Goal: Task Accomplishment & Management: Complete application form

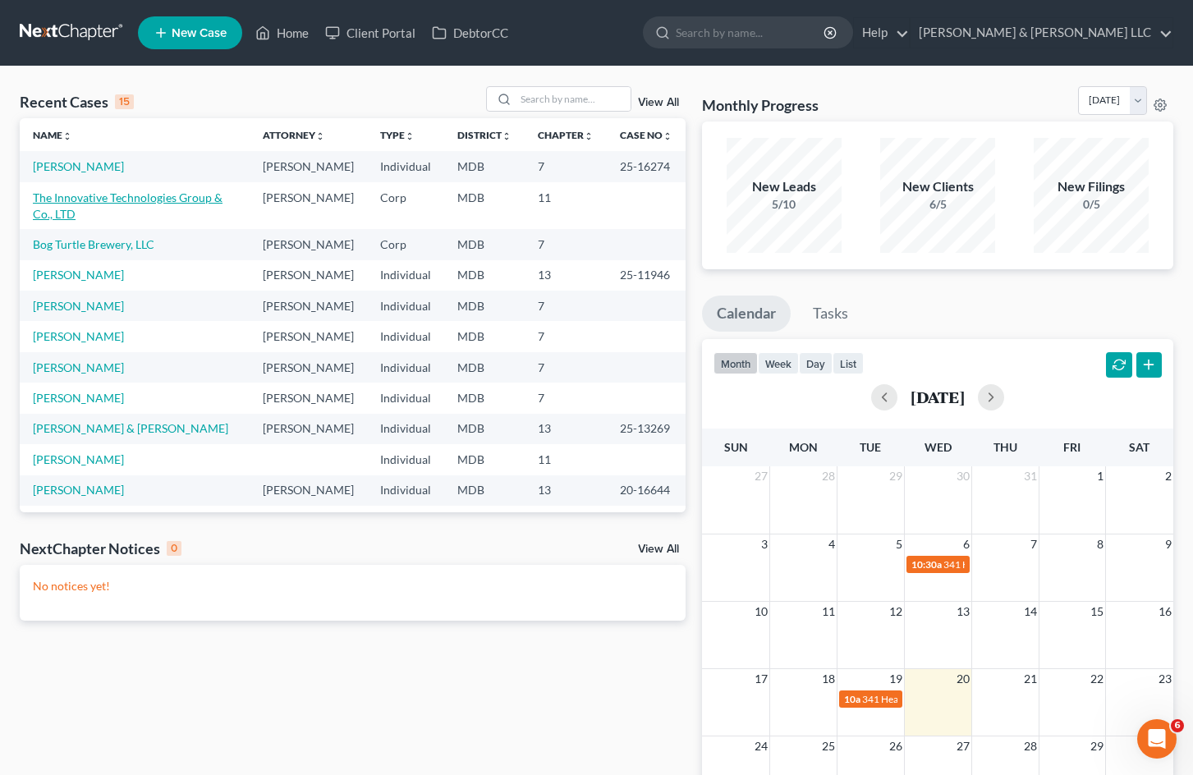
click at [126, 212] on link "The Innovative Technologies Group & Co., LTD" at bounding box center [128, 205] width 190 height 30
select select "9"
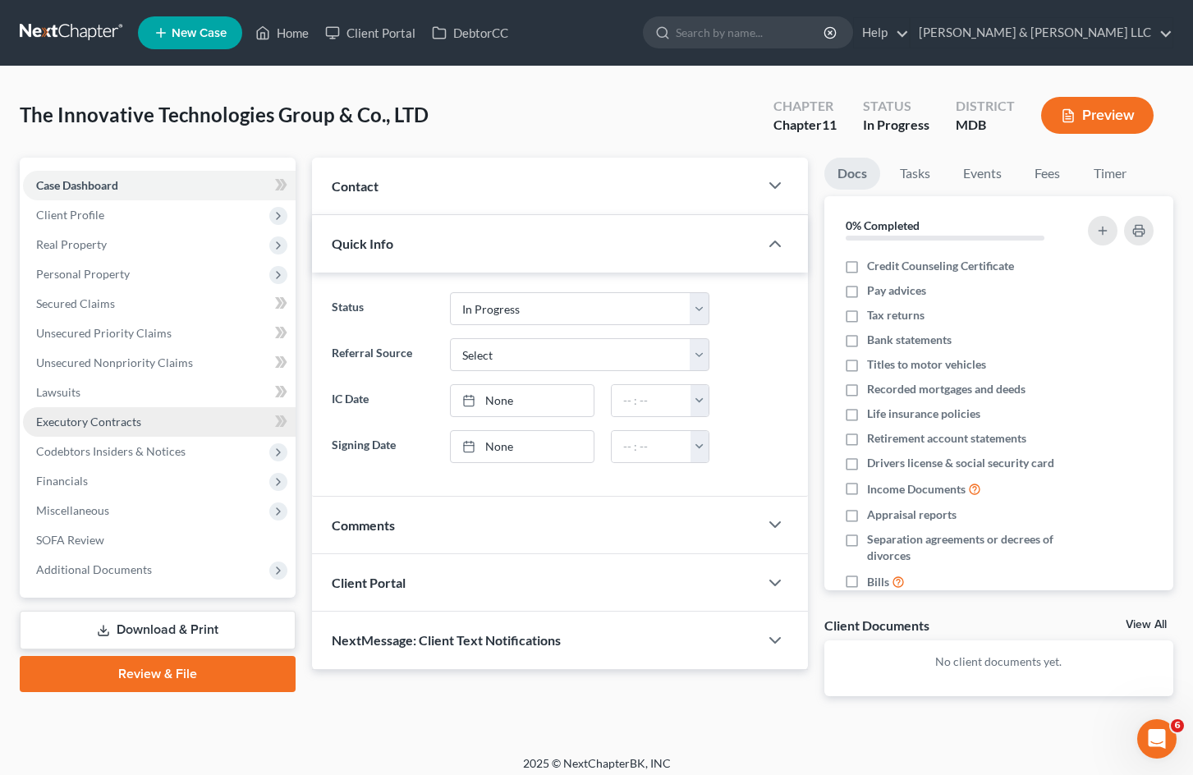
click at [140, 415] on link "Executory Contracts" at bounding box center [159, 422] width 273 height 30
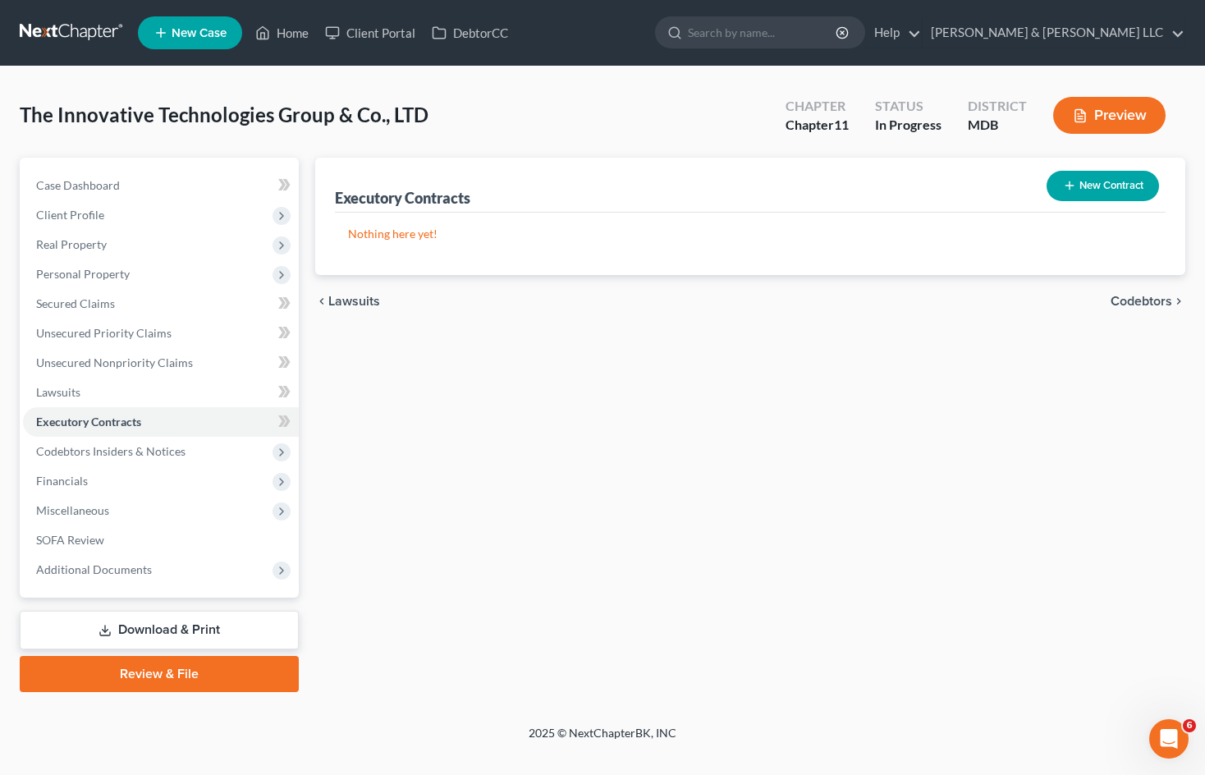
click at [1081, 184] on button "New Contract" at bounding box center [1103, 186] width 112 height 30
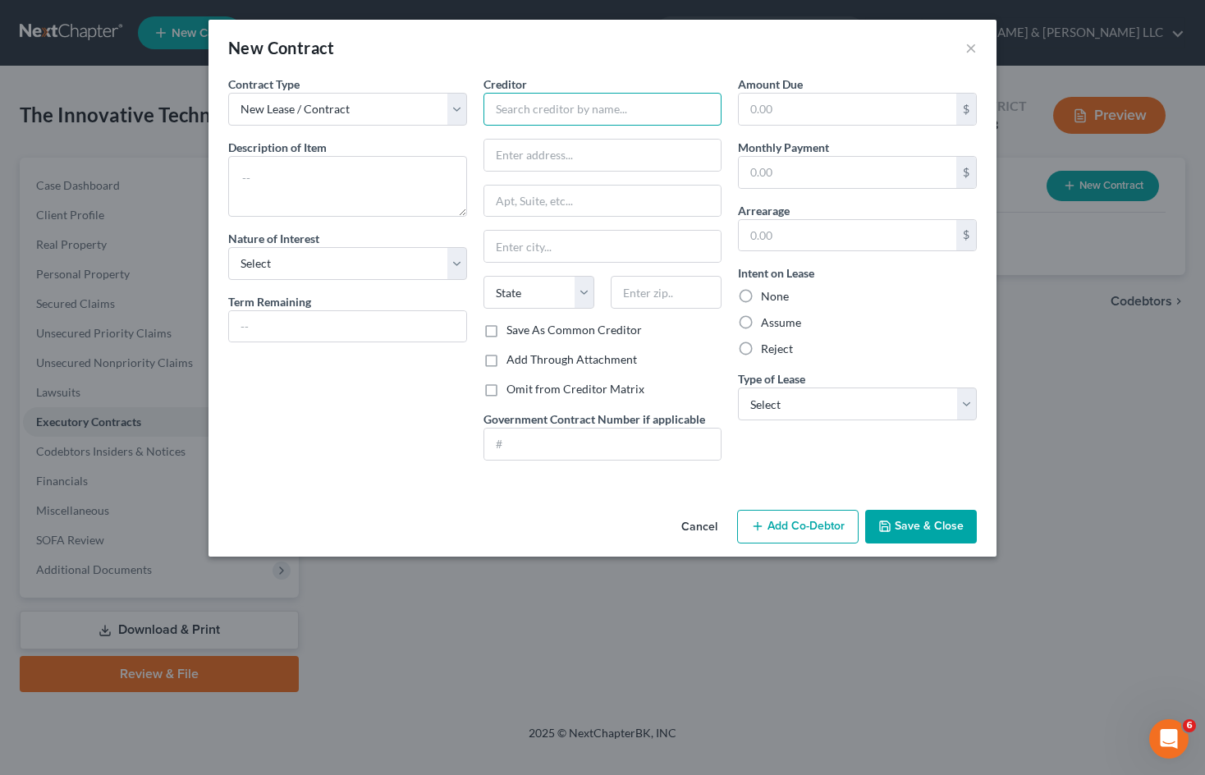
click at [564, 106] on input "text" at bounding box center [603, 109] width 239 height 33
type input "ITProp, LLC"
click at [605, 166] on input "text" at bounding box center [602, 155] width 237 height 31
type input "[STREET_ADDRESS]"
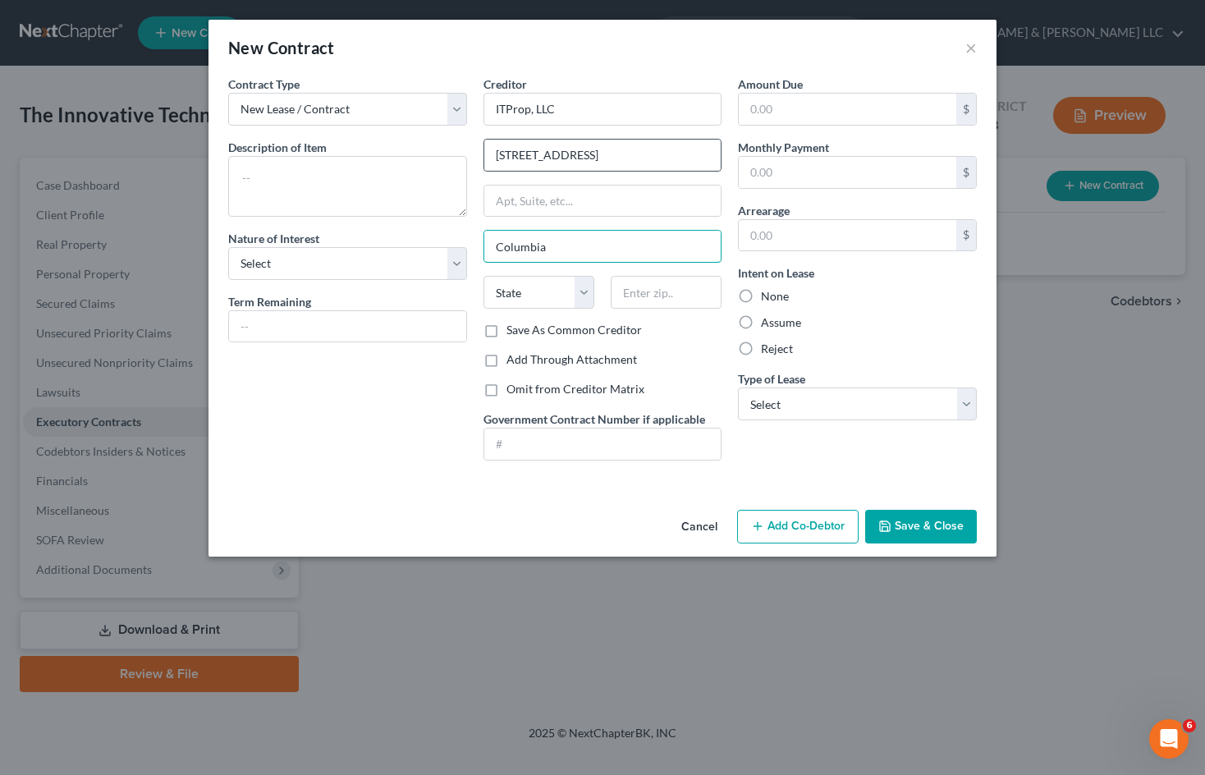
type input "Columbia"
select select "21"
type input "21046"
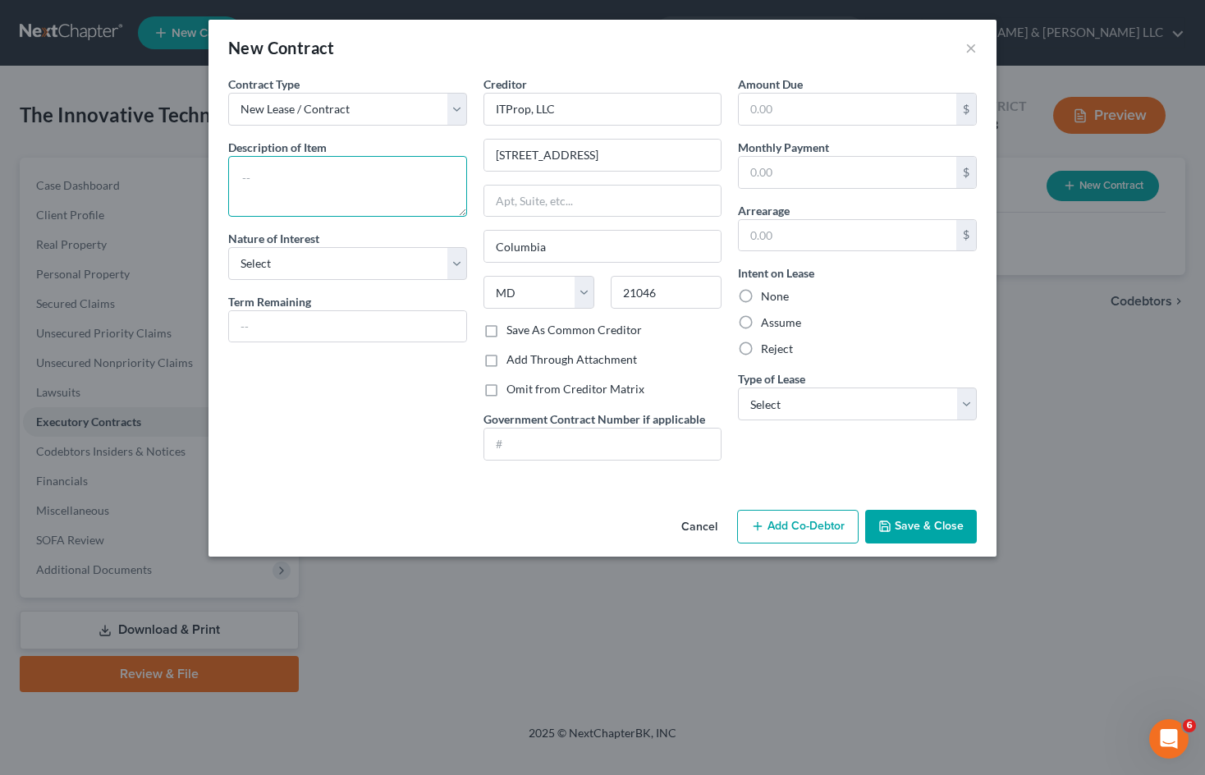
click at [339, 175] on textarea at bounding box center [347, 186] width 239 height 61
click at [353, 94] on select "New Lease / Contract New Timeshare" at bounding box center [347, 109] width 239 height 33
click at [348, 90] on div "Contract Type New Lease / Contract New Timeshare" at bounding box center [347, 101] width 239 height 50
click at [392, 269] on select "Select Purchaser Agent Lessor Lessee" at bounding box center [347, 263] width 239 height 33
select select "2"
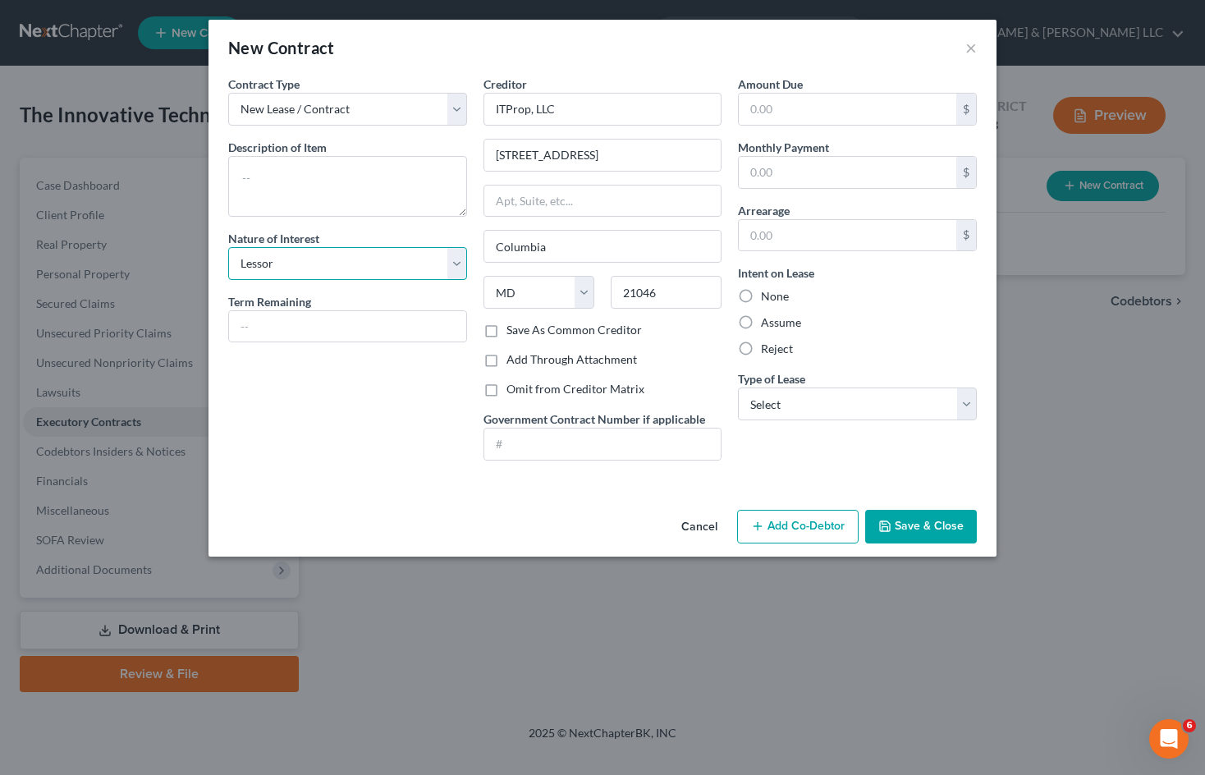
click at [228, 247] on select "Select Purchaser Agent Lessor Lessee" at bounding box center [347, 263] width 239 height 33
click at [342, 199] on textarea at bounding box center [347, 186] width 239 height 61
click at [761, 319] on label "Assume" at bounding box center [781, 322] width 40 height 16
click at [768, 319] on input "Assume" at bounding box center [773, 319] width 11 height 11
radio input "true"
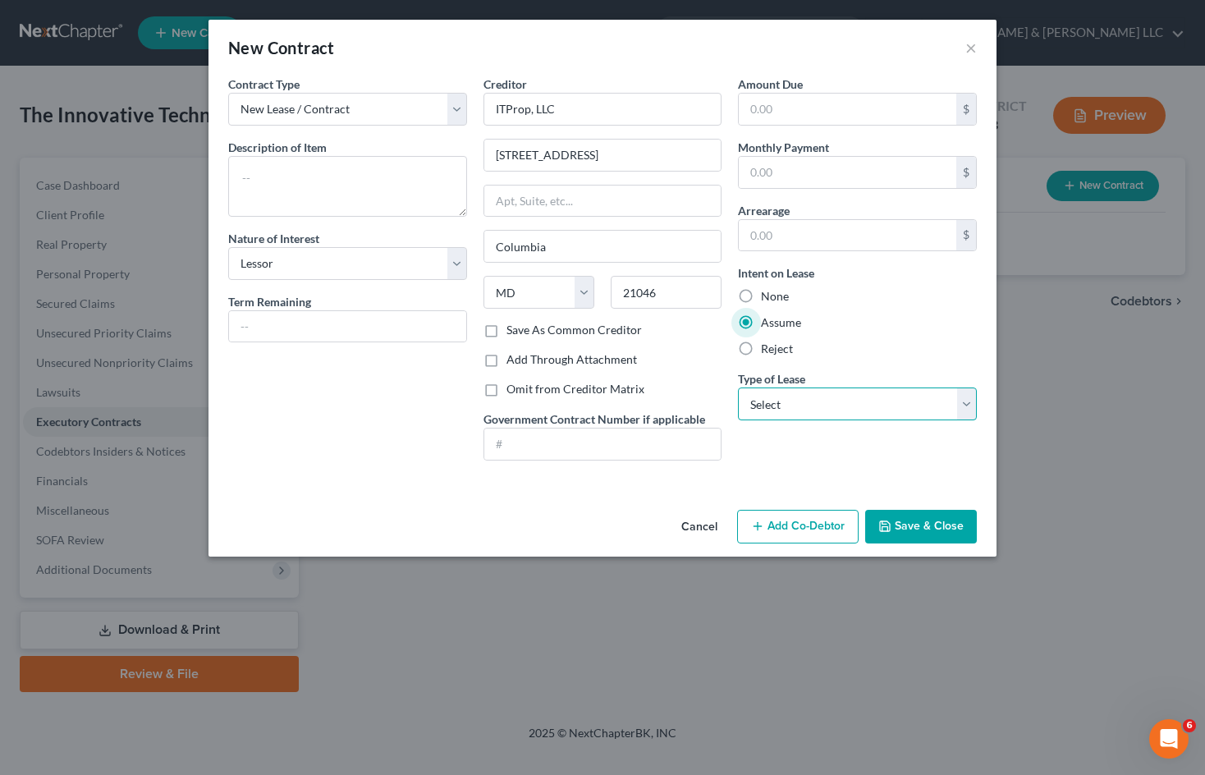
click at [779, 401] on select "Select Real Estate Car Other" at bounding box center [857, 404] width 239 height 33
select select "0"
click at [738, 388] on select "Select Real Estate Car Other" at bounding box center [857, 404] width 239 height 33
click at [301, 171] on textarea at bounding box center [347, 186] width 239 height 61
type textarea "Lease of premises"
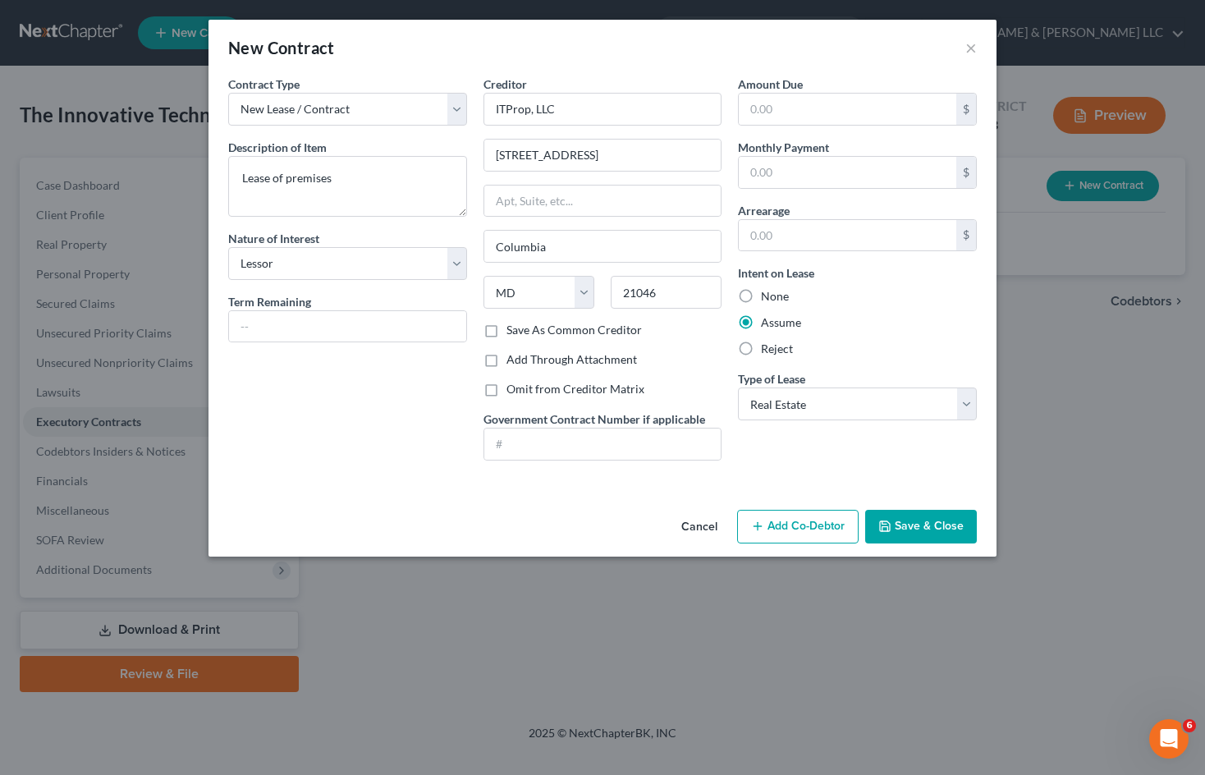
click at [912, 523] on button "Save & Close" at bounding box center [921, 527] width 112 height 34
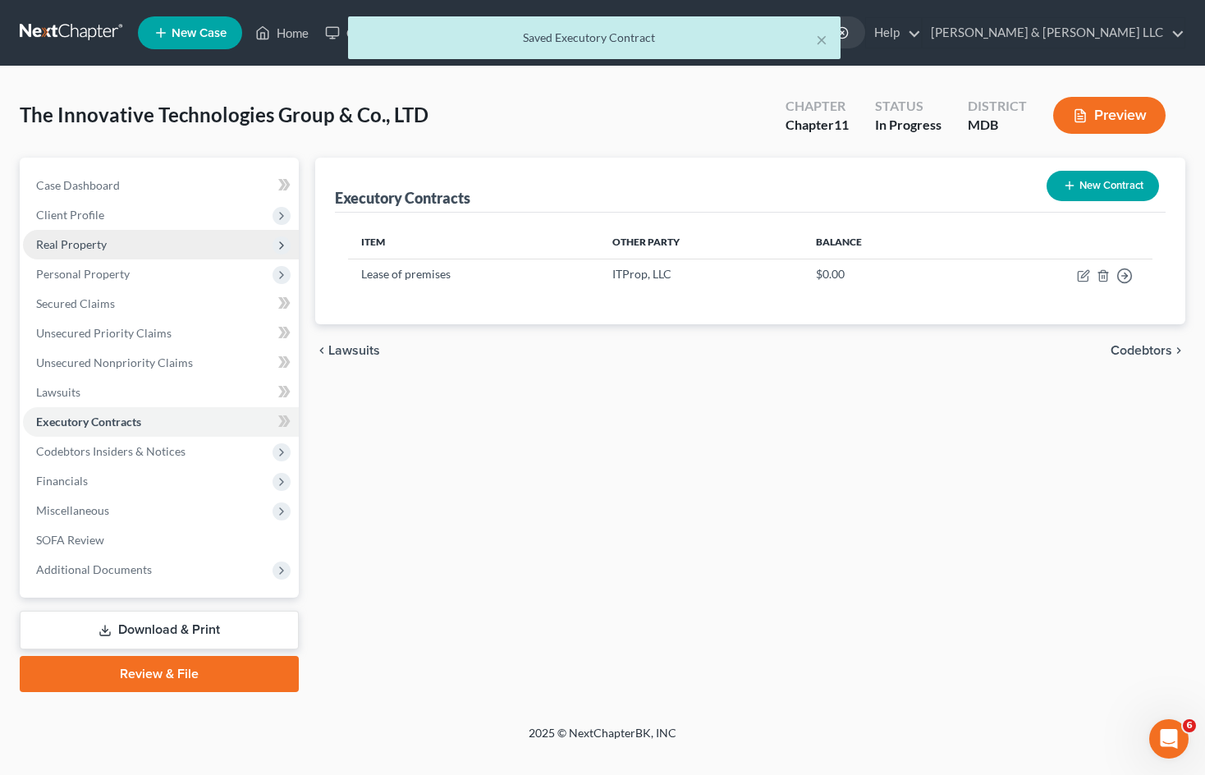
click at [119, 240] on span "Real Property" at bounding box center [161, 245] width 276 height 30
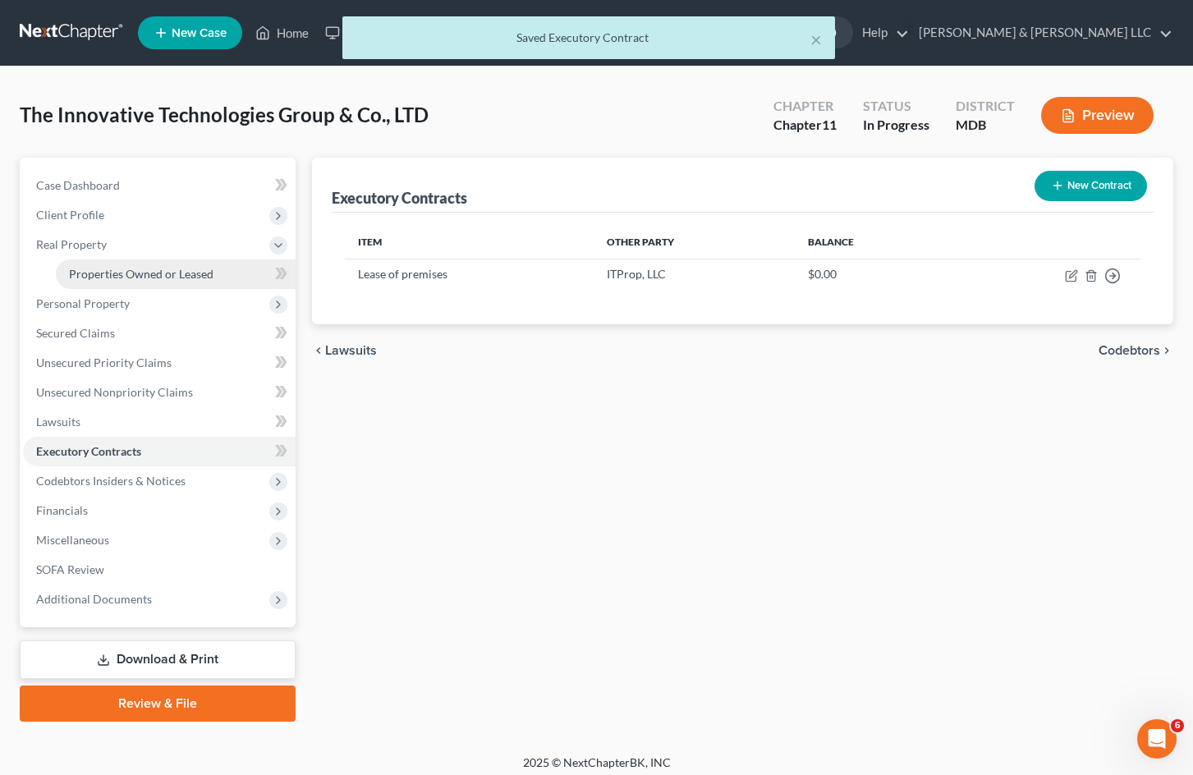
click at [135, 281] on link "Properties Owned or Leased" at bounding box center [176, 274] width 240 height 30
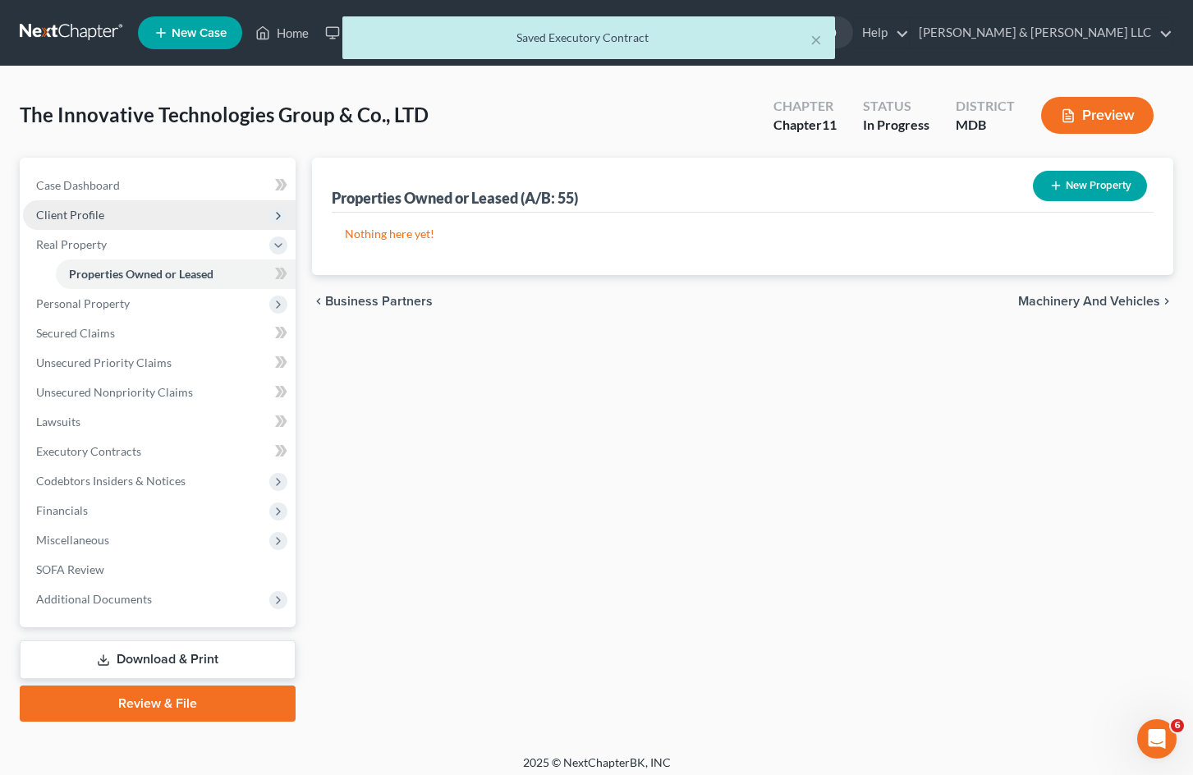
click at [100, 215] on span "Client Profile" at bounding box center [70, 215] width 68 height 14
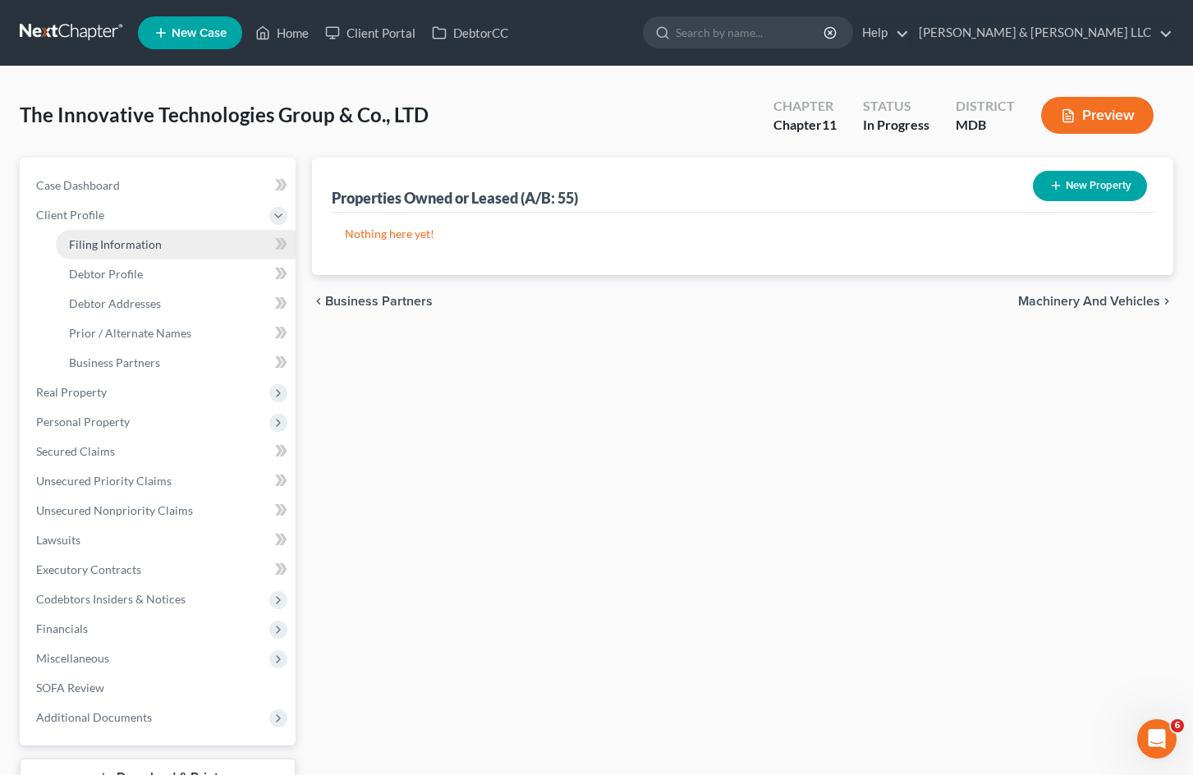
click at [150, 254] on link "Filing Information" at bounding box center [176, 245] width 240 height 30
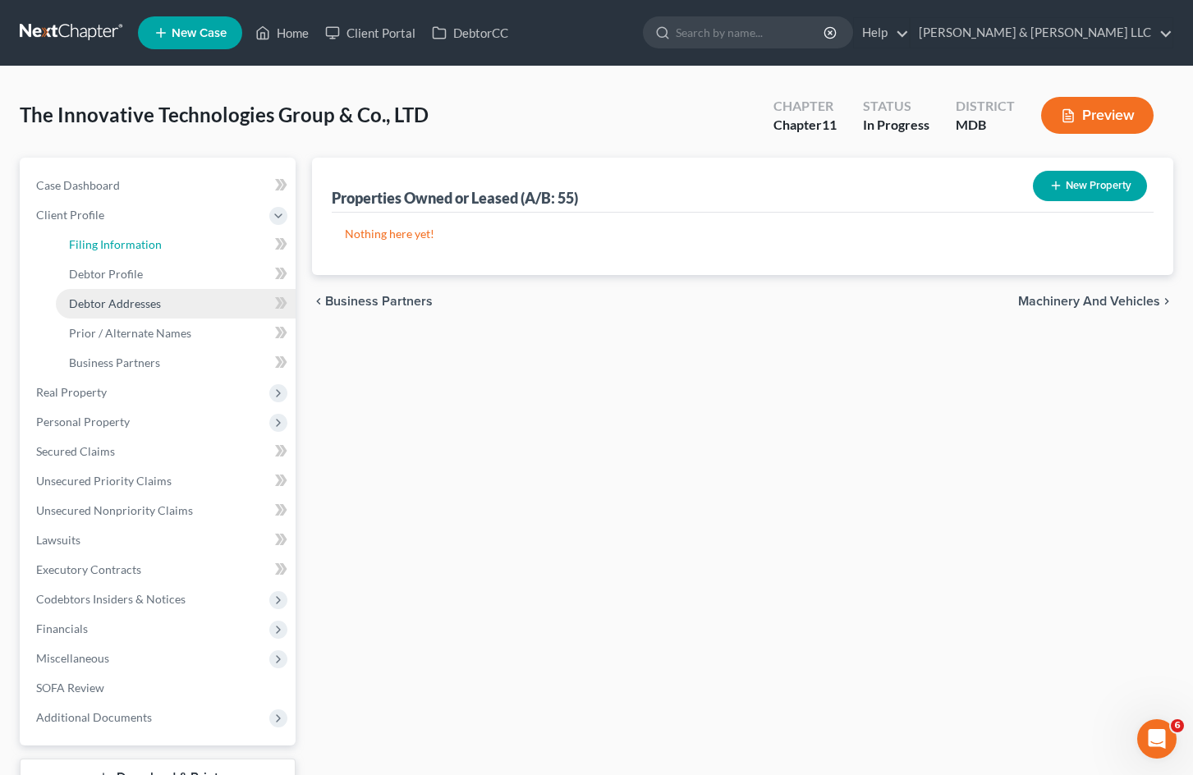
select select "3"
select select "1"
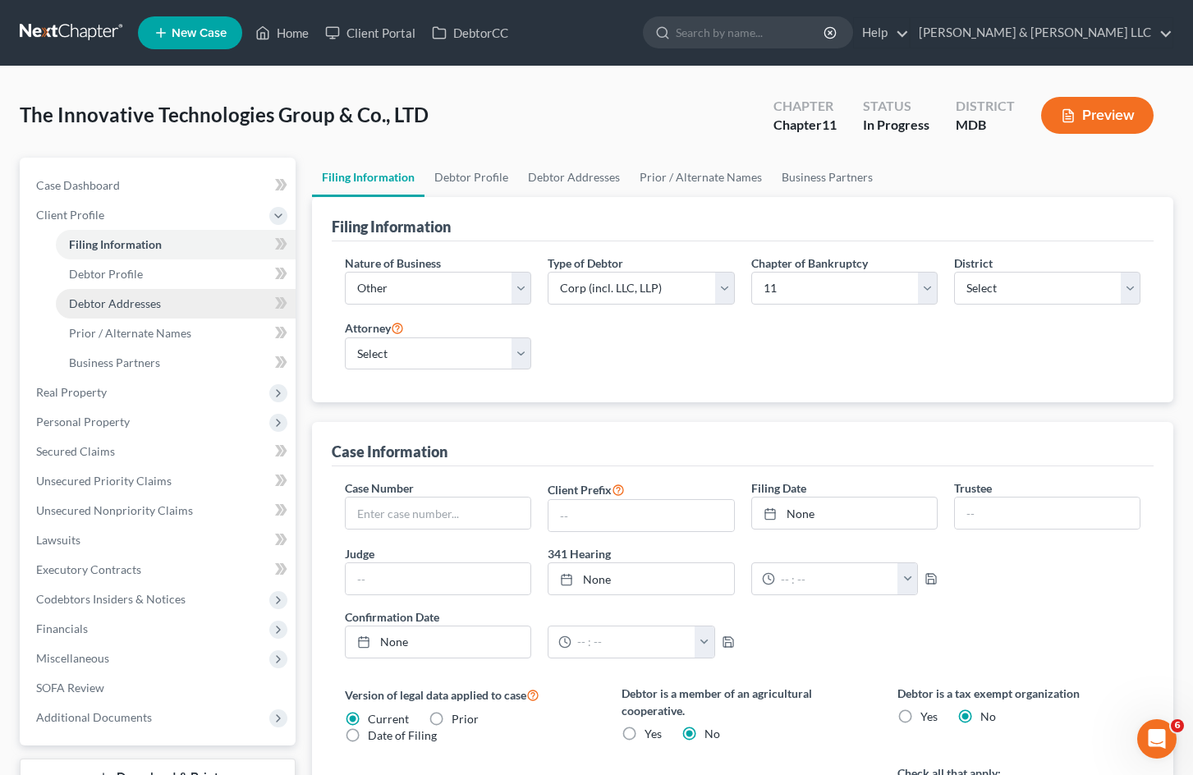
click at [143, 304] on span "Debtor Addresses" at bounding box center [115, 303] width 92 height 14
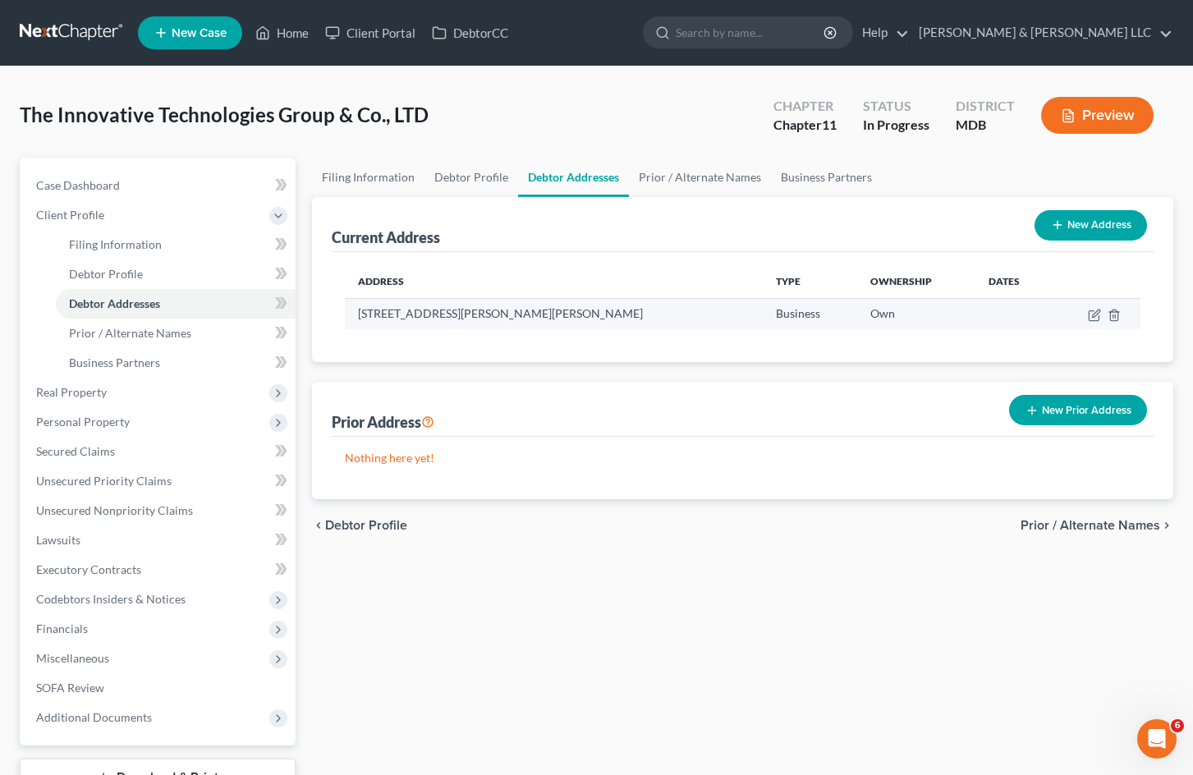
drag, startPoint x: 618, startPoint y: 314, endPoint x: 346, endPoint y: 316, distance: 272.6
click at [346, 316] on td "[STREET_ADDRESS][PERSON_NAME][PERSON_NAME]" at bounding box center [554, 313] width 418 height 31
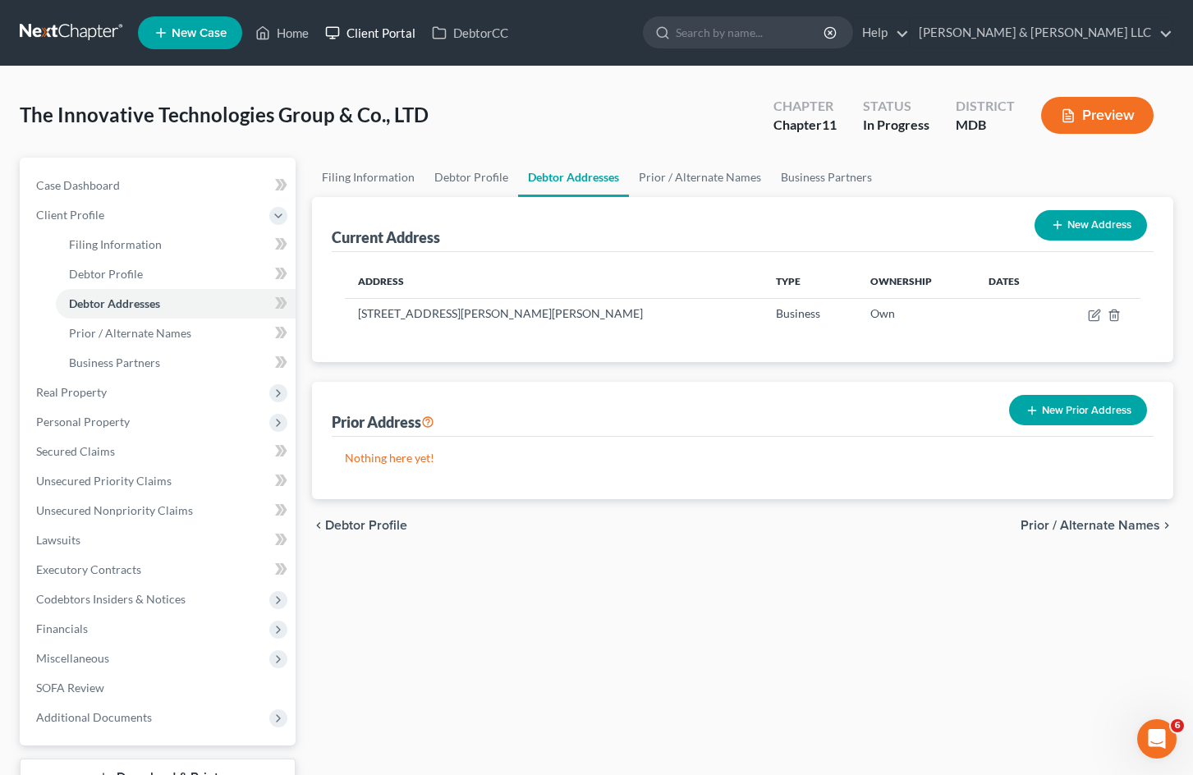
copy td "[STREET_ADDRESS][PERSON_NAME][PERSON_NAME]"
click at [726, 647] on div "Filing Information Debtor Profile Debtor Addresses Prior / Alternate Names Busi…" at bounding box center [743, 499] width 878 height 682
click at [152, 609] on span "Codebtors Insiders & Notices" at bounding box center [159, 600] width 273 height 30
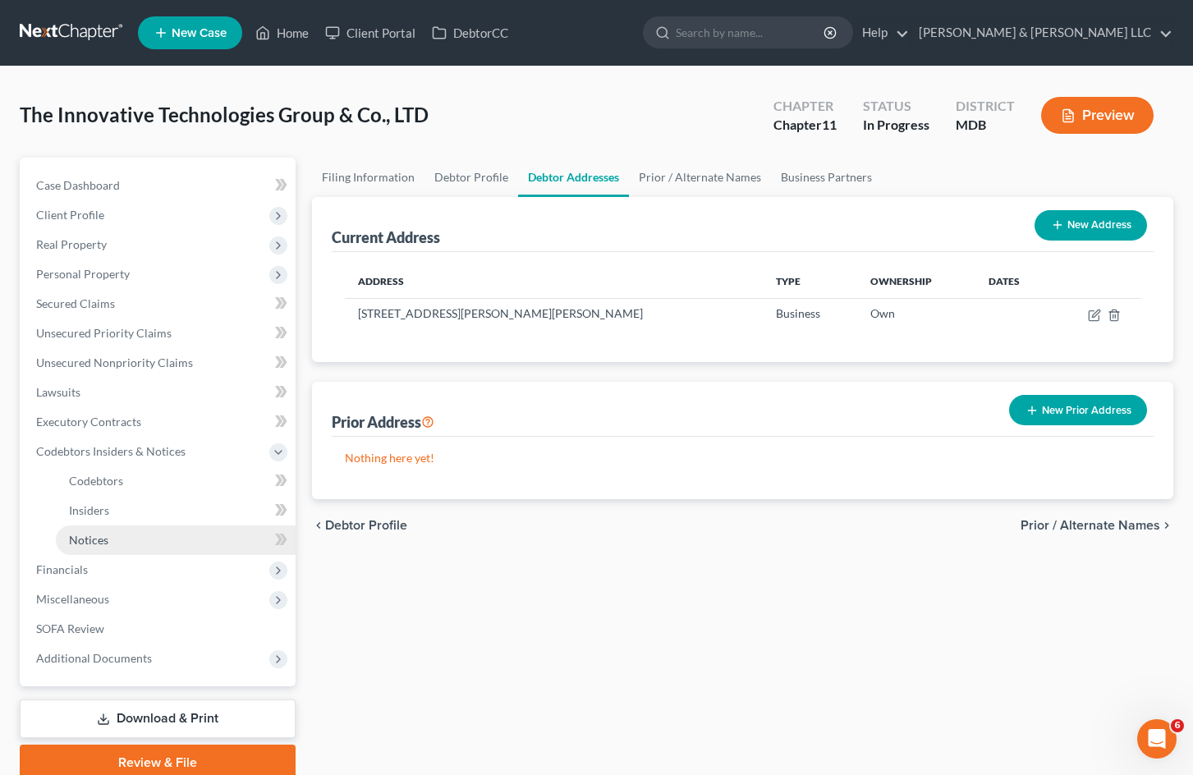
click at [156, 535] on link "Notices" at bounding box center [176, 541] width 240 height 30
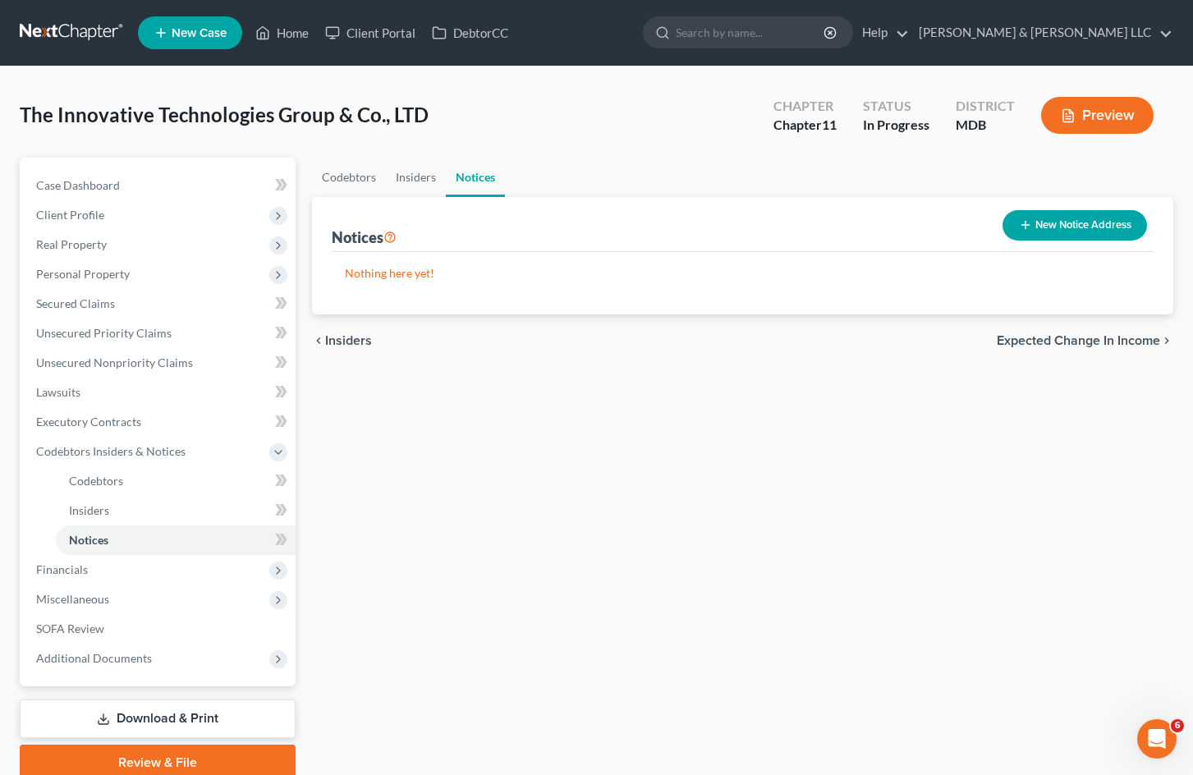
click at [1095, 229] on button "New Notice Address" at bounding box center [1075, 225] width 145 height 30
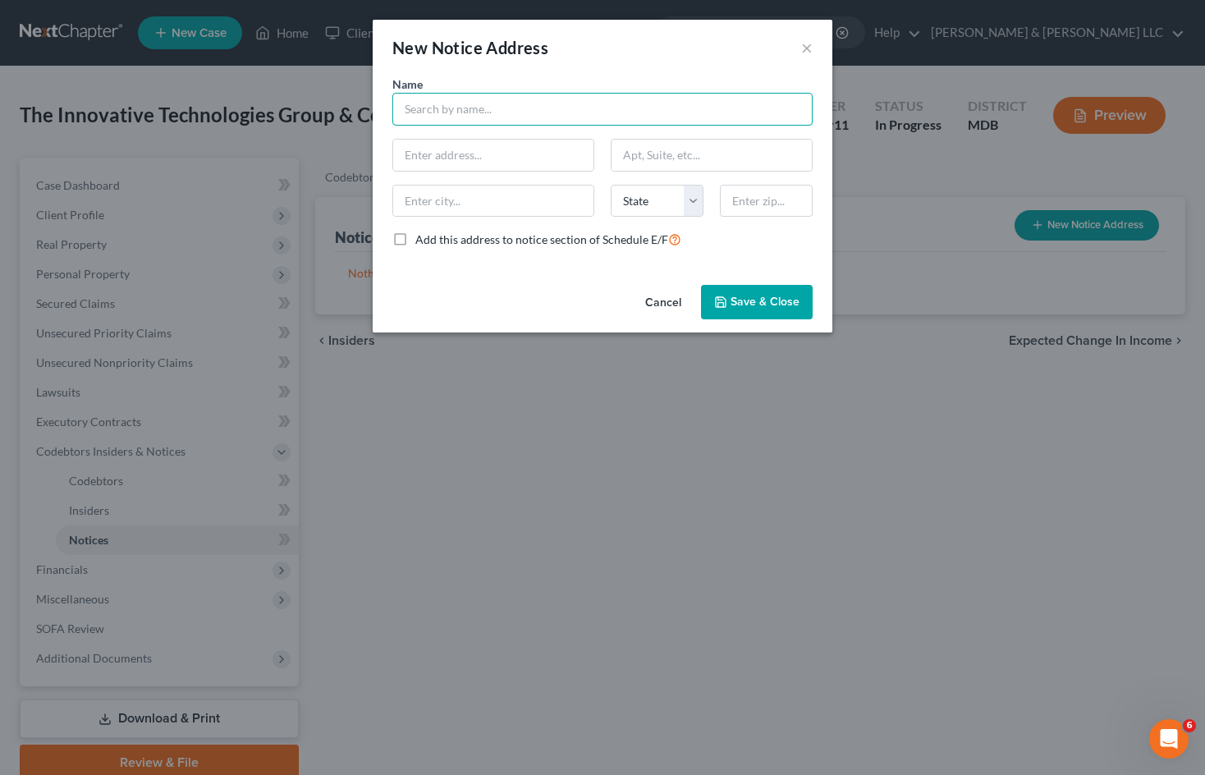
click at [481, 117] on input "text" at bounding box center [602, 109] width 420 height 33
type input "ITProp, LLC c/o [PERSON_NAME], Resident Agent"
type input "[STREET_ADDRESS]"
type input "#206"
type input "Silver Spring"
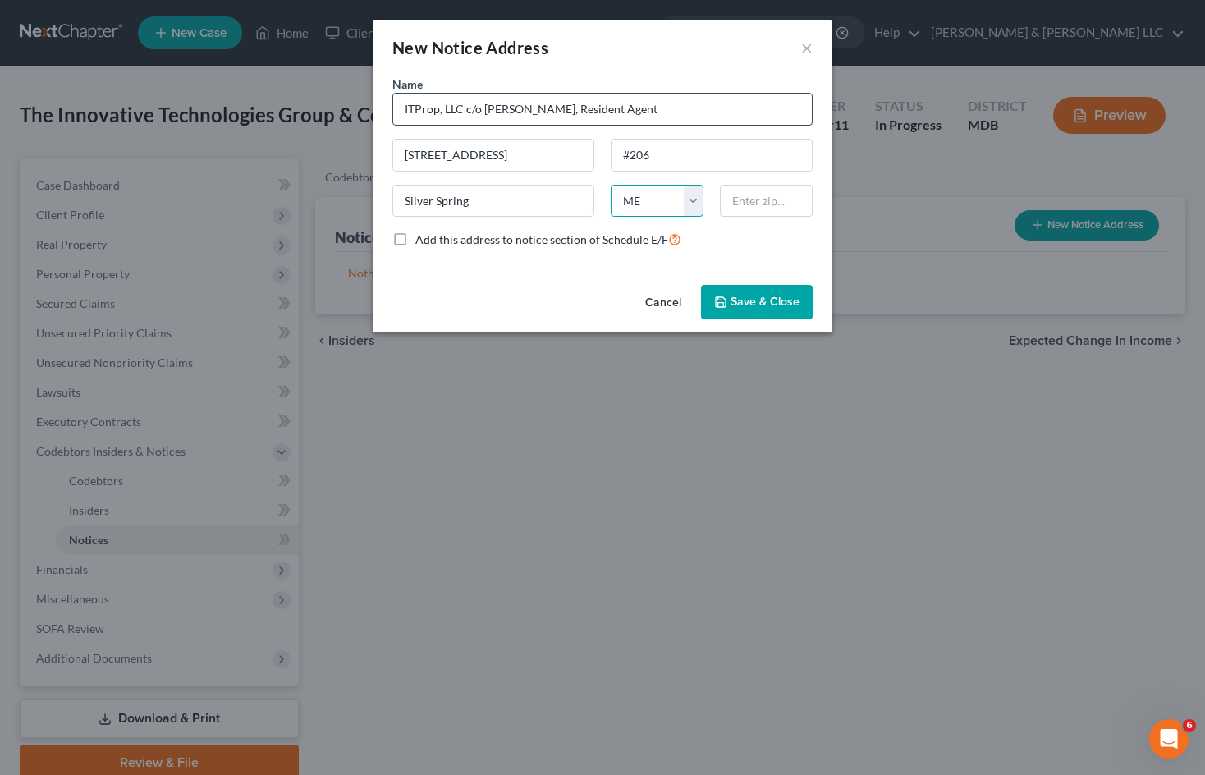
select select "21"
type input "20906"
click at [764, 296] on span "Save & Close" at bounding box center [765, 302] width 69 height 14
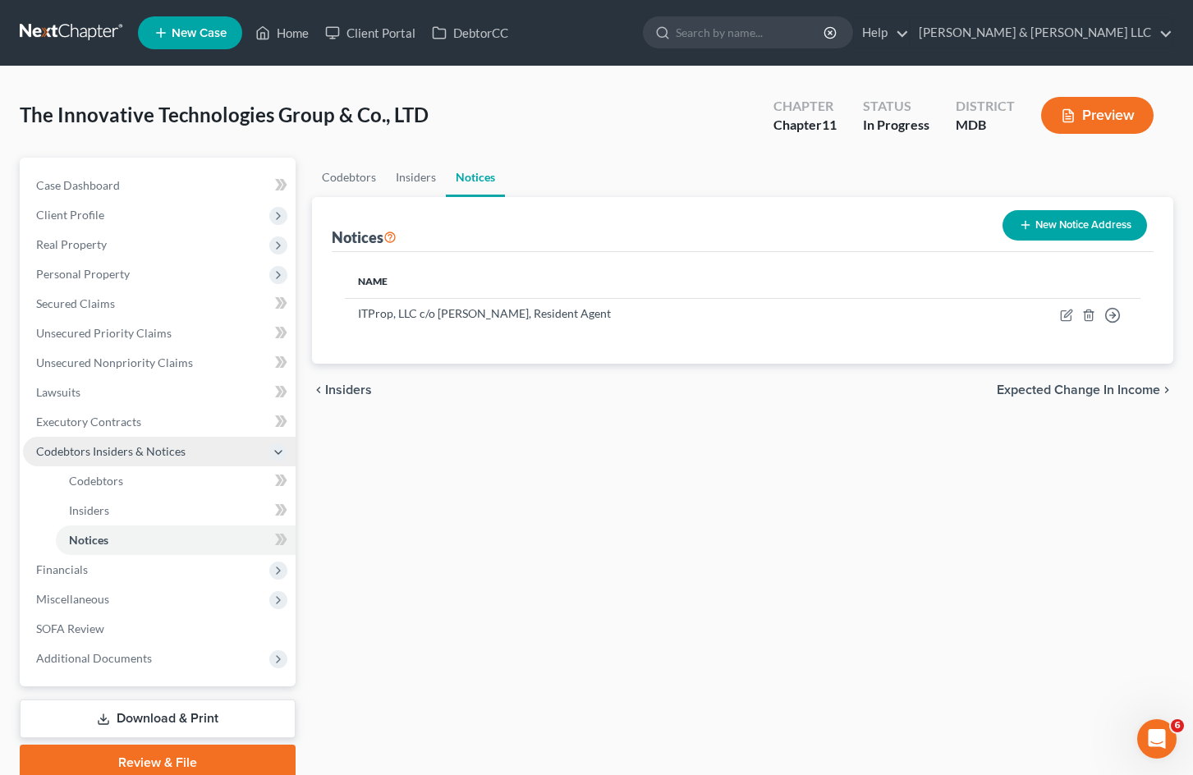
click at [182, 446] on span "Codebtors Insiders & Notices" at bounding box center [110, 451] width 149 height 14
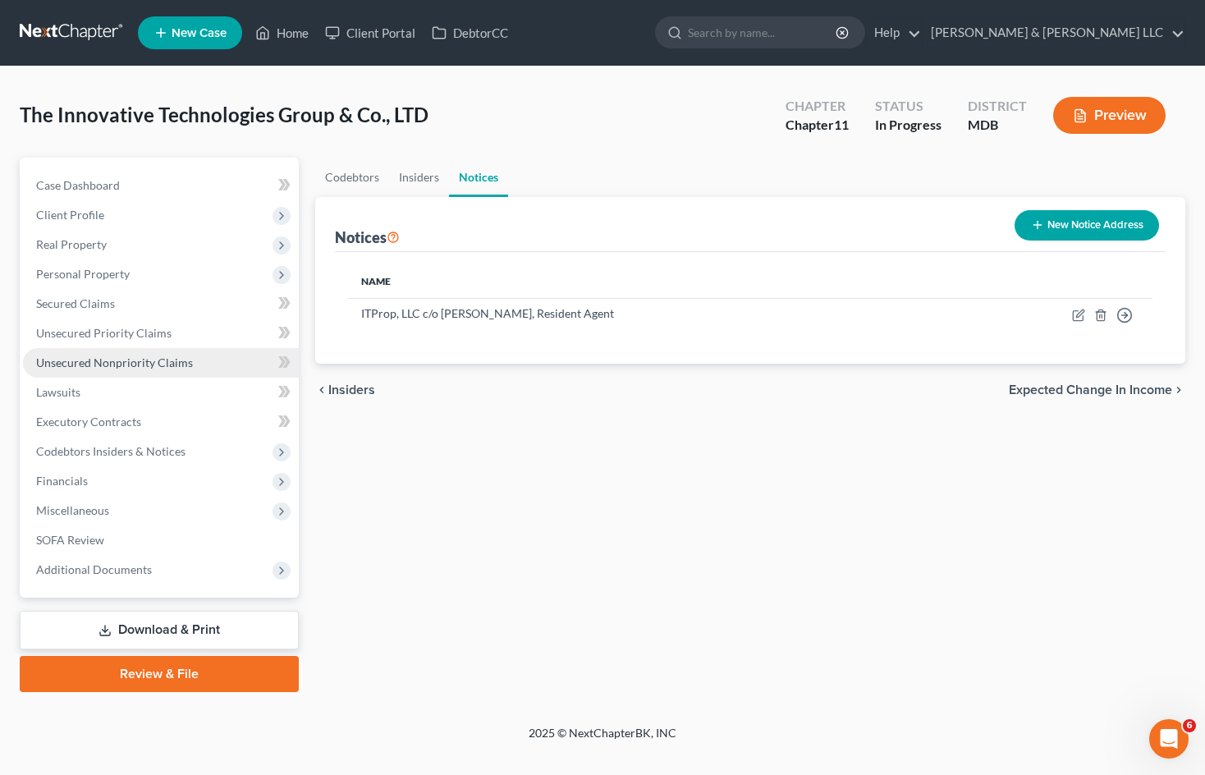
click at [199, 361] on link "Unsecured Nonpriority Claims" at bounding box center [161, 363] width 276 height 30
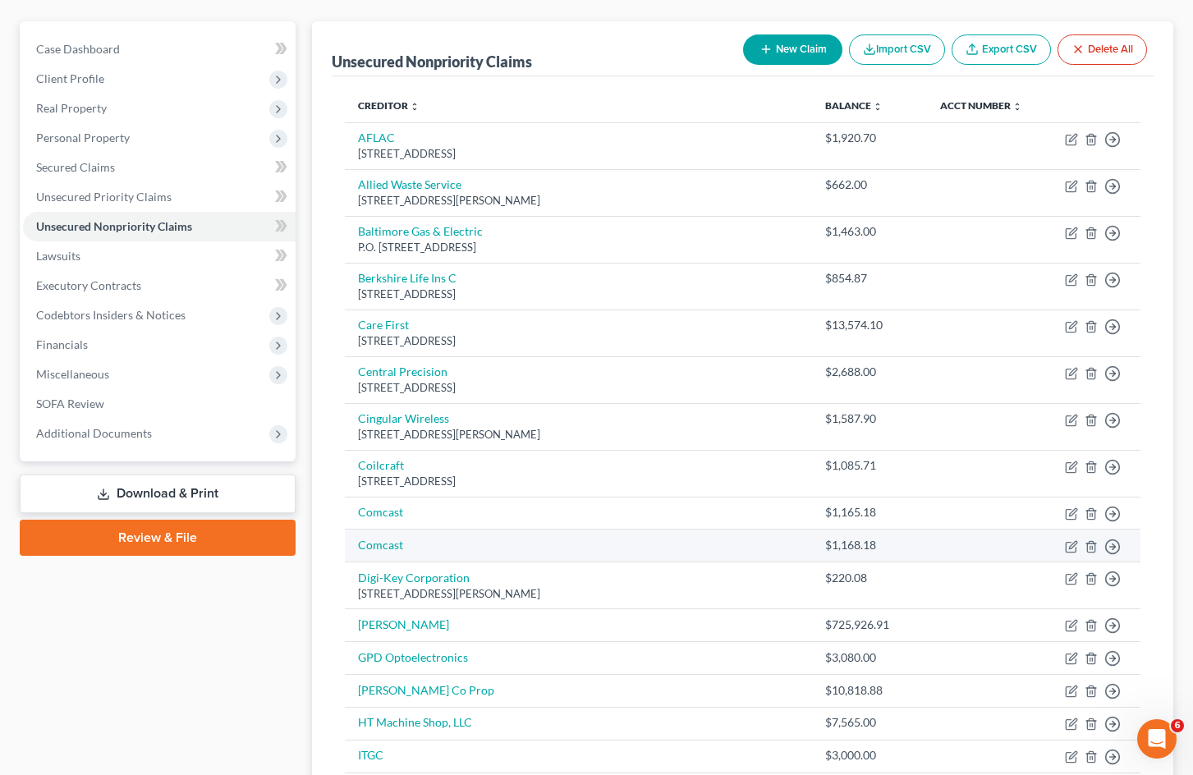
scroll to position [115, 0]
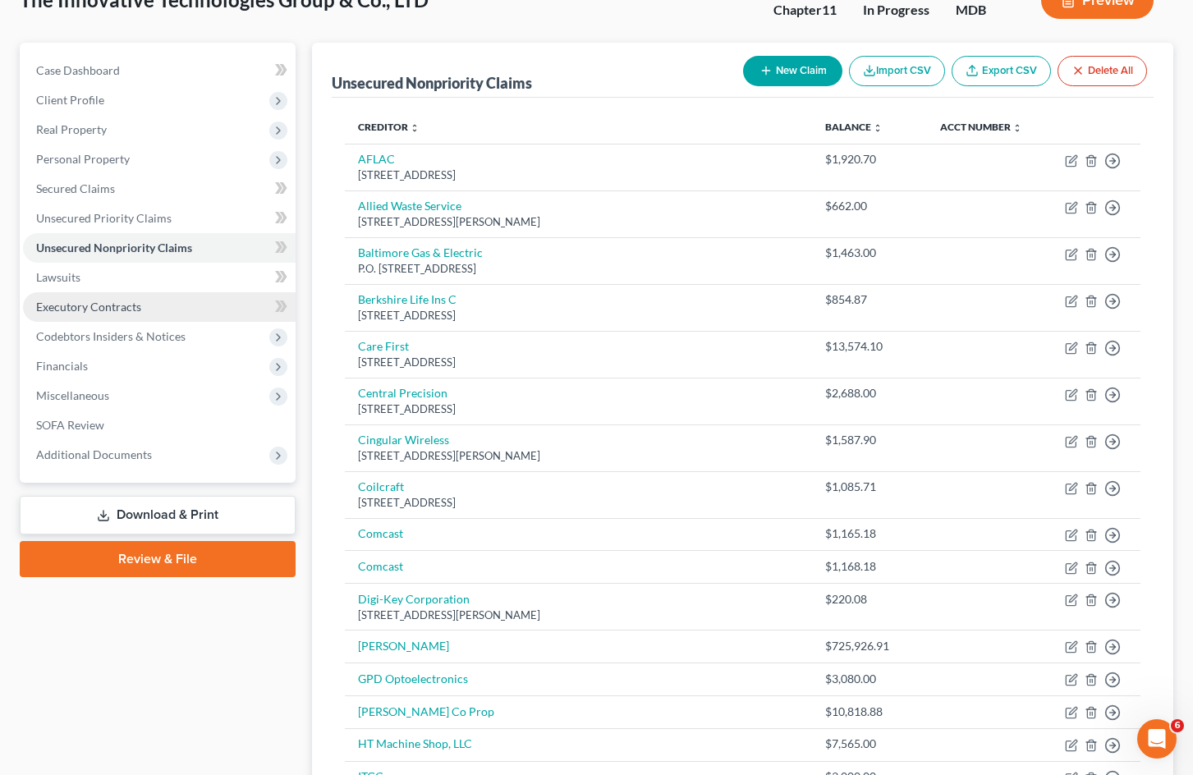
click at [177, 304] on link "Executory Contracts" at bounding box center [159, 307] width 273 height 30
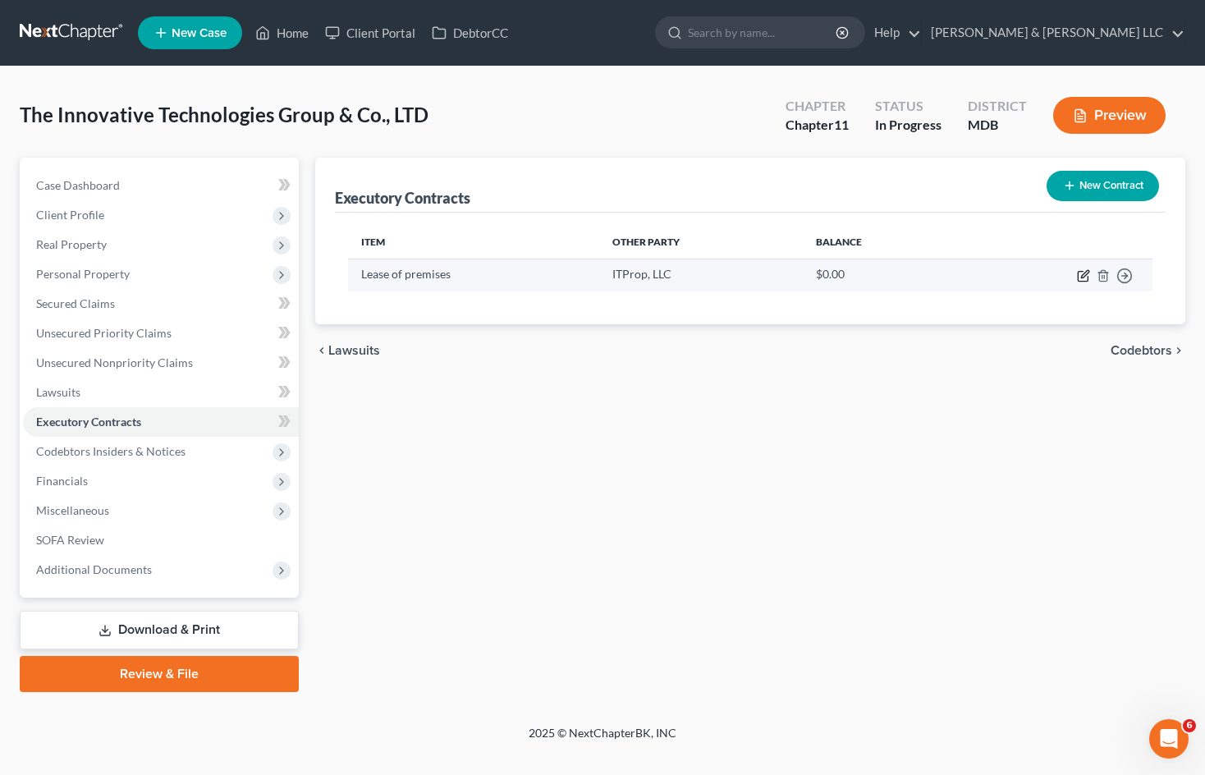
click at [1081, 278] on icon "button" at bounding box center [1083, 275] width 13 height 13
select select "2"
select select "21"
select select "0"
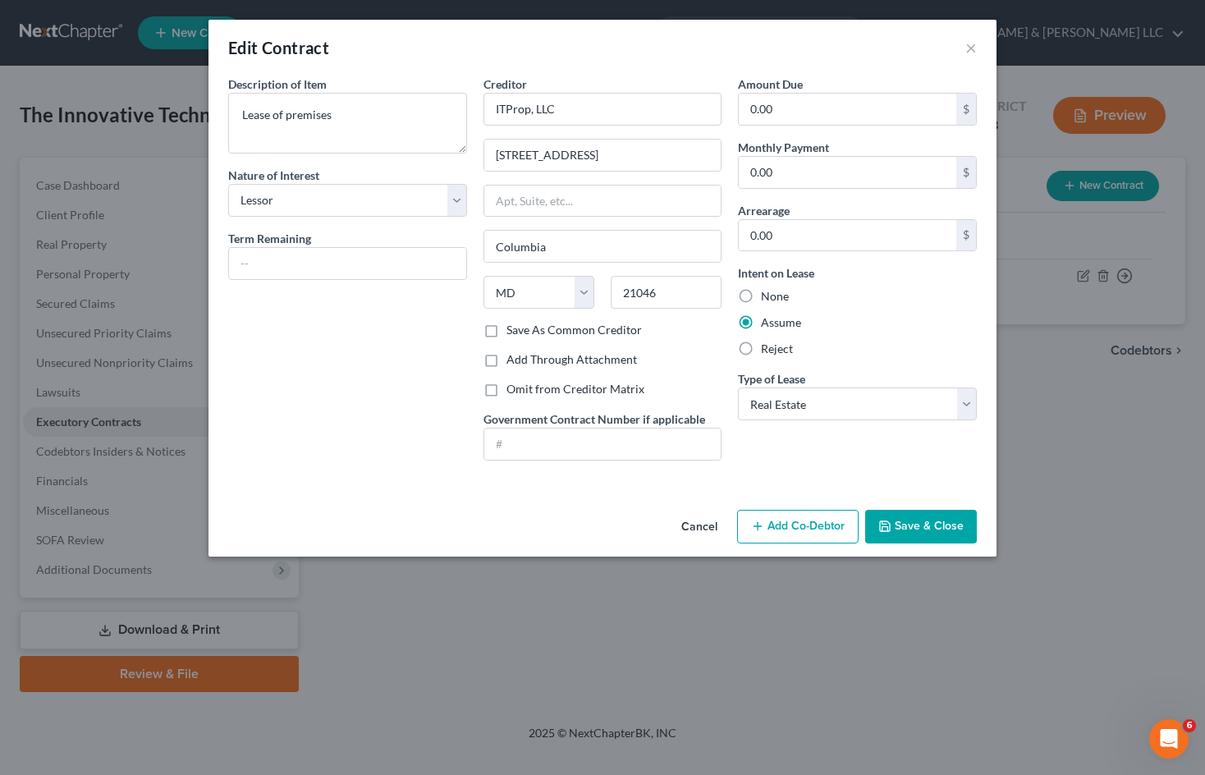
click at [788, 521] on button "Add Co-Debtor" at bounding box center [798, 527] width 122 height 34
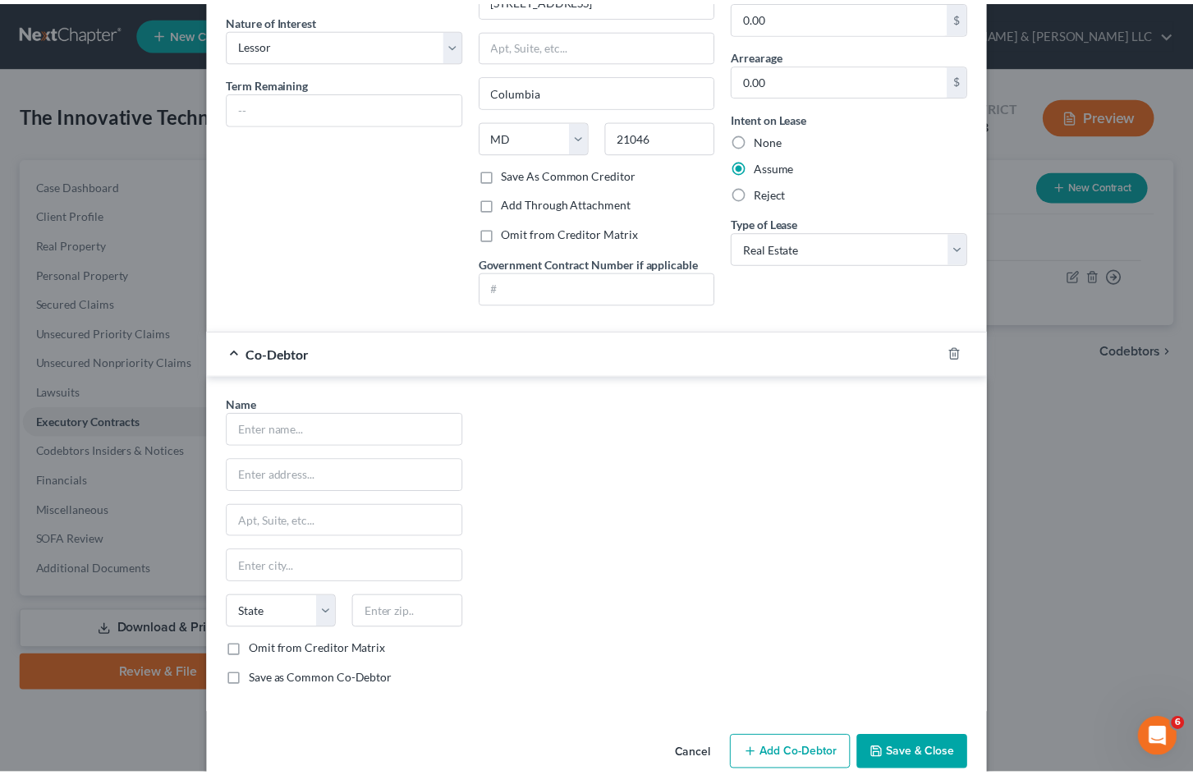
scroll to position [186, 0]
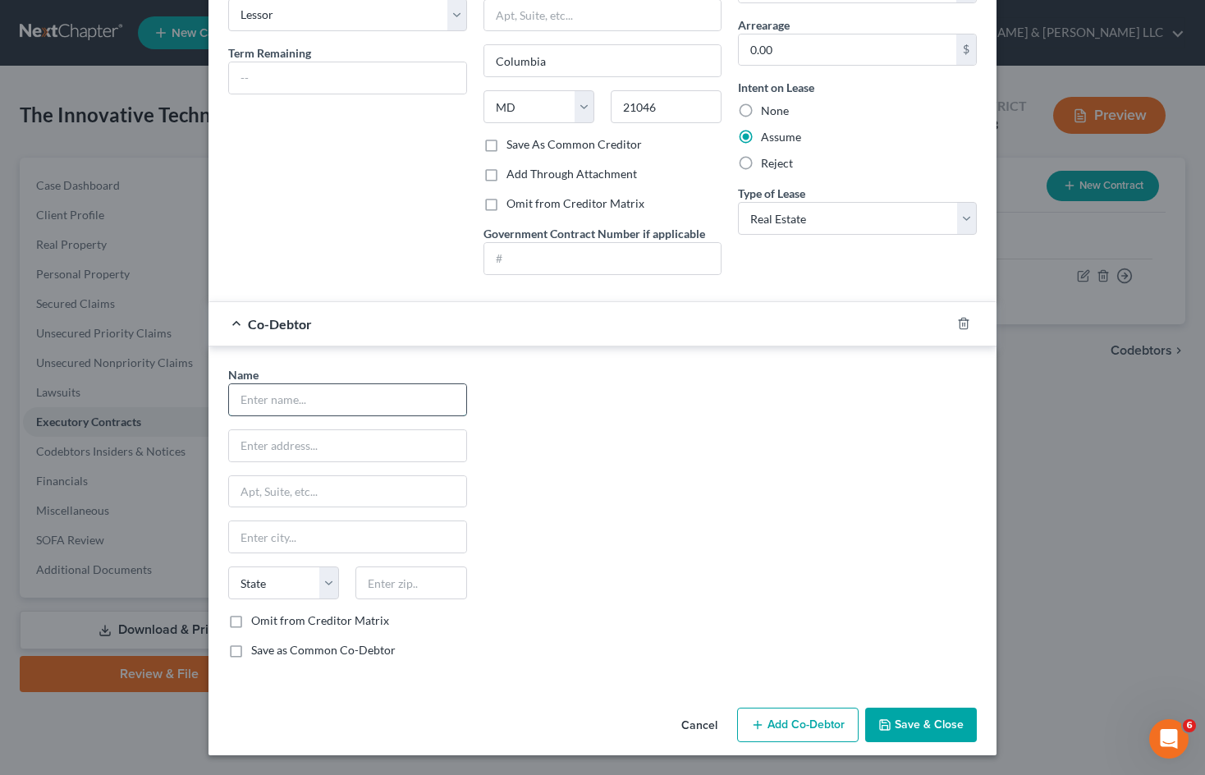
click at [306, 399] on input "text" at bounding box center [347, 399] width 237 height 31
click at [686, 718] on button "Cancel" at bounding box center [699, 725] width 62 height 33
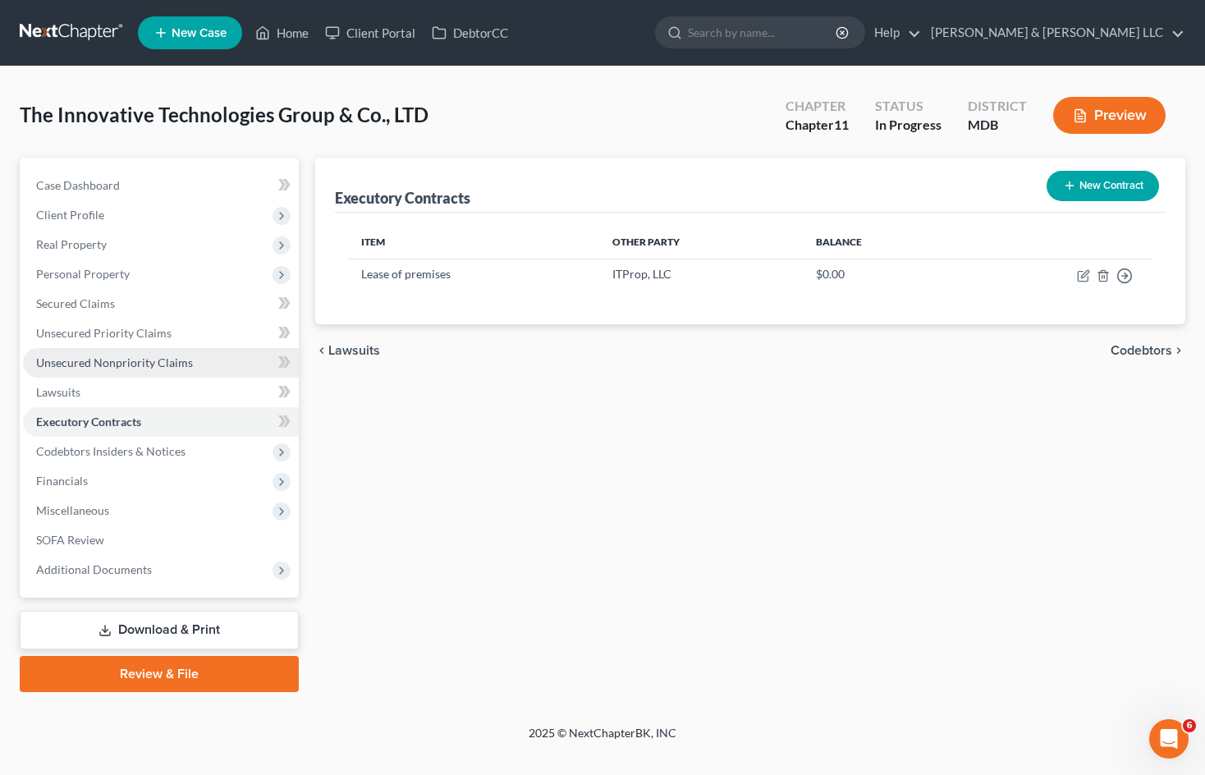
click at [171, 365] on span "Unsecured Nonpriority Claims" at bounding box center [114, 363] width 157 height 14
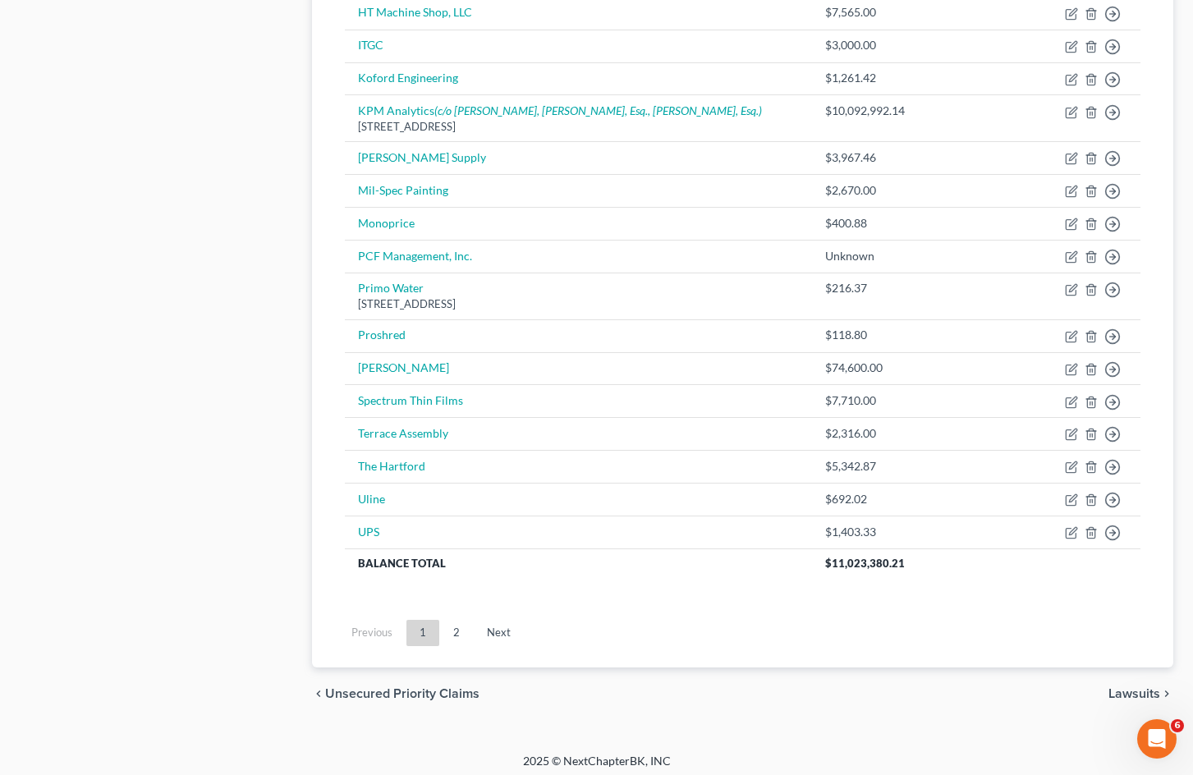
scroll to position [854, 0]
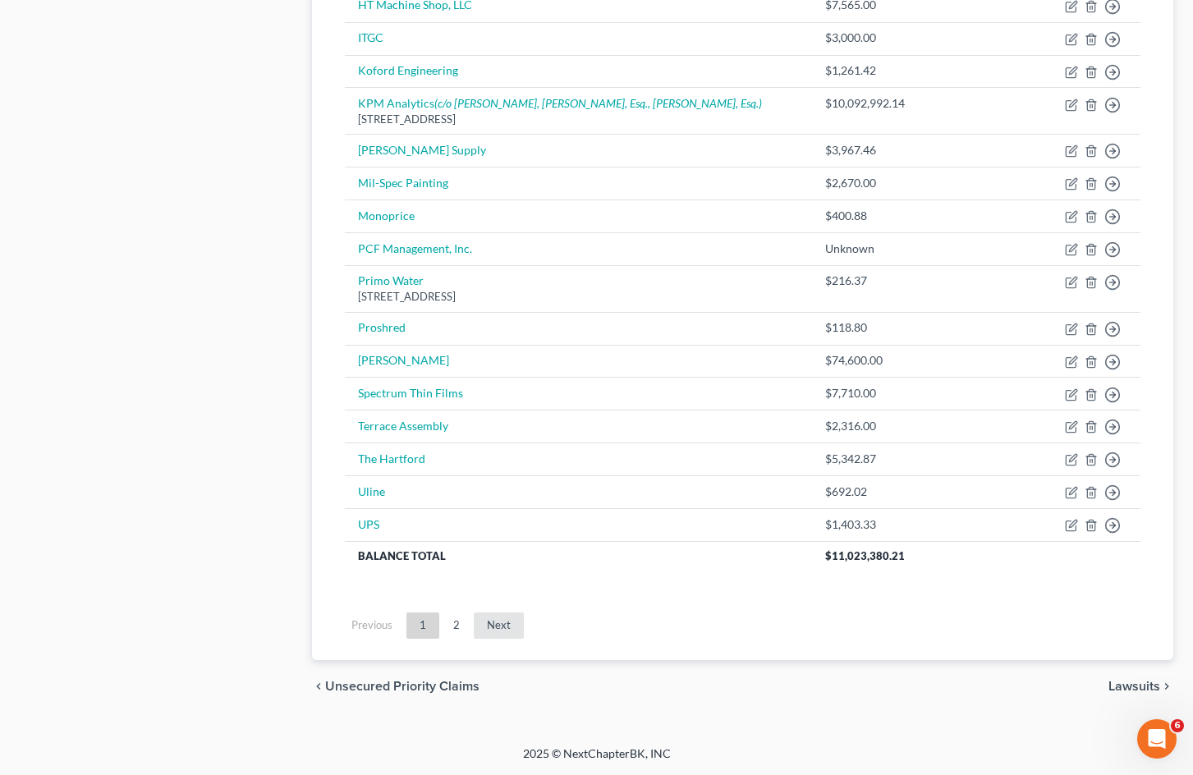
click at [504, 621] on link "Next" at bounding box center [499, 626] width 50 height 26
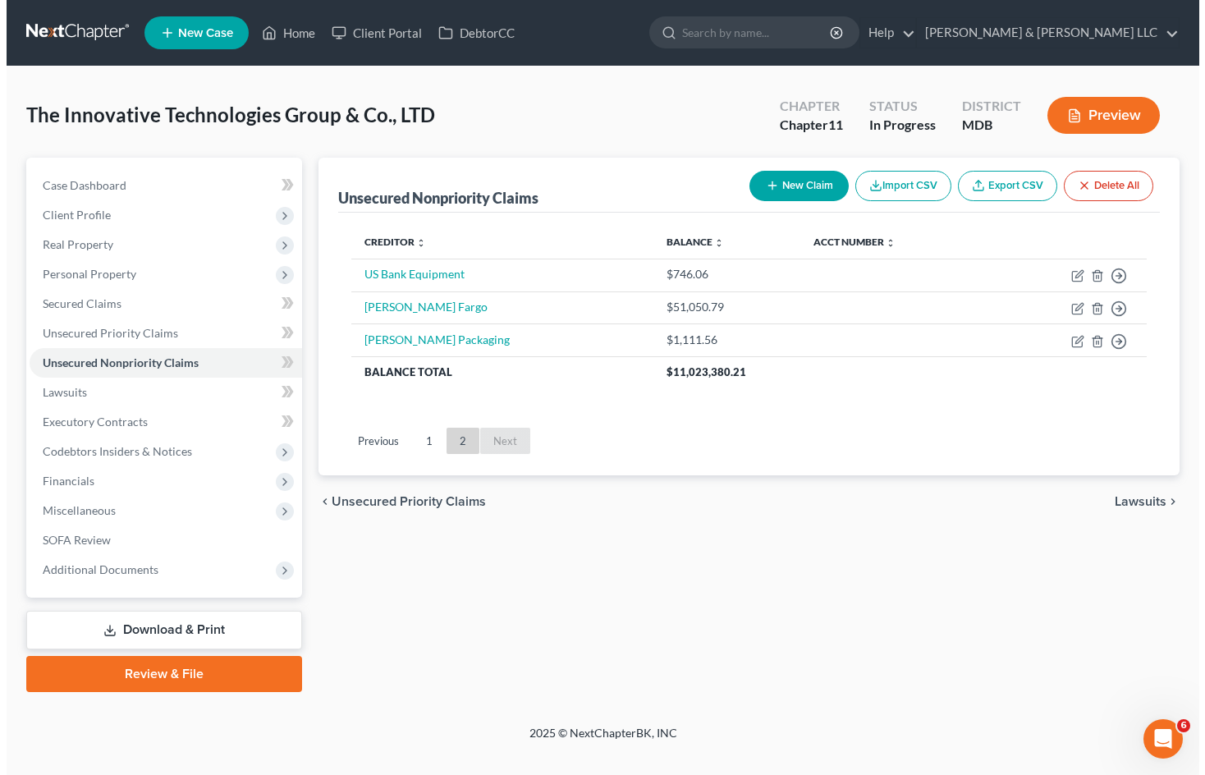
scroll to position [0, 0]
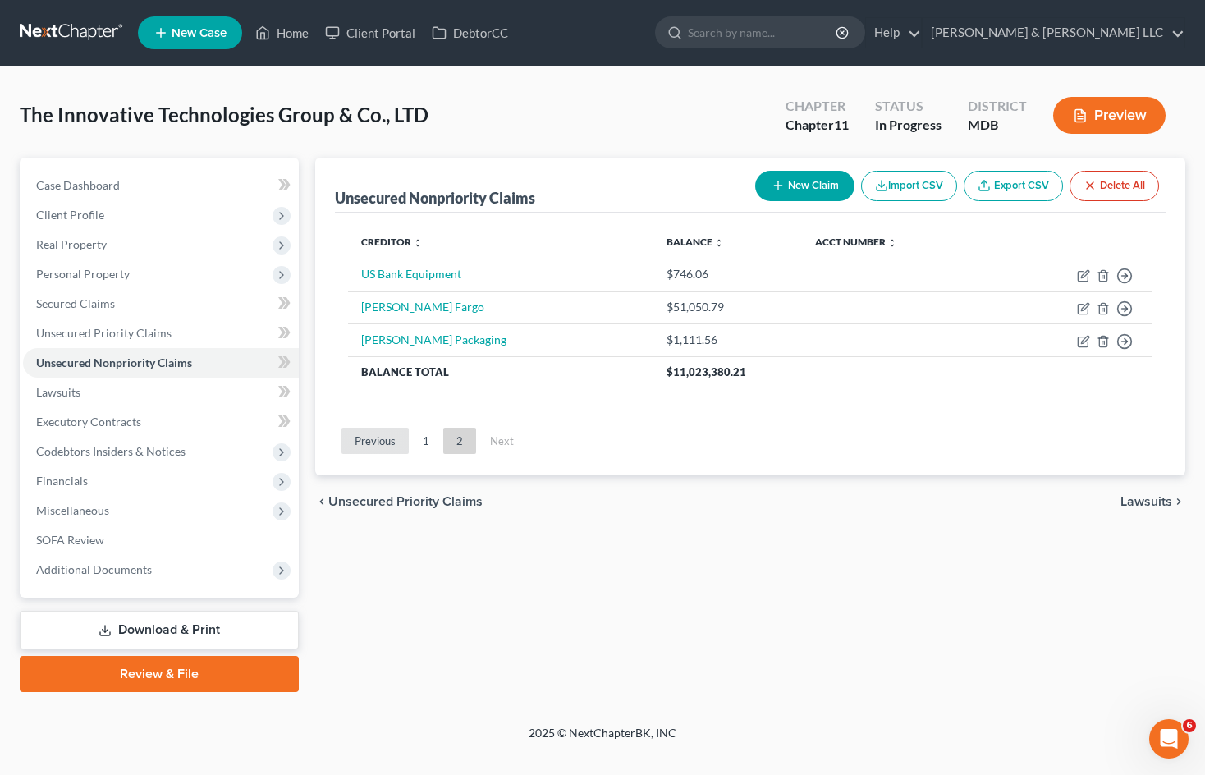
click at [392, 446] on link "Previous" at bounding box center [375, 441] width 67 height 26
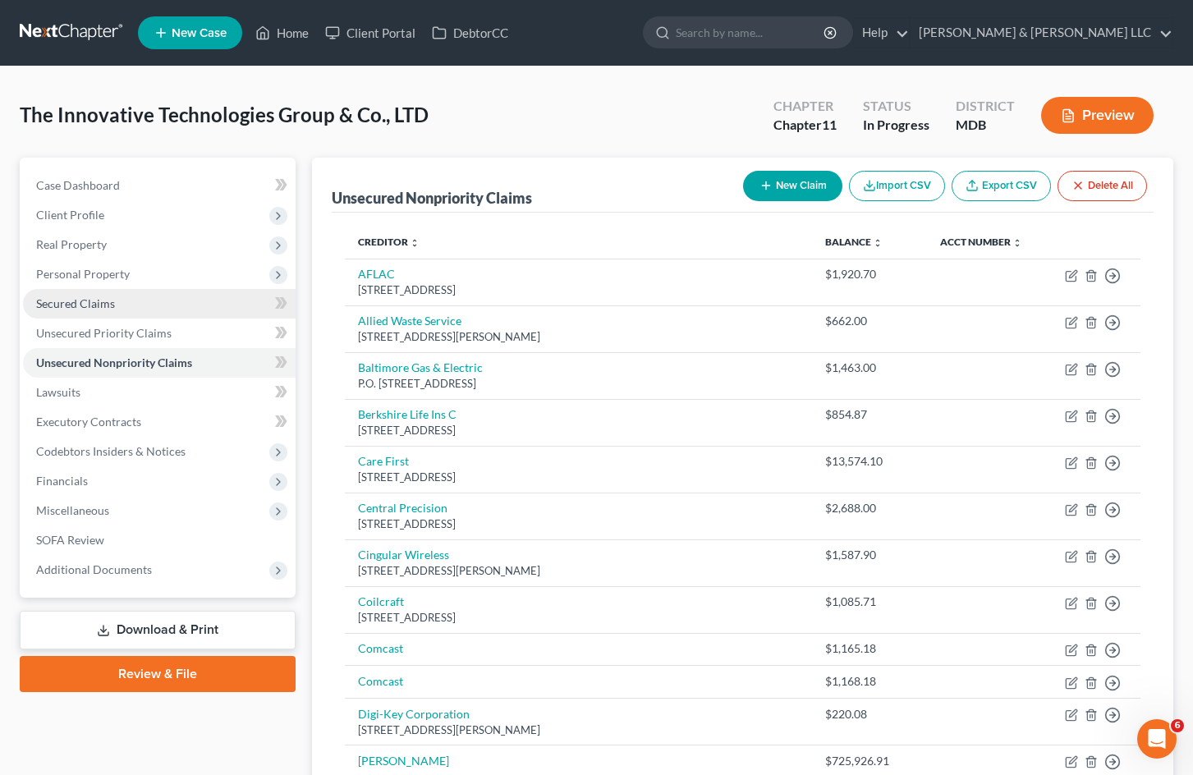
click at [150, 305] on link "Secured Claims" at bounding box center [159, 304] width 273 height 30
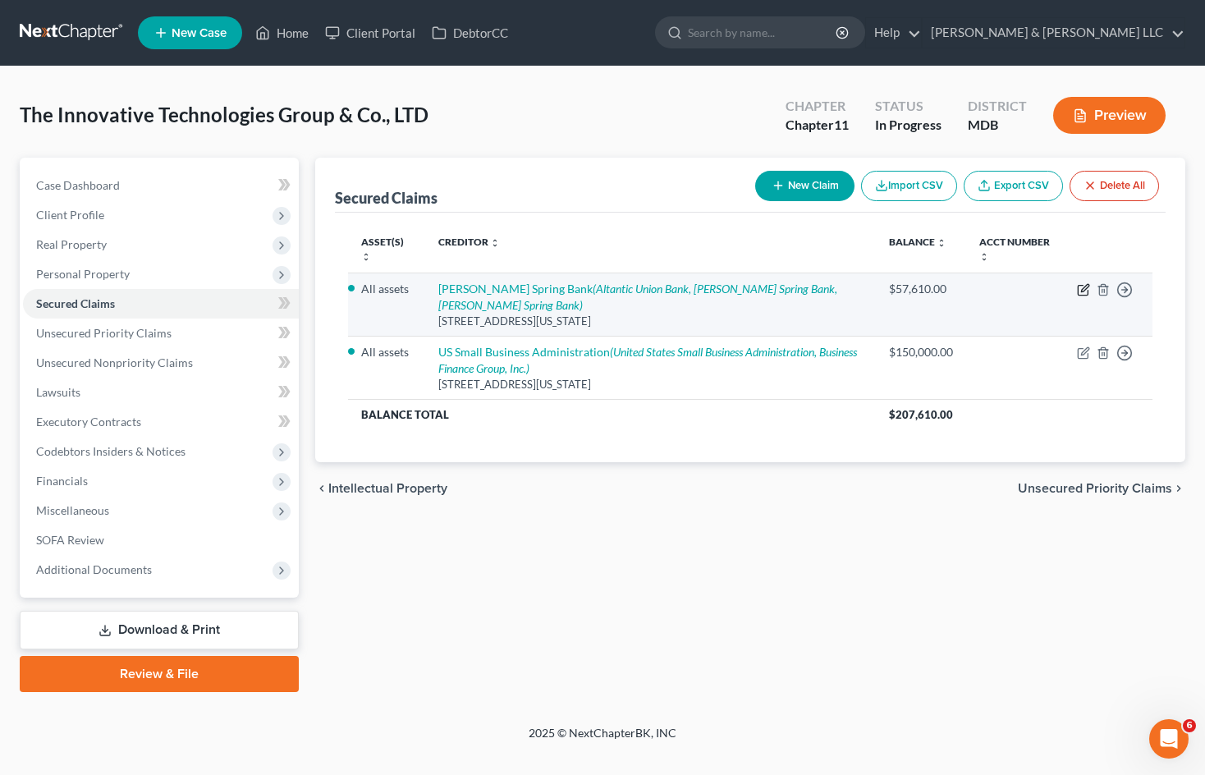
click at [1083, 290] on icon "button" at bounding box center [1084, 287] width 7 height 7
select select "21"
select select "0"
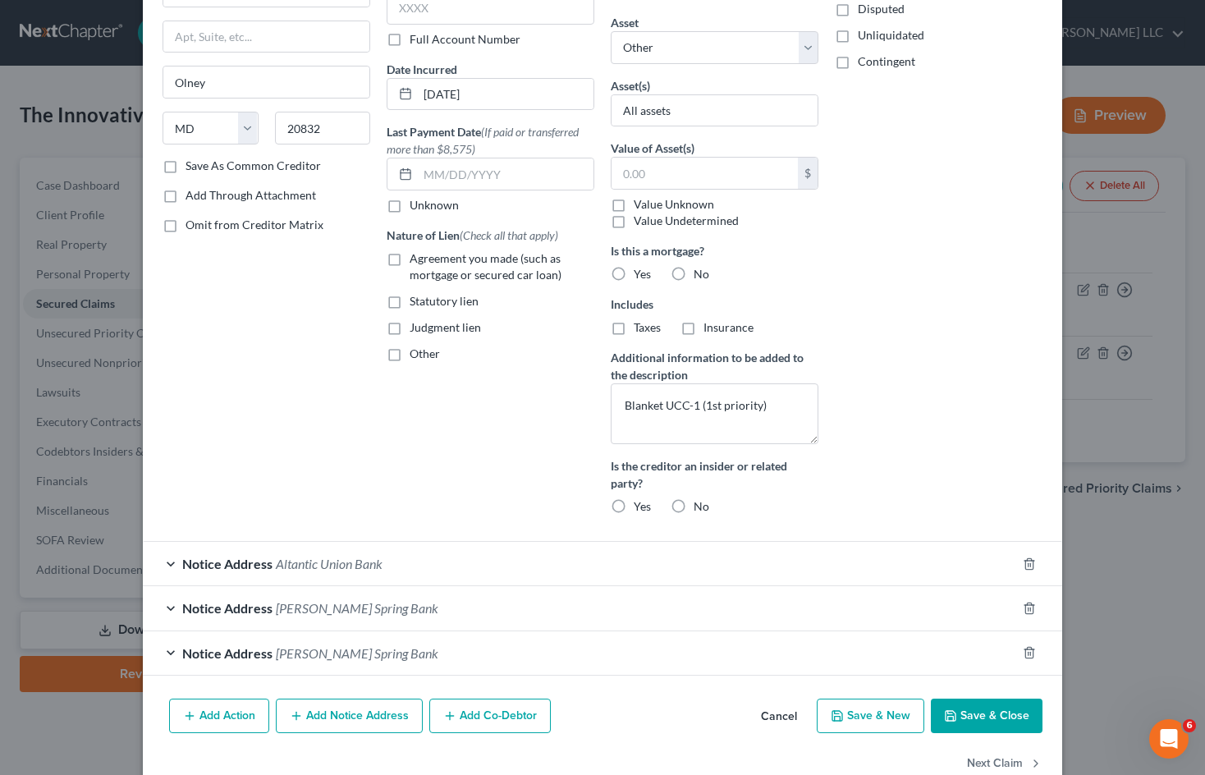
scroll to position [202, 0]
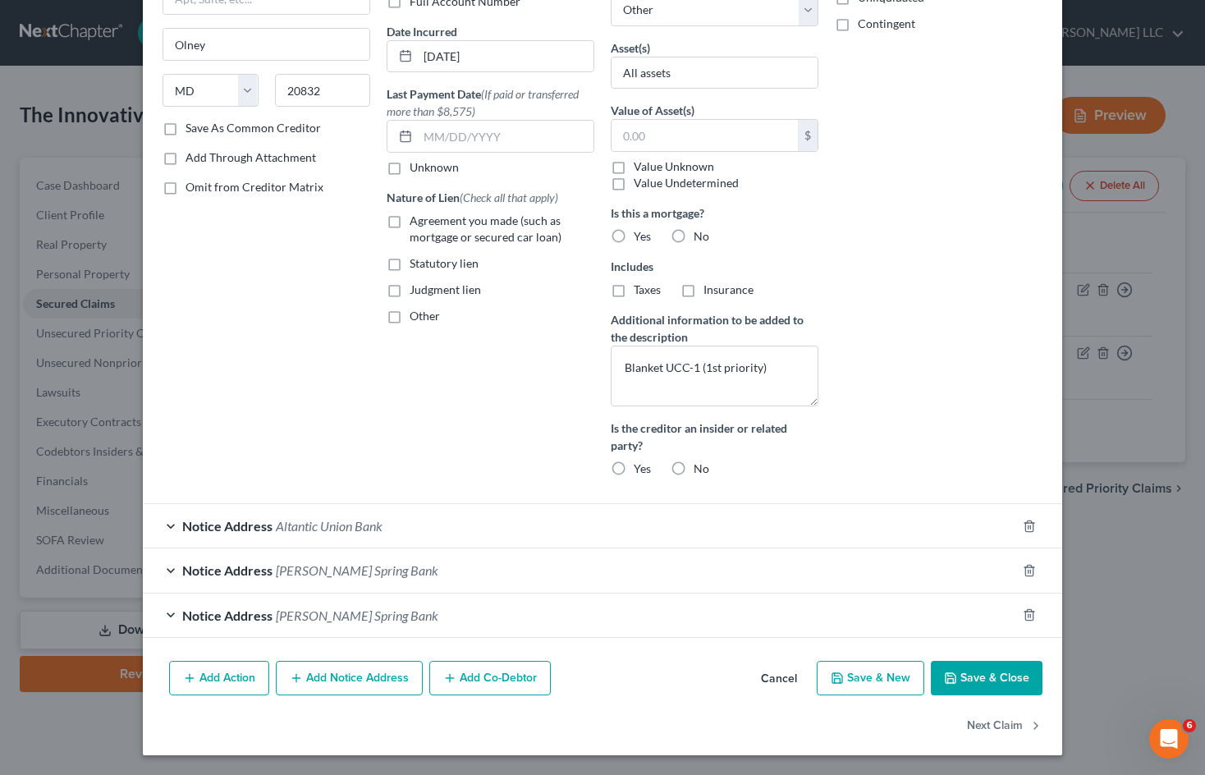
click at [503, 684] on button "Add Co-Debtor" at bounding box center [490, 678] width 122 height 34
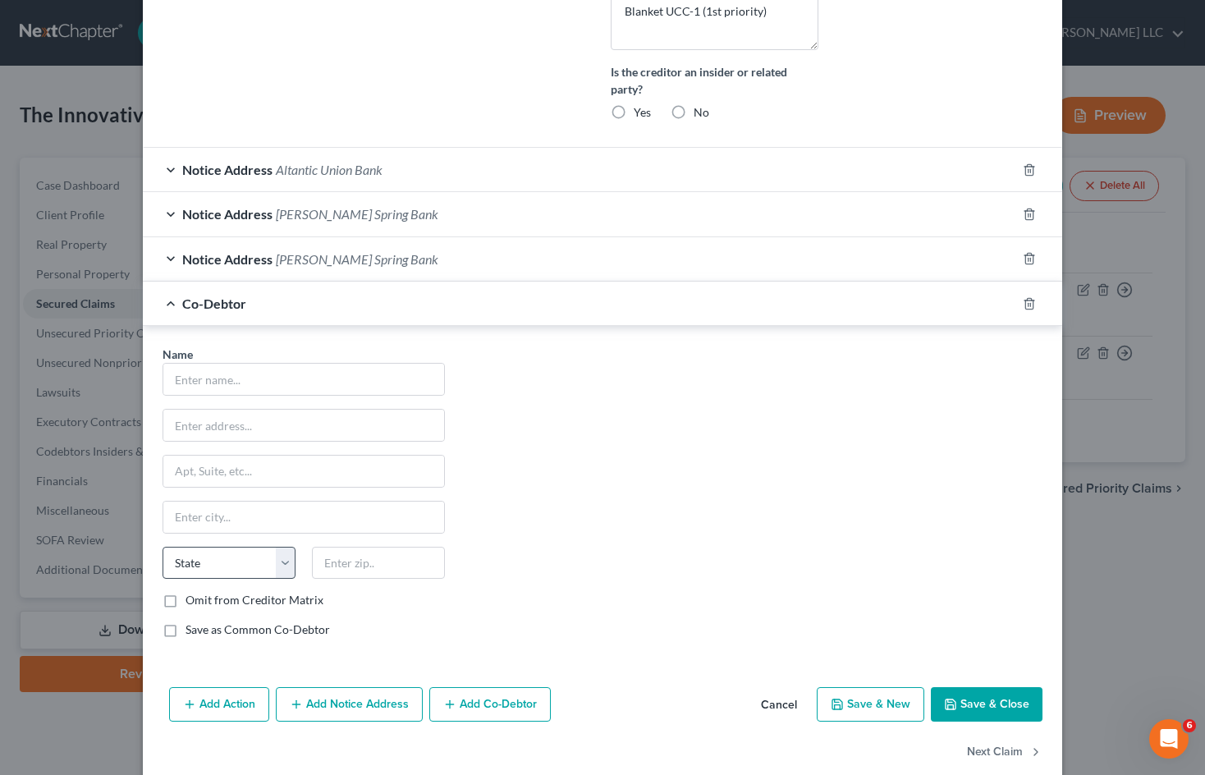
scroll to position [585, 0]
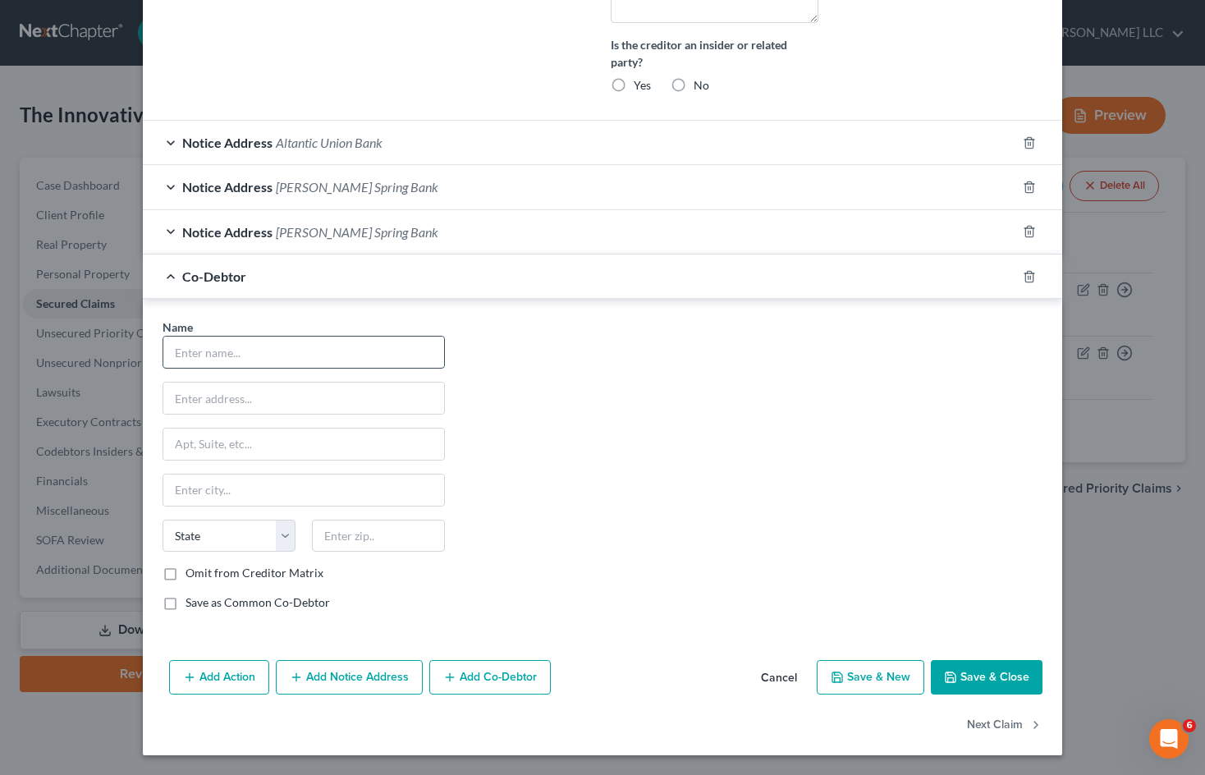
click at [271, 361] on input "text" at bounding box center [303, 352] width 281 height 31
type input "ITProp, LLC"
click at [255, 391] on input "text" at bounding box center [303, 398] width 281 height 31
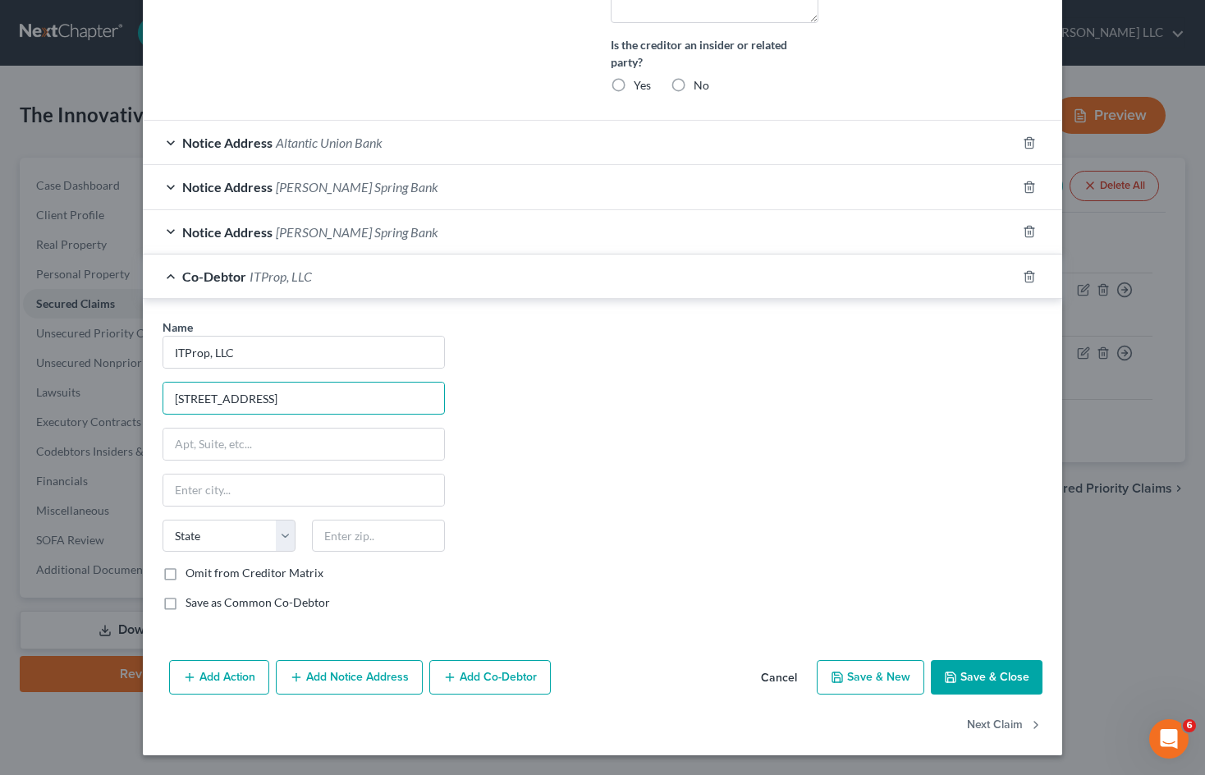
type input "[STREET_ADDRESS]"
click at [212, 497] on input "text" at bounding box center [303, 490] width 281 height 31
type input "Columbia"
select select "21"
type input "21046"
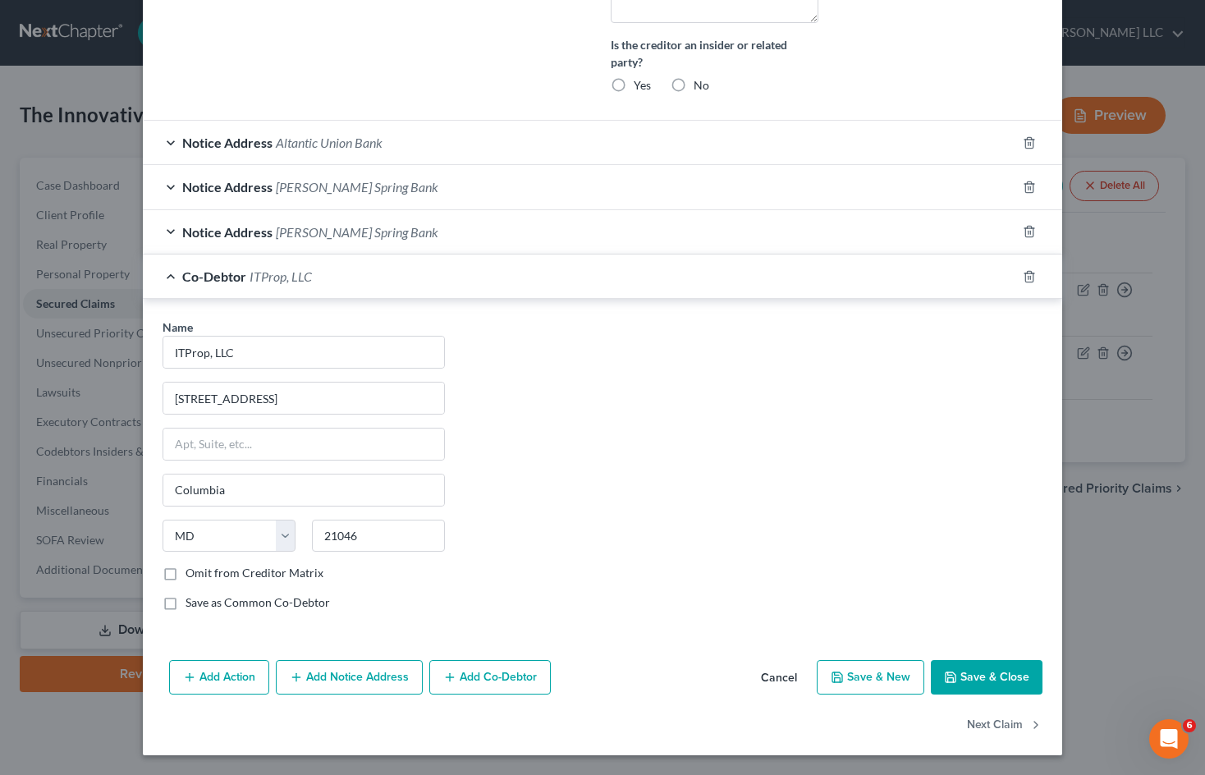
click at [973, 673] on button "Save & Close" at bounding box center [987, 677] width 112 height 34
select select
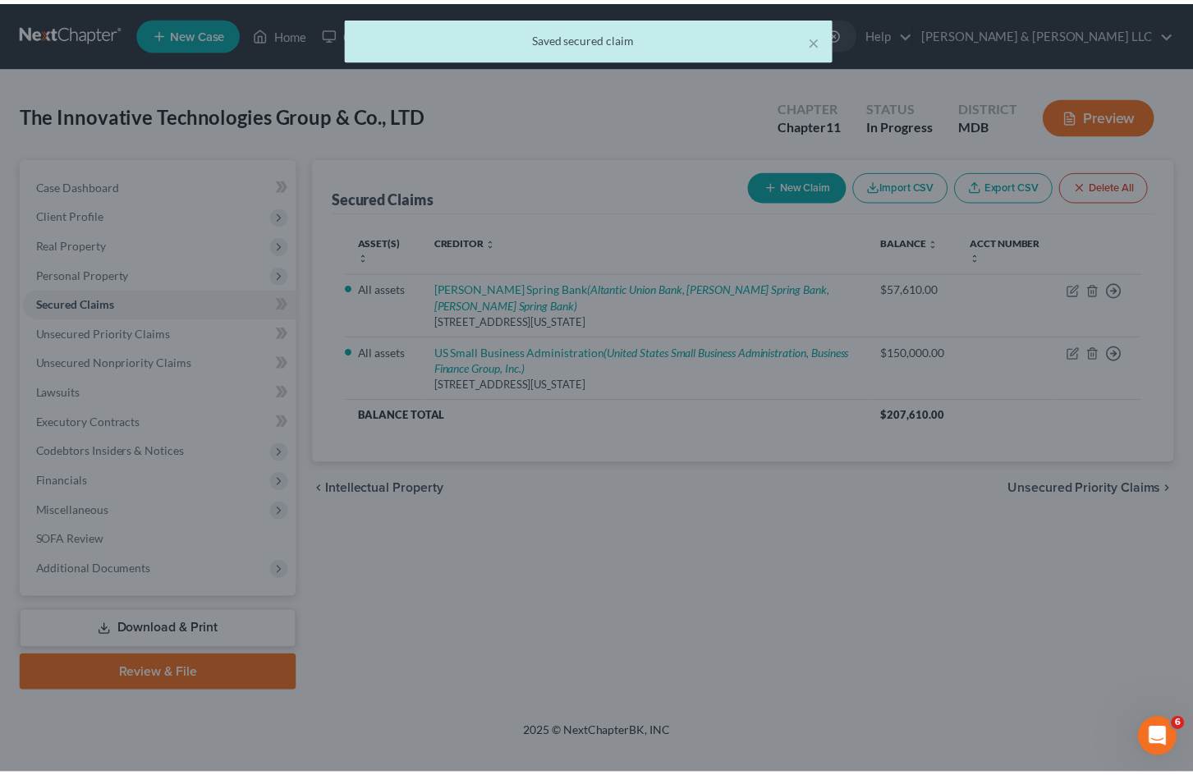
scroll to position [0, 0]
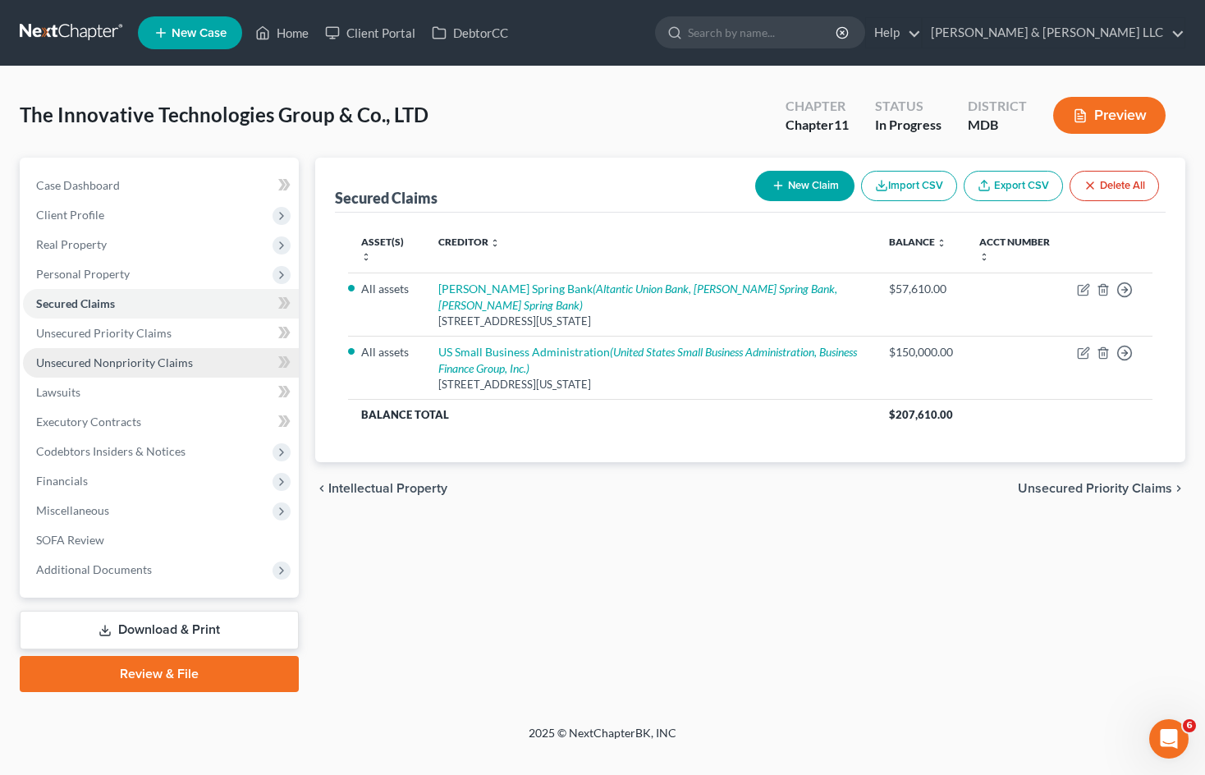
click at [184, 365] on span "Unsecured Nonpriority Claims" at bounding box center [114, 363] width 157 height 14
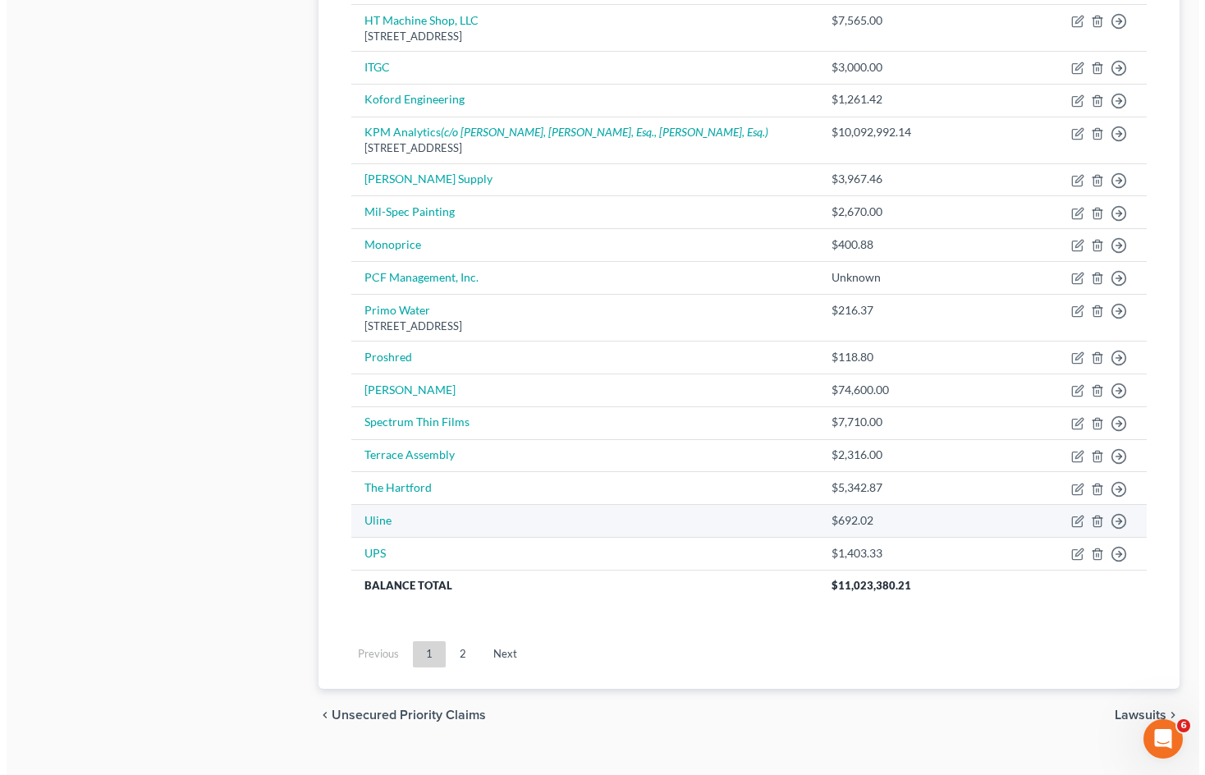
scroll to position [882, 0]
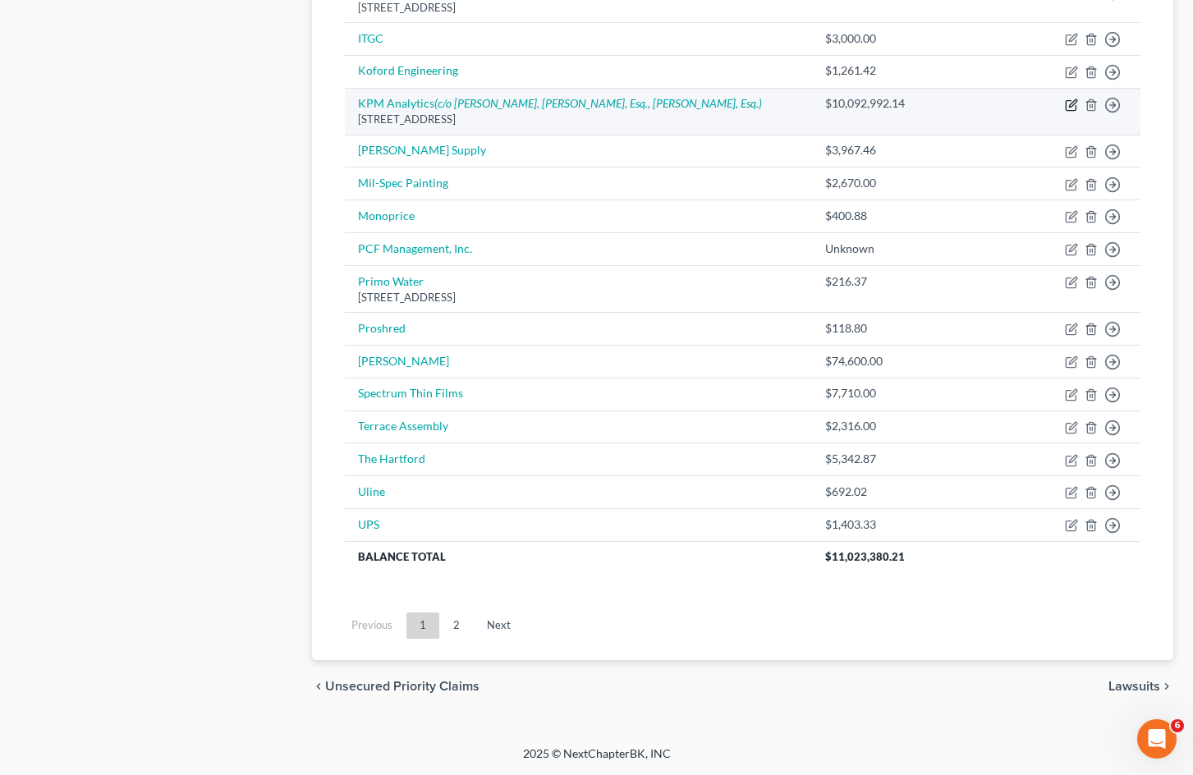
click at [1066, 103] on icon "button" at bounding box center [1071, 105] width 10 height 10
select select "22"
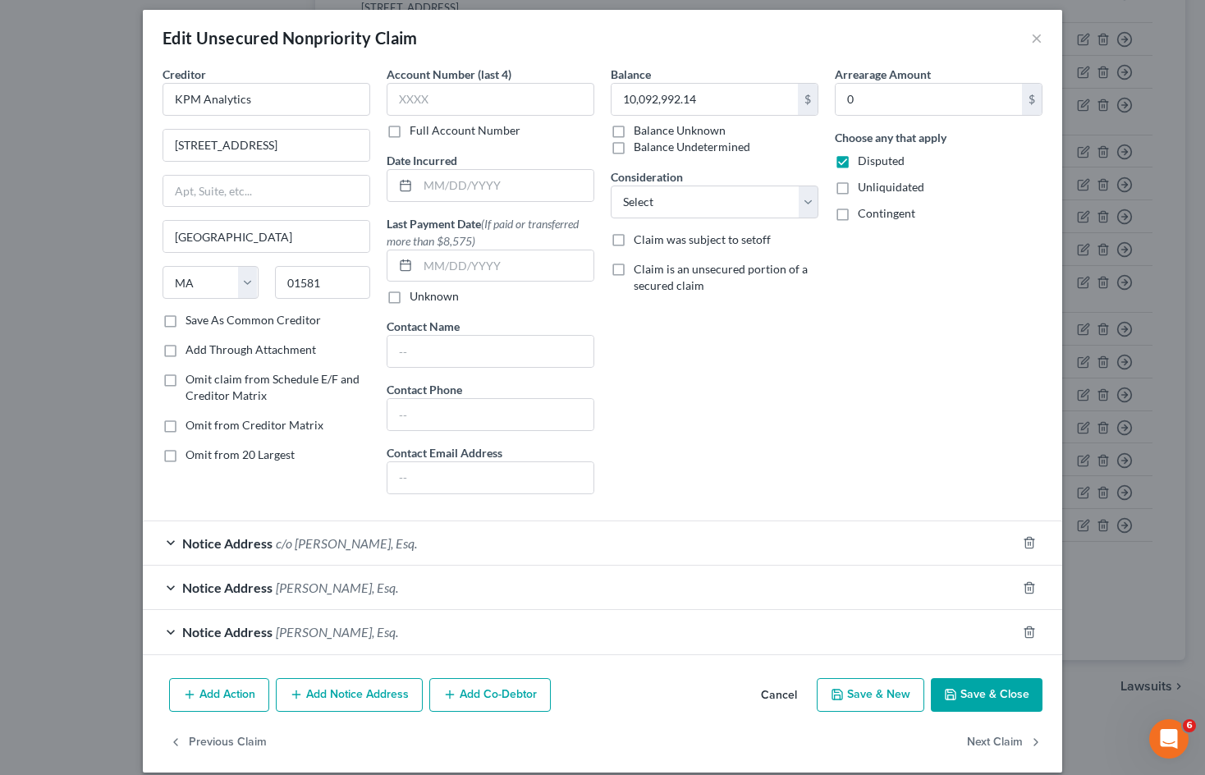
scroll to position [27, 0]
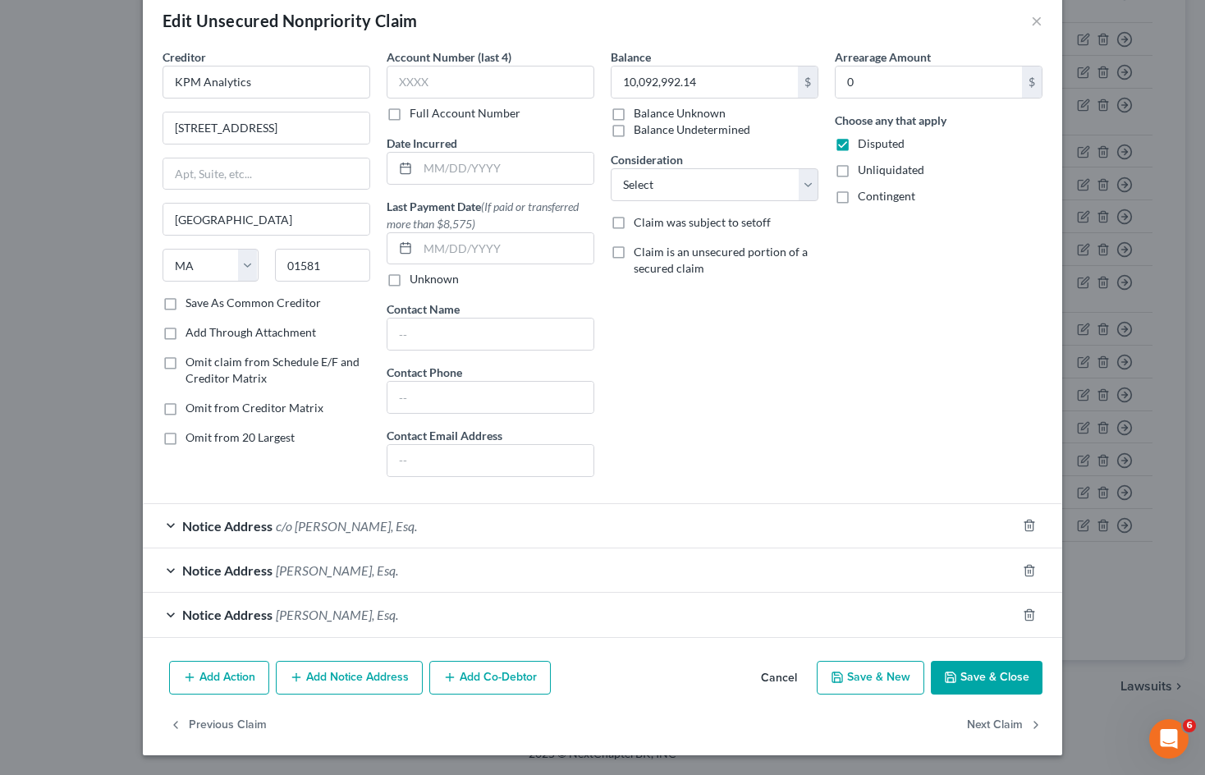
click at [209, 673] on button "Add Action" at bounding box center [219, 678] width 100 height 34
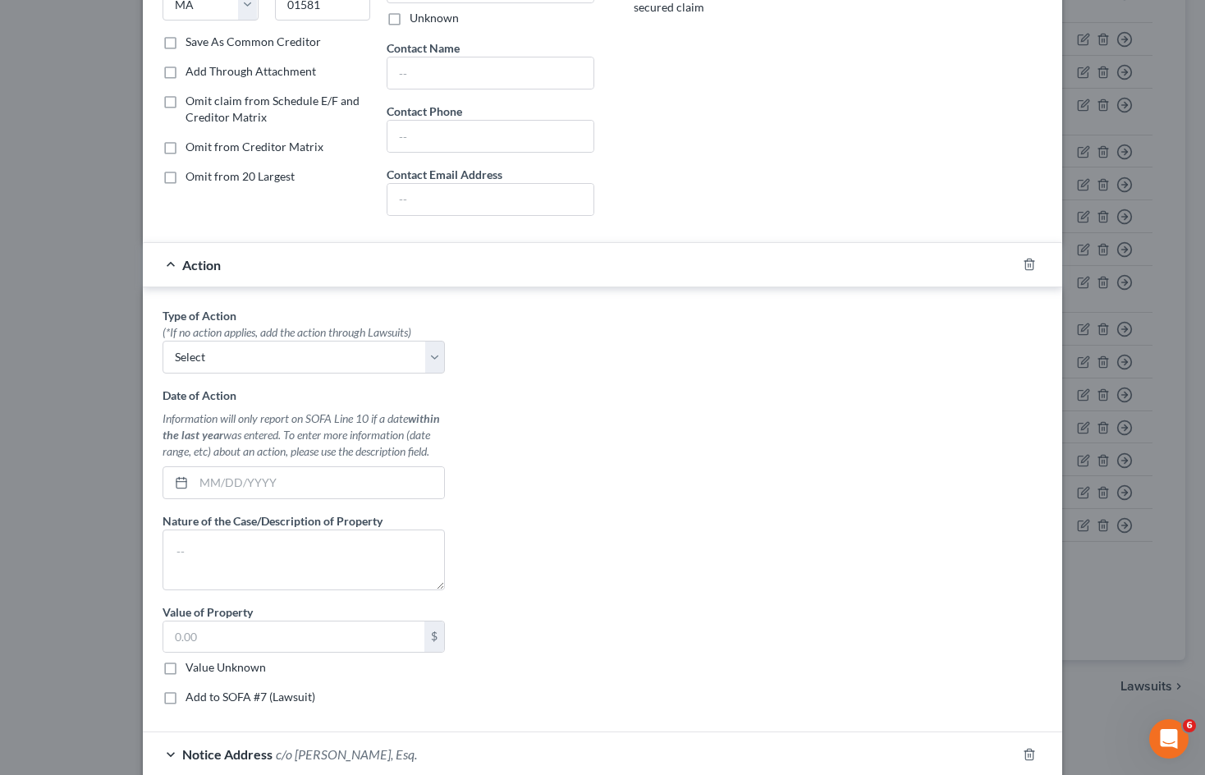
scroll to position [356, 0]
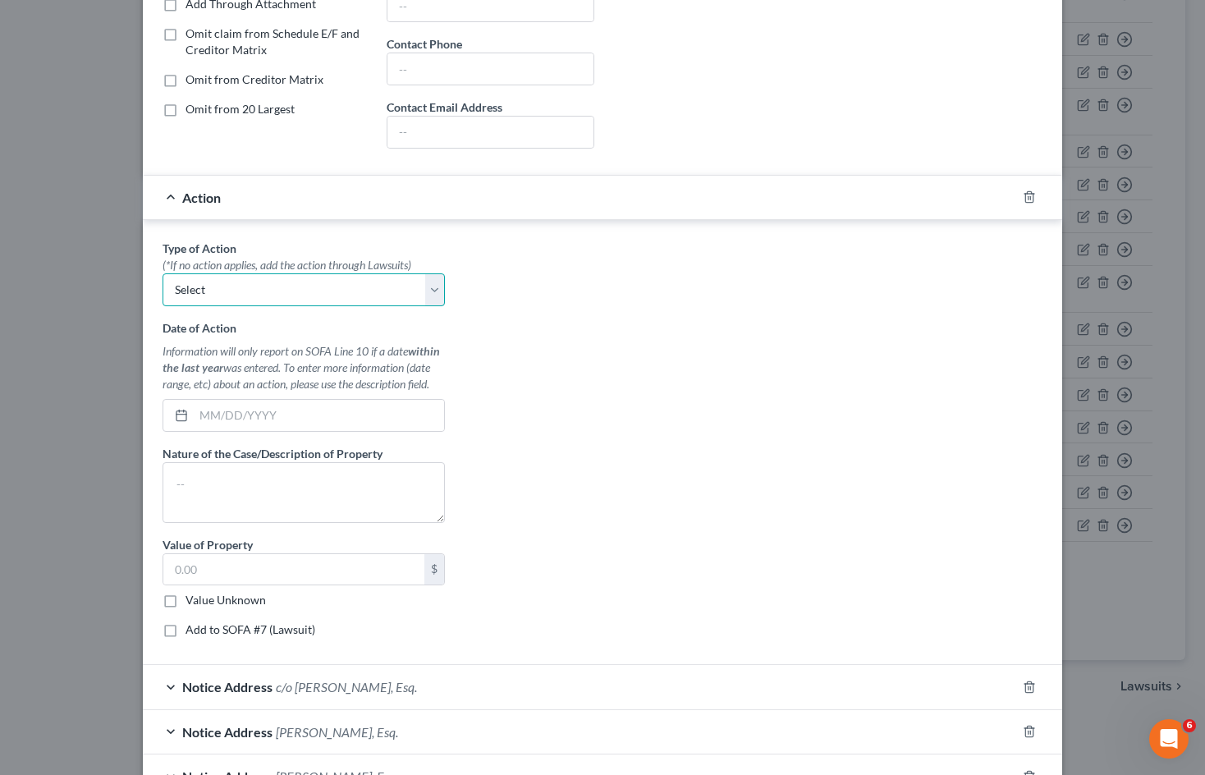
click at [393, 291] on select "Select Repossession Foreclosure Returns" at bounding box center [304, 289] width 282 height 33
drag, startPoint x: 513, startPoint y: 247, endPoint x: 559, endPoint y: 240, distance: 46.6
click at [513, 247] on div "Type of Action * (*If no action applies, add the action through Lawsuits) Selec…" at bounding box center [602, 445] width 897 height 411
click at [1023, 196] on icon "button" at bounding box center [1029, 196] width 13 height 13
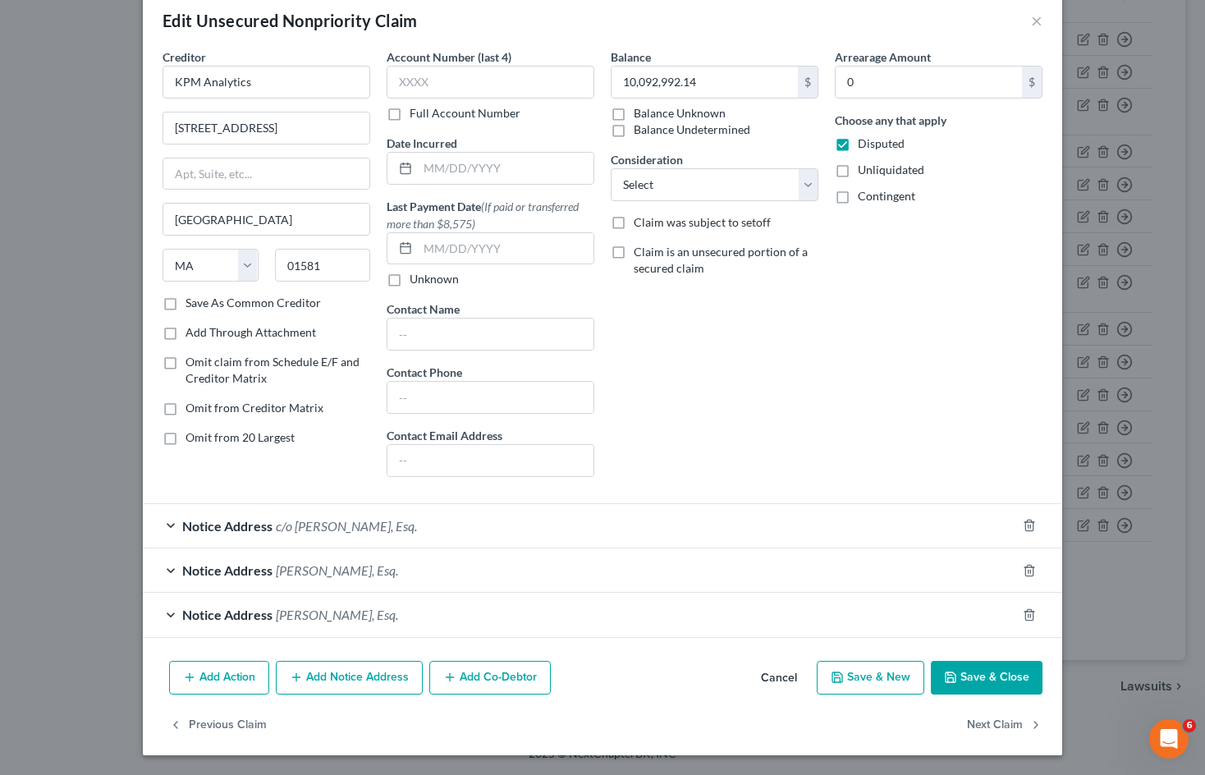
scroll to position [27, 0]
click at [221, 673] on button "Add Action" at bounding box center [219, 678] width 100 height 34
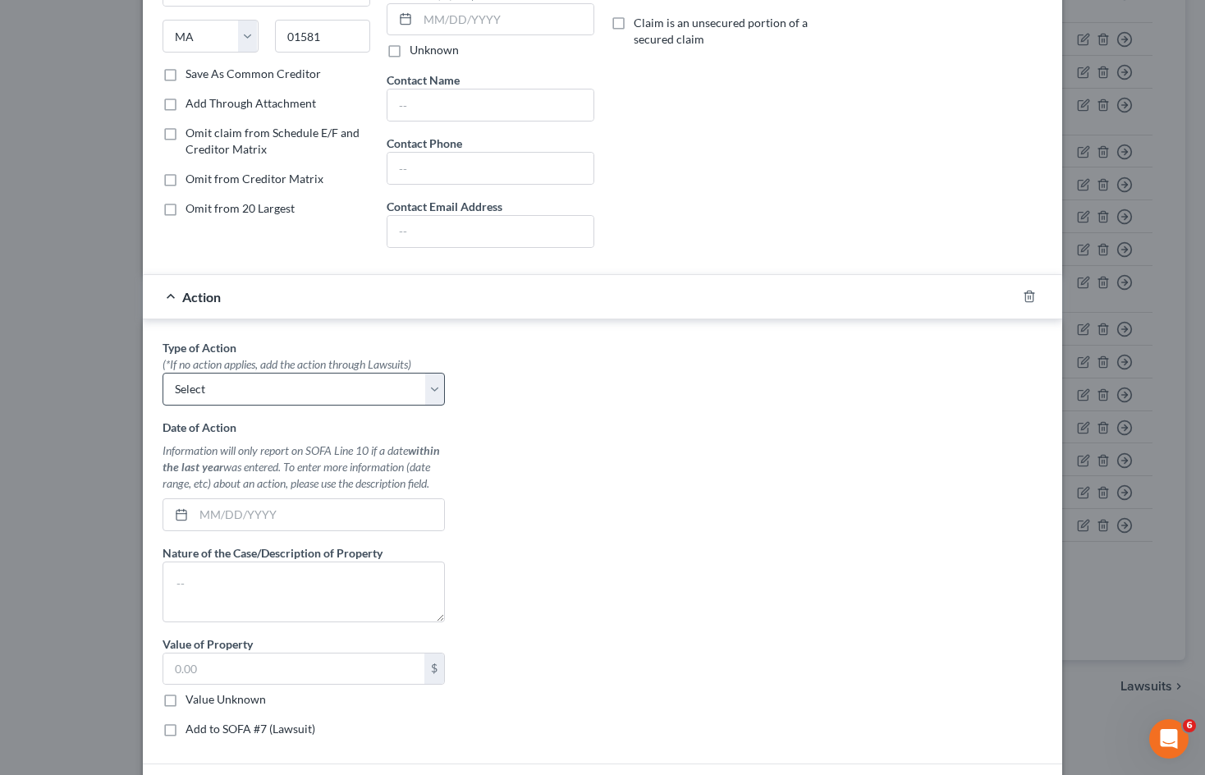
scroll to position [273, 0]
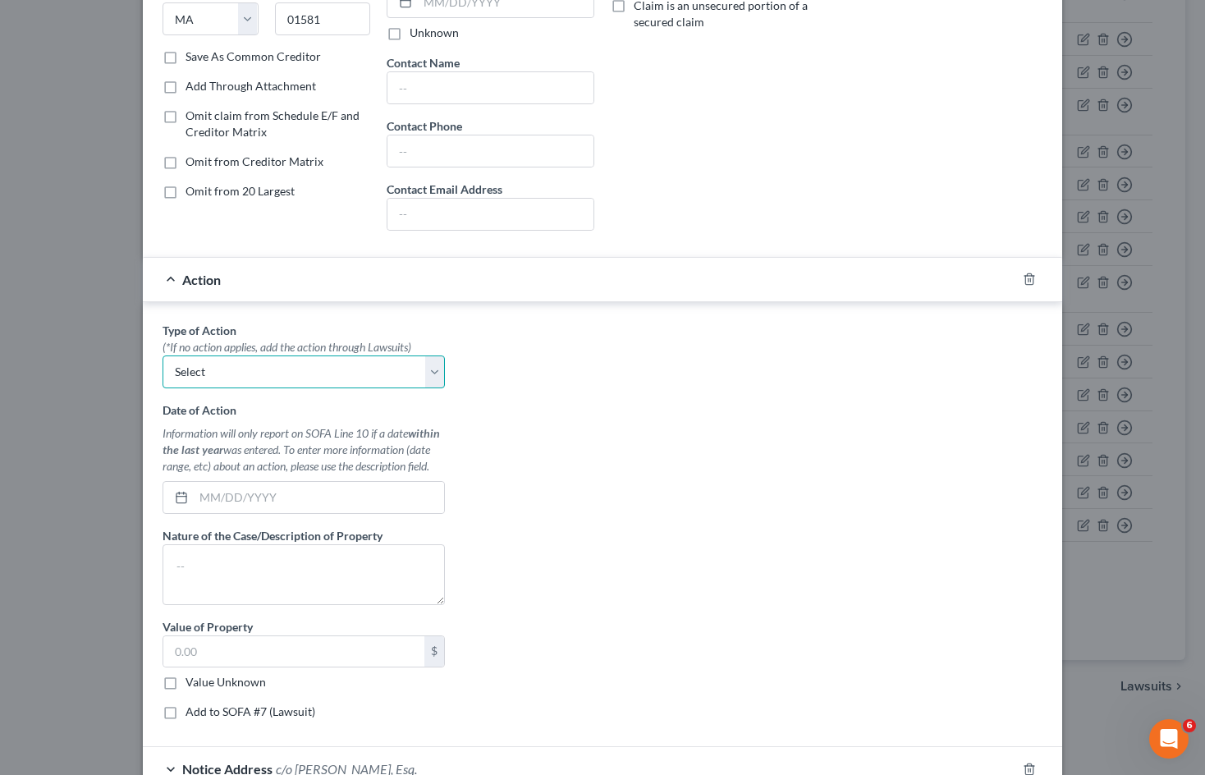
click at [328, 380] on select "Select Repossession Foreclosure Returns" at bounding box center [304, 372] width 282 height 33
click at [328, 371] on select "Select Repossession Foreclosure Returns" at bounding box center [304, 372] width 282 height 33
click at [1023, 273] on icon "button" at bounding box center [1029, 279] width 13 height 13
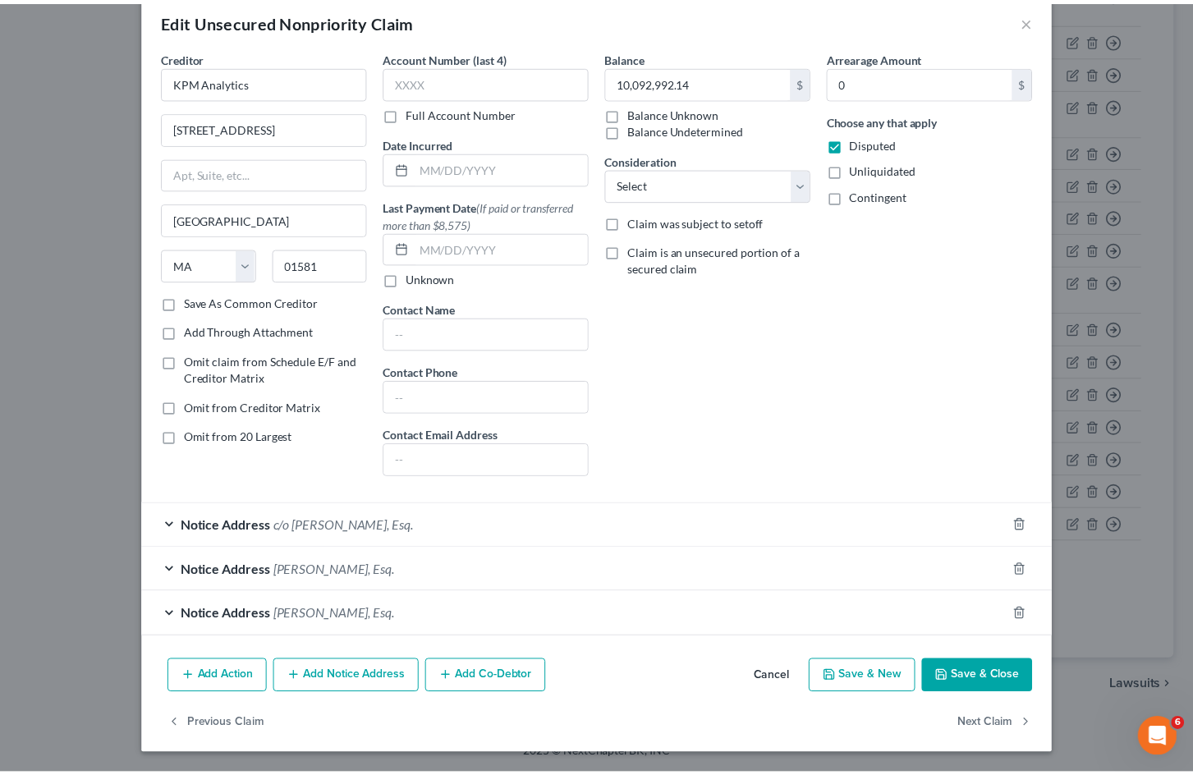
scroll to position [27, 0]
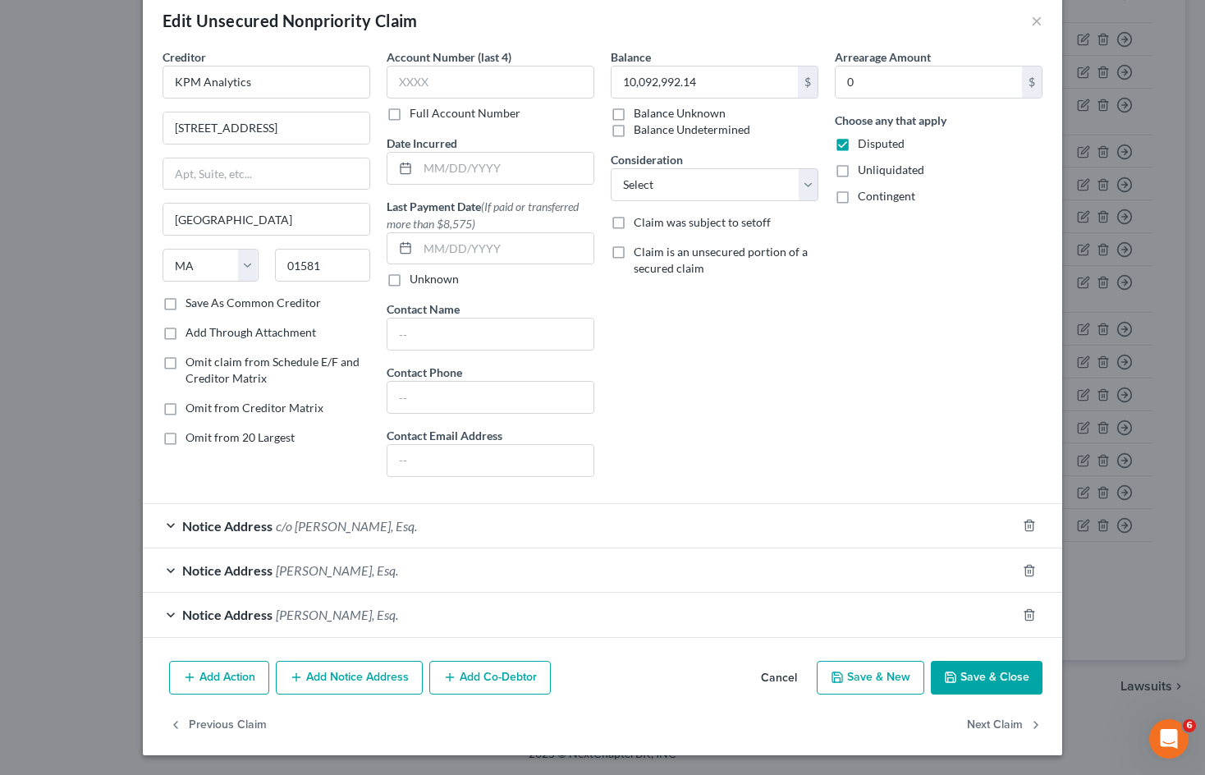
click at [775, 682] on button "Cancel" at bounding box center [779, 679] width 62 height 33
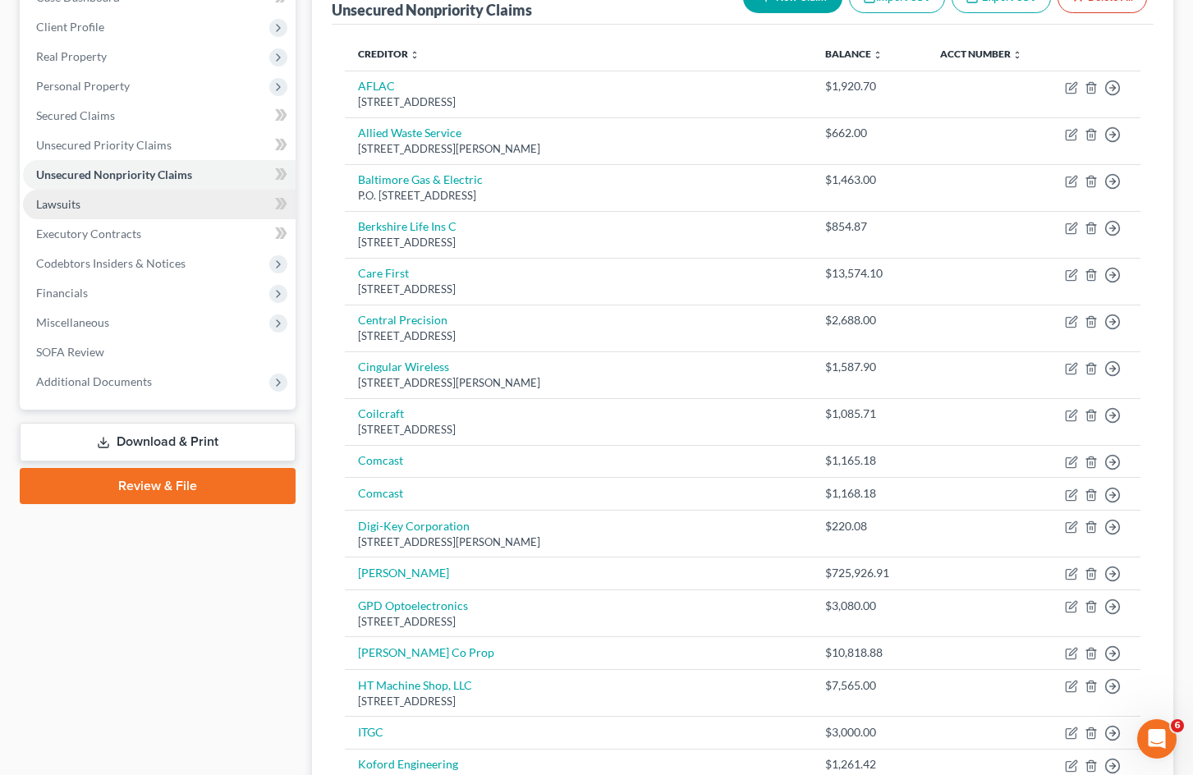
scroll to position [61, 0]
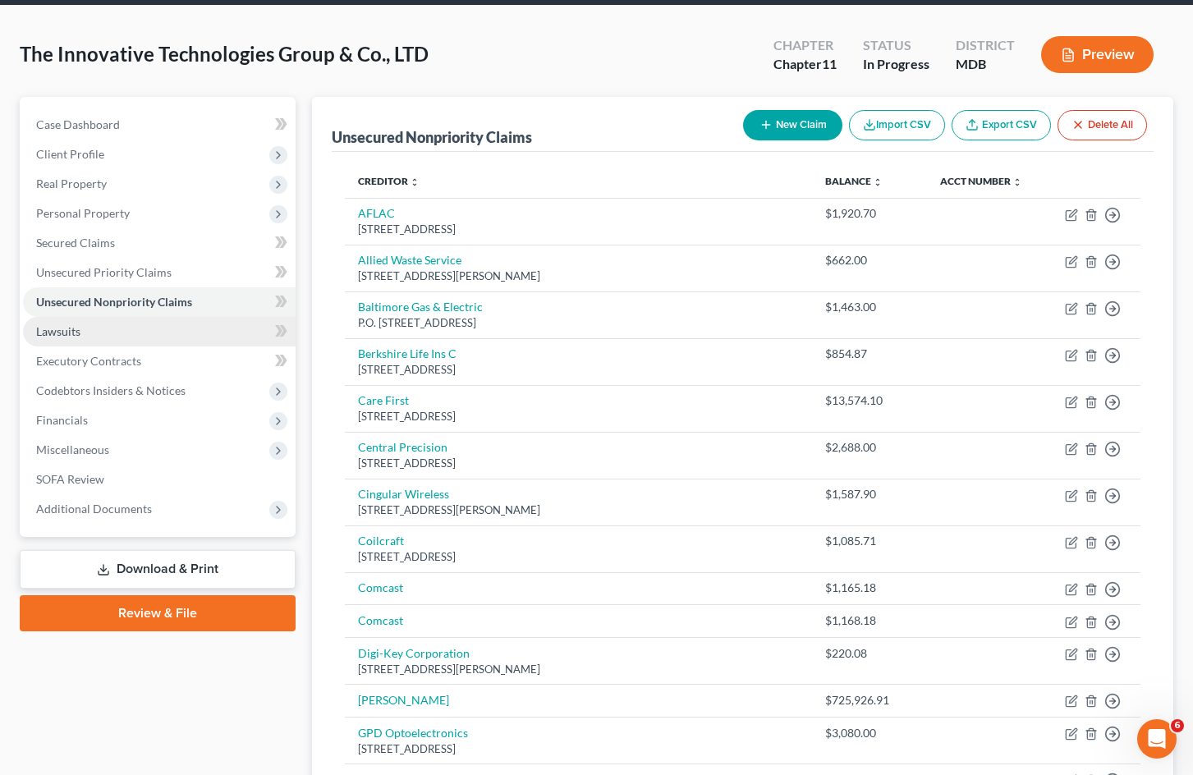
click at [131, 335] on link "Lawsuits" at bounding box center [159, 332] width 273 height 30
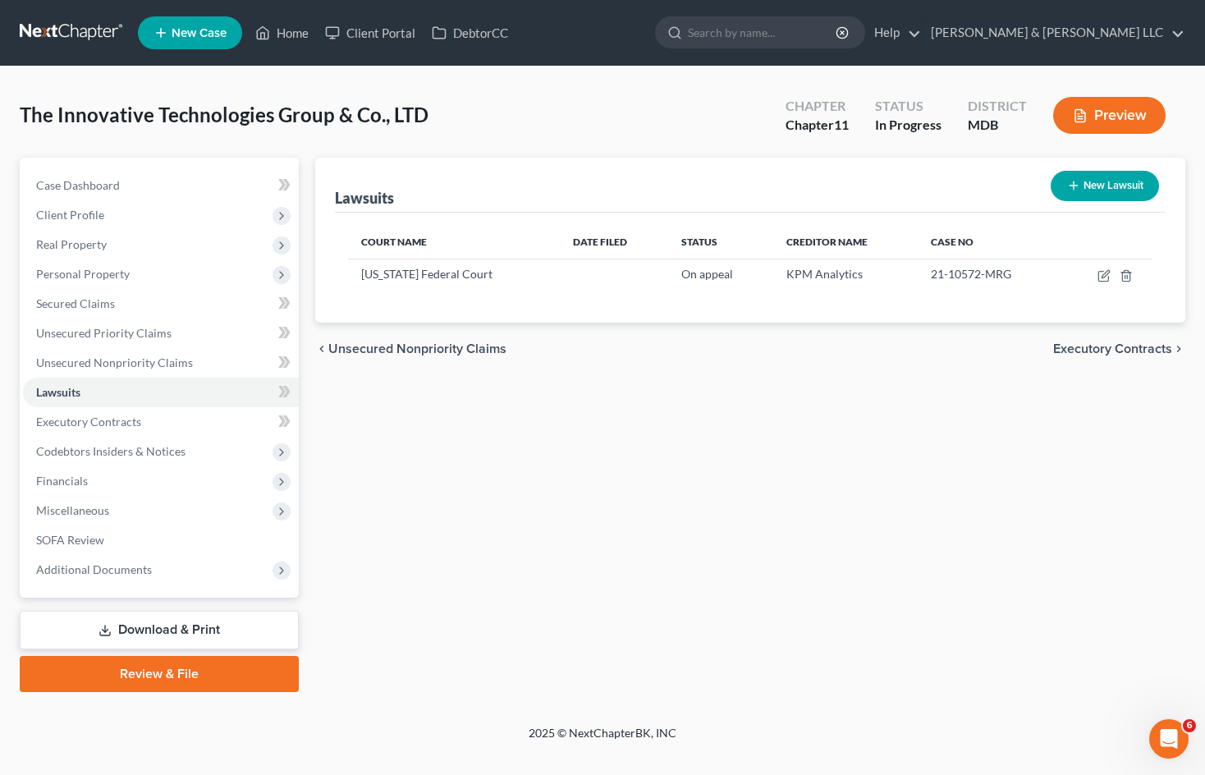
click at [1088, 184] on button "New Lawsuit" at bounding box center [1105, 186] width 108 height 30
select select "0"
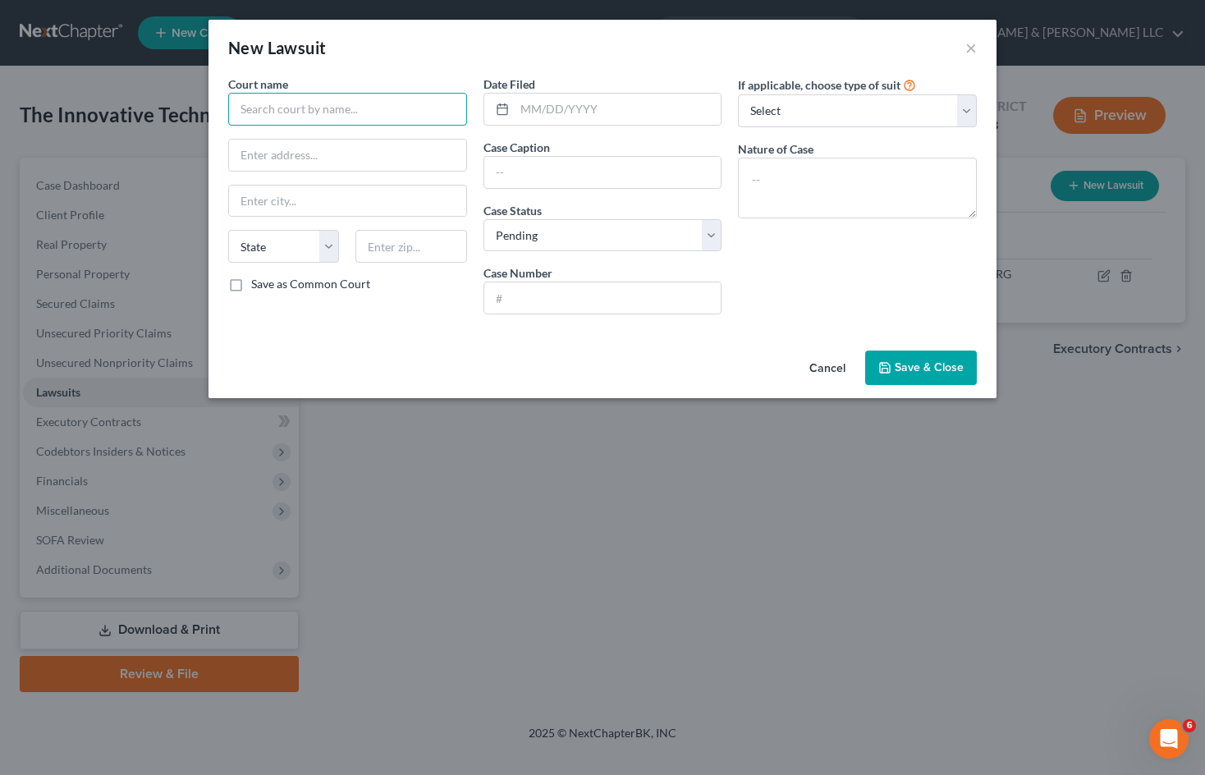
click at [333, 107] on input "text" at bounding box center [347, 109] width 239 height 33
drag, startPoint x: 353, startPoint y: 110, endPoint x: 342, endPoint y: 110, distance: 10.7
click at [342, 110] on input "U.S. District Court" at bounding box center [347, 109] width 239 height 33
type input "U.S. District Court for the District of [US_STATE] ([GEOGRAPHIC_DATA])"
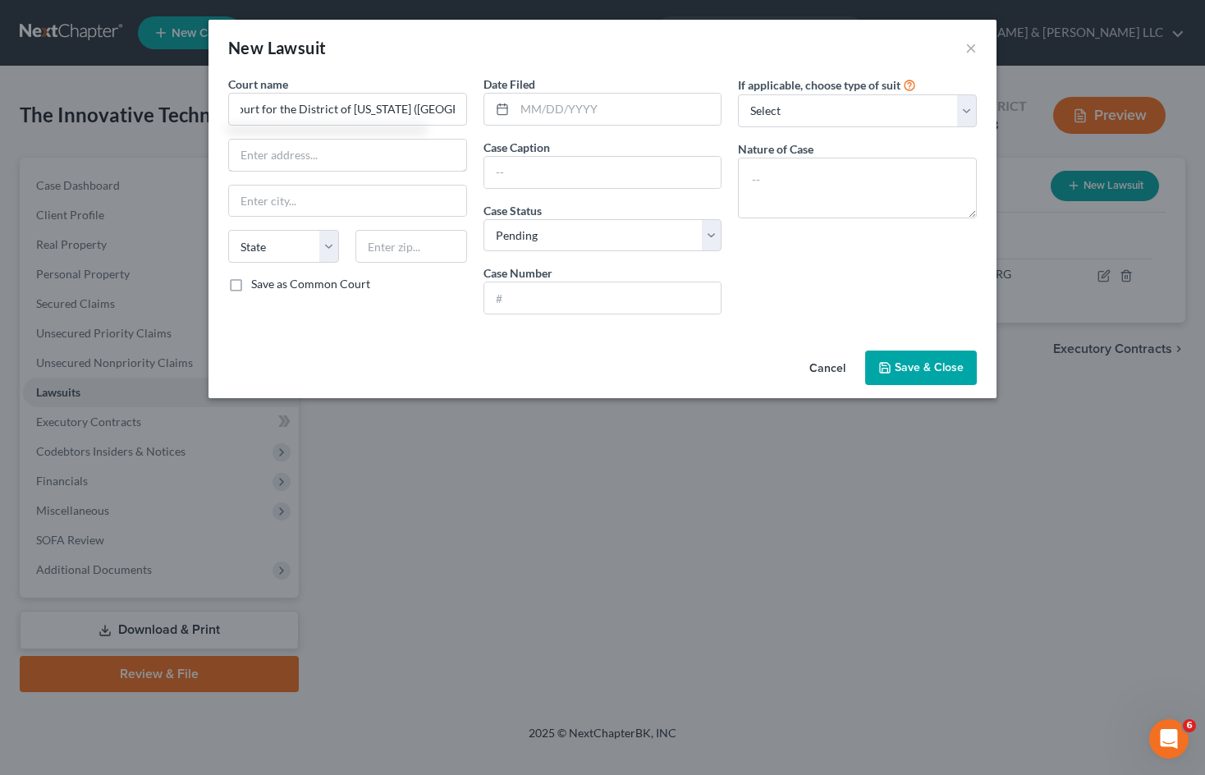
scroll to position [0, 0]
click at [344, 149] on input "text" at bounding box center [347, 155] width 237 height 31
type input "[STREET_ADDRESS]"
click at [429, 255] on input "text" at bounding box center [411, 246] width 111 height 33
click at [443, 250] on input "text" at bounding box center [411, 246] width 111 height 33
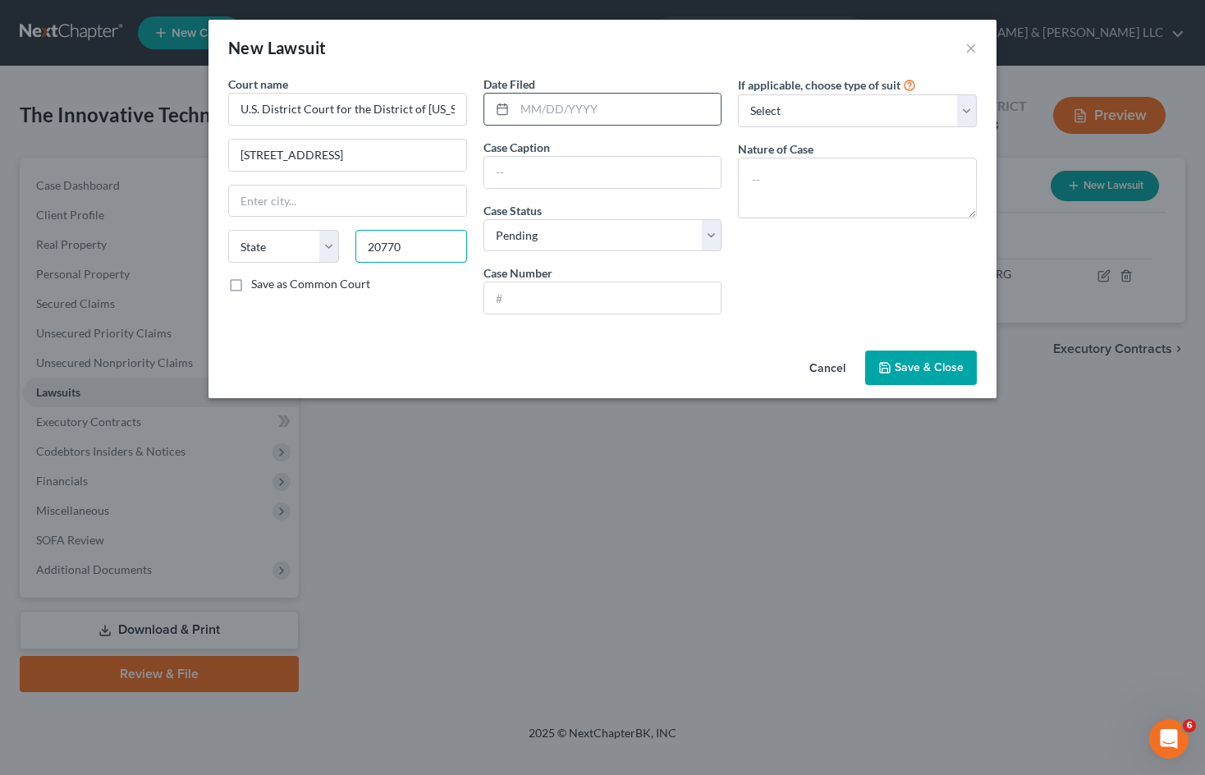
type input "20770"
click at [599, 93] on div at bounding box center [603, 109] width 239 height 33
type input "Greenbelt"
select select "21"
click at [590, 107] on input "text" at bounding box center [618, 109] width 207 height 31
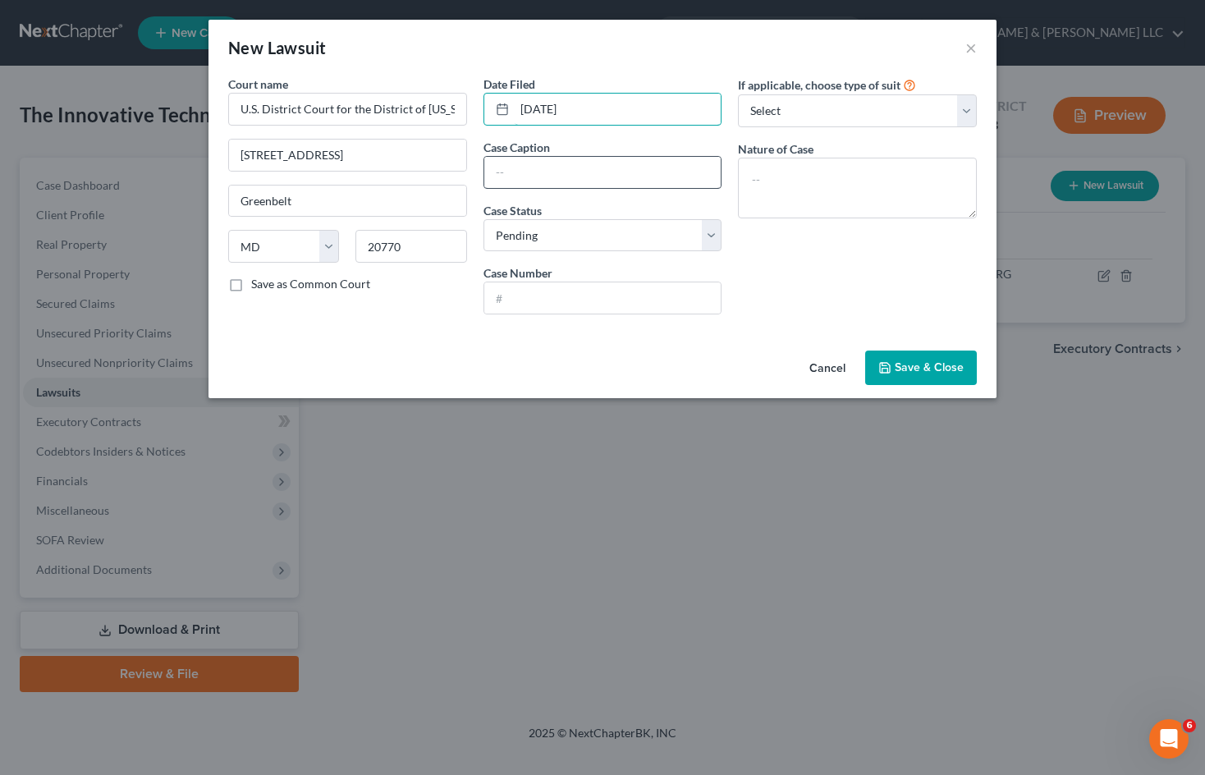
type input "[DATE]"
click at [566, 163] on input "text" at bounding box center [602, 172] width 237 height 31
type input "KPM Analytics North America Corporation v. Blue Sun Scientific, LLC et al"
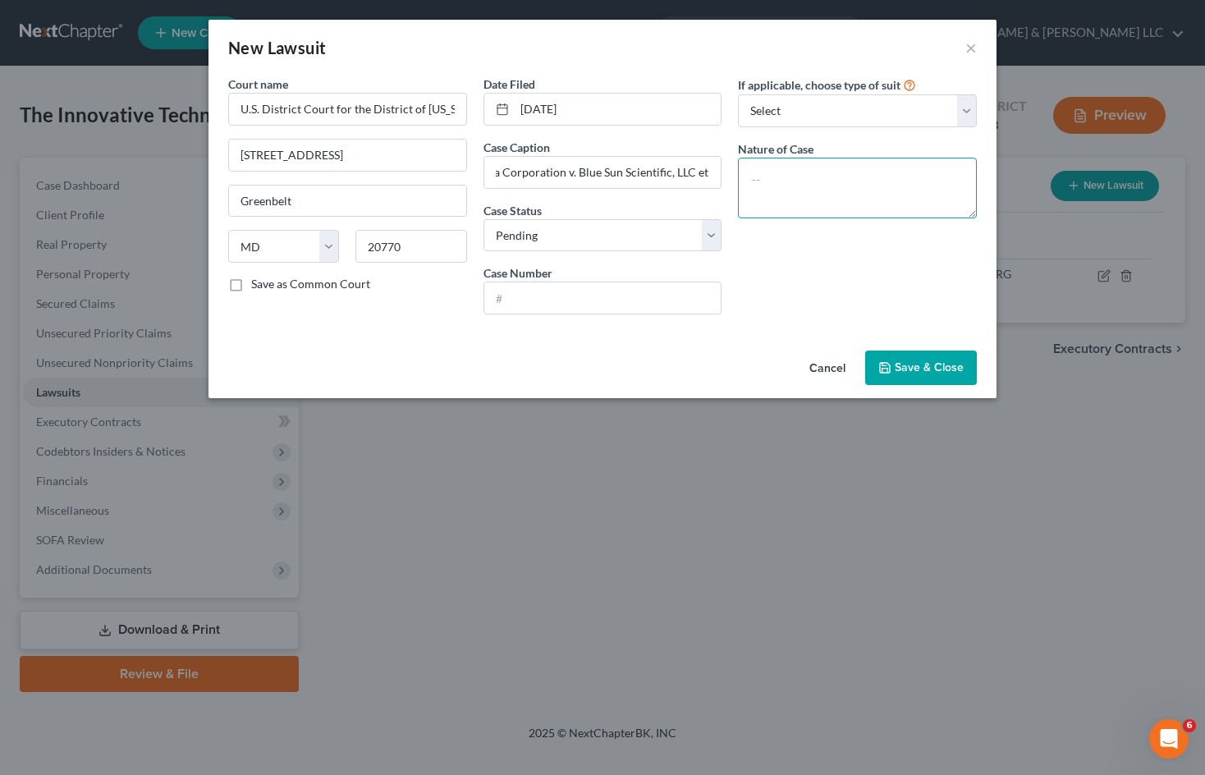
click at [774, 172] on textarea at bounding box center [857, 188] width 239 height 61
drag, startPoint x: 899, startPoint y: 184, endPoint x: 642, endPoint y: 189, distance: 257.1
click at [642, 189] on div "Court name * U.S. District Court for the [GEOGRAPHIC_DATA][US_STATE] ([GEOGRAPH…" at bounding box center [602, 202] width 765 height 252
type textarea "Garnishment"
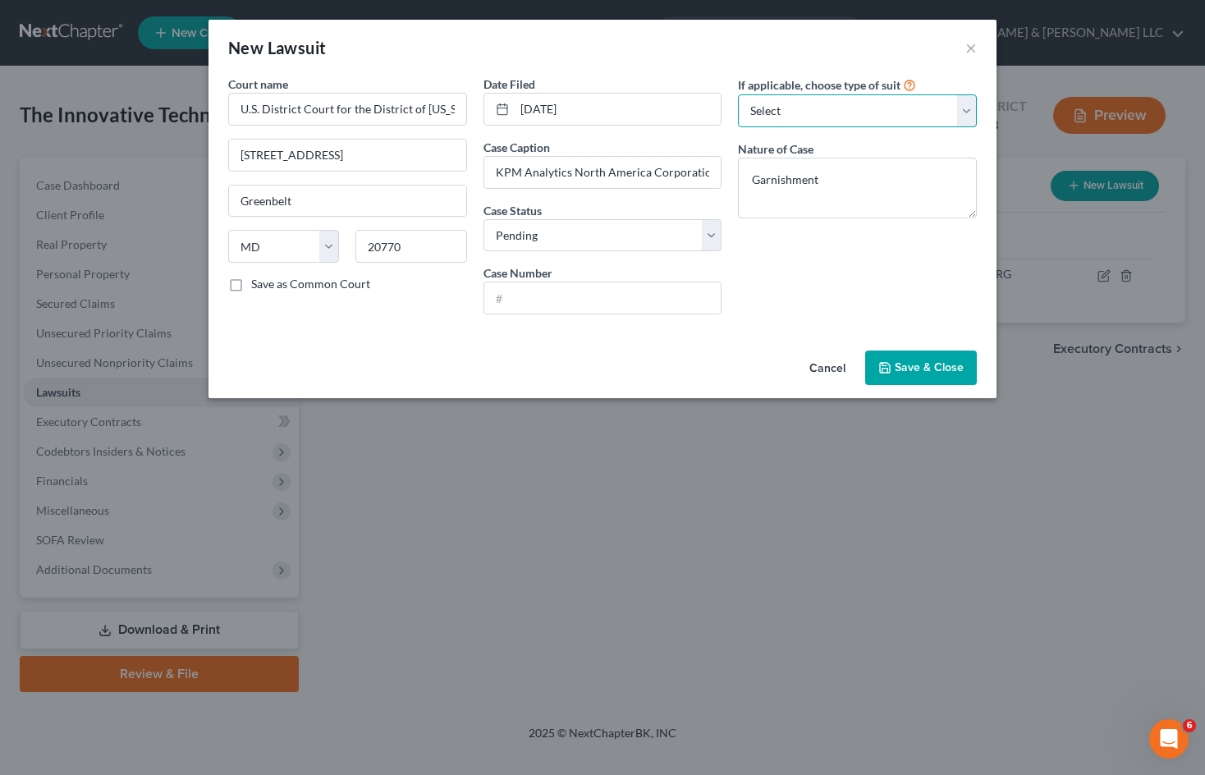
click at [842, 116] on select "Select Repossession Foreclosure Returns Other" at bounding box center [857, 110] width 239 height 33
select select "3"
click at [738, 94] on select "Select Repossession Foreclosure Returns Other" at bounding box center [857, 110] width 239 height 33
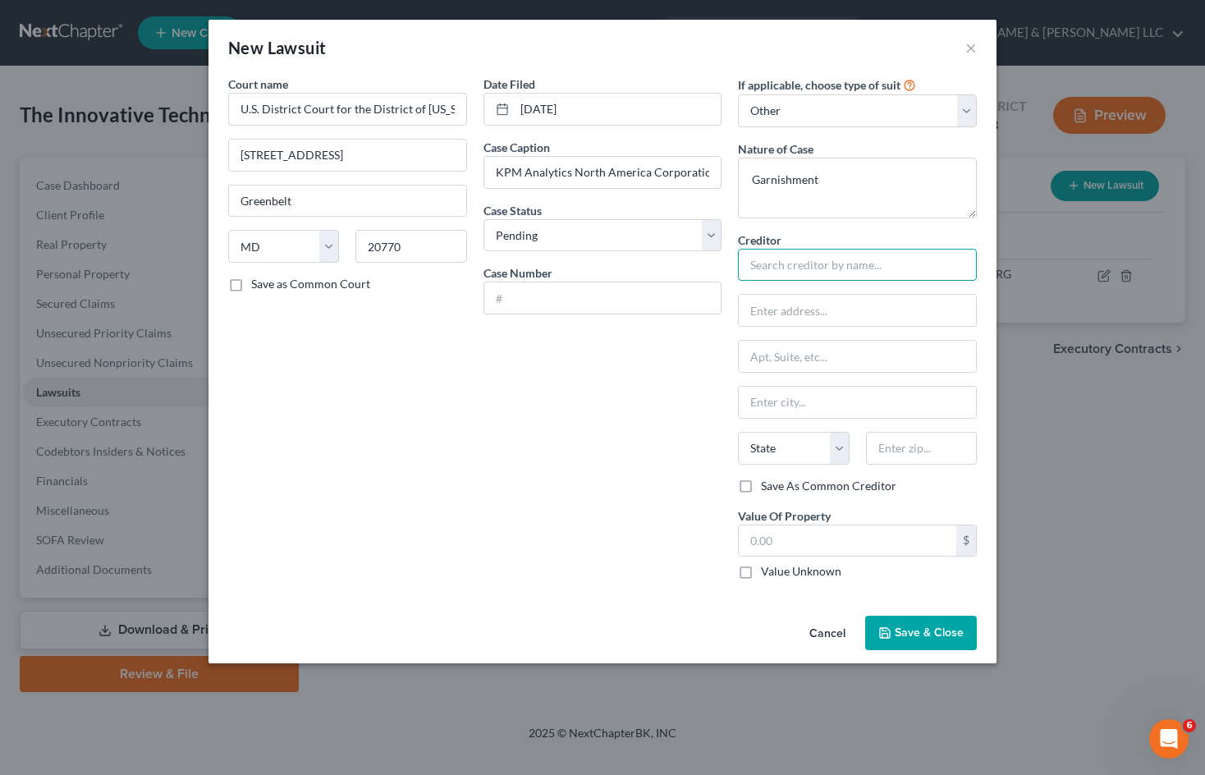
click at [832, 262] on input "text" at bounding box center [857, 265] width 239 height 33
type input "KPM Analytics North America Corporation"
click at [551, 305] on input "text" at bounding box center [602, 297] width 237 height 31
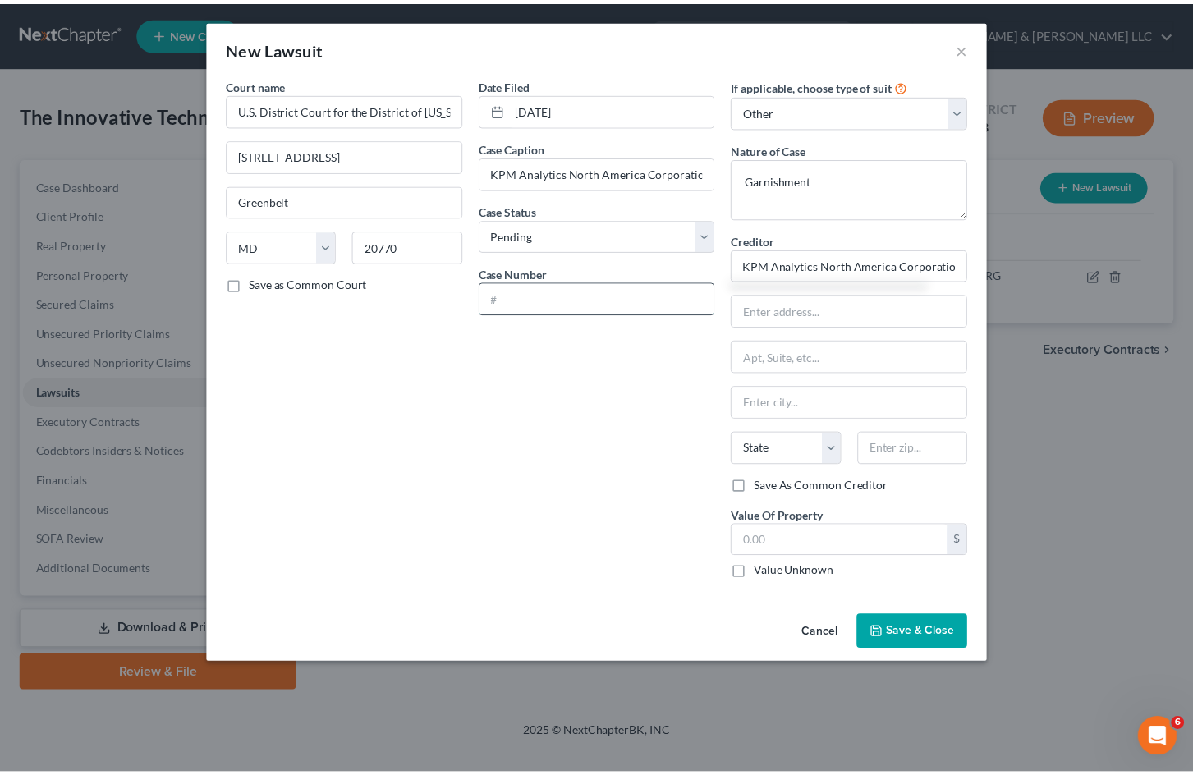
scroll to position [0, 0]
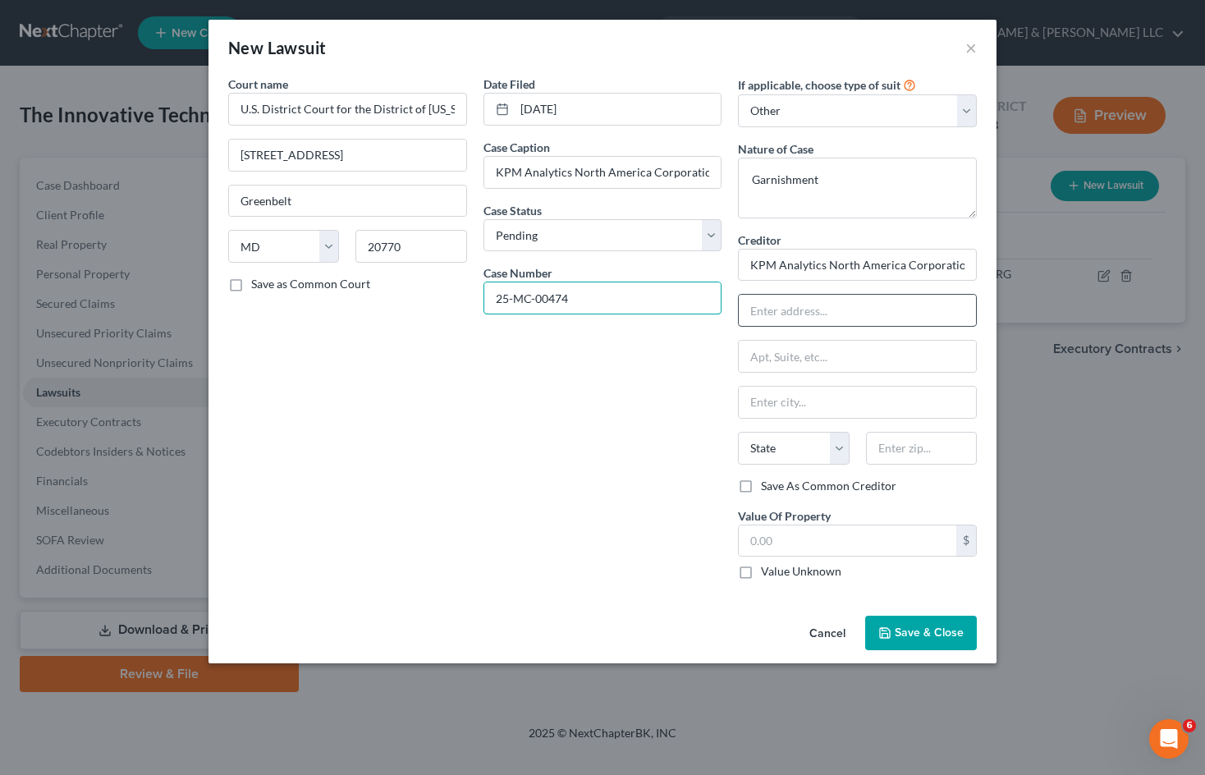
type input "25-MC-00474"
click at [812, 314] on input "text" at bounding box center [857, 310] width 237 height 31
type input "Miles & Stockbridge, P.C."
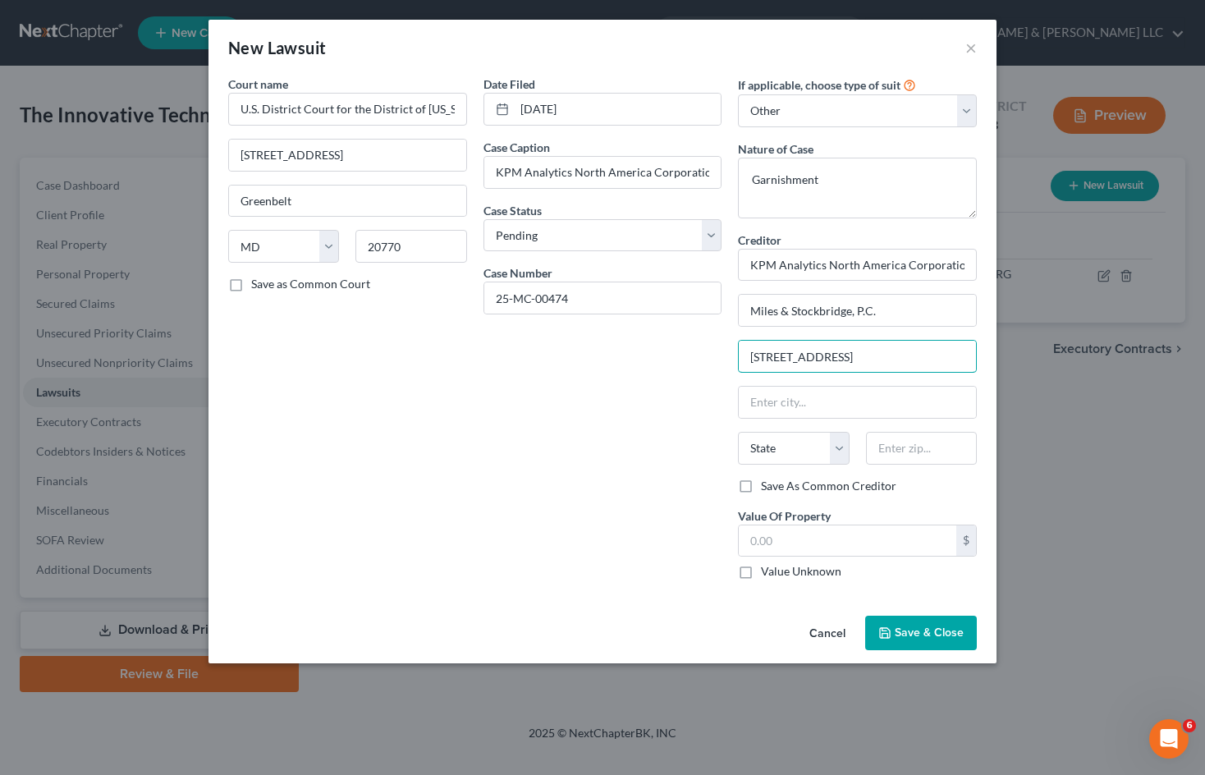
type input "[STREET_ADDRESS]"
drag, startPoint x: 816, startPoint y: 406, endPoint x: 783, endPoint y: 406, distance: 32.8
click at [783, 406] on input "Baltimroe" at bounding box center [857, 402] width 237 height 31
type input "[GEOGRAPHIC_DATA]"
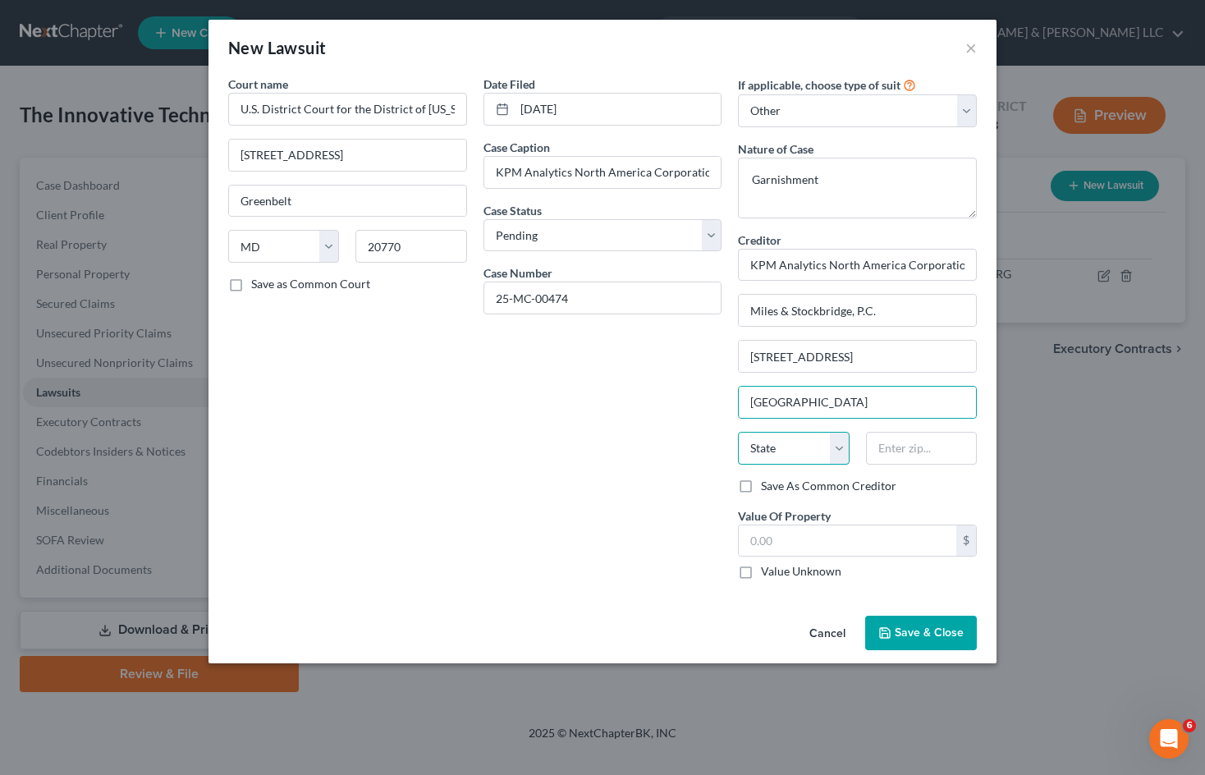
click at [838, 446] on select "State [US_STATE] AK AR AZ CA CO CT DE DC [GEOGRAPHIC_DATA] [GEOGRAPHIC_DATA] GU…" at bounding box center [793, 448] width 111 height 33
select select "21"
click at [738, 432] on select "State [US_STATE] AK AR AZ CA CO CT DE DC [GEOGRAPHIC_DATA] [GEOGRAPHIC_DATA] GU…" at bounding box center [793, 448] width 111 height 33
click at [902, 436] on input "text" at bounding box center [921, 448] width 111 height 33
type input "21202"
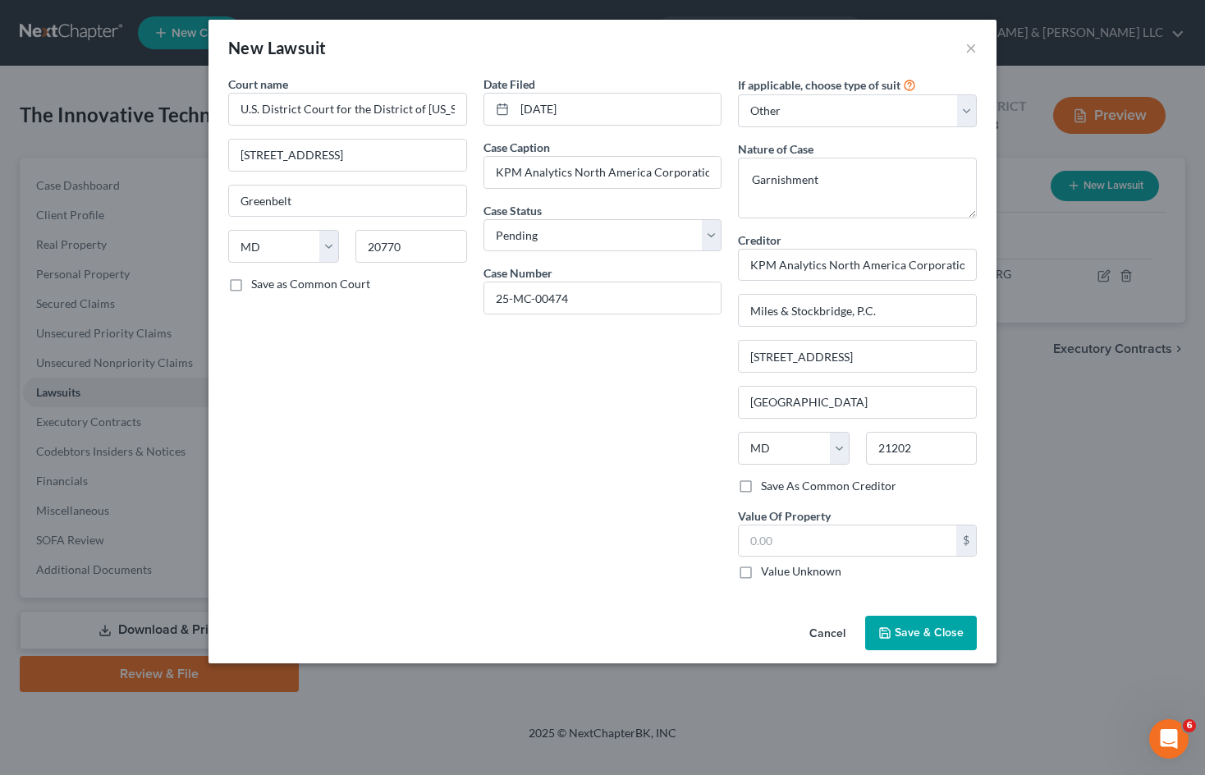
click at [576, 398] on div "Date Filed [DATE] Case Caption KPM Analytics North America Corporation v. Blue …" at bounding box center [602, 334] width 255 height 517
click at [856, 544] on input "text" at bounding box center [848, 541] width 218 height 31
click at [761, 571] on label "Value Unknown" at bounding box center [801, 571] width 80 height 16
click at [768, 571] on input "Value Unknown" at bounding box center [773, 568] width 11 height 11
checkbox input "true"
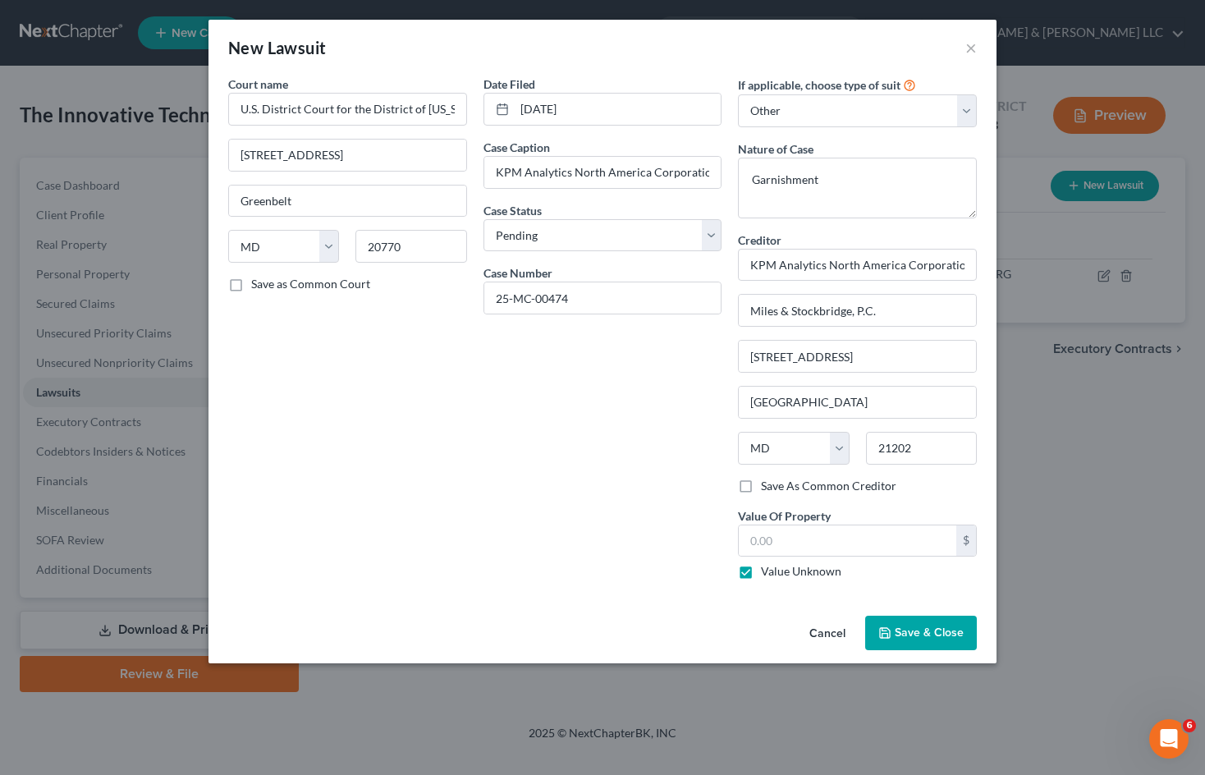
type input "0.00"
click at [927, 637] on span "Save & Close" at bounding box center [929, 633] width 69 height 14
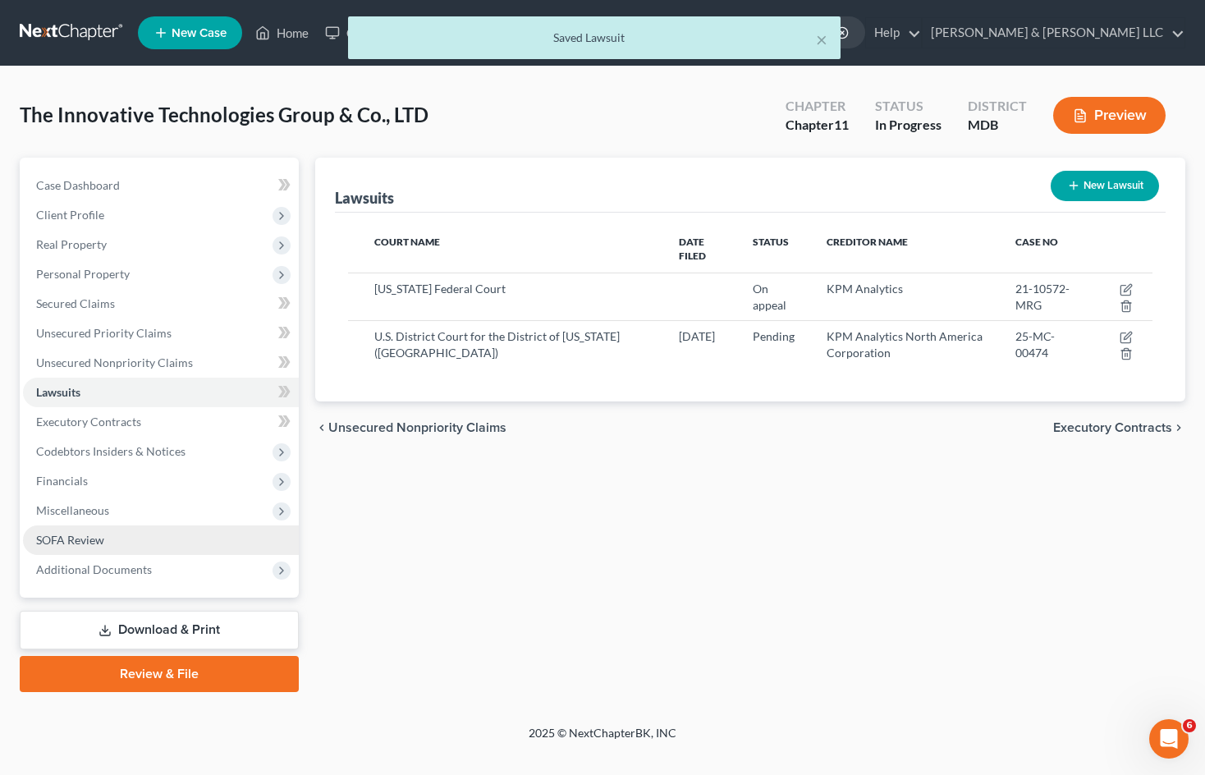
click at [168, 543] on link "SOFA Review" at bounding box center [161, 541] width 276 height 30
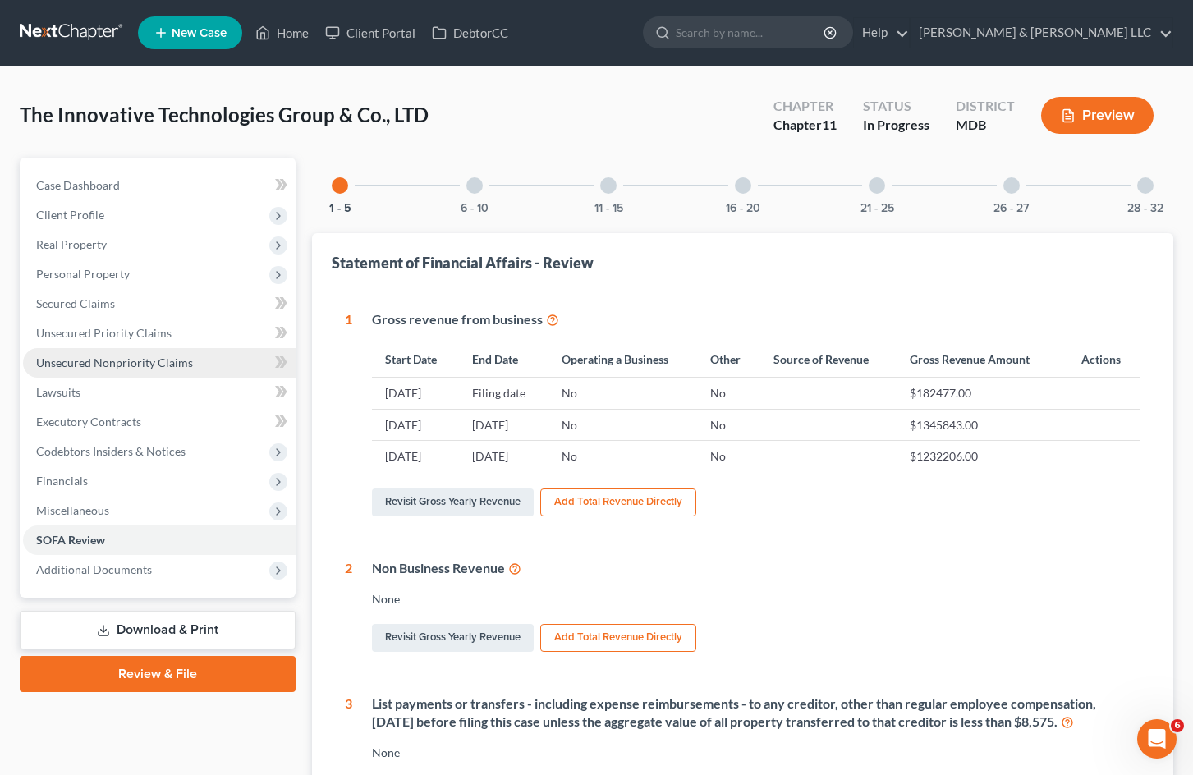
click at [169, 356] on span "Unsecured Nonpriority Claims" at bounding box center [114, 363] width 157 height 14
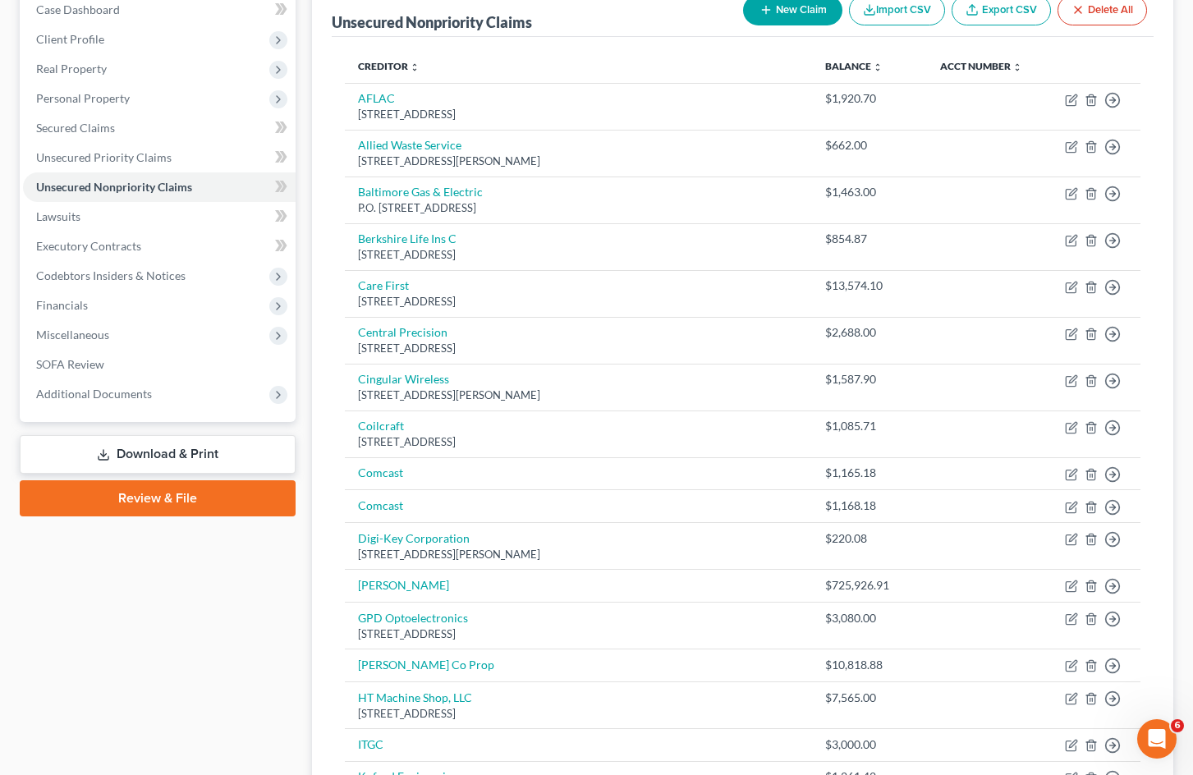
scroll to position [164, 0]
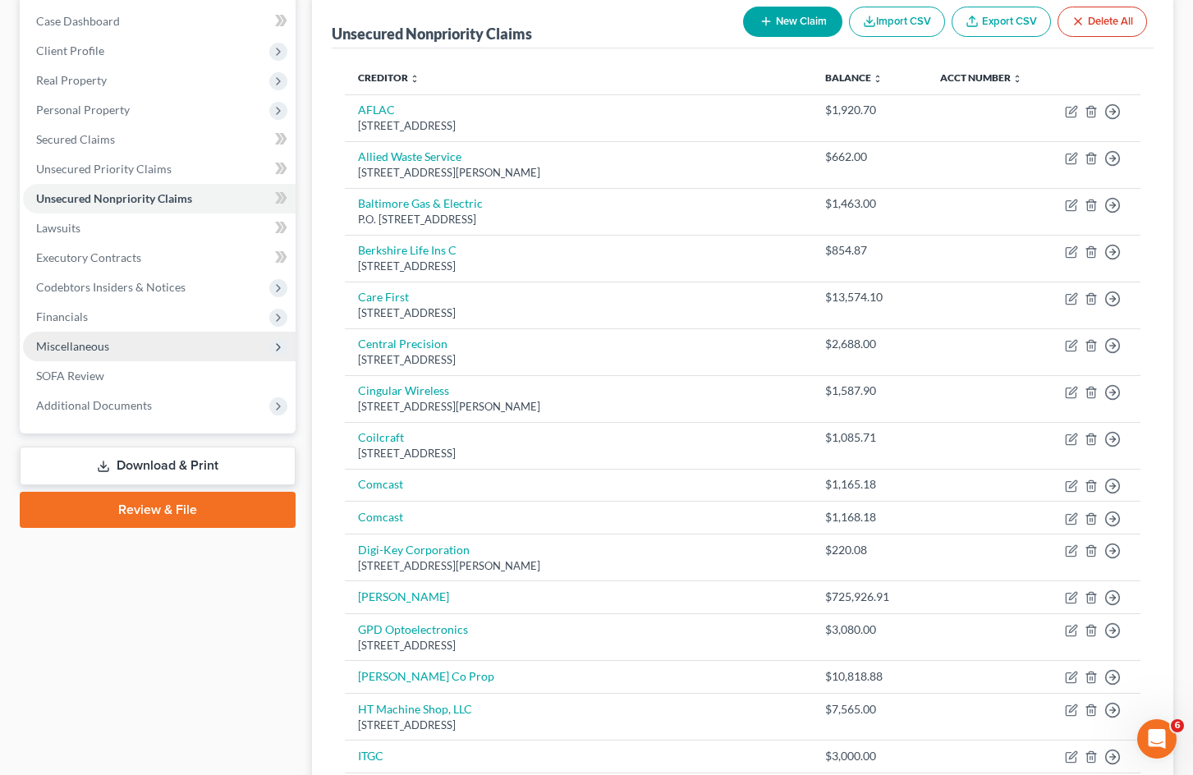
click at [178, 351] on span "Miscellaneous" at bounding box center [159, 347] width 273 height 30
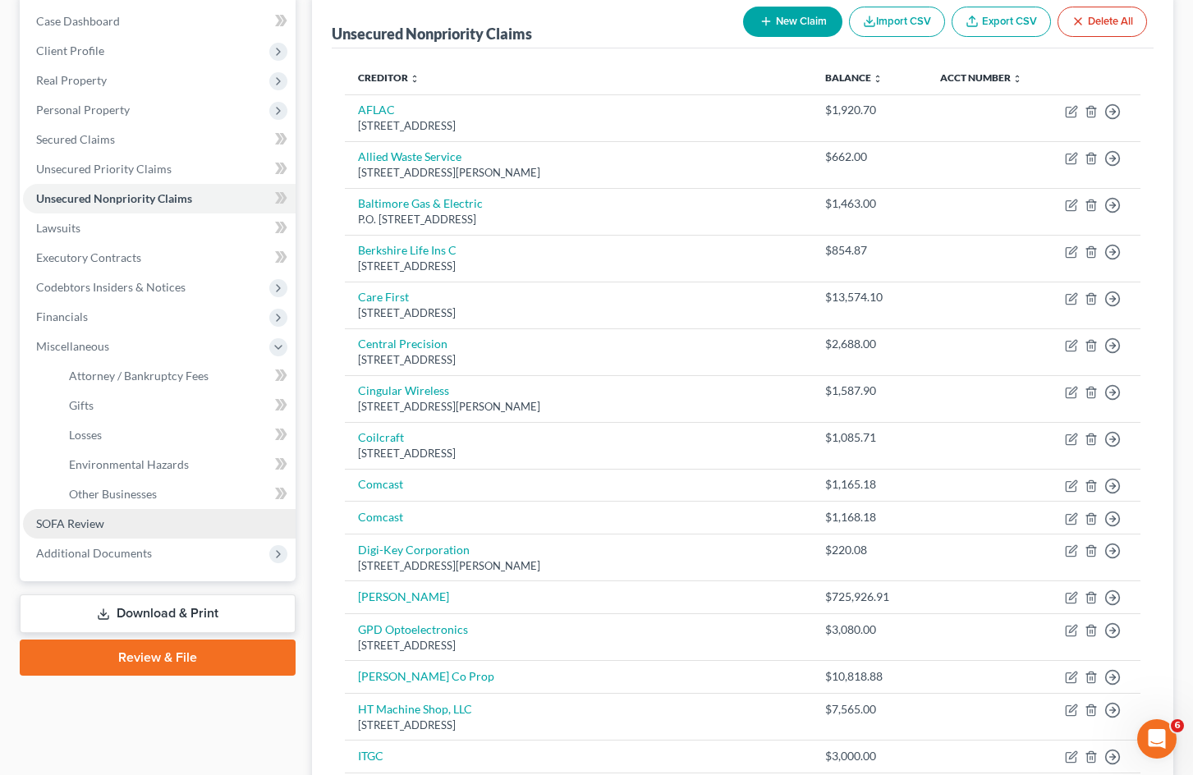
click at [131, 522] on link "SOFA Review" at bounding box center [159, 524] width 273 height 30
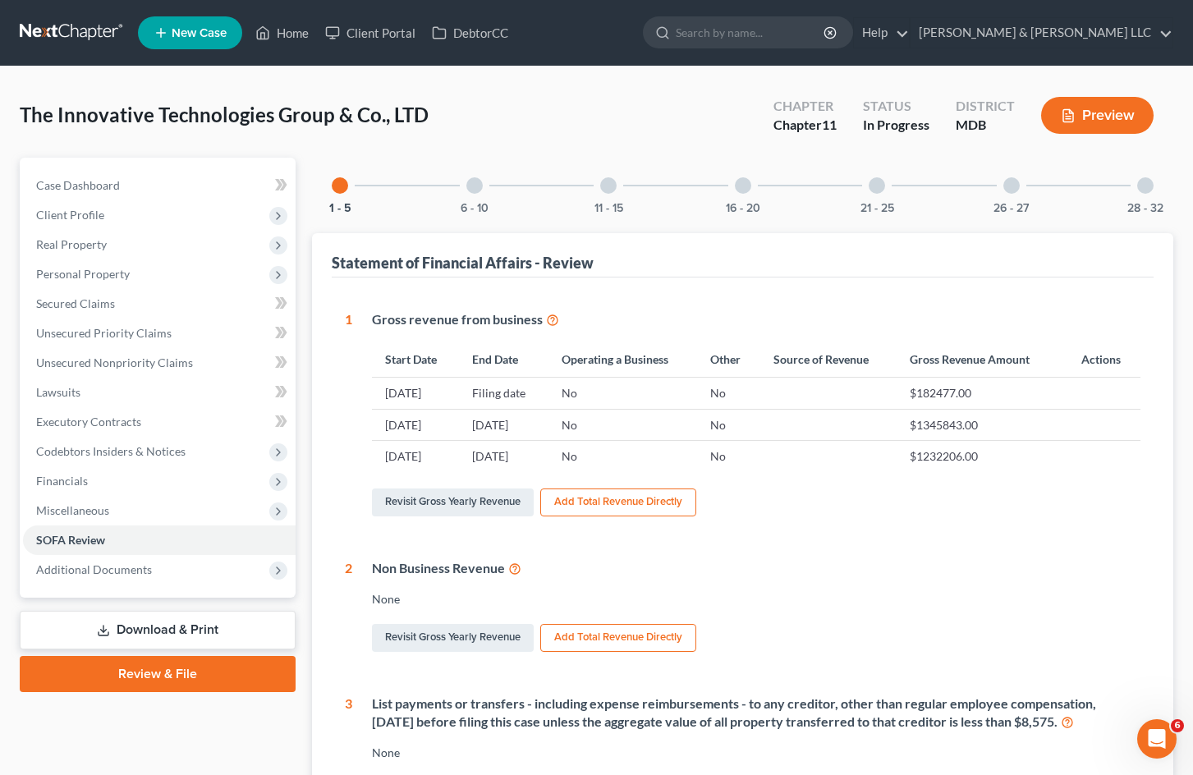
click at [1152, 186] on div at bounding box center [1145, 185] width 16 height 16
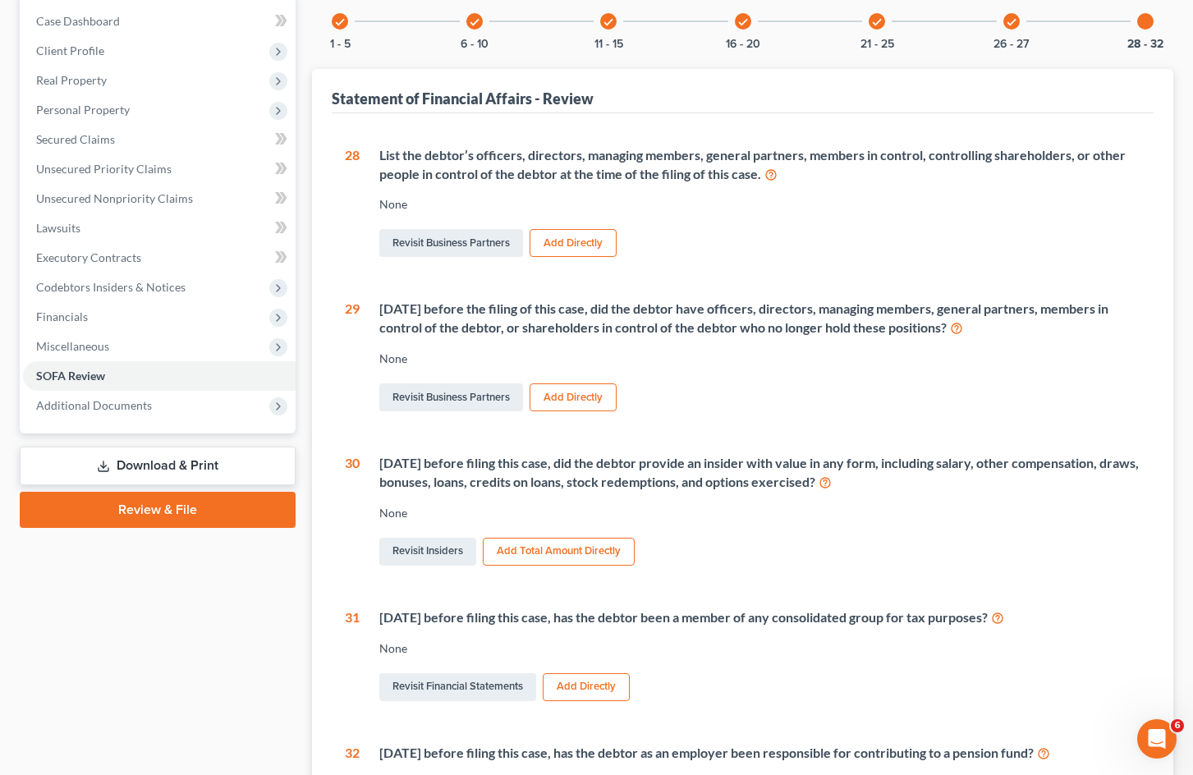
scroll to position [246, 0]
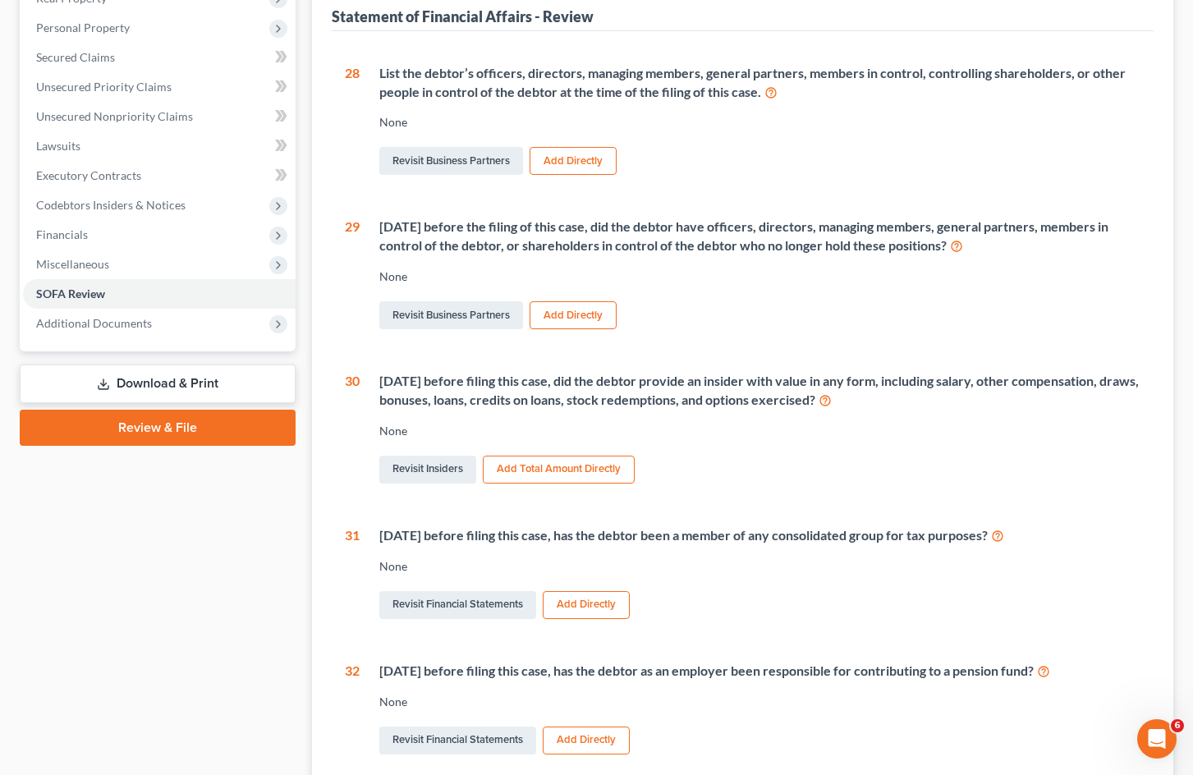
drag, startPoint x: 379, startPoint y: 383, endPoint x: 865, endPoint y: 404, distance: 487.4
click at [865, 404] on div "[DATE] before filing this case, did the debtor provide an insider with value in…" at bounding box center [750, 429] width 781 height 115
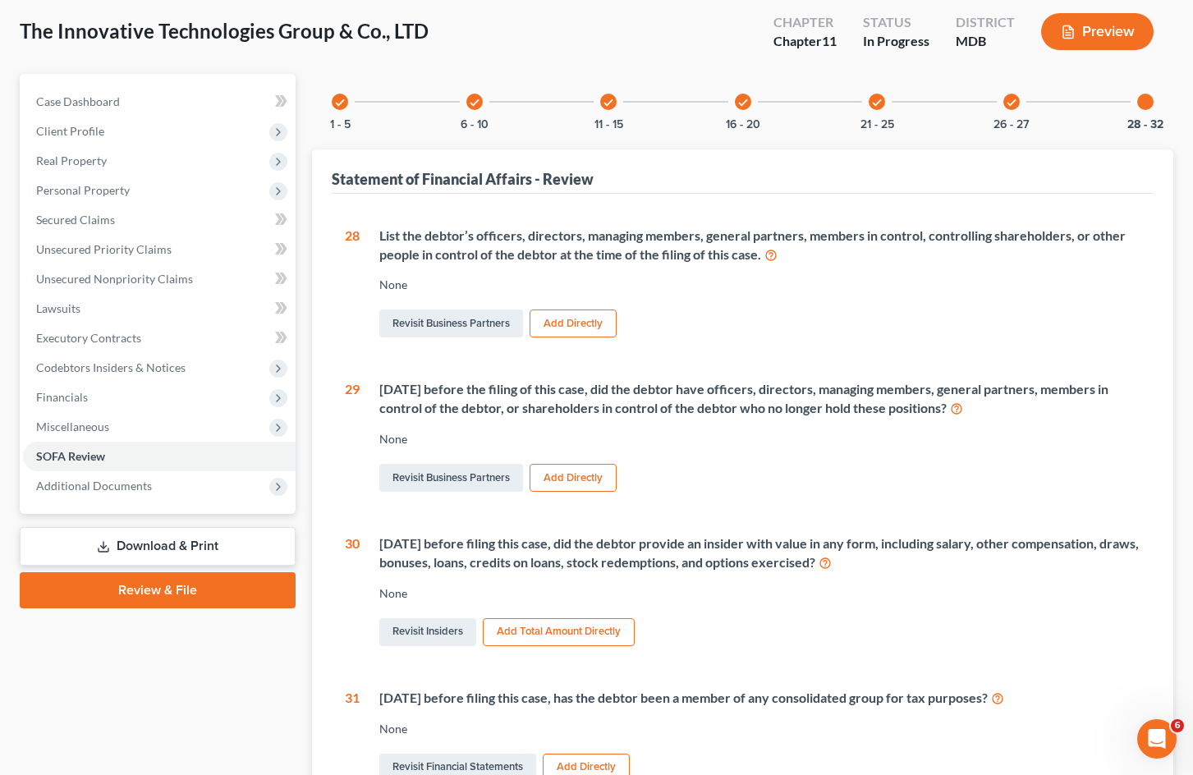
scroll to position [75, 0]
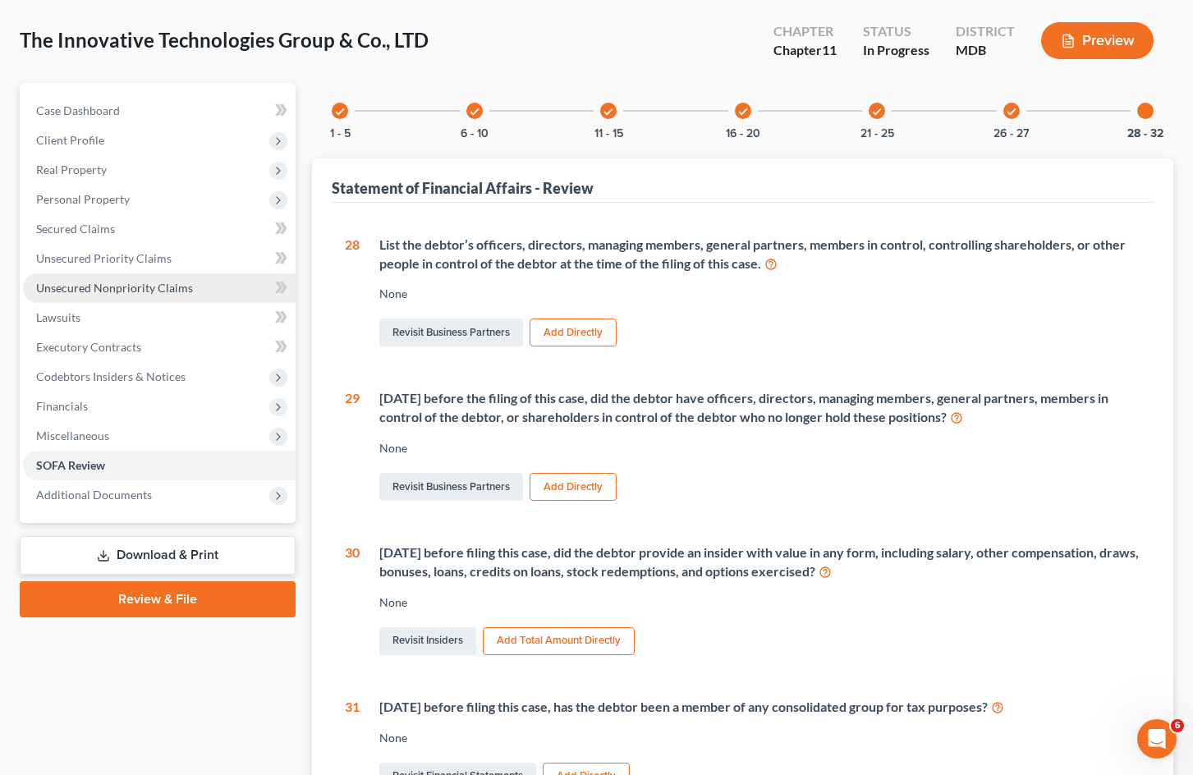
click at [150, 288] on span "Unsecured Nonpriority Claims" at bounding box center [114, 288] width 157 height 14
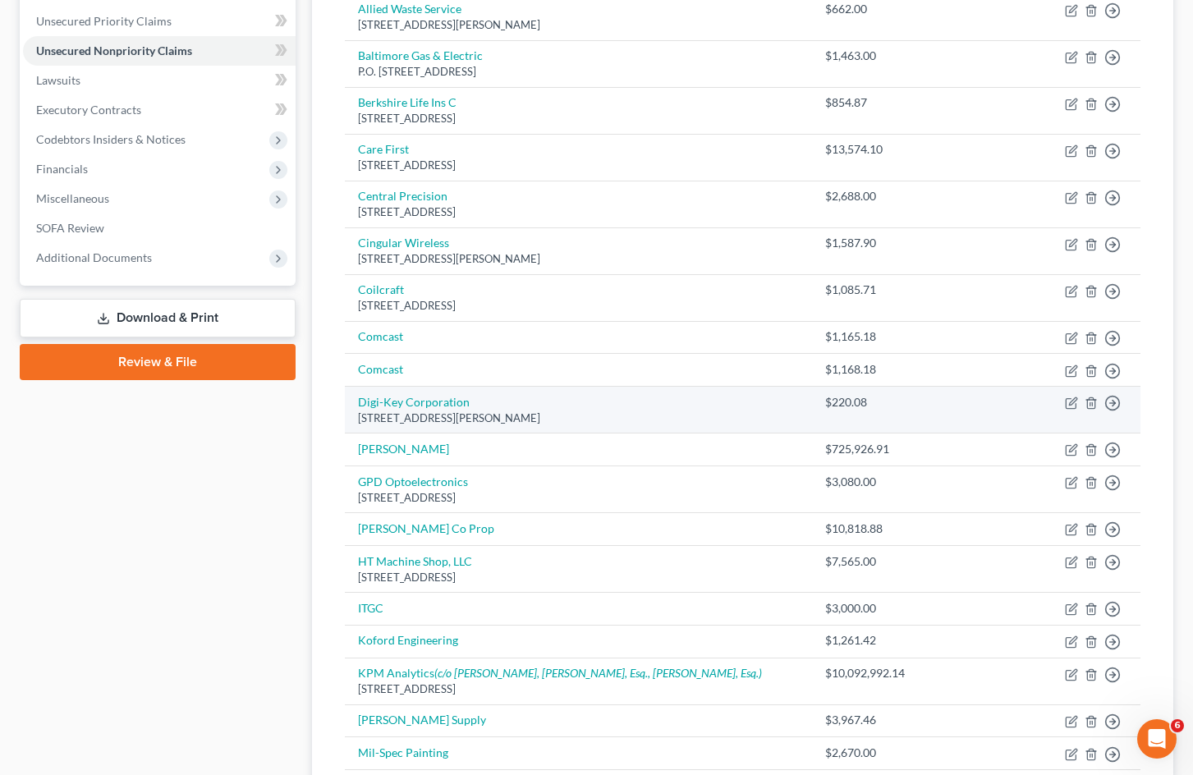
scroll to position [328, 0]
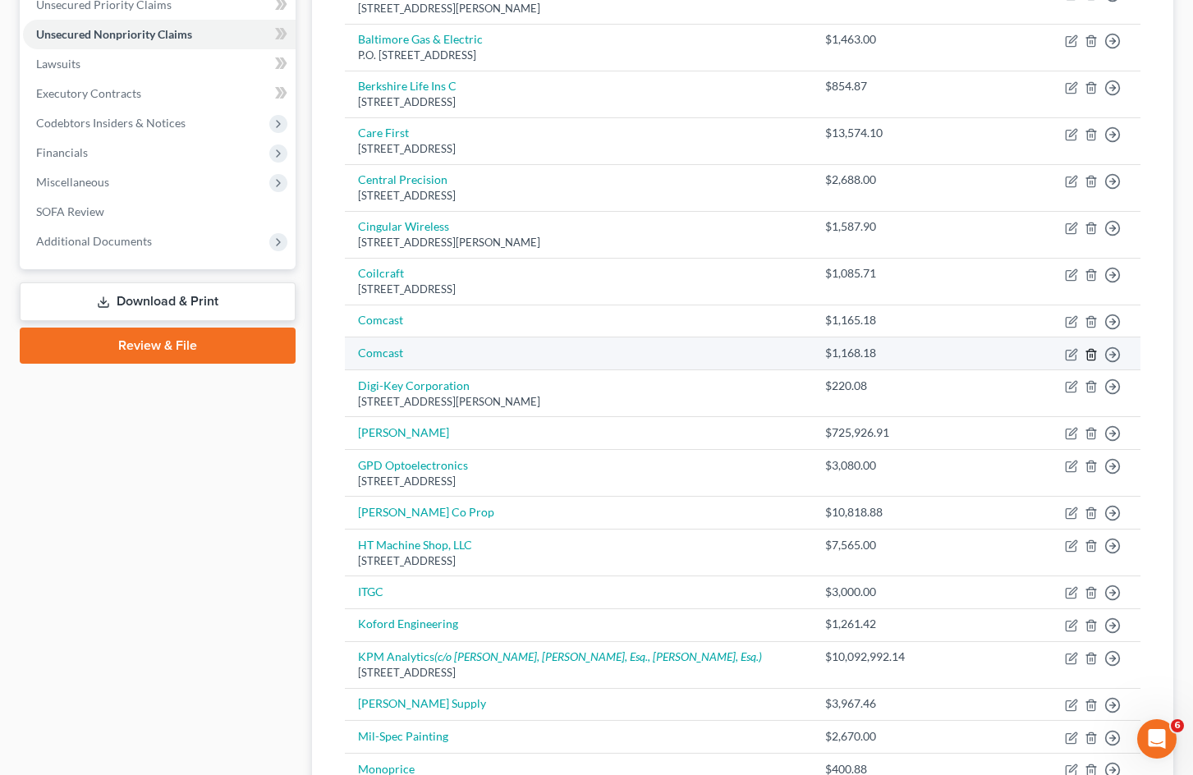
click at [1091, 352] on icon "button" at bounding box center [1091, 354] width 13 height 13
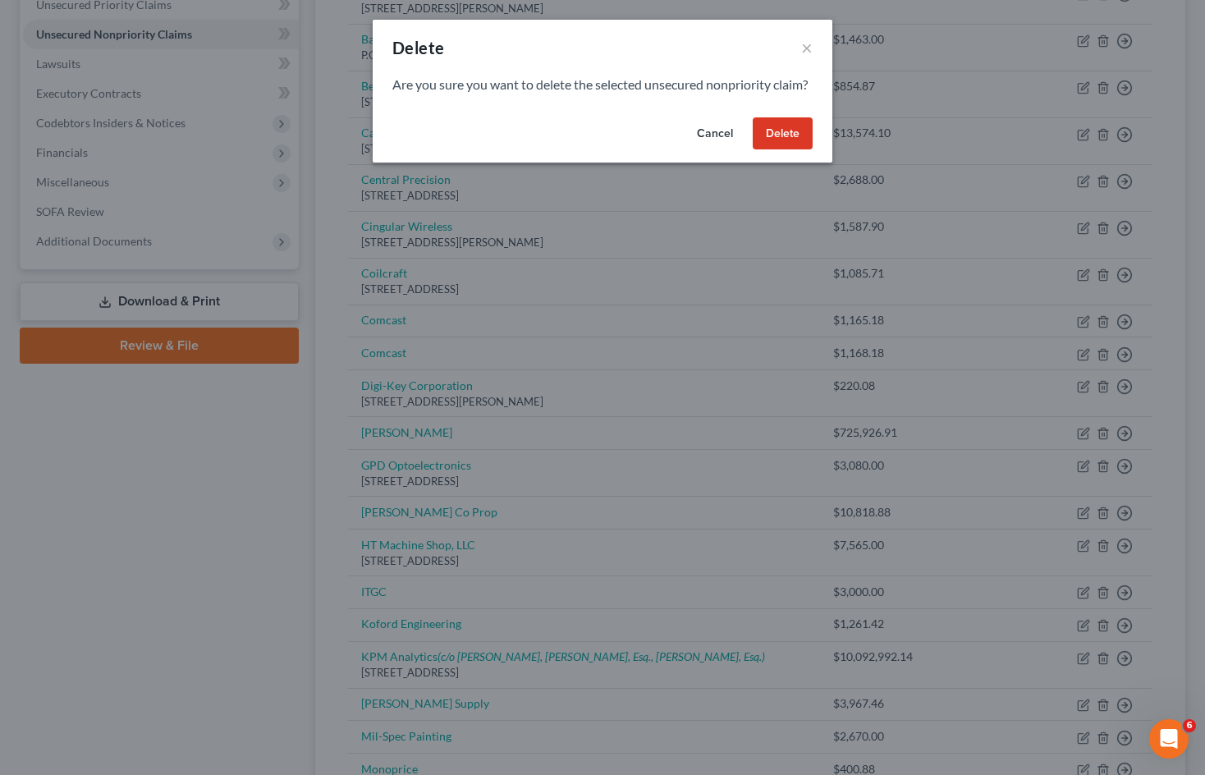
click at [785, 149] on button "Delete" at bounding box center [783, 133] width 60 height 33
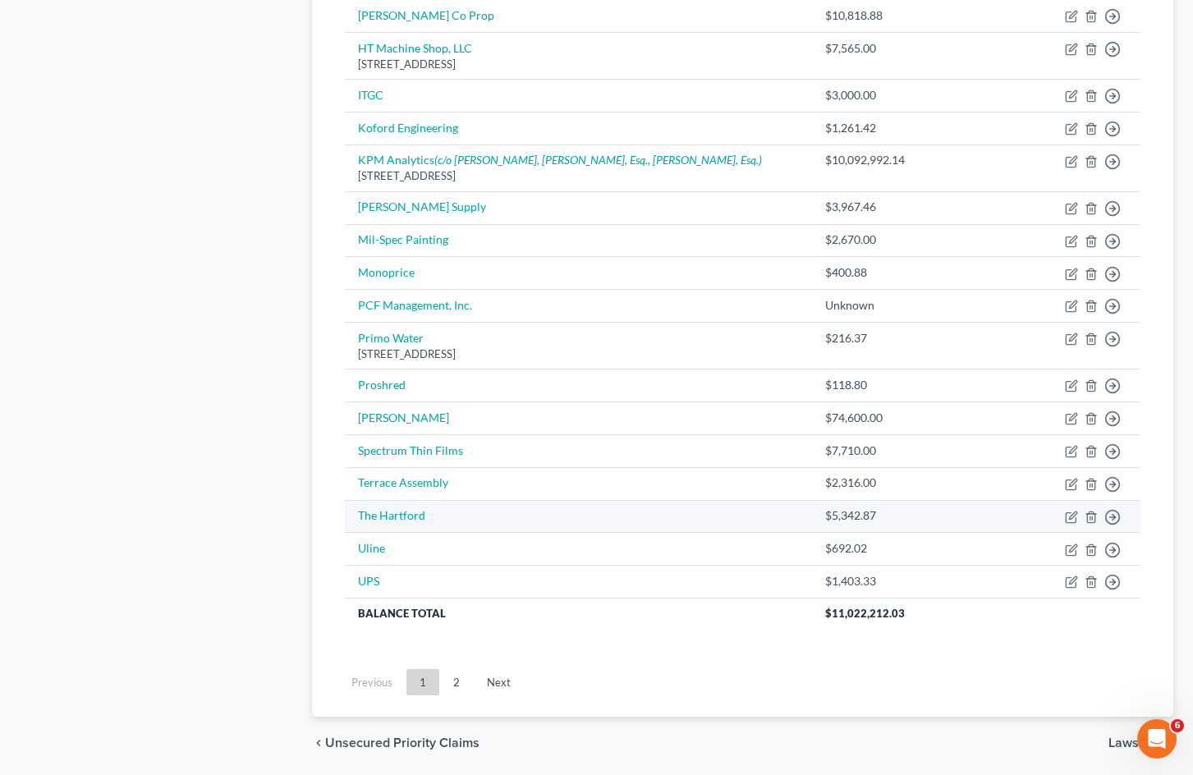
scroll to position [849, 0]
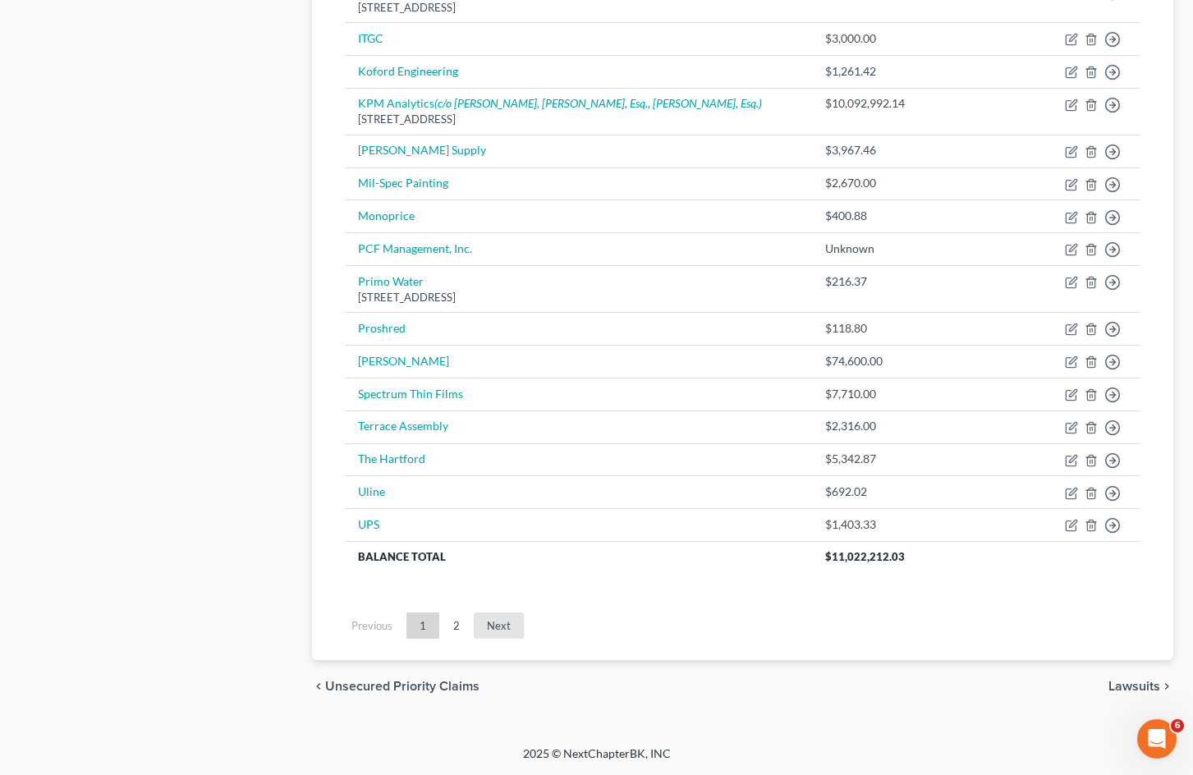
click at [506, 631] on link "Next" at bounding box center [499, 626] width 50 height 26
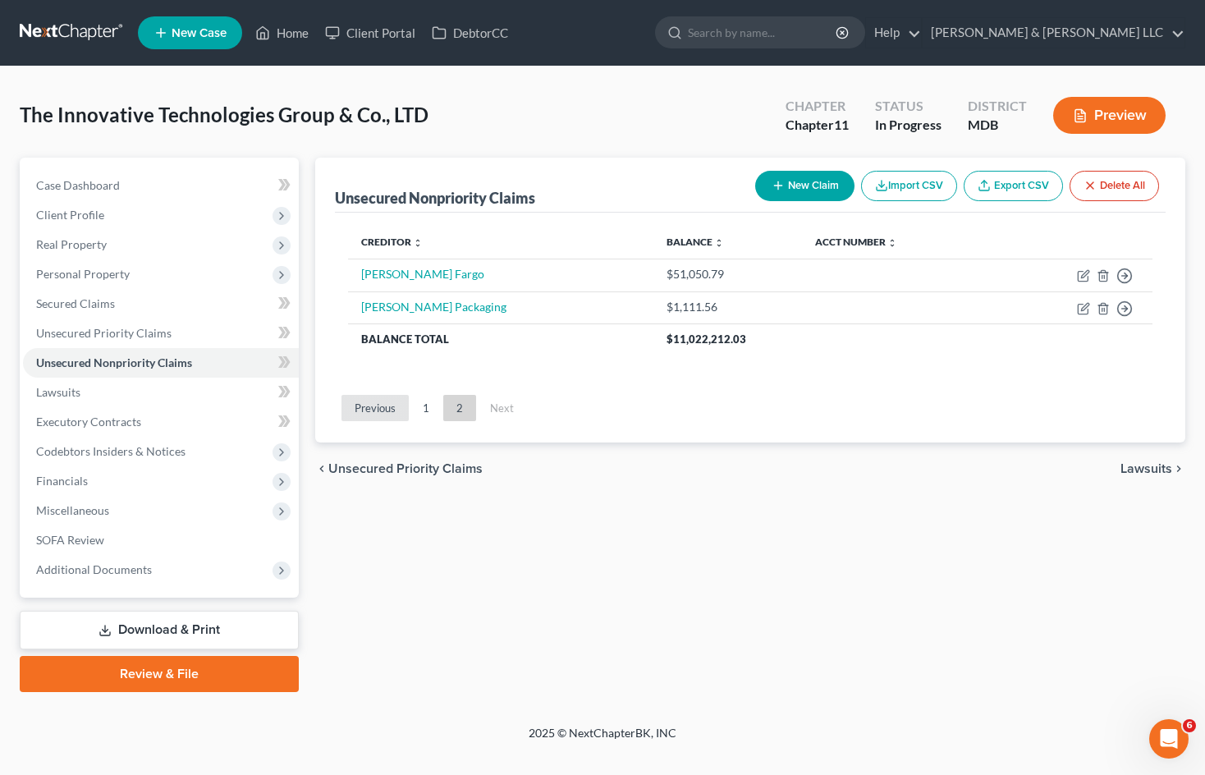
click at [387, 406] on link "Previous" at bounding box center [375, 408] width 67 height 26
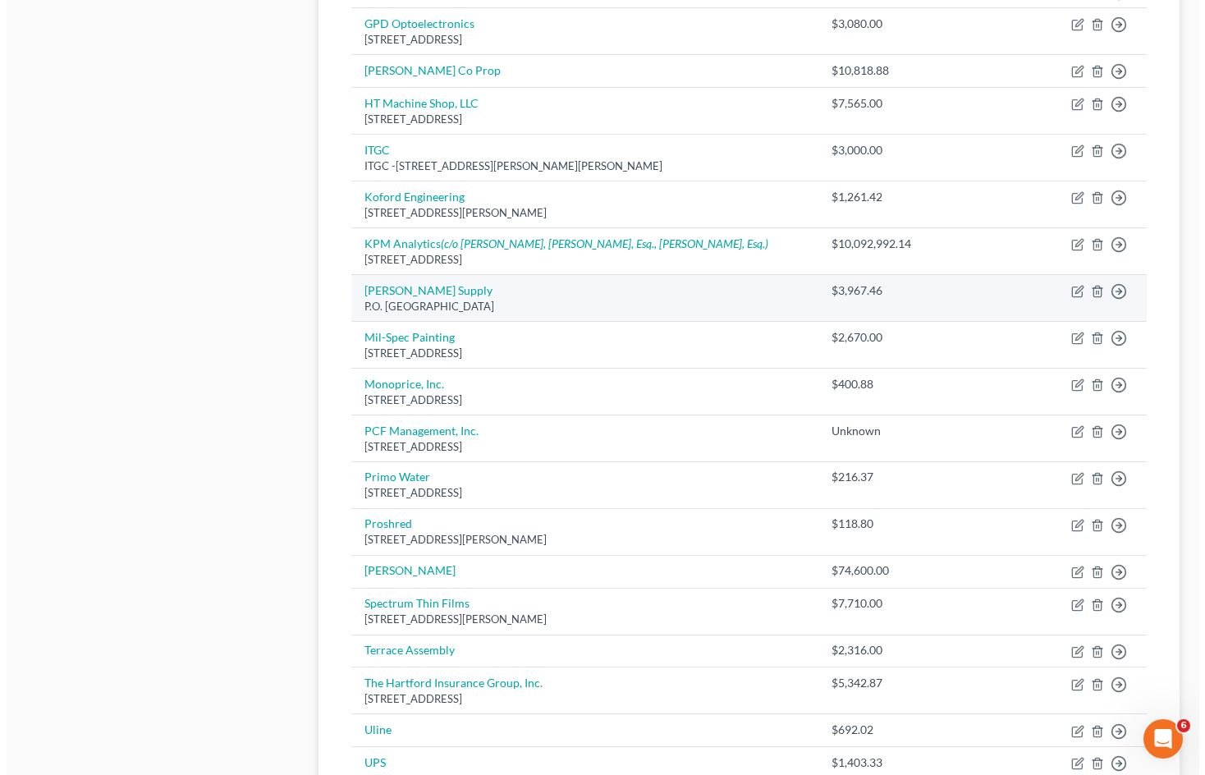
scroll to position [739, 0]
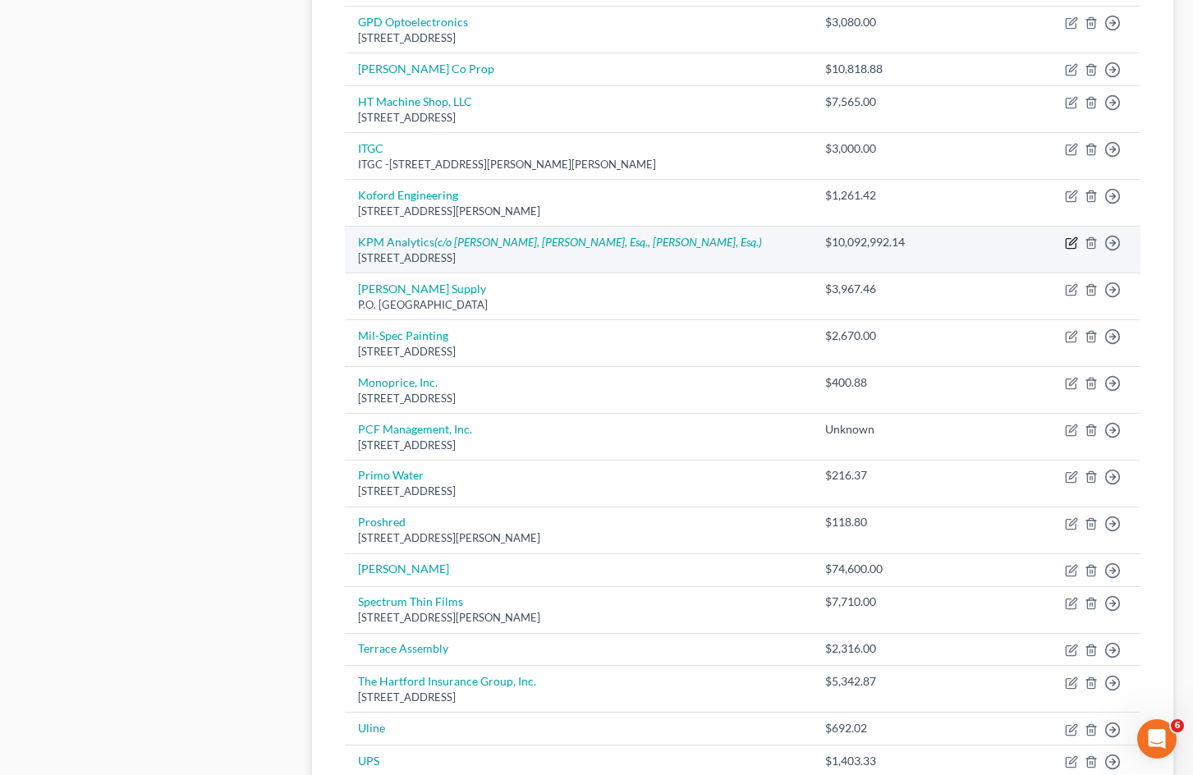
click at [1067, 246] on icon "button" at bounding box center [1071, 244] width 10 height 10
select select "22"
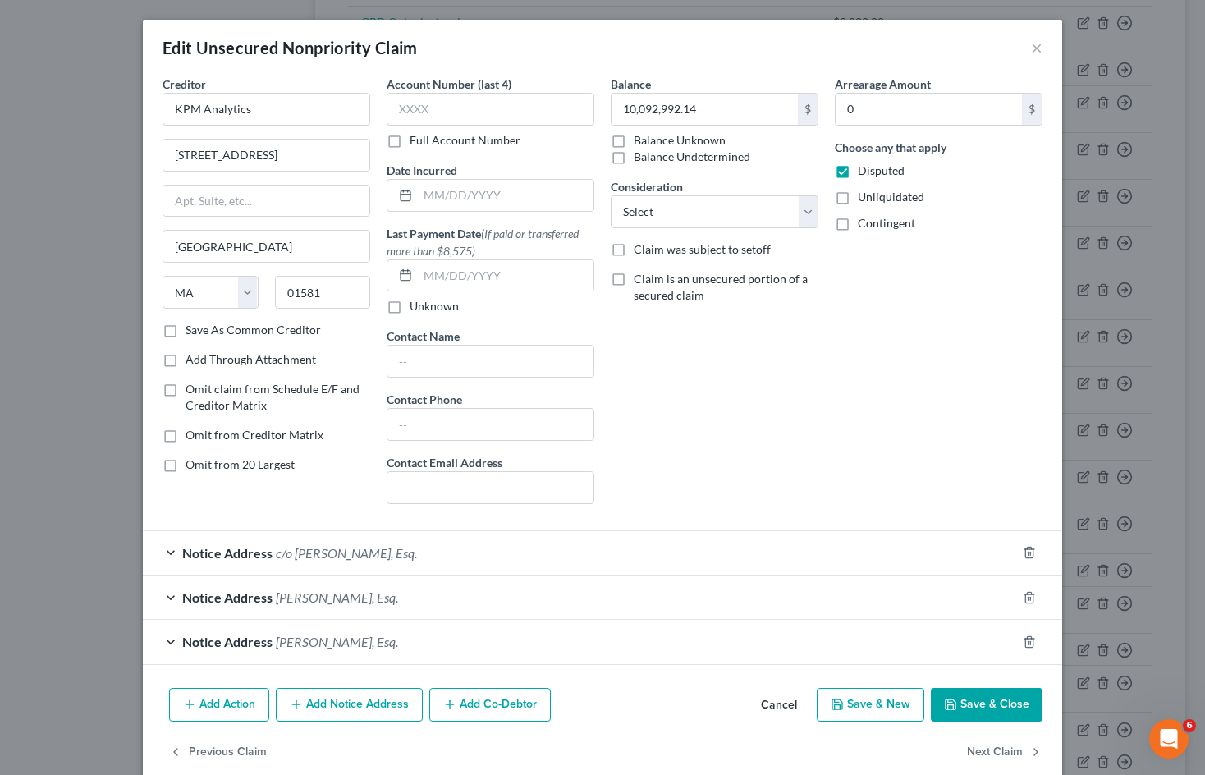
scroll to position [27, 0]
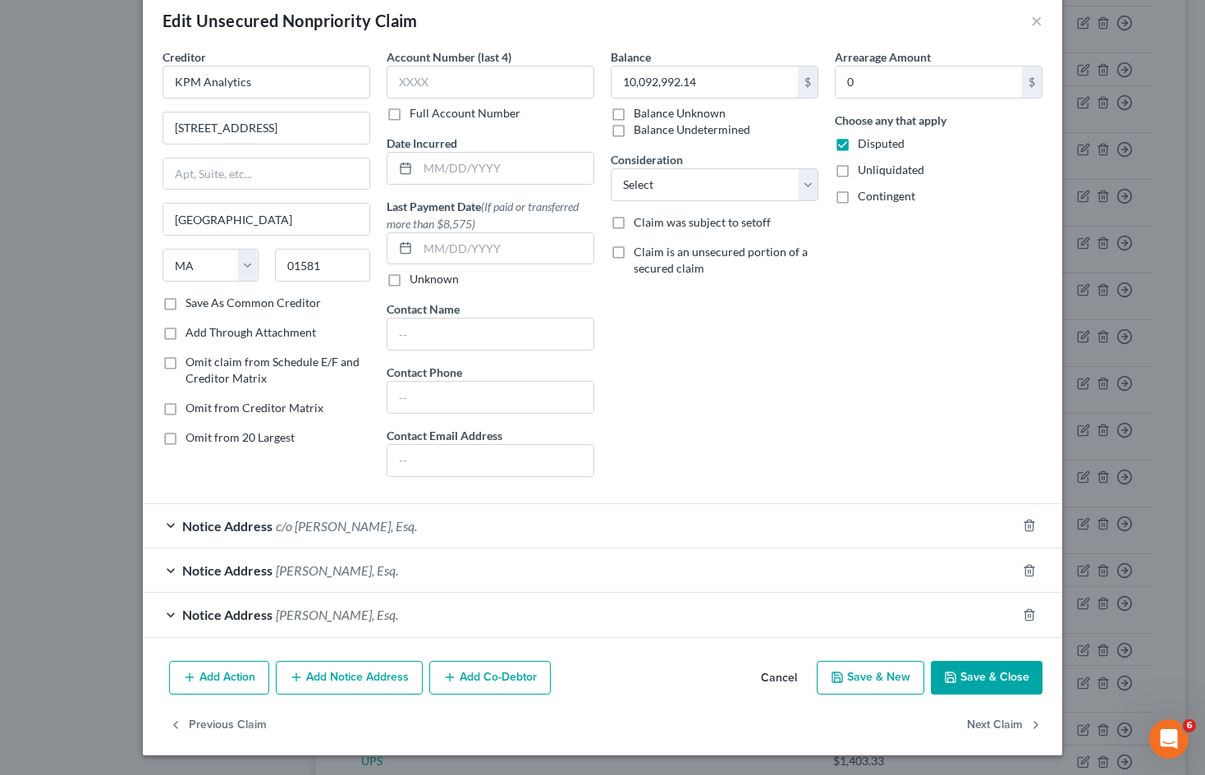
click at [509, 674] on button "Add Co-Debtor" at bounding box center [490, 678] width 122 height 34
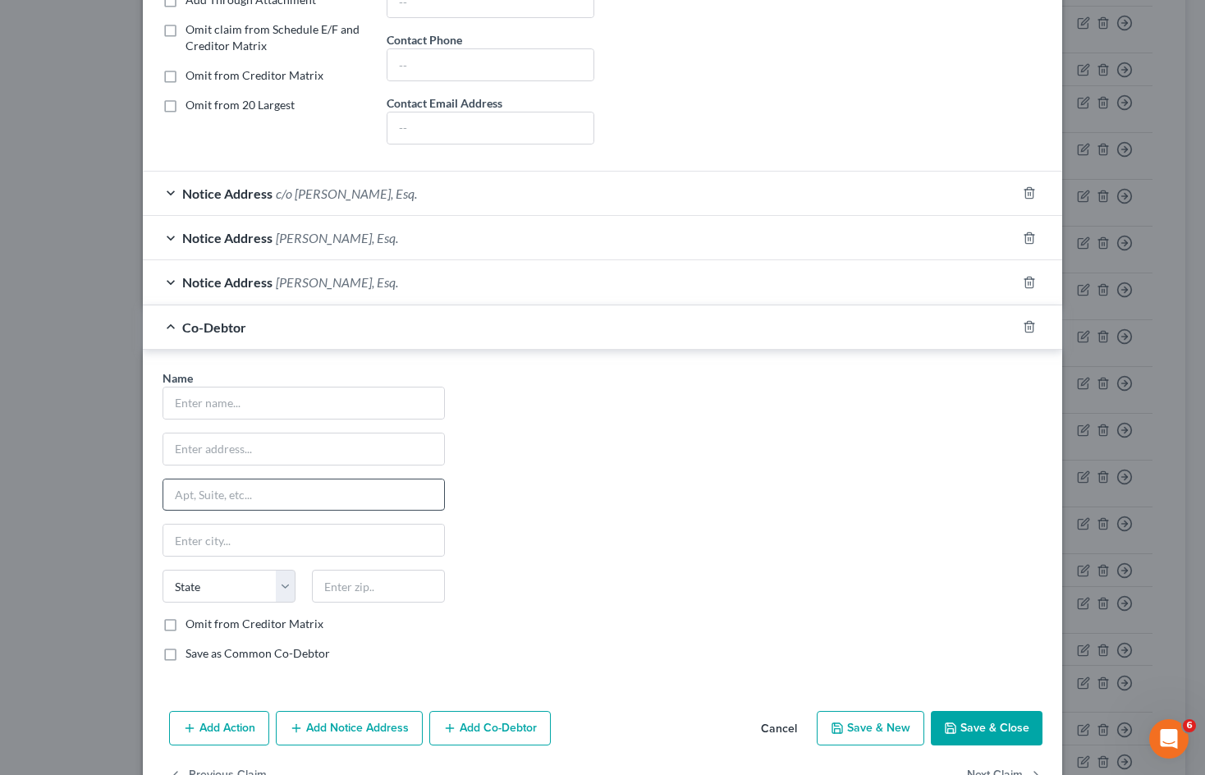
scroll to position [410, 0]
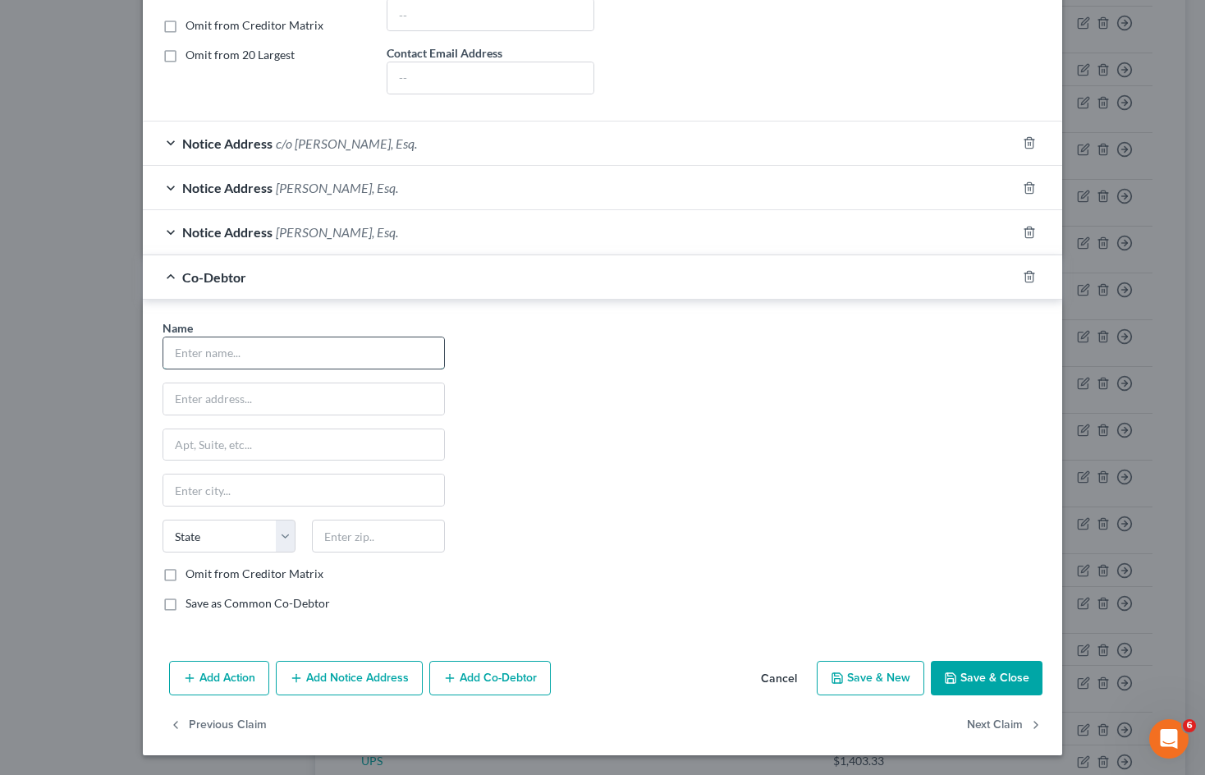
click at [260, 355] on input "text" at bounding box center [303, 352] width 281 height 31
type input "Blue Sun Scientific, LLC"
click at [276, 392] on input "text" at bounding box center [303, 398] width 281 height 31
type input "[STREET_ADDRESS][PERSON_NAME]"
drag, startPoint x: 310, startPoint y: 445, endPoint x: 320, endPoint y: 443, distance: 11.0
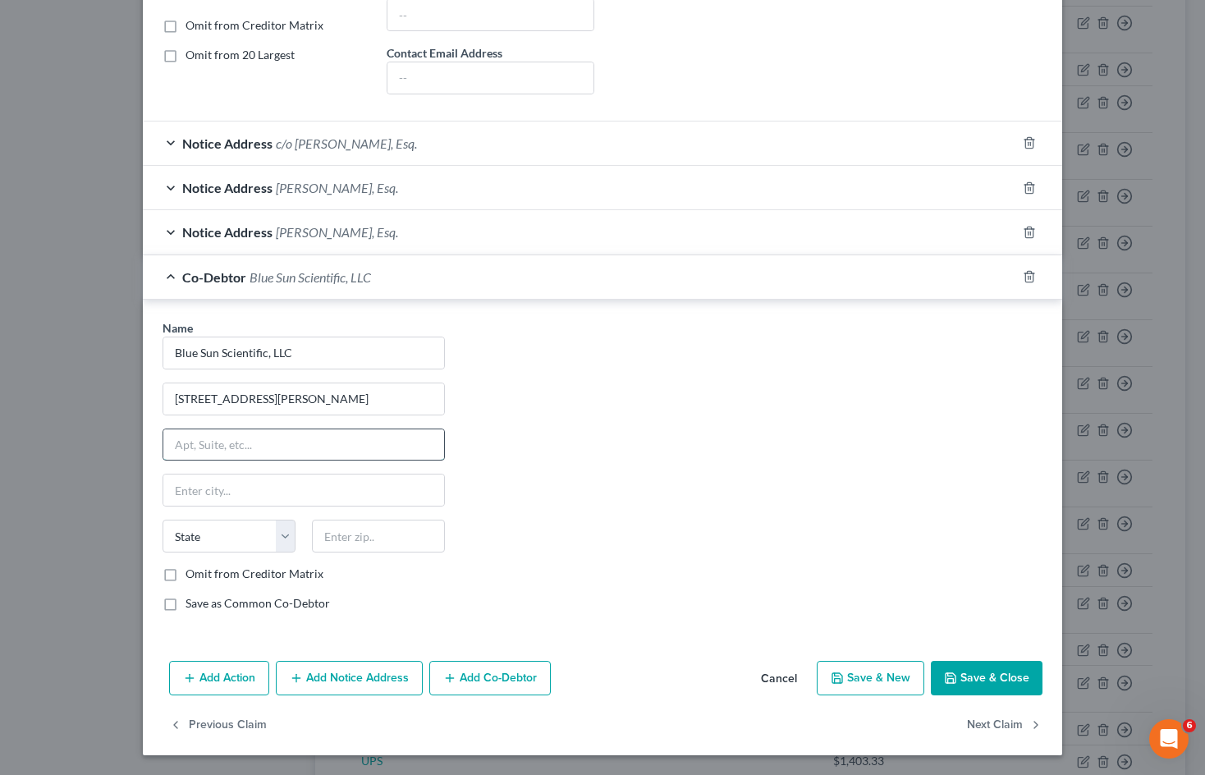
click at [310, 445] on input "text" at bounding box center [303, 444] width 281 height 31
click at [235, 494] on input "text" at bounding box center [303, 490] width 281 height 31
click at [352, 536] on input "text" at bounding box center [378, 536] width 133 height 33
type input "20794"
click at [638, 509] on div "Name * Blue Sun Scientific, LLC [STREET_ADDRESS][GEOGRAPHIC_DATA][PERSON_NAME][…" at bounding box center [602, 471] width 897 height 305
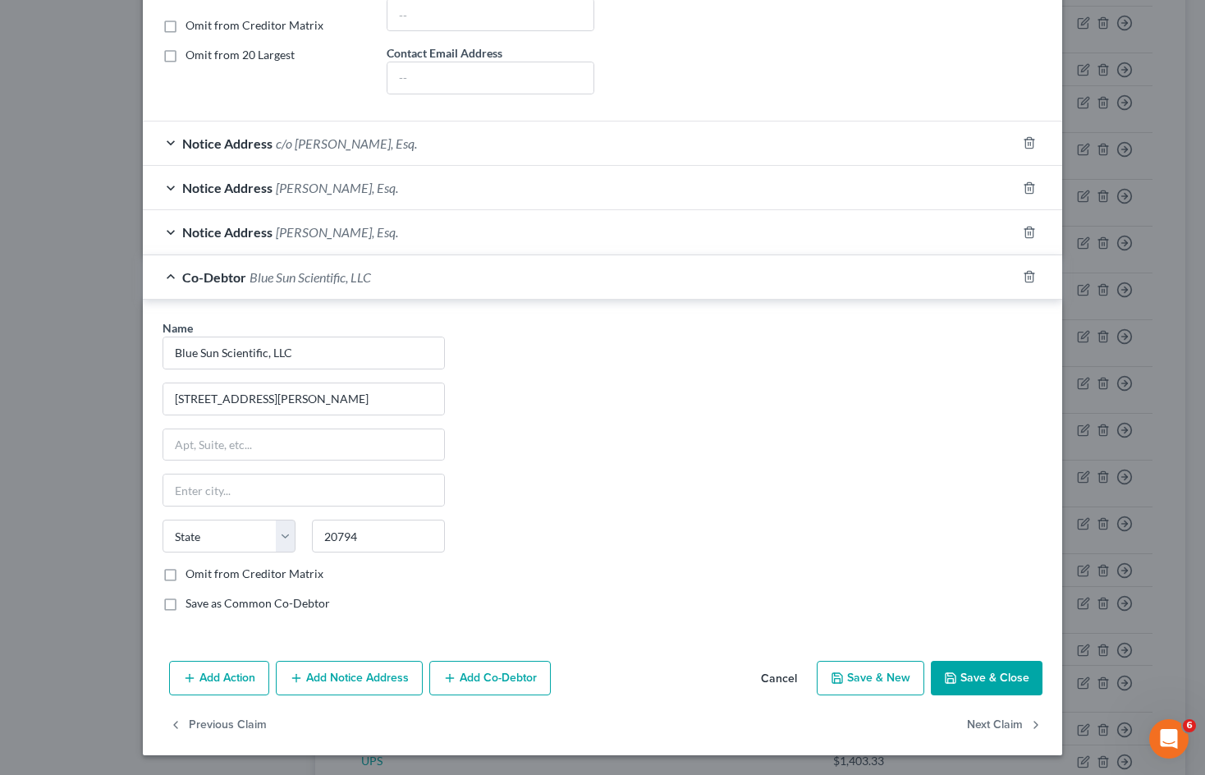
type input "[PERSON_NAME]"
select select "21"
click at [494, 688] on button "Add Co-Debtor" at bounding box center [490, 678] width 122 height 34
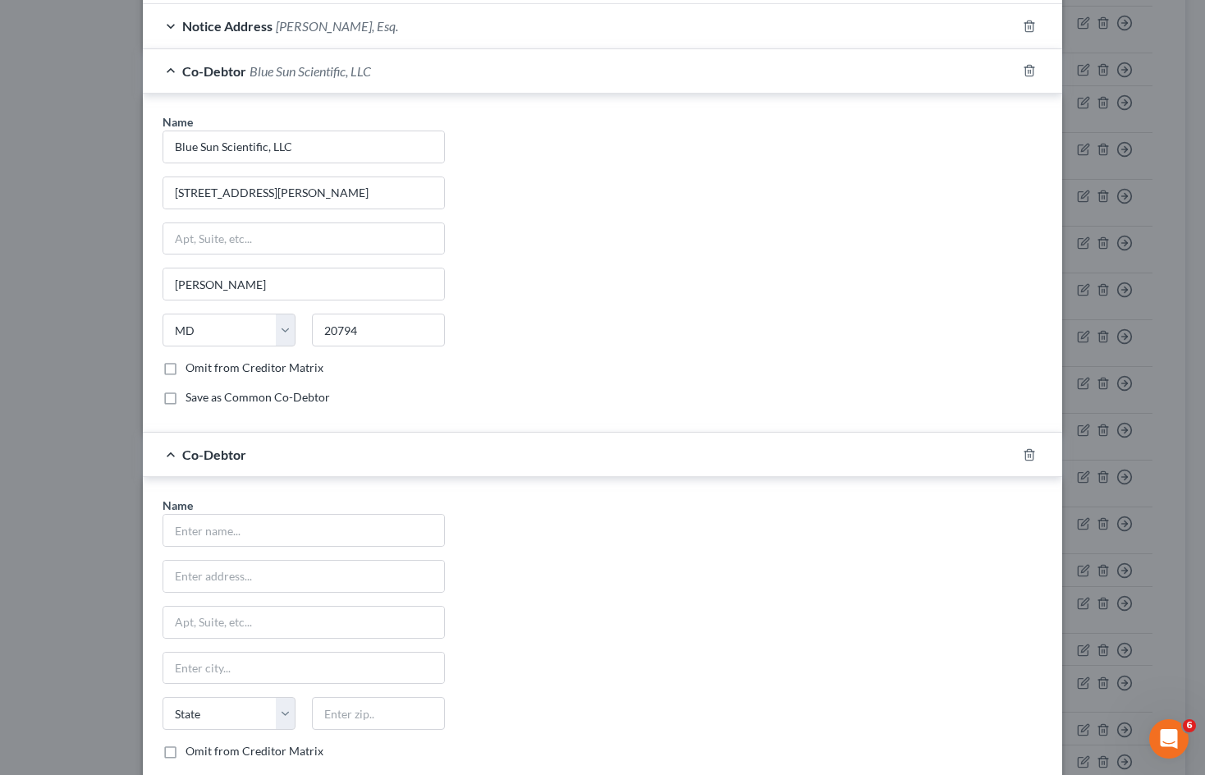
scroll to position [738, 0]
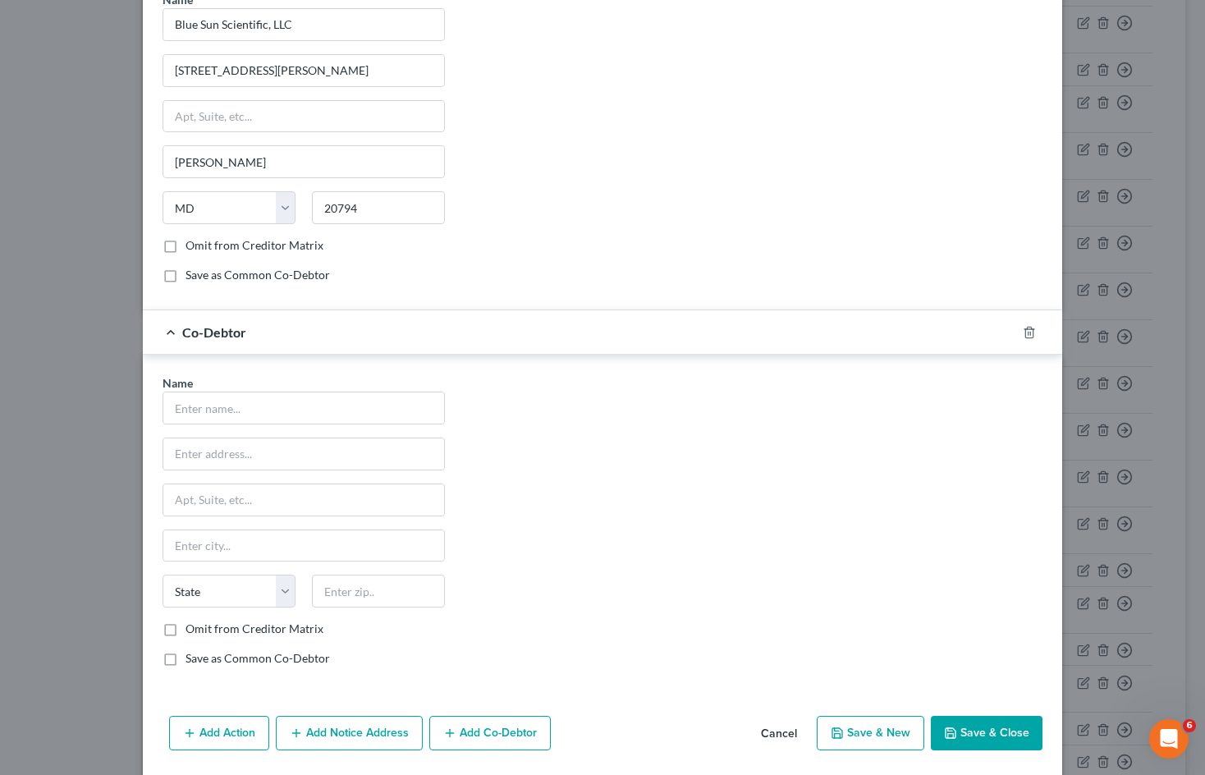
click at [304, 429] on div "Name * State [US_STATE] AK AR AZ CA CO CT DE DC [GEOGRAPHIC_DATA] GA GU HI ID I…" at bounding box center [303, 526] width 299 height 305
click at [312, 415] on input "text" at bounding box center [303, 407] width 281 height 31
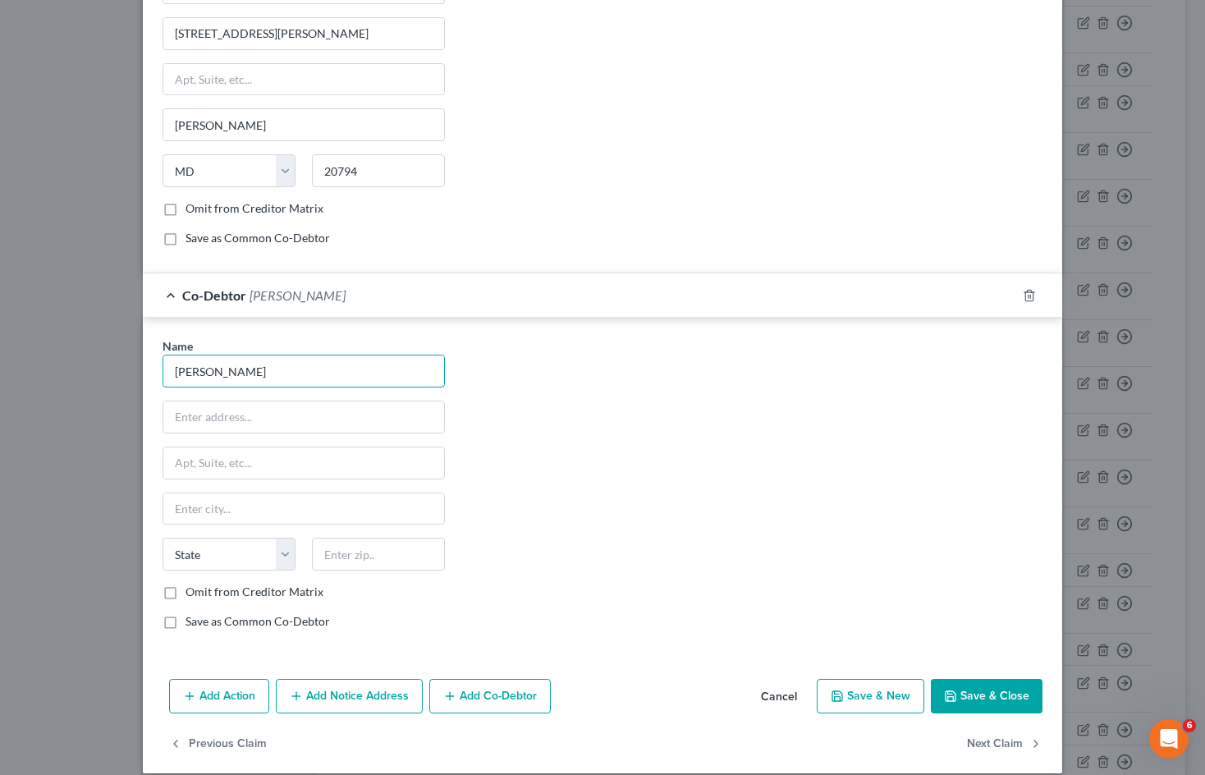
scroll to position [793, 0]
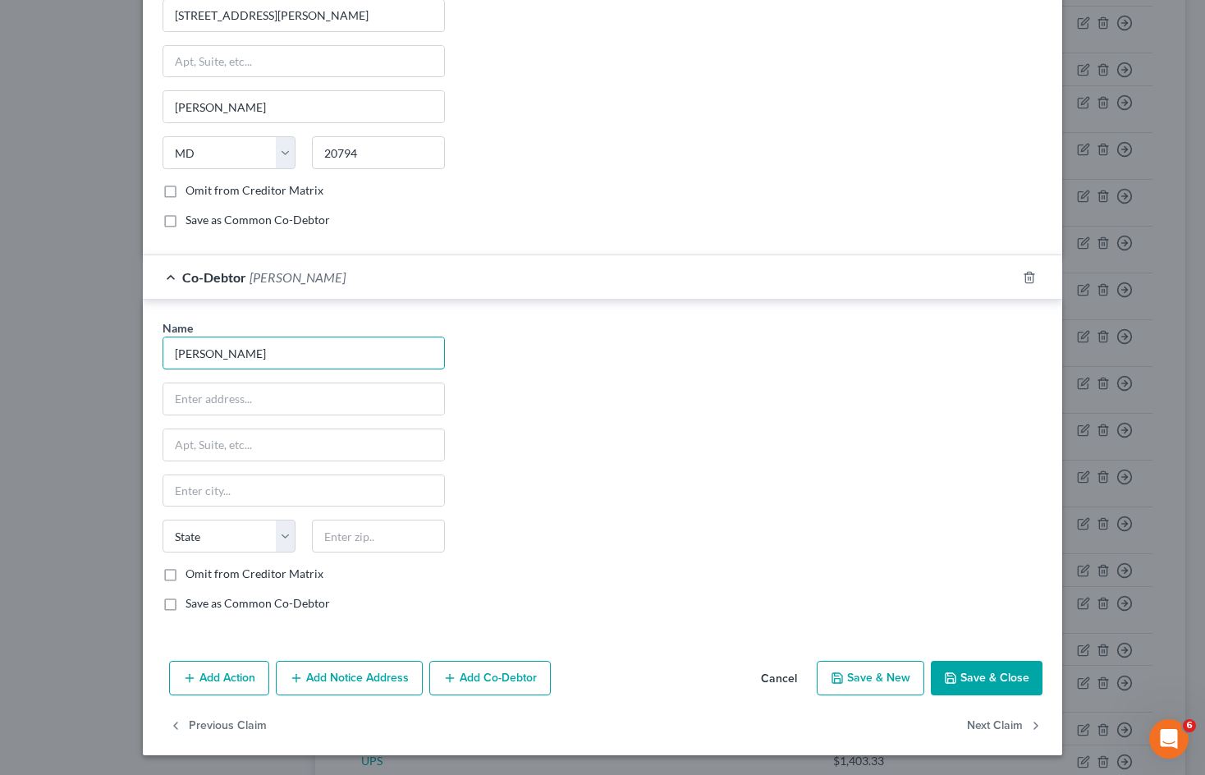
type input "[PERSON_NAME]"
click at [486, 683] on button "Add Co-Debtor" at bounding box center [490, 678] width 122 height 34
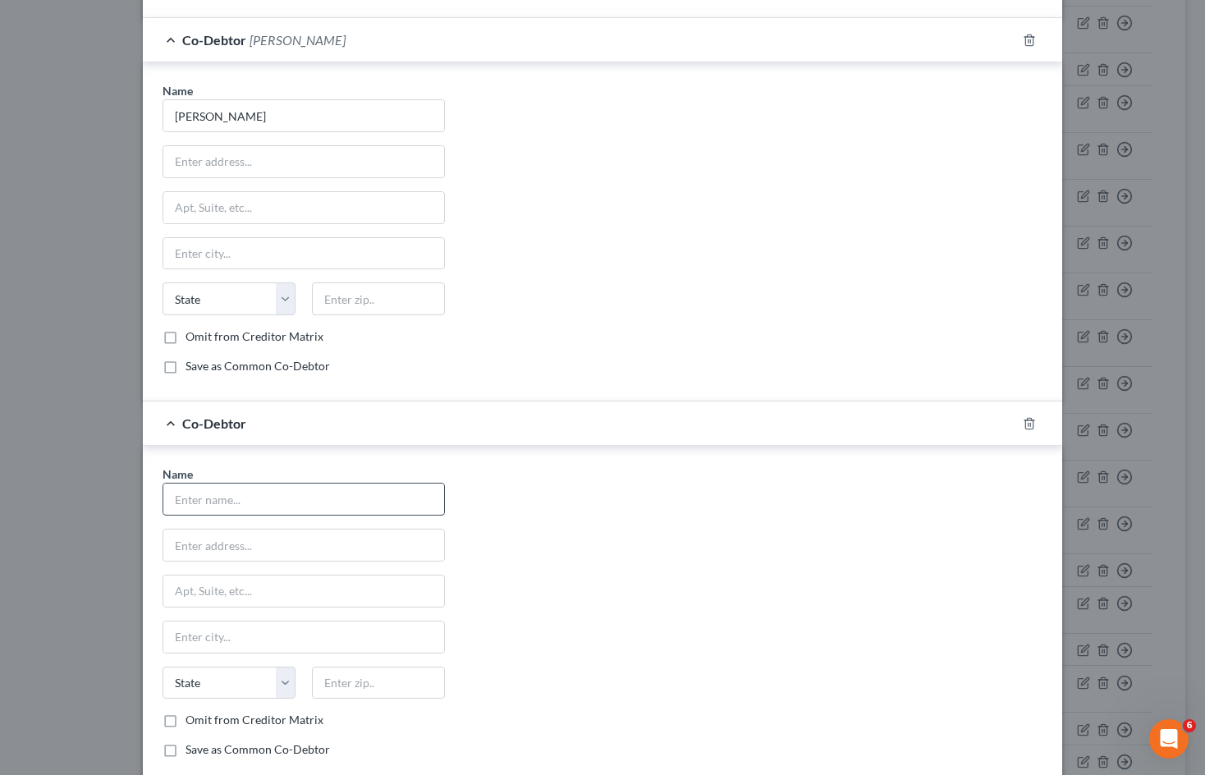
scroll to position [1040, 0]
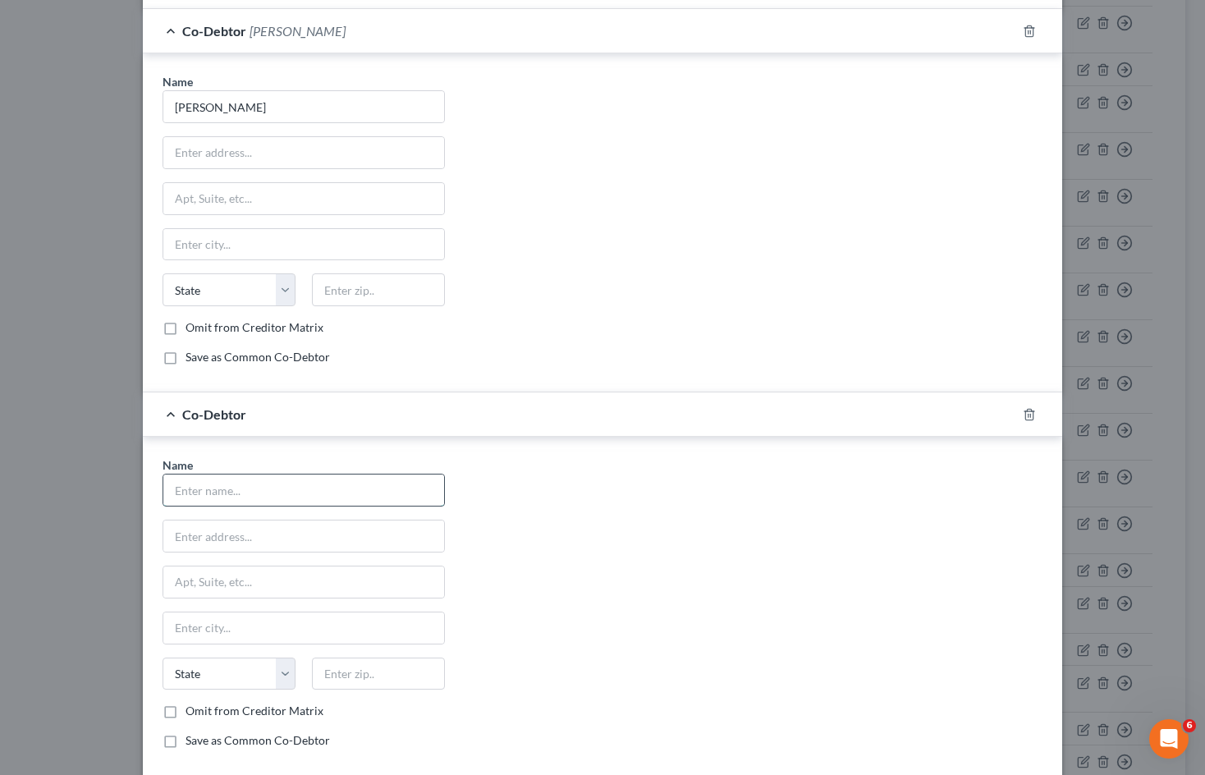
click at [294, 487] on input "text" at bounding box center [303, 490] width 281 height 31
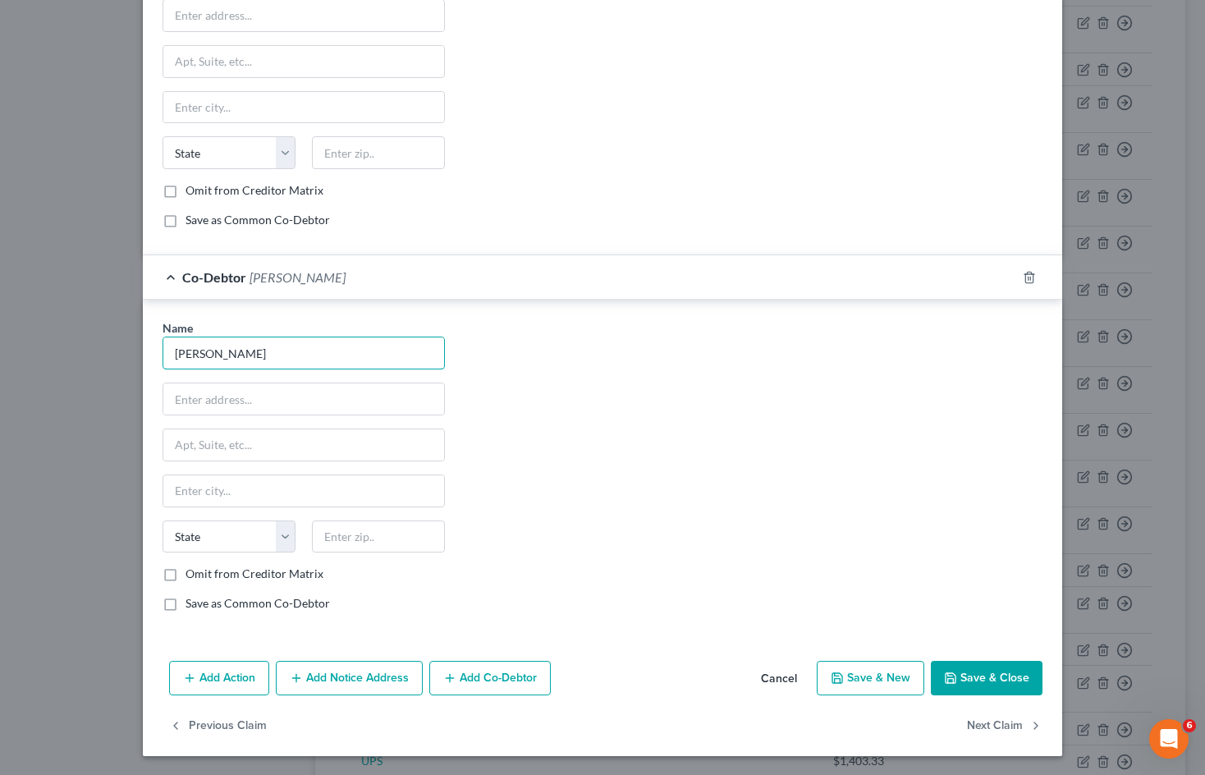
scroll to position [1177, 0]
type input "[PERSON_NAME]"
click at [342, 686] on button "Add Notice Address" at bounding box center [349, 677] width 147 height 34
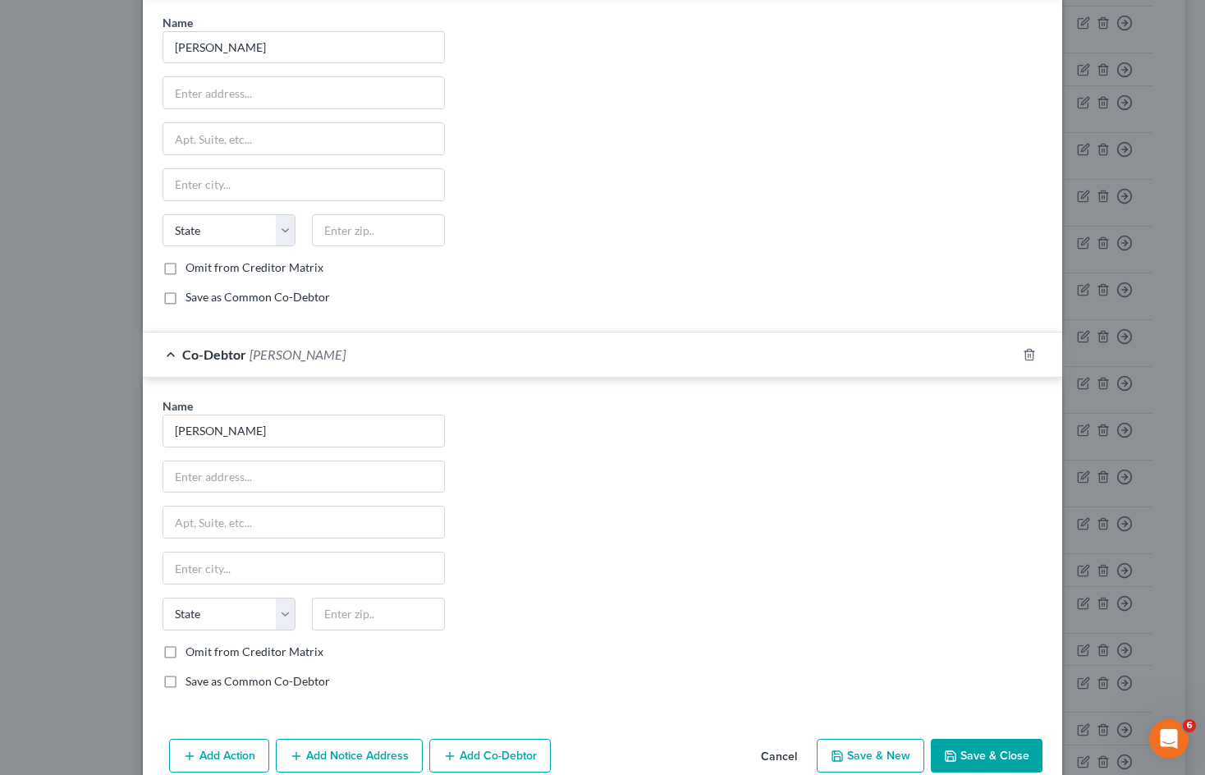
scroll to position [1561, 0]
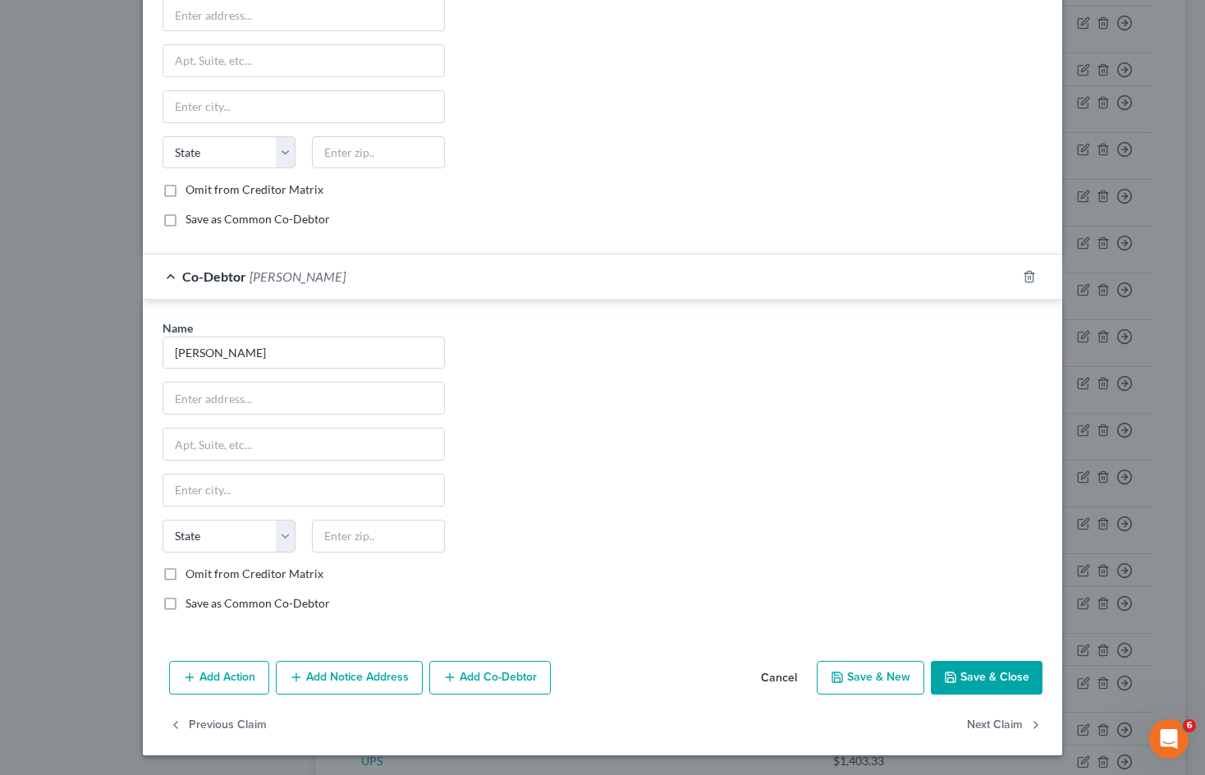
click at [515, 682] on button "Add Co-Debtor" at bounding box center [490, 678] width 122 height 34
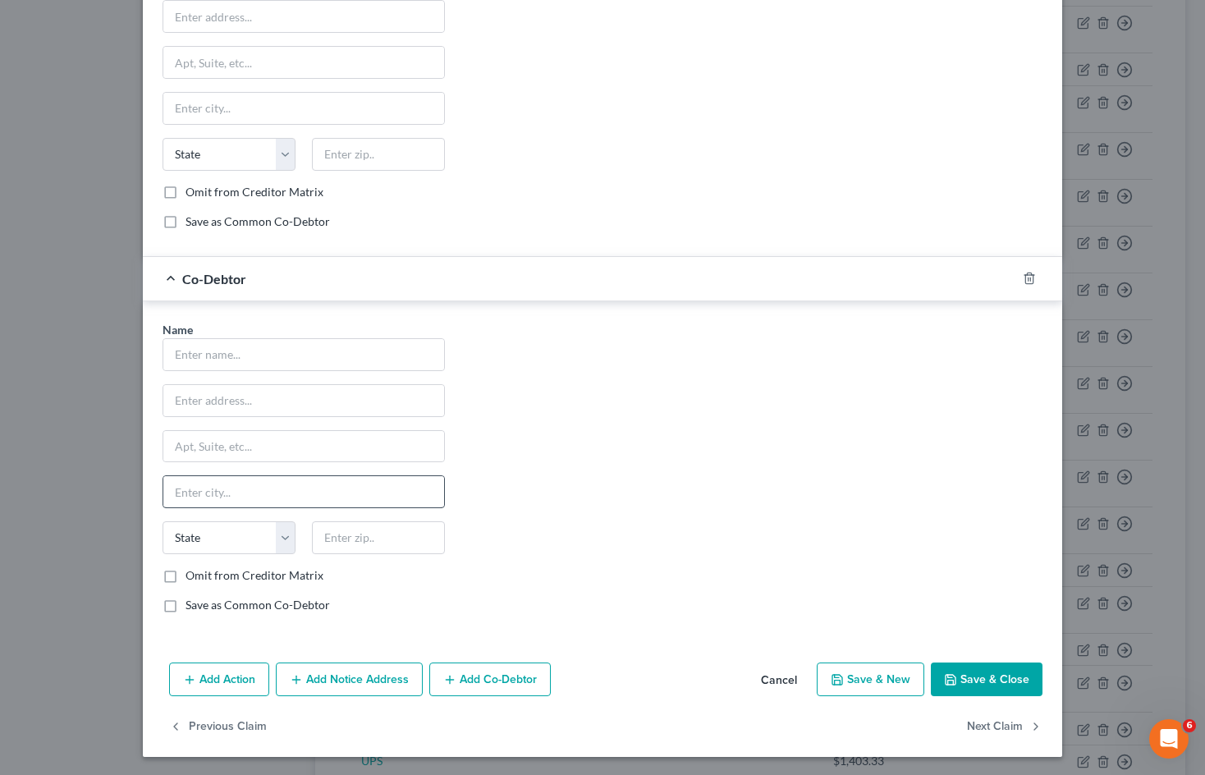
scroll to position [1944, 0]
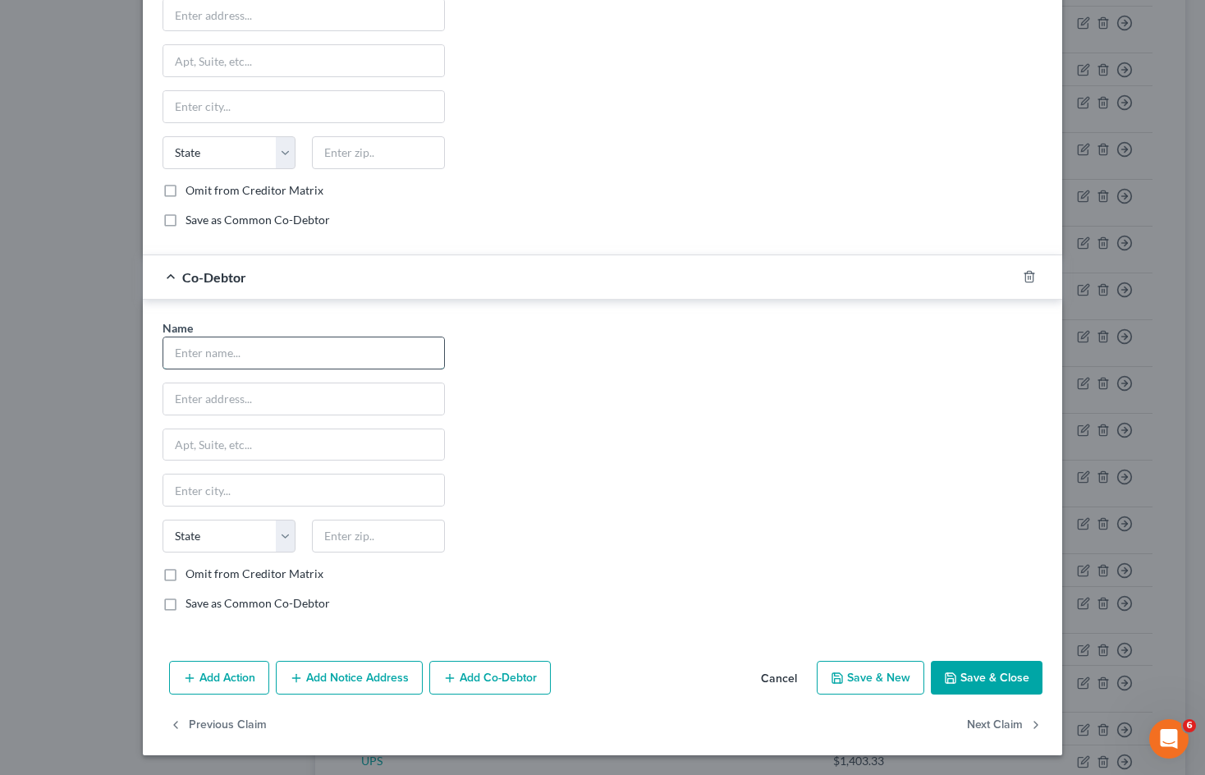
click at [332, 357] on input "text" at bounding box center [303, 352] width 281 height 31
type input "[PERSON_NAME]"
click at [502, 682] on button "Add Co-Debtor" at bounding box center [490, 678] width 122 height 34
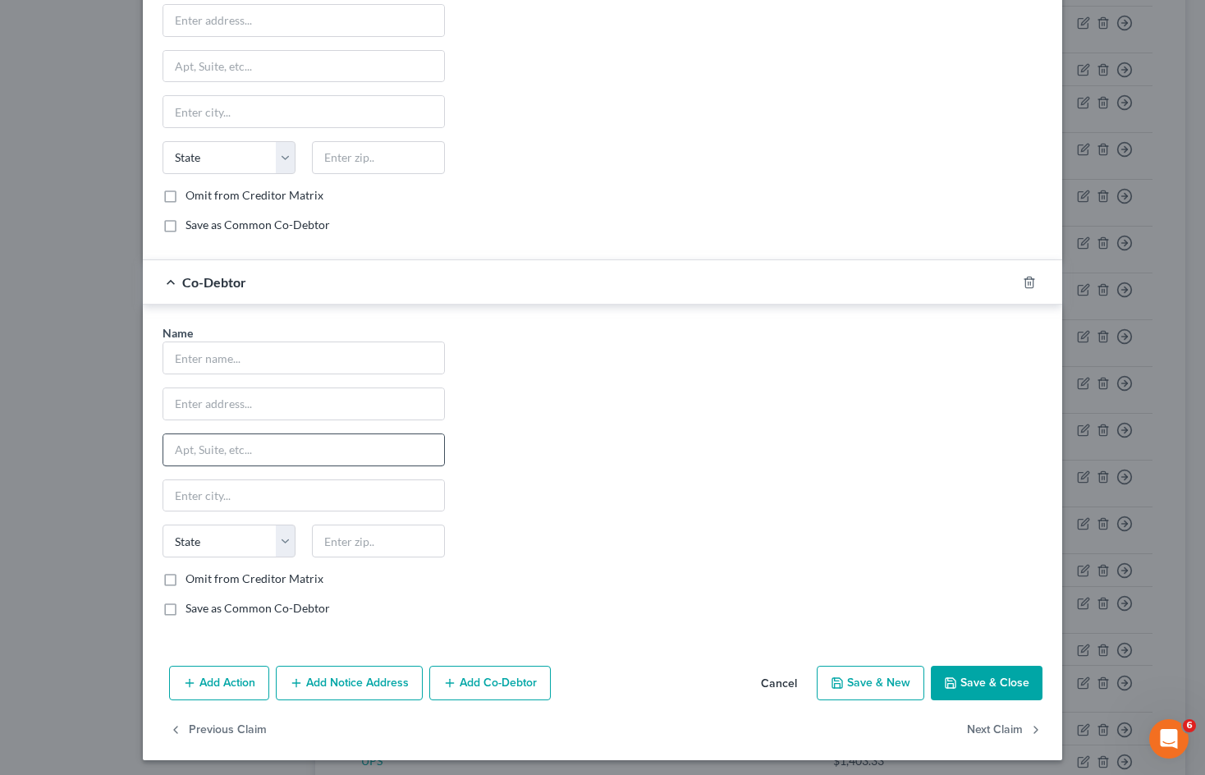
scroll to position [2328, 0]
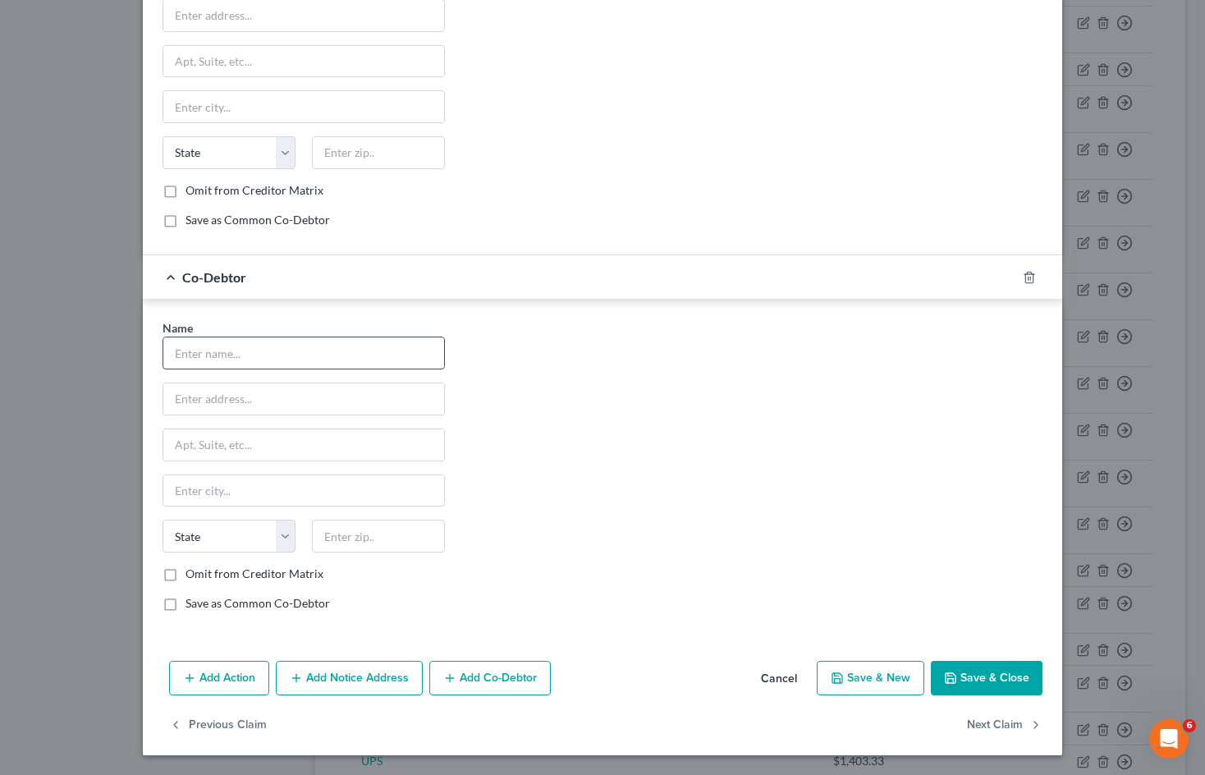
click at [314, 360] on input "text" at bounding box center [303, 352] width 281 height 31
type input "[PERSON_NAME]"
click at [349, 678] on button "Add Notice Address" at bounding box center [349, 678] width 147 height 34
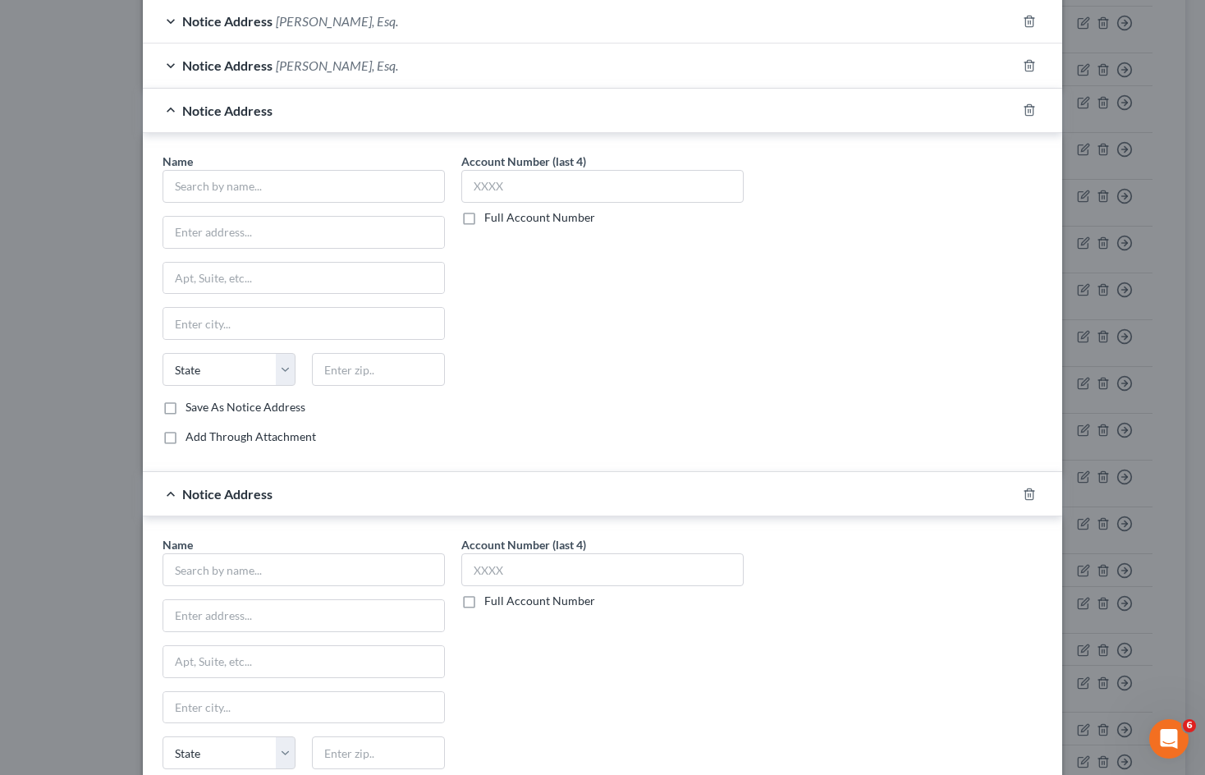
scroll to position [330, 0]
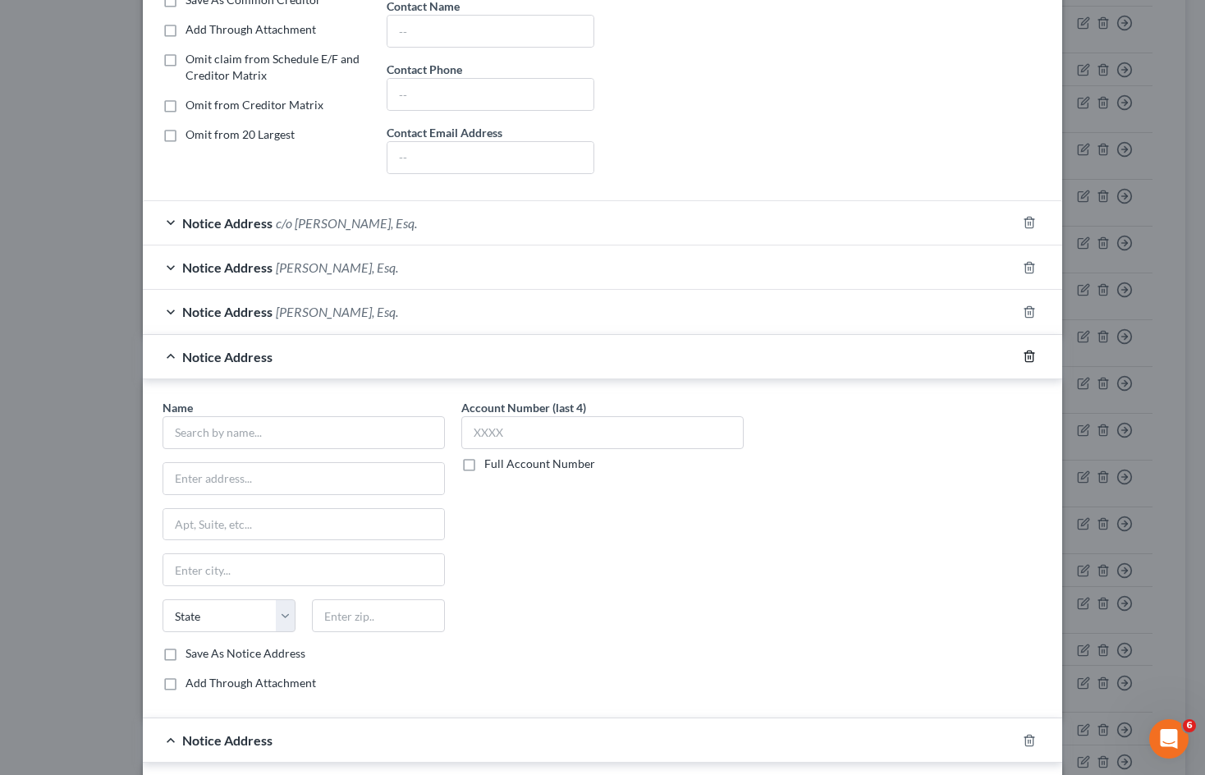
click at [1028, 360] on icon "button" at bounding box center [1029, 356] width 13 height 13
click at [1026, 359] on icon "button" at bounding box center [1029, 356] width 7 height 11
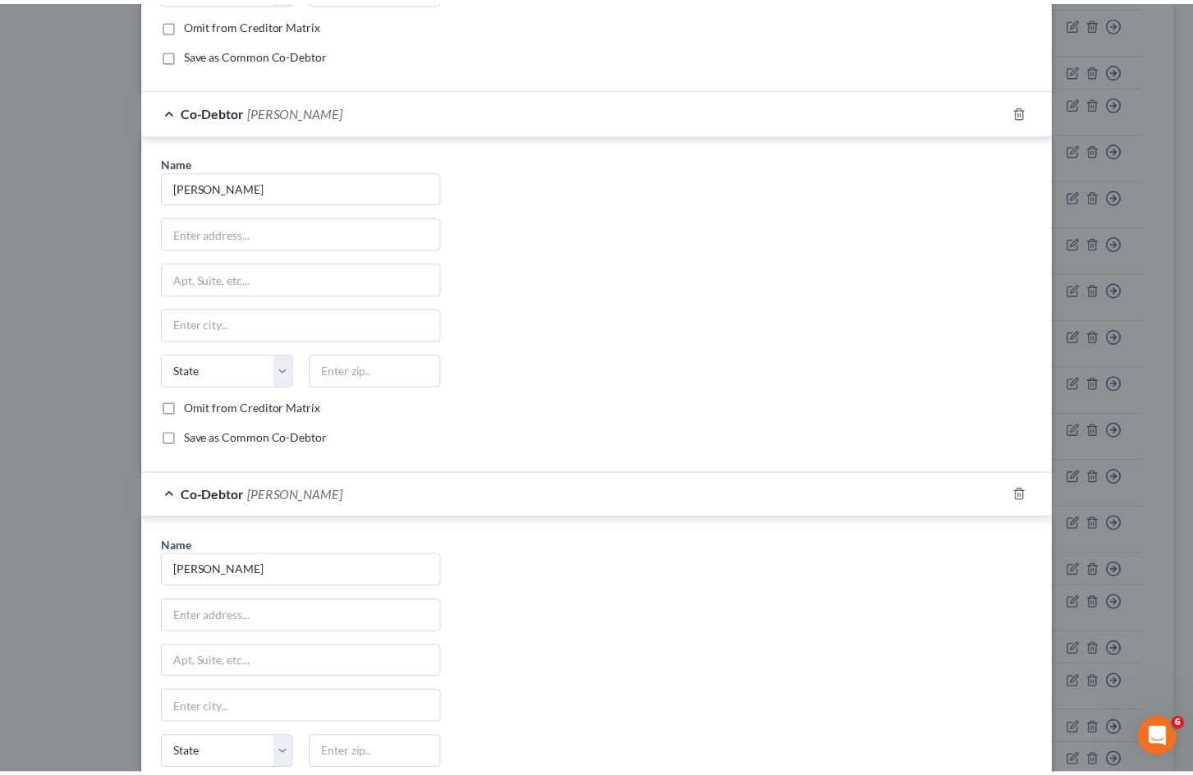
scroll to position [1944, 0]
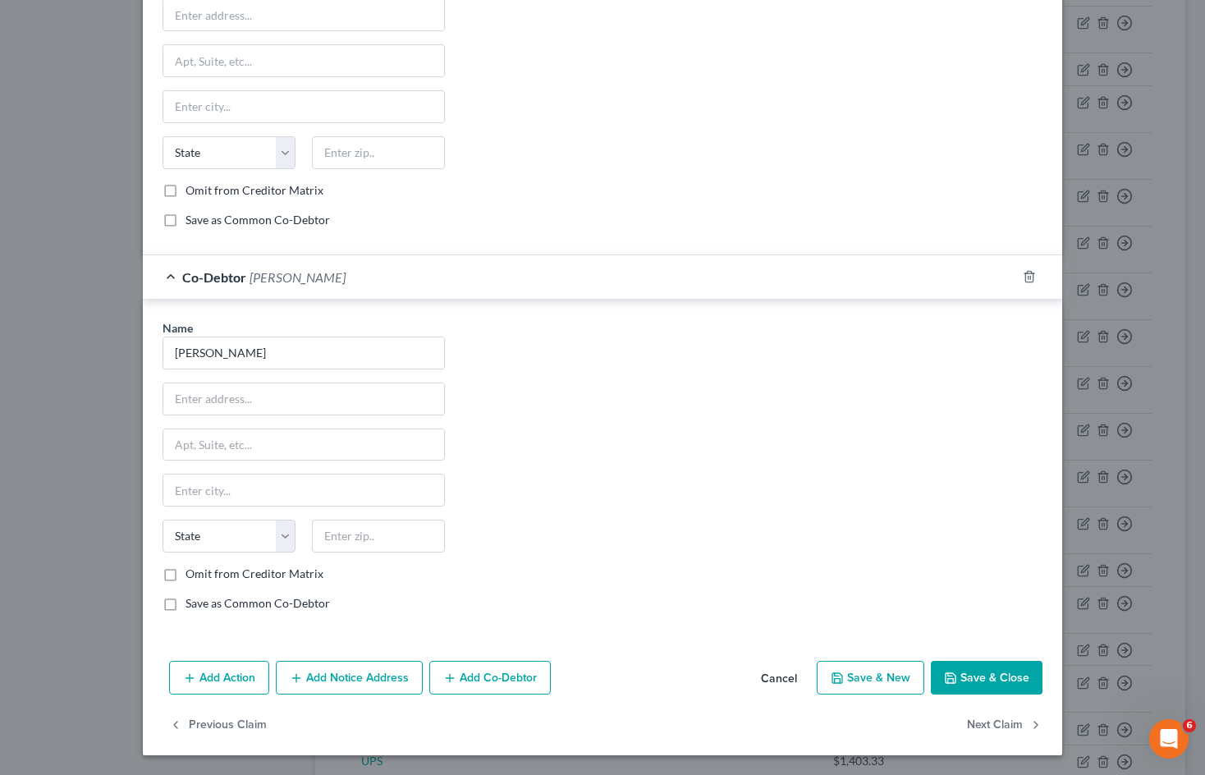
click at [985, 670] on button "Save & Close" at bounding box center [987, 678] width 112 height 34
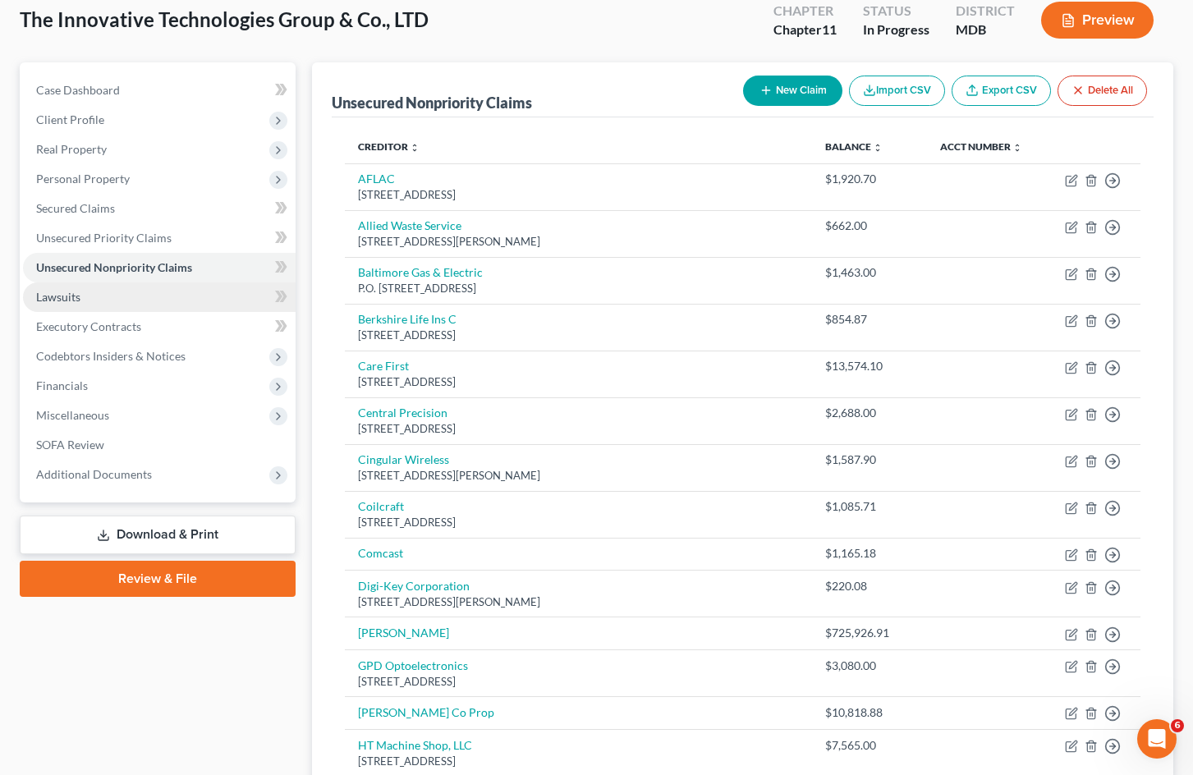
scroll to position [0, 0]
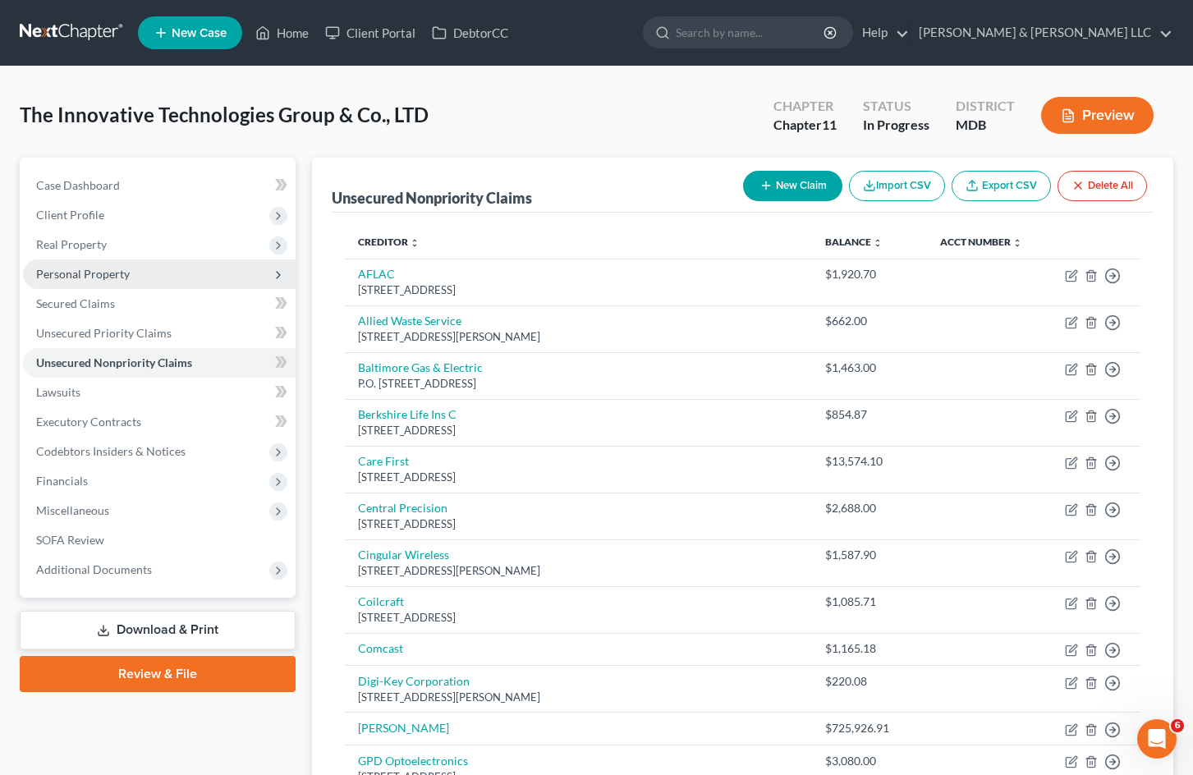
click at [157, 279] on span "Personal Property" at bounding box center [159, 274] width 273 height 30
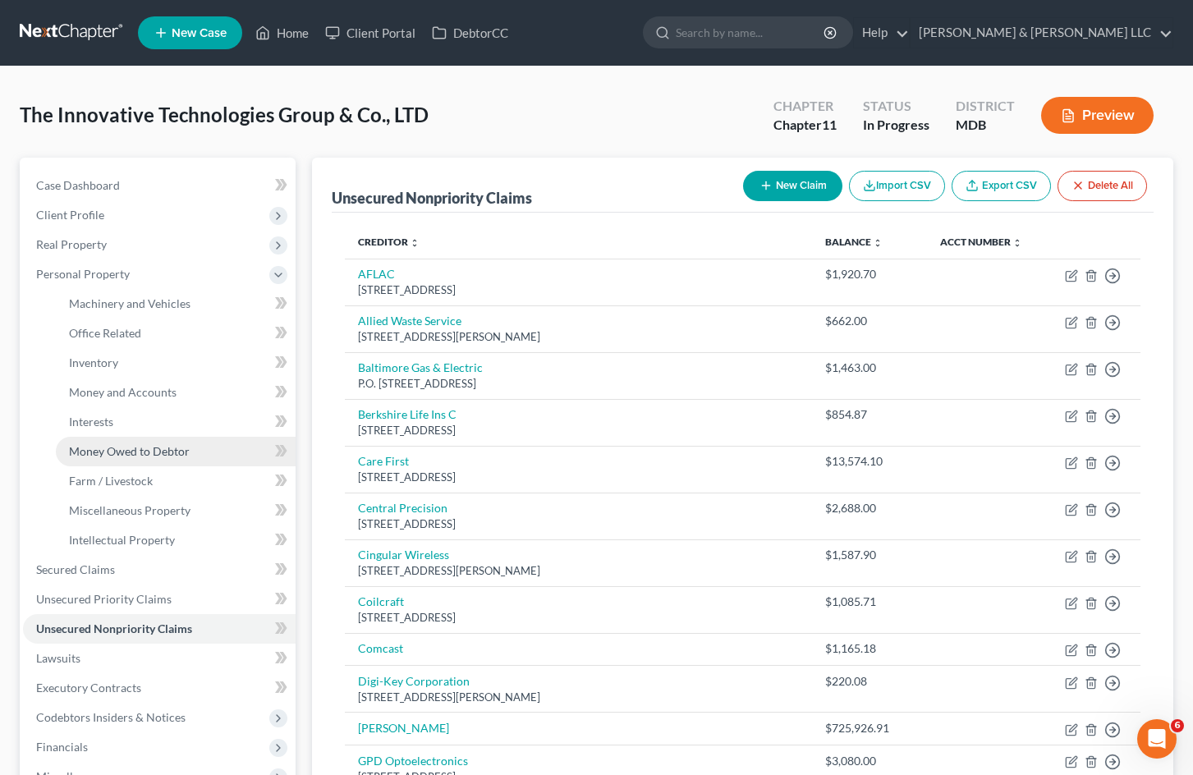
click at [151, 448] on span "Money Owed to Debtor" at bounding box center [129, 451] width 121 height 14
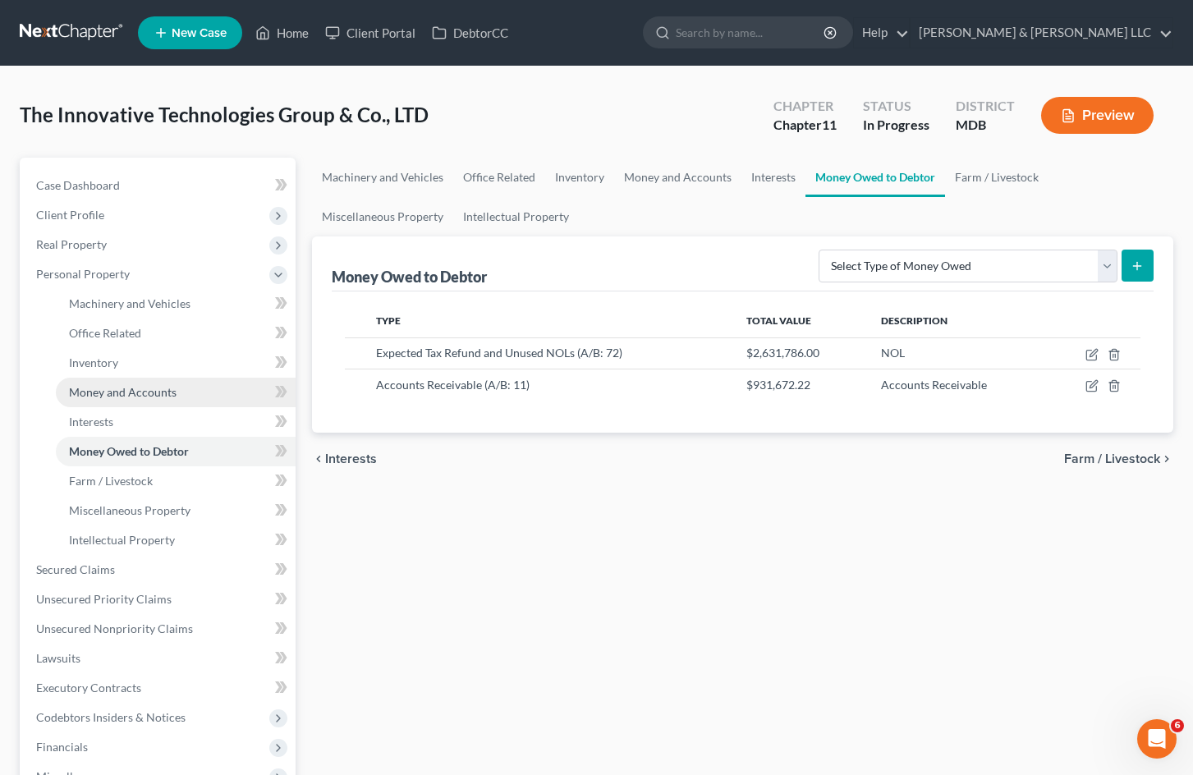
click at [164, 393] on span "Money and Accounts" at bounding box center [123, 392] width 108 height 14
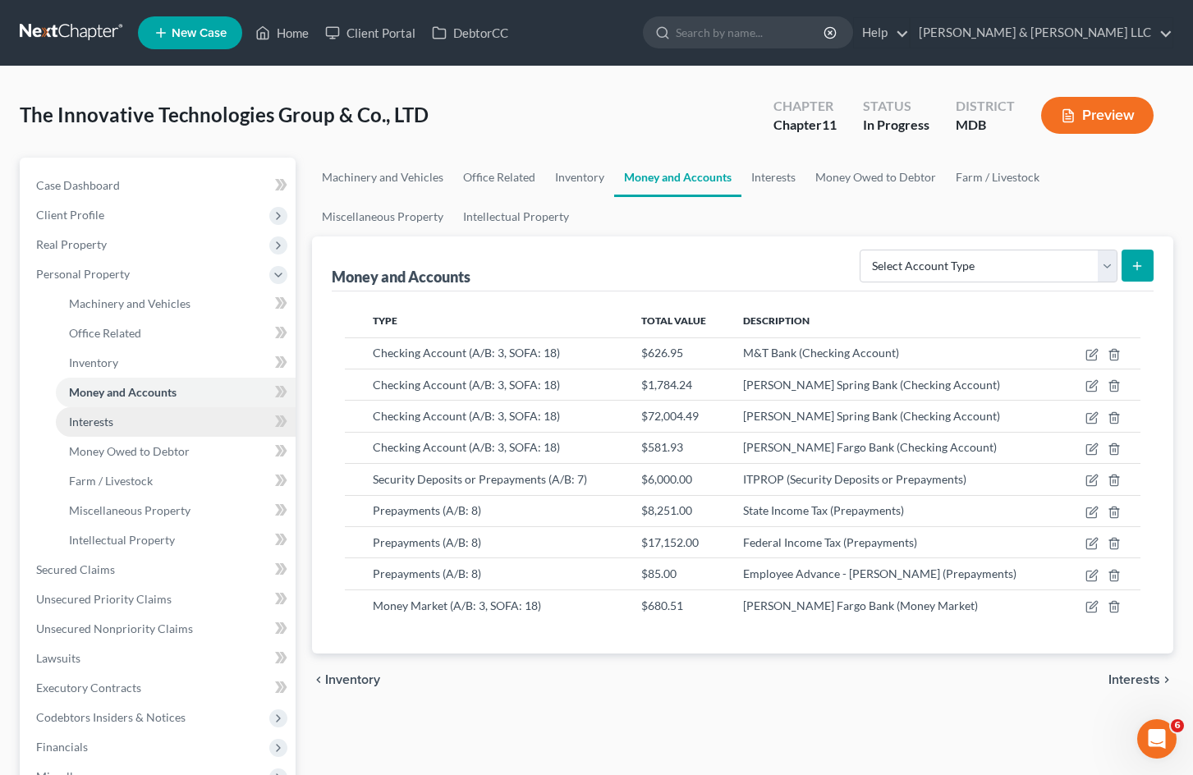
click at [158, 423] on link "Interests" at bounding box center [176, 422] width 240 height 30
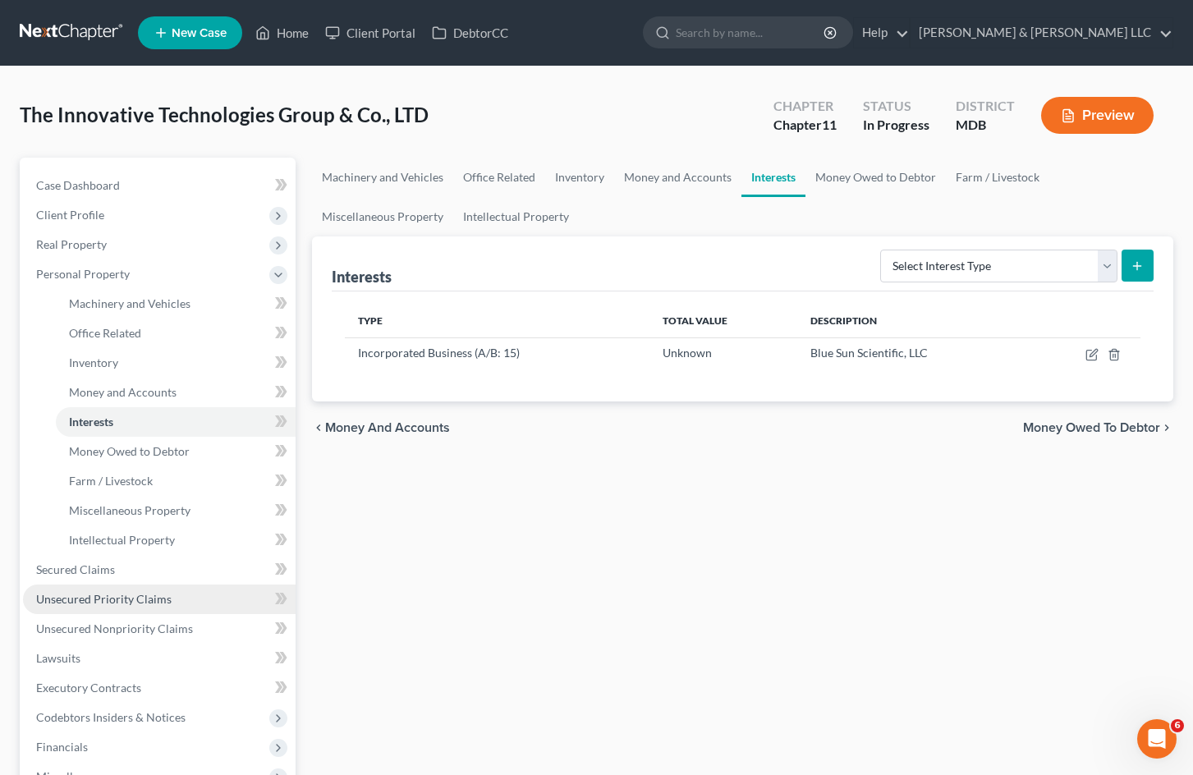
click at [127, 592] on span "Unsecured Priority Claims" at bounding box center [103, 599] width 135 height 14
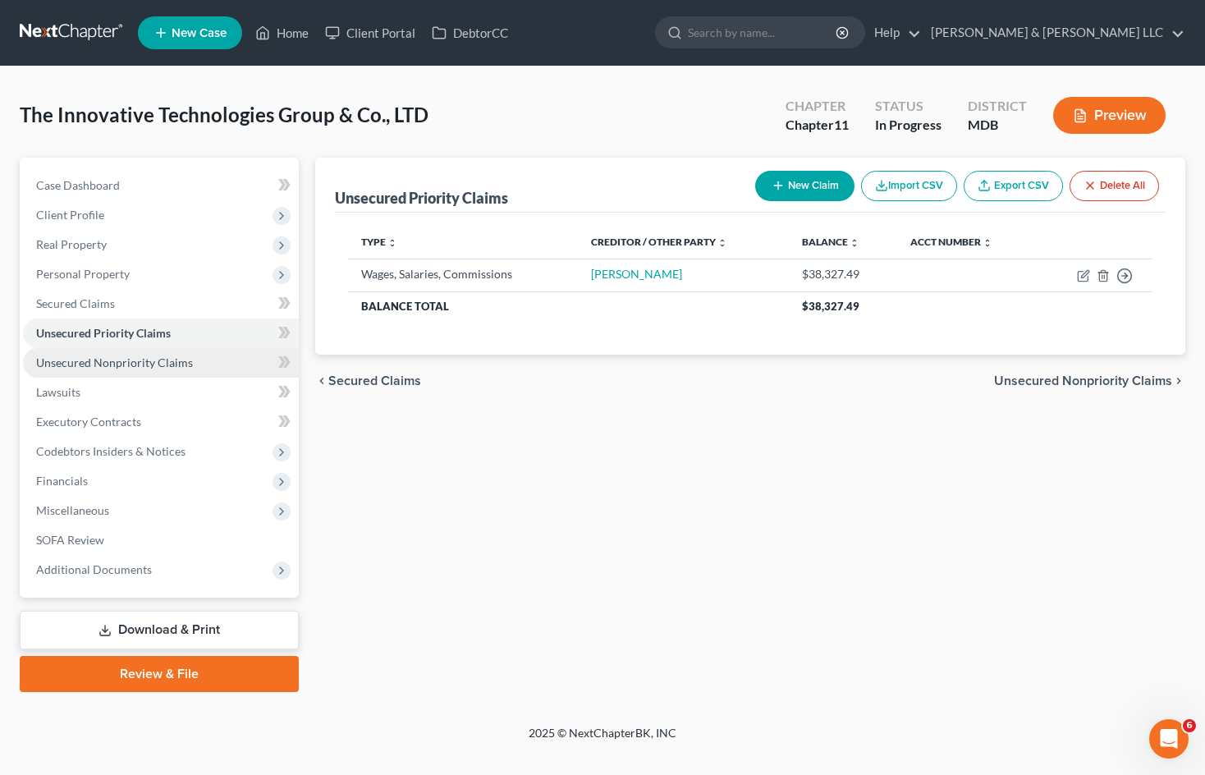
click at [184, 375] on link "Unsecured Nonpriority Claims" at bounding box center [161, 363] width 276 height 30
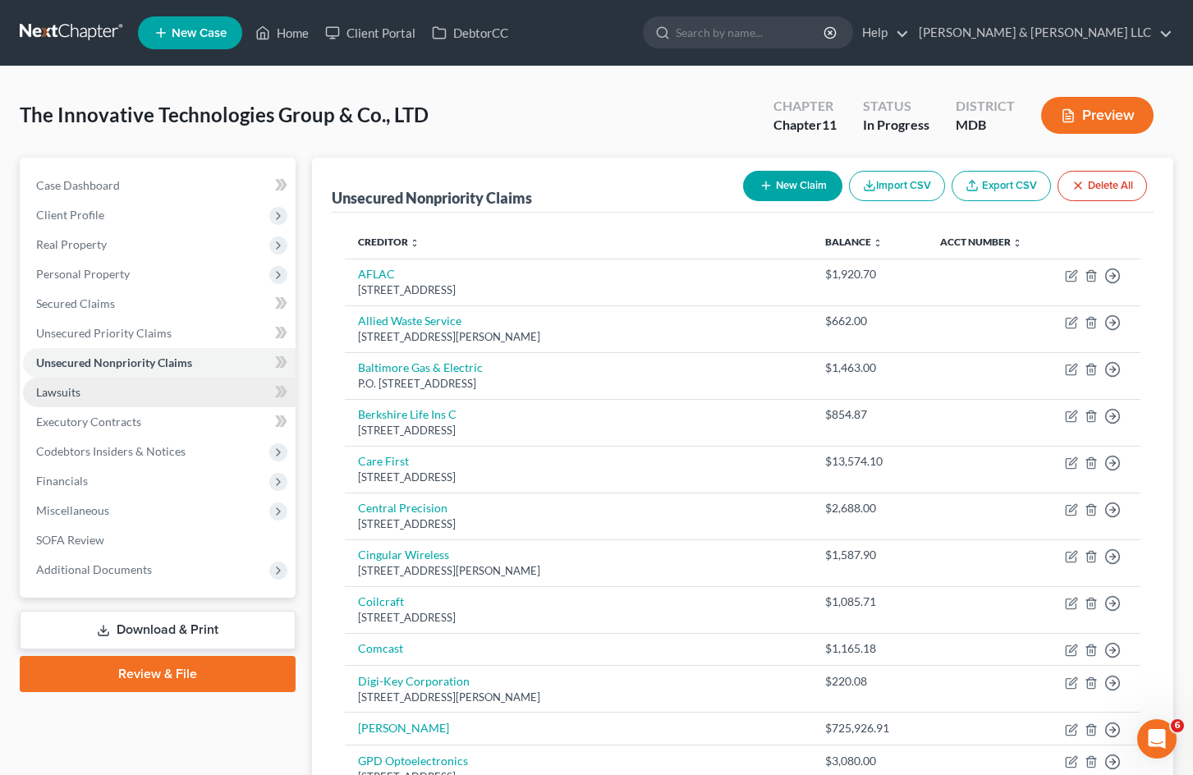
click at [112, 398] on link "Lawsuits" at bounding box center [159, 393] width 273 height 30
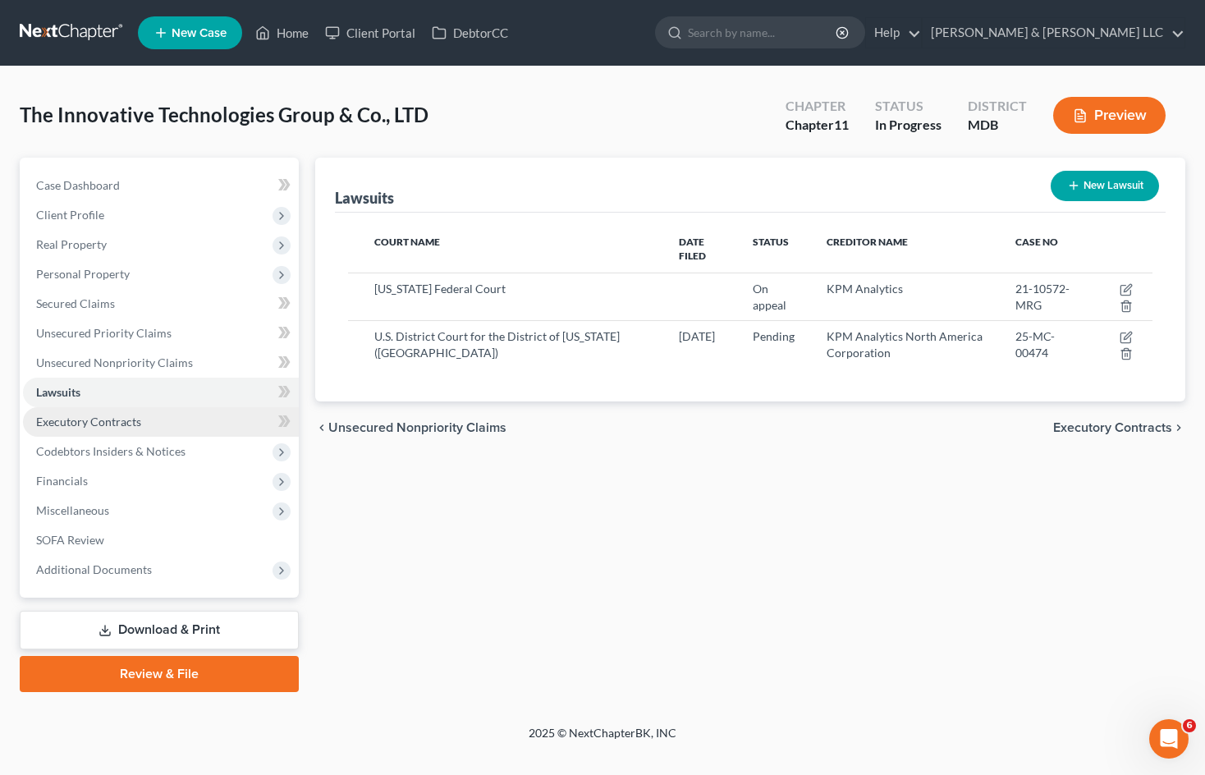
click at [81, 420] on span "Executory Contracts" at bounding box center [88, 422] width 105 height 14
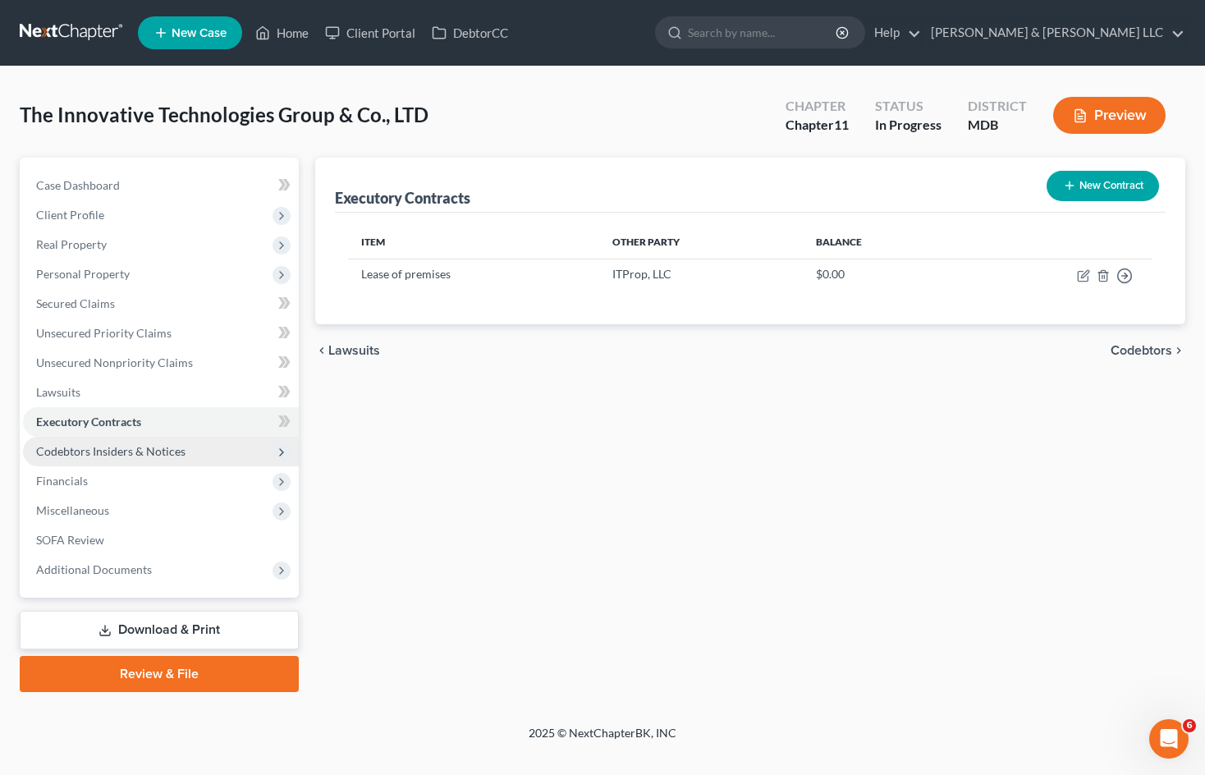
click at [158, 455] on span "Codebtors Insiders & Notices" at bounding box center [110, 451] width 149 height 14
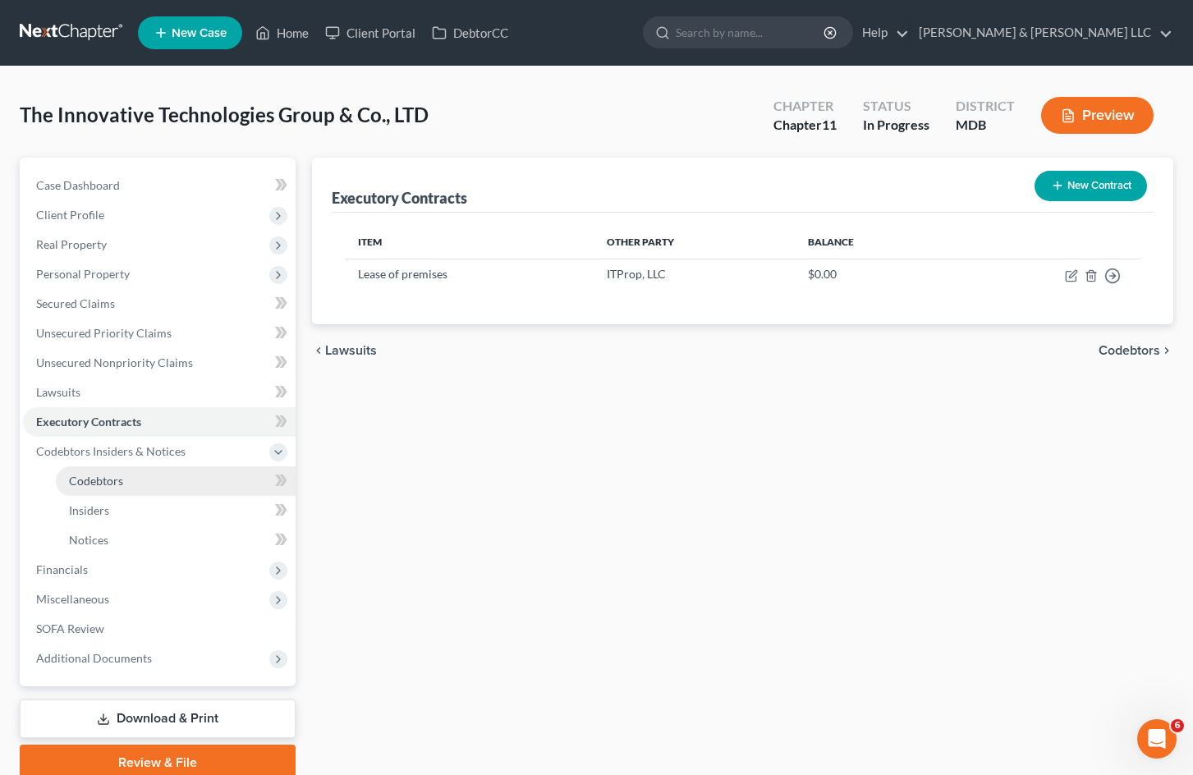
click at [145, 480] on link "Codebtors" at bounding box center [176, 481] width 240 height 30
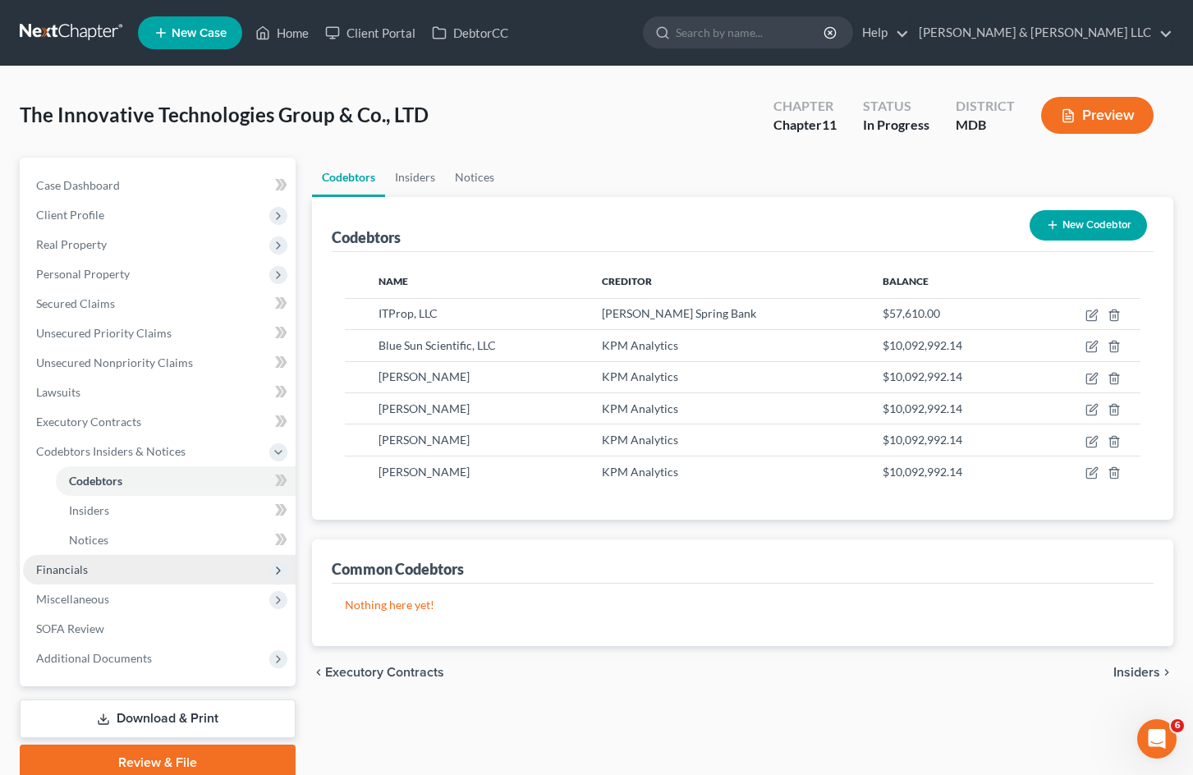
click at [107, 575] on span "Financials" at bounding box center [159, 570] width 273 height 30
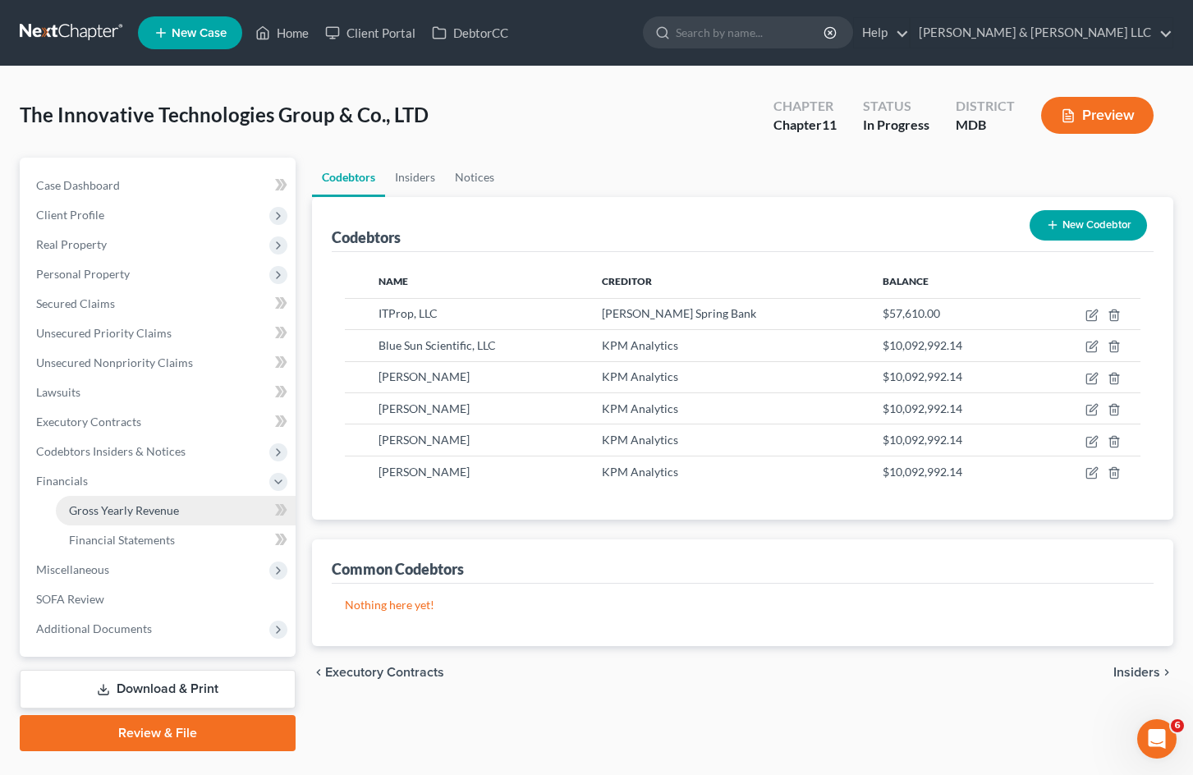
click at [158, 519] on link "Gross Yearly Revenue" at bounding box center [176, 511] width 240 height 30
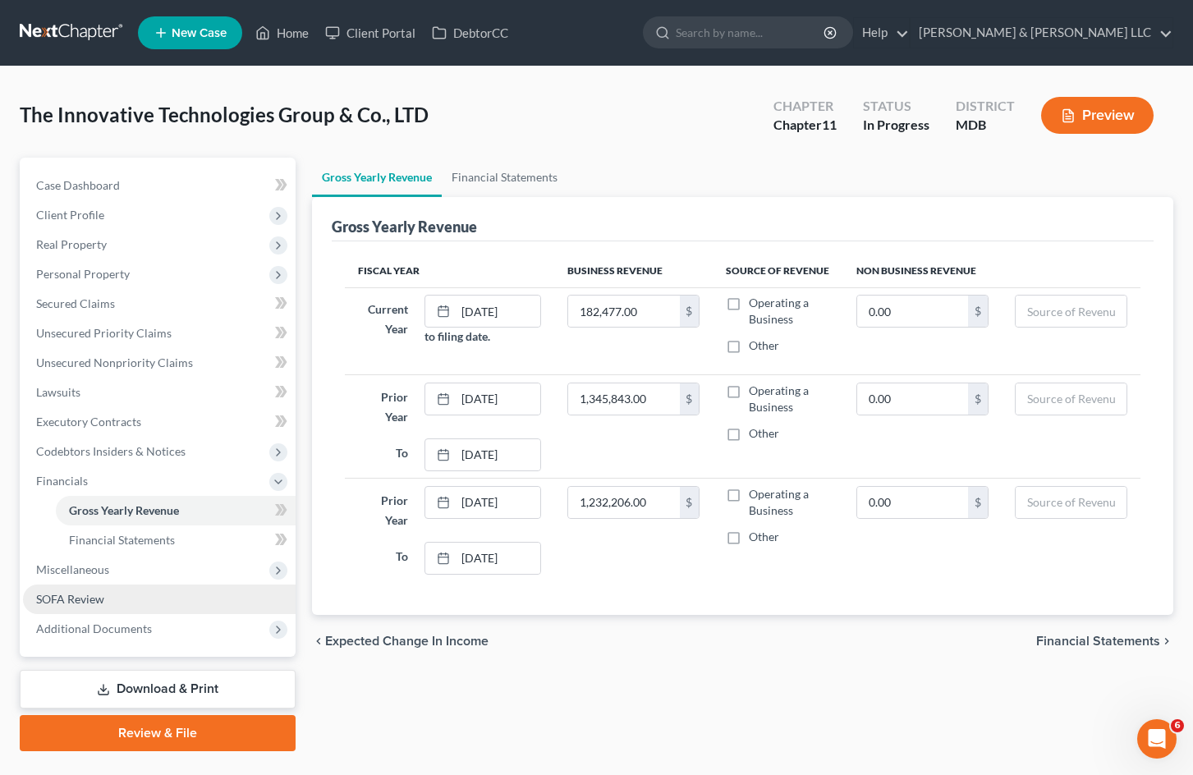
click at [114, 599] on link "SOFA Review" at bounding box center [159, 600] width 273 height 30
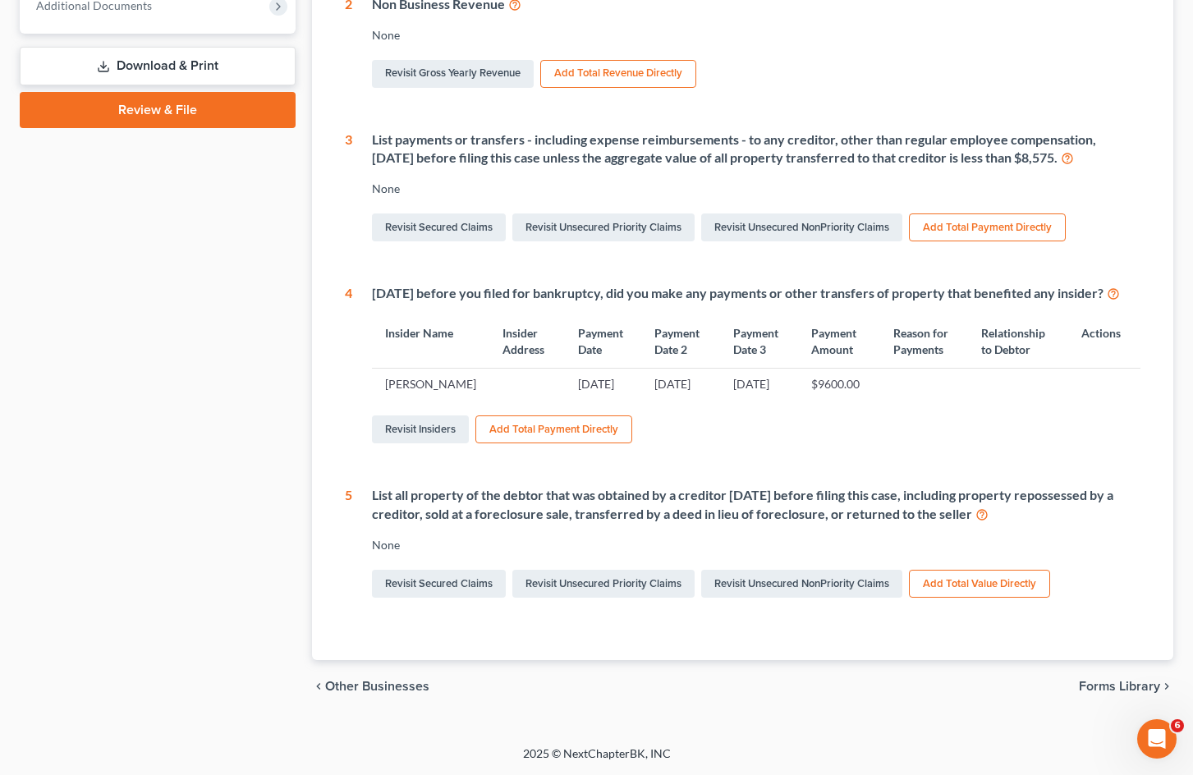
scroll to position [599, 0]
drag, startPoint x: 870, startPoint y: 367, endPoint x: 787, endPoint y: 368, distance: 82.9
click at [787, 368] on tr "[PERSON_NAME] [DATE] [DATE] [DATE] $9600.00" at bounding box center [756, 383] width 769 height 31
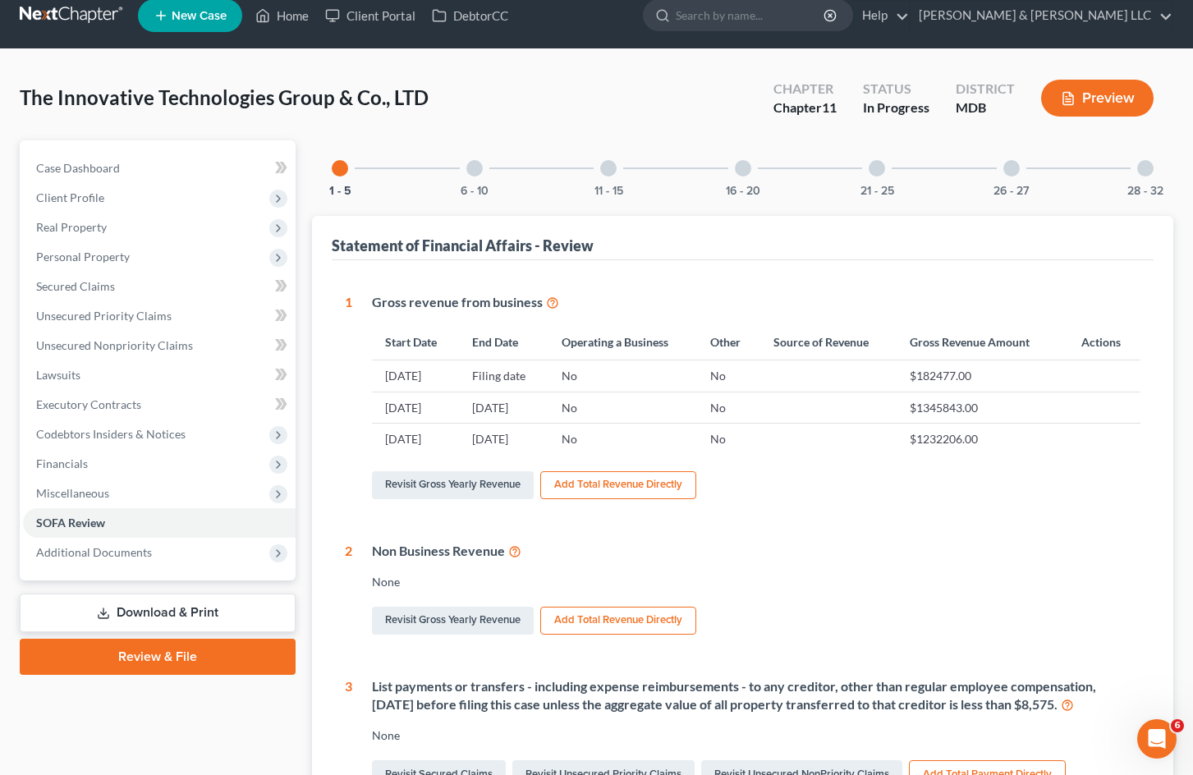
scroll to position [0, 0]
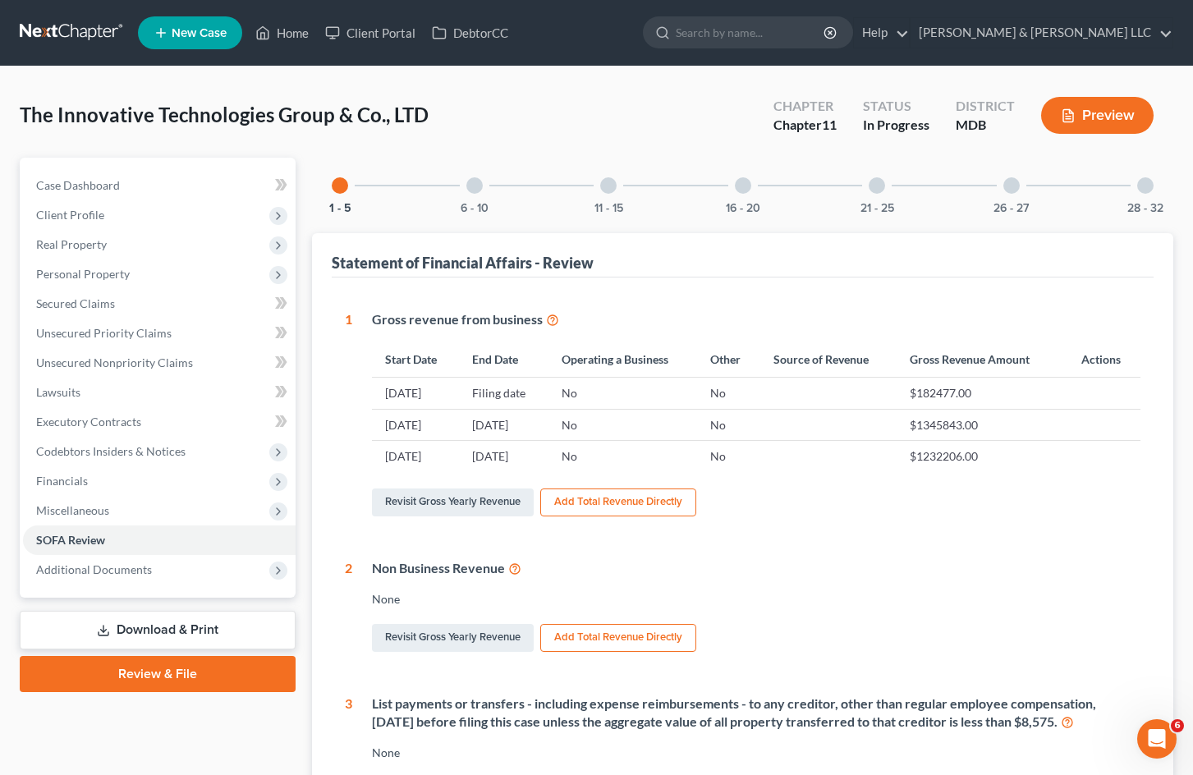
click at [1143, 186] on div at bounding box center [1145, 185] width 16 height 16
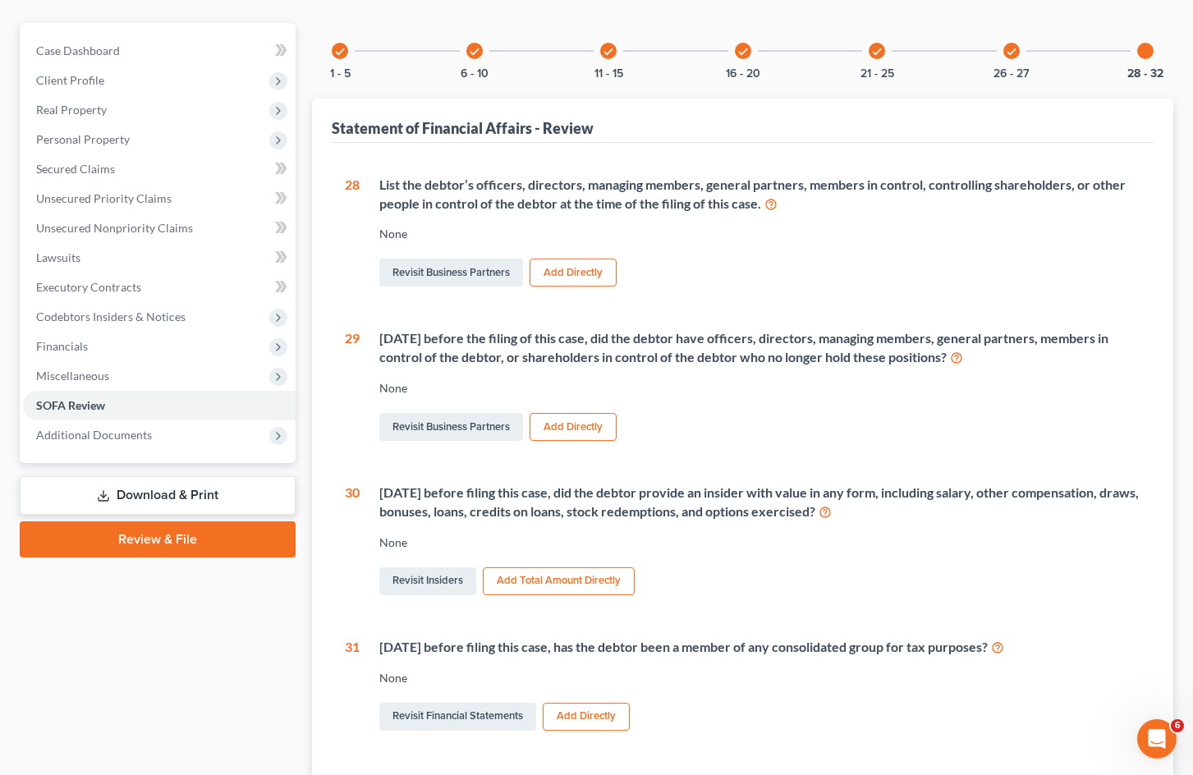
scroll to position [164, 0]
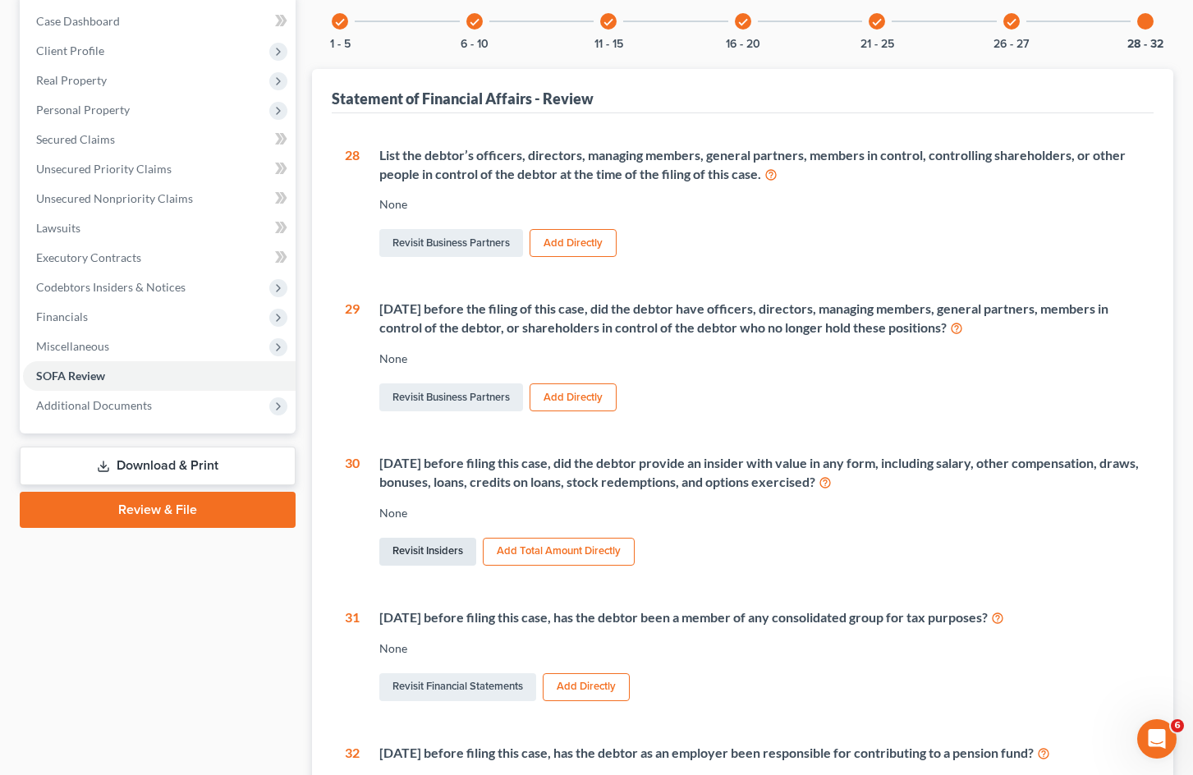
click at [446, 552] on link "Revisit Insiders" at bounding box center [427, 552] width 97 height 28
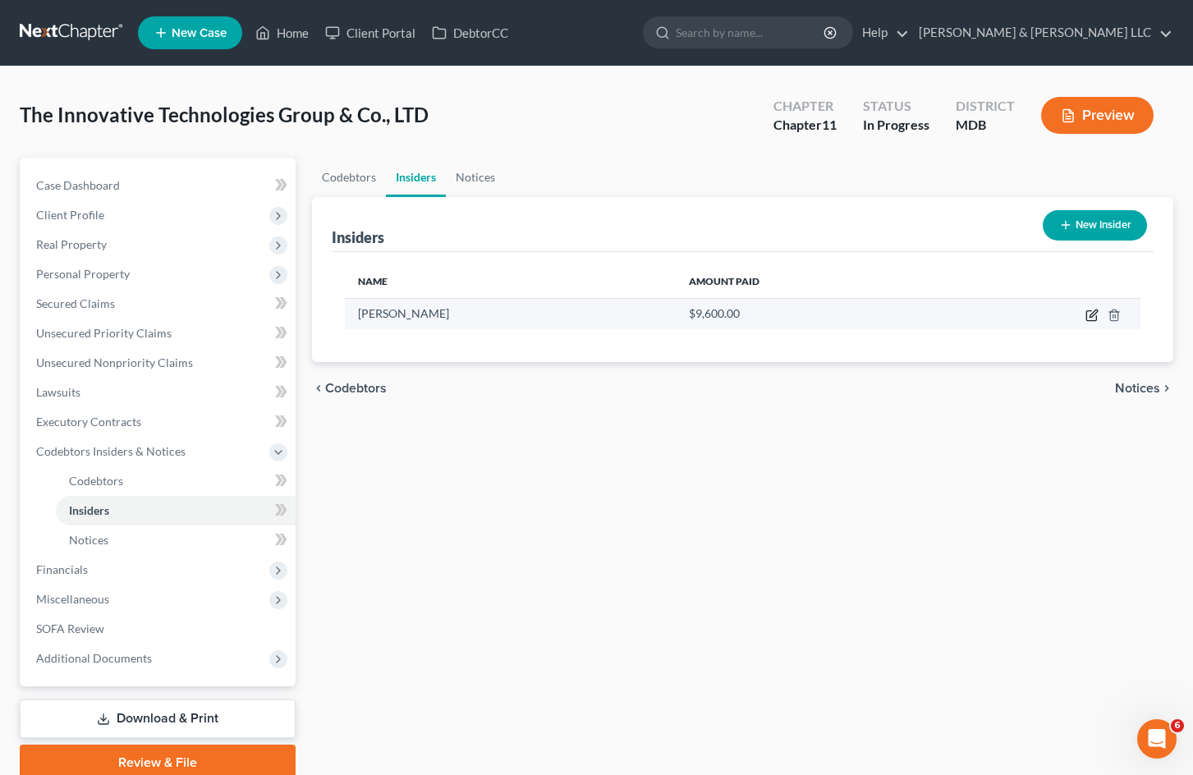
click at [1087, 316] on icon "button" at bounding box center [1091, 316] width 10 height 10
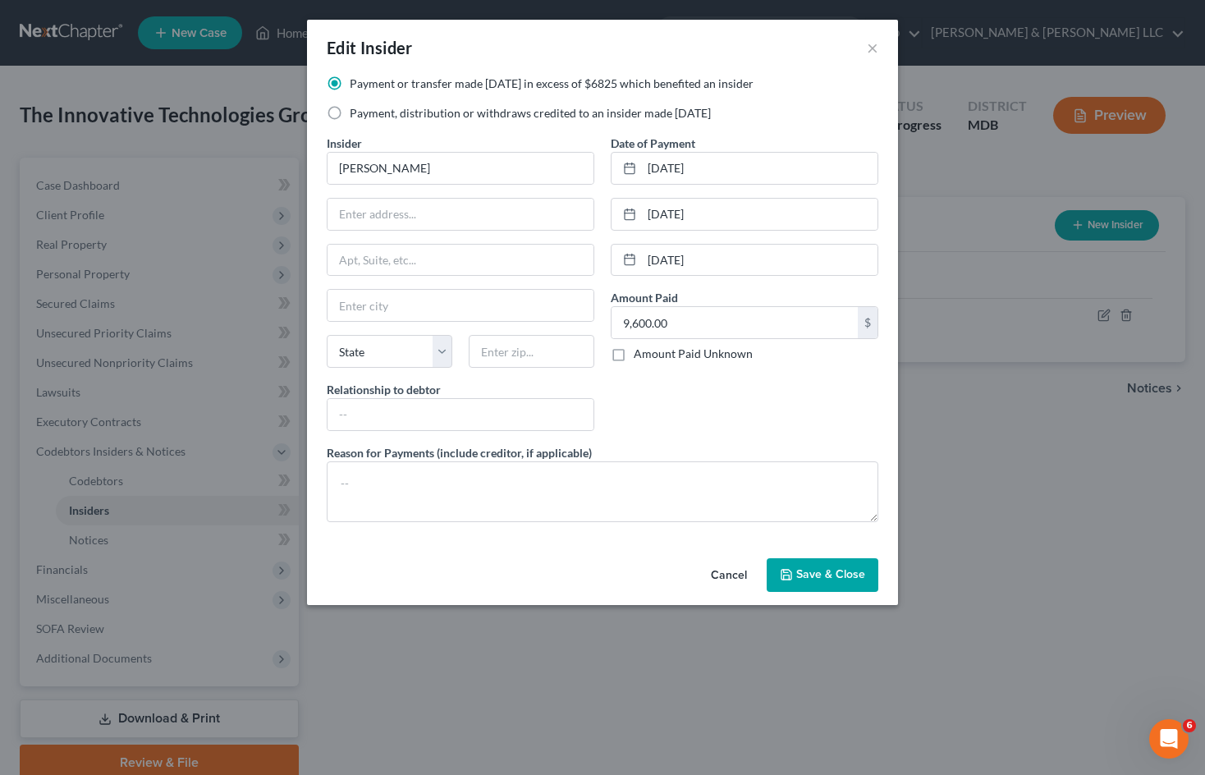
click at [728, 574] on button "Cancel" at bounding box center [729, 576] width 62 height 33
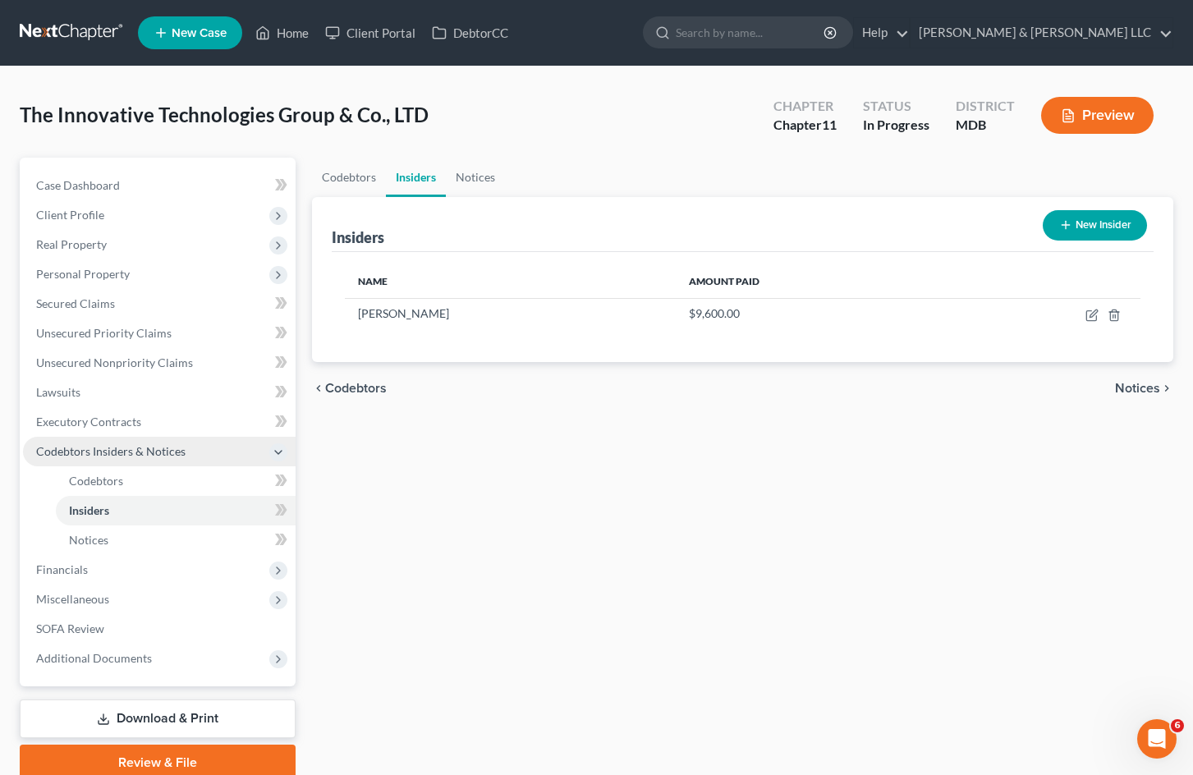
click at [145, 452] on span "Codebtors Insiders & Notices" at bounding box center [110, 451] width 149 height 14
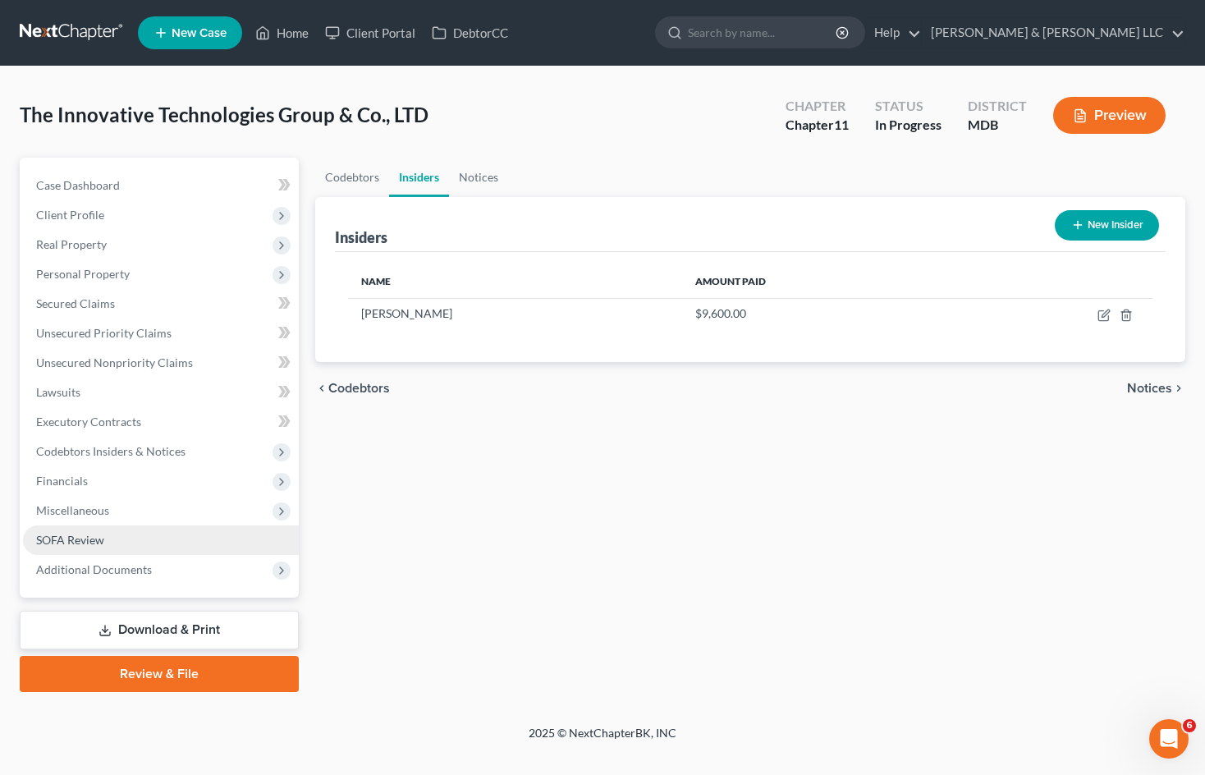
click at [172, 533] on link "SOFA Review" at bounding box center [161, 541] width 276 height 30
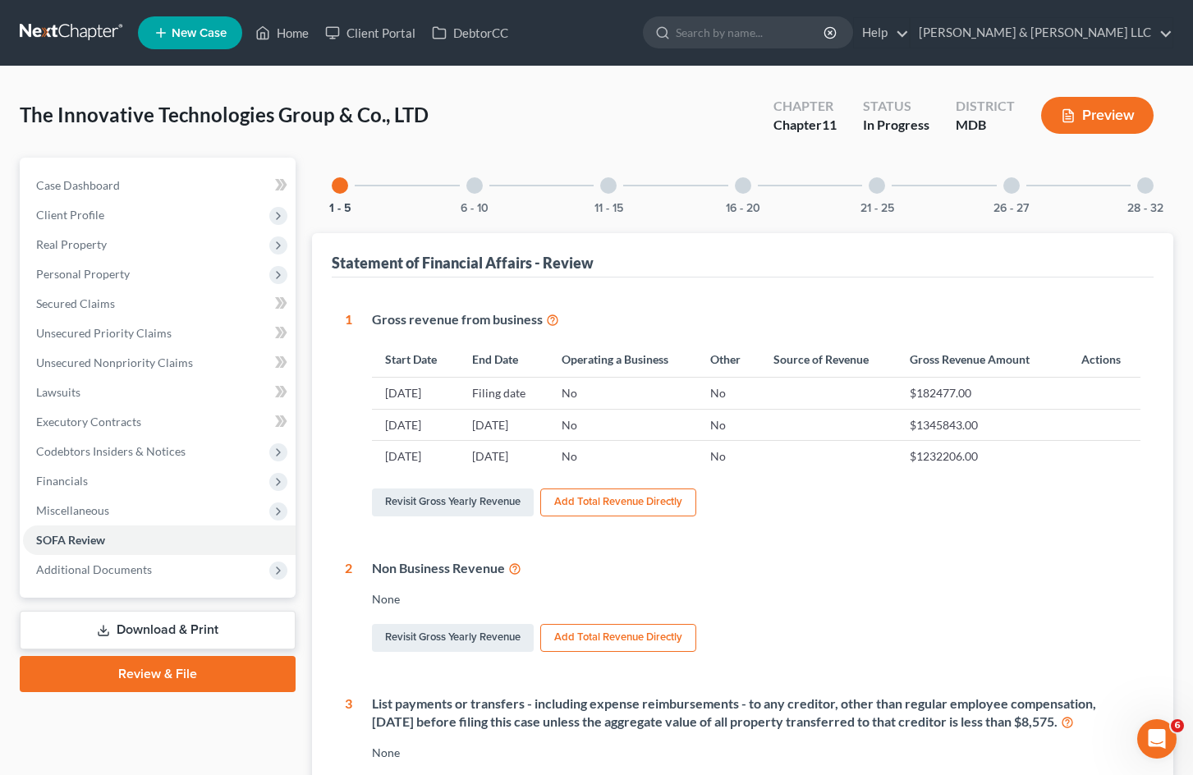
click at [1145, 190] on div at bounding box center [1145, 185] width 16 height 16
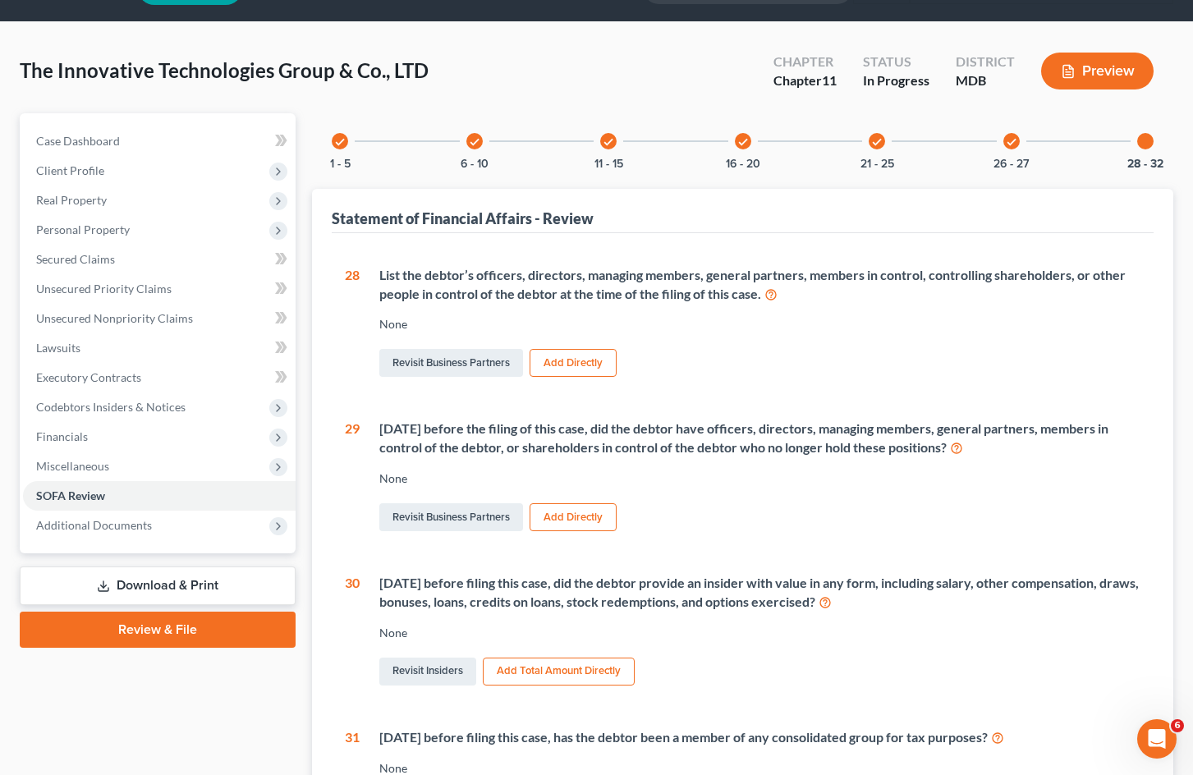
scroll to position [82, 0]
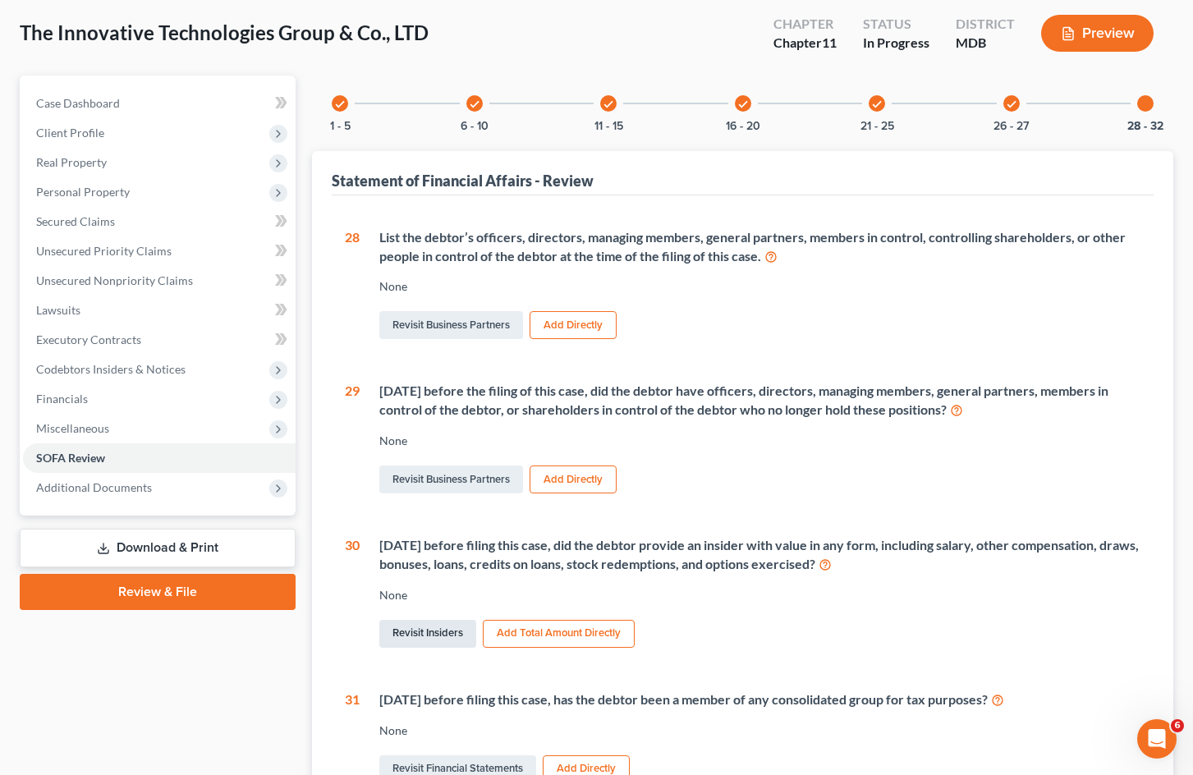
click at [439, 636] on link "Revisit Insiders" at bounding box center [427, 634] width 97 height 28
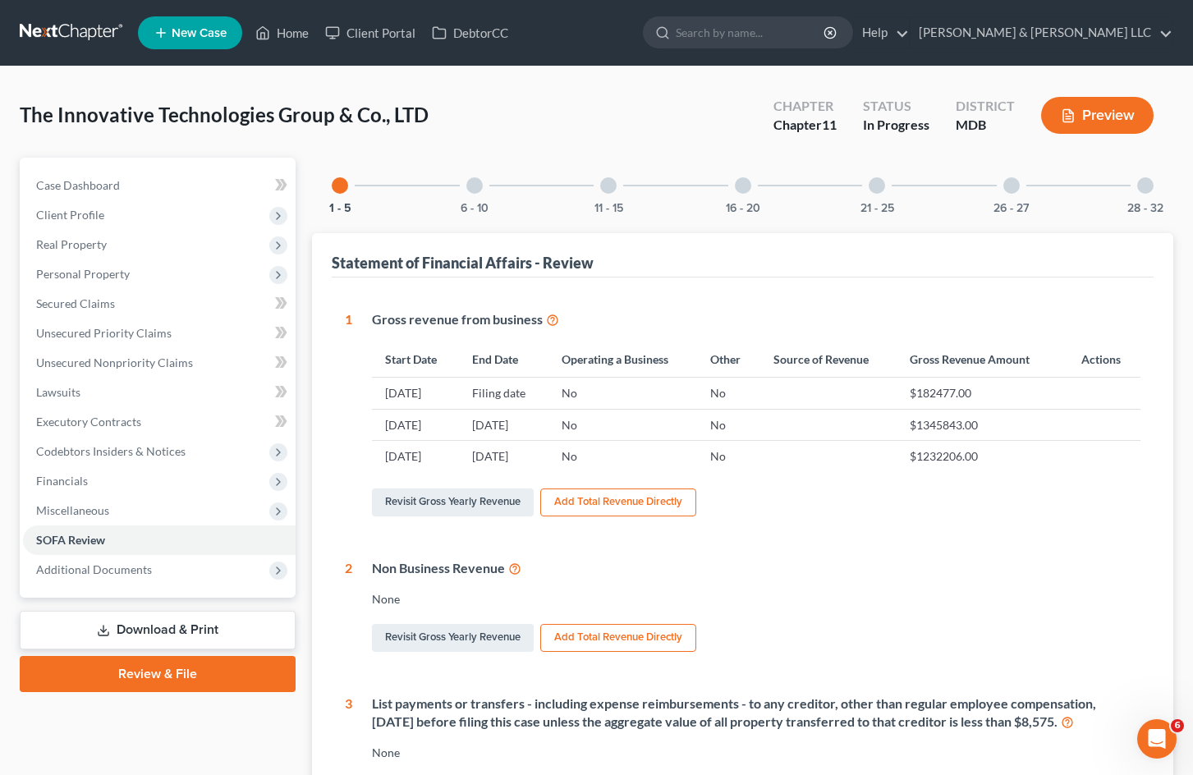
click at [1013, 192] on div at bounding box center [1011, 185] width 16 height 16
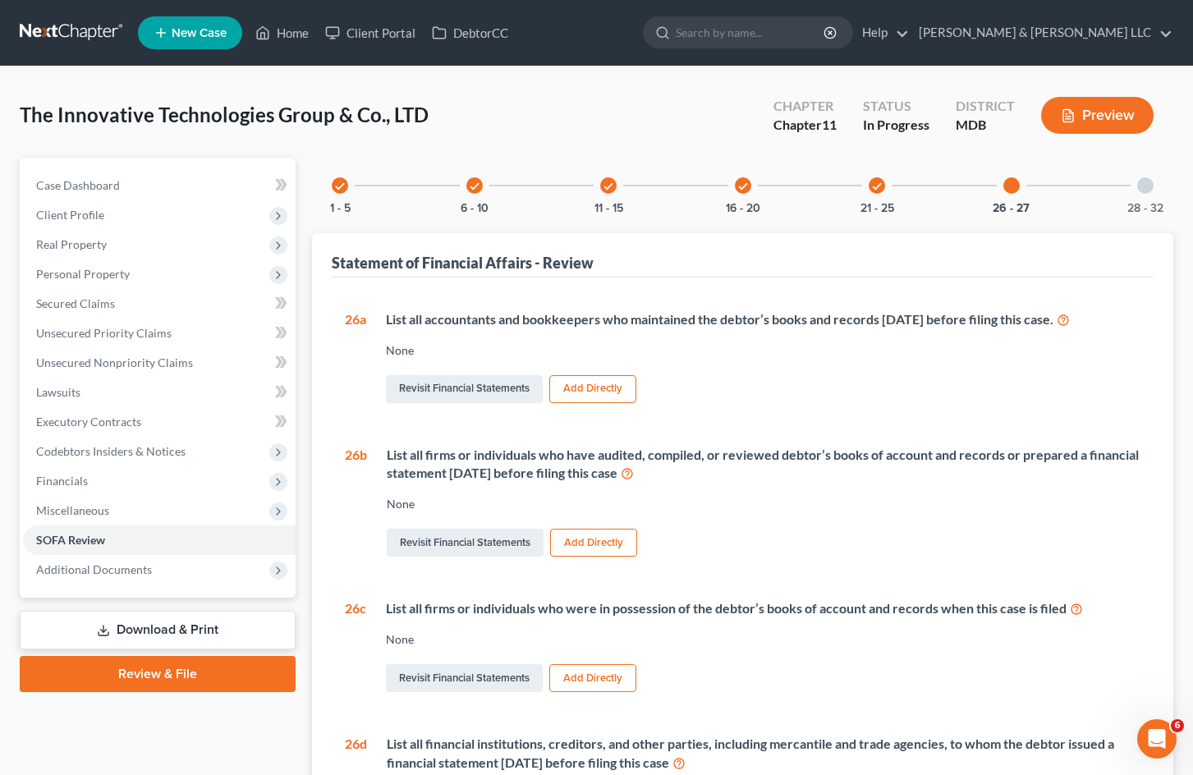
click at [1143, 186] on div at bounding box center [1145, 185] width 16 height 16
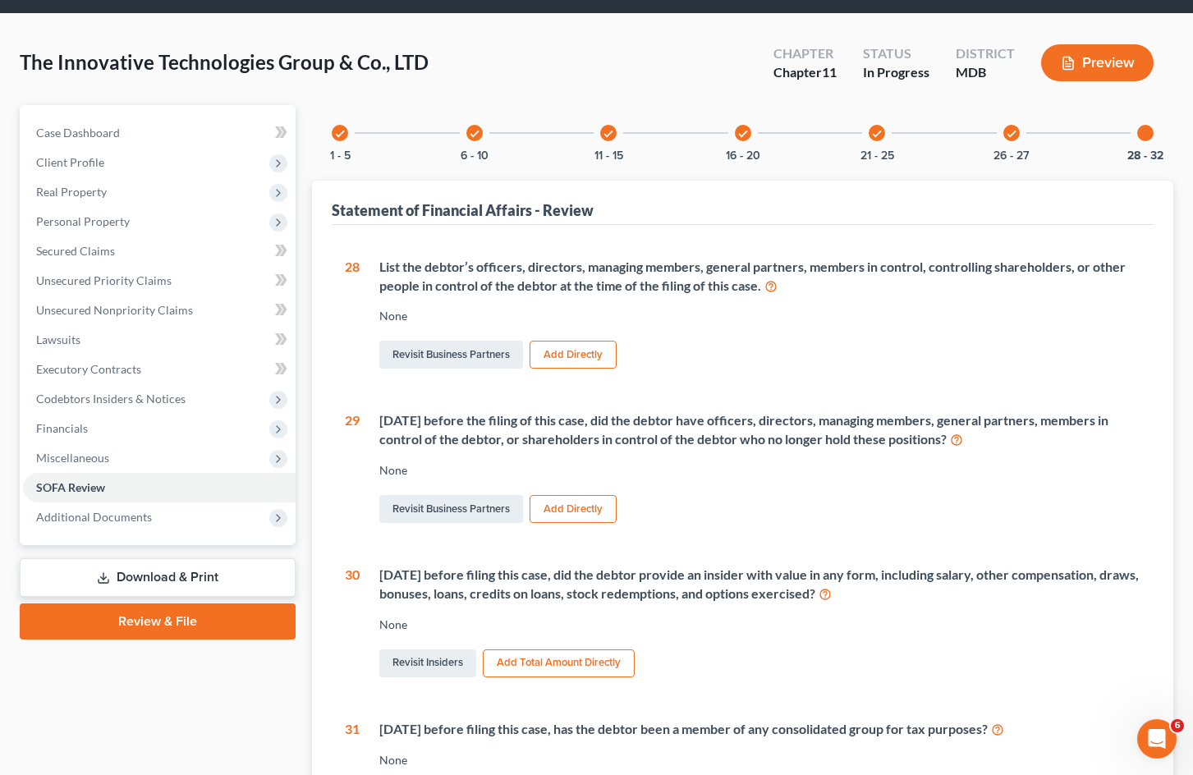
scroll to position [82, 0]
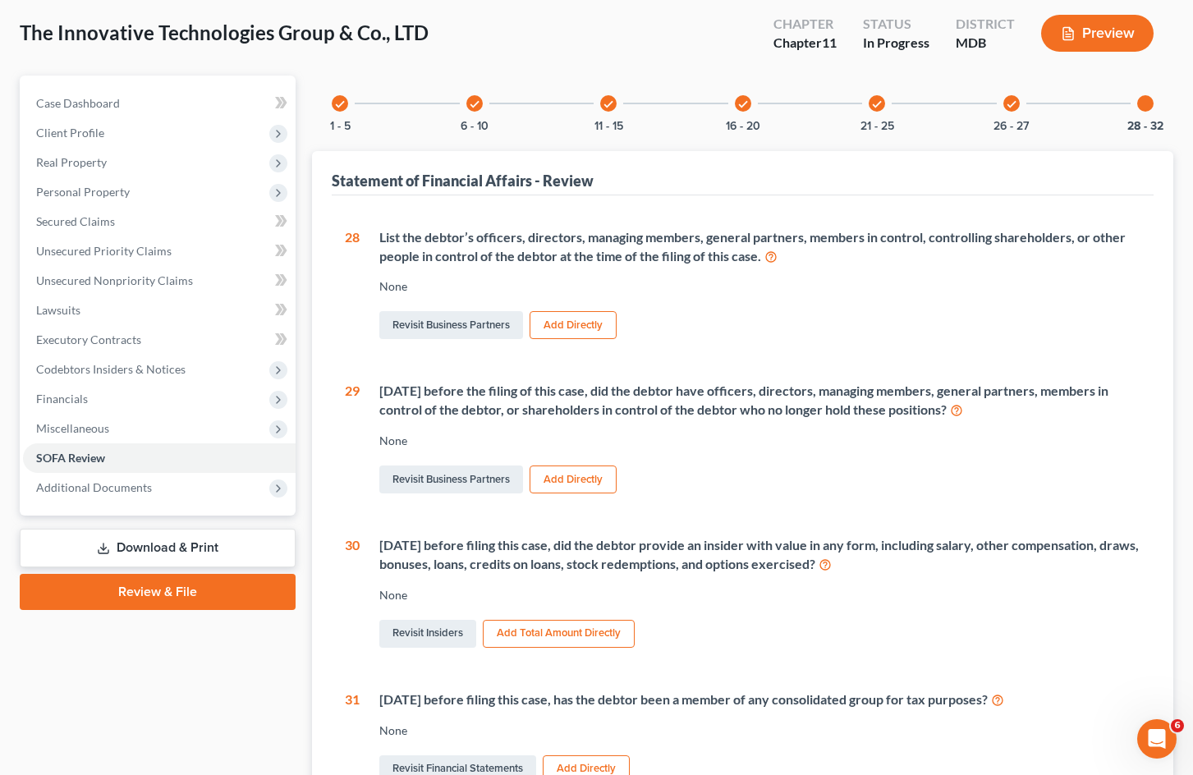
click at [592, 630] on button "Add Total Amount Directly" at bounding box center [559, 634] width 152 height 28
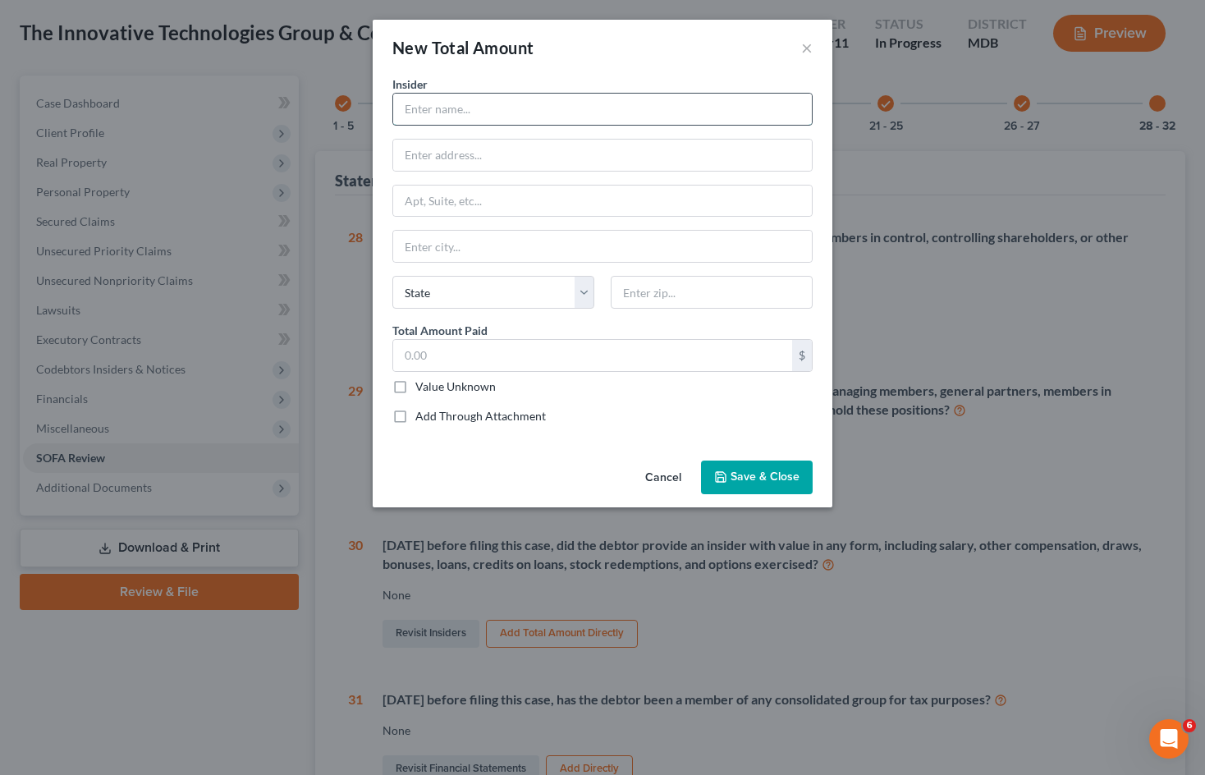
click at [516, 96] on input "text" at bounding box center [602, 109] width 419 height 31
type input "[PERSON_NAME]"
click at [568, 362] on input "text" at bounding box center [592, 355] width 399 height 31
type input "9,600"
click at [769, 477] on span "Save & Close" at bounding box center [765, 477] width 69 height 14
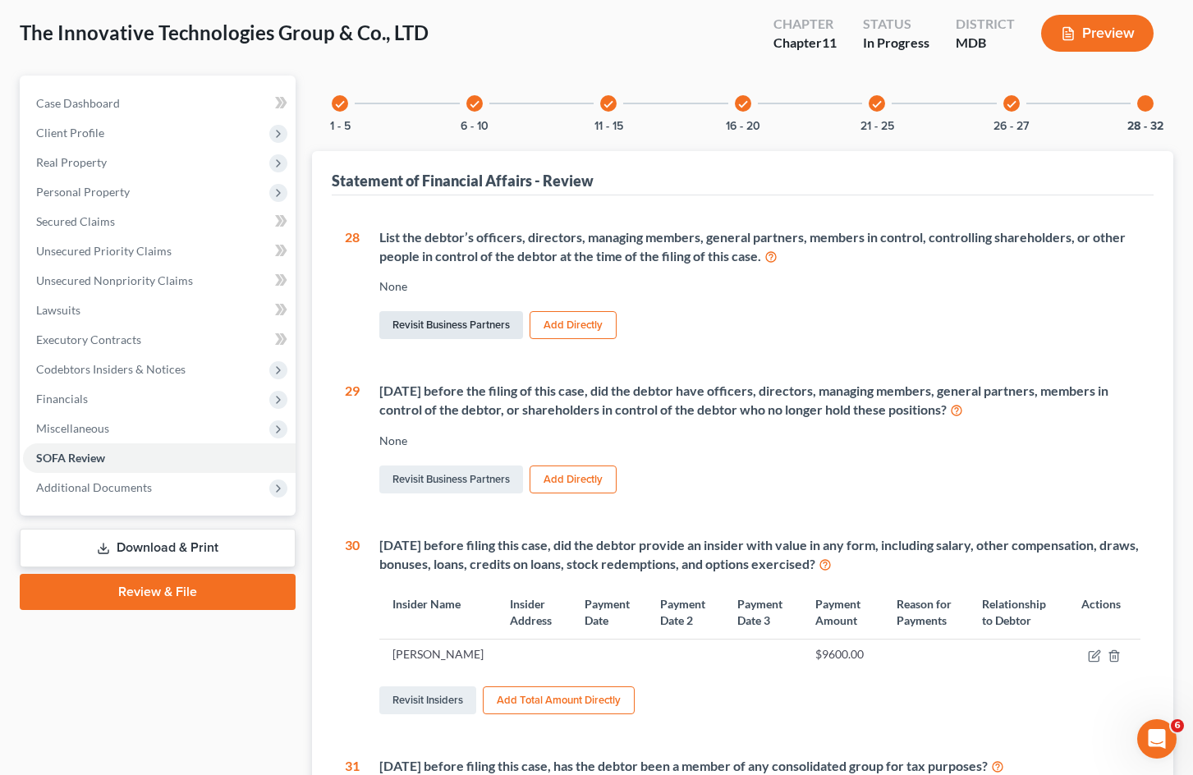
click at [478, 320] on link "Revisit Business Partners" at bounding box center [451, 325] width 144 height 28
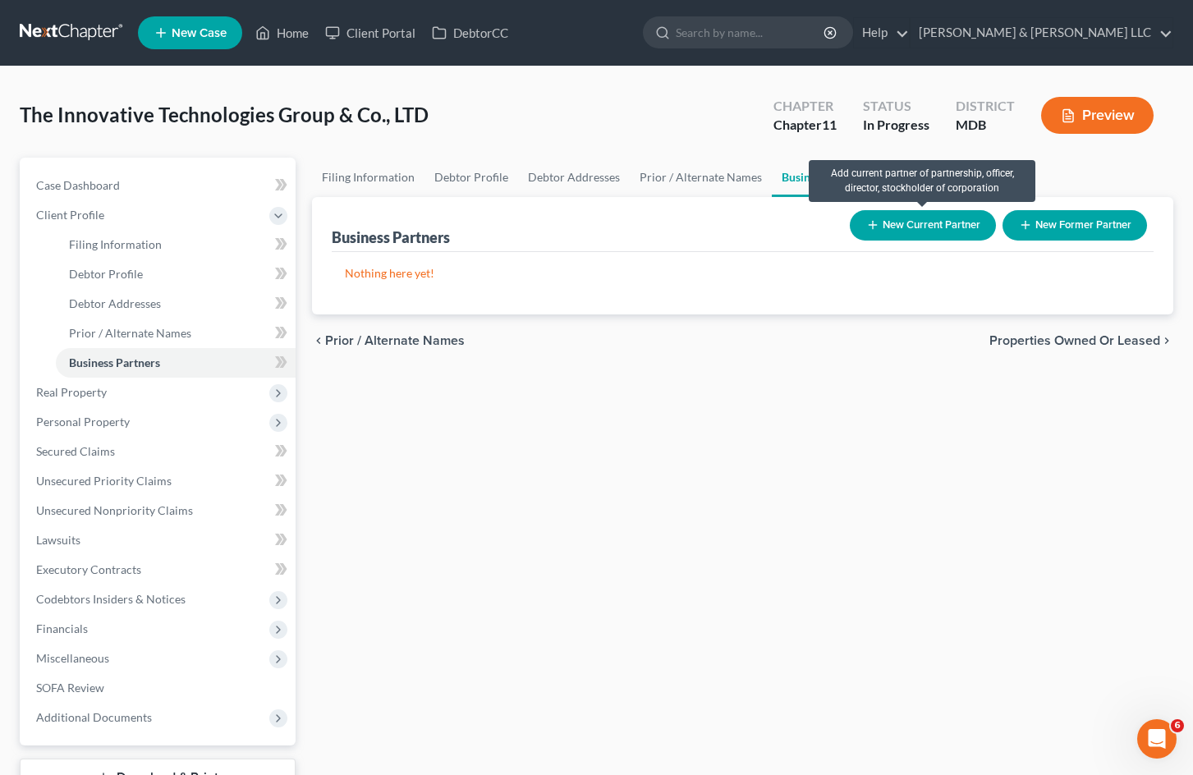
click at [970, 224] on button "New Current Partner" at bounding box center [923, 225] width 146 height 30
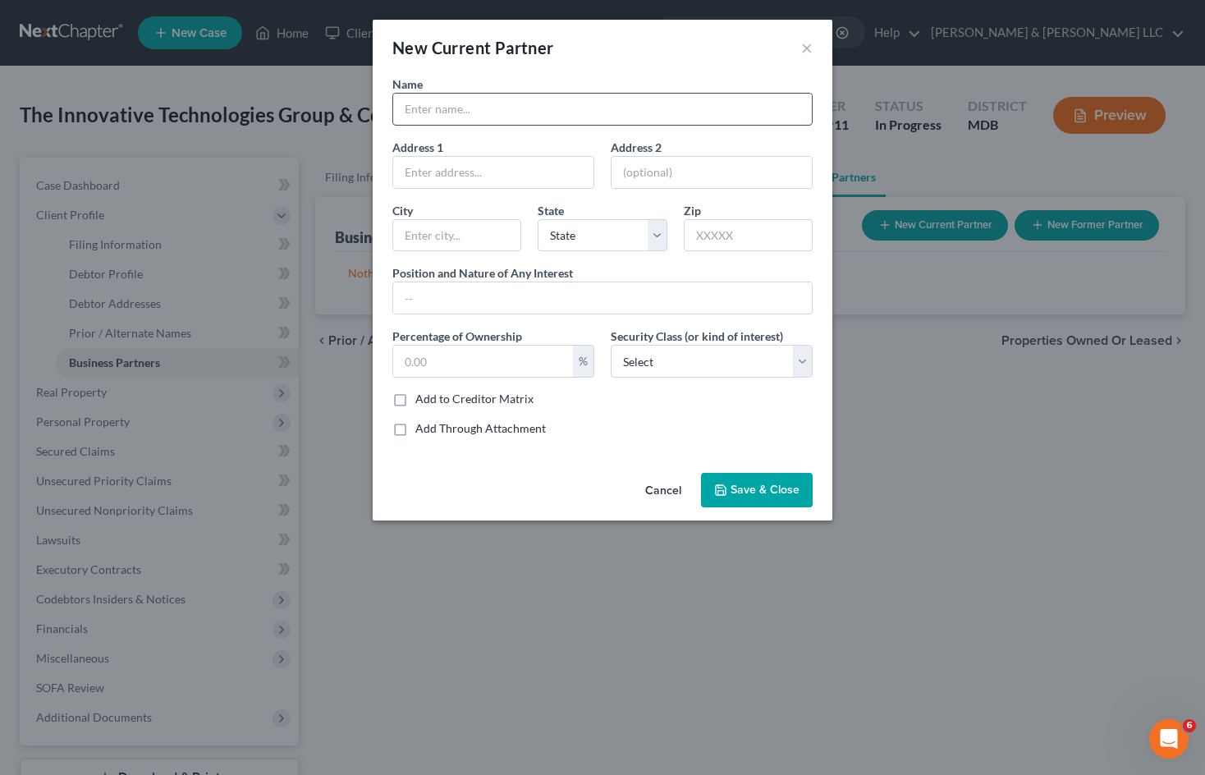
click at [477, 103] on input "text" at bounding box center [602, 109] width 419 height 31
type input "[PERSON_NAME]"
click at [787, 493] on span "Save & Close" at bounding box center [765, 490] width 69 height 14
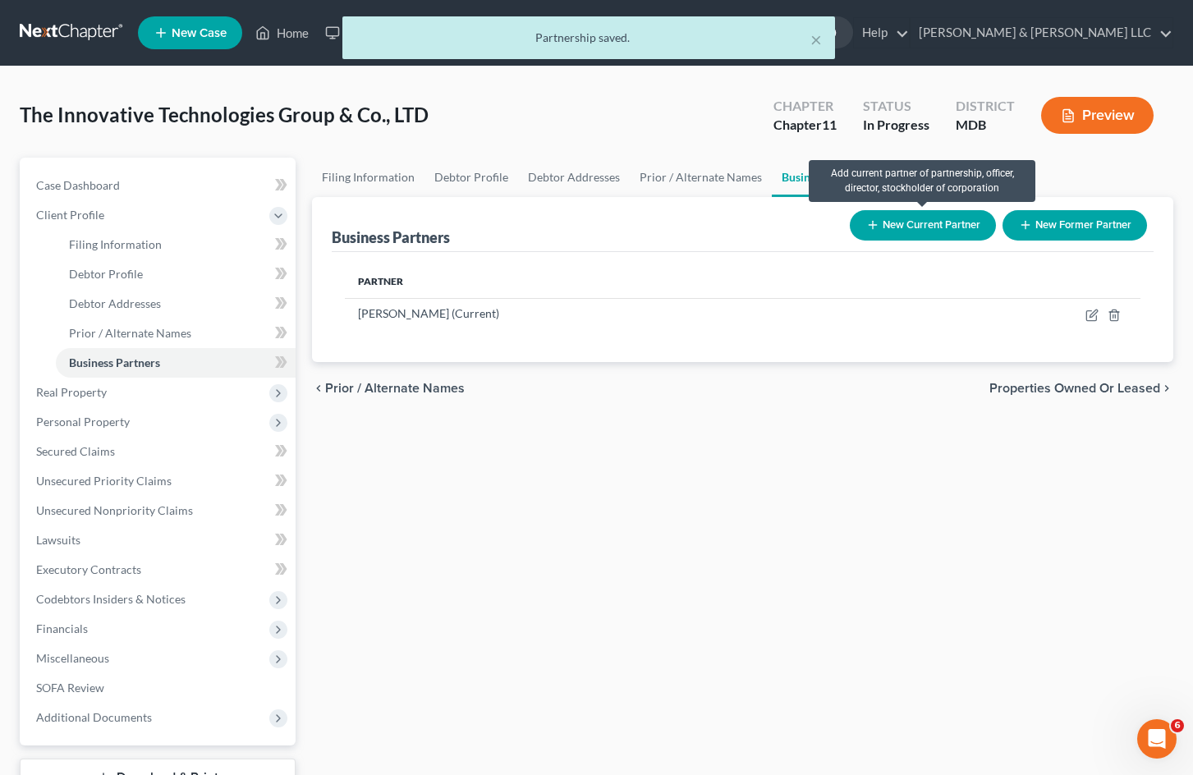
click at [939, 226] on button "New Current Partner" at bounding box center [923, 225] width 146 height 30
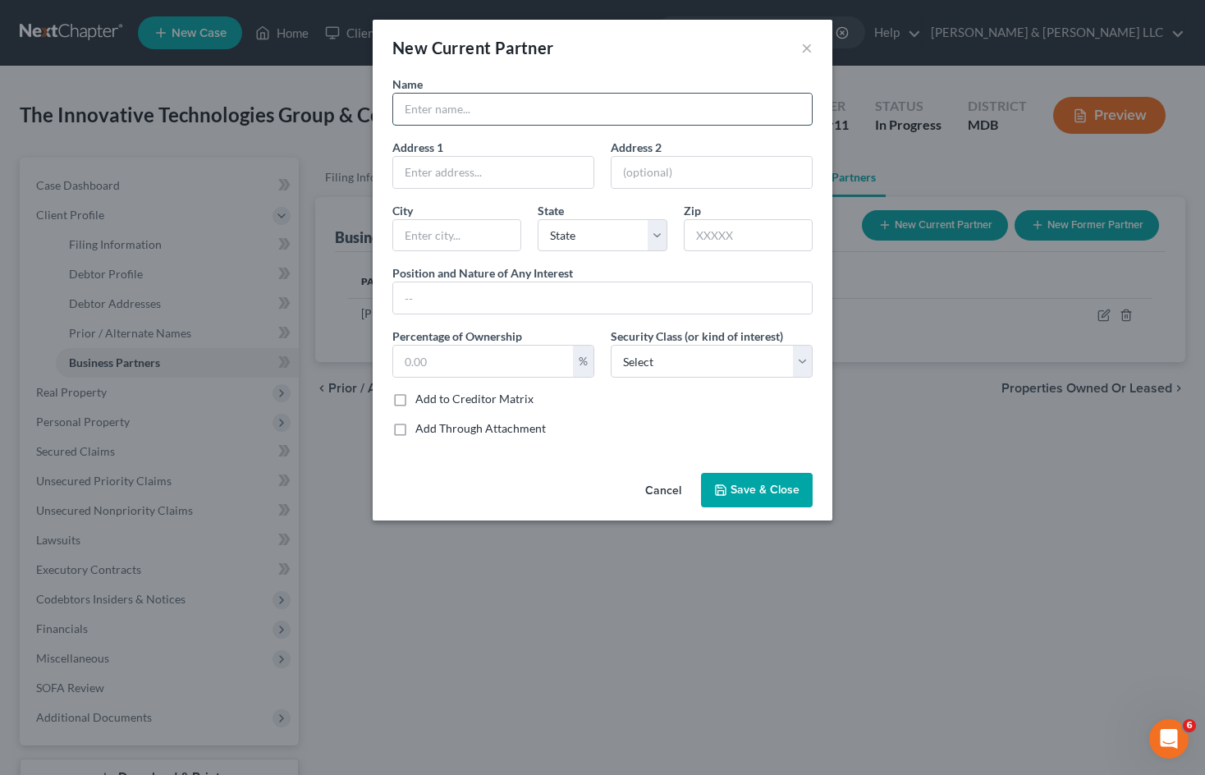
click at [569, 117] on input "text" at bounding box center [602, 109] width 419 height 31
type input "[PERSON_NAME]"
click at [785, 490] on span "Save & Close" at bounding box center [765, 490] width 69 height 14
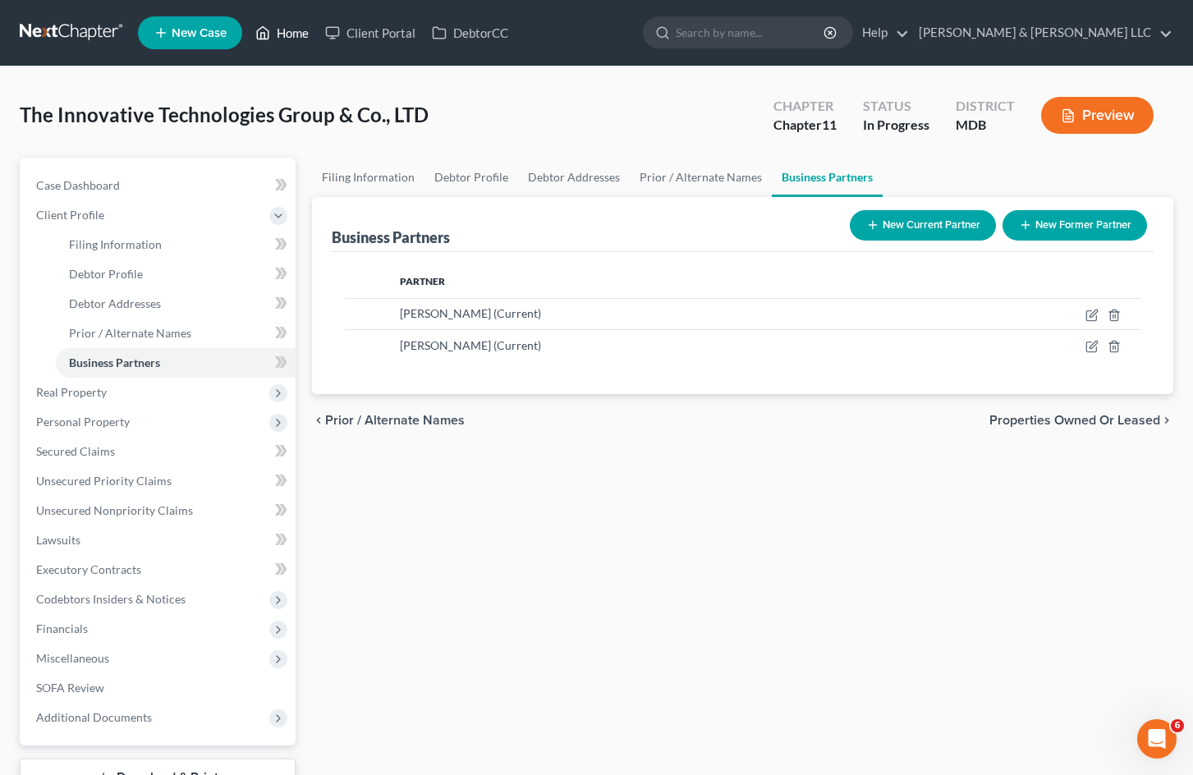
click at [287, 32] on link "Home" at bounding box center [282, 33] width 70 height 30
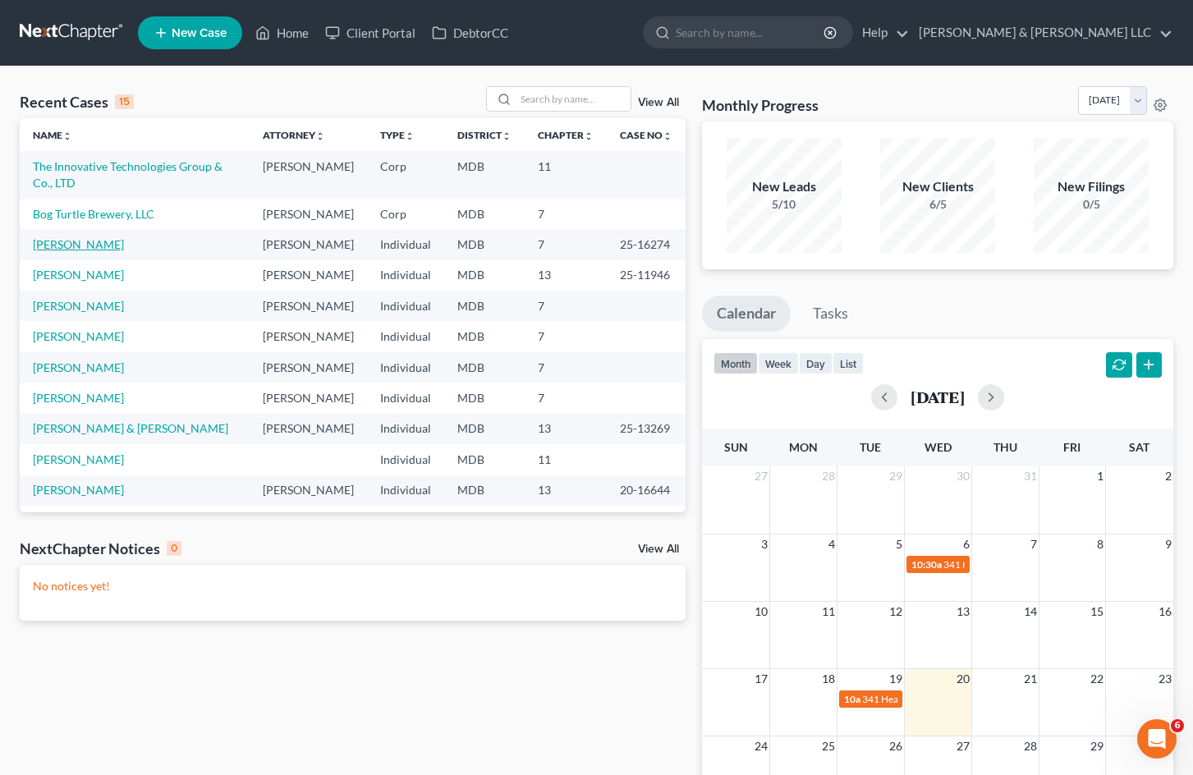
click at [75, 251] on link "[PERSON_NAME]" at bounding box center [78, 244] width 91 height 14
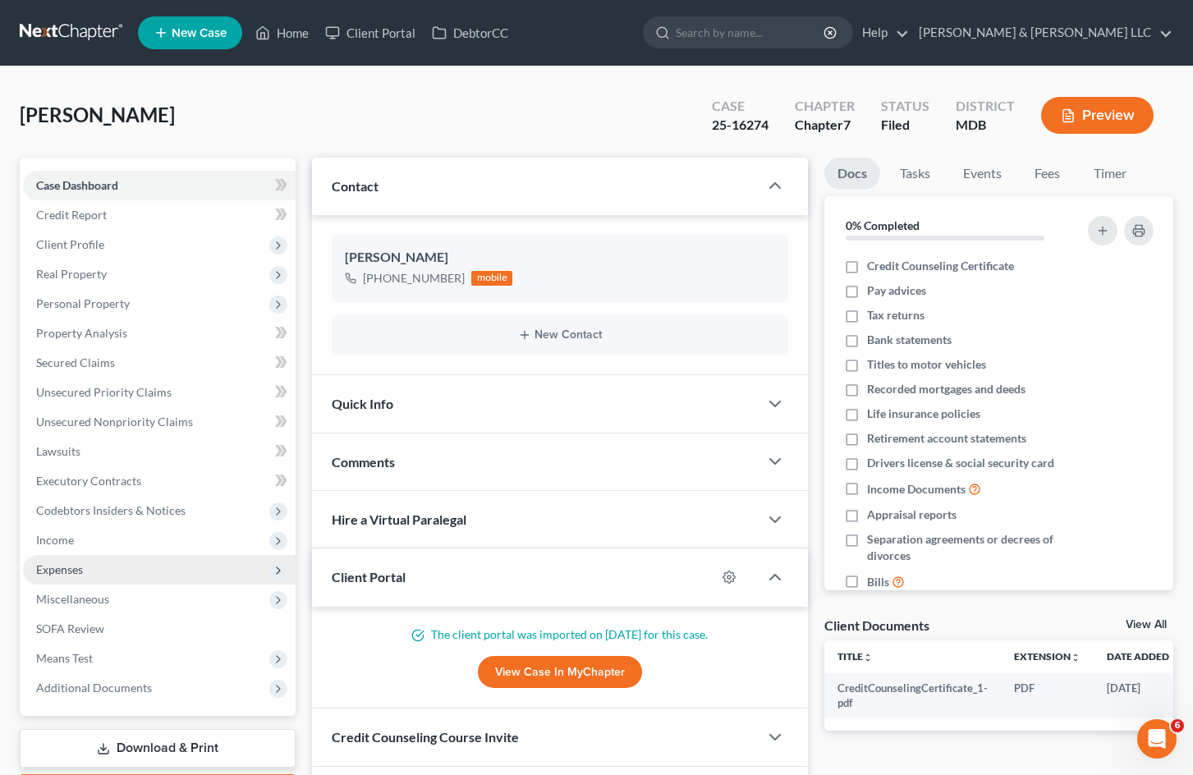
click at [107, 573] on span "Expenses" at bounding box center [159, 570] width 273 height 30
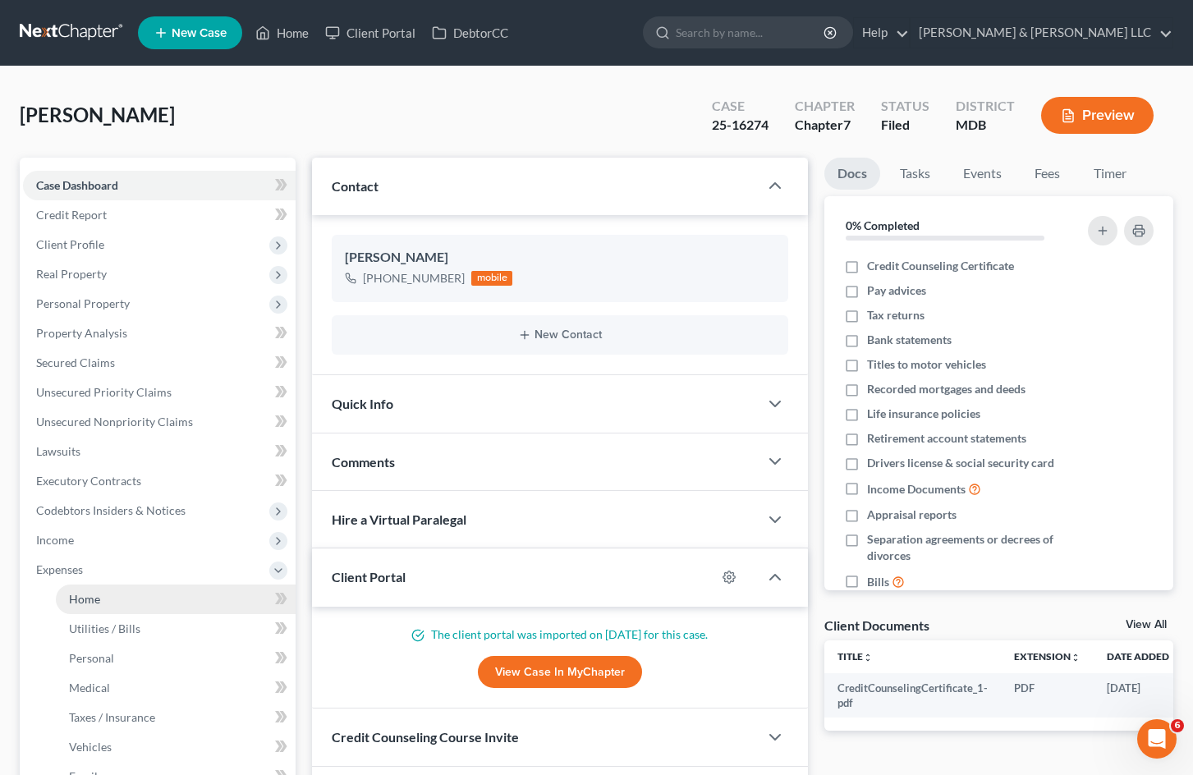
click at [132, 599] on link "Home" at bounding box center [176, 600] width 240 height 30
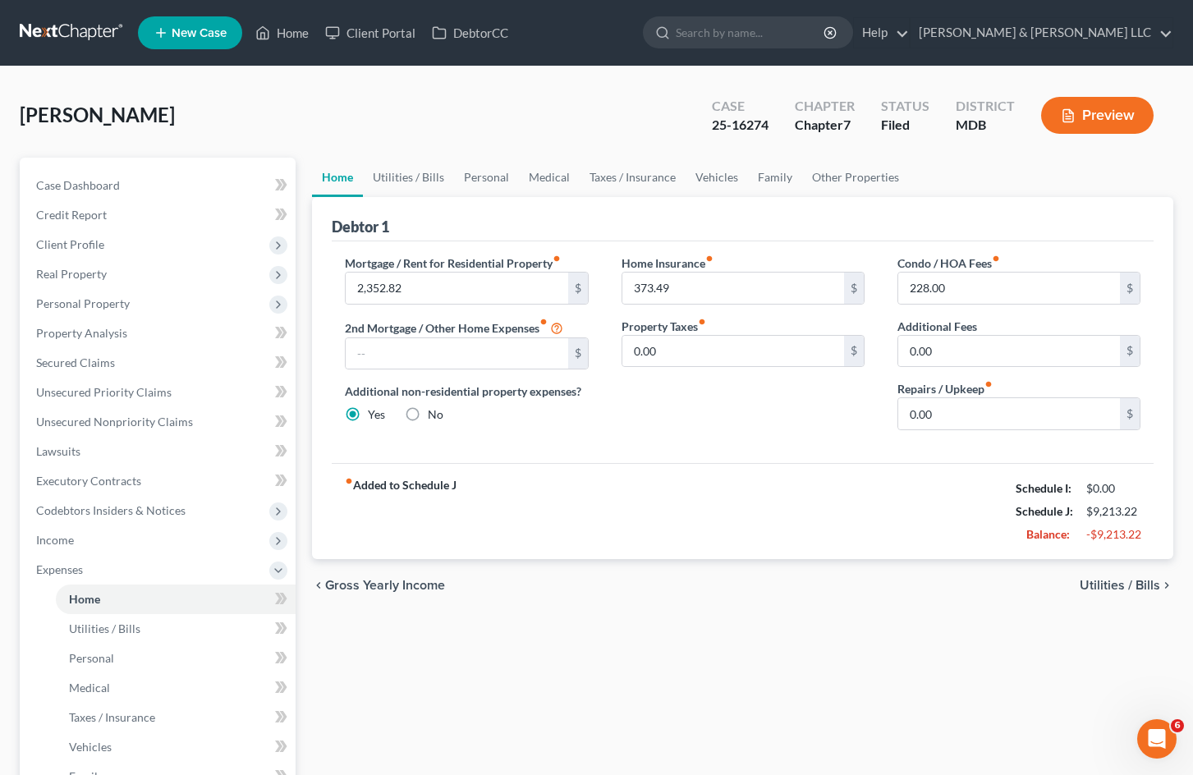
click at [1091, 123] on button "Preview" at bounding box center [1097, 115] width 112 height 37
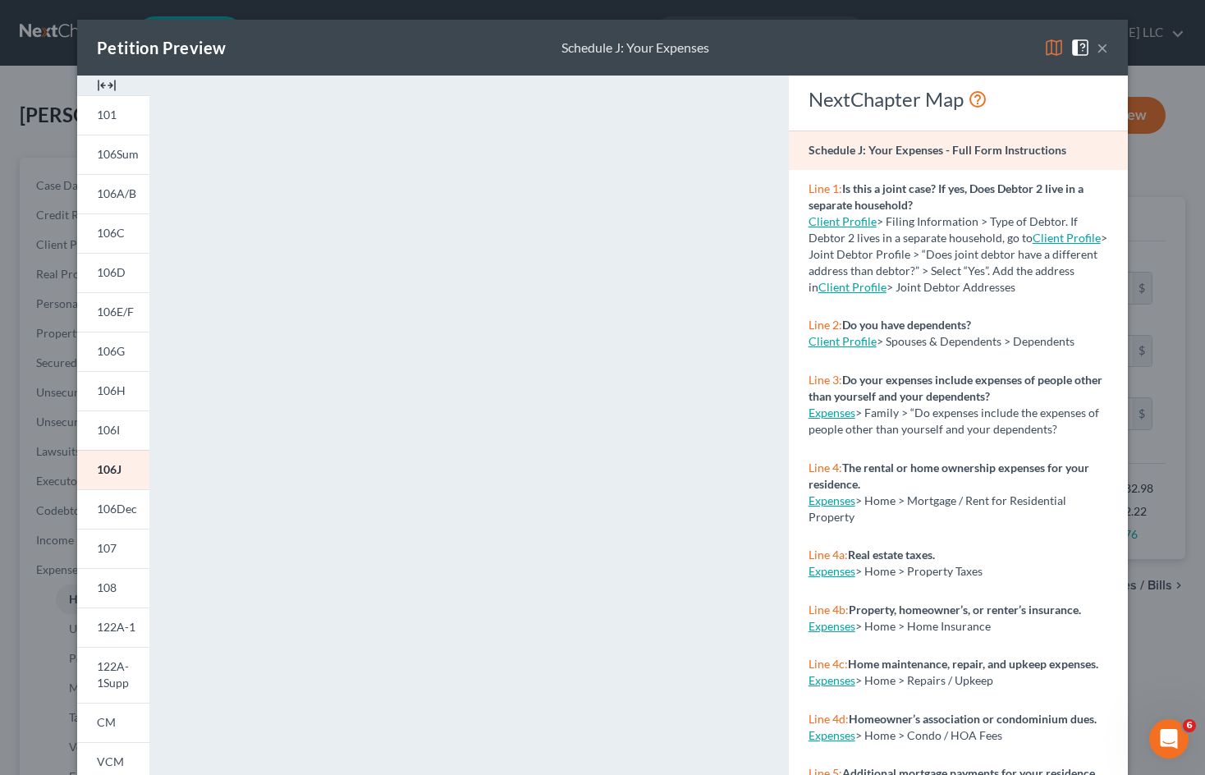
click at [1099, 46] on button "×" at bounding box center [1102, 48] width 11 height 20
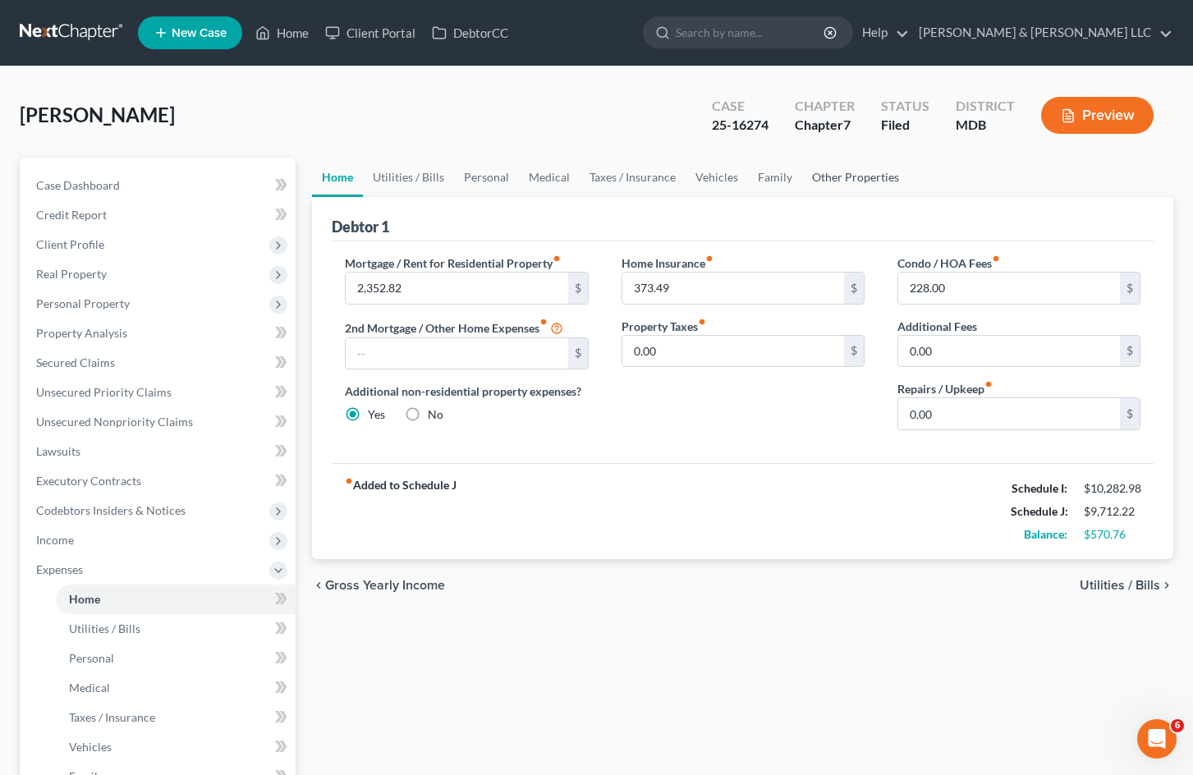
click at [845, 178] on link "Other Properties" at bounding box center [855, 177] width 107 height 39
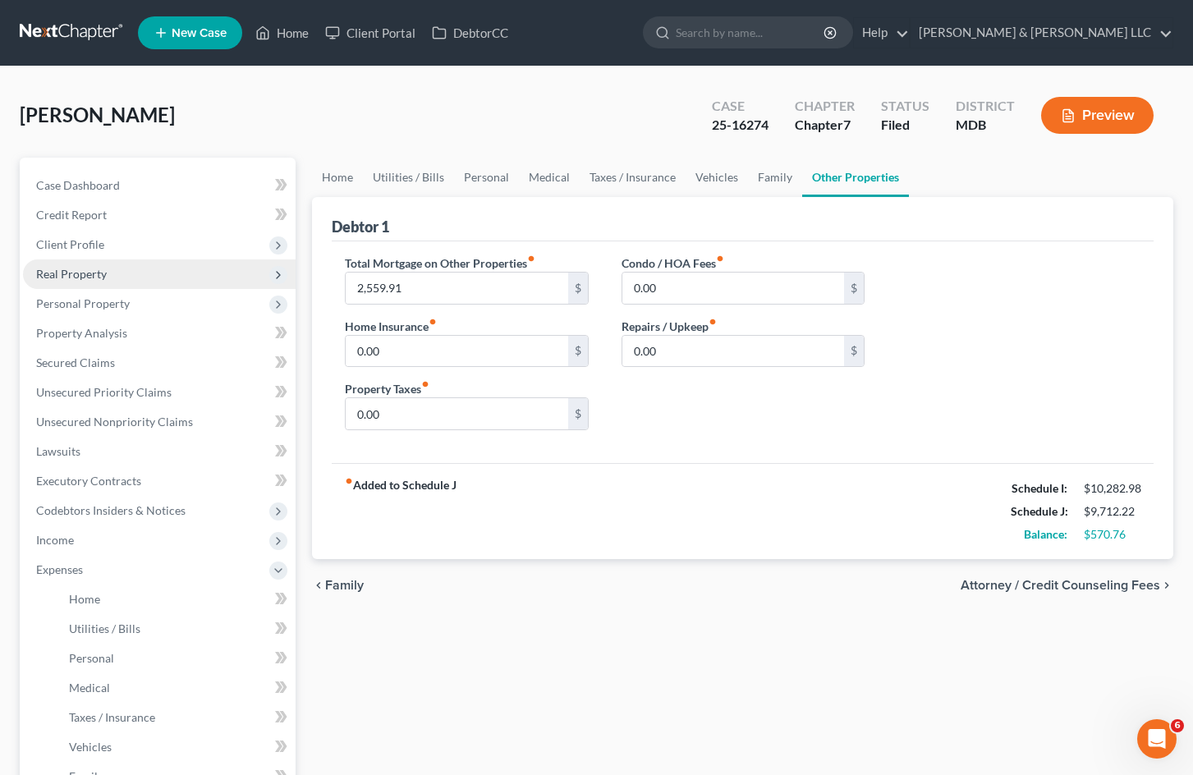
click at [132, 278] on span "Real Property" at bounding box center [159, 274] width 273 height 30
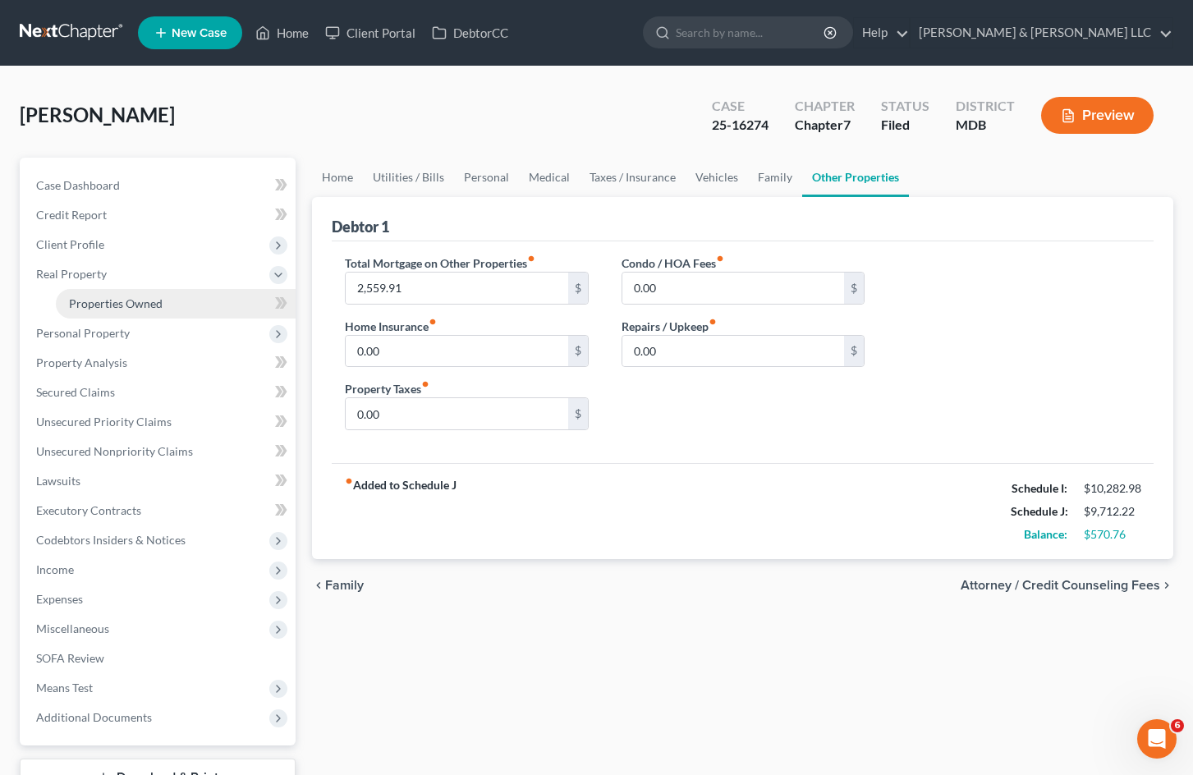
click at [171, 298] on link "Properties Owned" at bounding box center [176, 304] width 240 height 30
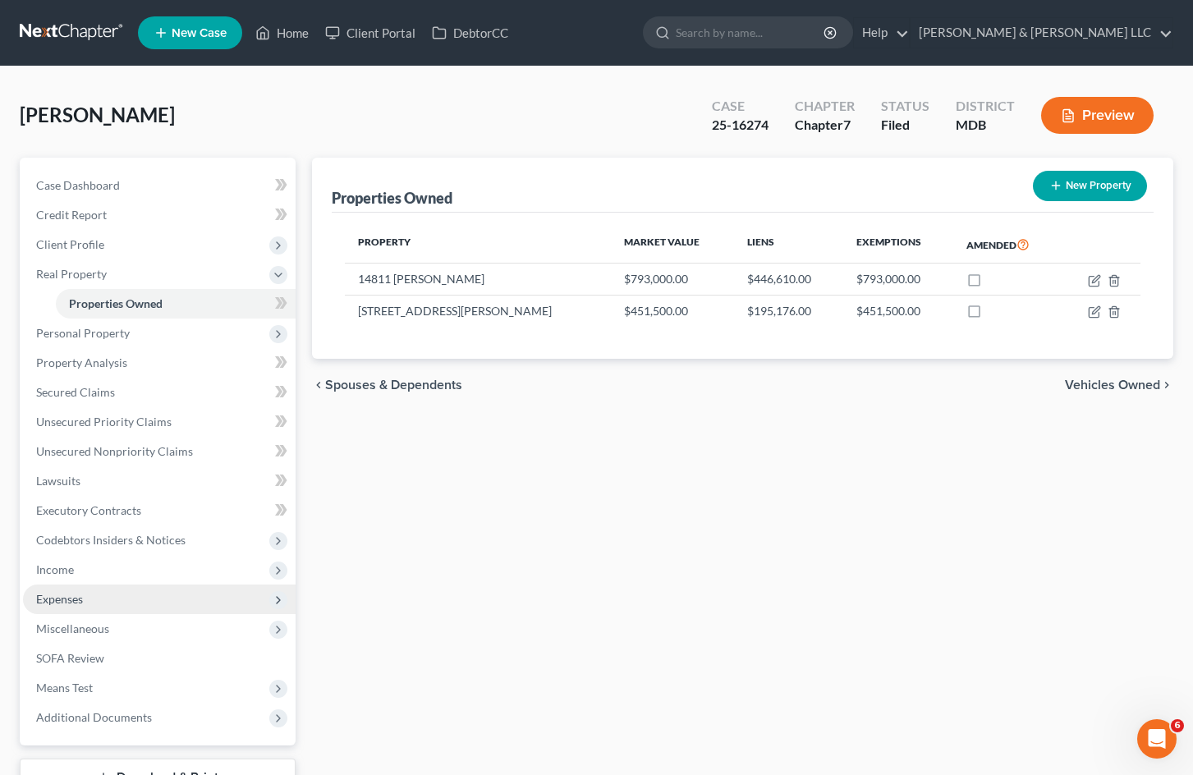
click at [209, 594] on span "Expenses" at bounding box center [159, 600] width 273 height 30
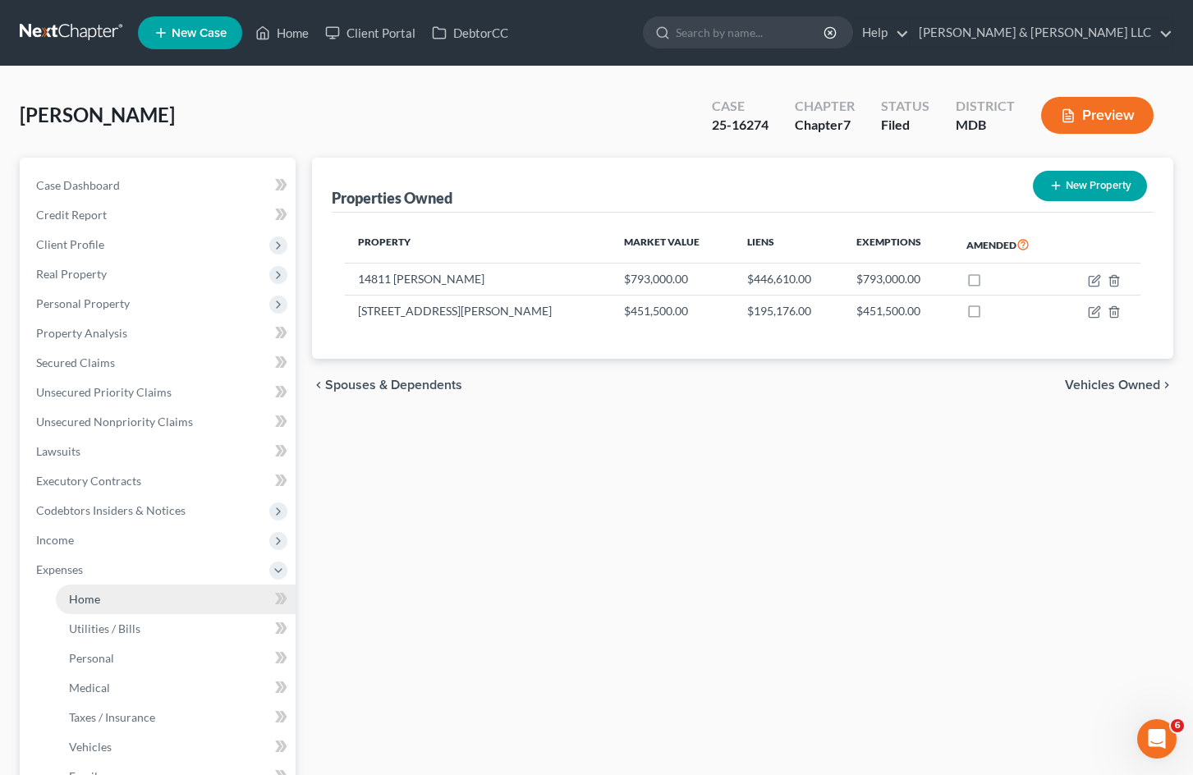
click at [225, 596] on link "Home" at bounding box center [176, 600] width 240 height 30
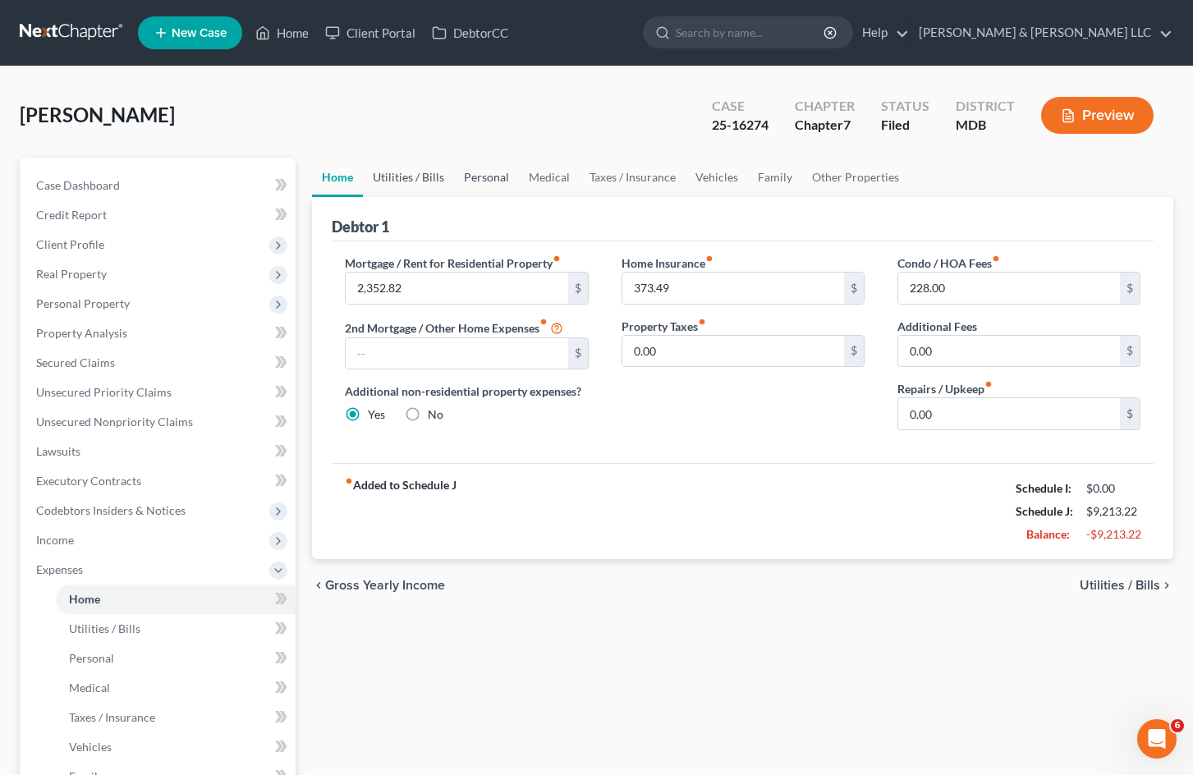
drag, startPoint x: 430, startPoint y: 176, endPoint x: 466, endPoint y: 174, distance: 35.3
click at [429, 176] on link "Utilities / Bills" at bounding box center [408, 177] width 91 height 39
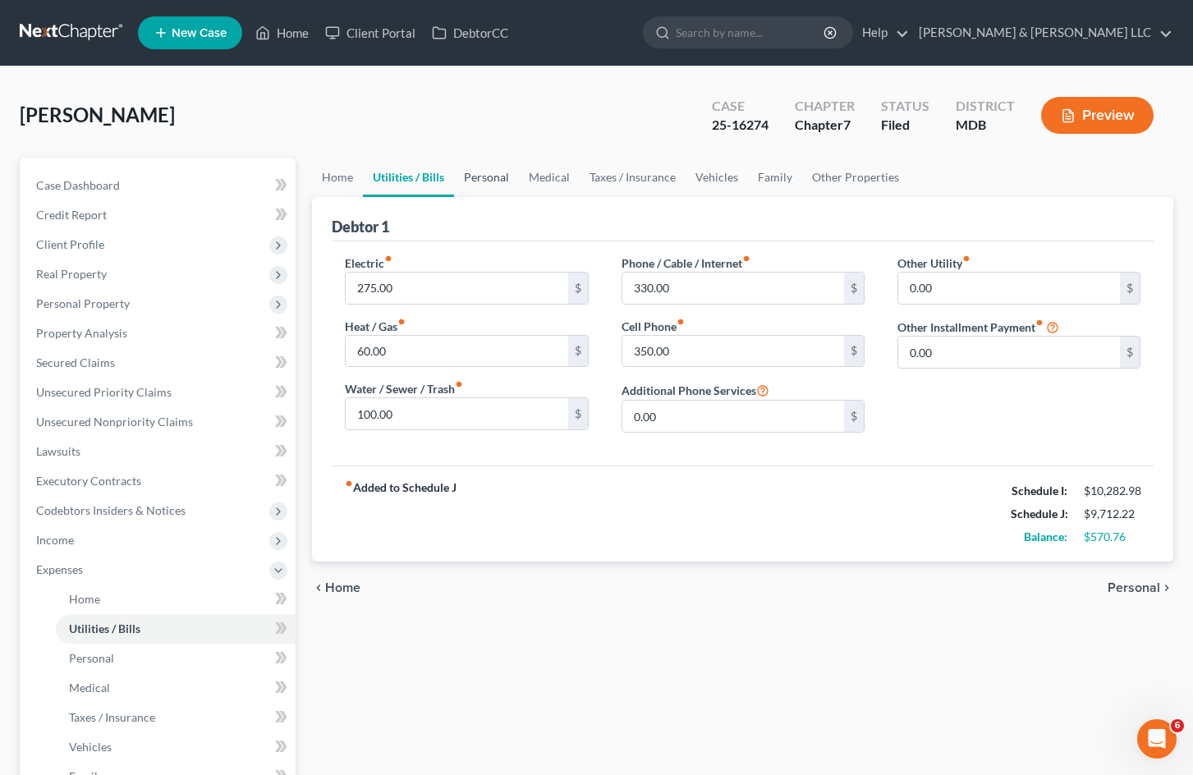
click at [492, 176] on link "Personal" at bounding box center [486, 177] width 65 height 39
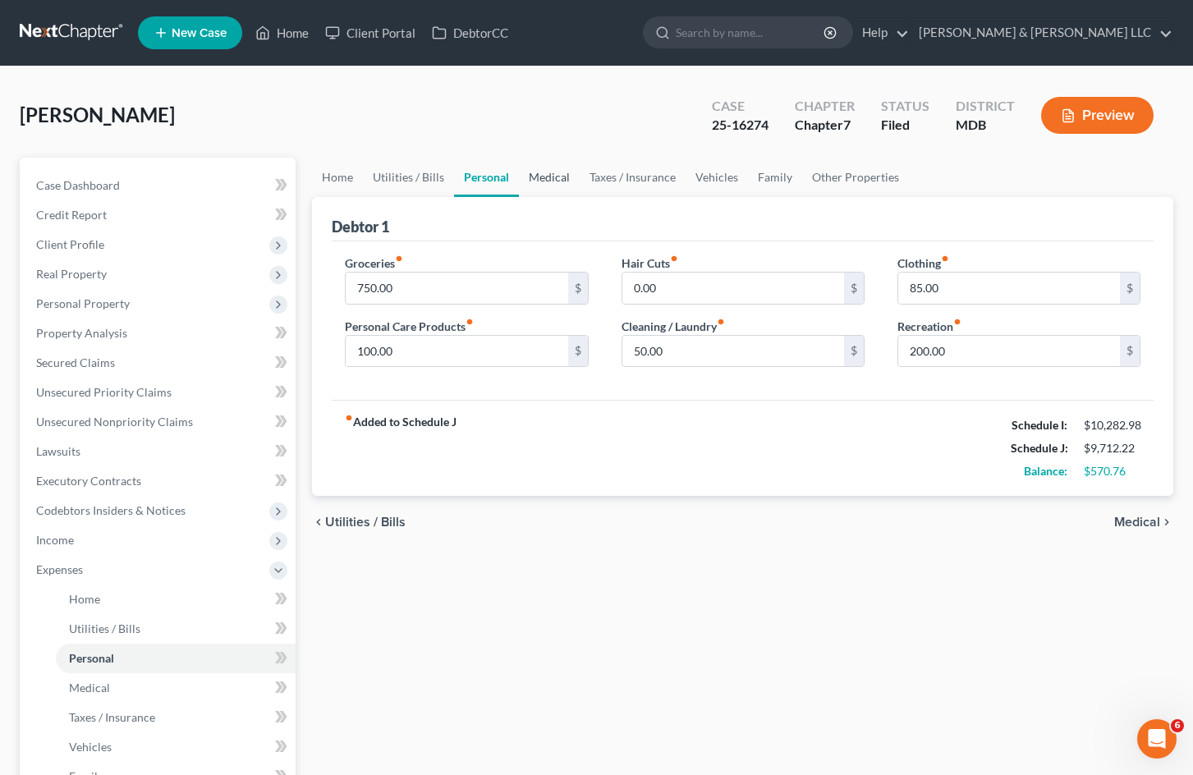
click at [554, 178] on link "Medical" at bounding box center [549, 177] width 61 height 39
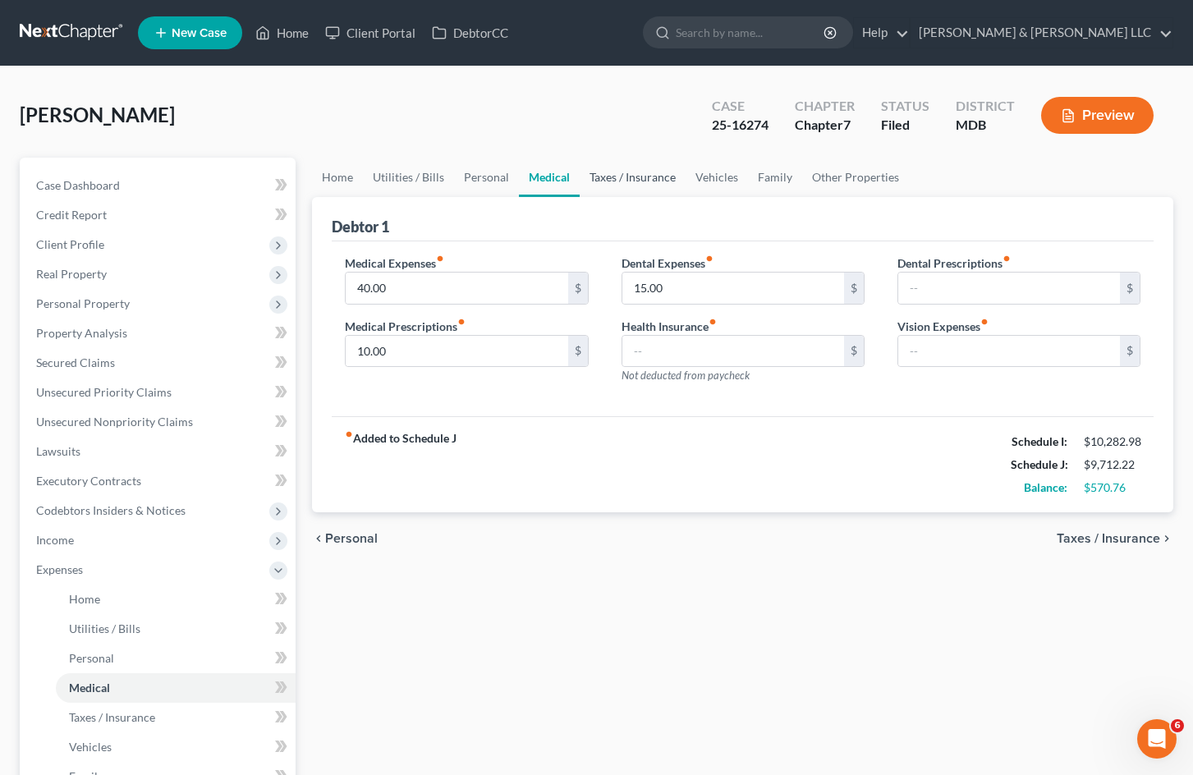
click at [634, 179] on link "Taxes / Insurance" at bounding box center [633, 177] width 106 height 39
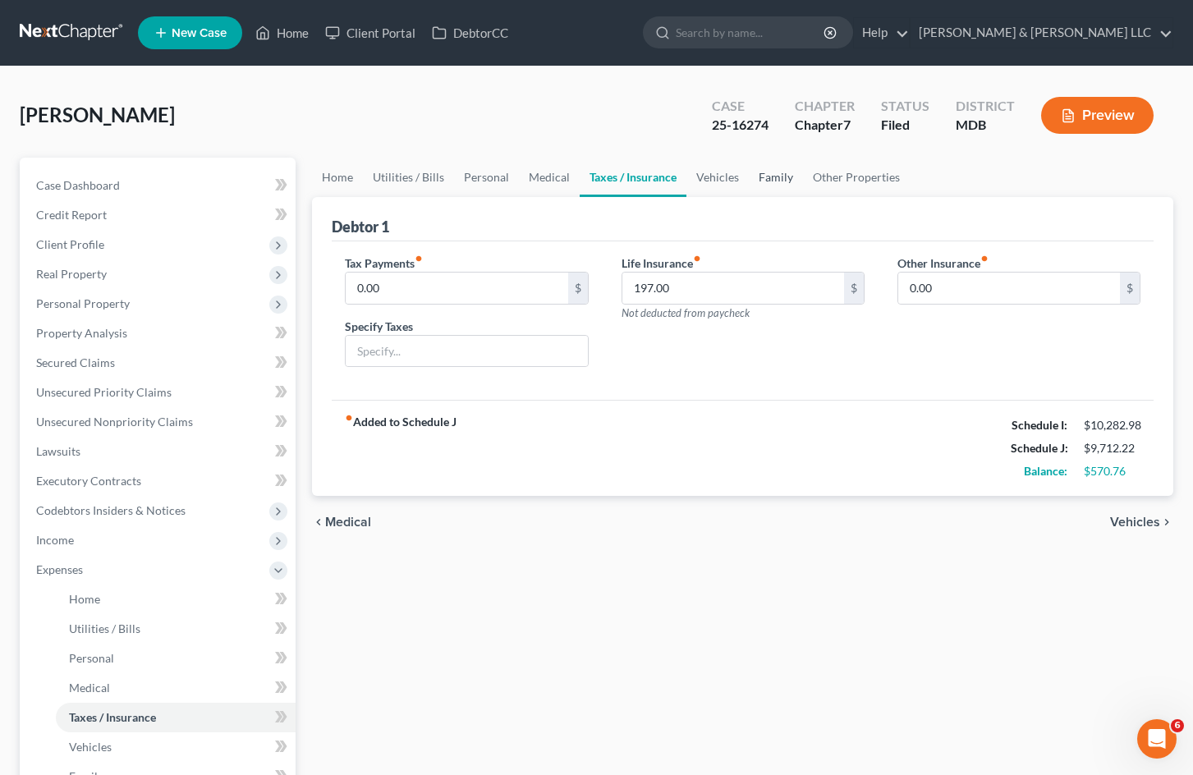
click at [749, 178] on link "Family" at bounding box center [776, 177] width 54 height 39
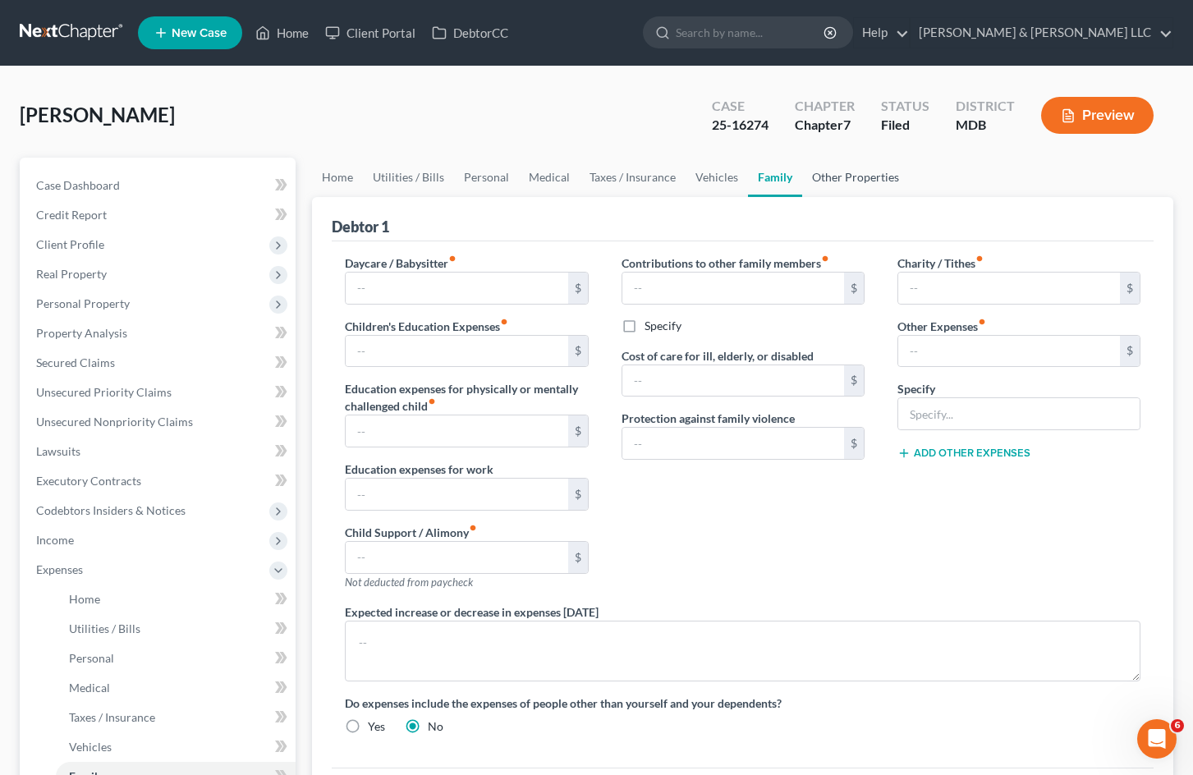
click at [833, 181] on link "Other Properties" at bounding box center [855, 177] width 107 height 39
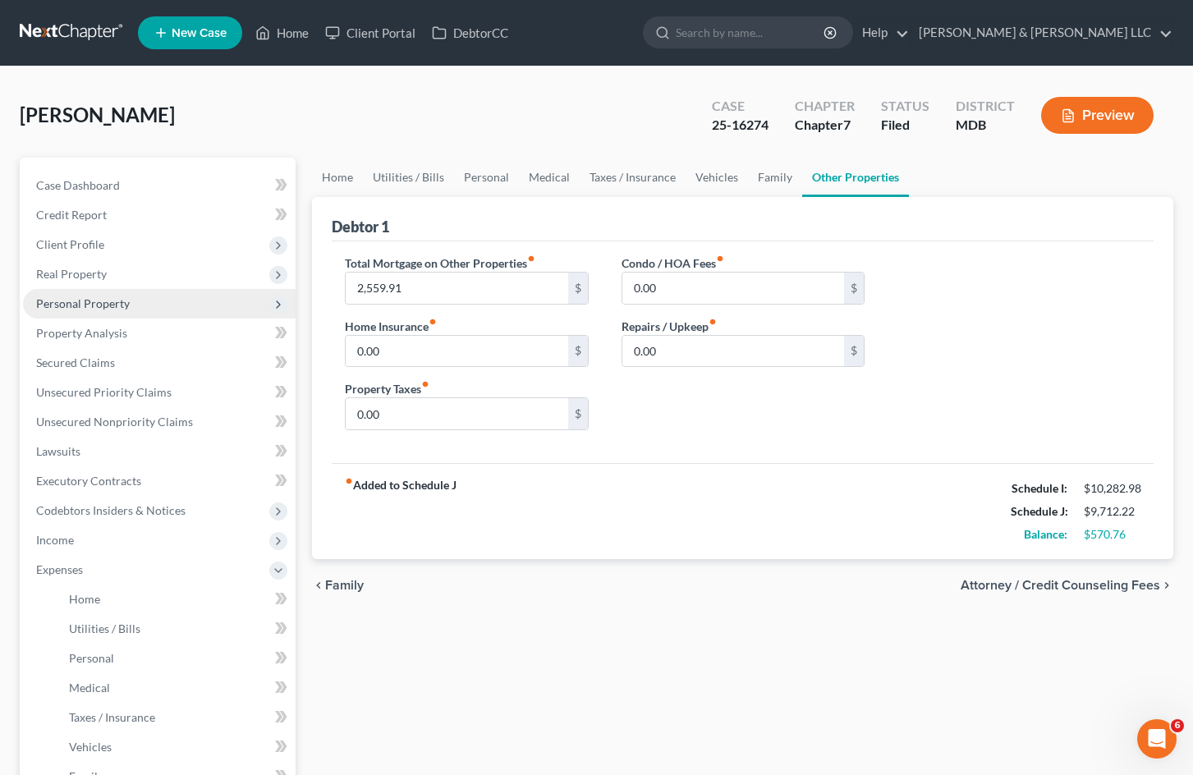
drag, startPoint x: 172, startPoint y: 269, endPoint x: 185, endPoint y: 297, distance: 31.3
click at [172, 269] on span "Real Property" at bounding box center [159, 274] width 273 height 30
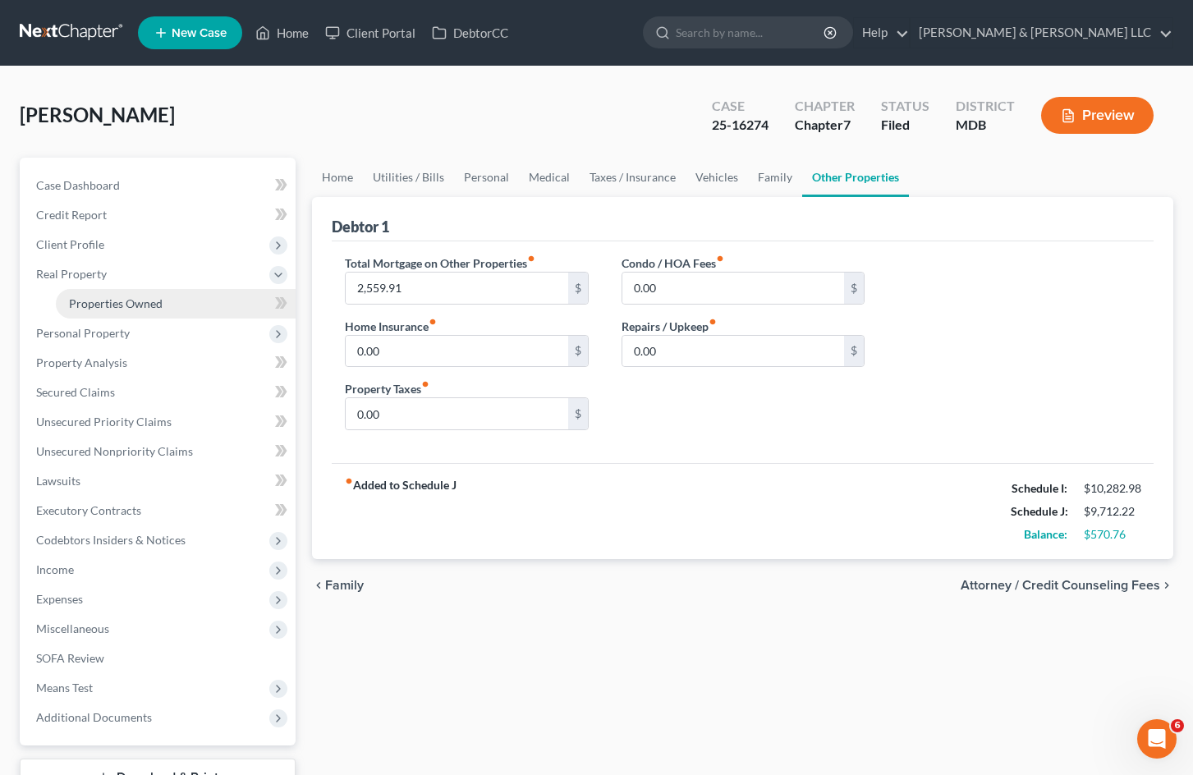
click at [183, 297] on link "Properties Owned" at bounding box center [176, 304] width 240 height 30
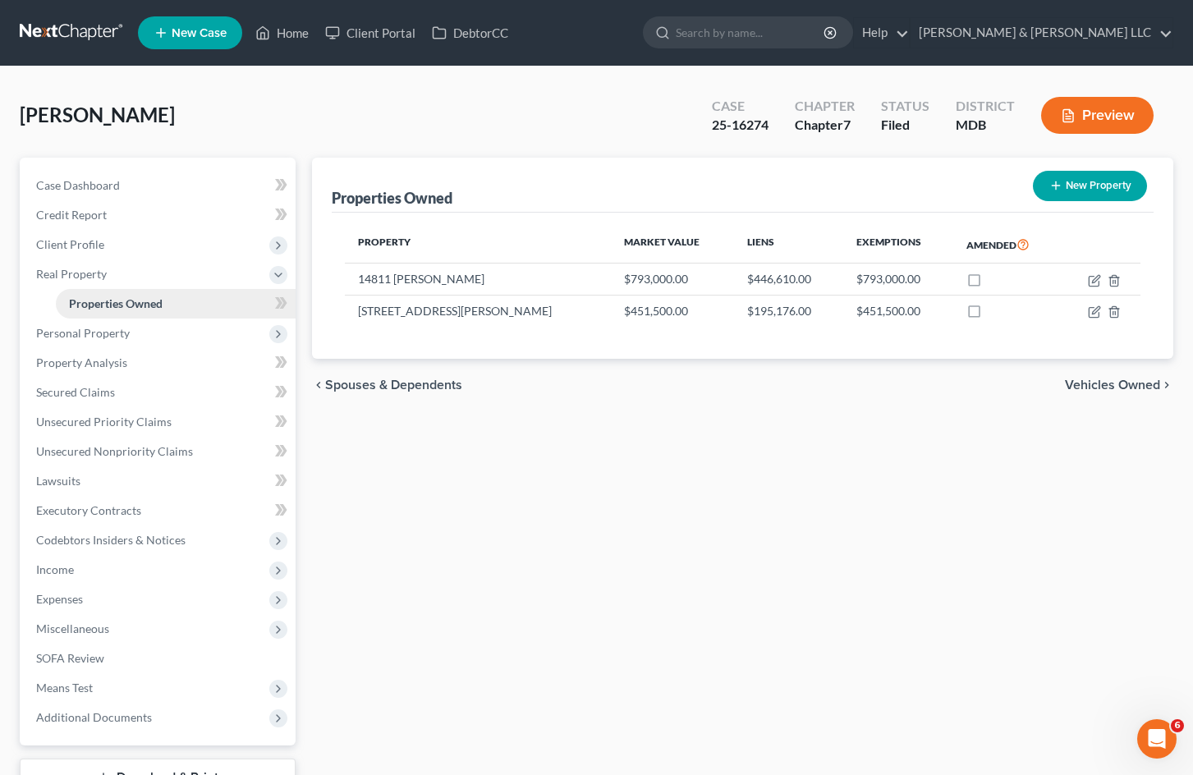
drag, startPoint x: 253, startPoint y: 281, endPoint x: 252, endPoint y: 291, distance: 9.9
click at [252, 281] on span "Real Property" at bounding box center [159, 274] width 273 height 30
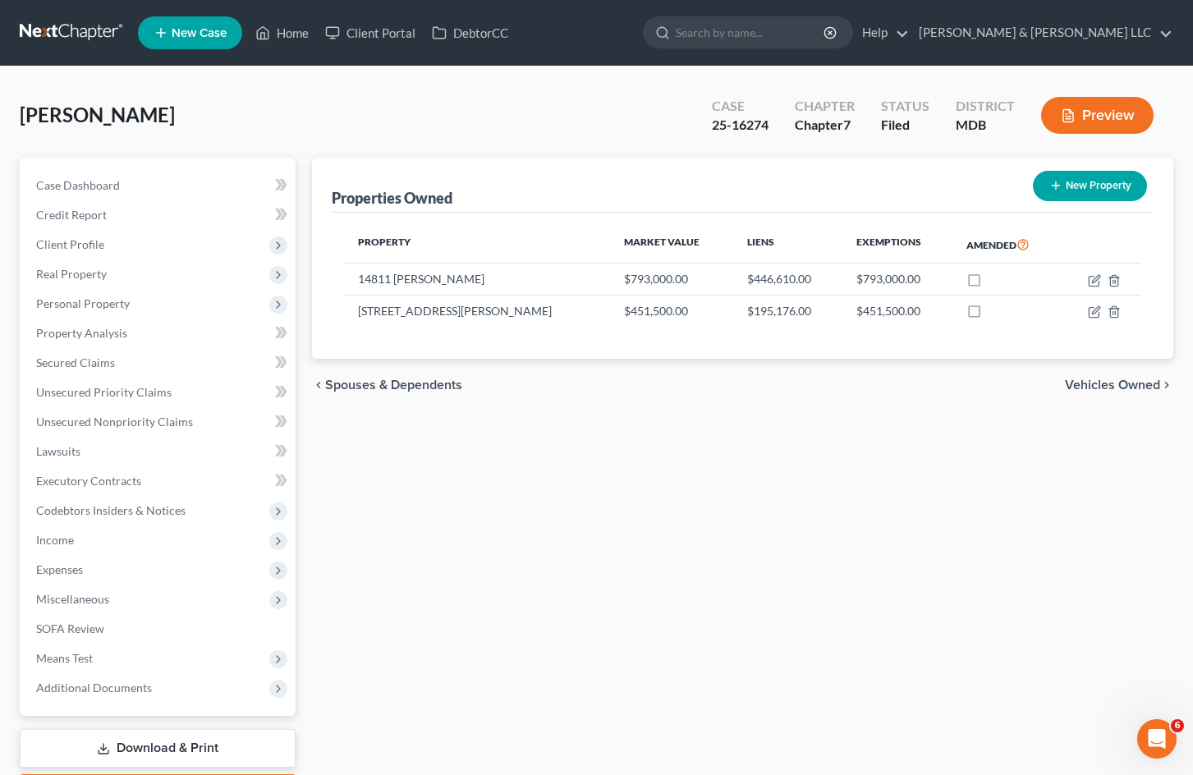
click at [794, 544] on div "Properties Owned New Property Property Market Value Liens Exemptions Amended 14…" at bounding box center [743, 484] width 878 height 653
click at [611, 581] on div "Properties Owned New Property Property Market Value Liens Exemptions Amended 14…" at bounding box center [743, 484] width 878 height 653
click at [710, 559] on div "Properties Owned New Property Property Market Value Liens Exemptions Amended 14…" at bounding box center [743, 484] width 878 height 653
drag, startPoint x: 662, startPoint y: 466, endPoint x: 626, endPoint y: 470, distance: 36.4
click at [662, 466] on div "Properties Owned New Property Property Market Value Liens Exemptions Amended 14…" at bounding box center [743, 484] width 878 height 653
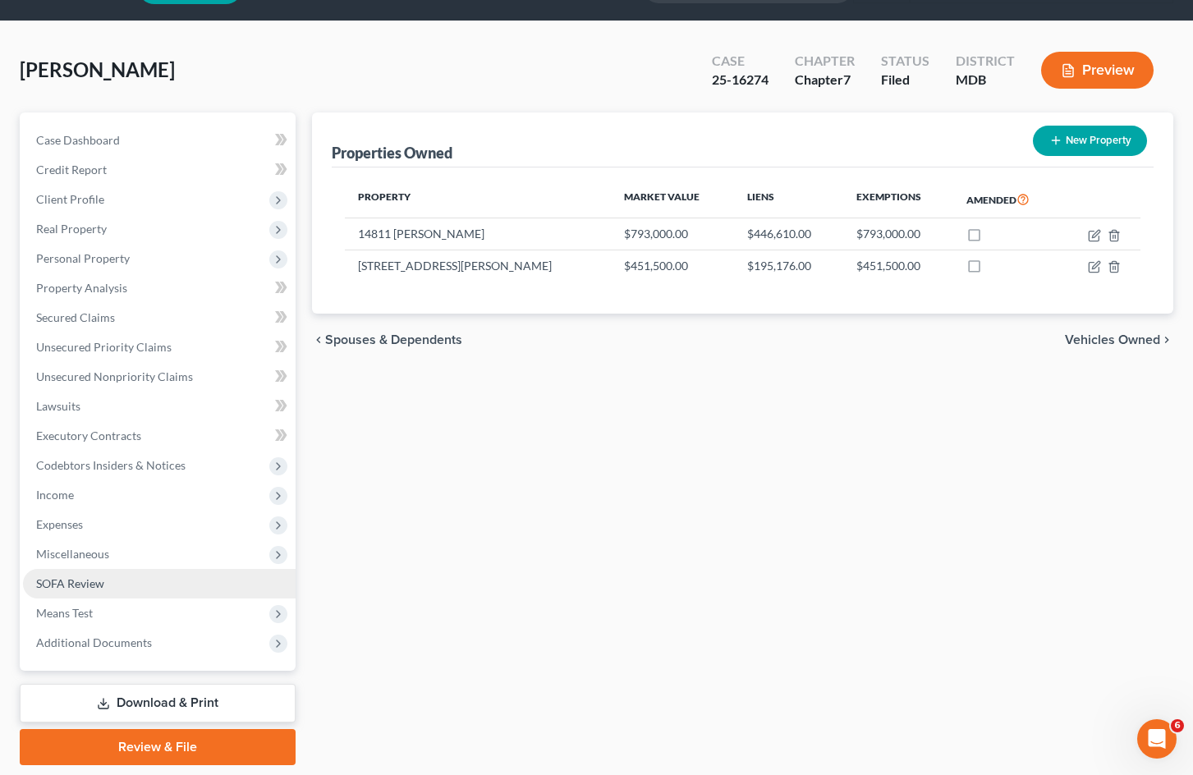
scroll to position [16, 0]
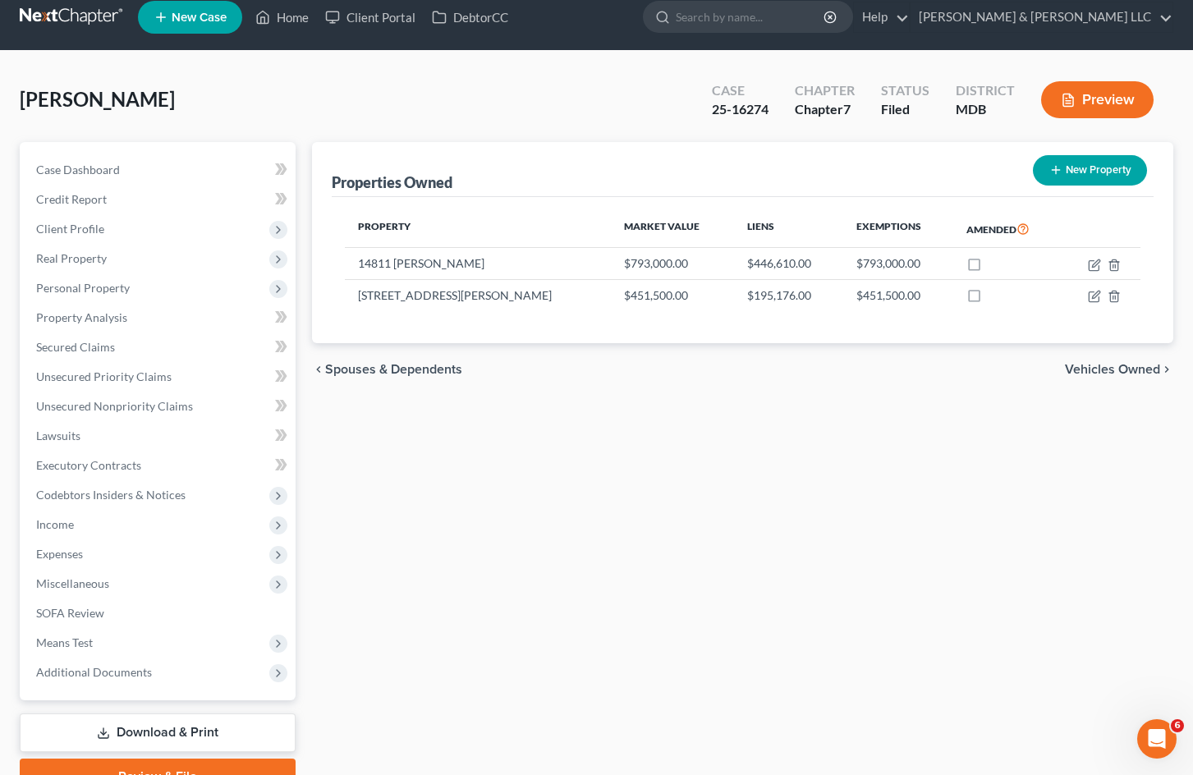
click at [506, 589] on div "Properties Owned New Property Property Market Value Liens Exemptions Amended 14…" at bounding box center [743, 468] width 878 height 653
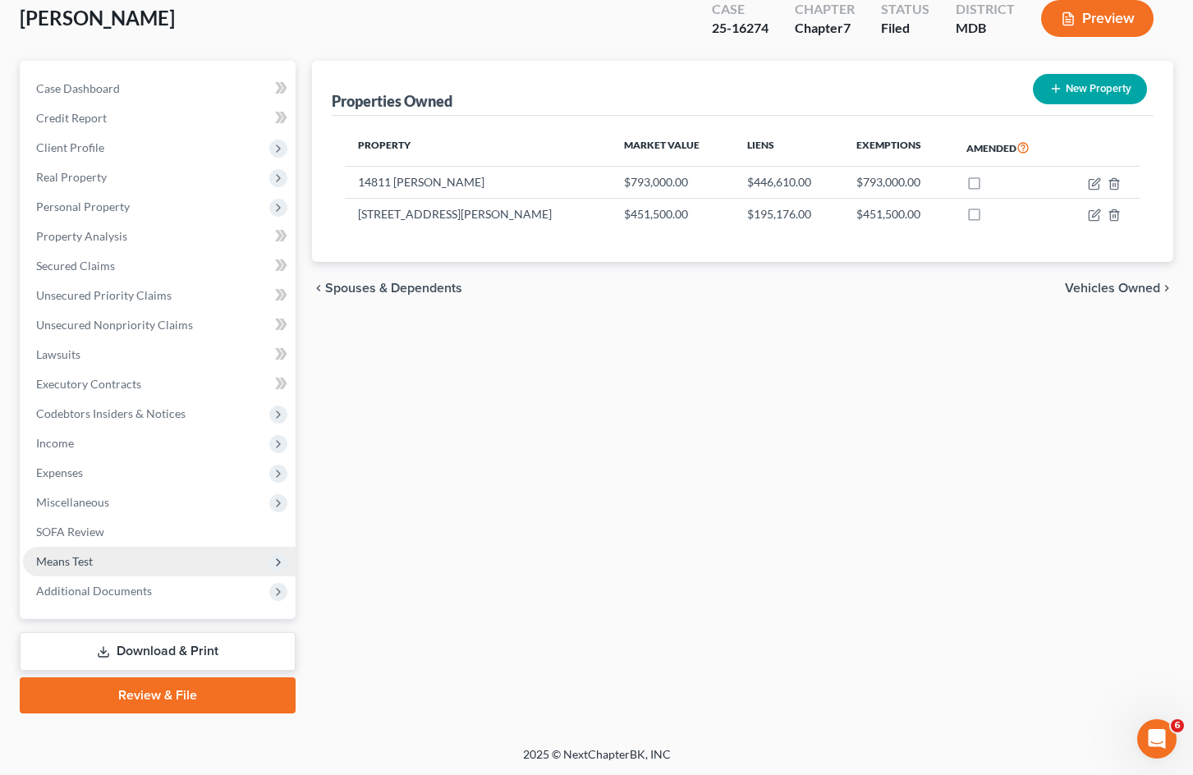
scroll to position [98, 0]
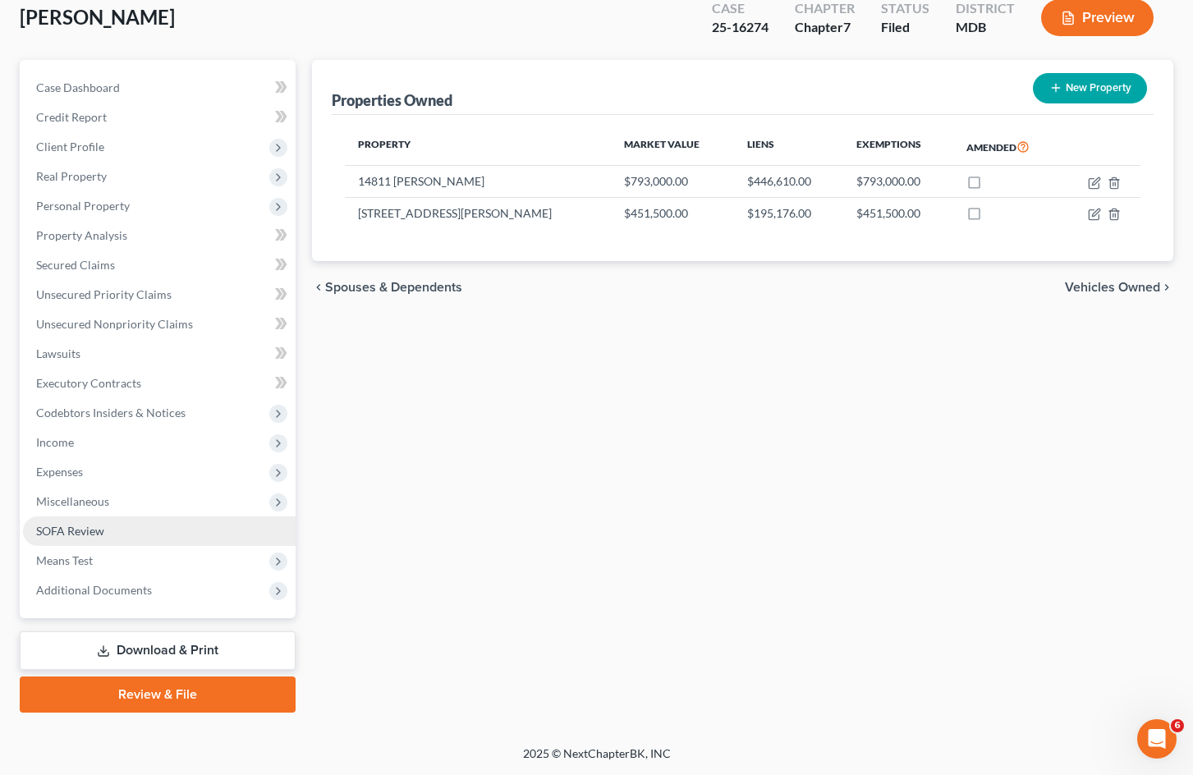
click at [129, 536] on link "SOFA Review" at bounding box center [159, 531] width 273 height 30
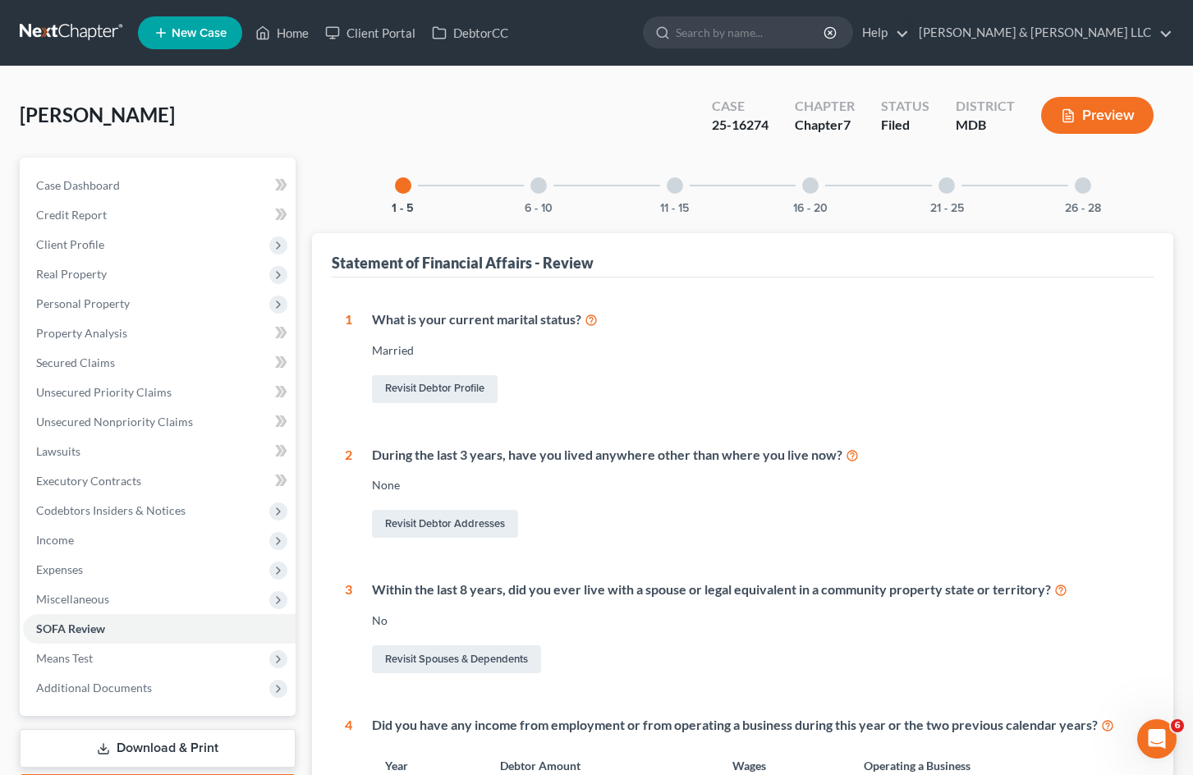
click at [1078, 181] on div at bounding box center [1083, 185] width 16 height 16
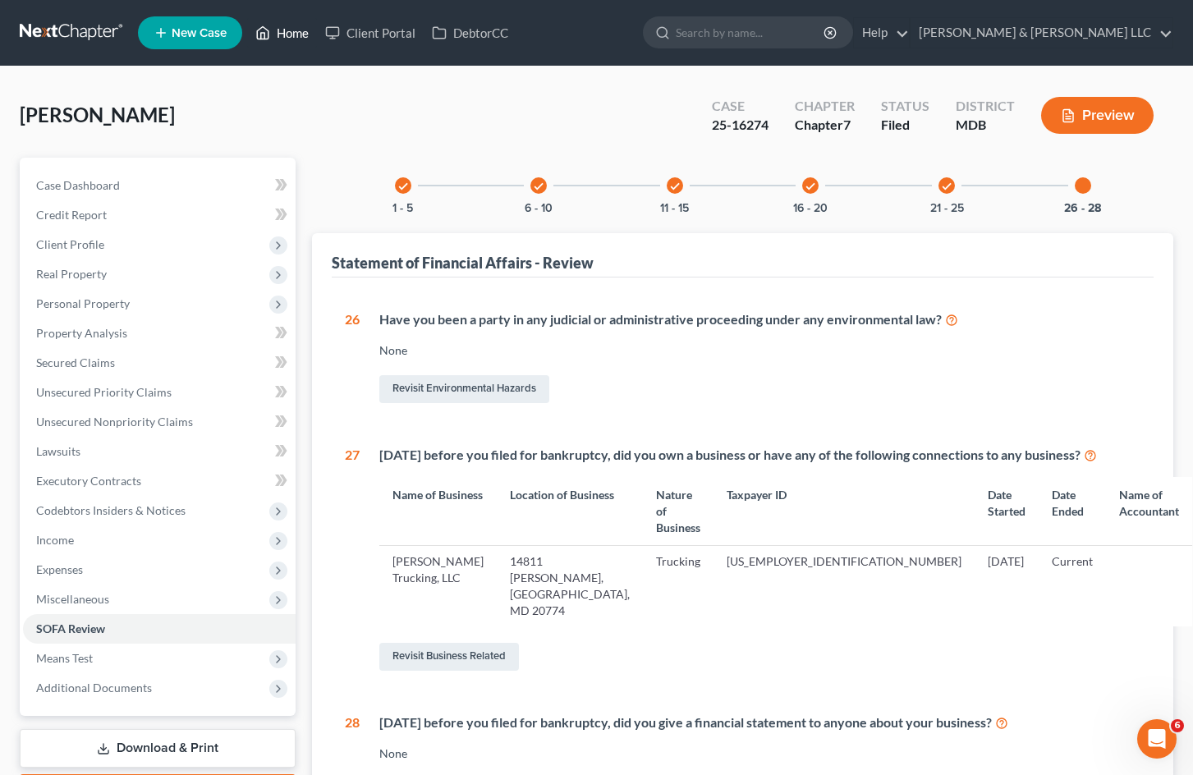
click at [283, 33] on link "Home" at bounding box center [282, 33] width 70 height 30
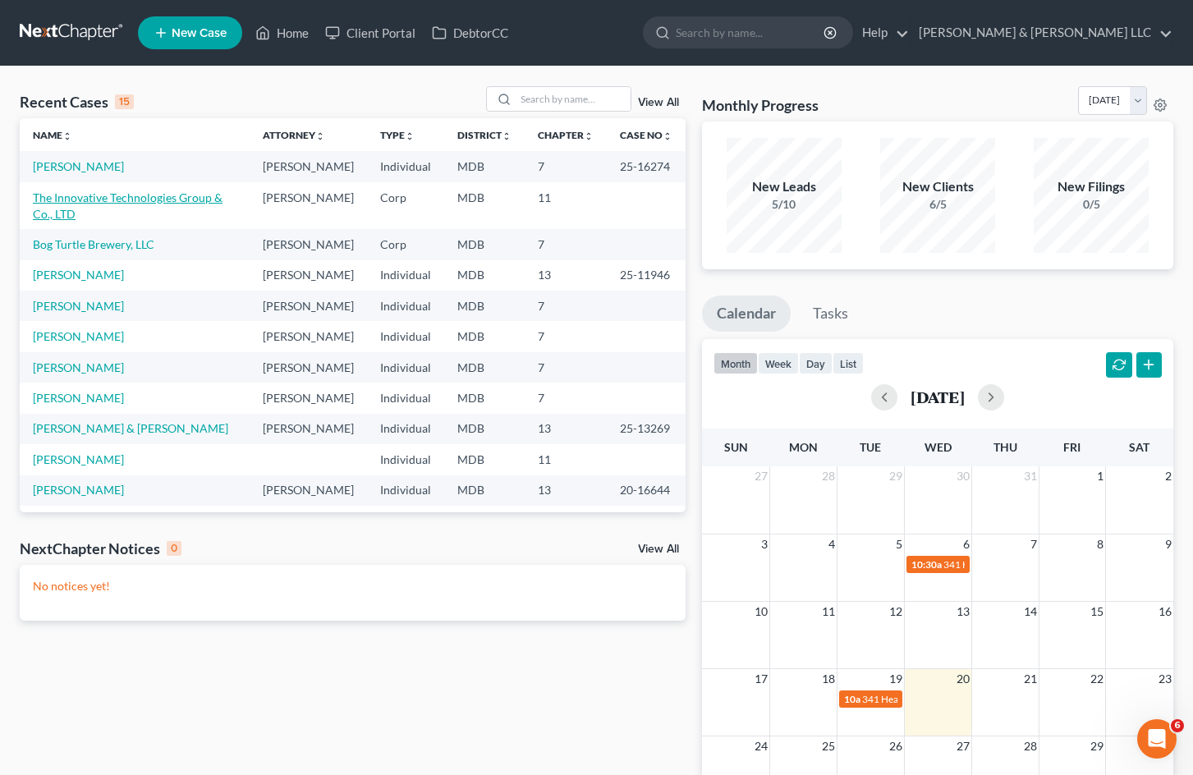
click at [140, 213] on link "The Innovative Technologies Group & Co., LTD" at bounding box center [128, 205] width 190 height 30
select select "9"
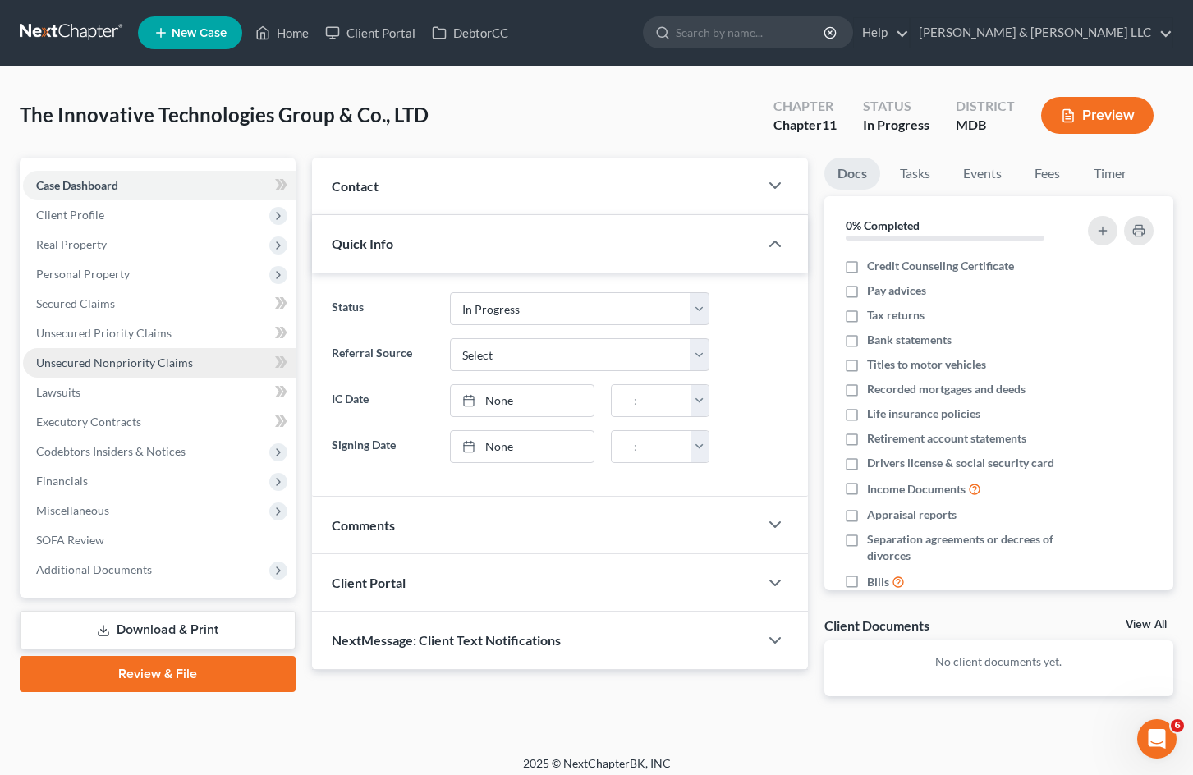
click at [187, 365] on span "Unsecured Nonpriority Claims" at bounding box center [114, 363] width 157 height 14
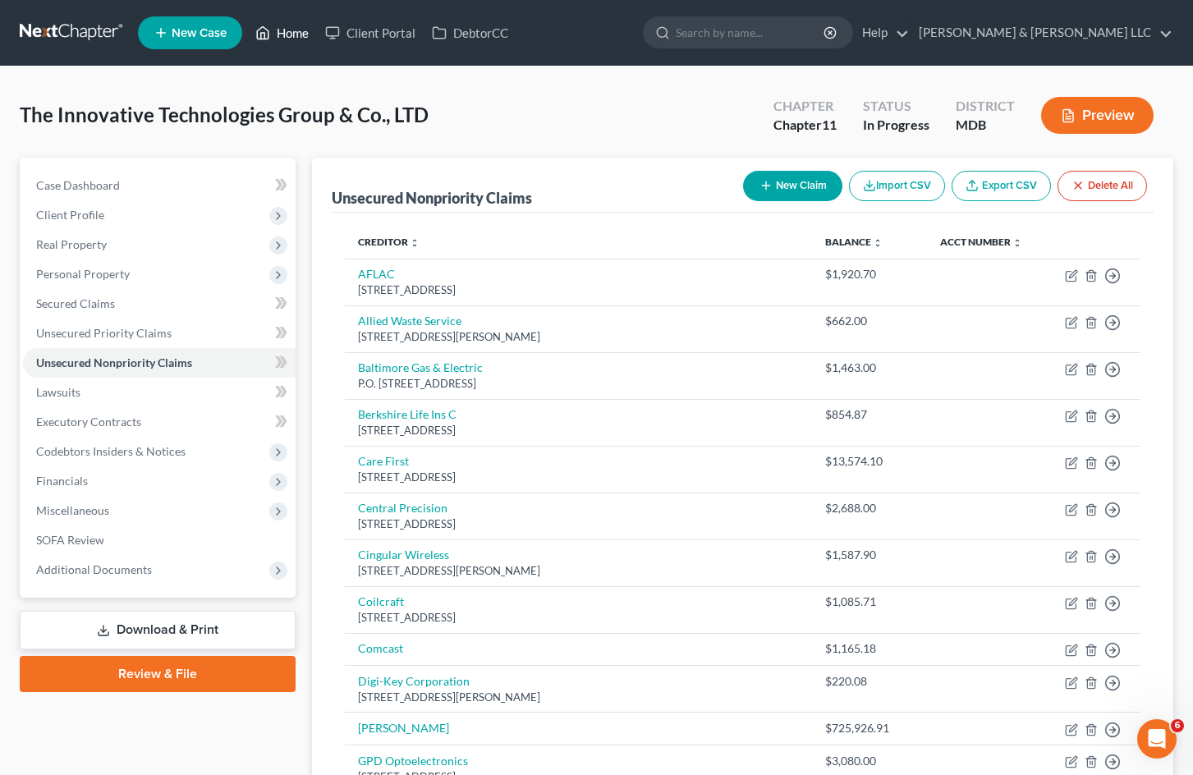
click at [291, 30] on link "Home" at bounding box center [282, 33] width 70 height 30
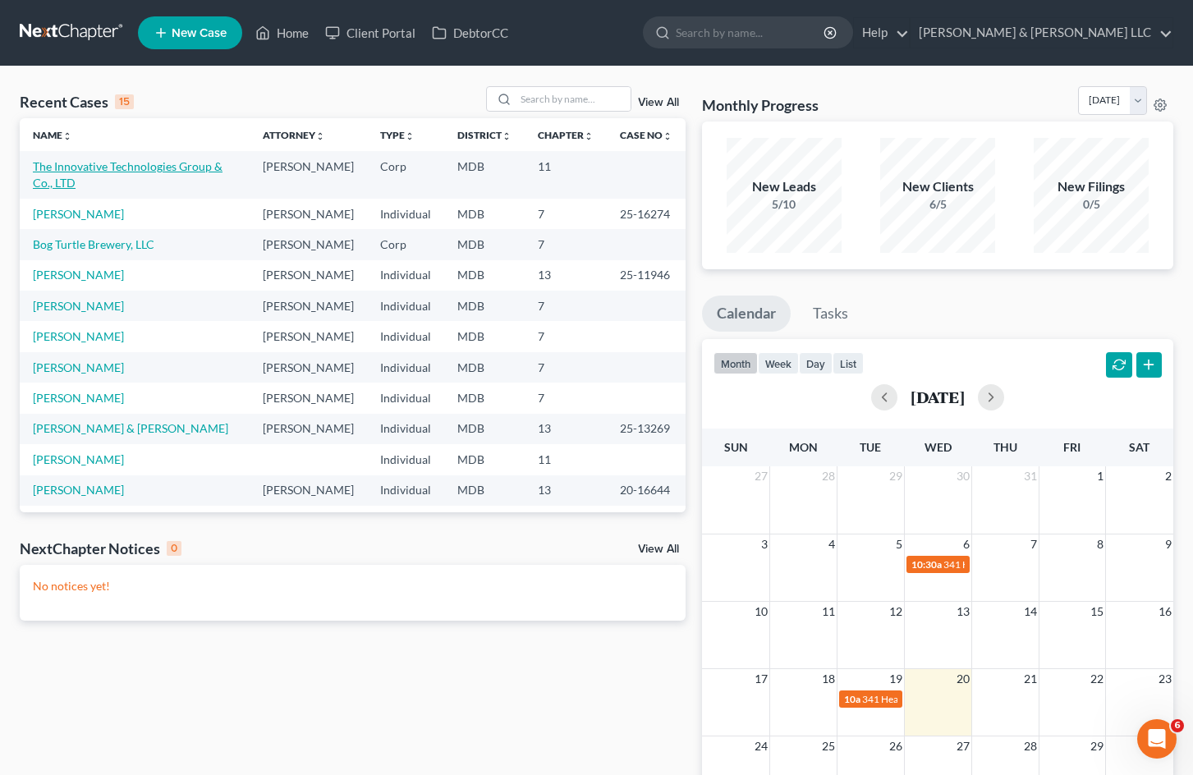
click at [186, 170] on link "The Innovative Technologies Group & Co., LTD" at bounding box center [128, 174] width 190 height 30
select select "9"
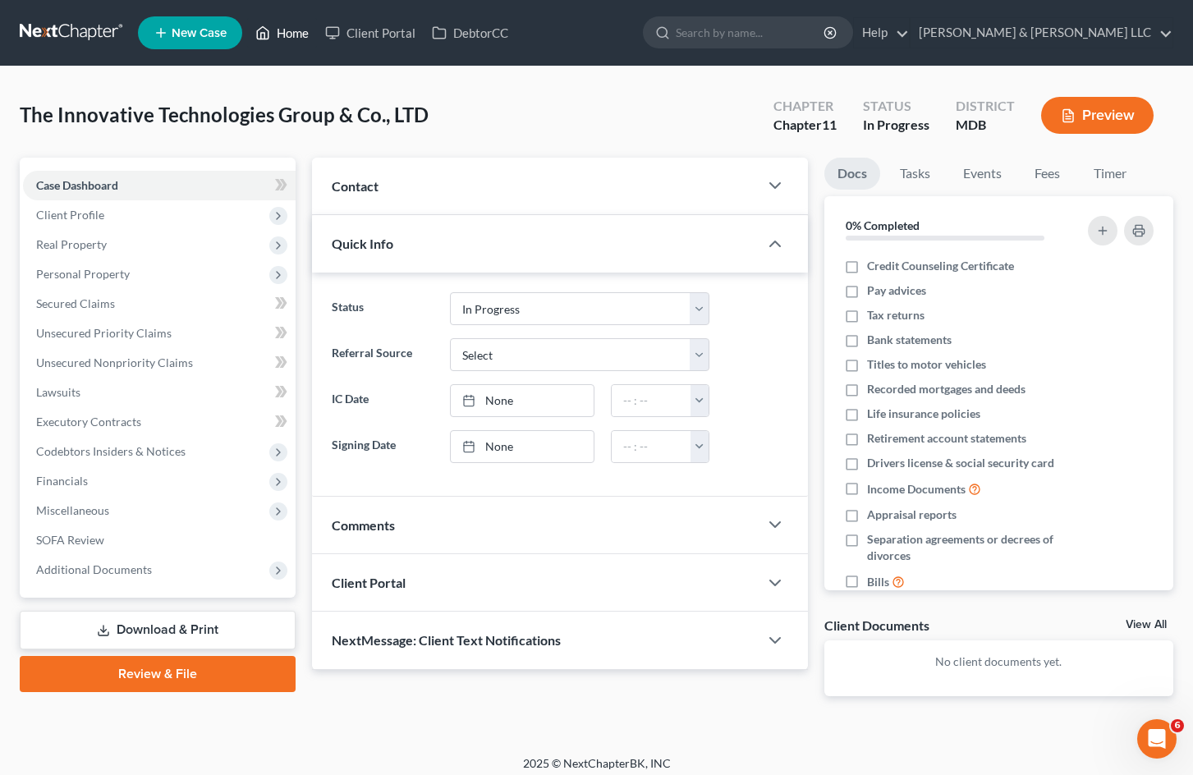
click at [289, 31] on link "Home" at bounding box center [282, 33] width 70 height 30
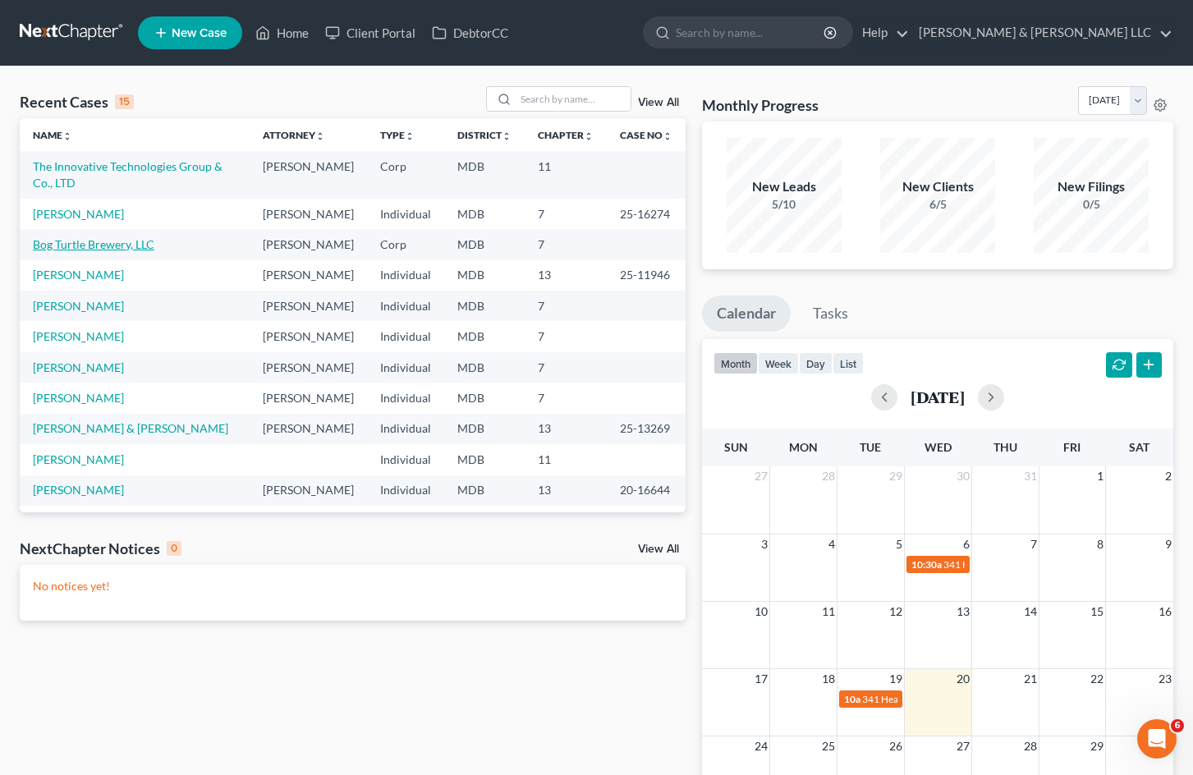
click at [124, 251] on link "Bog Turtle Brewery, LLC" at bounding box center [94, 244] width 122 height 14
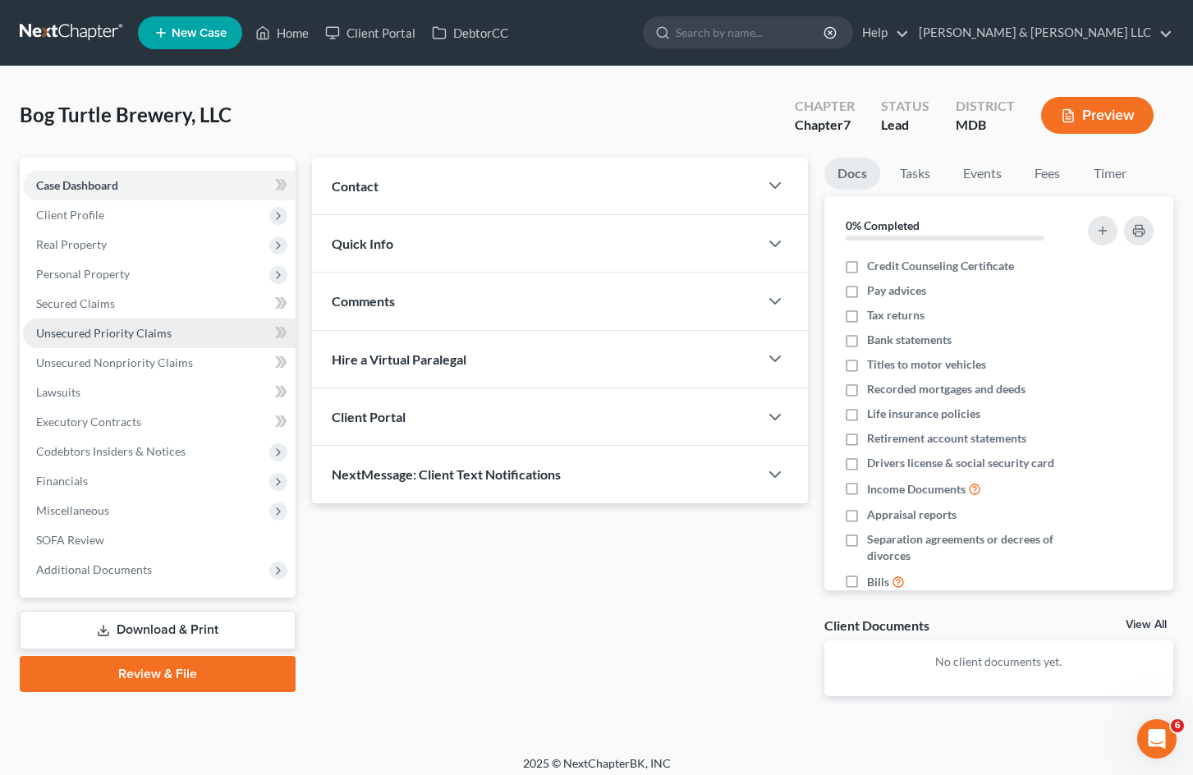
click at [205, 335] on link "Unsecured Priority Claims" at bounding box center [159, 334] width 273 height 30
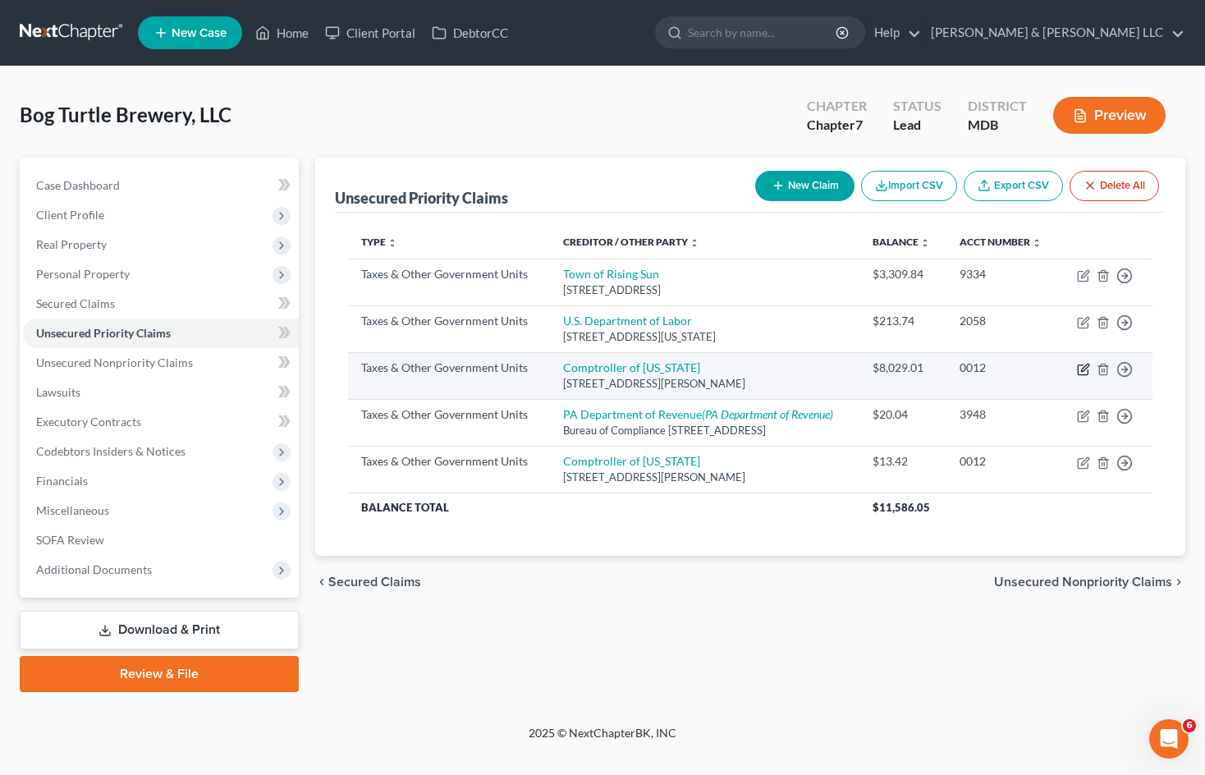
click at [1083, 371] on icon "button" at bounding box center [1084, 367] width 7 height 7
select select "2"
select select "21"
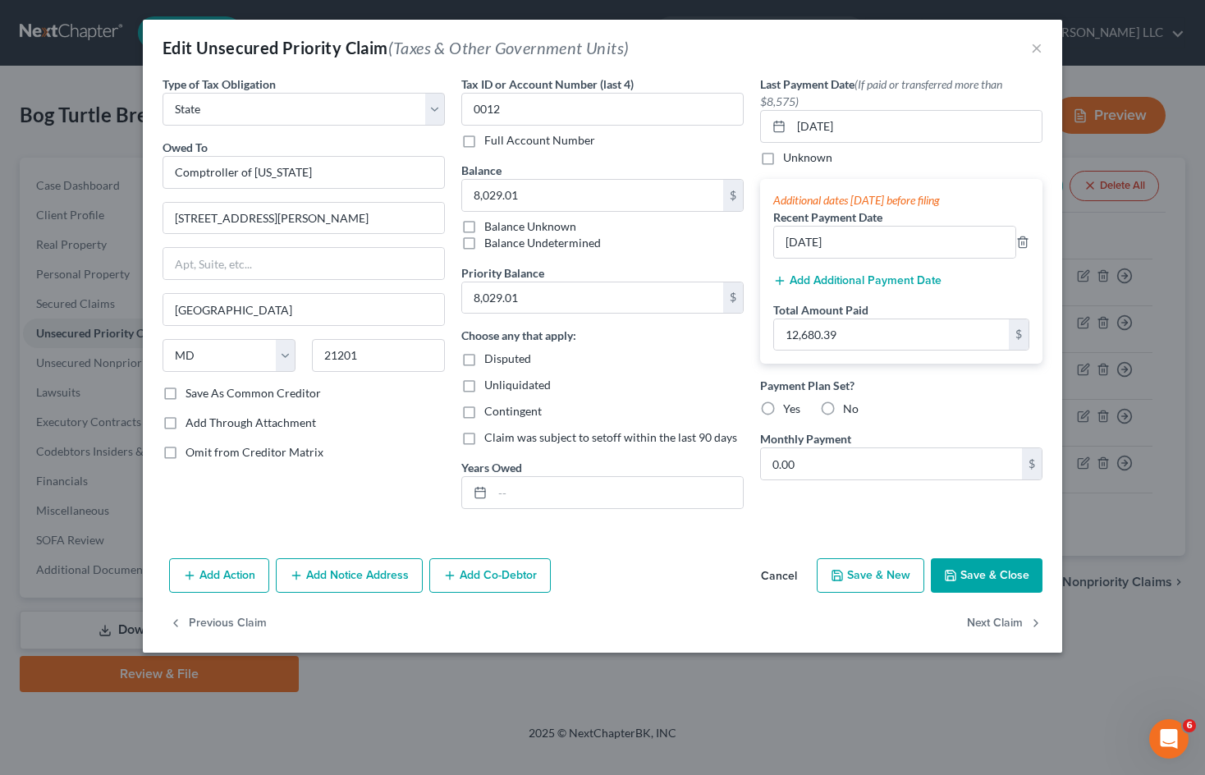
click at [761, 574] on button "Cancel" at bounding box center [779, 576] width 62 height 33
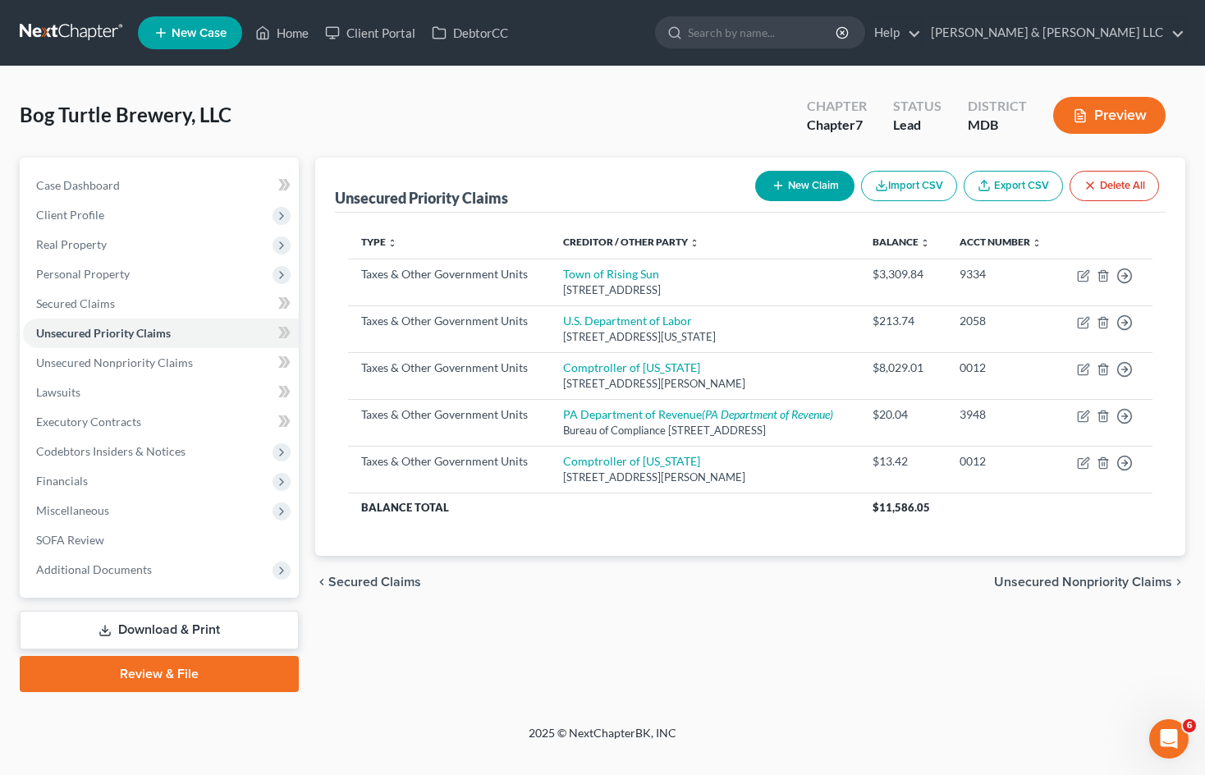
click at [728, 601] on div "chevron_left Secured Claims Unsecured Nonpriority Claims chevron_right" at bounding box center [750, 582] width 870 height 53
click at [768, 608] on div "chevron_left Secured Claims Unsecured Nonpriority Claims chevron_right" at bounding box center [750, 582] width 870 height 53
click at [141, 356] on span "Unsecured Nonpriority Claims" at bounding box center [114, 363] width 157 height 14
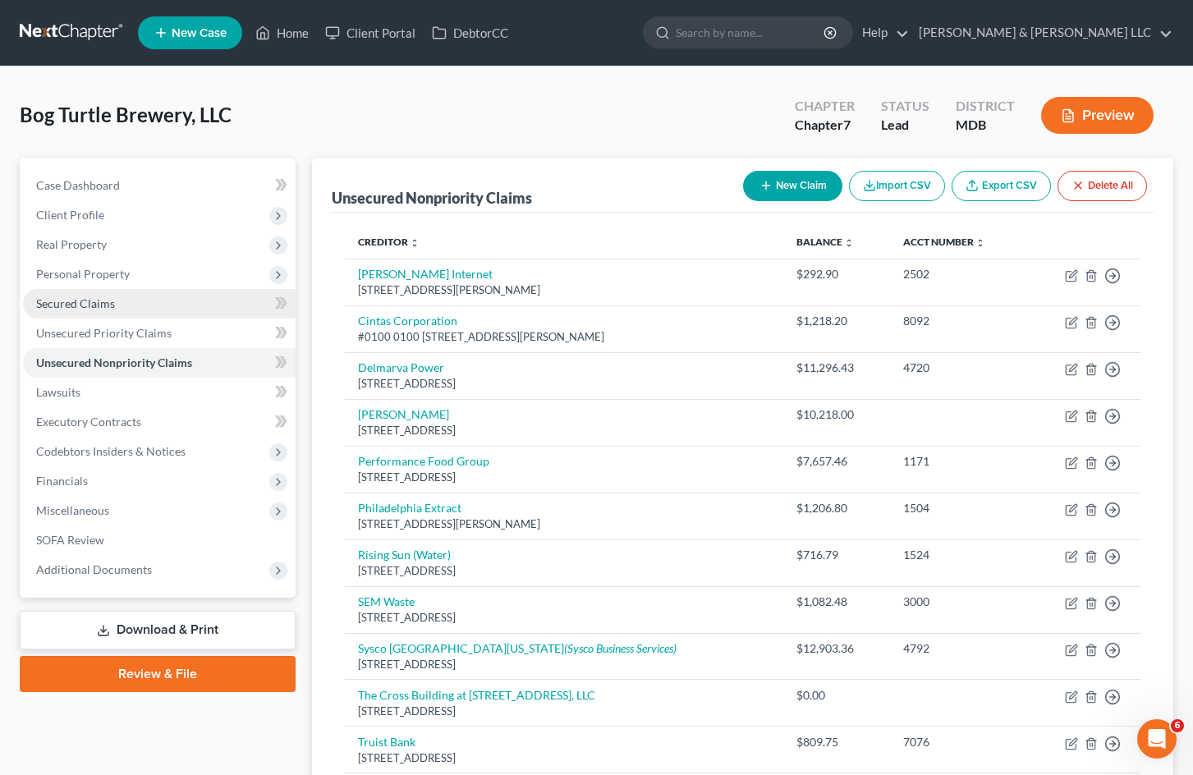
click at [140, 301] on link "Secured Claims" at bounding box center [159, 304] width 273 height 30
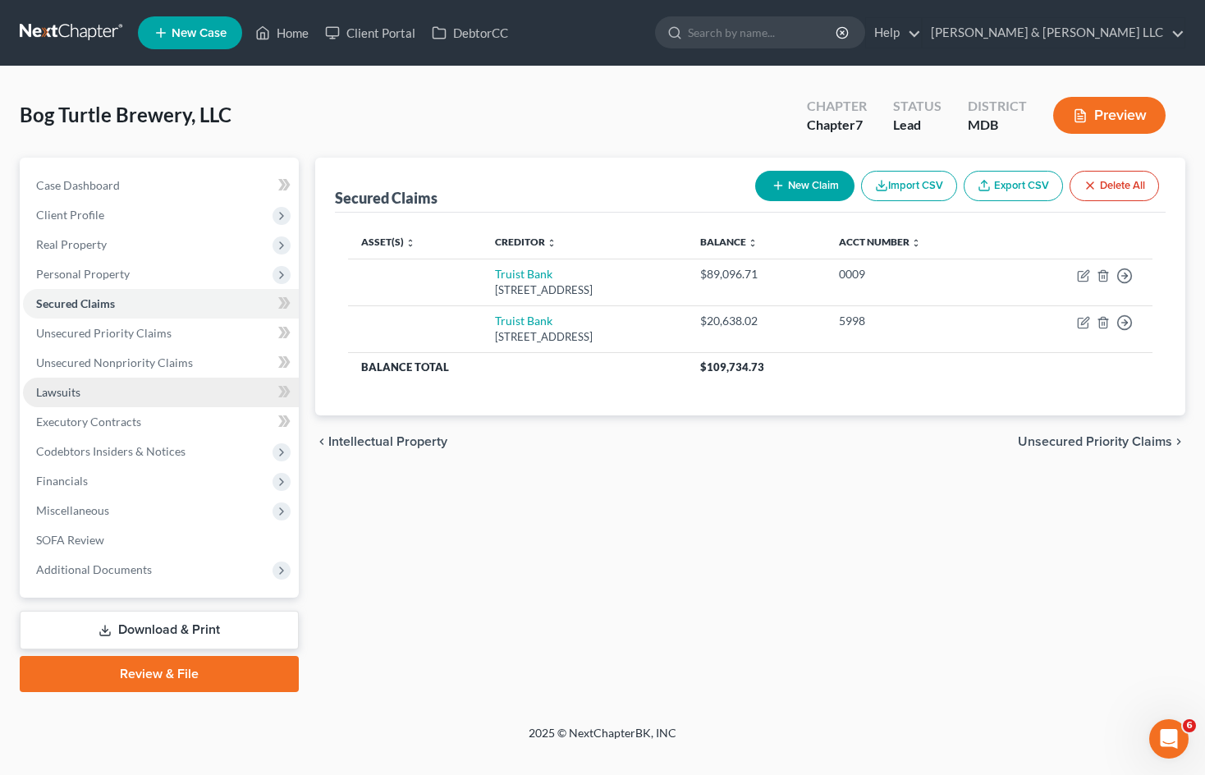
click at [149, 401] on link "Lawsuits" at bounding box center [161, 393] width 276 height 30
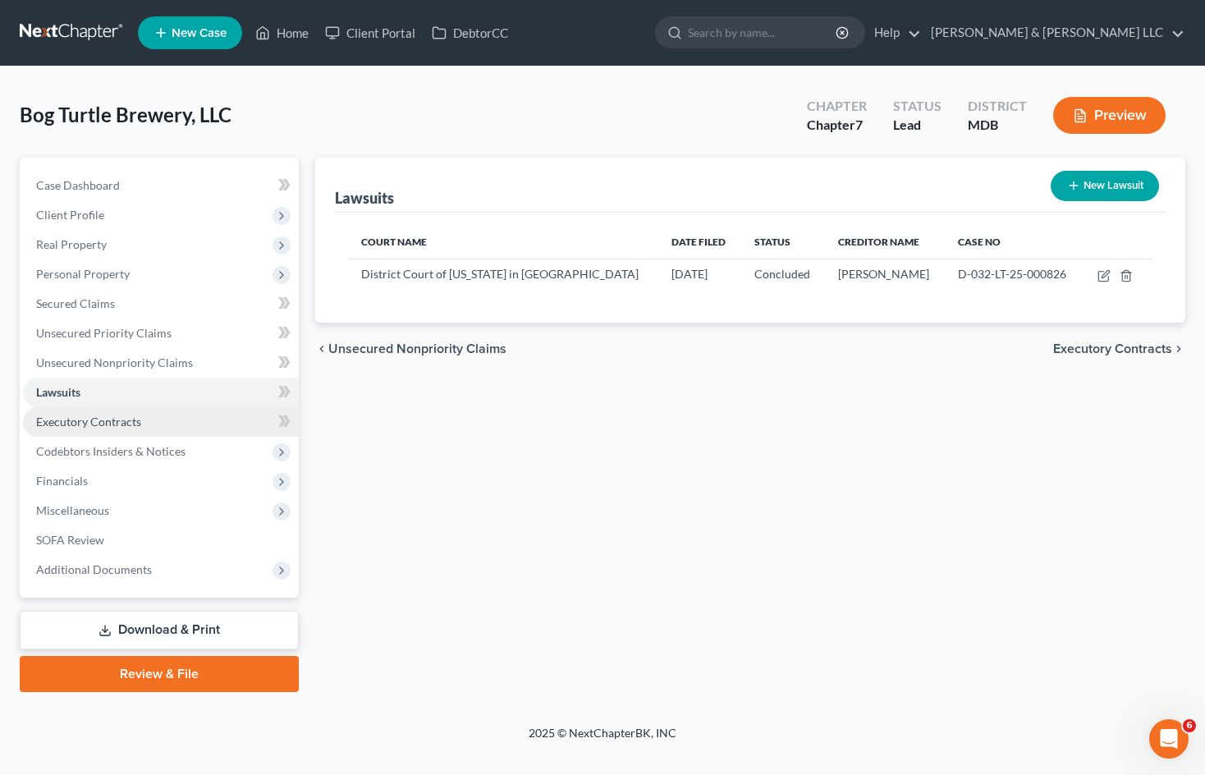
click at [150, 419] on link "Executory Contracts" at bounding box center [161, 422] width 276 height 30
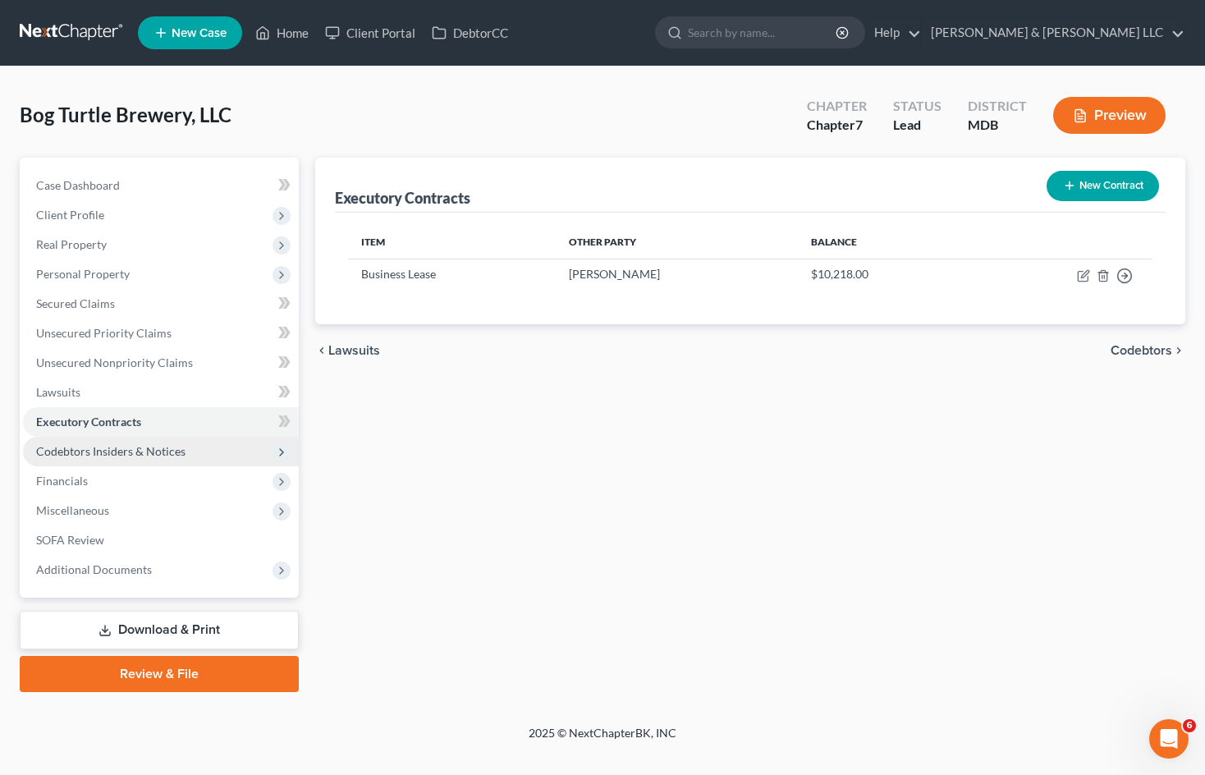
click at [147, 453] on span "Codebtors Insiders & Notices" at bounding box center [110, 451] width 149 height 14
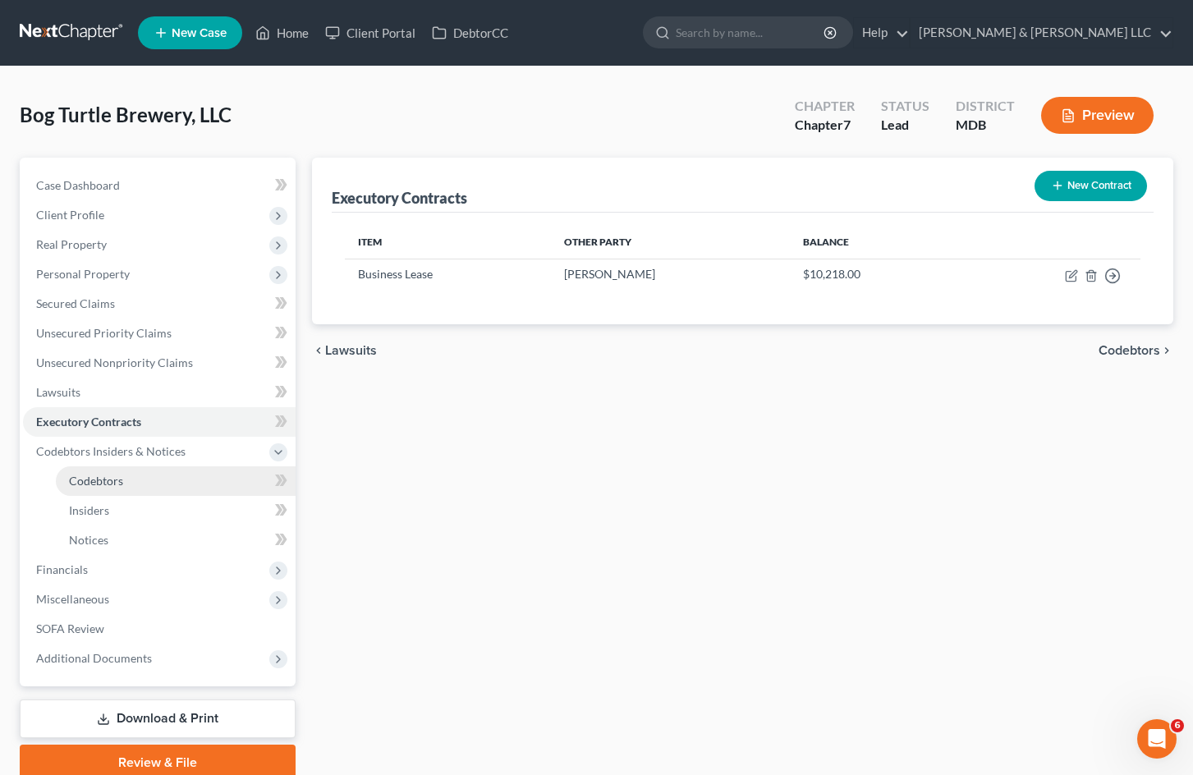
click at [153, 488] on link "Codebtors" at bounding box center [176, 481] width 240 height 30
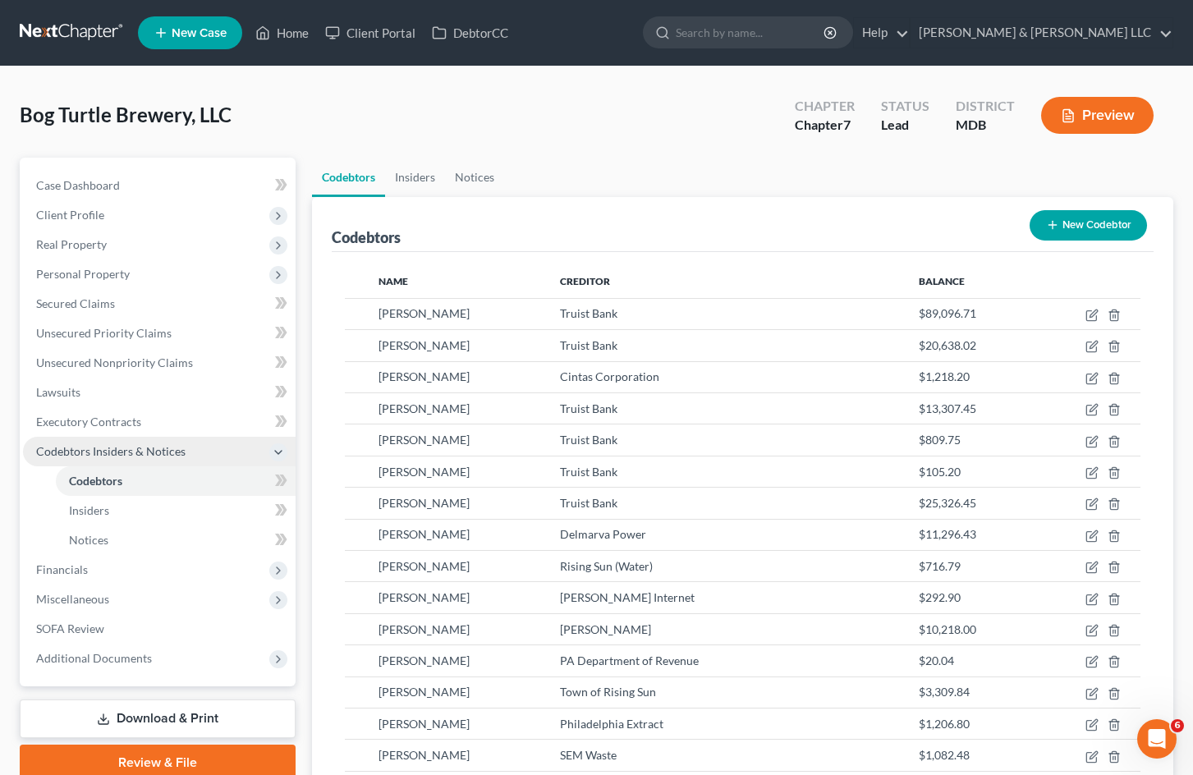
click at [190, 452] on span "Codebtors Insiders & Notices" at bounding box center [159, 452] width 273 height 30
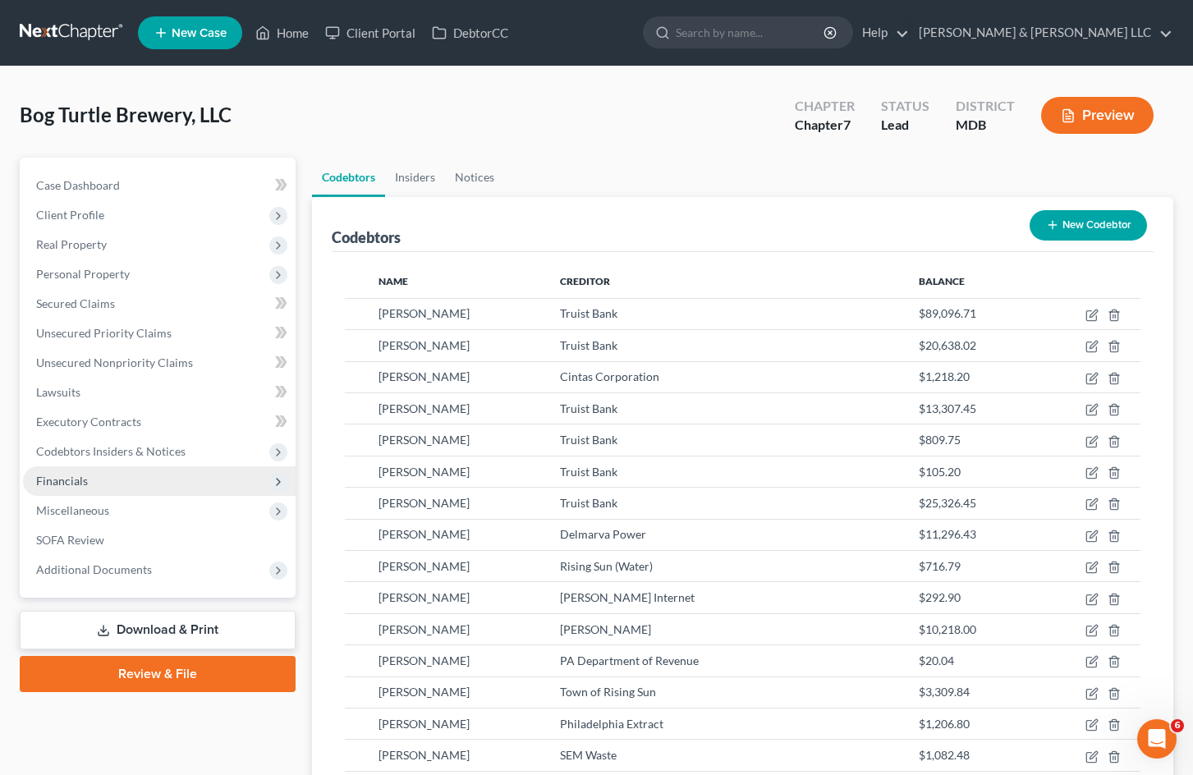
click at [180, 486] on span "Financials" at bounding box center [159, 481] width 273 height 30
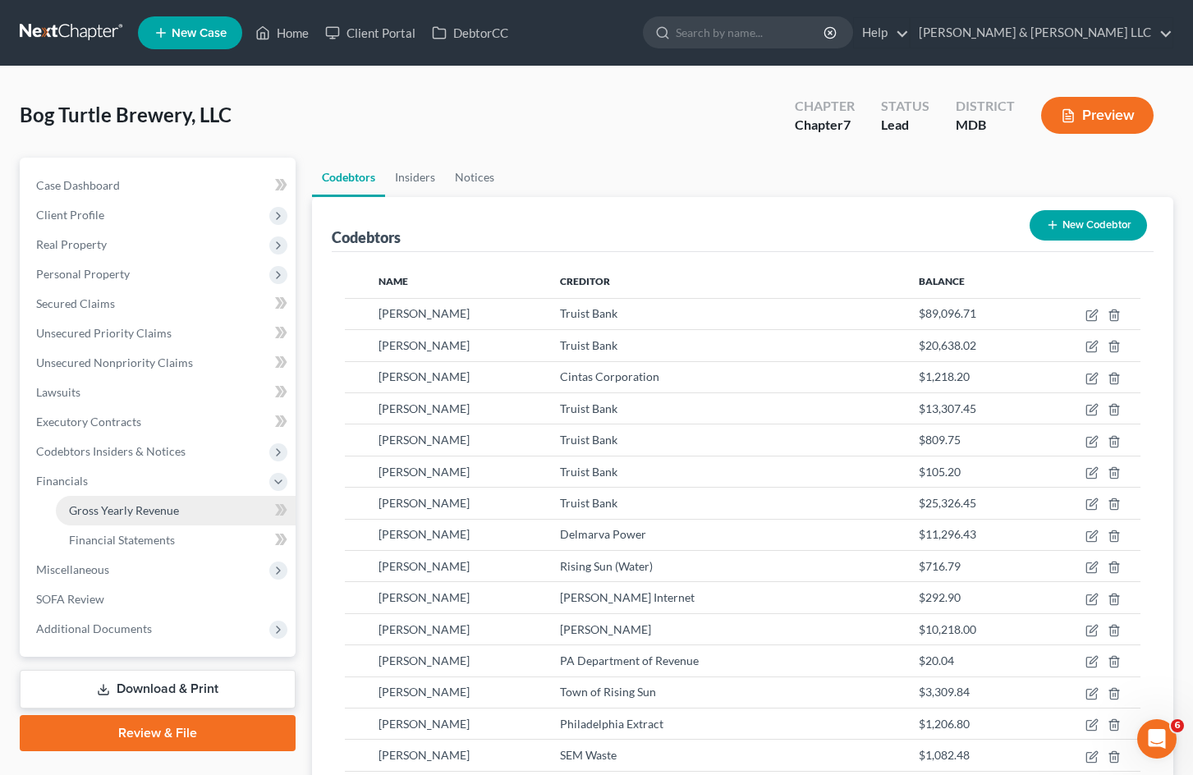
click at [177, 506] on span "Gross Yearly Revenue" at bounding box center [124, 510] width 110 height 14
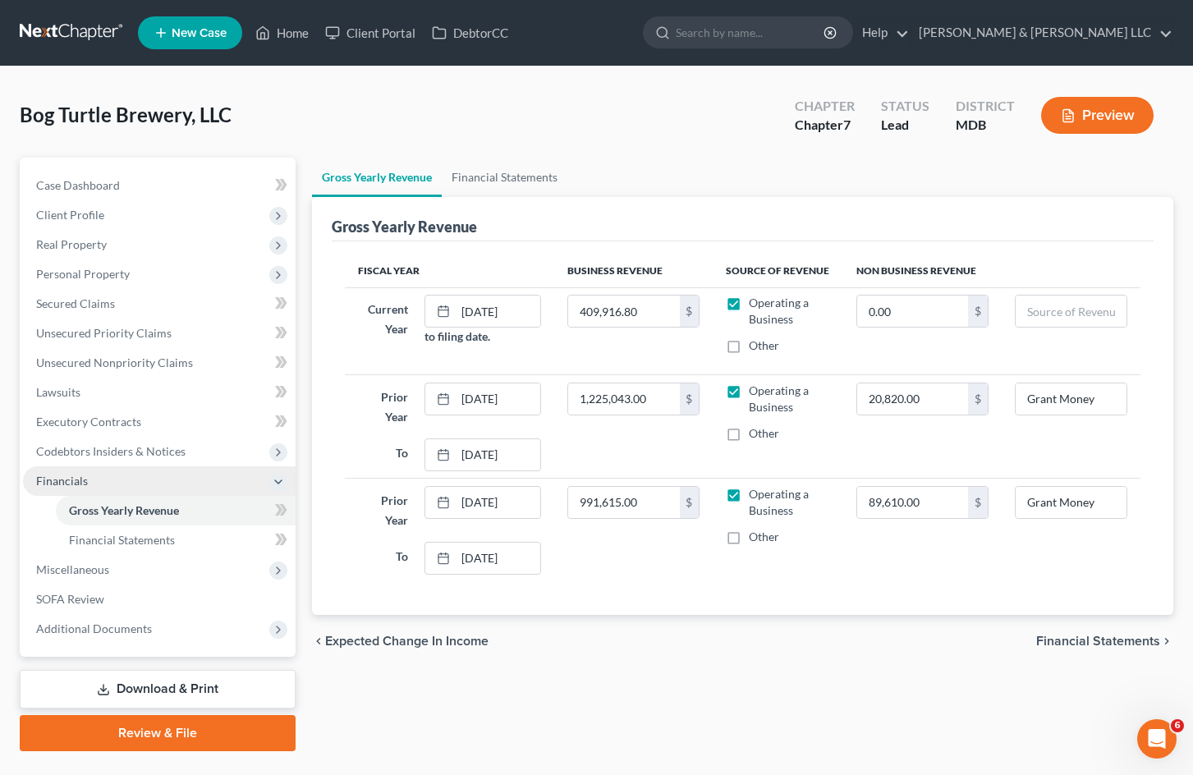
click at [181, 486] on span "Financials" at bounding box center [159, 481] width 273 height 30
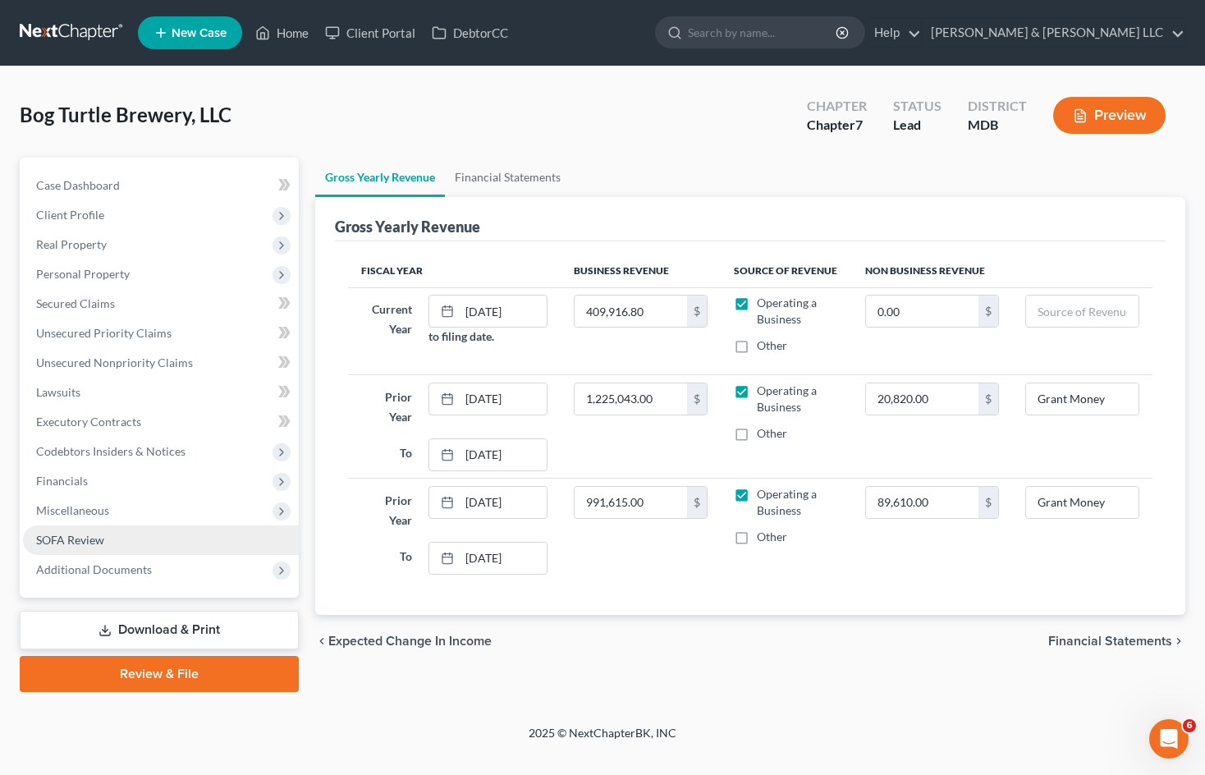
click at [167, 537] on link "SOFA Review" at bounding box center [161, 541] width 276 height 30
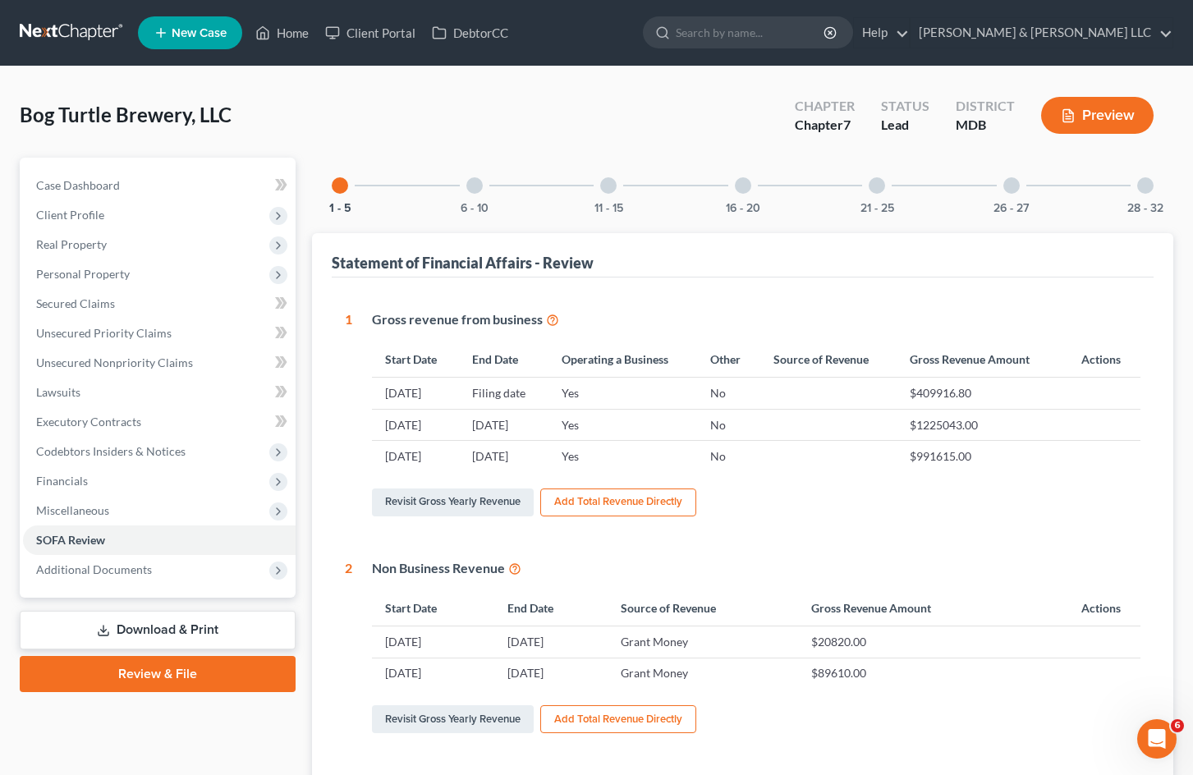
click at [1145, 181] on div at bounding box center [1145, 185] width 16 height 16
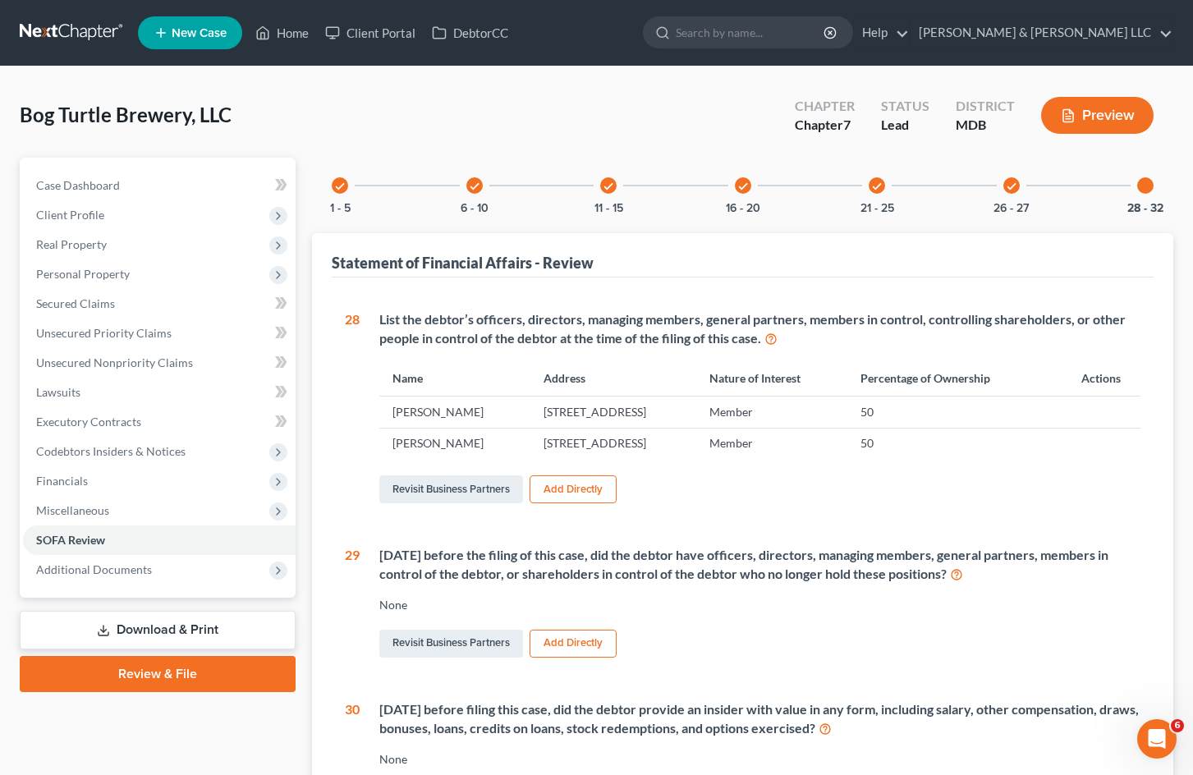
click at [684, 131] on div "Bog Turtle Brewery, LLC Upgraded Chapter Chapter 7 Status Lead District MDB Pre…" at bounding box center [597, 121] width 1154 height 71
click at [562, 100] on div "Bog Turtle Brewery, LLC Upgraded Chapter Chapter 7 Status Lead District MDB Pre…" at bounding box center [597, 121] width 1154 height 71
click at [333, 186] on div "check" at bounding box center [340, 185] width 16 height 16
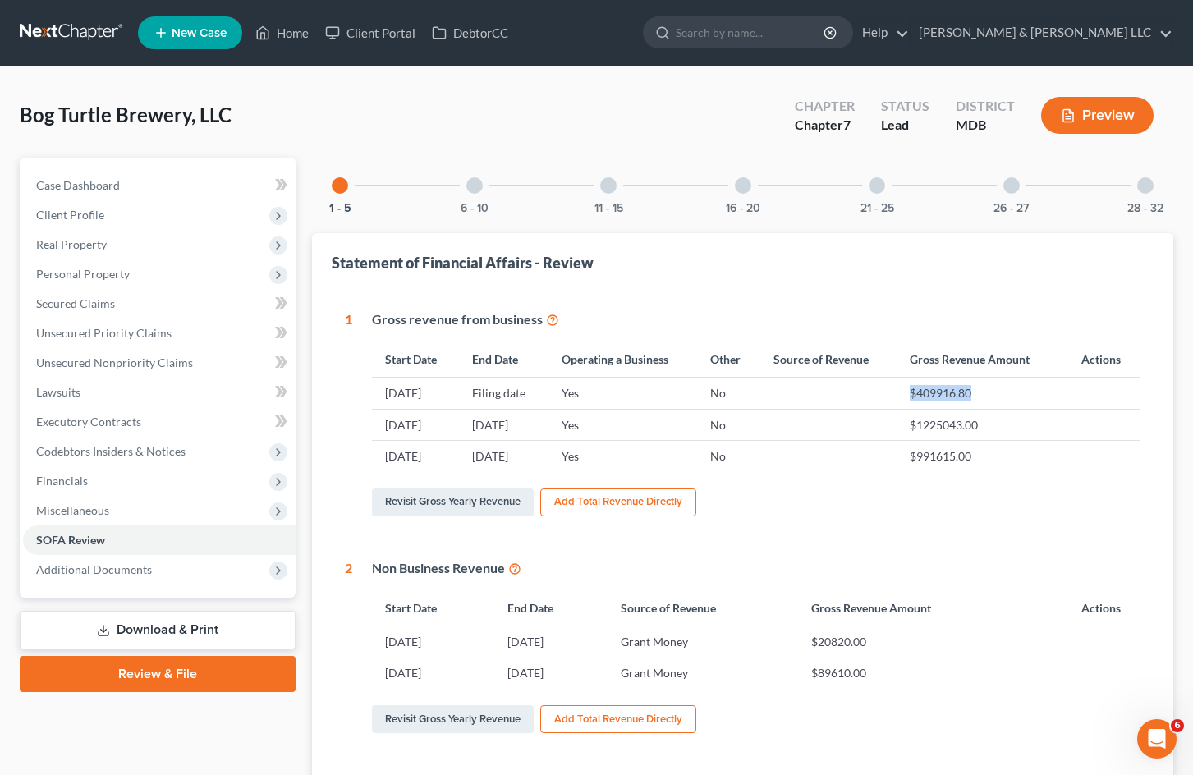
drag, startPoint x: 953, startPoint y: 391, endPoint x: 838, endPoint y: 392, distance: 115.8
click at [838, 392] on tr "[DATE] Filing date Yes No $409916.80" at bounding box center [756, 393] width 769 height 31
click at [452, 111] on div "Bog Turtle Brewery, LLC Upgraded Chapter Chapter 7 Status Lead District MDB Pre…" at bounding box center [597, 121] width 1154 height 71
click at [497, 118] on div "Bog Turtle Brewery, LLC Upgraded Chapter Chapter 7 Status Lead District MDB Pre…" at bounding box center [597, 121] width 1154 height 71
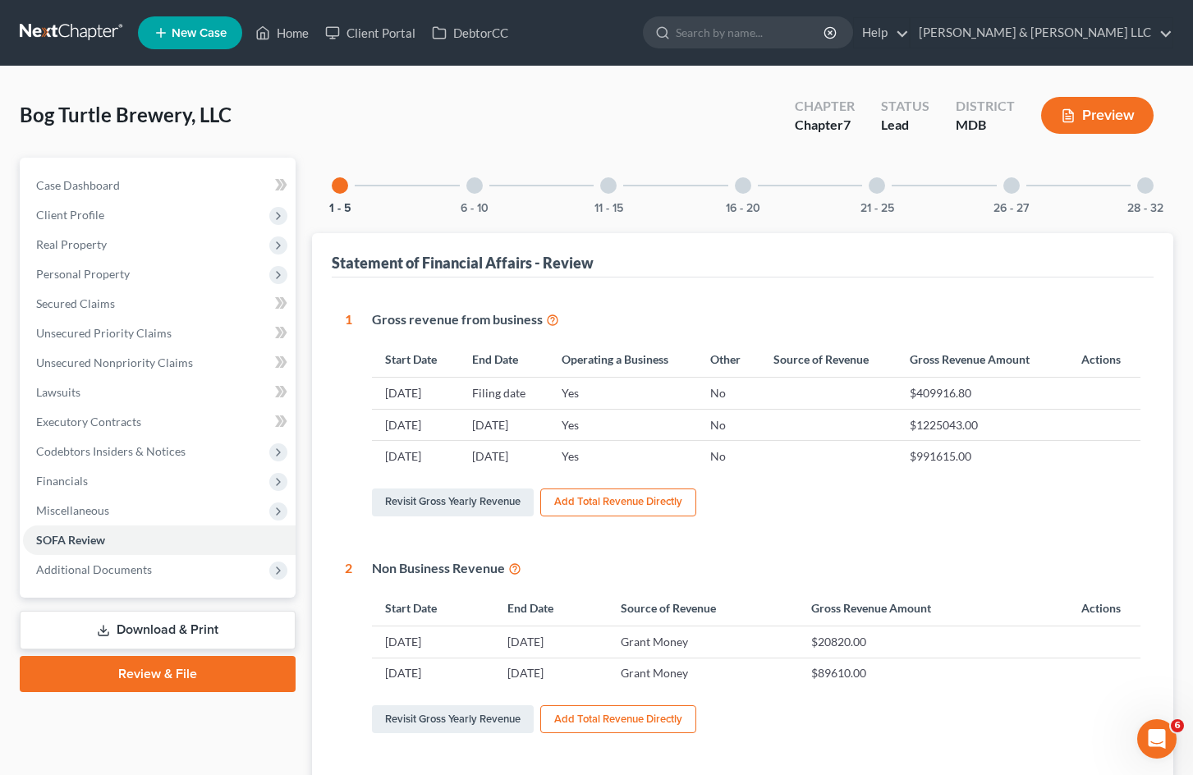
click at [1090, 119] on button "Preview" at bounding box center [1097, 115] width 112 height 37
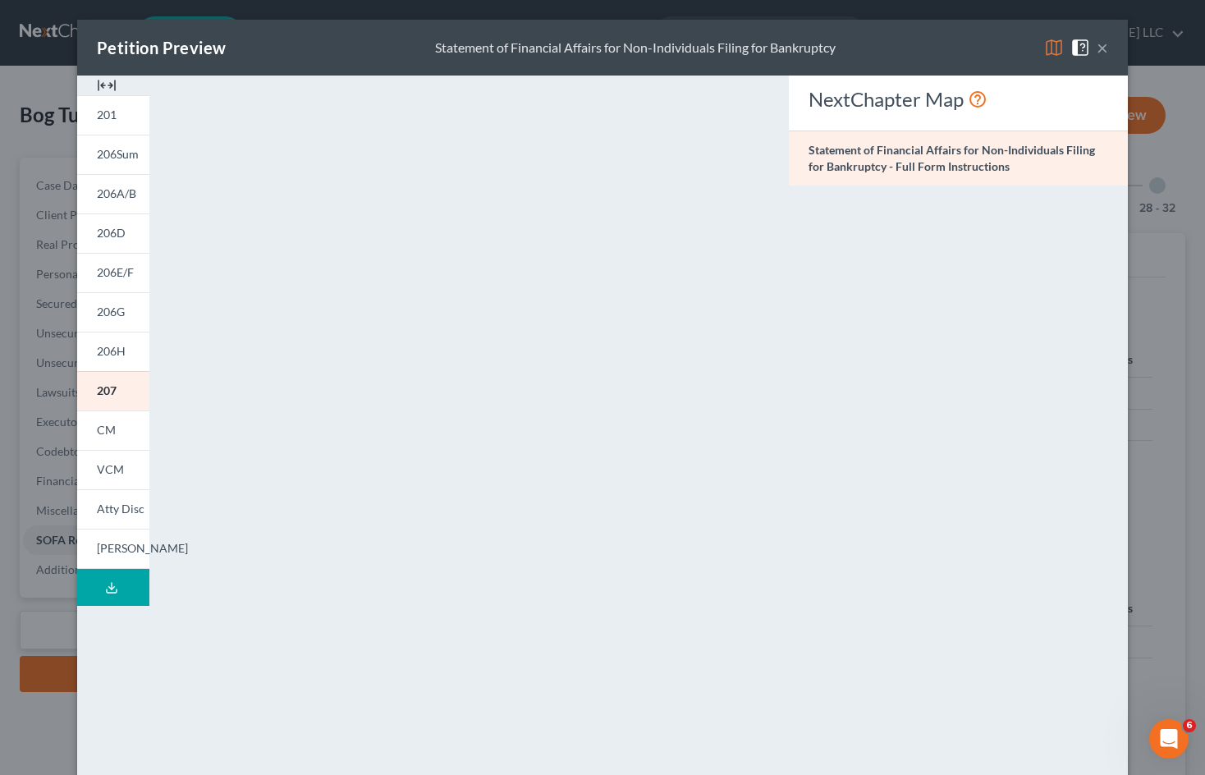
click at [109, 595] on button "Download Draft" at bounding box center [113, 587] width 72 height 37
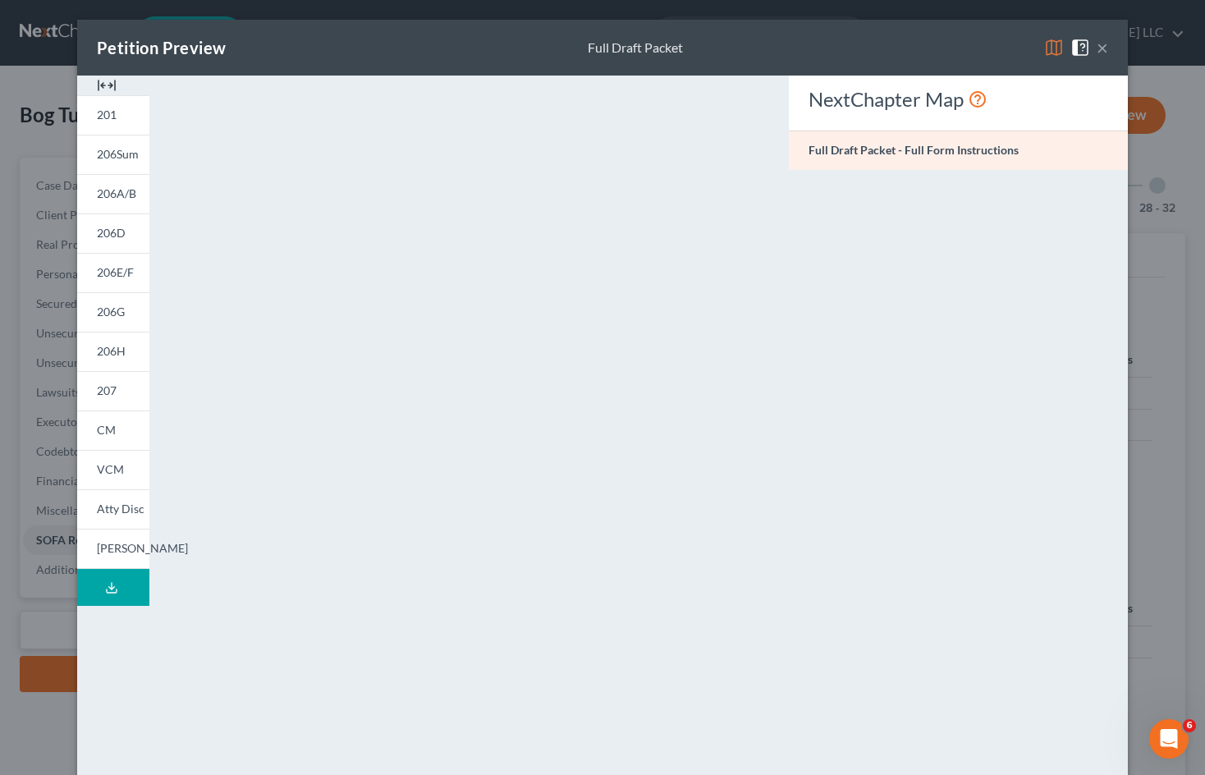
click at [1097, 46] on button "×" at bounding box center [1102, 48] width 11 height 20
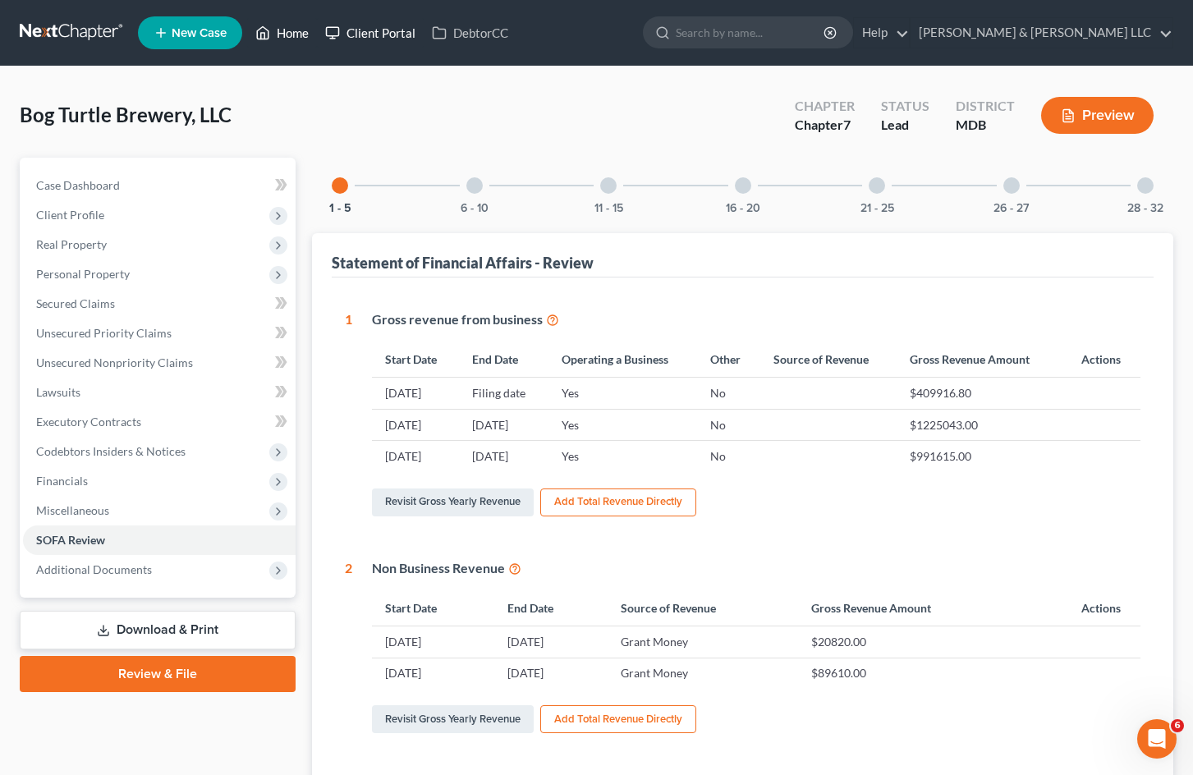
drag, startPoint x: 283, startPoint y: 36, endPoint x: 333, endPoint y: 44, distance: 49.8
click at [283, 35] on link "Home" at bounding box center [282, 33] width 70 height 30
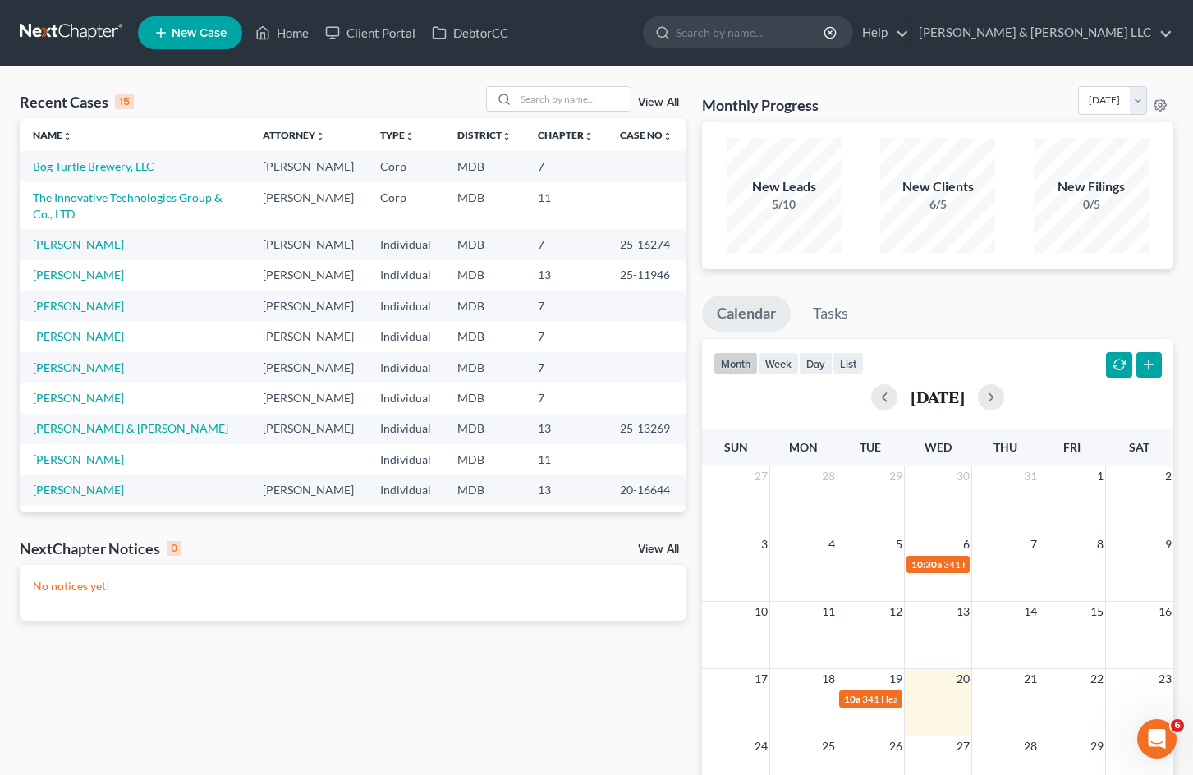
click at [92, 251] on link "[PERSON_NAME]" at bounding box center [78, 244] width 91 height 14
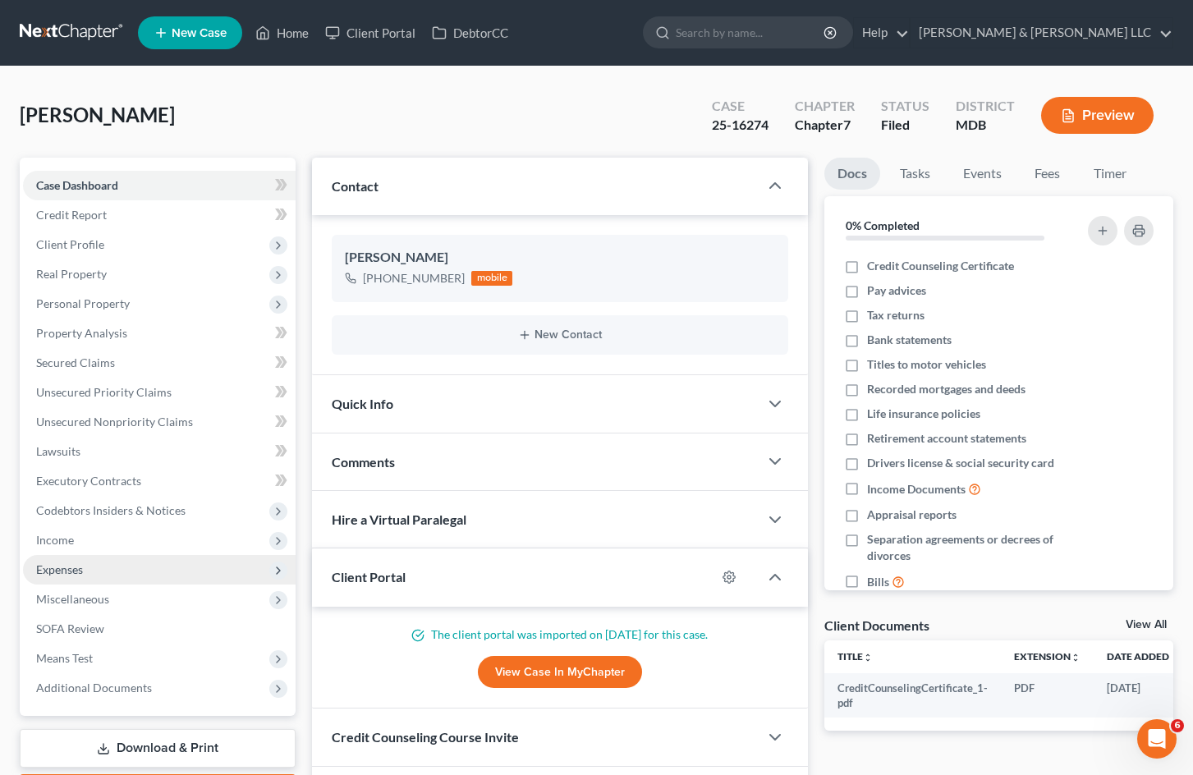
click at [136, 570] on span "Expenses" at bounding box center [159, 570] width 273 height 30
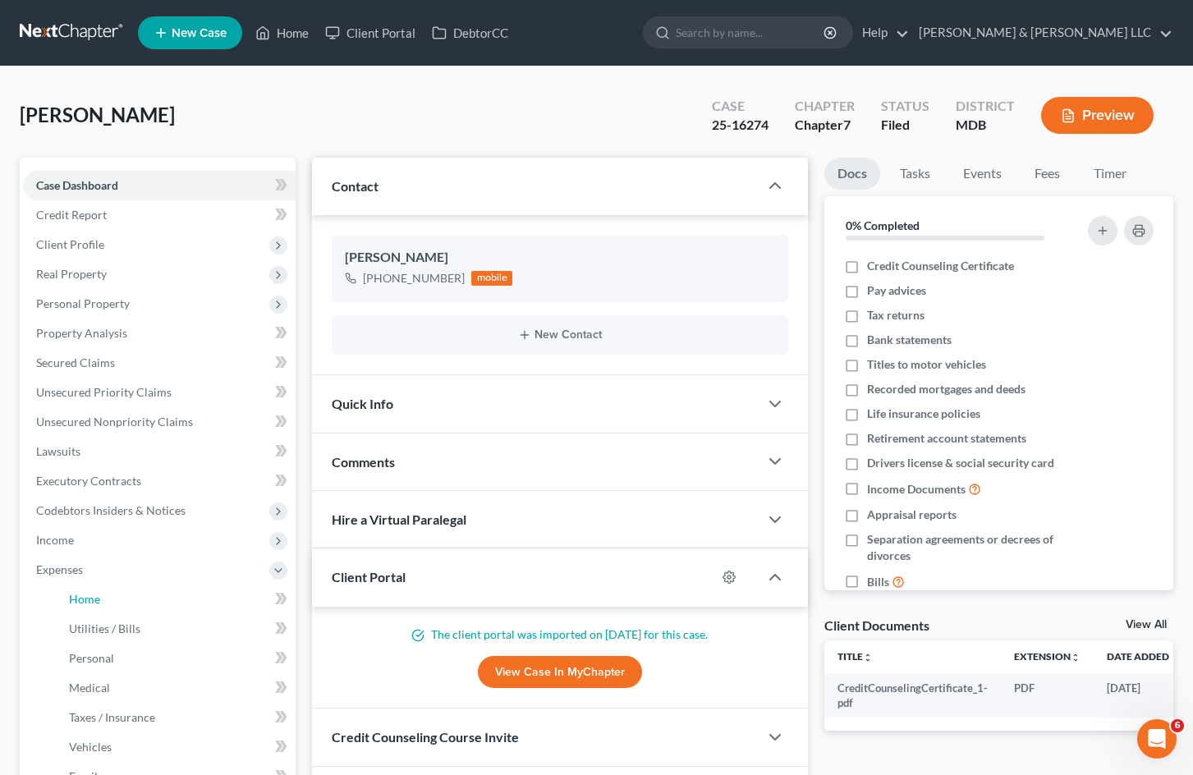
drag, startPoint x: 181, startPoint y: 601, endPoint x: 686, endPoint y: 431, distance: 532.8
click at [181, 601] on link "Home" at bounding box center [176, 600] width 240 height 30
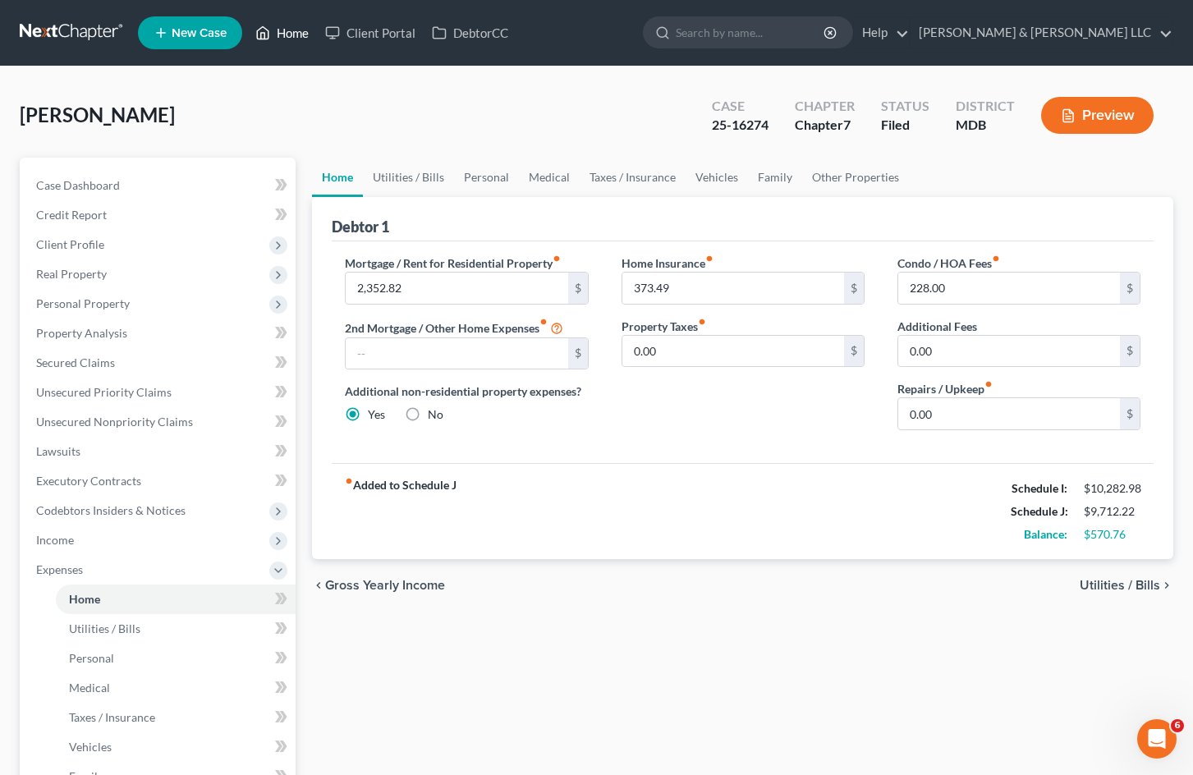
click at [287, 32] on link "Home" at bounding box center [282, 33] width 70 height 30
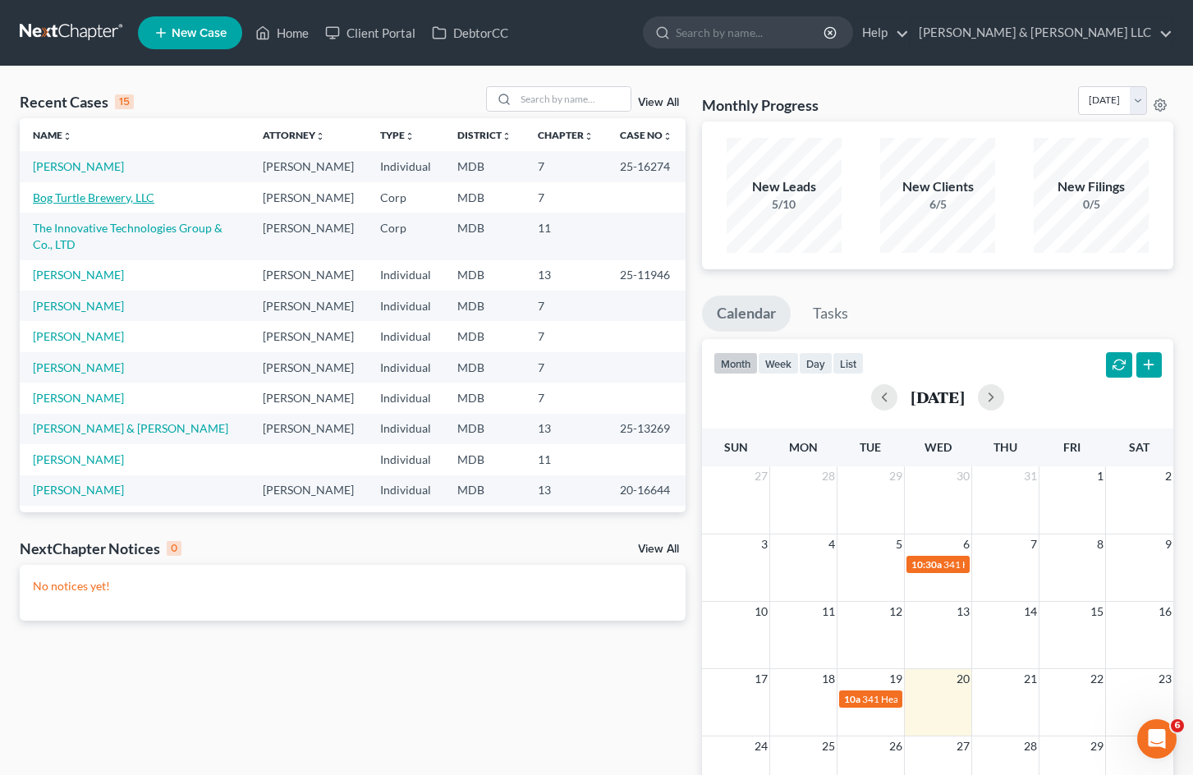
click at [111, 204] on link "Bog Turtle Brewery, LLC" at bounding box center [94, 197] width 122 height 14
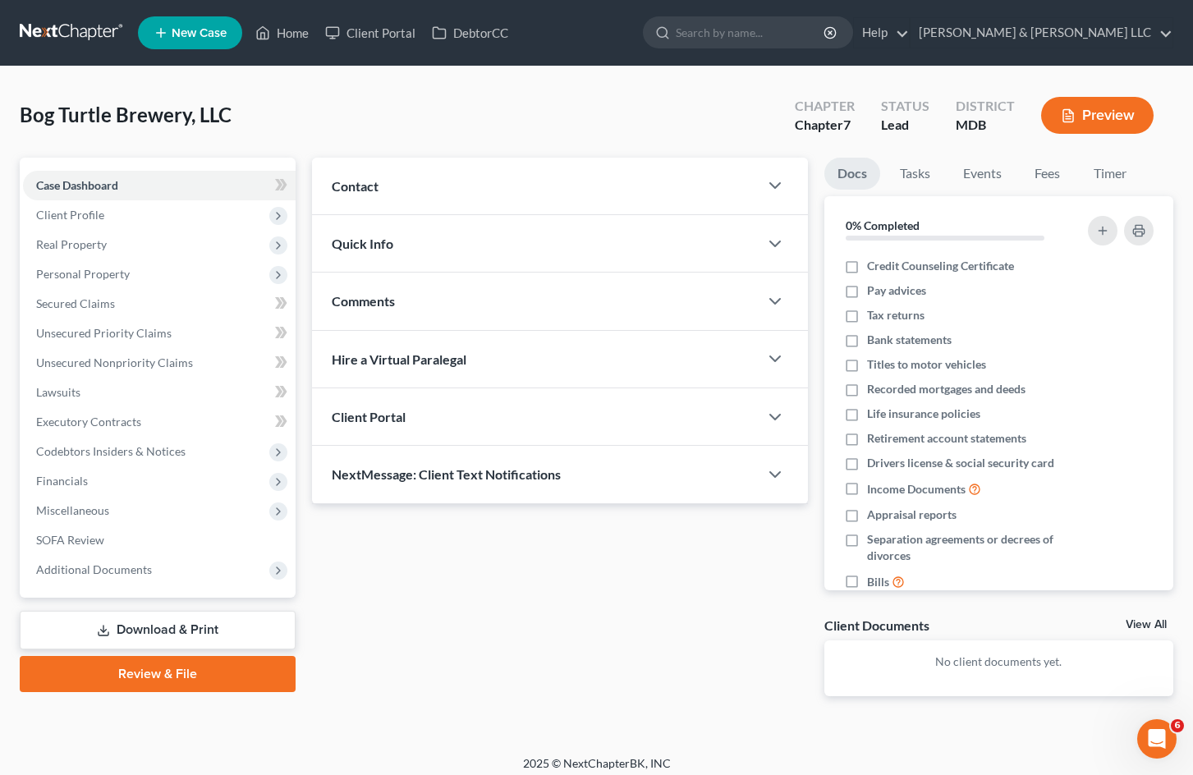
click at [541, 570] on div "Updates & News × [US_STATE] District Notes: Take a look at NextChapter's Distri…" at bounding box center [560, 440] width 512 height 565
click at [179, 278] on span "Personal Property" at bounding box center [159, 274] width 273 height 30
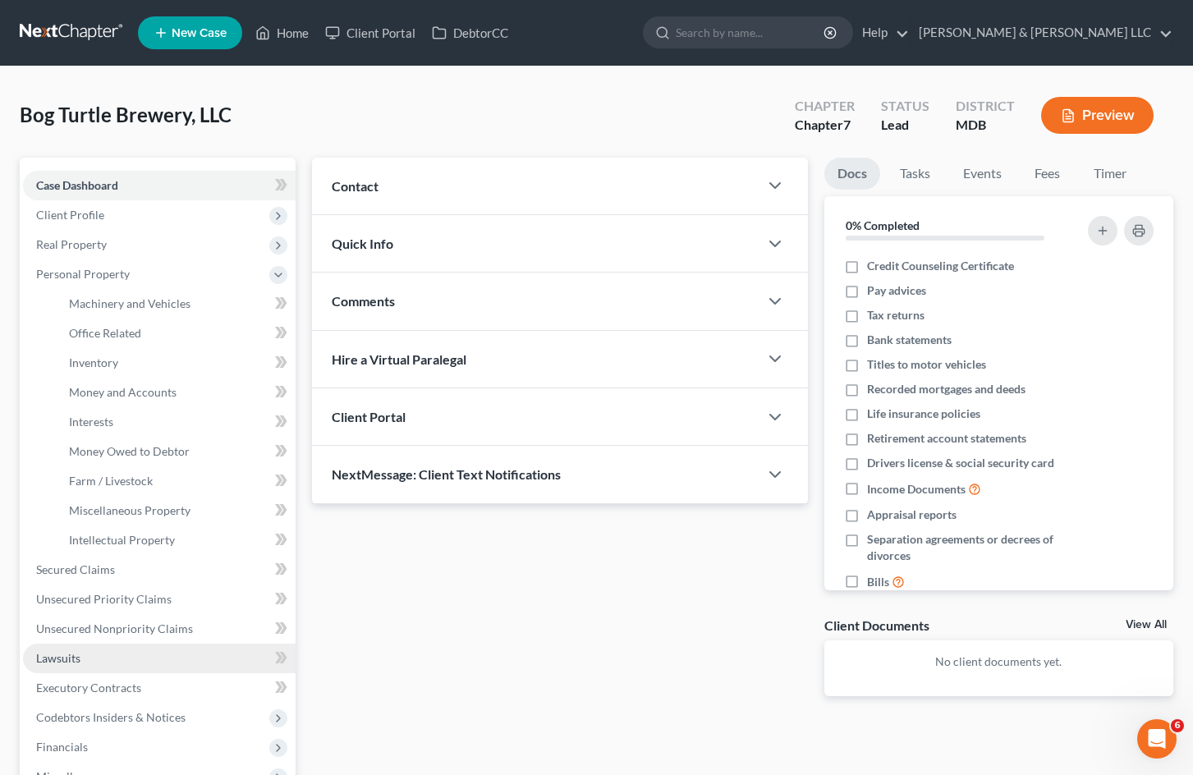
click at [127, 654] on link "Lawsuits" at bounding box center [159, 659] width 273 height 30
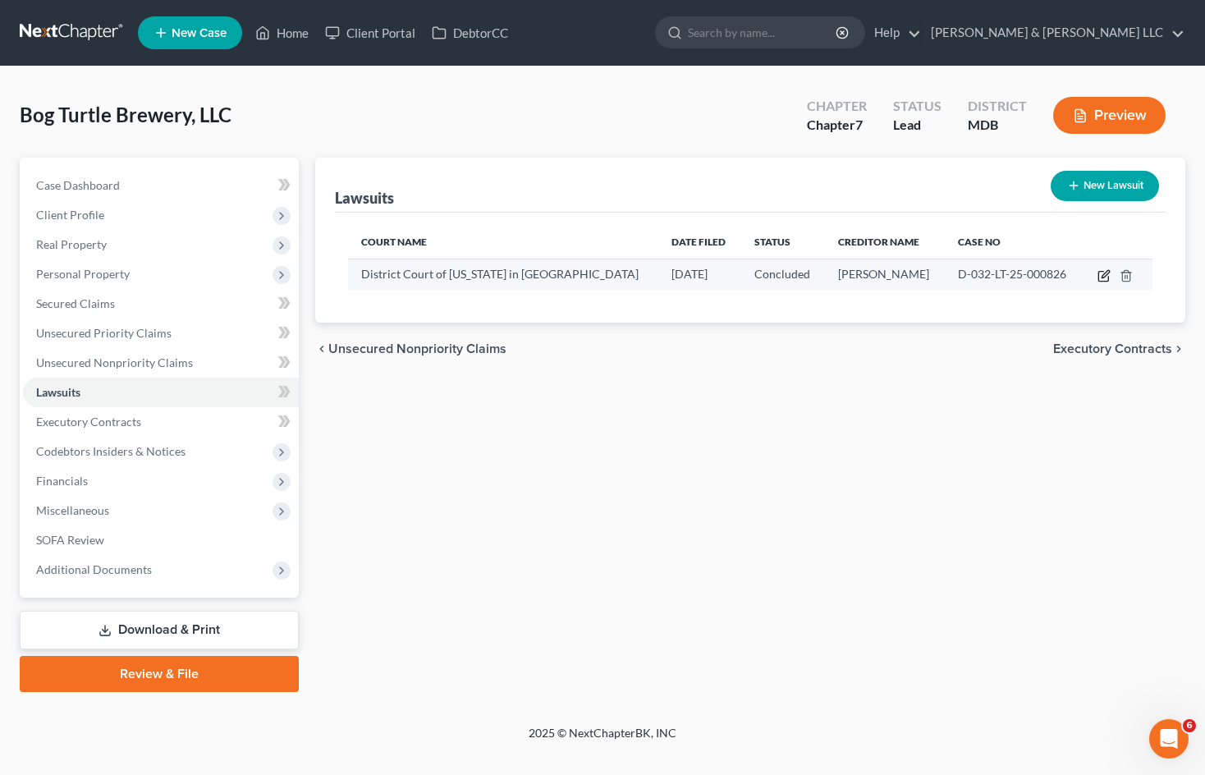
click at [1105, 276] on icon "button" at bounding box center [1104, 275] width 13 height 13
select select "21"
select select "2"
select select "3"
select select "21"
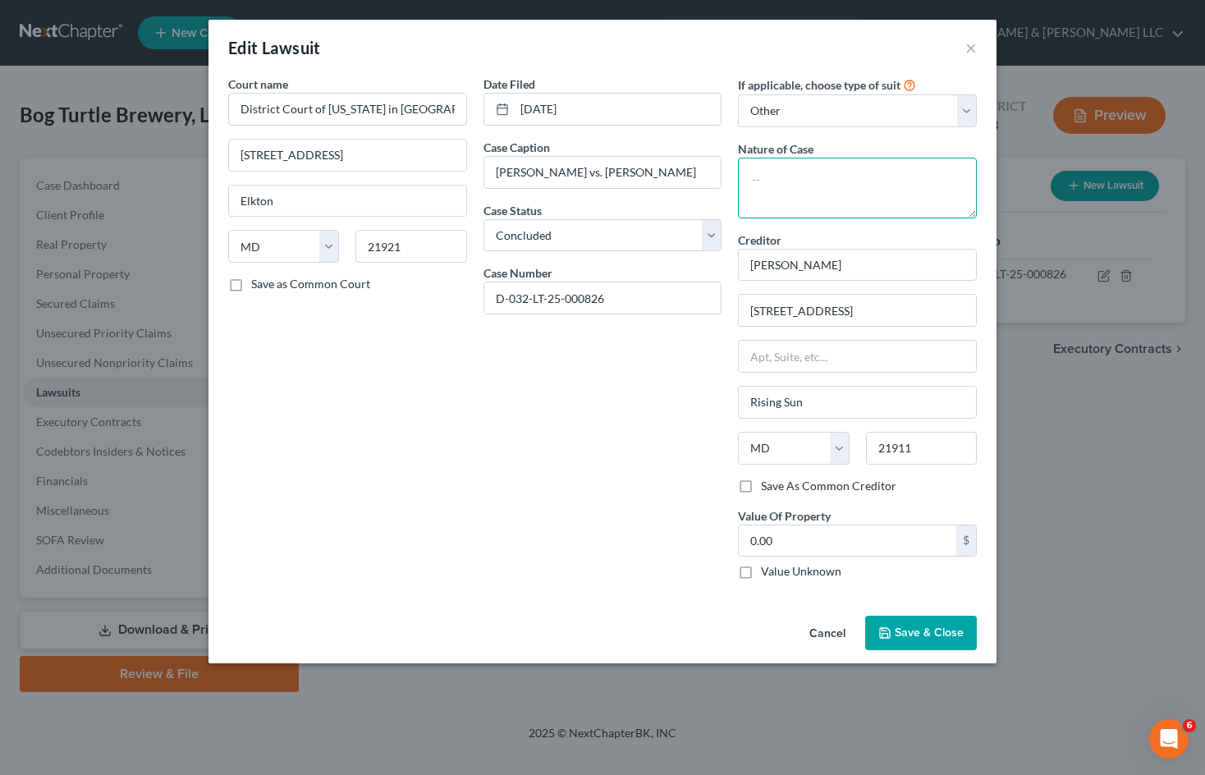
click at [800, 181] on textarea at bounding box center [857, 188] width 239 height 61
type textarea "Eviction"
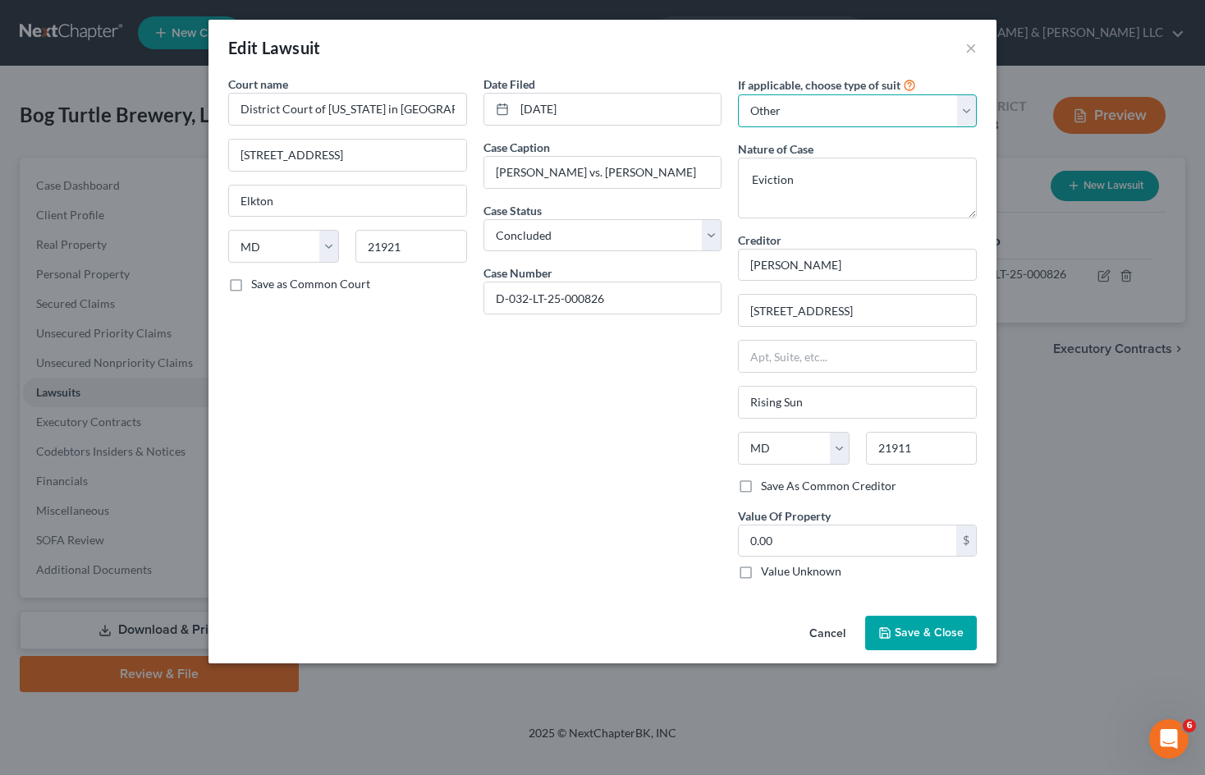
click at [840, 96] on select "Select Repossession Foreclosure Returns Other" at bounding box center [857, 110] width 239 height 33
drag, startPoint x: 841, startPoint y: 97, endPoint x: 861, endPoint y: 114, distance: 26.2
click at [842, 97] on select "Select Repossession Foreclosure Returns Other" at bounding box center [857, 110] width 239 height 33
click at [925, 640] on span "Save & Close" at bounding box center [929, 633] width 69 height 14
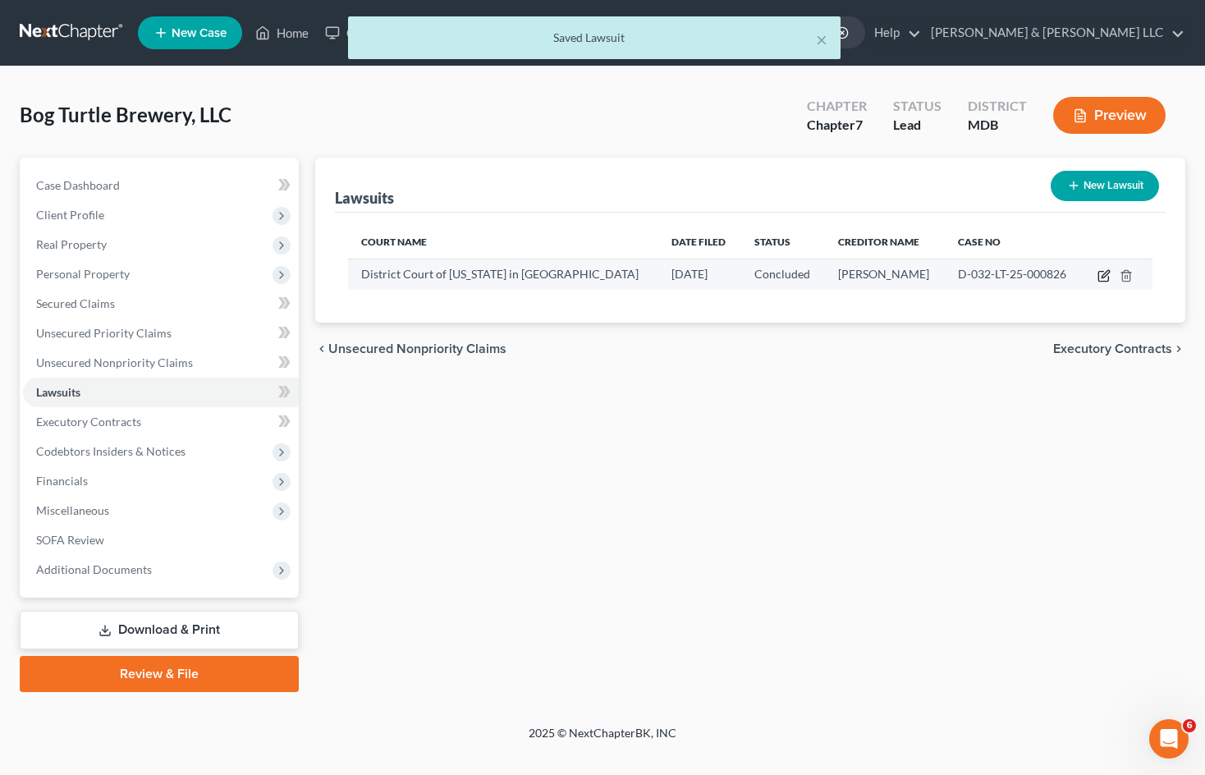
click at [1102, 277] on icon "button" at bounding box center [1104, 275] width 13 height 13
select select "21"
select select "2"
select select "3"
select select "21"
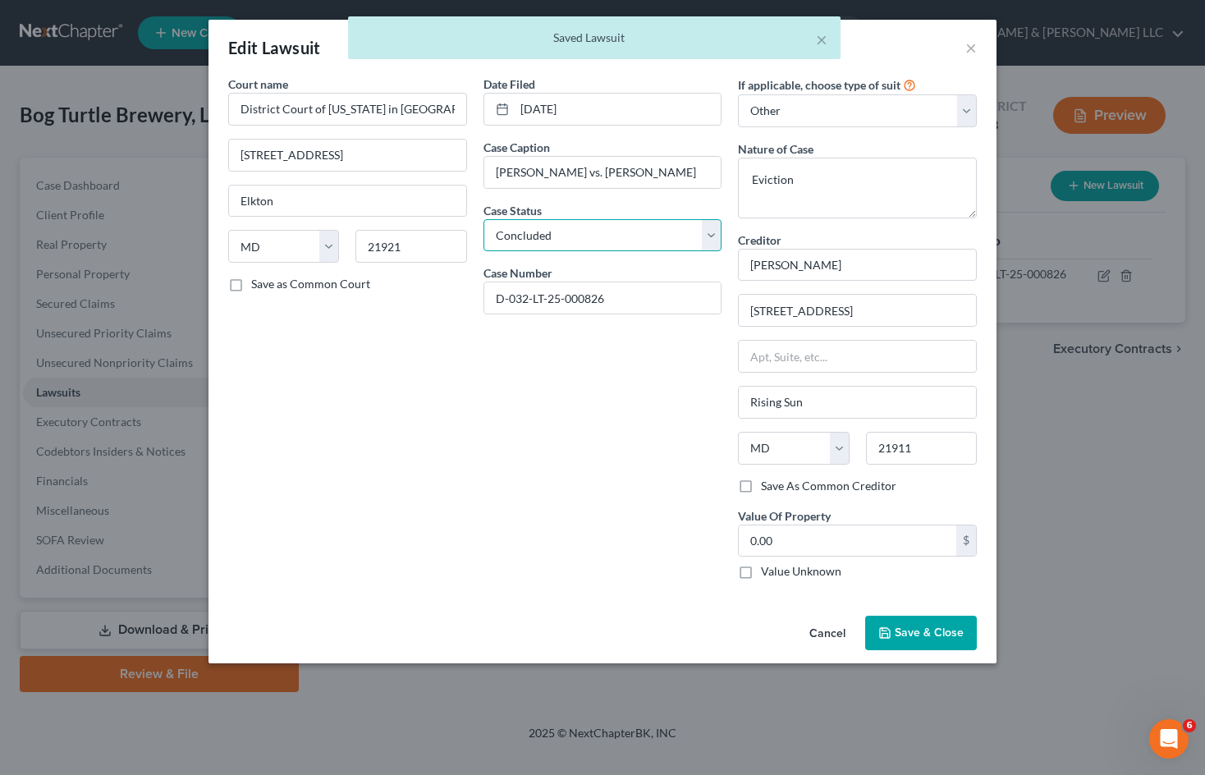
click at [663, 241] on select "Select Pending On Appeal Concluded" at bounding box center [603, 235] width 239 height 33
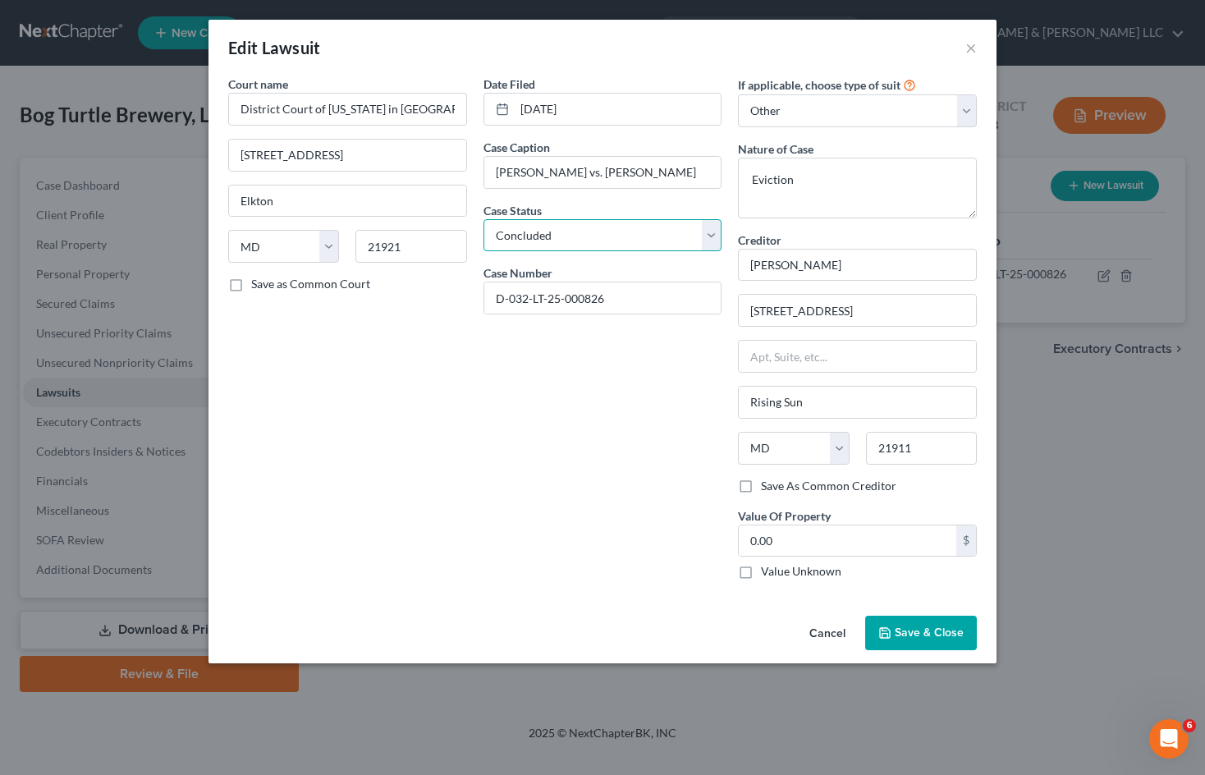
select select "0"
click at [484, 219] on select "Select Pending On Appeal Concluded" at bounding box center [603, 235] width 239 height 33
click at [924, 637] on span "Save & Close" at bounding box center [929, 633] width 69 height 14
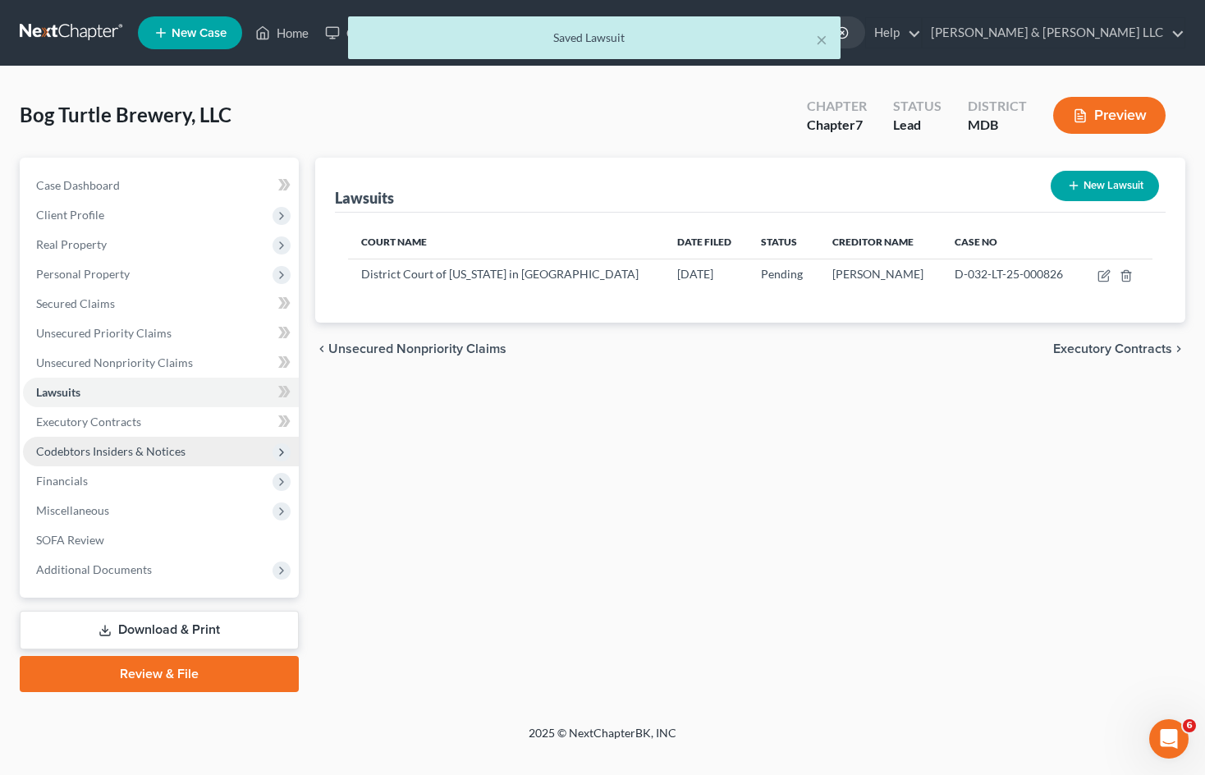
click at [141, 443] on span "Codebtors Insiders & Notices" at bounding box center [161, 452] width 276 height 30
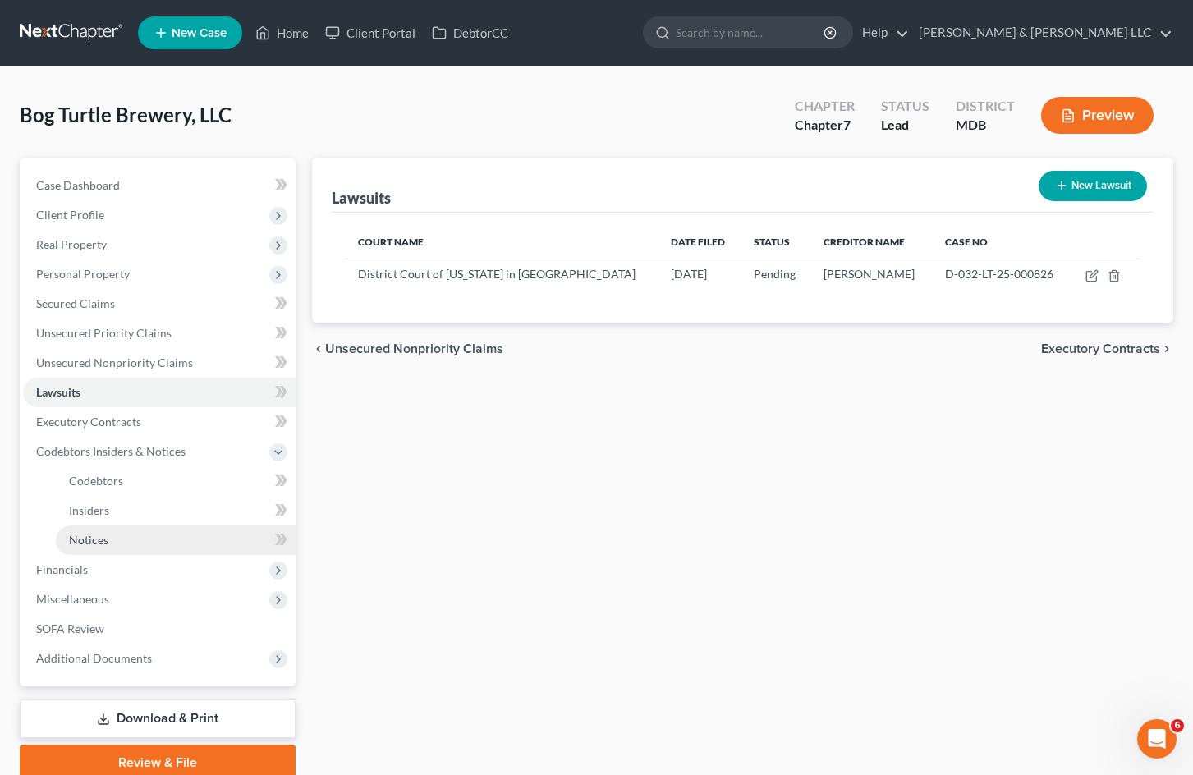
click at [192, 546] on link "Notices" at bounding box center [176, 541] width 240 height 30
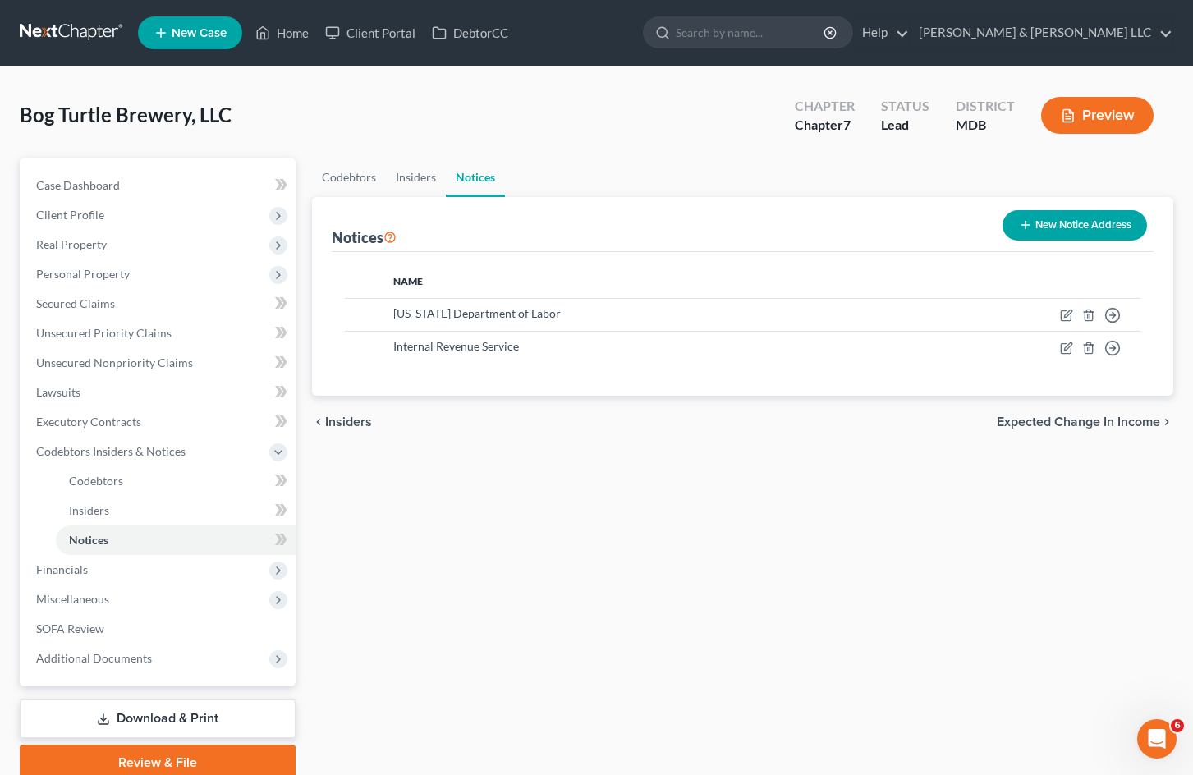
click at [1073, 225] on button "New Notice Address" at bounding box center [1075, 225] width 145 height 30
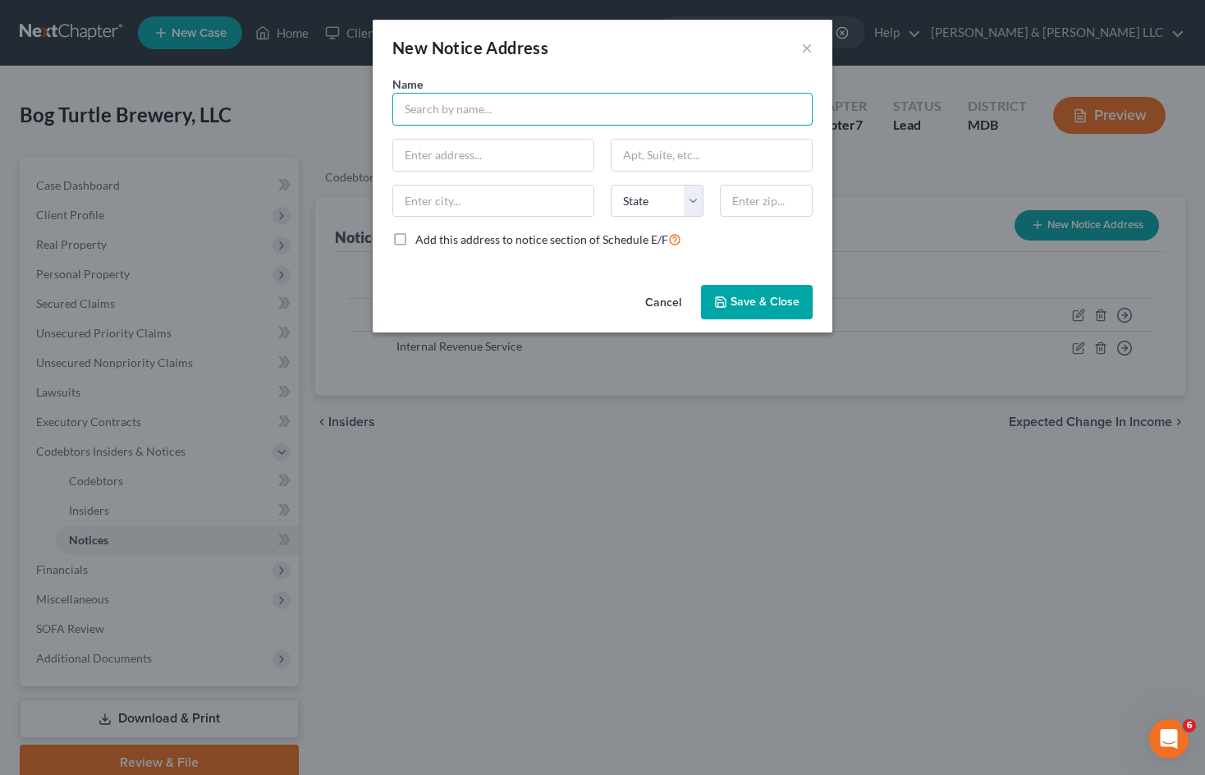
click at [456, 108] on input "text" at bounding box center [602, 109] width 420 height 33
type input "Cecil County Sheriff"
type input "[STREET_ADDRESS]"
type input "Suite 112"
type input "Elkton"
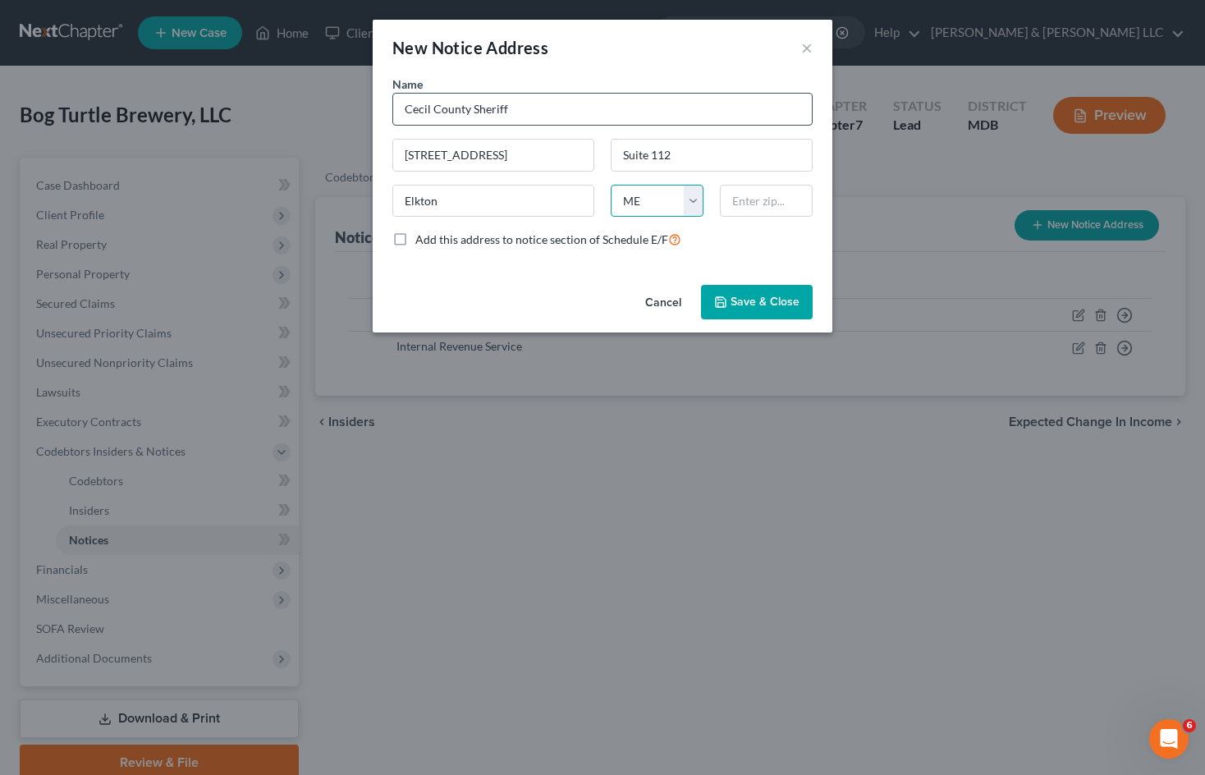
select select "21"
type input "21921"
click at [668, 302] on button "Cancel" at bounding box center [663, 303] width 62 height 33
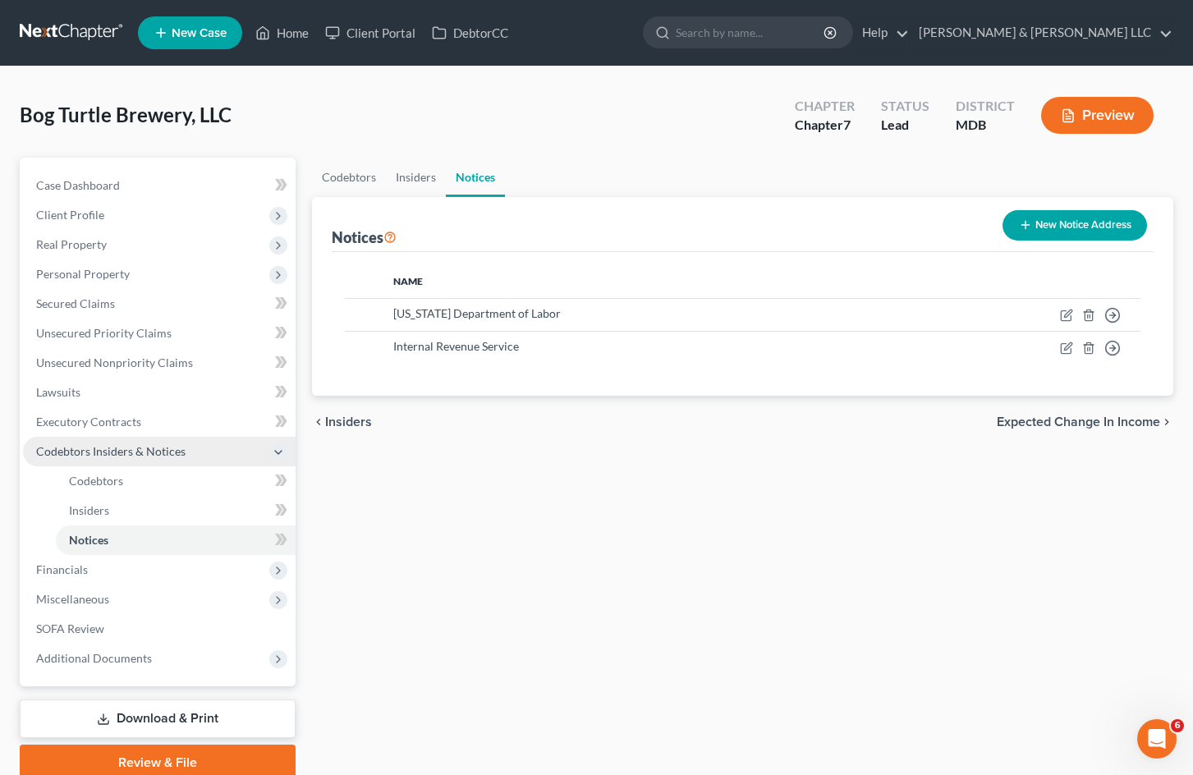
click at [147, 462] on span "Codebtors Insiders & Notices" at bounding box center [159, 452] width 273 height 30
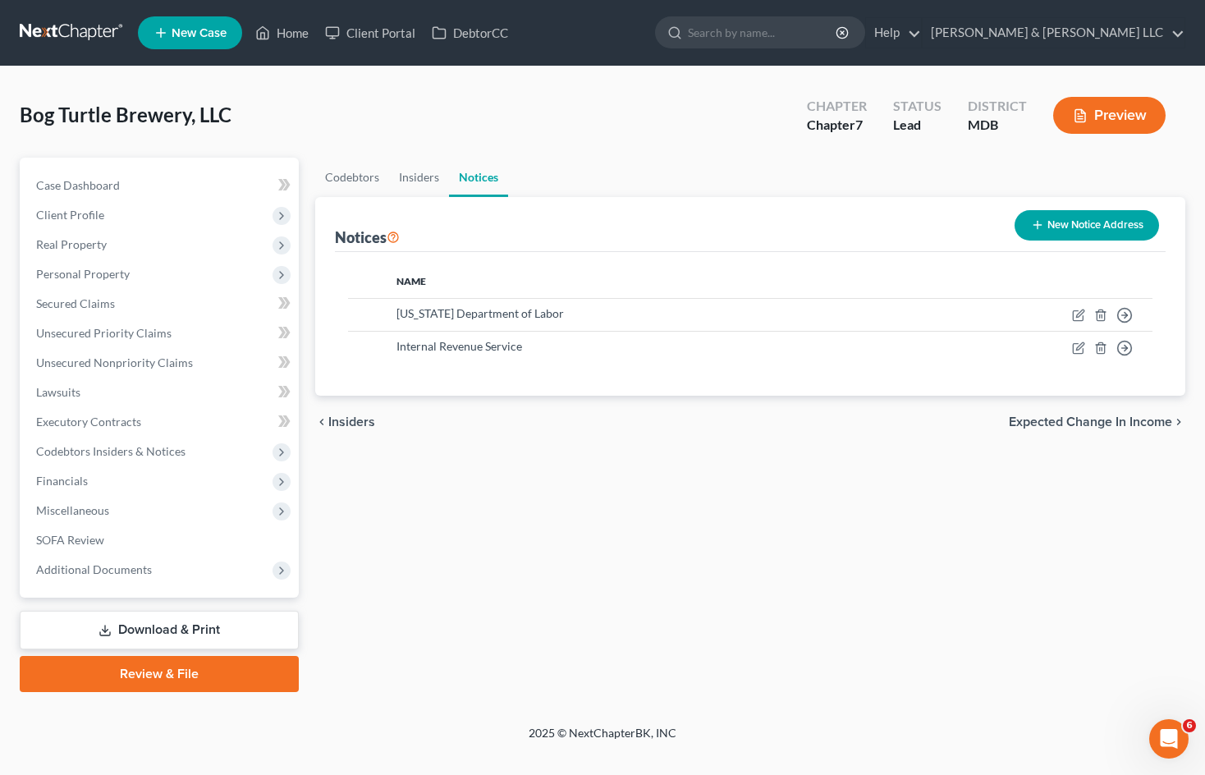
click at [660, 525] on div "Codebtors Insiders Notices Notices New Notice Address Name [US_STATE] Departmen…" at bounding box center [750, 425] width 887 height 535
click at [119, 243] on span "Real Property" at bounding box center [161, 245] width 276 height 30
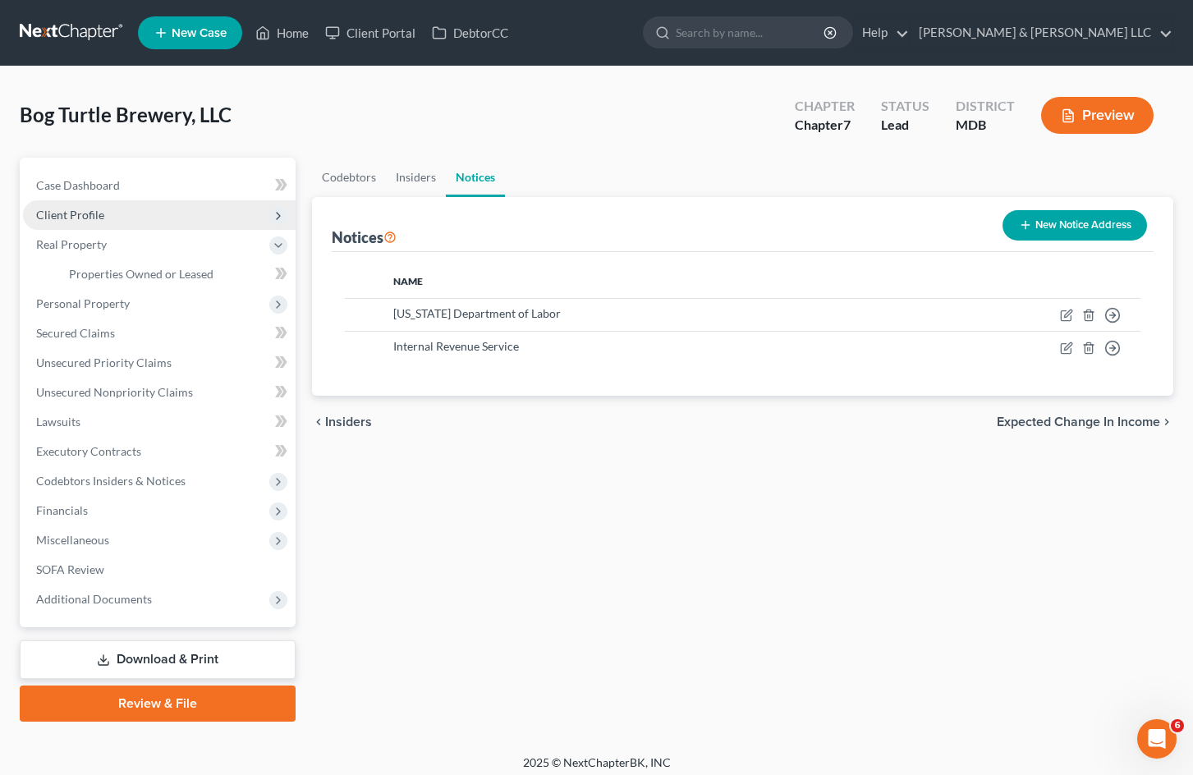
click at [125, 209] on span "Client Profile" at bounding box center [159, 215] width 273 height 30
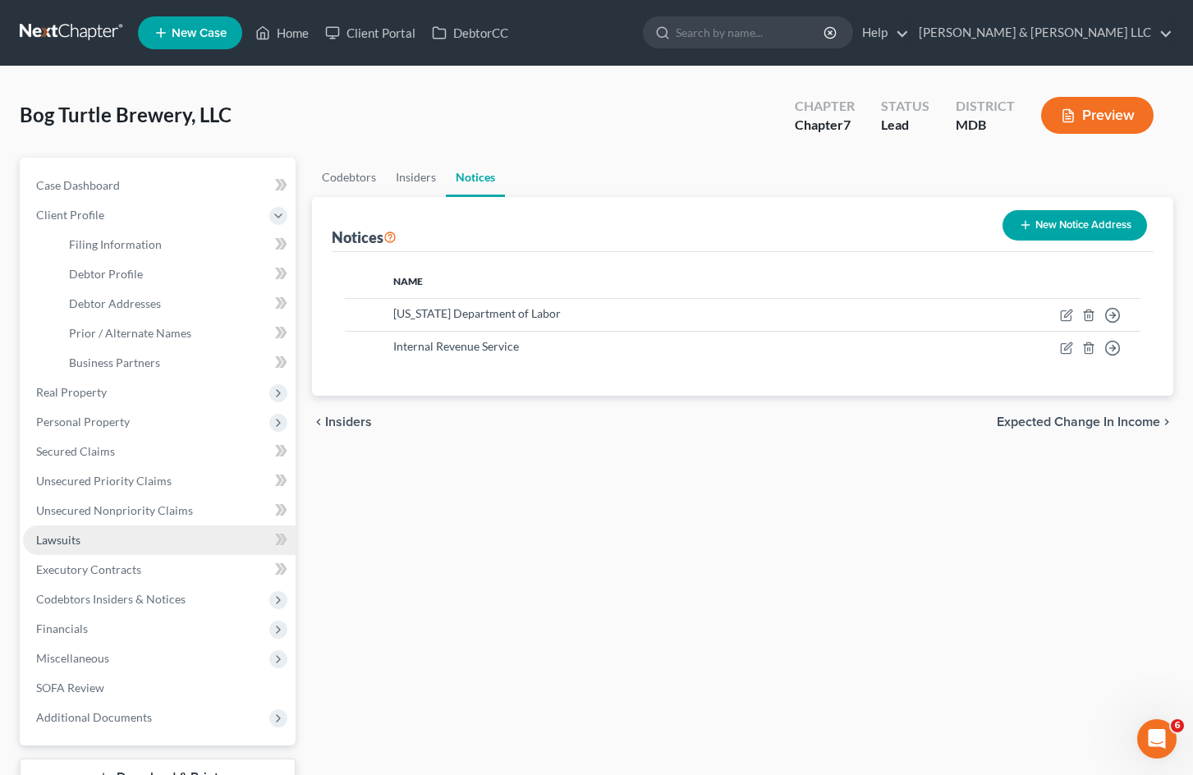
click at [153, 534] on link "Lawsuits" at bounding box center [159, 541] width 273 height 30
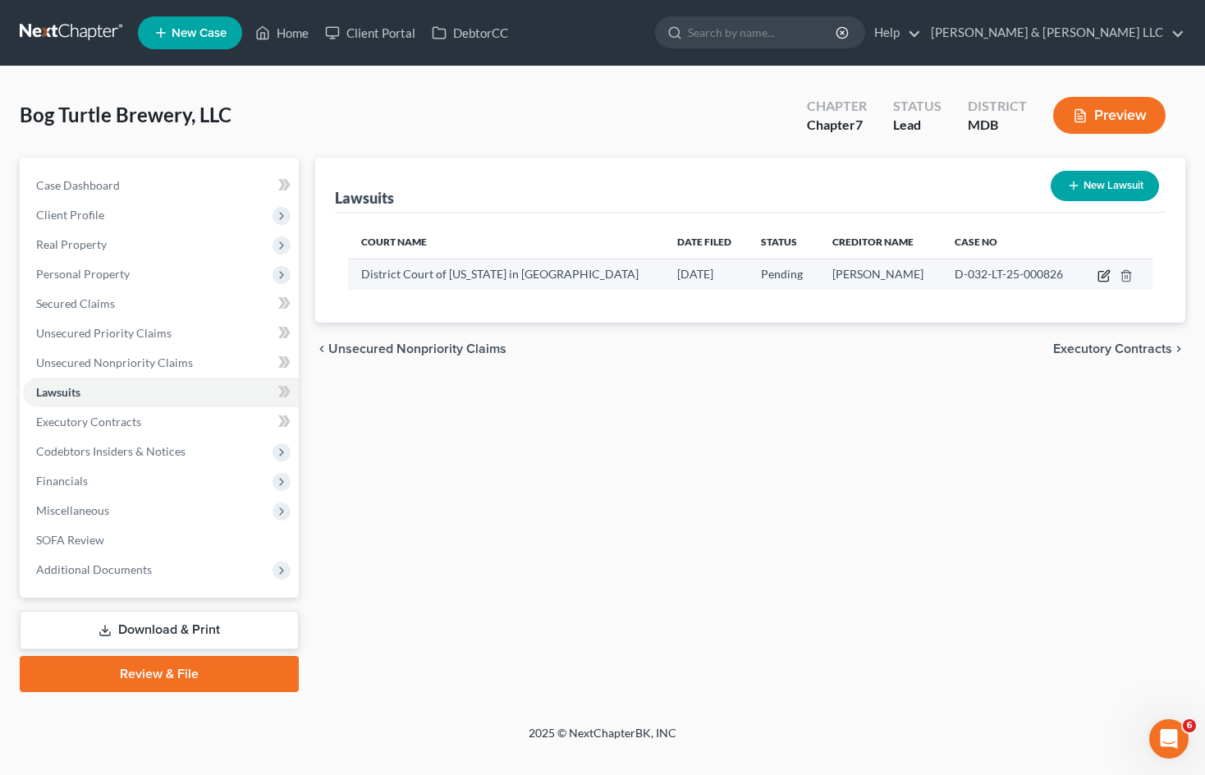
click at [1104, 275] on icon "button" at bounding box center [1105, 273] width 7 height 7
select select "21"
select select "0"
select select "3"
select select "21"
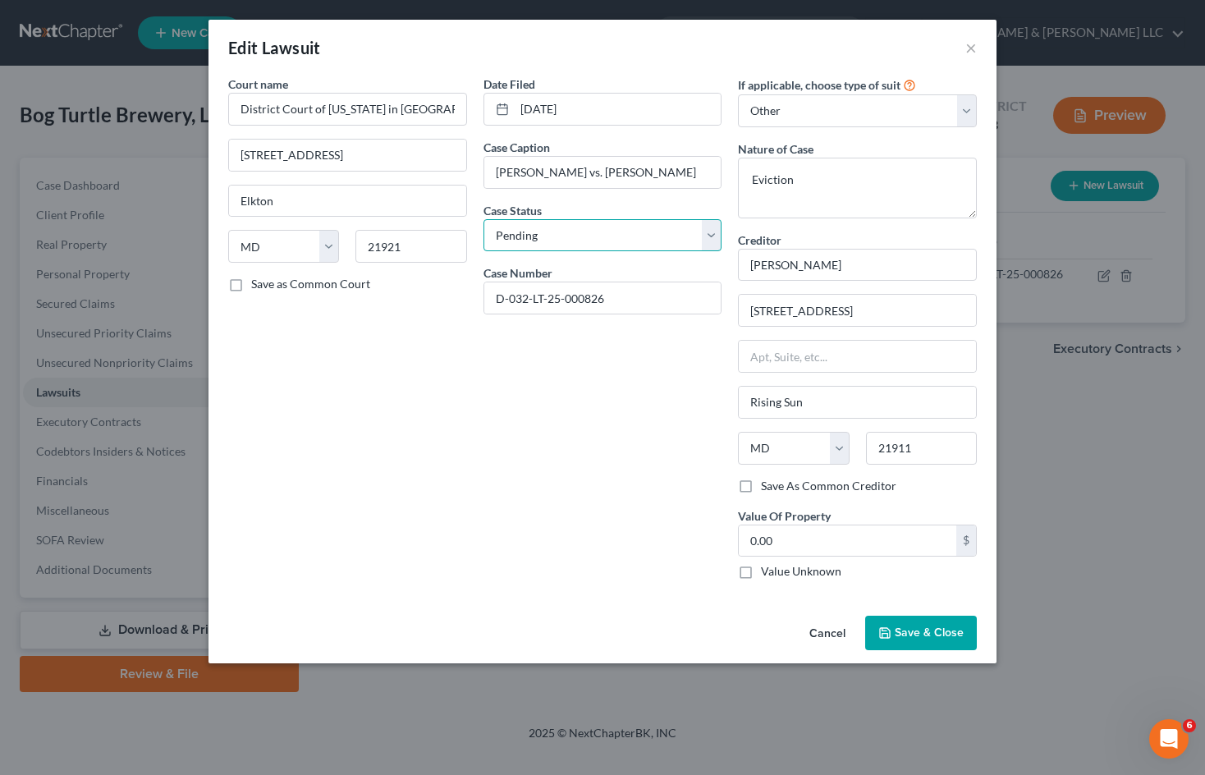
click at [706, 231] on select "Select Pending On Appeal Concluded" at bounding box center [603, 235] width 239 height 33
select select "2"
click at [484, 219] on select "Select Pending On Appeal Concluded" at bounding box center [603, 235] width 239 height 33
click at [816, 633] on button "Cancel" at bounding box center [827, 633] width 62 height 33
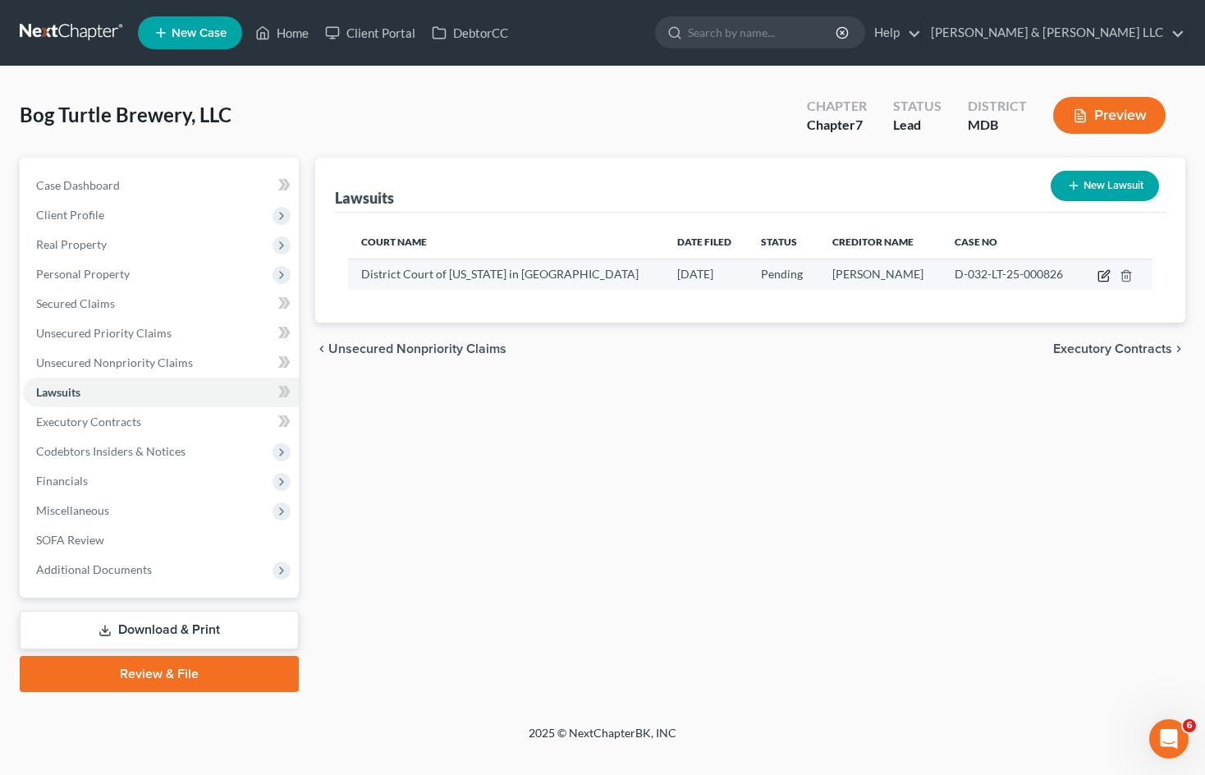
click at [1103, 277] on icon "button" at bounding box center [1105, 273] width 7 height 7
select select "21"
select select "0"
select select "3"
select select "21"
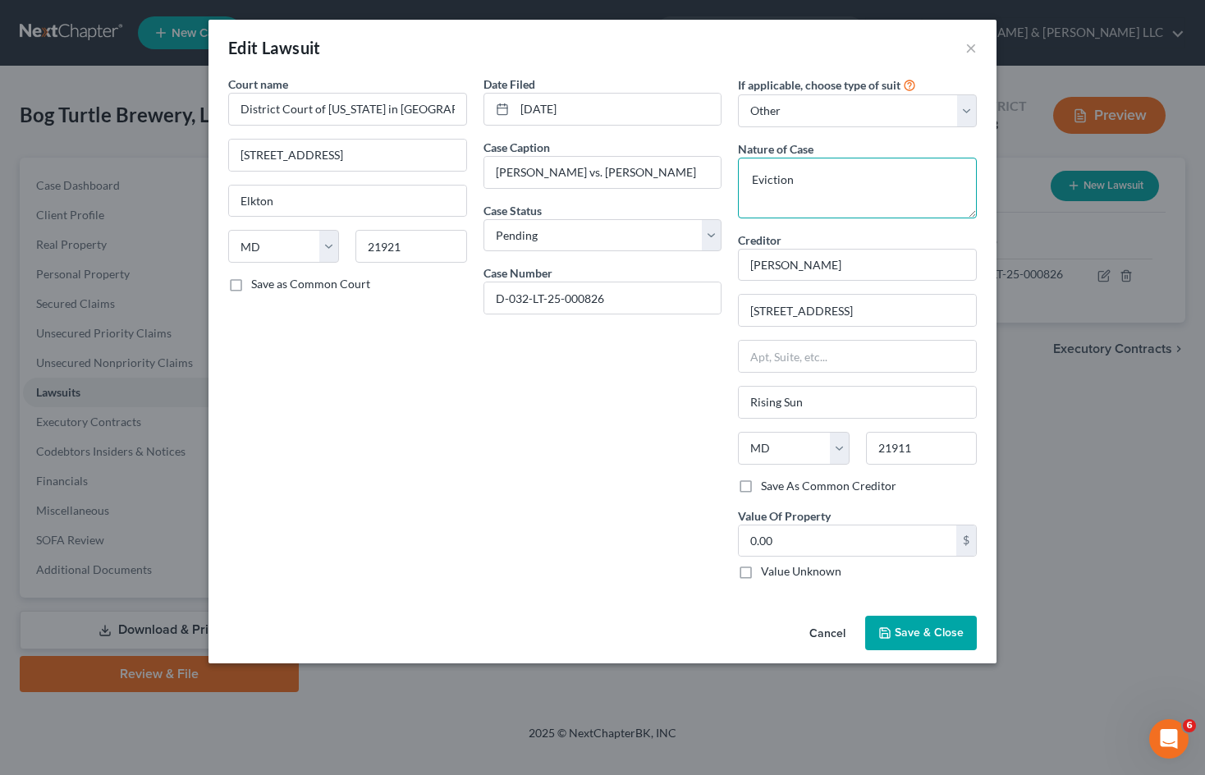
drag, startPoint x: 842, startPoint y: 172, endPoint x: 650, endPoint y: 145, distance: 193.2
click at [645, 188] on div "Court name * District Court of [US_STATE] in [GEOGRAPHIC_DATA] [GEOGRAPHIC_DATA…" at bounding box center [602, 334] width 765 height 517
type textarea "Landlord/Tenant"
click at [947, 623] on button "Save & Close" at bounding box center [921, 633] width 112 height 34
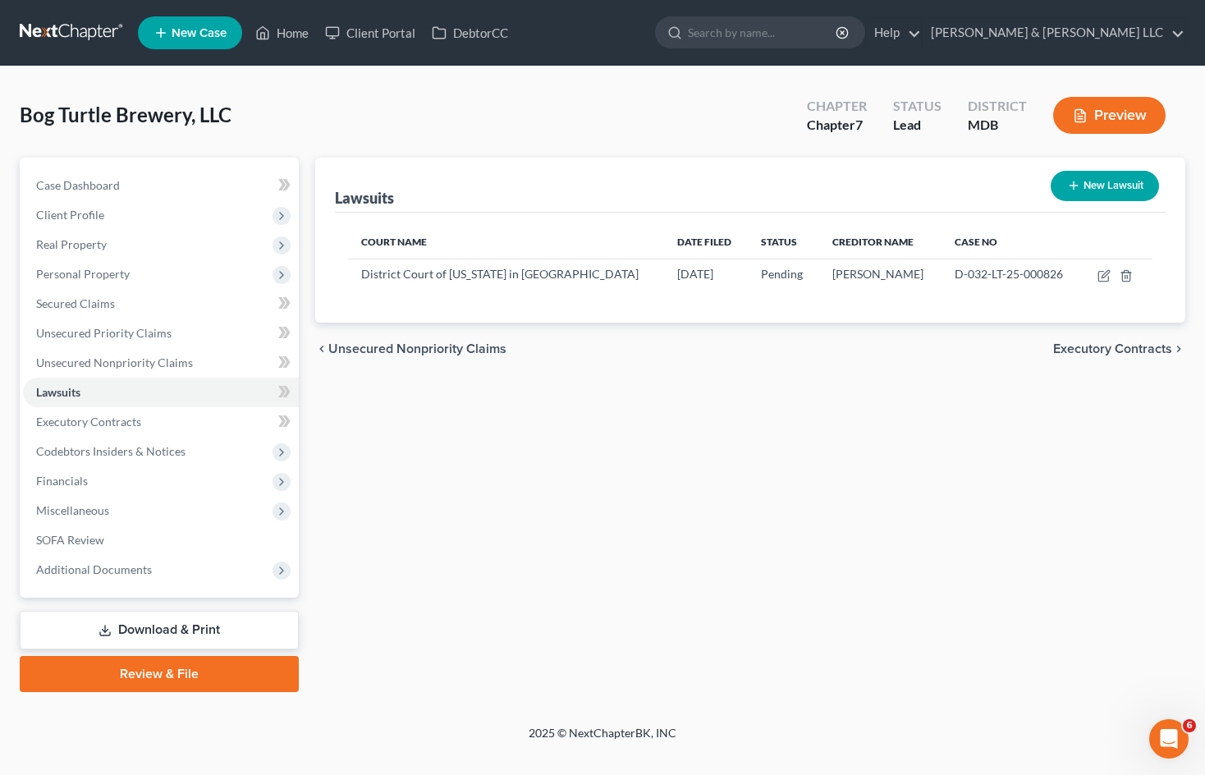
drag, startPoint x: 980, startPoint y: 424, endPoint x: 705, endPoint y: 359, distance: 282.6
click at [980, 424] on div "Lawsuits New Lawsuit Court Name Date Filed Status Creditor Name Case No Distric…" at bounding box center [750, 425] width 887 height 535
click at [163, 548] on link "SOFA Review" at bounding box center [161, 541] width 276 height 30
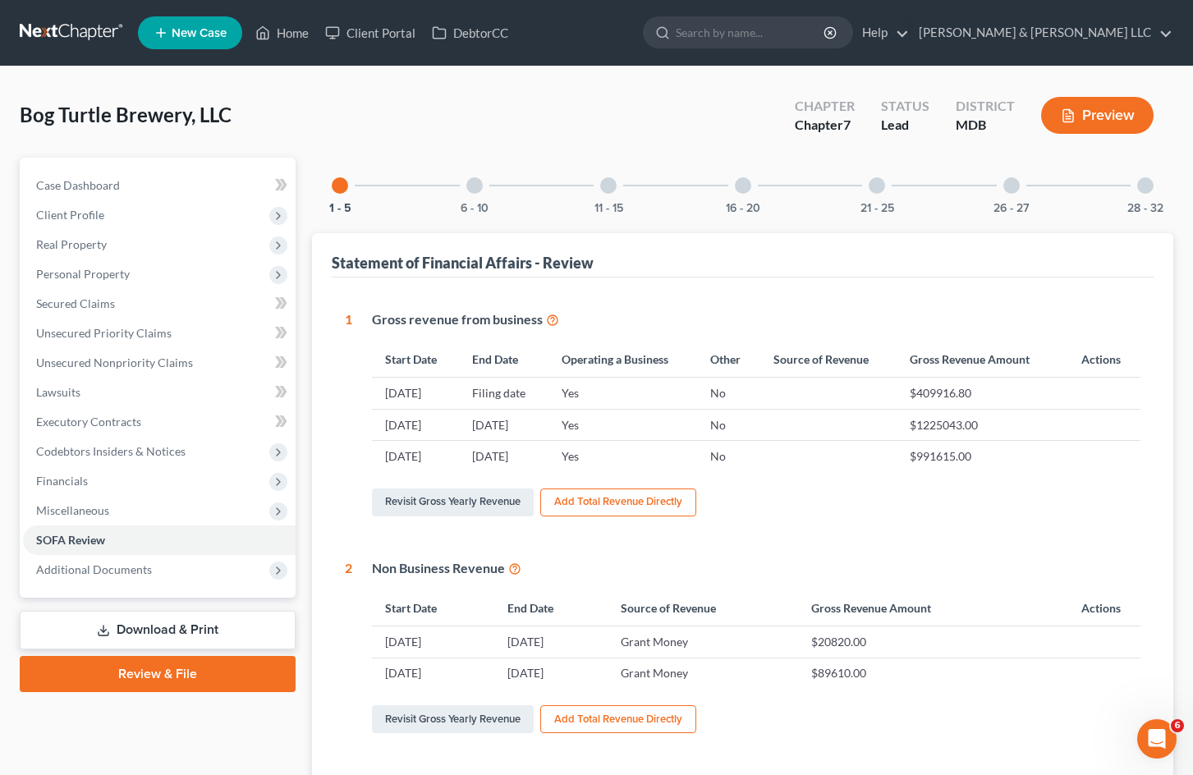
drag, startPoint x: 631, startPoint y: 94, endPoint x: 731, endPoint y: 0, distance: 137.7
click at [631, 95] on div "Bog Turtle Brewery, LLC Upgraded Chapter Chapter 7 Status Lead District MDB Pre…" at bounding box center [597, 121] width 1154 height 71
drag, startPoint x: 149, startPoint y: 269, endPoint x: 157, endPoint y: 300, distance: 31.5
click at [149, 269] on span "Personal Property" at bounding box center [159, 274] width 273 height 30
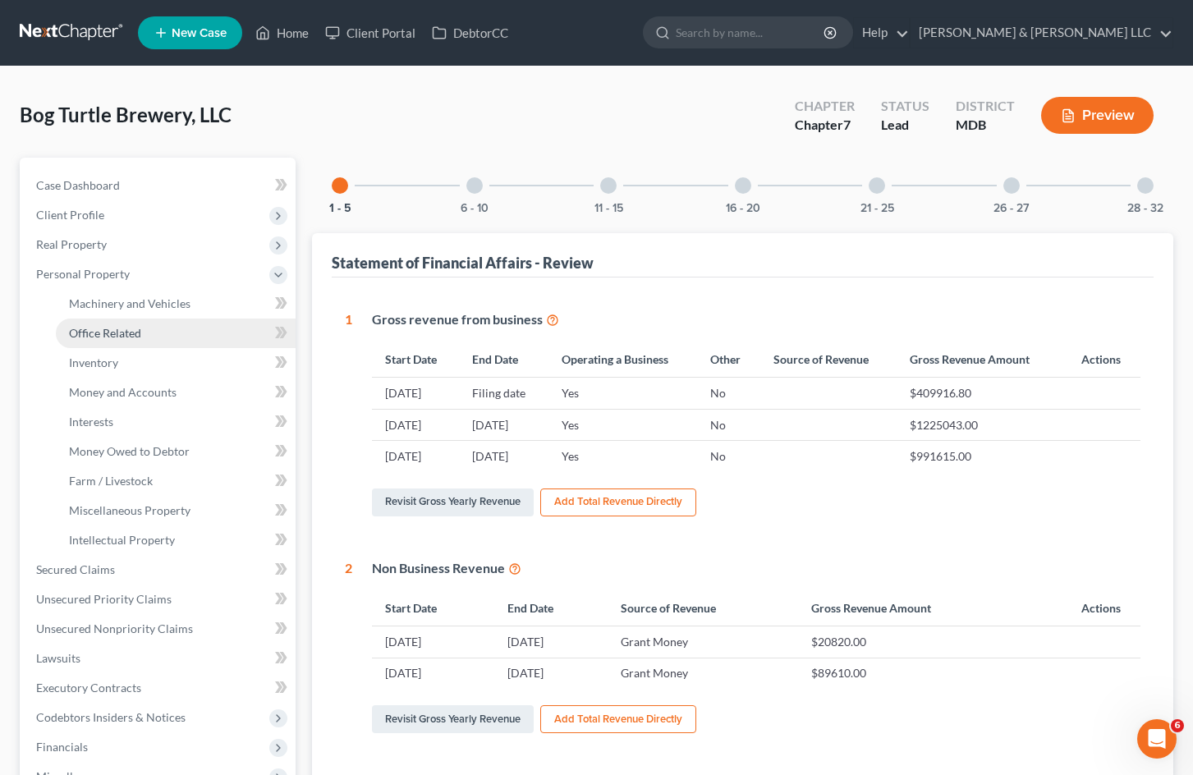
click at [160, 330] on link "Office Related" at bounding box center [176, 334] width 240 height 30
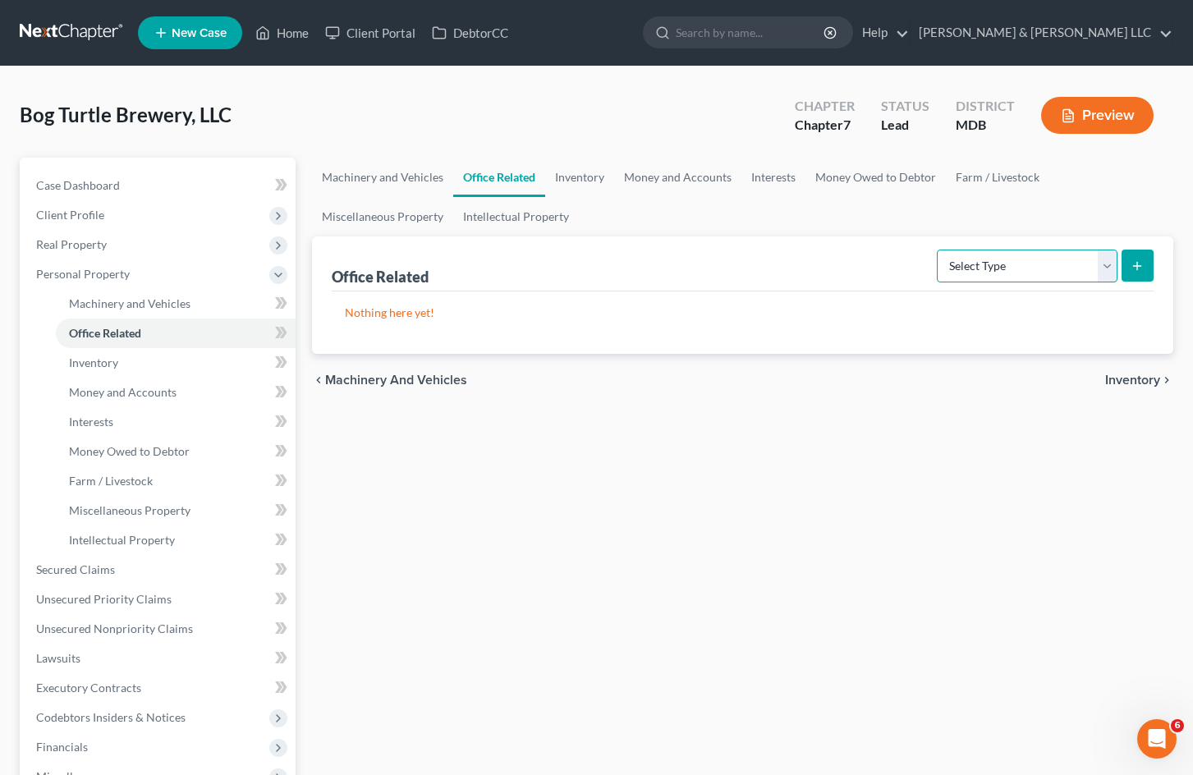
click at [995, 262] on select "Select Type Collectibles (A/B: 42) Office Equipment (A/B: 41) Office Fixtures (…" at bounding box center [1027, 266] width 181 height 33
drag, startPoint x: 576, startPoint y: 468, endPoint x: 550, endPoint y: 466, distance: 26.3
click at [576, 469] on div "Machinery and Vehicles Office Related Inventory Money and Accounts Interests Mo…" at bounding box center [743, 558] width 878 height 801
click at [427, 170] on link "Machinery and Vehicles" at bounding box center [382, 177] width 141 height 39
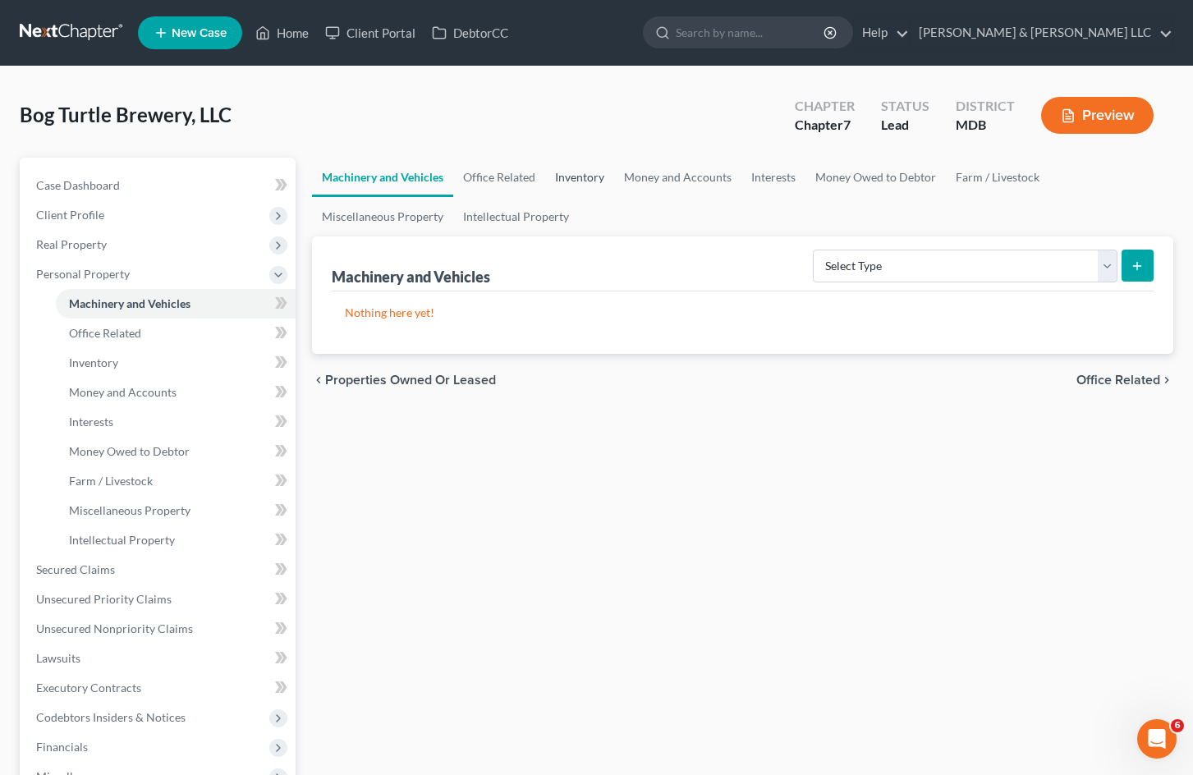
click at [588, 176] on link "Inventory" at bounding box center [579, 177] width 69 height 39
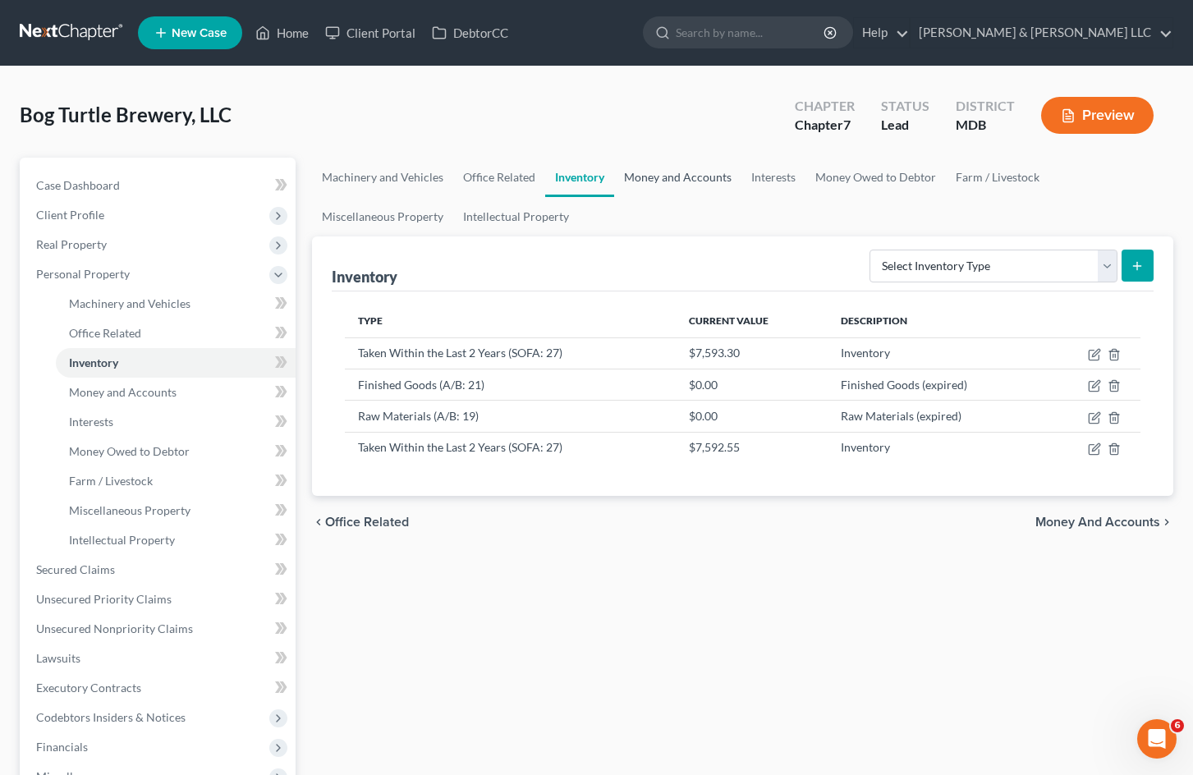
click at [688, 177] on link "Money and Accounts" at bounding box center [677, 177] width 127 height 39
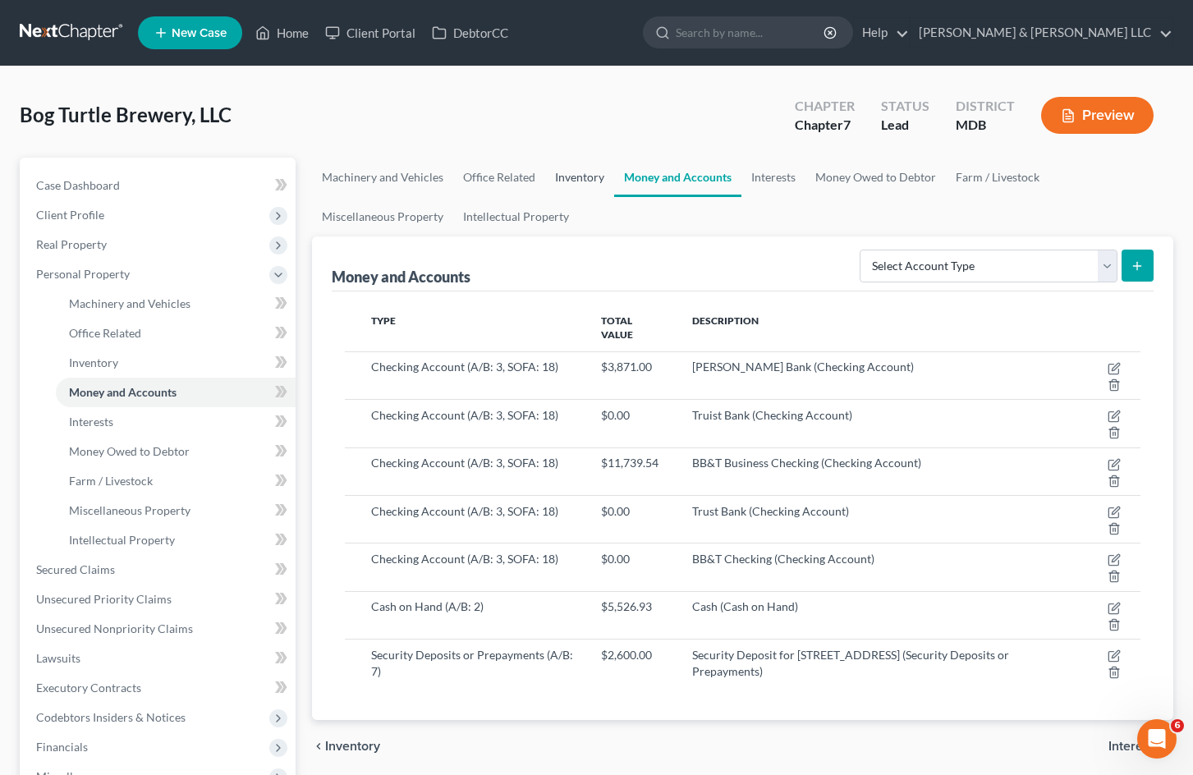
click at [559, 183] on link "Inventory" at bounding box center [579, 177] width 69 height 39
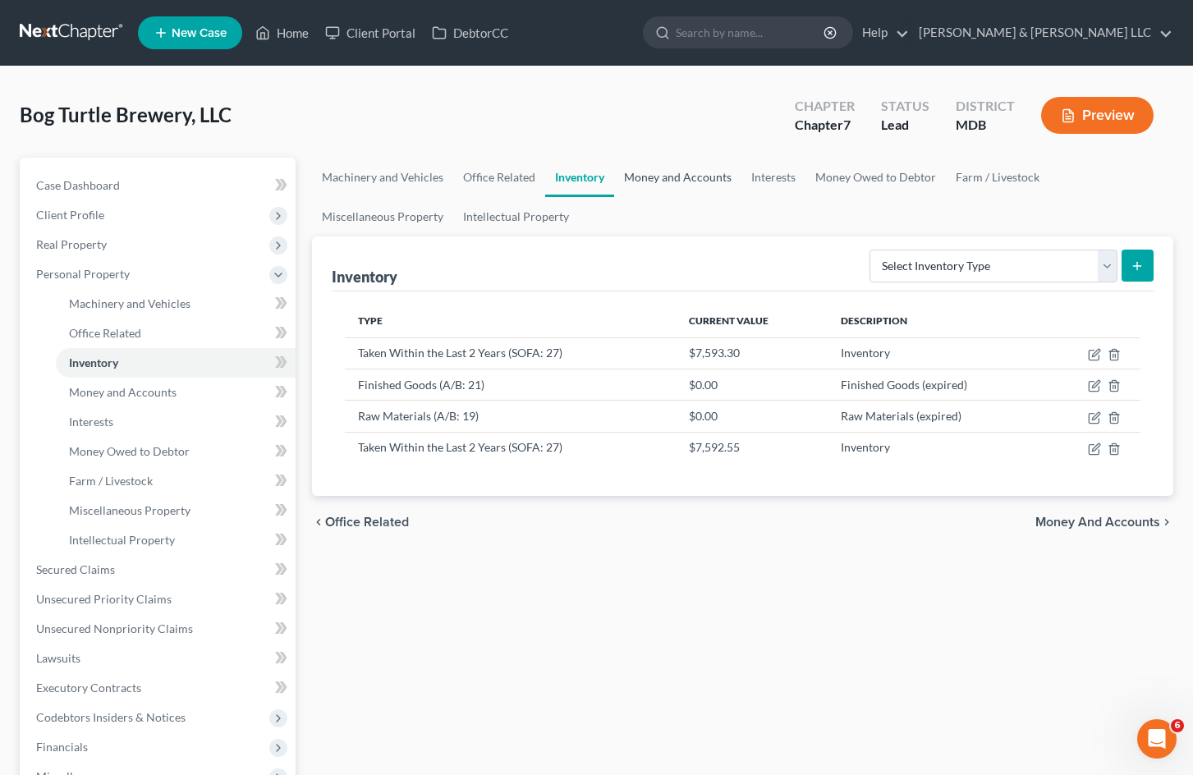
click at [711, 175] on link "Money and Accounts" at bounding box center [677, 177] width 127 height 39
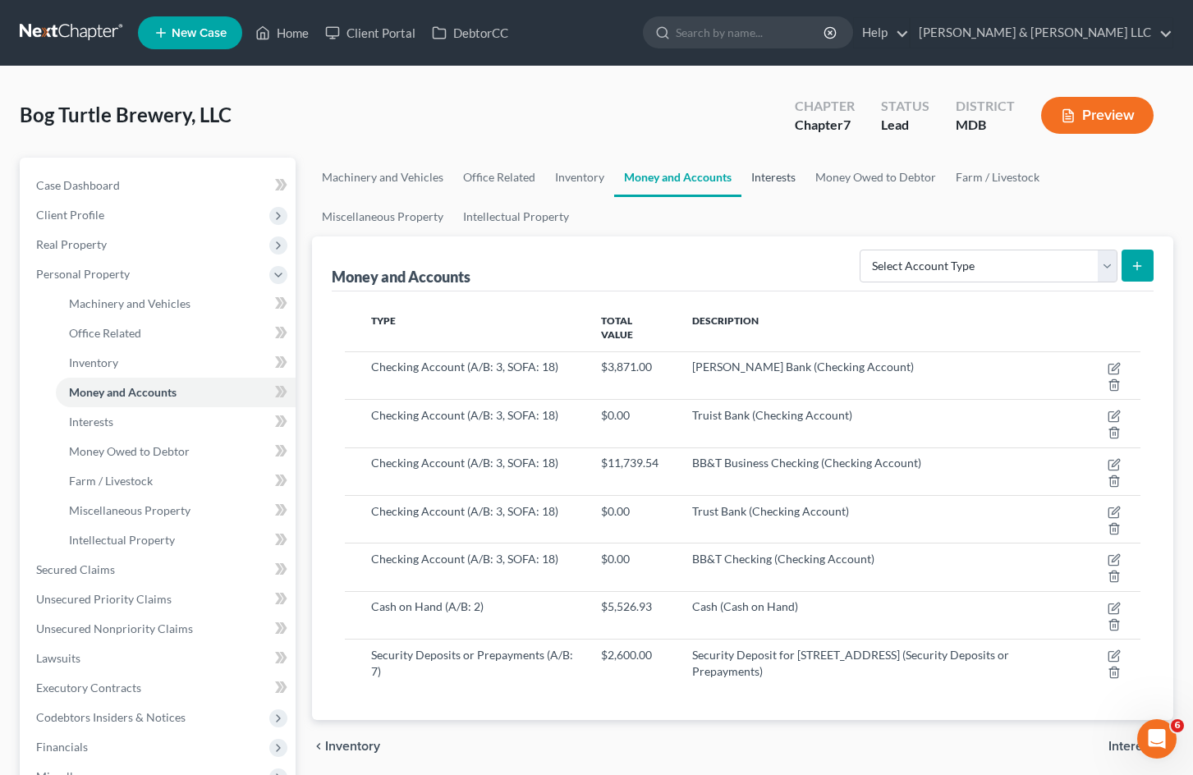
click at [773, 175] on link "Interests" at bounding box center [773, 177] width 64 height 39
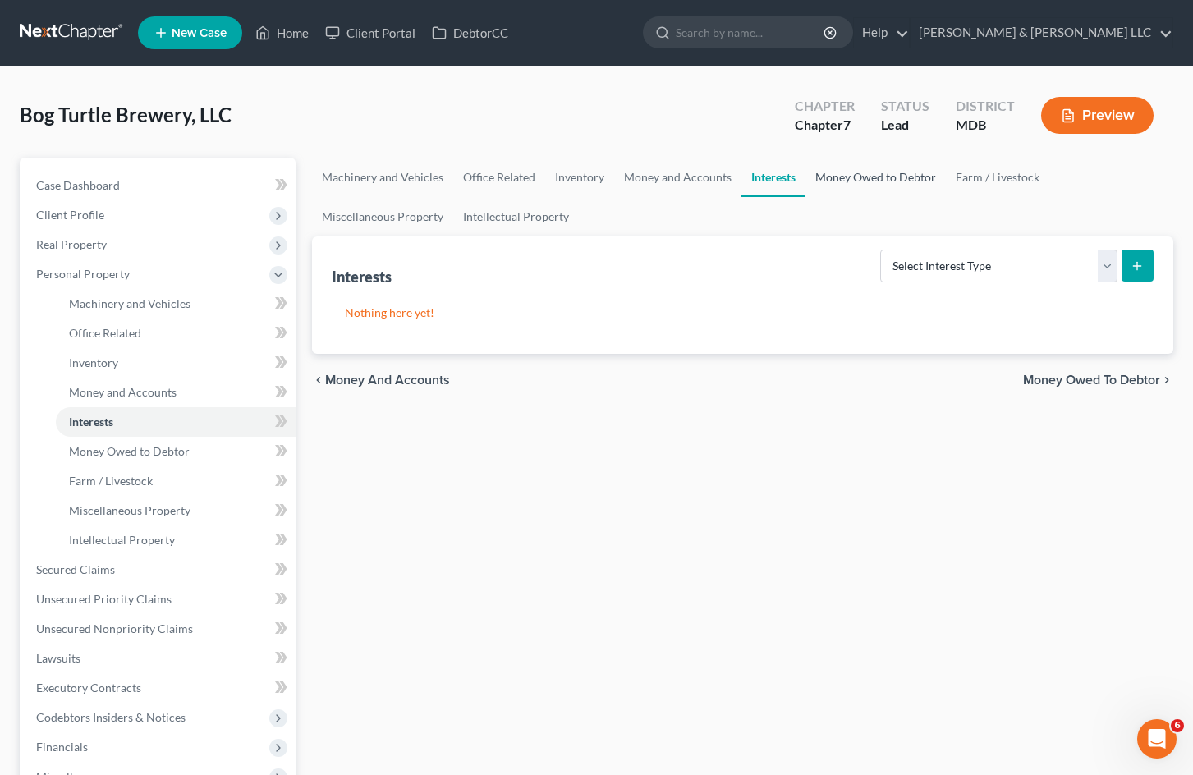
click at [904, 184] on link "Money Owed to Debtor" at bounding box center [876, 177] width 140 height 39
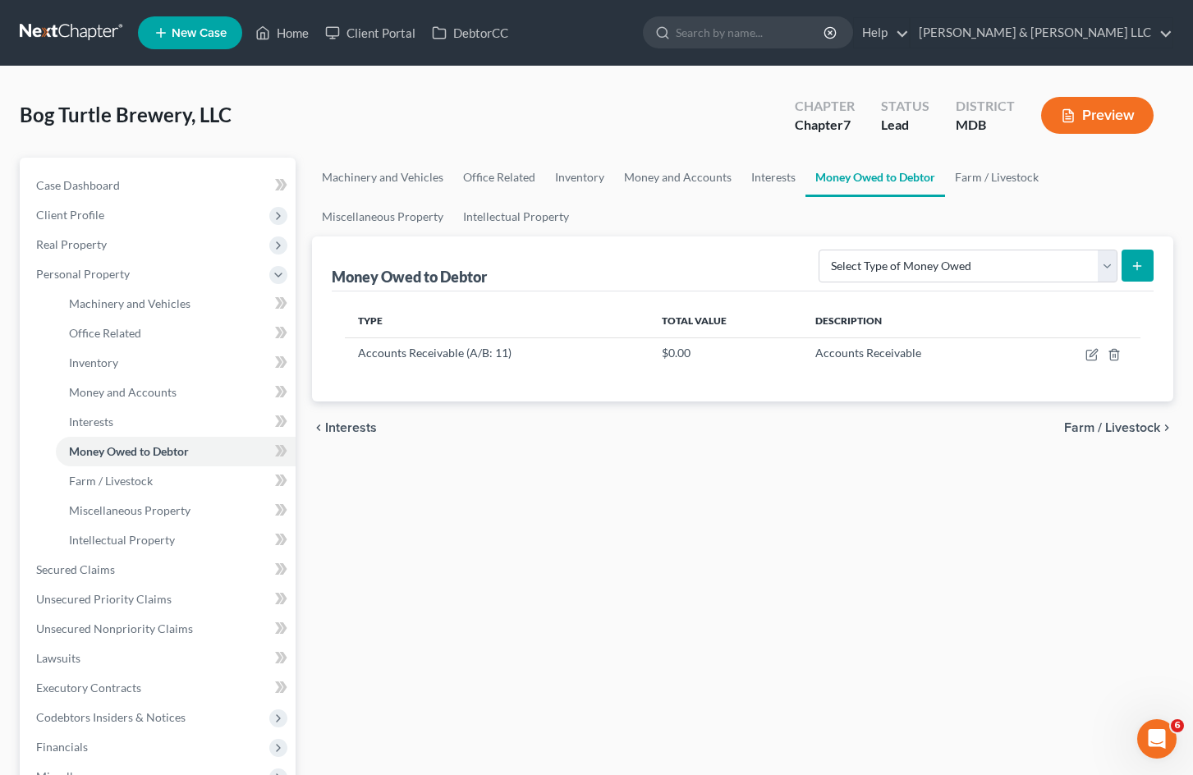
click at [530, 513] on div "Machinery and Vehicles Office Related Inventory Money and Accounts Interests Mo…" at bounding box center [743, 558] width 878 height 801
drag, startPoint x: 480, startPoint y: 530, endPoint x: 262, endPoint y: 371, distance: 269.9
click at [480, 530] on div "Machinery and Vehicles Office Related Inventory Money and Accounts Interests Mo…" at bounding box center [743, 558] width 878 height 801
click at [402, 173] on link "Machinery and Vehicles" at bounding box center [382, 177] width 141 height 39
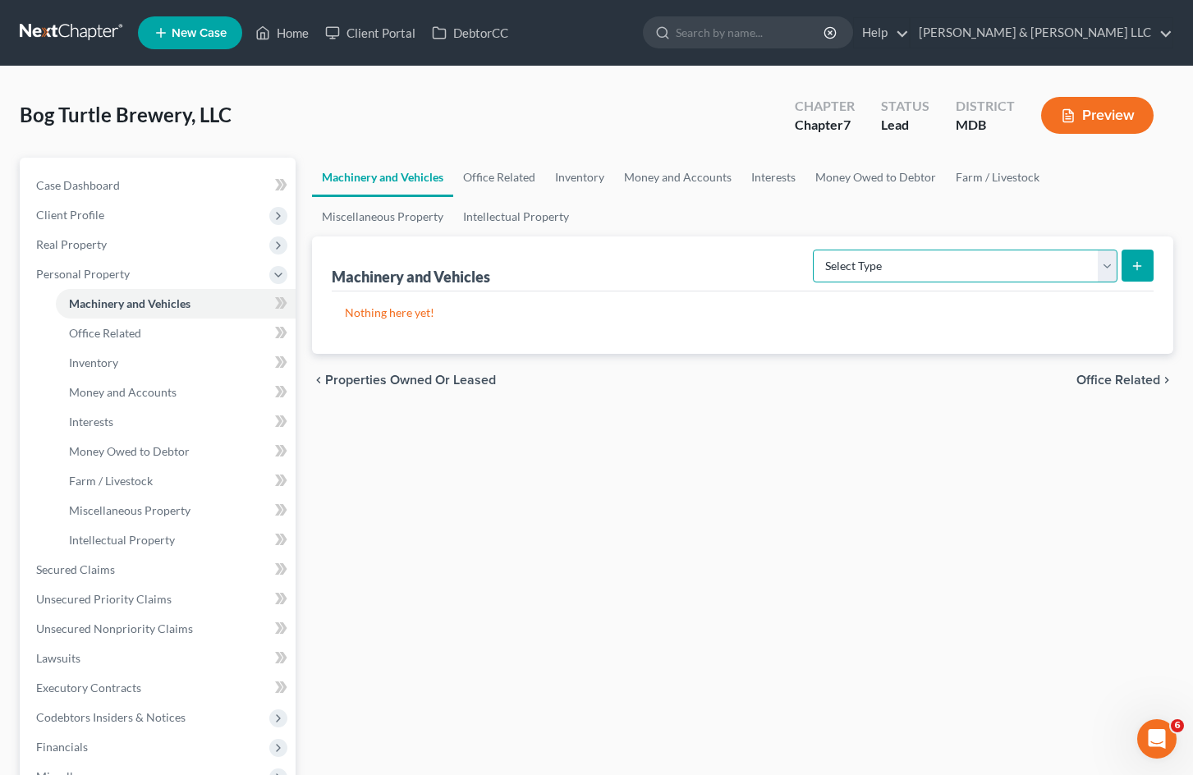
click at [940, 276] on select "Select Type Aircraft (A/B: 49) Other Machinery, Fixtures and Equipment (A/B: 50…" at bounding box center [965, 266] width 305 height 33
drag, startPoint x: 517, startPoint y: 185, endPoint x: 859, endPoint y: 205, distance: 342.2
click at [517, 185] on link "Office Related" at bounding box center [499, 177] width 92 height 39
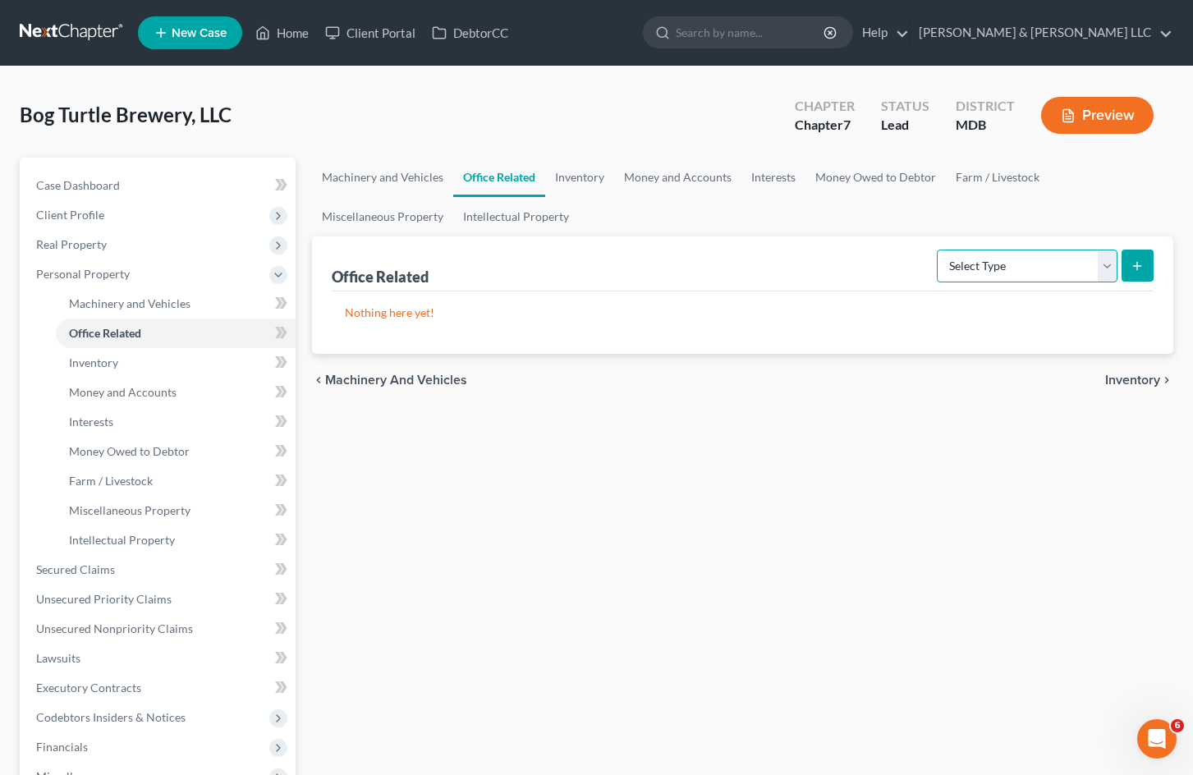
click at [976, 270] on select "Select Type Collectibles (A/B: 42) Office Equipment (A/B: 41) Office Fixtures (…" at bounding box center [1027, 266] width 181 height 33
click at [582, 176] on link "Inventory" at bounding box center [579, 177] width 69 height 39
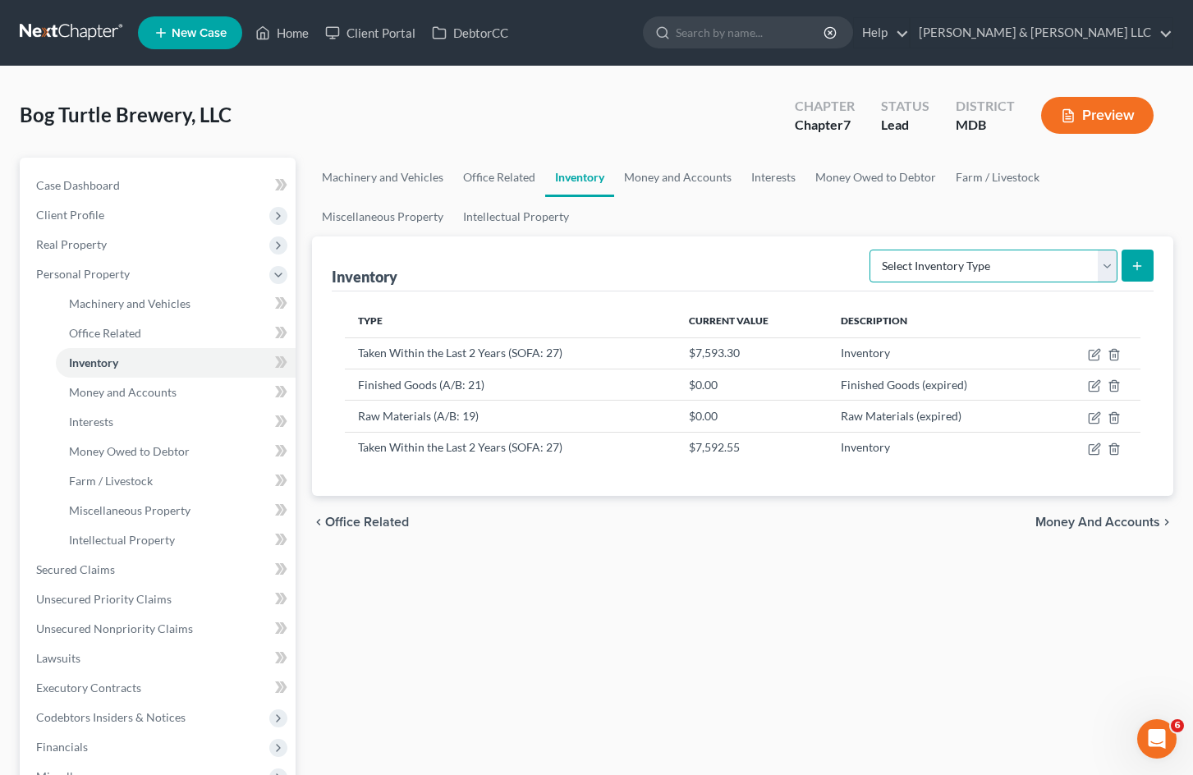
drag, startPoint x: 963, startPoint y: 259, endPoint x: 956, endPoint y: 255, distance: 8.5
click at [963, 259] on select "Select Inventory Type Finished Goods (A/B: 21) Other Inventory or Supplies (A/B…" at bounding box center [994, 266] width 248 height 33
click at [669, 170] on link "Money and Accounts" at bounding box center [677, 177] width 127 height 39
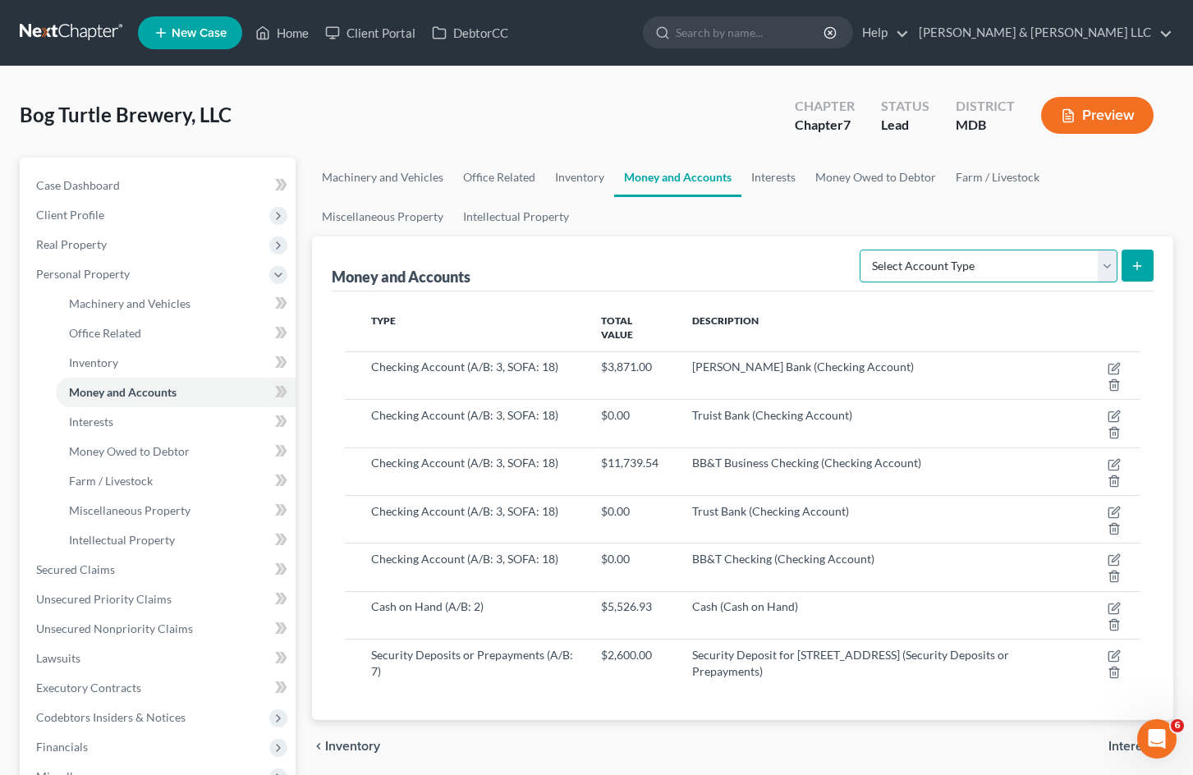
click at [957, 269] on select "Select Account Type Brokerage (A/B: 3, SOFA: 18) Cash on Hand (A/B: 2) Certific…" at bounding box center [989, 266] width 258 height 33
drag, startPoint x: 793, startPoint y: 178, endPoint x: 932, endPoint y: 233, distance: 149.3
click at [793, 179] on link "Interests" at bounding box center [773, 177] width 64 height 39
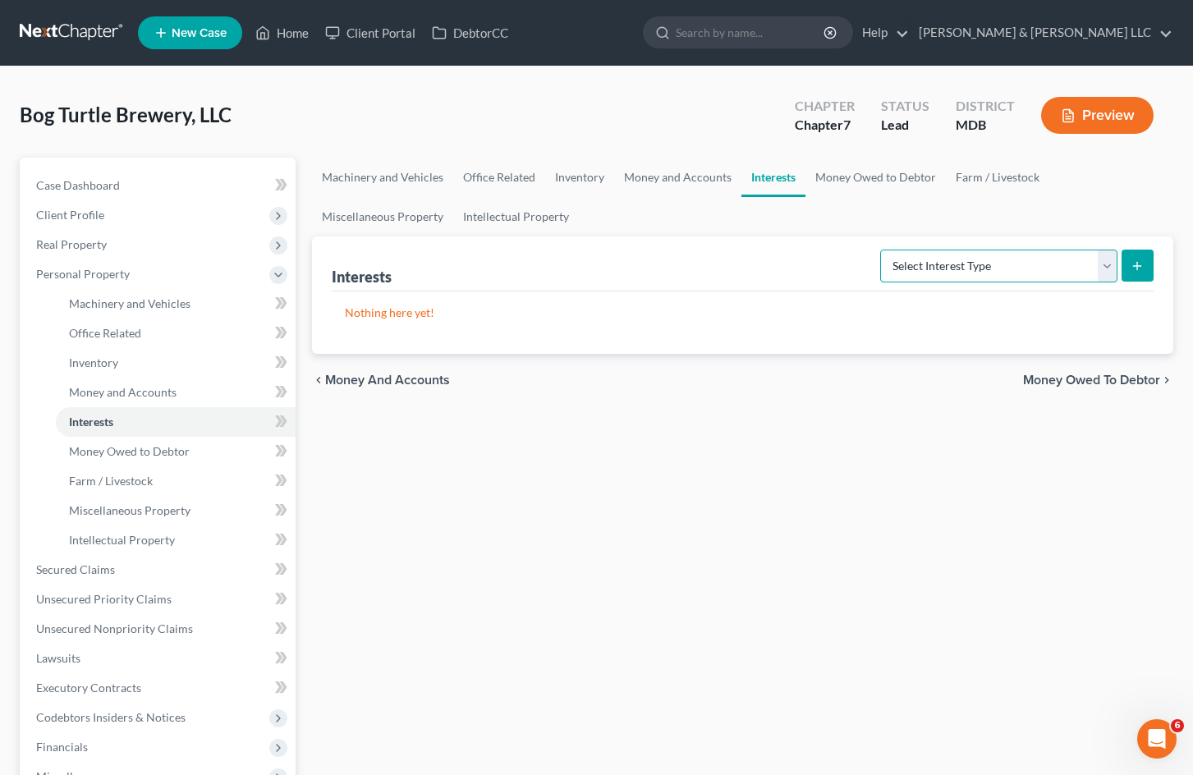
drag, startPoint x: 955, startPoint y: 263, endPoint x: 951, endPoint y: 255, distance: 9.2
click at [955, 263] on select "Select Interest Type Bond (A/B: 16) Incorporated Business (A/B: 15) Insurance P…" at bounding box center [998, 266] width 237 height 33
drag, startPoint x: 877, startPoint y: 172, endPoint x: 953, endPoint y: 233, distance: 97.6
click at [877, 172] on link "Money Owed to Debtor" at bounding box center [876, 177] width 140 height 39
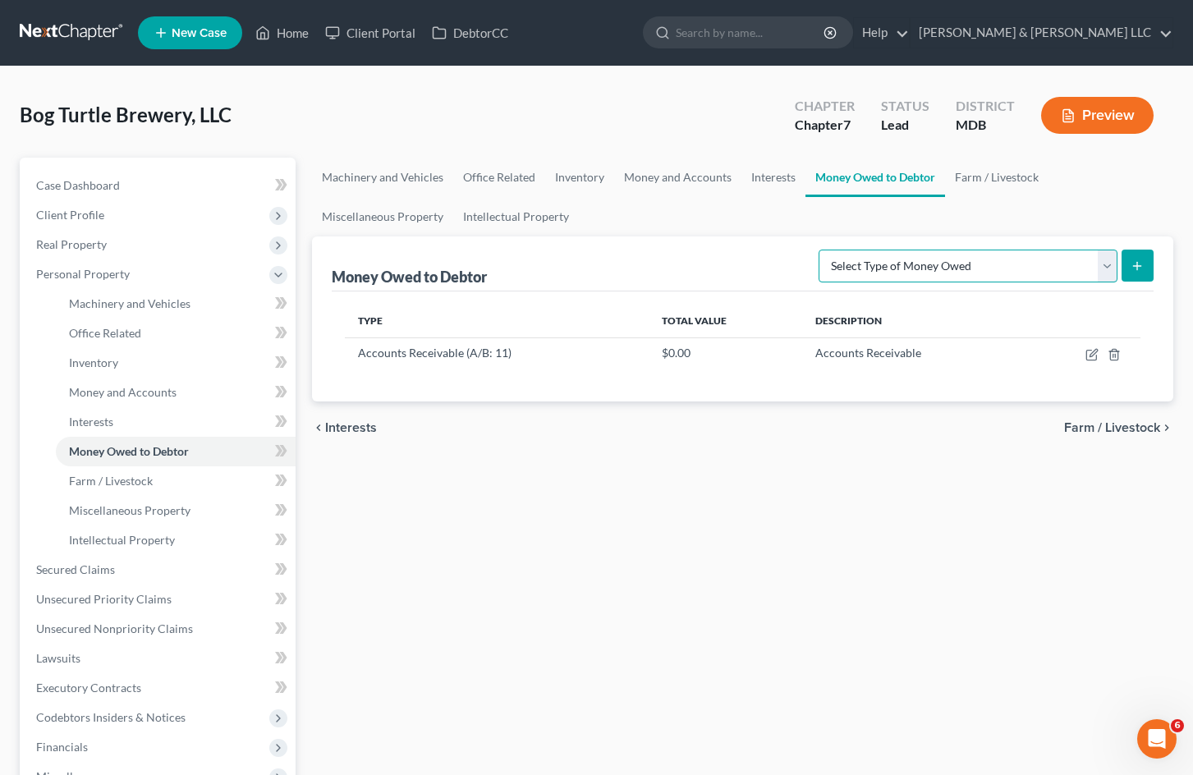
drag, startPoint x: 945, startPoint y: 264, endPoint x: 981, endPoint y: 202, distance: 72.1
click at [945, 264] on select "Select Type of Money Owed Accounts Receivable (A/B: 11) Causes of Action Agains…" at bounding box center [968, 266] width 299 height 33
drag, startPoint x: 990, startPoint y: 181, endPoint x: 973, endPoint y: 200, distance: 25.6
click at [990, 181] on link "Farm / Livestock" at bounding box center [996, 177] width 103 height 39
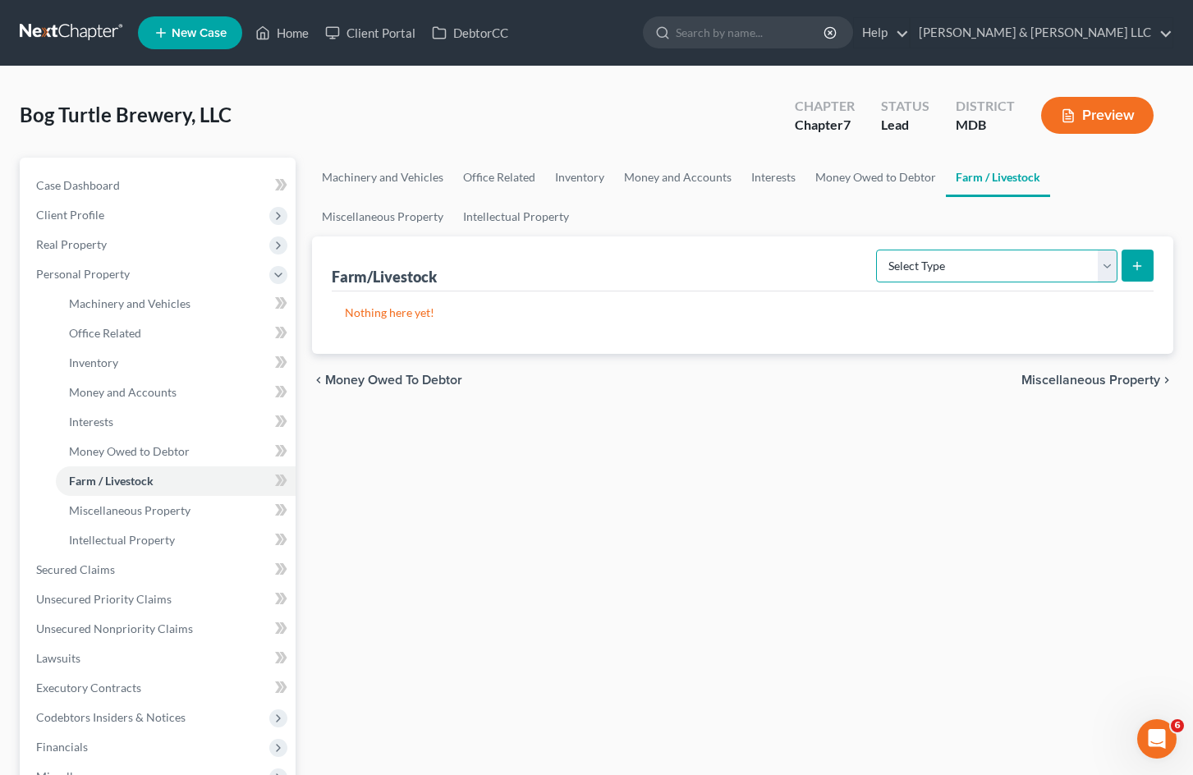
click at [931, 263] on select "Select Type Animals & Livestock (A/B: 29) Crops: Growing or Harvested (A/B: 28)…" at bounding box center [996, 266] width 241 height 33
click at [372, 215] on link "Miscellaneous Property" at bounding box center [382, 216] width 141 height 39
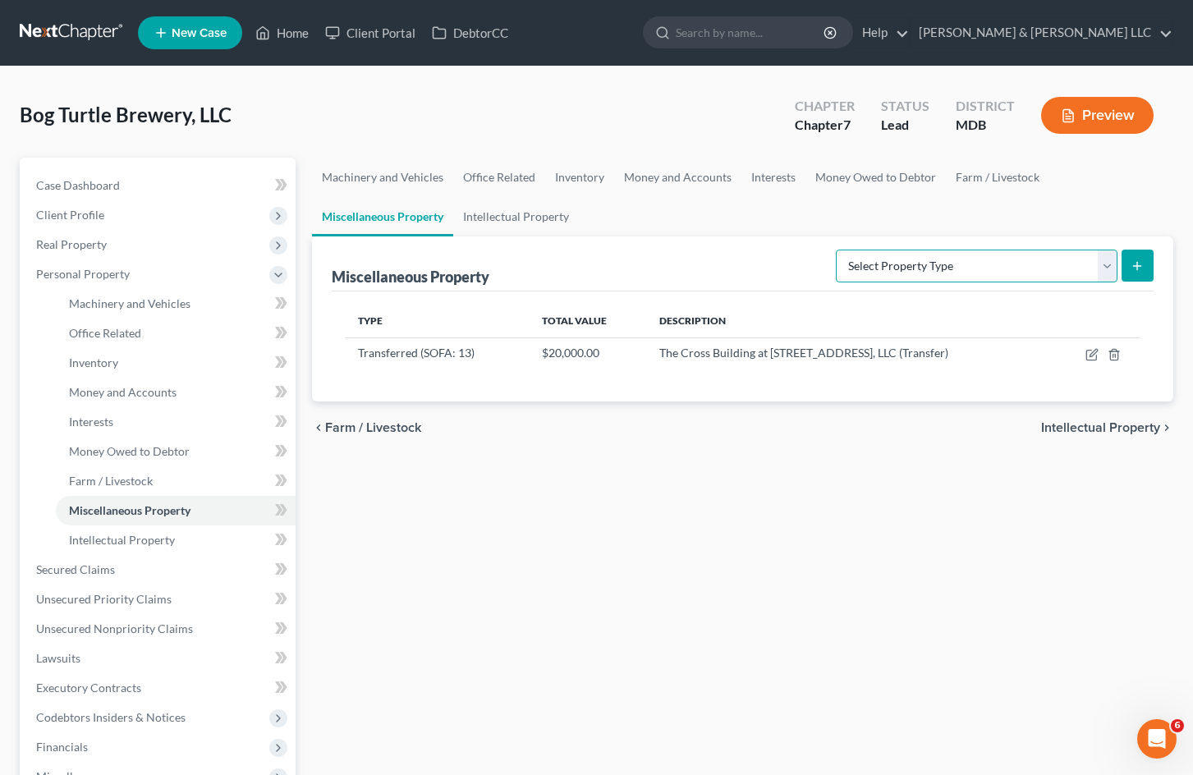
click at [947, 273] on select "Select Property Type Assigned for Creditor Benefit [DATE] (SOFA: 8) Assigned to…" at bounding box center [977, 266] width 282 height 33
drag, startPoint x: 504, startPoint y: 217, endPoint x: 826, endPoint y: 235, distance: 322.4
click at [504, 217] on link "Intellectual Property" at bounding box center [516, 216] width 126 height 39
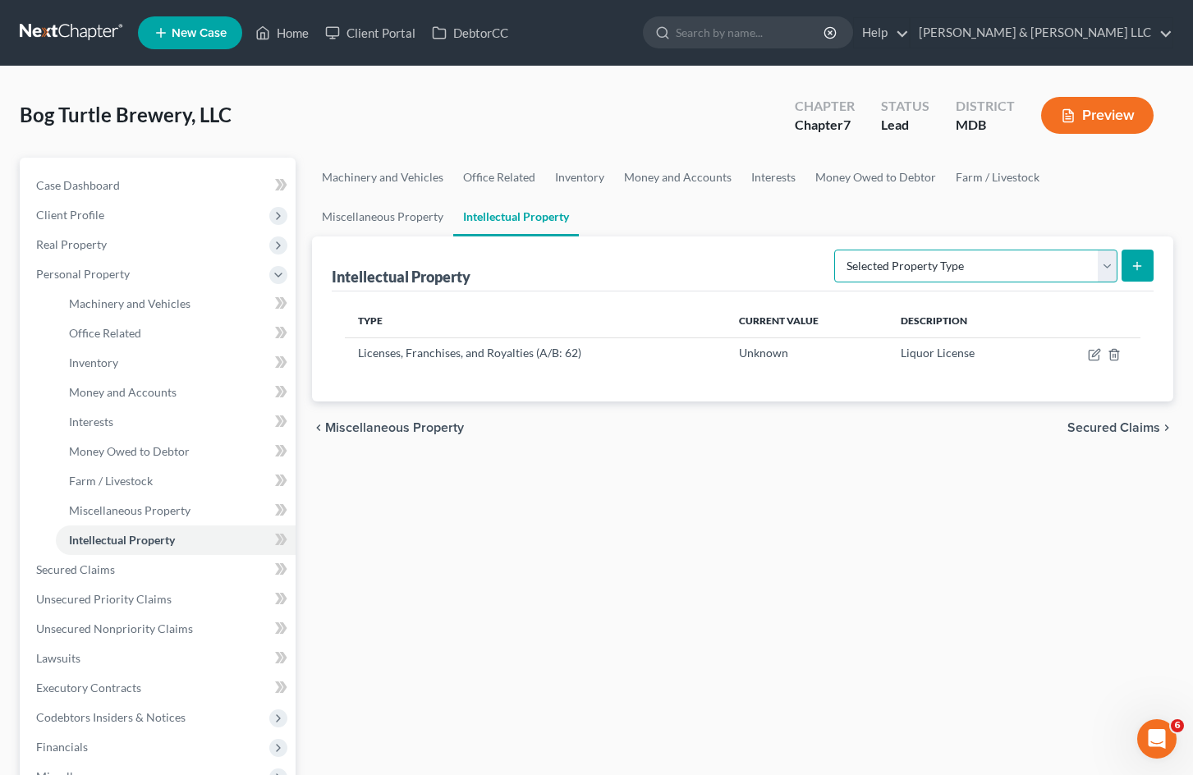
click at [907, 264] on select "Selected Property Type Customer Lists (A/B: 63) Goodwill (A/B: 65) Internet Dom…" at bounding box center [975, 266] width 283 height 33
click at [159, 269] on span "Personal Property" at bounding box center [159, 274] width 273 height 30
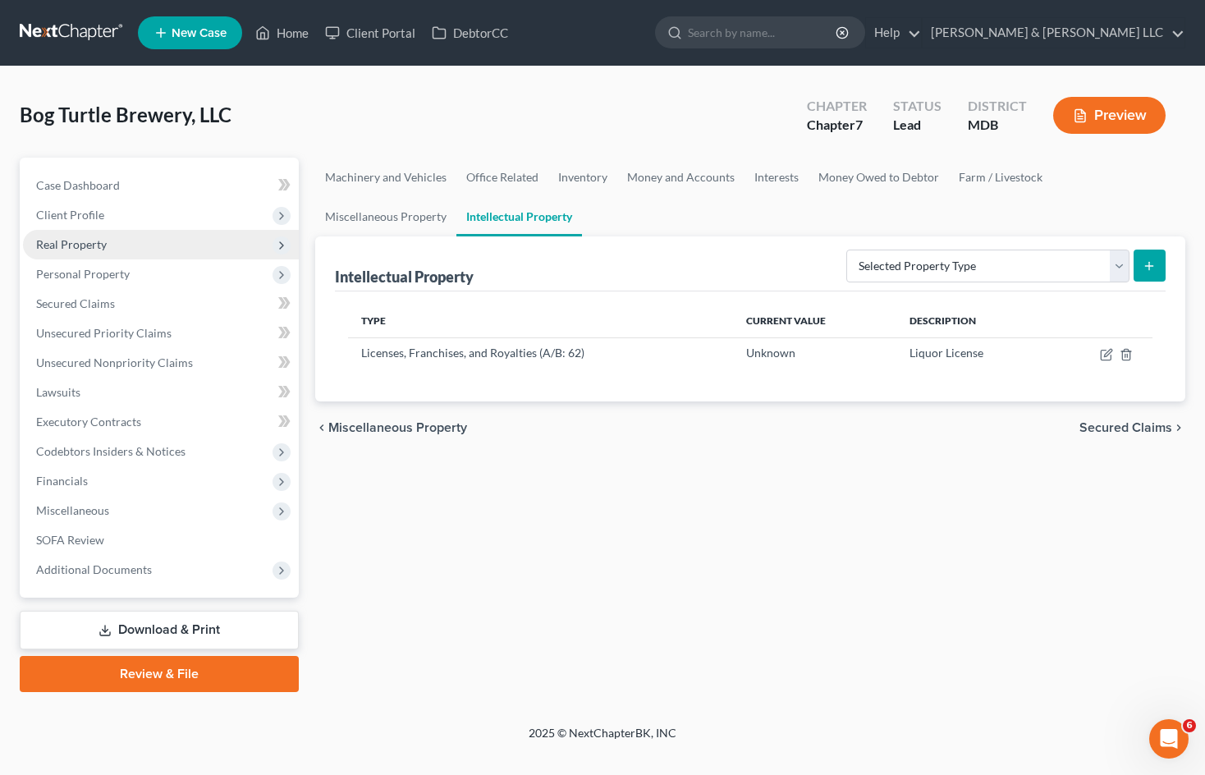
click at [149, 242] on span "Real Property" at bounding box center [161, 245] width 276 height 30
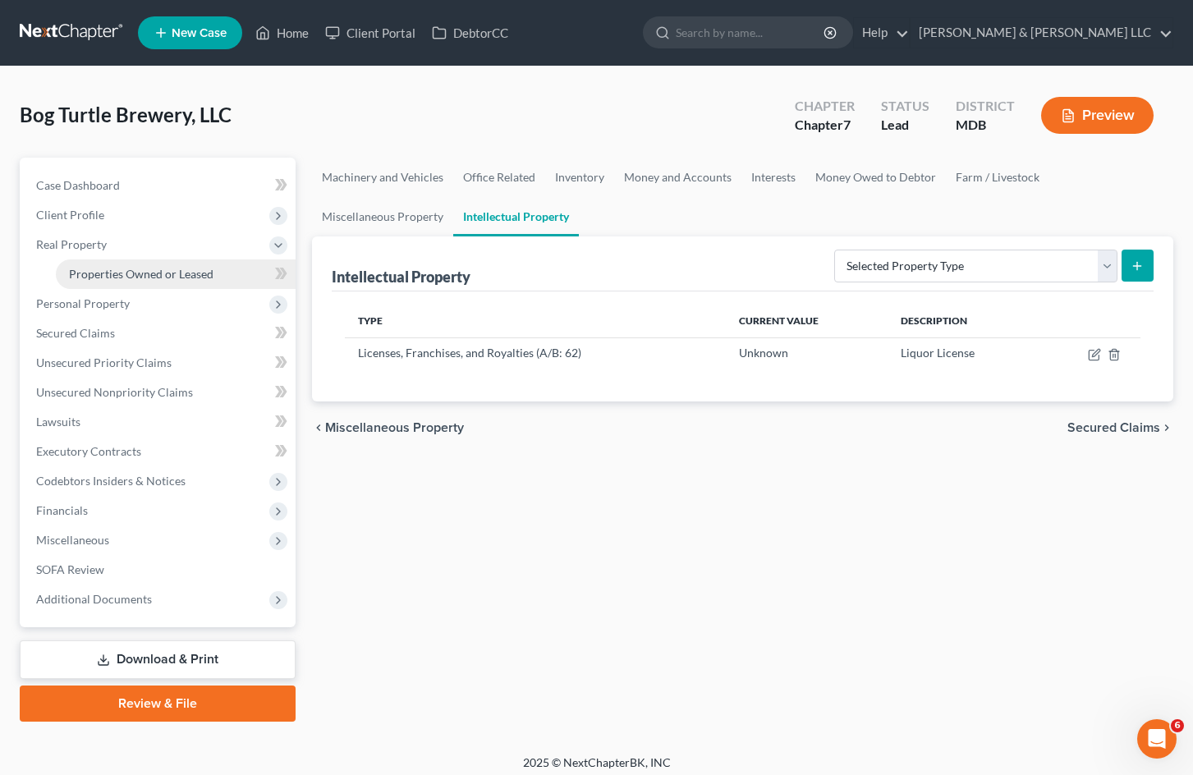
click at [197, 271] on span "Properties Owned or Leased" at bounding box center [141, 274] width 145 height 14
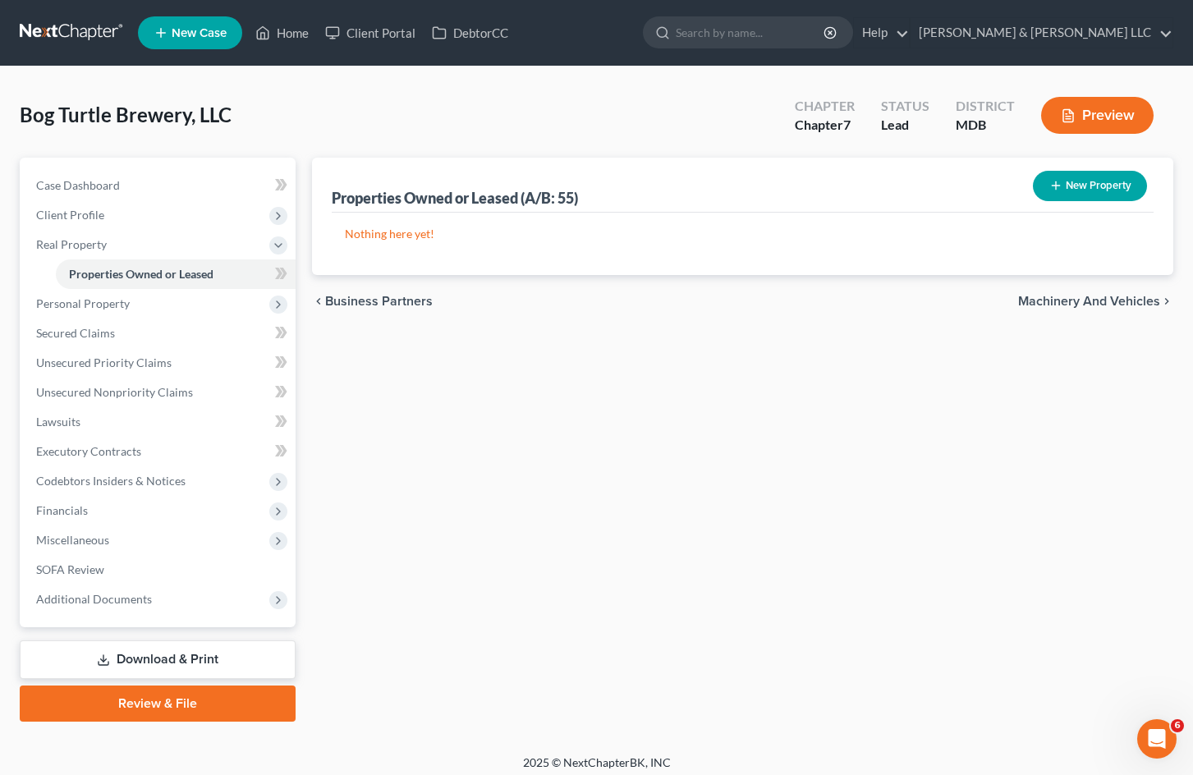
drag, startPoint x: 480, startPoint y: 389, endPoint x: 757, endPoint y: 313, distance: 287.9
click at [480, 389] on div "Properties Owned or Leased (A/B: 55) New Property Nothing here yet! Property Cu…" at bounding box center [743, 440] width 878 height 564
click at [1094, 184] on button "New Property" at bounding box center [1090, 186] width 114 height 30
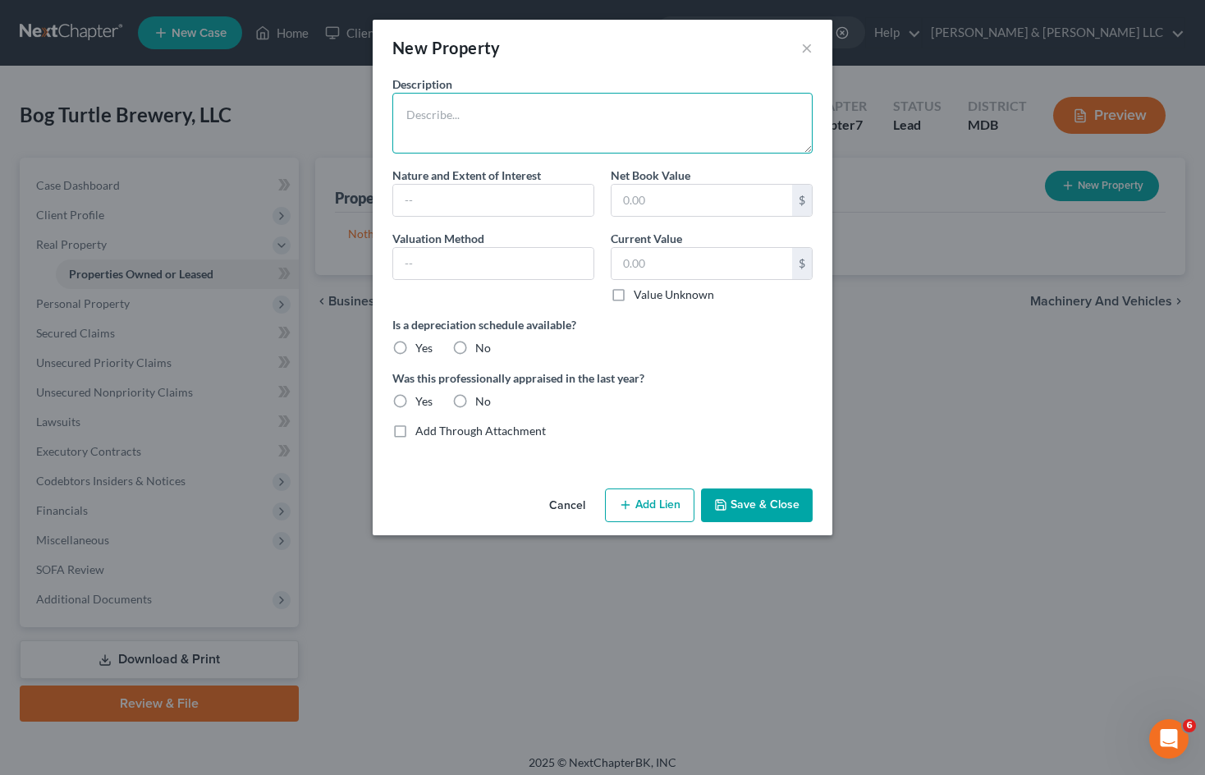
click at [530, 117] on textarea at bounding box center [602, 123] width 420 height 61
drag, startPoint x: 527, startPoint y: 120, endPoint x: 577, endPoint y: 106, distance: 52.0
click at [527, 120] on textarea "[STREET_ADDRESS]" at bounding box center [602, 123] width 420 height 61
click at [577, 107] on textarea "[STREET_ADDRESS]" at bounding box center [602, 123] width 420 height 61
click at [406, 118] on textarea "[STREET_ADDRESS]" at bounding box center [602, 123] width 420 height 61
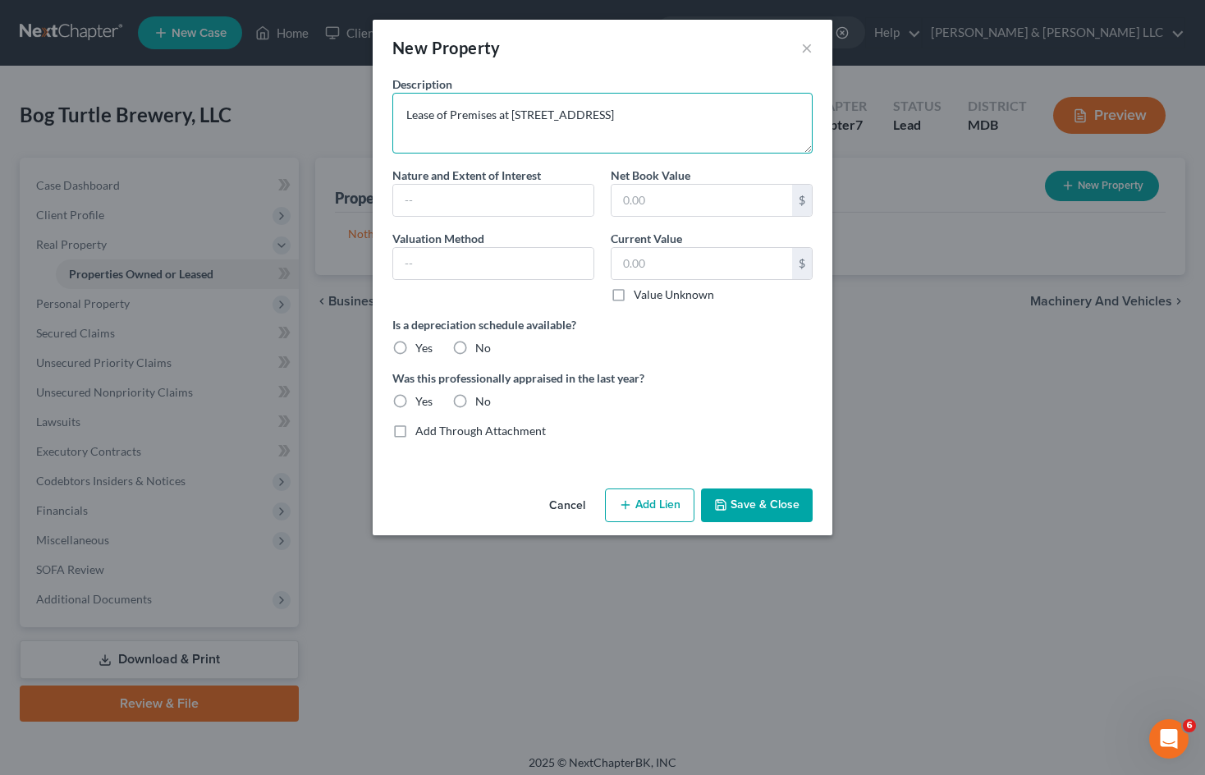
type textarea "Lease of Premises at [STREET_ADDRESS]"
click at [634, 296] on label "Value Unknown" at bounding box center [674, 295] width 80 height 16
click at [640, 296] on input "Value Unknown" at bounding box center [645, 292] width 11 height 11
checkbox input "true"
type input "0.00"
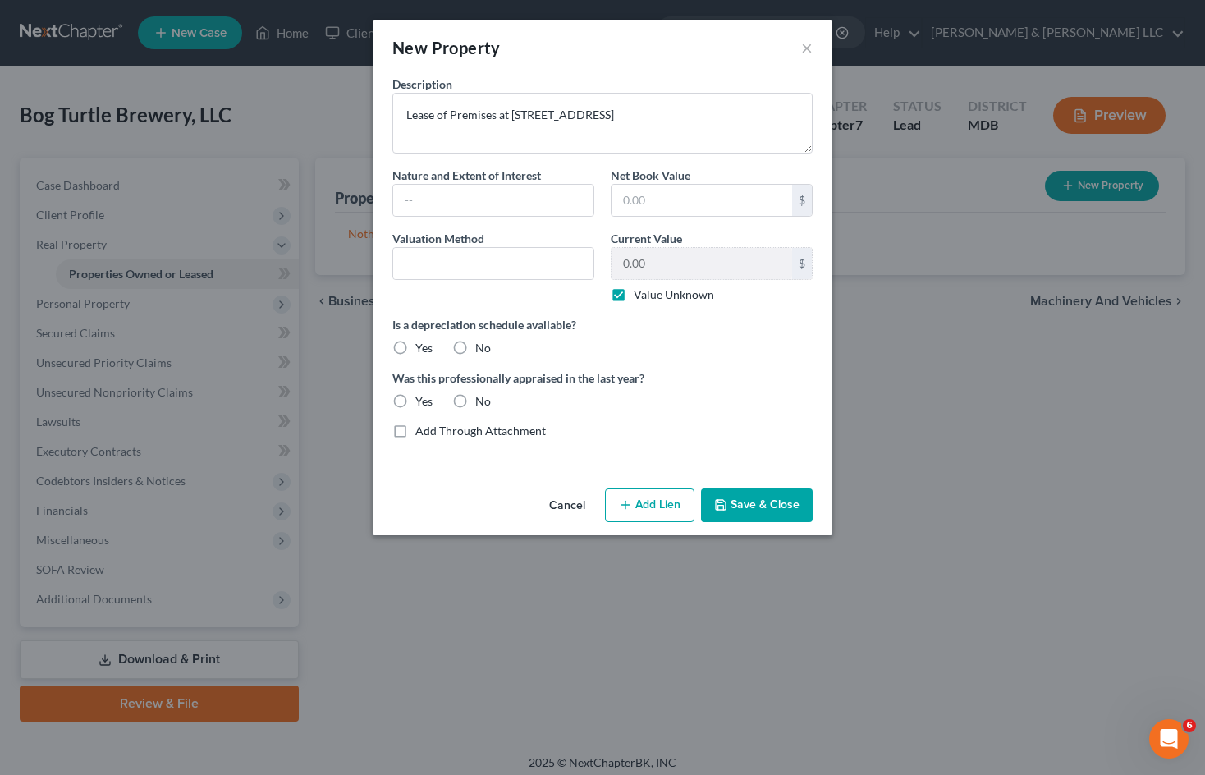
click at [475, 350] on label "No" at bounding box center [483, 348] width 16 height 16
click at [482, 350] on input "No" at bounding box center [487, 345] width 11 height 11
radio input "true"
click at [475, 403] on label "No" at bounding box center [483, 401] width 16 height 16
click at [482, 403] on input "No" at bounding box center [487, 398] width 11 height 11
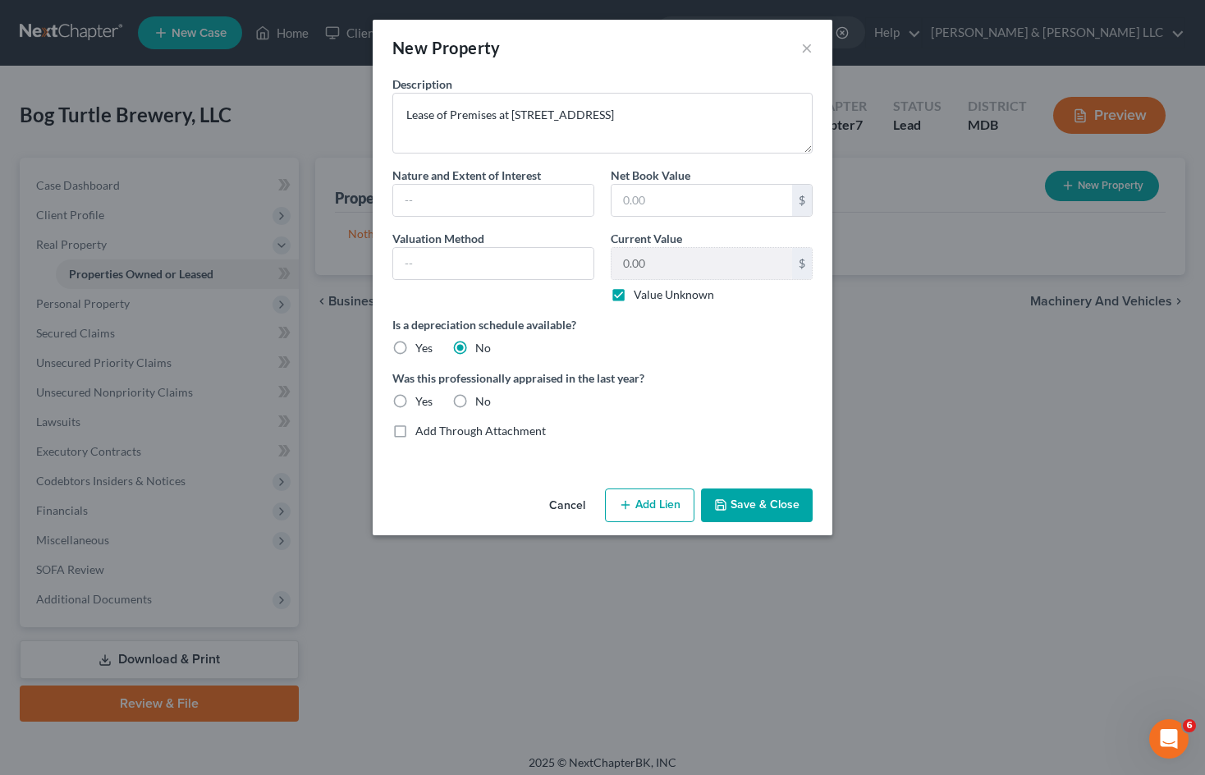
radio input "true"
click at [516, 193] on input "text" at bounding box center [493, 200] width 200 height 31
type input "Lease of premises"
click at [757, 508] on button "Save & Close" at bounding box center [757, 506] width 112 height 34
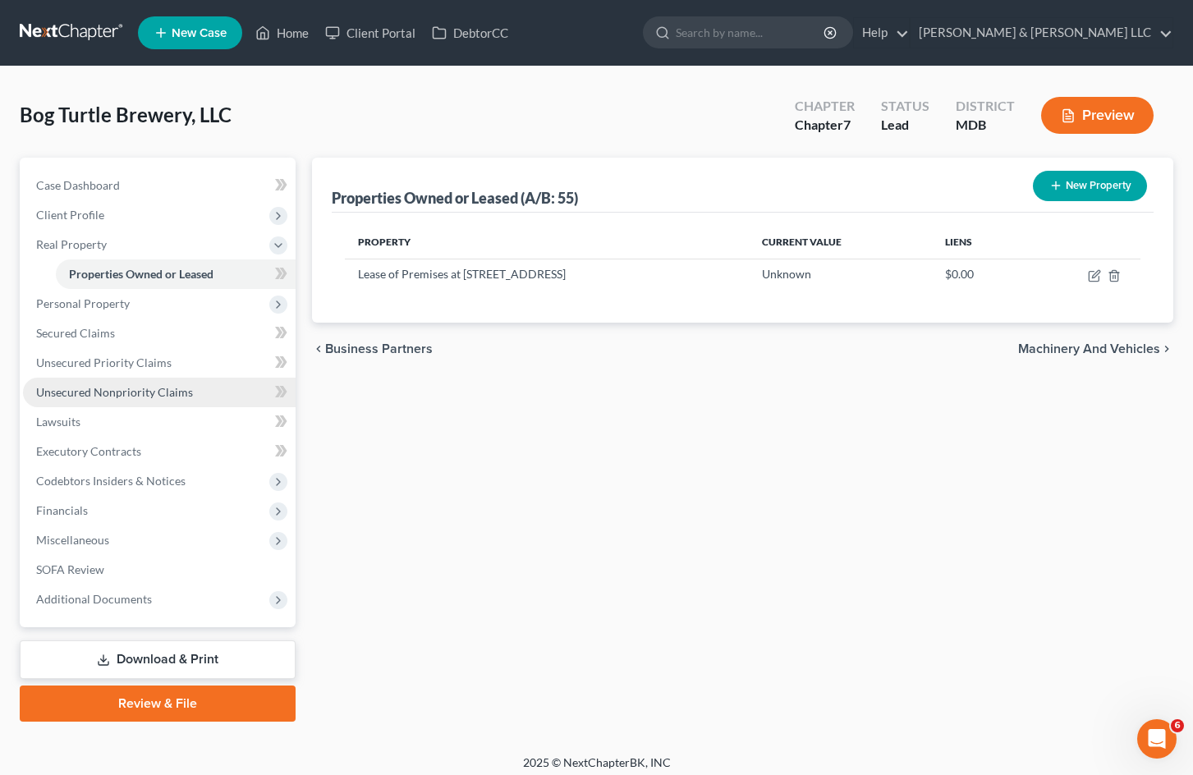
click at [129, 393] on span "Unsecured Nonpriority Claims" at bounding box center [114, 392] width 157 height 14
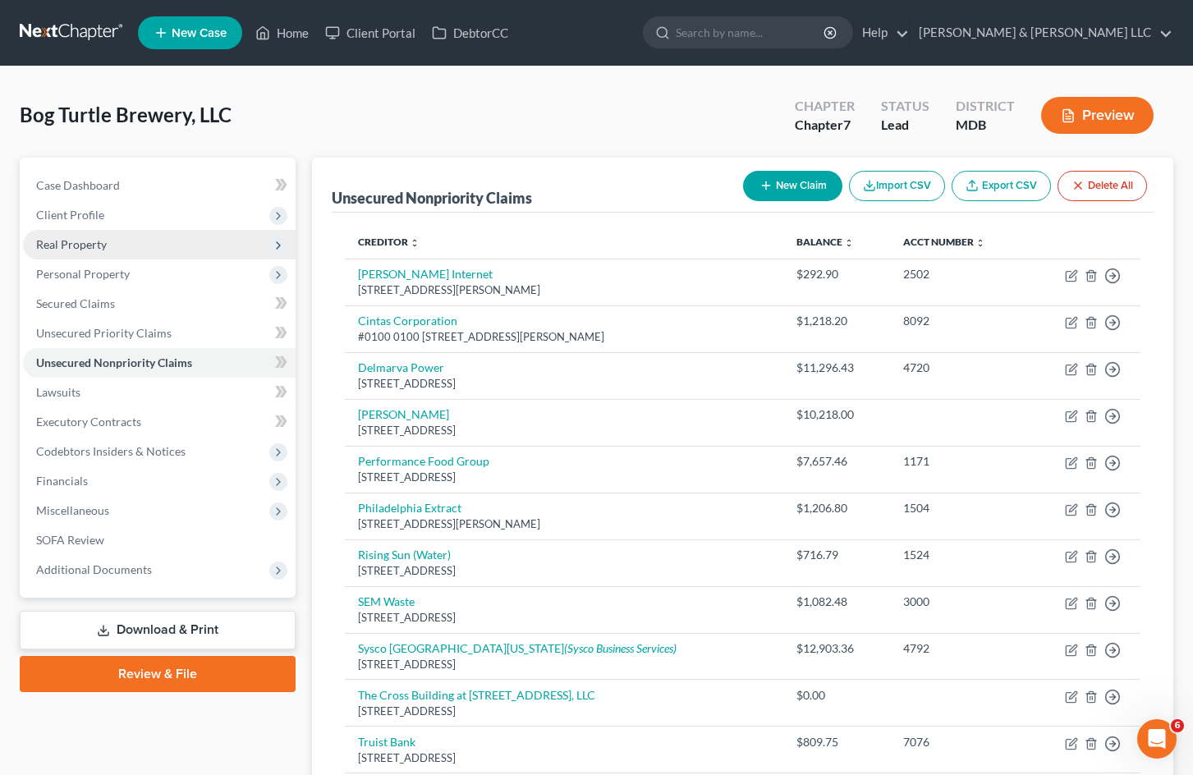
drag, startPoint x: 161, startPoint y: 227, endPoint x: 172, endPoint y: 232, distance: 11.4
click at [161, 228] on span "Client Profile" at bounding box center [159, 215] width 273 height 30
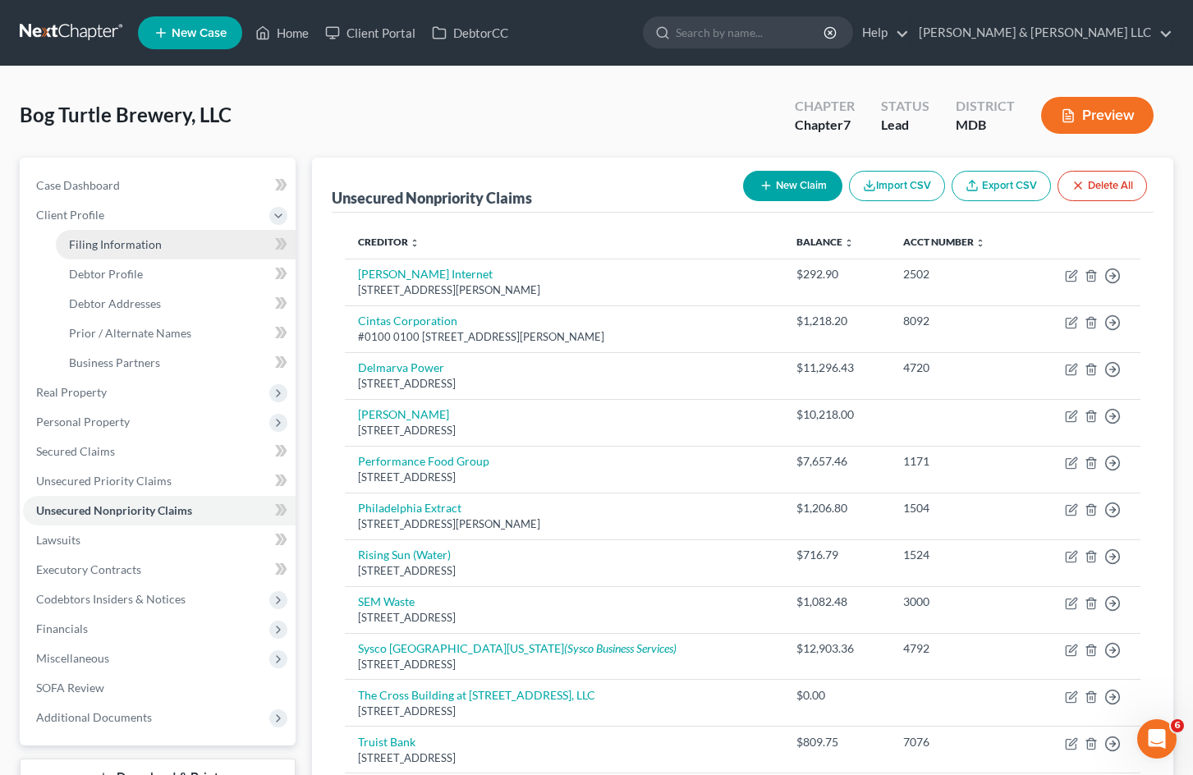
click at [168, 246] on link "Filing Information" at bounding box center [176, 245] width 240 height 30
select select "3"
select select "1"
select select "0"
select select "38"
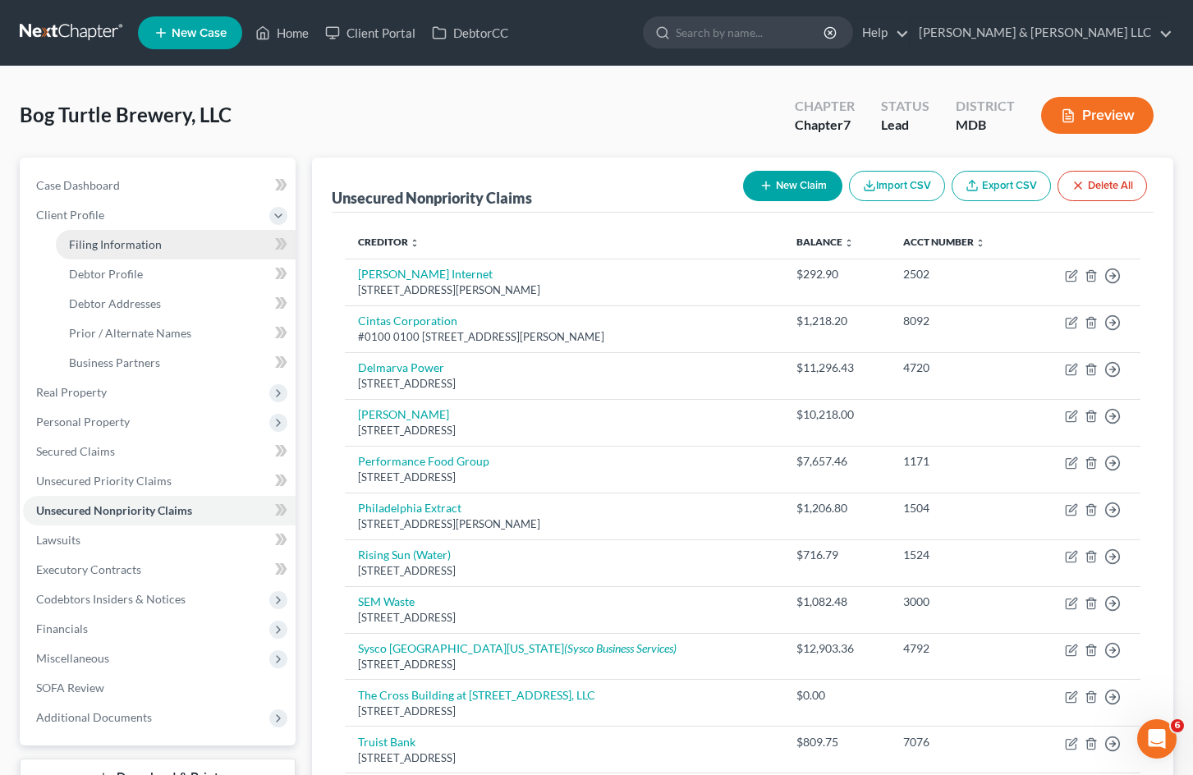
select select "0"
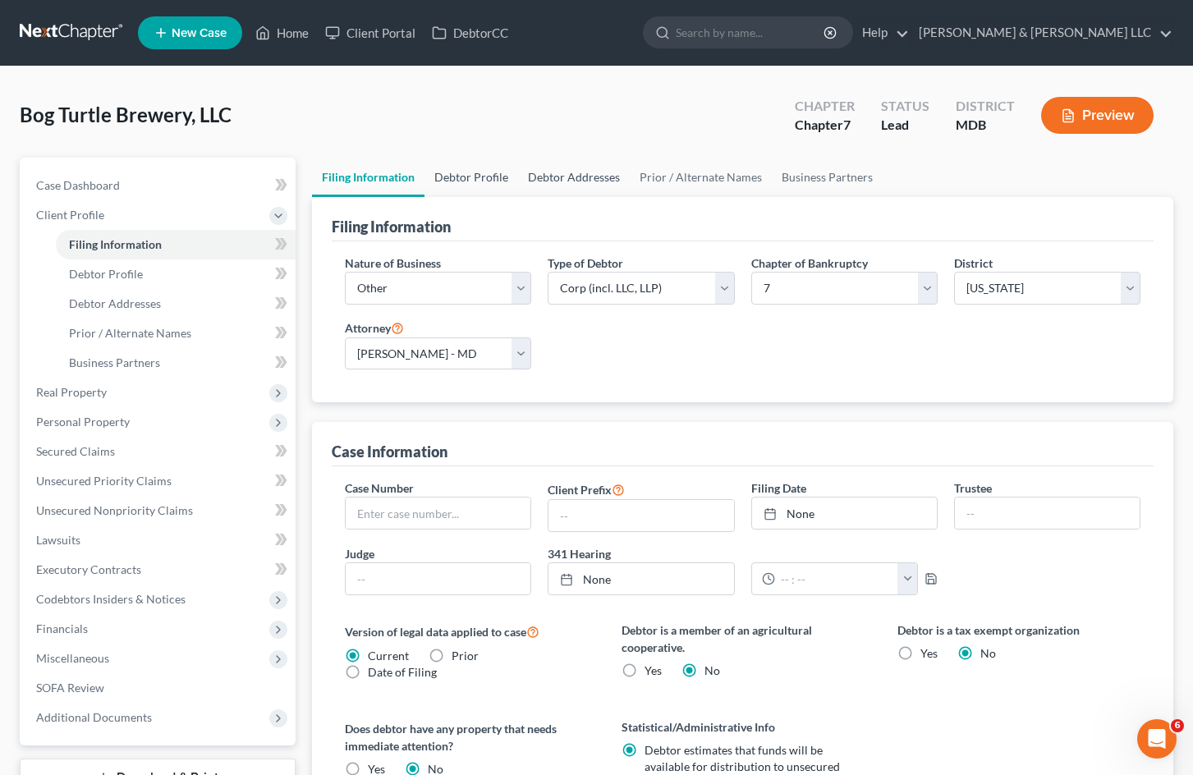
drag, startPoint x: 473, startPoint y: 169, endPoint x: 582, endPoint y: 181, distance: 109.8
click at [474, 169] on link "Debtor Profile" at bounding box center [472, 177] width 94 height 39
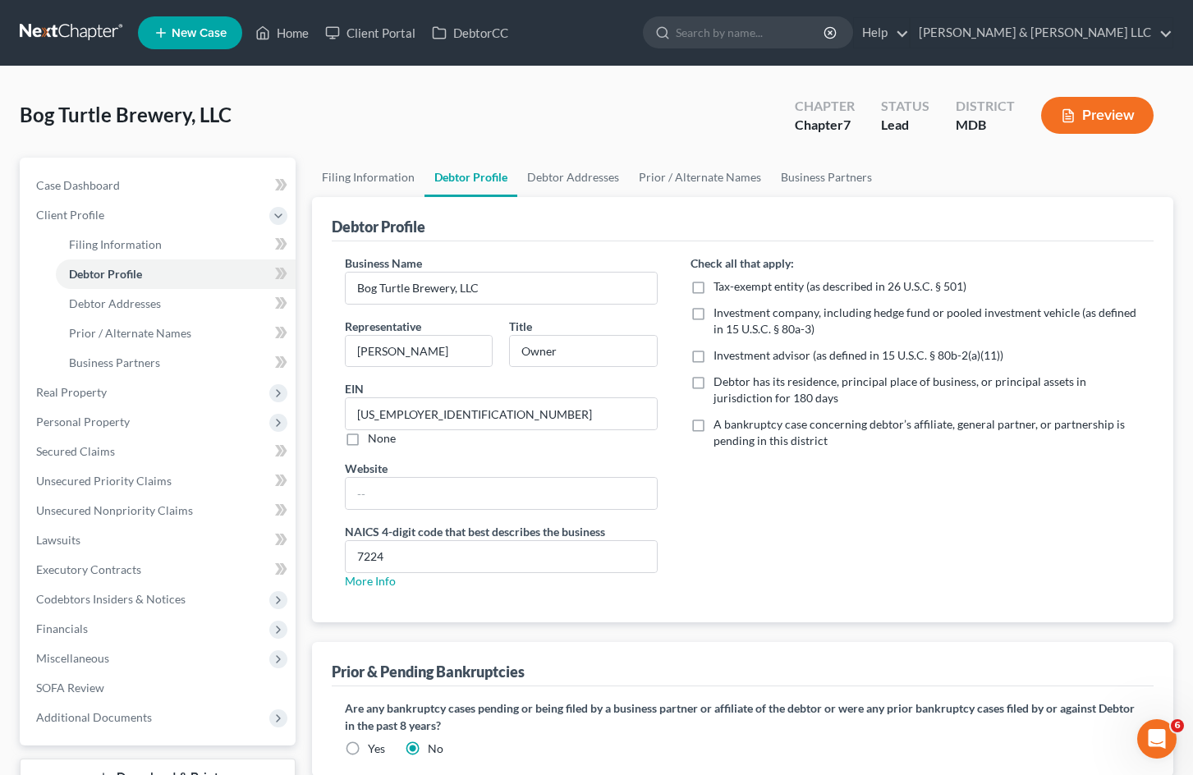
drag, startPoint x: 696, startPoint y: 381, endPoint x: 747, endPoint y: 411, distance: 59.3
click at [714, 381] on label "Debtor has its residence, principal place of business, or principal assets in j…" at bounding box center [927, 390] width 427 height 33
click at [720, 381] on input "Debtor has its residence, principal place of business, or principal assets in j…" at bounding box center [725, 379] width 11 height 11
checkbox input "true"
click at [935, 546] on div "Check all that apply: Tax-exempt entity (as described in 26 U.S.C. § 501) Inves…" at bounding box center [915, 429] width 483 height 348
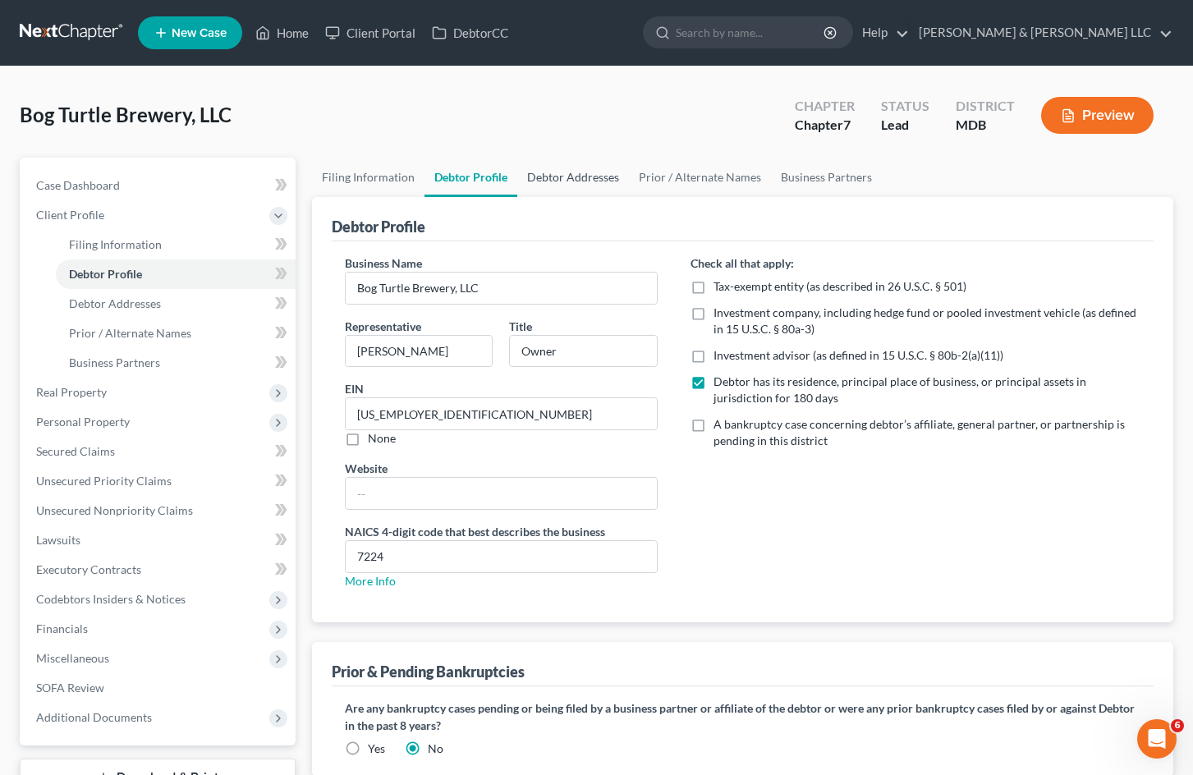
click at [565, 177] on link "Debtor Addresses" at bounding box center [573, 177] width 112 height 39
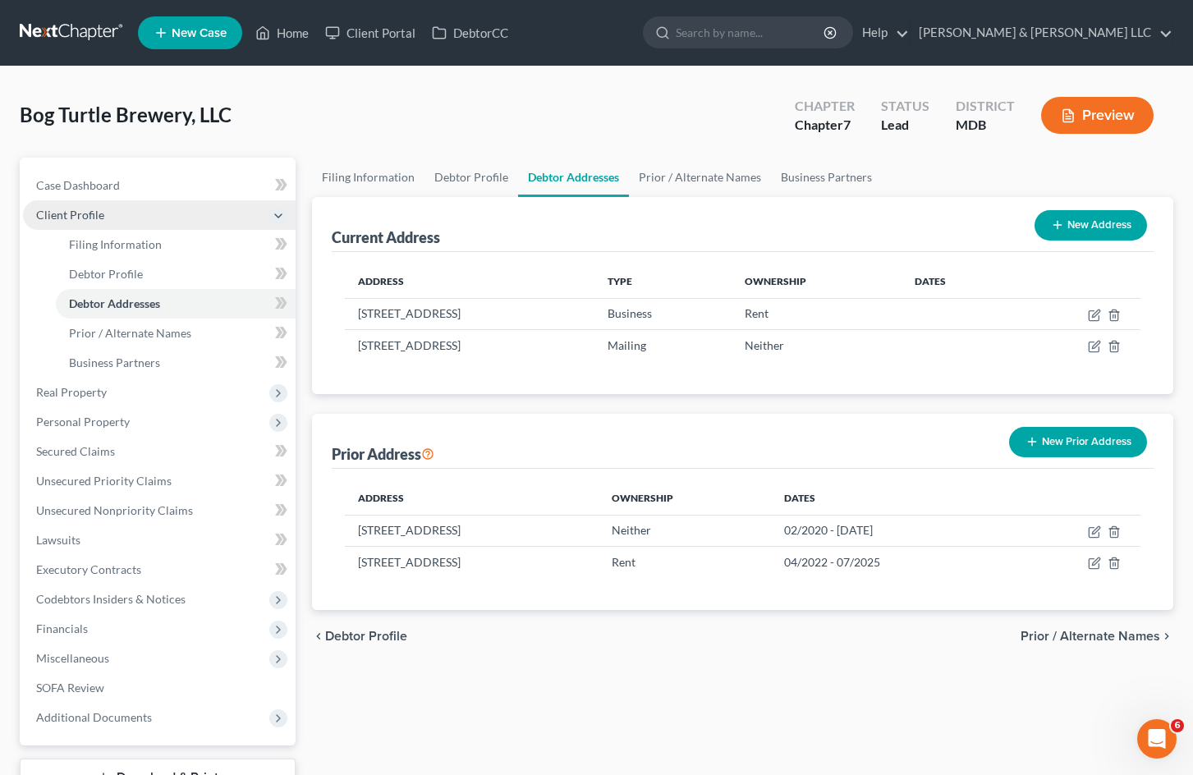
click at [105, 214] on span "Client Profile" at bounding box center [159, 215] width 273 height 30
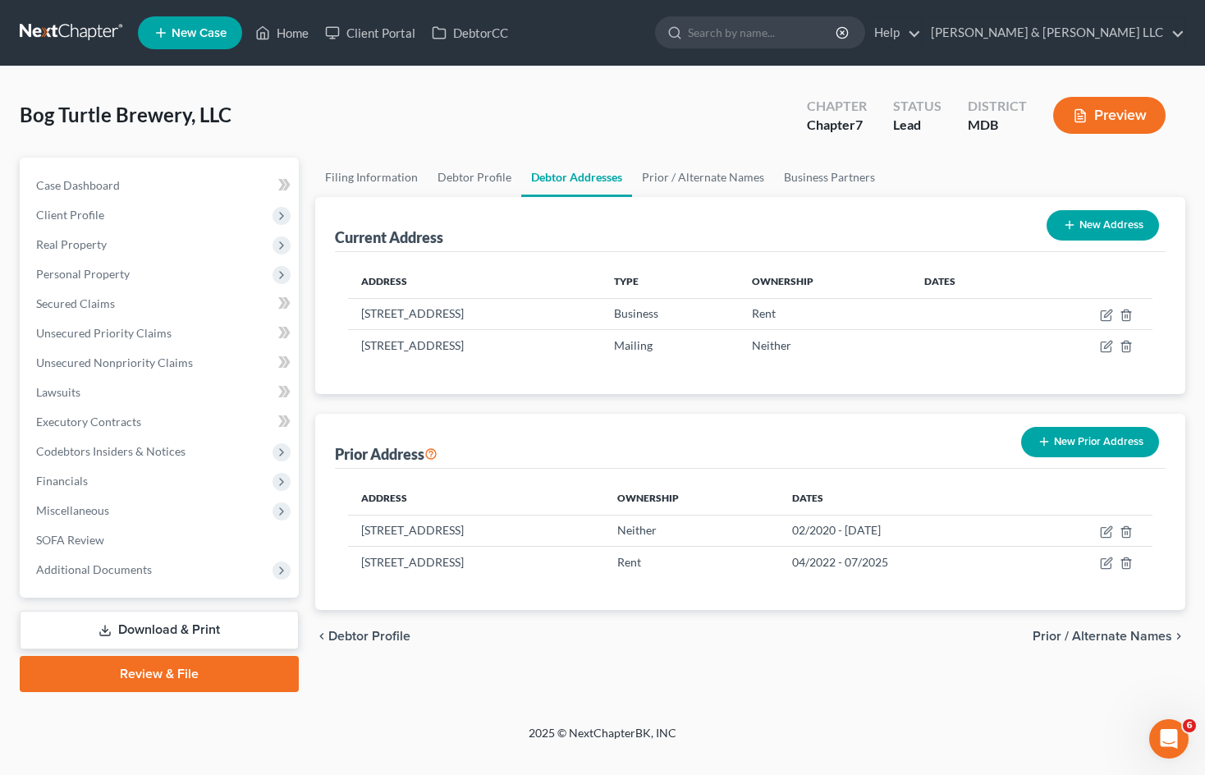
click at [425, 115] on div "Bog Turtle Brewery, LLC Upgraded Chapter Chapter 7 Status Lead District MDB Pre…" at bounding box center [603, 121] width 1166 height 71
click at [144, 216] on span "Client Profile" at bounding box center [161, 215] width 276 height 30
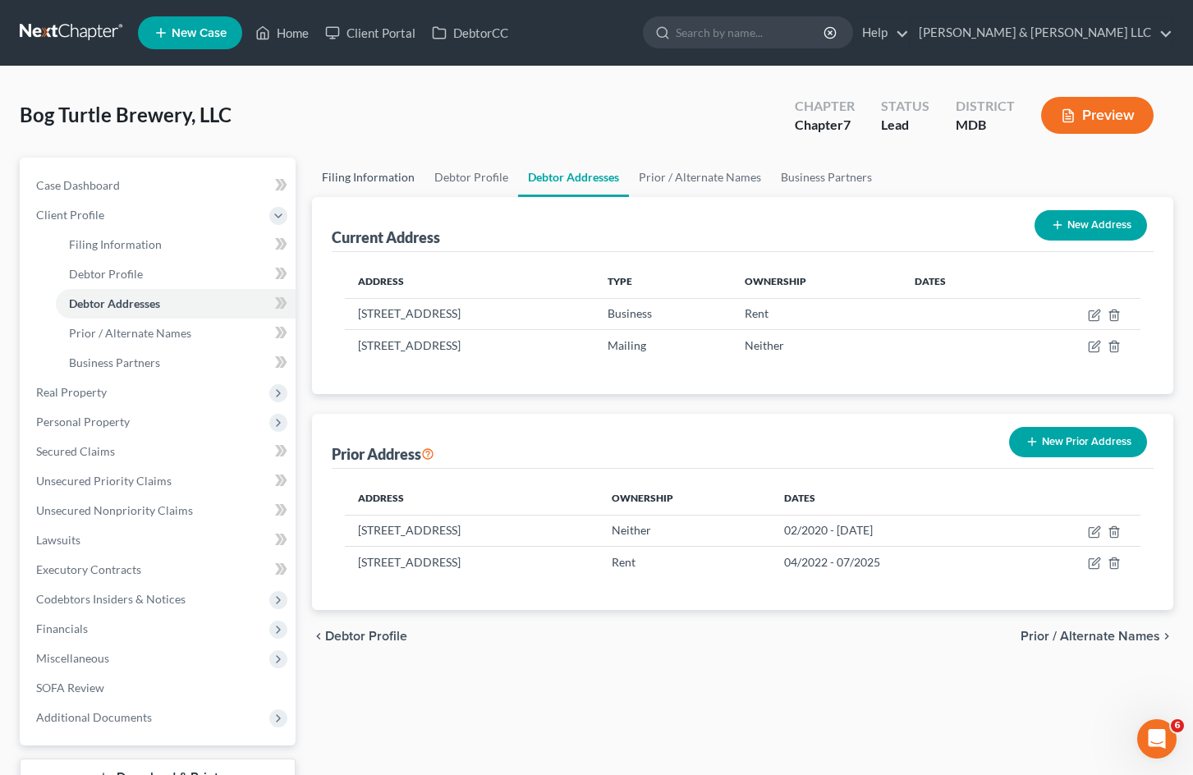
click at [397, 177] on link "Filing Information" at bounding box center [368, 177] width 112 height 39
select select "3"
select select "1"
select select "0"
select select "38"
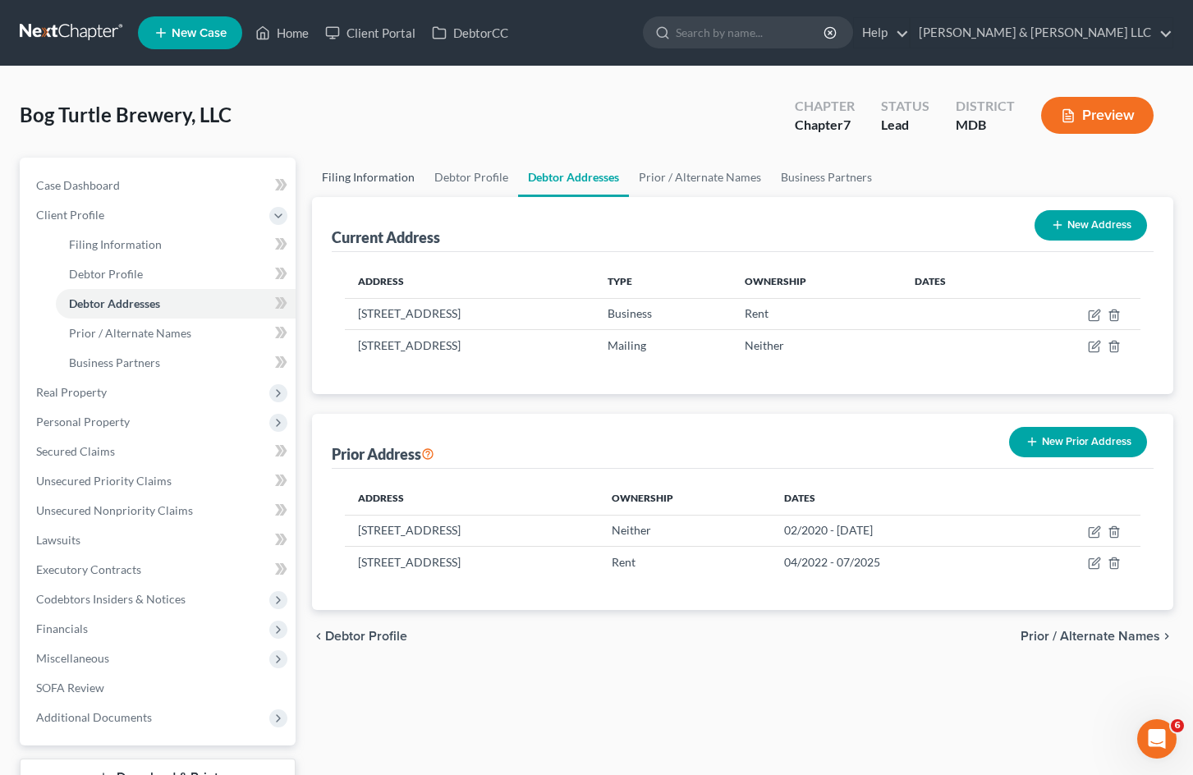
select select "0"
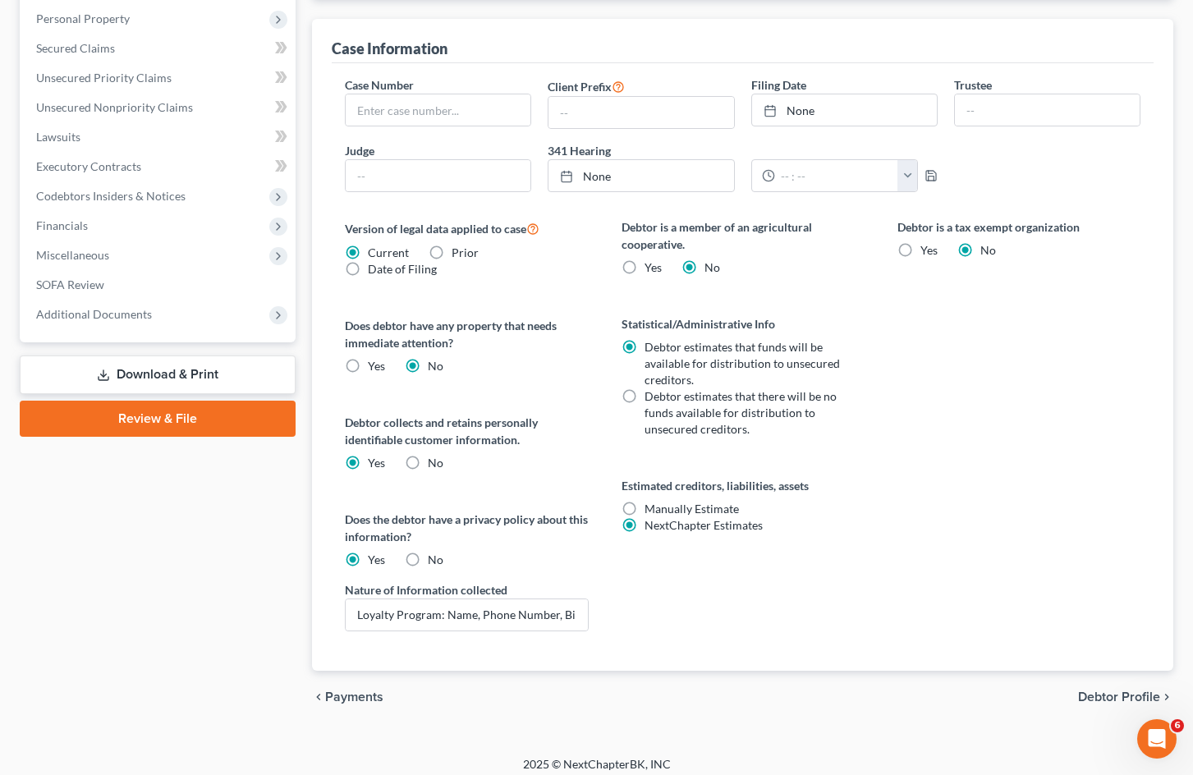
scroll to position [414, 0]
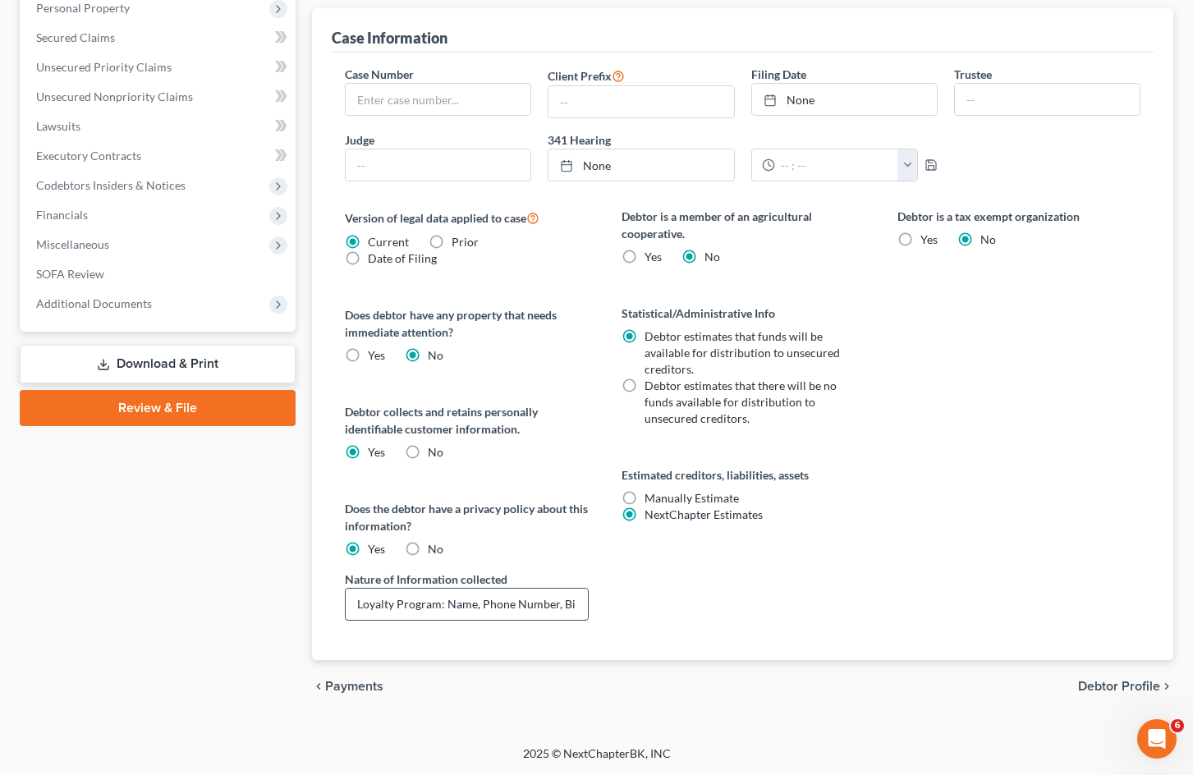
click at [458, 603] on input "Loyalty Program: Name, Phone Number, Birthday" at bounding box center [466, 604] width 241 height 31
click at [919, 381] on div "Debtor is a tax exempt organization Yes No" at bounding box center [1019, 434] width 276 height 452
click at [443, 604] on input "Loyalty Program: Name, Phone Number, Birthday" at bounding box center [466, 604] width 241 height 31
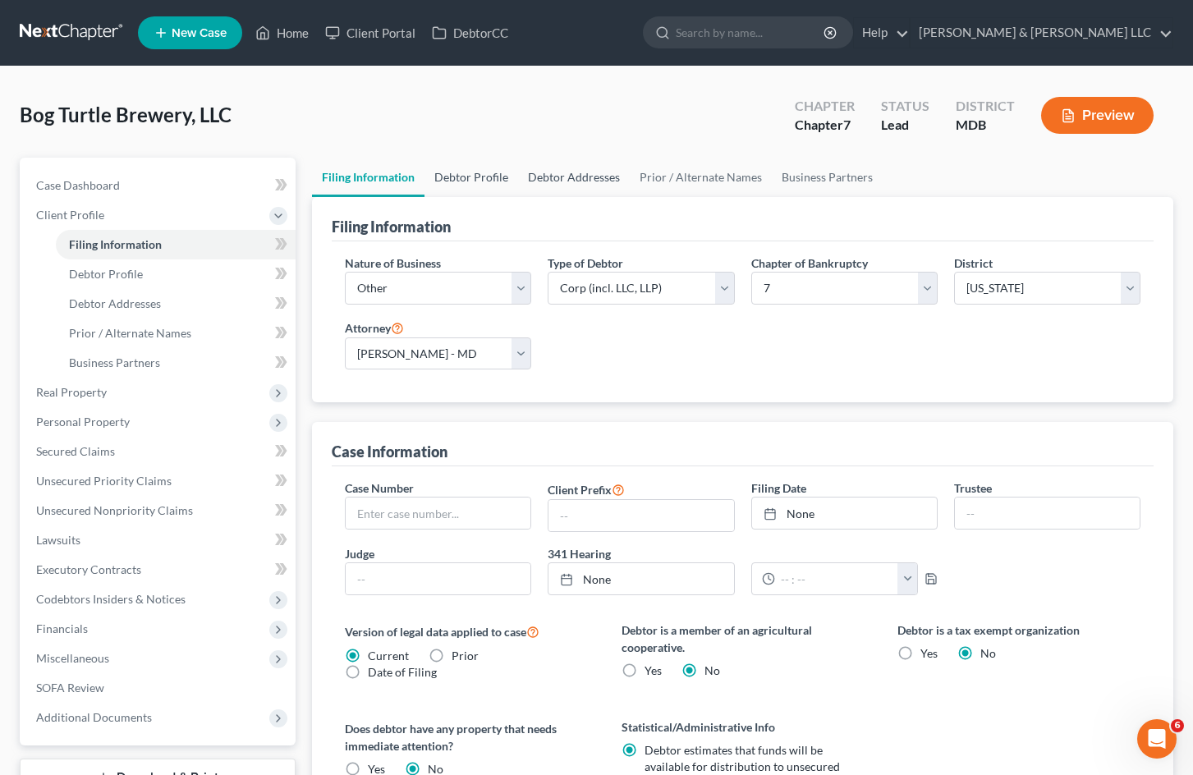
drag, startPoint x: 484, startPoint y: 178, endPoint x: 527, endPoint y: 180, distance: 42.7
click at [485, 178] on link "Debtor Profile" at bounding box center [472, 177] width 94 height 39
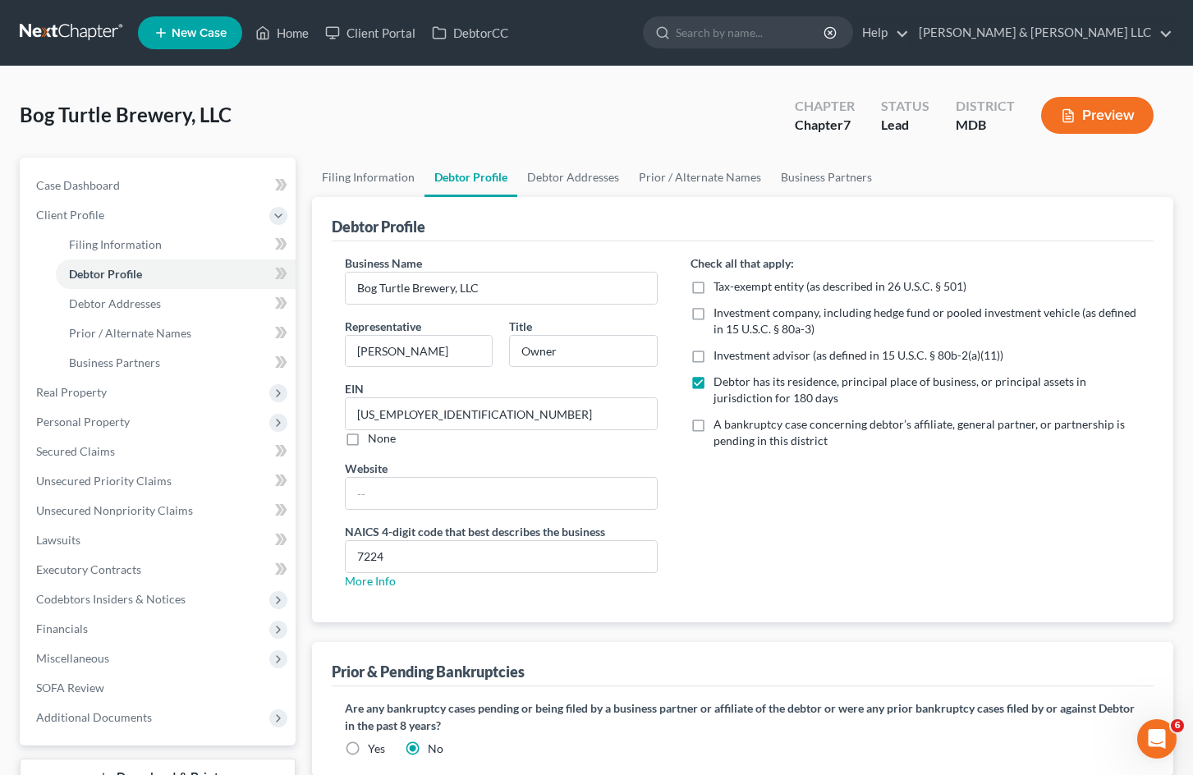
click at [864, 508] on div "Check all that apply: Tax-exempt entity (as described in 26 U.S.C. § 501) Inves…" at bounding box center [915, 429] width 483 height 348
drag, startPoint x: 582, startPoint y: 344, endPoint x: 501, endPoint y: 337, distance: 81.6
click at [504, 340] on div "Title Owner" at bounding box center [583, 343] width 164 height 50
type input "Member"
click at [836, 528] on div "Check all that apply: Tax-exempt entity (as described in 26 U.S.C. § 501) Inves…" at bounding box center [915, 429] width 483 height 348
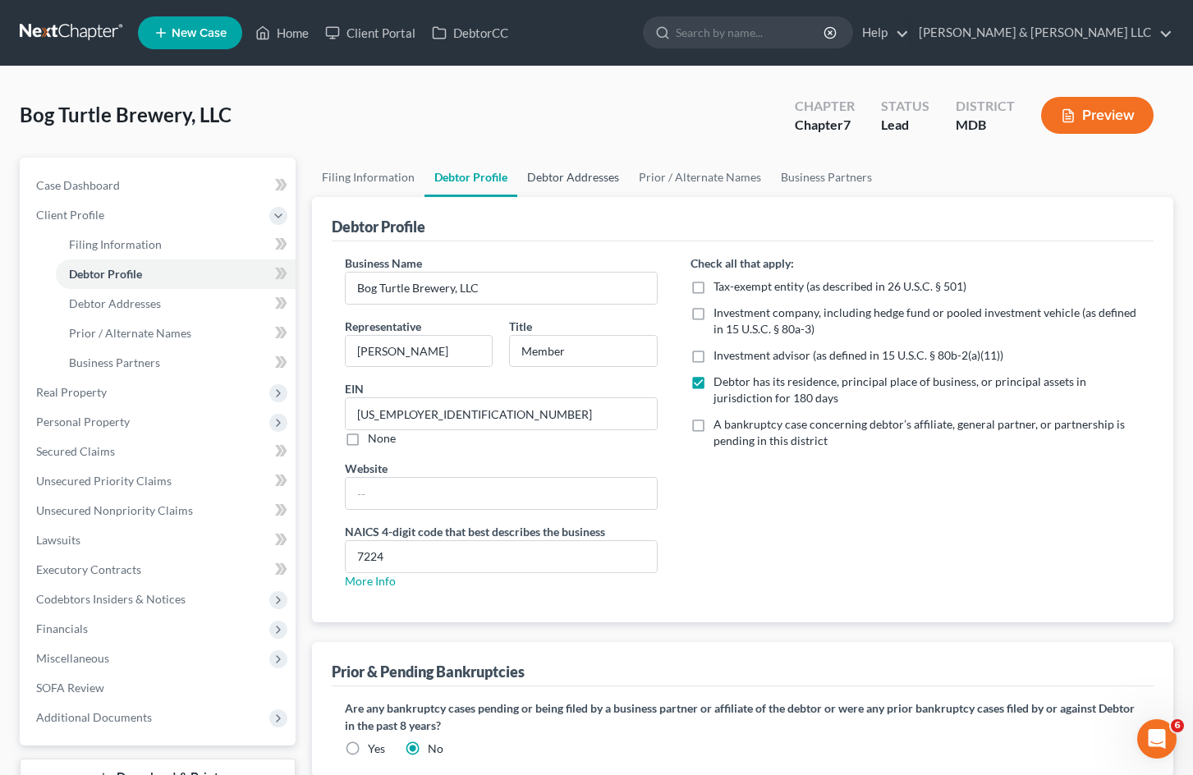
click at [567, 171] on link "Debtor Addresses" at bounding box center [573, 177] width 112 height 39
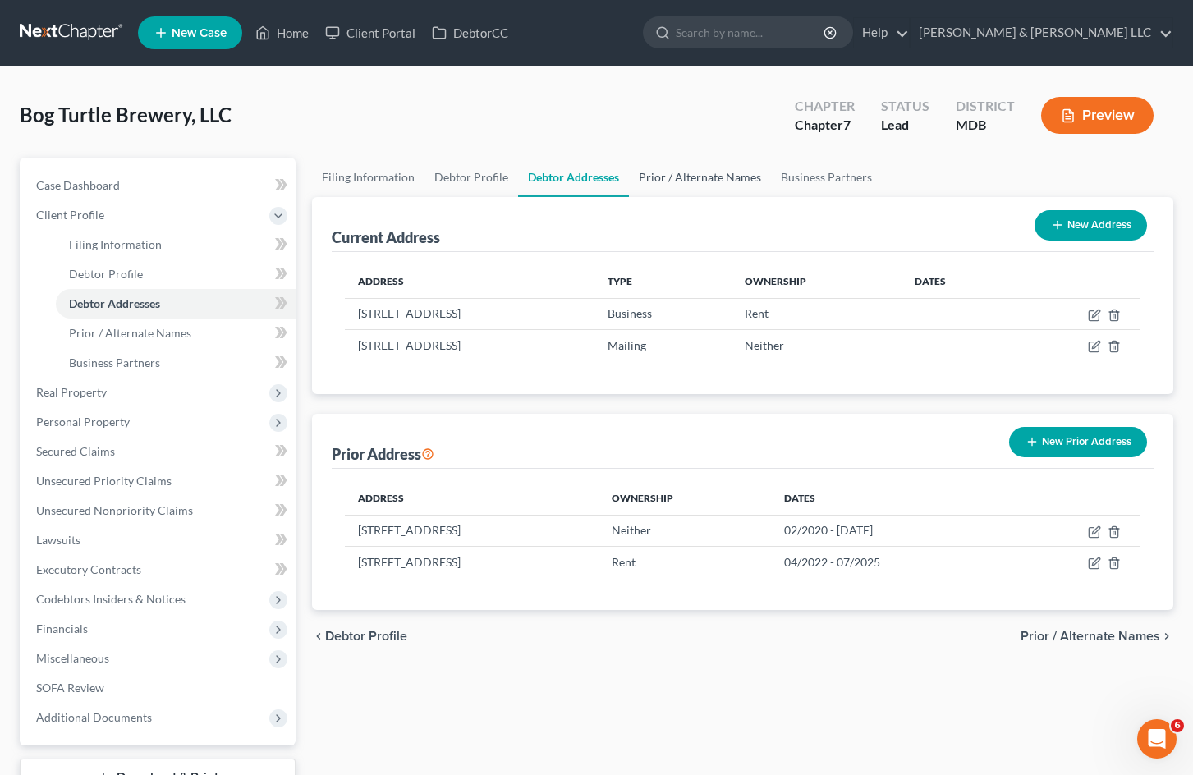
click at [697, 178] on link "Prior / Alternate Names" at bounding box center [700, 177] width 142 height 39
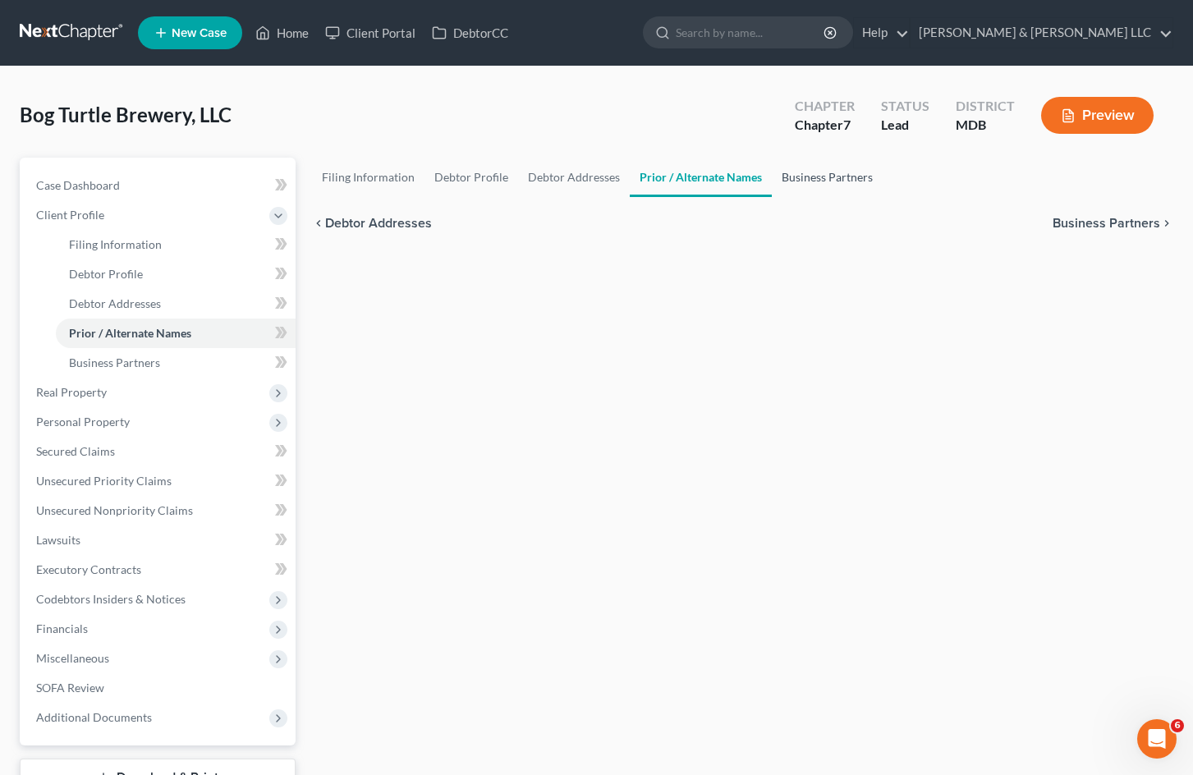
click at [851, 171] on link "Business Partners" at bounding box center [827, 177] width 111 height 39
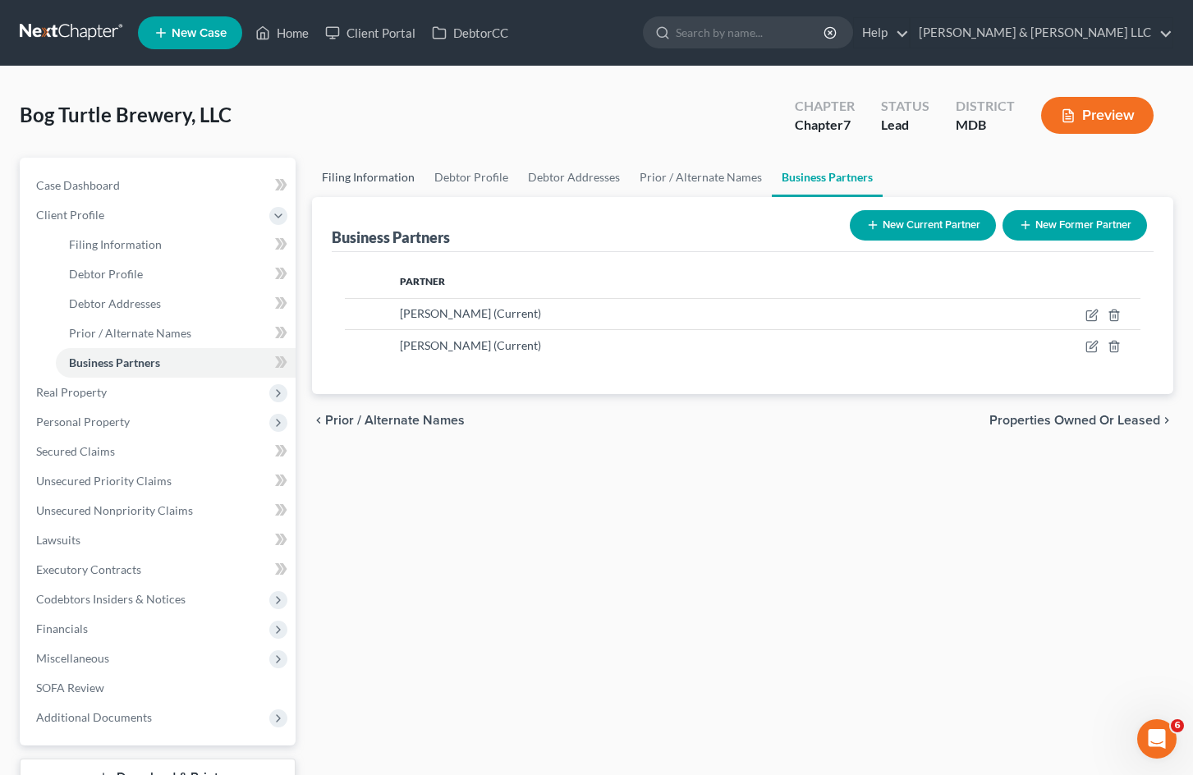
click at [385, 175] on link "Filing Information" at bounding box center [368, 177] width 112 height 39
select select "3"
select select "1"
select select "0"
select select "38"
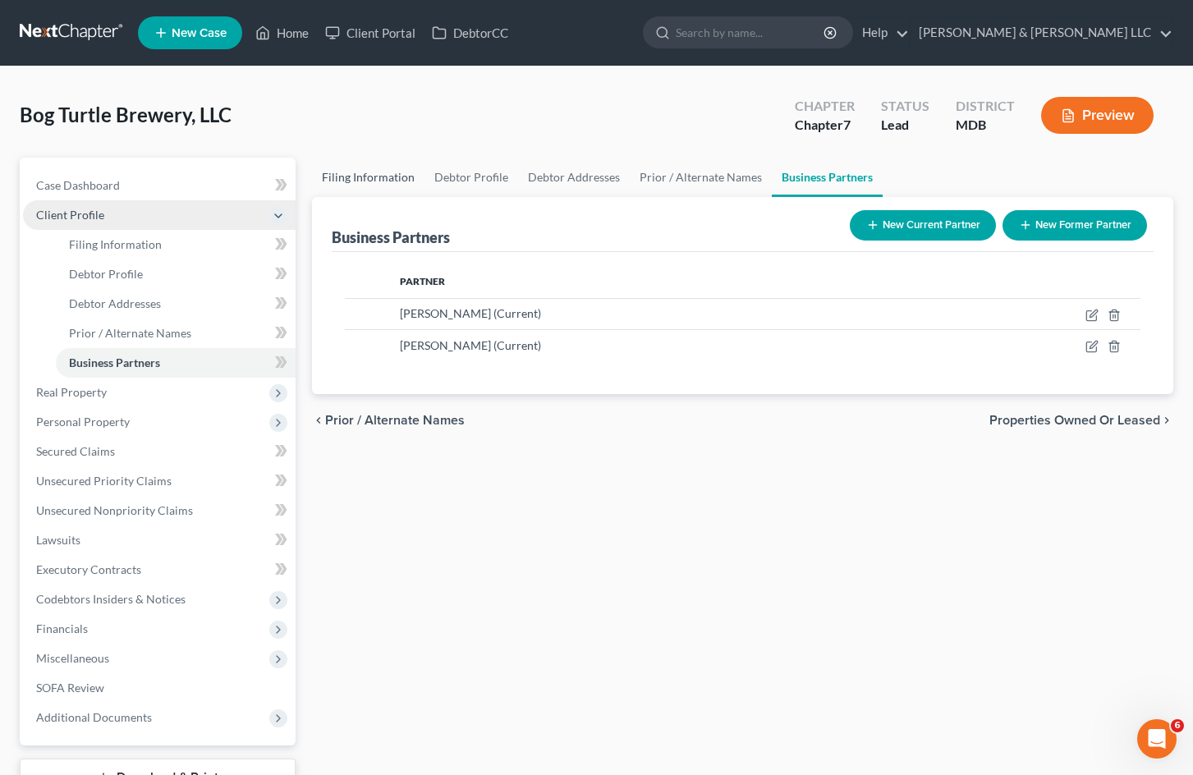
select select "0"
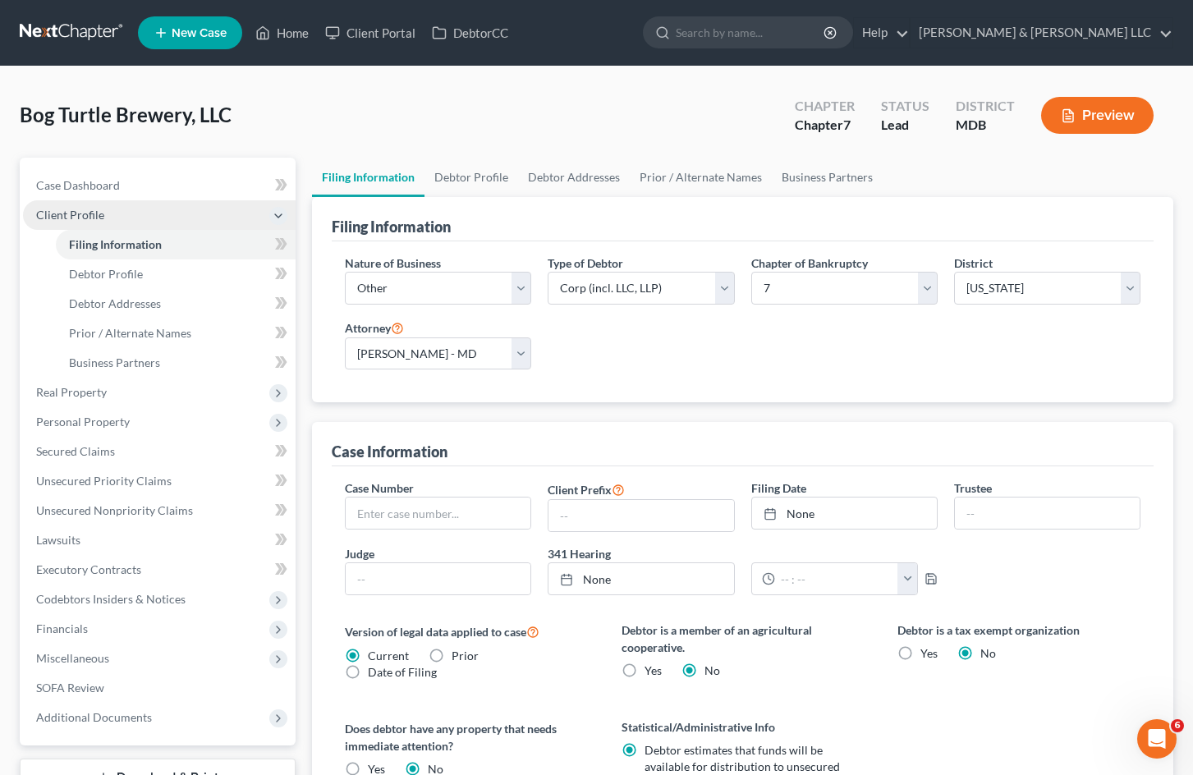
click at [131, 218] on span "Client Profile" at bounding box center [159, 215] width 273 height 30
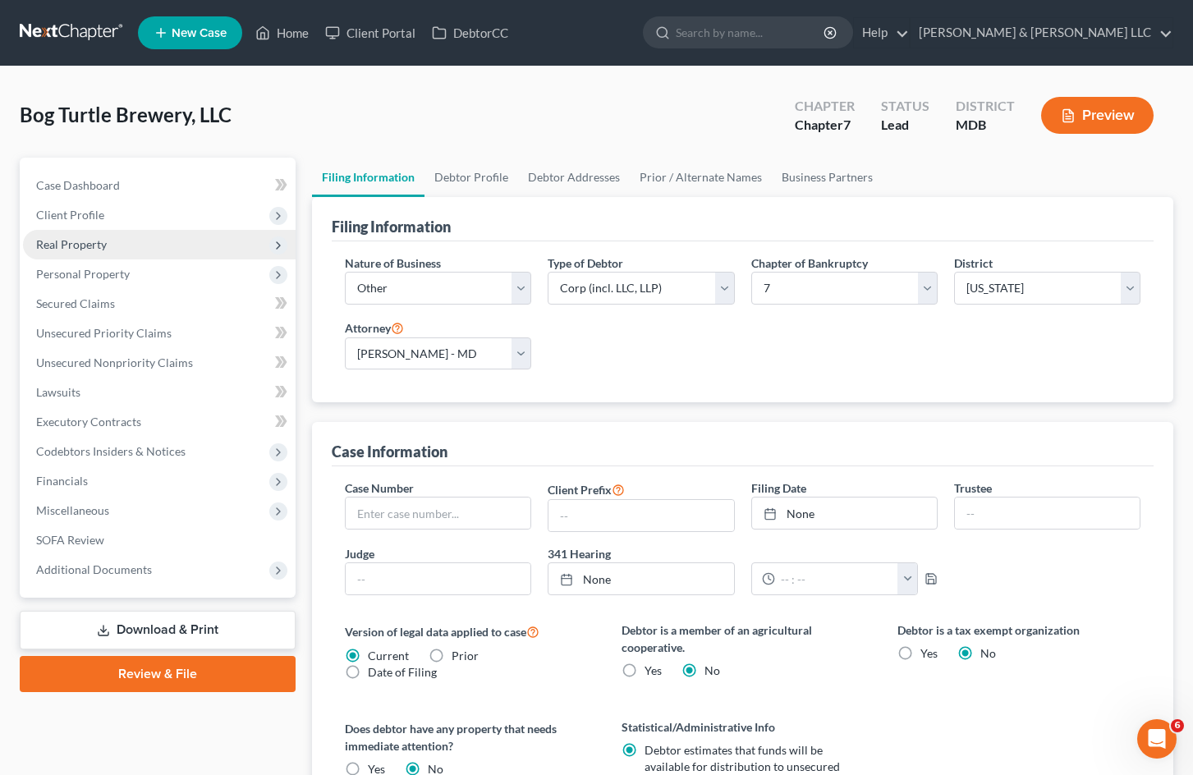
click at [192, 250] on span "Real Property" at bounding box center [159, 245] width 273 height 30
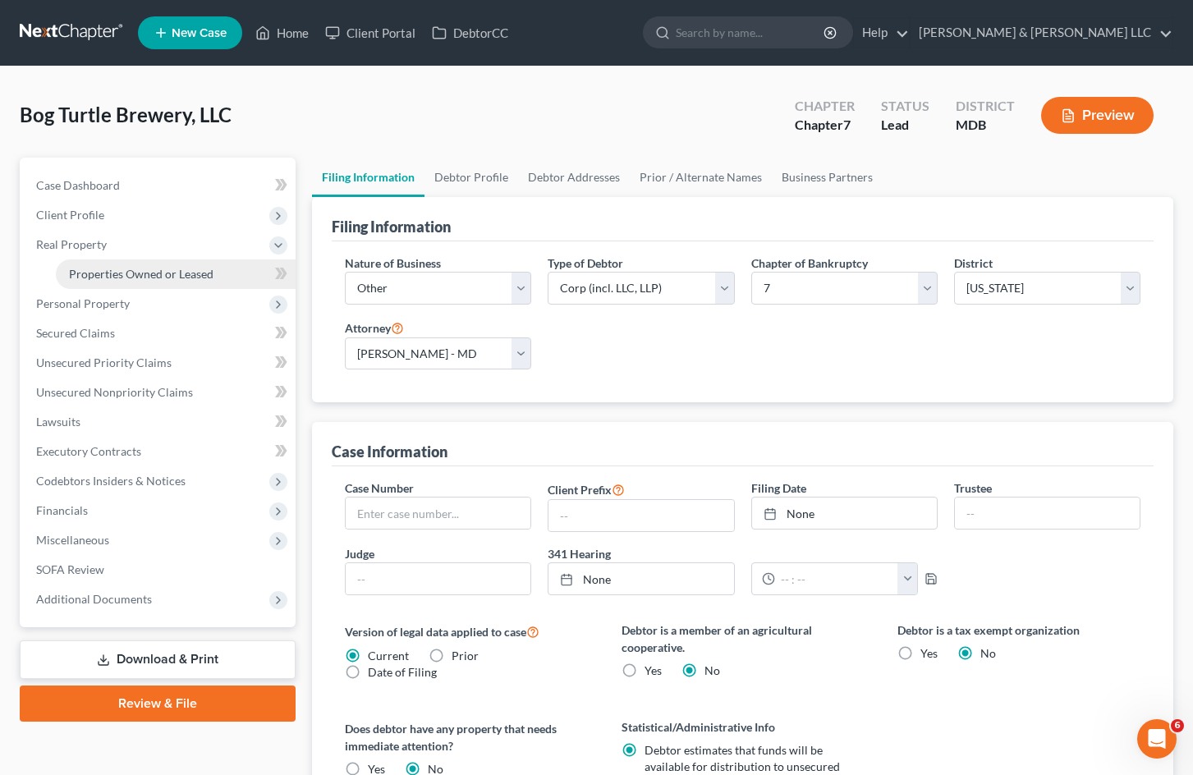
click at [177, 280] on span "Properties Owned or Leased" at bounding box center [141, 274] width 145 height 14
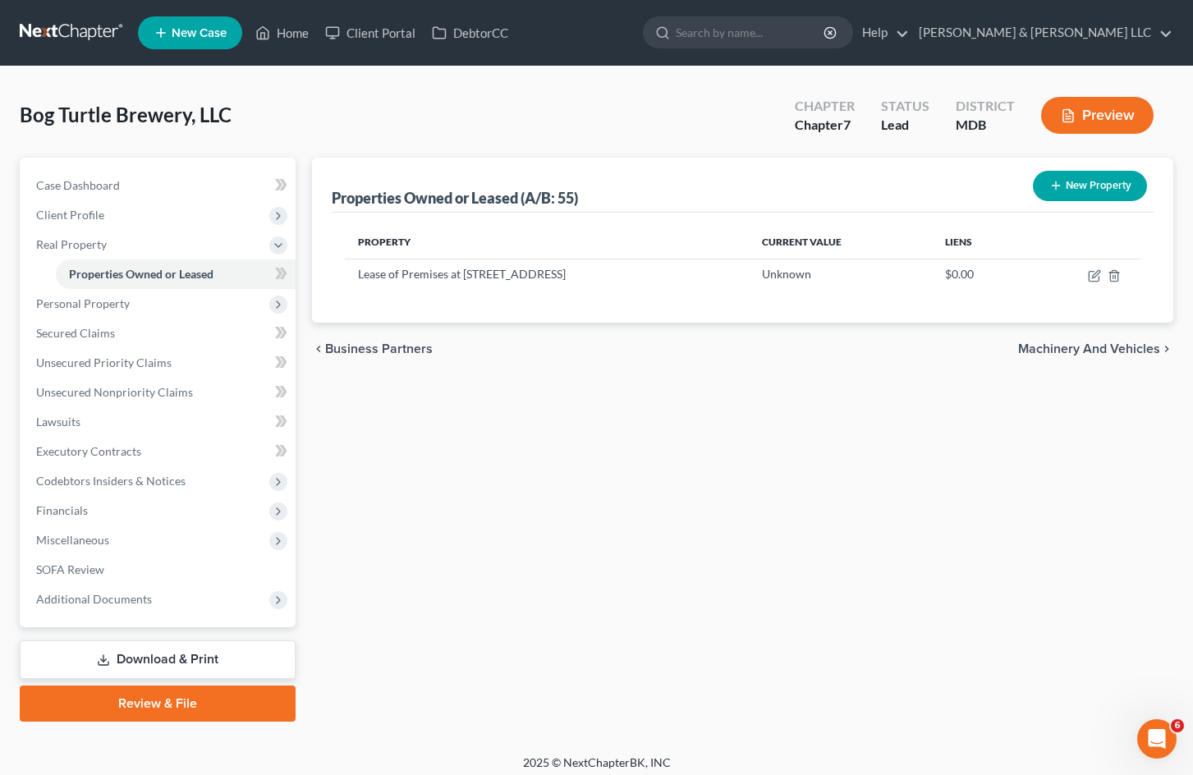
click at [784, 551] on div "Properties Owned or Leased (A/B: 55) New Property Property Current Value Liens …" at bounding box center [743, 440] width 878 height 564
click at [107, 209] on span "Client Profile" at bounding box center [159, 215] width 273 height 30
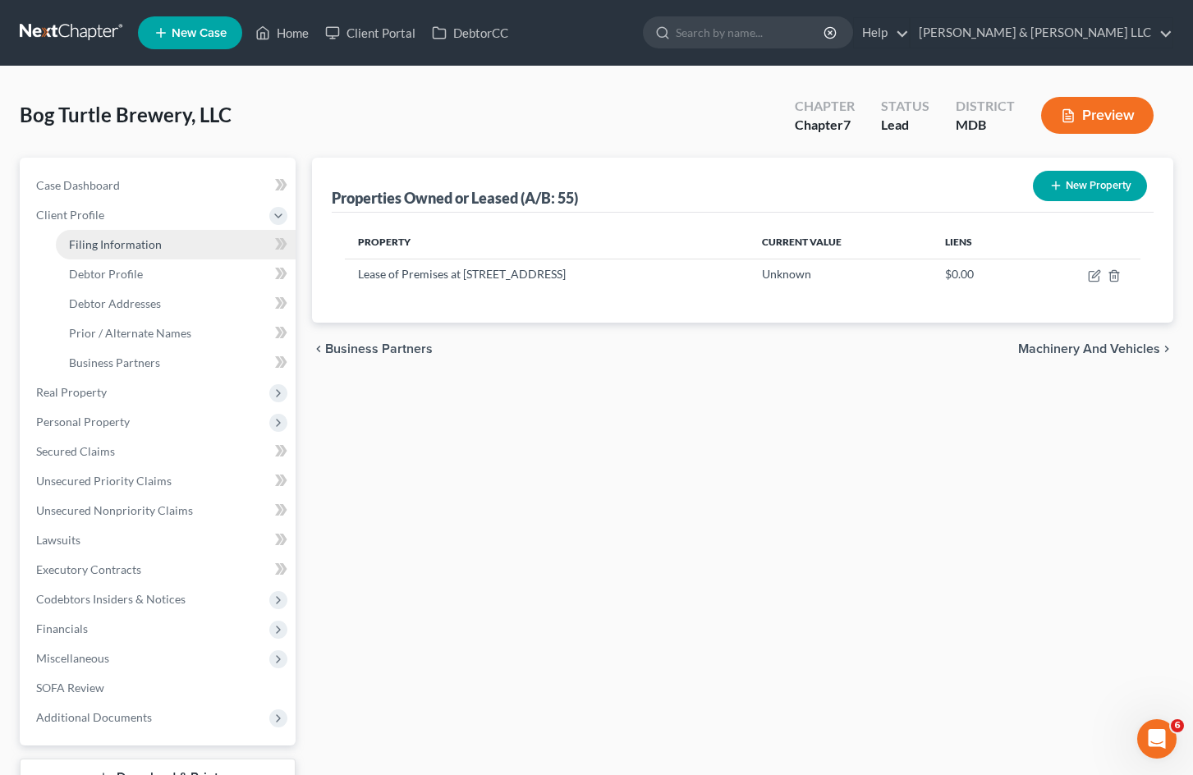
click at [130, 251] on link "Filing Information" at bounding box center [176, 245] width 240 height 30
select select "3"
select select "1"
select select "0"
select select "38"
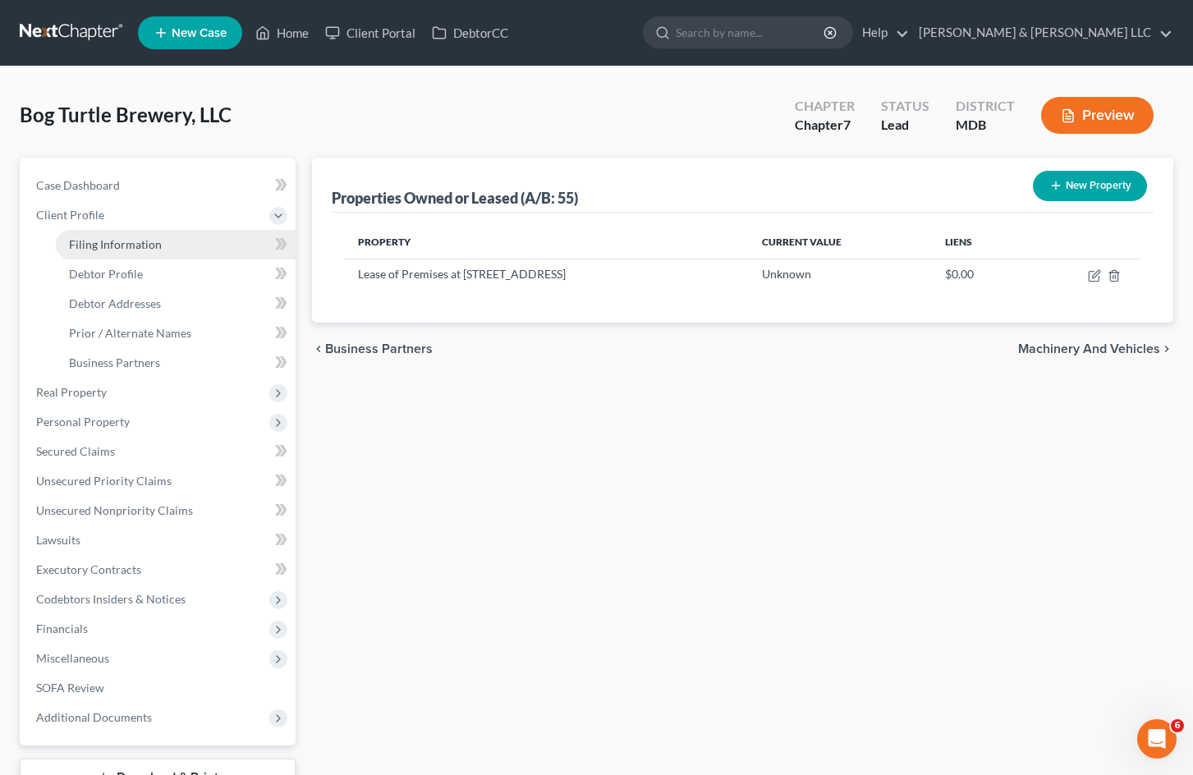
select select "0"
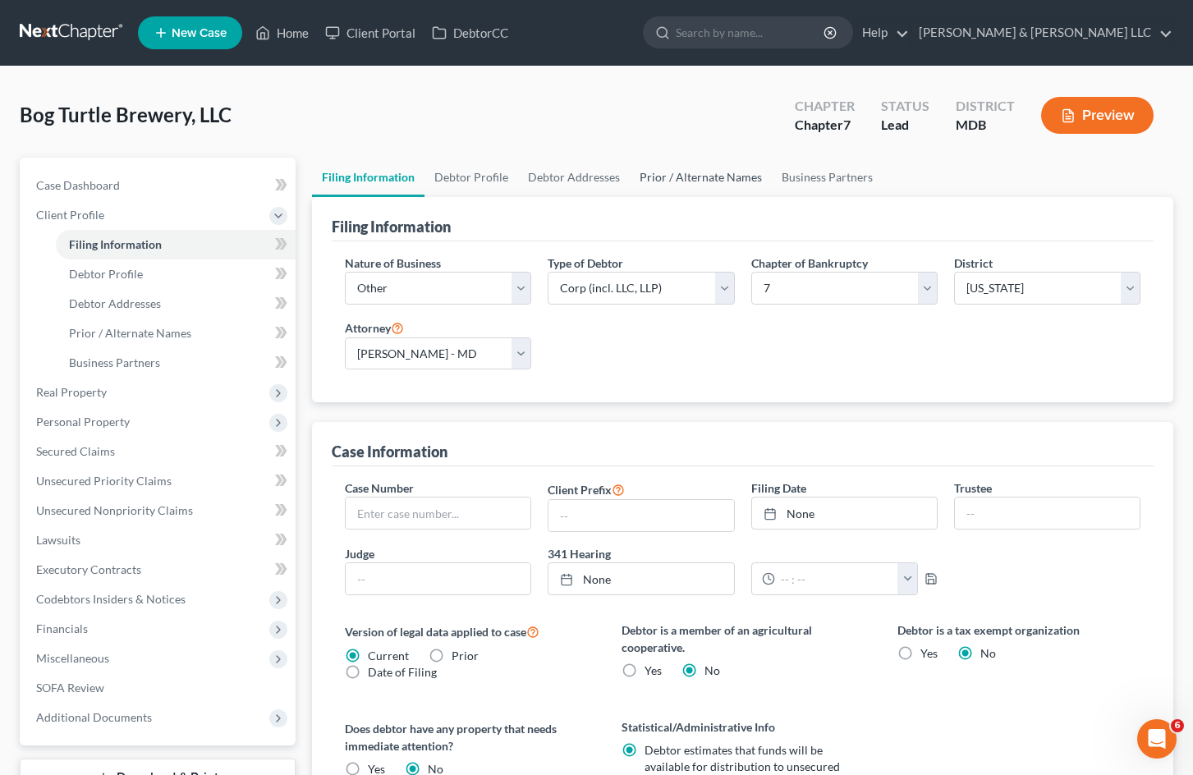
click at [727, 181] on link "Prior / Alternate Names" at bounding box center [701, 177] width 142 height 39
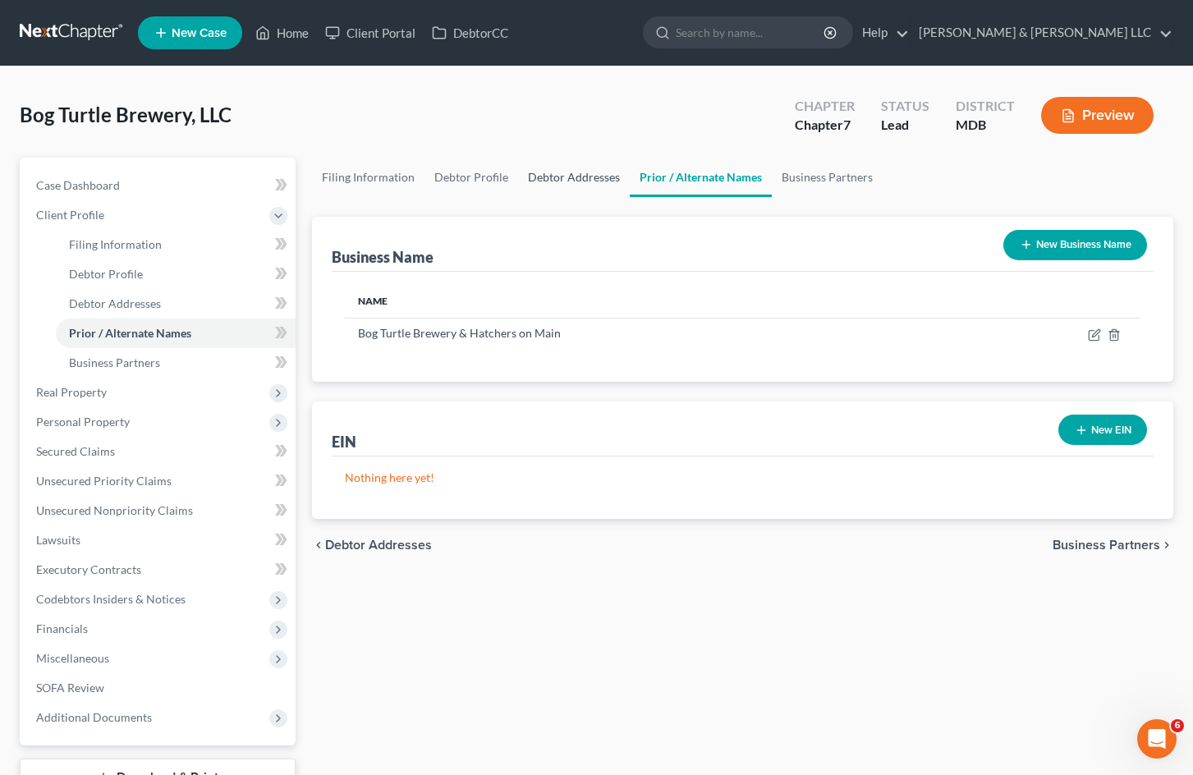
click at [552, 168] on link "Debtor Addresses" at bounding box center [574, 177] width 112 height 39
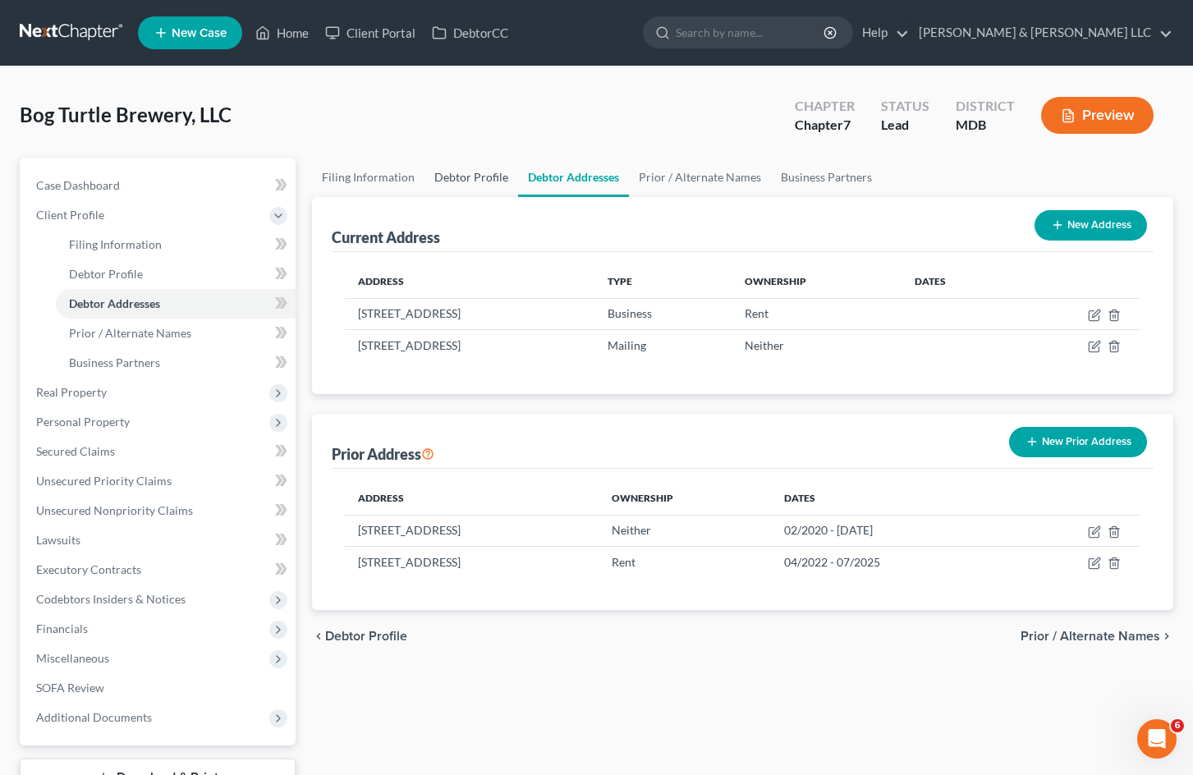
click at [471, 177] on link "Debtor Profile" at bounding box center [472, 177] width 94 height 39
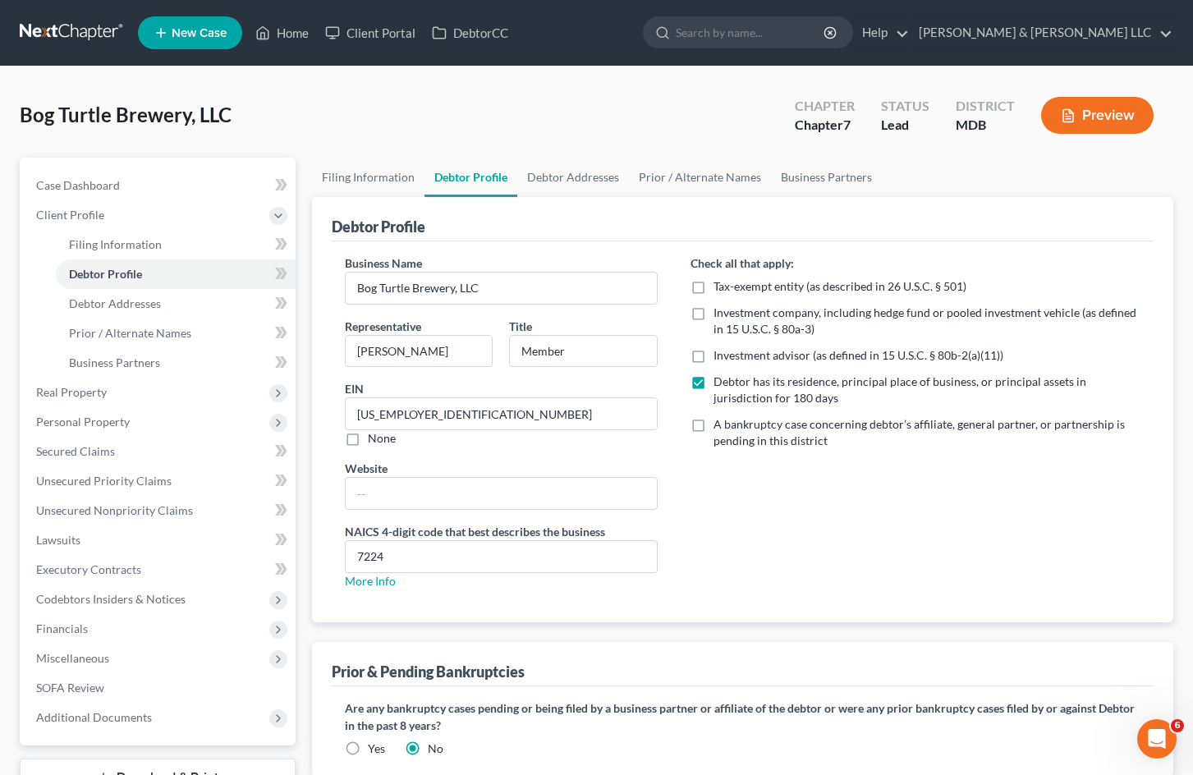
click at [966, 542] on div "Check all that apply: Tax-exempt entity (as described in 26 U.S.C. § 501) Inves…" at bounding box center [915, 429] width 483 height 348
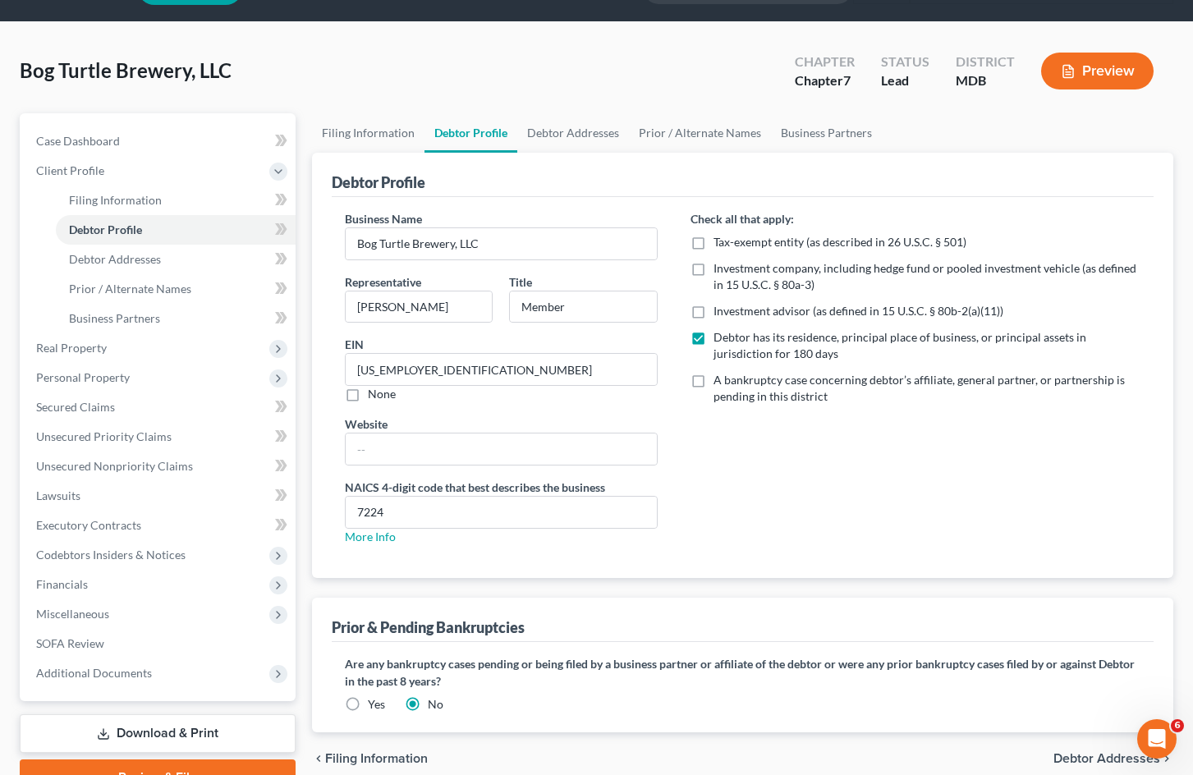
scroll to position [82, 0]
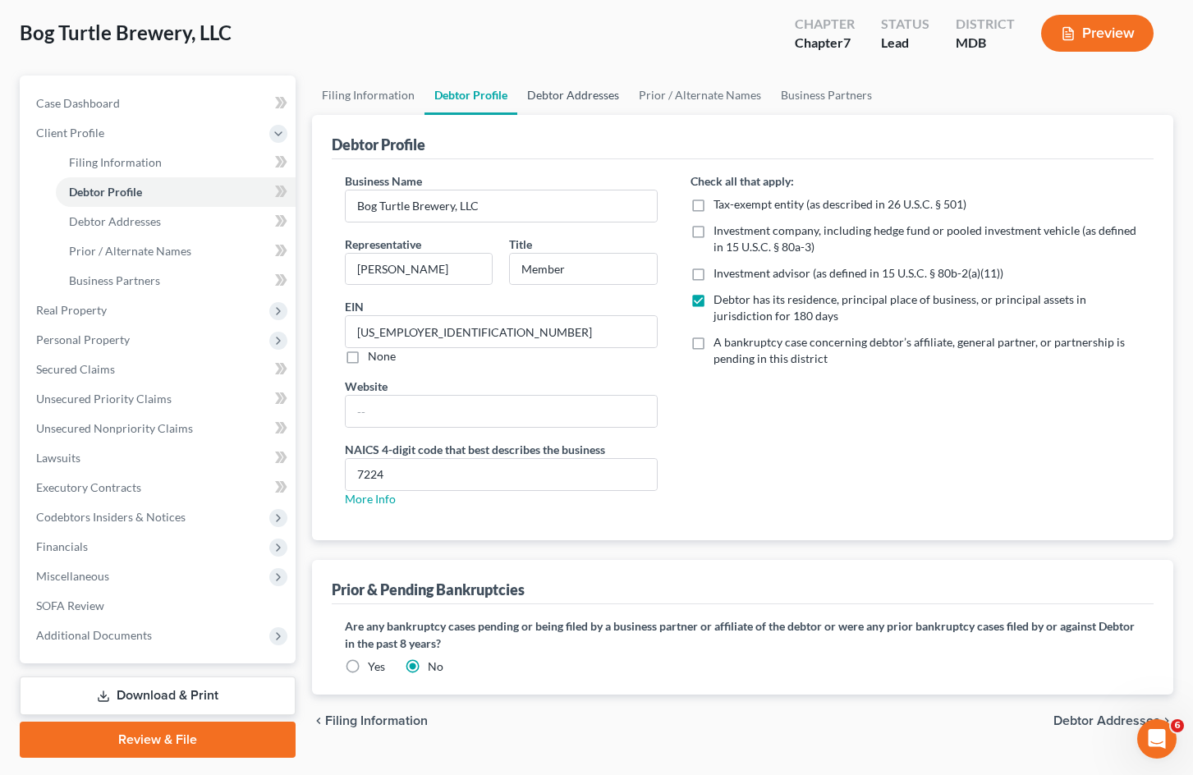
click at [599, 94] on link "Debtor Addresses" at bounding box center [573, 95] width 112 height 39
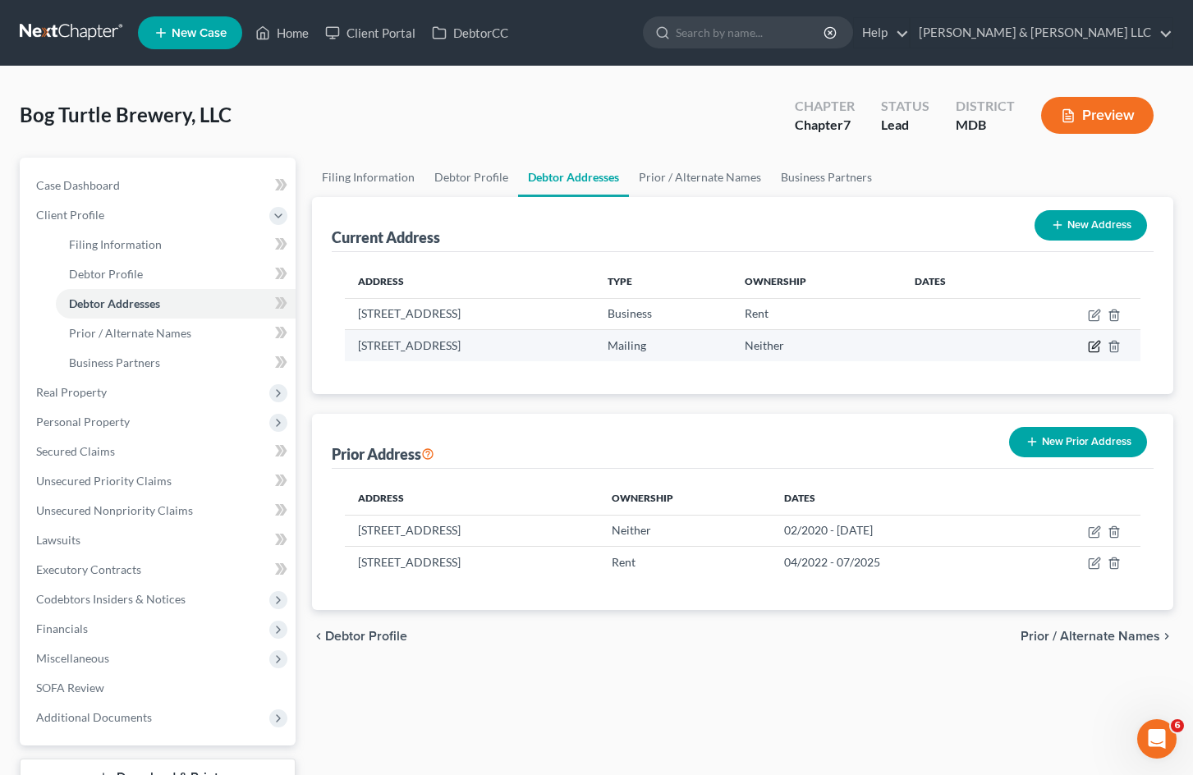
click at [1093, 347] on icon "button" at bounding box center [1095, 345] width 7 height 7
select select "21"
select select "7"
select select "1"
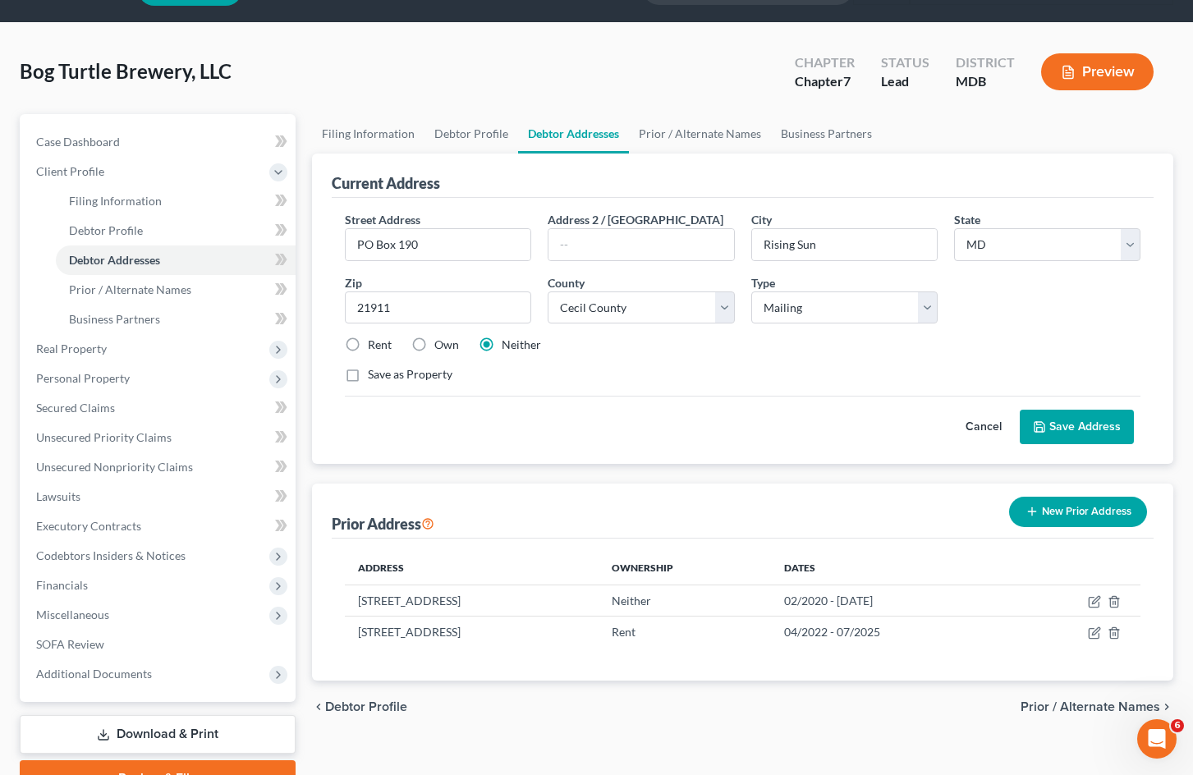
scroll to position [82, 0]
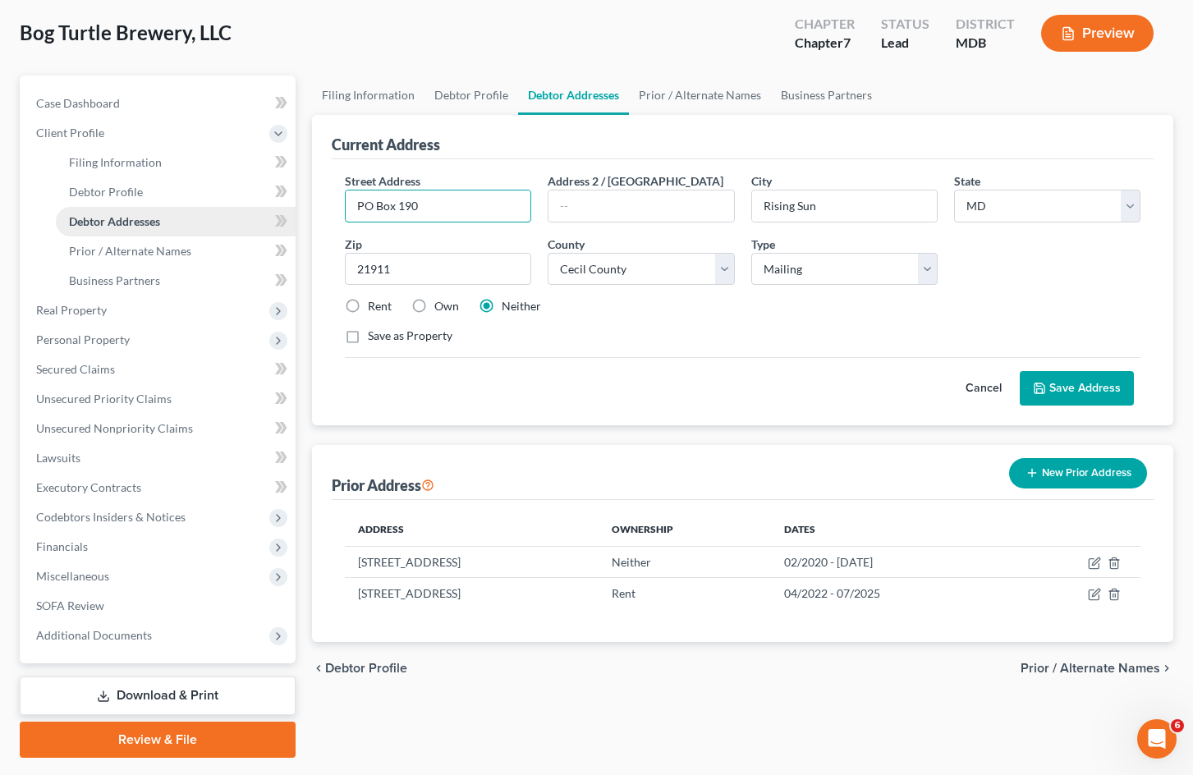
drag, startPoint x: 457, startPoint y: 209, endPoint x: 264, endPoint y: 210, distance: 193.0
click at [264, 210] on div "Petition Navigation Case Dashboard Payments Invoices Payments Payments Credit R…" at bounding box center [596, 417] width 1170 height 682
click at [502, 205] on input "138 Rolling Green" at bounding box center [438, 205] width 185 height 31
type input "[STREET_ADDRESS]"
drag, startPoint x: 842, startPoint y: 197, endPoint x: 714, endPoint y: 204, distance: 128.3
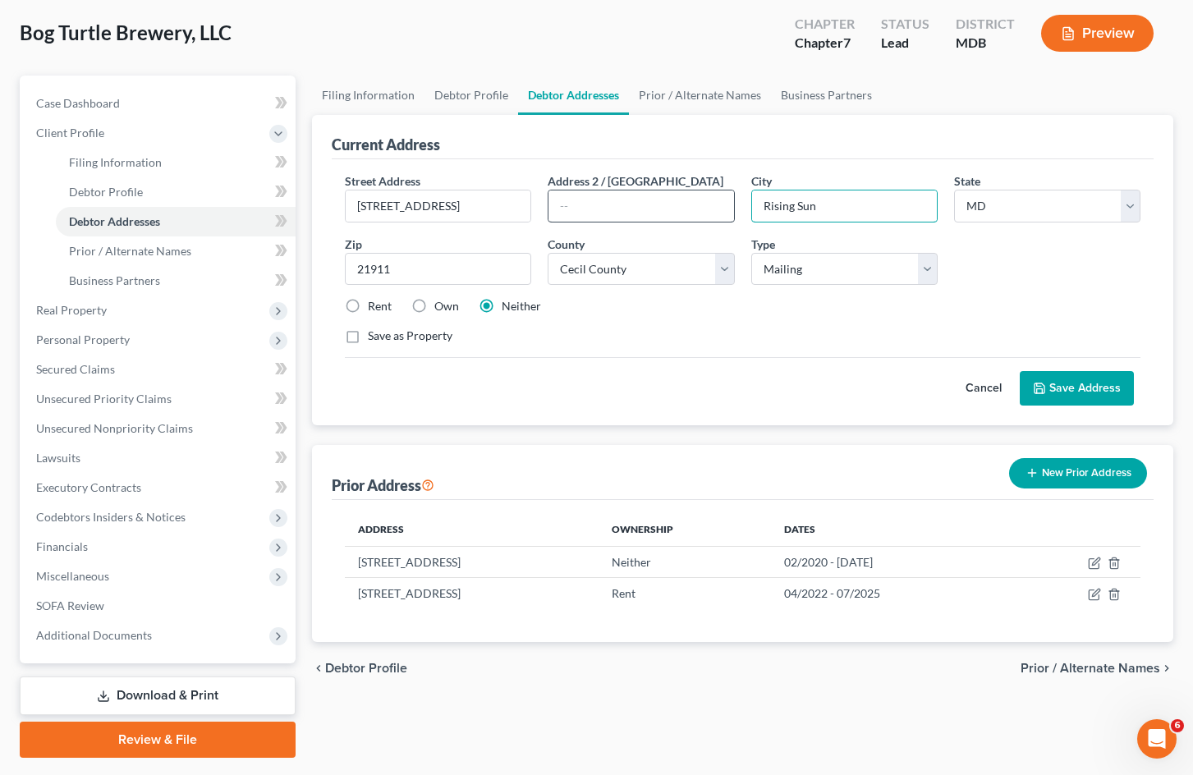
click at [714, 204] on div "Street Address * 138 Rolling Green Ln Address 2 / [GEOGRAPHIC_DATA] * Rising Su…" at bounding box center [743, 265] width 812 height 186
click at [823, 209] on input "Rising Sun" at bounding box center [844, 205] width 185 height 31
click at [831, 207] on input "Rising Sun" at bounding box center [844, 205] width 185 height 31
drag, startPoint x: 829, startPoint y: 205, endPoint x: 731, endPoint y: 195, distance: 98.2
click at [731, 195] on div "Street Address * 138 Rolling Green Ln Address 2 / [GEOGRAPHIC_DATA] * Rising Su…" at bounding box center [743, 265] width 812 height 186
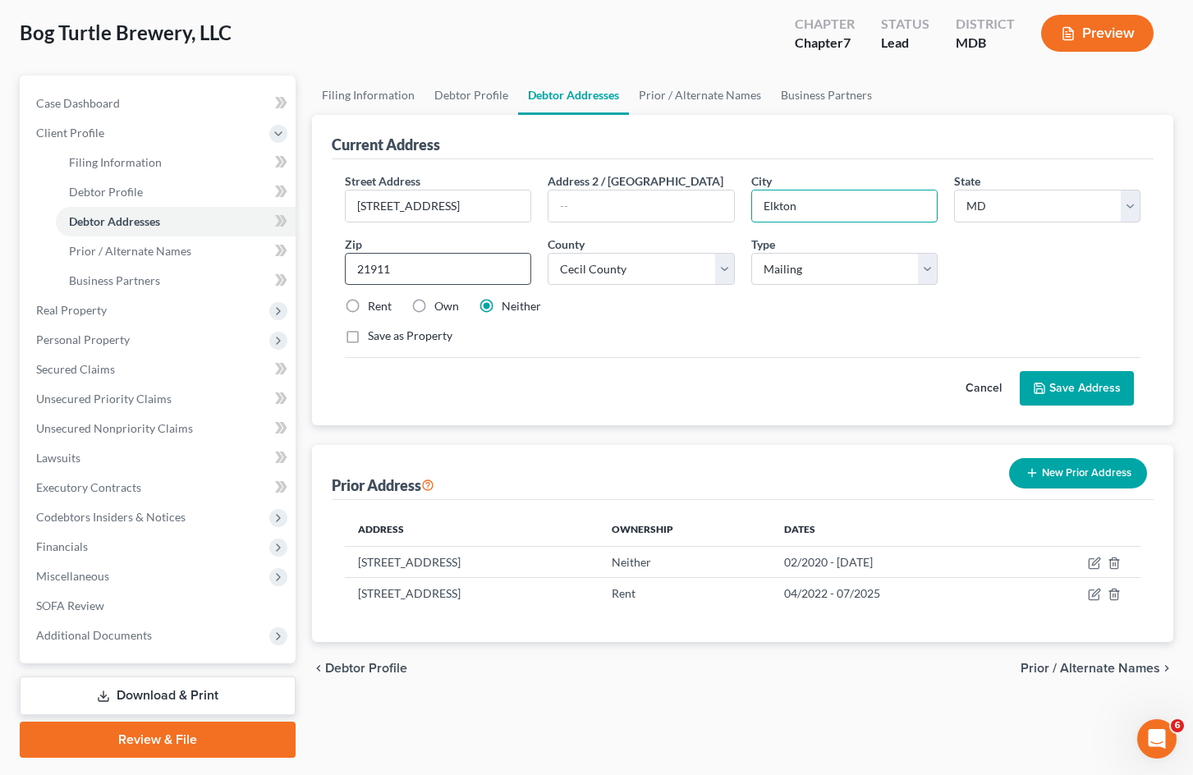
type input "Elkton"
click at [402, 263] on input "21911" at bounding box center [438, 269] width 186 height 33
drag, startPoint x: 424, startPoint y: 265, endPoint x: 322, endPoint y: 259, distance: 102.0
click at [322, 259] on div "Current Address Street Address * 138 Rolling Green Ln Address 2 / [GEOGRAPHIC_D…" at bounding box center [742, 270] width 861 height 310
type input "21921"
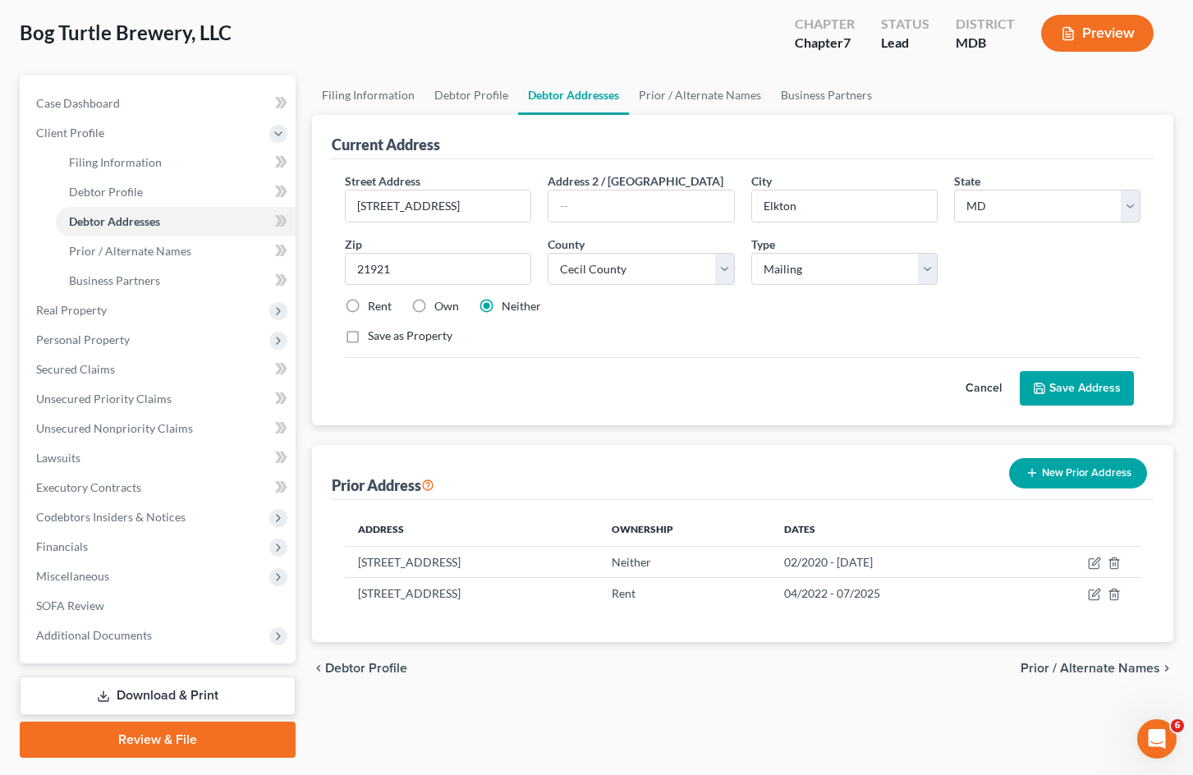
click at [762, 305] on div "Rent Own Neither" at bounding box center [743, 306] width 812 height 16
click at [1086, 386] on button "Save Address" at bounding box center [1077, 388] width 114 height 34
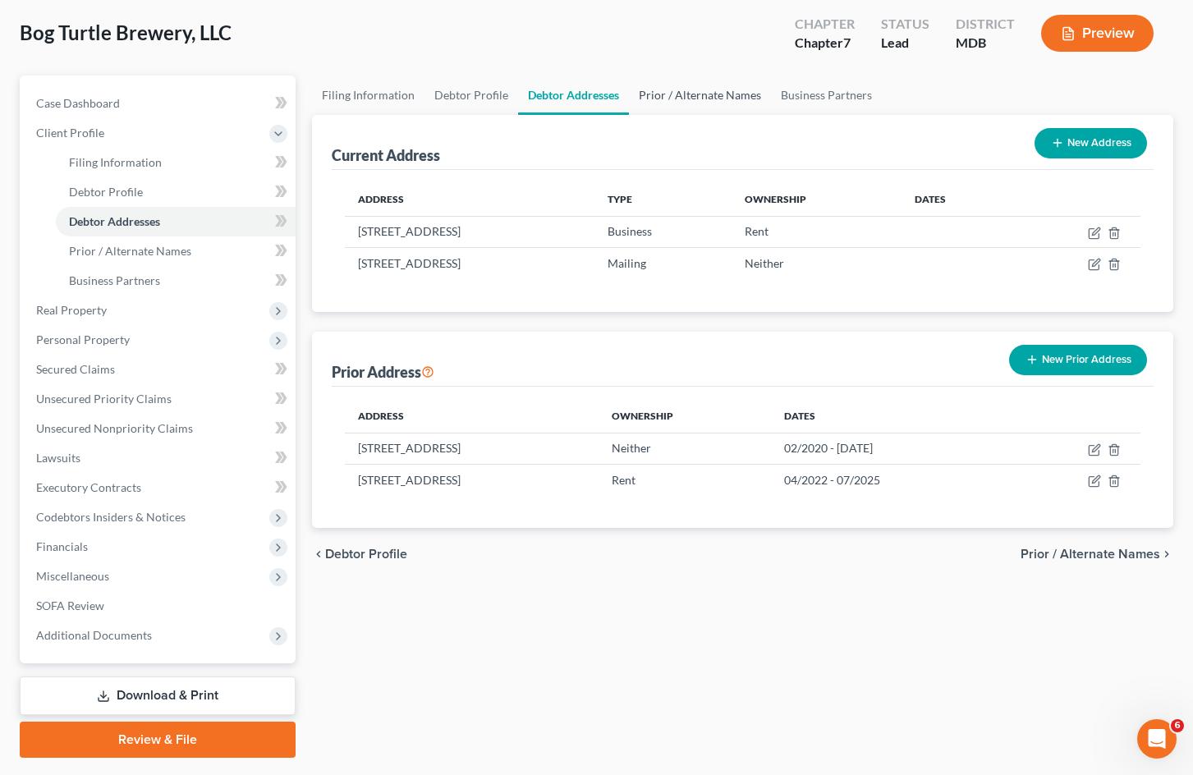
click at [682, 90] on link "Prior / Alternate Names" at bounding box center [700, 95] width 142 height 39
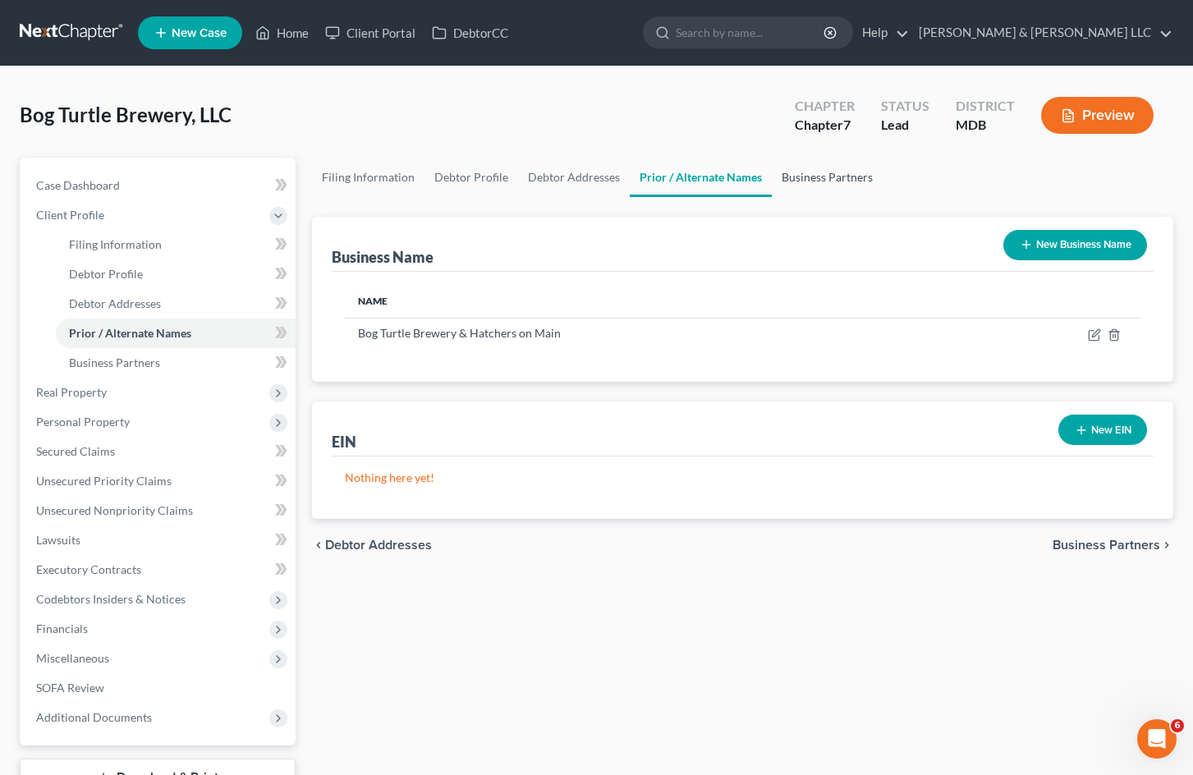
click at [829, 183] on link "Business Partners" at bounding box center [827, 177] width 111 height 39
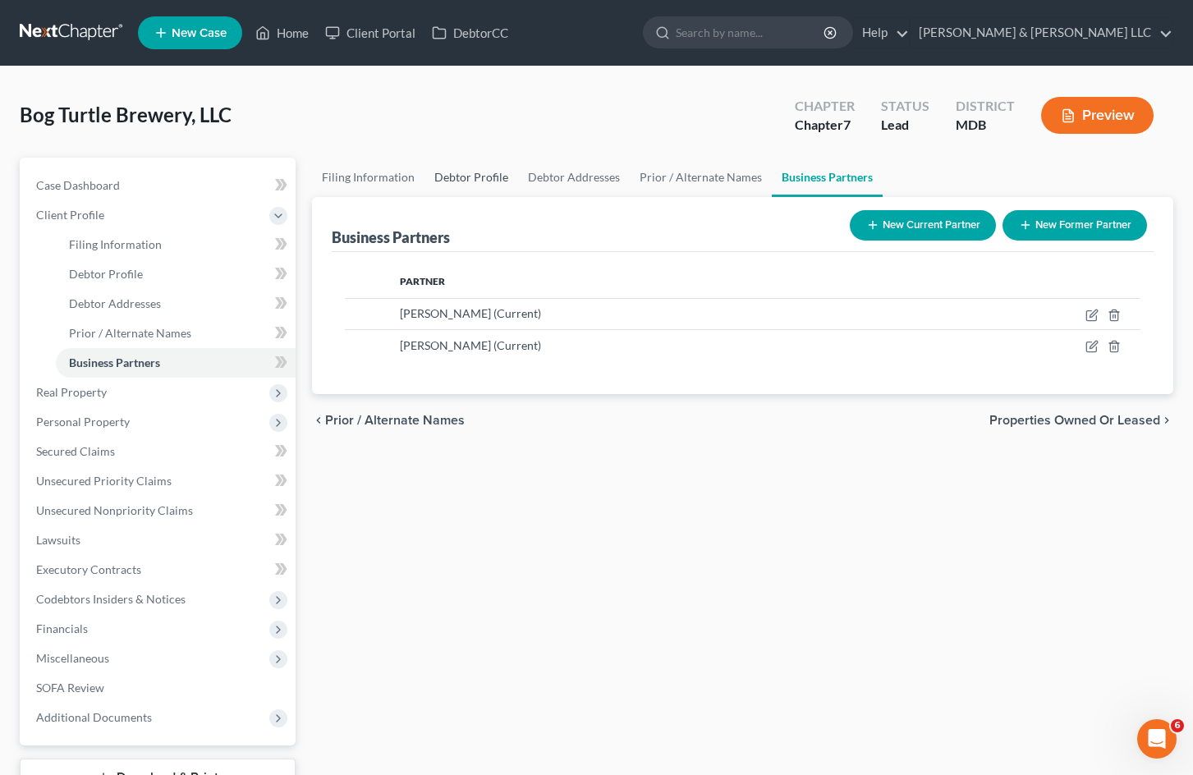
click at [474, 181] on link "Debtor Profile" at bounding box center [472, 177] width 94 height 39
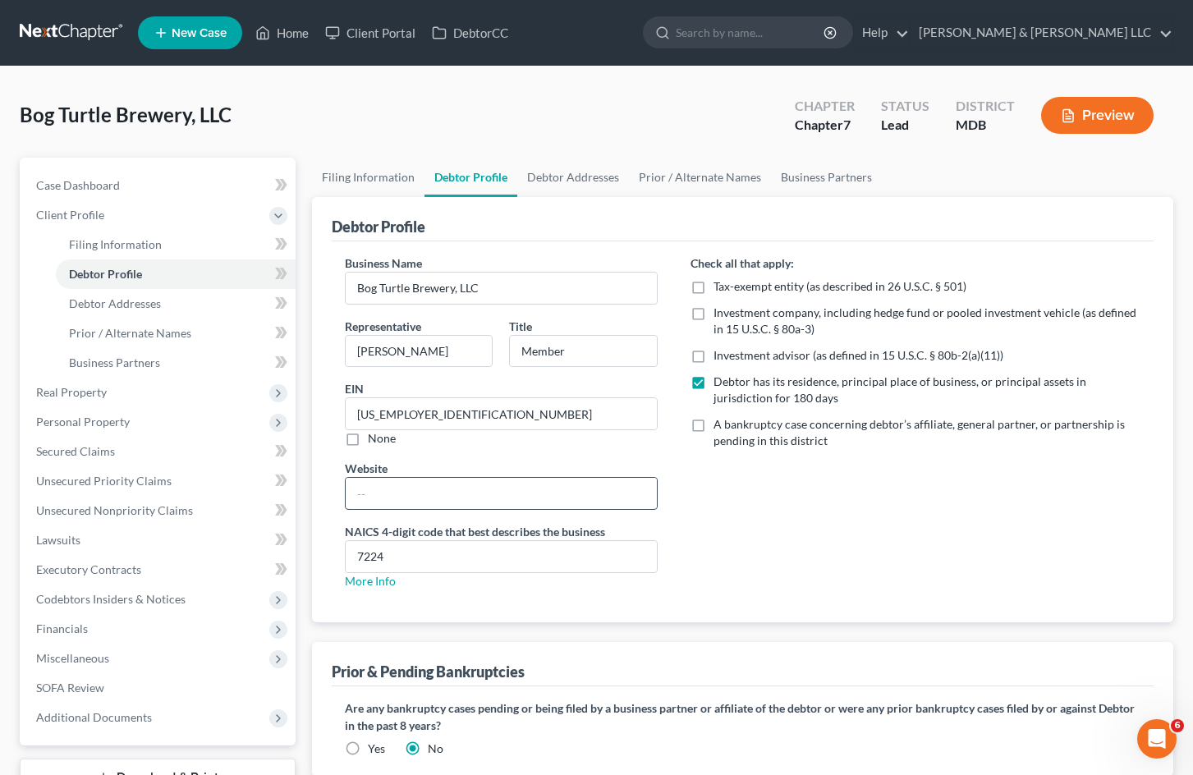
click at [486, 493] on input "text" at bounding box center [501, 493] width 310 height 31
type input "[DOMAIN_NAME]"
click at [826, 507] on div "Check all that apply: Tax-exempt entity (as described in 26 U.S.C. § 501) Inves…" at bounding box center [915, 429] width 483 height 348
click at [945, 561] on div "Check all that apply: Tax-exempt entity (as described in 26 U.S.C. § 501) Inves…" at bounding box center [915, 429] width 483 height 348
click at [578, 180] on link "Debtor Addresses" at bounding box center [573, 177] width 112 height 39
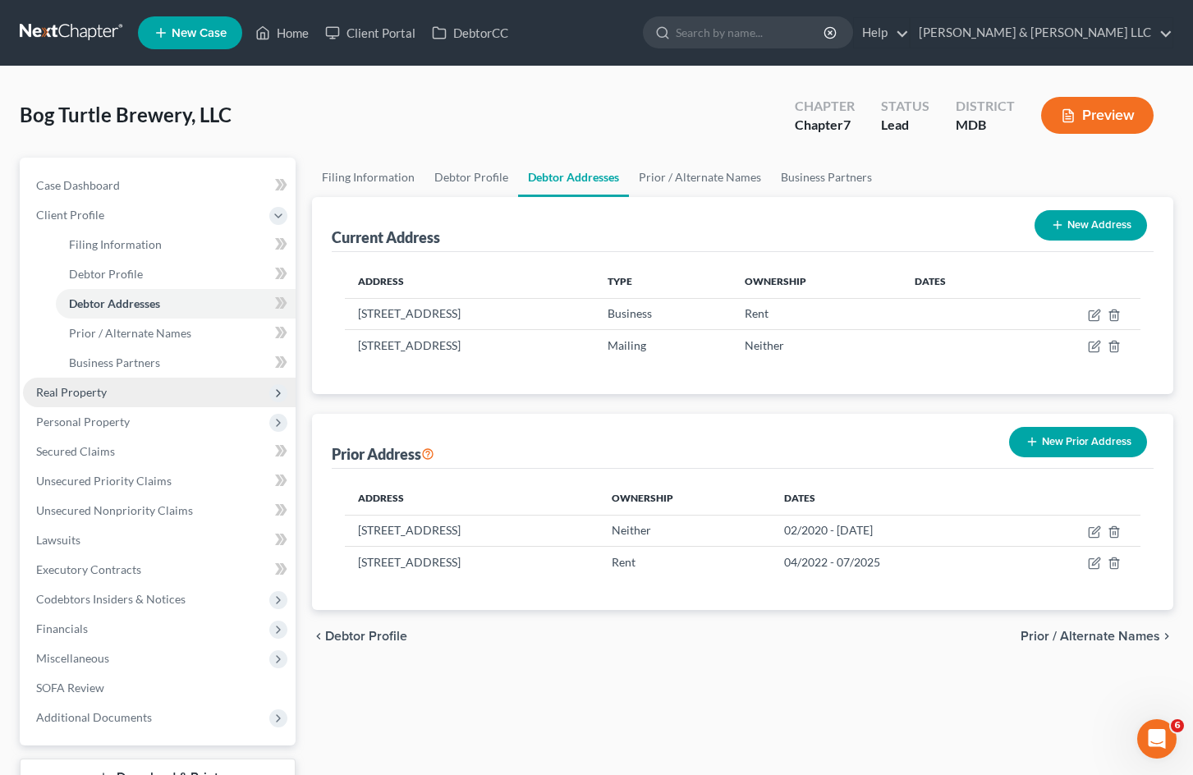
click at [126, 399] on span "Real Property" at bounding box center [159, 393] width 273 height 30
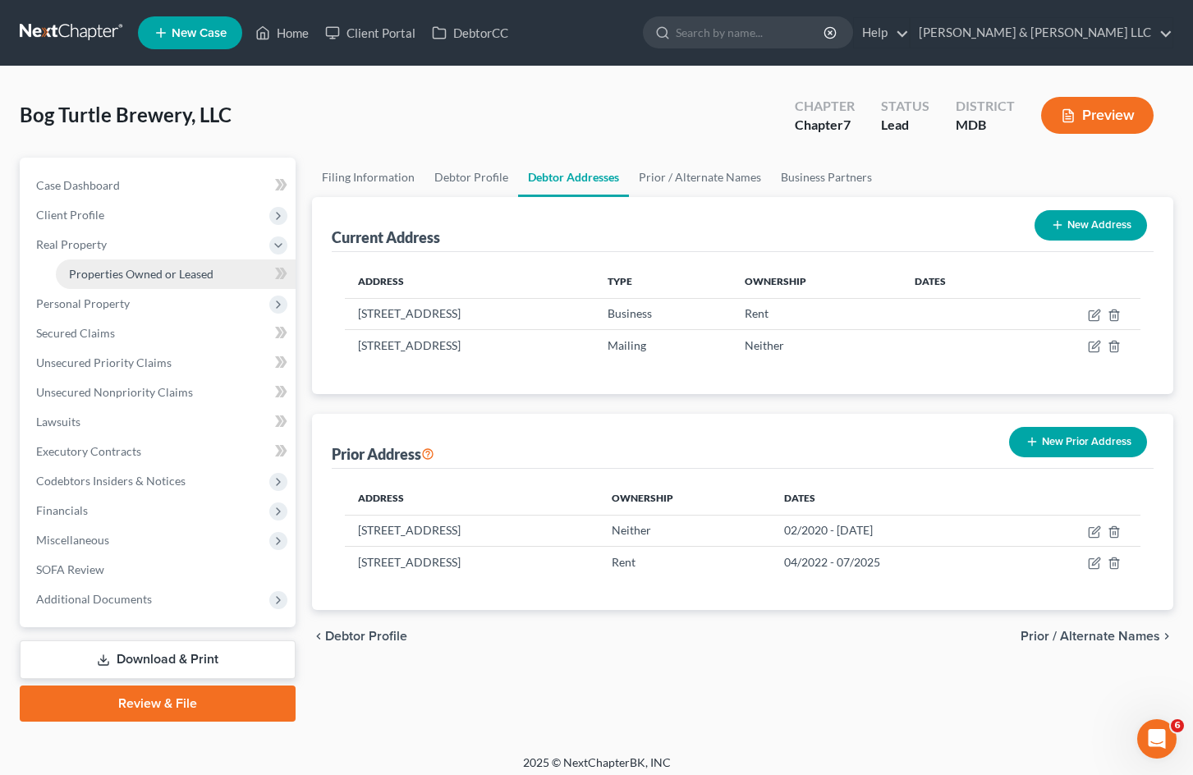
click at [174, 277] on span "Properties Owned or Leased" at bounding box center [141, 274] width 145 height 14
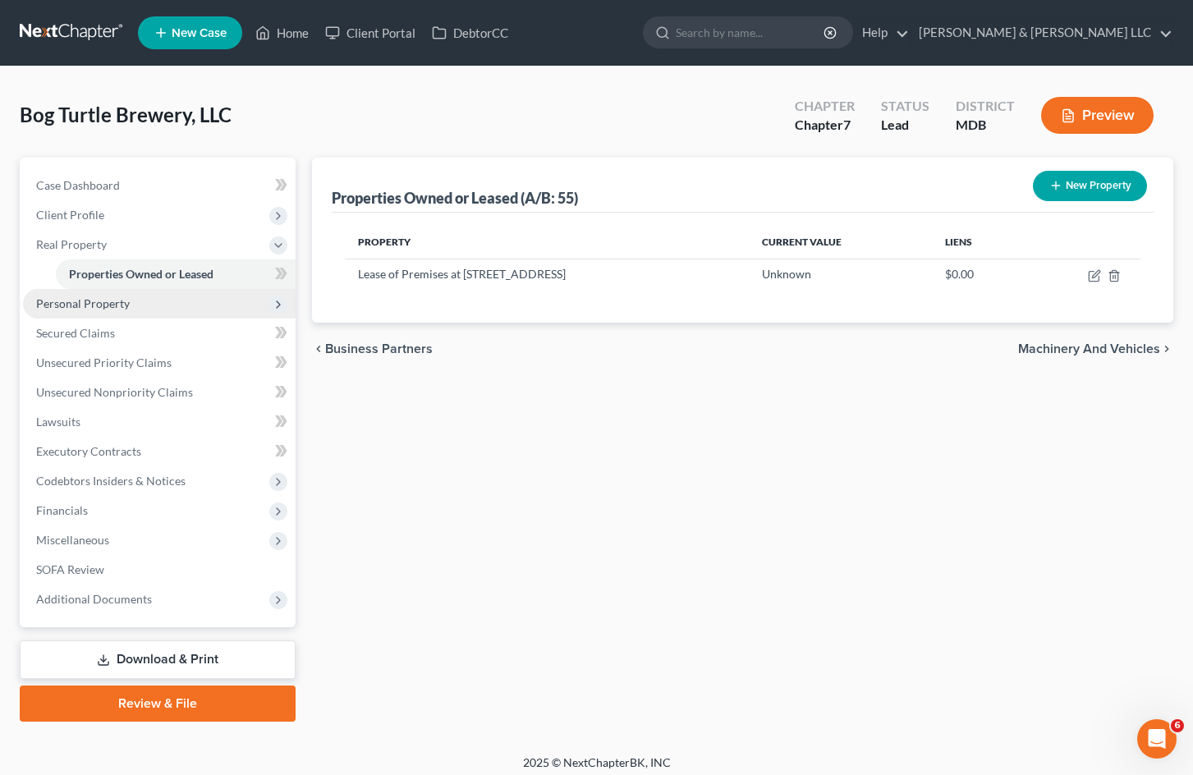
click at [146, 308] on span "Personal Property" at bounding box center [159, 304] width 273 height 30
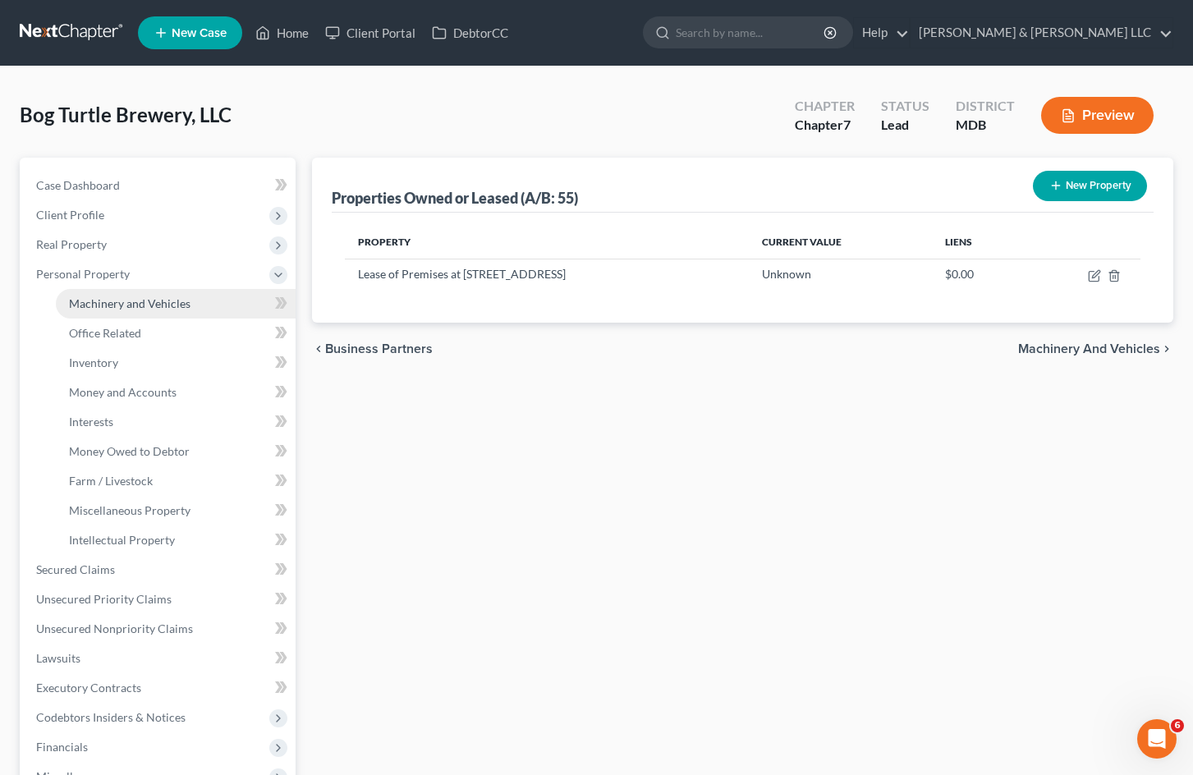
click at [176, 305] on span "Machinery and Vehicles" at bounding box center [130, 303] width 122 height 14
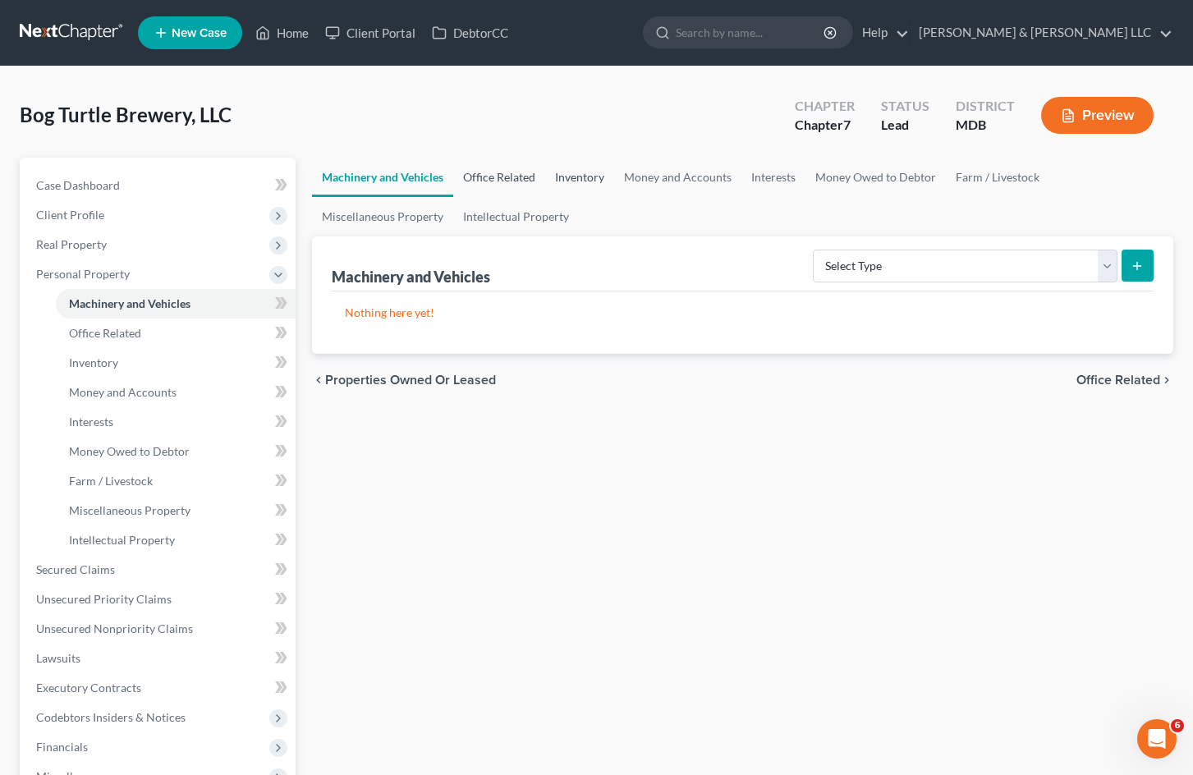
drag, startPoint x: 521, startPoint y: 172, endPoint x: 556, endPoint y: 172, distance: 35.3
click at [520, 172] on link "Office Related" at bounding box center [499, 177] width 92 height 39
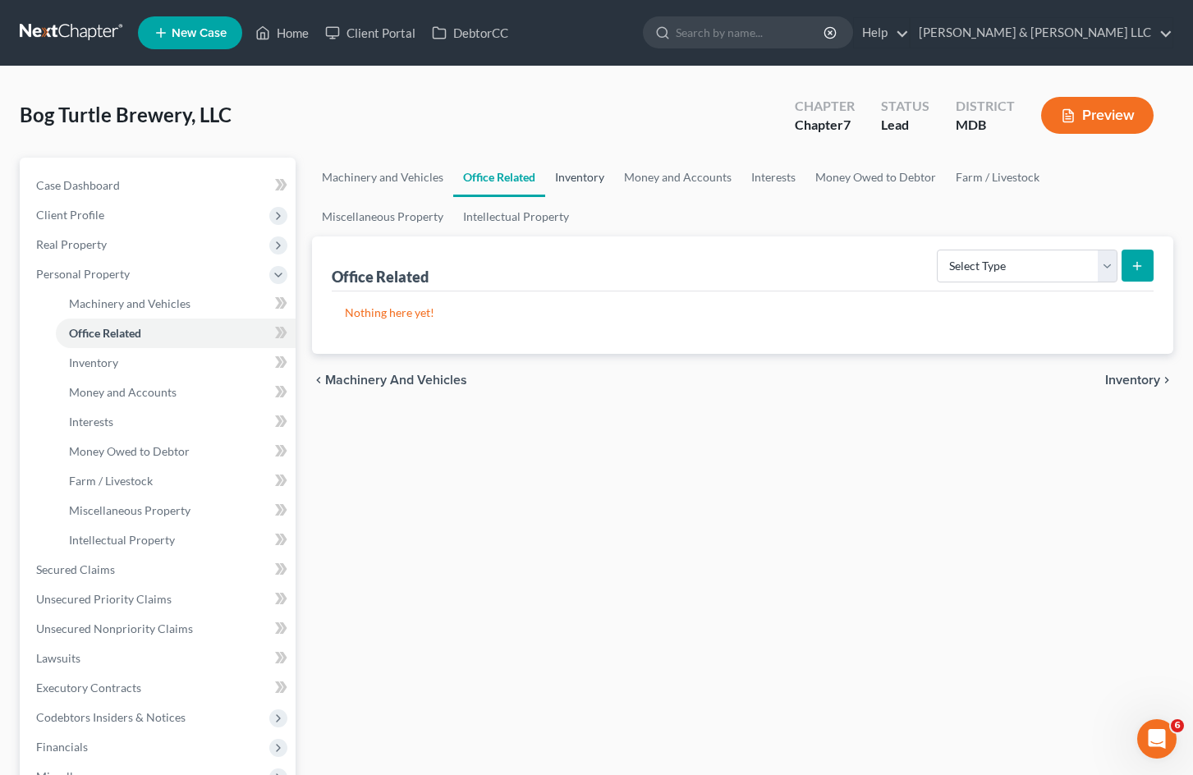
click at [595, 182] on link "Inventory" at bounding box center [579, 177] width 69 height 39
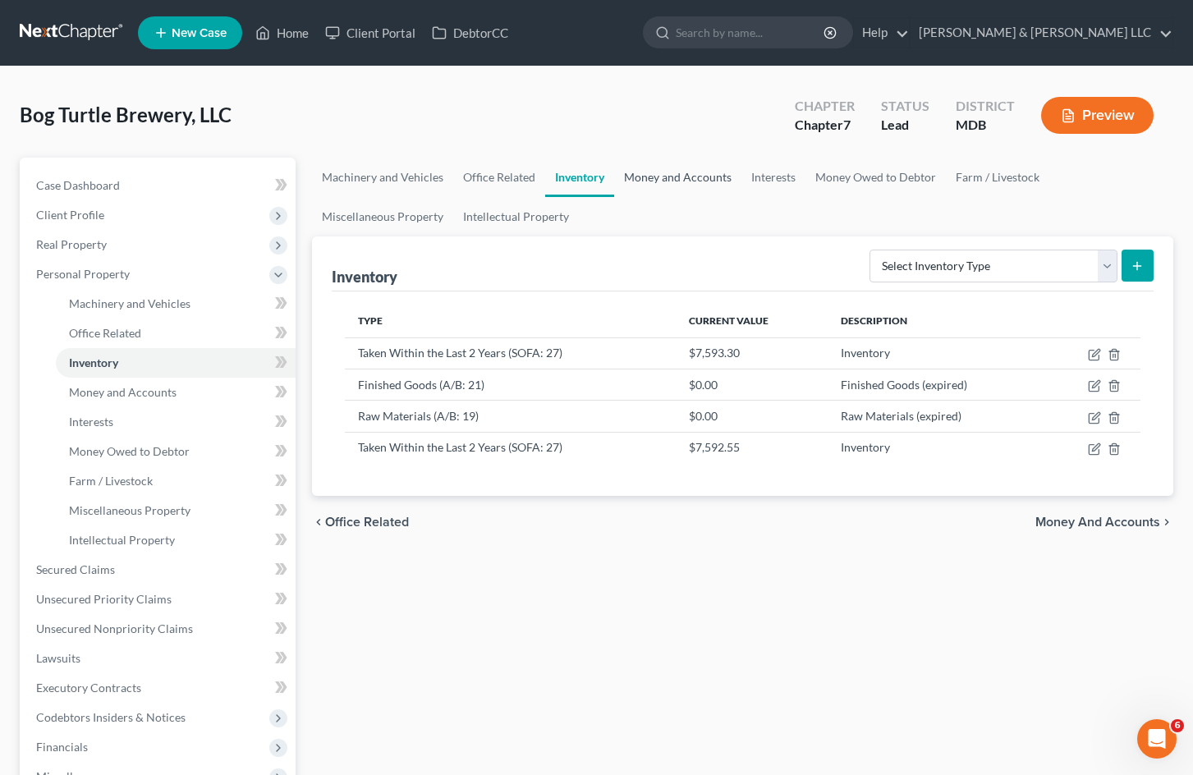
click at [676, 177] on link "Money and Accounts" at bounding box center [677, 177] width 127 height 39
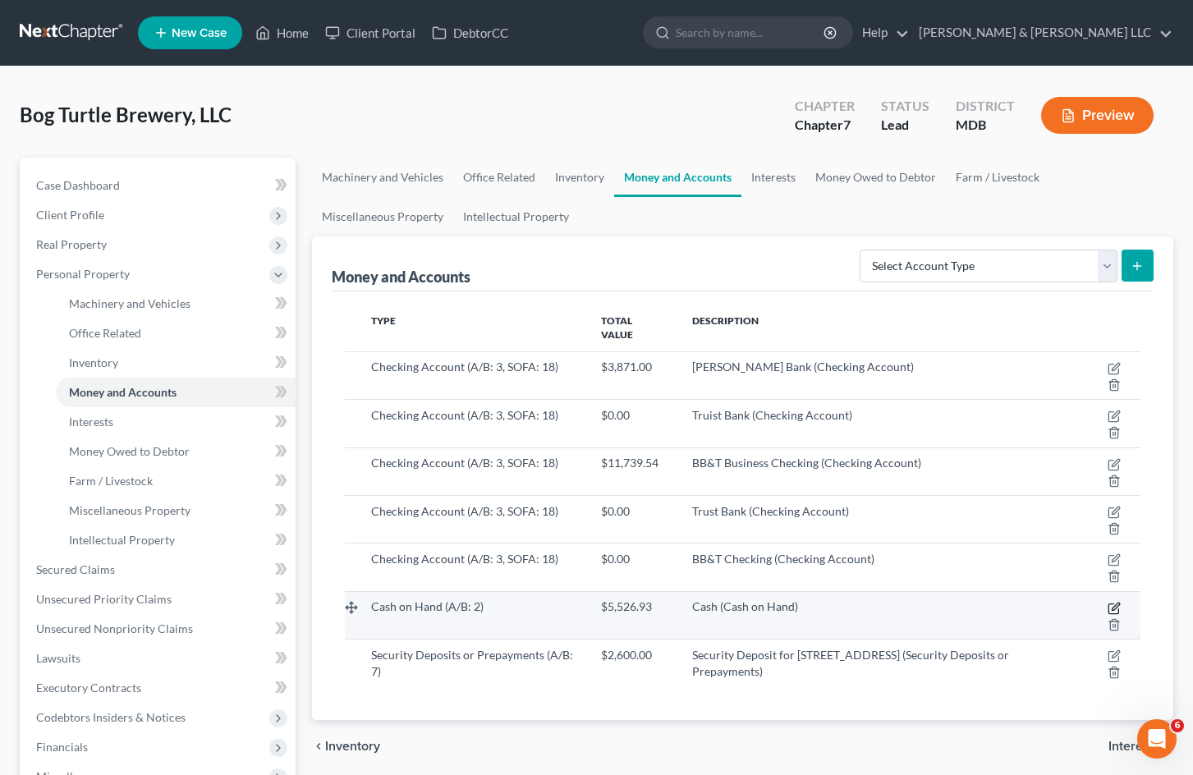
click at [1115, 603] on icon "button" at bounding box center [1114, 608] width 13 height 13
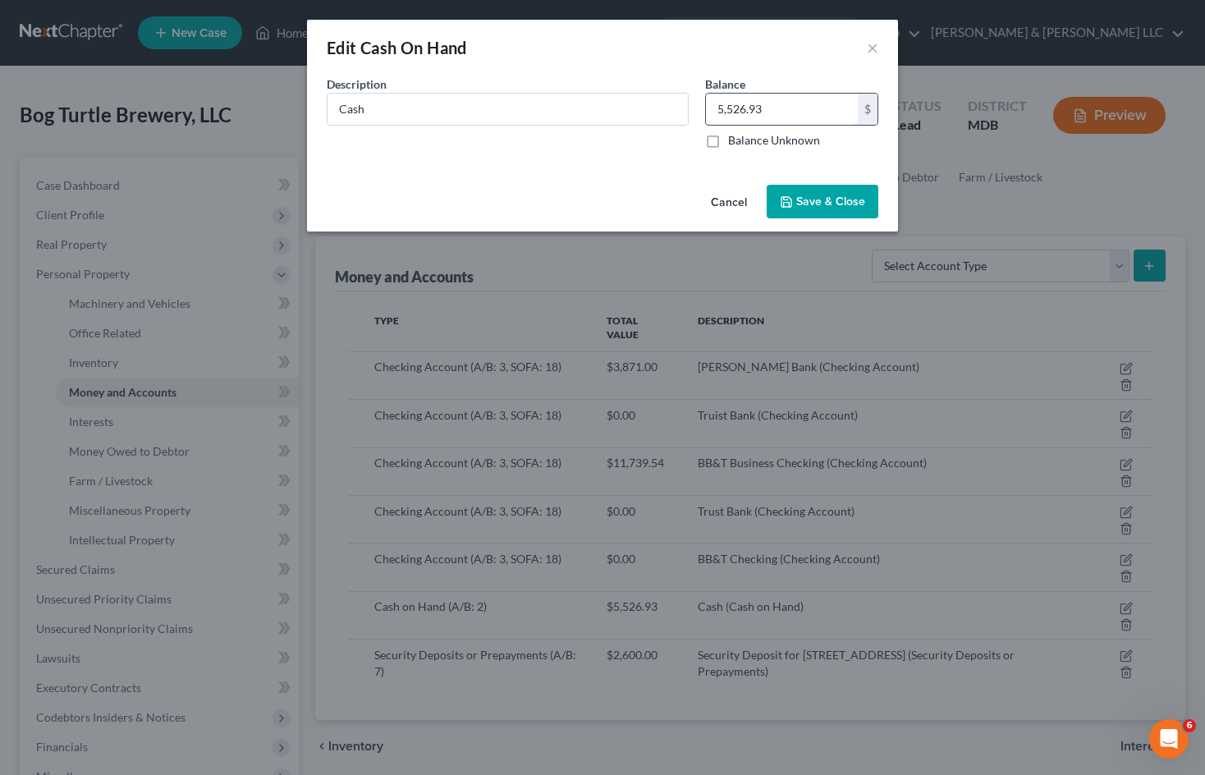
click at [783, 108] on input "5,526.93" at bounding box center [782, 109] width 152 height 31
type input "465"
click at [850, 195] on span "Save & Close" at bounding box center [830, 202] width 69 height 14
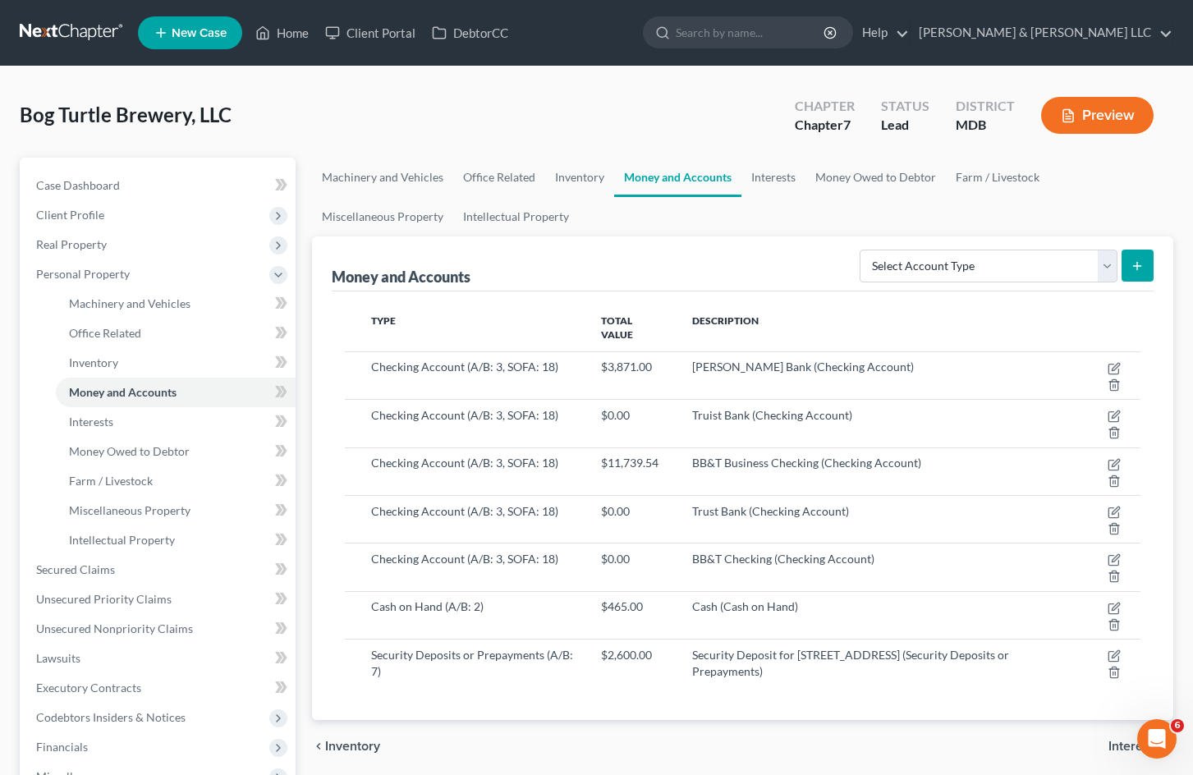
click at [1094, 180] on ul "Machinery and Vehicles Office Related Inventory Money and Accounts Interests Mo…" at bounding box center [742, 197] width 861 height 79
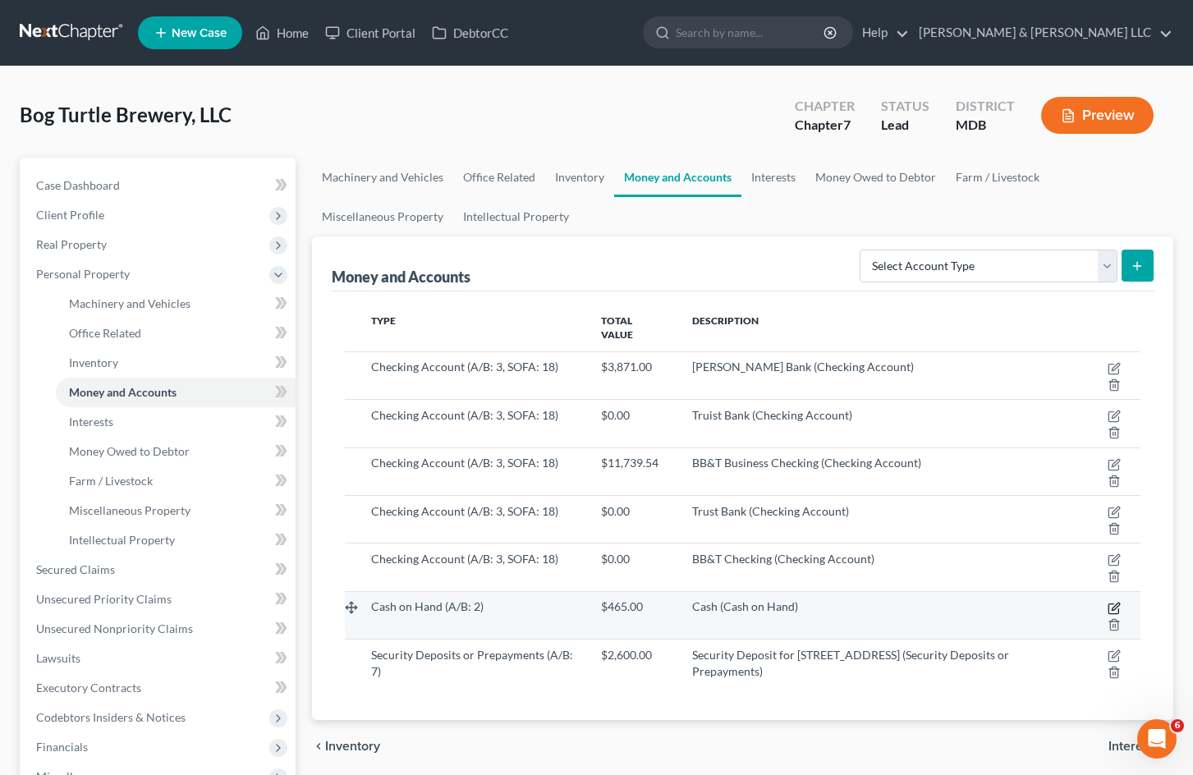
click at [1117, 608] on icon "button" at bounding box center [1114, 608] width 13 height 13
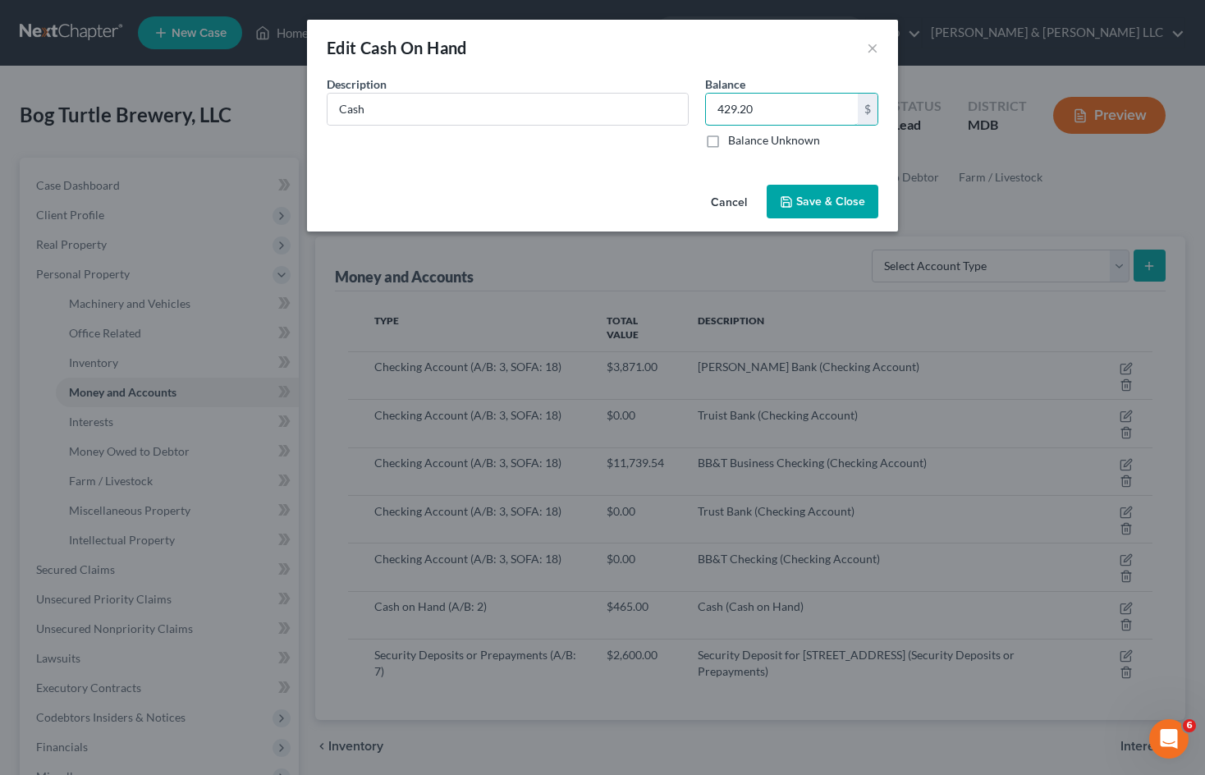
type input "429.20"
click at [819, 197] on span "Save & Close" at bounding box center [830, 202] width 69 height 14
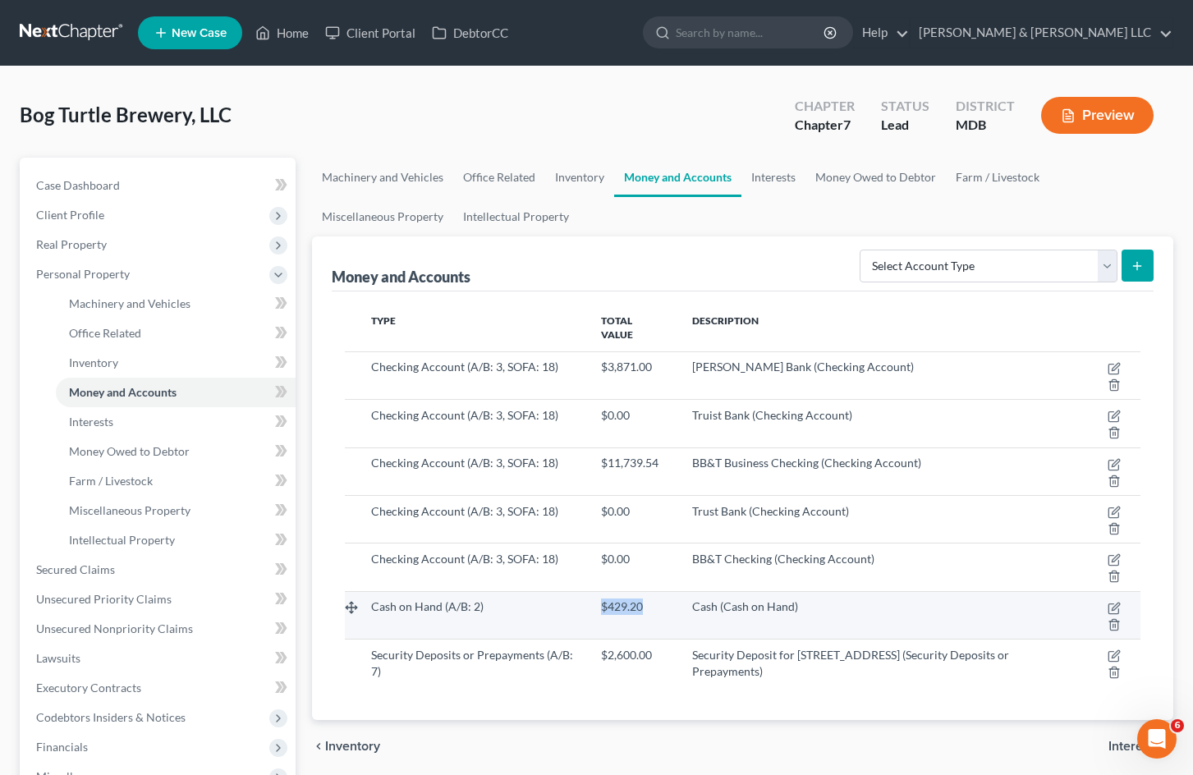
drag, startPoint x: 618, startPoint y: 605, endPoint x: 655, endPoint y: 603, distance: 37.0
click at [655, 603] on div "$429.20" at bounding box center [633, 607] width 64 height 16
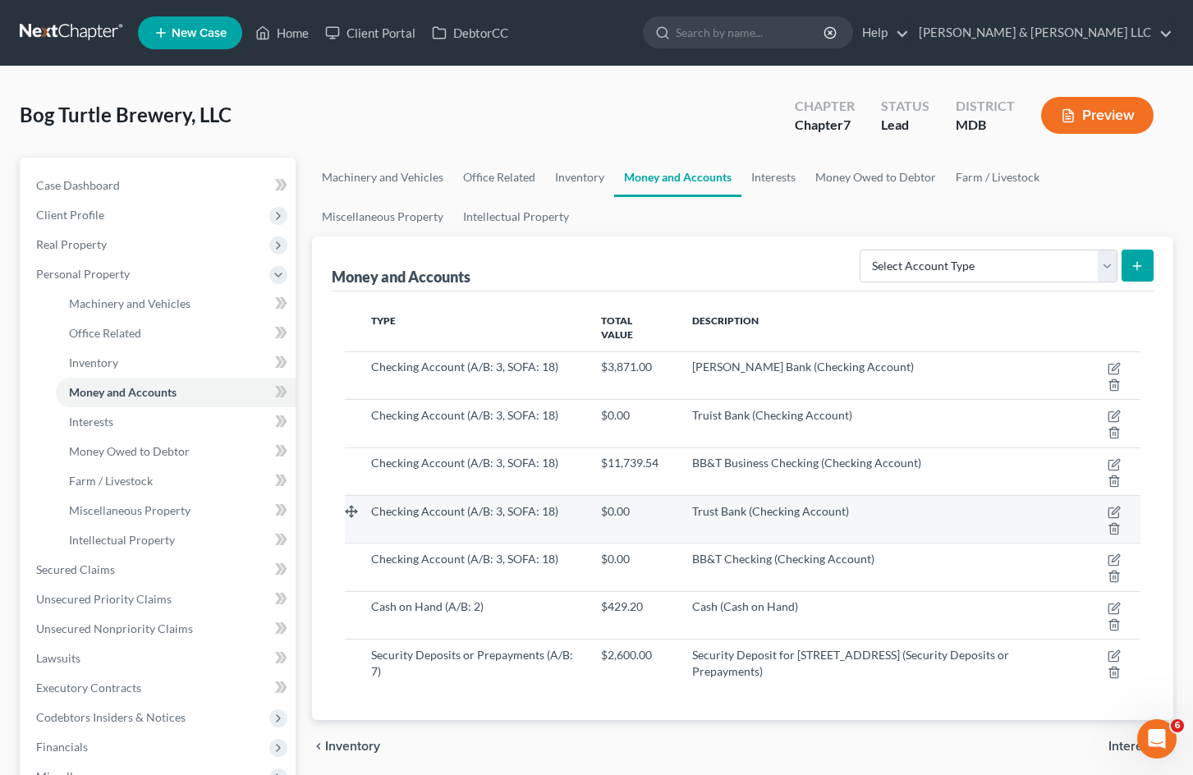
drag, startPoint x: 670, startPoint y: 265, endPoint x: 682, endPoint y: 516, distance: 250.7
click at [670, 265] on div "Money and Accounts Select Account Type Brokerage (A/B: 3, SOFA: 18) Cash on Han…" at bounding box center [743, 263] width 822 height 55
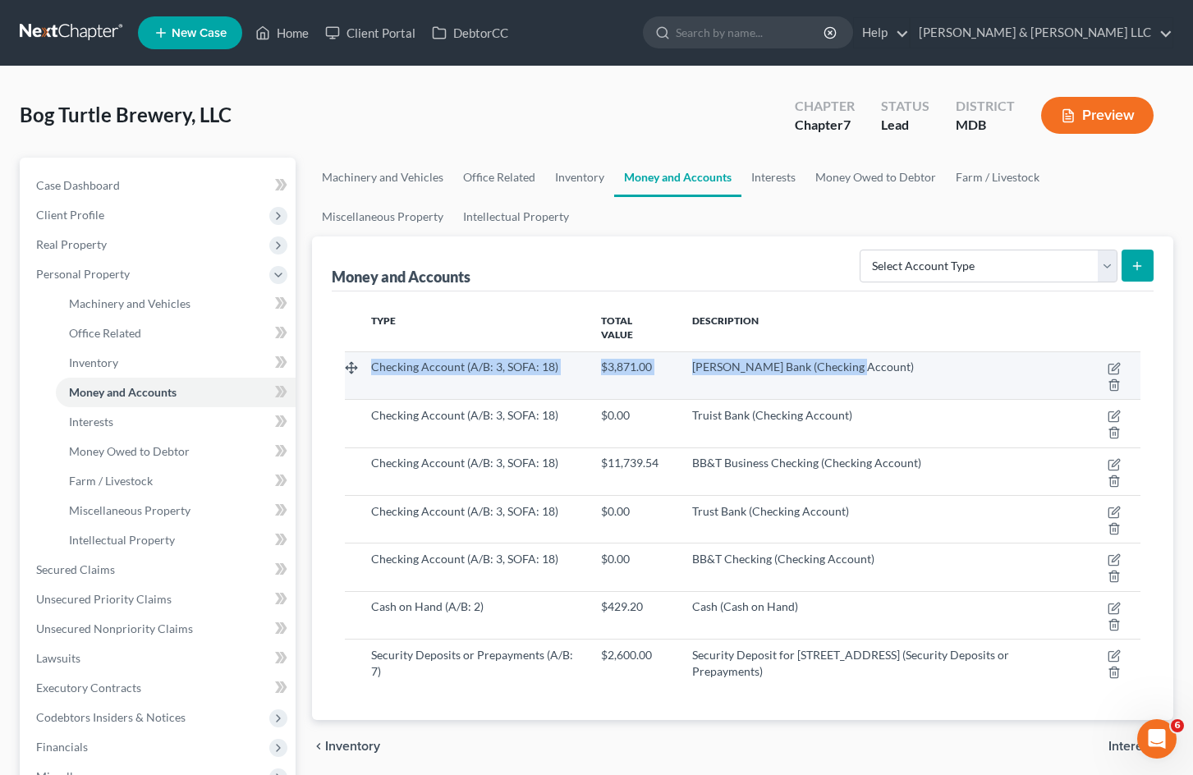
drag, startPoint x: 372, startPoint y: 362, endPoint x: 874, endPoint y: 364, distance: 501.7
click at [874, 364] on tr "Checking Account (A/B: 3, SOFA: 18) $3,871.00 [PERSON_NAME] Bank (Checking Acco…" at bounding box center [743, 375] width 796 height 48
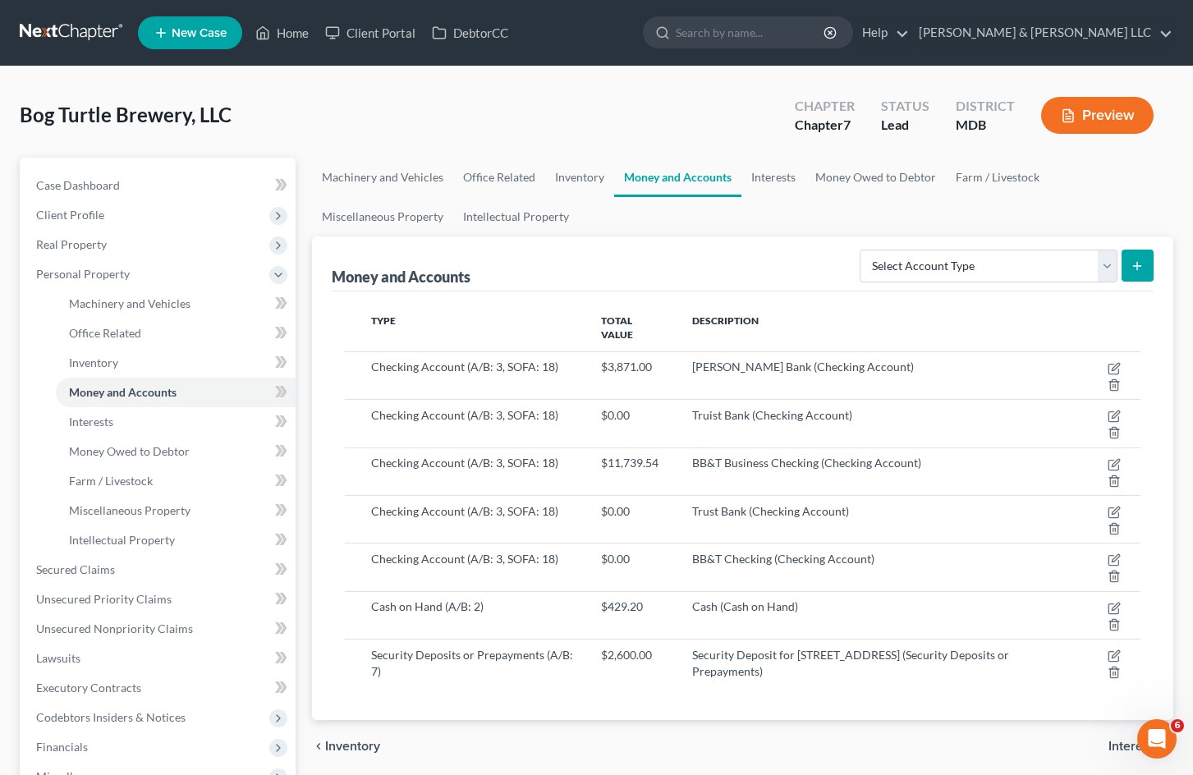
click at [839, 301] on div "Type Total Value Description Checking Account (A/B: 3, SOFA: 18) $3,871.00 [PER…" at bounding box center [743, 505] width 822 height 429
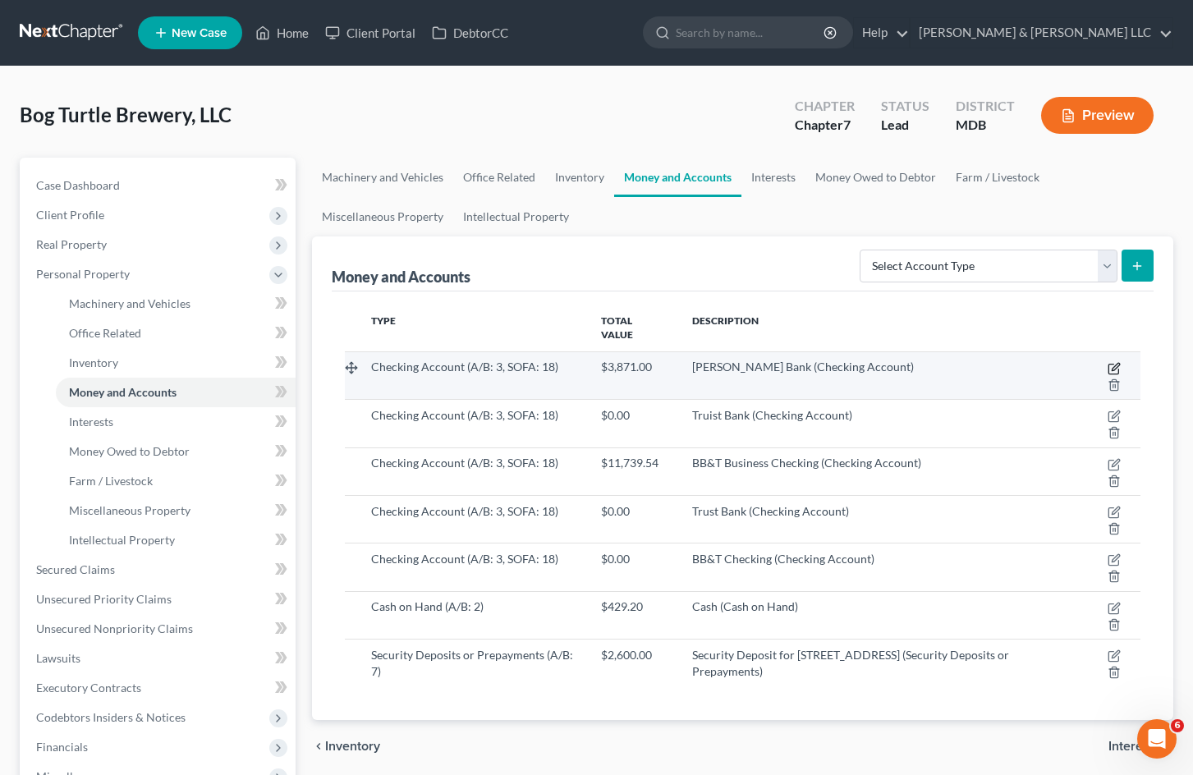
click at [1113, 363] on icon "button" at bounding box center [1114, 368] width 13 height 13
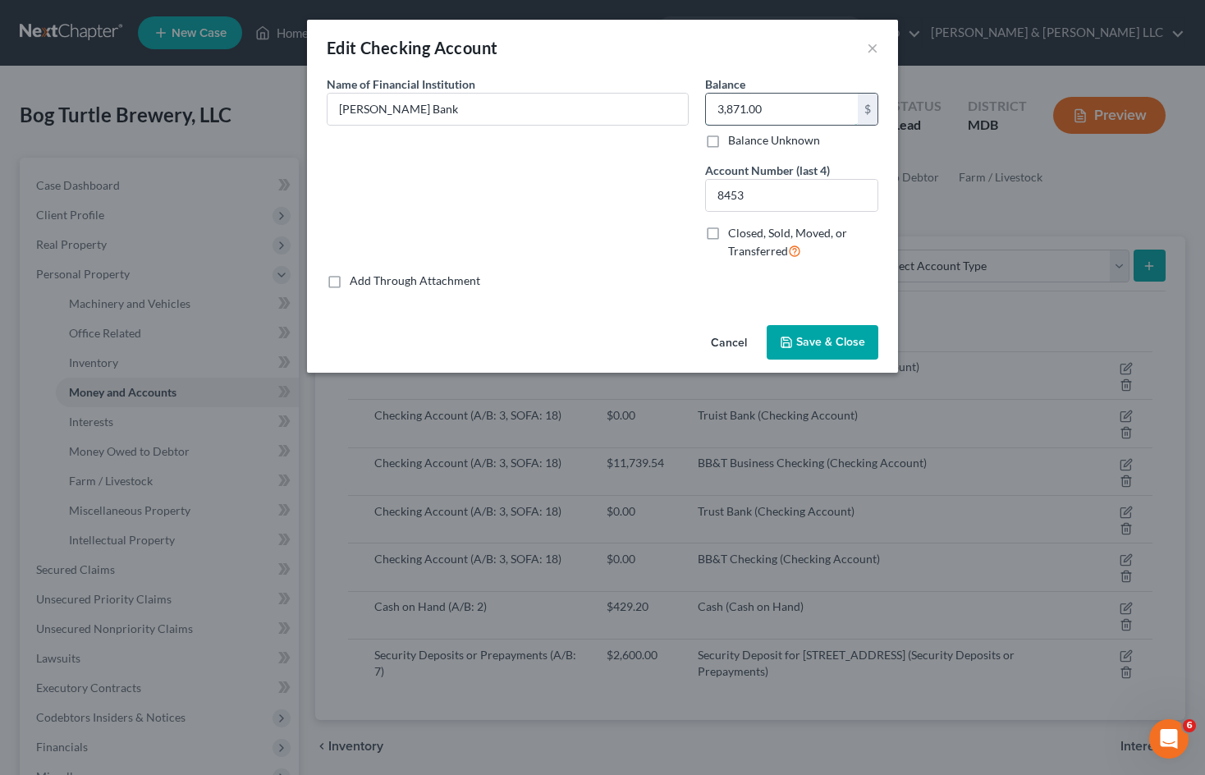
click at [777, 108] on input "3,871.00" at bounding box center [782, 109] width 152 height 31
type input "429.20"
click at [838, 337] on span "Save & Close" at bounding box center [830, 342] width 69 height 14
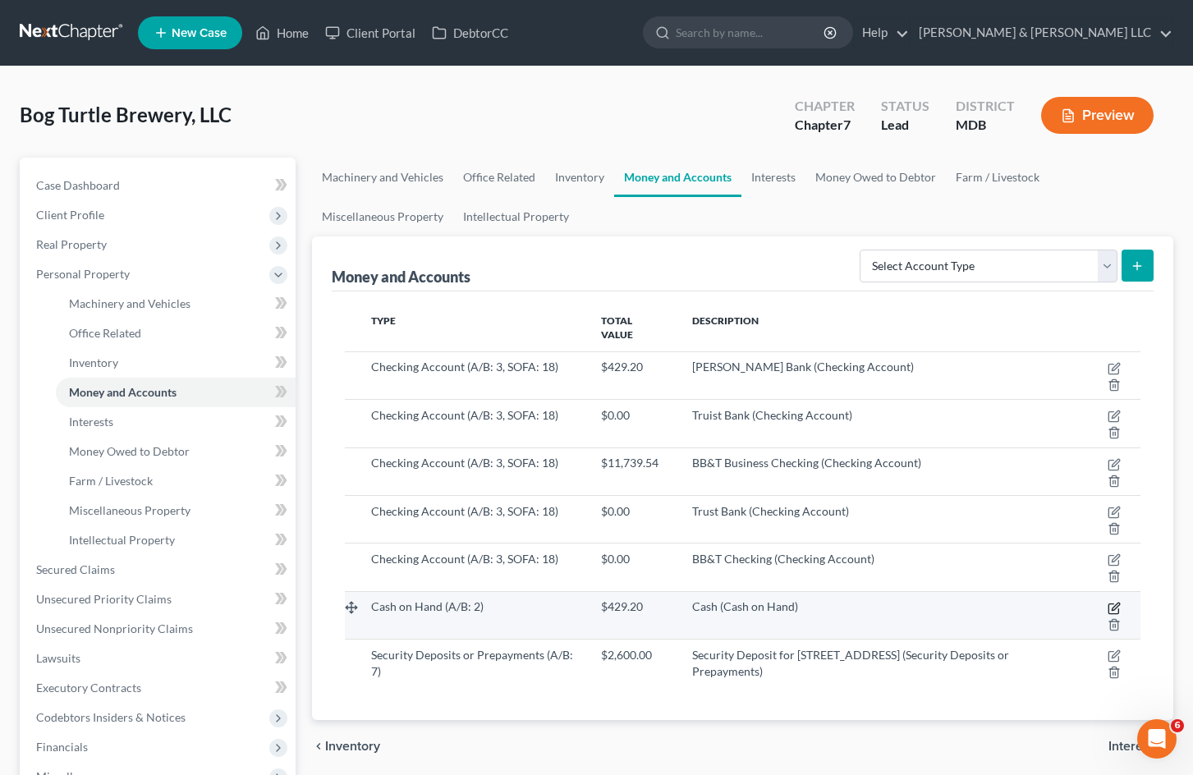
click at [1111, 607] on icon "button" at bounding box center [1114, 608] width 13 height 13
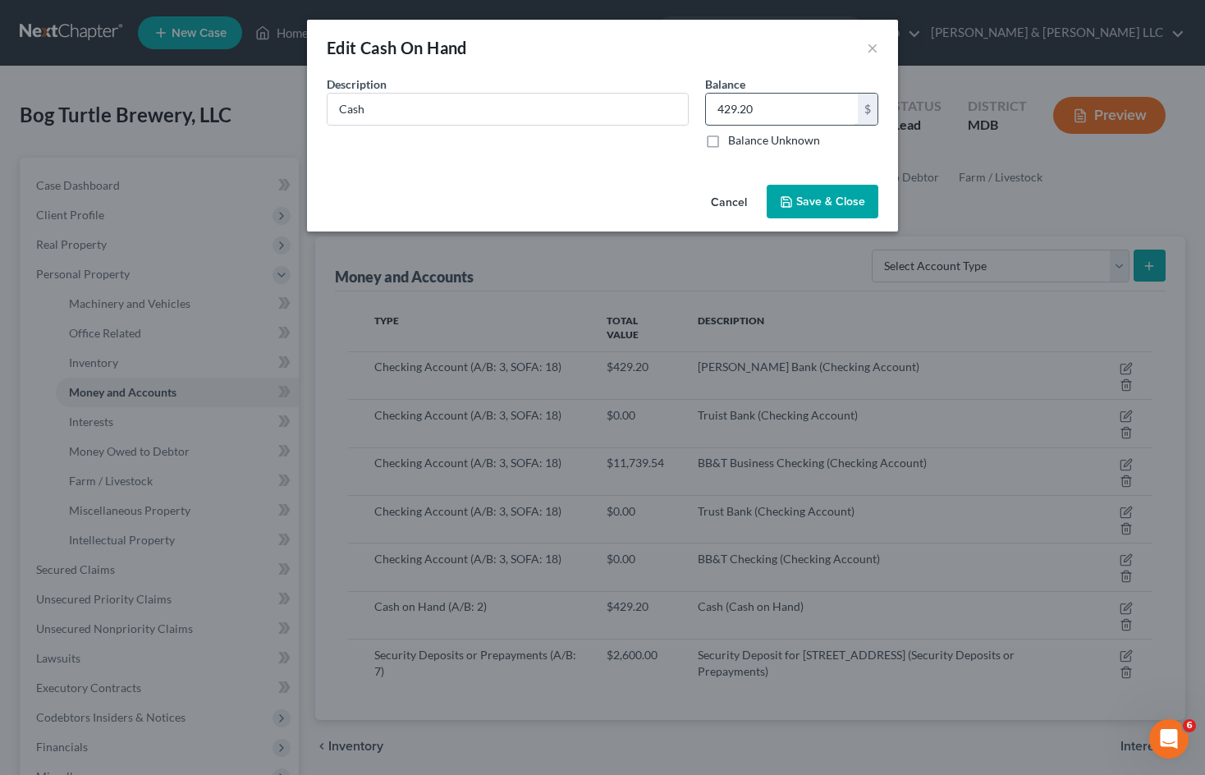
click at [787, 112] on input "429.20" at bounding box center [782, 109] width 152 height 31
type input "0.00"
click at [733, 198] on button "Cancel" at bounding box center [729, 202] width 62 height 33
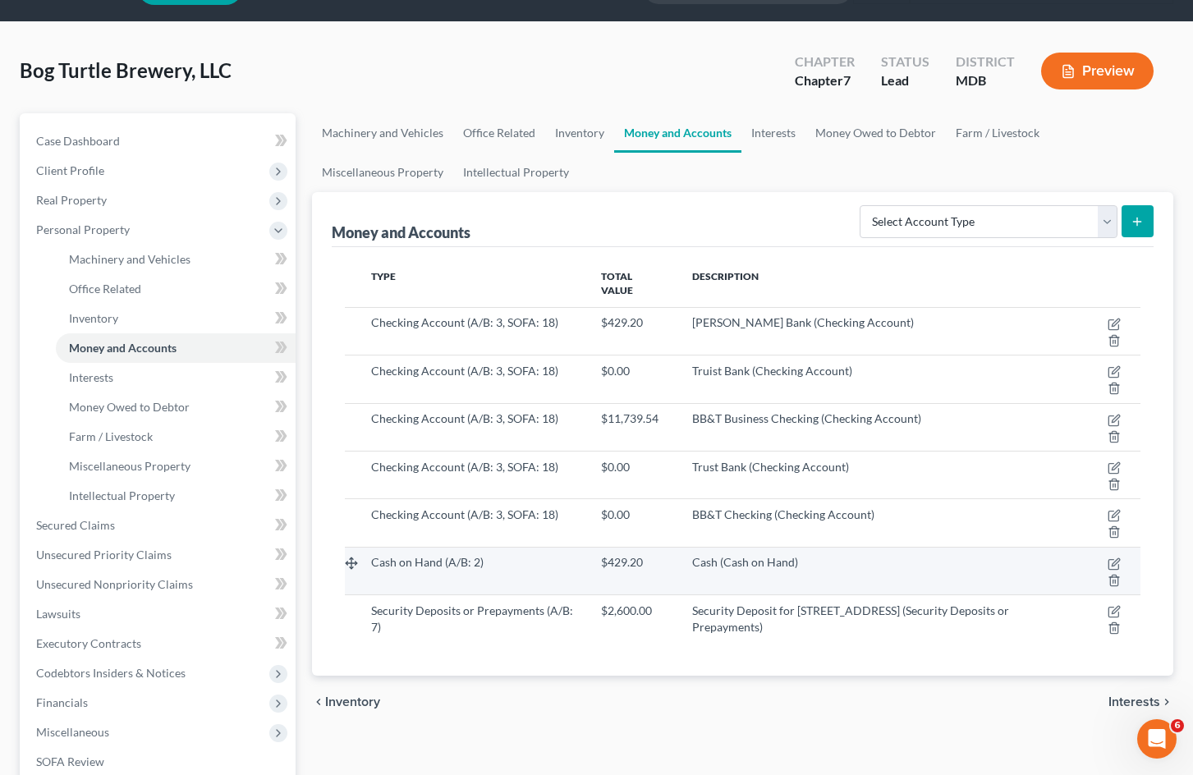
scroll to position [82, 0]
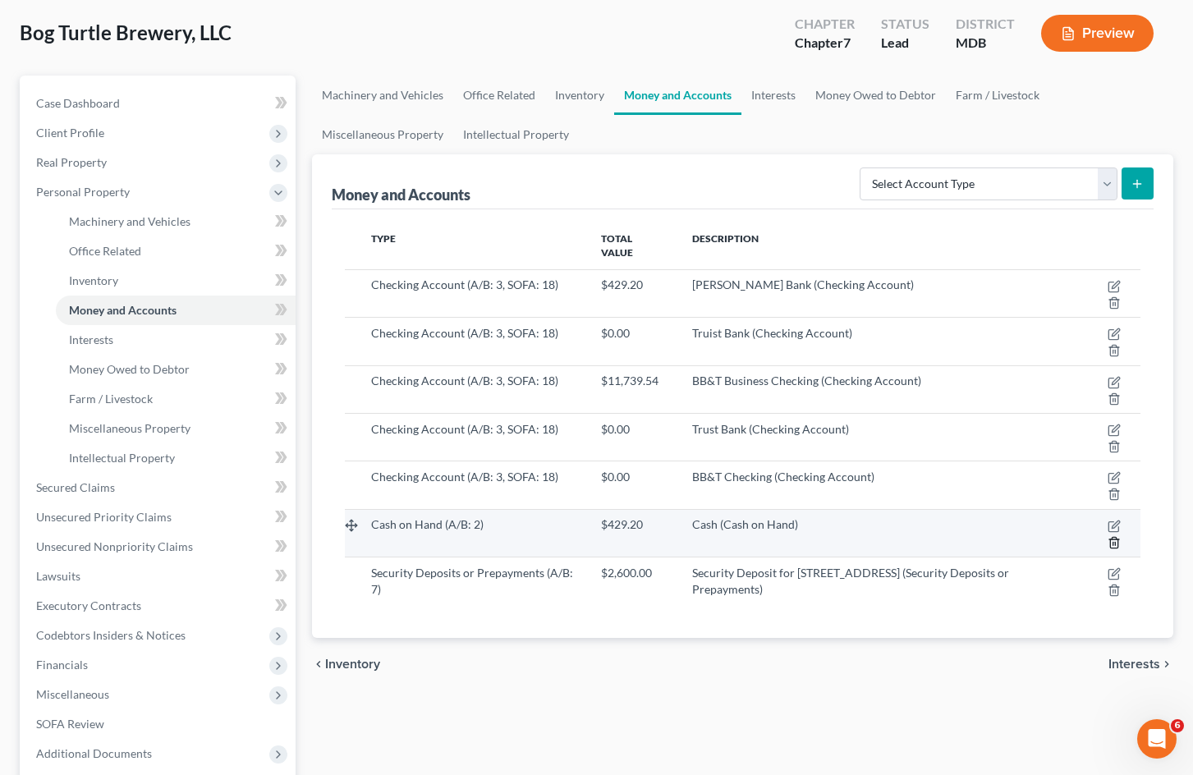
click at [1117, 542] on icon "button" at bounding box center [1114, 542] width 13 height 13
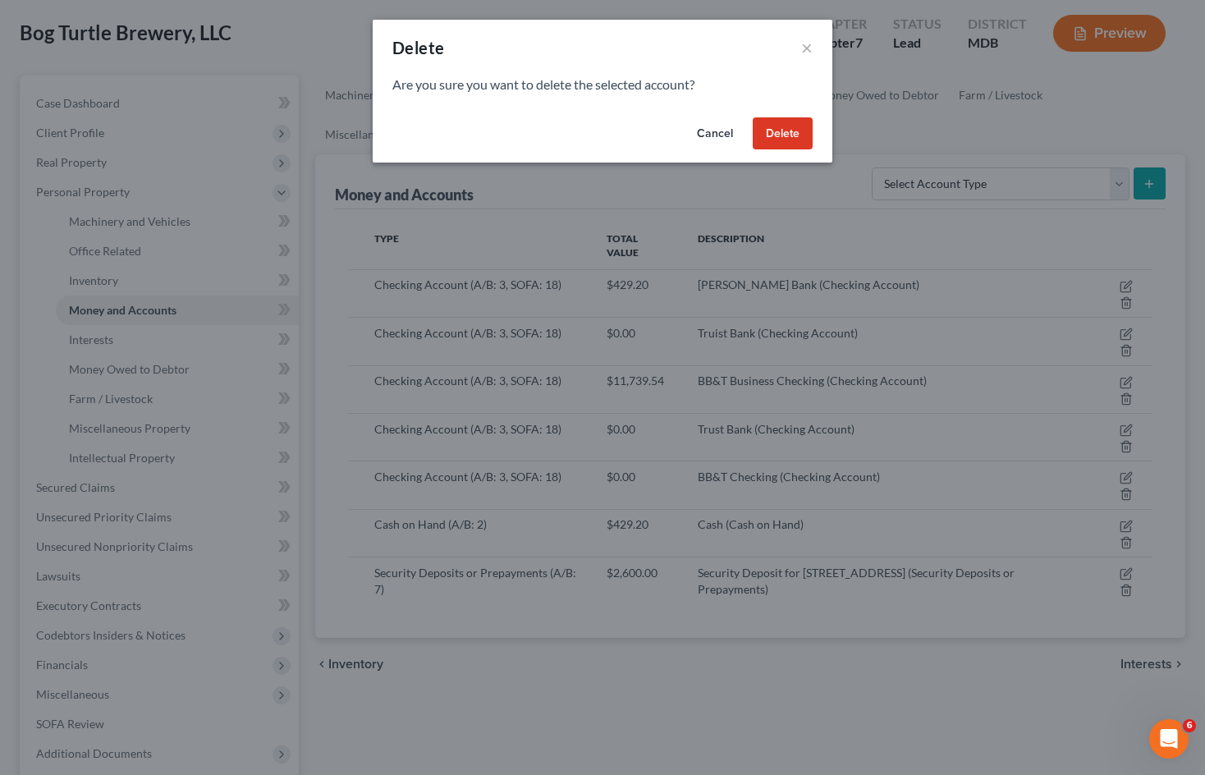
click at [788, 136] on button "Delete" at bounding box center [783, 133] width 60 height 33
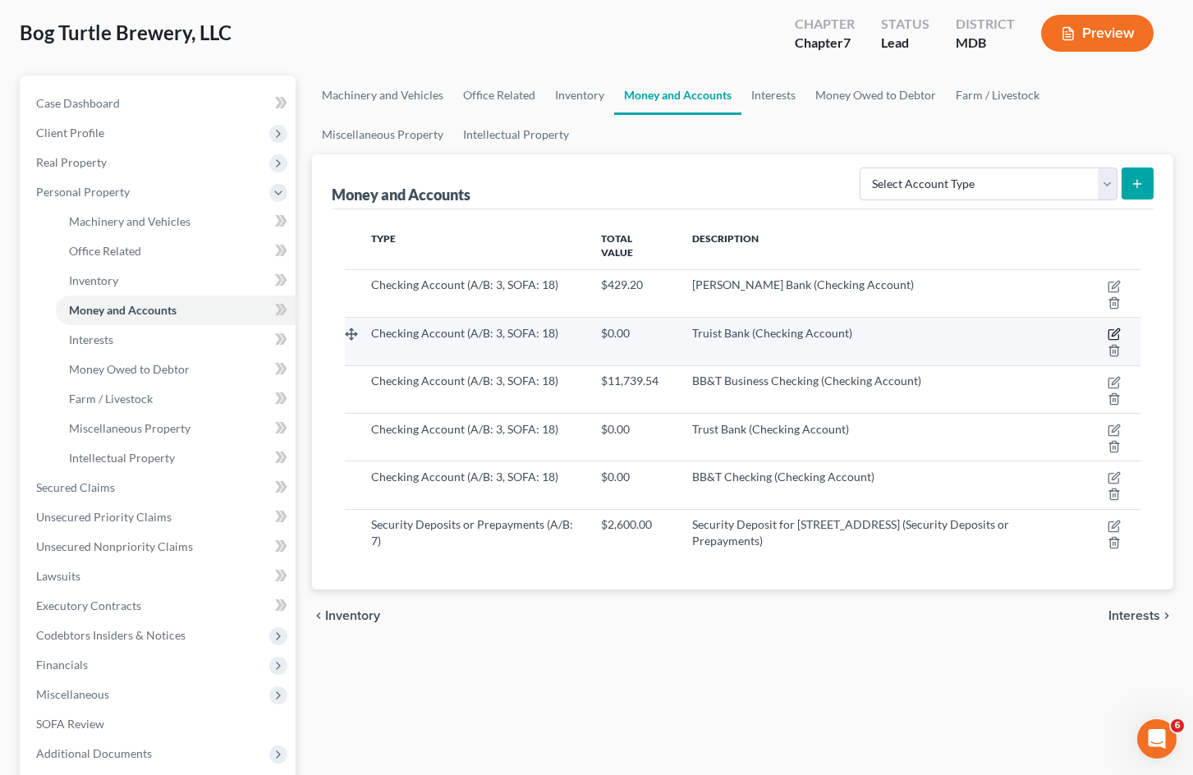
click at [1114, 328] on icon "button" at bounding box center [1114, 334] width 13 height 13
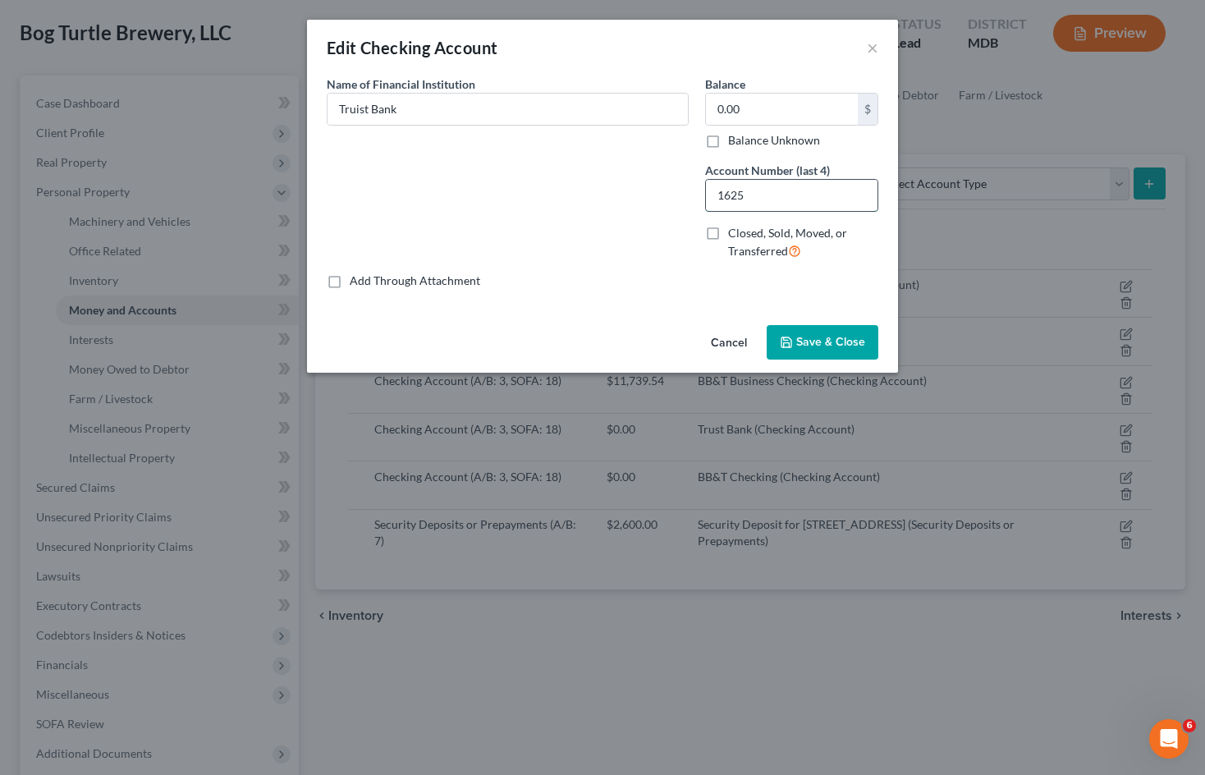
click at [776, 198] on input "1625" at bounding box center [792, 195] width 172 height 31
click at [772, 104] on input "0.00" at bounding box center [782, 109] width 152 height 31
click at [731, 337] on button "Cancel" at bounding box center [729, 343] width 62 height 33
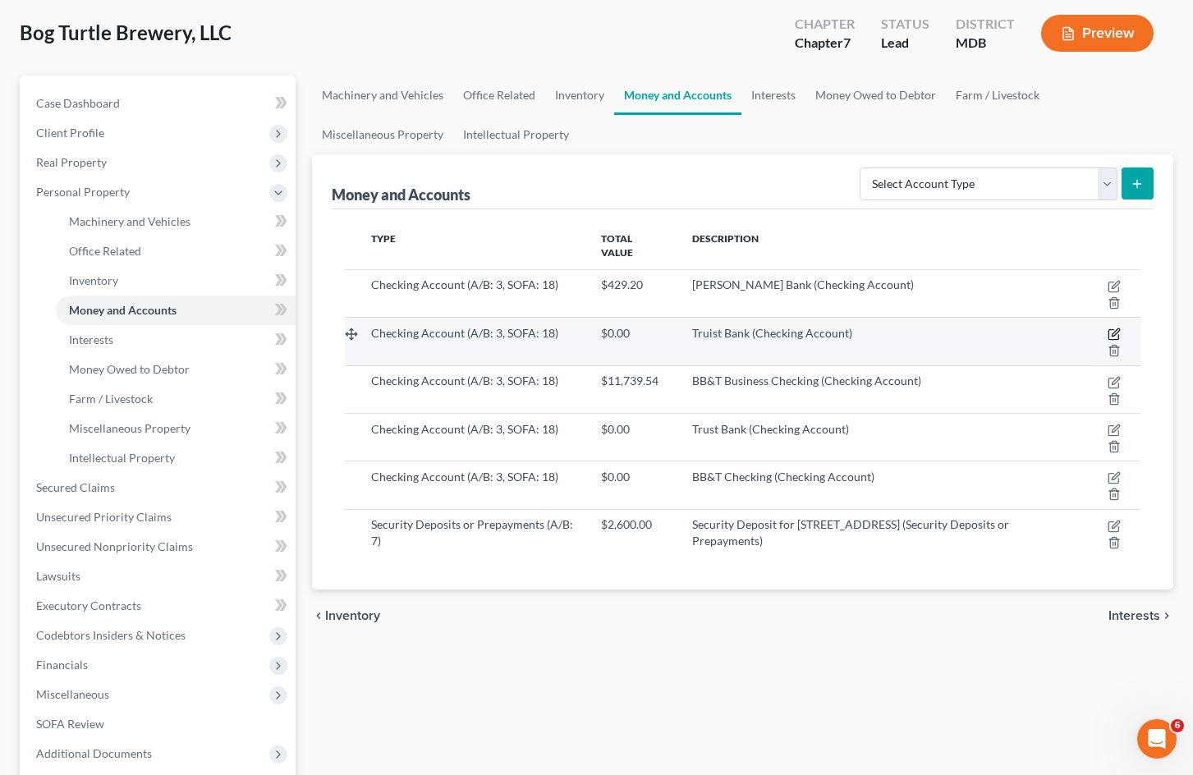
click at [1118, 329] on icon "button" at bounding box center [1115, 332] width 7 height 7
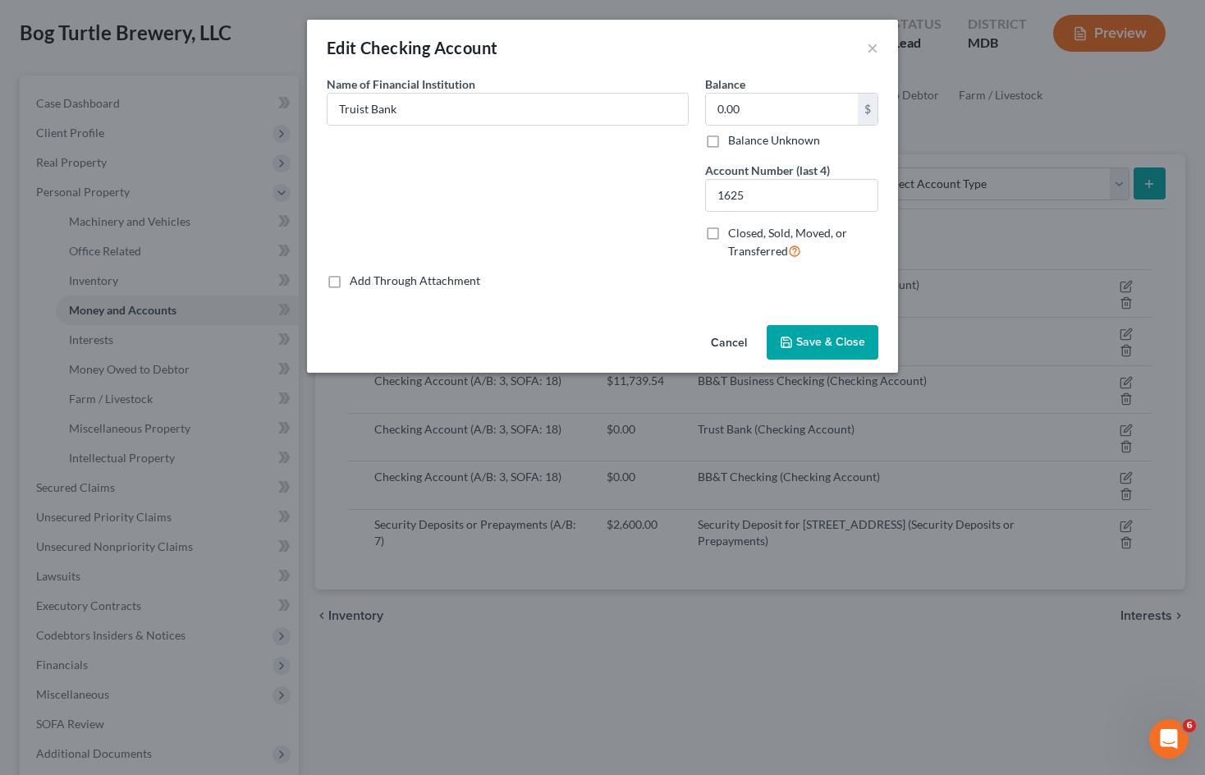
click at [728, 344] on button "Cancel" at bounding box center [729, 343] width 62 height 33
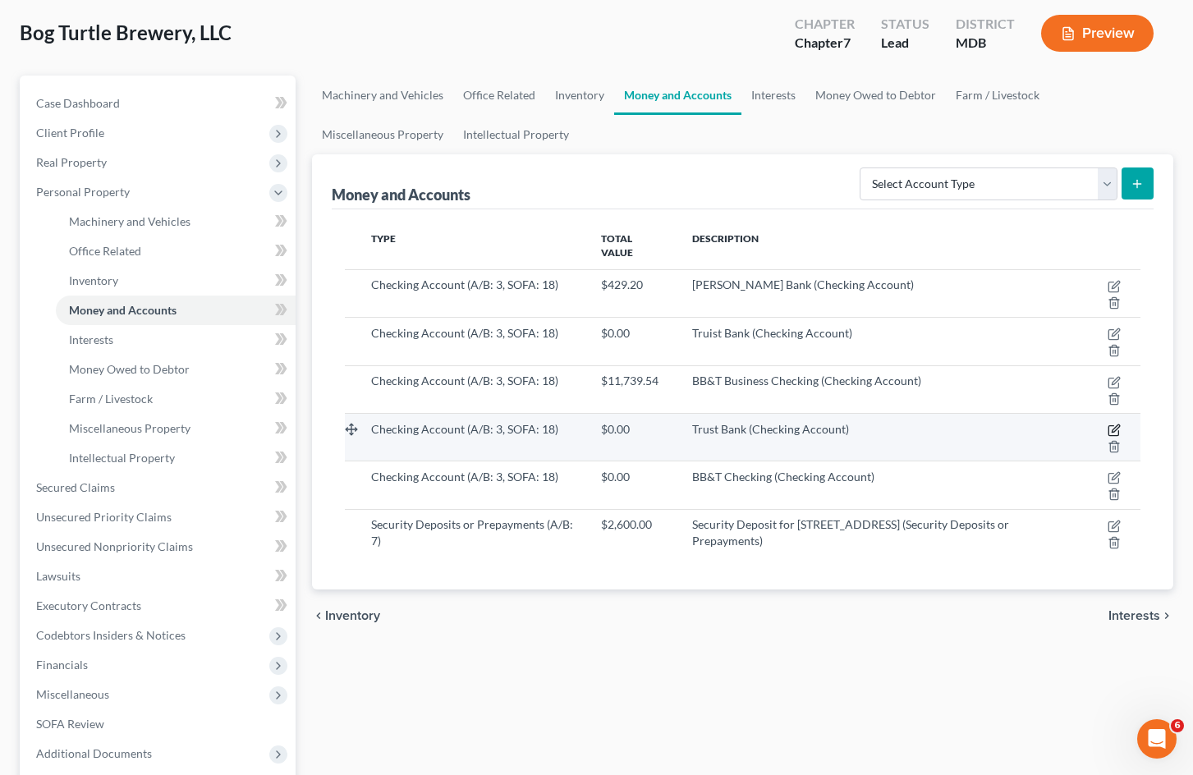
click at [1116, 427] on icon "button" at bounding box center [1115, 428] width 7 height 7
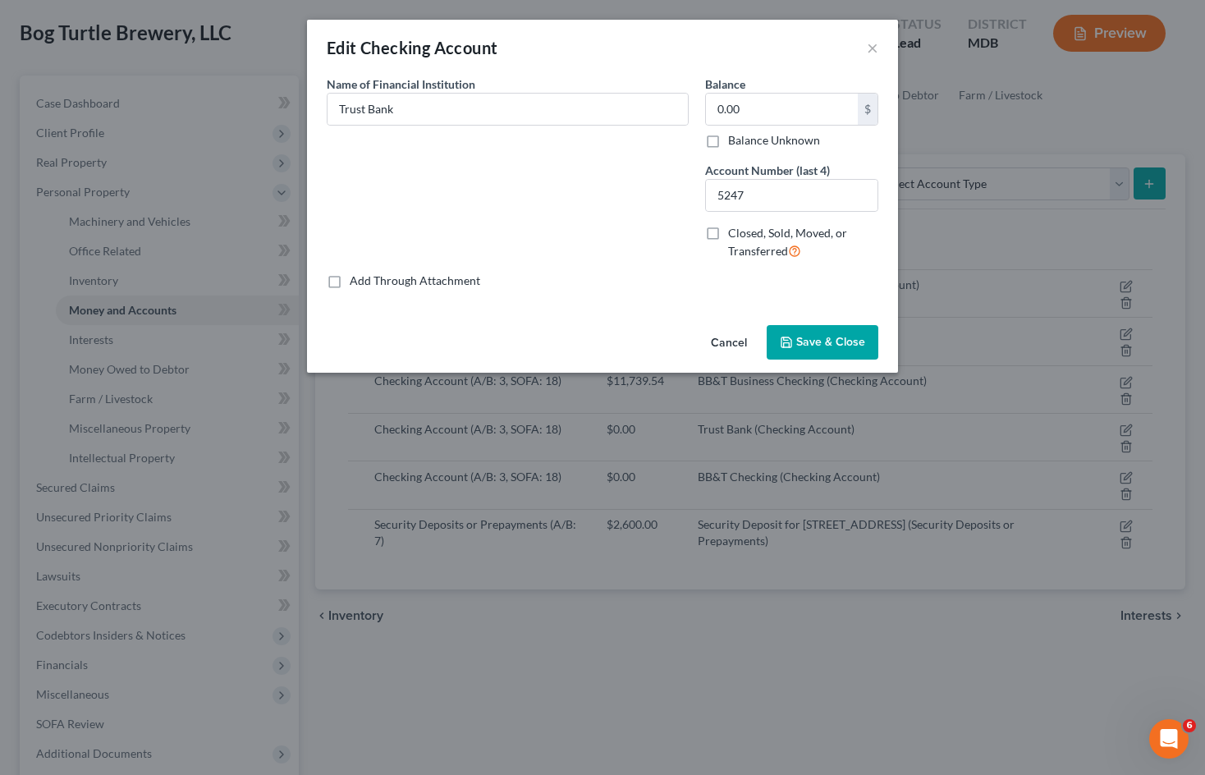
click at [723, 344] on button "Cancel" at bounding box center [729, 343] width 62 height 33
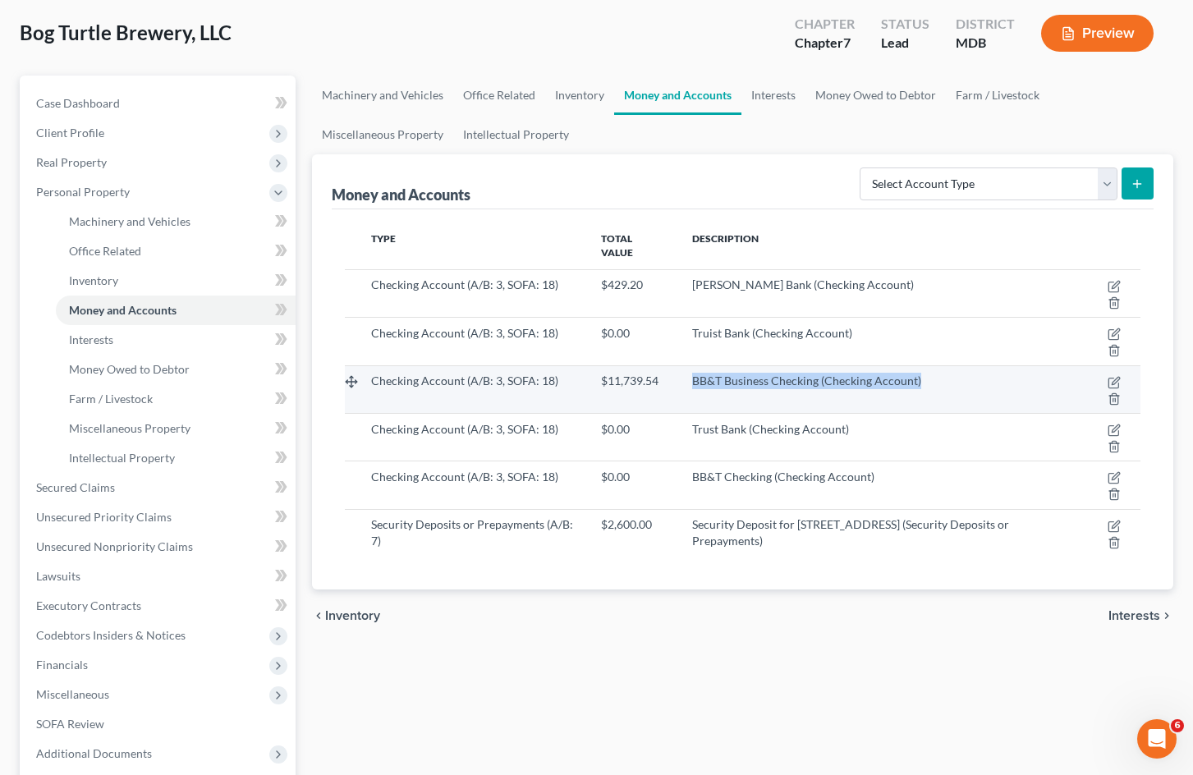
drag, startPoint x: 693, startPoint y: 381, endPoint x: 943, endPoint y: 383, distance: 250.5
click at [943, 383] on div "BB&T Business Checking (Checking Account)" at bounding box center [876, 381] width 369 height 16
click at [1117, 381] on icon "button" at bounding box center [1115, 380] width 7 height 7
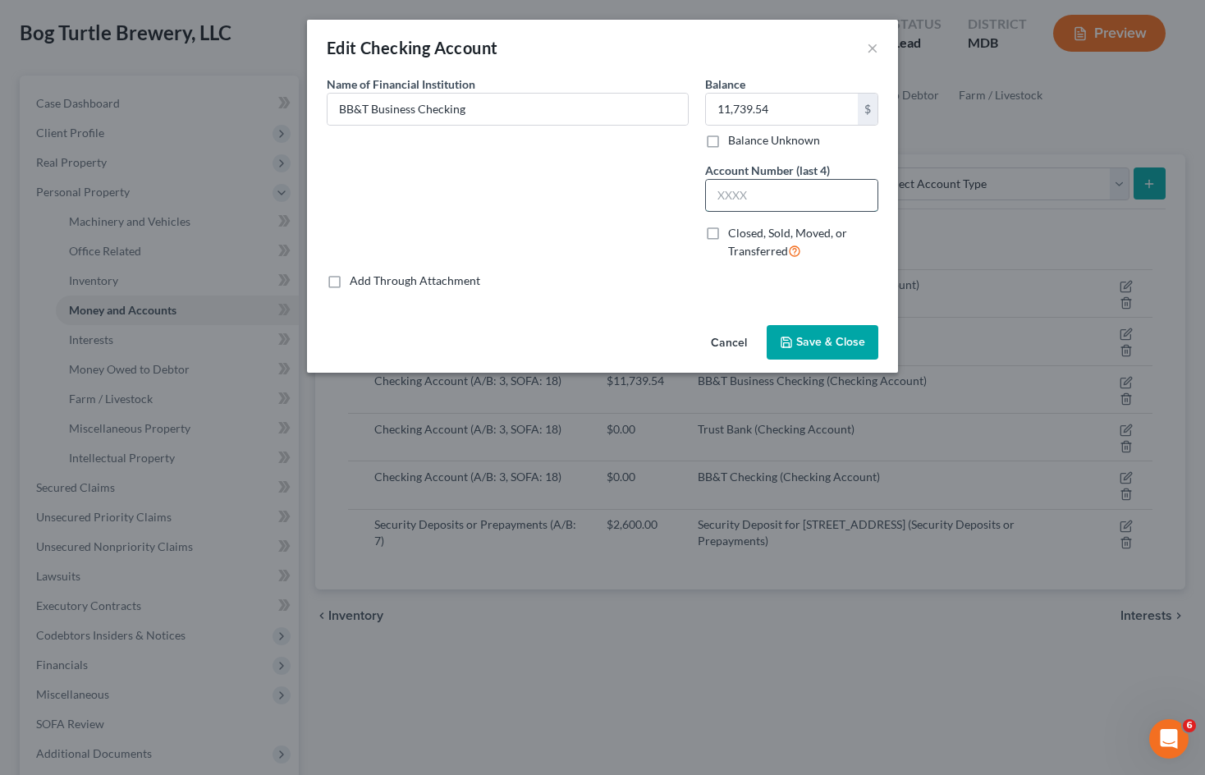
drag, startPoint x: 756, startPoint y: 194, endPoint x: 732, endPoint y: 195, distance: 23.9
click at [756, 194] on input "text" at bounding box center [792, 195] width 172 height 31
drag, startPoint x: 779, startPoint y: 105, endPoint x: 787, endPoint y: 106, distance: 8.3
click at [779, 105] on input "11,739.54" at bounding box center [782, 109] width 152 height 31
click at [618, 198] on div "Name of Financial Institution * BB&T Business Checking" at bounding box center [508, 174] width 379 height 197
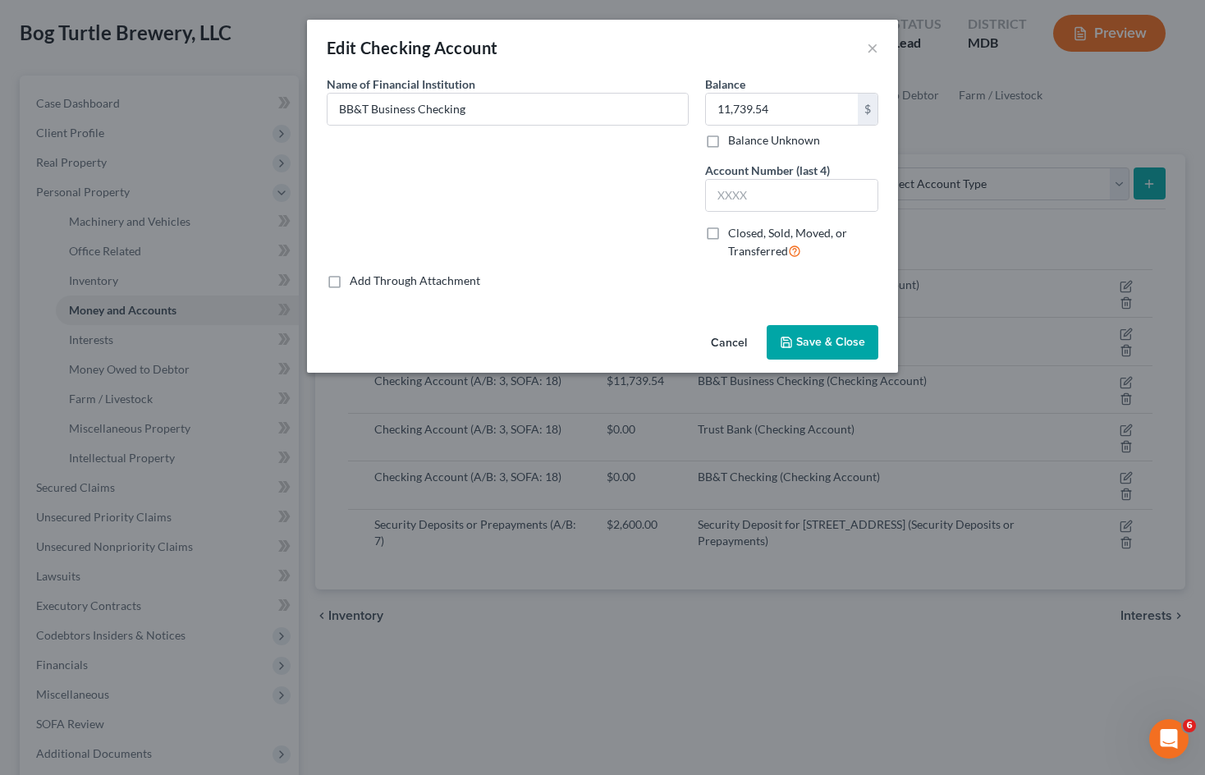
click at [729, 345] on button "Cancel" at bounding box center [729, 343] width 62 height 33
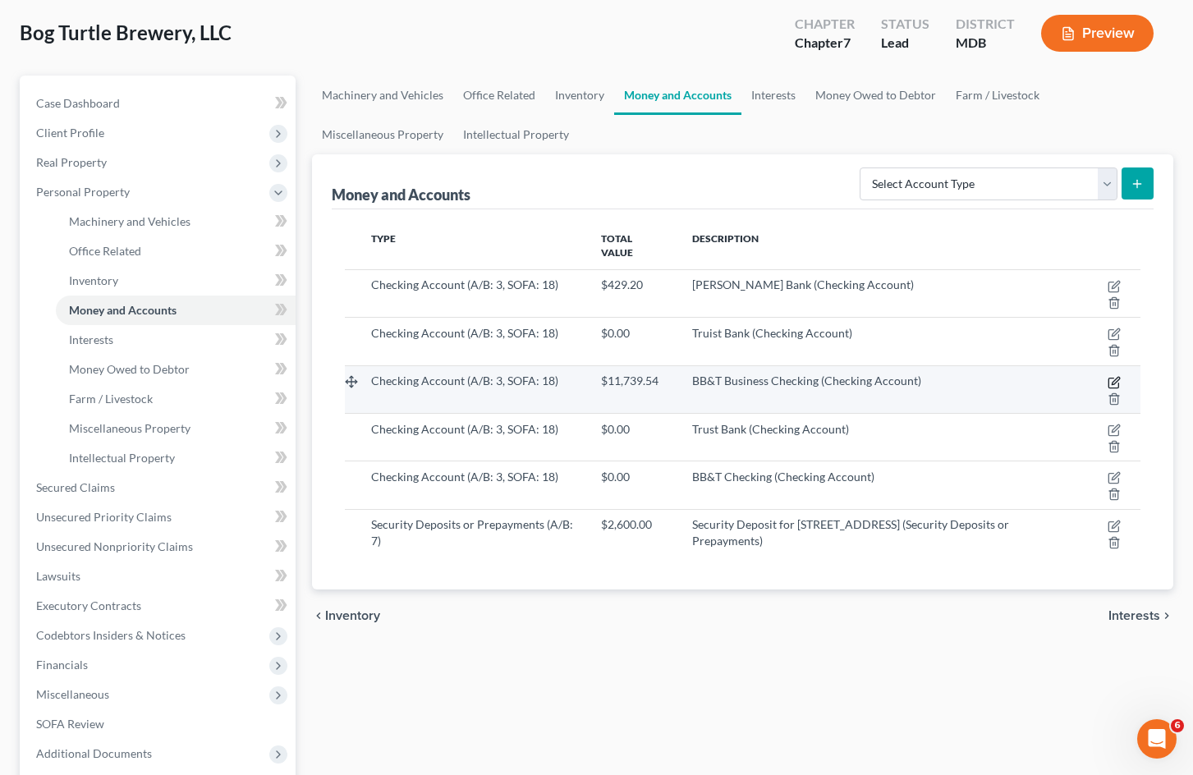
click at [1114, 383] on icon "button" at bounding box center [1114, 382] width 13 height 13
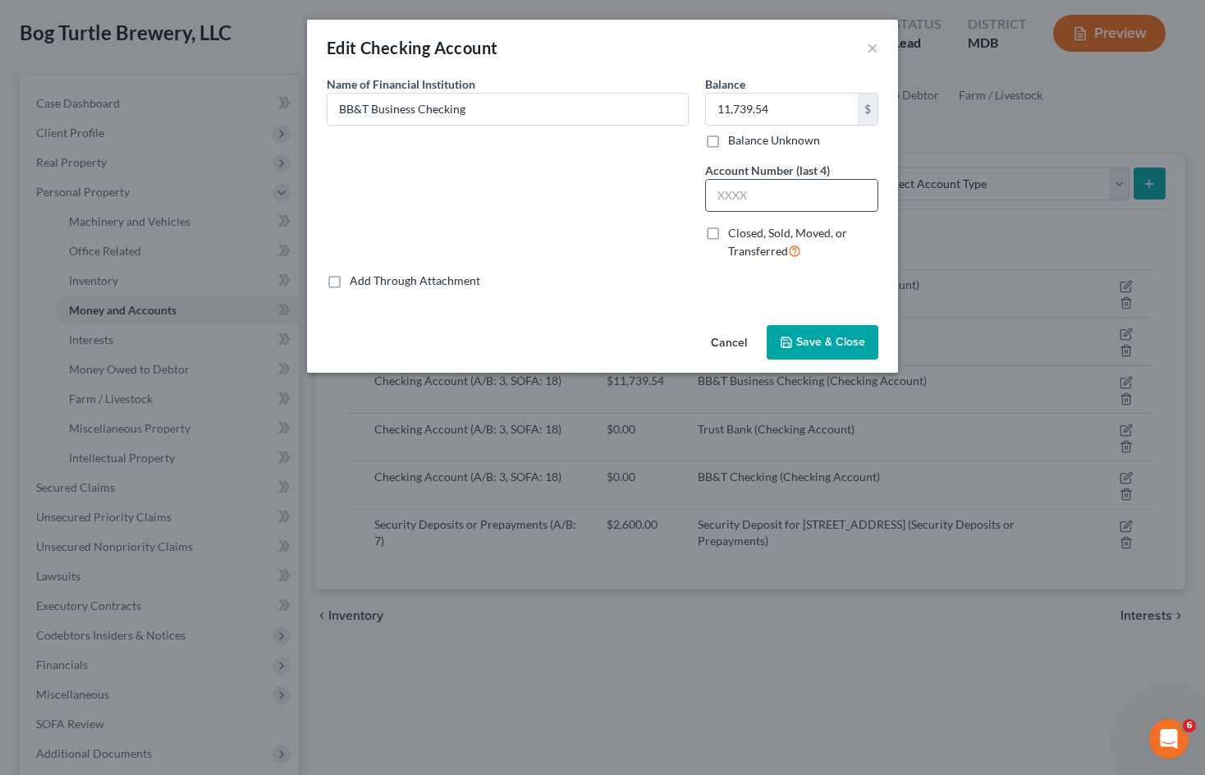
click at [801, 182] on input "text" at bounding box center [792, 195] width 172 height 31
click at [617, 204] on div "Name of Financial Institution * BB&T Business Checking" at bounding box center [508, 174] width 379 height 197
click at [766, 197] on input "text" at bounding box center [792, 195] width 172 height 31
click at [626, 223] on div "Name of Financial Institution * BB&T Business Checking" at bounding box center [508, 174] width 379 height 197
click at [799, 198] on input "text" at bounding box center [792, 195] width 172 height 31
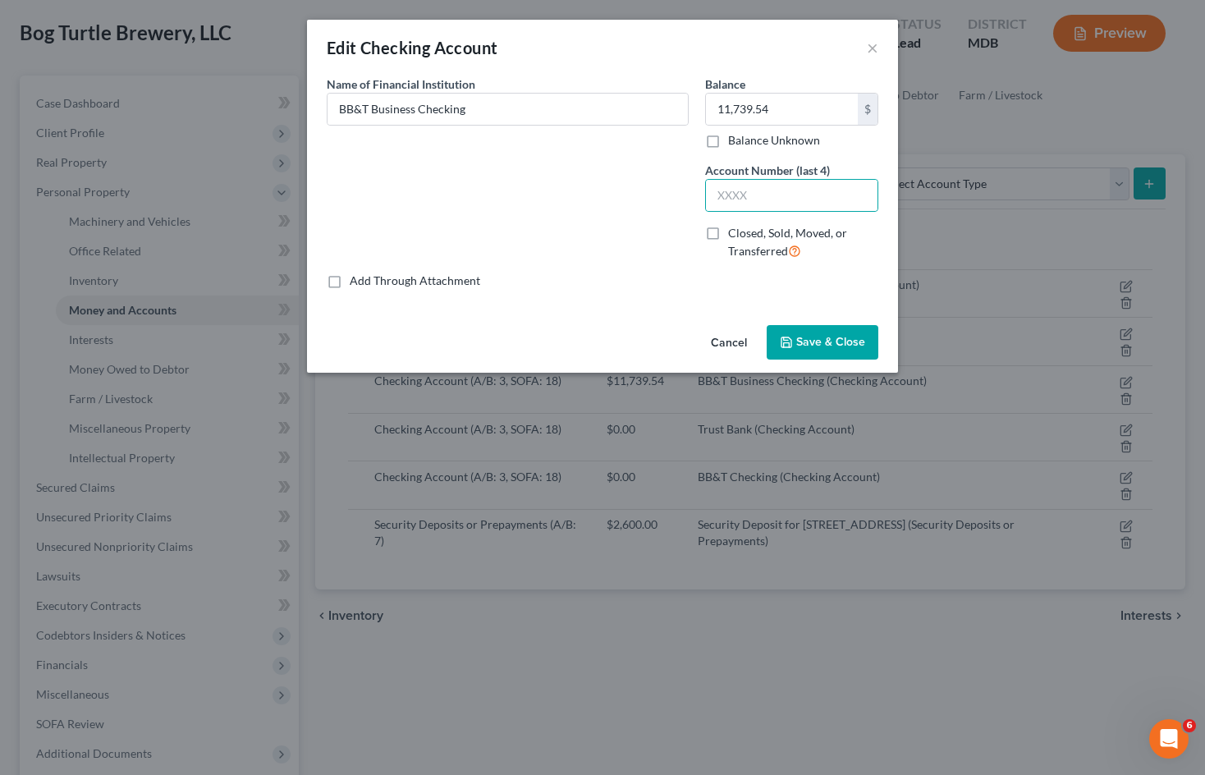
click at [625, 186] on div "Name of Financial Institution * BB&T Business Checking" at bounding box center [508, 174] width 379 height 197
click at [721, 342] on button "Cancel" at bounding box center [729, 343] width 62 height 33
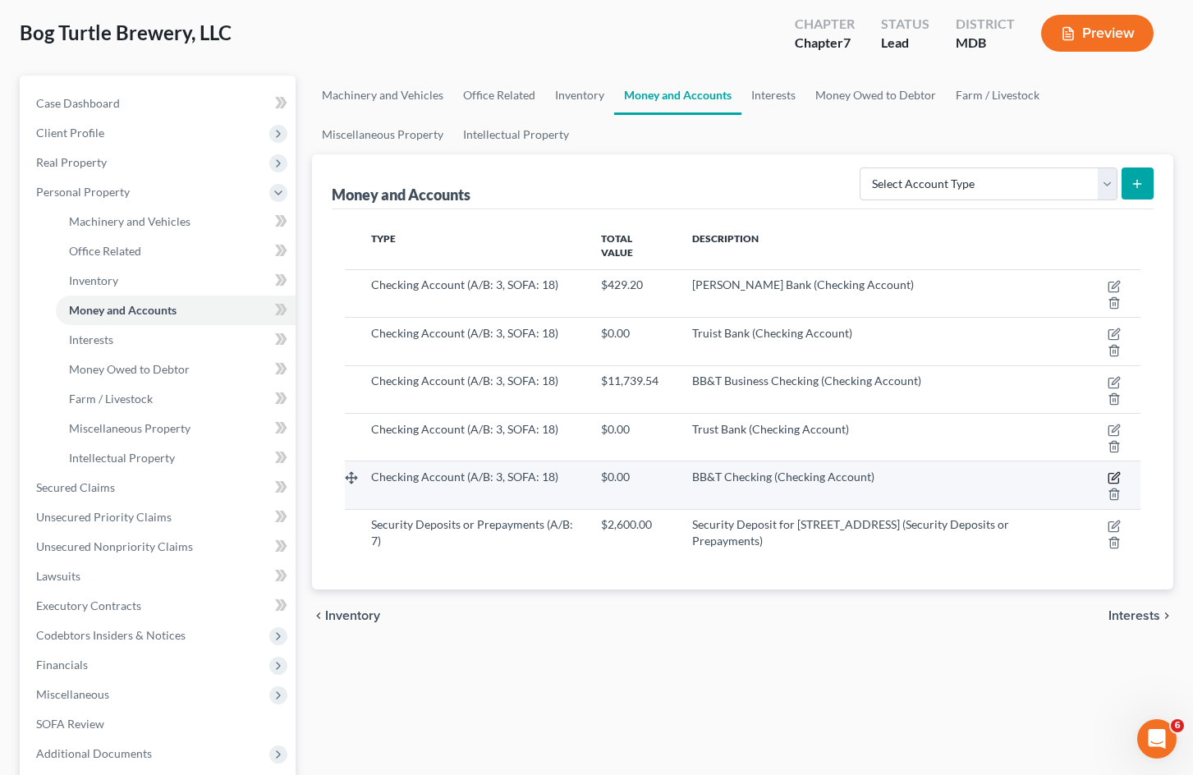
click at [1117, 475] on icon "button" at bounding box center [1114, 477] width 13 height 13
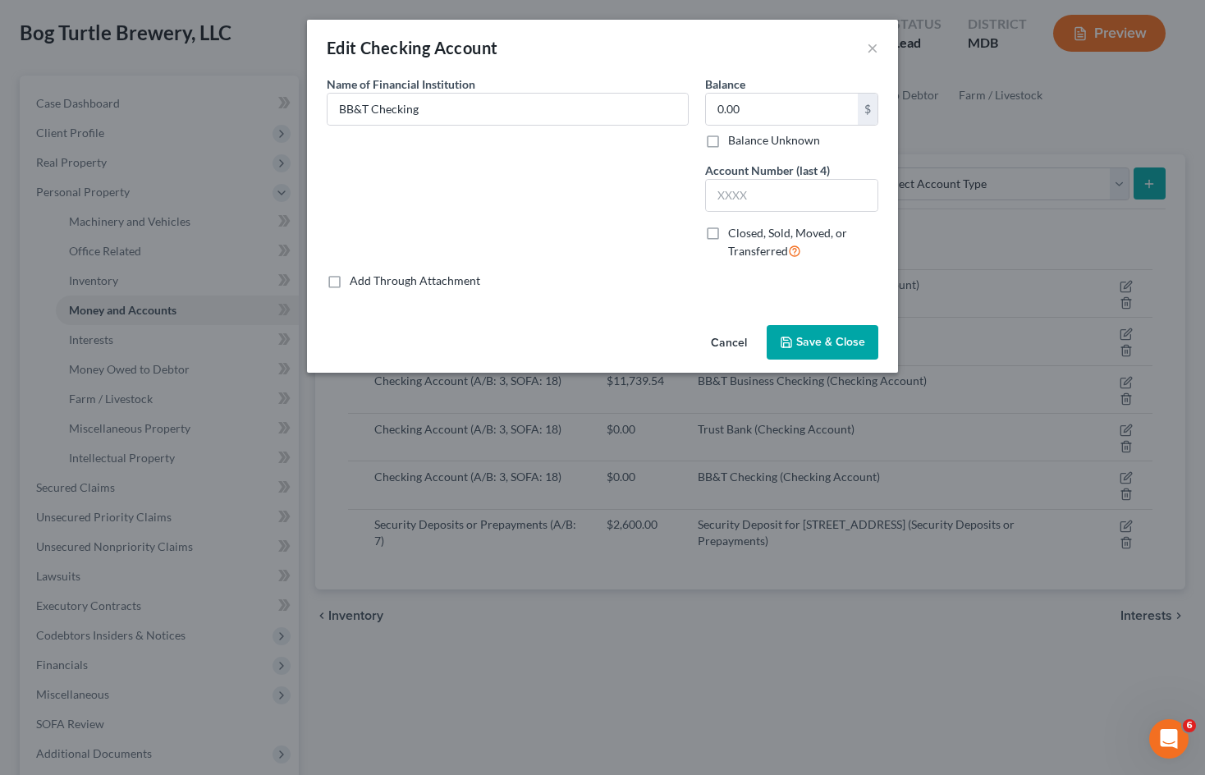
click at [733, 346] on button "Cancel" at bounding box center [729, 343] width 62 height 33
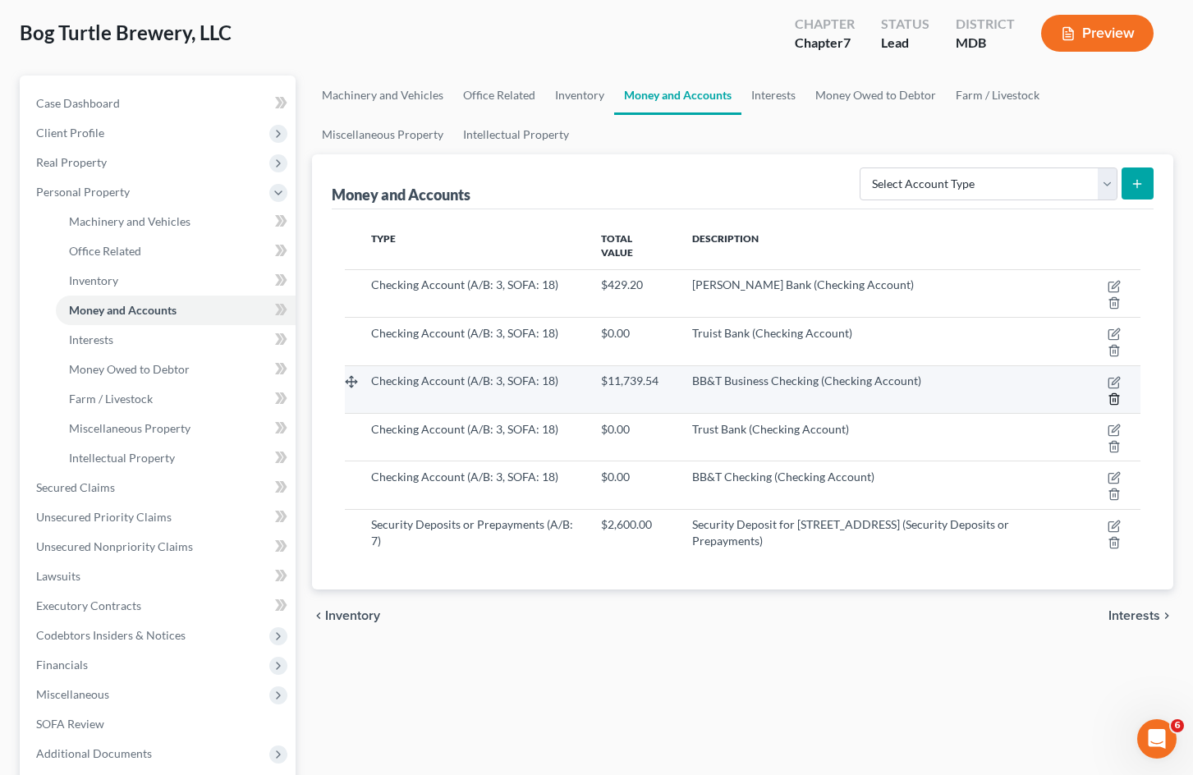
click at [1113, 399] on line "button" at bounding box center [1113, 399] width 0 height 3
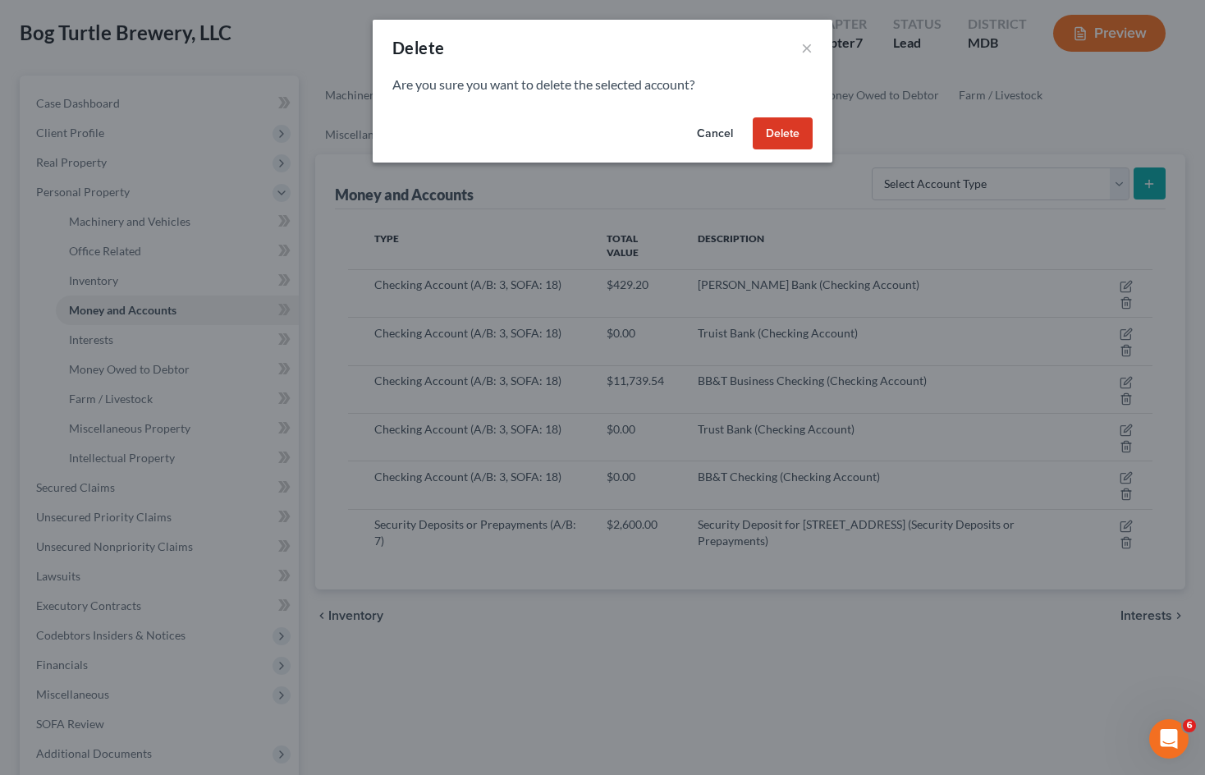
click at [788, 139] on button "Delete" at bounding box center [783, 133] width 60 height 33
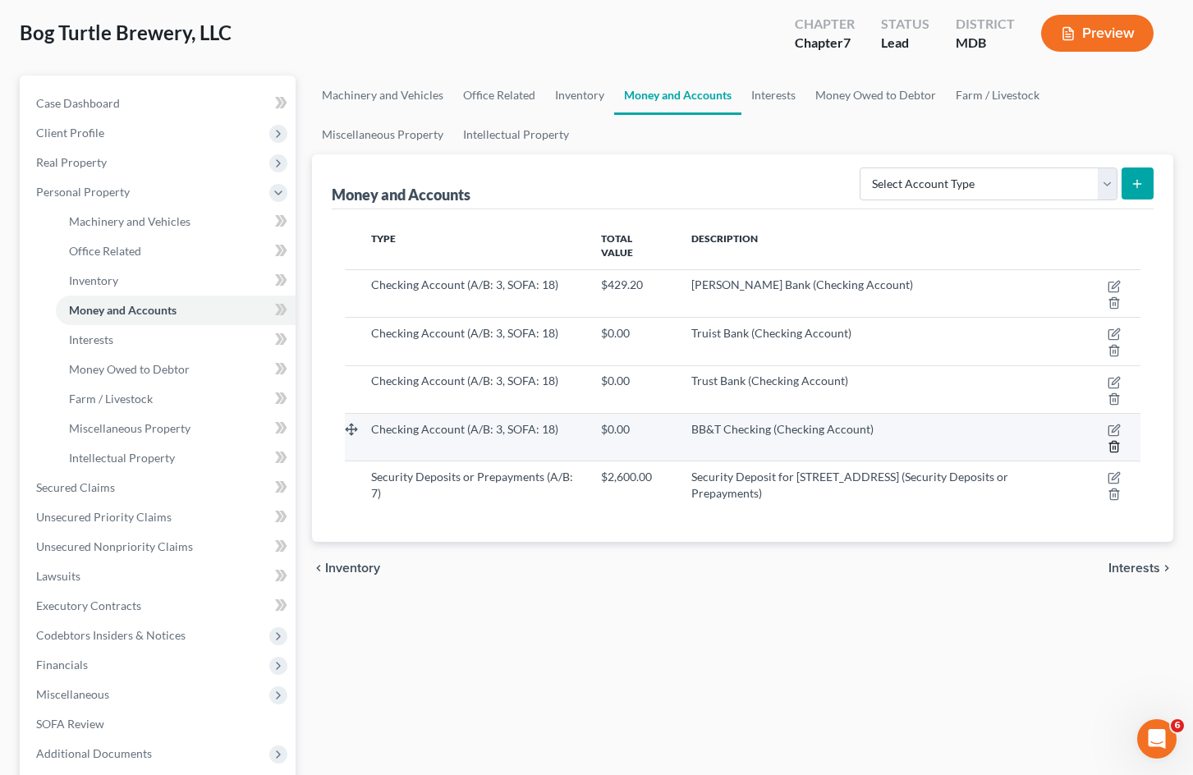
click at [1115, 447] on line "button" at bounding box center [1115, 447] width 0 height 3
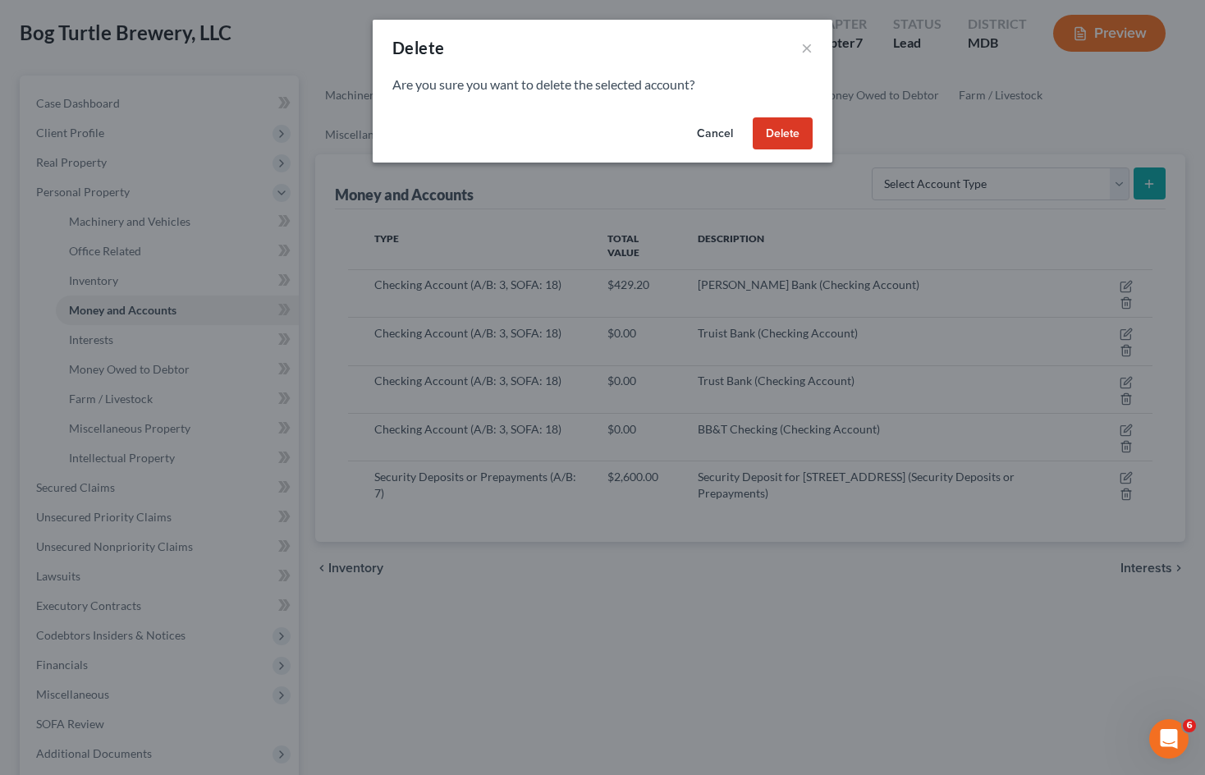
click at [784, 138] on button "Delete" at bounding box center [783, 133] width 60 height 33
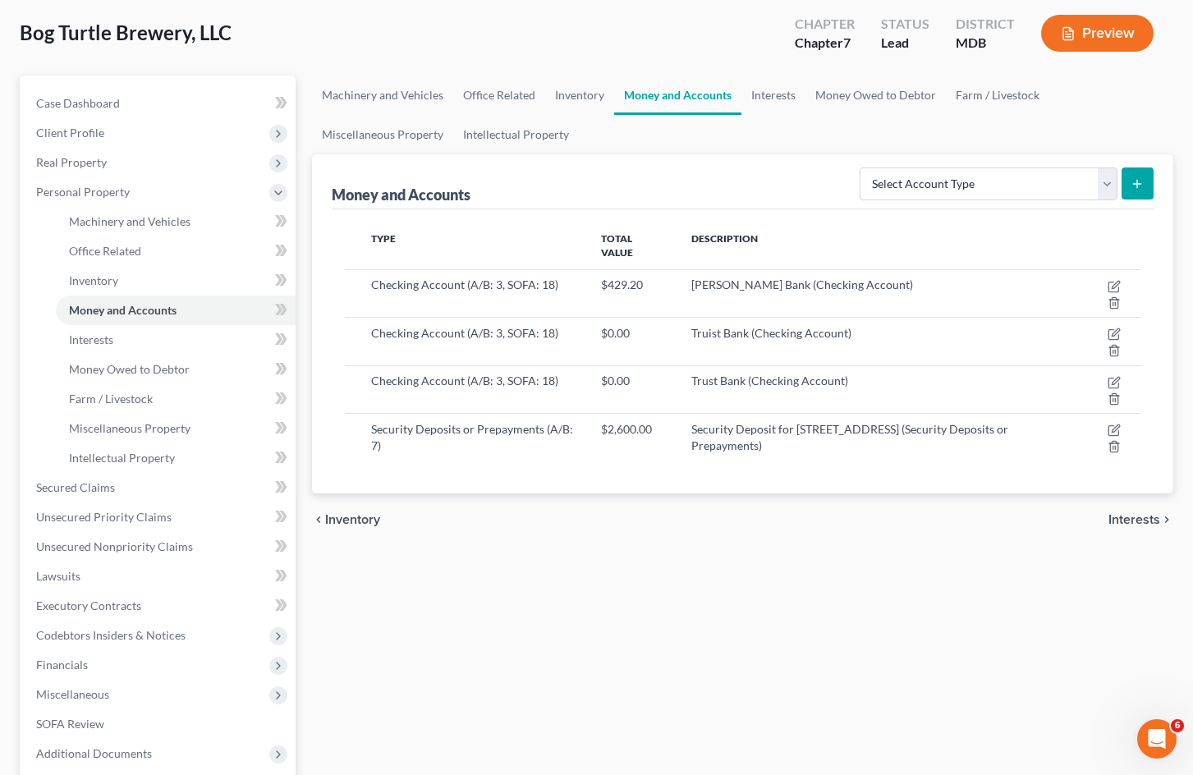
click at [874, 597] on div "Machinery and Vehicles Office Related Inventory Money and Accounts Interests Mo…" at bounding box center [743, 476] width 878 height 801
click at [765, 503] on div "chevron_left Inventory Interests chevron_right" at bounding box center [742, 519] width 861 height 53
click at [775, 82] on link "Interests" at bounding box center [773, 95] width 64 height 39
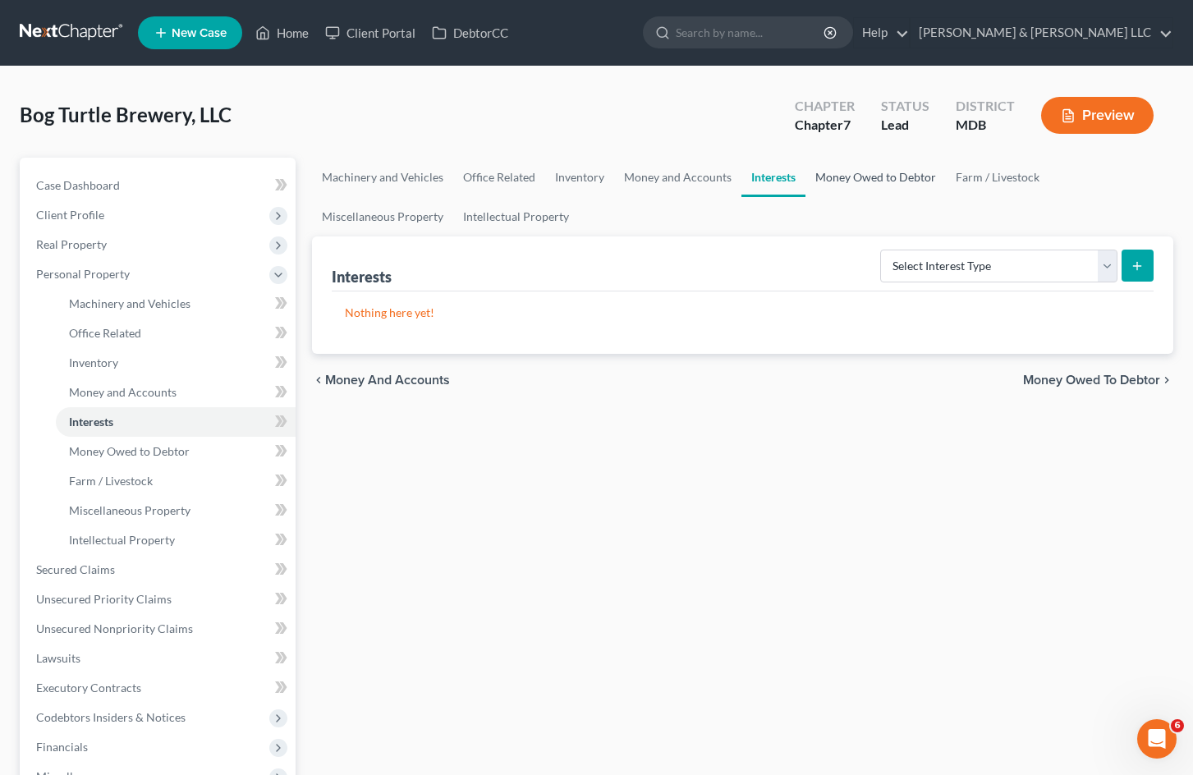
click at [857, 181] on link "Money Owed to Debtor" at bounding box center [876, 177] width 140 height 39
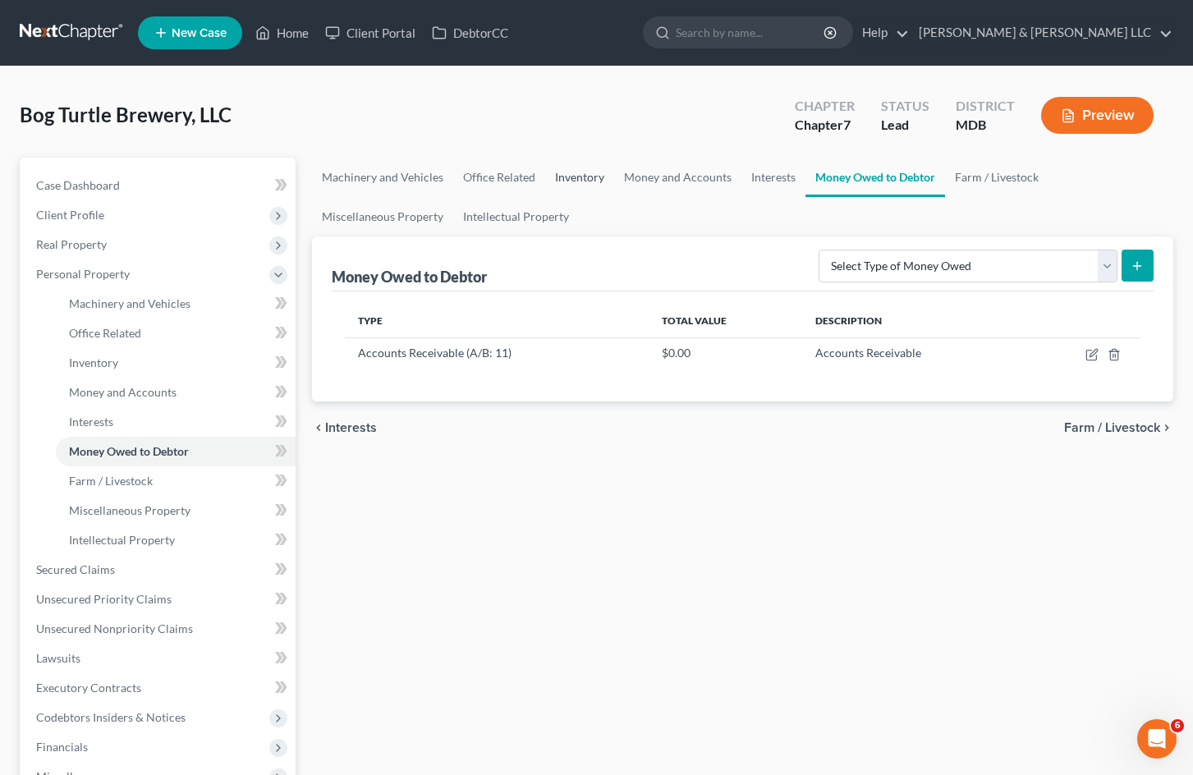
click at [585, 170] on link "Inventory" at bounding box center [579, 177] width 69 height 39
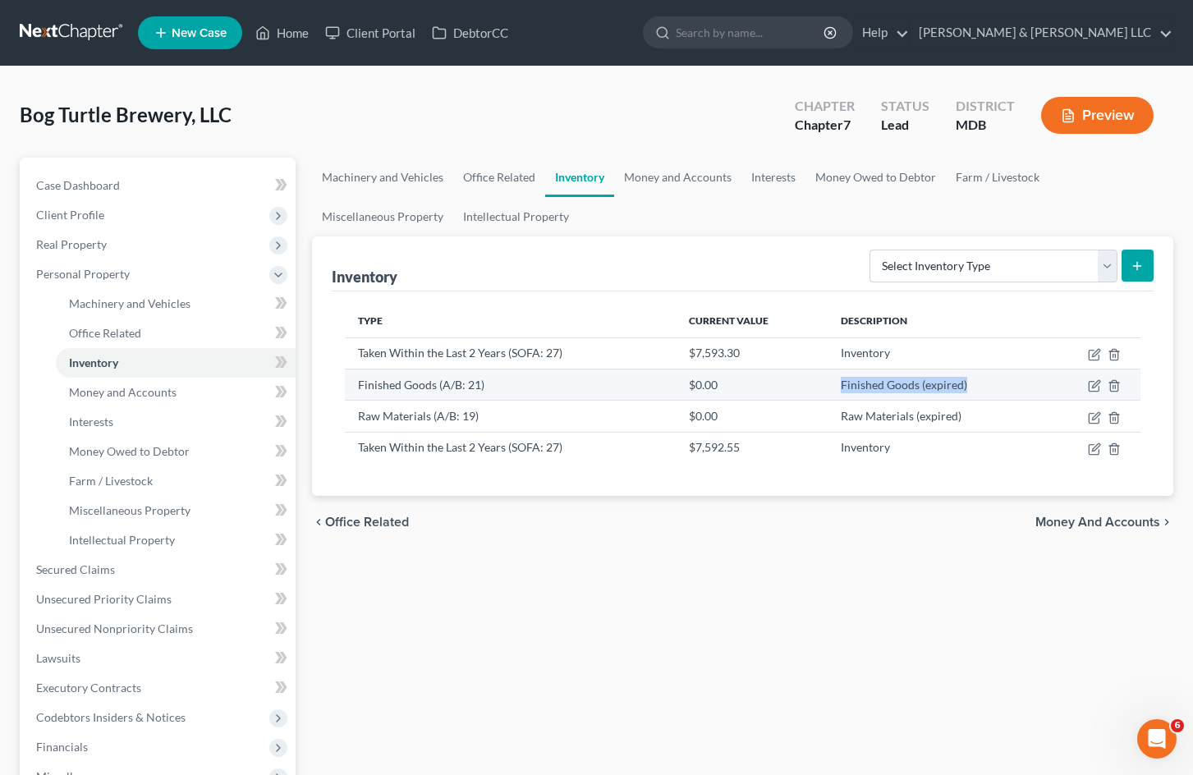
drag, startPoint x: 970, startPoint y: 384, endPoint x: 836, endPoint y: 396, distance: 134.3
click at [836, 396] on td "Finished Goods (expired)" at bounding box center [937, 384] width 219 height 31
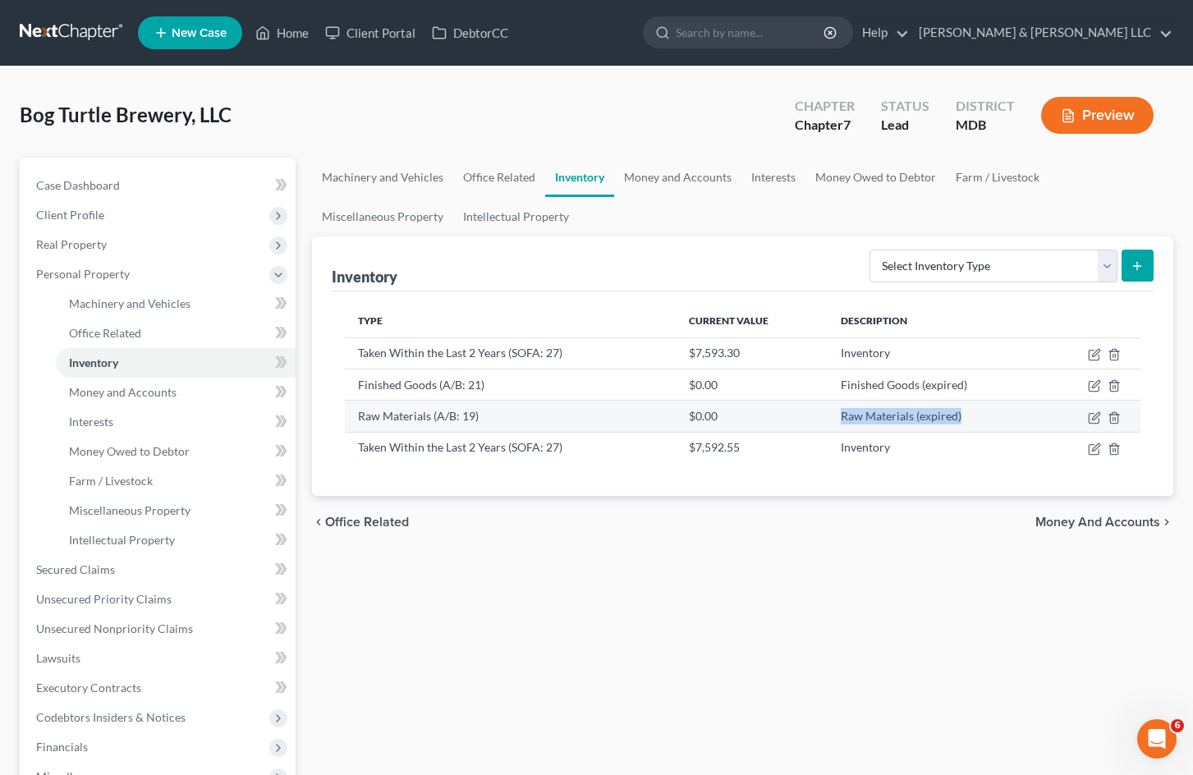
drag, startPoint x: 966, startPoint y: 415, endPoint x: 822, endPoint y: 420, distance: 143.8
click at [822, 420] on tr "Raw Materials (A/B: 19) $0.00 Raw Materials (expired)" at bounding box center [743, 416] width 796 height 31
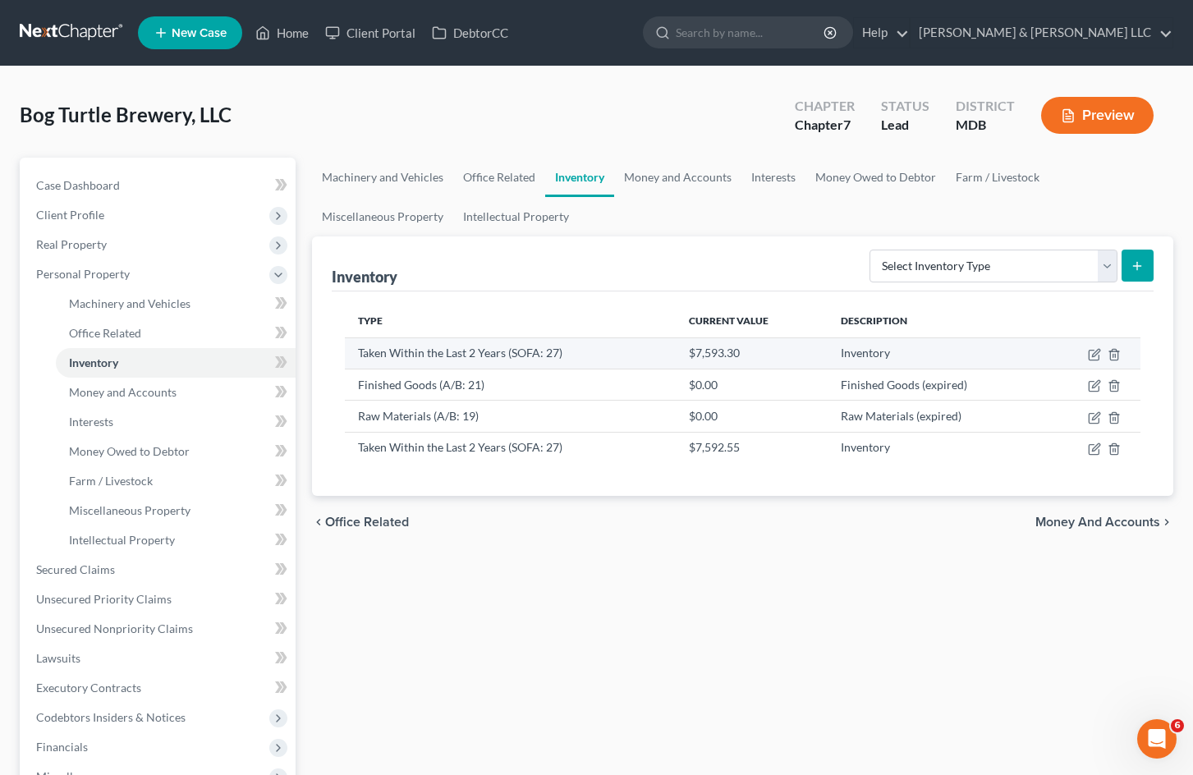
click at [920, 352] on td "Inventory" at bounding box center [937, 352] width 219 height 31
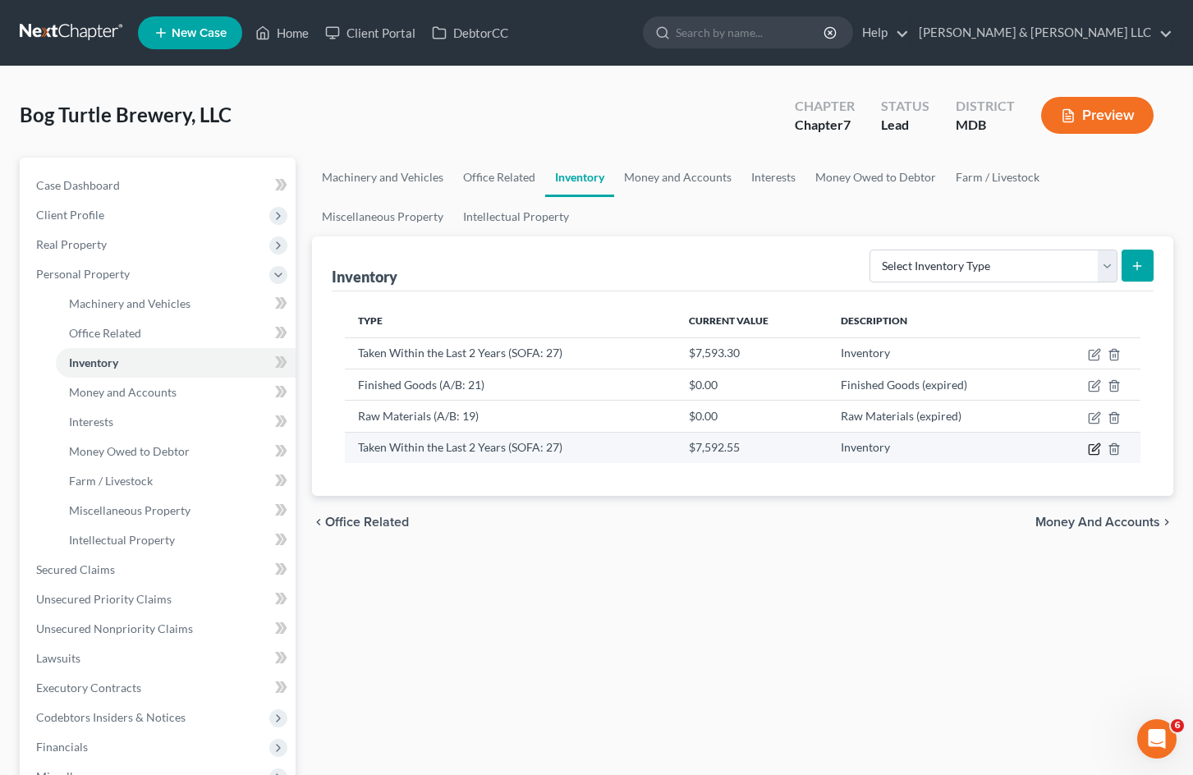
click at [1091, 451] on icon "button" at bounding box center [1094, 449] width 13 height 13
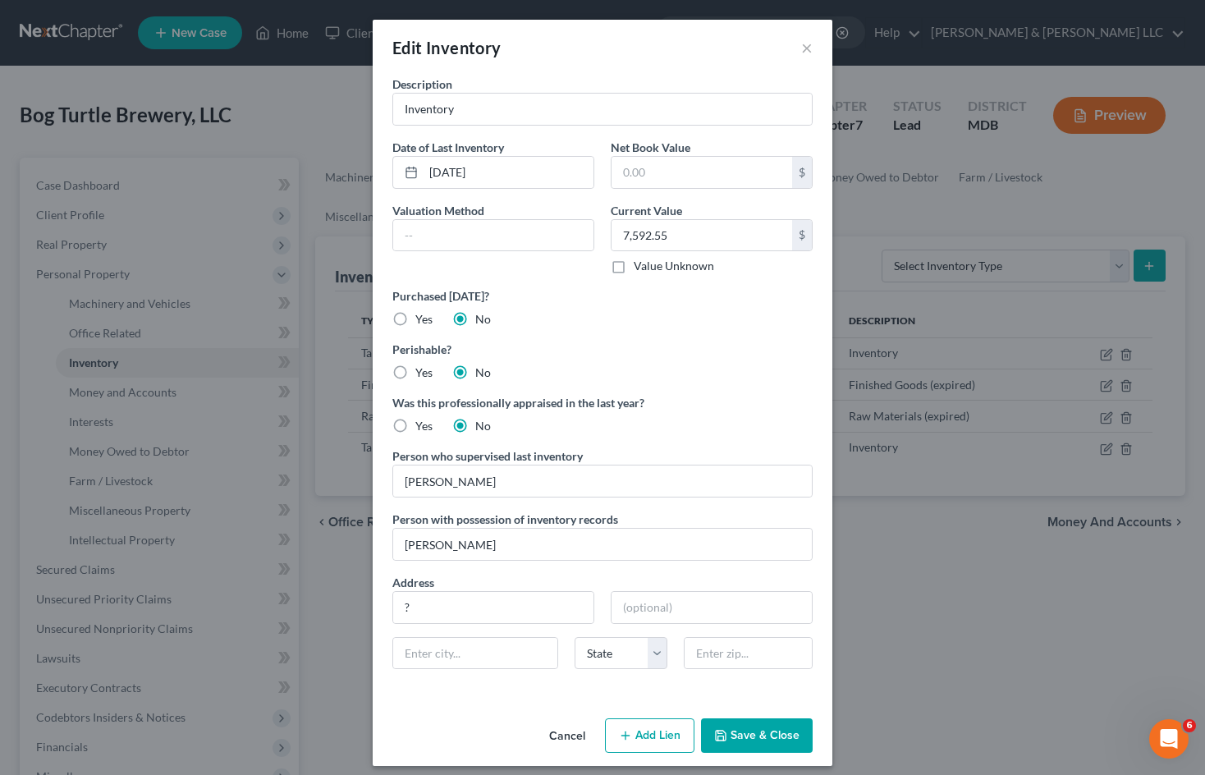
click at [565, 737] on button "Cancel" at bounding box center [567, 736] width 62 height 33
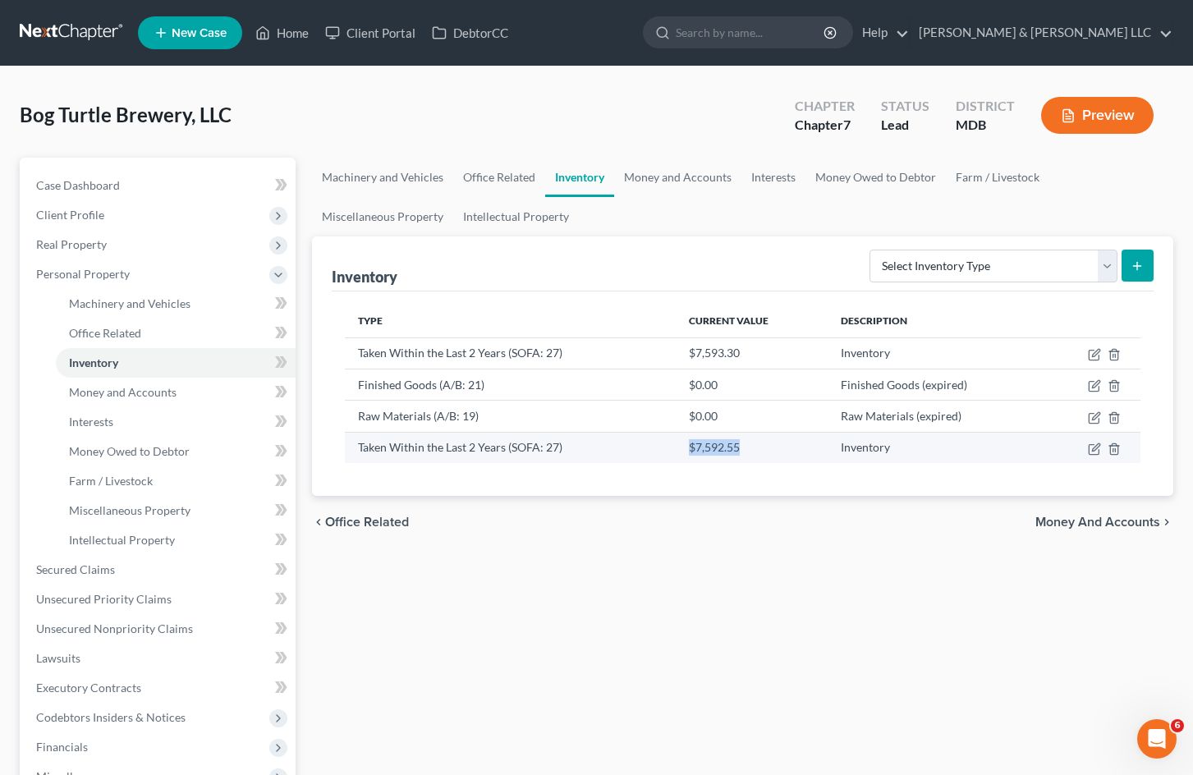
drag, startPoint x: 741, startPoint y: 448, endPoint x: 678, endPoint y: 445, distance: 62.5
click at [678, 445] on td "$7,592.55" at bounding box center [752, 447] width 152 height 31
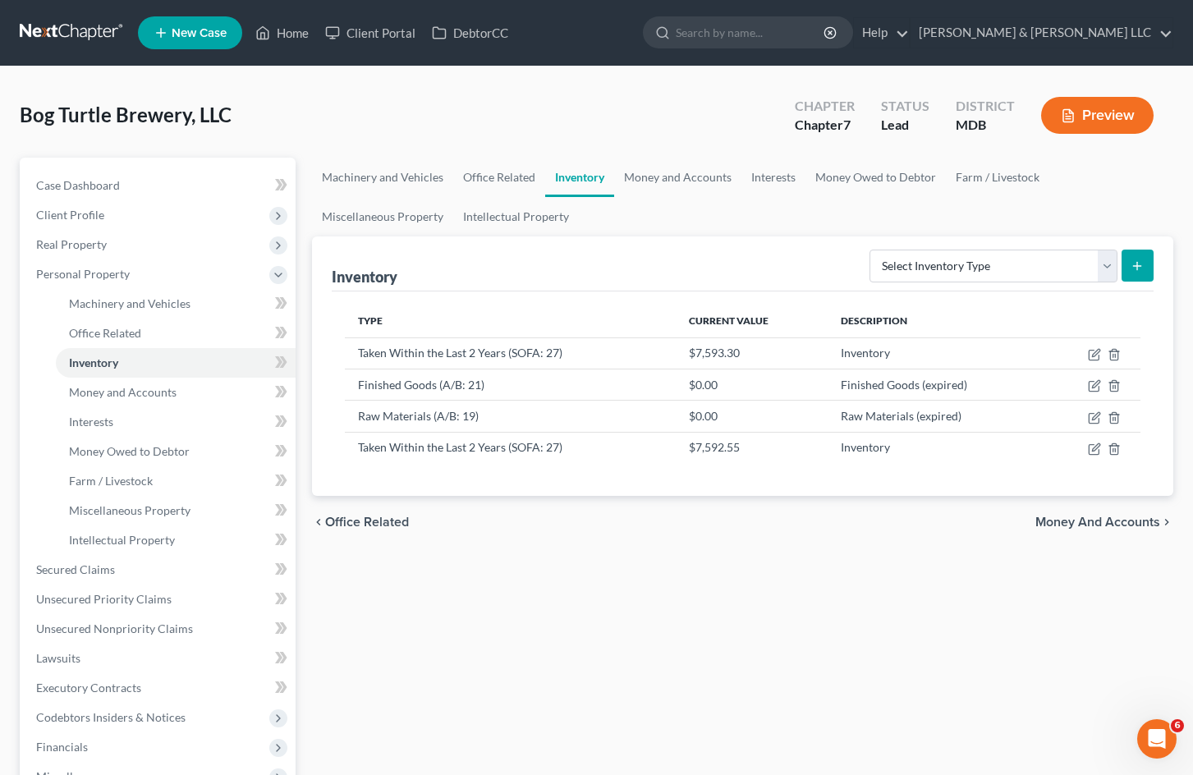
click at [927, 585] on div "Machinery and Vehicles Office Related Inventory Money and Accounts Interests Mo…" at bounding box center [743, 558] width 878 height 801
click at [1094, 354] on icon "button" at bounding box center [1095, 352] width 7 height 7
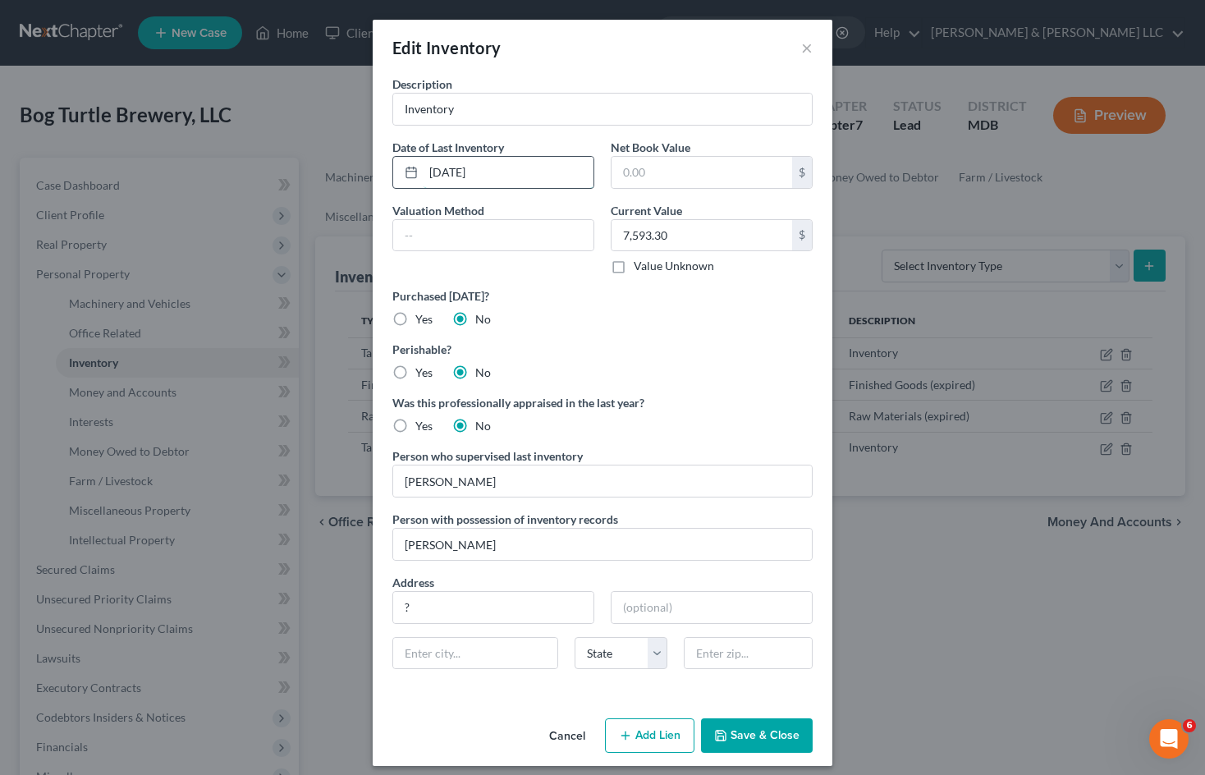
click at [512, 167] on input "[DATE]" at bounding box center [509, 172] width 170 height 31
click at [545, 742] on button "Cancel" at bounding box center [567, 736] width 62 height 33
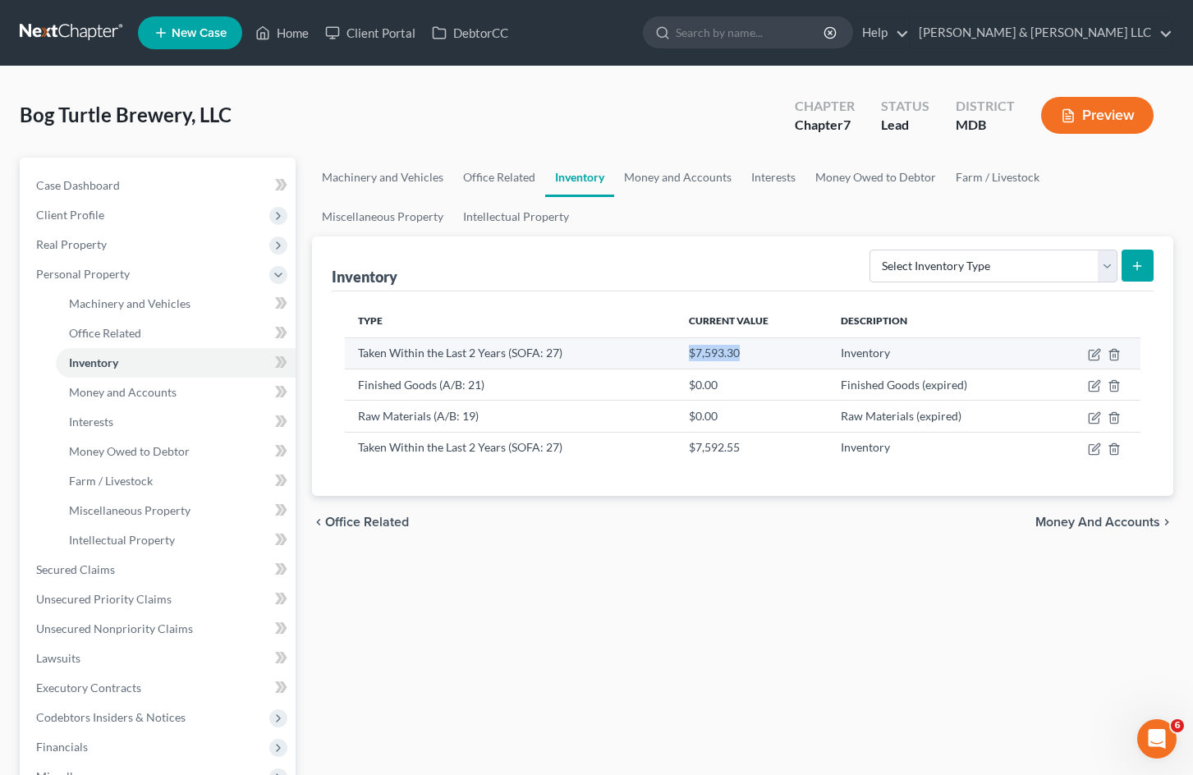
drag, startPoint x: 744, startPoint y: 351, endPoint x: 684, endPoint y: 352, distance: 60.0
click at [684, 352] on td "$7,593.30" at bounding box center [752, 352] width 152 height 31
click at [842, 614] on div "Machinery and Vehicles Office Related Inventory Money and Accounts Interests Mo…" at bounding box center [743, 558] width 878 height 801
click at [1095, 352] on icon "button" at bounding box center [1095, 352] width 7 height 7
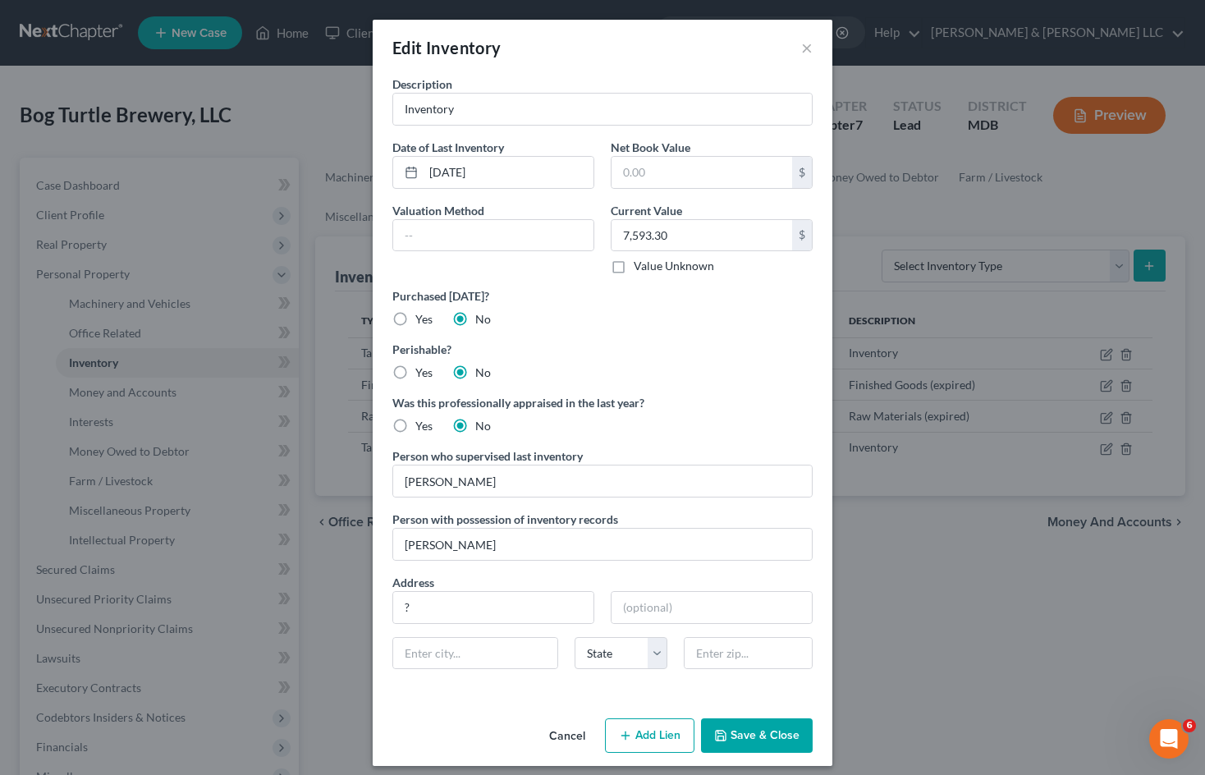
click at [415, 427] on label "Yes" at bounding box center [423, 426] width 17 height 16
click at [422, 427] on input "Yes" at bounding box center [427, 423] width 11 height 11
radio input "true"
radio input "false"
click at [749, 740] on button "Save & Close" at bounding box center [757, 735] width 112 height 34
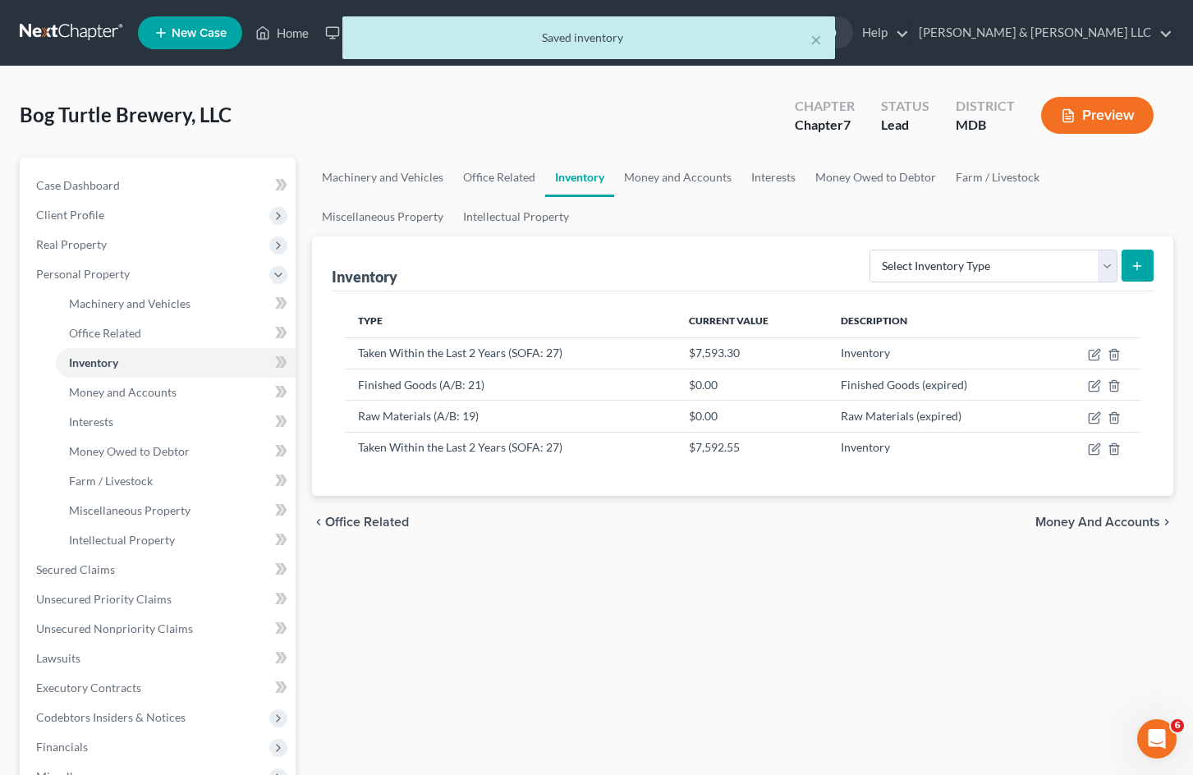
click at [908, 613] on div "Machinery and Vehicles Office Related Inventory Money and Accounts Interests Mo…" at bounding box center [743, 558] width 878 height 801
drag, startPoint x: 737, startPoint y: 709, endPoint x: 1203, endPoint y: 578, distance: 483.8
click at [737, 709] on div "Machinery and Vehicles Office Related Inventory Money and Accounts Interests Mo…" at bounding box center [743, 558] width 878 height 801
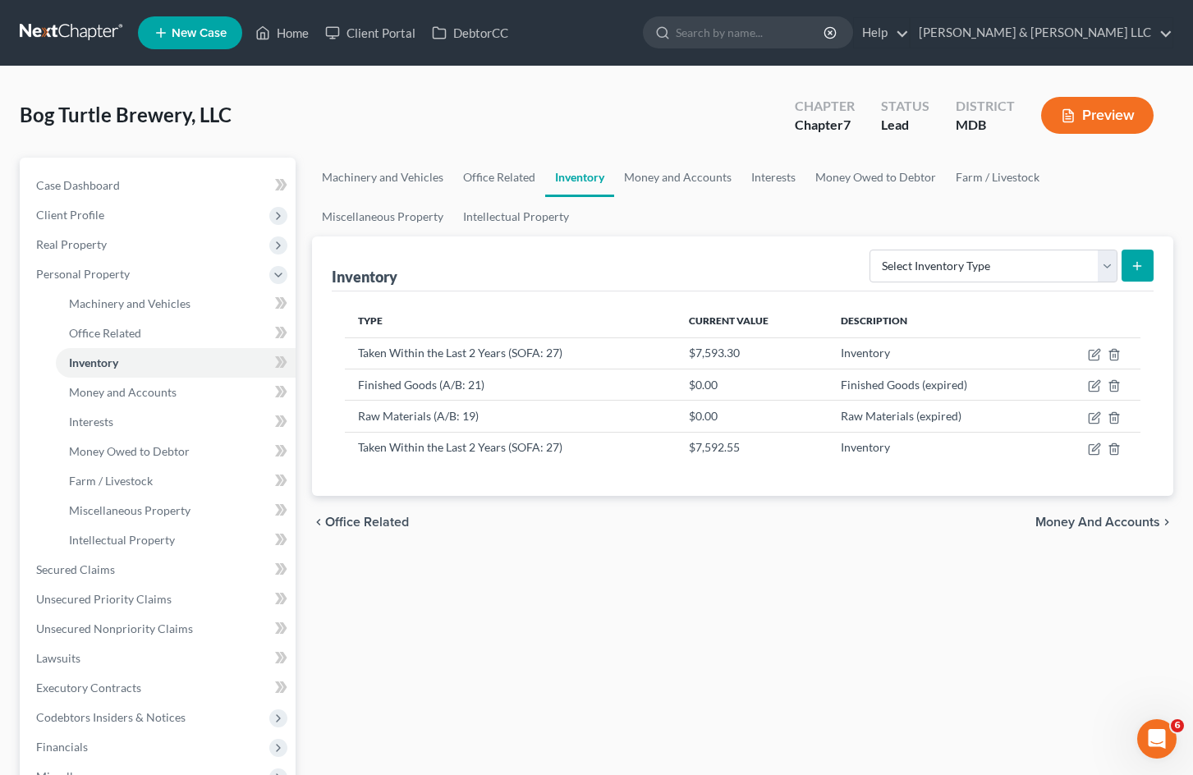
drag, startPoint x: 1026, startPoint y: 637, endPoint x: 714, endPoint y: 502, distance: 340.9
click at [1026, 637] on div "Machinery and Vehicles Office Related Inventory Money and Accounts Interests Mo…" at bounding box center [743, 558] width 878 height 801
click at [502, 172] on link "Office Related" at bounding box center [499, 177] width 92 height 39
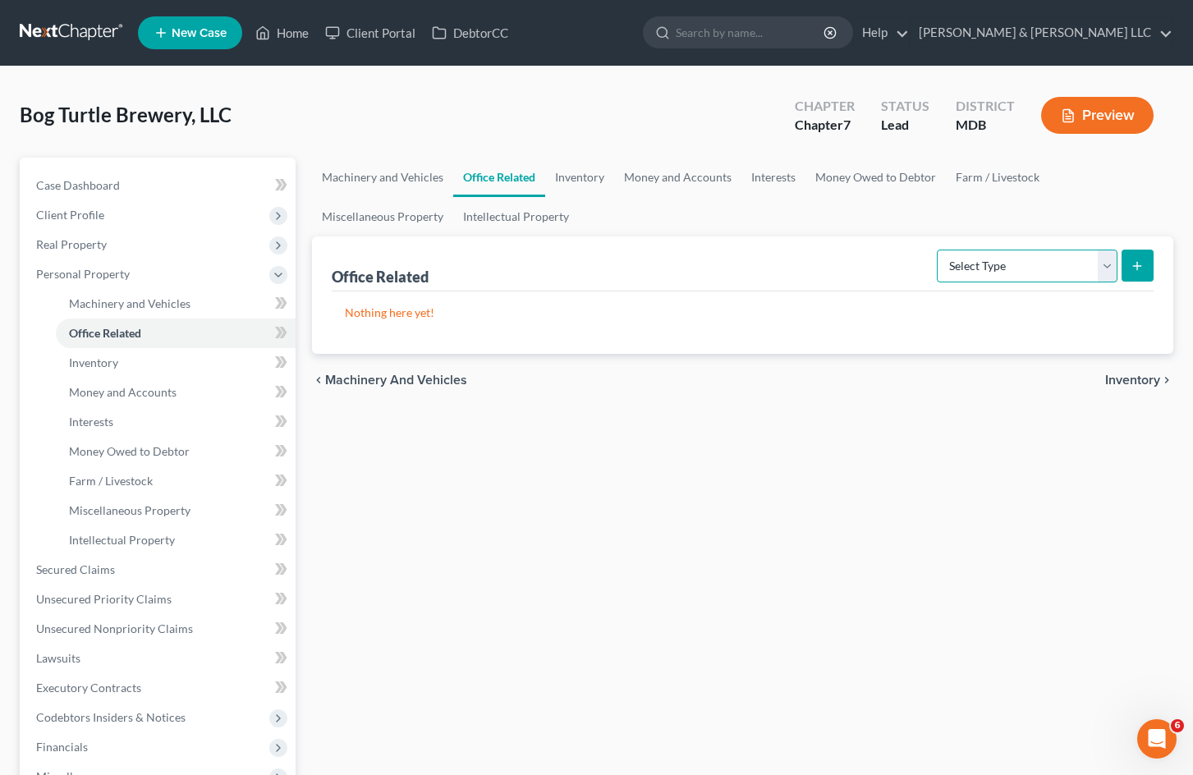
click at [1081, 266] on select "Select Type Collectibles (A/B: 42) Office Equipment (A/B: 41) Office Fixtures (…" at bounding box center [1027, 266] width 181 height 33
select select "furniture"
click at [938, 250] on select "Select Type Collectibles (A/B: 42) Office Equipment (A/B: 41) Office Fixtures (…" at bounding box center [1027, 266] width 181 height 33
click at [1140, 263] on icon "submit" at bounding box center [1137, 265] width 13 height 13
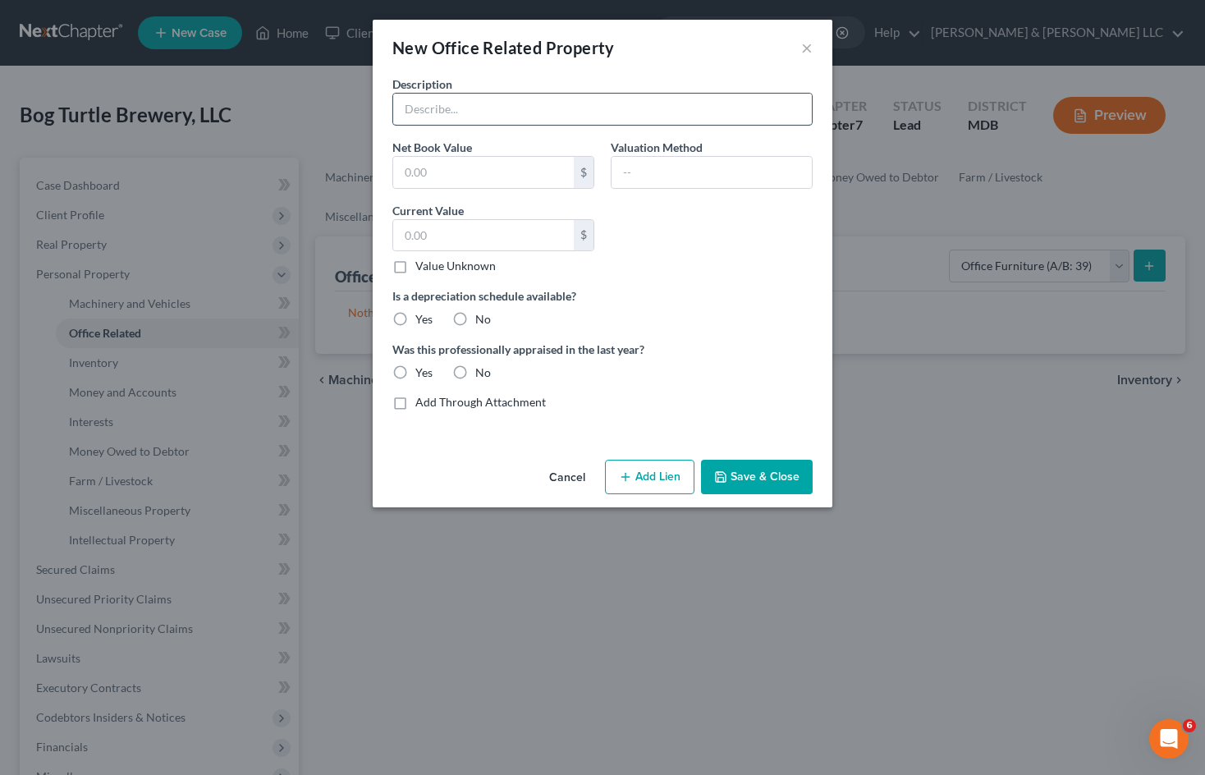
click at [550, 112] on input "text" at bounding box center [602, 109] width 419 height 31
type input "Office furniture"
click at [735, 270] on div "Description Office furniture Net Book Value $ Valuation Method Current Value $ …" at bounding box center [602, 250] width 437 height 348
click at [543, 233] on input "text" at bounding box center [483, 235] width 181 height 31
type input "500"
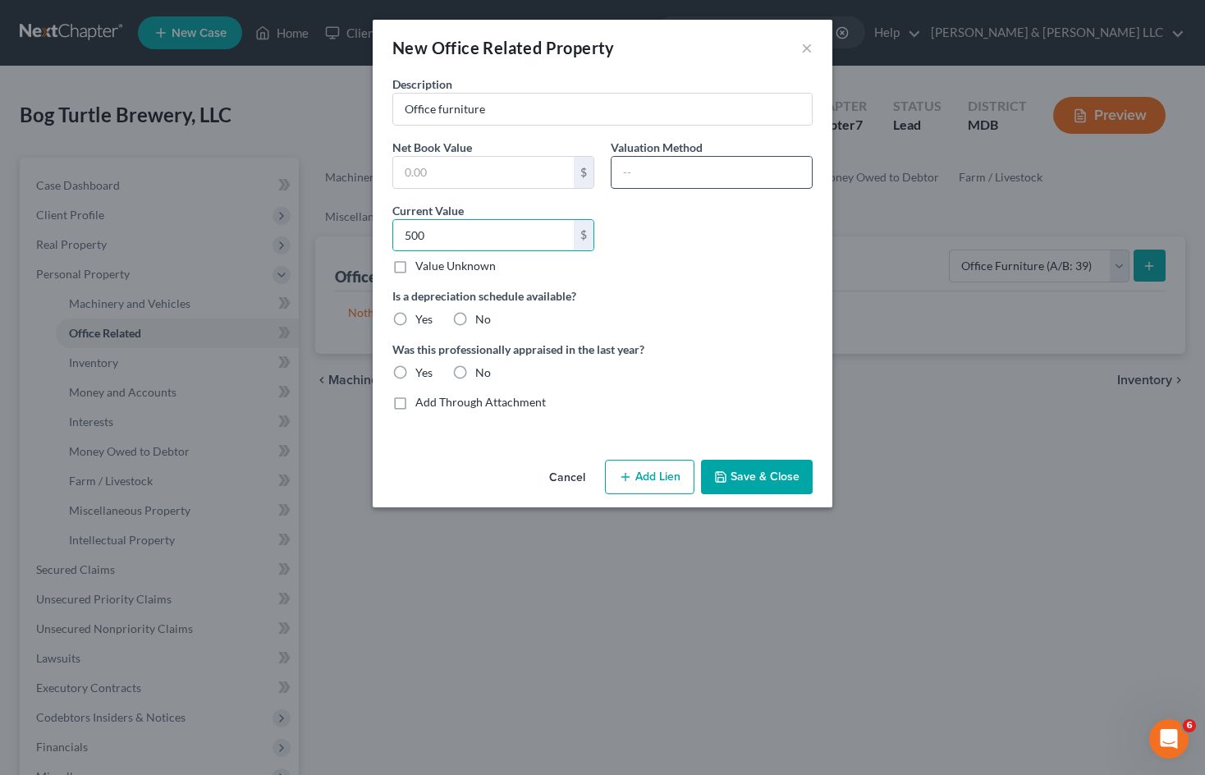
click at [704, 170] on input "text" at bounding box center [712, 172] width 200 height 31
type input "FMV"
click at [730, 321] on div "Is a depreciation schedule available? Yes No" at bounding box center [602, 307] width 437 height 40
click at [475, 319] on label "No" at bounding box center [483, 319] width 16 height 16
click at [482, 319] on input "No" at bounding box center [487, 316] width 11 height 11
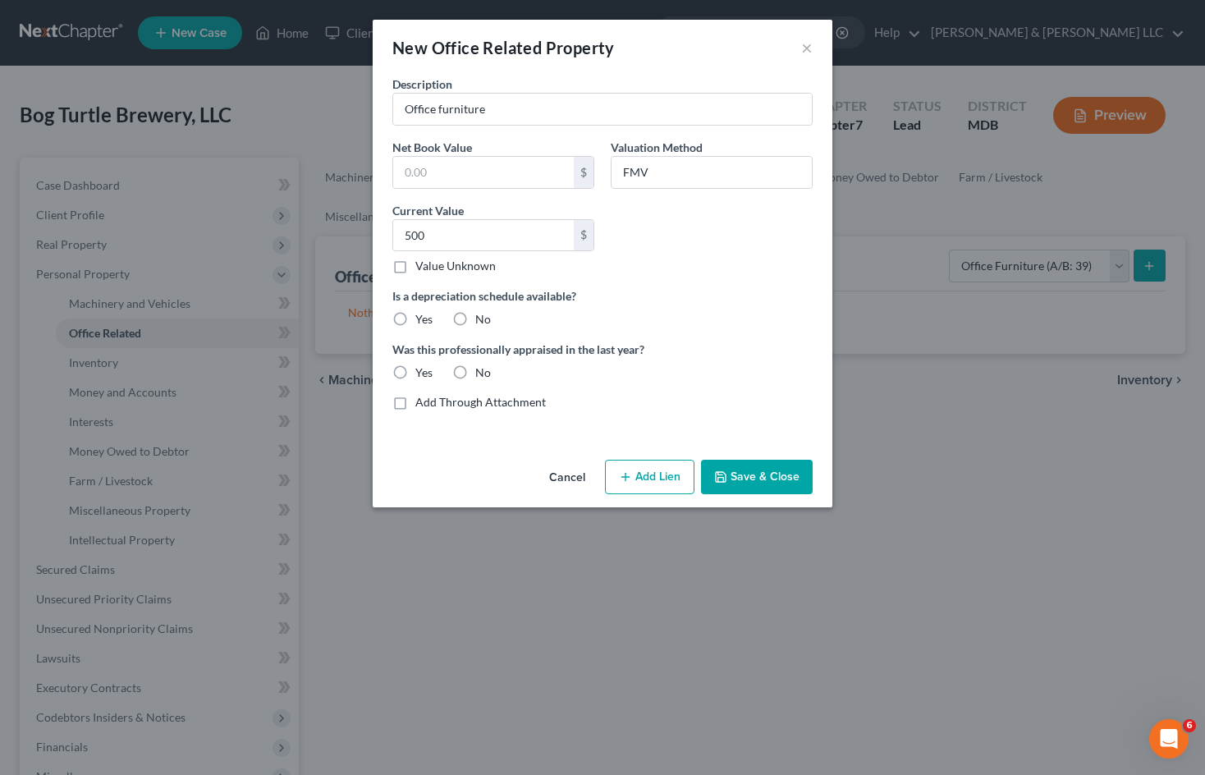
radio input "true"
click at [475, 372] on label "No" at bounding box center [483, 373] width 16 height 16
click at [482, 372] on input "No" at bounding box center [487, 370] width 11 height 11
radio input "true"
drag, startPoint x: 642, startPoint y: 349, endPoint x: 391, endPoint y: 343, distance: 251.3
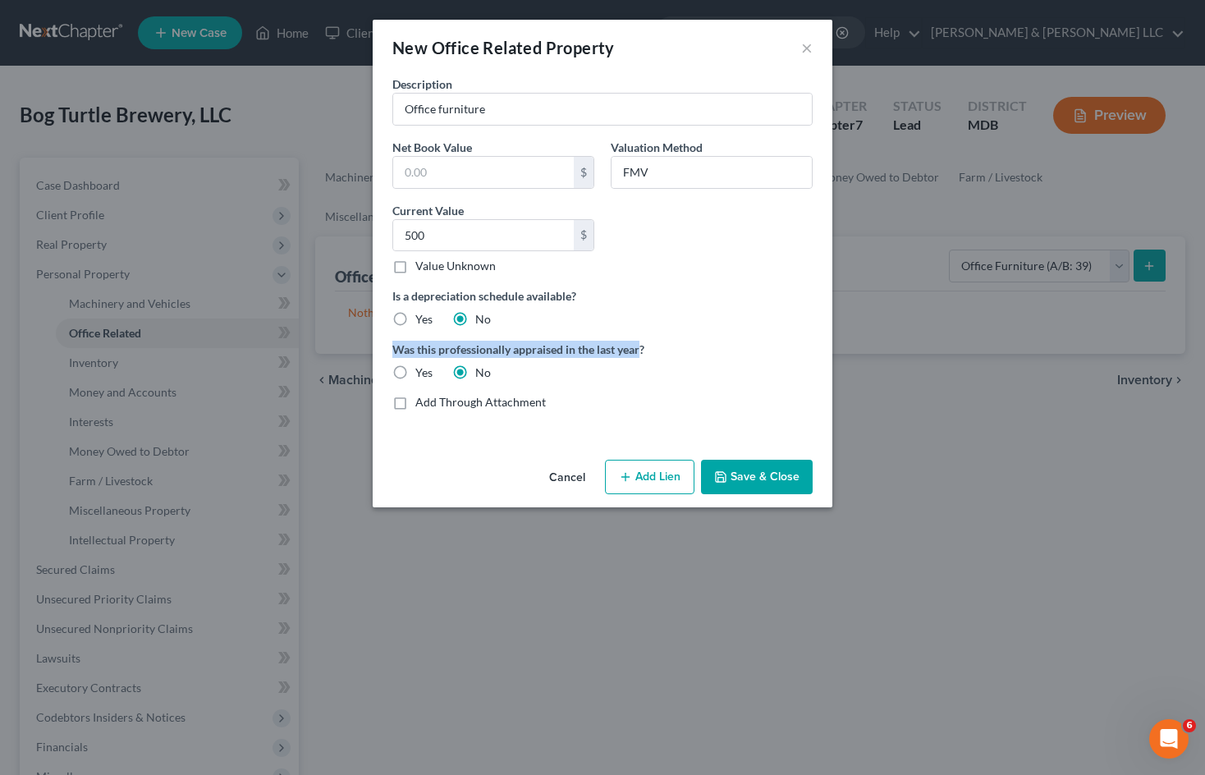
click at [391, 343] on div "Was this professionally appraised in the last year? Yes No" at bounding box center [602, 361] width 437 height 40
click at [723, 334] on div "Description Office furniture Net Book Value $ Valuation Method FMV Current Valu…" at bounding box center [602, 250] width 437 height 348
click at [778, 475] on button "Save & Close" at bounding box center [757, 477] width 112 height 34
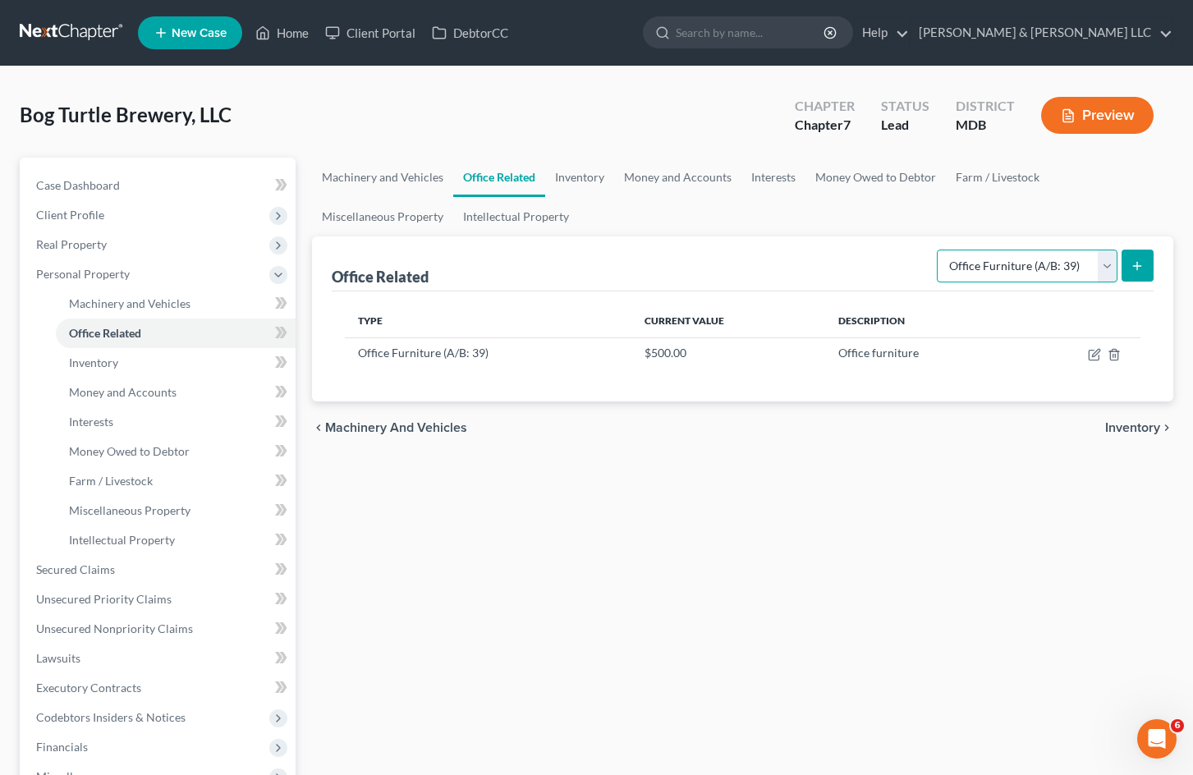
click at [1100, 262] on select "Select Type Collectibles (A/B: 42) Office Equipment (A/B: 41) Office Fixtures (…" at bounding box center [1027, 266] width 181 height 33
select select "fixtures"
click at [938, 250] on select "Select Type Collectibles (A/B: 42) Office Equipment (A/B: 41) Office Fixtures (…" at bounding box center [1027, 266] width 181 height 33
click at [1142, 264] on icon "submit" at bounding box center [1137, 265] width 13 height 13
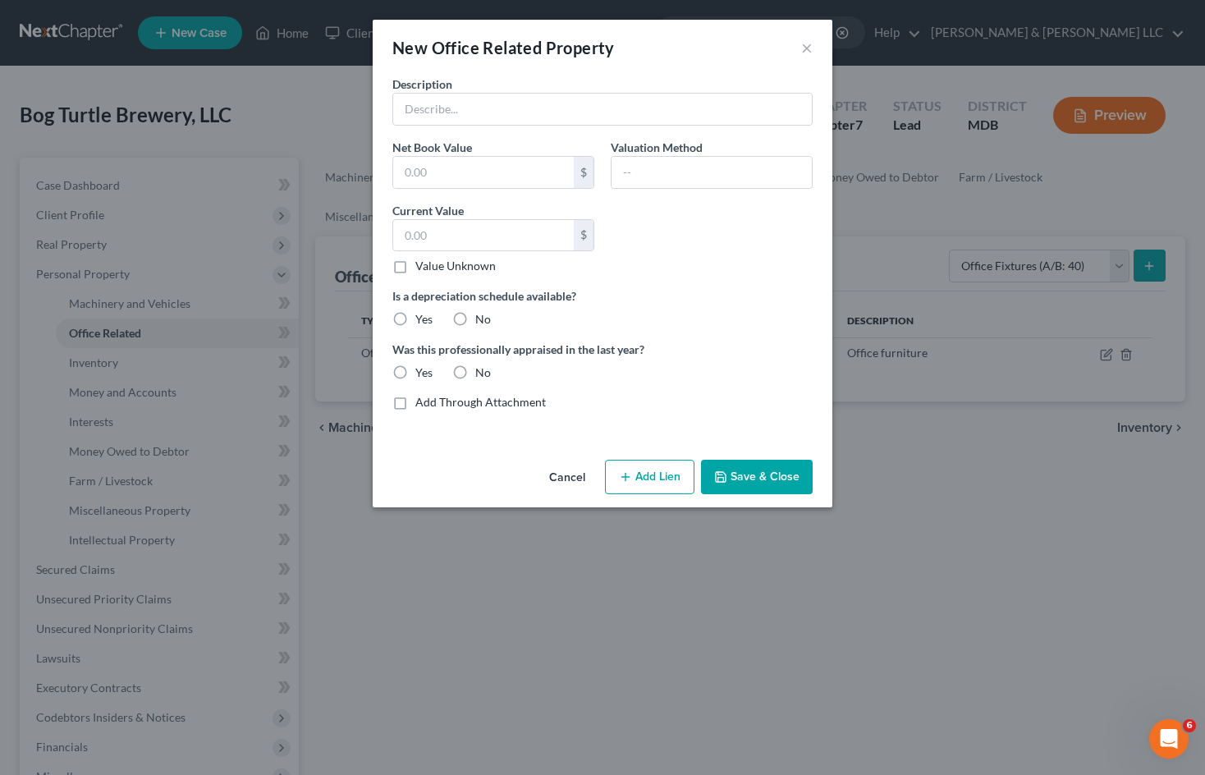
click at [573, 470] on button "Cancel" at bounding box center [567, 477] width 62 height 33
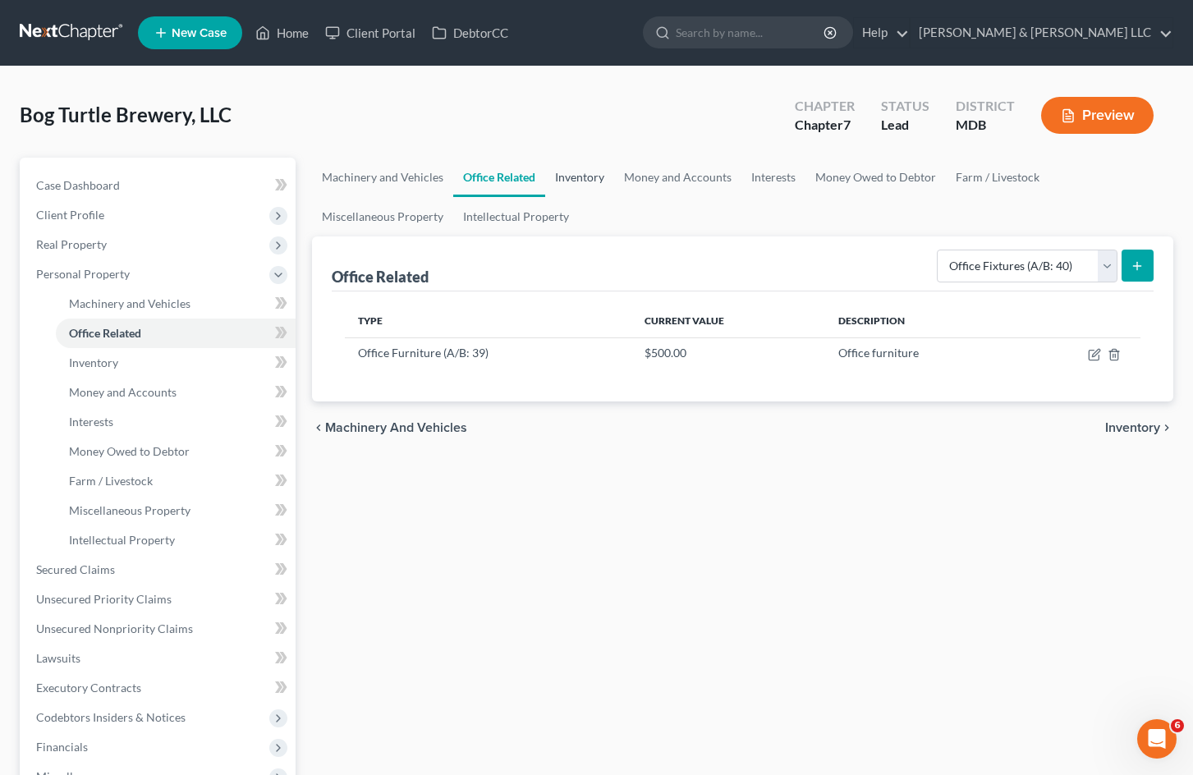
click at [585, 180] on link "Inventory" at bounding box center [579, 177] width 69 height 39
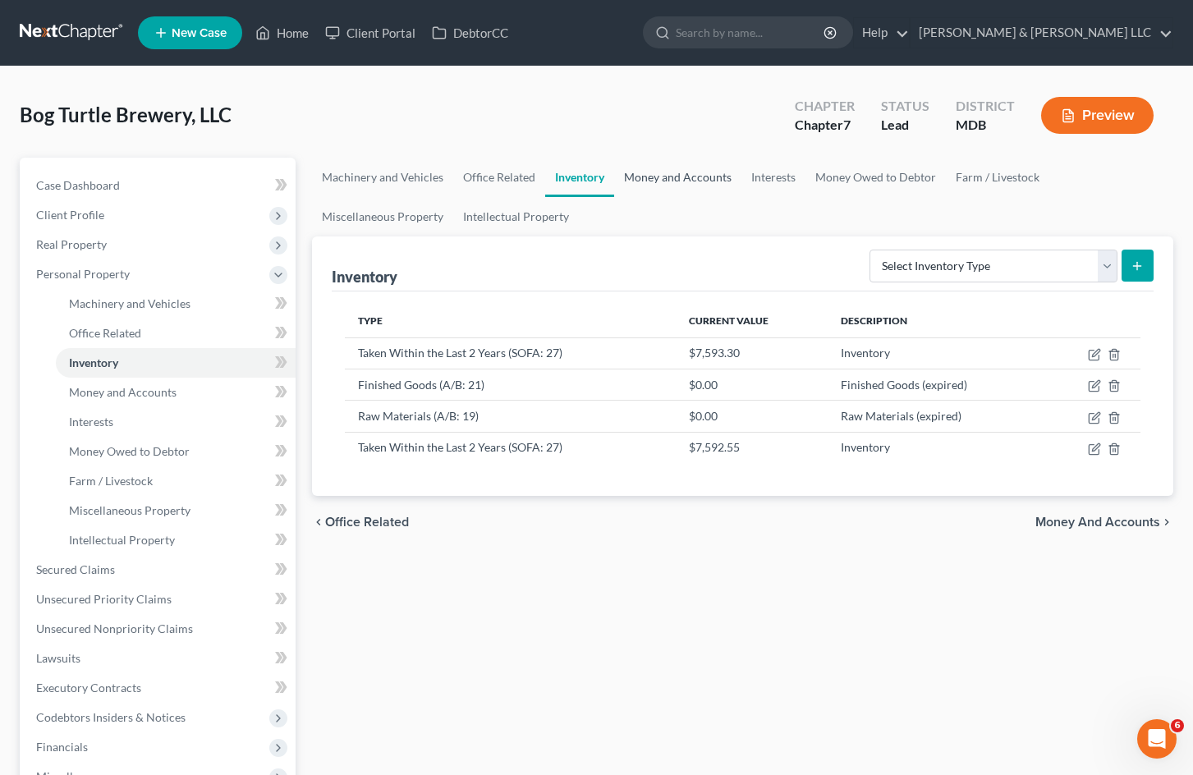
click at [707, 176] on link "Money and Accounts" at bounding box center [677, 177] width 127 height 39
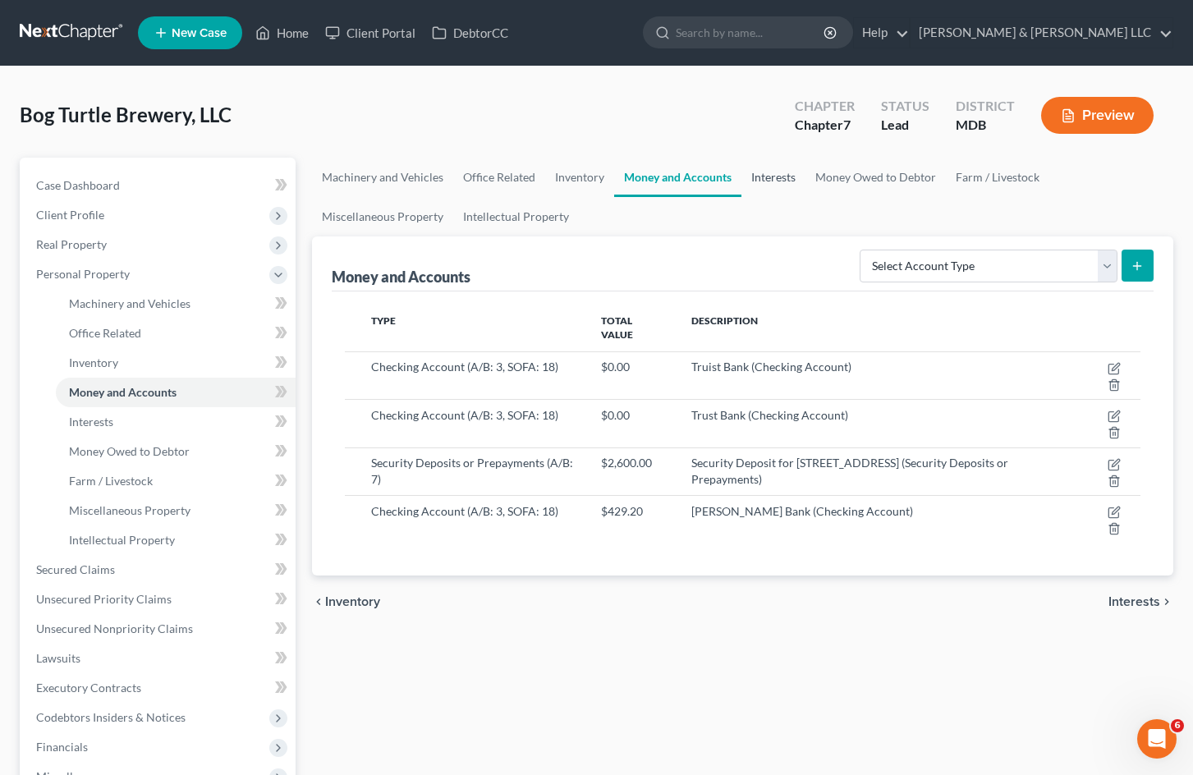
click at [775, 176] on link "Interests" at bounding box center [773, 177] width 64 height 39
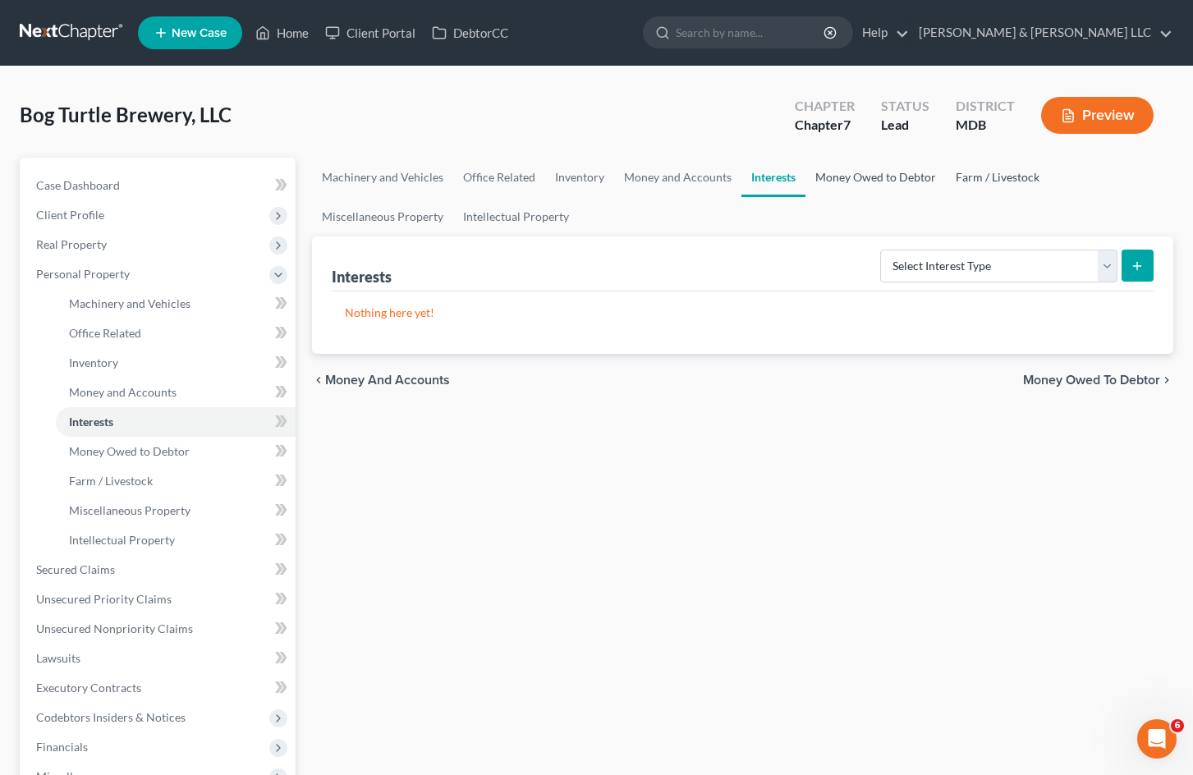
click at [860, 168] on link "Money Owed to Debtor" at bounding box center [876, 177] width 140 height 39
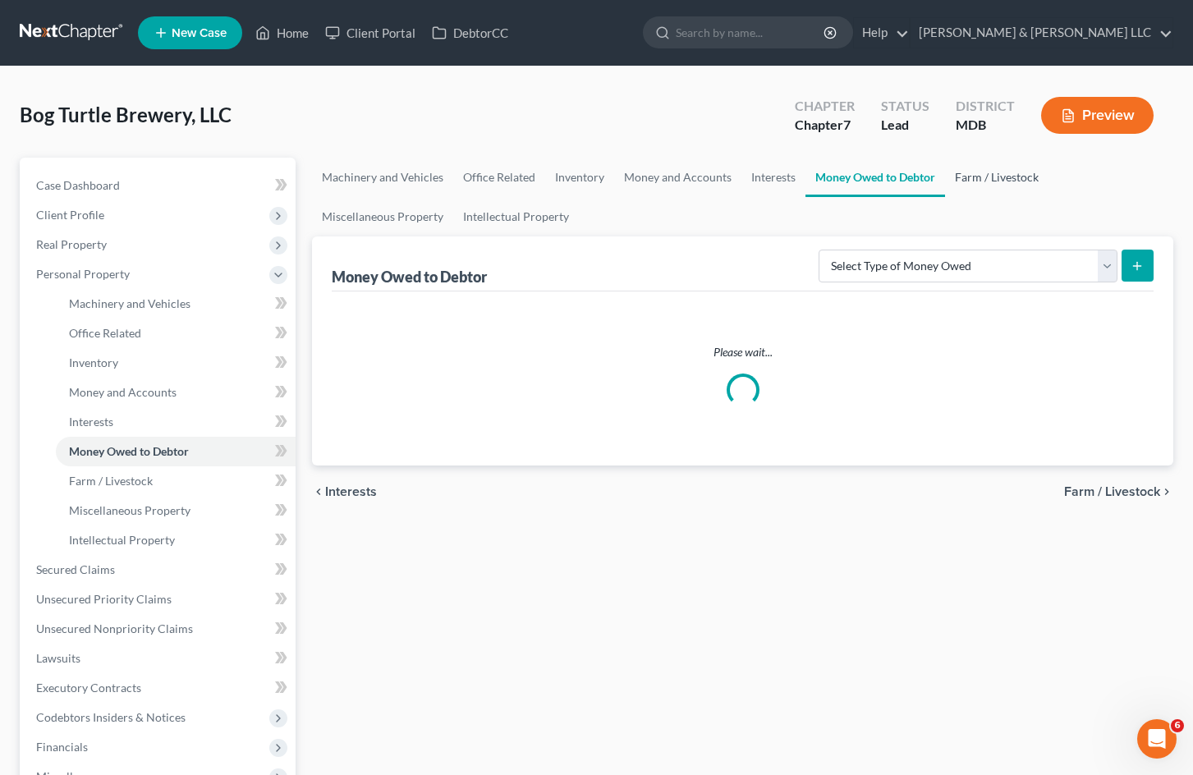
click at [996, 182] on link "Farm / Livestock" at bounding box center [996, 177] width 103 height 39
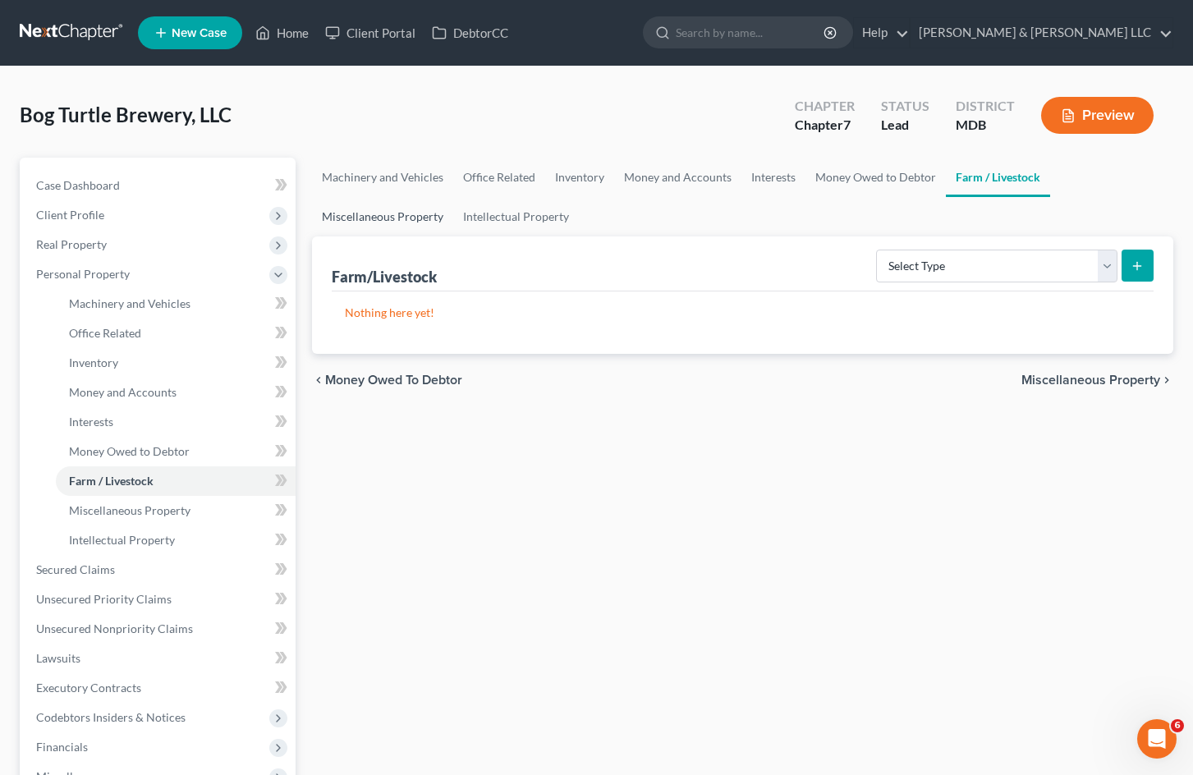
click at [401, 201] on link "Miscellaneous Property" at bounding box center [382, 216] width 141 height 39
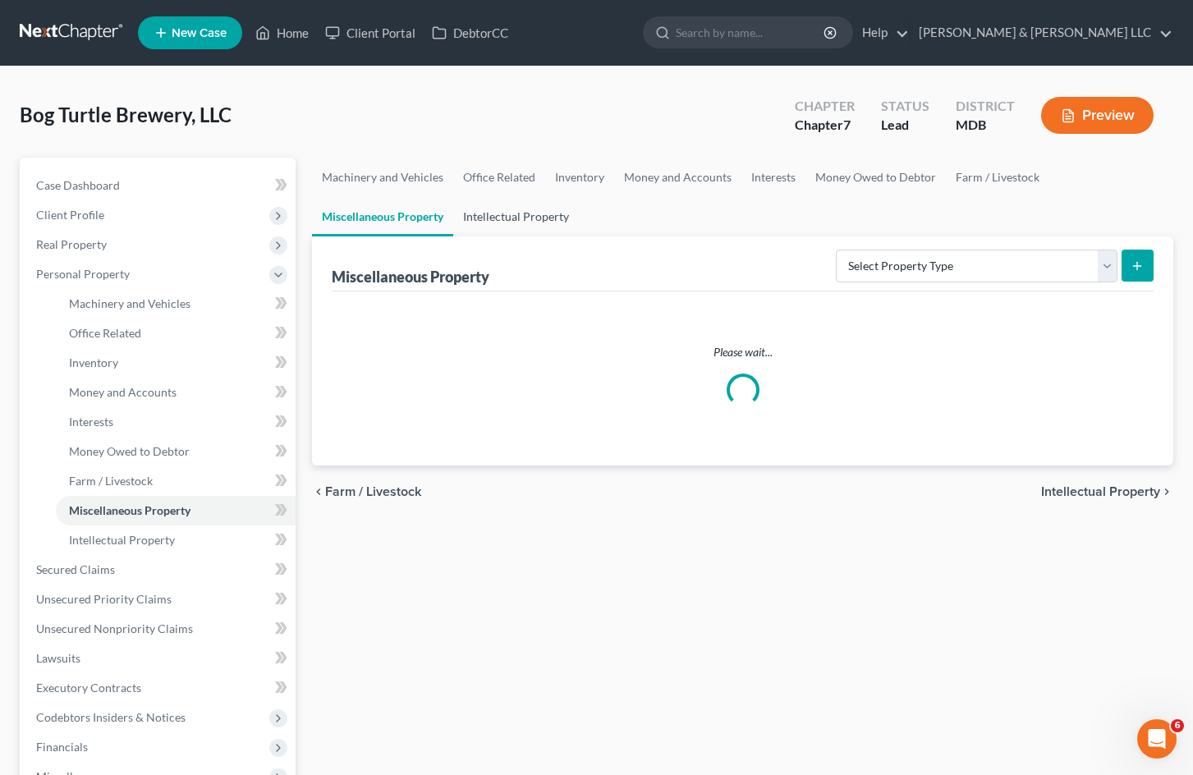
click at [508, 213] on link "Intellectual Property" at bounding box center [516, 216] width 126 height 39
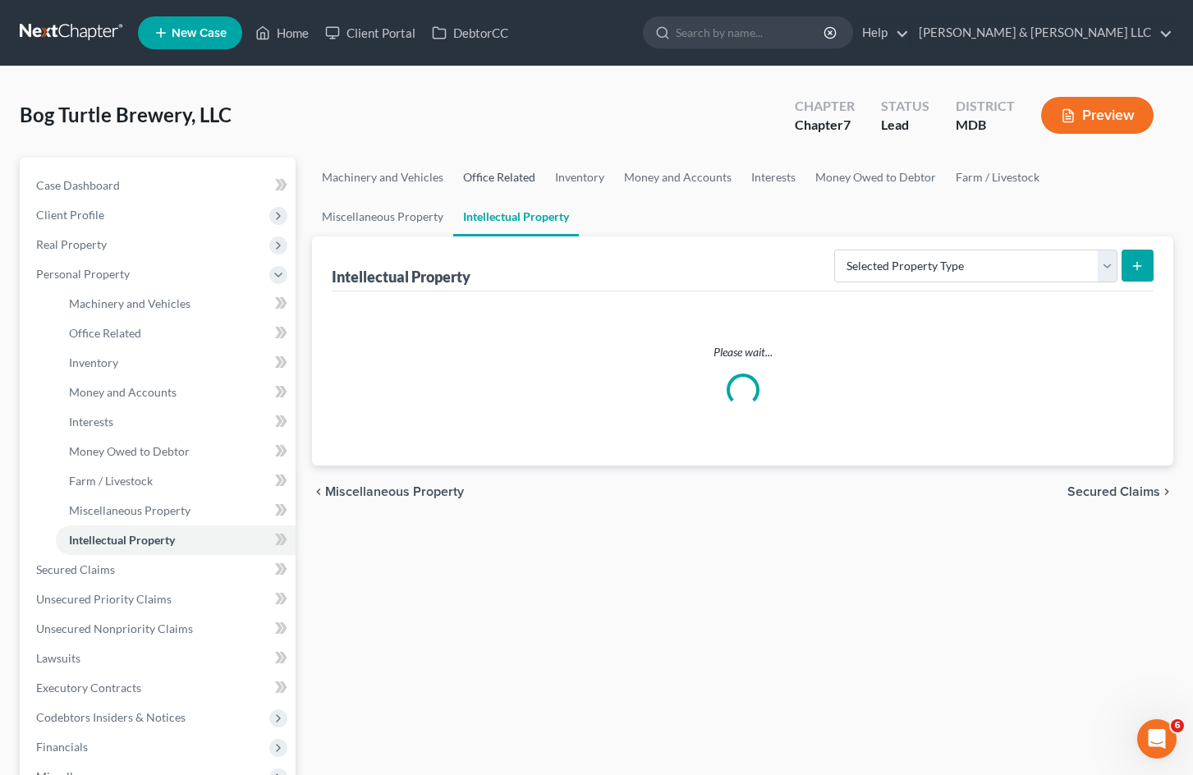
click at [504, 169] on link "Office Related" at bounding box center [499, 177] width 92 height 39
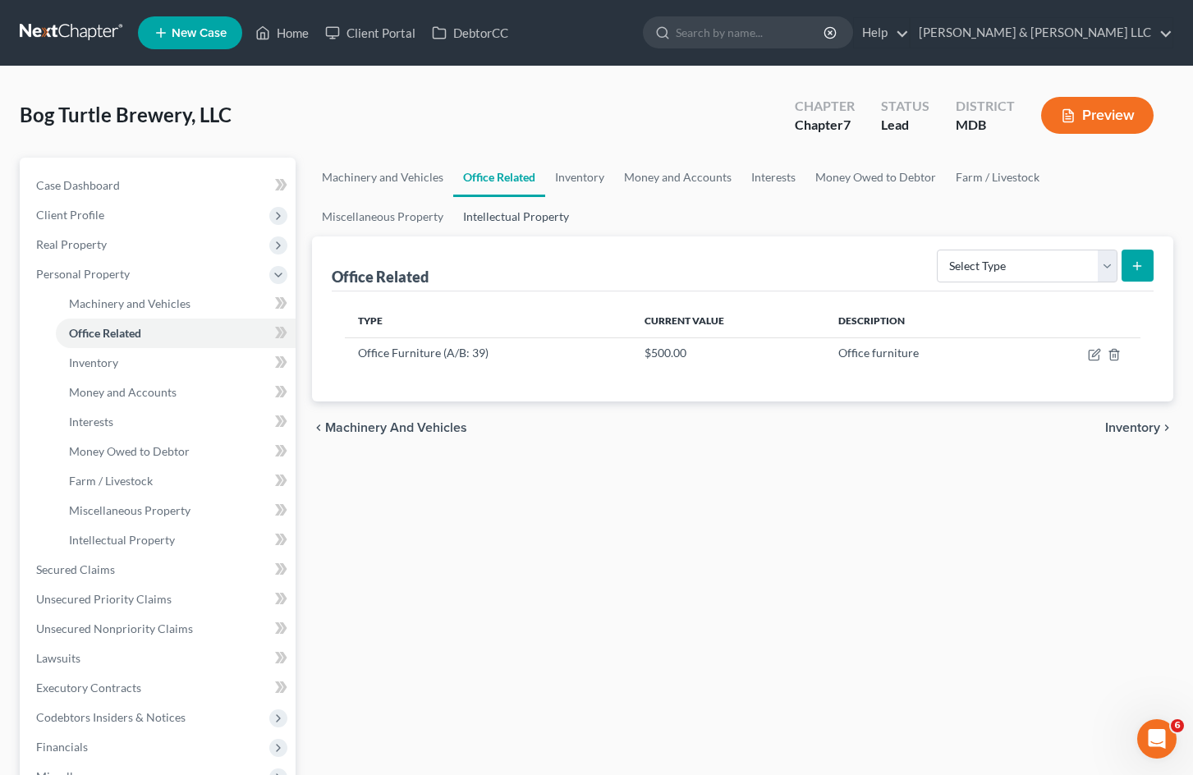
click at [539, 215] on link "Intellectual Property" at bounding box center [516, 216] width 126 height 39
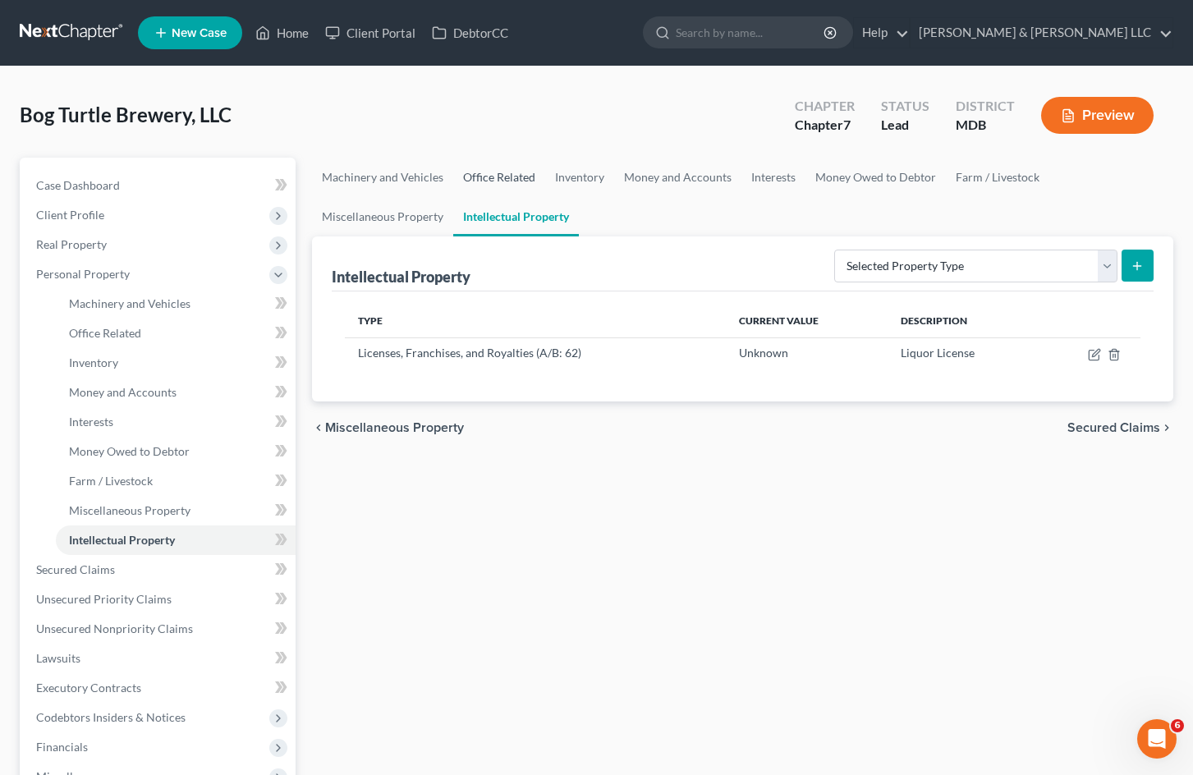
click at [520, 177] on link "Office Related" at bounding box center [499, 177] width 92 height 39
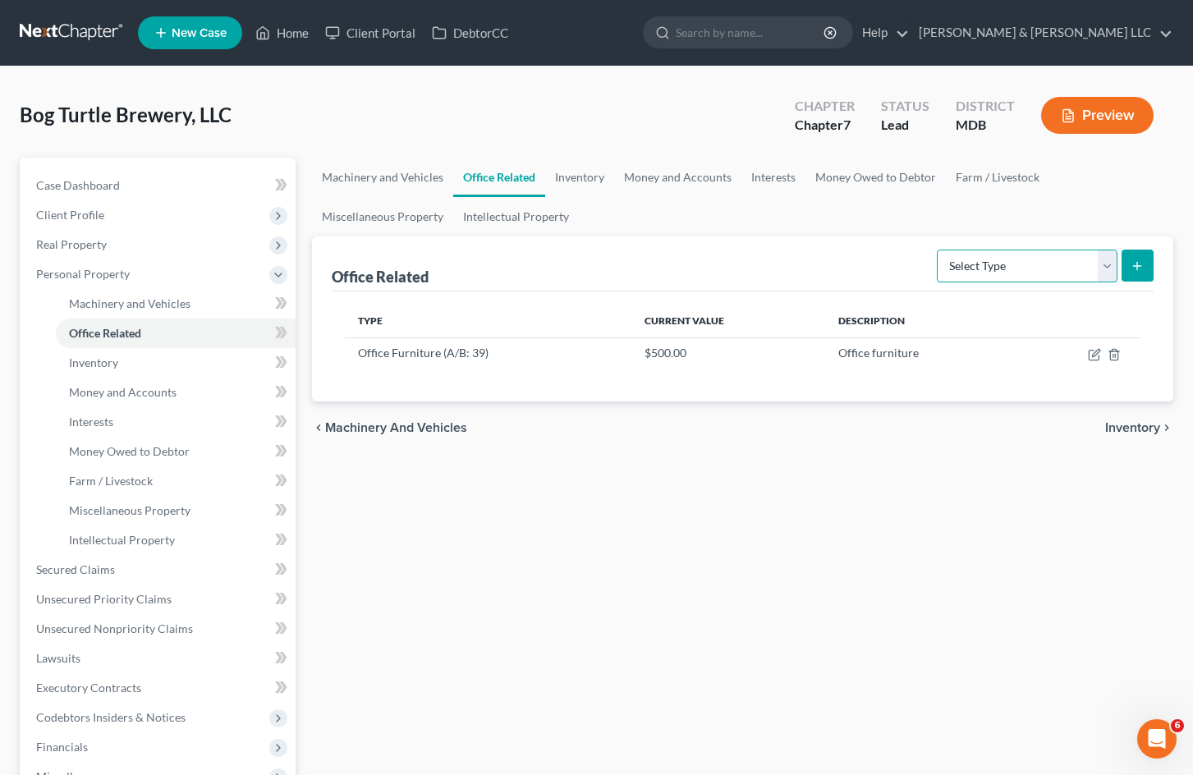
click at [1026, 265] on select "Select Type Collectibles (A/B: 42) Office Equipment (A/B: 41) Office Fixtures (…" at bounding box center [1027, 266] width 181 height 33
select select "fixtures"
click at [938, 250] on select "Select Type Collectibles (A/B: 42) Office Equipment (A/B: 41) Office Fixtures (…" at bounding box center [1027, 266] width 181 height 33
click at [1132, 269] on icon "submit" at bounding box center [1137, 265] width 13 height 13
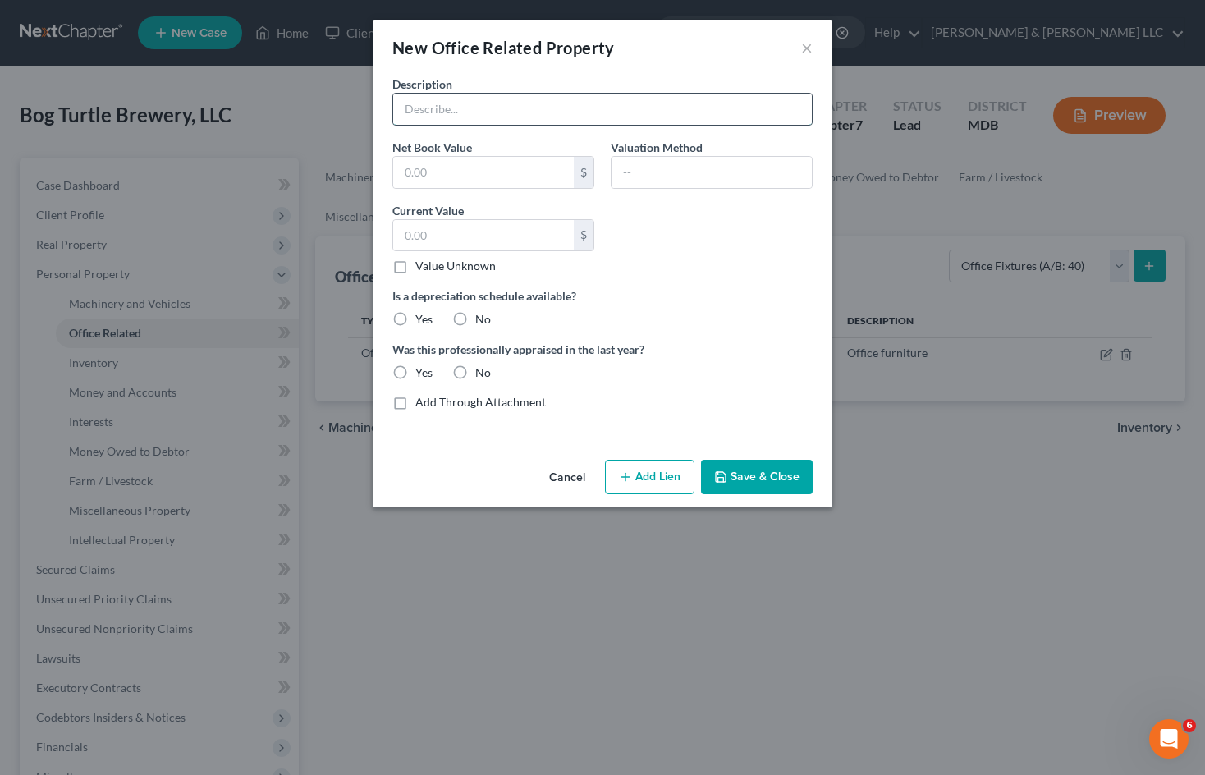
drag, startPoint x: 576, startPoint y: 114, endPoint x: 587, endPoint y: 122, distance: 14.1
click at [576, 114] on input "text" at bounding box center [602, 109] width 419 height 31
drag, startPoint x: 660, startPoint y: 333, endPoint x: 519, endPoint y: 324, distance: 141.5
click at [658, 333] on div "Description Net Book Value $ Valuation Method Current Value $ Value Unknown Bal…" at bounding box center [602, 250] width 437 height 348
drag, startPoint x: 464, startPoint y: 319, endPoint x: 407, endPoint y: 366, distance: 73.5
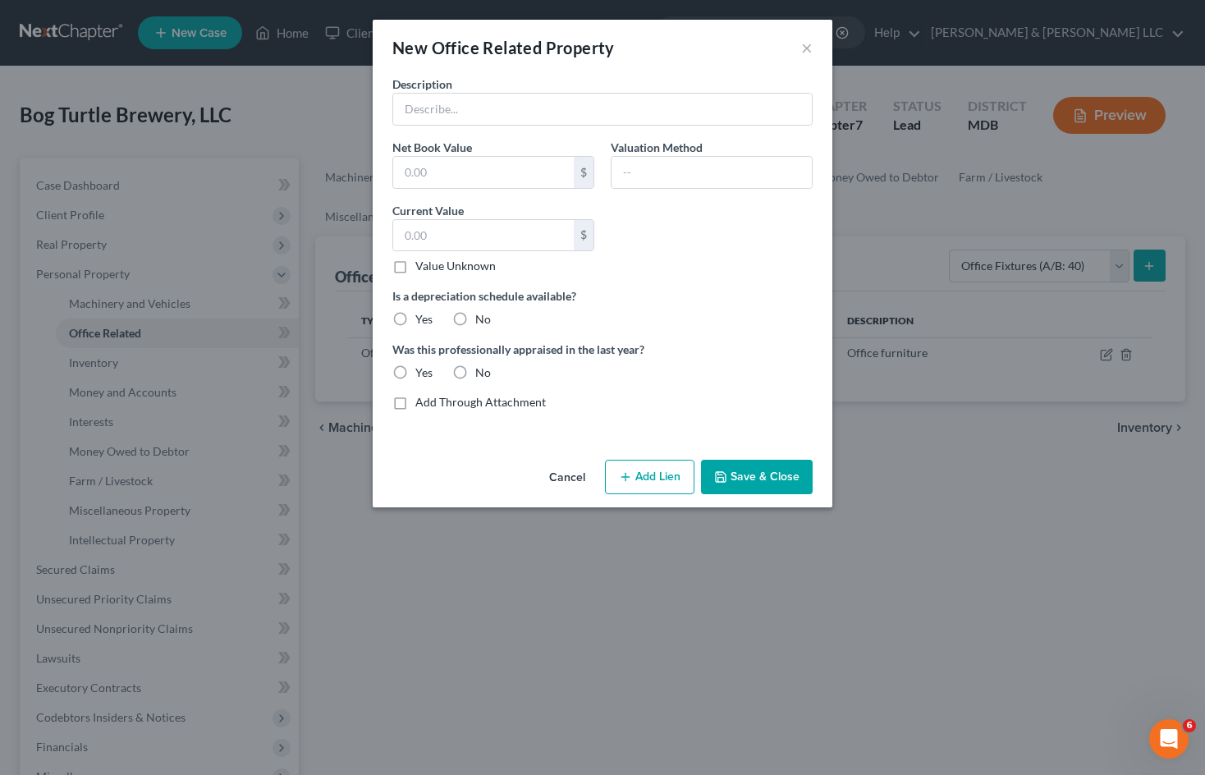
click at [475, 319] on label "No" at bounding box center [483, 319] width 16 height 16
click at [482, 319] on input "No" at bounding box center [487, 316] width 11 height 11
radio input "true"
drag, startPoint x: 397, startPoint y: 370, endPoint x: 602, endPoint y: 305, distance: 215.0
click at [415, 369] on label "Yes" at bounding box center [423, 373] width 17 height 16
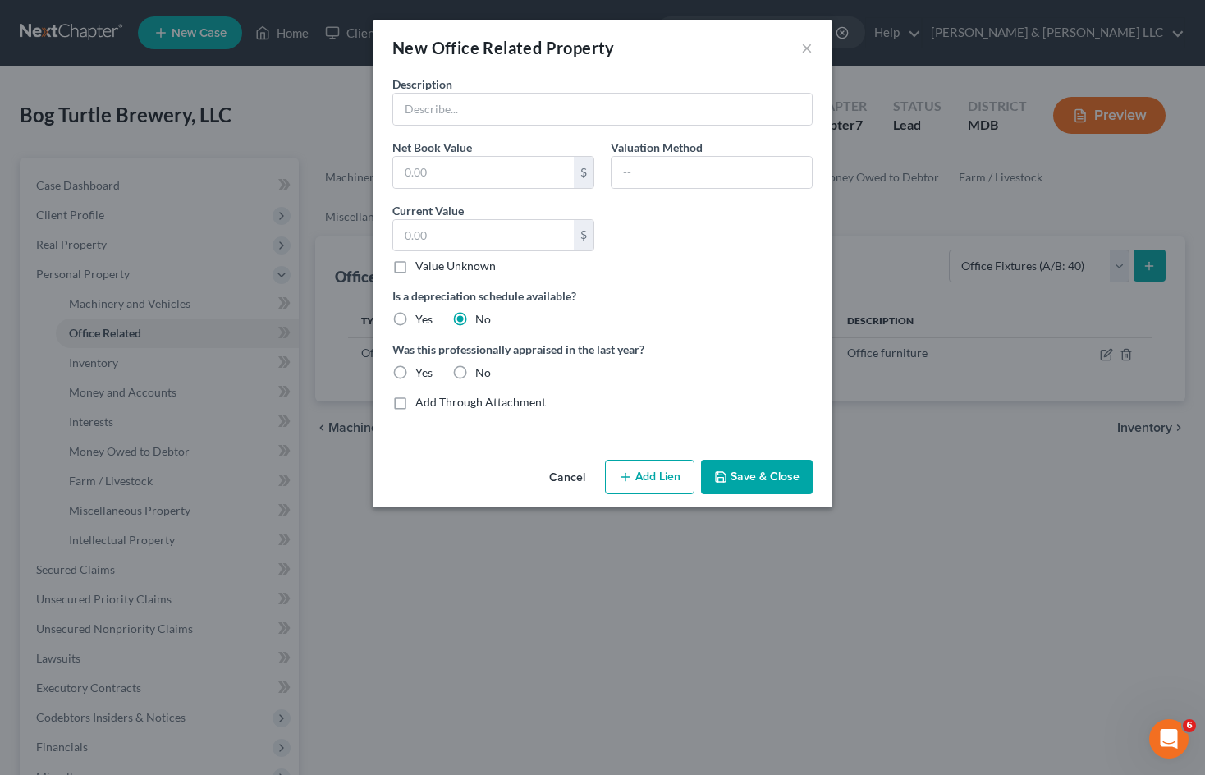
click at [422, 369] on input "Yes" at bounding box center [427, 370] width 11 height 11
radio input "true"
click at [661, 275] on div "Description Net Book Value $ Valuation Method Current Value $ Value Unknown Bal…" at bounding box center [602, 250] width 437 height 348
drag, startPoint x: 574, startPoint y: 105, endPoint x: 717, endPoint y: 252, distance: 205.0
click at [574, 105] on input "text" at bounding box center [602, 109] width 419 height 31
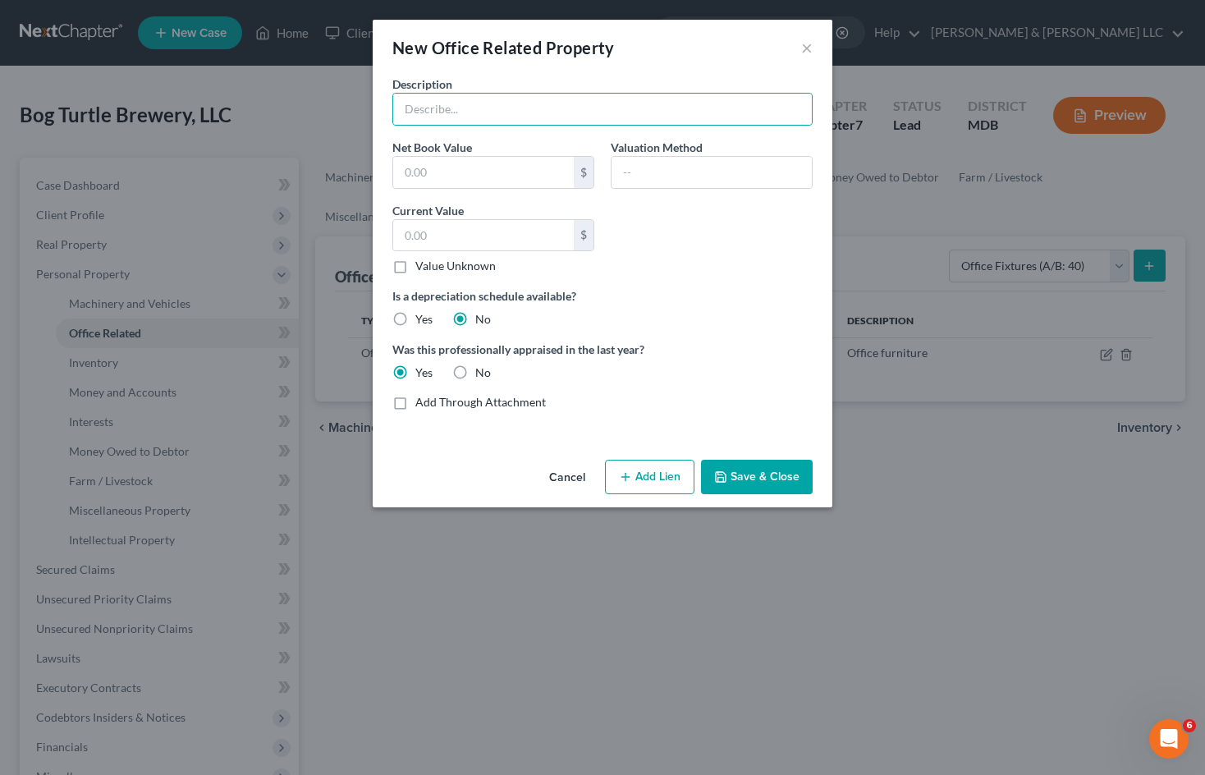
drag, startPoint x: 739, startPoint y: 331, endPoint x: 577, endPoint y: 448, distance: 199.4
click at [739, 330] on div "Description Net Book Value $ Valuation Method Current Value $ Value Unknown Bal…" at bounding box center [602, 250] width 437 height 348
click at [570, 478] on button "Cancel" at bounding box center [567, 477] width 62 height 33
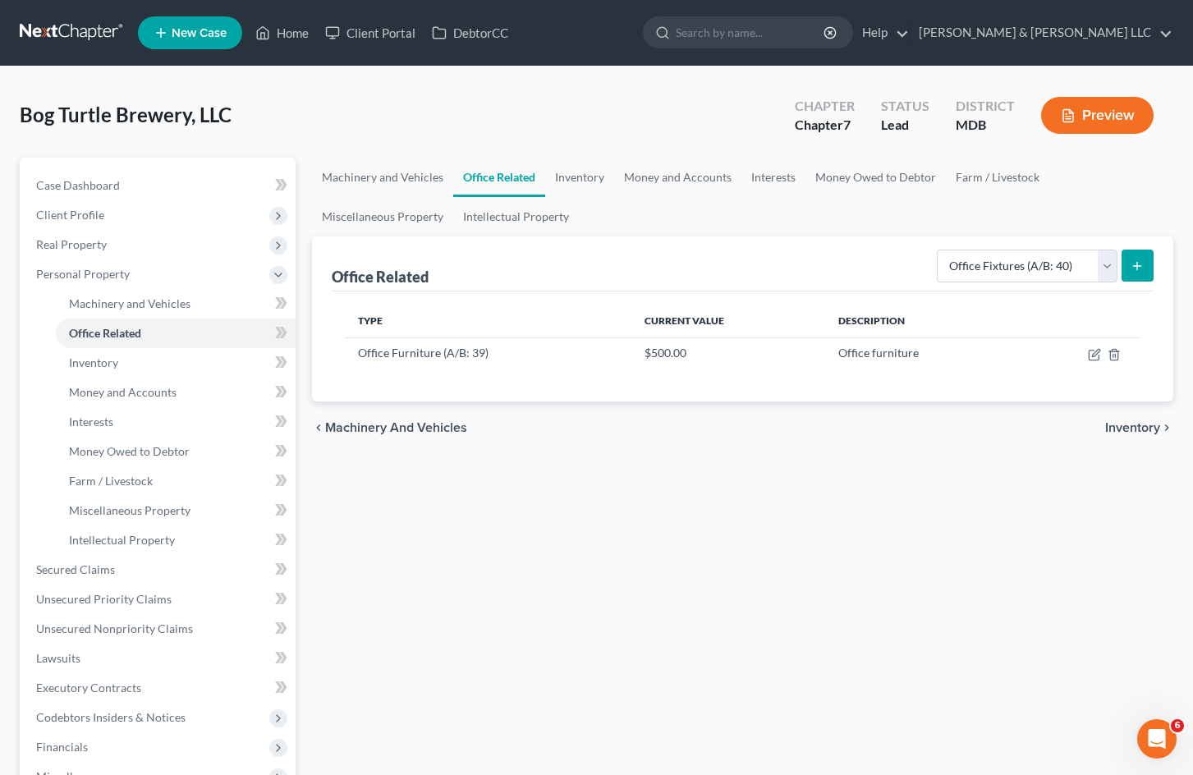
click at [1131, 259] on icon "submit" at bounding box center [1137, 265] width 13 height 13
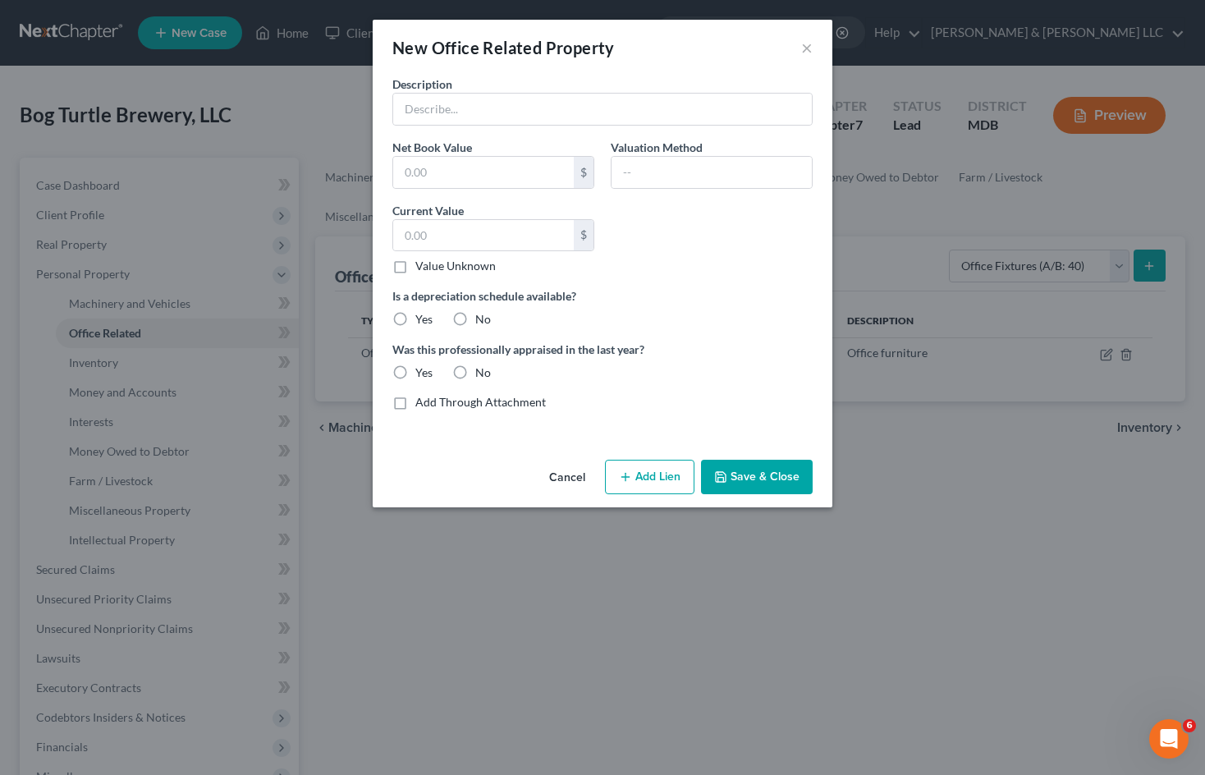
click at [415, 315] on label "Yes" at bounding box center [423, 319] width 17 height 16
click at [422, 315] on input "Yes" at bounding box center [427, 316] width 11 height 11
radio input "true"
drag, startPoint x: 402, startPoint y: 369, endPoint x: 576, endPoint y: 333, distance: 177.0
click at [415, 368] on label "Yes" at bounding box center [423, 373] width 17 height 16
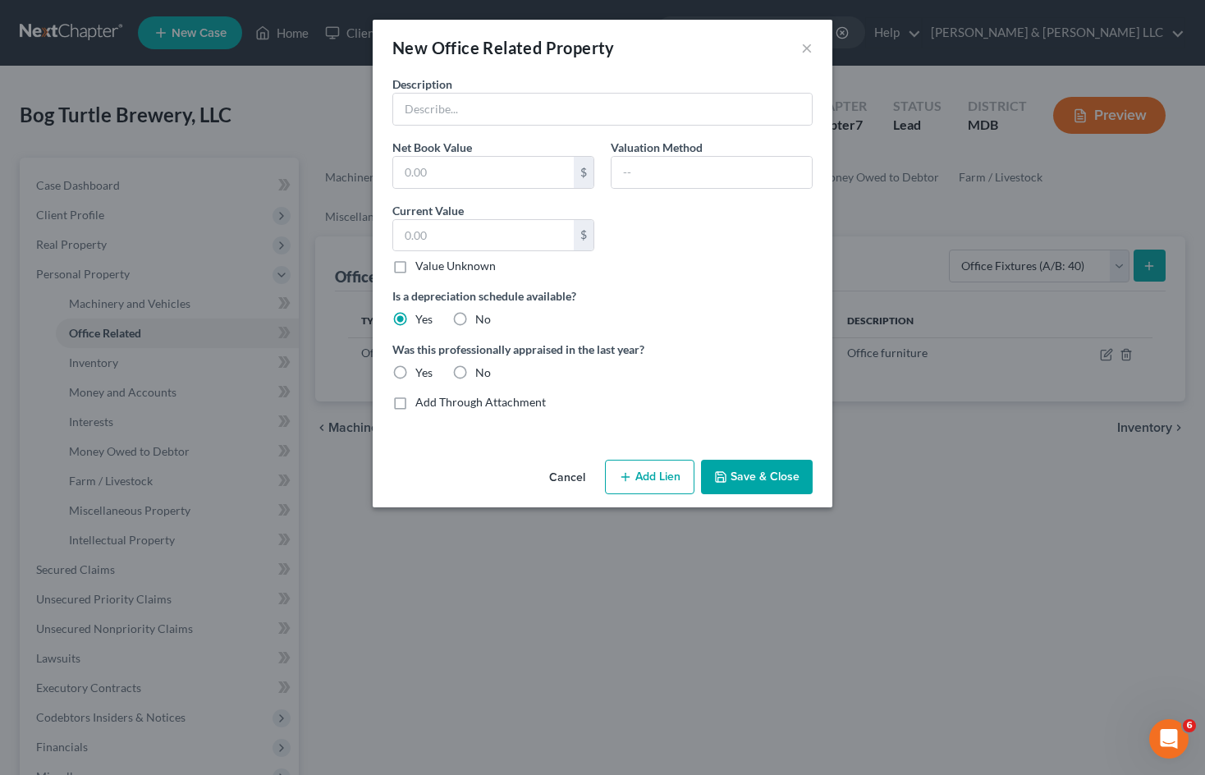
click at [422, 368] on input "Yes" at bounding box center [427, 370] width 11 height 11
radio input "true"
drag, startPoint x: 529, startPoint y: 109, endPoint x: 539, endPoint y: 124, distance: 18.2
click at [529, 109] on input "text" at bounding box center [602, 109] width 419 height 31
click at [476, 107] on input "text" at bounding box center [602, 109] width 419 height 31
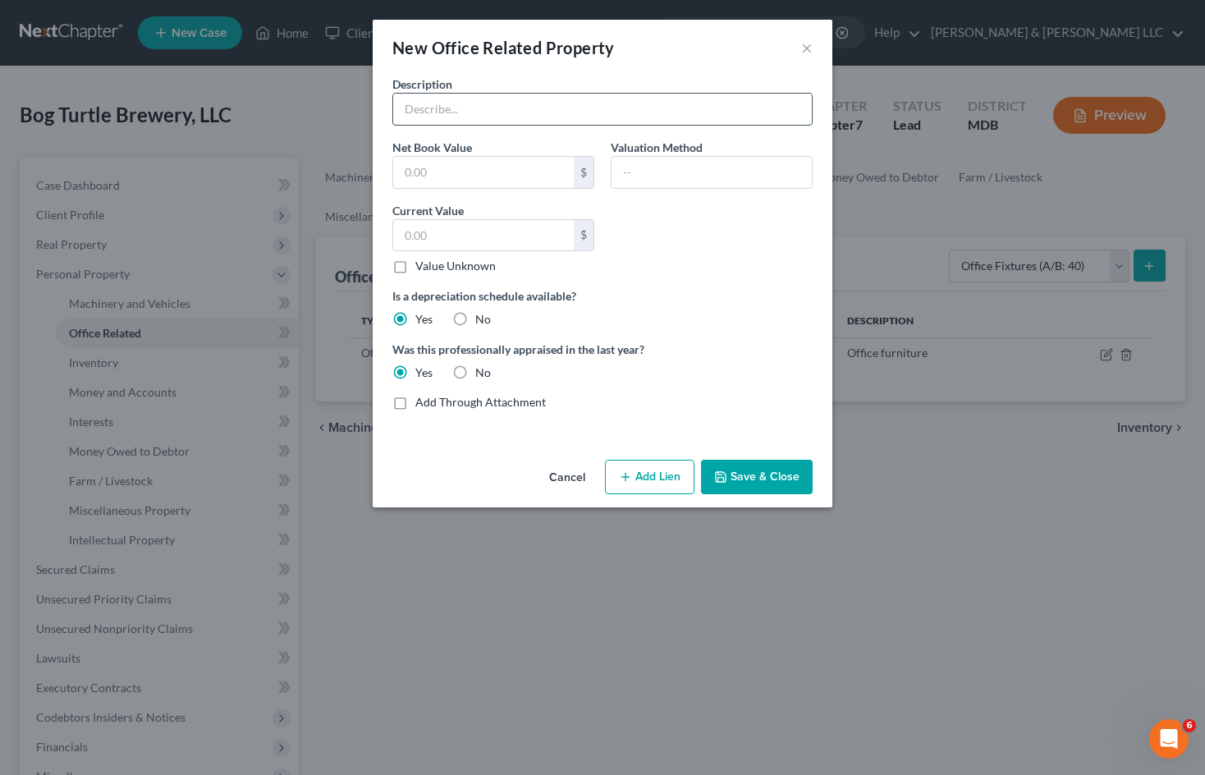
click at [542, 116] on input "text" at bounding box center [602, 109] width 419 height 31
click at [512, 117] on input "text" at bounding box center [602, 109] width 419 height 31
type input "[PERSON_NAME]"
type input "3,745"
click at [678, 175] on input "text" at bounding box center [712, 172] width 200 height 31
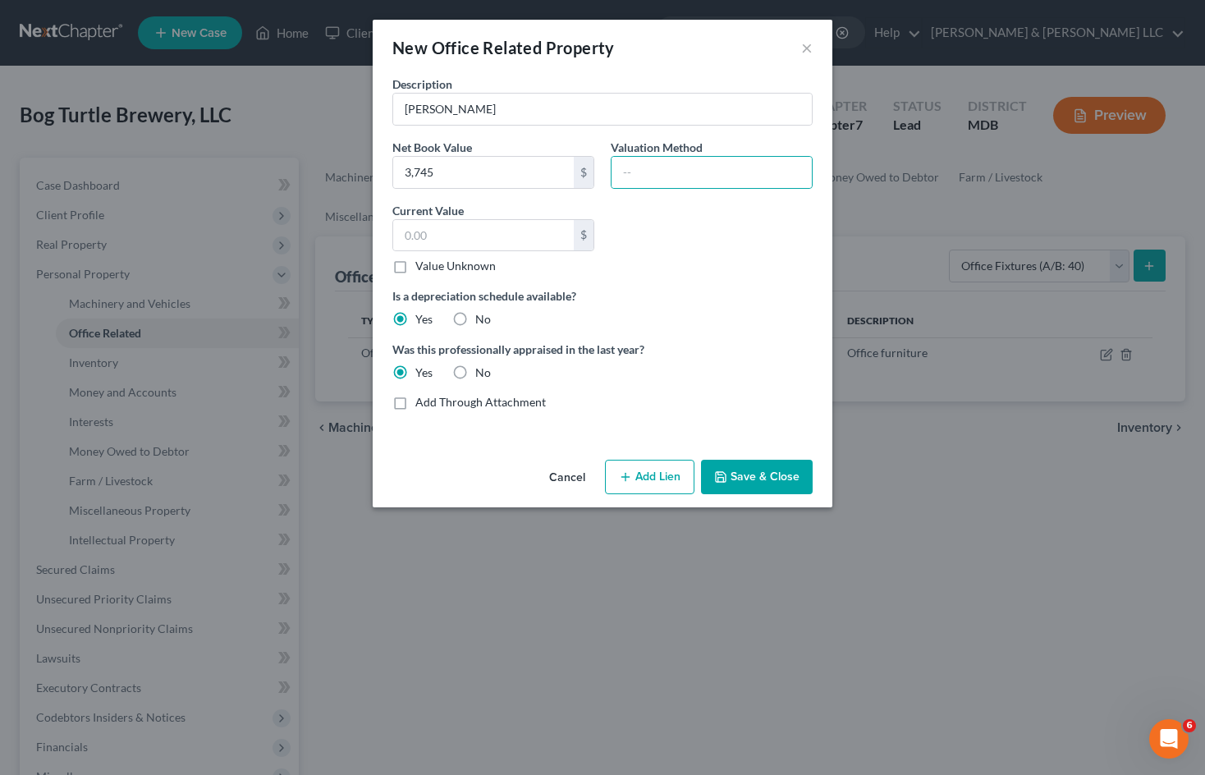
click at [742, 347] on label "Was this professionally appraised in the last year?" at bounding box center [602, 349] width 420 height 17
click at [648, 180] on input "text" at bounding box center [712, 172] width 200 height 31
type input "Purchase price"
click at [482, 234] on input "text" at bounding box center [483, 235] width 181 height 31
click at [480, 112] on input "[PERSON_NAME]" at bounding box center [602, 109] width 419 height 31
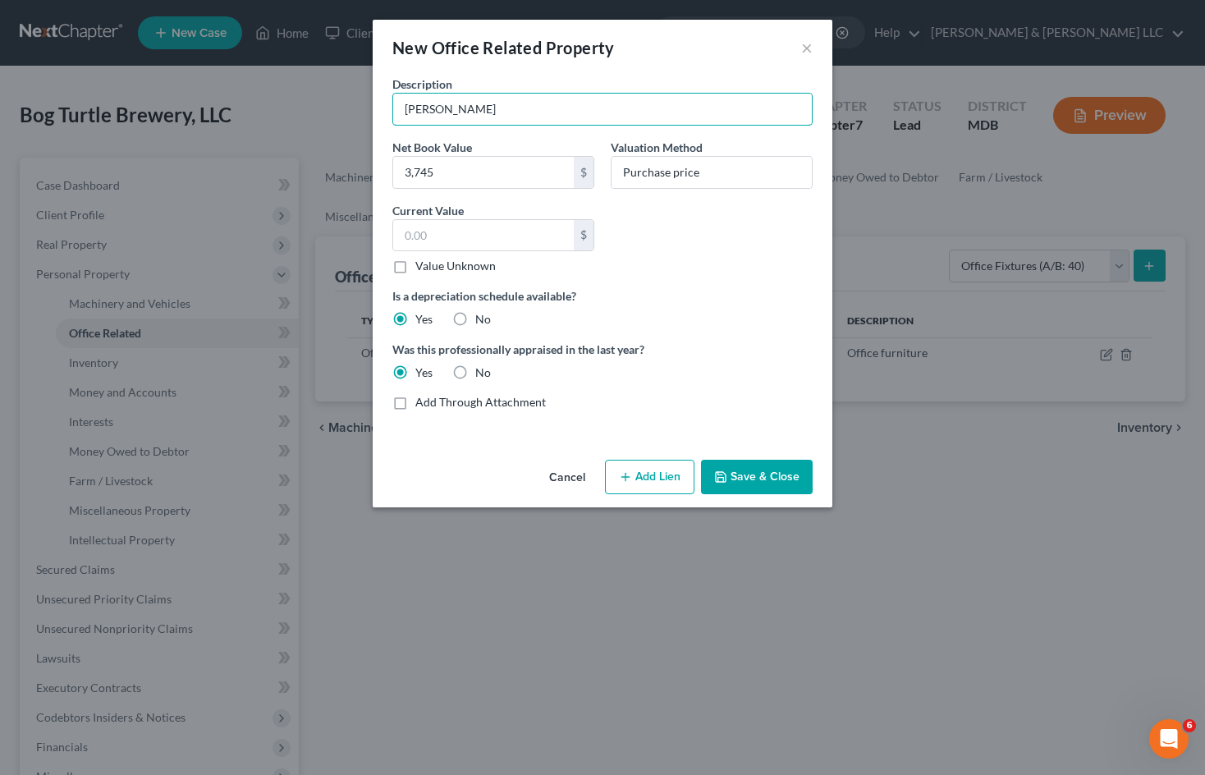
drag, startPoint x: 480, startPoint y: 112, endPoint x: 379, endPoint y: 107, distance: 101.1
click at [379, 108] on div "Description Boil Kettle Net Book Value 3,745 $ Valuation Method Purchase price …" at bounding box center [603, 265] width 460 height 378
type input "Brewery Equipment"
click at [484, 236] on input "text" at bounding box center [483, 235] width 181 height 31
type input "54,539"
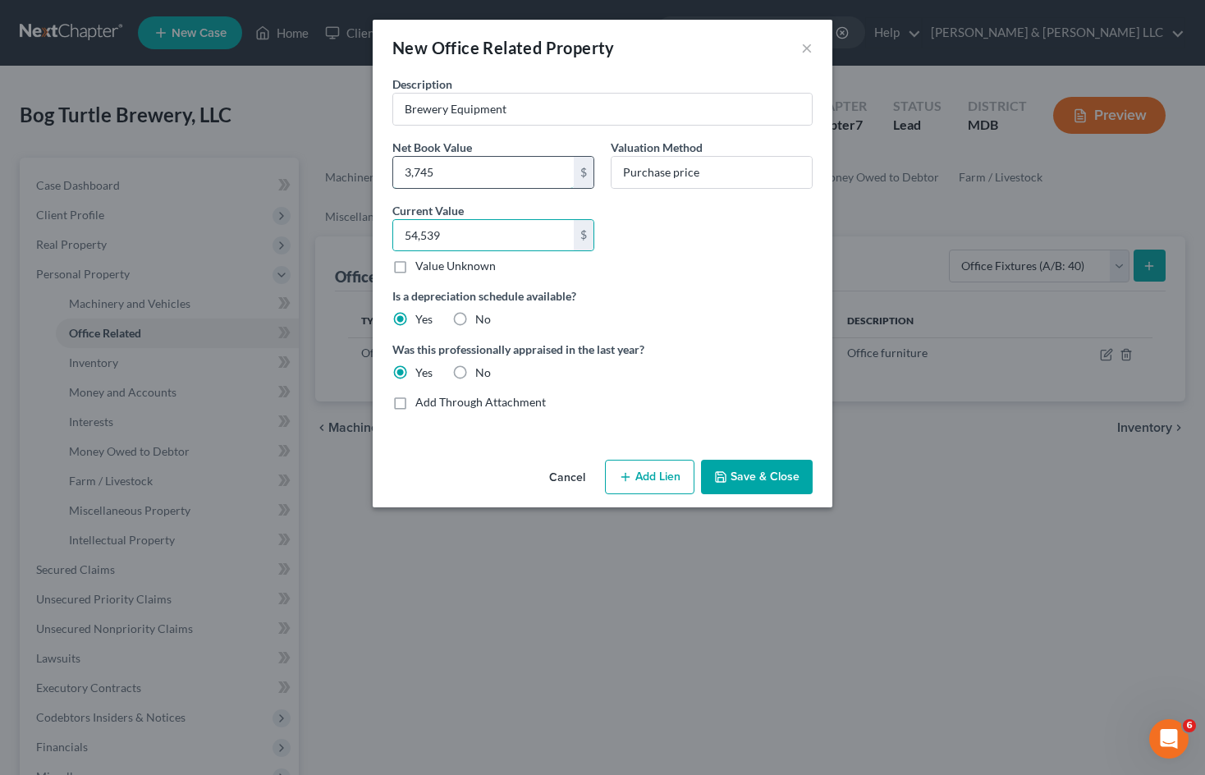
click at [504, 167] on input "3,745" at bounding box center [483, 172] width 181 height 31
click at [383, 221] on div "Description Brewery Equipment Net Book Value 3,745 $ Valuation Method Purchase …" at bounding box center [603, 265] width 460 height 378
drag, startPoint x: 714, startPoint y: 169, endPoint x: 727, endPoint y: 174, distance: 13.3
click at [714, 168] on input "Purchase price" at bounding box center [712, 172] width 200 height 31
drag, startPoint x: 727, startPoint y: 174, endPoint x: 672, endPoint y: 234, distance: 81.4
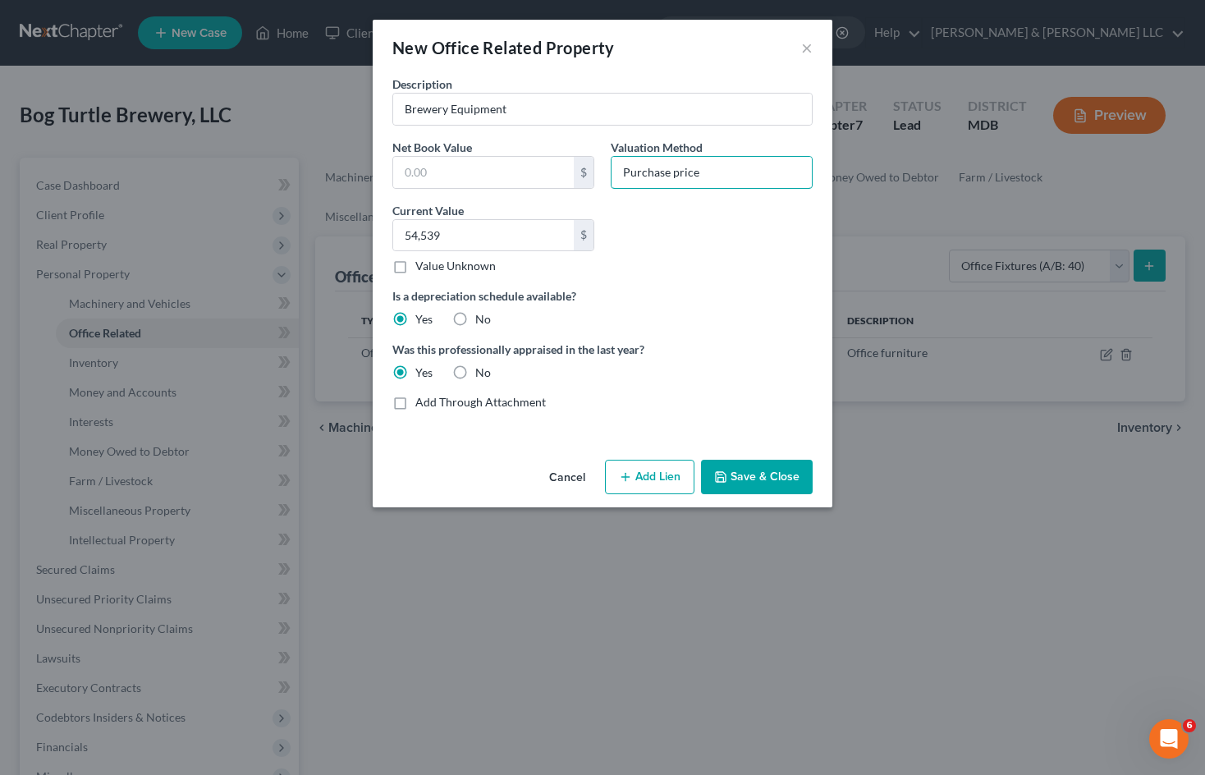
click at [609, 172] on div "Valuation Method Purchase price" at bounding box center [712, 164] width 218 height 50
drag, startPoint x: 461, startPoint y: 170, endPoint x: 718, endPoint y: 253, distance: 269.3
click at [461, 170] on input "text" at bounding box center [483, 172] width 181 height 31
click at [763, 176] on input "text" at bounding box center [712, 172] width 200 height 31
type input "FMV"
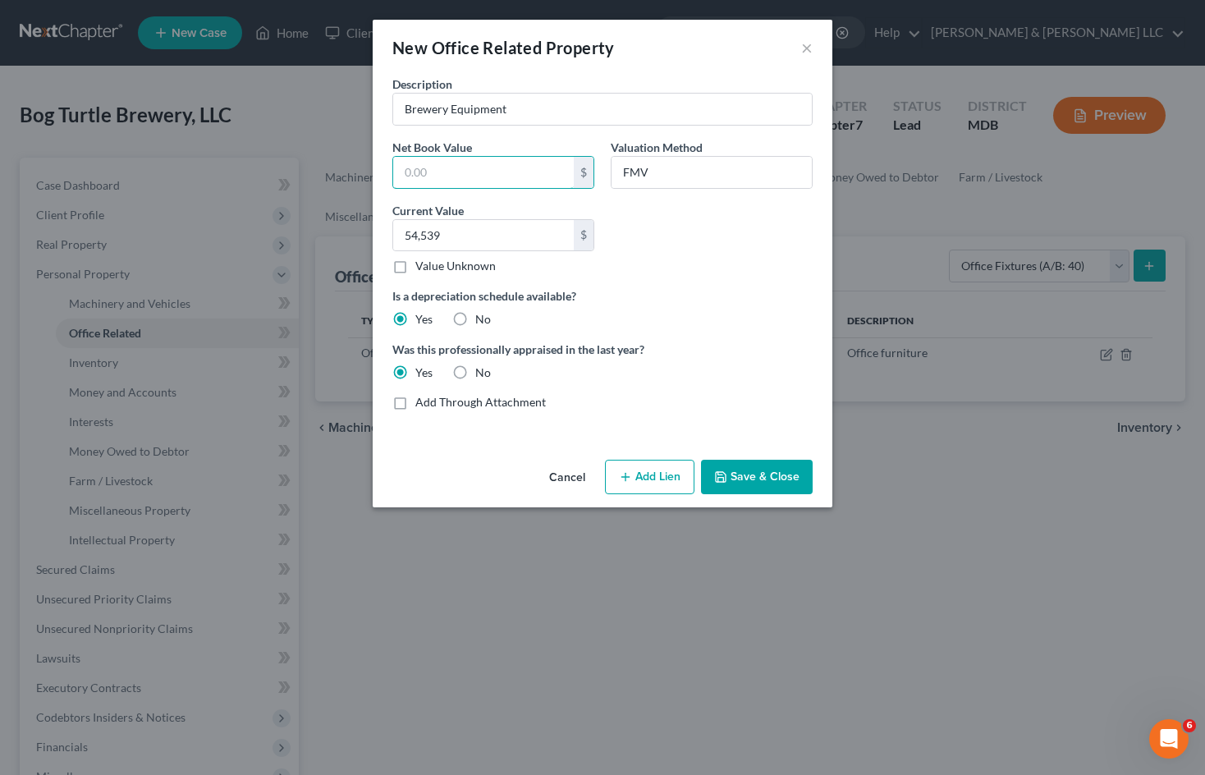
drag, startPoint x: 516, startPoint y: 163, endPoint x: 714, endPoint y: 611, distance: 489.7
click at [516, 163] on input "text" at bounding box center [483, 172] width 181 height 31
drag, startPoint x: 420, startPoint y: 175, endPoint x: 1203, endPoint y: 383, distance: 809.6
click at [420, 175] on input "text" at bounding box center [483, 172] width 181 height 31
drag, startPoint x: 505, startPoint y: 165, endPoint x: 1202, endPoint y: 322, distance: 714.6
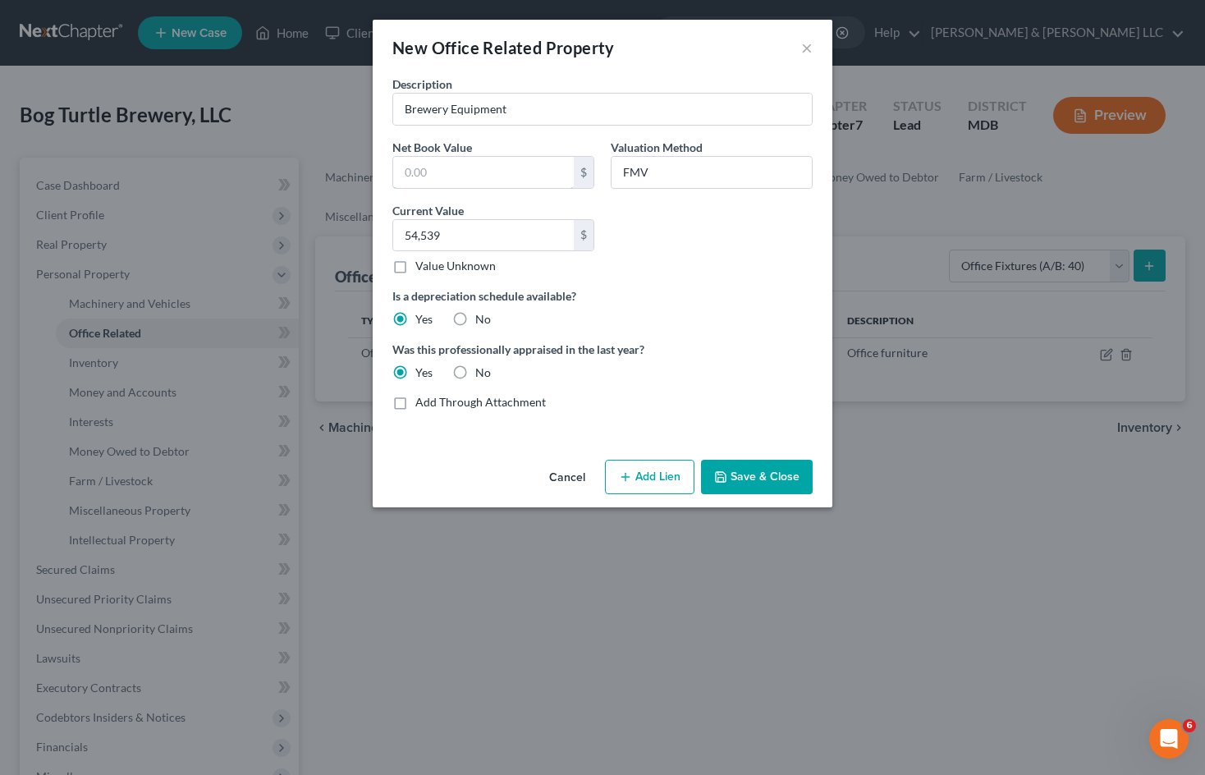
click at [505, 165] on input "text" at bounding box center [483, 172] width 181 height 31
click at [544, 178] on input "text" at bounding box center [483, 172] width 181 height 31
click at [773, 481] on button "Save & Close" at bounding box center [757, 477] width 112 height 34
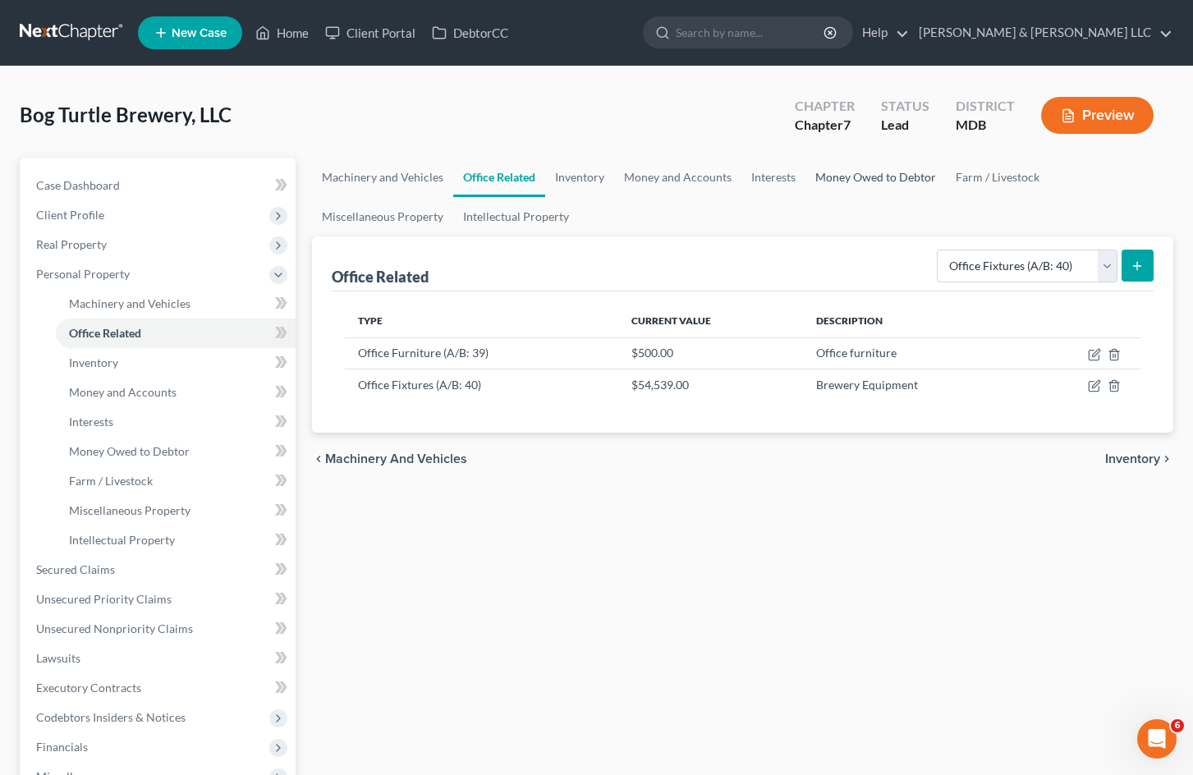
click at [898, 182] on link "Money Owed to Debtor" at bounding box center [876, 177] width 140 height 39
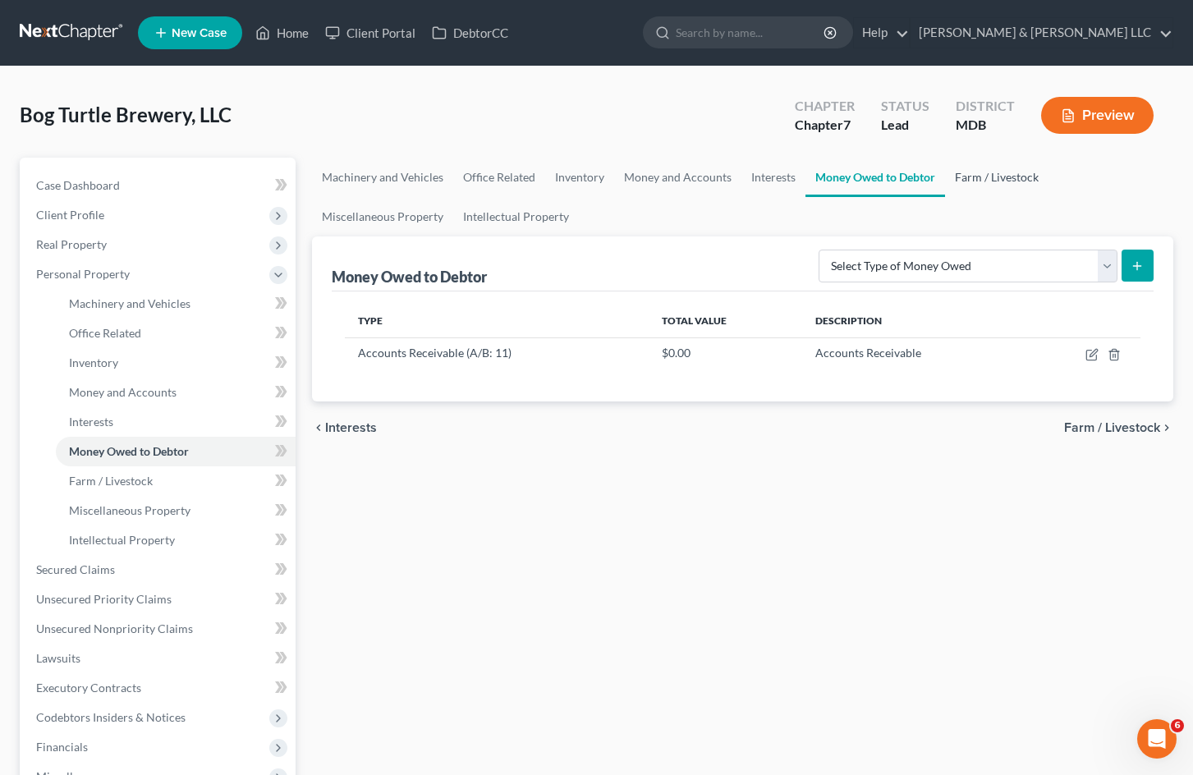
click at [979, 179] on link "Farm / Livestock" at bounding box center [996, 177] width 103 height 39
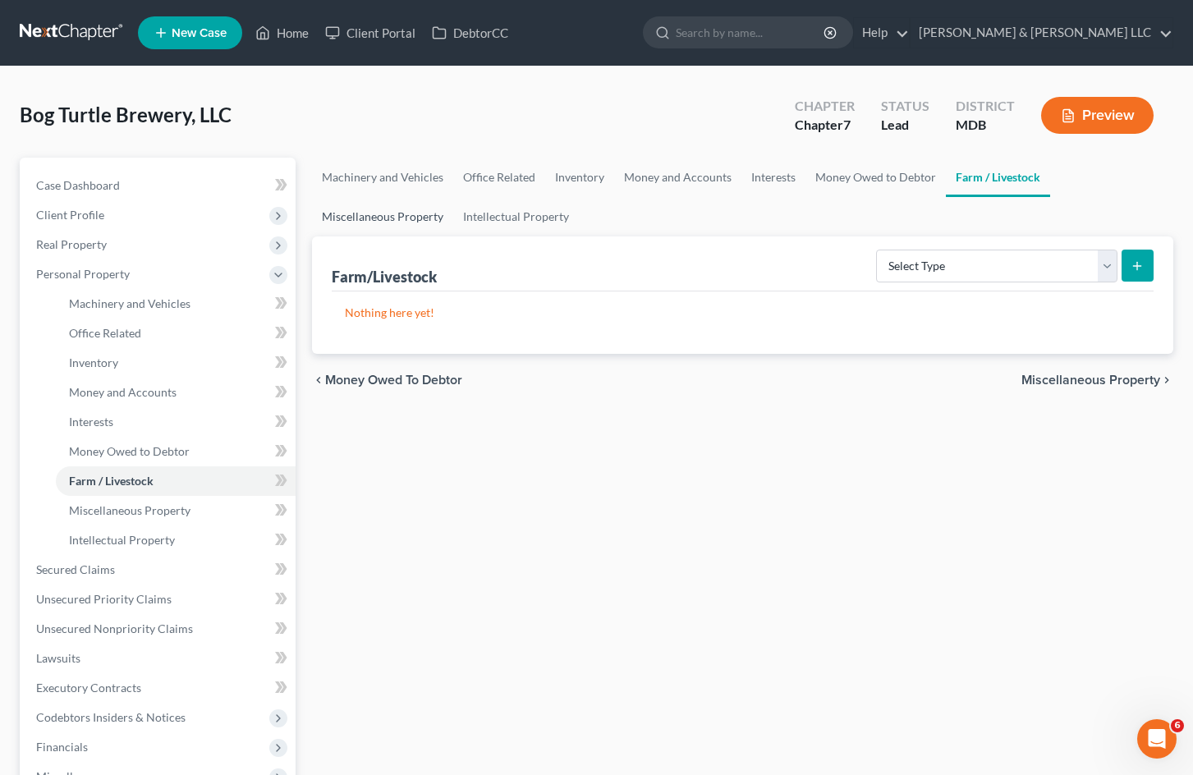
click at [415, 223] on link "Miscellaneous Property" at bounding box center [382, 216] width 141 height 39
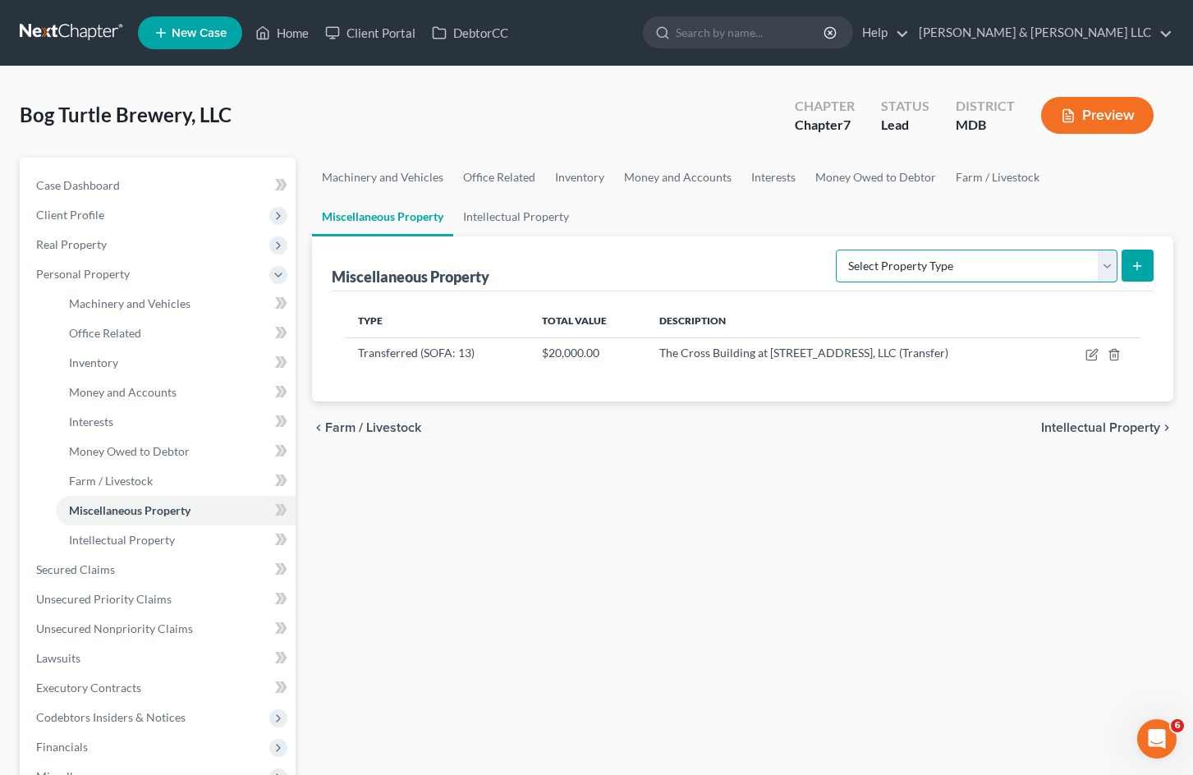
click at [1045, 265] on select "Select Property Type Assigned for Creditor Benefit [DATE] (SOFA: 8) Assigned to…" at bounding box center [977, 266] width 282 height 33
drag, startPoint x: 1019, startPoint y: 265, endPoint x: 601, endPoint y: 215, distance: 420.9
click at [1019, 265] on select "Select Property Type Assigned for Creditor Benefit [DATE] (SOFA: 8) Assigned to…" at bounding box center [977, 266] width 282 height 33
click at [561, 218] on link "Intellectual Property" at bounding box center [516, 216] width 126 height 39
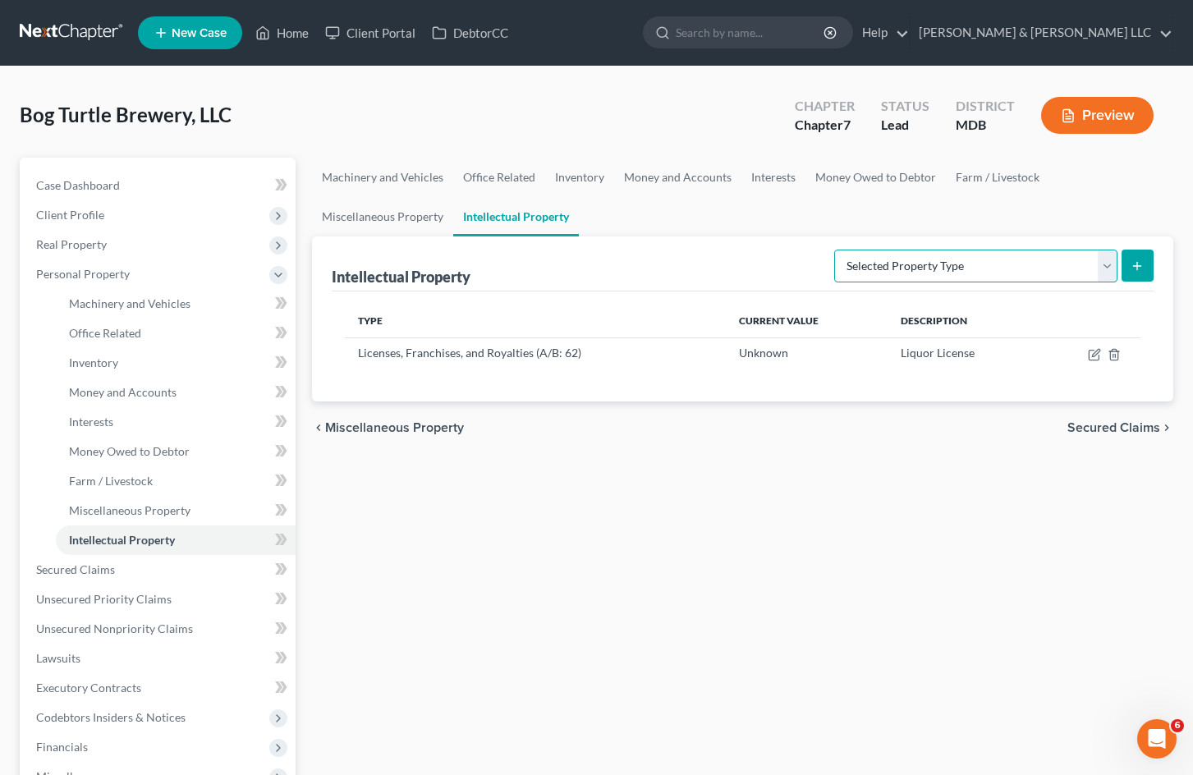
click at [892, 258] on select "Selected Property Type Customer Lists (A/B: 63) Goodwill (A/B: 65) Internet Dom…" at bounding box center [975, 266] width 283 height 33
click at [985, 172] on link "Farm / Livestock" at bounding box center [997, 177] width 103 height 39
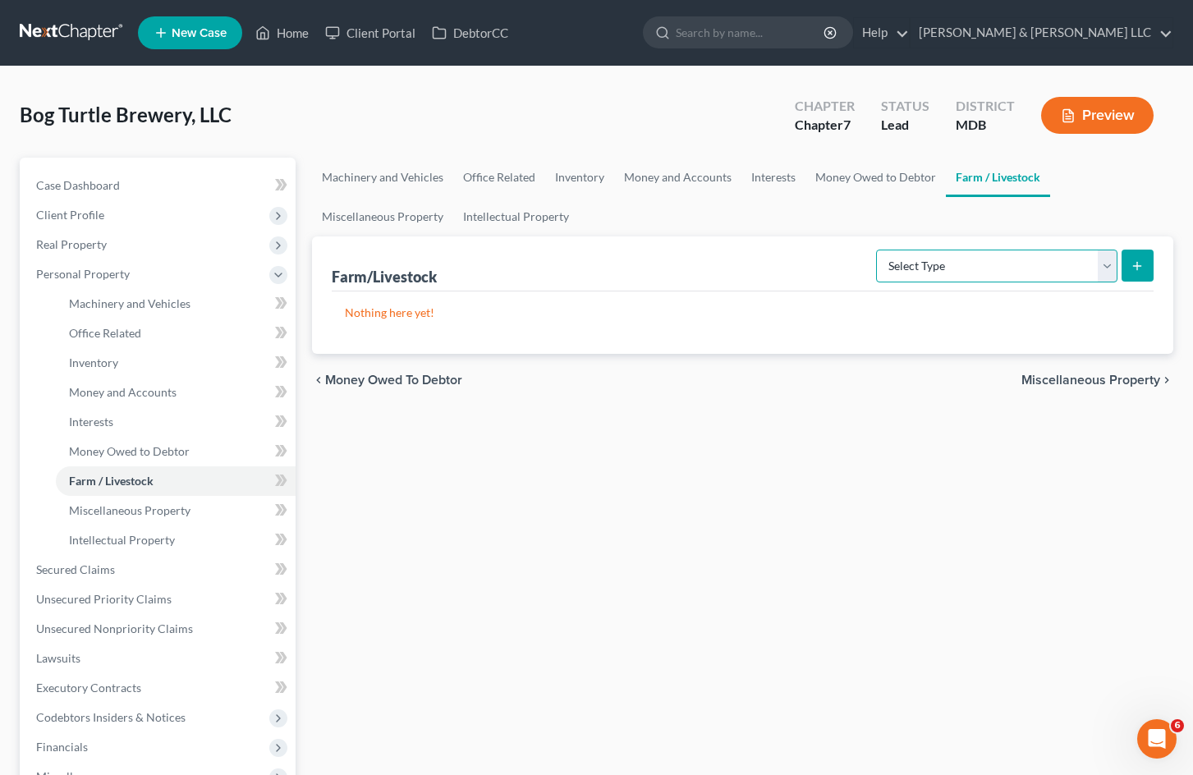
click at [933, 273] on select "Select Type Animals & Livestock (A/B: 29) Crops: Growing or Harvested (A/B: 28)…" at bounding box center [996, 266] width 241 height 33
click at [865, 182] on link "Money Owed to Debtor" at bounding box center [876, 177] width 140 height 39
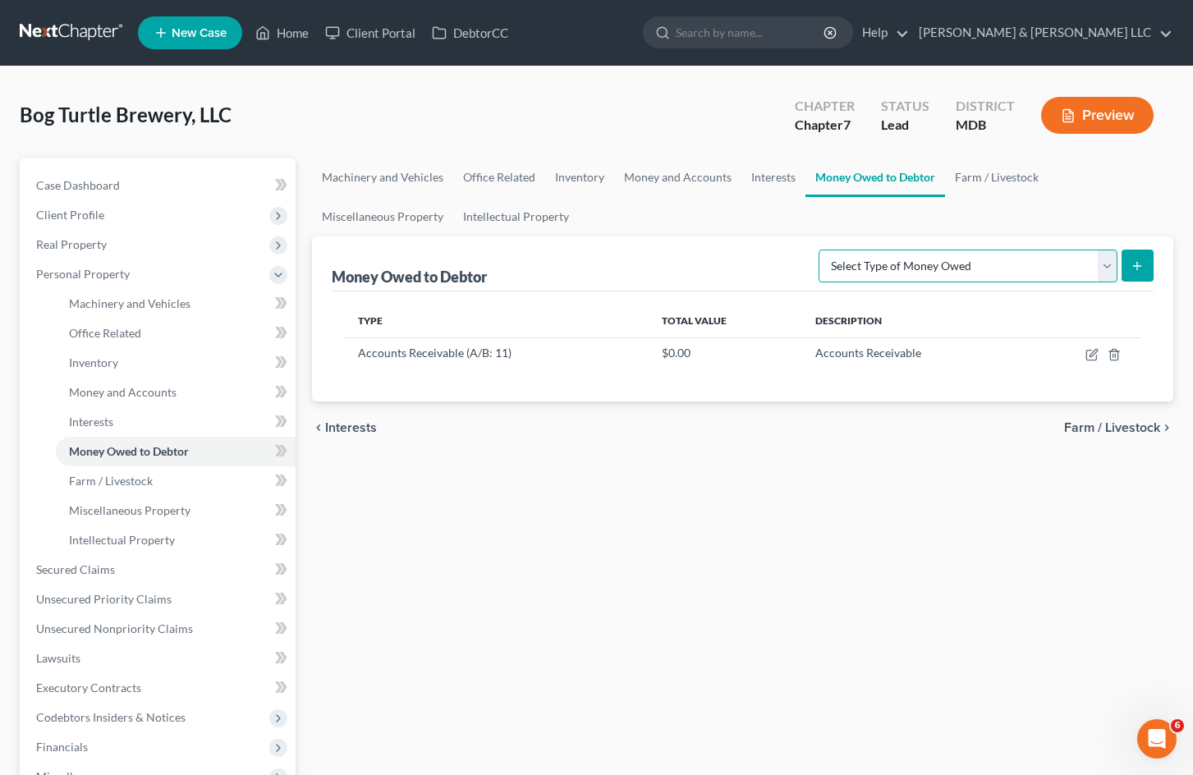
click at [904, 266] on select "Select Type of Money Owed Accounts Receivable (A/B: 11) Causes of Action Agains…" at bounding box center [968, 266] width 299 height 33
drag, startPoint x: 783, startPoint y: 185, endPoint x: 831, endPoint y: 223, distance: 61.3
click at [783, 185] on link "Interests" at bounding box center [773, 177] width 64 height 39
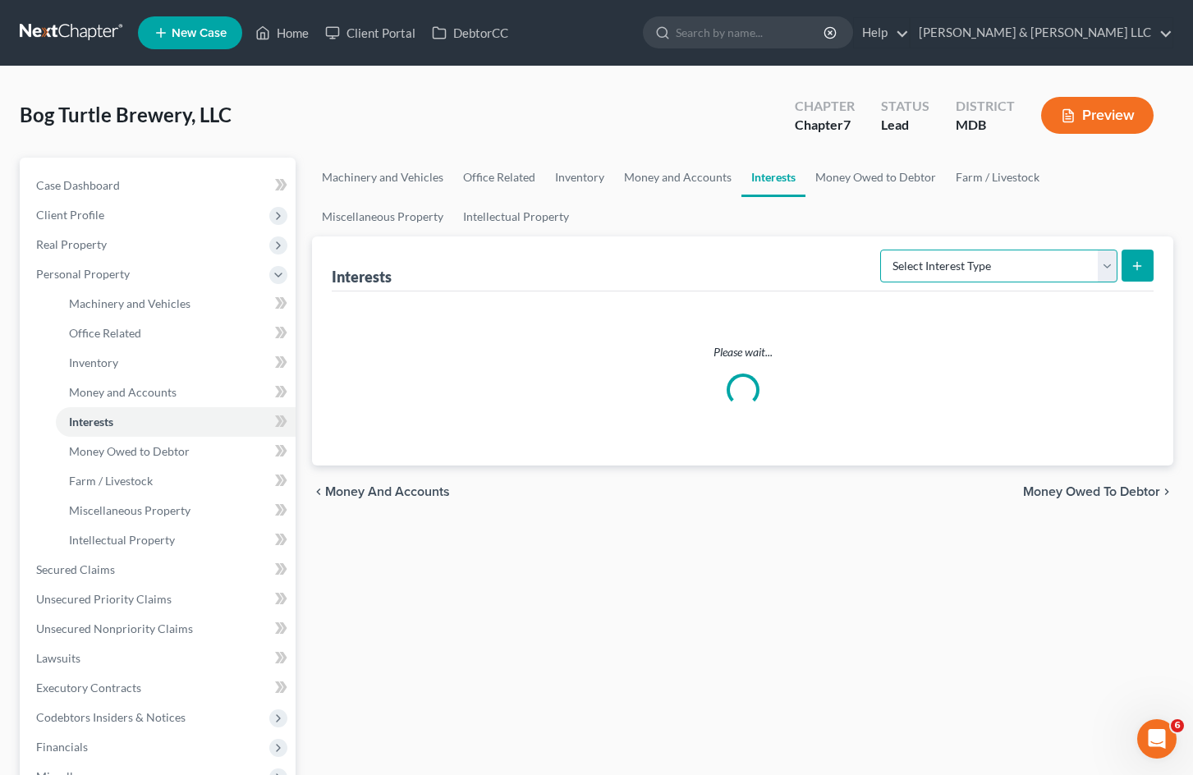
click at [939, 265] on select "Select Interest Type Bond (A/B: 16) Incorporated Business (A/B: 15) Insurance P…" at bounding box center [998, 266] width 237 height 33
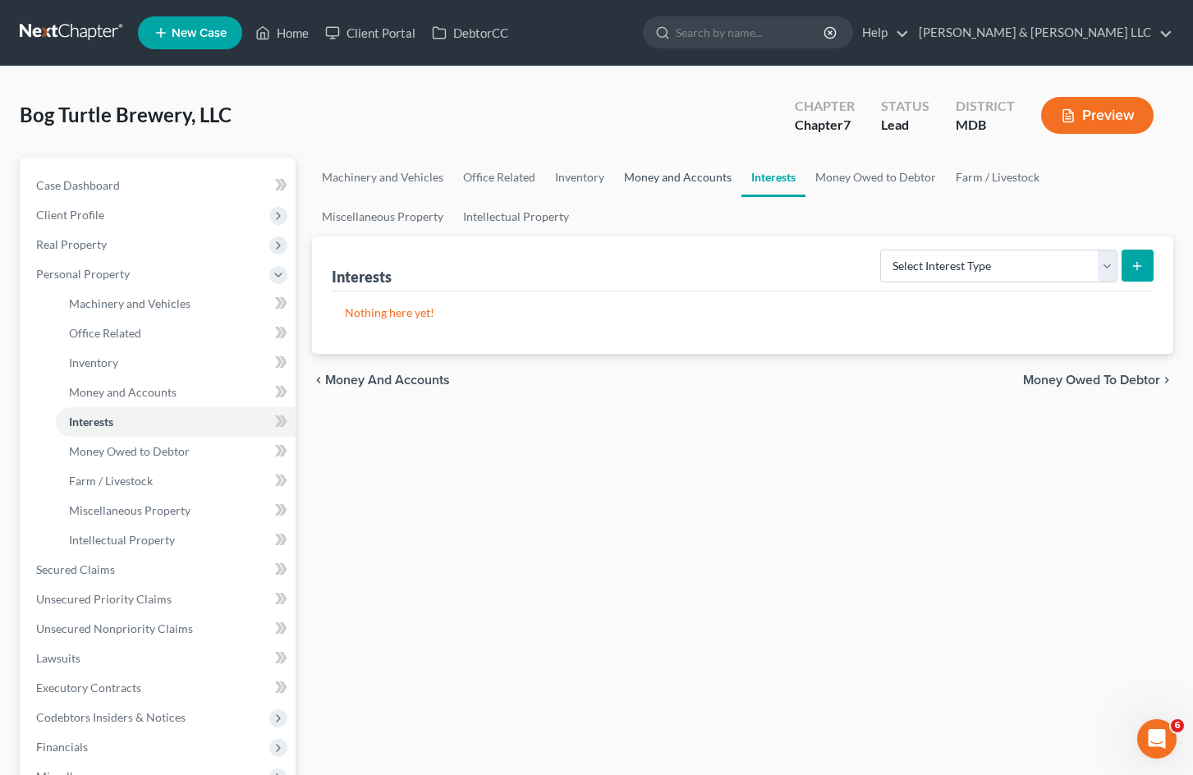
click at [689, 180] on link "Money and Accounts" at bounding box center [677, 177] width 127 height 39
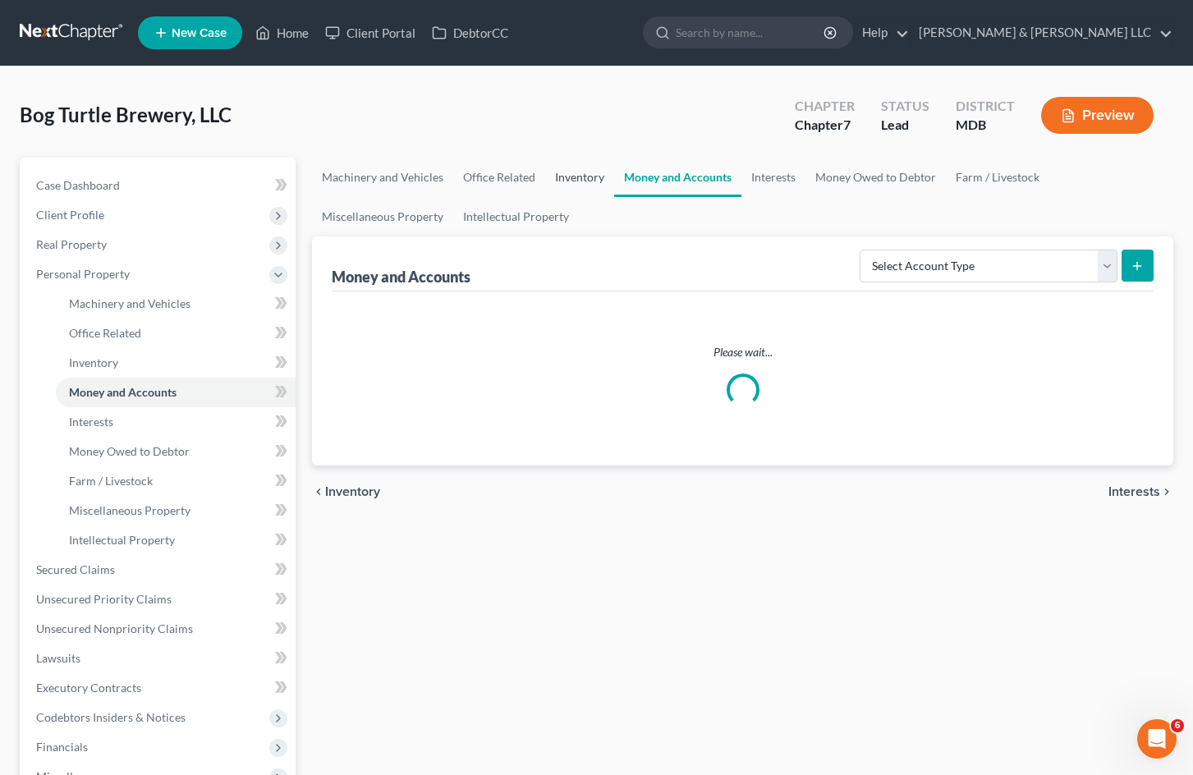
click at [576, 179] on link "Inventory" at bounding box center [579, 177] width 69 height 39
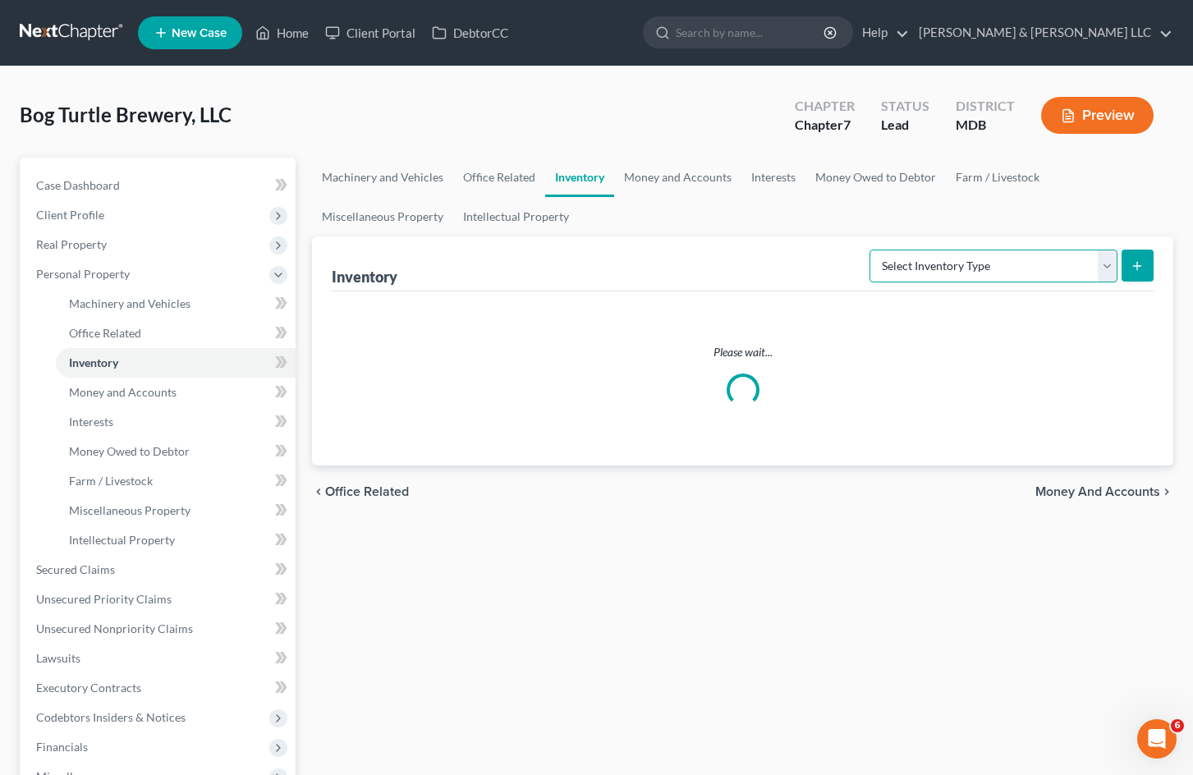
drag, startPoint x: 955, startPoint y: 267, endPoint x: 954, endPoint y: 254, distance: 13.2
click at [955, 267] on select "Select Inventory Type Finished Goods (A/B: 21) Other Inventory or Supplies (A/B…" at bounding box center [994, 266] width 248 height 33
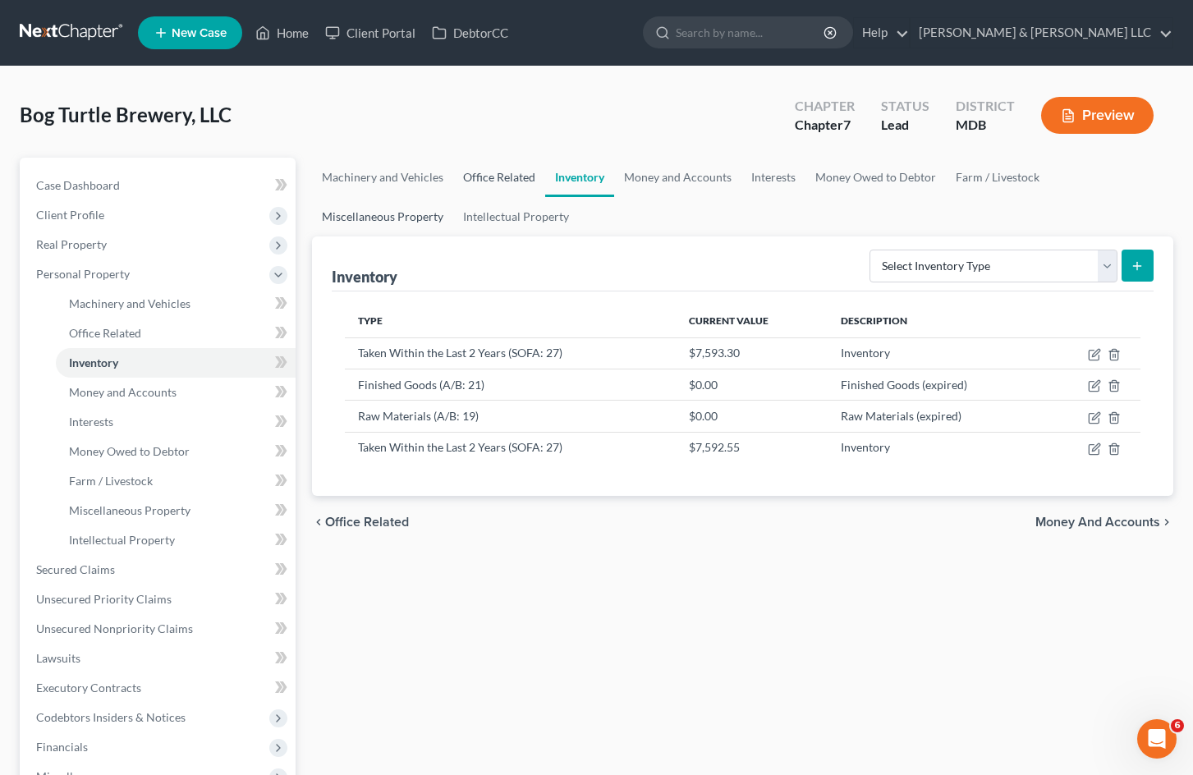
drag, startPoint x: 493, startPoint y: 174, endPoint x: 418, endPoint y: 212, distance: 83.7
click at [493, 174] on link "Office Related" at bounding box center [499, 177] width 92 height 39
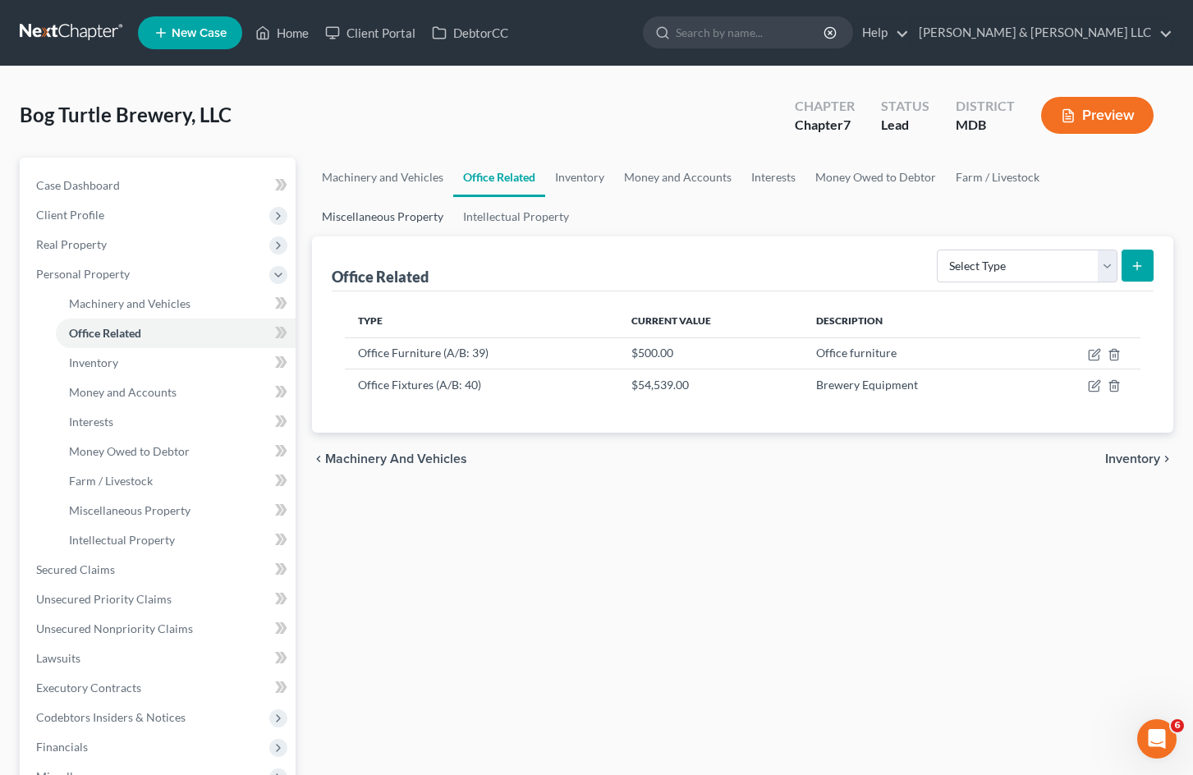
click at [399, 218] on link "Miscellaneous Property" at bounding box center [382, 216] width 141 height 39
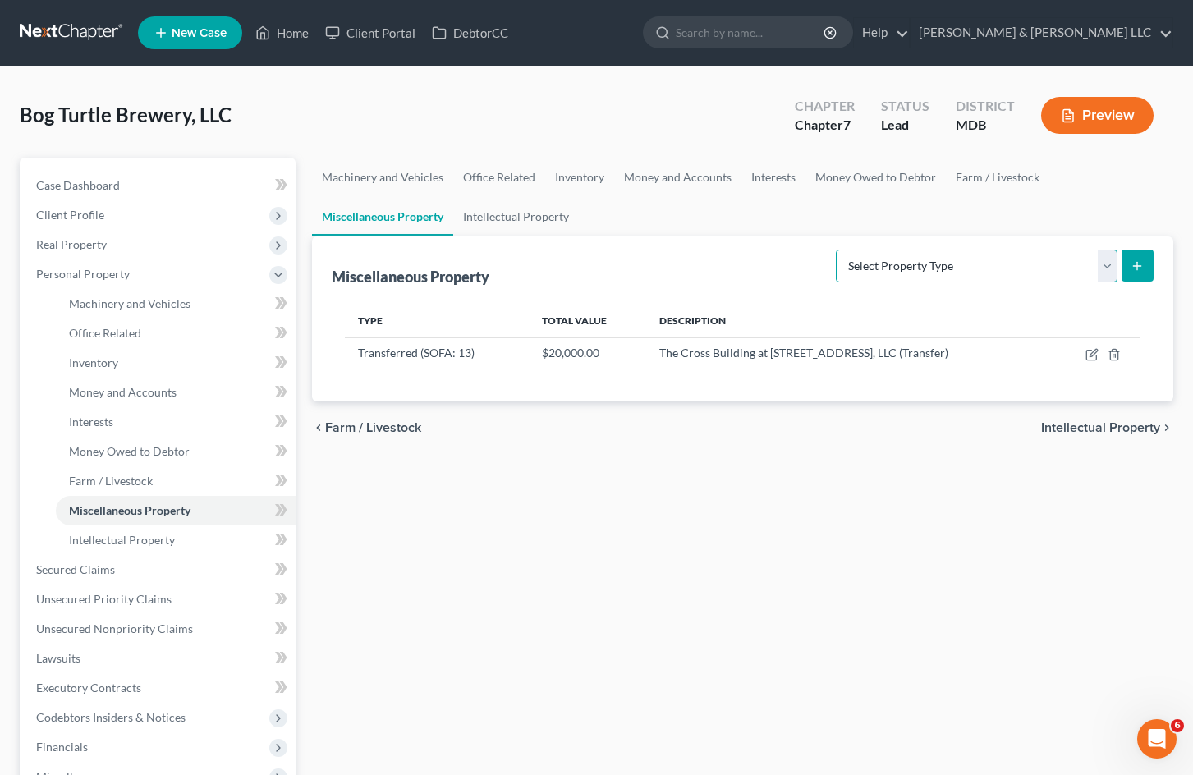
click at [1012, 273] on select "Select Property Type Assigned for Creditor Benefit [DATE] (SOFA: 8) Assigned to…" at bounding box center [977, 266] width 282 height 33
click at [550, 221] on link "Intellectual Property" at bounding box center [516, 216] width 126 height 39
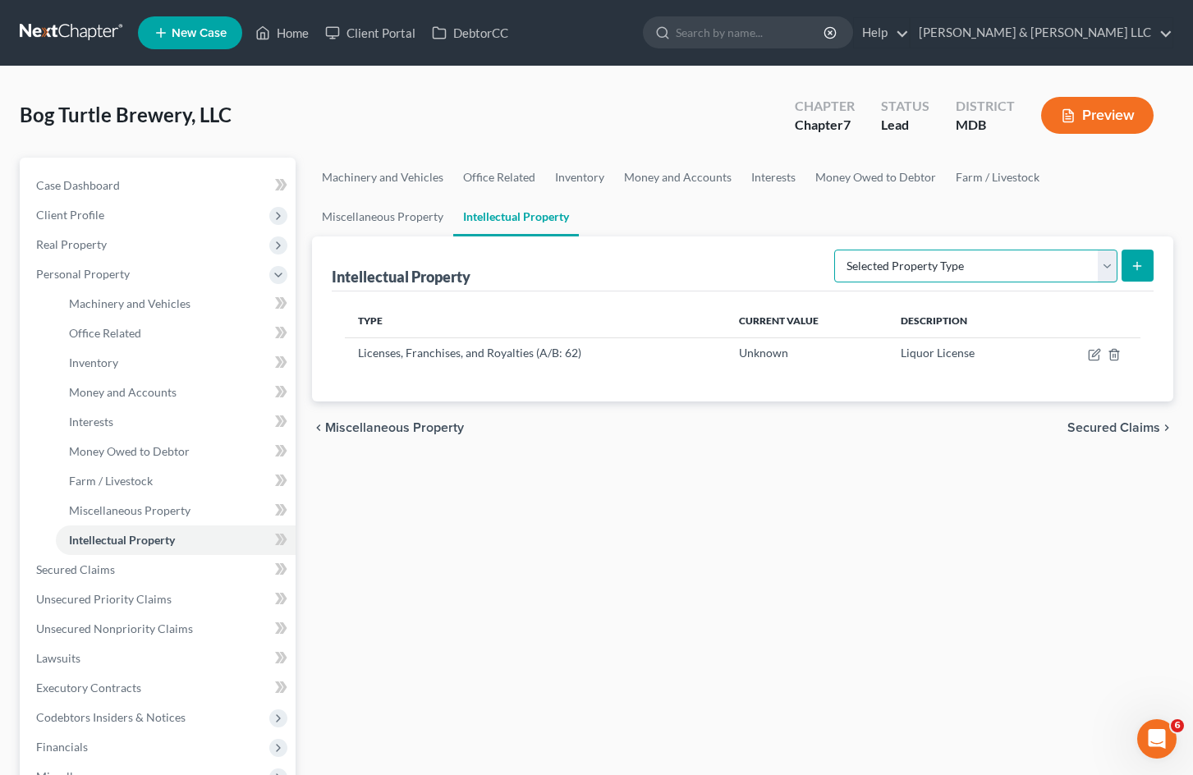
click at [908, 261] on select "Selected Property Type Customer Lists (A/B: 63) Goodwill (A/B: 65) Internet Dom…" at bounding box center [975, 266] width 283 height 33
click at [893, 182] on link "Money Owed to Debtor" at bounding box center [876, 177] width 140 height 39
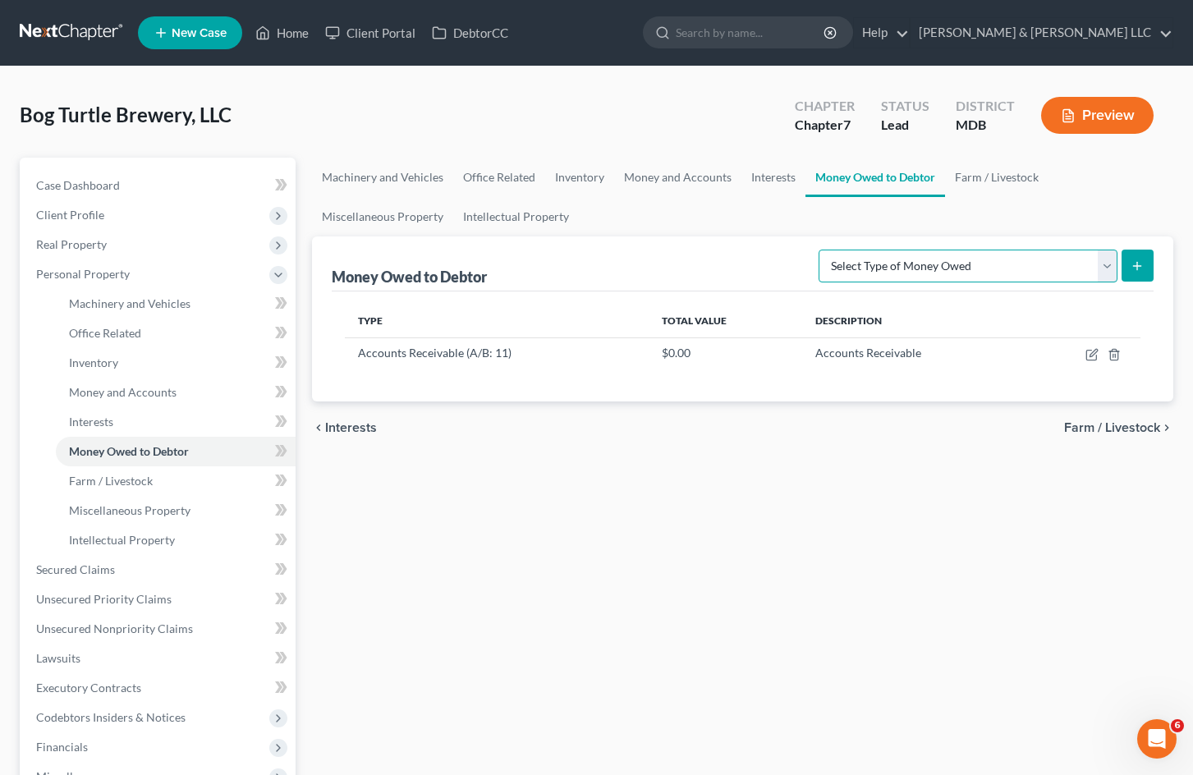
drag, startPoint x: 941, startPoint y: 275, endPoint x: 950, endPoint y: 267, distance: 12.2
click at [941, 275] on select "Select Type of Money Owed Accounts Receivable (A/B: 11) Causes of Action Agains…" at bounding box center [968, 266] width 299 height 33
drag, startPoint x: 986, startPoint y: 161, endPoint x: 988, endPoint y: 175, distance: 14.1
click at [986, 161] on link "Farm / Livestock" at bounding box center [996, 177] width 103 height 39
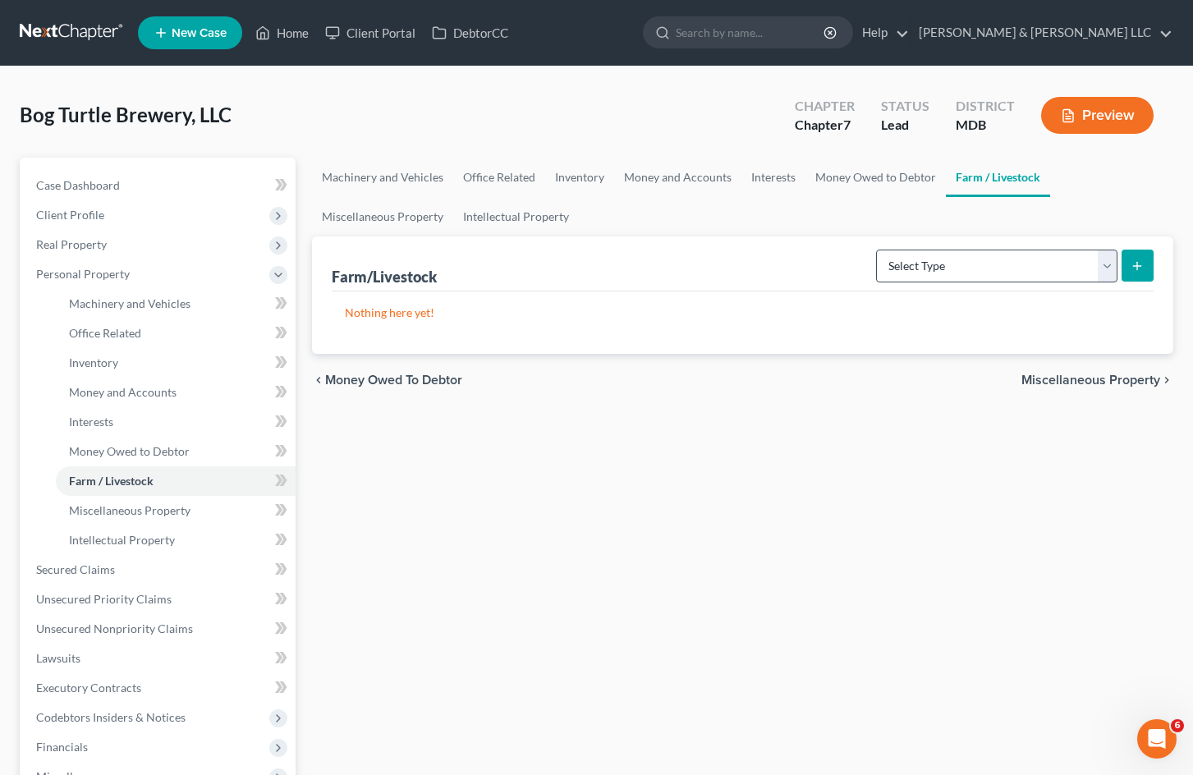
drag, startPoint x: 959, startPoint y: 248, endPoint x: 942, endPoint y: 275, distance: 32.1
click at [959, 249] on div "Select Type Animals & Livestock (A/B: 29) Crops: Growing or Harvested (A/B: 28)…" at bounding box center [1012, 265] width 284 height 44
click at [755, 181] on link "Interests" at bounding box center [773, 177] width 64 height 39
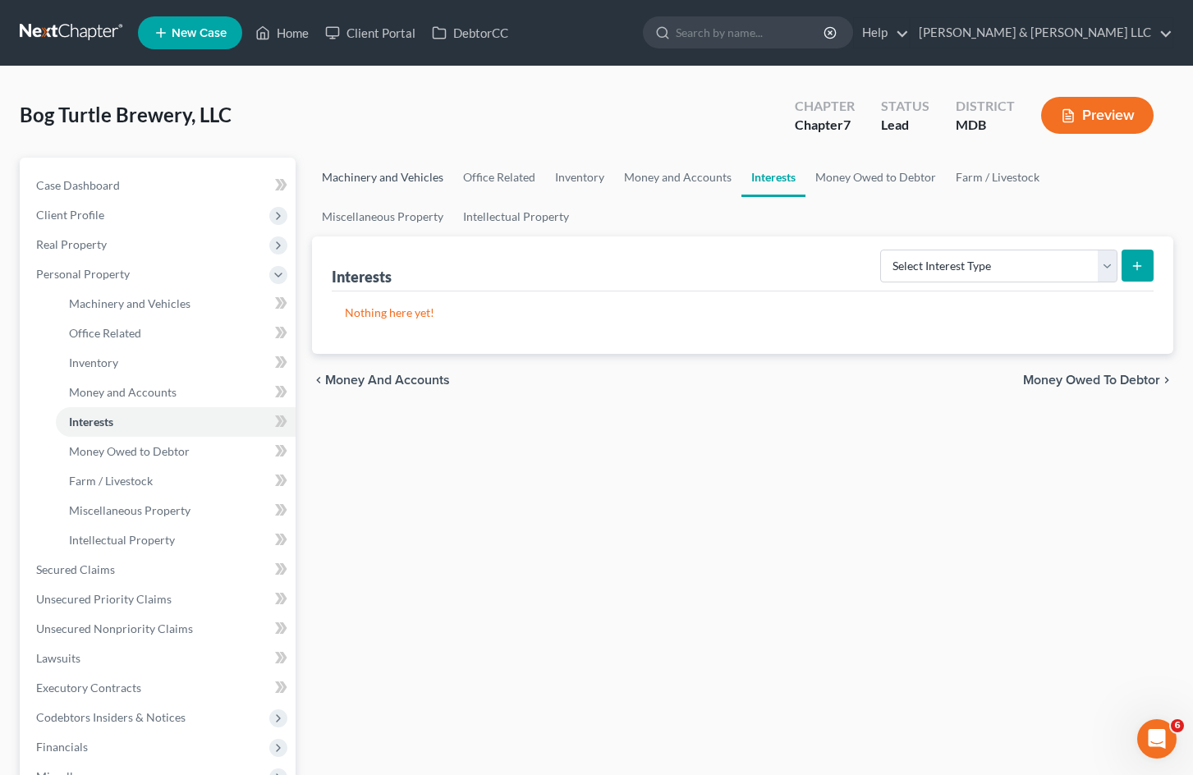
click at [431, 177] on link "Machinery and Vehicles" at bounding box center [382, 177] width 141 height 39
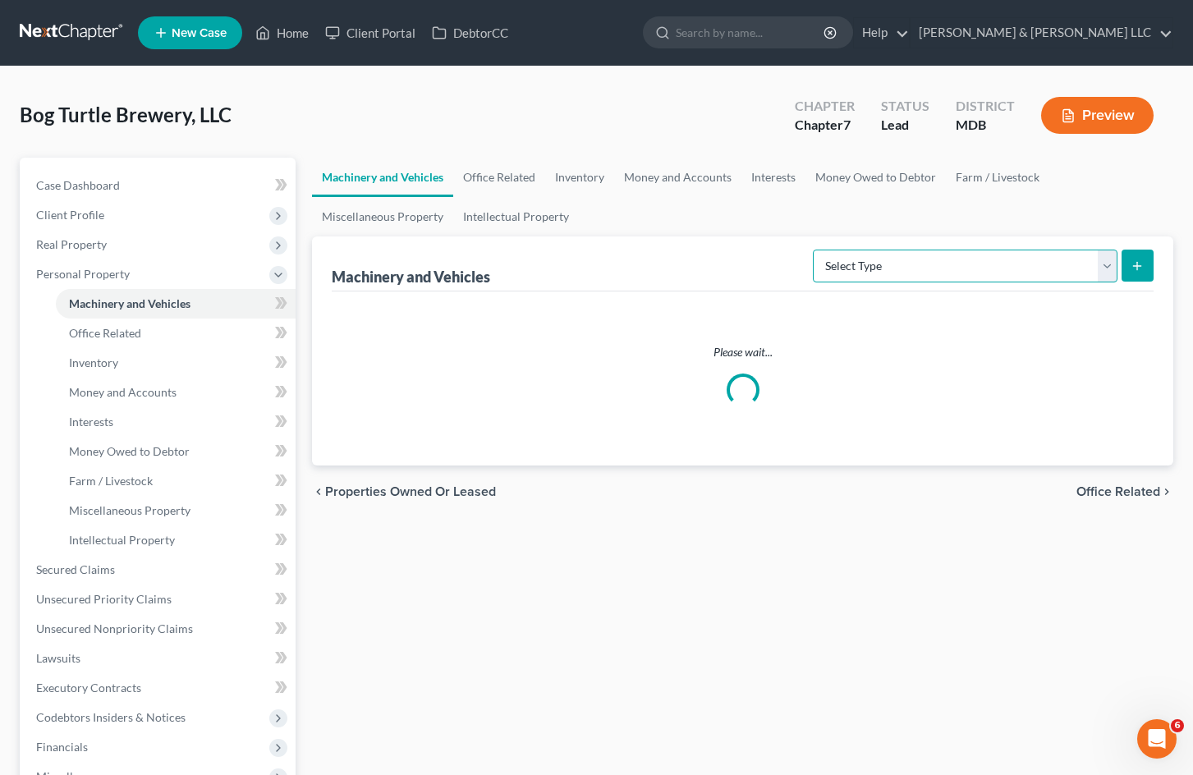
click at [979, 266] on select "Select Type Aircraft (A/B: 49) Other Machinery, Fixtures and Equipment (A/B: 50…" at bounding box center [965, 266] width 305 height 33
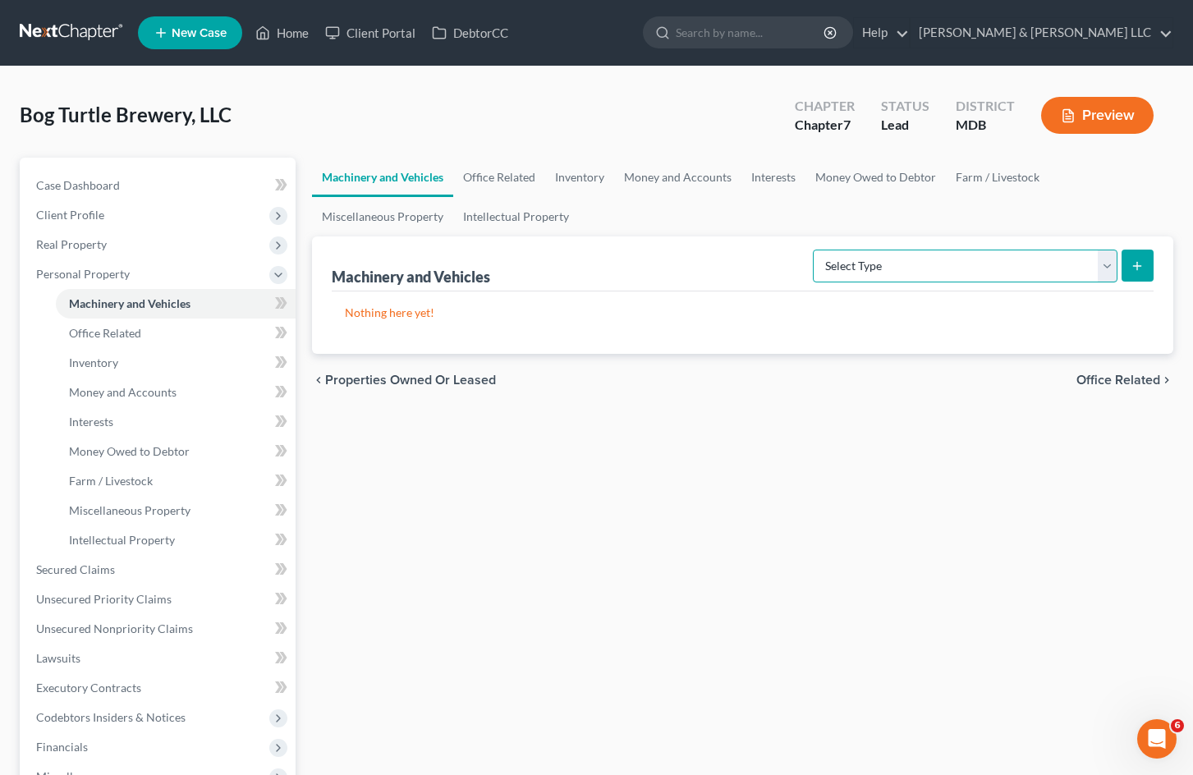
select select "other"
click at [815, 250] on select "Select Type Aircraft (A/B: 49) Other Machinery, Fixtures and Equipment (A/B: 50…" at bounding box center [965, 266] width 305 height 33
click at [1141, 267] on icon "submit" at bounding box center [1137, 265] width 13 height 13
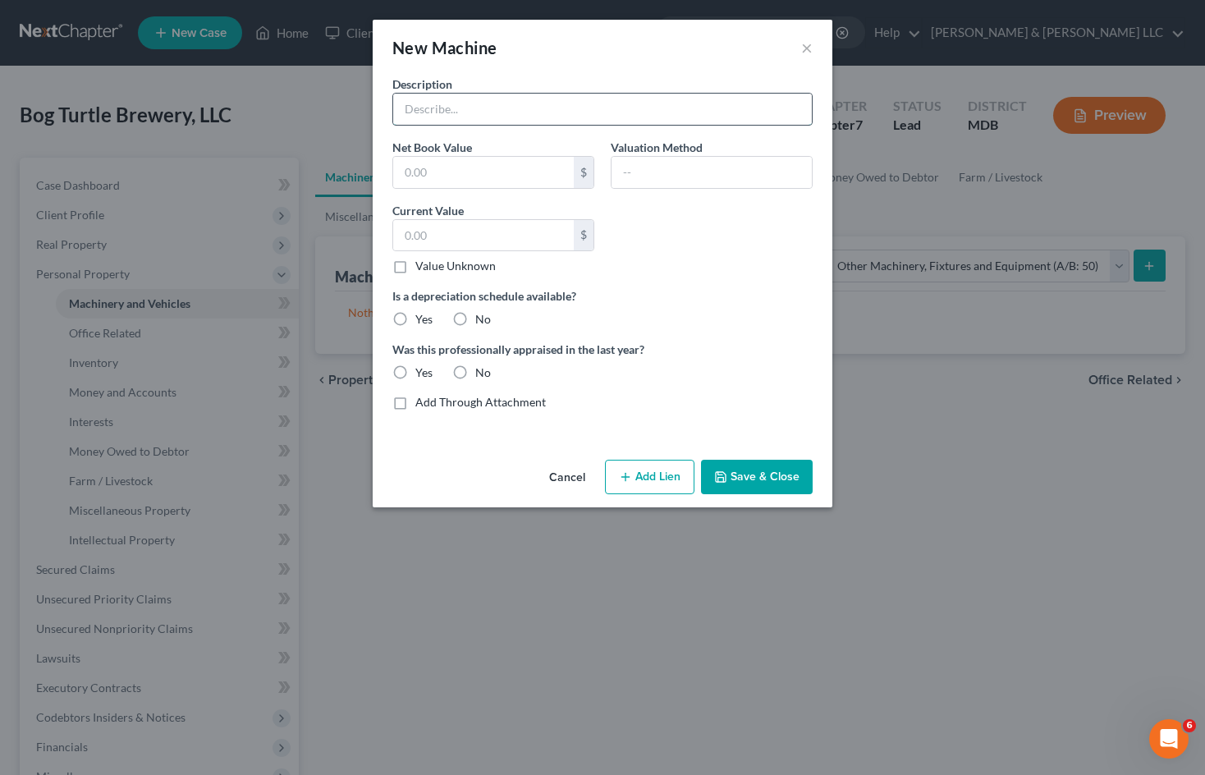
click at [561, 115] on input "text" at bounding box center [602, 109] width 419 height 31
type input "Brewery Equipment"
click at [463, 228] on input "text" at bounding box center [483, 235] width 181 height 31
type input "54,539"
click at [663, 156] on div at bounding box center [712, 172] width 202 height 33
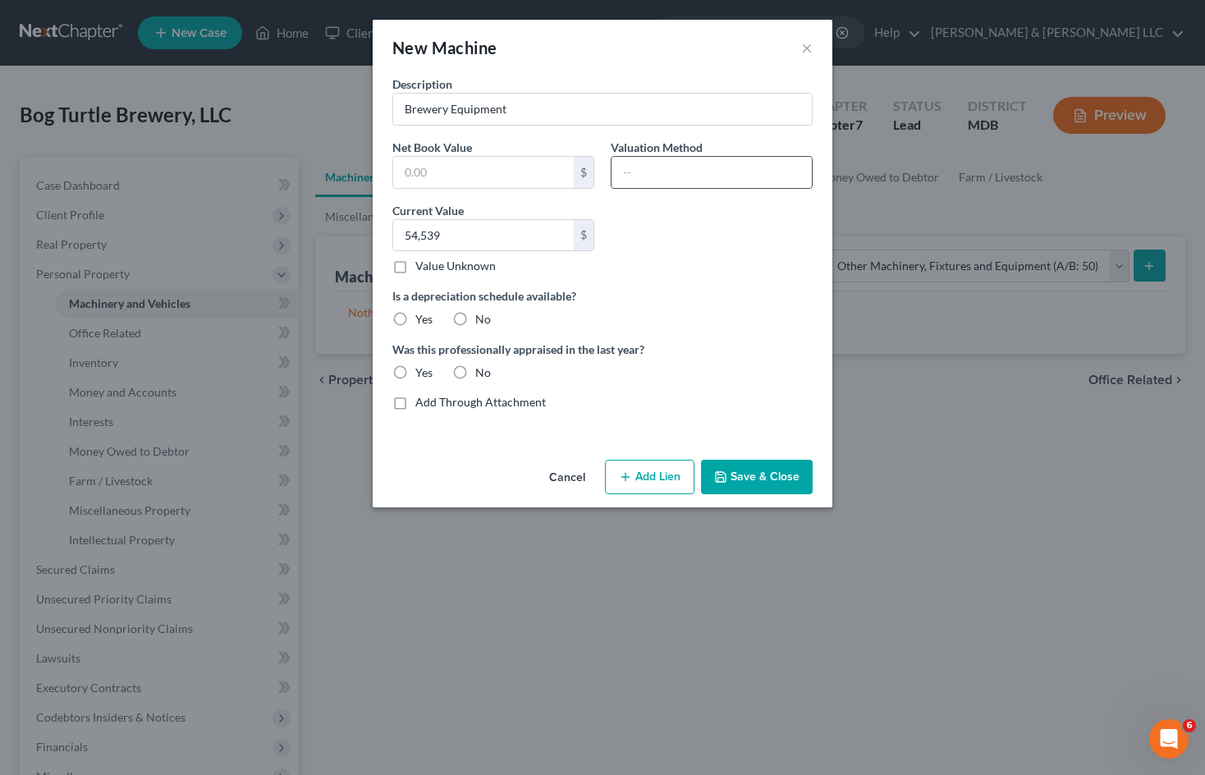
click at [664, 156] on div at bounding box center [712, 172] width 202 height 33
drag, startPoint x: 672, startPoint y: 163, endPoint x: 686, endPoint y: 172, distance: 15.9
click at [672, 163] on input "text" at bounding box center [712, 172] width 200 height 31
drag, startPoint x: 614, startPoint y: 329, endPoint x: 351, endPoint y: 347, distance: 264.1
click at [614, 329] on div "Description Brewery Equipment Net Book Value $ Valuation Method Current Value 5…" at bounding box center [602, 250] width 437 height 348
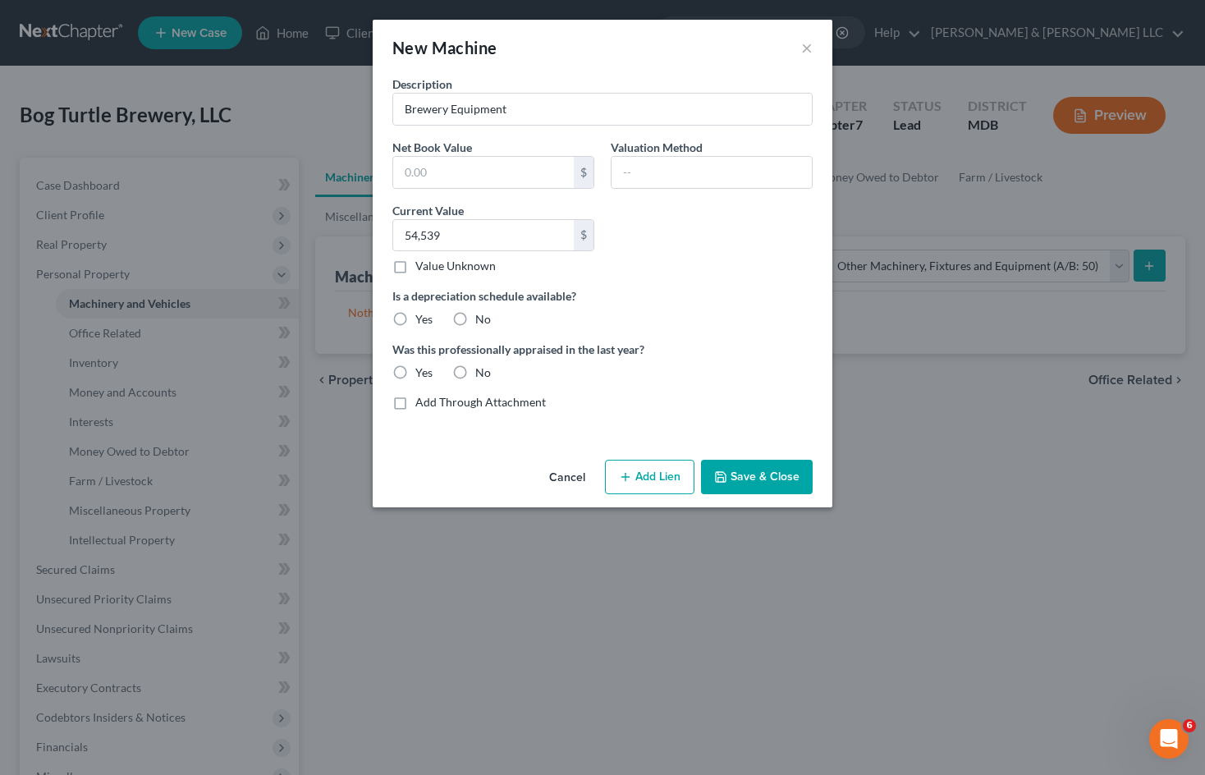
drag, startPoint x: 407, startPoint y: 321, endPoint x: 397, endPoint y: 372, distance: 52.0
click at [415, 321] on label "Yes" at bounding box center [423, 319] width 17 height 16
click at [422, 321] on input "Yes" at bounding box center [427, 316] width 11 height 11
radio input "true"
drag, startPoint x: 397, startPoint y: 371, endPoint x: 644, endPoint y: 346, distance: 247.6
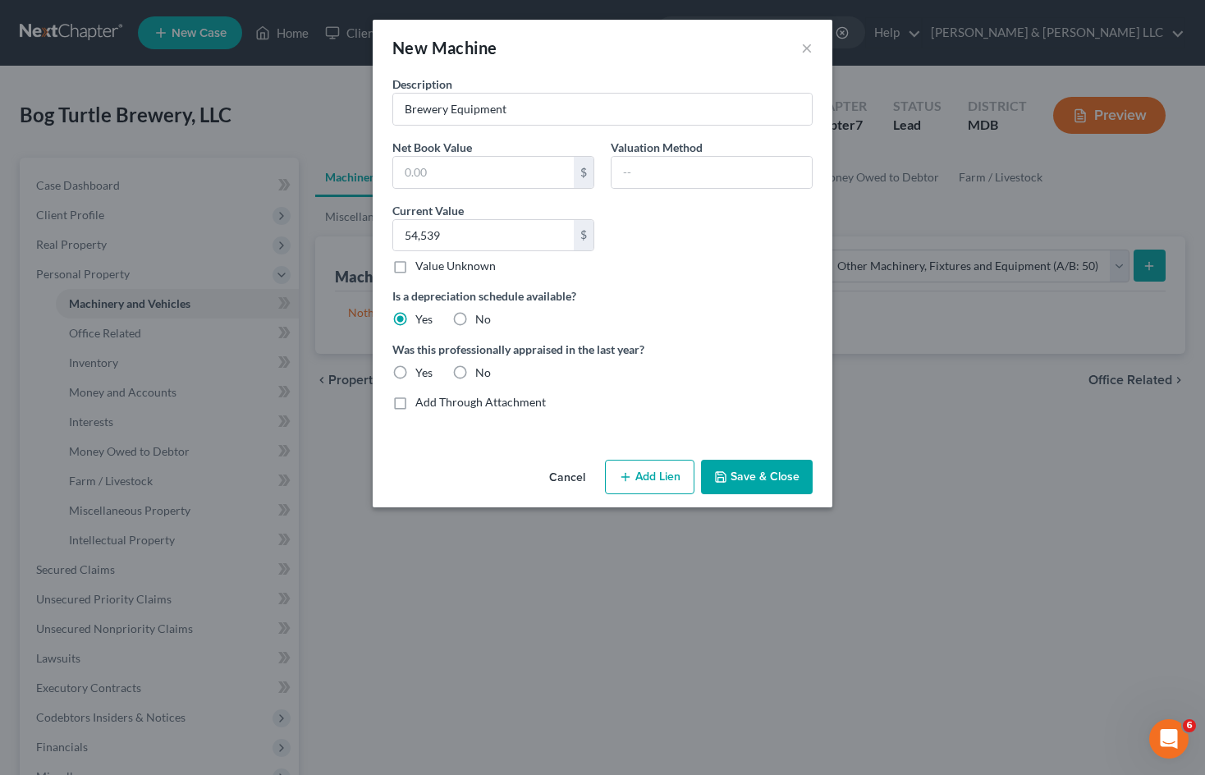
click at [415, 371] on label "Yes" at bounding box center [423, 373] width 17 height 16
click at [422, 371] on input "Yes" at bounding box center [427, 370] width 11 height 11
radio input "true"
click at [772, 485] on button "Save & Close" at bounding box center [757, 477] width 112 height 34
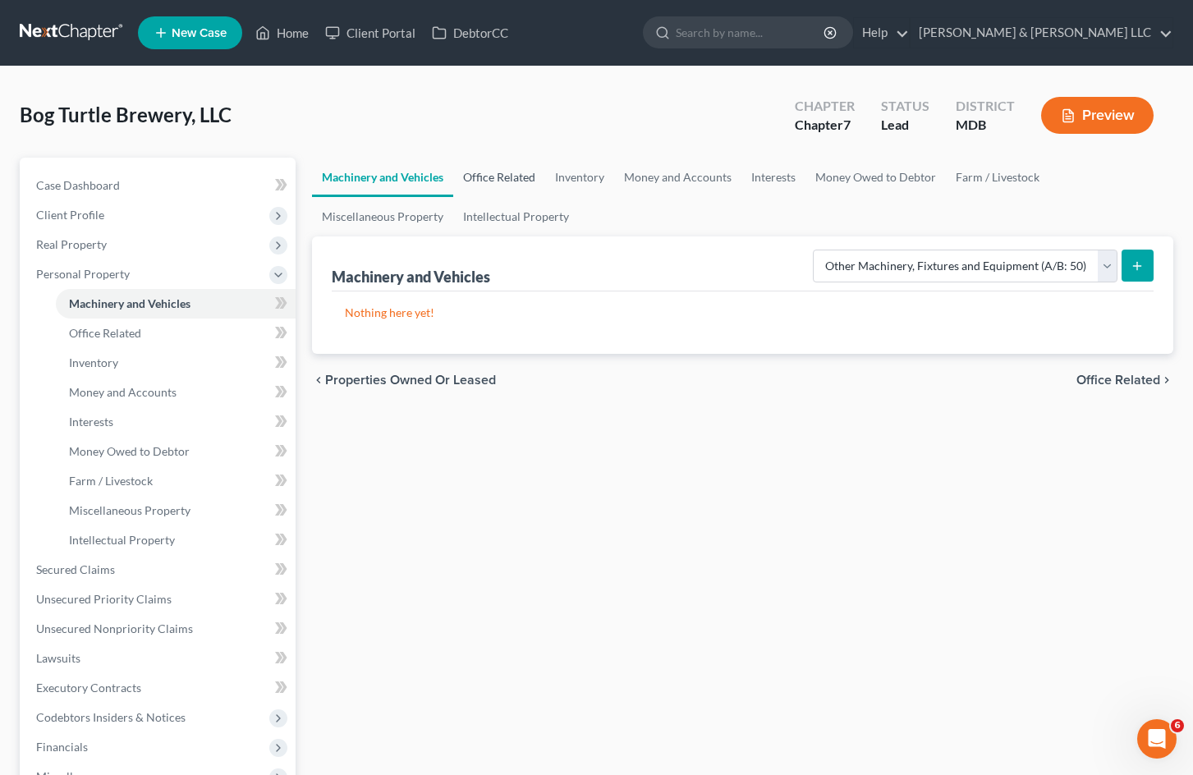
drag, startPoint x: 528, startPoint y: 177, endPoint x: 956, endPoint y: 293, distance: 443.2
click at [528, 177] on link "Office Related" at bounding box center [499, 177] width 92 height 39
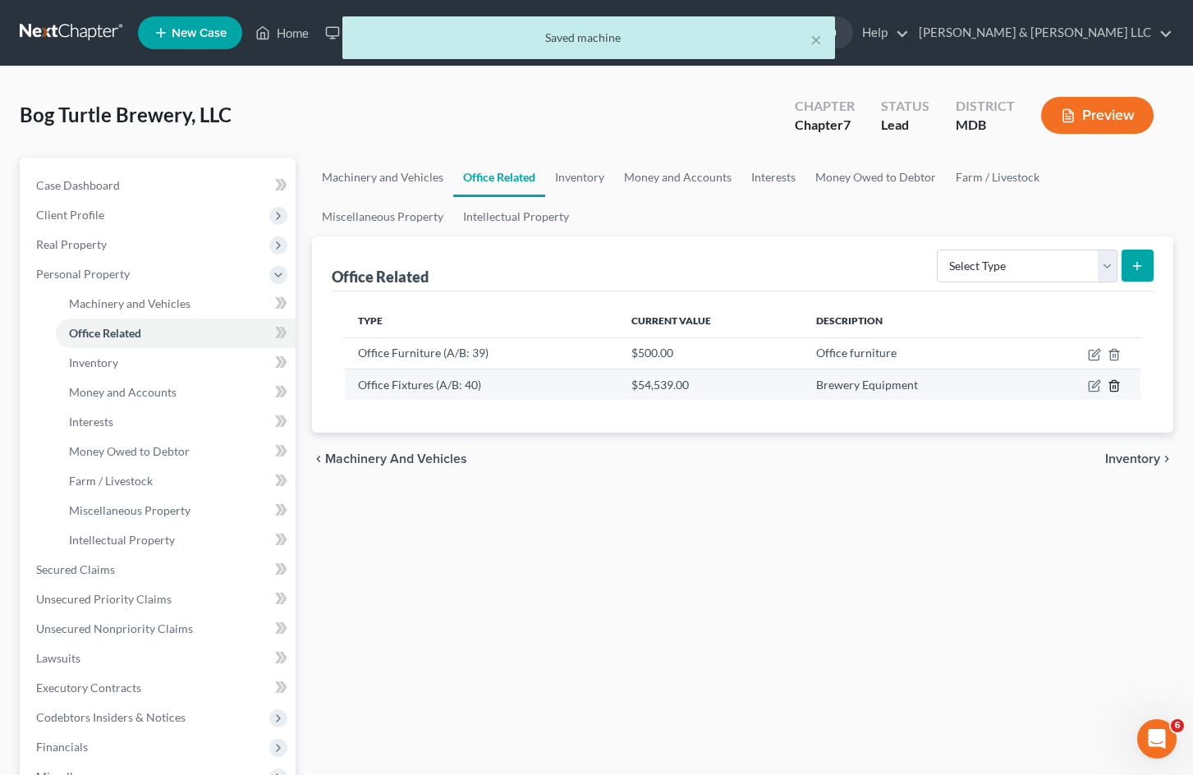
click at [1118, 391] on icon "button" at bounding box center [1113, 385] width 7 height 11
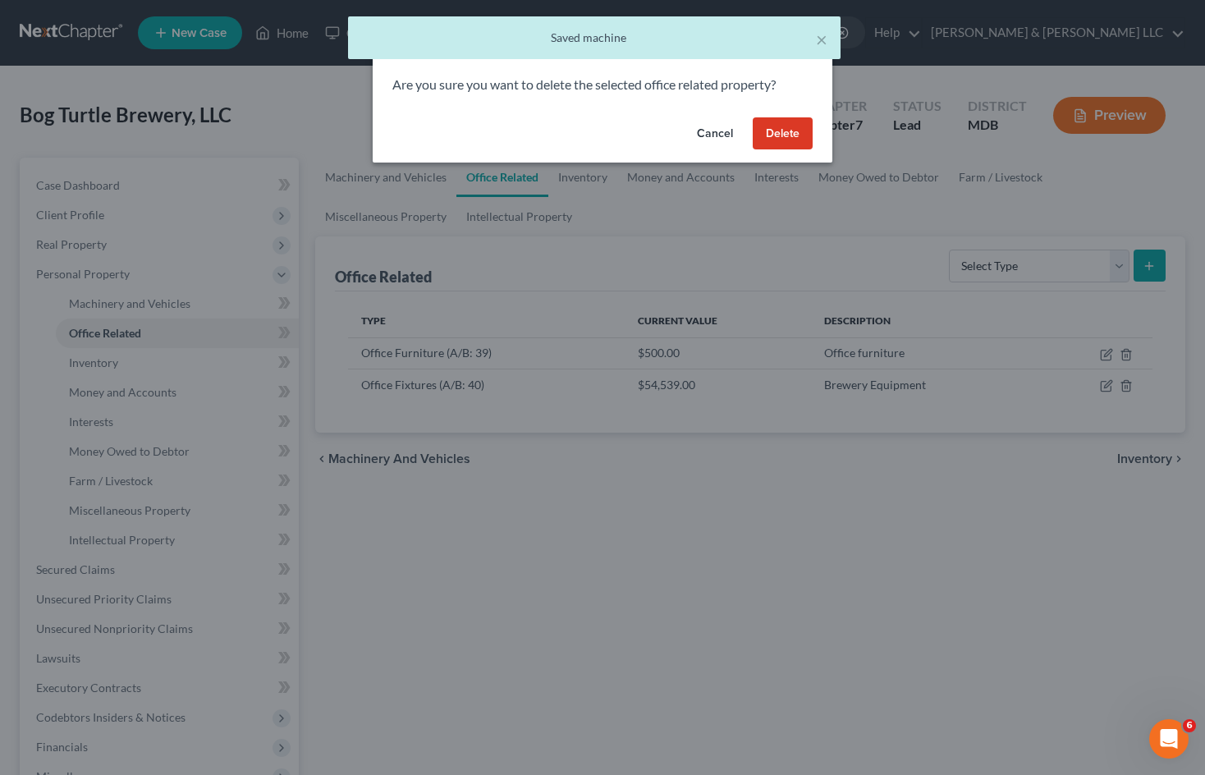
click at [776, 135] on button "Delete" at bounding box center [783, 133] width 60 height 33
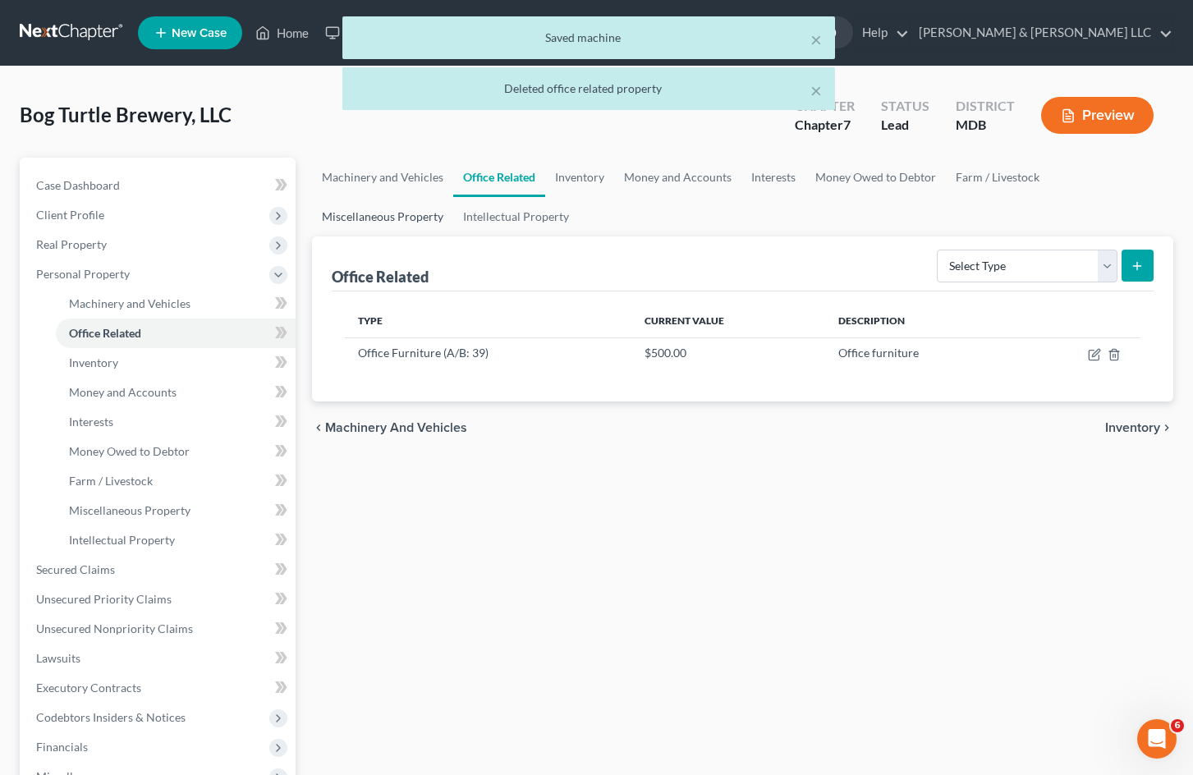
click at [383, 227] on link "Miscellaneous Property" at bounding box center [382, 216] width 141 height 39
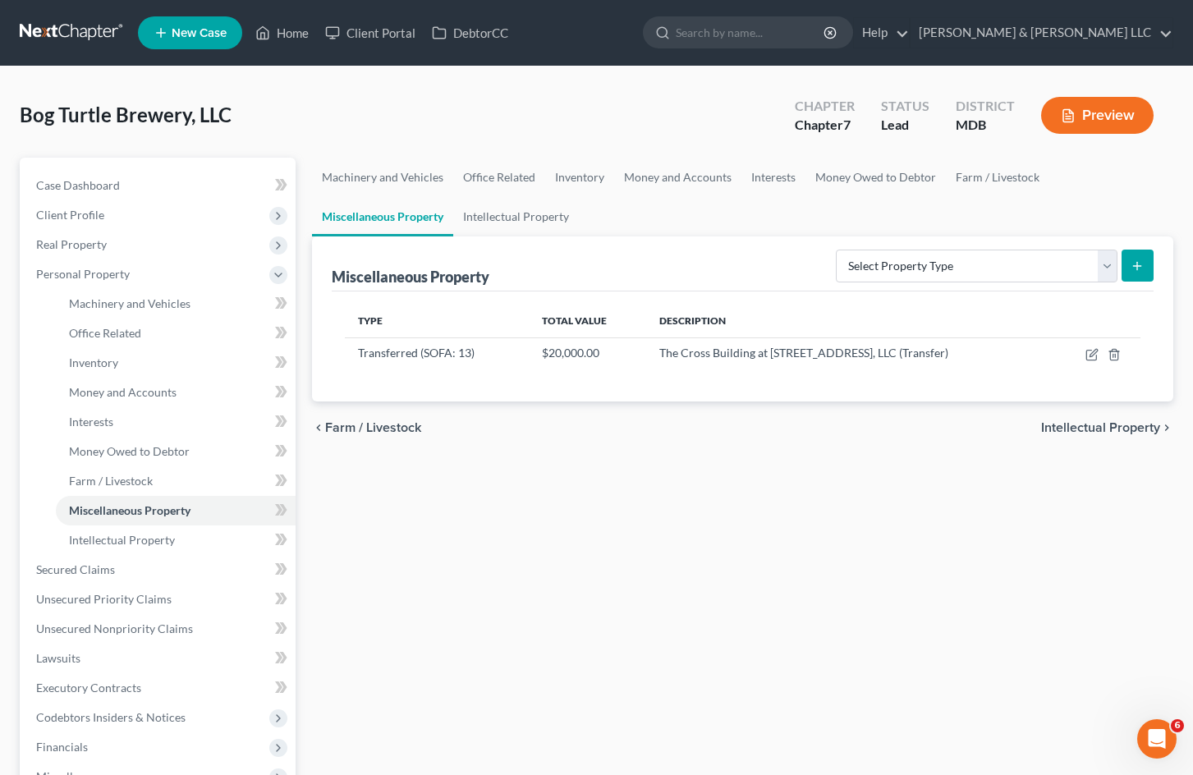
click at [722, 509] on div "Machinery and Vehicles Office Related Inventory Money and Accounts Interests Mo…" at bounding box center [743, 558] width 878 height 801
drag, startPoint x: 501, startPoint y: 172, endPoint x: 1003, endPoint y: 247, distance: 507.4
click at [501, 172] on link "Office Related" at bounding box center [499, 177] width 92 height 39
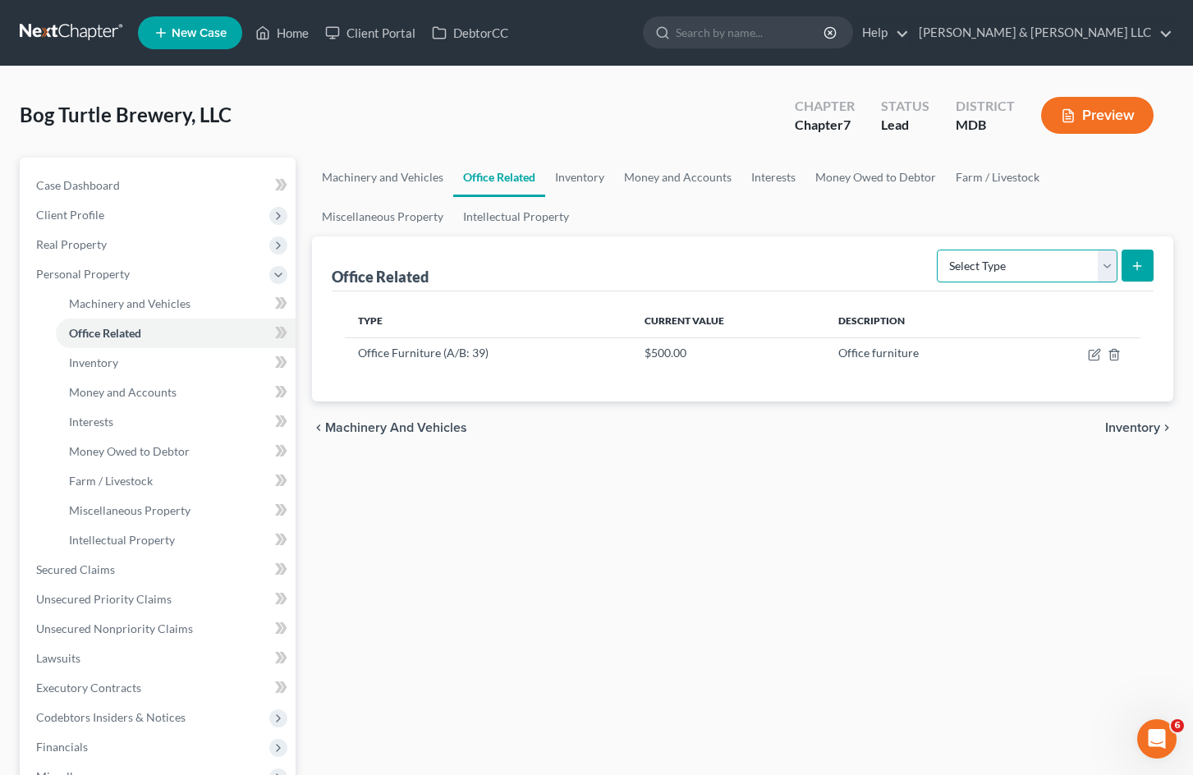
click at [1017, 274] on select "Select Type Collectibles (A/B: 42) Office Equipment (A/B: 41) Office Fixtures (…" at bounding box center [1027, 266] width 181 height 33
click at [584, 180] on link "Inventory" at bounding box center [579, 177] width 69 height 39
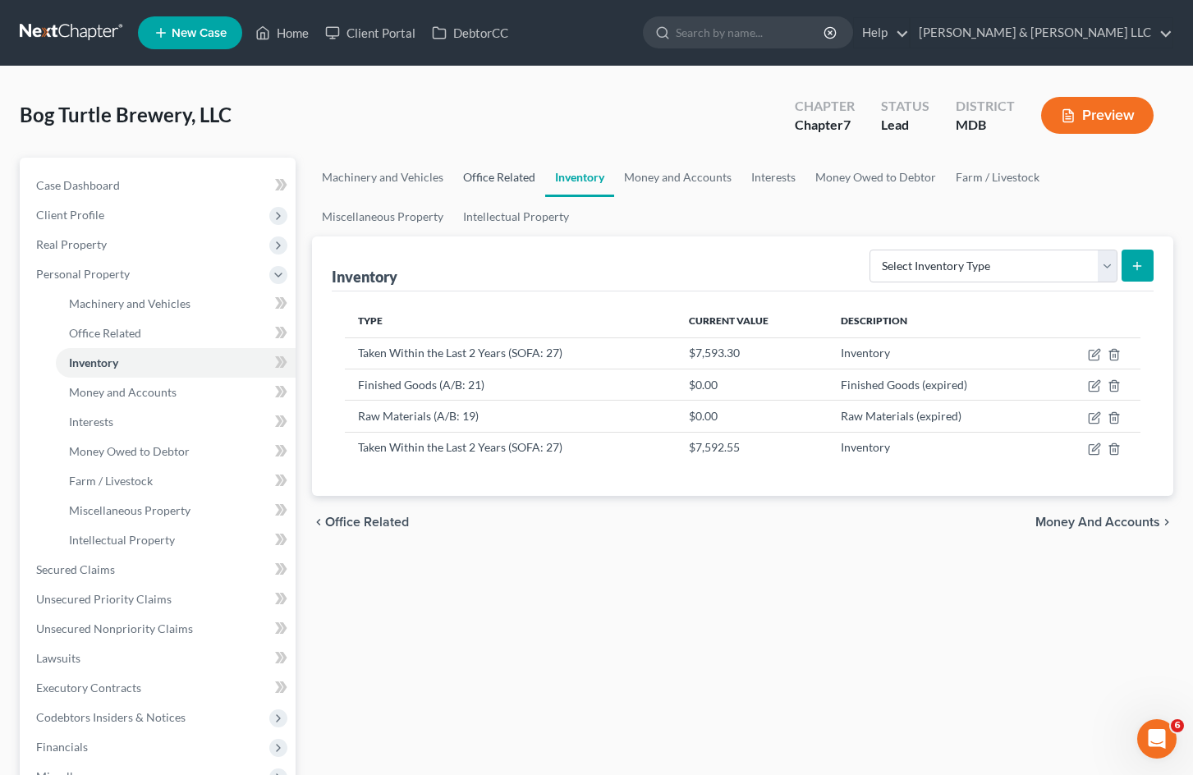
click at [471, 178] on link "Office Related" at bounding box center [499, 177] width 92 height 39
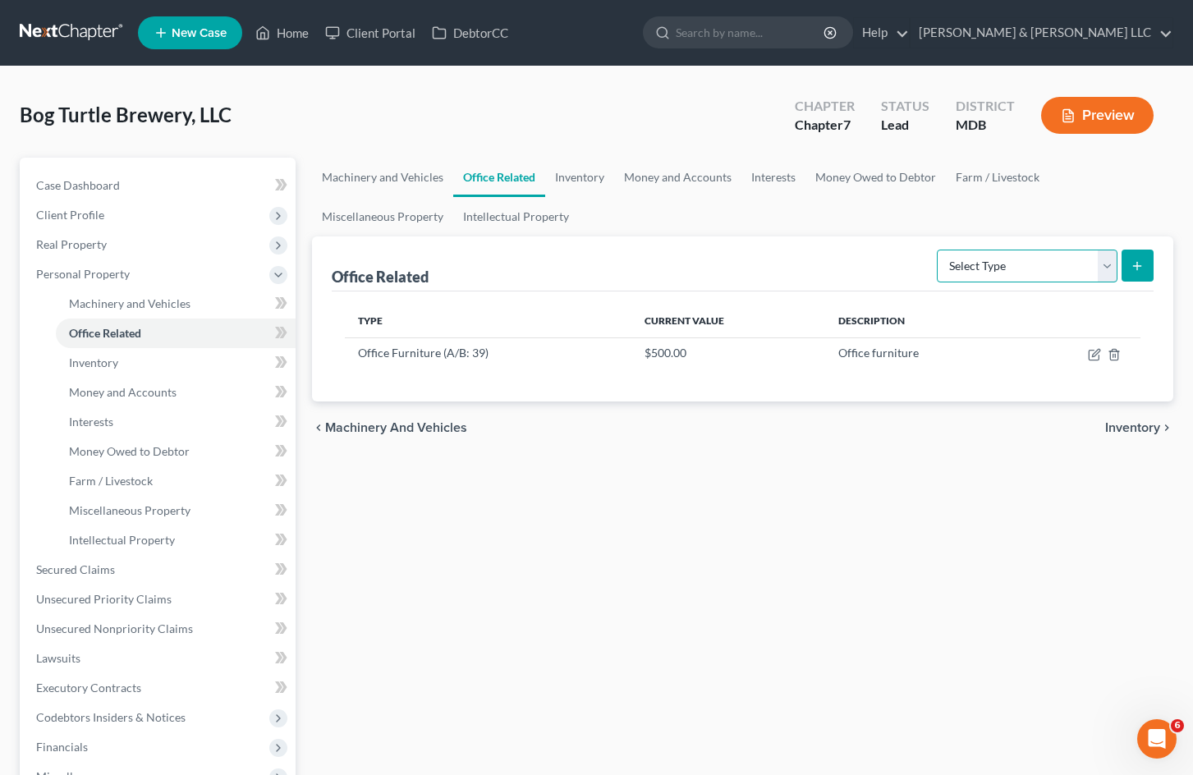
click at [1006, 267] on select "Select Type Collectibles (A/B: 42) Office Equipment (A/B: 41) Office Fixtures (…" at bounding box center [1027, 266] width 181 height 33
drag, startPoint x: 393, startPoint y: 186, endPoint x: 952, endPoint y: 283, distance: 567.5
click at [393, 186] on link "Machinery and Vehicles" at bounding box center [382, 177] width 141 height 39
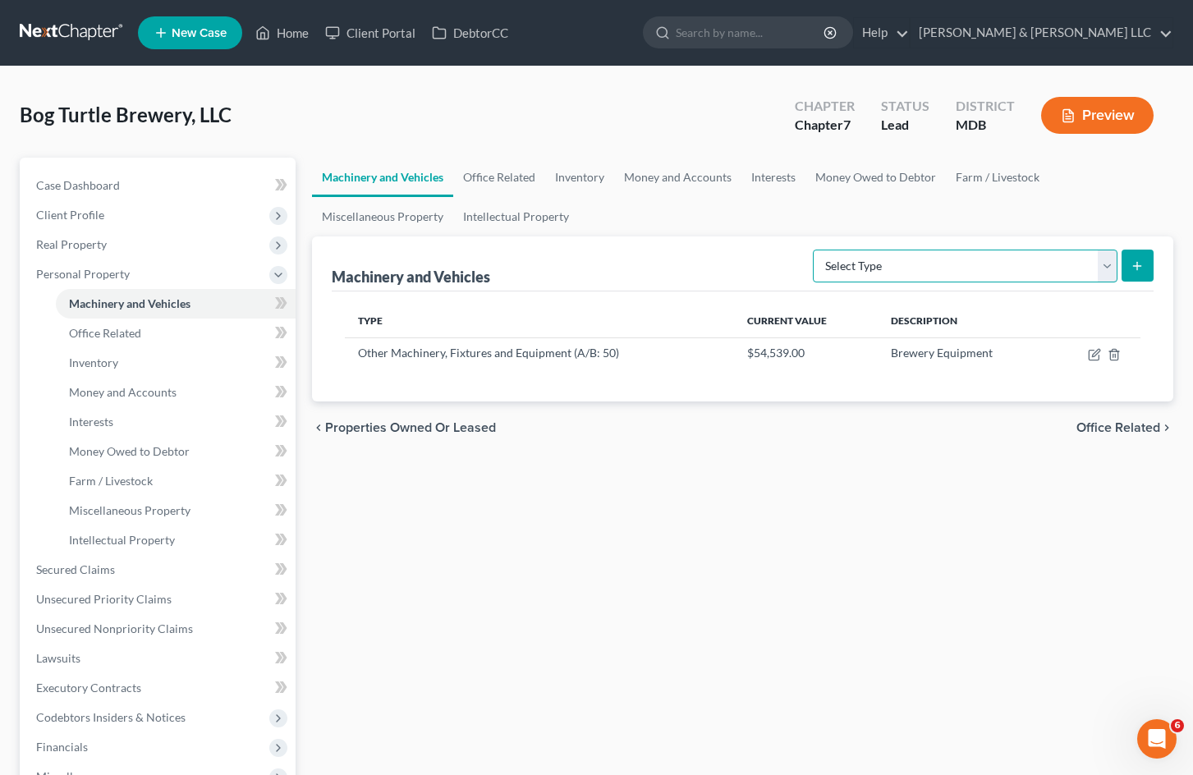
click at [970, 267] on select "Select Type Aircraft (A/B: 49) Other Machinery, Fixtures and Equipment (A/B: 50…" at bounding box center [965, 266] width 305 height 33
drag, startPoint x: 691, startPoint y: 172, endPoint x: 859, endPoint y: 231, distance: 177.4
click at [691, 172] on link "Money and Accounts" at bounding box center [677, 177] width 127 height 39
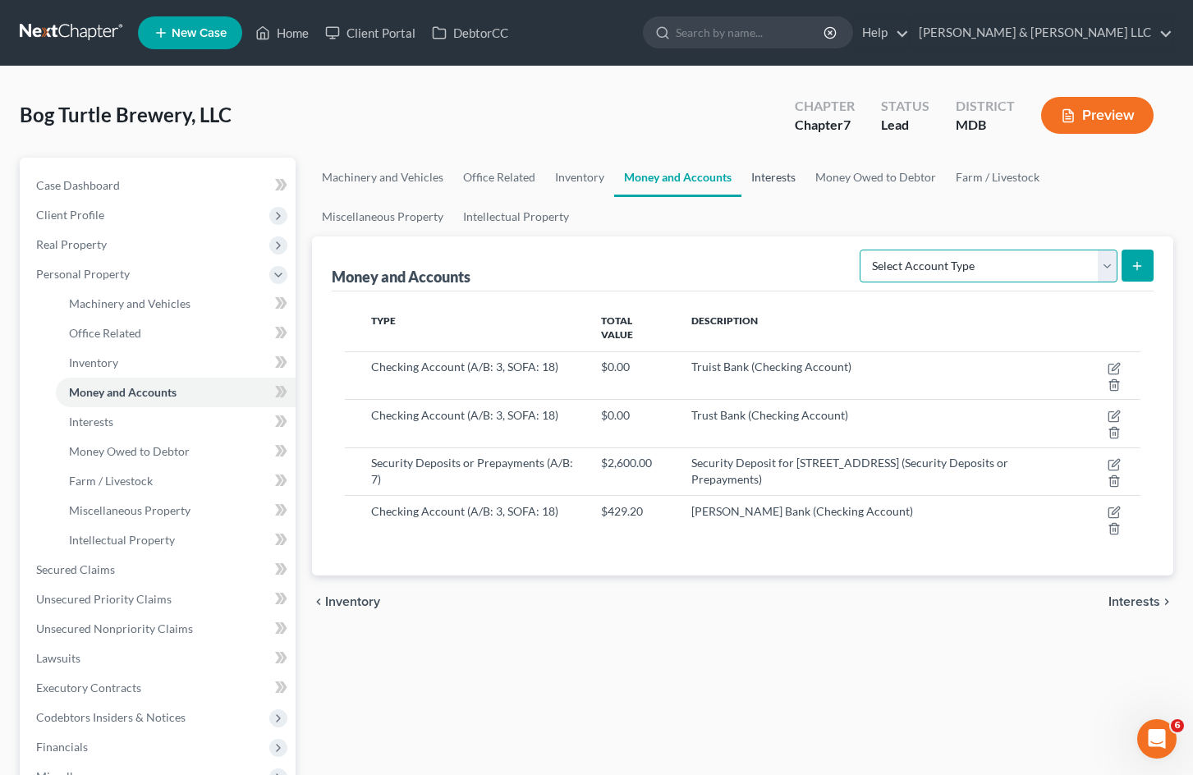
drag, startPoint x: 947, startPoint y: 271, endPoint x: 780, endPoint y: 169, distance: 195.3
click at [947, 271] on select "Select Account Type Brokerage (A/B: 3, SOFA: 18) Cash on Hand (A/B: 2) Certific…" at bounding box center [989, 266] width 258 height 33
click at [851, 172] on link "Money Owed to Debtor" at bounding box center [876, 177] width 140 height 39
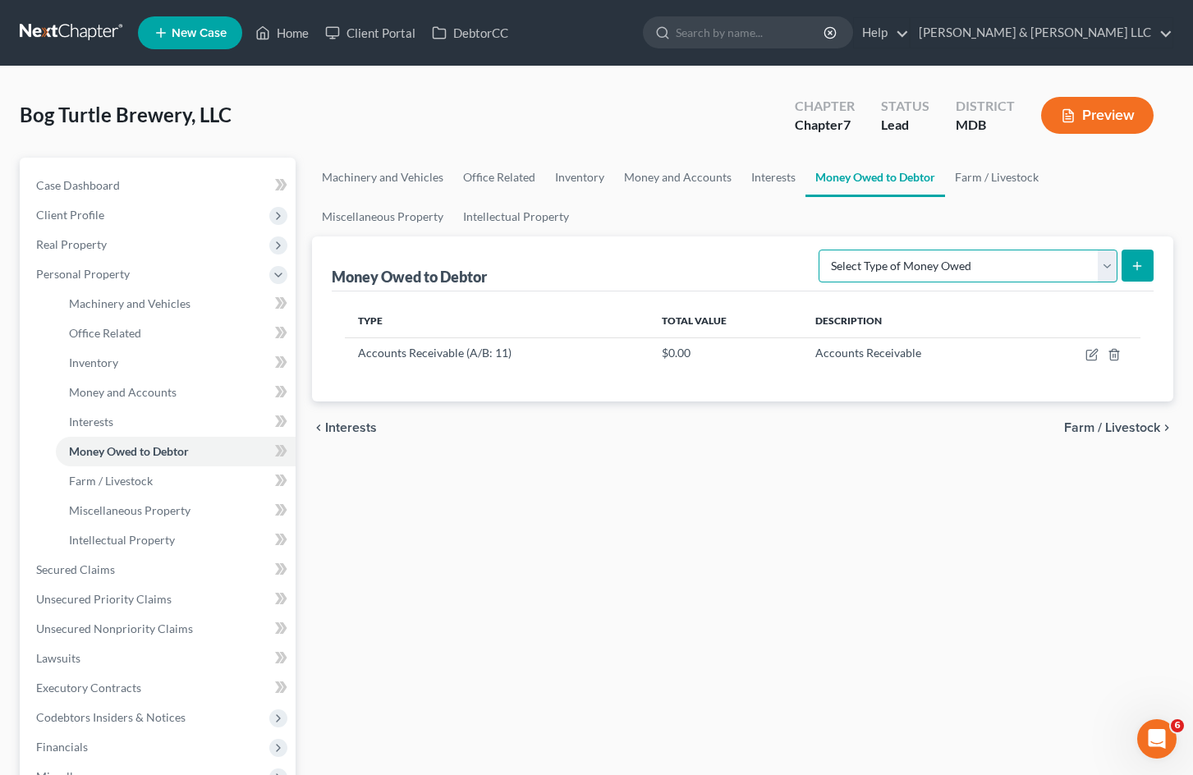
click at [937, 278] on select "Select Type of Money Owed Accounts Receivable (A/B: 11) Causes of Action Agains…" at bounding box center [968, 266] width 299 height 33
click at [997, 182] on link "Farm / Livestock" at bounding box center [996, 177] width 103 height 39
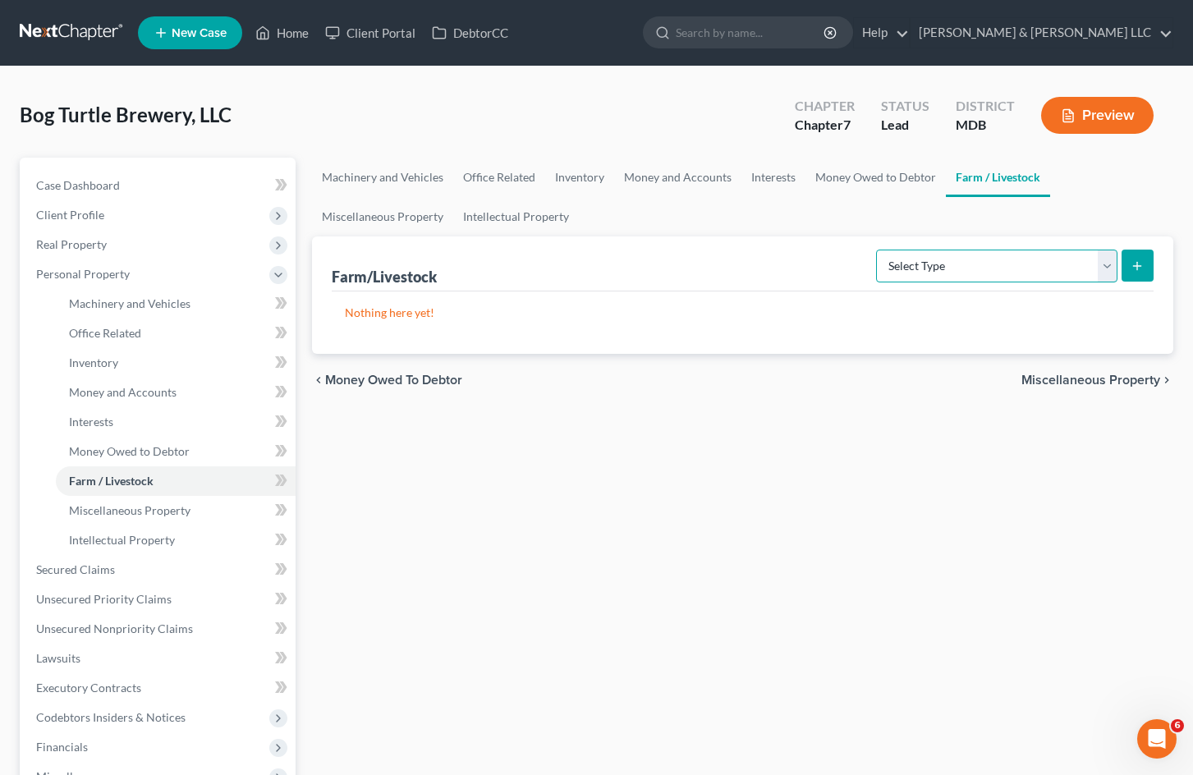
click at [914, 269] on select "Select Type Animals & Livestock (A/B: 29) Crops: Growing or Harvested (A/B: 28)…" at bounding box center [996, 266] width 241 height 33
click at [417, 216] on link "Miscellaneous Property" at bounding box center [382, 216] width 141 height 39
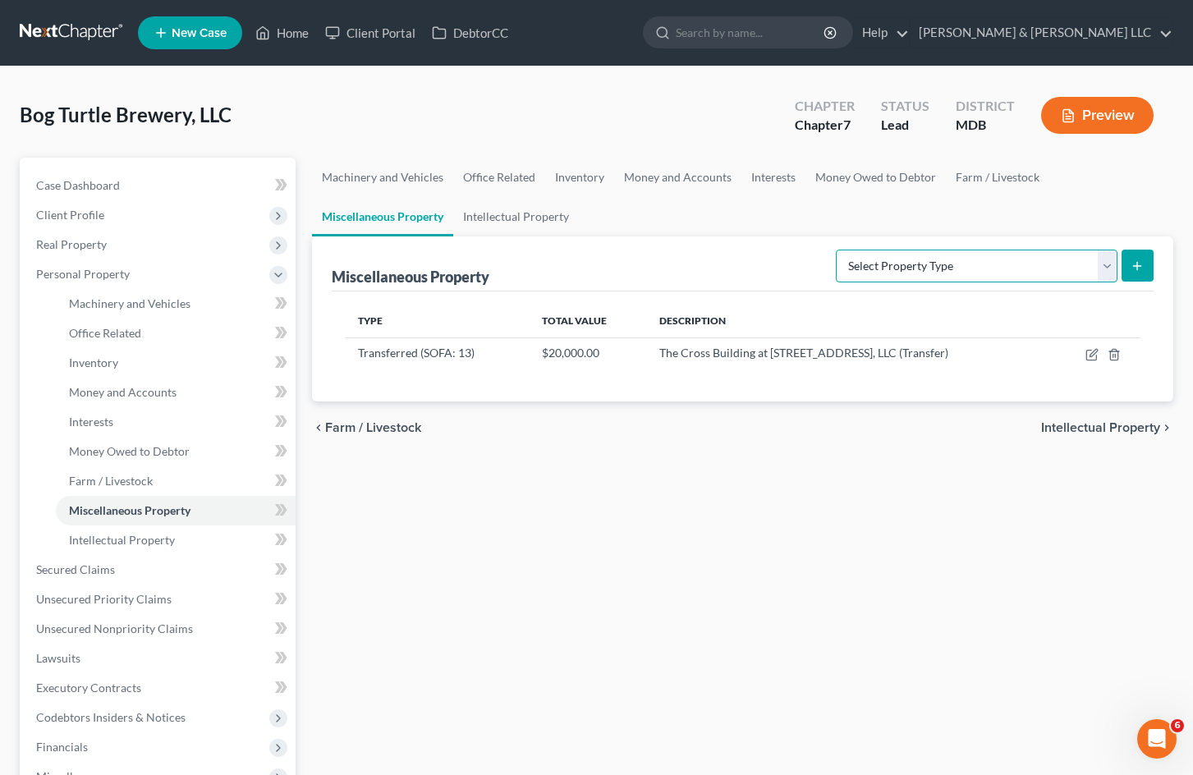
click at [920, 275] on select "Select Property Type Assigned for Creditor Benefit [DATE] (SOFA: 8) Assigned to…" at bounding box center [977, 266] width 282 height 33
click at [529, 218] on link "Intellectual Property" at bounding box center [516, 216] width 126 height 39
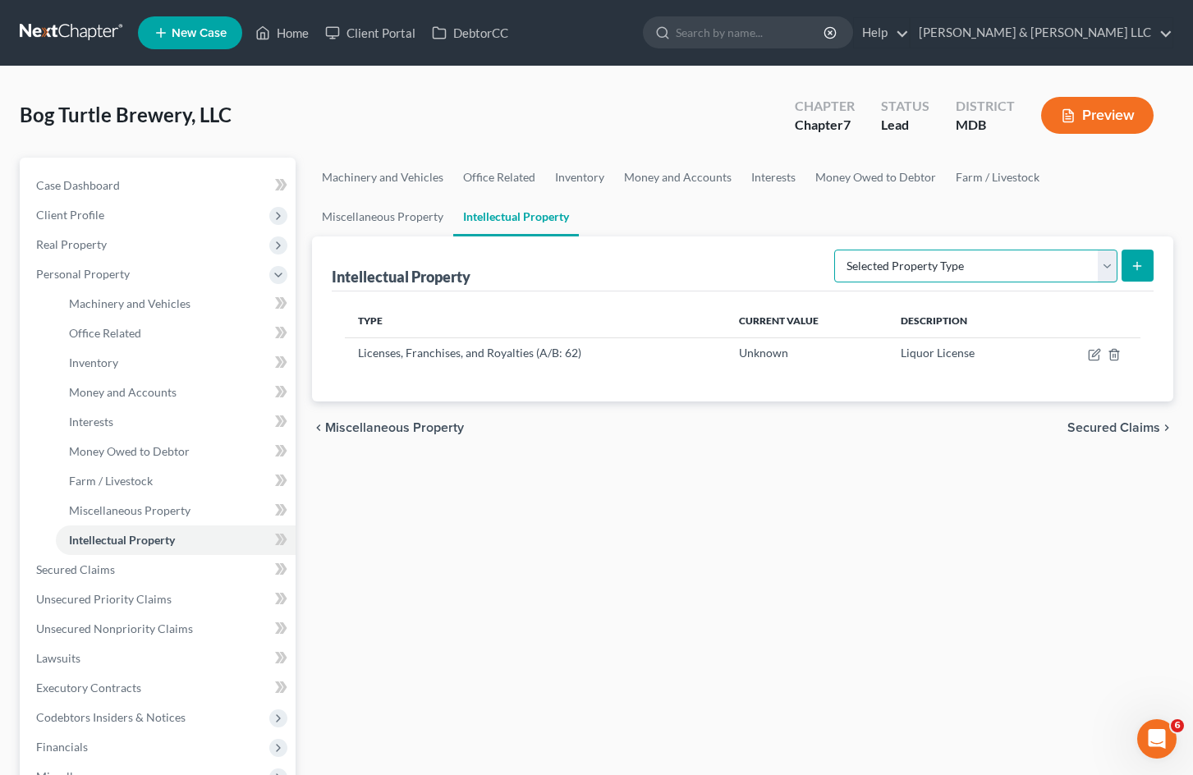
click at [888, 269] on select "Selected Property Type Customer Lists (A/B: 63) Goodwill (A/B: 65) Internet Dom…" at bounding box center [975, 266] width 283 height 33
drag, startPoint x: 589, startPoint y: 174, endPoint x: 986, endPoint y: 301, distance: 417.1
click at [589, 174] on link "Inventory" at bounding box center [579, 177] width 69 height 39
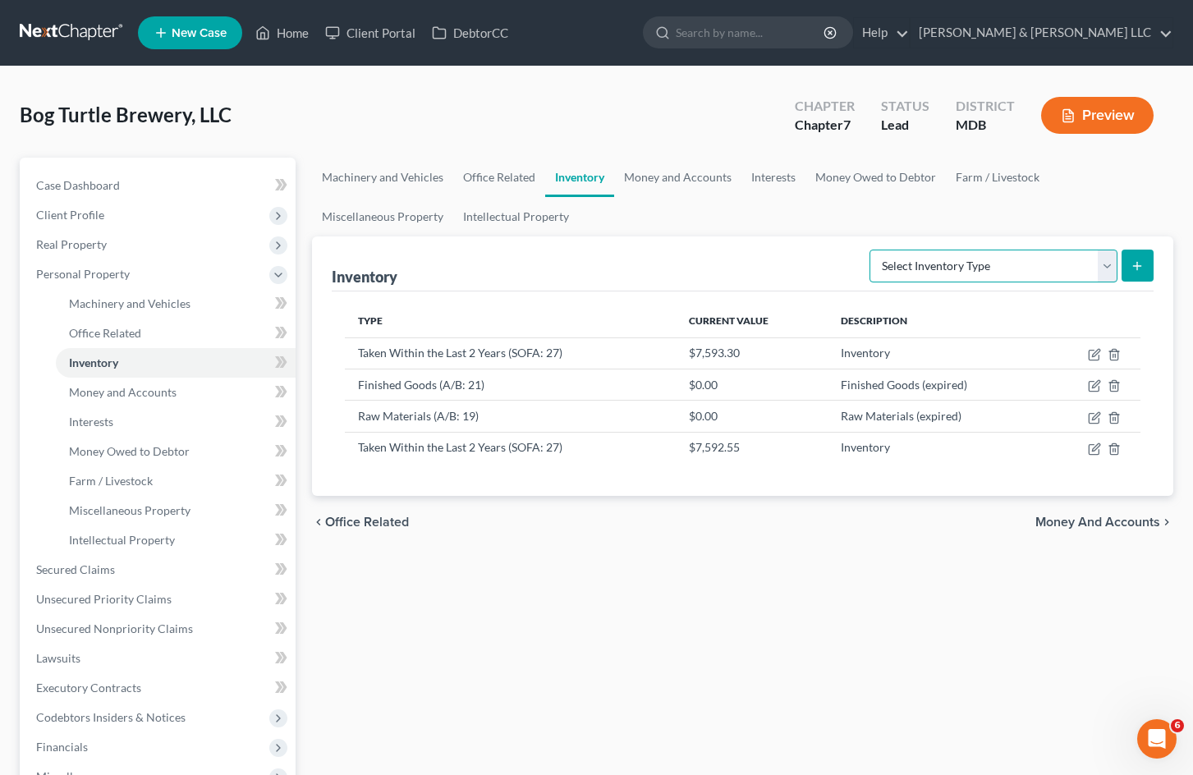
click at [916, 257] on select "Select Inventory Type Finished Goods (A/B: 21) Other Inventory or Supplies (A/B…" at bounding box center [994, 266] width 248 height 33
drag, startPoint x: 493, startPoint y: 178, endPoint x: 779, endPoint y: 226, distance: 289.7
click at [493, 178] on link "Office Related" at bounding box center [499, 177] width 92 height 39
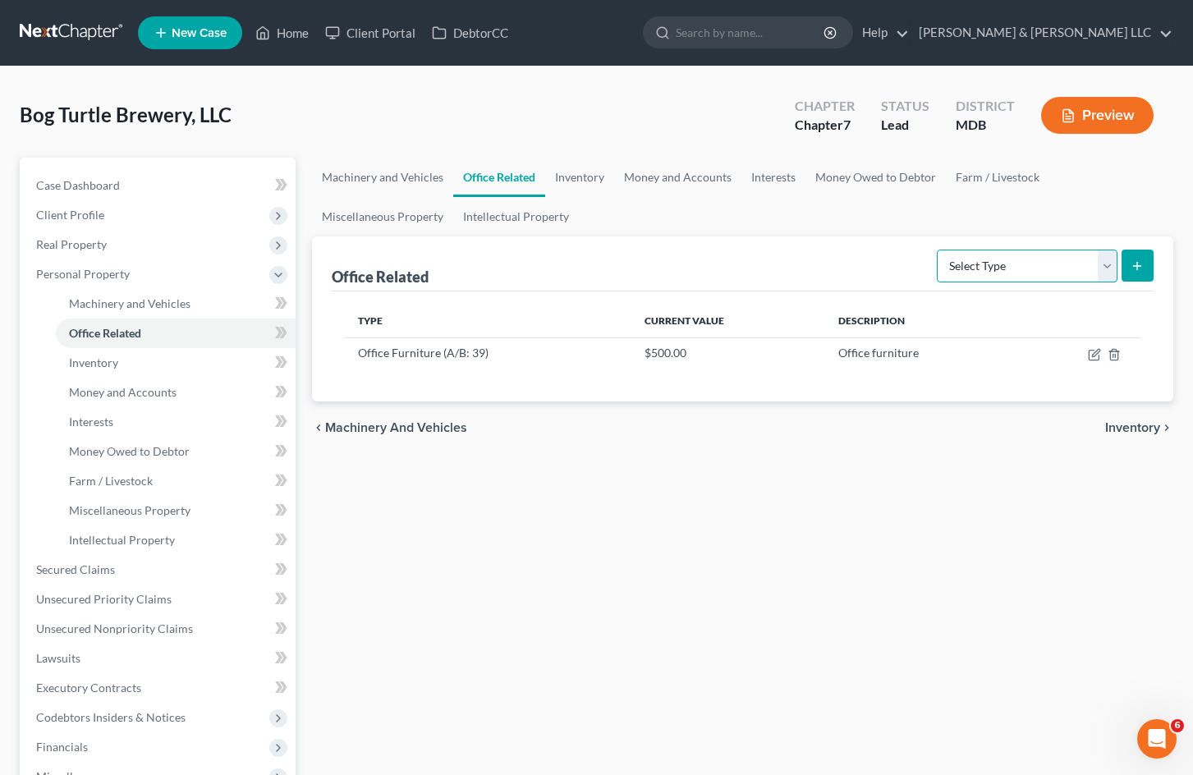
click at [992, 267] on select "Select Type Collectibles (A/B: 42) Office Equipment (A/B: 41) Office Fixtures (…" at bounding box center [1027, 266] width 181 height 33
select select "equipment"
click at [938, 250] on select "Select Type Collectibles (A/B: 42) Office Equipment (A/B: 41) Office Fixtures (…" at bounding box center [1027, 266] width 181 height 33
click at [1136, 264] on icon "submit" at bounding box center [1137, 265] width 13 height 13
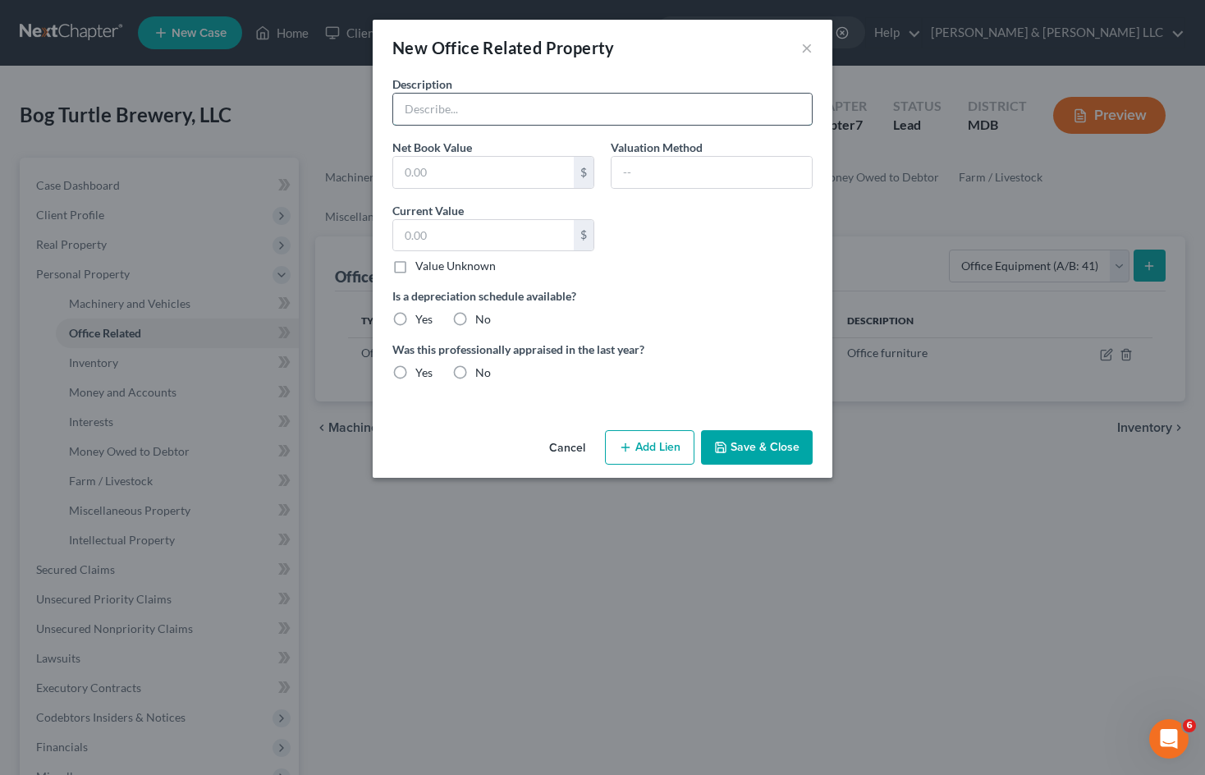
click at [468, 112] on input "text" at bounding box center [602, 109] width 419 height 31
type input "E"
type input "Laptop, tablets"
drag, startPoint x: 529, startPoint y: 175, endPoint x: 395, endPoint y: 258, distance: 157.5
click at [529, 175] on input "text" at bounding box center [483, 172] width 181 height 31
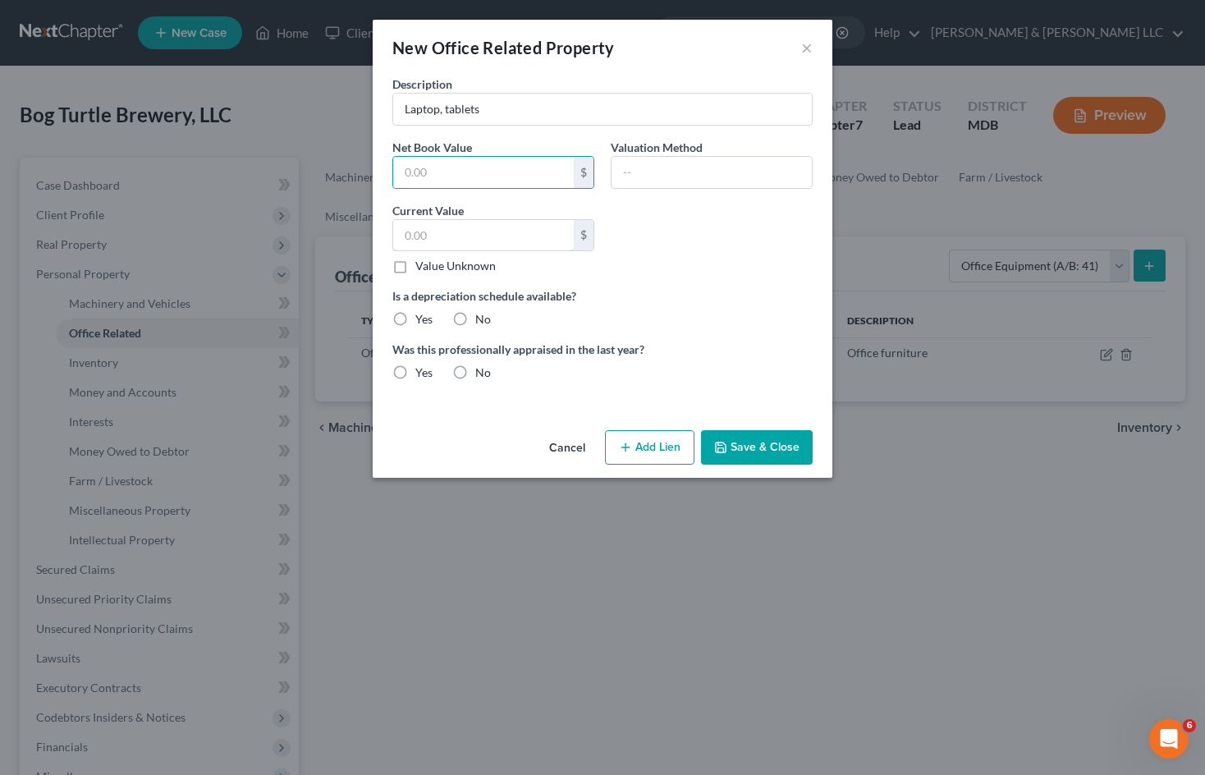
drag, startPoint x: 442, startPoint y: 244, endPoint x: 527, endPoint y: 255, distance: 86.2
click at [442, 244] on input "text" at bounding box center [483, 235] width 181 height 31
click at [445, 112] on input "Laptop, tablets" at bounding box center [602, 109] width 419 height 31
click at [446, 237] on input "text" at bounding box center [483, 235] width 181 height 31
type input "500"
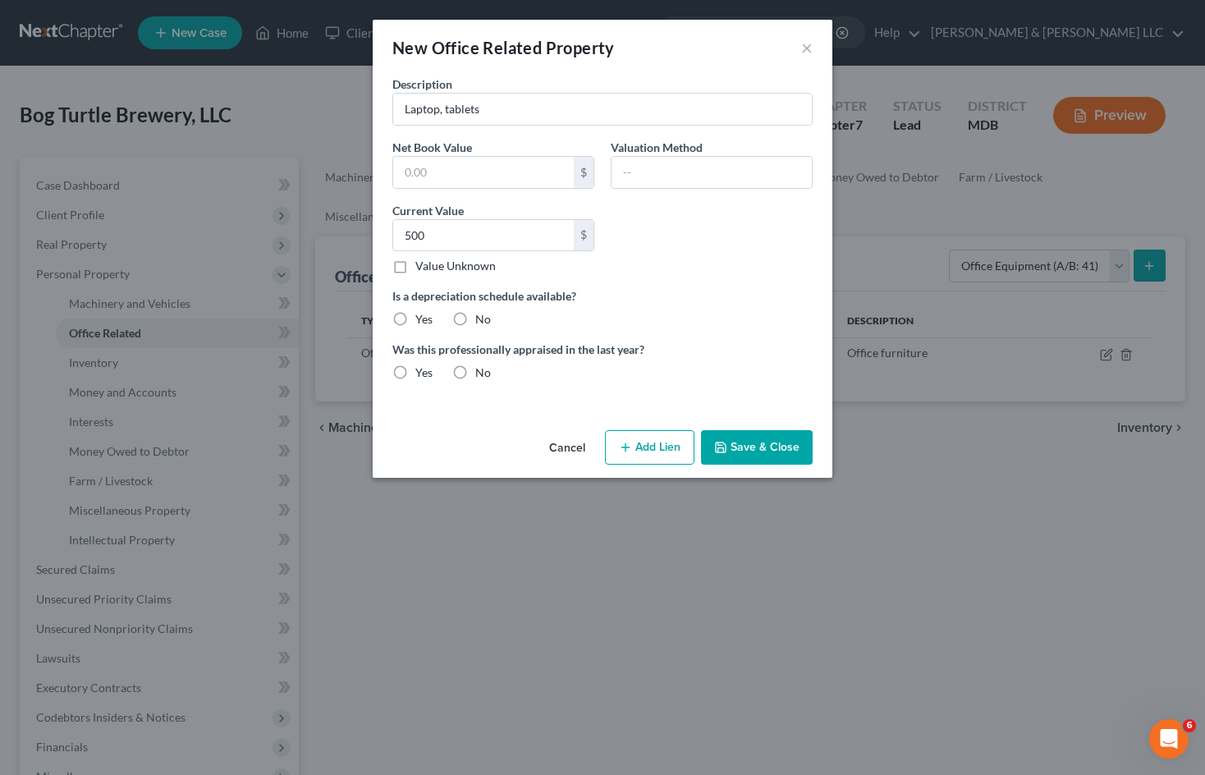
click at [691, 242] on div "Description Laptop, tablets Net Book Value $ Valuation Method Current Value 500…" at bounding box center [602, 235] width 437 height 319
drag, startPoint x: 627, startPoint y: 175, endPoint x: 720, endPoint y: 135, distance: 101.6
click at [627, 175] on input "text" at bounding box center [712, 172] width 200 height 31
type input "FMV"
drag, startPoint x: 625, startPoint y: 284, endPoint x: 578, endPoint y: 298, distance: 48.8
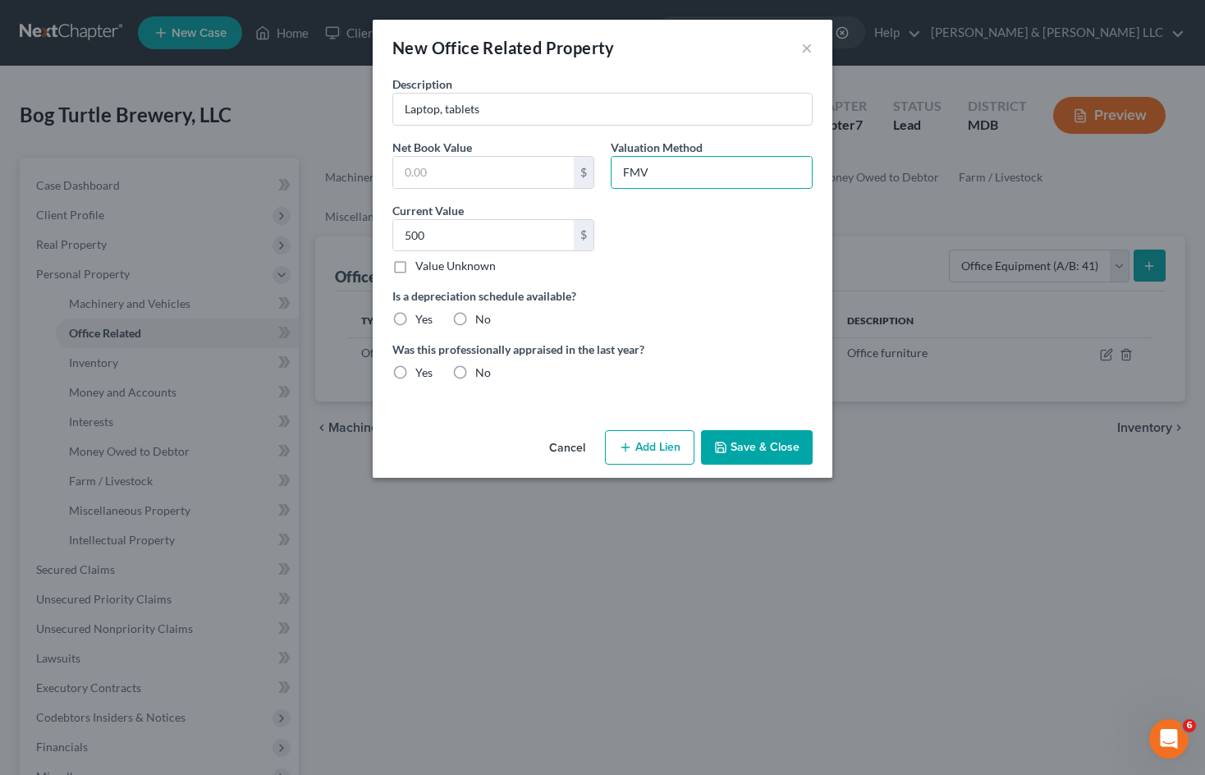
click at [626, 284] on div "Description Laptop, tablets Net Book Value $ Valuation Method FMV Current Value…" at bounding box center [602, 235] width 437 height 319
click at [475, 319] on label "No" at bounding box center [483, 319] width 16 height 16
click at [482, 319] on input "No" at bounding box center [487, 316] width 11 height 11
radio input "true"
click at [475, 374] on label "No" at bounding box center [483, 373] width 16 height 16
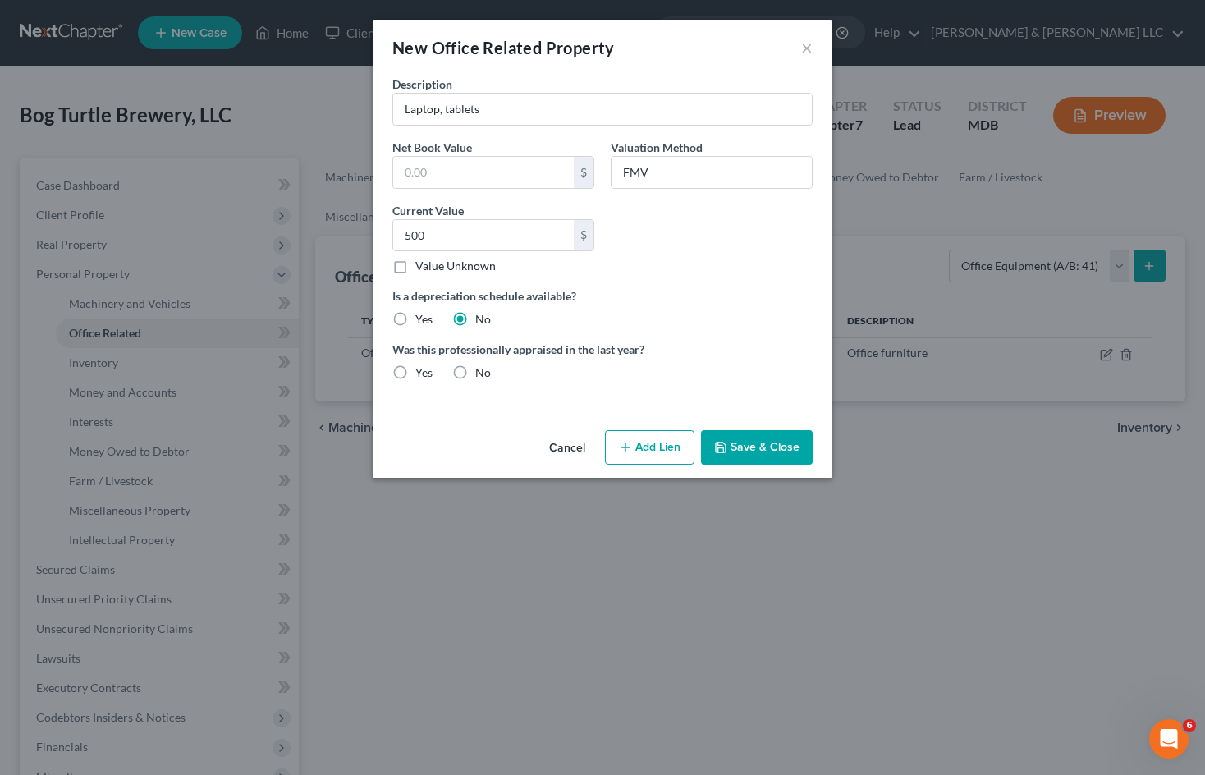
click at [482, 374] on input "No" at bounding box center [487, 370] width 11 height 11
radio input "true"
click at [773, 448] on button "Save & Close" at bounding box center [757, 447] width 112 height 34
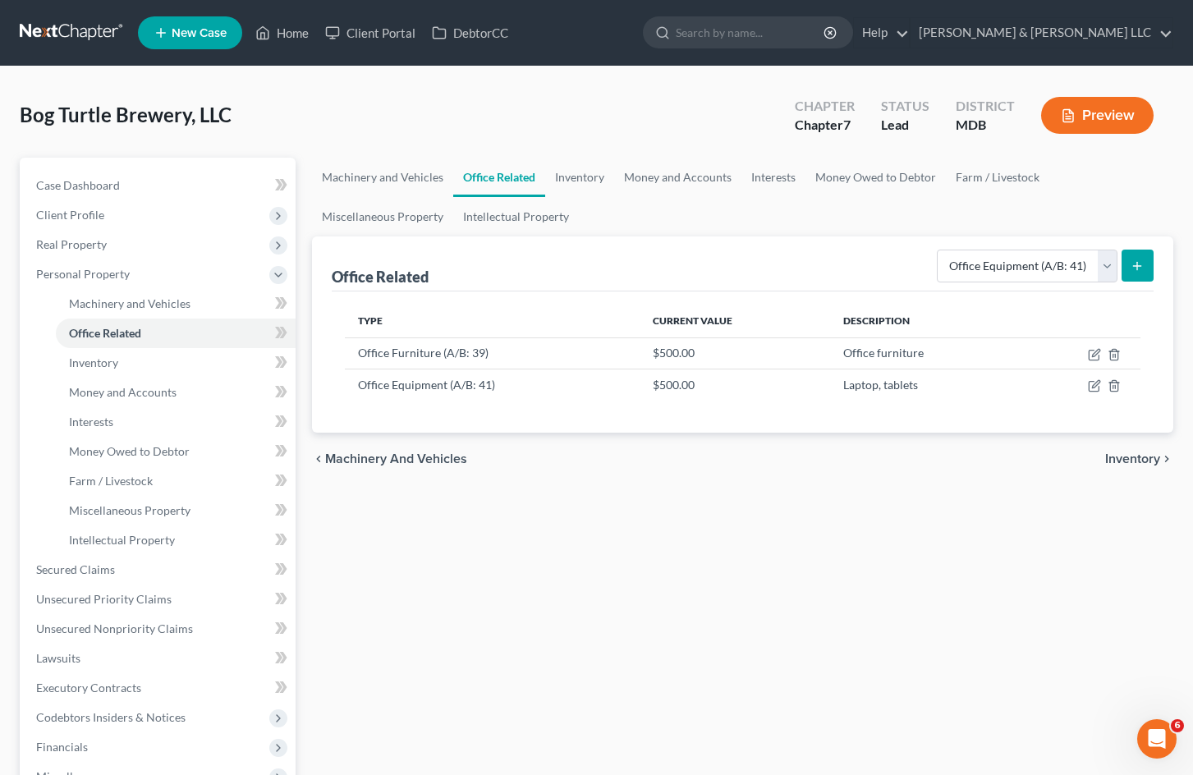
drag, startPoint x: 767, startPoint y: 571, endPoint x: 1039, endPoint y: 576, distance: 271.8
click at [767, 571] on div "Machinery and Vehicles Office Related Inventory Money and Accounts Interests Mo…" at bounding box center [743, 558] width 878 height 801
drag, startPoint x: 386, startPoint y: 213, endPoint x: 660, endPoint y: 169, distance: 277.8
click at [386, 213] on link "Miscellaneous Property" at bounding box center [382, 216] width 141 height 39
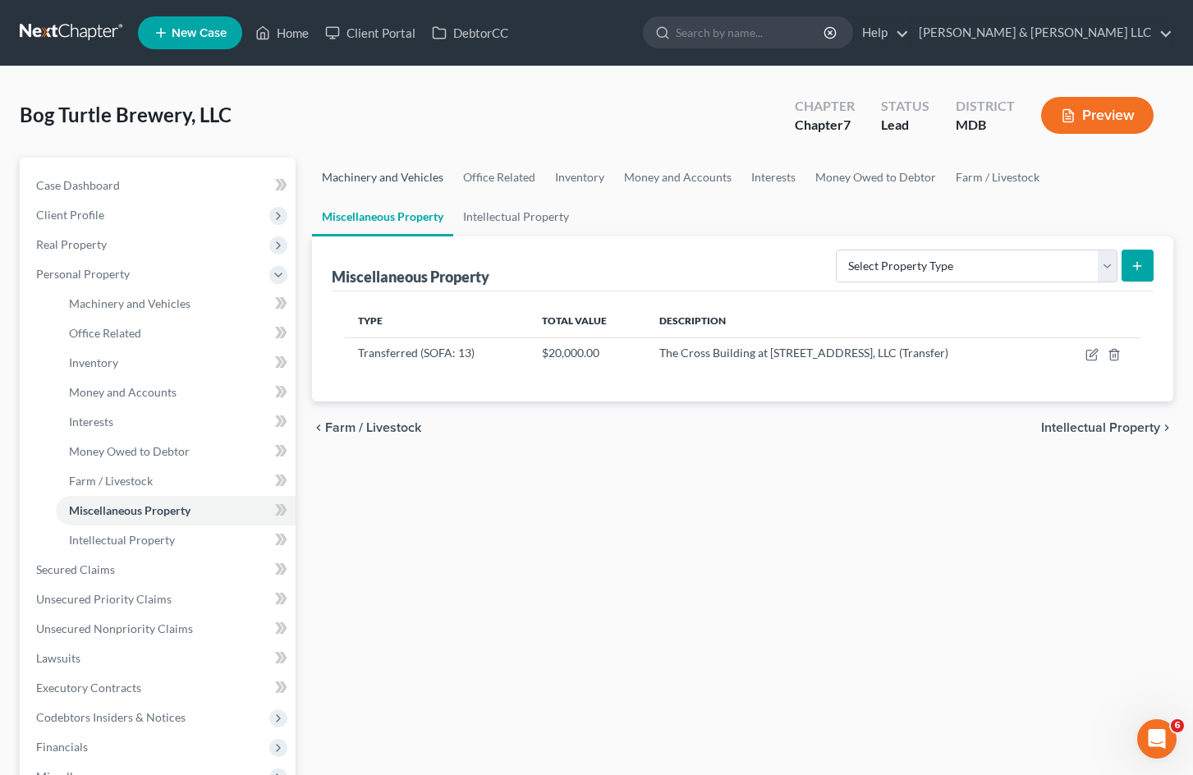
click at [401, 181] on link "Machinery and Vehicles" at bounding box center [382, 177] width 141 height 39
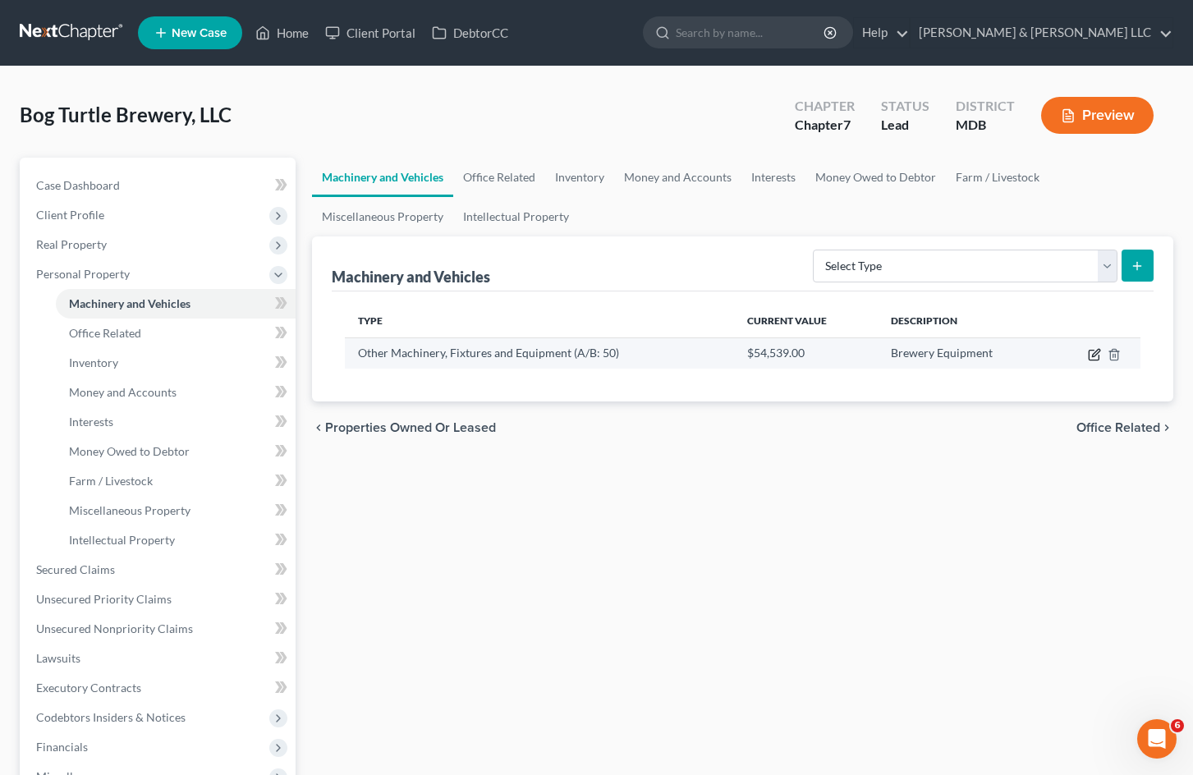
click at [1091, 354] on icon "button" at bounding box center [1094, 354] width 13 height 13
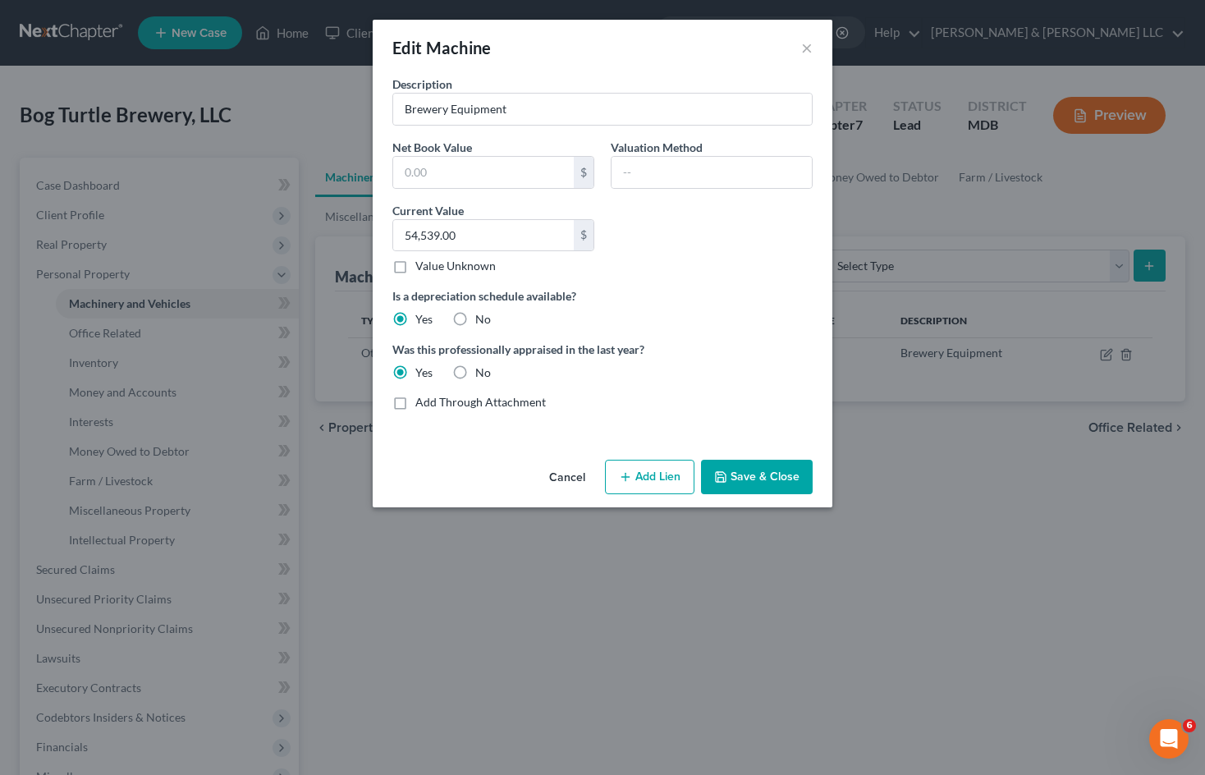
click at [565, 486] on button "Cancel" at bounding box center [567, 477] width 62 height 33
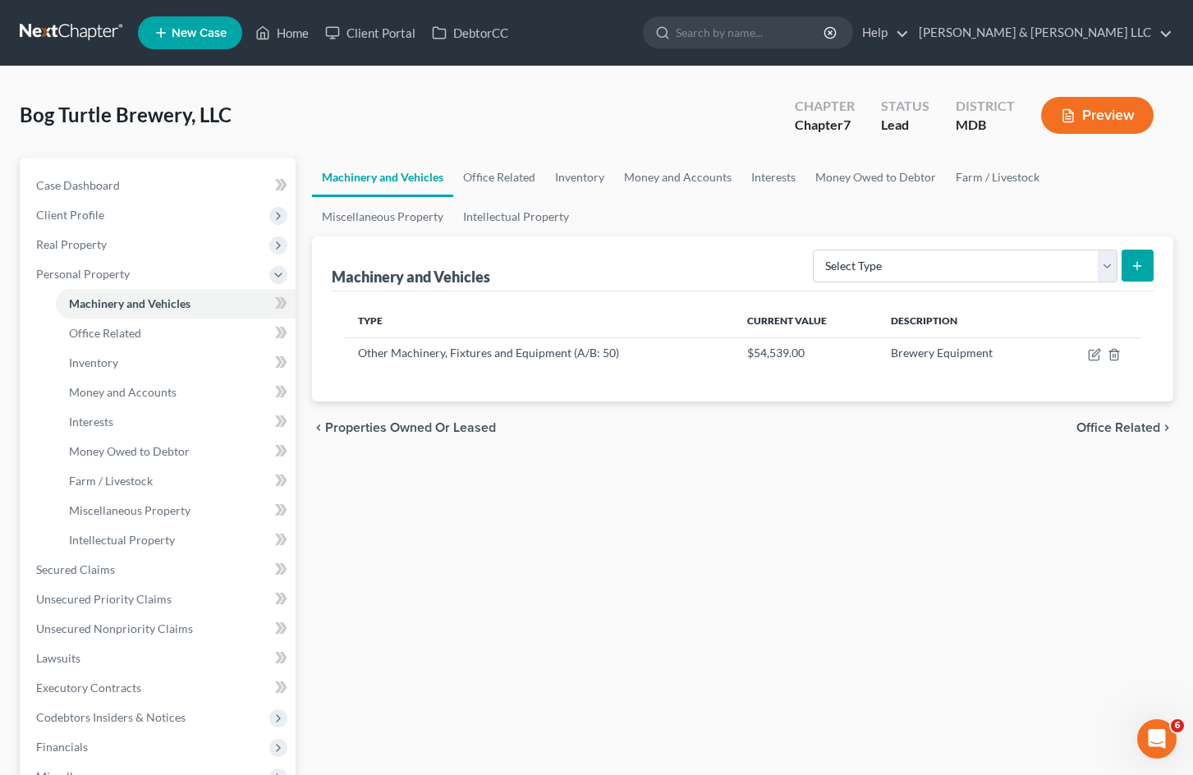
drag, startPoint x: 770, startPoint y: 625, endPoint x: 784, endPoint y: 567, distance: 59.9
click at [770, 624] on div "Machinery and Vehicles Office Related Inventory Money and Accounts Interests Mo…" at bounding box center [743, 558] width 878 height 801
drag, startPoint x: 426, startPoint y: 216, endPoint x: 439, endPoint y: 217, distance: 13.2
click at [426, 216] on link "Miscellaneous Property" at bounding box center [382, 216] width 141 height 39
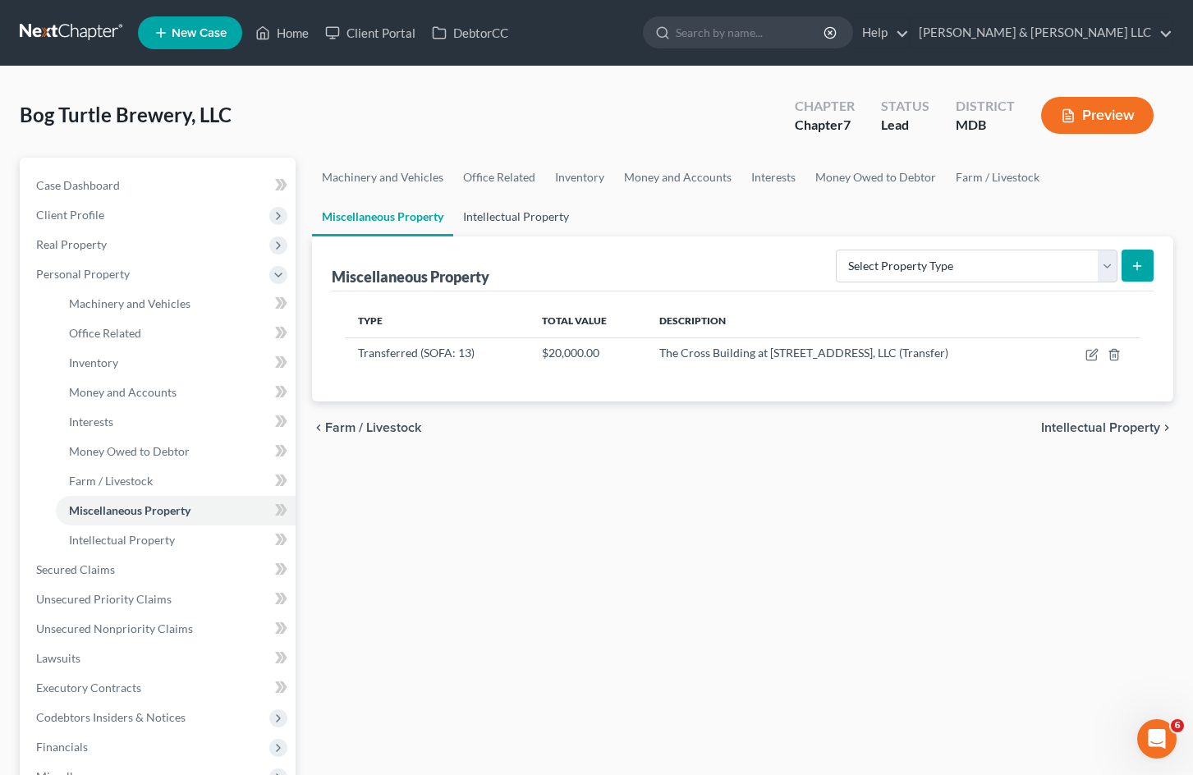
click at [503, 208] on link "Intellectual Property" at bounding box center [516, 216] width 126 height 39
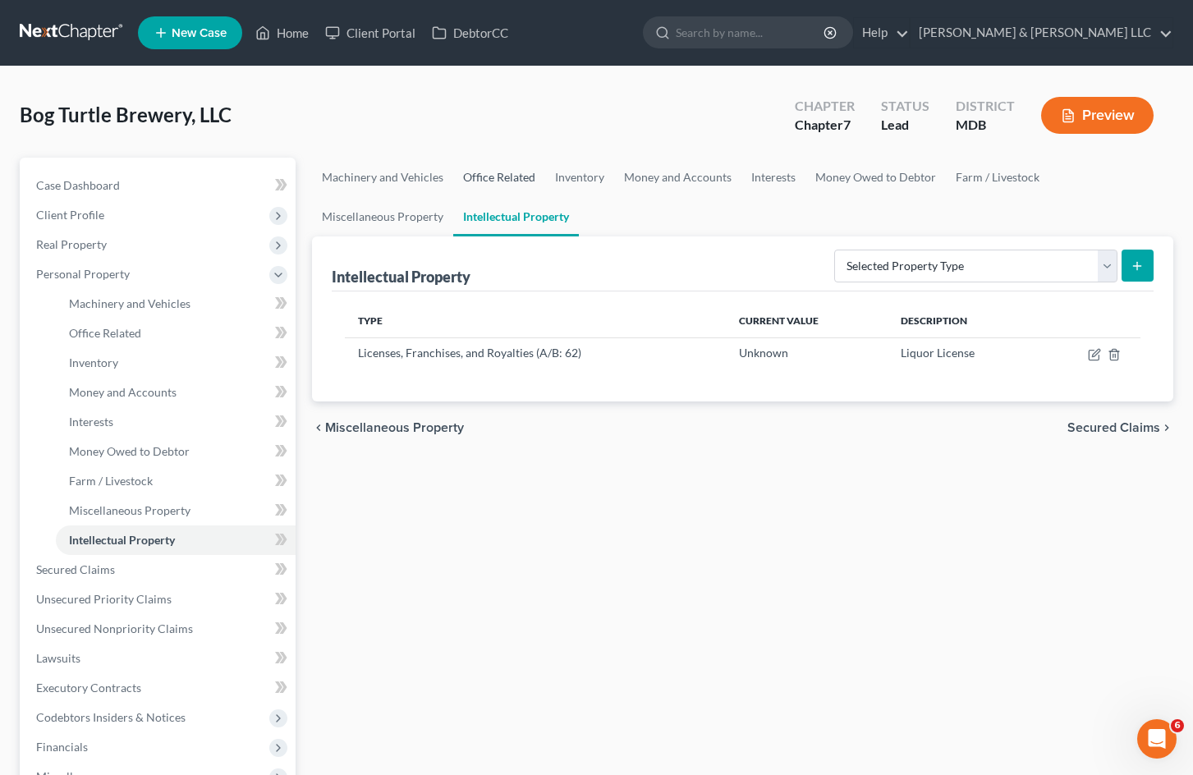
click at [515, 179] on link "Office Related" at bounding box center [499, 177] width 92 height 39
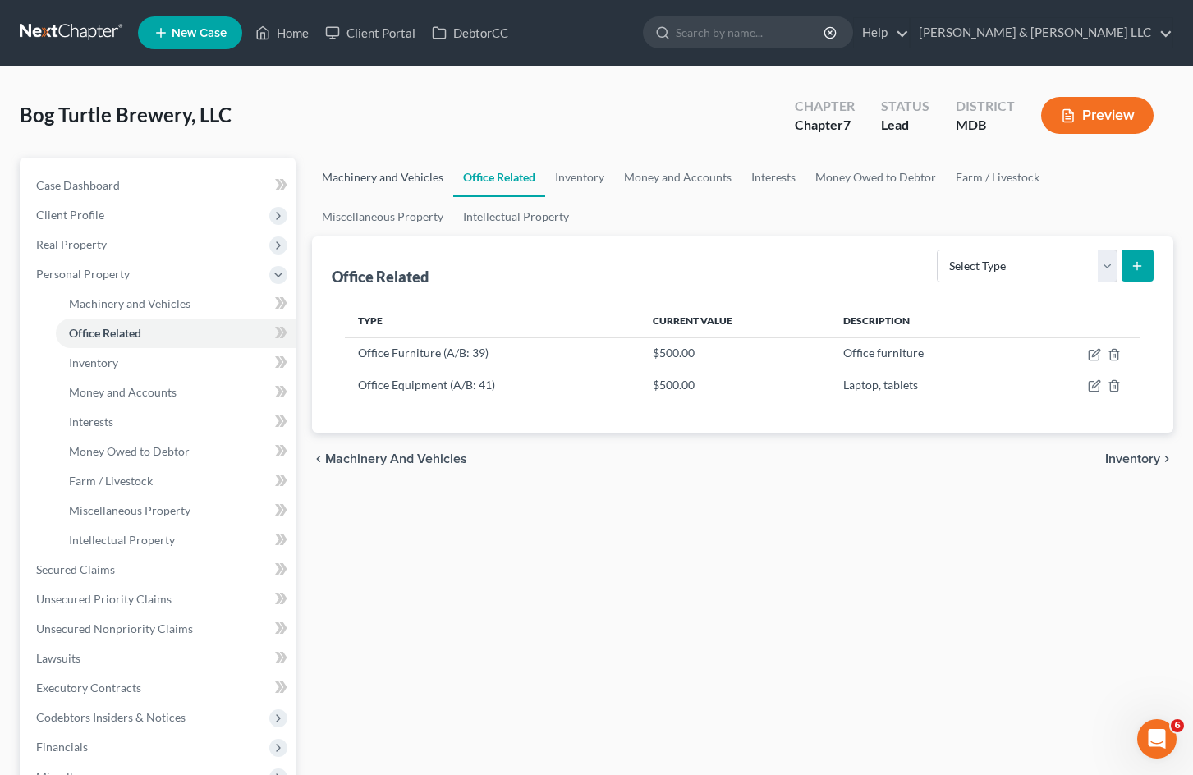
click at [419, 183] on link "Machinery and Vehicles" at bounding box center [382, 177] width 141 height 39
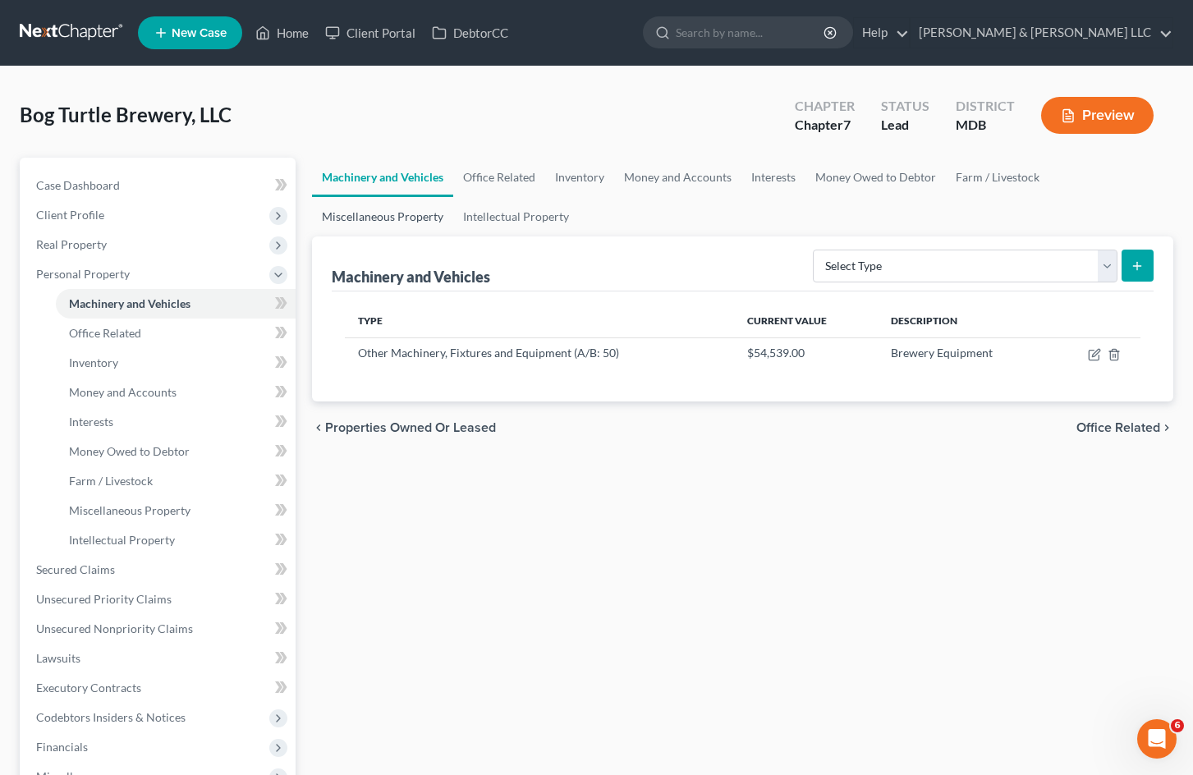
click at [415, 209] on link "Miscellaneous Property" at bounding box center [382, 216] width 141 height 39
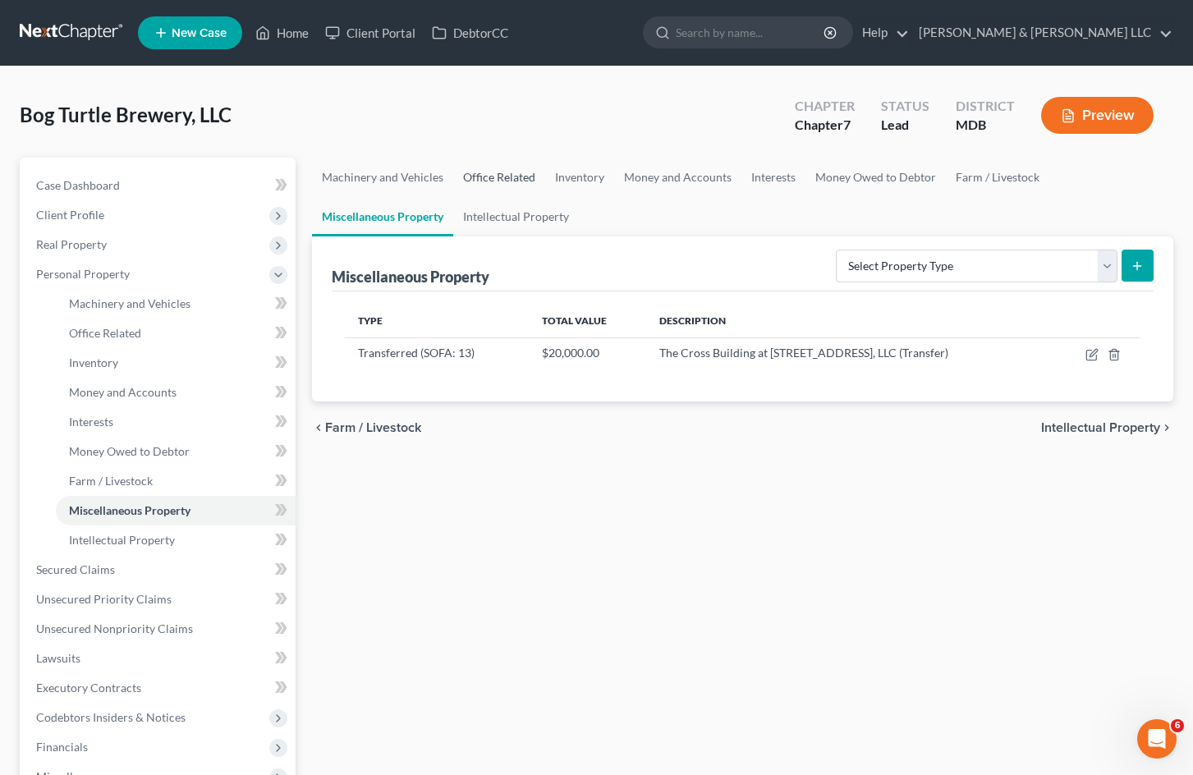
click at [522, 172] on link "Office Related" at bounding box center [499, 177] width 92 height 39
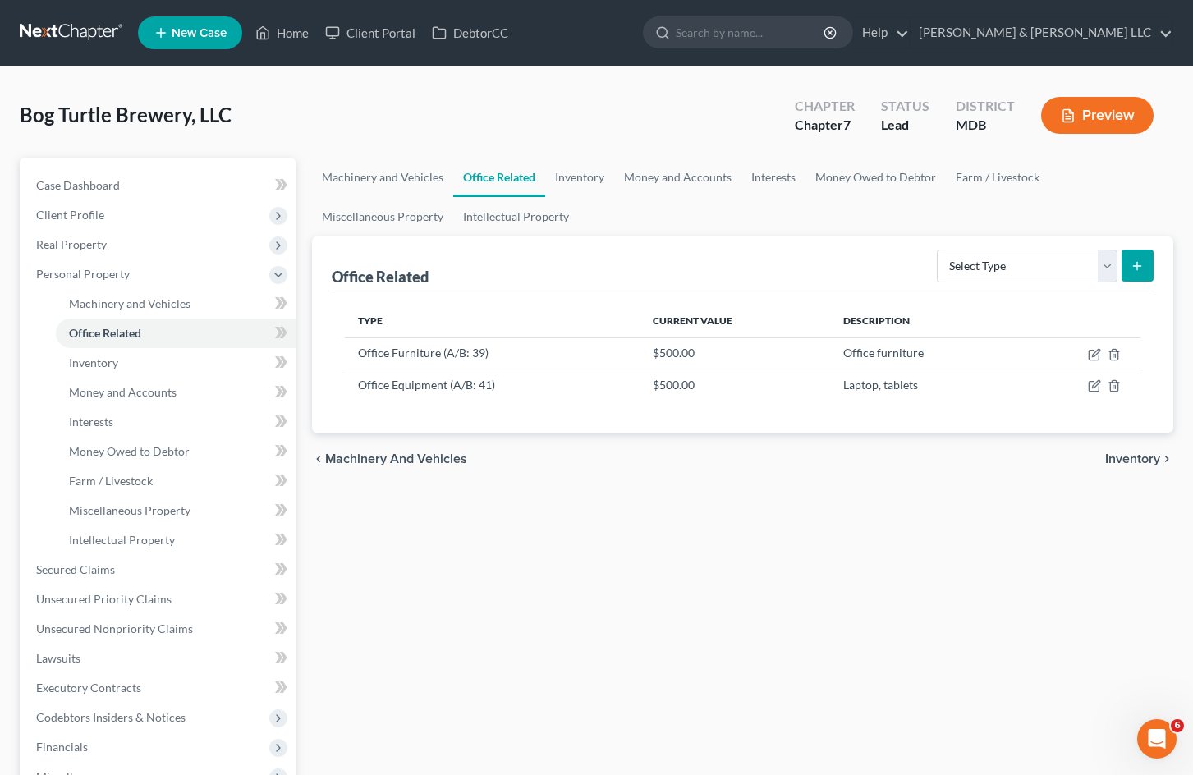
click at [999, 503] on div "Machinery and Vehicles Office Related Inventory Money and Accounts Interests Mo…" at bounding box center [743, 558] width 878 height 801
drag, startPoint x: 587, startPoint y: 178, endPoint x: 653, endPoint y: 178, distance: 65.7
click at [587, 178] on link "Inventory" at bounding box center [579, 177] width 69 height 39
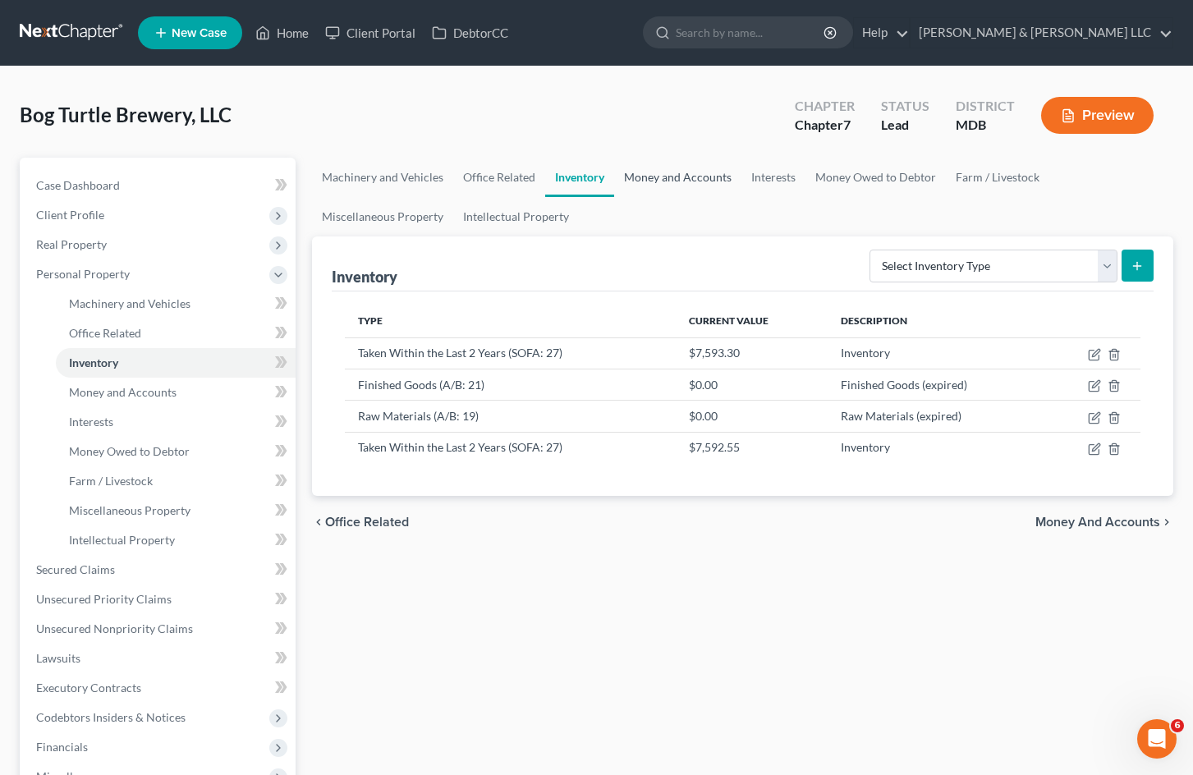
click at [669, 177] on link "Money and Accounts" at bounding box center [677, 177] width 127 height 39
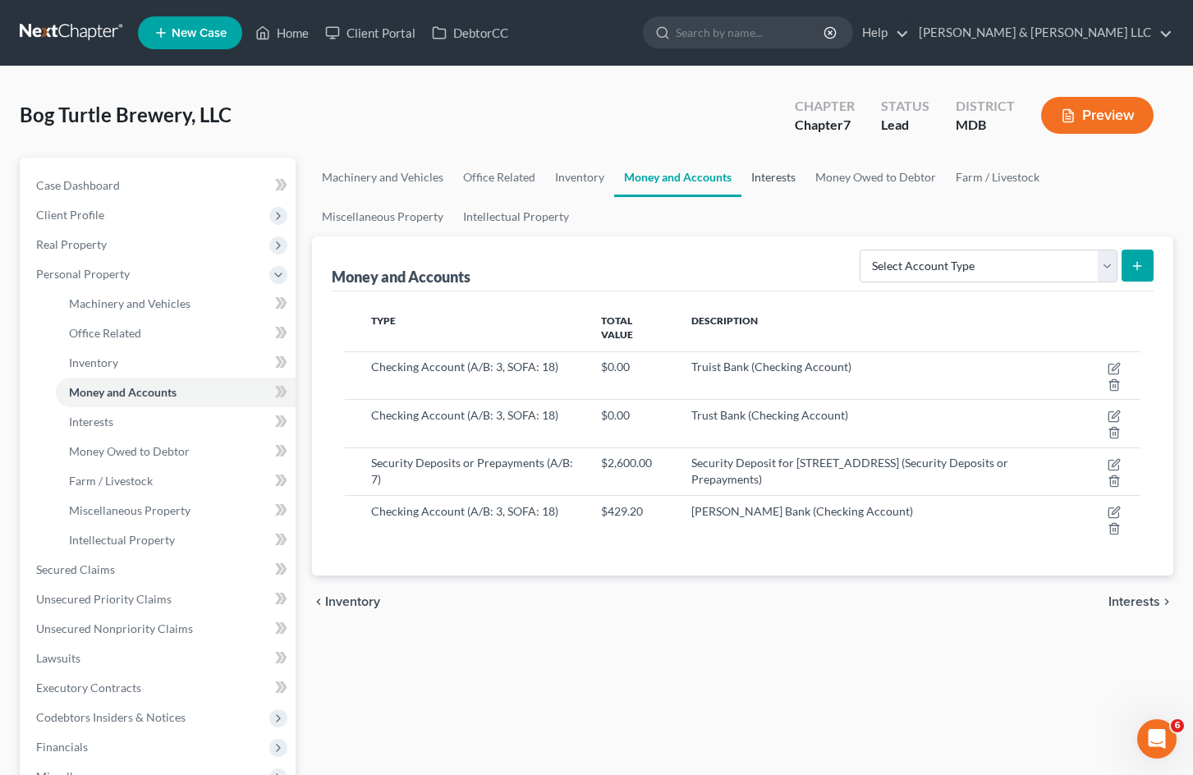
click at [786, 179] on link "Interests" at bounding box center [773, 177] width 64 height 39
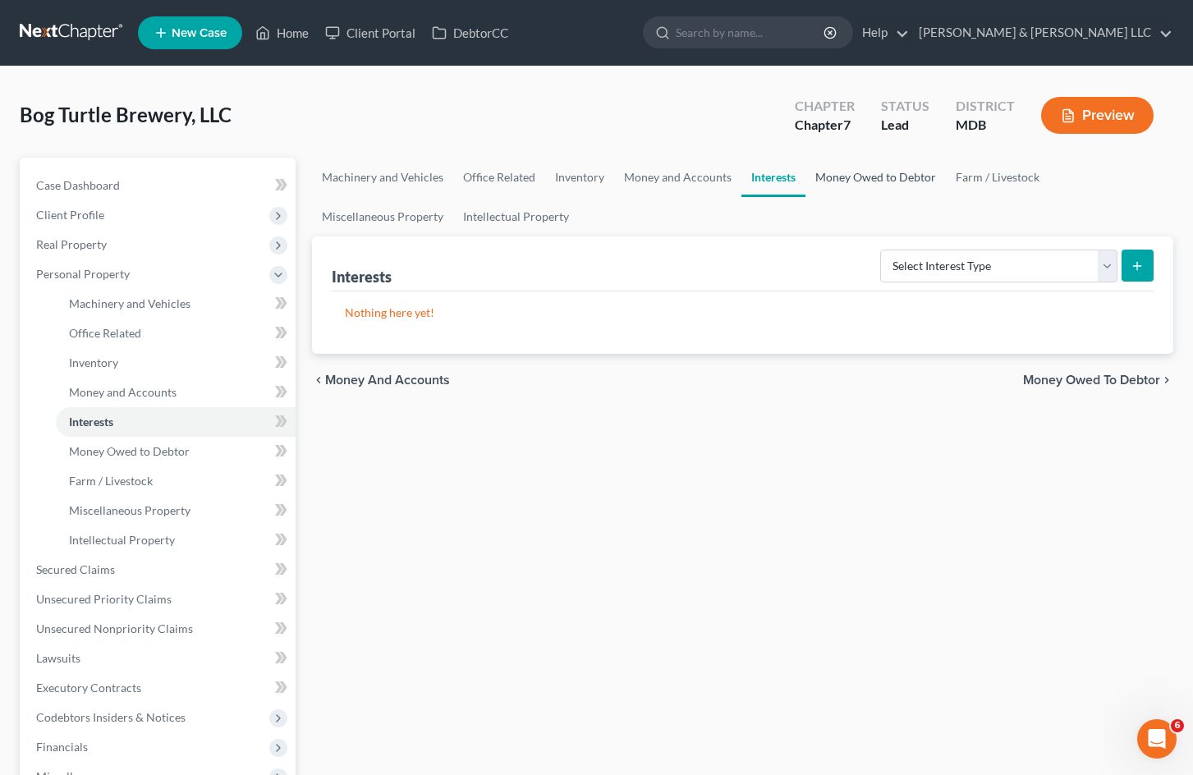
click at [869, 177] on link "Money Owed to Debtor" at bounding box center [876, 177] width 140 height 39
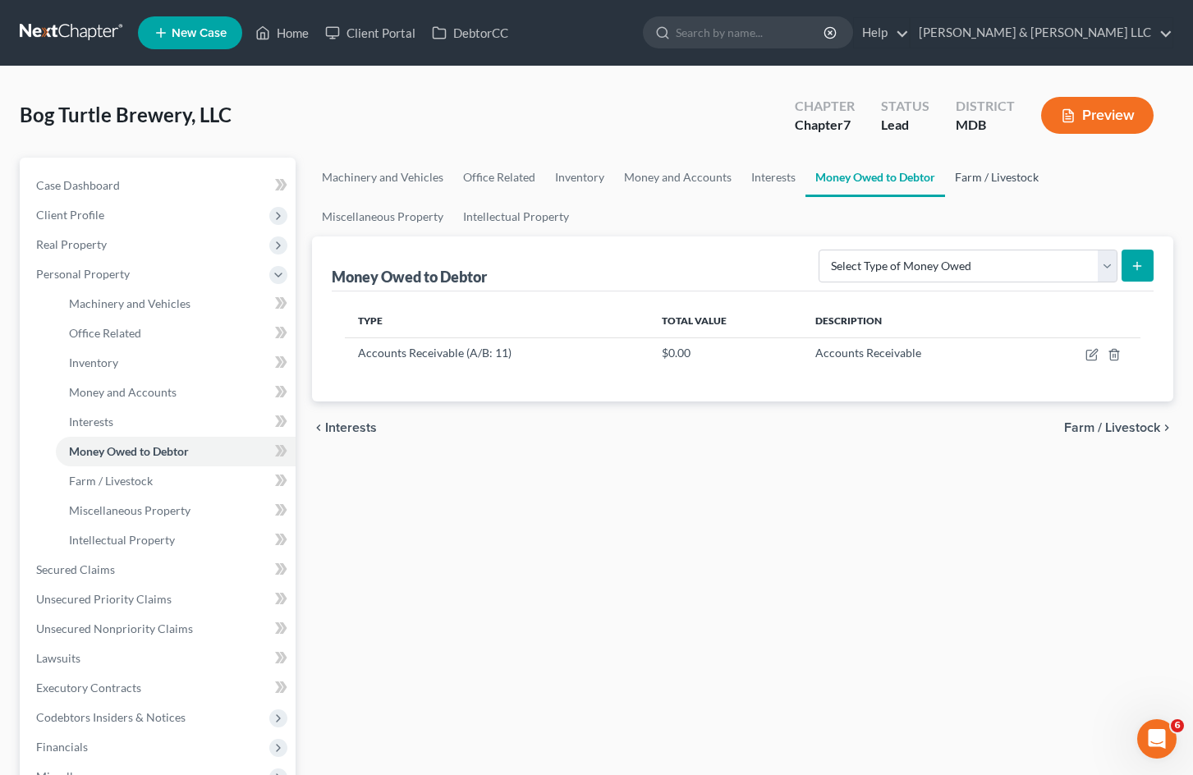
click at [1004, 176] on link "Farm / Livestock" at bounding box center [996, 177] width 103 height 39
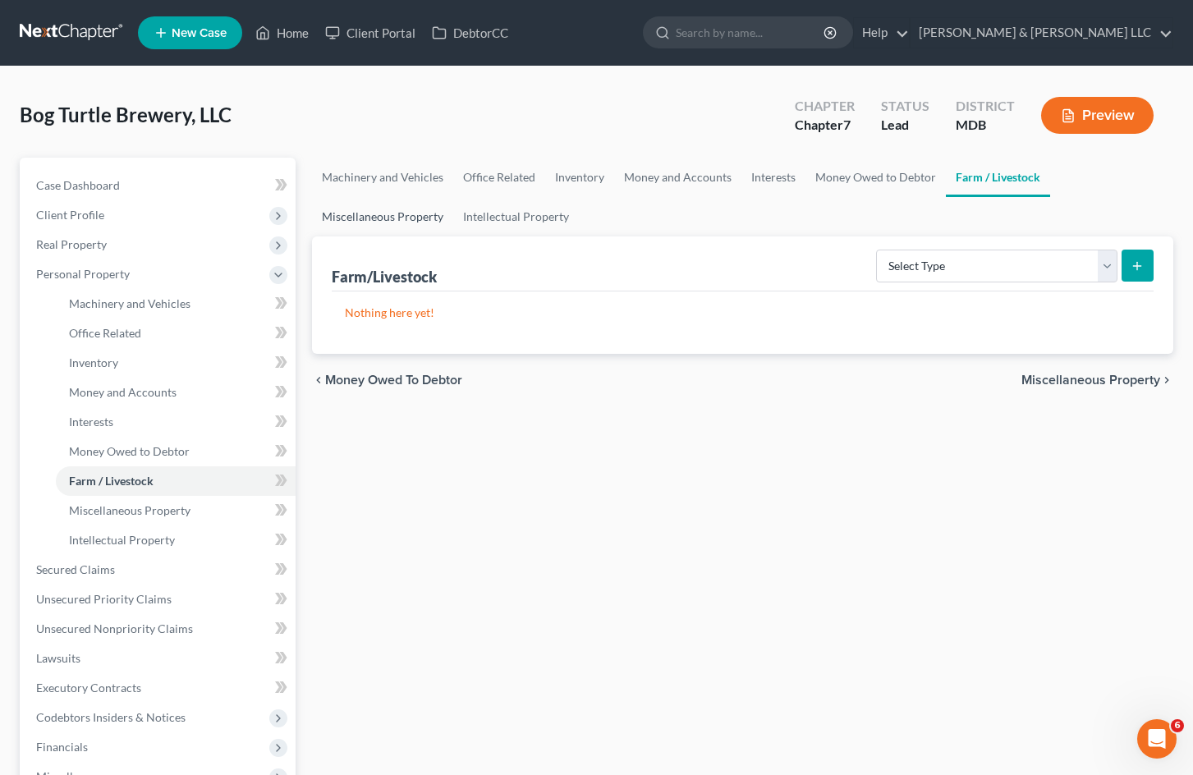
click at [426, 209] on link "Miscellaneous Property" at bounding box center [382, 216] width 141 height 39
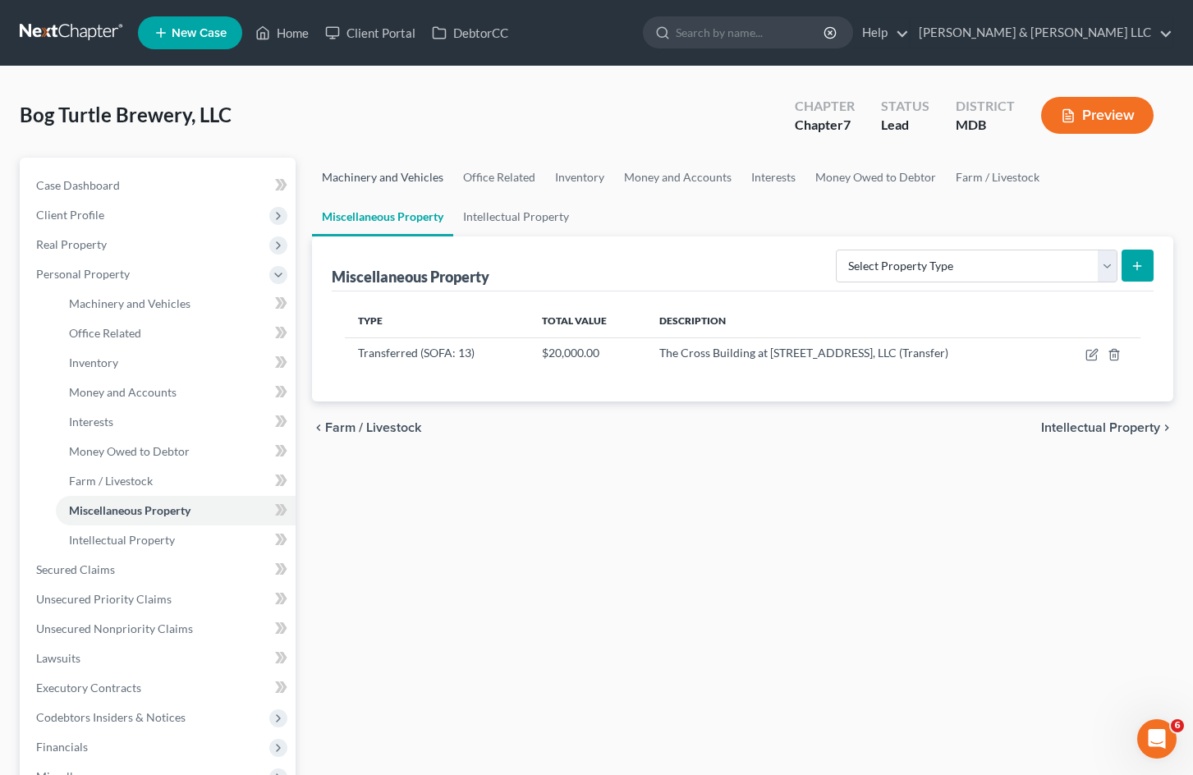
drag, startPoint x: 385, startPoint y: 176, endPoint x: 770, endPoint y: 237, distance: 390.0
click at [386, 176] on link "Machinery and Vehicles" at bounding box center [382, 177] width 141 height 39
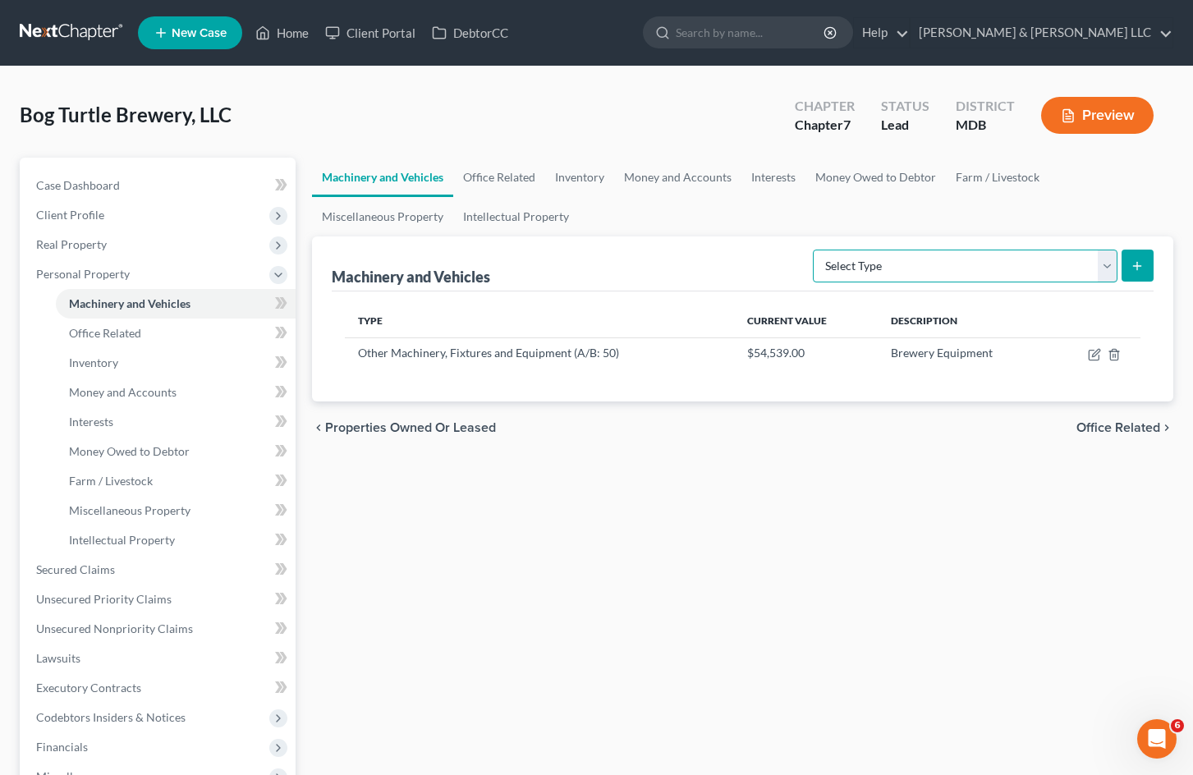
click at [895, 268] on select "Select Type Aircraft (A/B: 49) Other Machinery, Fixtures and Equipment (A/B: 50…" at bounding box center [965, 266] width 305 height 33
select select "other"
click at [815, 250] on select "Select Type Aircraft (A/B: 49) Other Machinery, Fixtures and Equipment (A/B: 50…" at bounding box center [965, 266] width 305 height 33
click at [1141, 268] on icon "submit" at bounding box center [1137, 265] width 13 height 13
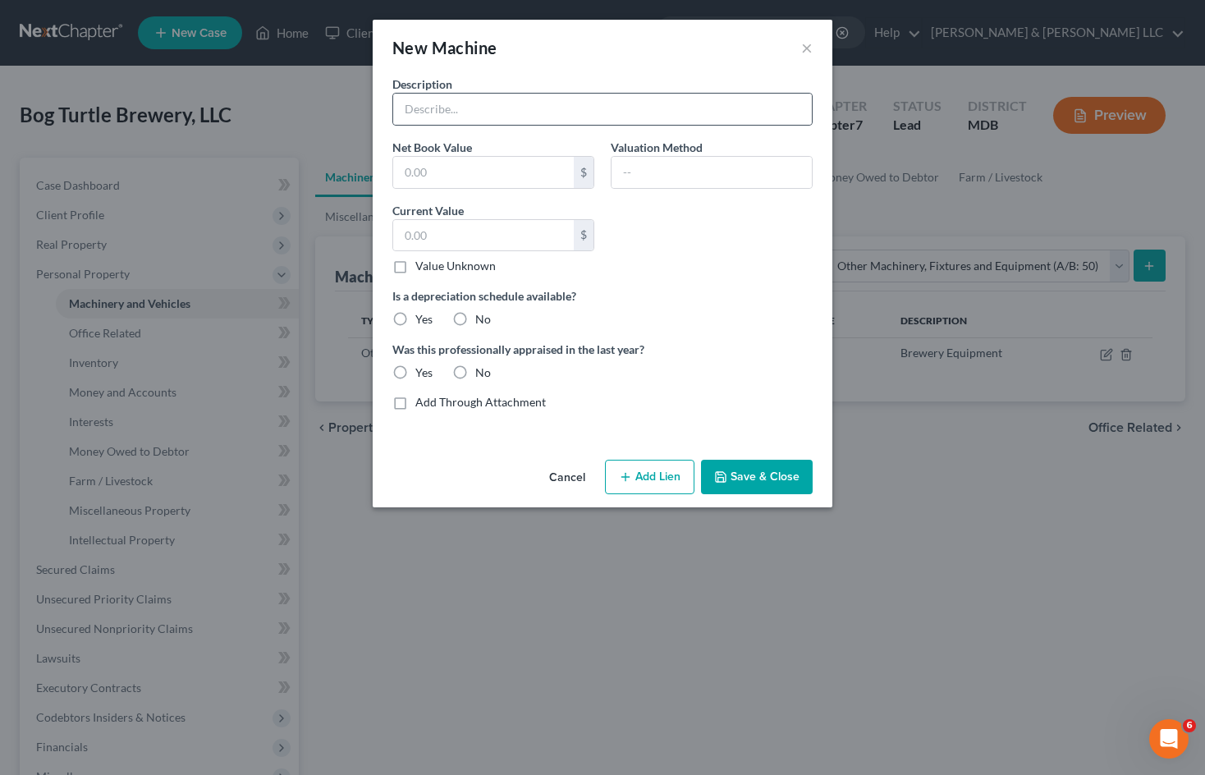
click at [594, 93] on div at bounding box center [602, 109] width 420 height 33
click at [627, 120] on input "text" at bounding box center [602, 109] width 419 height 31
drag, startPoint x: 532, startPoint y: 106, endPoint x: 470, endPoint y: 108, distance: 61.6
click at [532, 106] on input "Audio equipment" at bounding box center [602, 109] width 419 height 31
drag, startPoint x: 470, startPoint y: 108, endPoint x: 295, endPoint y: 108, distance: 175.7
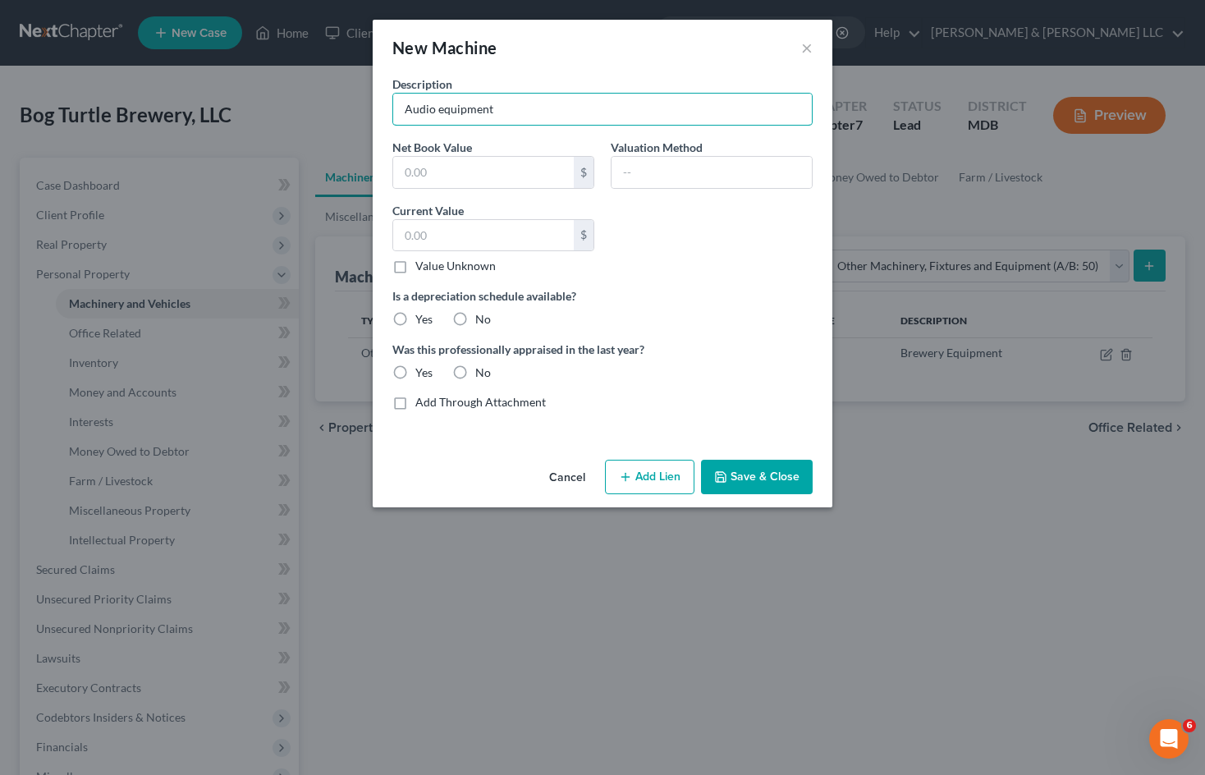
click at [295, 108] on div "New Machine × Description Audio equipment Net Book Value $ Valuation Method Cur…" at bounding box center [602, 387] width 1205 height 775
type input "Front of house and kitchen equipment"
click at [527, 239] on input "text" at bounding box center [483, 235] width 181 height 31
click at [474, 227] on input "text" at bounding box center [483, 235] width 181 height 31
type input "21,047.00"
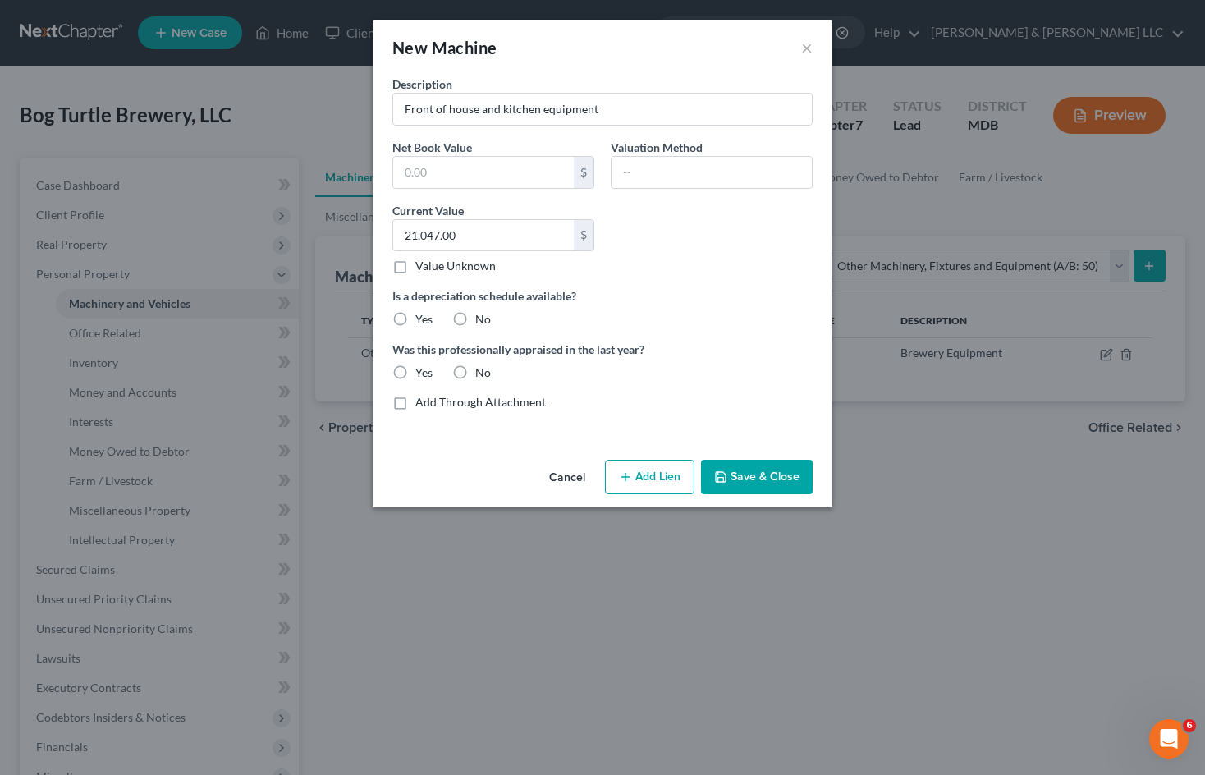
click at [724, 287] on div "Description Front of house and kitchen equipment Net Book Value $ Valuation Met…" at bounding box center [602, 250] width 437 height 348
click at [415, 316] on label "Yes" at bounding box center [423, 319] width 17 height 16
click at [422, 316] on input "Yes" at bounding box center [427, 316] width 11 height 11
radio input "true"
click at [415, 373] on label "Yes" at bounding box center [423, 373] width 17 height 16
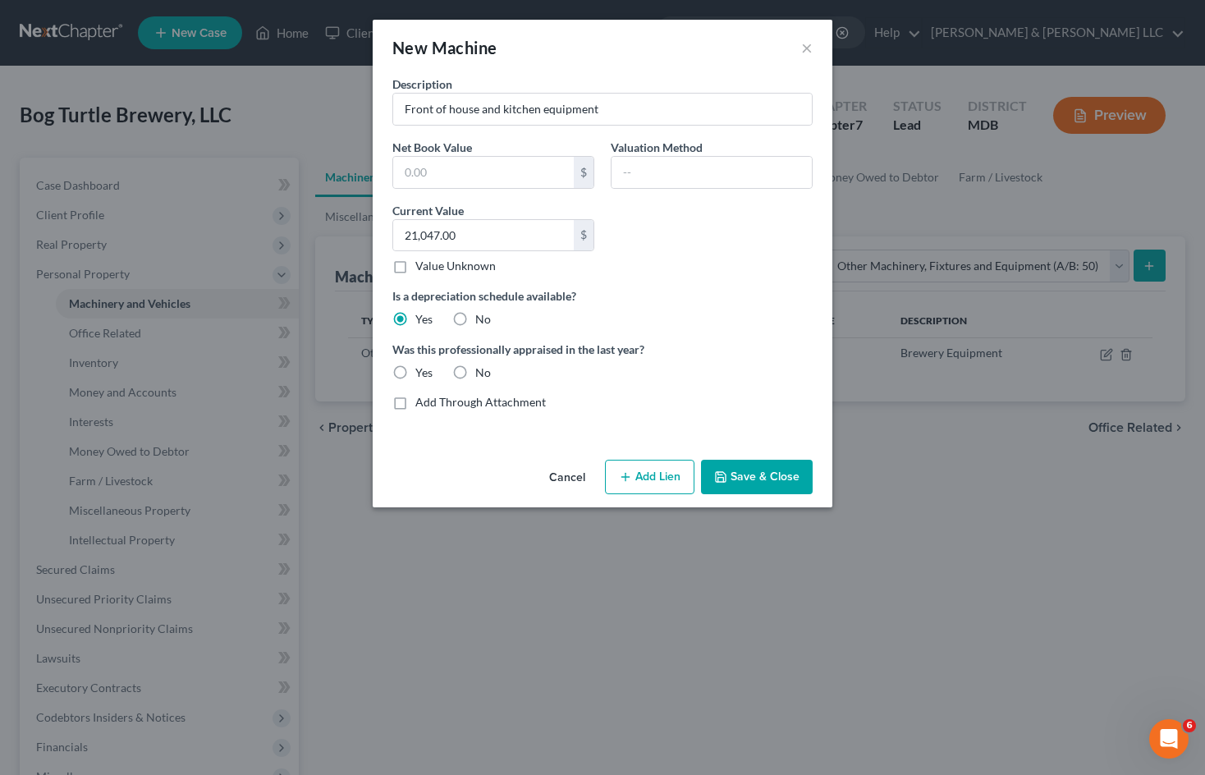
click at [422, 373] on input "Yes" at bounding box center [427, 370] width 11 height 11
radio input "true"
click at [751, 478] on button "Save & Close" at bounding box center [757, 477] width 112 height 34
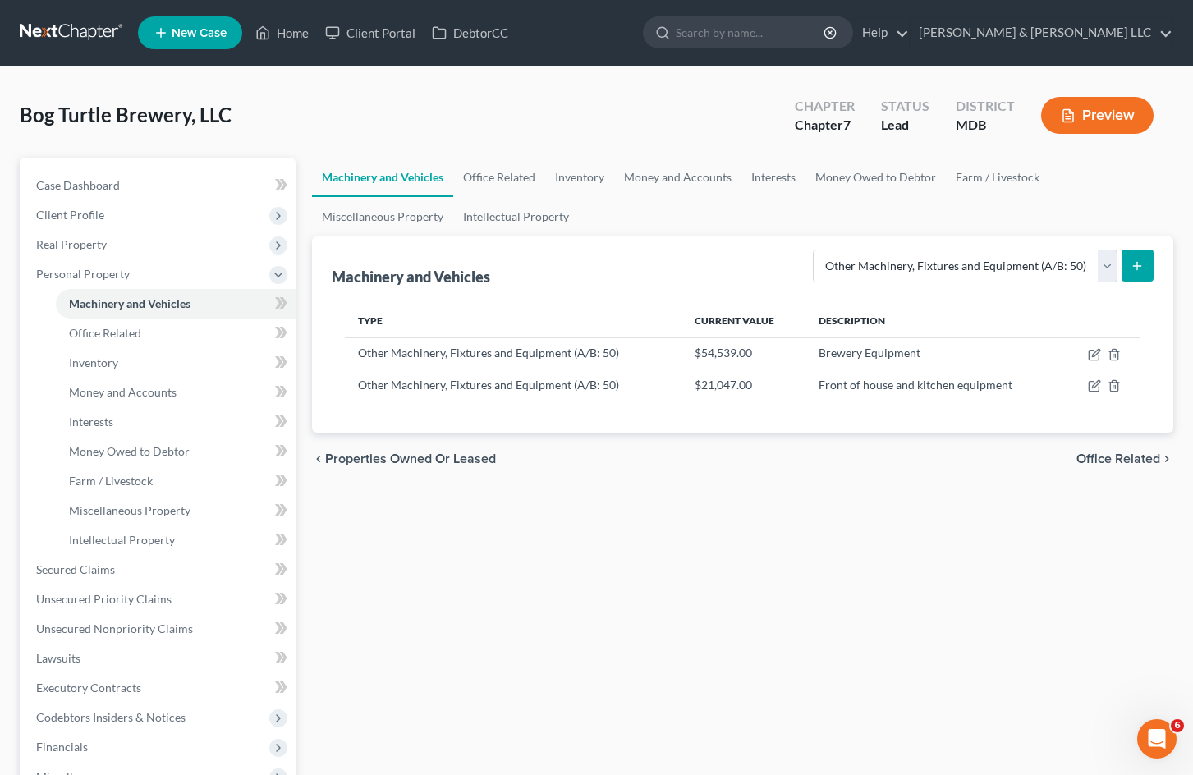
click at [769, 495] on div "Machinery and Vehicles Office Related Inventory Money and Accounts Interests Mo…" at bounding box center [743, 558] width 878 height 801
click at [1135, 269] on icon "submit" at bounding box center [1137, 265] width 13 height 13
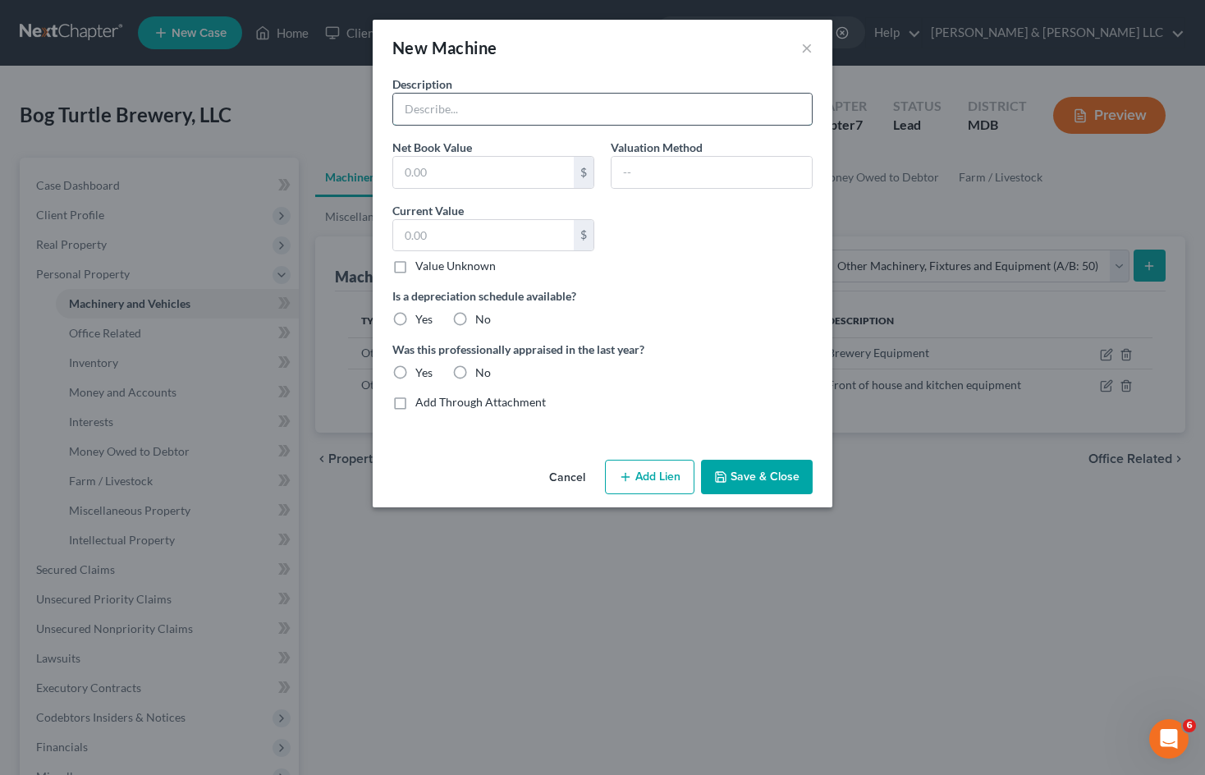
click at [566, 96] on input "text" at bounding box center [602, 109] width 419 height 31
type input "Lab equipment"
click at [498, 239] on input "text" at bounding box center [483, 235] width 181 height 31
click at [475, 317] on label "No" at bounding box center [483, 319] width 16 height 16
click at [482, 317] on input "No" at bounding box center [487, 316] width 11 height 11
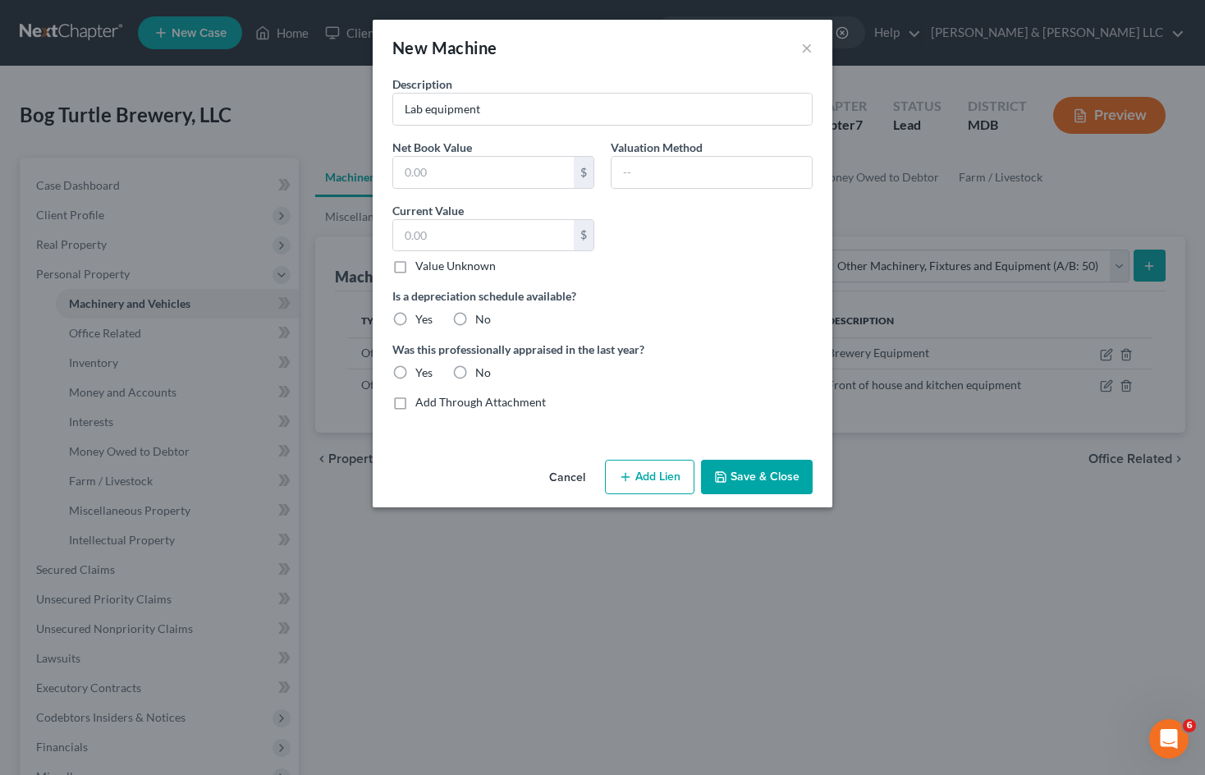
radio input "true"
click at [475, 374] on label "No" at bounding box center [483, 373] width 16 height 16
click at [482, 374] on input "No" at bounding box center [487, 370] width 11 height 11
radio input "true"
click at [509, 235] on input "text" at bounding box center [483, 235] width 181 height 31
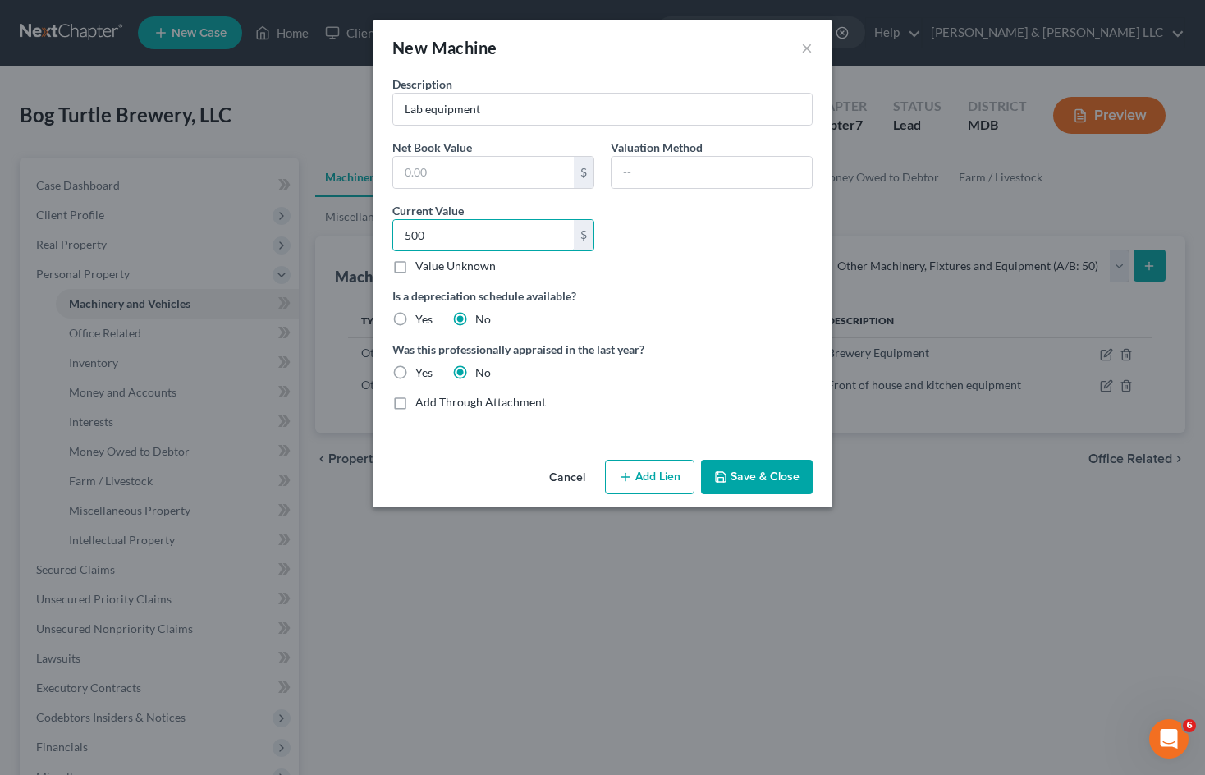
type input "500"
click at [662, 259] on div "Description Lab equipment Net Book Value $ Valuation Method Current Value 500.0…" at bounding box center [602, 250] width 437 height 348
drag, startPoint x: 649, startPoint y: 351, endPoint x: 392, endPoint y: 348, distance: 257.0
click at [392, 348] on div "Was this professionally appraised in the last year? Yes No" at bounding box center [602, 361] width 437 height 40
click at [670, 356] on label "Was this professionally appraised in the last year?" at bounding box center [602, 349] width 420 height 17
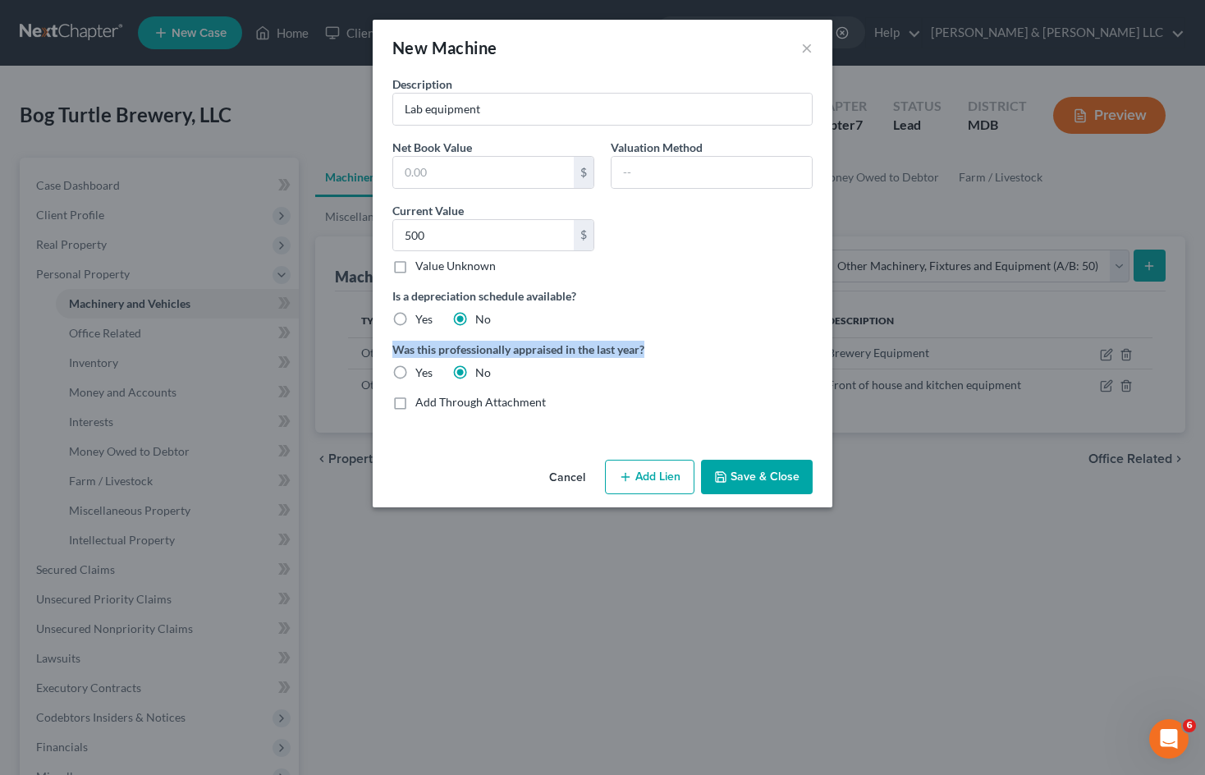
drag, startPoint x: 659, startPoint y: 351, endPoint x: 383, endPoint y: 347, distance: 276.7
click at [383, 347] on div "Description Lab equipment Net Book Value $ Valuation Method Current Value 500.0…" at bounding box center [603, 265] width 460 height 378
click at [645, 347] on label "Was this professionally appraised in the last year?" at bounding box center [602, 349] width 420 height 17
click at [509, 108] on input "Lab equipment" at bounding box center [602, 109] width 419 height 31
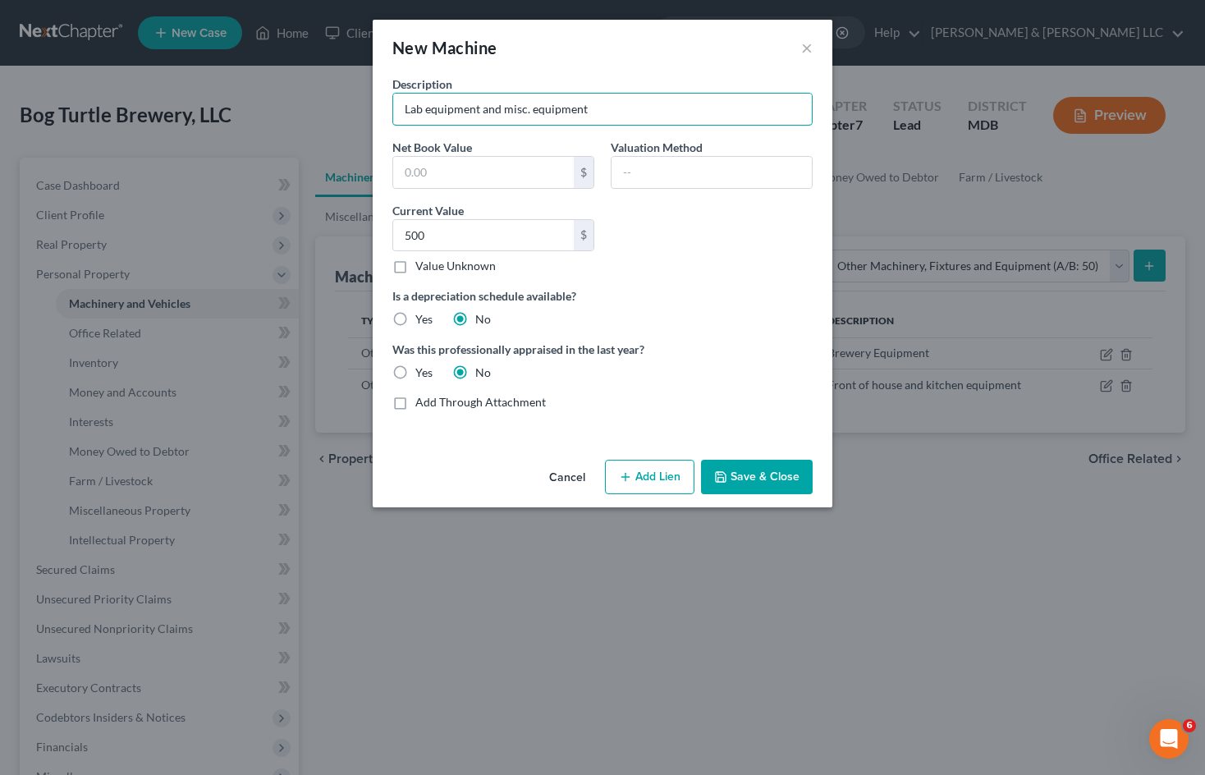
drag, startPoint x: 595, startPoint y: 109, endPoint x: 732, endPoint y: 241, distance: 189.3
click at [483, 120] on input "Lab equipment and misc. equipment" at bounding box center [602, 109] width 419 height 31
type input "Lab equipment"
click at [559, 468] on button "Cancel" at bounding box center [567, 477] width 62 height 33
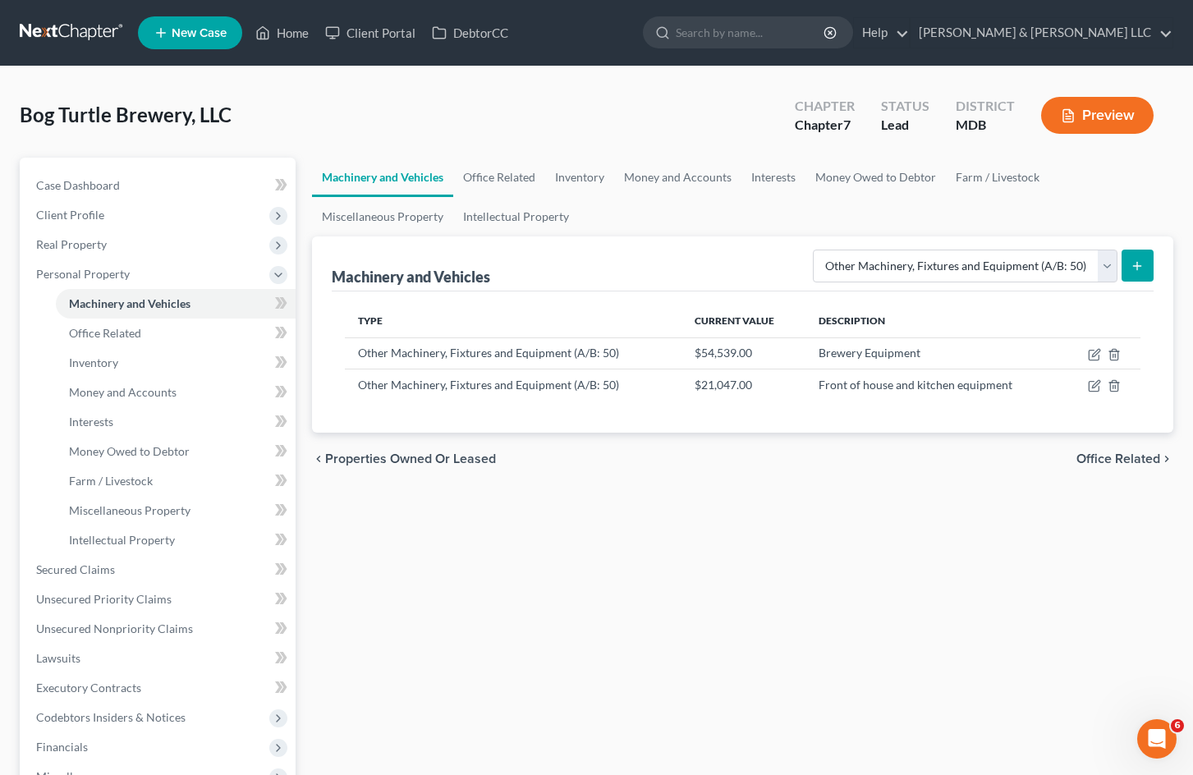
drag, startPoint x: 652, startPoint y: 519, endPoint x: 1202, endPoint y: 310, distance: 588.4
click at [652, 519] on div "Machinery and Vehicles Office Related Inventory Money and Accounts Interests Mo…" at bounding box center [743, 558] width 878 height 801
click at [662, 541] on div "Machinery and Vehicles Office Related Inventory Money and Accounts Interests Mo…" at bounding box center [743, 558] width 878 height 801
drag, startPoint x: 927, startPoint y: 356, endPoint x: 817, endPoint y: 356, distance: 110.0
click at [817, 356] on td "Brewery Equipment" at bounding box center [935, 352] width 258 height 31
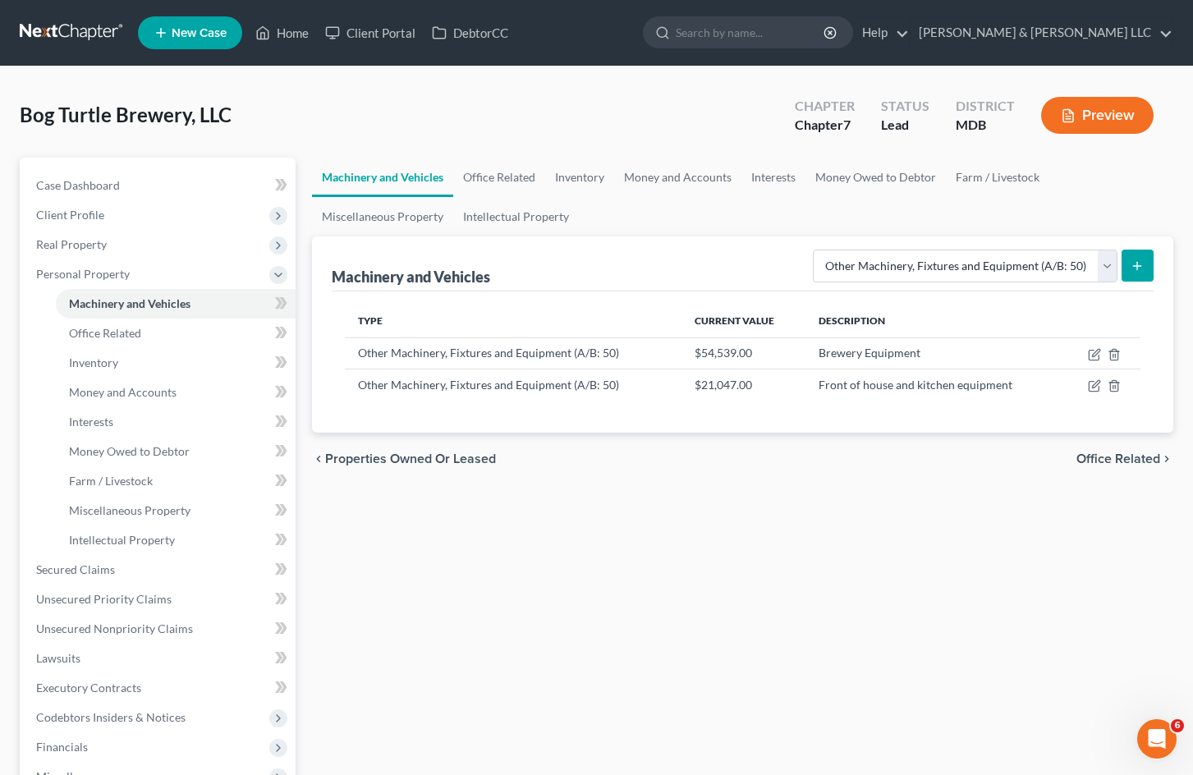
click at [809, 594] on div "Machinery and Vehicles Office Related Inventory Money and Accounts Interests Mo…" at bounding box center [743, 558] width 878 height 801
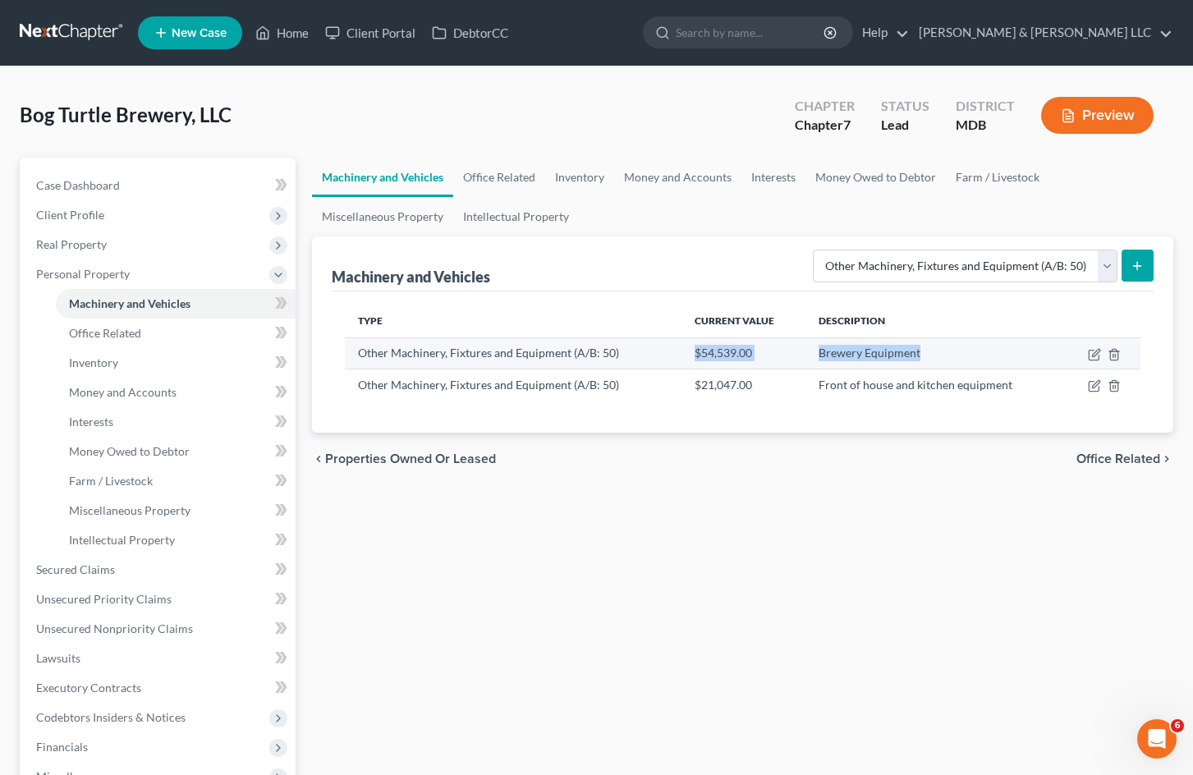
drag, startPoint x: 696, startPoint y: 353, endPoint x: 955, endPoint y: 352, distance: 258.7
click at [955, 352] on tr "Other Machinery, Fixtures and Equipment (A/B: 50) $54,539.00 Brewery Equipment" at bounding box center [743, 352] width 796 height 31
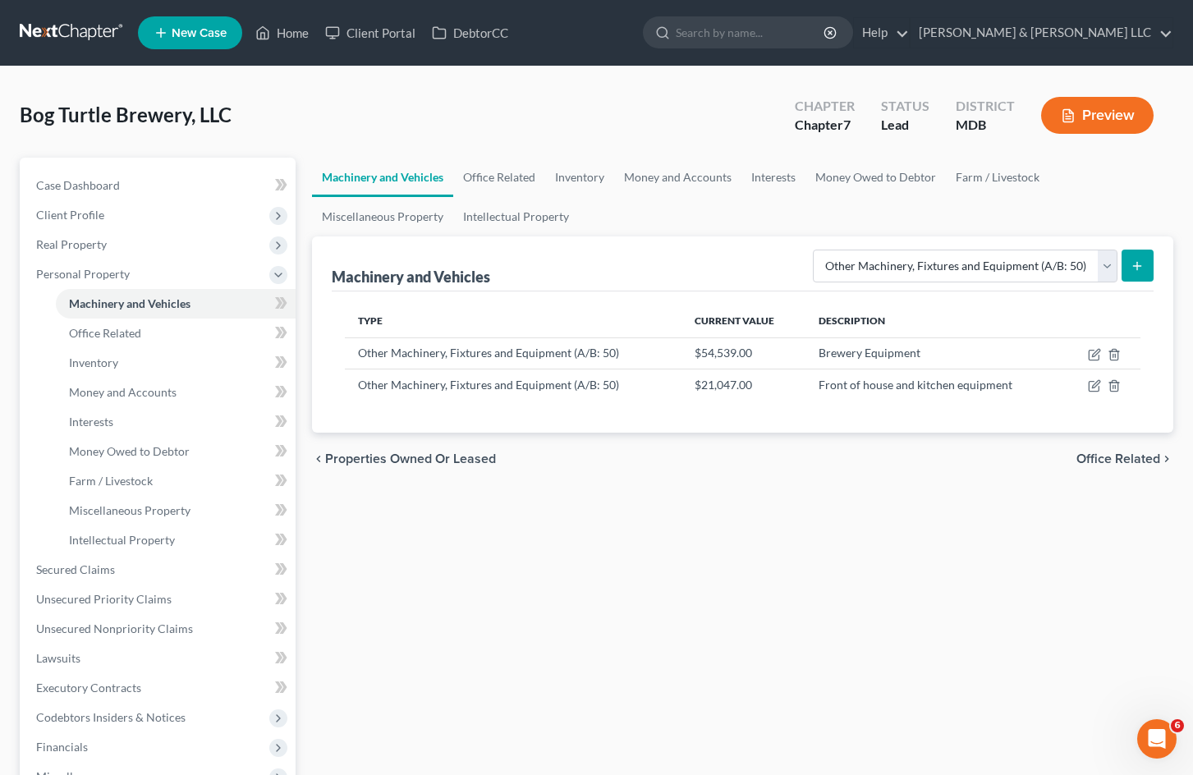
click at [867, 632] on div "Machinery and Vehicles Office Related Inventory Money and Accounts Interests Mo…" at bounding box center [743, 558] width 878 height 801
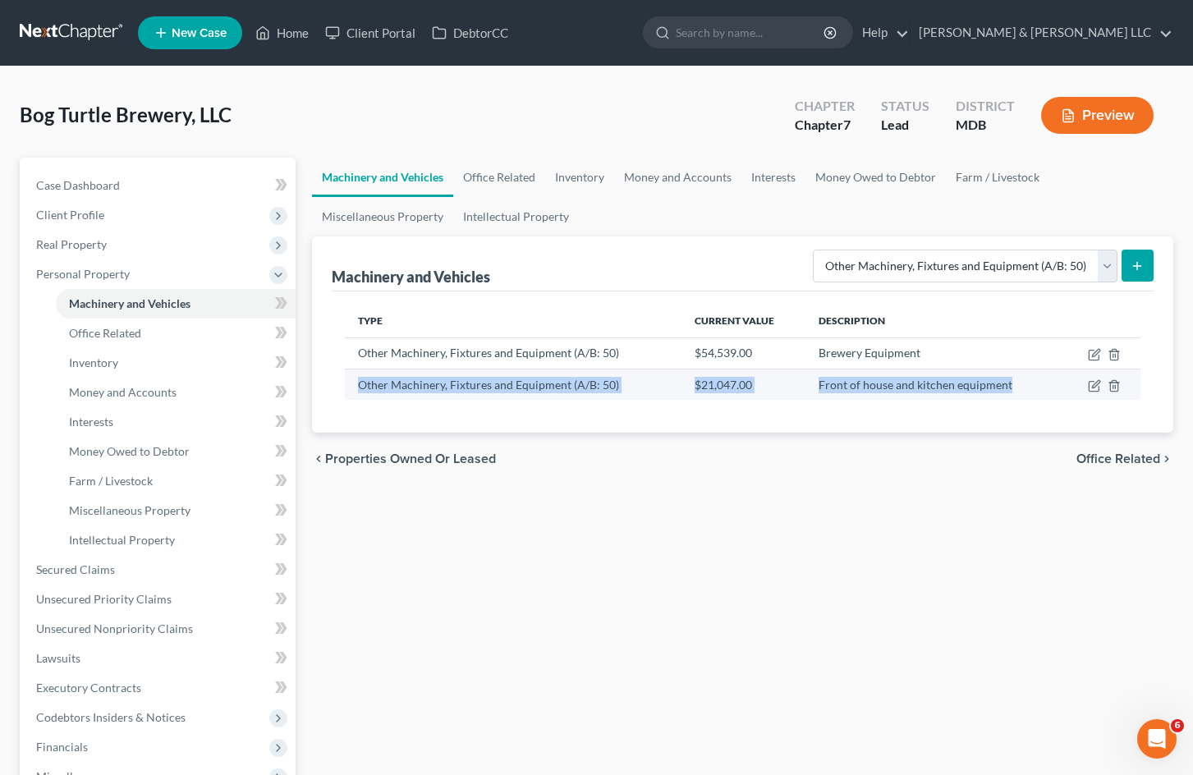
drag, startPoint x: 1011, startPoint y: 384, endPoint x: 351, endPoint y: 396, distance: 659.5
click at [351, 396] on tr "Other Machinery, Fixtures and Equipment (A/B: 50) $21,047.00 Front of house and…" at bounding box center [743, 384] width 796 height 31
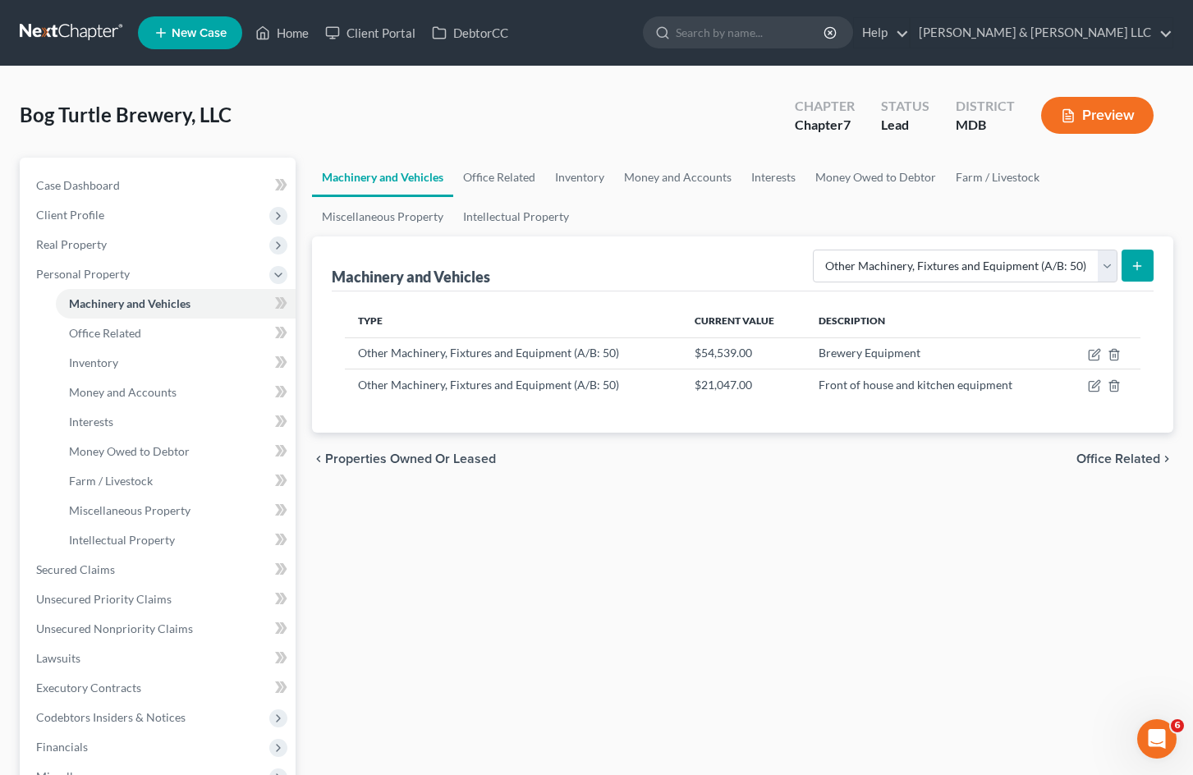
click at [950, 544] on div "Machinery and Vehicles Office Related Inventory Money and Accounts Interests Mo…" at bounding box center [743, 558] width 878 height 801
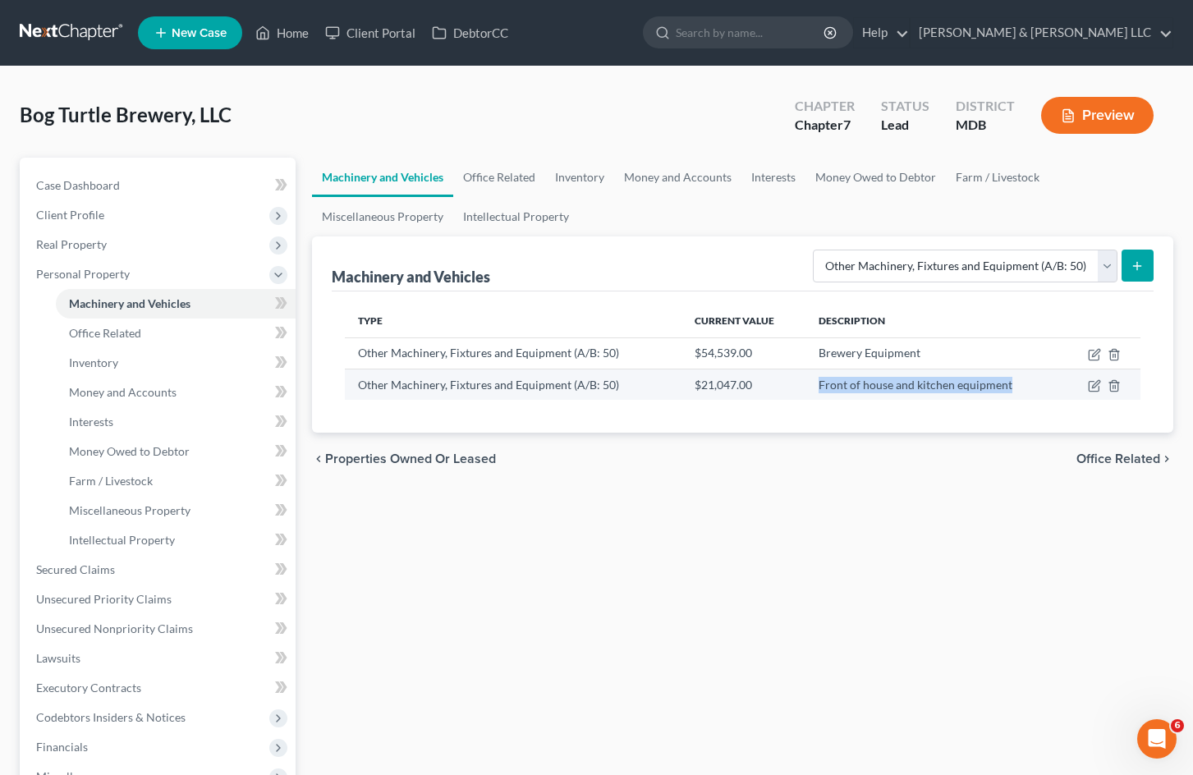
drag, startPoint x: 826, startPoint y: 386, endPoint x: 1008, endPoint y: 383, distance: 182.3
click at [1008, 383] on td "Front of house and kitchen equipment" at bounding box center [935, 384] width 258 height 31
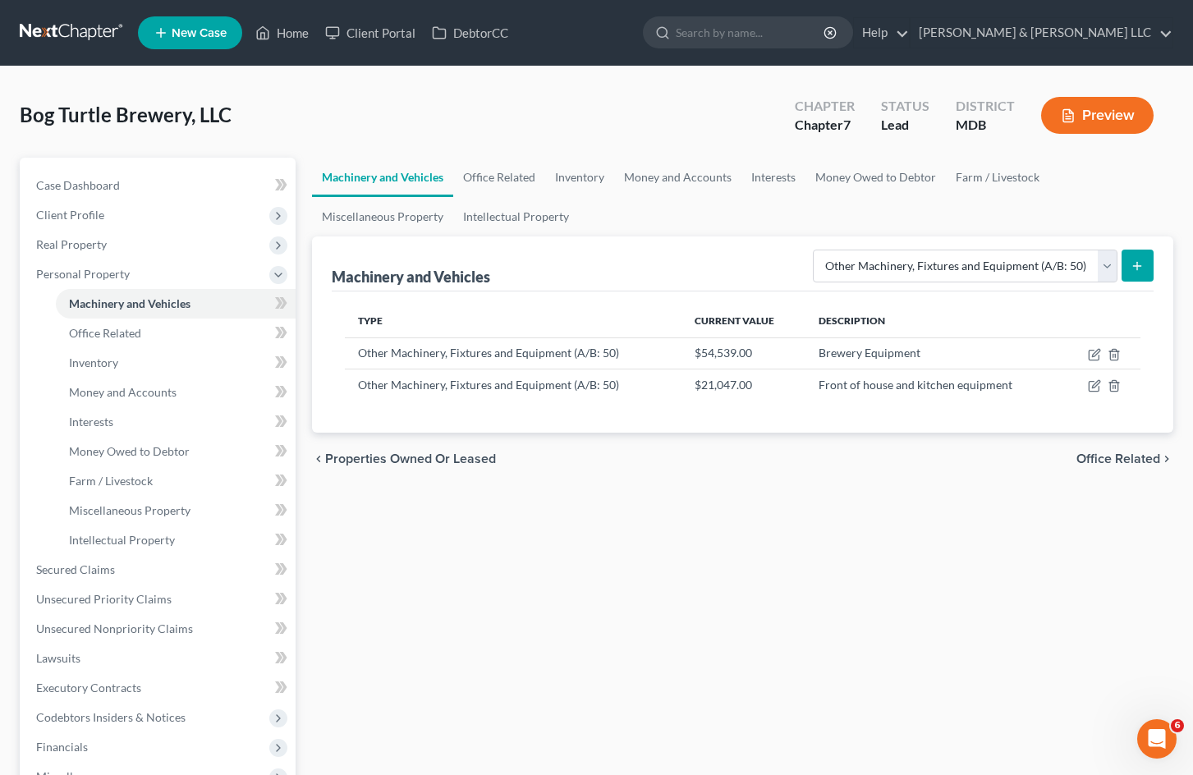
drag, startPoint x: 849, startPoint y: 648, endPoint x: 1202, endPoint y: 650, distance: 353.1
click at [849, 650] on div "Machinery and Vehicles Office Related Inventory Money and Accounts Interests Mo…" at bounding box center [743, 558] width 878 height 801
drag, startPoint x: 1094, startPoint y: 351, endPoint x: 1085, endPoint y: 350, distance: 9.2
click at [1094, 351] on icon "button" at bounding box center [1094, 354] width 13 height 13
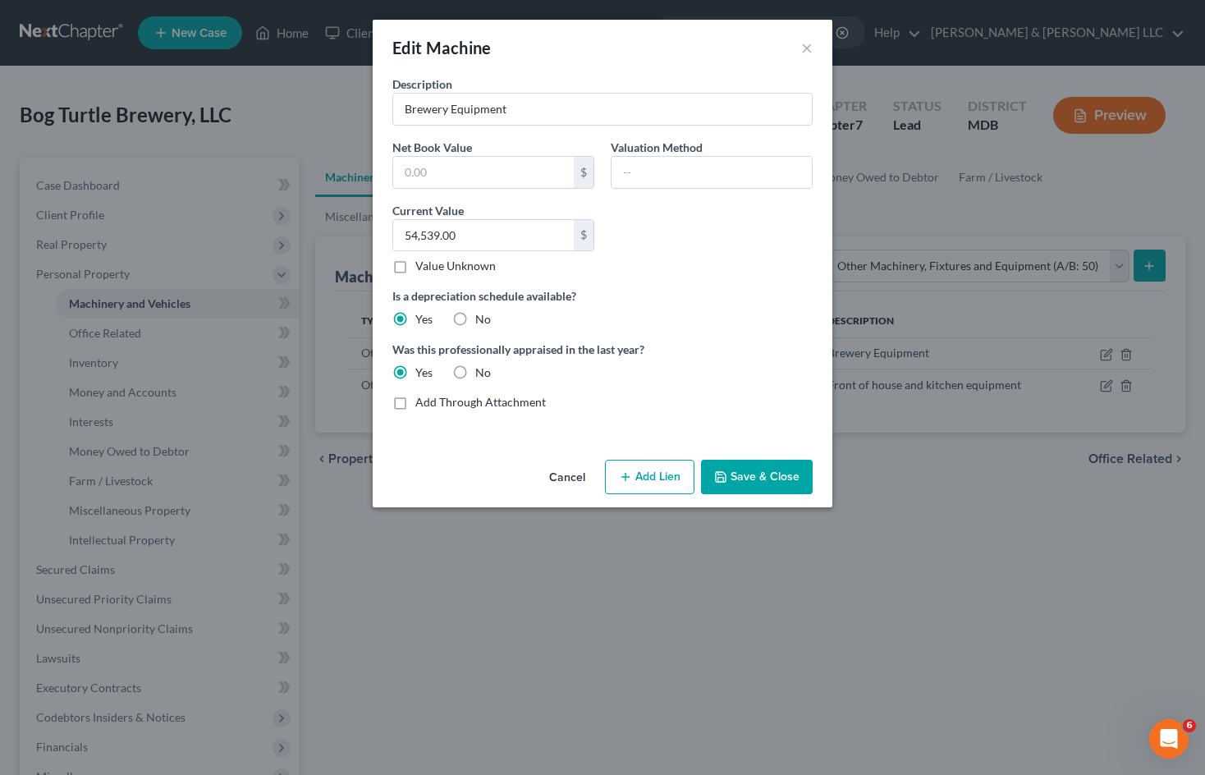
click at [562, 480] on button "Cancel" at bounding box center [567, 477] width 62 height 33
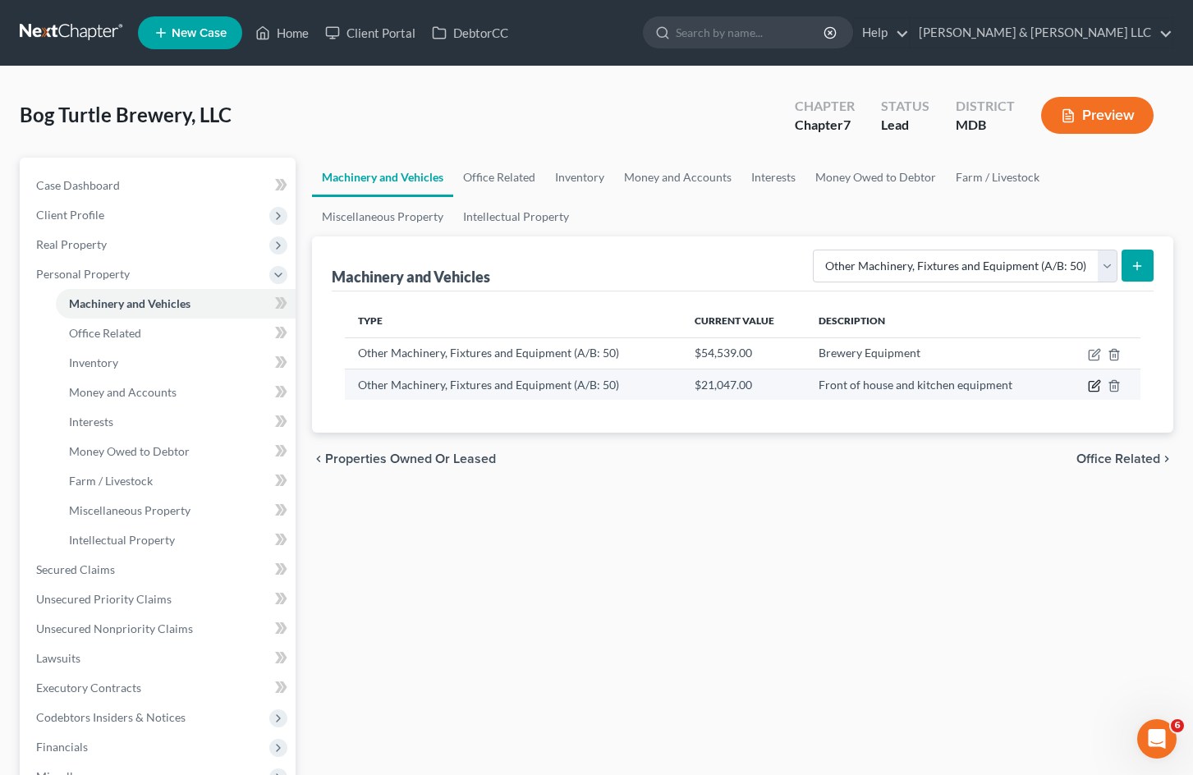
click at [1095, 387] on icon "button" at bounding box center [1094, 385] width 13 height 13
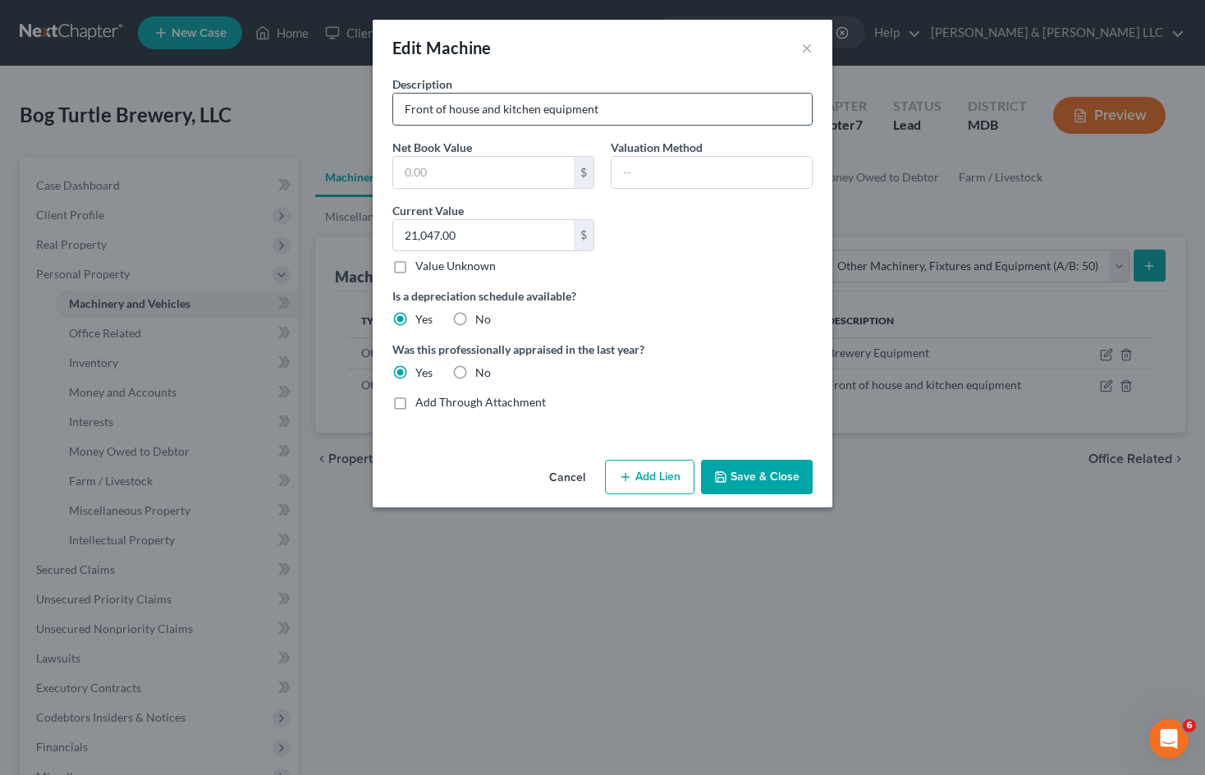
click at [628, 110] on input "Front of house and kitchen equipment" at bounding box center [602, 109] width 419 height 31
click at [554, 486] on button "Cancel" at bounding box center [567, 477] width 62 height 33
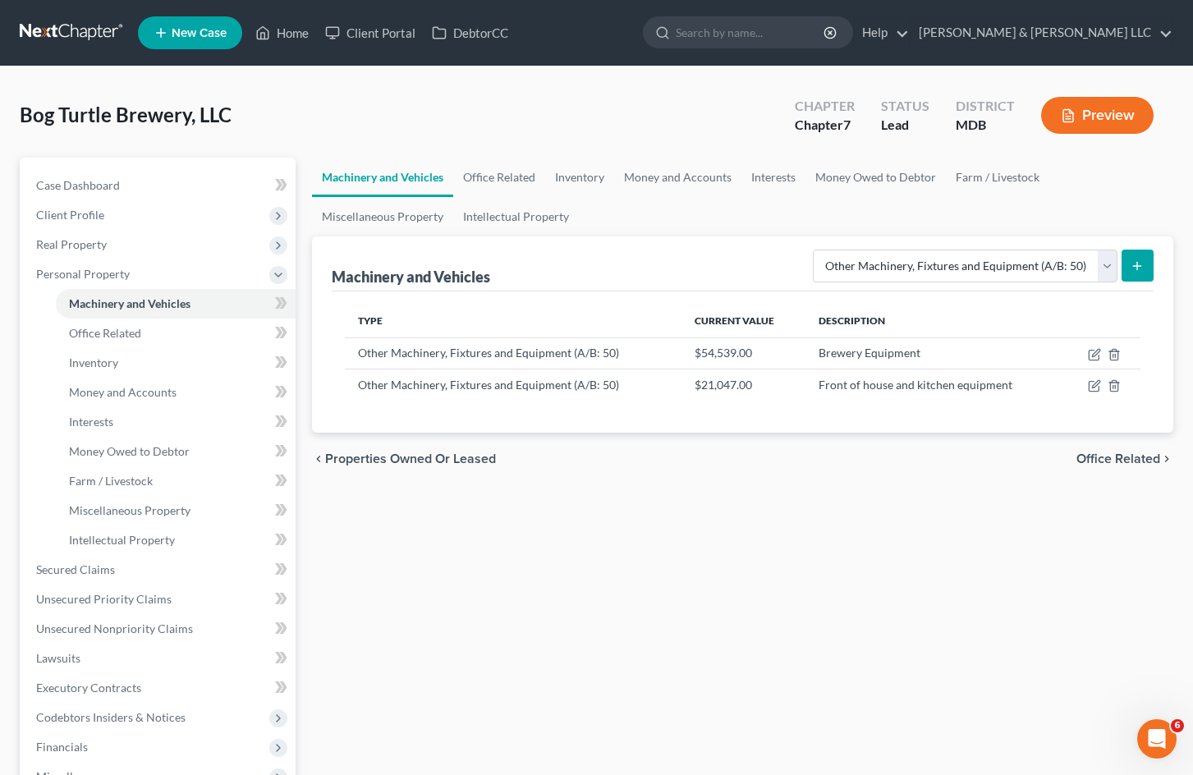
click at [754, 562] on div "Machinery and Vehicles Office Related Inventory Money and Accounts Interests Mo…" at bounding box center [743, 558] width 878 height 801
click at [1091, 387] on icon "button" at bounding box center [1094, 385] width 13 height 13
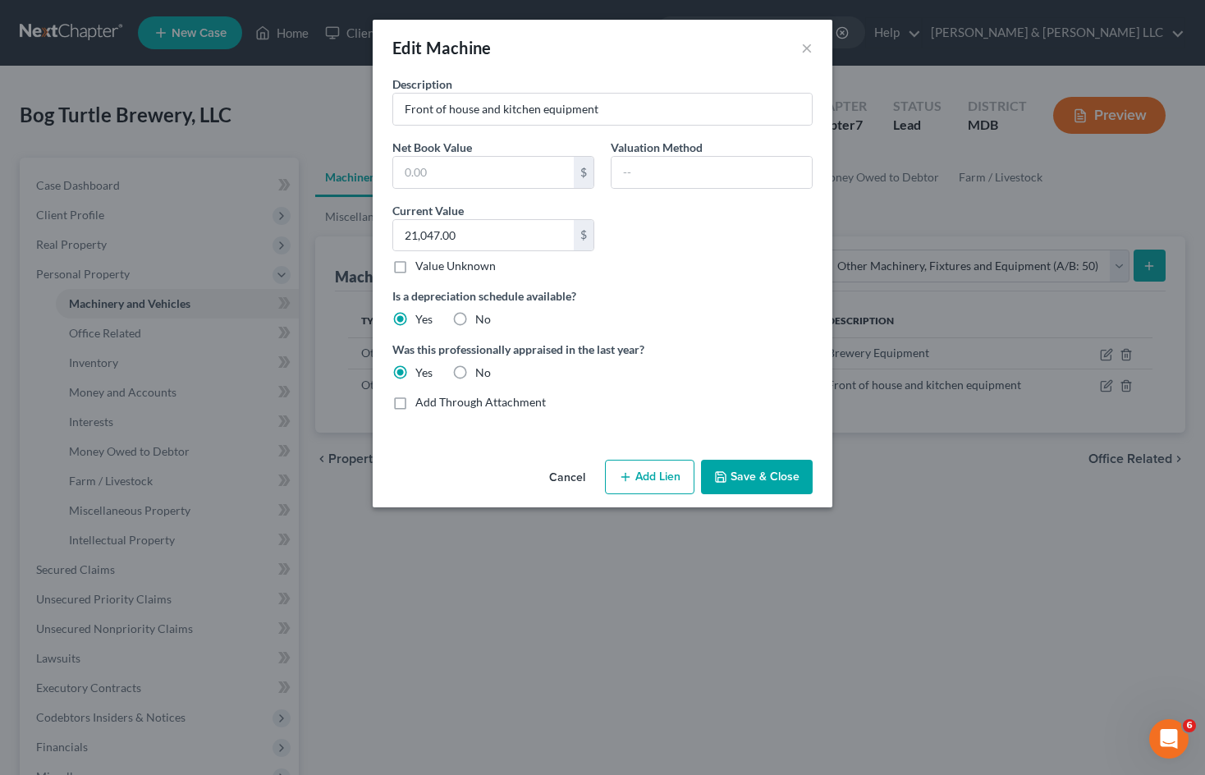
click at [554, 481] on button "Cancel" at bounding box center [567, 477] width 62 height 33
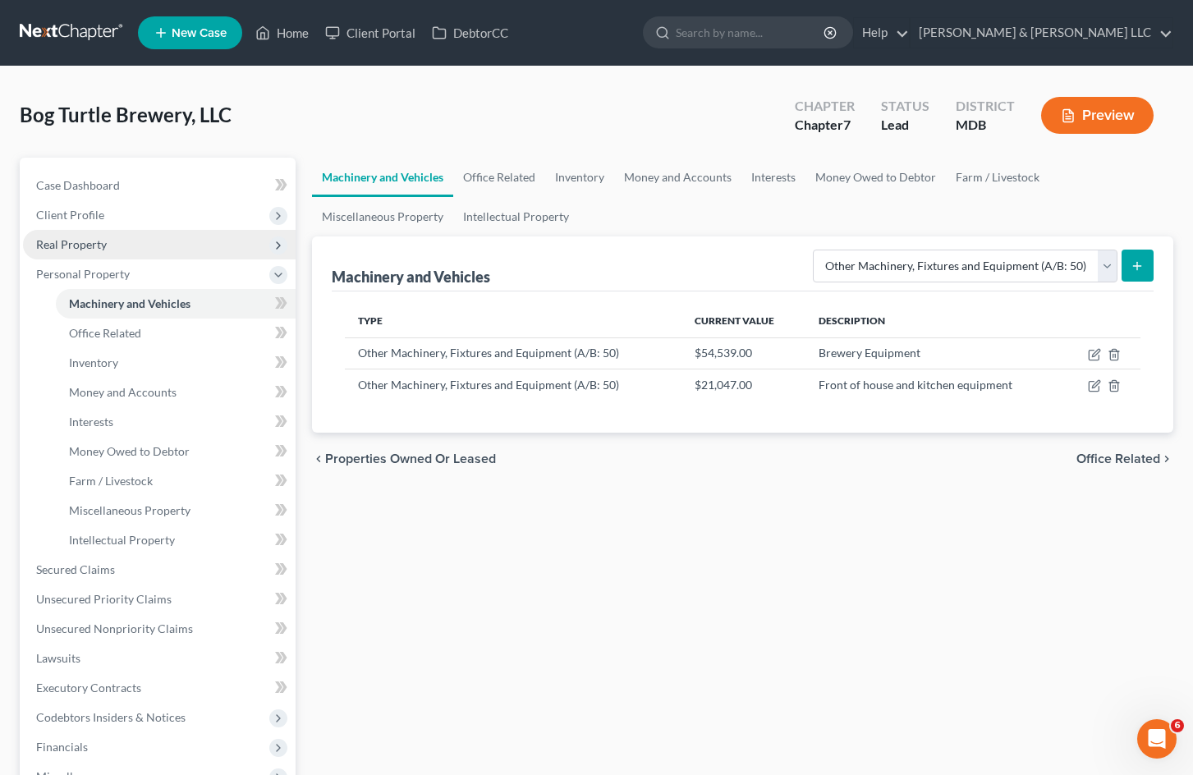
click at [154, 251] on span "Real Property" at bounding box center [159, 245] width 273 height 30
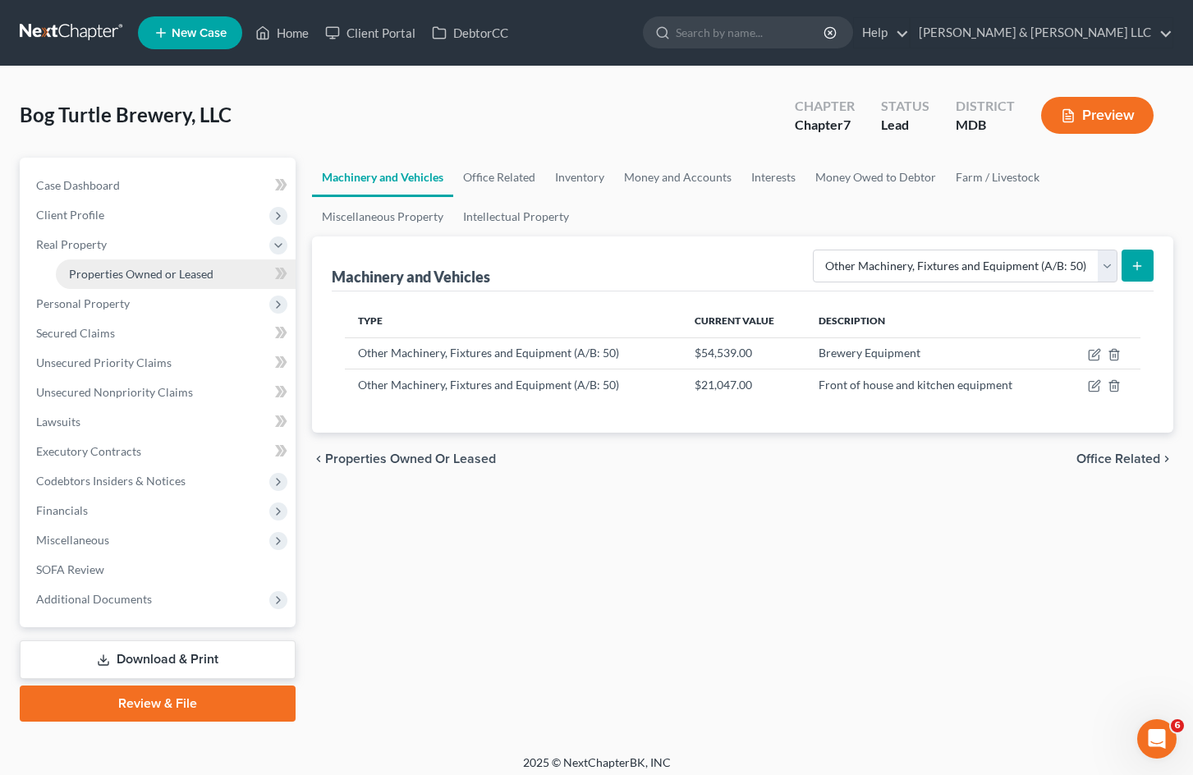
click at [154, 271] on span "Properties Owned or Leased" at bounding box center [141, 274] width 145 height 14
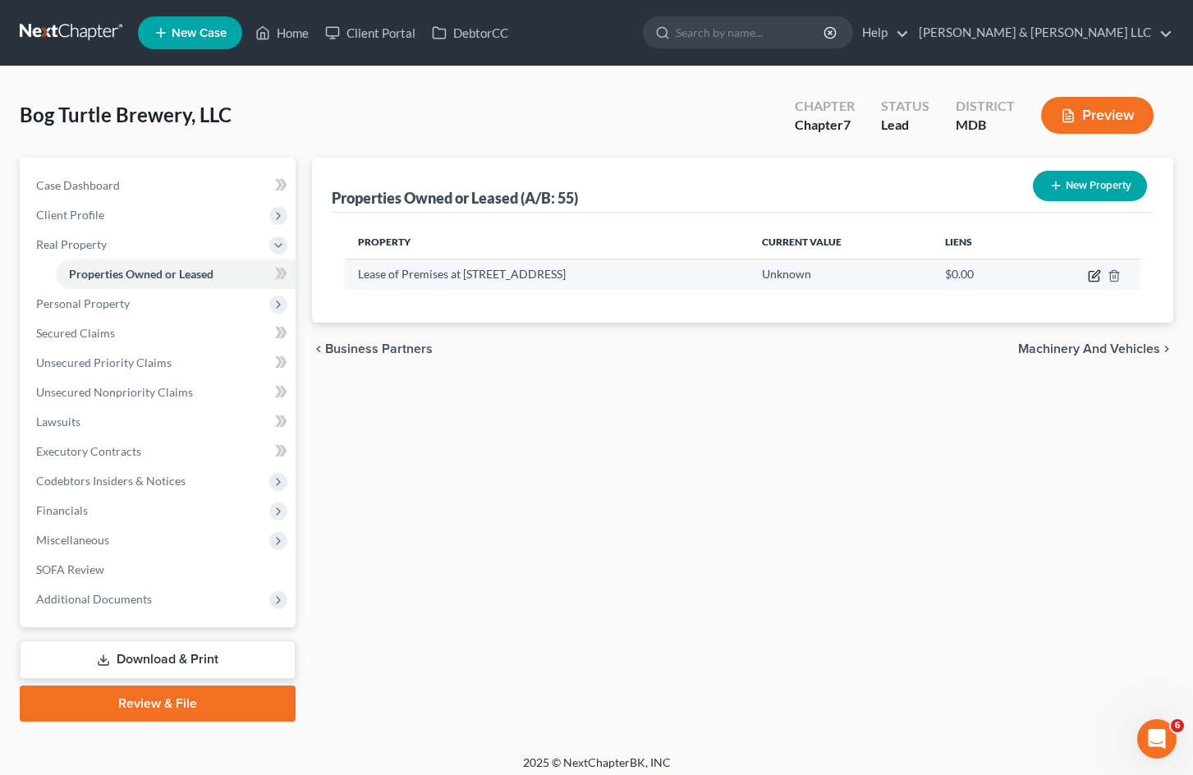
click at [1088, 276] on icon "button" at bounding box center [1094, 275] width 13 height 13
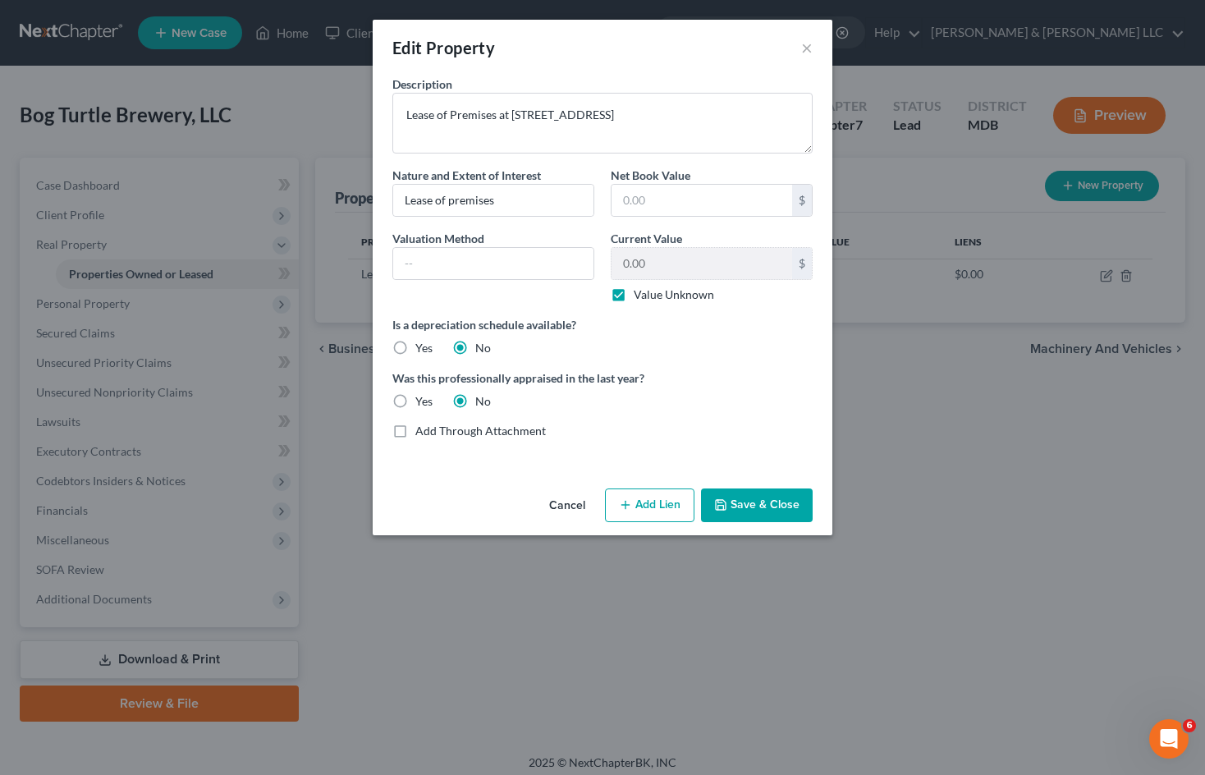
click at [561, 510] on button "Cancel" at bounding box center [567, 506] width 62 height 33
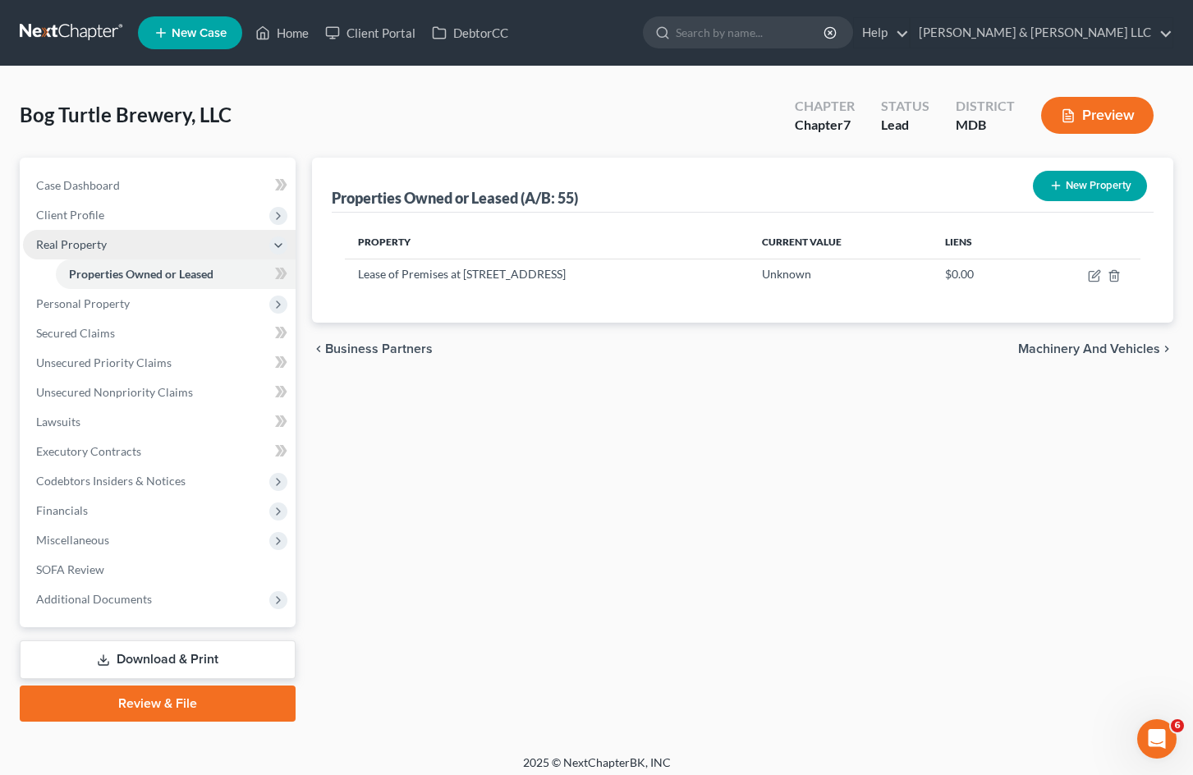
click at [228, 246] on span "Real Property" at bounding box center [159, 245] width 273 height 30
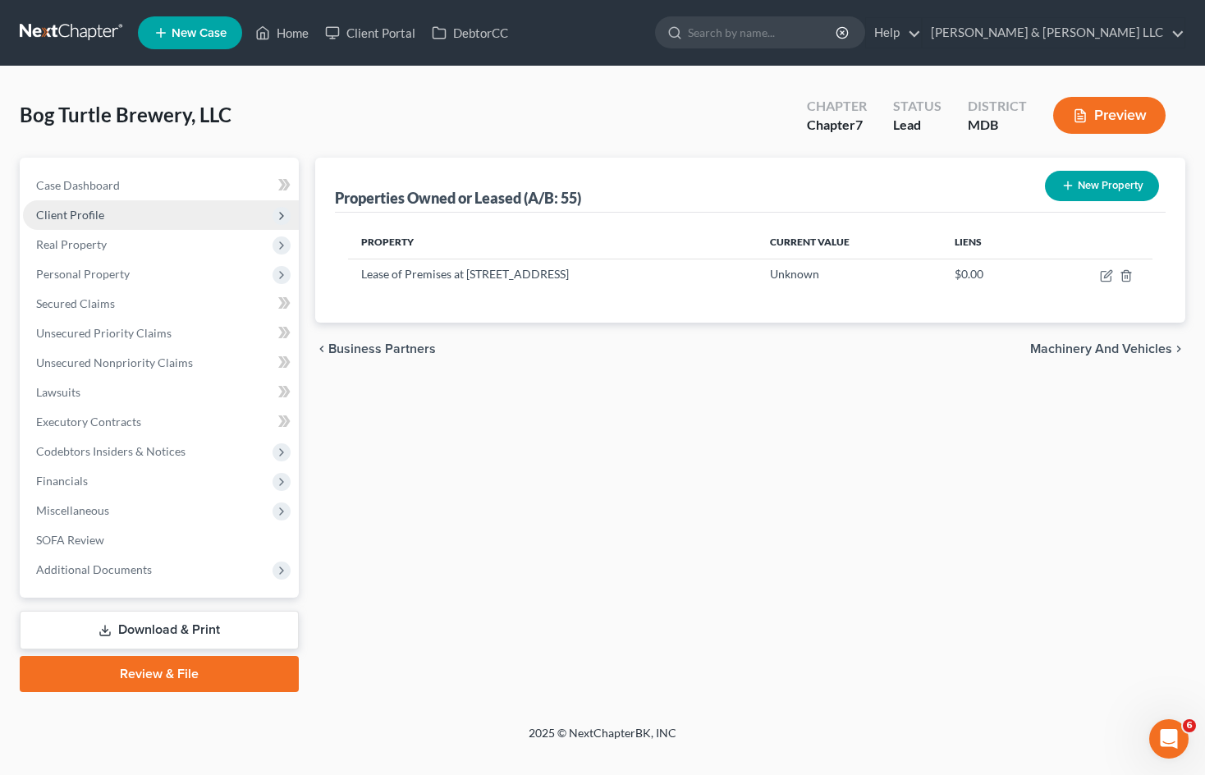
drag, startPoint x: 188, startPoint y: 220, endPoint x: 213, endPoint y: 228, distance: 26.7
click at [188, 220] on span "Client Profile" at bounding box center [161, 215] width 276 height 30
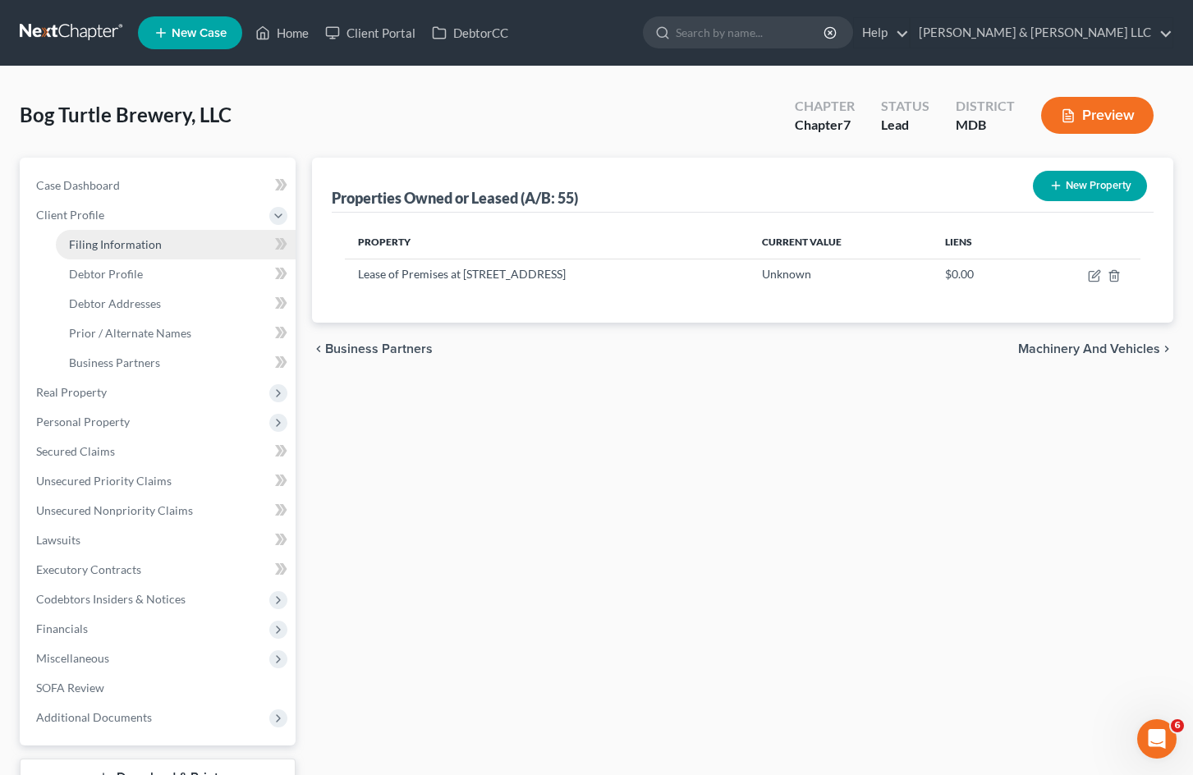
click at [212, 237] on link "Filing Information" at bounding box center [176, 245] width 240 height 30
select select "3"
select select "1"
select select "0"
select select "38"
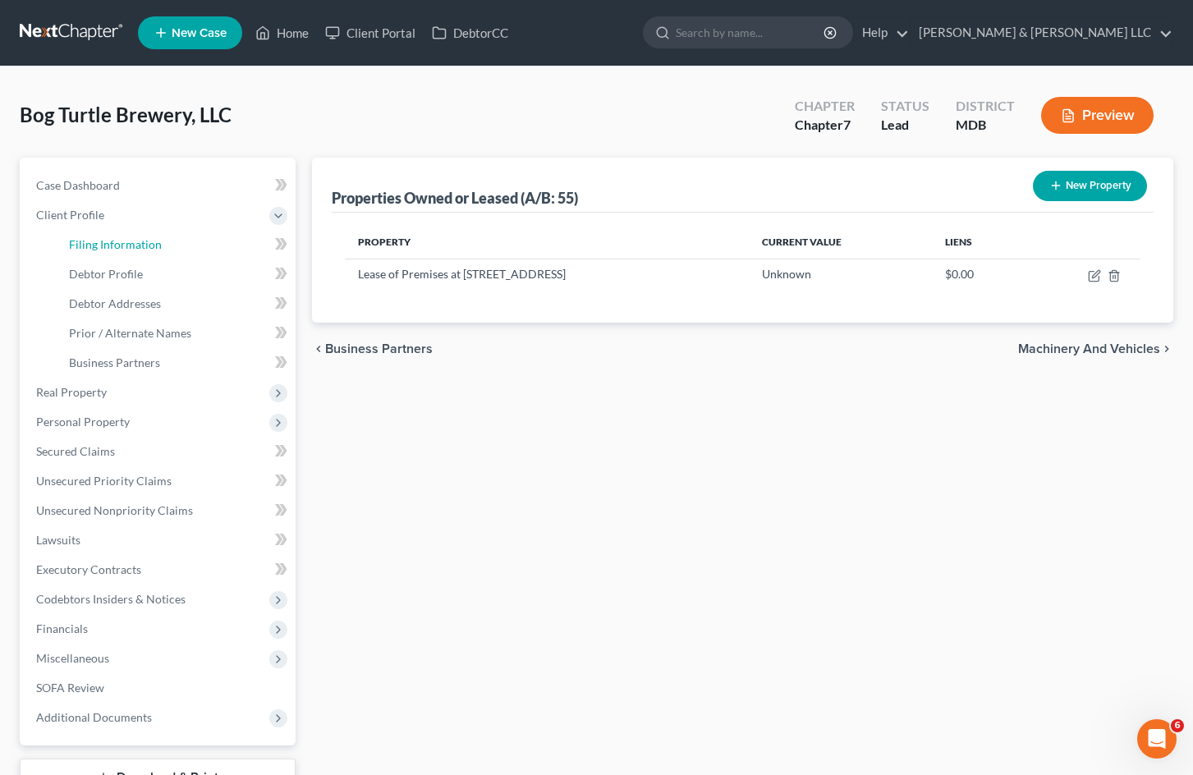
select select "0"
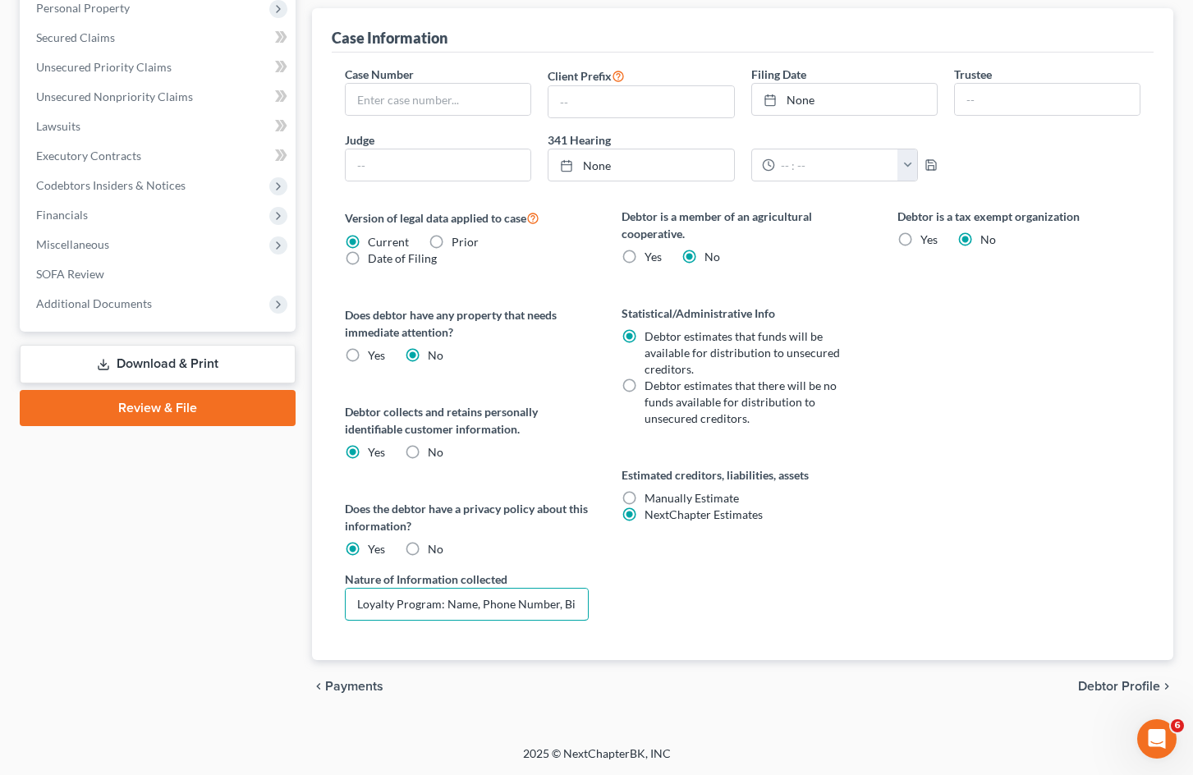
scroll to position [0, 28]
drag, startPoint x: 358, startPoint y: 605, endPoint x: 845, endPoint y: 590, distance: 487.1
click at [845, 590] on div "Version of legal data applied to case Current Prior Date of Filing Legal data v…" at bounding box center [742, 434] width 829 height 452
click at [840, 580] on div "Debtor is a member of an agricultural cooperative. Yes No Statistical/Administr…" at bounding box center [743, 434] width 276 height 452
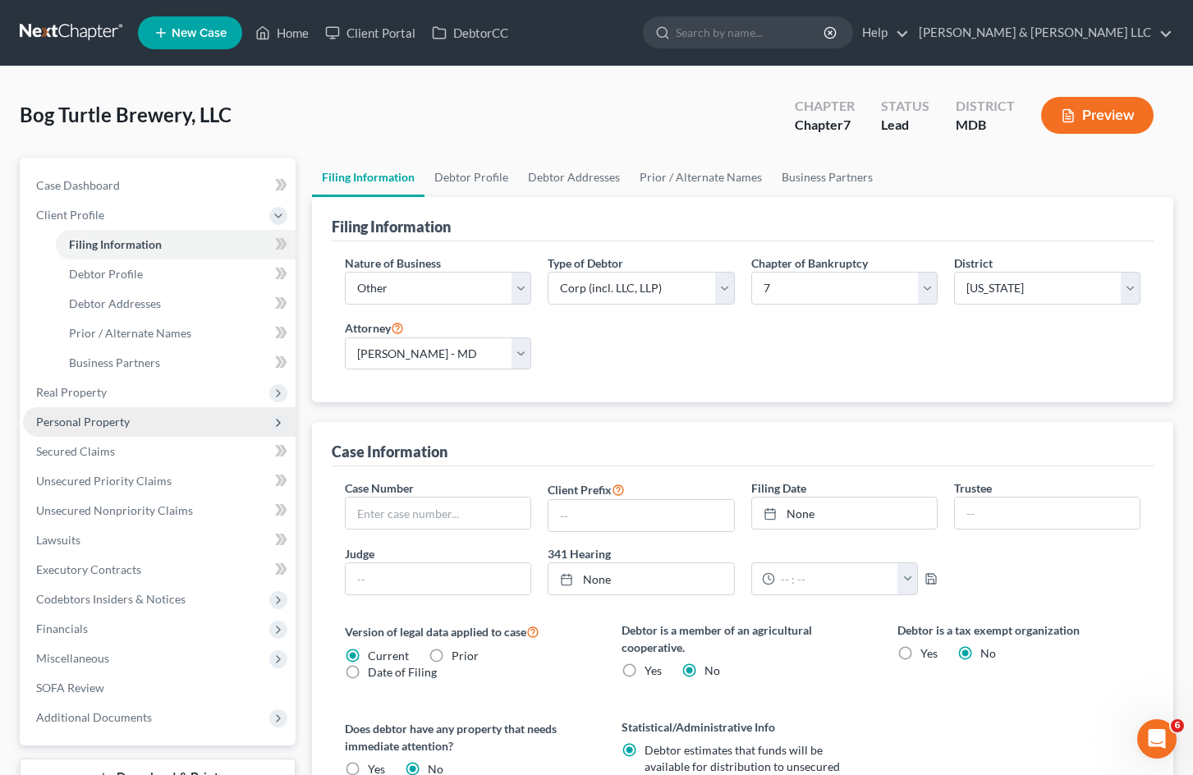
click at [163, 408] on span "Personal Property" at bounding box center [159, 422] width 273 height 30
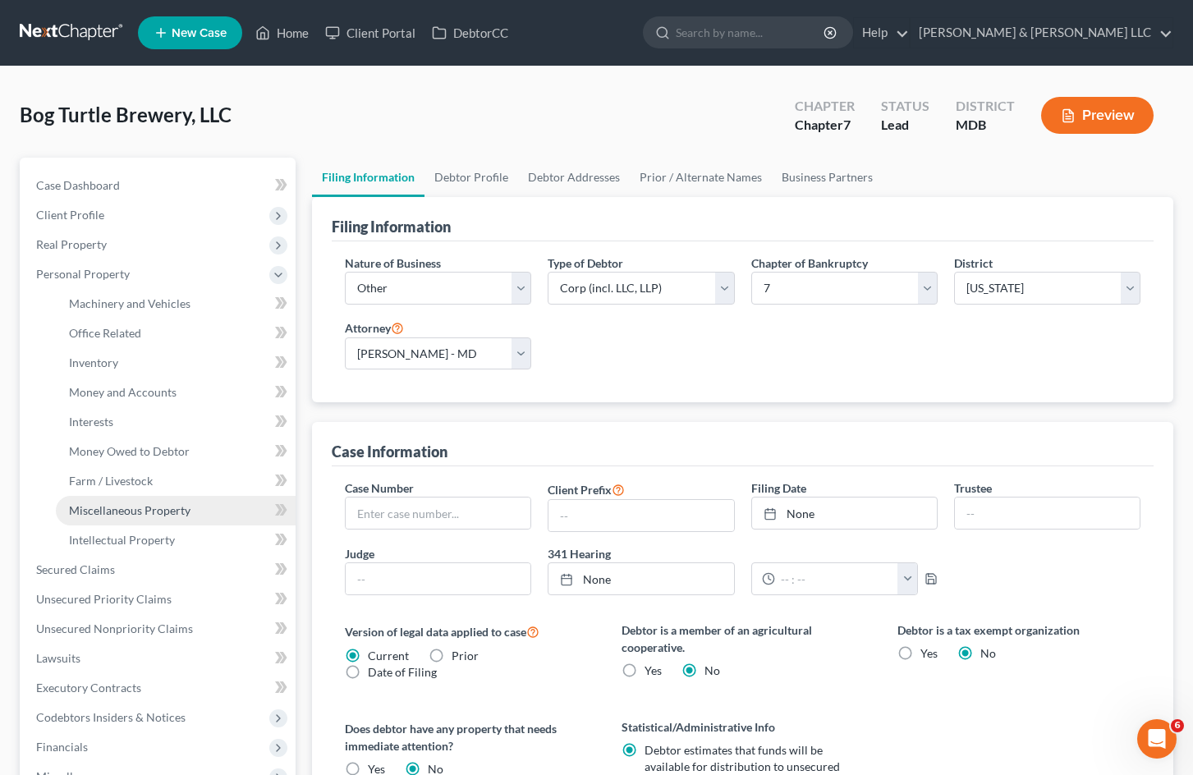
click at [163, 503] on span "Miscellaneous Property" at bounding box center [130, 510] width 122 height 14
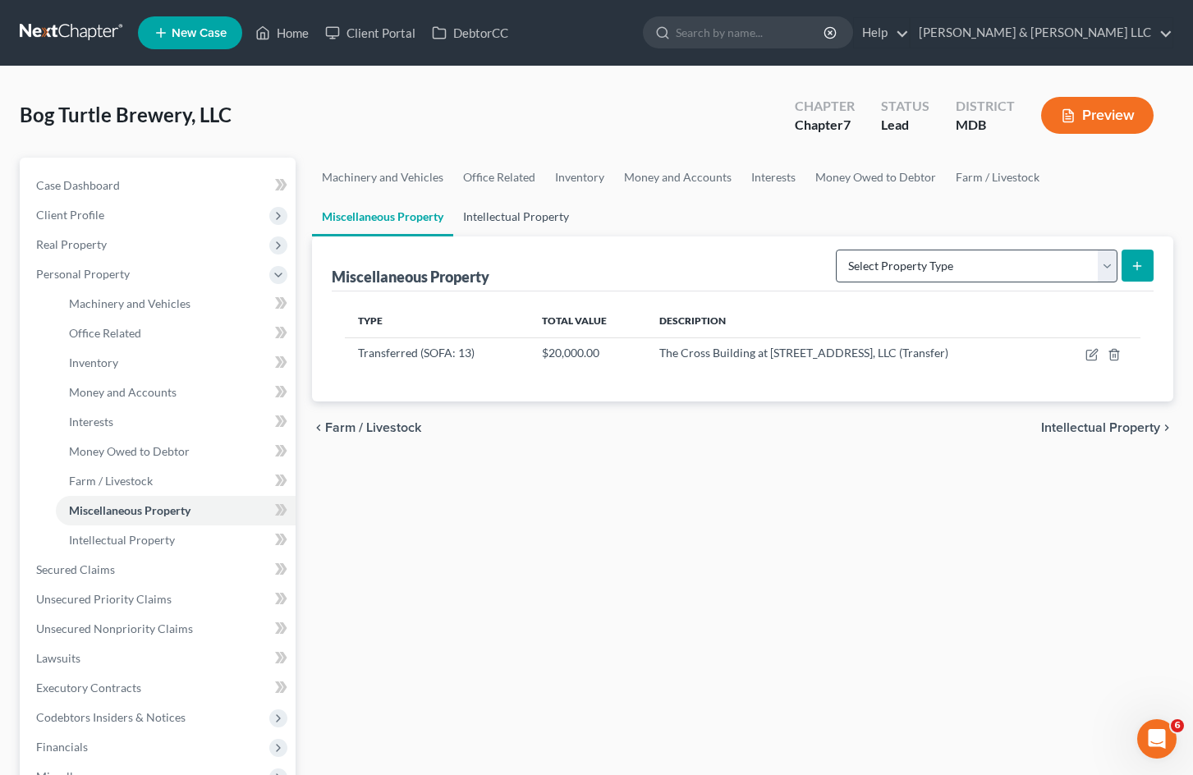
click at [492, 215] on link "Intellectual Property" at bounding box center [516, 216] width 126 height 39
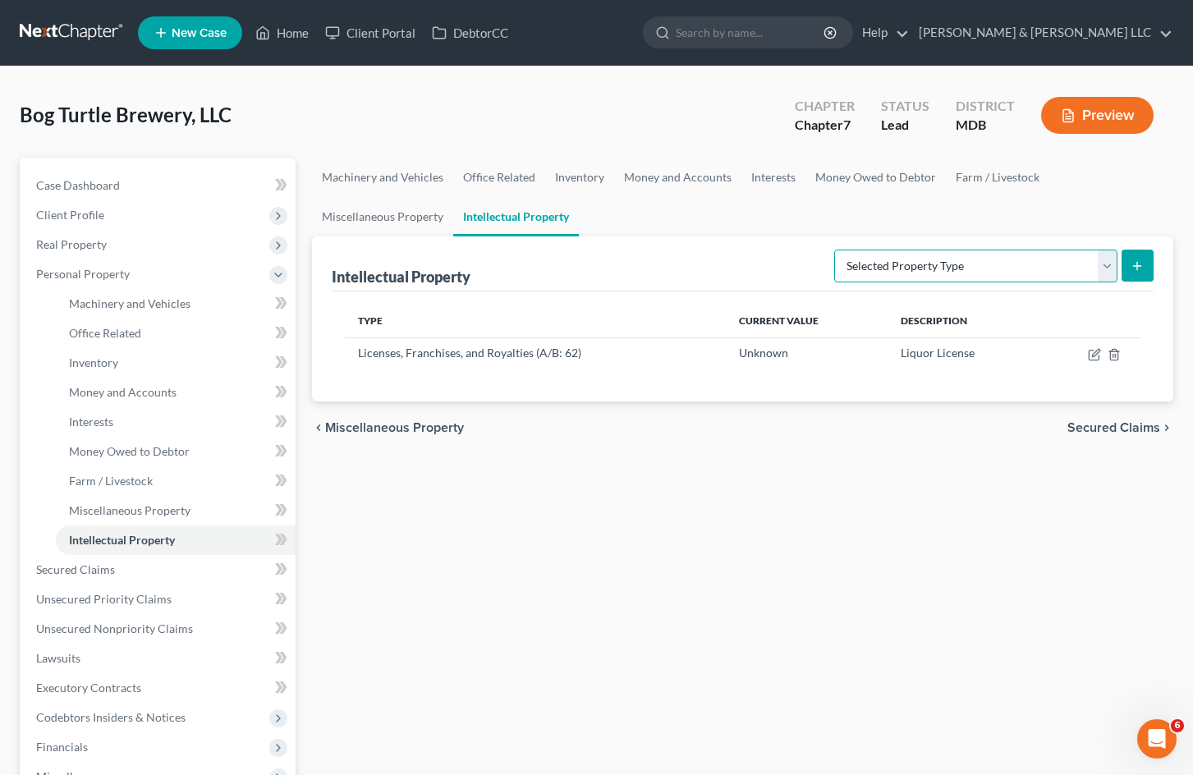
click at [978, 270] on select "Selected Property Type Customer Lists (A/B: 63) Goodwill (A/B: 65) Internet Dom…" at bounding box center [975, 266] width 283 height 33
select select "customer_lists"
click at [836, 250] on select "Selected Property Type Customer Lists (A/B: 63) Goodwill (A/B: 65) Internet Dom…" at bounding box center [975, 266] width 283 height 33
click at [1137, 269] on line "submit" at bounding box center [1137, 265] width 0 height 7
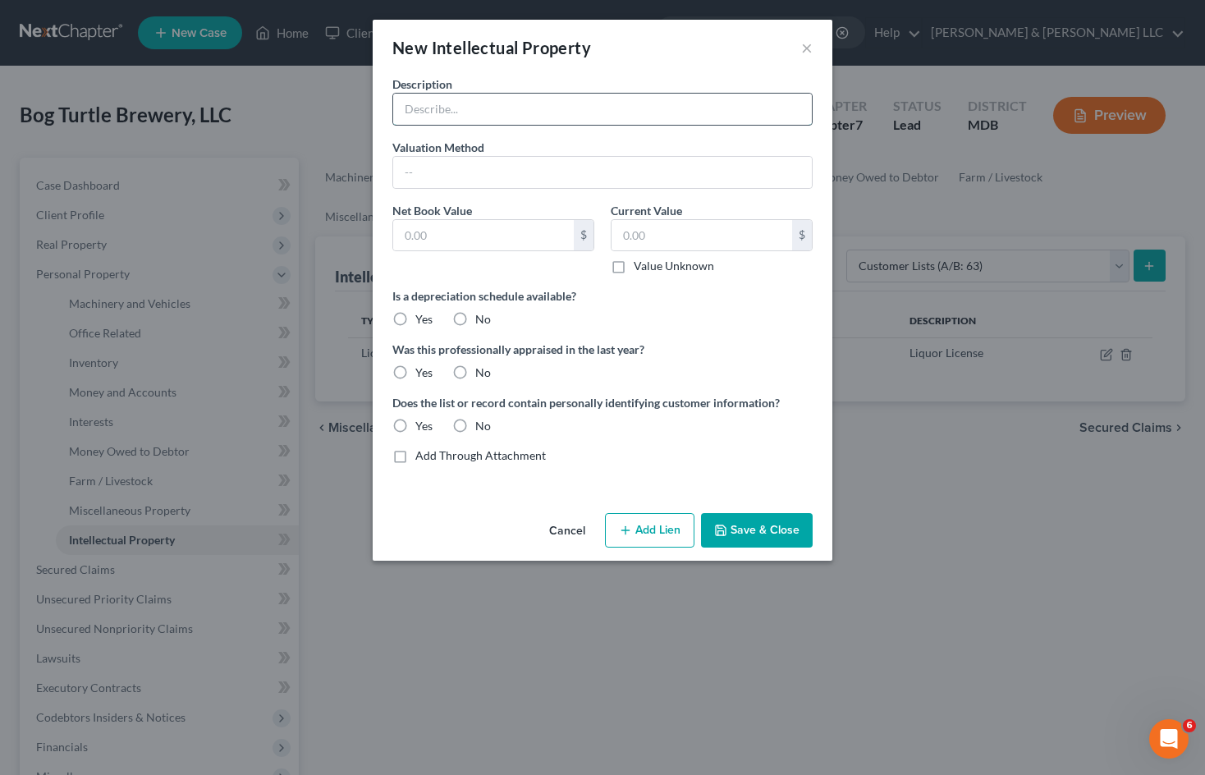
drag, startPoint x: 542, startPoint y: 112, endPoint x: 539, endPoint y: 102, distance: 10.2
click at [543, 111] on input "text" at bounding box center [602, 109] width 419 height 31
type input "Loyalty program customer list"
click at [634, 265] on label "Value Unknown" at bounding box center [674, 266] width 80 height 16
click at [640, 265] on input "Value Unknown" at bounding box center [645, 263] width 11 height 11
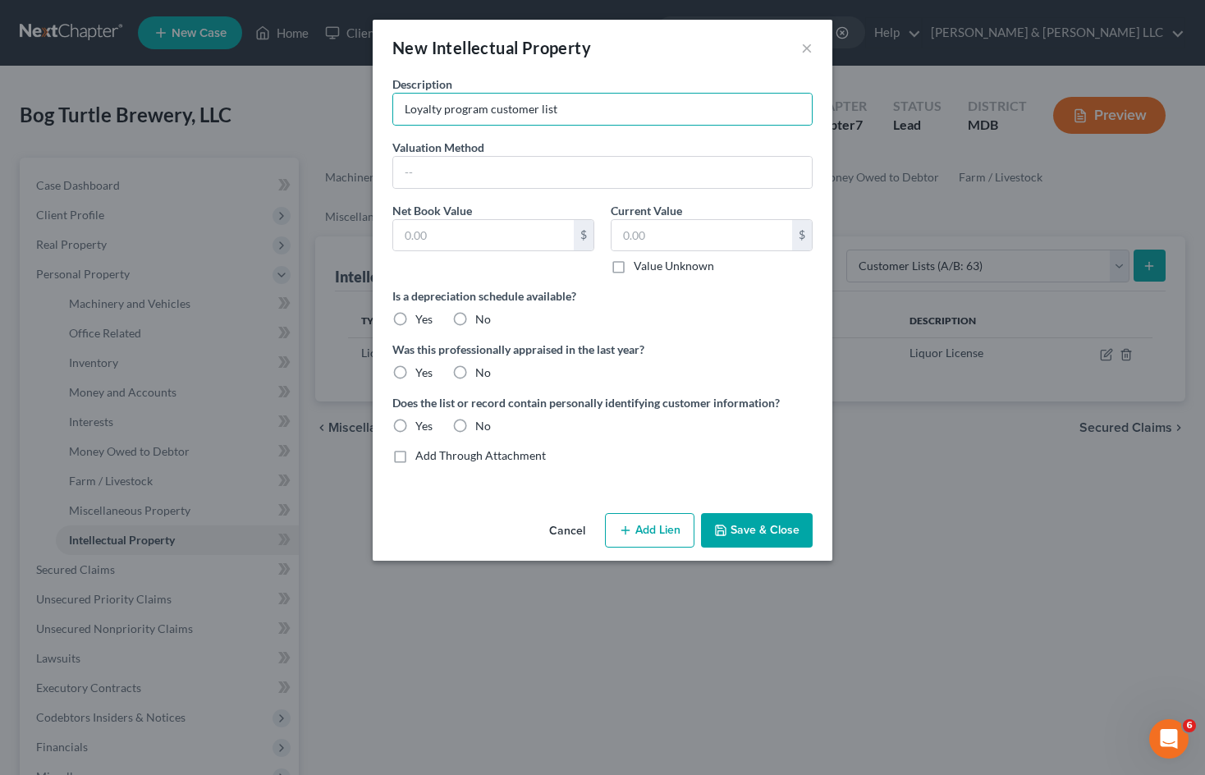
checkbox input "true"
type input "0.00"
click at [475, 318] on label "No" at bounding box center [483, 319] width 16 height 16
click at [482, 318] on input "No" at bounding box center [487, 316] width 11 height 11
radio input "true"
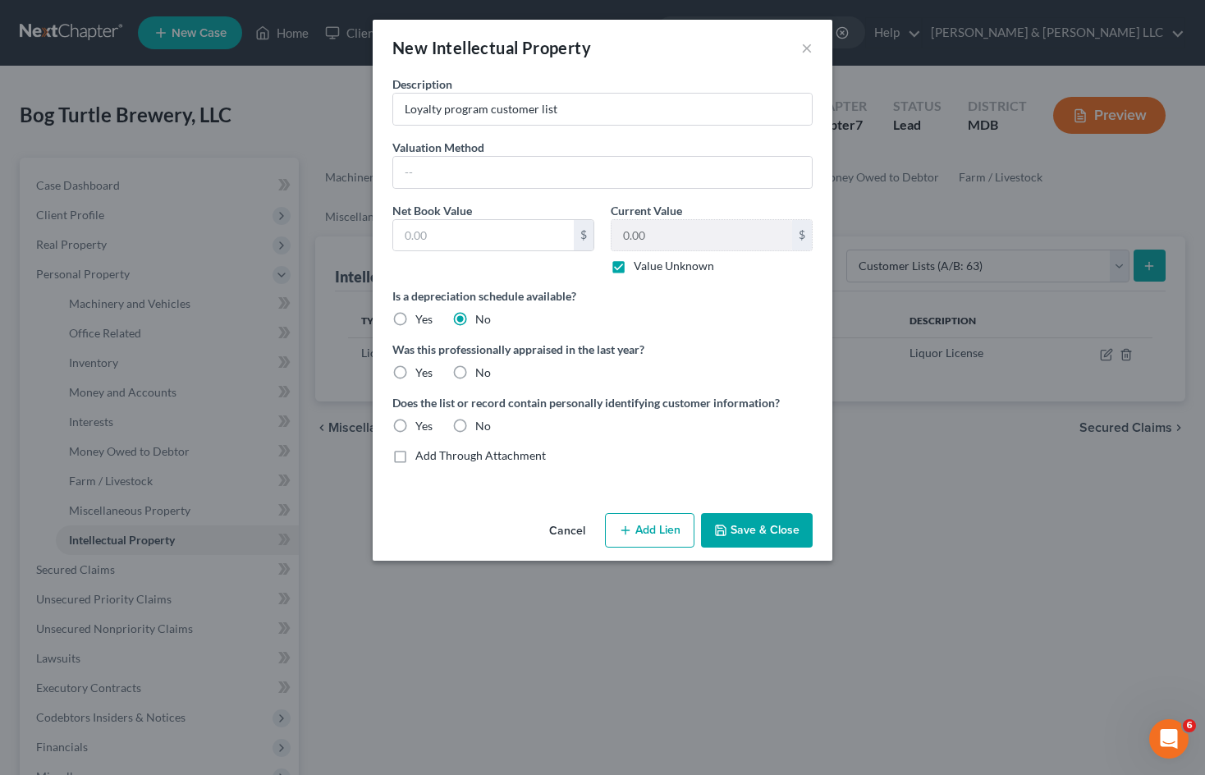
drag, startPoint x: 459, startPoint y: 365, endPoint x: 527, endPoint y: 448, distance: 106.7
click at [475, 365] on label "No" at bounding box center [483, 373] width 16 height 16
click at [482, 365] on input "No" at bounding box center [487, 370] width 11 height 11
radio input "true"
click at [475, 428] on label "No" at bounding box center [483, 426] width 16 height 16
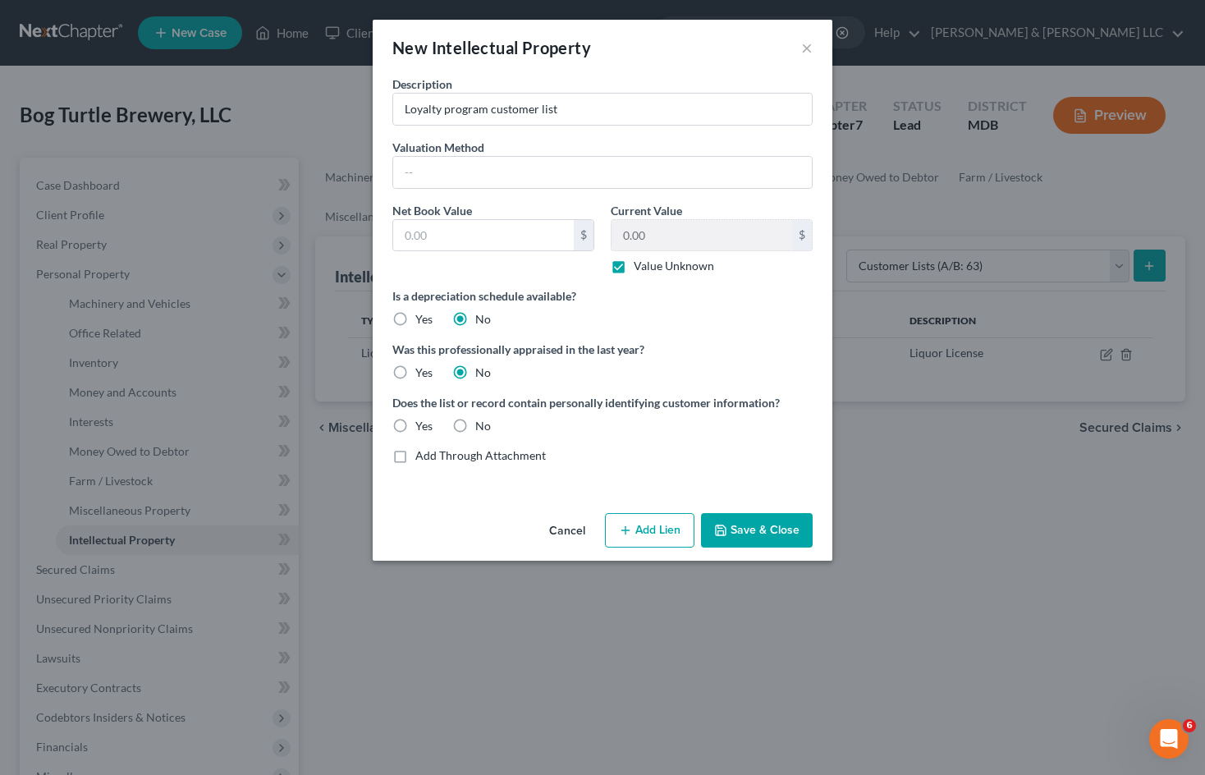
click at [482, 428] on input "No" at bounding box center [487, 423] width 11 height 11
radio input "true"
click at [753, 528] on button "Save & Close" at bounding box center [757, 530] width 112 height 34
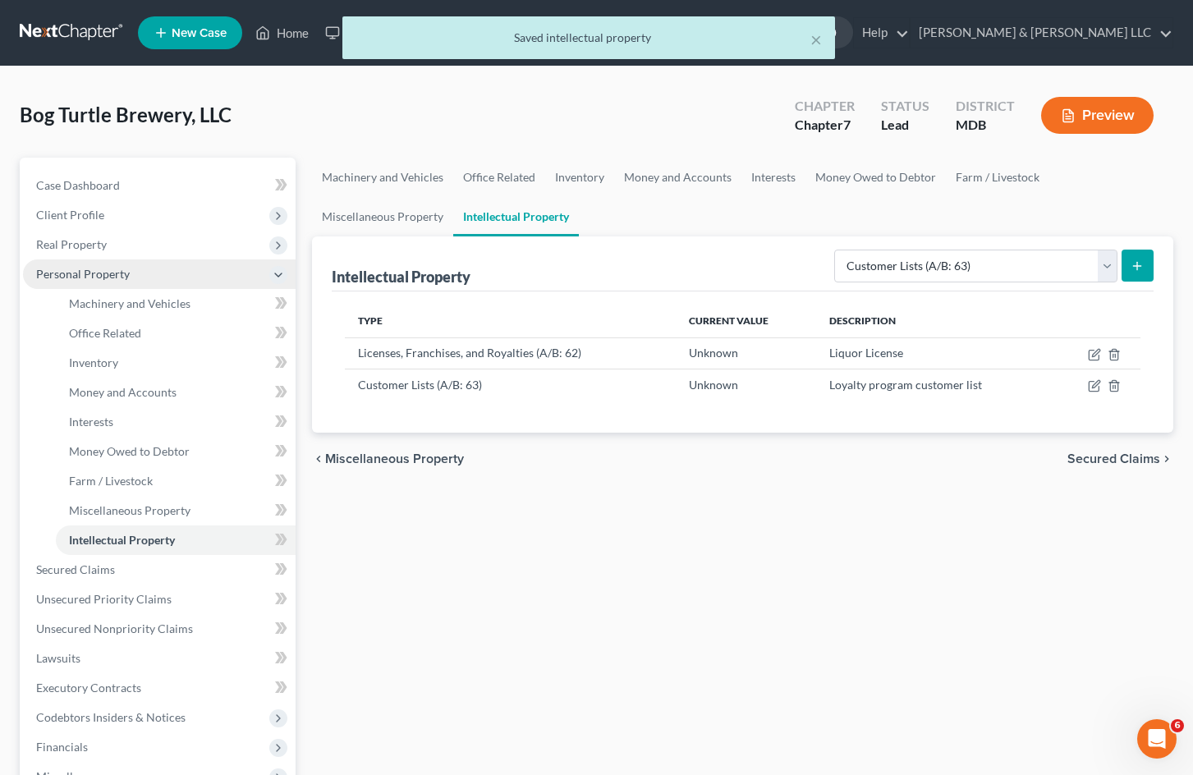
click at [253, 282] on span "Personal Property" at bounding box center [159, 274] width 273 height 30
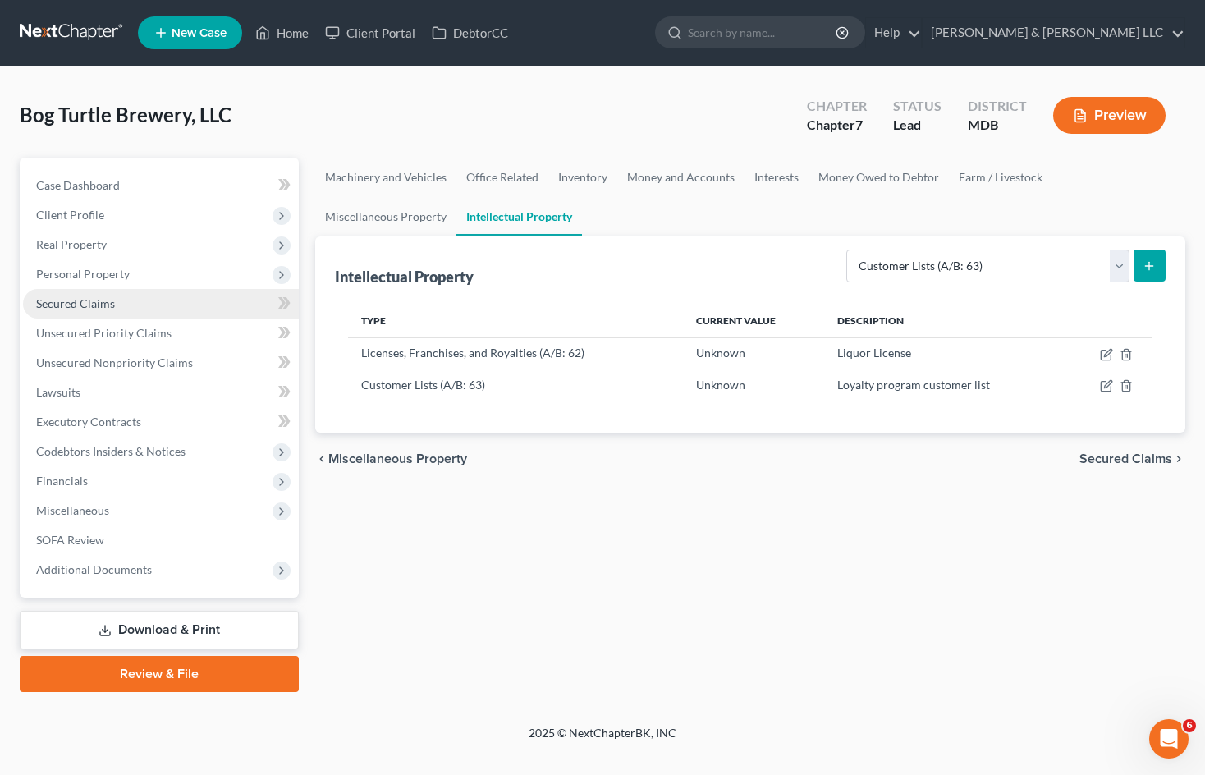
click at [133, 300] on link "Secured Claims" at bounding box center [161, 304] width 276 height 30
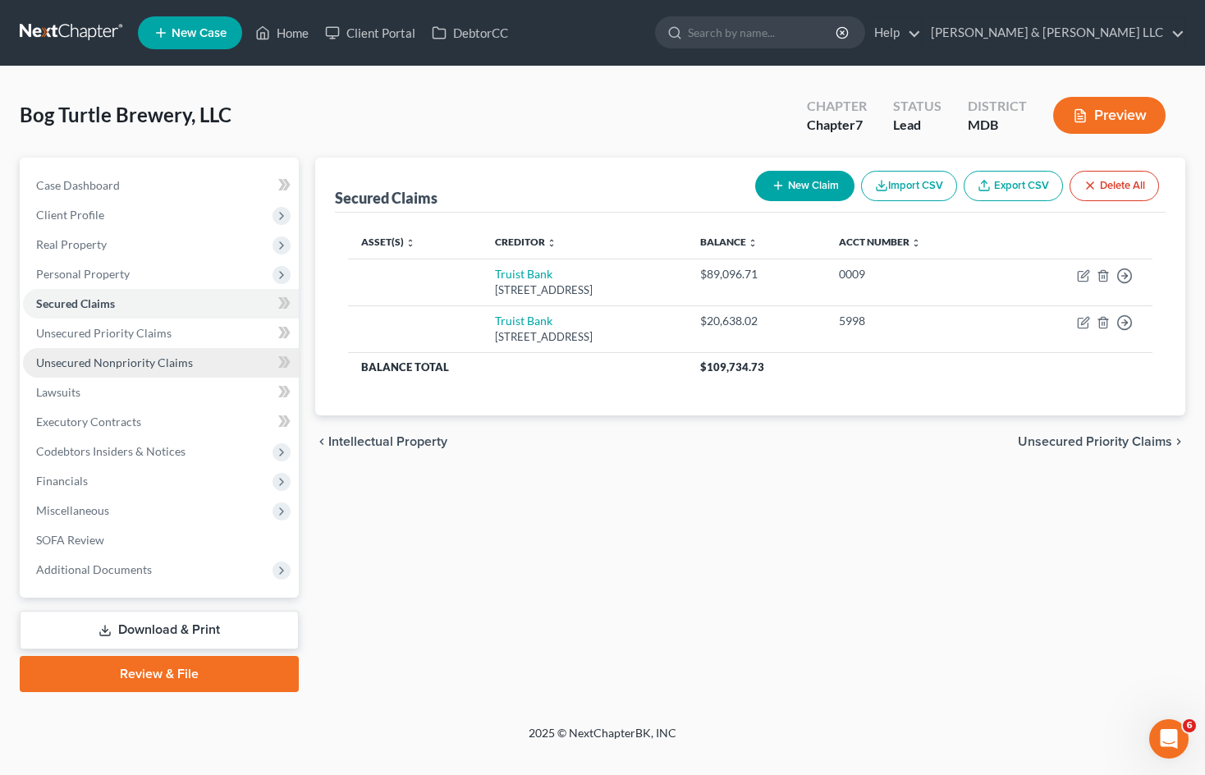
click at [159, 357] on span "Unsecured Nonpriority Claims" at bounding box center [114, 363] width 157 height 14
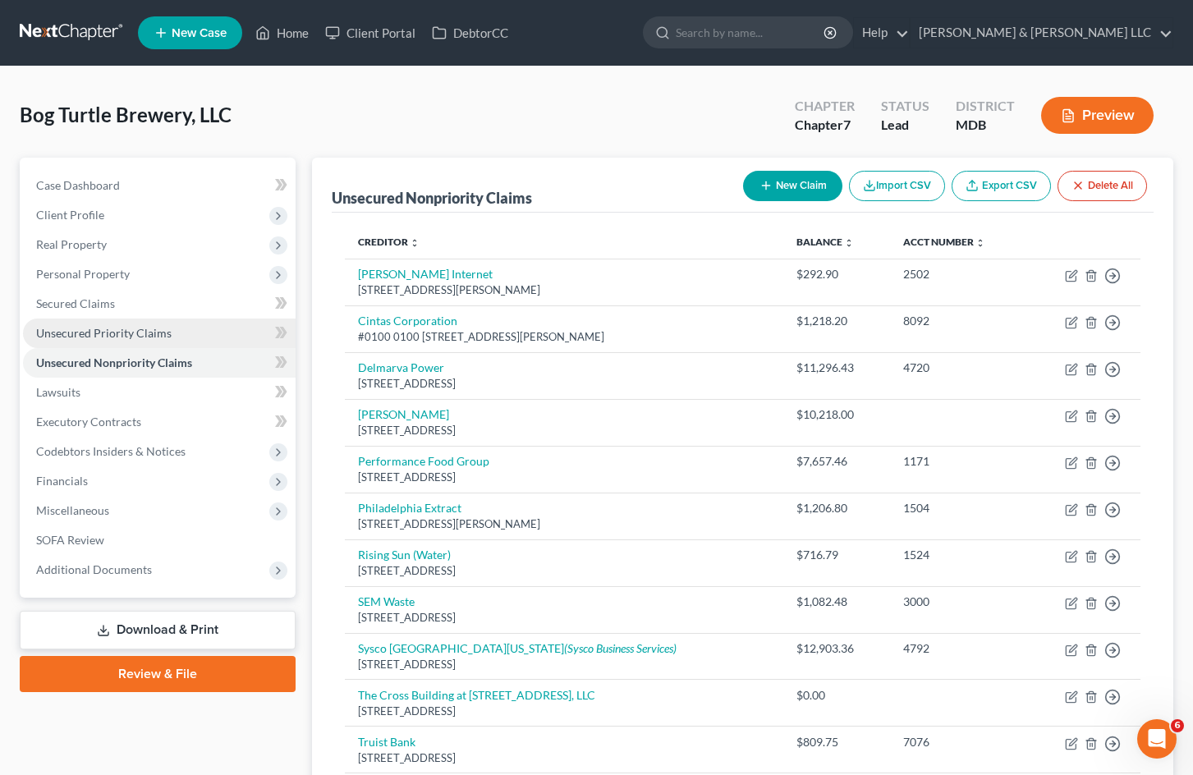
click at [161, 337] on span "Unsecured Priority Claims" at bounding box center [103, 333] width 135 height 14
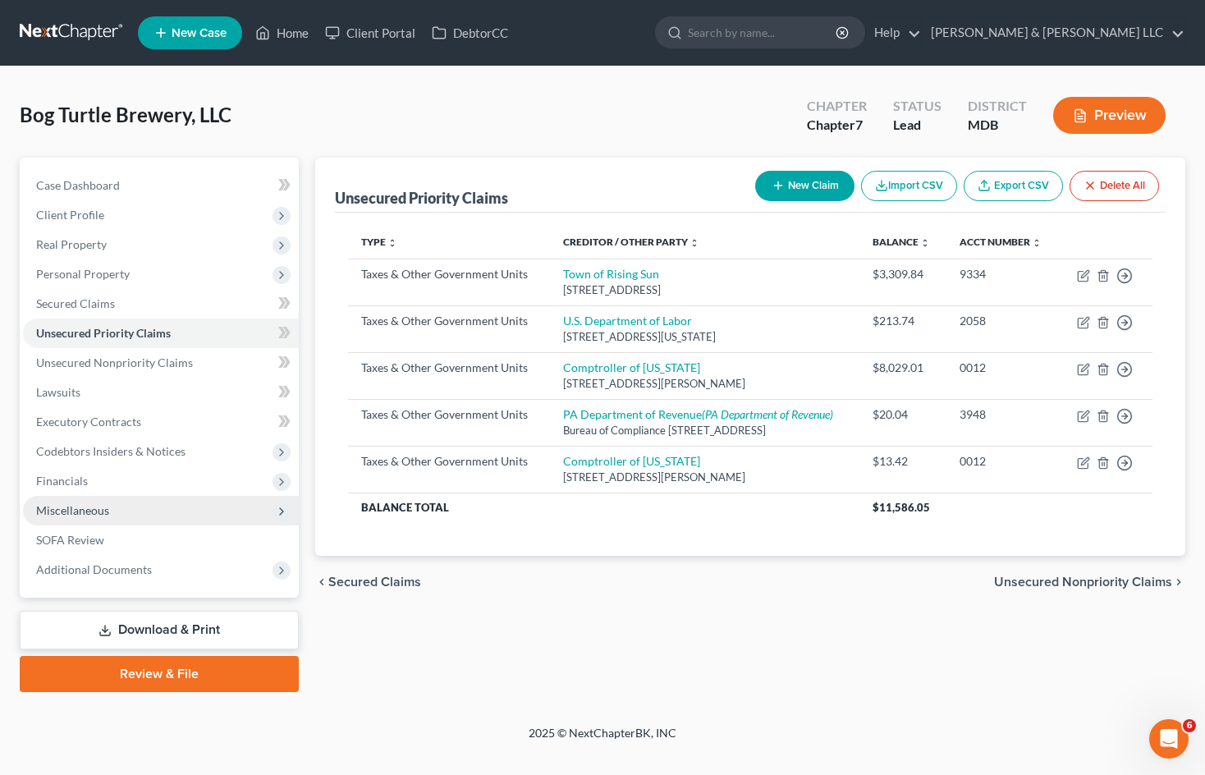
click at [147, 447] on span "Codebtors Insiders & Notices" at bounding box center [110, 451] width 149 height 14
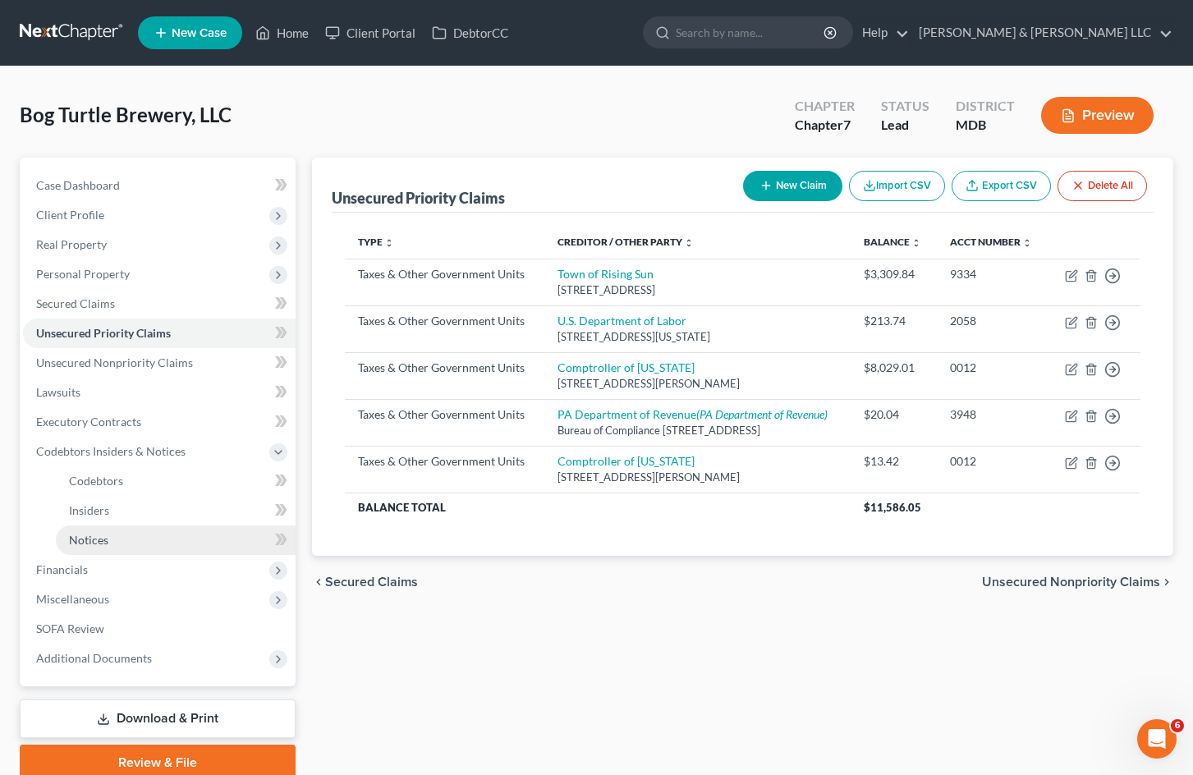
click at [131, 544] on link "Notices" at bounding box center [176, 541] width 240 height 30
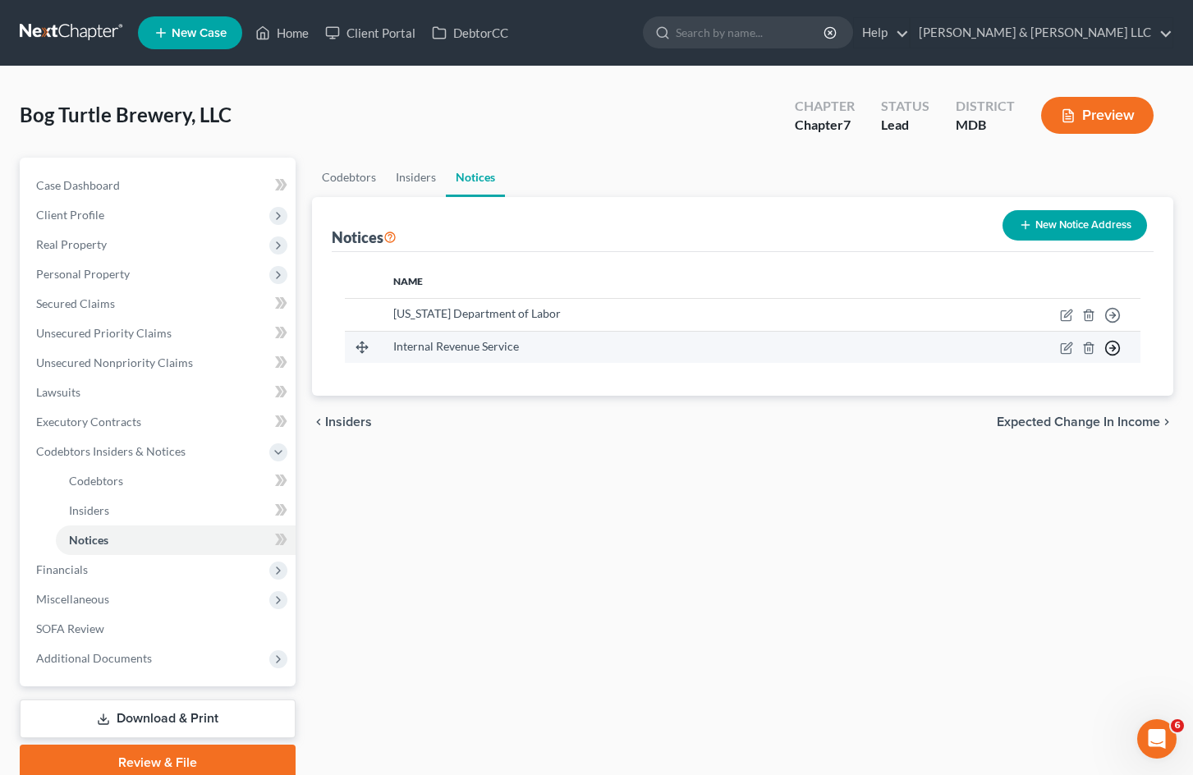
click at [1118, 323] on circle "button" at bounding box center [1113, 316] width 14 height 14
click at [1069, 389] on link "Move to E" at bounding box center [1058, 388] width 92 height 28
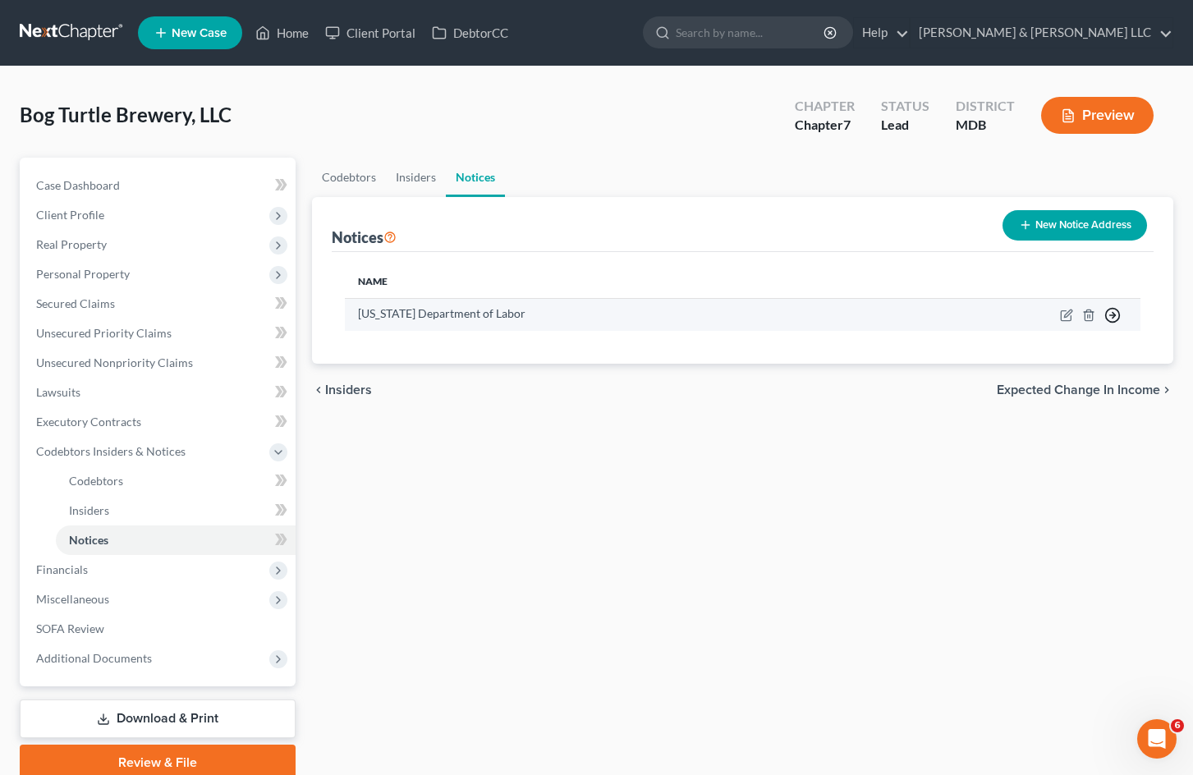
click at [1116, 318] on icon "button" at bounding box center [1112, 315] width 16 height 16
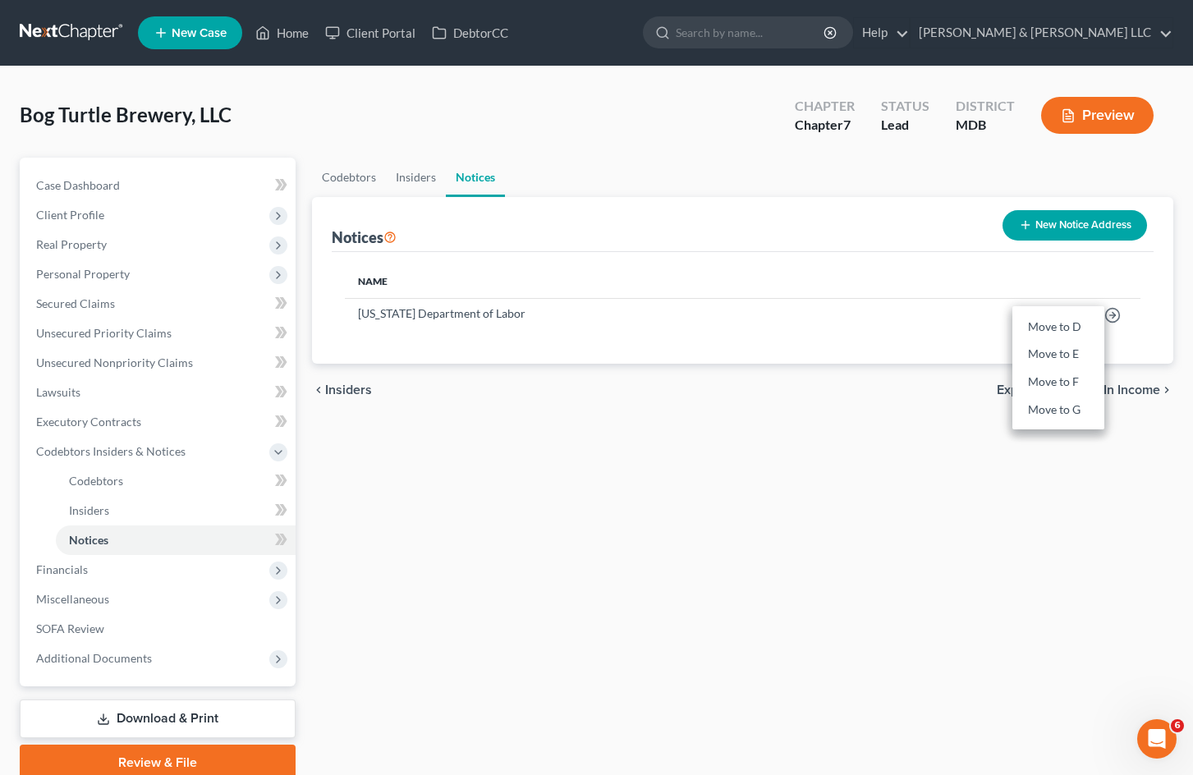
click at [672, 457] on div "Codebtors Insiders Notices Notices New Notice Address Name [US_STATE] Departmen…" at bounding box center [743, 469] width 878 height 623
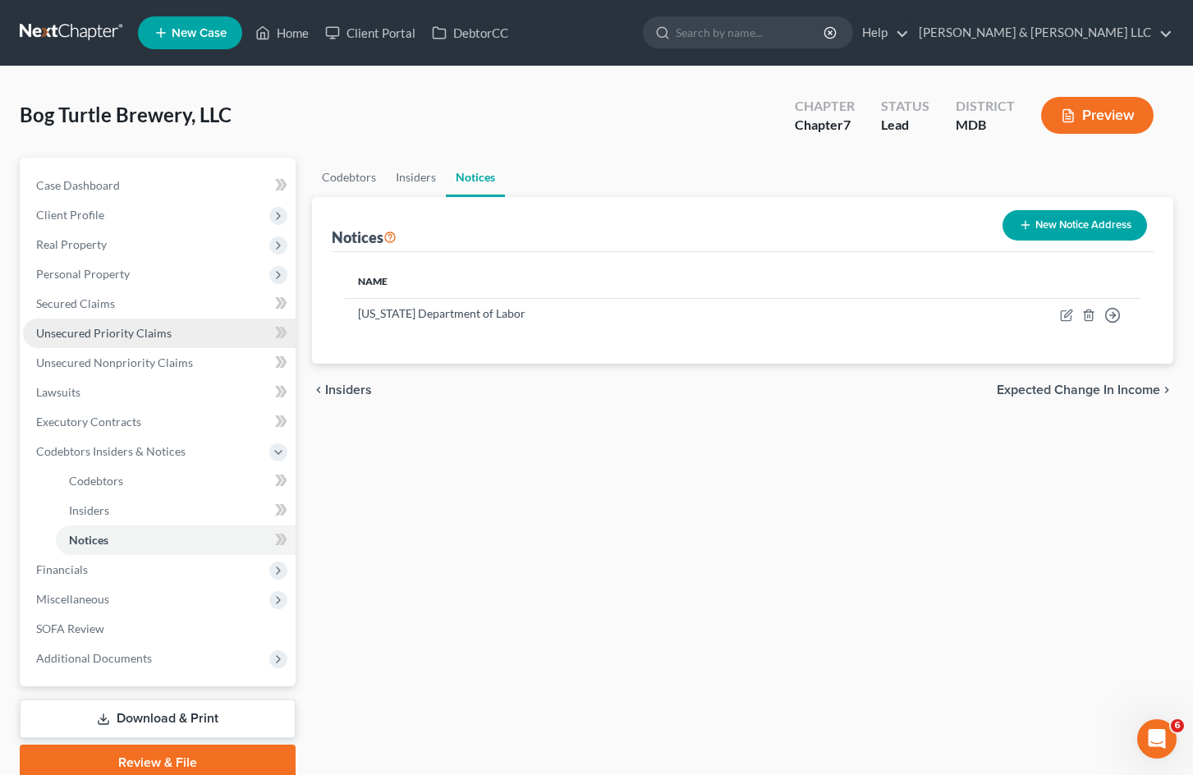
click at [181, 336] on link "Unsecured Priority Claims" at bounding box center [159, 334] width 273 height 30
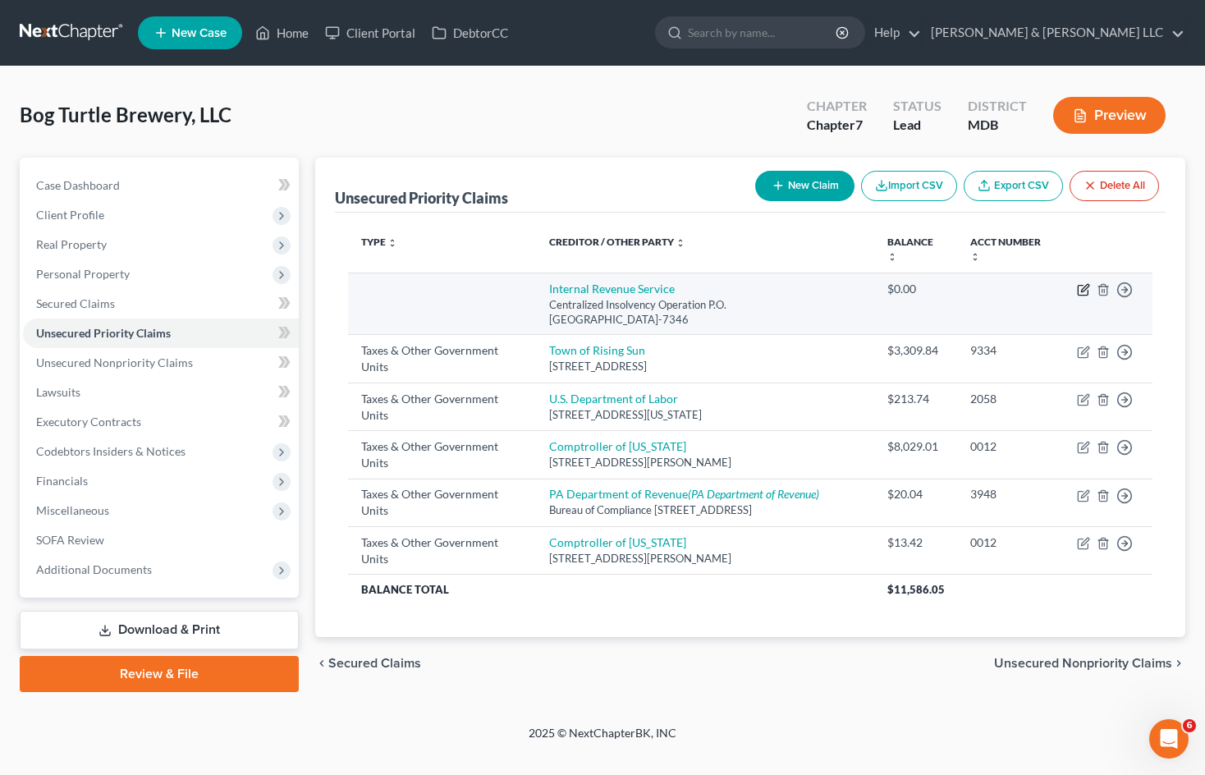
click at [1081, 293] on icon "button" at bounding box center [1083, 289] width 13 height 13
select select "39"
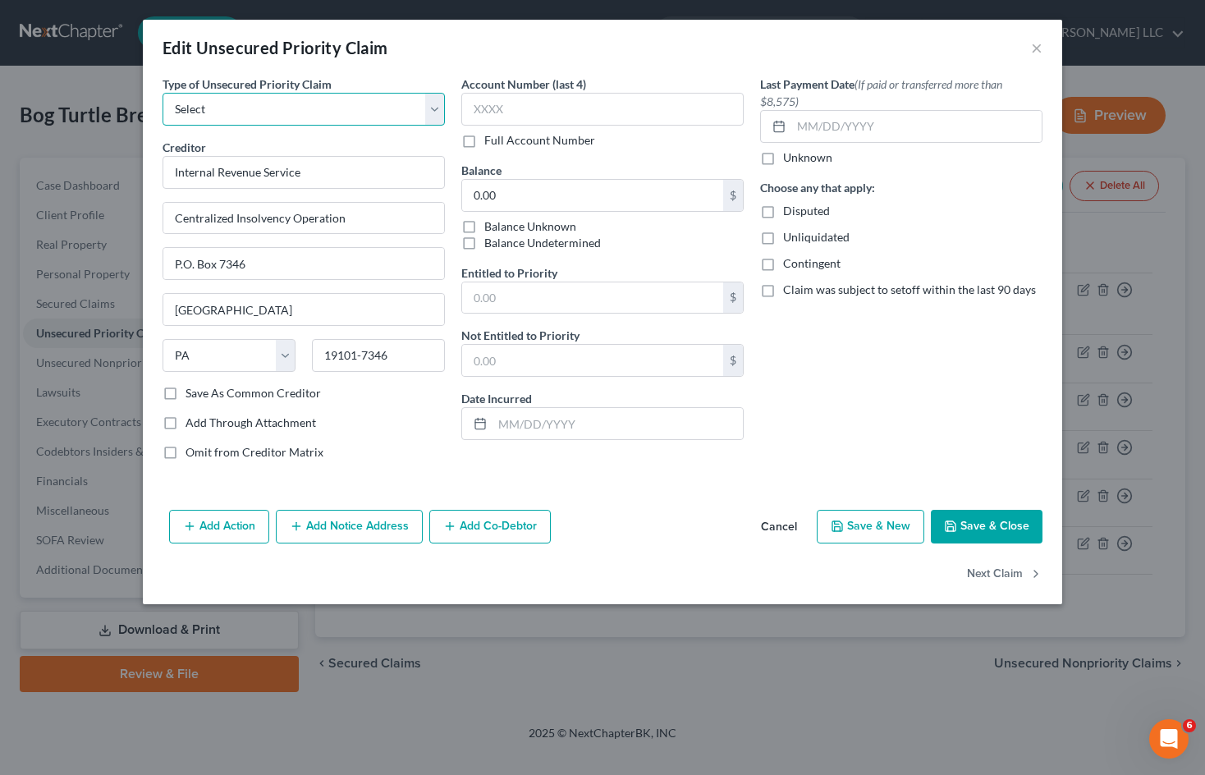
drag, startPoint x: 394, startPoint y: 118, endPoint x: 377, endPoint y: 125, distance: 18.5
click at [394, 118] on select "Select Taxes & Other Government Units Domestic Support Obligations Extensions o…" at bounding box center [304, 109] width 282 height 33
select select "39"
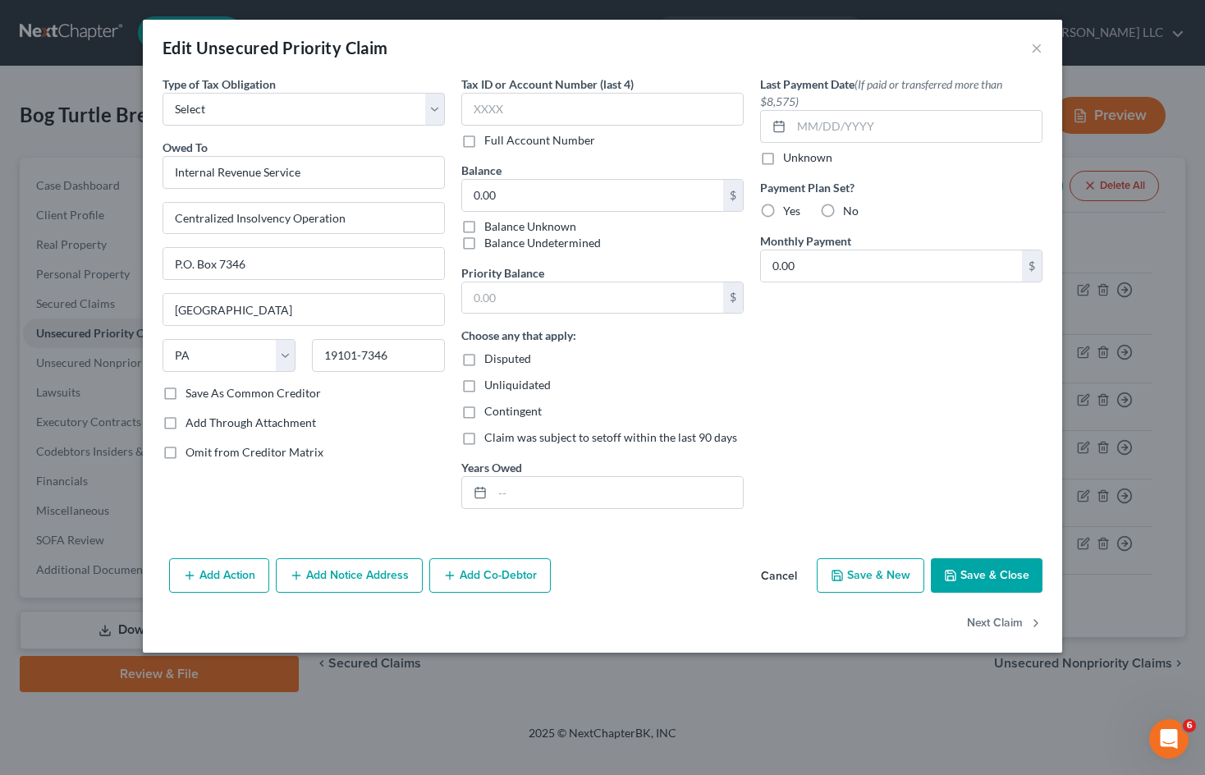
click at [1001, 571] on button "Save & Close" at bounding box center [987, 575] width 112 height 34
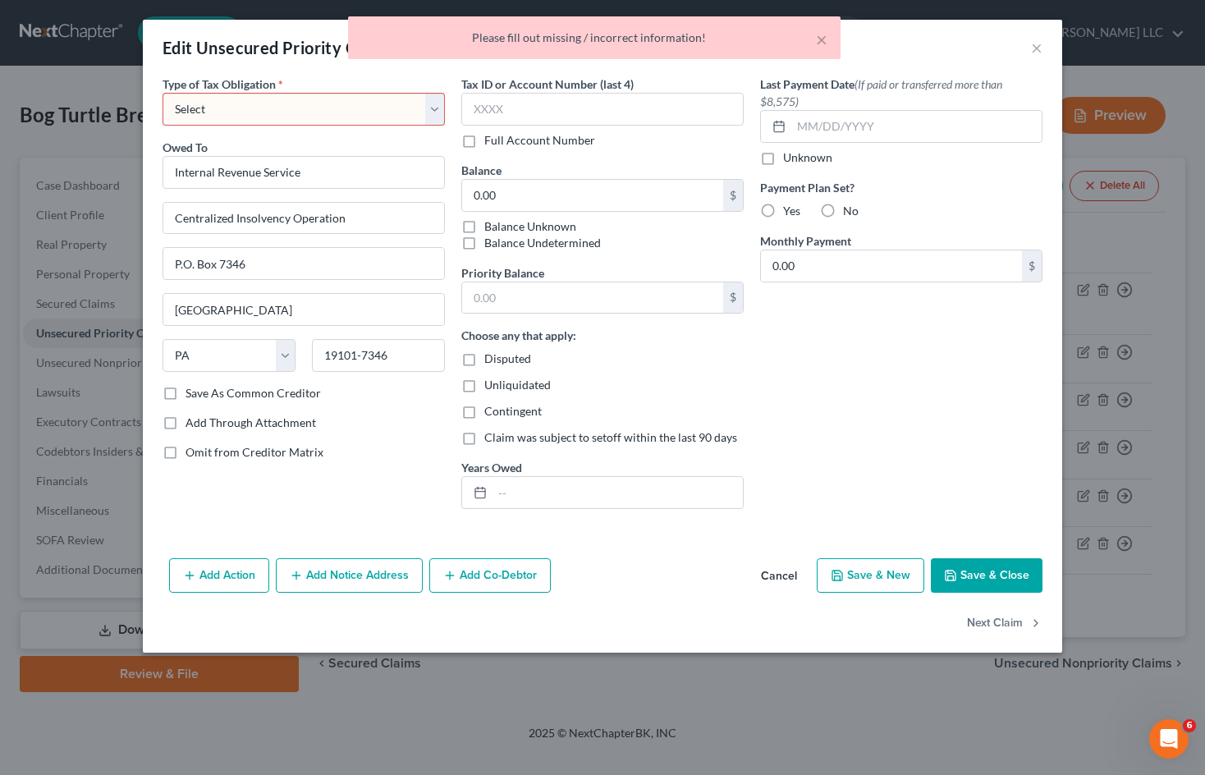
drag, startPoint x: 399, startPoint y: 105, endPoint x: 364, endPoint y: 125, distance: 40.4
click at [399, 105] on select "Select Federal City State Franchise Tax Board Other" at bounding box center [304, 109] width 282 height 33
select select "0"
click at [163, 93] on select "Select Federal City State Franchise Tax Board Other" at bounding box center [304, 109] width 282 height 33
click at [985, 581] on button "Save & Close" at bounding box center [987, 575] width 112 height 34
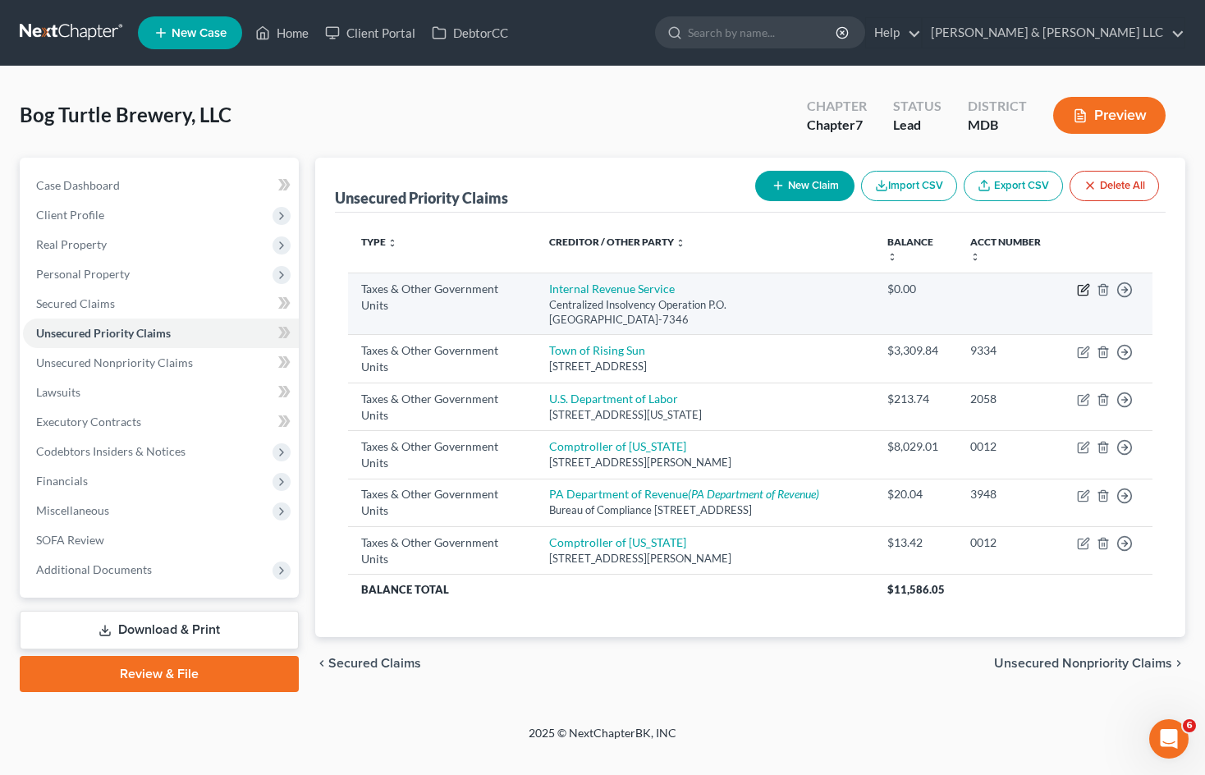
click at [1078, 291] on icon "button" at bounding box center [1083, 291] width 10 height 10
select select "0"
select select "39"
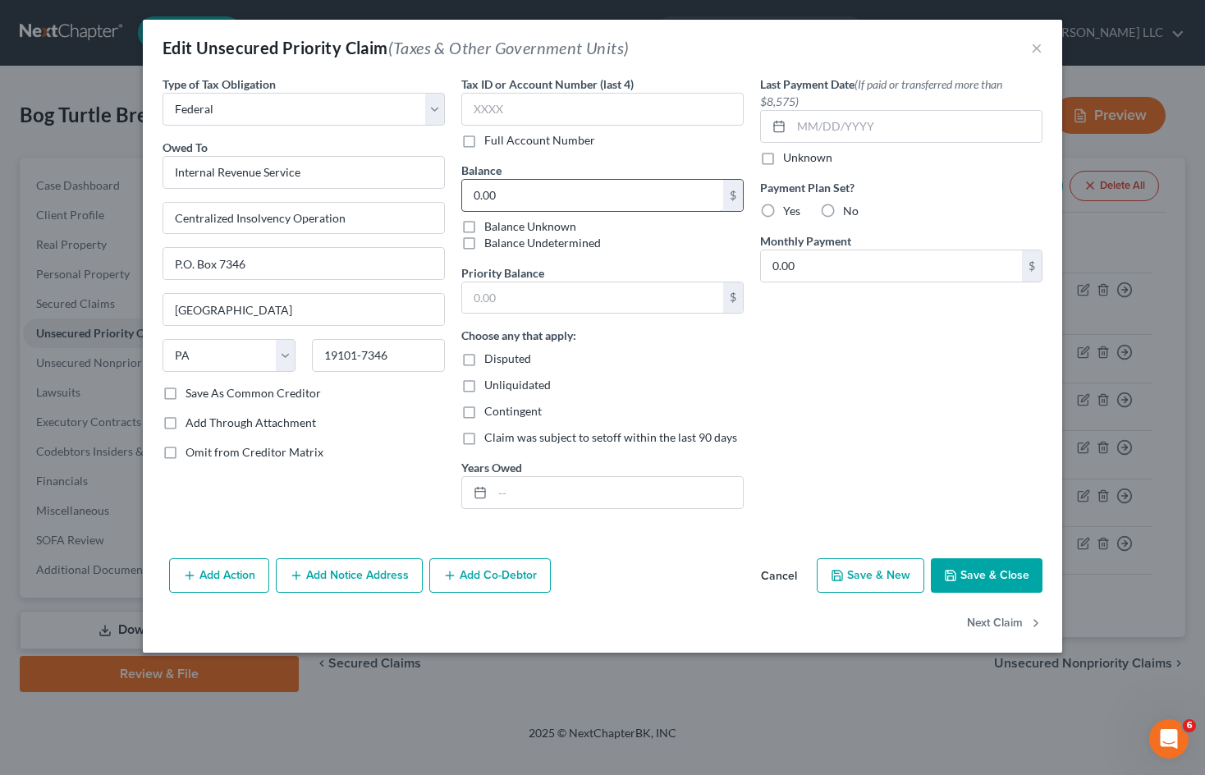
click at [539, 210] on input "0.00" at bounding box center [592, 195] width 261 height 31
click at [913, 439] on div "Last Payment Date (If paid or transferred more than $8,575) Unknown Payment Pla…" at bounding box center [901, 299] width 299 height 447
click at [990, 571] on button "Save & Close" at bounding box center [987, 575] width 112 height 34
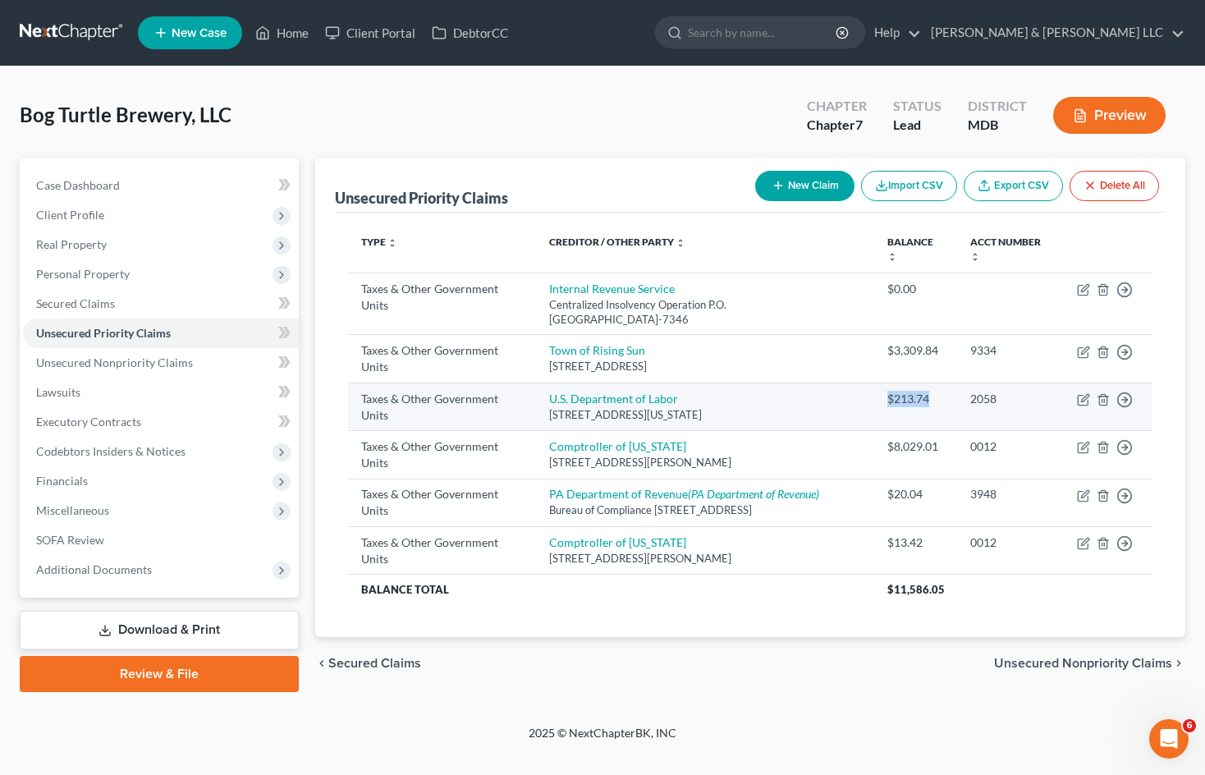
drag, startPoint x: 910, startPoint y: 397, endPoint x: 886, endPoint y: 397, distance: 23.8
click at [886, 397] on td "$213.74" at bounding box center [916, 407] width 84 height 48
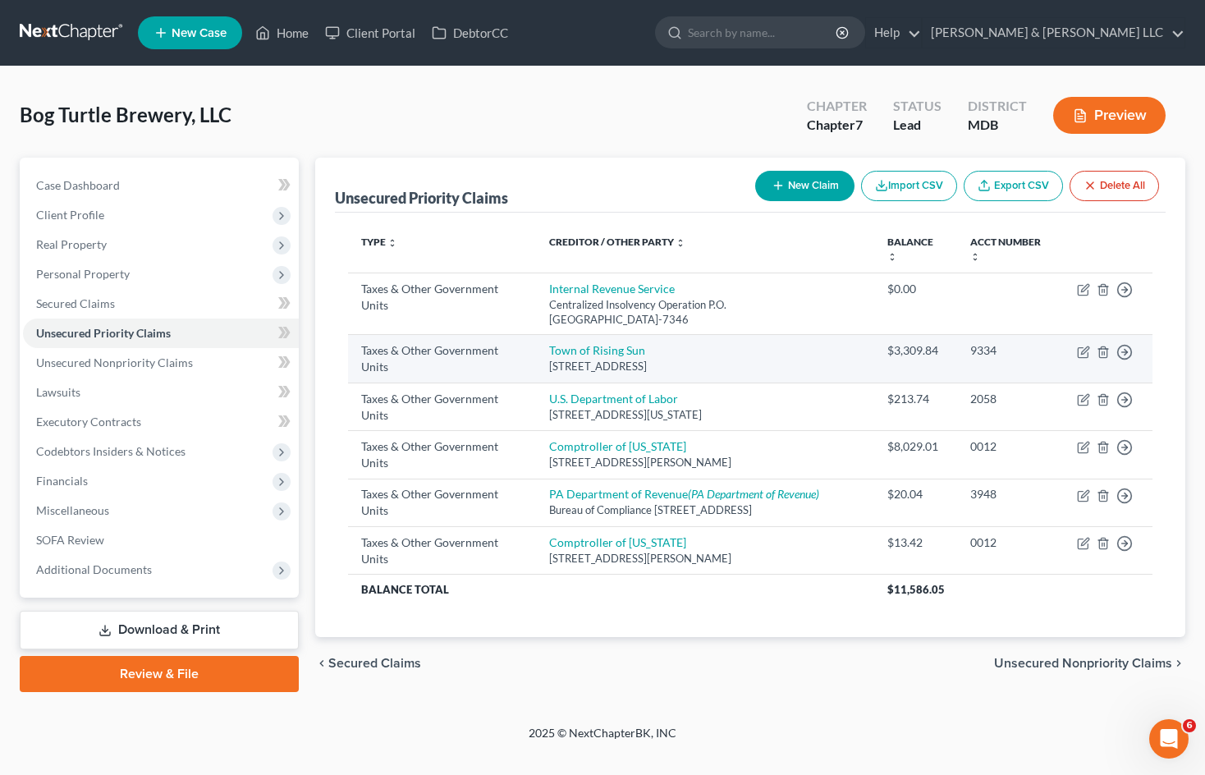
drag, startPoint x: 956, startPoint y: 302, endPoint x: 932, endPoint y: 334, distance: 39.9
click at [956, 302] on td "$0.00" at bounding box center [916, 304] width 84 height 62
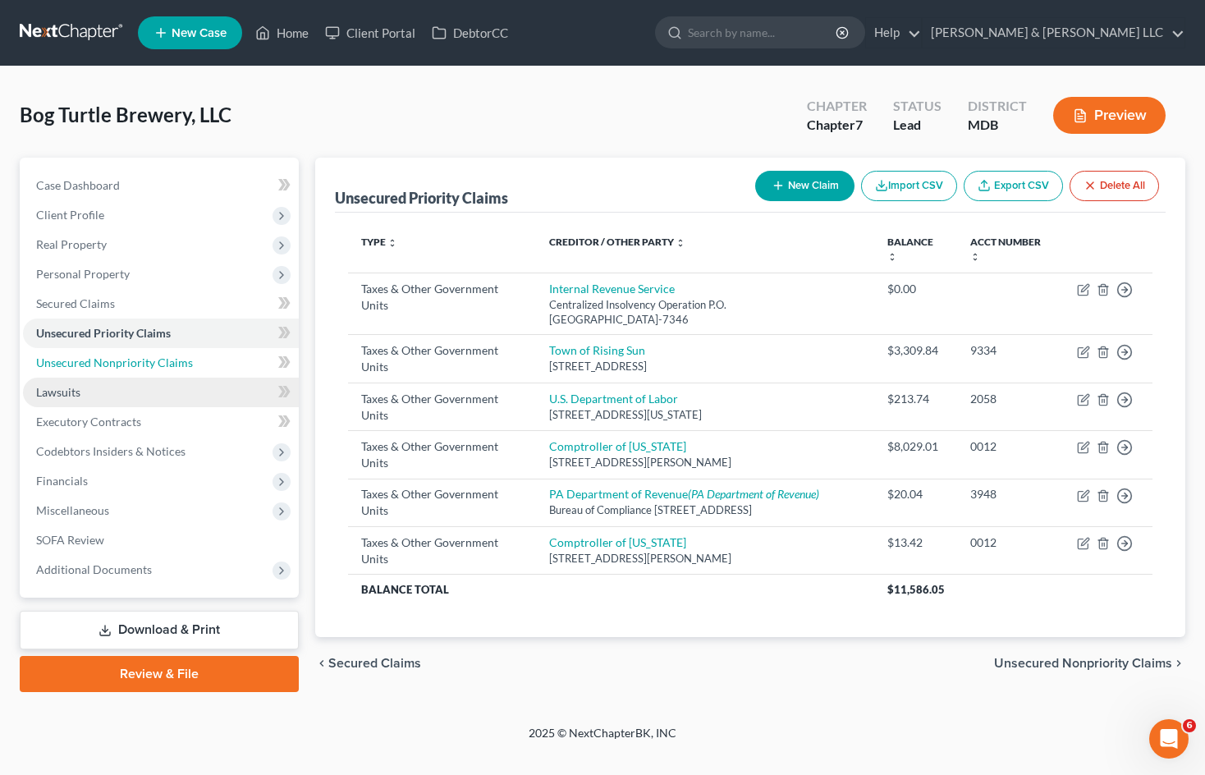
click at [202, 370] on link "Unsecured Nonpriority Claims" at bounding box center [161, 363] width 276 height 30
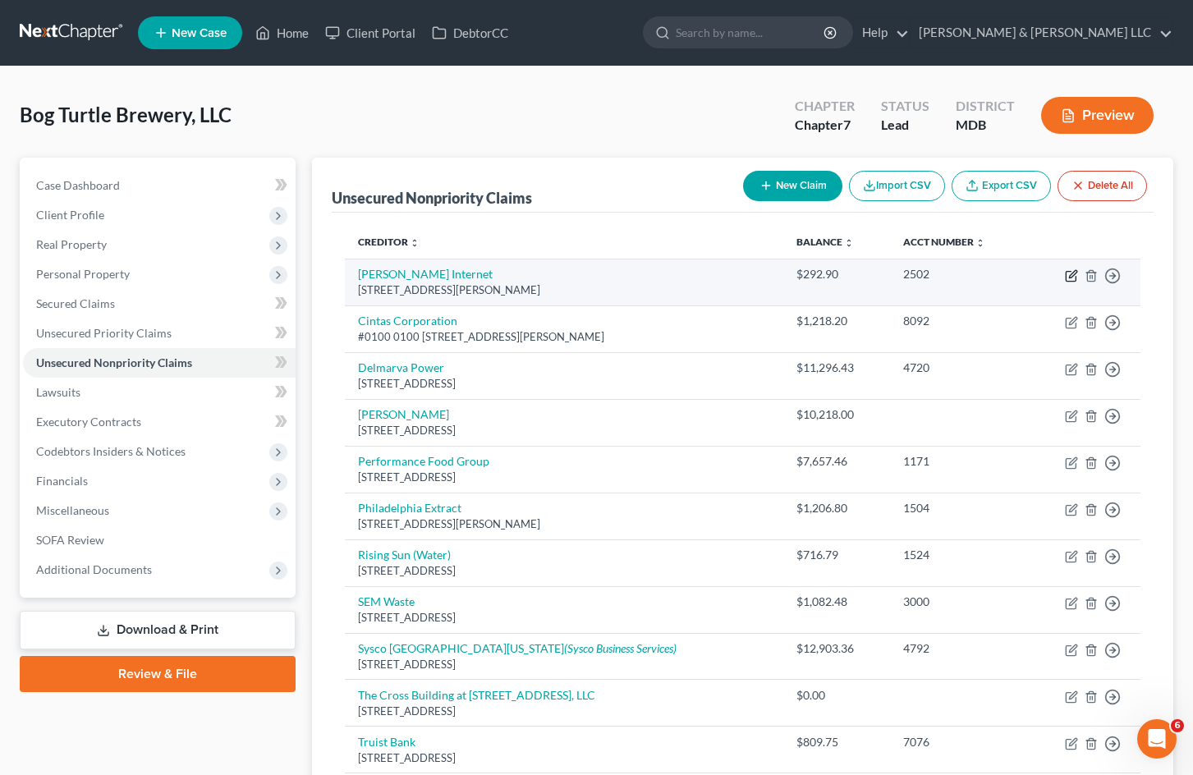
click at [1072, 276] on icon "button" at bounding box center [1072, 273] width 7 height 7
select select "39"
select select "16"
select select "39"
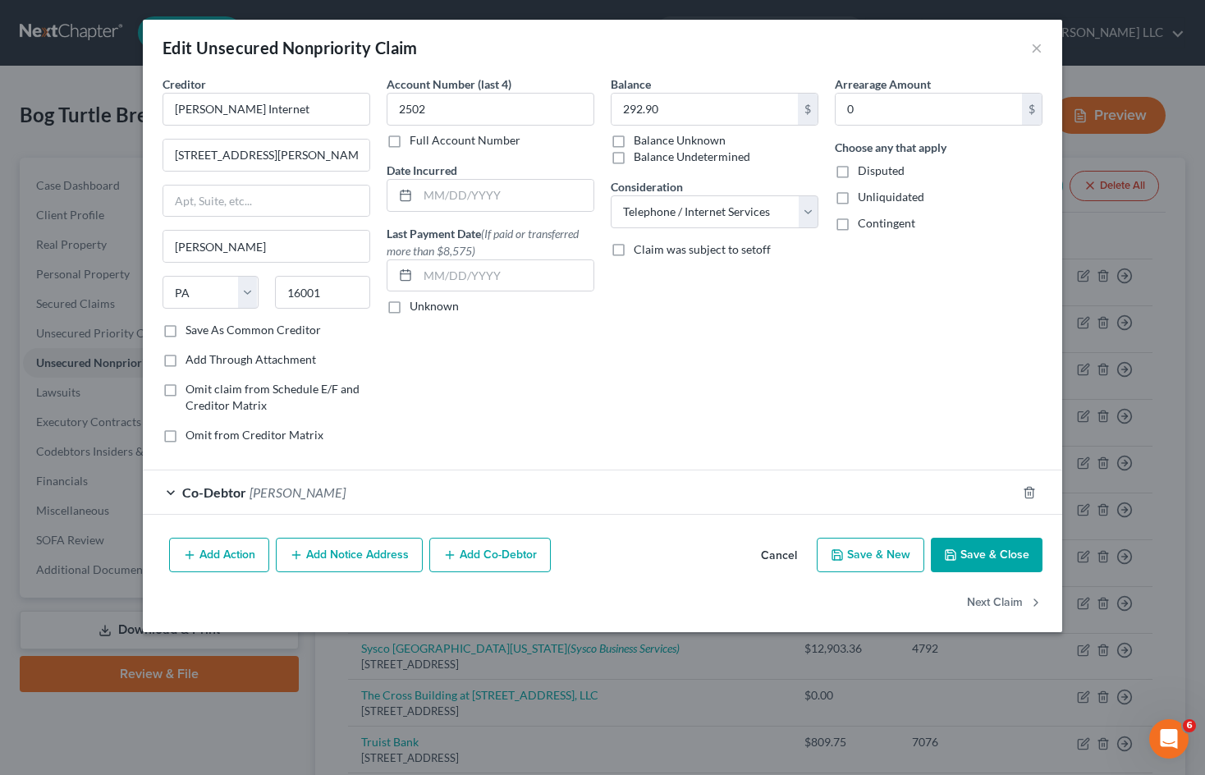
click at [332, 493] on span "[PERSON_NAME]" at bounding box center [298, 492] width 96 height 16
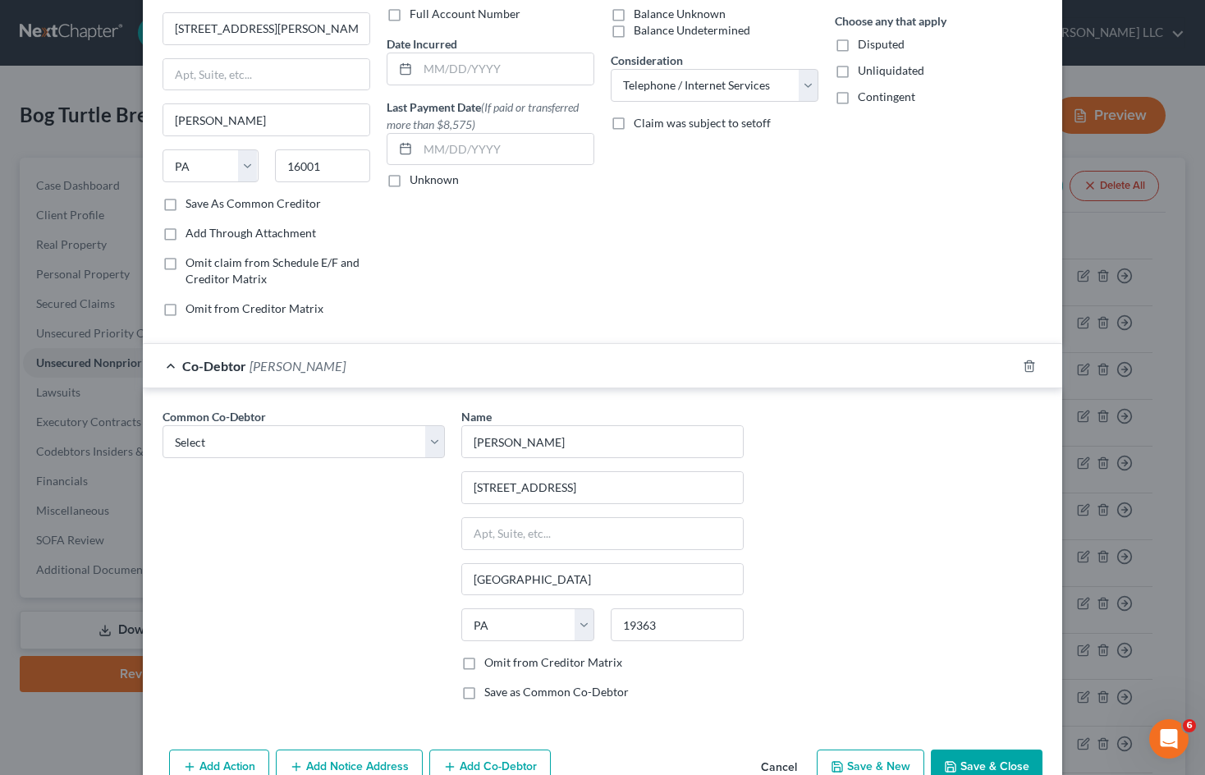
scroll to position [164, 0]
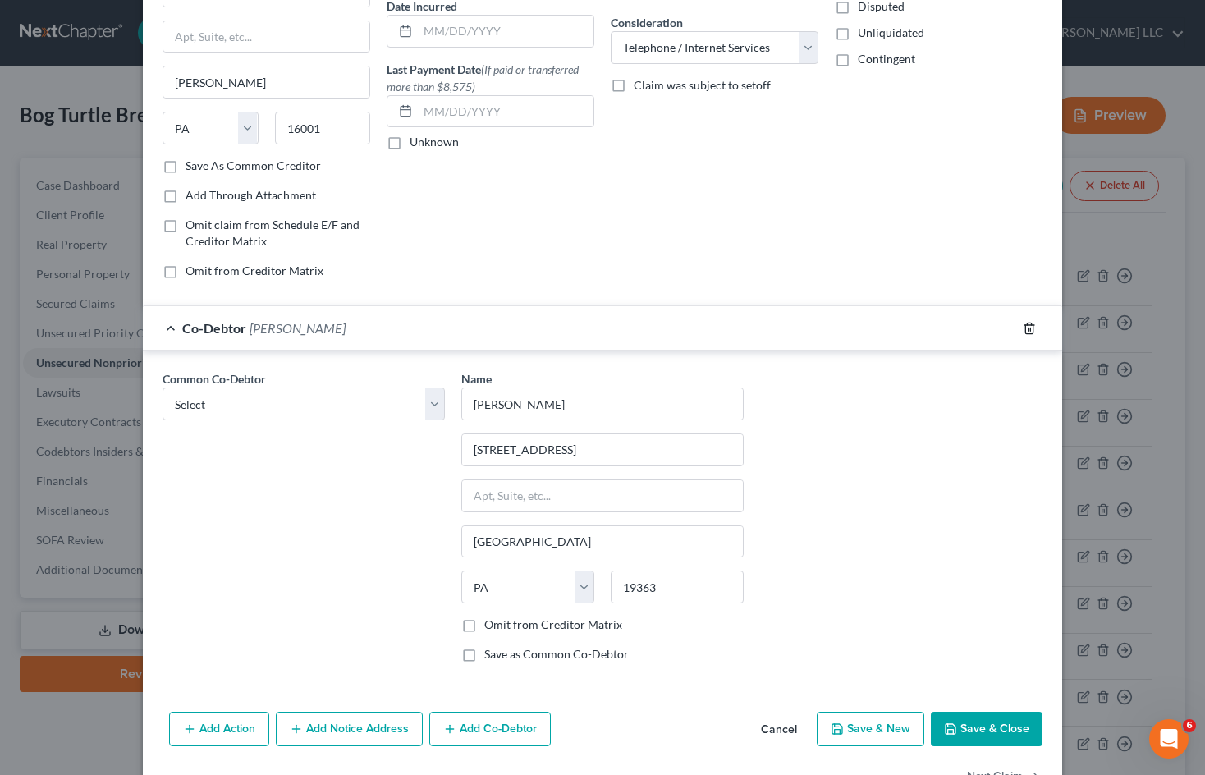
click at [1023, 331] on icon "button" at bounding box center [1029, 328] width 13 height 13
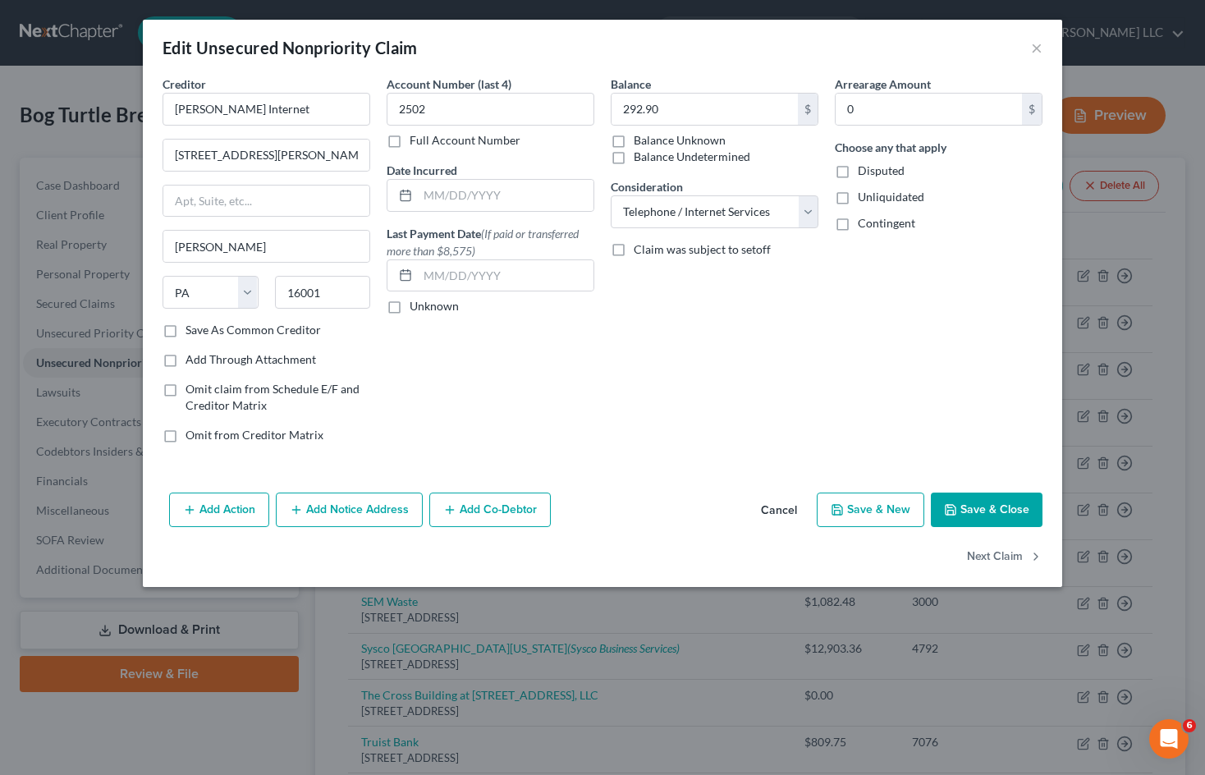
scroll to position [0, 0]
click at [998, 512] on button "Save & Close" at bounding box center [987, 510] width 112 height 34
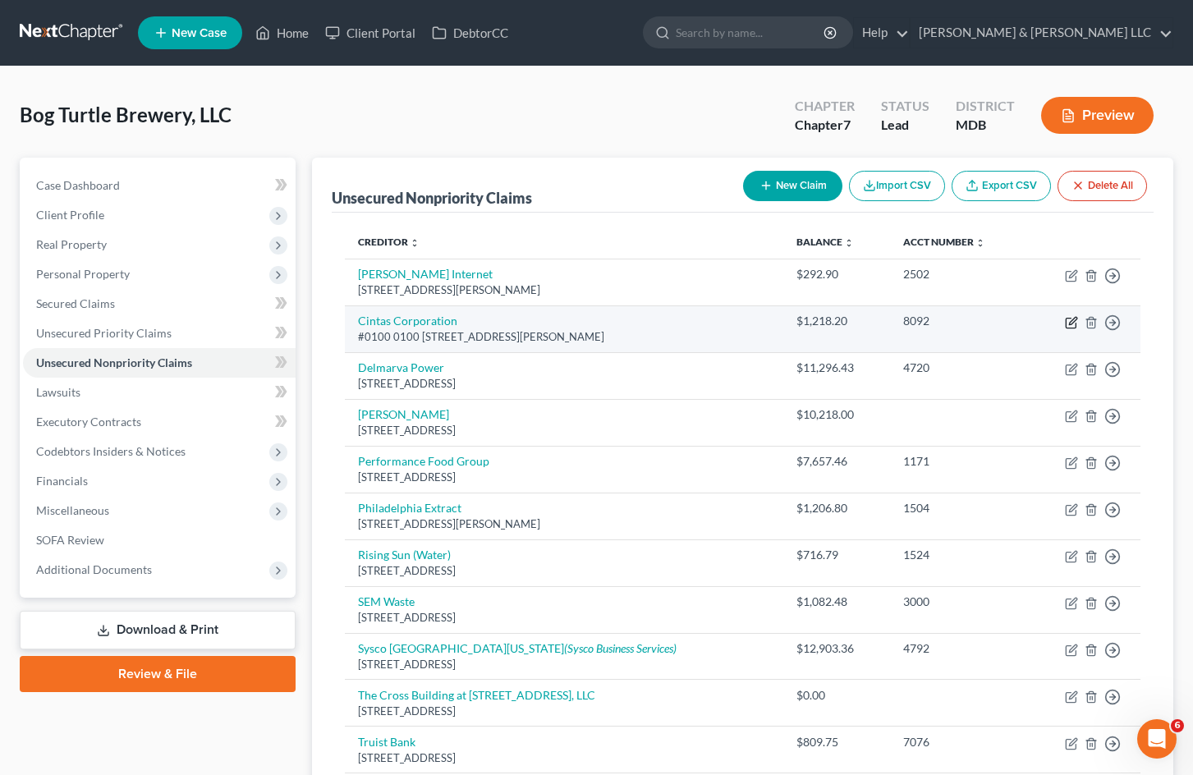
click at [1069, 324] on icon "button" at bounding box center [1071, 322] width 13 height 13
select select "39"
select select "14"
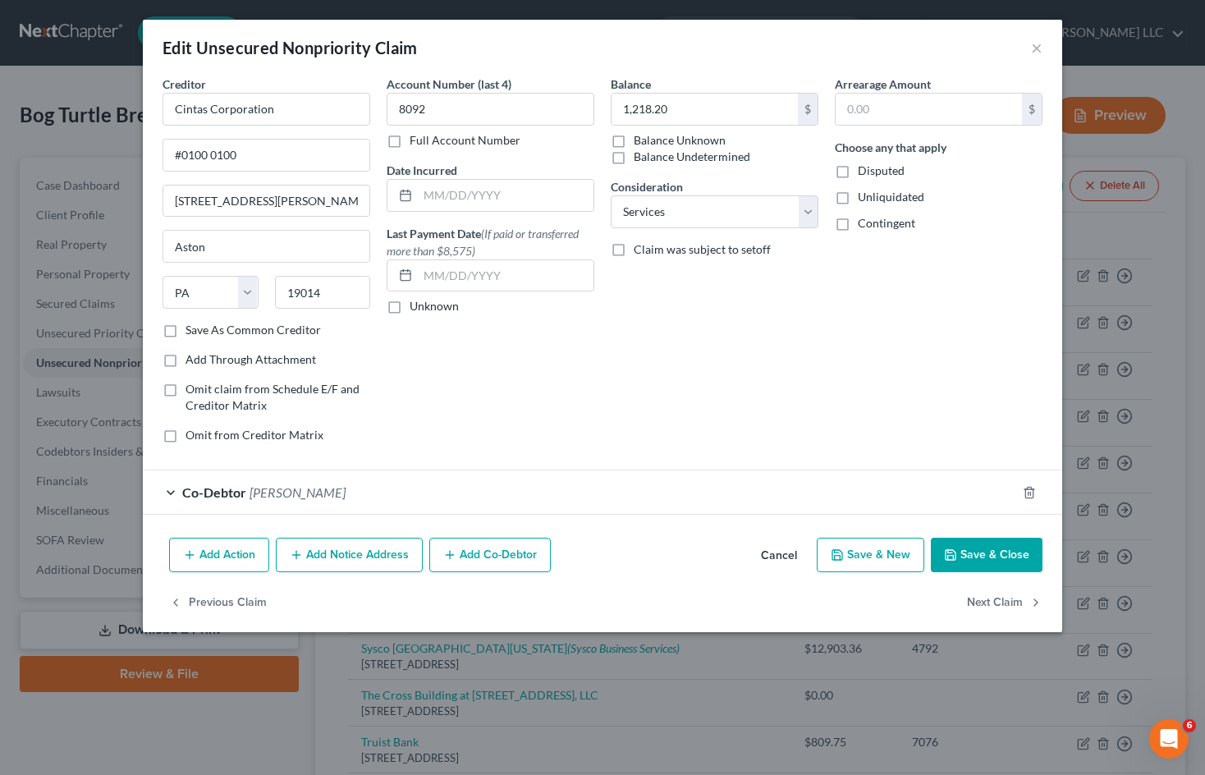
click at [368, 502] on div "Co-Debtor [PERSON_NAME]" at bounding box center [580, 492] width 874 height 44
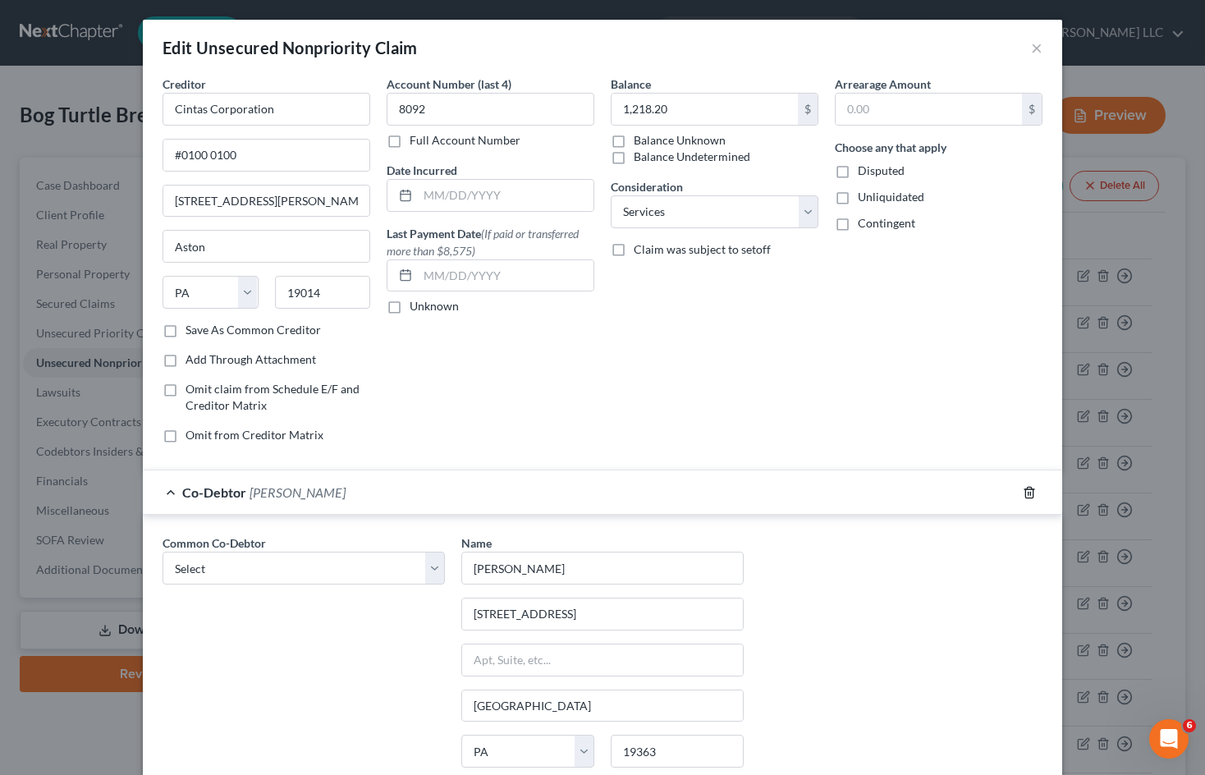
click at [1029, 494] on line "button" at bounding box center [1029, 493] width 0 height 3
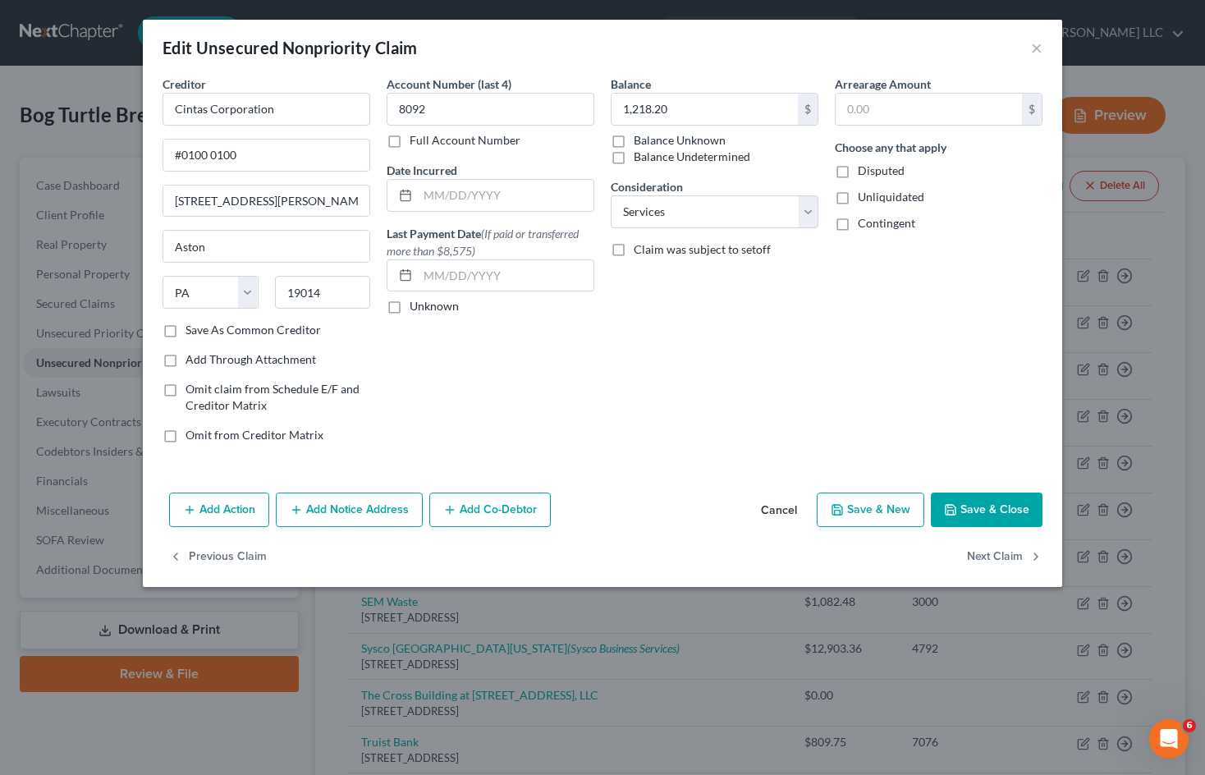
click at [991, 508] on button "Save & Close" at bounding box center [987, 510] width 112 height 34
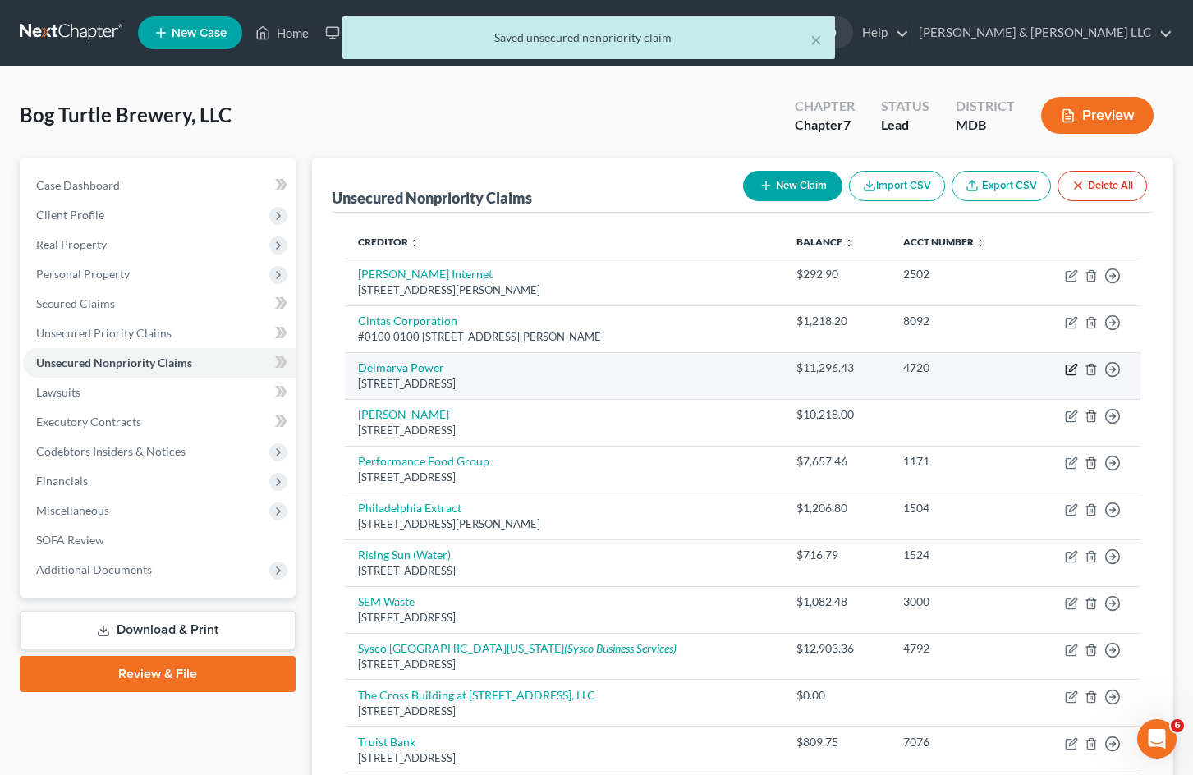
click at [1073, 368] on icon "button" at bounding box center [1071, 369] width 13 height 13
select select "39"
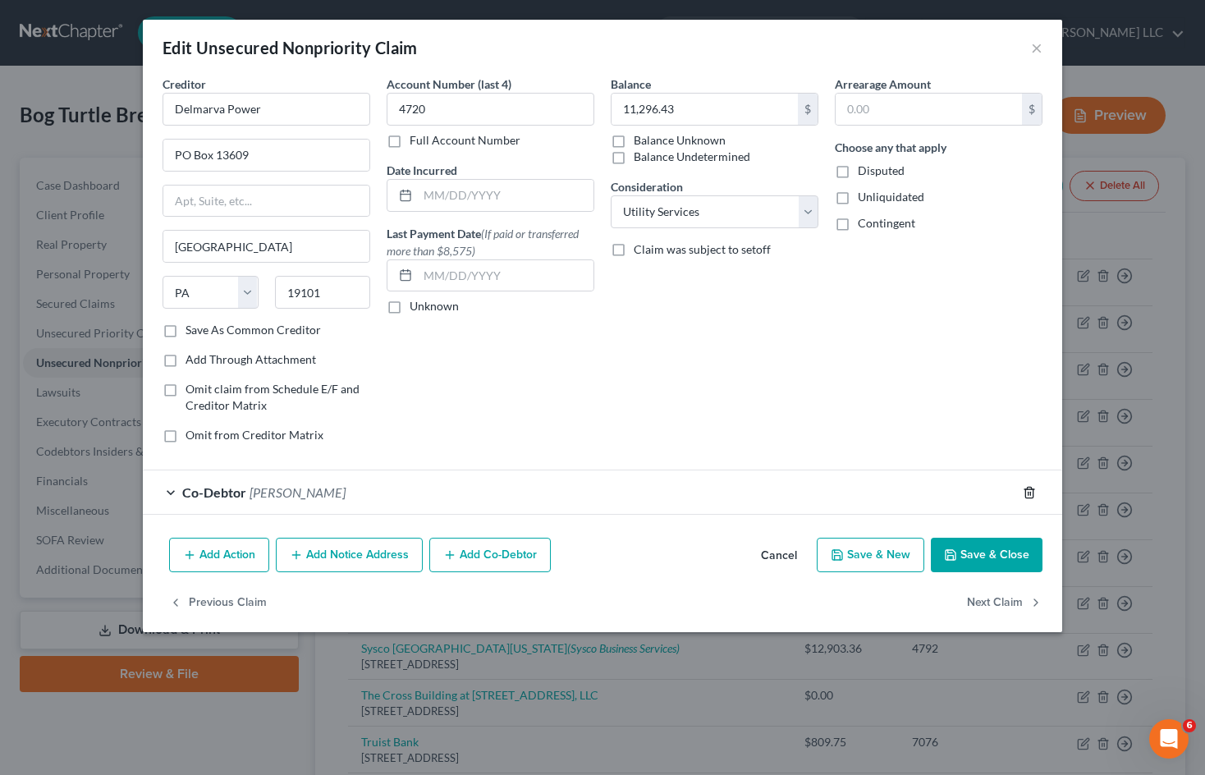
click at [1027, 491] on icon "button" at bounding box center [1029, 492] width 13 height 13
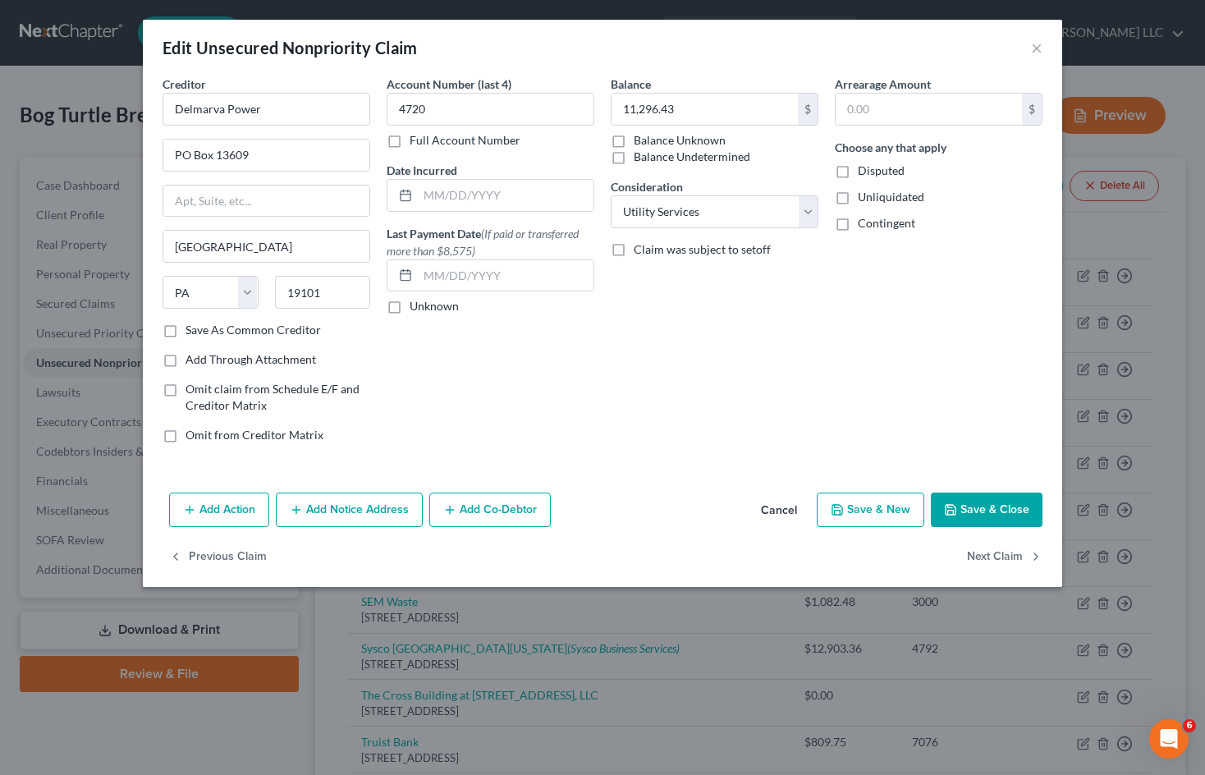
click at [989, 517] on button "Save & Close" at bounding box center [987, 510] width 112 height 34
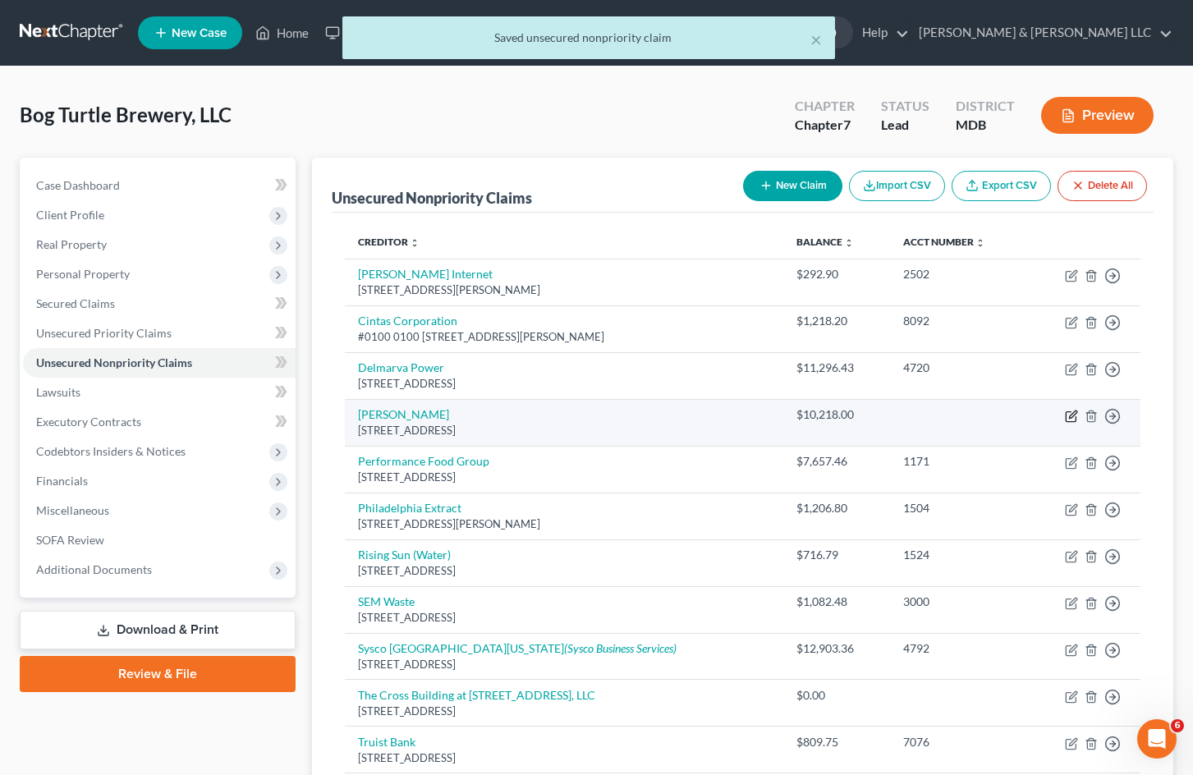
click at [1070, 414] on icon "button" at bounding box center [1071, 416] width 13 height 13
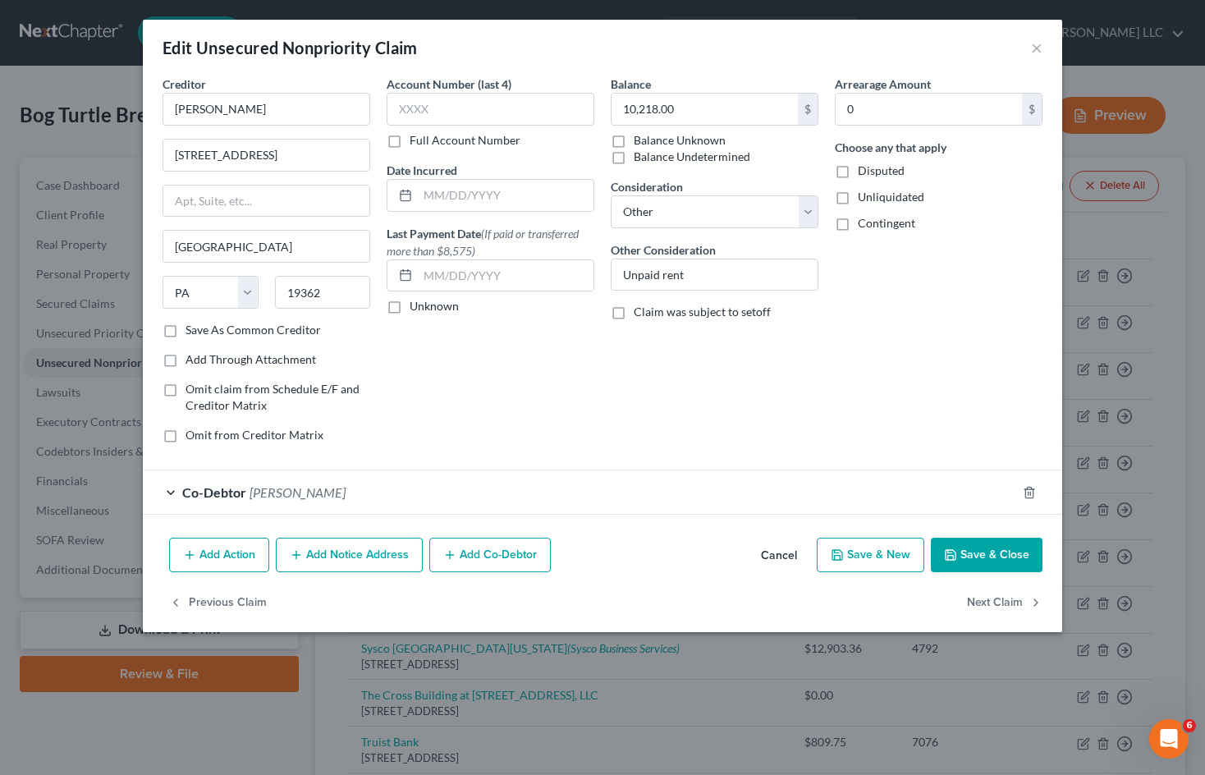
click at [695, 503] on div "Co-Debtor [PERSON_NAME]" at bounding box center [580, 492] width 874 height 44
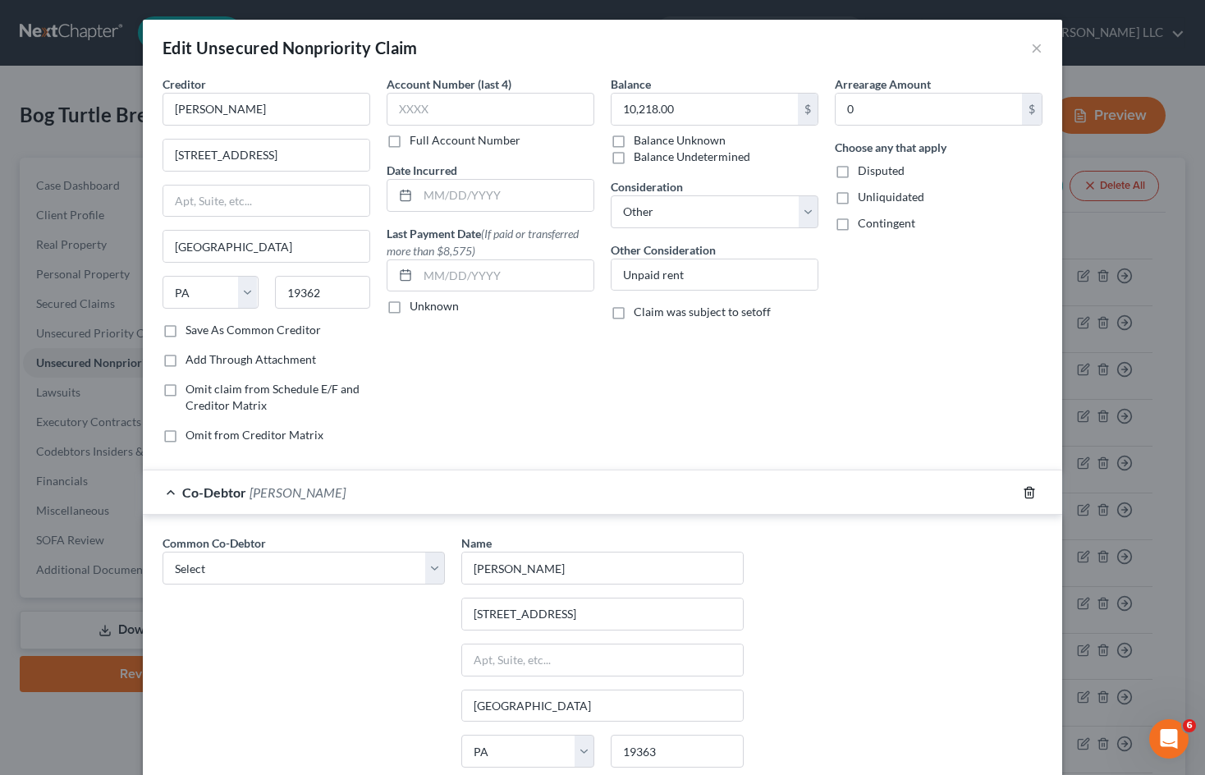
click at [1027, 493] on icon "button" at bounding box center [1029, 492] width 7 height 11
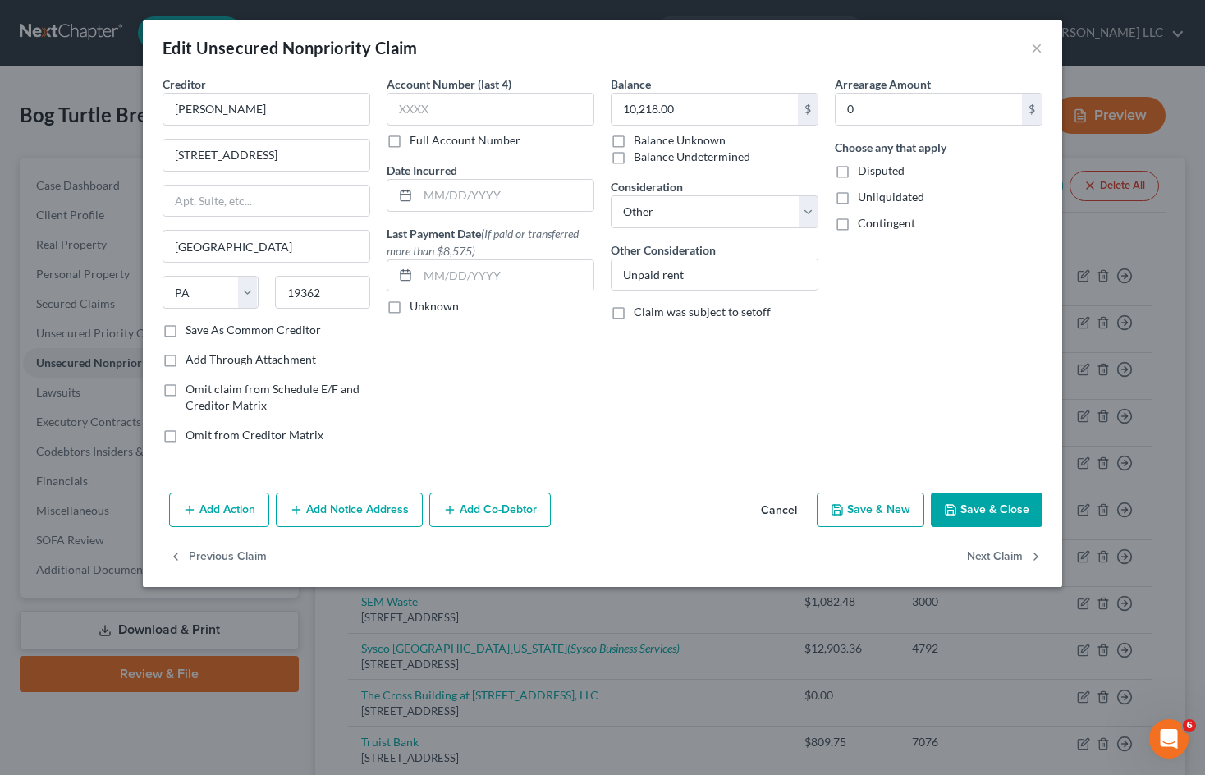
click at [1011, 505] on button "Save & Close" at bounding box center [987, 510] width 112 height 34
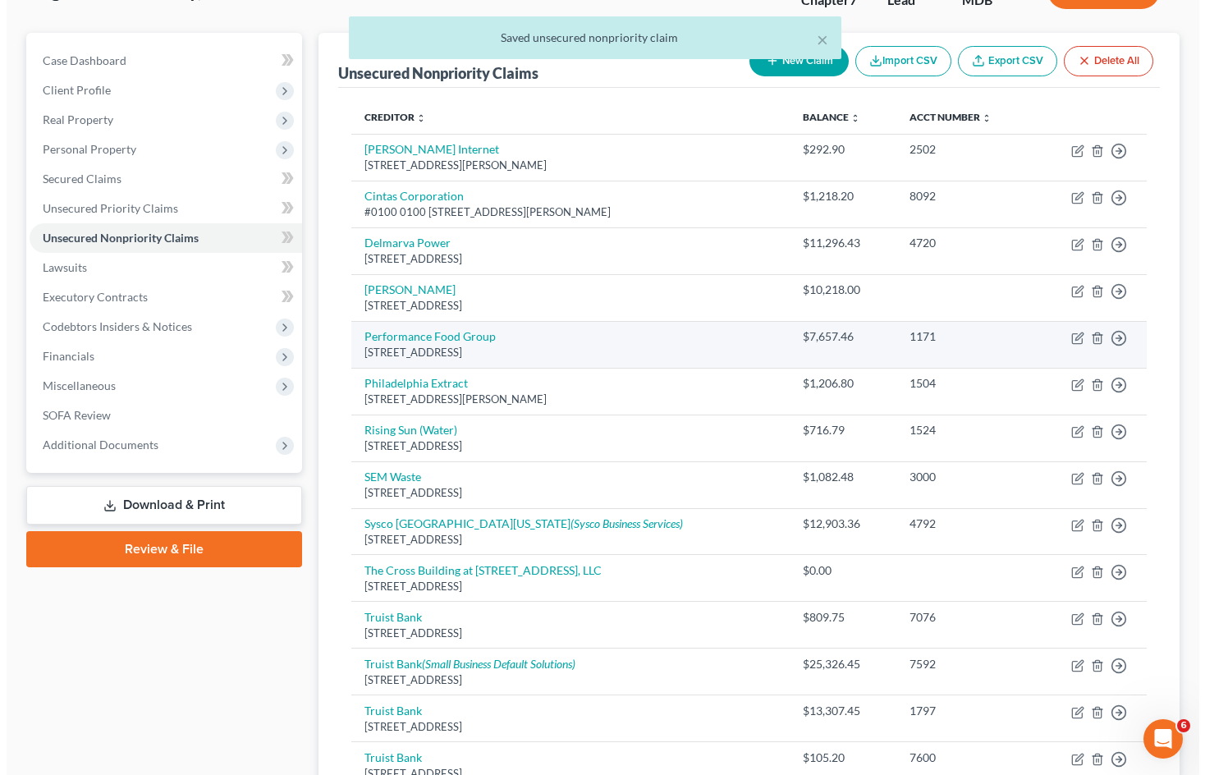
scroll to position [164, 0]
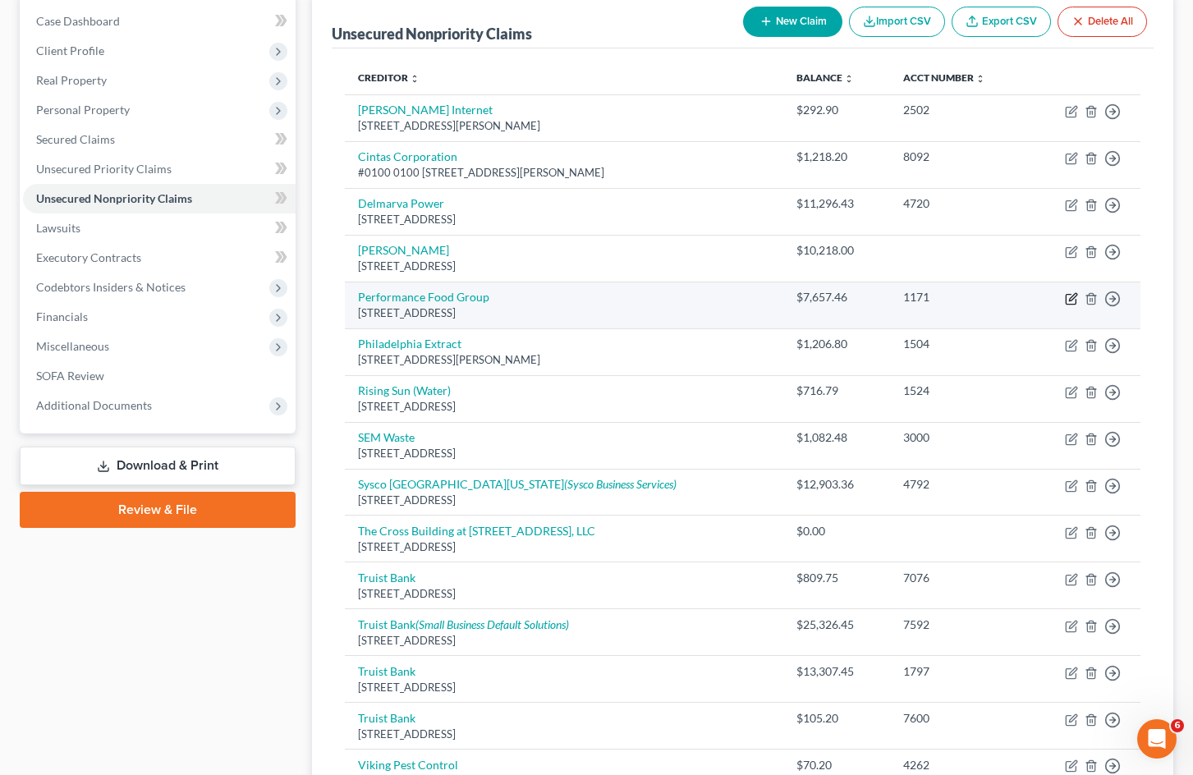
click at [1071, 302] on icon "button" at bounding box center [1071, 298] width 13 height 13
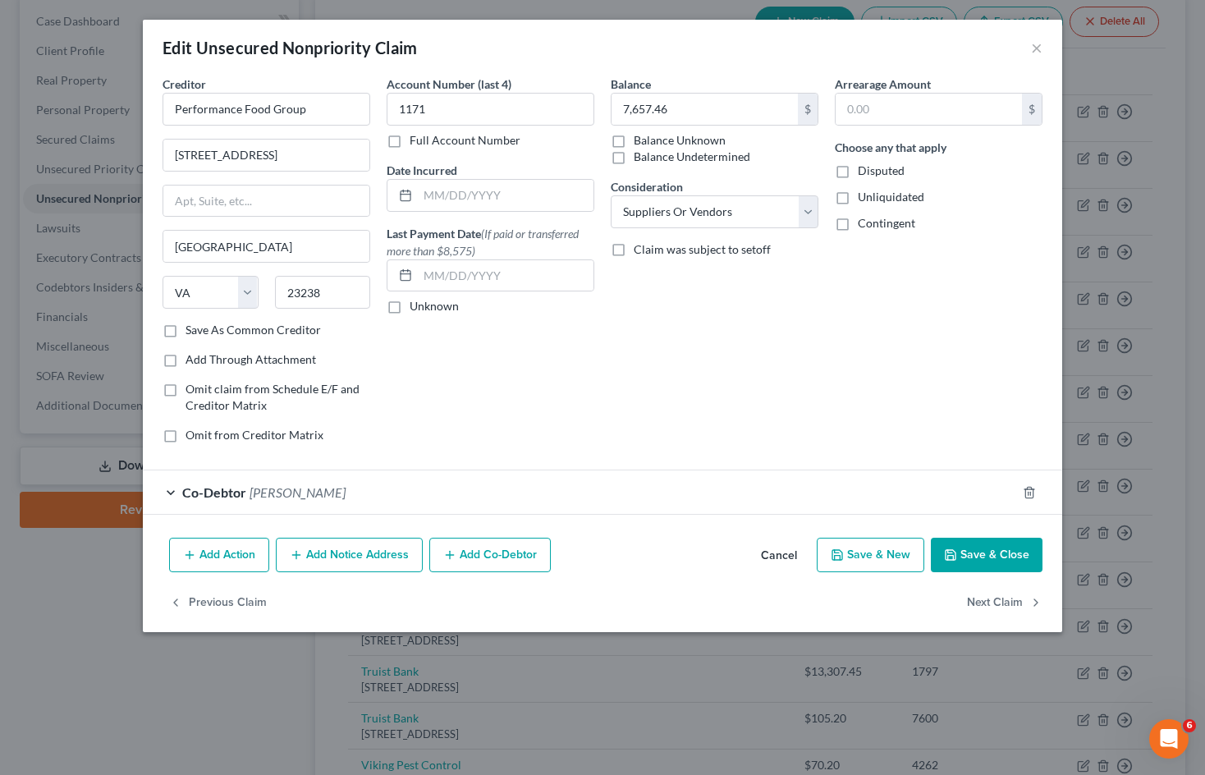
click at [498, 562] on button "Add Co-Debtor" at bounding box center [490, 555] width 122 height 34
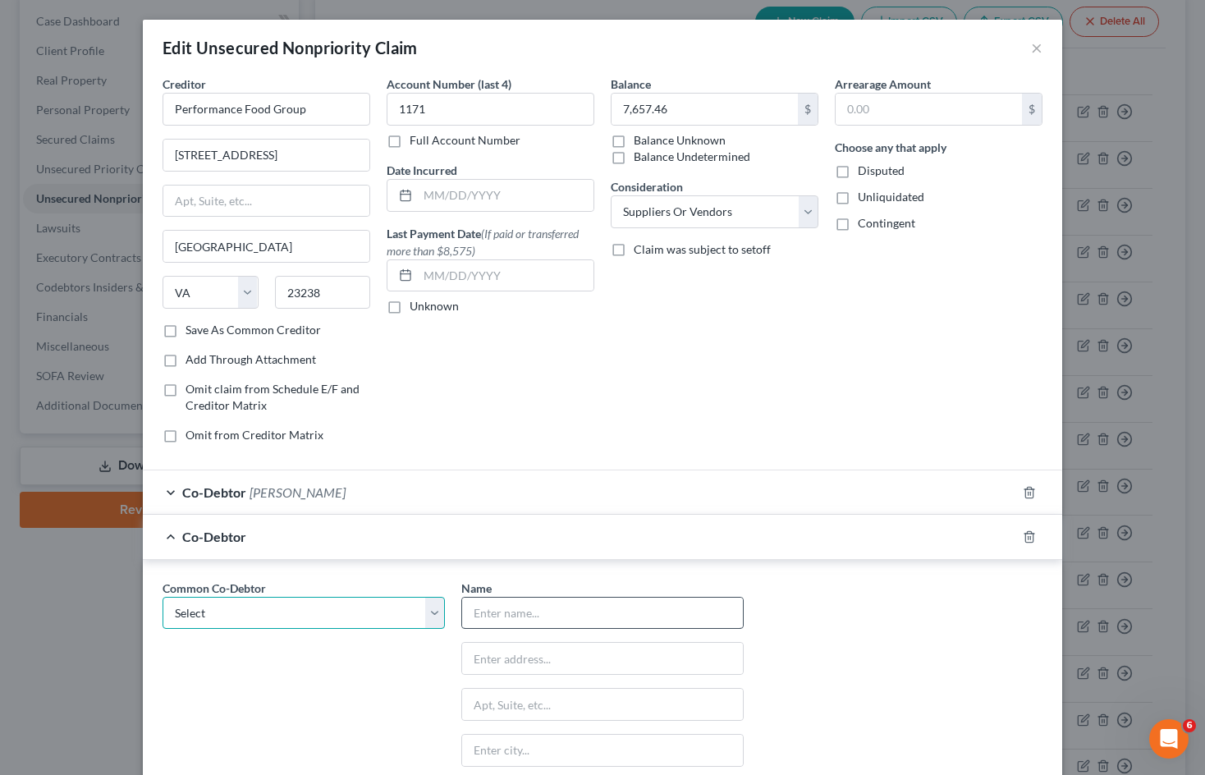
click at [368, 602] on select "Select [PERSON_NAME]" at bounding box center [304, 613] width 282 height 33
click at [580, 602] on input "text" at bounding box center [602, 613] width 281 height 31
drag, startPoint x: 551, startPoint y: 616, endPoint x: 567, endPoint y: 661, distance: 47.8
click at [553, 616] on input "[PERSON_NAME]" at bounding box center [602, 613] width 281 height 31
click at [558, 664] on input "text" at bounding box center [602, 658] width 281 height 31
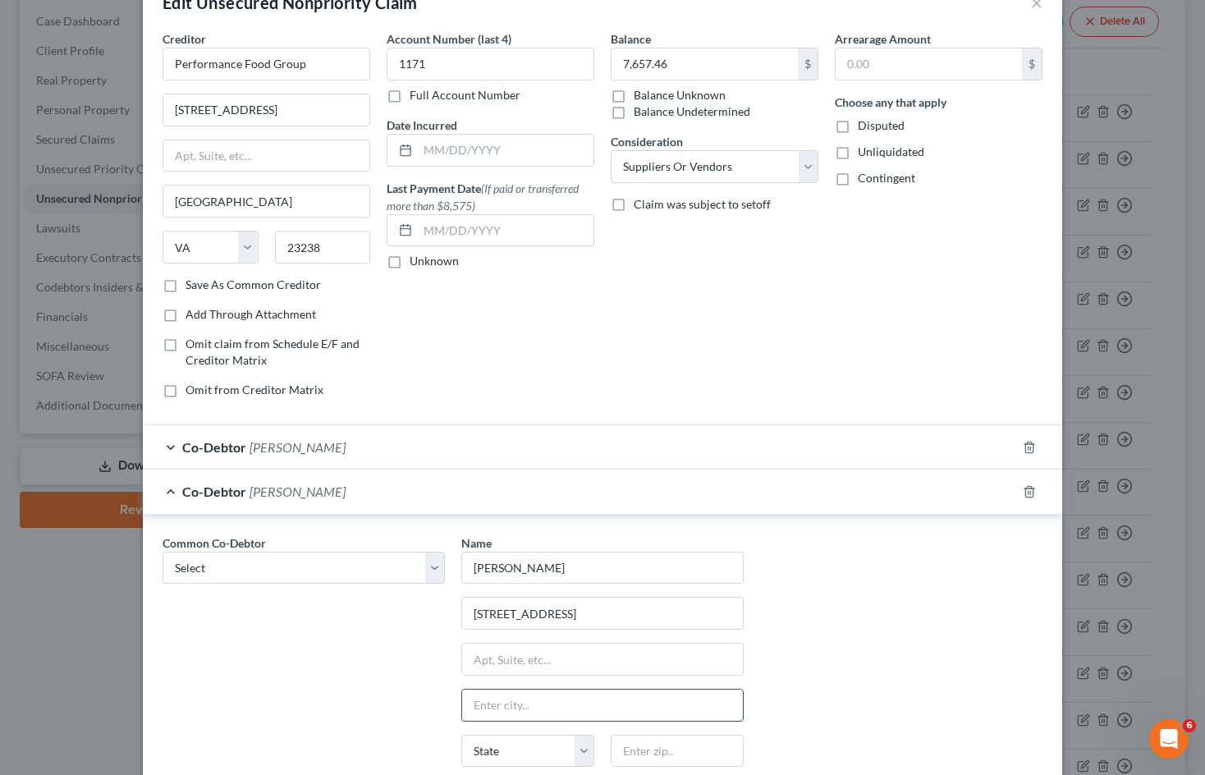
scroll to position [82, 0]
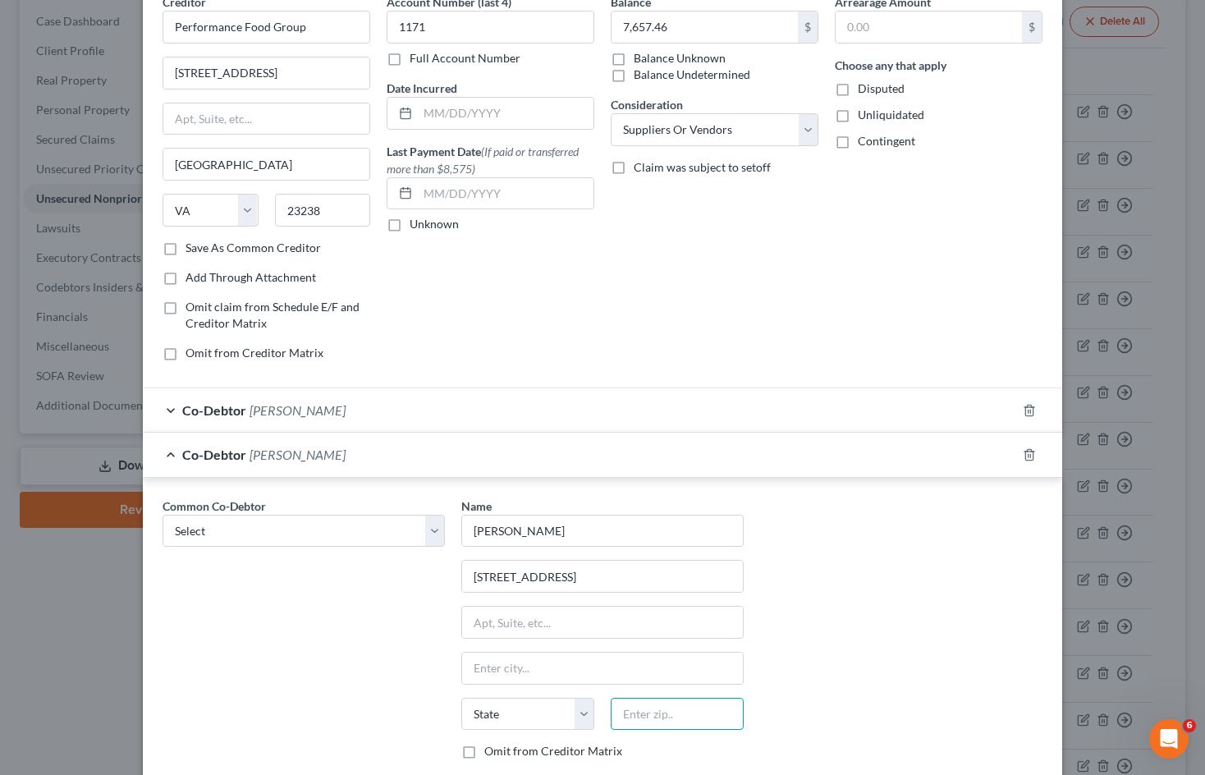
click at [668, 714] on input "text" at bounding box center [677, 714] width 133 height 33
click at [816, 565] on div "Common Co-Debtor Select [PERSON_NAME] Name * [PERSON_NAME] 138 Rolling Green Ln…" at bounding box center [602, 650] width 897 height 305
click at [656, 529] on input "[PERSON_NAME]" at bounding box center [602, 531] width 281 height 31
click at [657, 528] on input "[PERSON_NAME]" at bounding box center [602, 531] width 281 height 31
drag, startPoint x: 838, startPoint y: 582, endPoint x: 820, endPoint y: 457, distance: 126.8
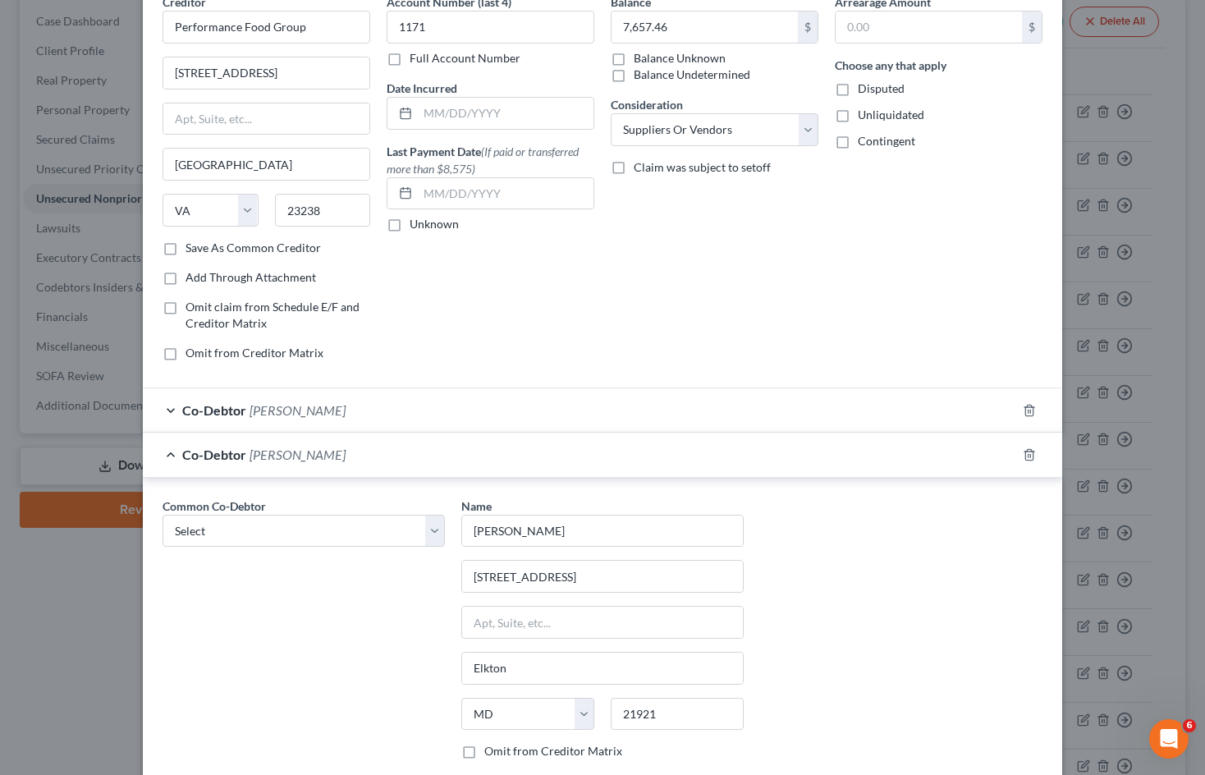
click at [841, 581] on div "Common Co-Debtor Select [PERSON_NAME] Name * [PERSON_NAME] 138 Rolling Green Ln…" at bounding box center [602, 650] width 897 height 305
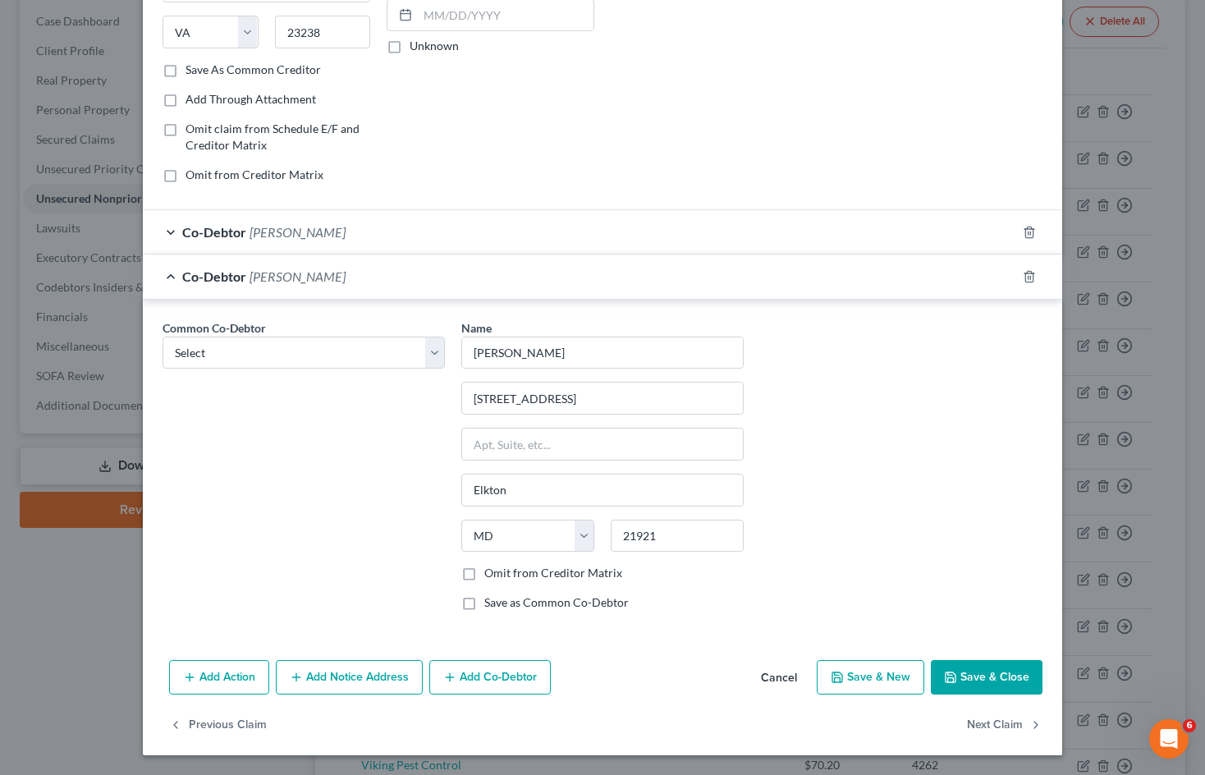
click at [537, 227] on div "Co-Debtor [PERSON_NAME]" at bounding box center [580, 232] width 874 height 44
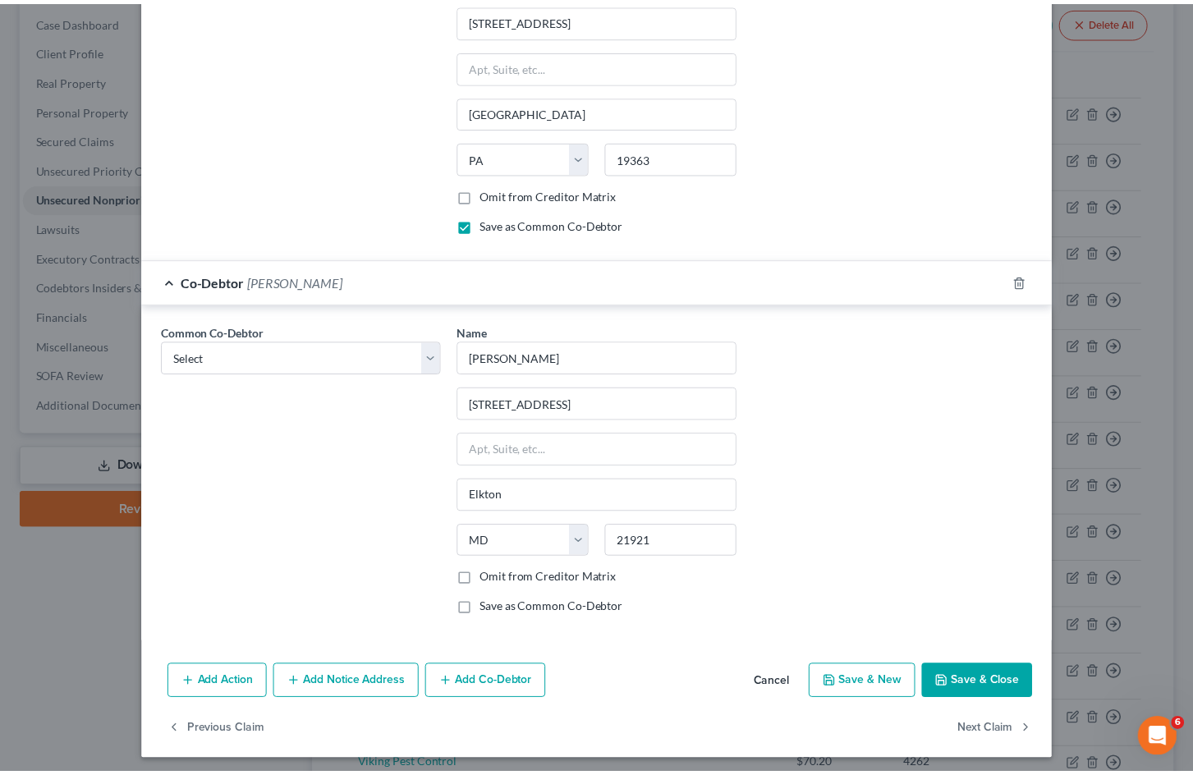
scroll to position [599, 0]
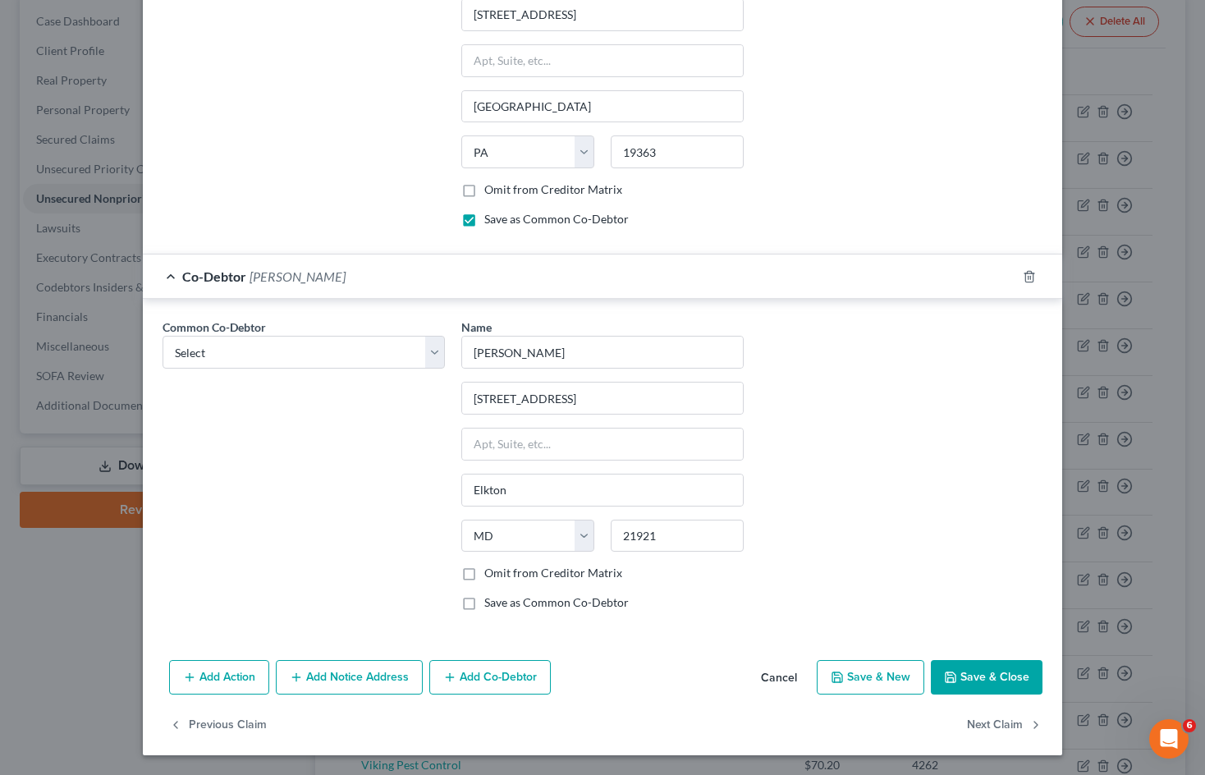
click at [983, 675] on button "Save & Close" at bounding box center [987, 677] width 112 height 34
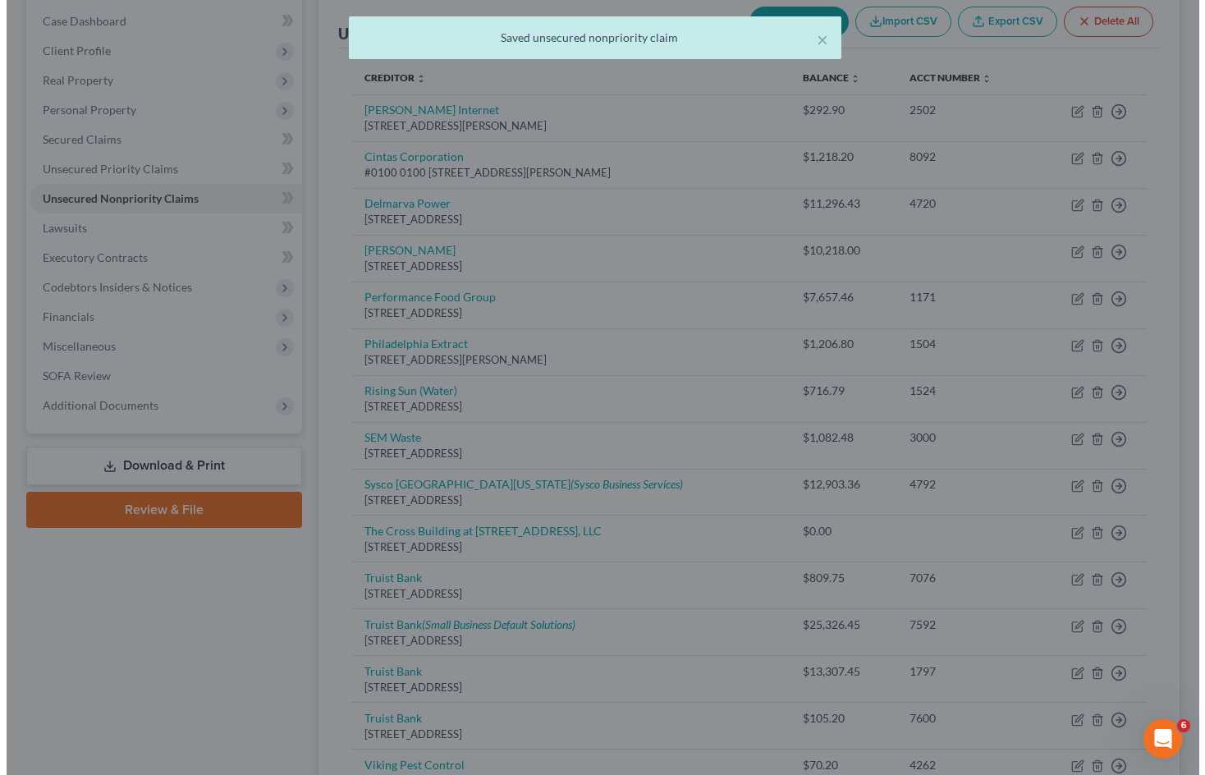
scroll to position [0, 0]
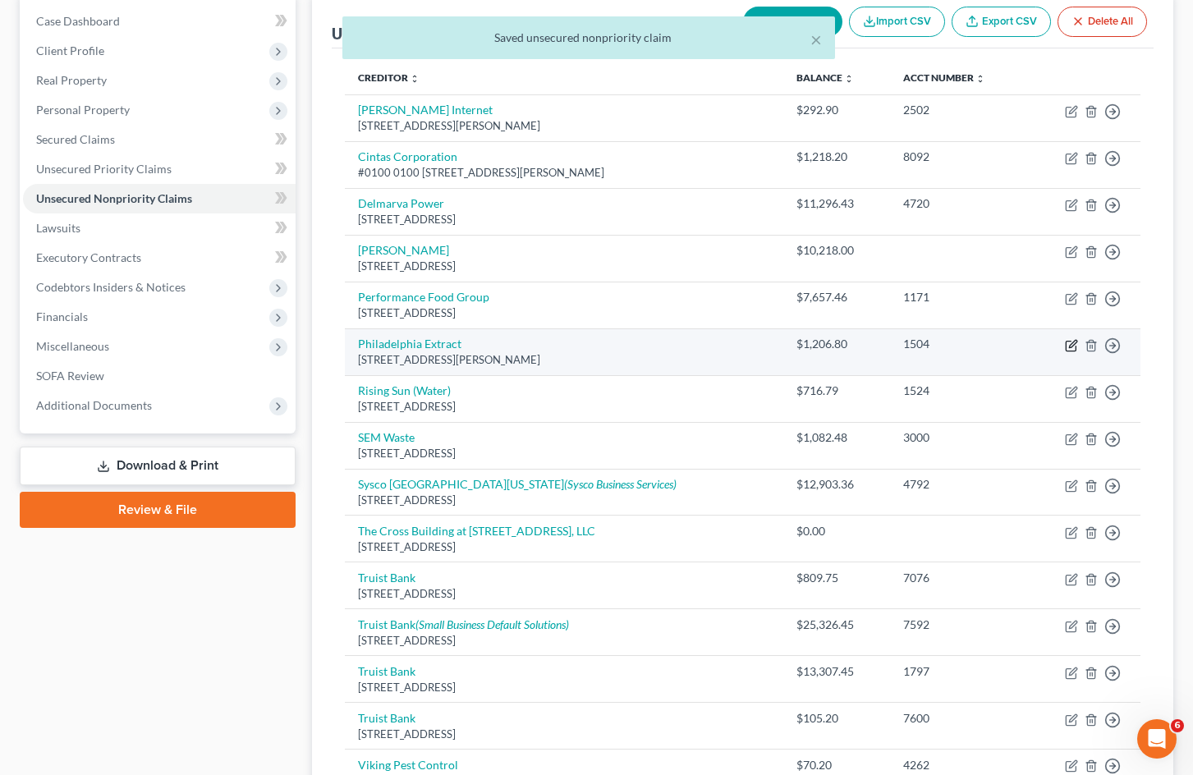
click at [1072, 349] on icon "button" at bounding box center [1071, 345] width 13 height 13
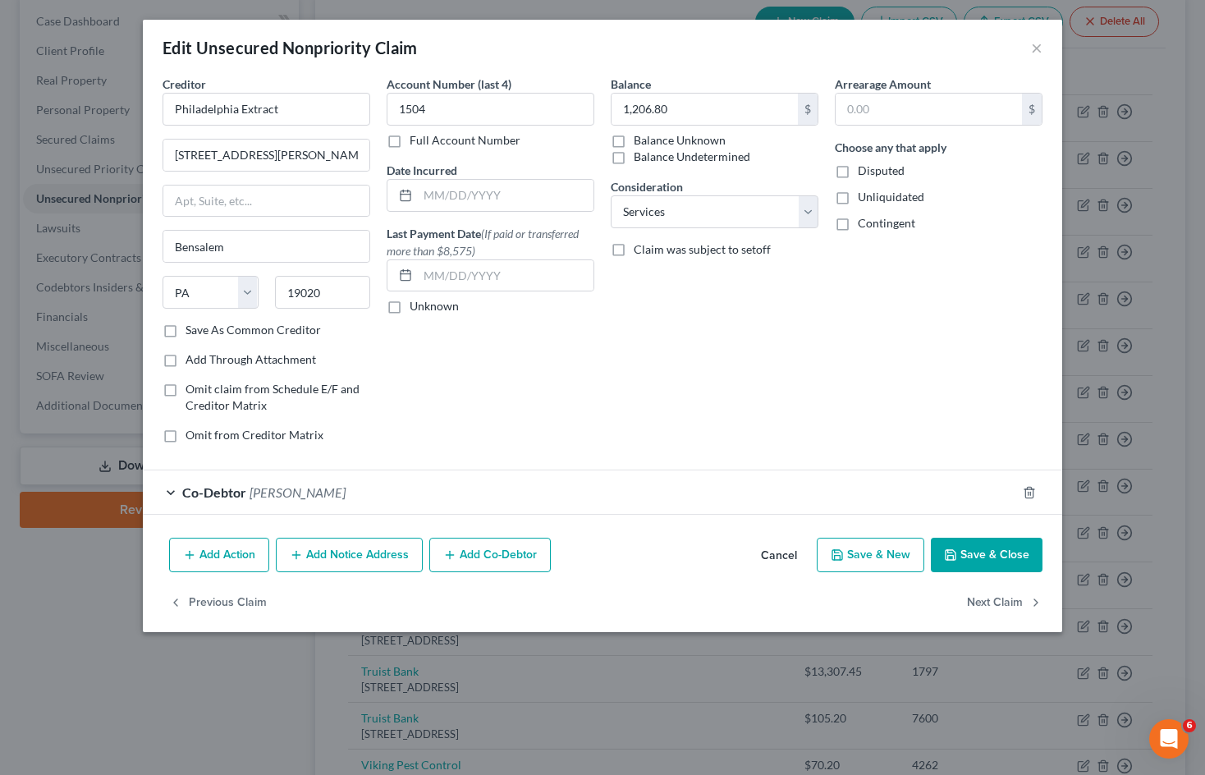
click at [366, 494] on div "Co-Debtor [PERSON_NAME]" at bounding box center [580, 492] width 874 height 44
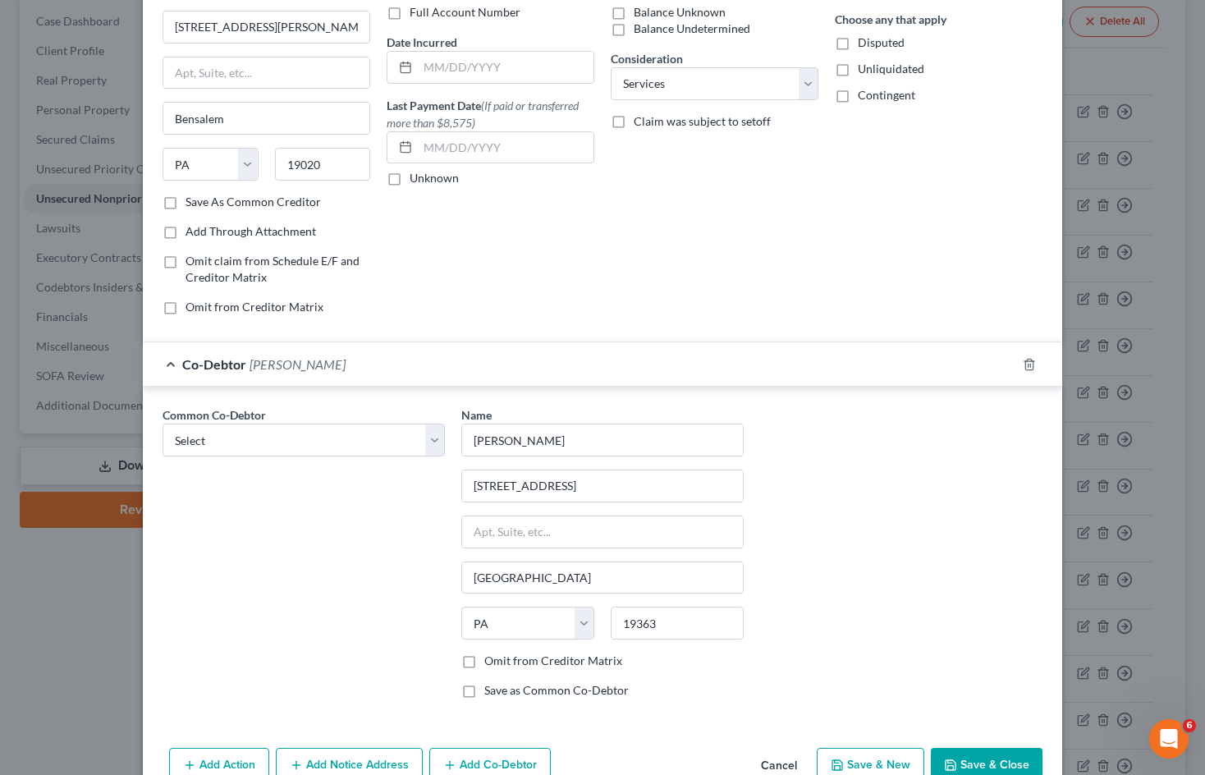
scroll to position [164, 0]
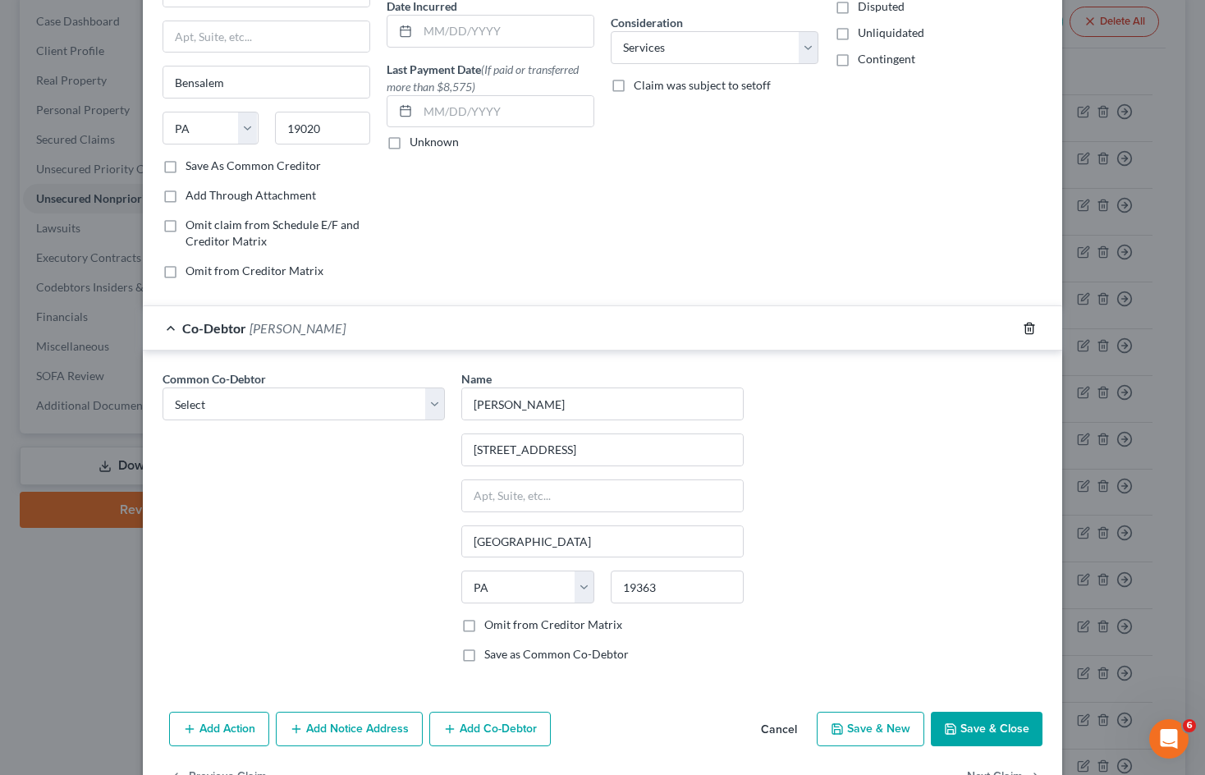
click at [1028, 331] on icon "button" at bounding box center [1029, 328] width 13 height 13
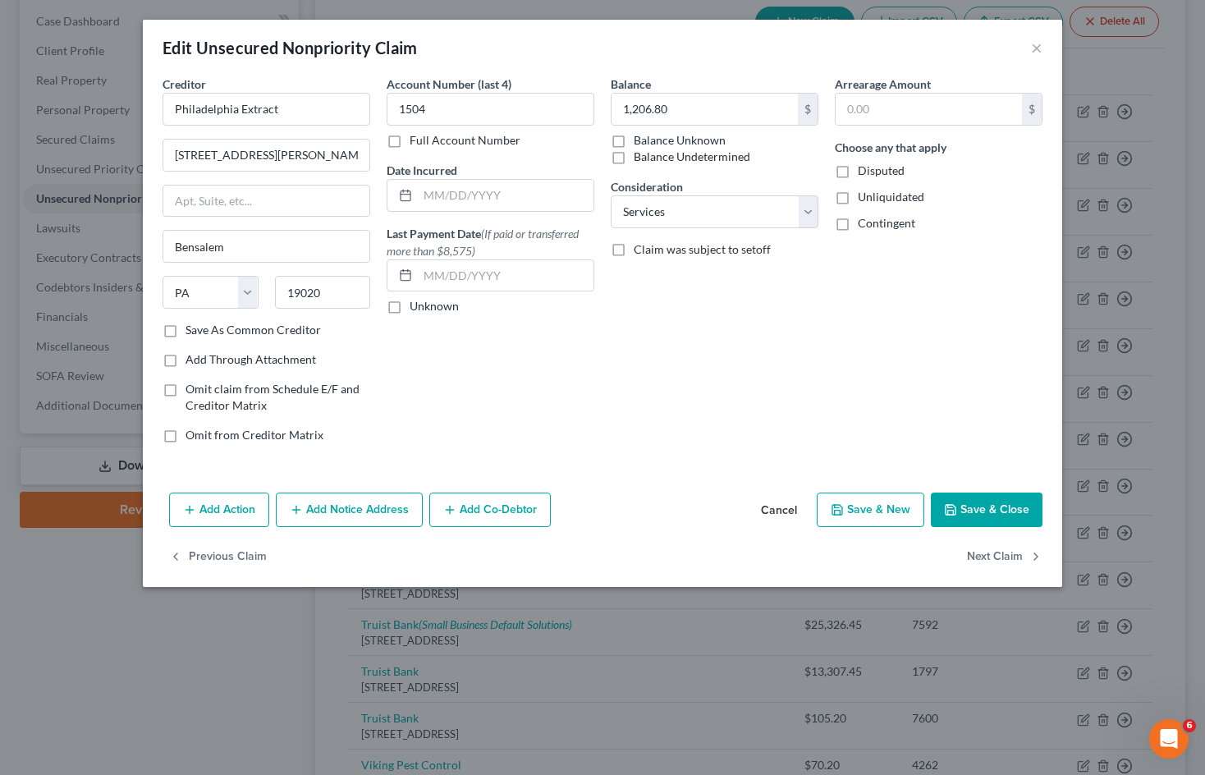
scroll to position [0, 0]
click at [994, 499] on button "Save & Close" at bounding box center [987, 510] width 112 height 34
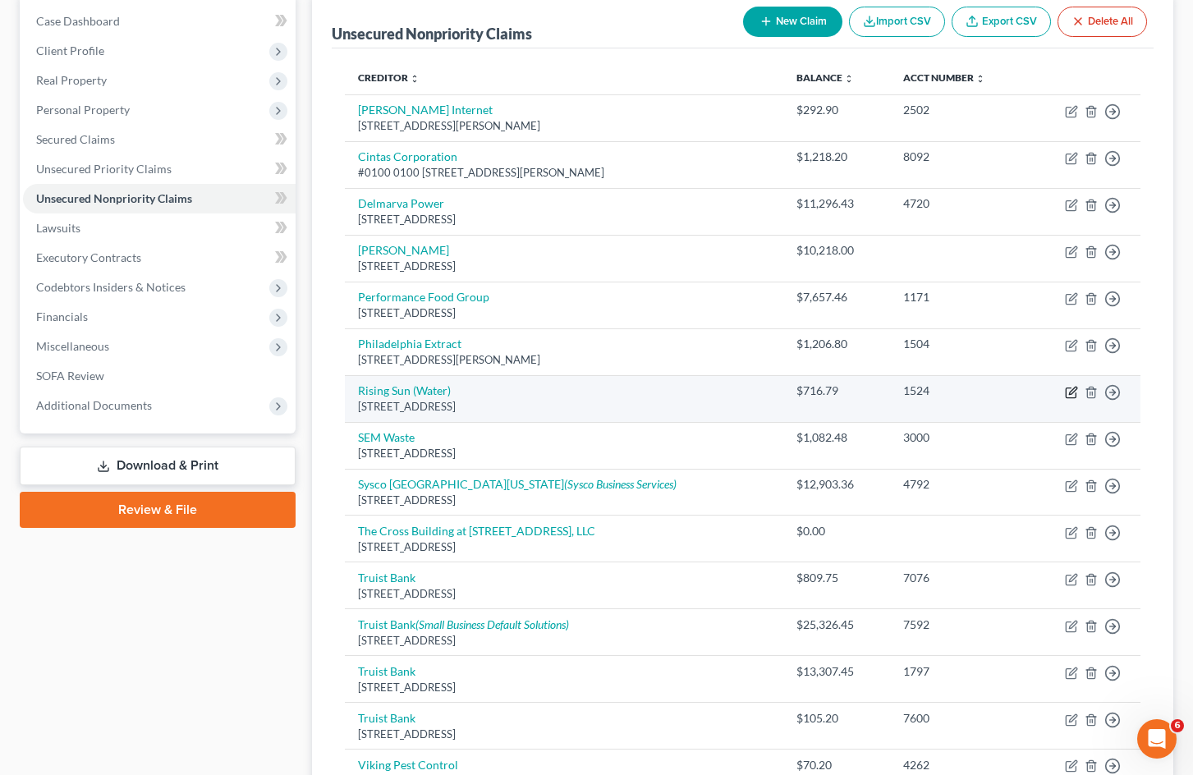
click at [1067, 392] on icon "button" at bounding box center [1071, 393] width 10 height 10
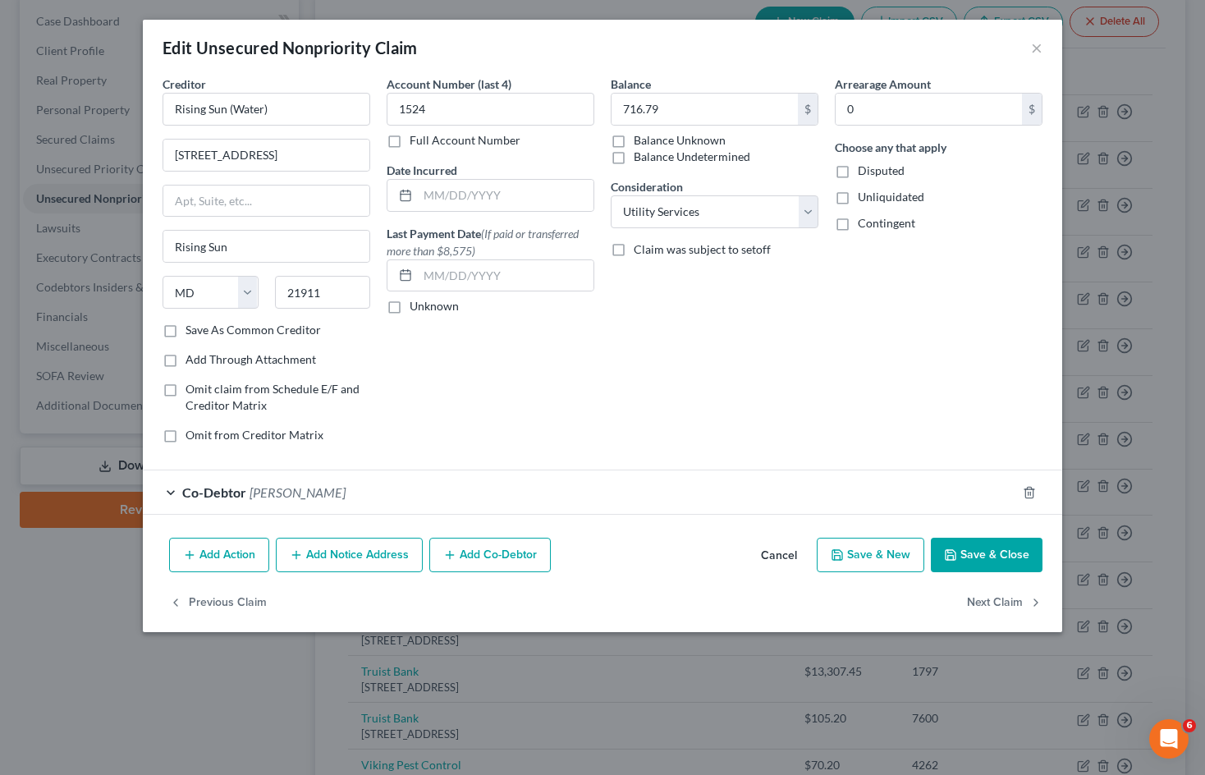
click at [658, 490] on div "Co-Debtor [PERSON_NAME]" at bounding box center [580, 492] width 874 height 44
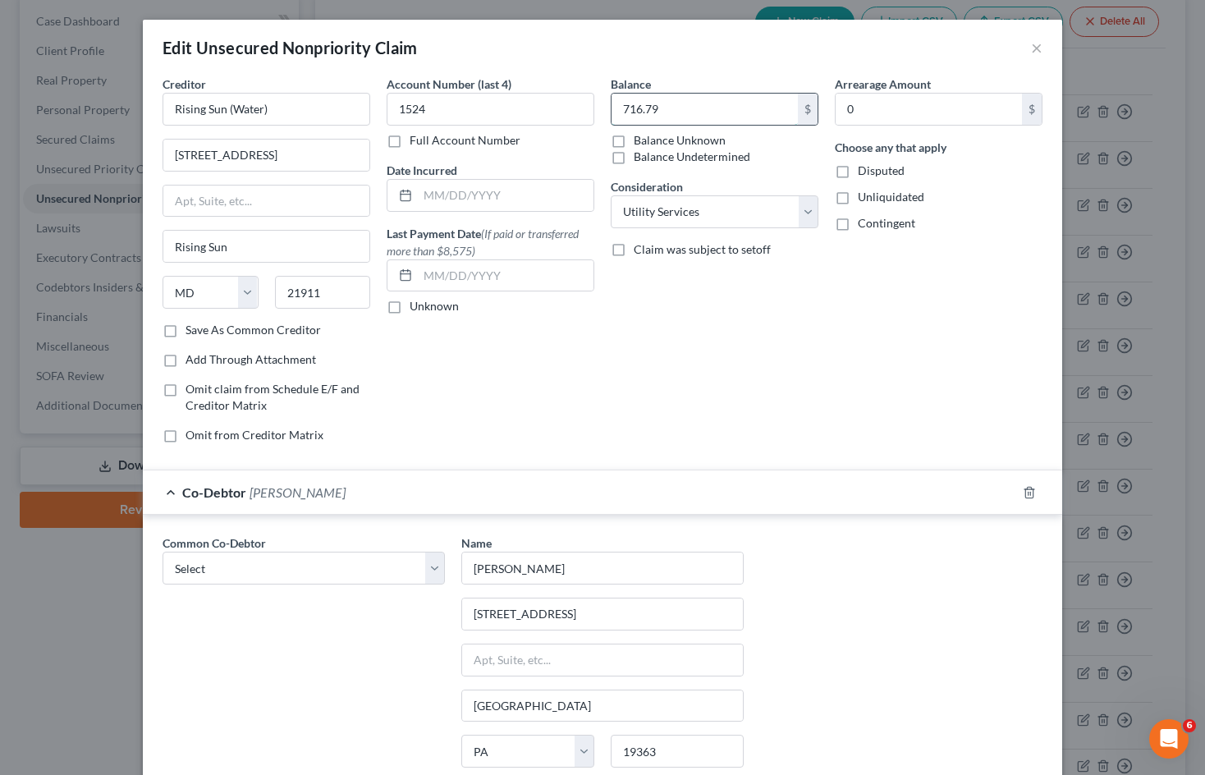
click at [695, 112] on input "716.79" at bounding box center [705, 109] width 186 height 31
click at [1026, 493] on icon "button" at bounding box center [1029, 492] width 13 height 13
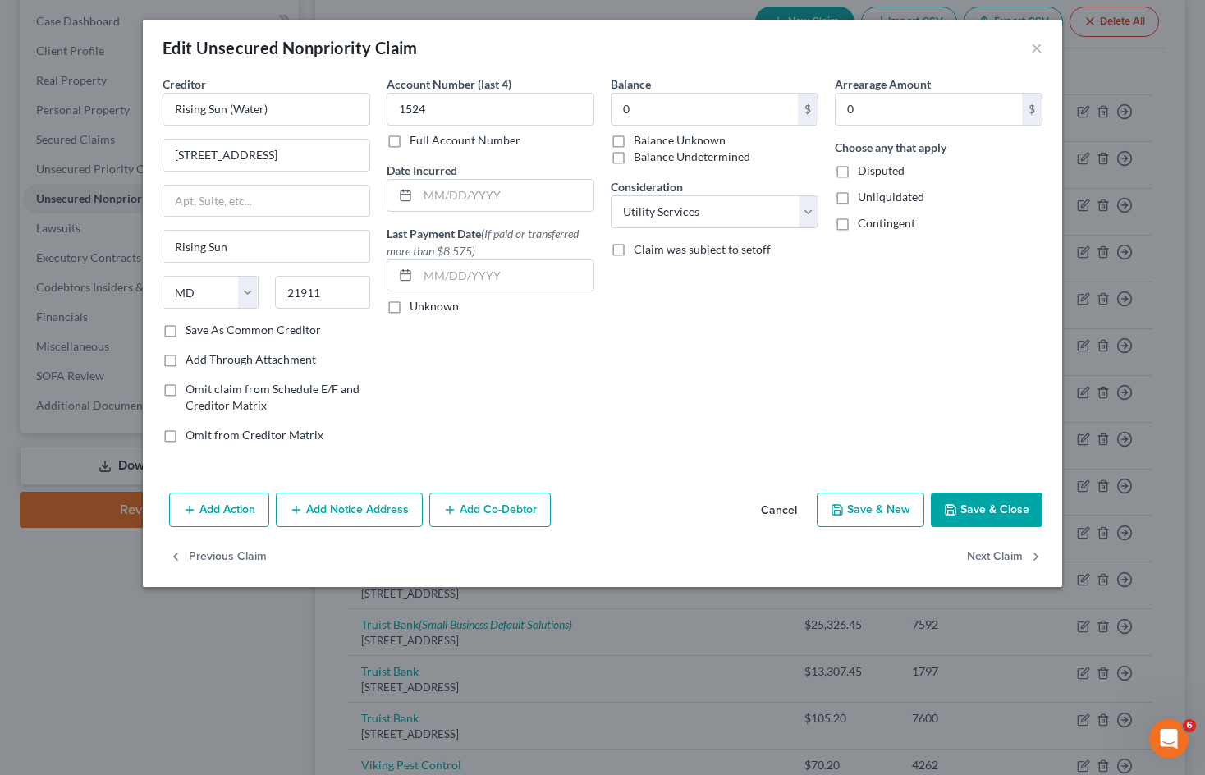
click at [990, 519] on button "Save & Close" at bounding box center [987, 510] width 112 height 34
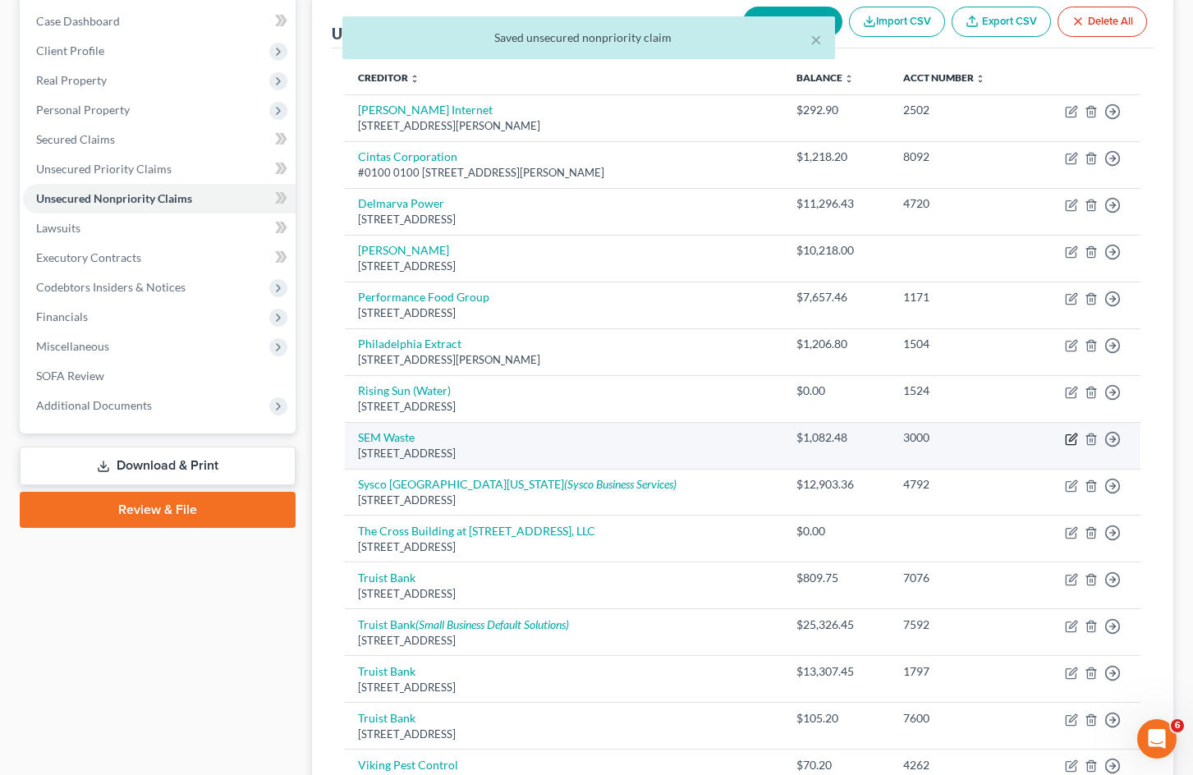
click at [1071, 441] on icon "button" at bounding box center [1072, 437] width 7 height 7
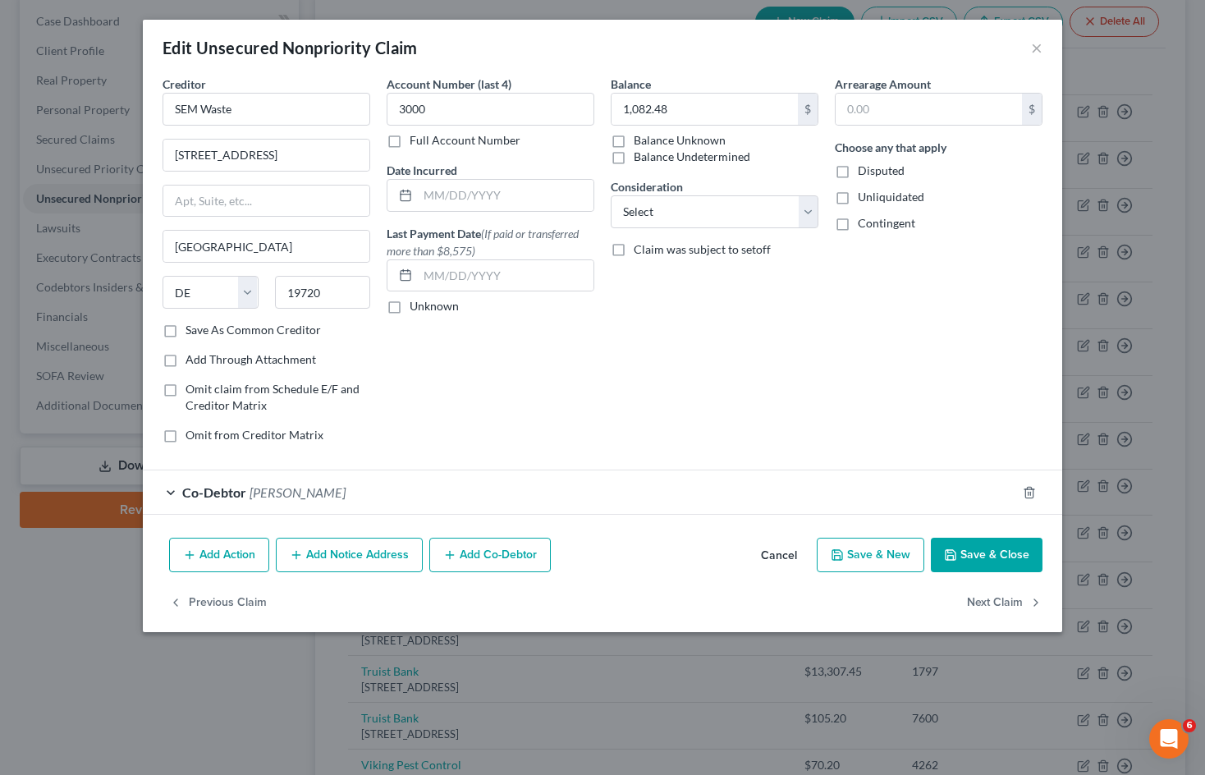
click at [682, 496] on div "Co-Debtor [PERSON_NAME]" at bounding box center [580, 492] width 874 height 44
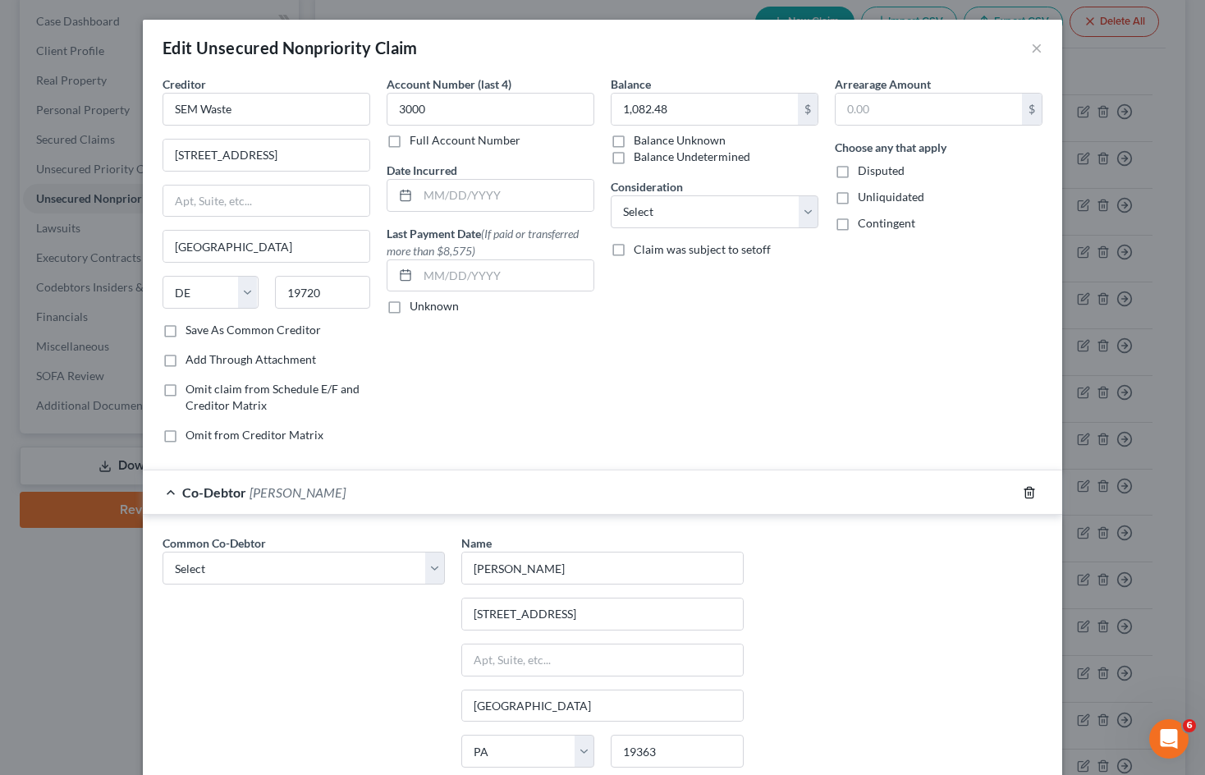
drag, startPoint x: 1025, startPoint y: 494, endPoint x: 924, endPoint y: 461, distance: 106.5
click at [1024, 494] on icon "button" at bounding box center [1029, 492] width 13 height 13
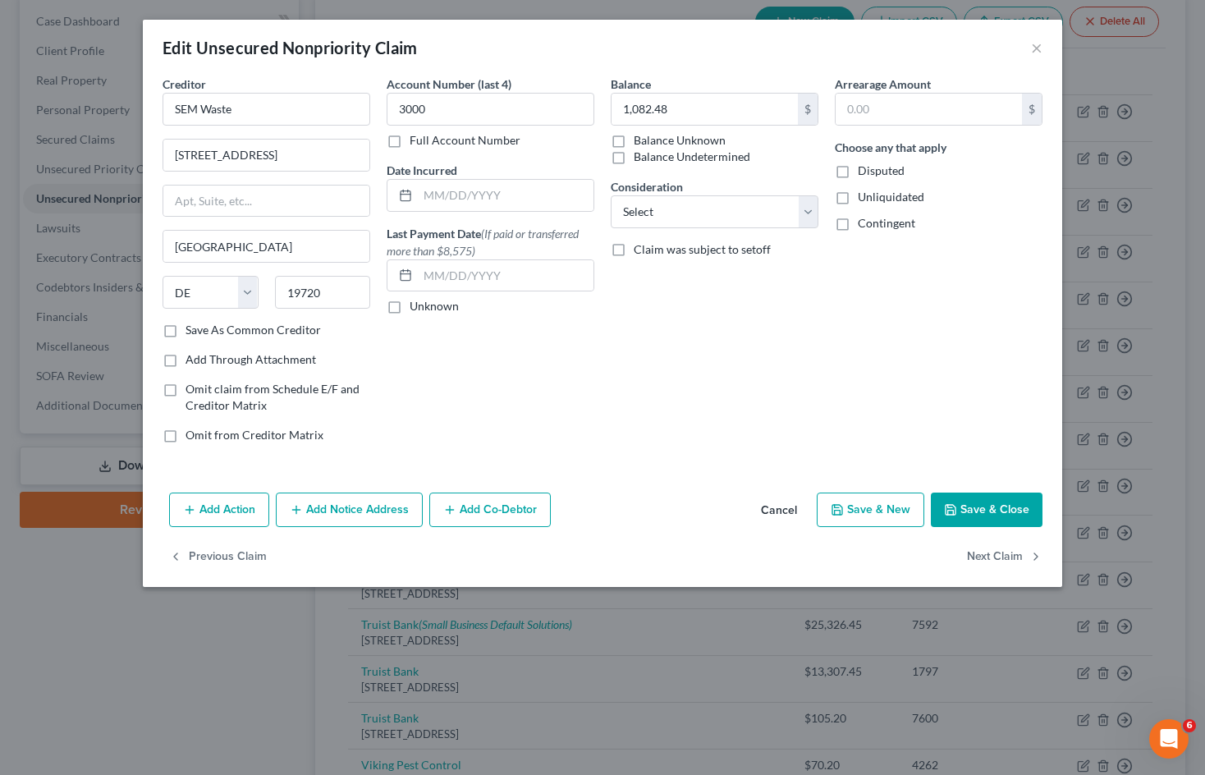
click at [1009, 508] on button "Save & Close" at bounding box center [987, 510] width 112 height 34
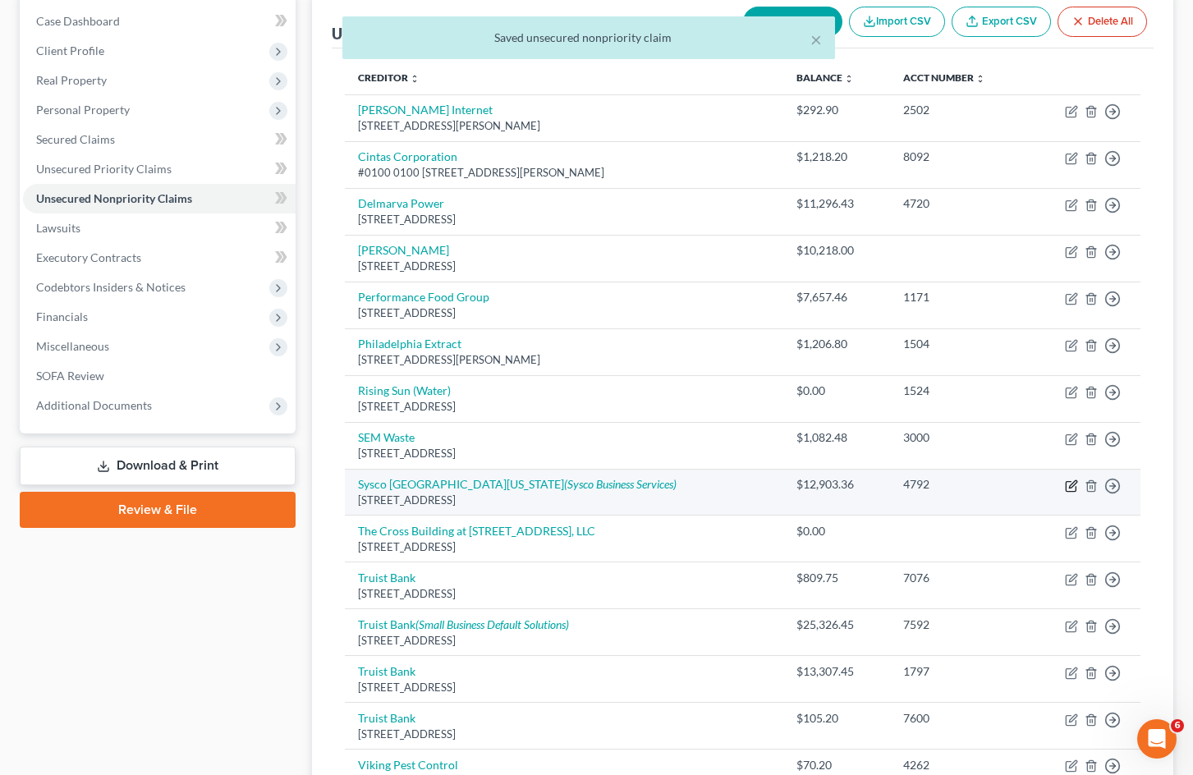
click at [1073, 488] on icon "button" at bounding box center [1071, 486] width 13 height 13
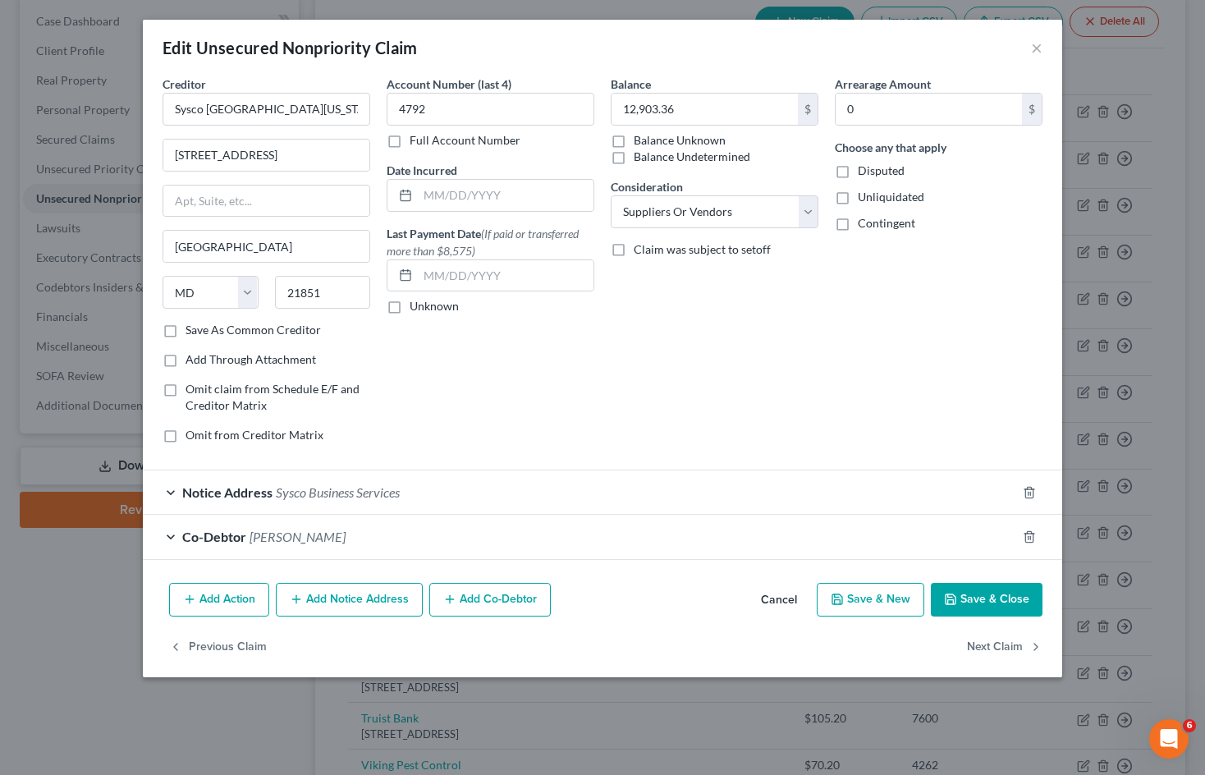
click at [479, 602] on button "Add Co-Debtor" at bounding box center [490, 600] width 122 height 34
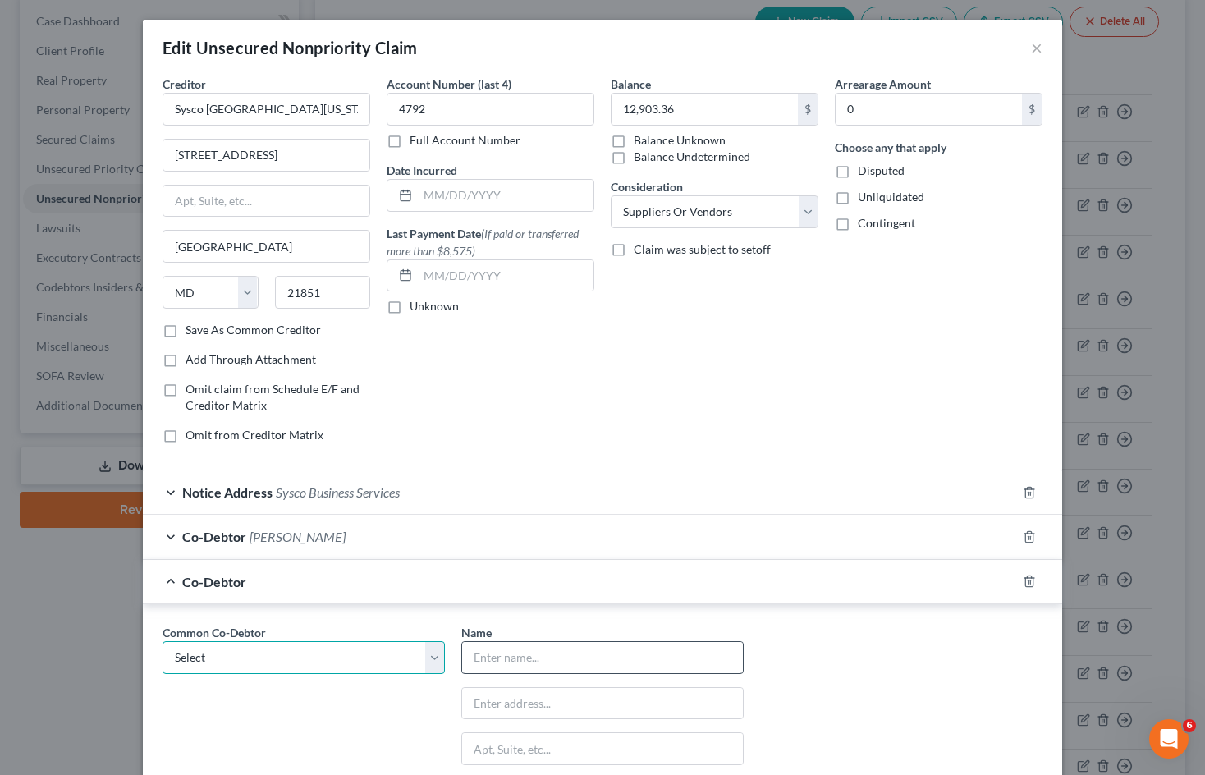
drag, startPoint x: 414, startPoint y: 663, endPoint x: 508, endPoint y: 652, distance: 95.1
click at [415, 663] on select "Select [PERSON_NAME]" at bounding box center [304, 657] width 282 height 33
click at [508, 652] on input "text" at bounding box center [602, 657] width 281 height 31
click at [553, 403] on form "Creditor * Sysco [GEOGRAPHIC_DATA][US_STATE] [GEOGRAPHIC_DATA] [US_STATE][GEOGR…" at bounding box center [603, 509] width 880 height 867
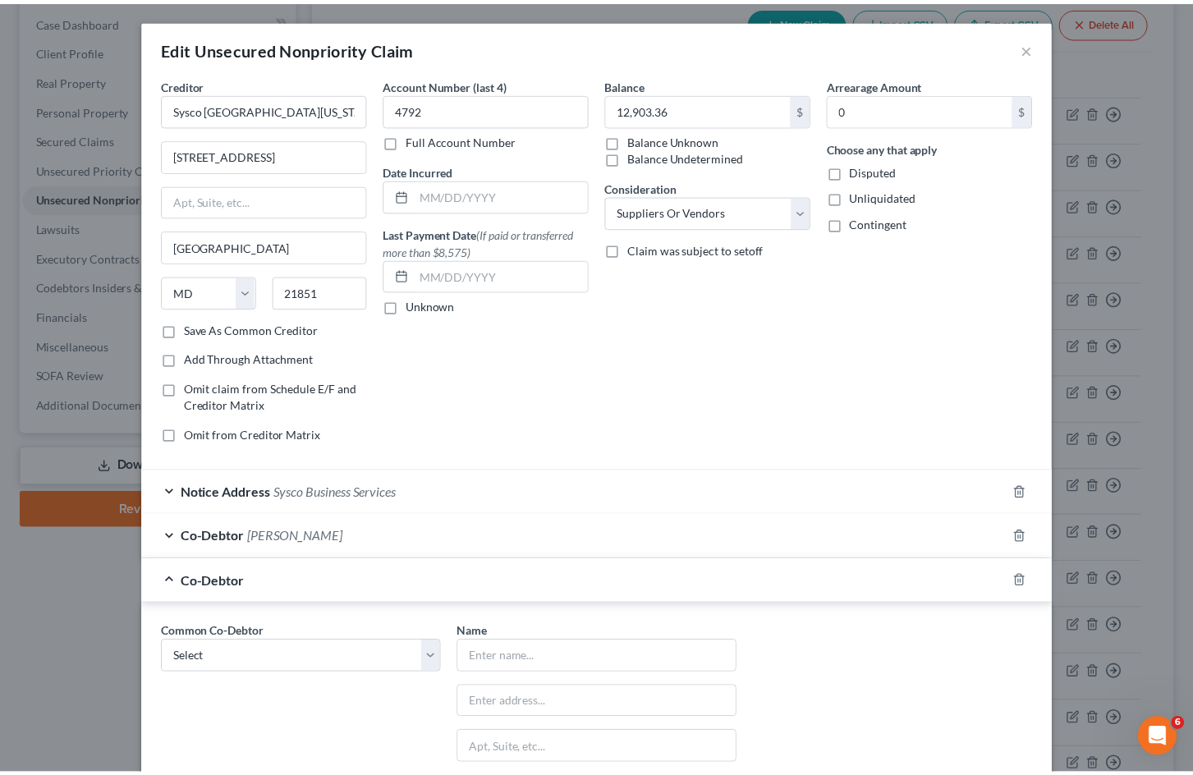
scroll to position [246, 0]
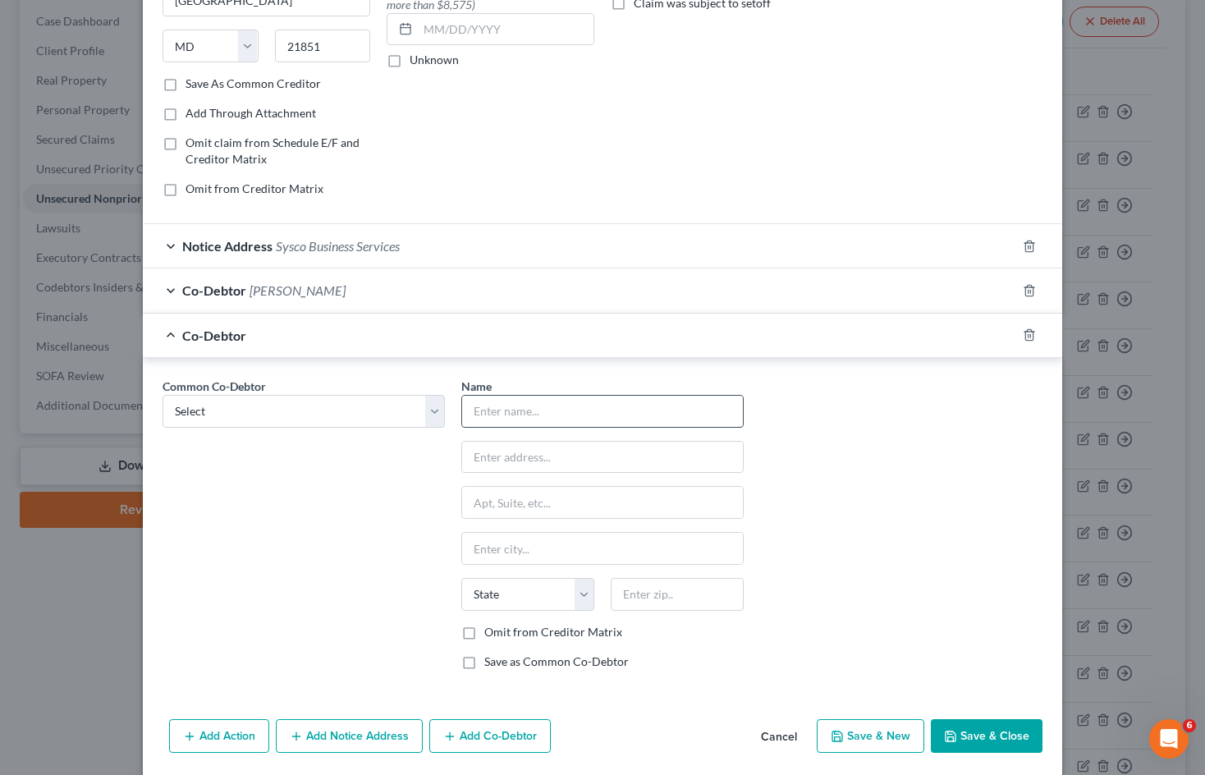
click at [714, 407] on input "text" at bounding box center [602, 411] width 281 height 31
click at [636, 450] on input "text" at bounding box center [602, 457] width 281 height 31
click at [704, 463] on input "text" at bounding box center [602, 457] width 281 height 31
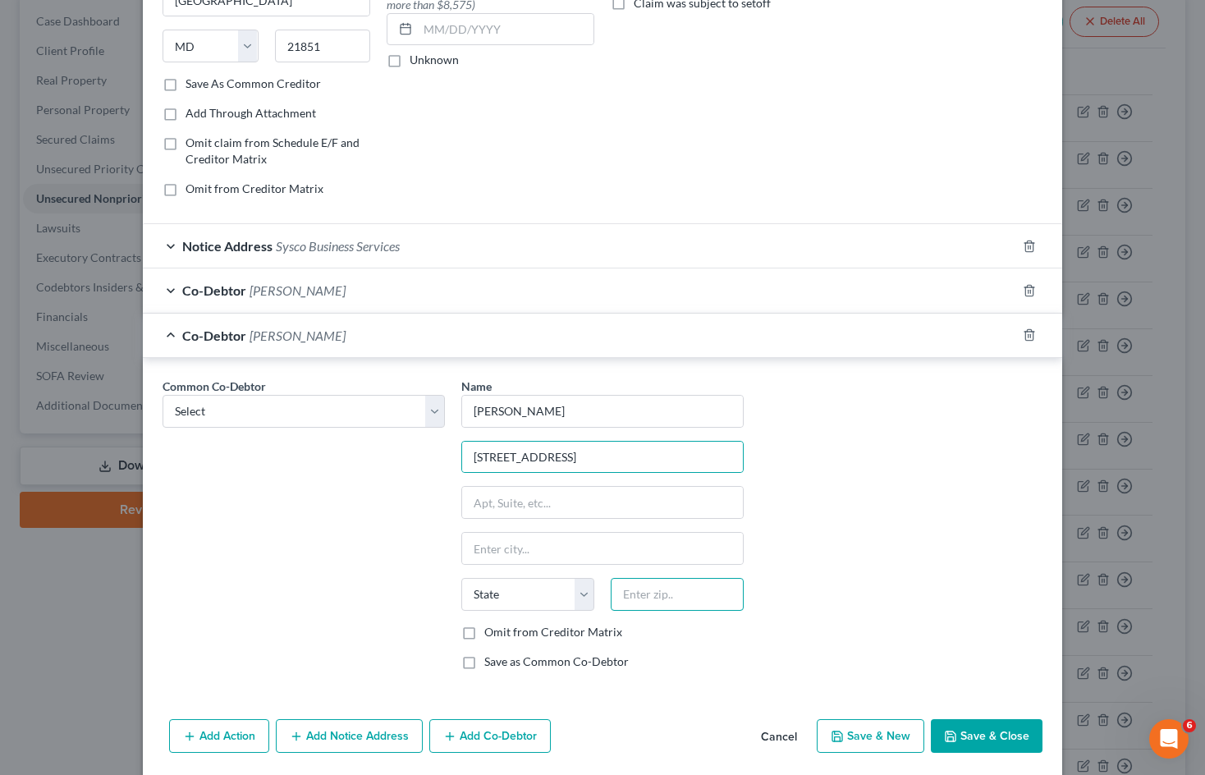
click at [645, 594] on input "text" at bounding box center [677, 594] width 133 height 33
click at [1014, 565] on div "Common Co-Debtor Select [PERSON_NAME] Name * [PERSON_NAME] 138 Rolling Green Ln…" at bounding box center [602, 530] width 897 height 305
click at [902, 531] on div "Common Co-Debtor Select [PERSON_NAME] Name * [PERSON_NAME] 138 Rolling Green Ln…" at bounding box center [602, 530] width 897 height 305
click at [484, 661] on label "Save as Common Co-Debtor" at bounding box center [556, 662] width 145 height 16
click at [491, 661] on input "Save as Common Co-Debtor" at bounding box center [496, 659] width 11 height 11
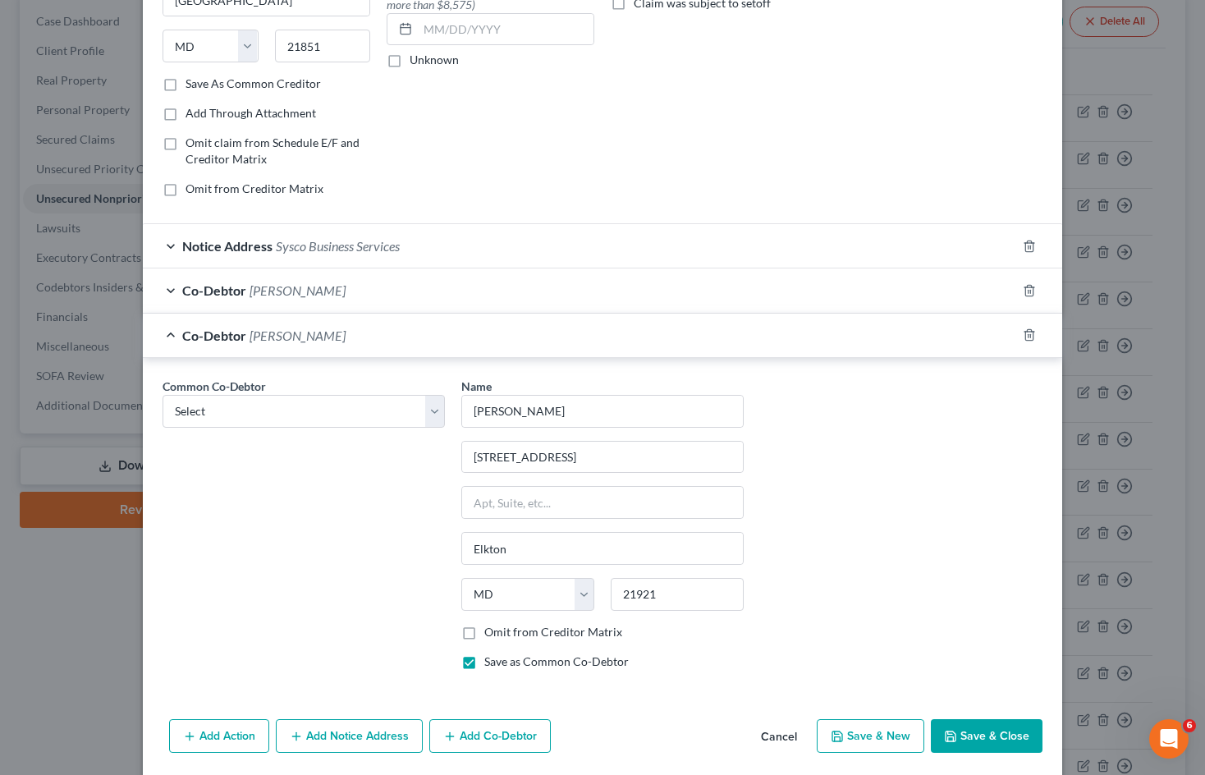
click at [996, 735] on button "Save & Close" at bounding box center [987, 736] width 112 height 34
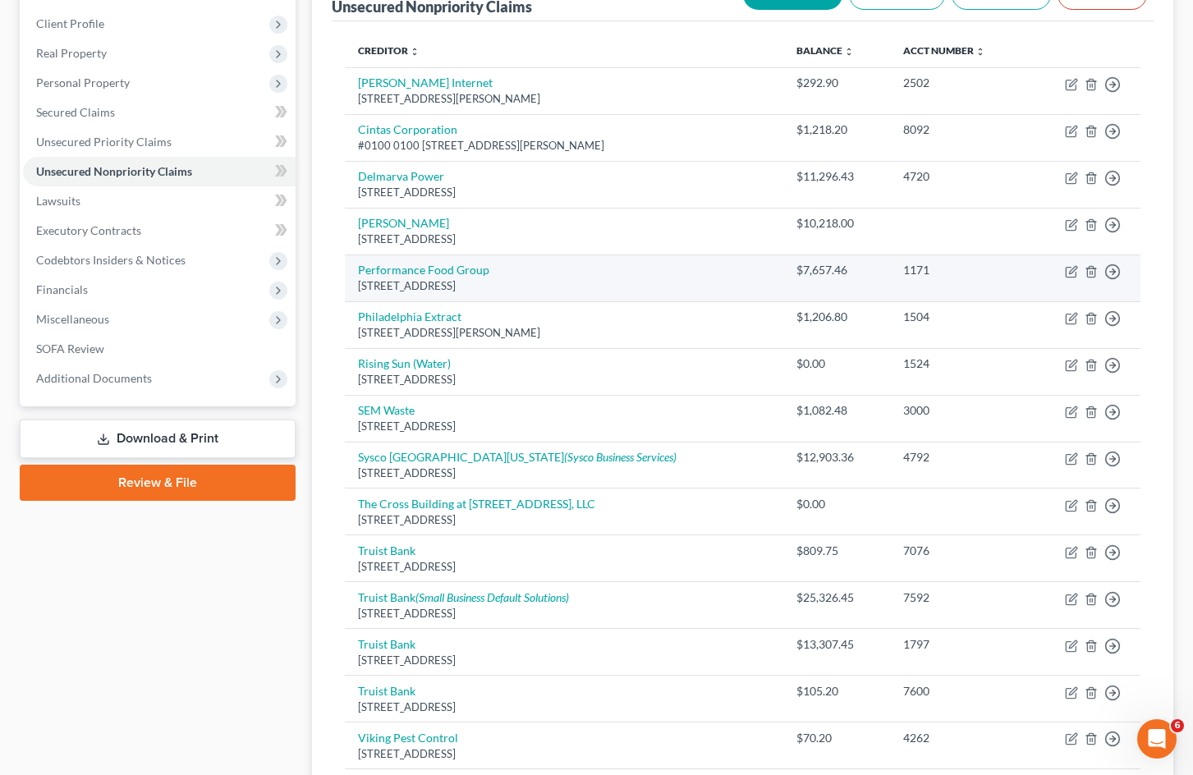
scroll to position [164, 0]
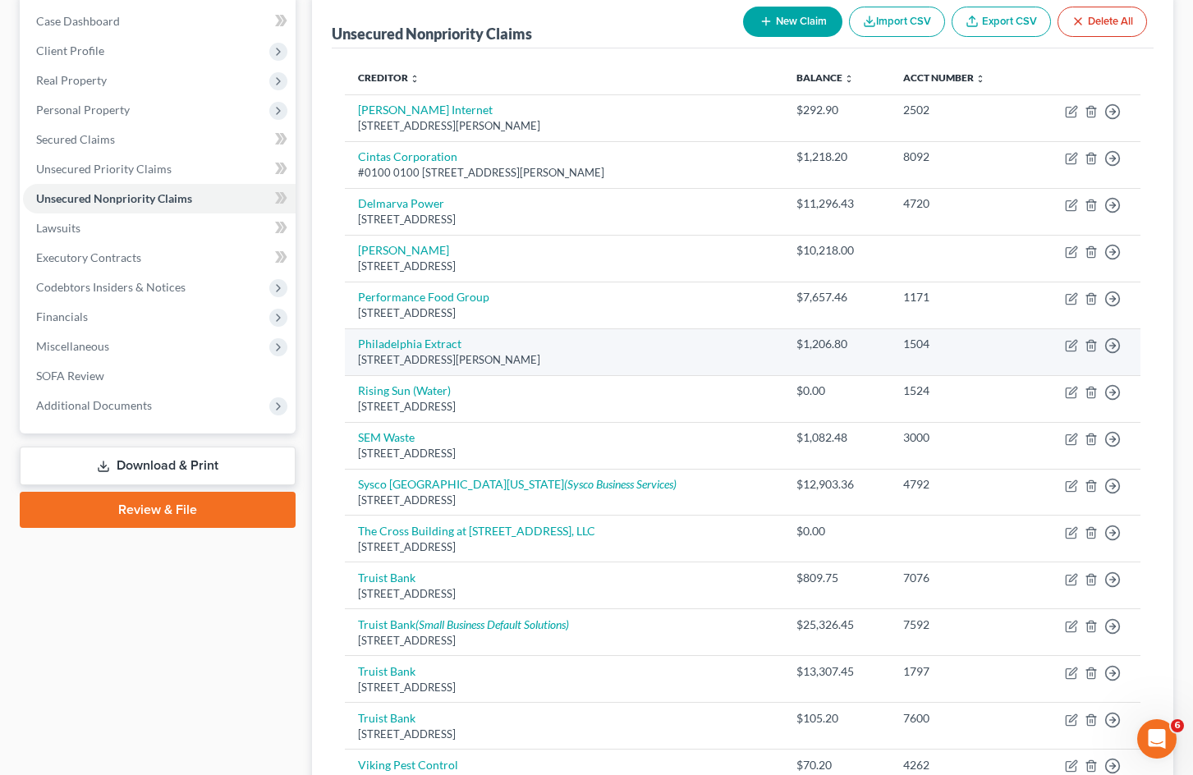
click at [936, 356] on td "1504" at bounding box center [959, 351] width 138 height 47
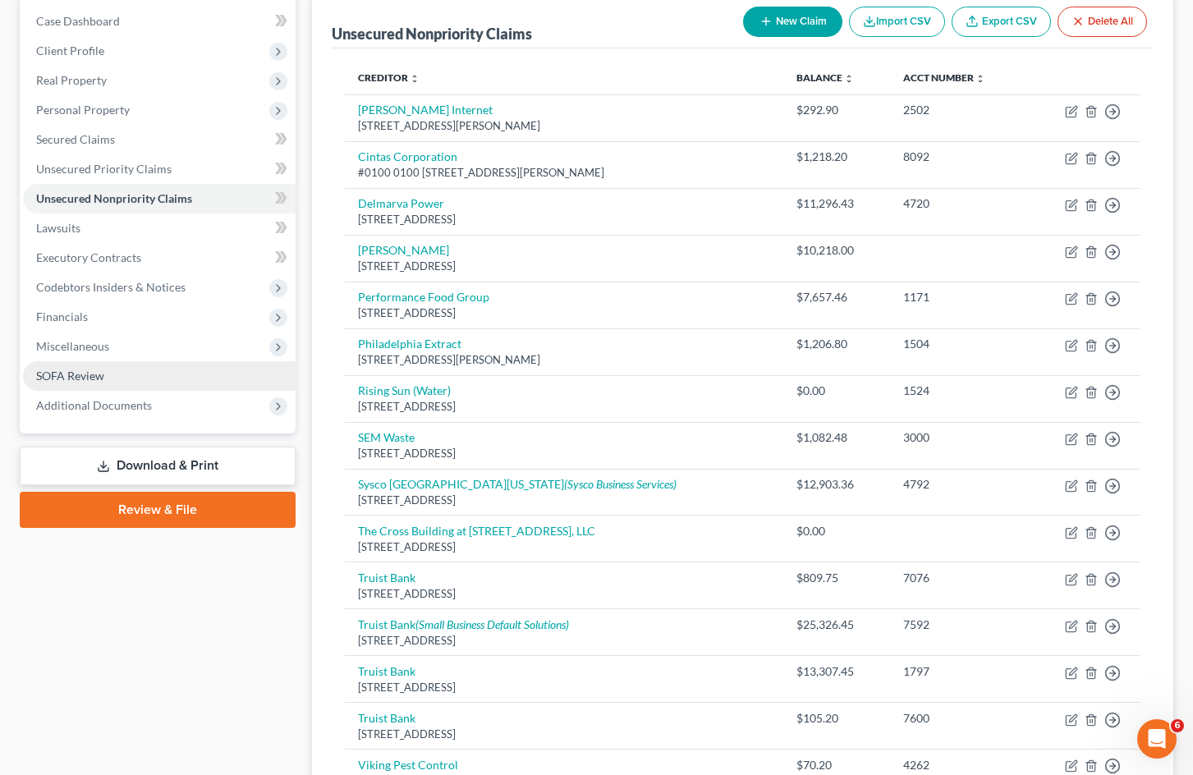
click at [124, 378] on link "SOFA Review" at bounding box center [159, 376] width 273 height 30
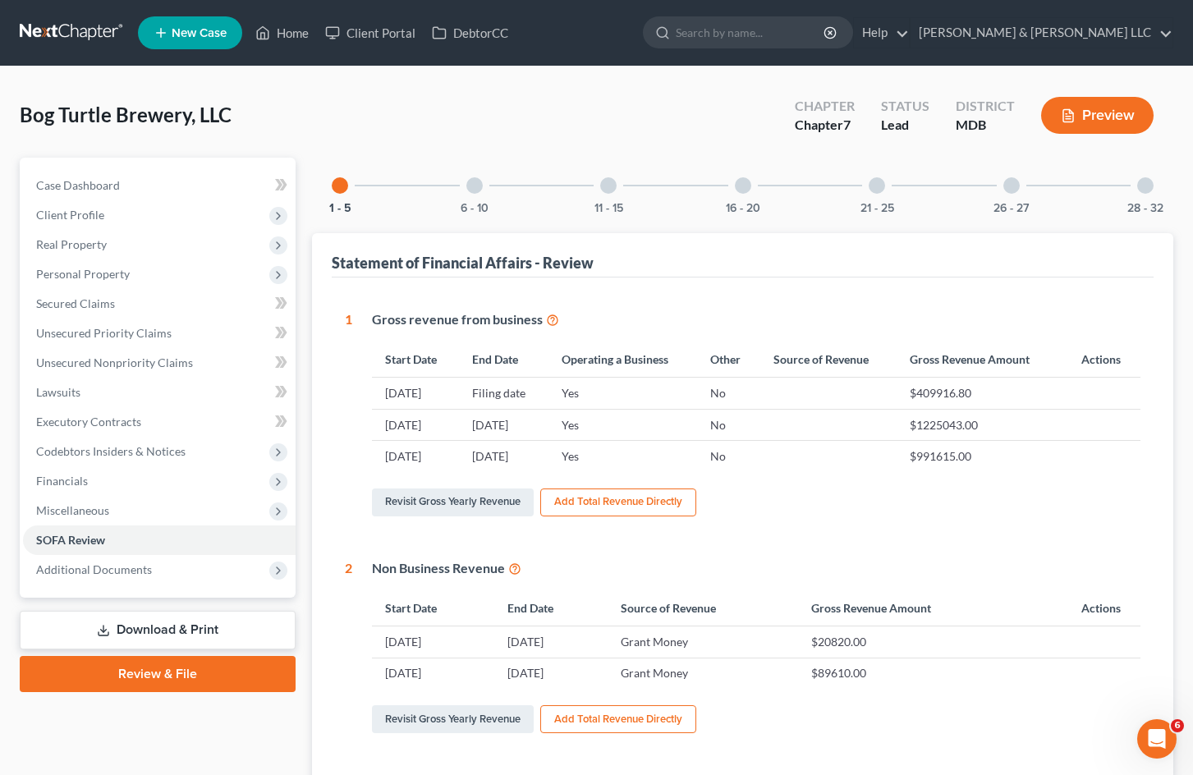
click at [480, 180] on div at bounding box center [474, 185] width 16 height 16
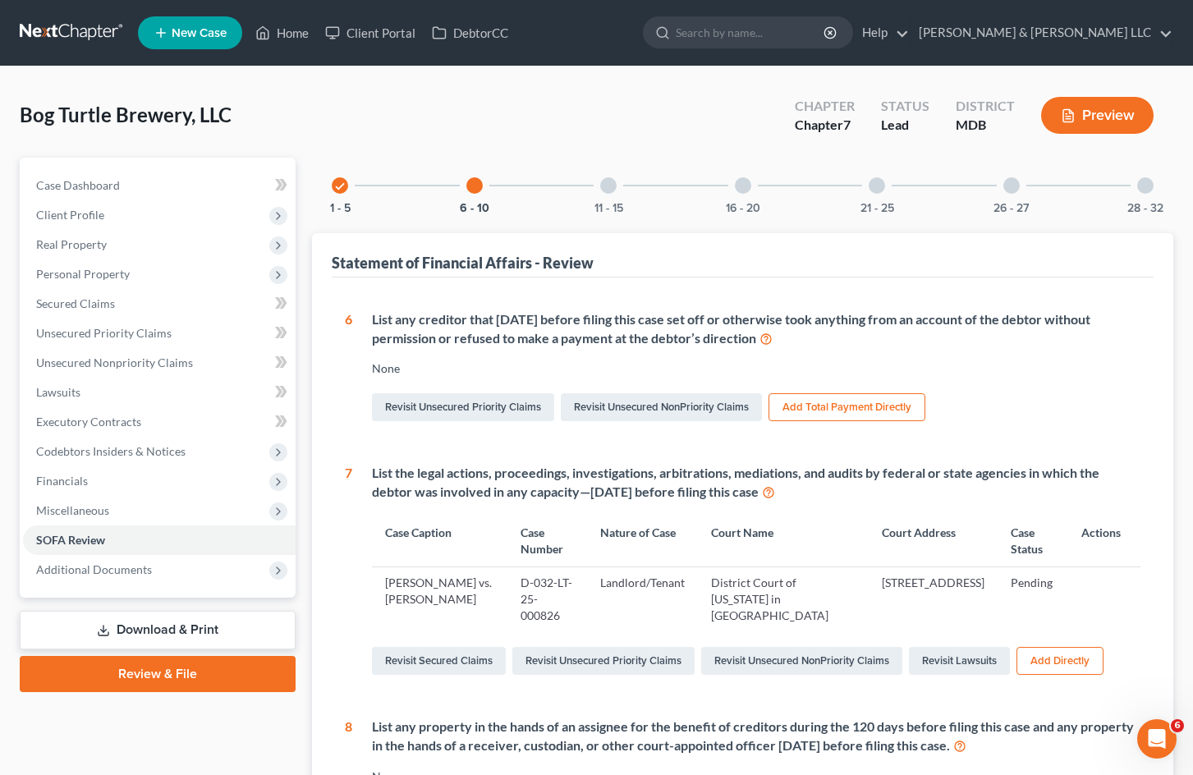
drag, startPoint x: 1015, startPoint y: 186, endPoint x: 1017, endPoint y: 237, distance: 50.9
click at [1014, 186] on div at bounding box center [1011, 185] width 16 height 16
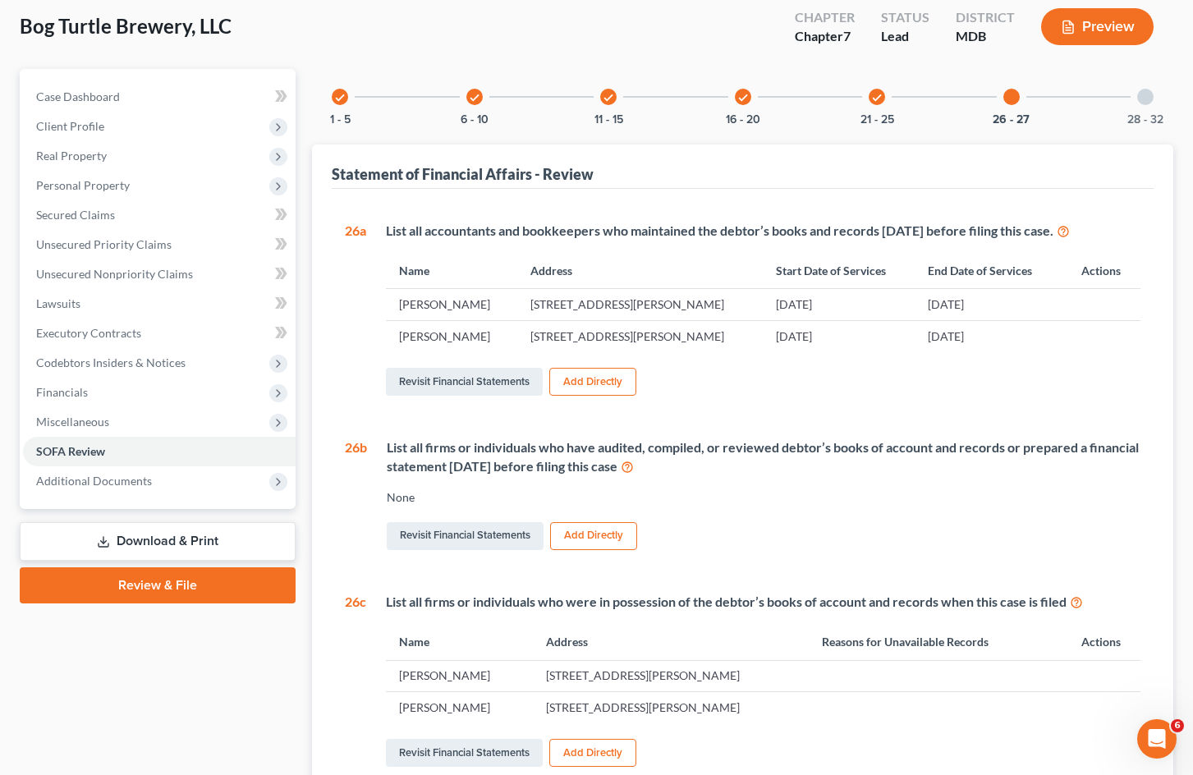
scroll to position [72, 0]
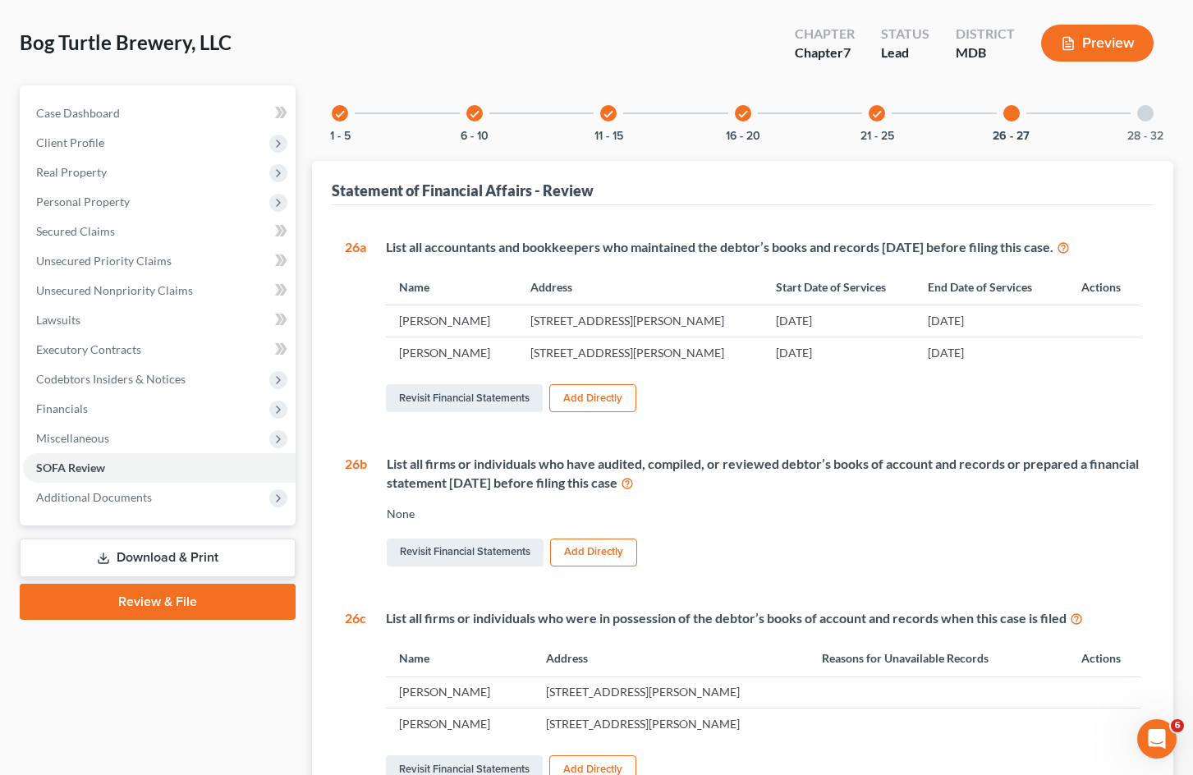
click at [1146, 116] on div at bounding box center [1145, 113] width 16 height 16
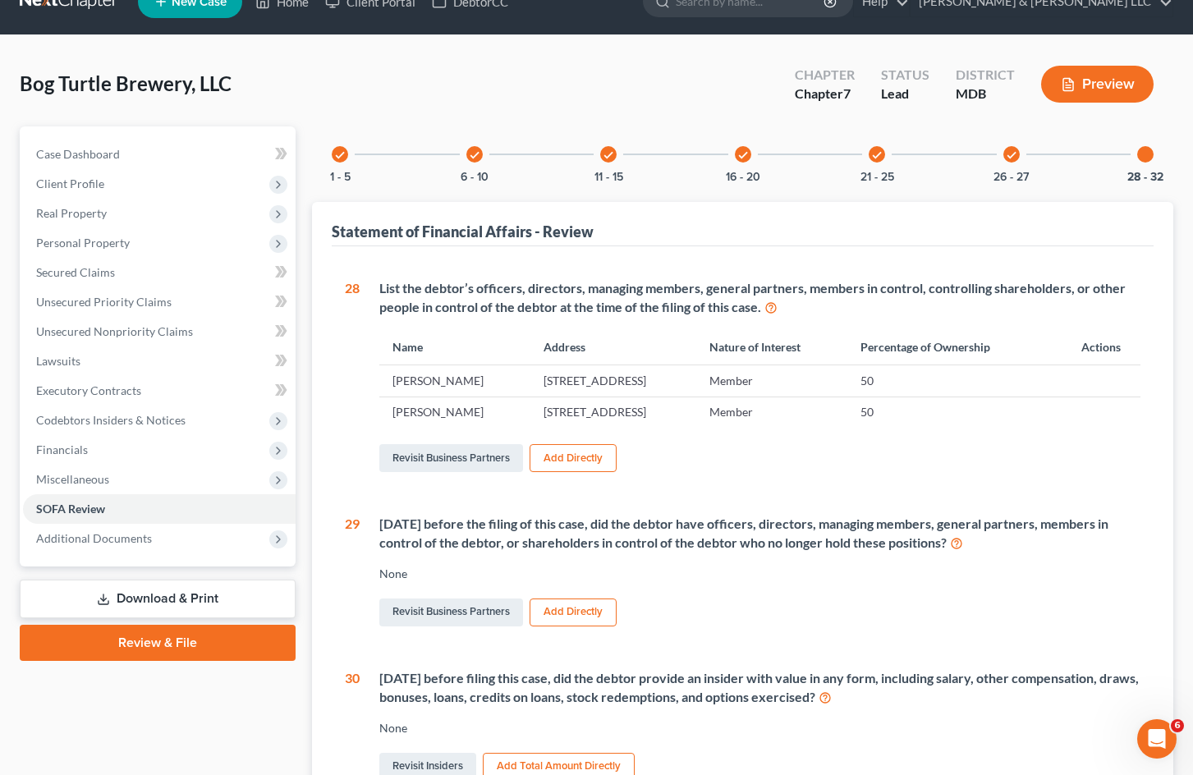
scroll to position [0, 0]
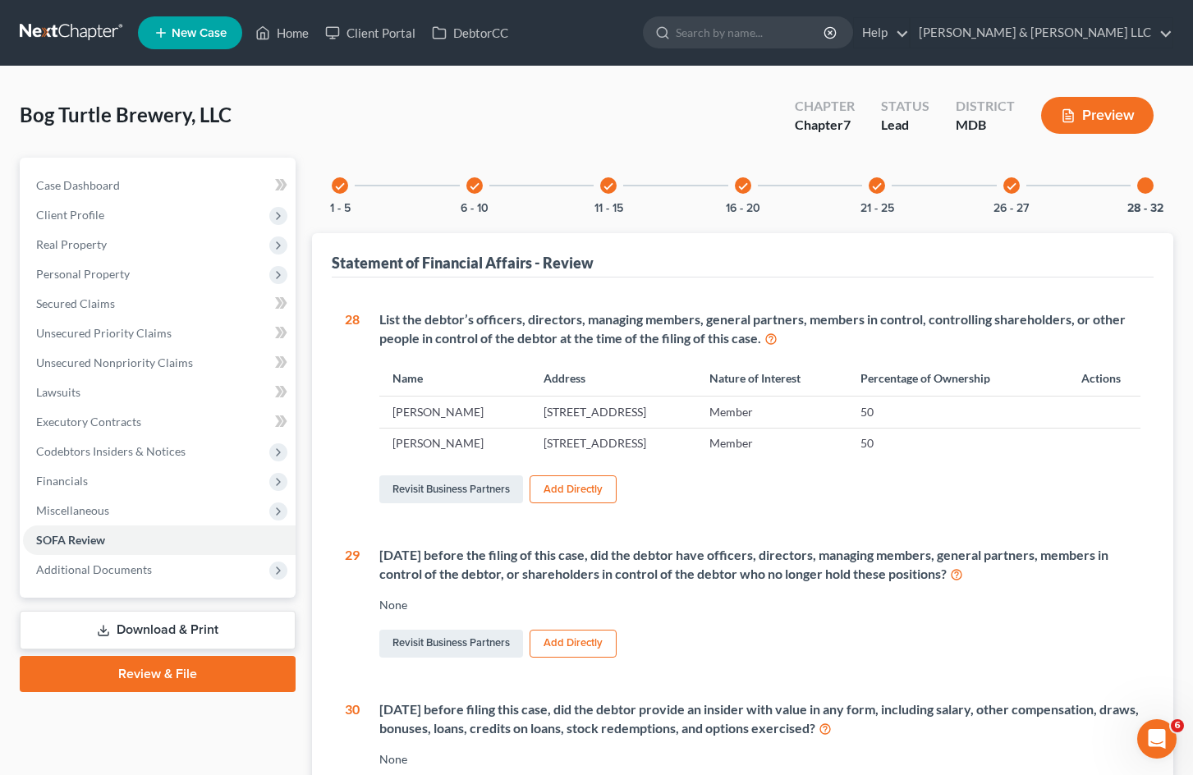
click at [874, 186] on icon "check" at bounding box center [876, 186] width 11 height 11
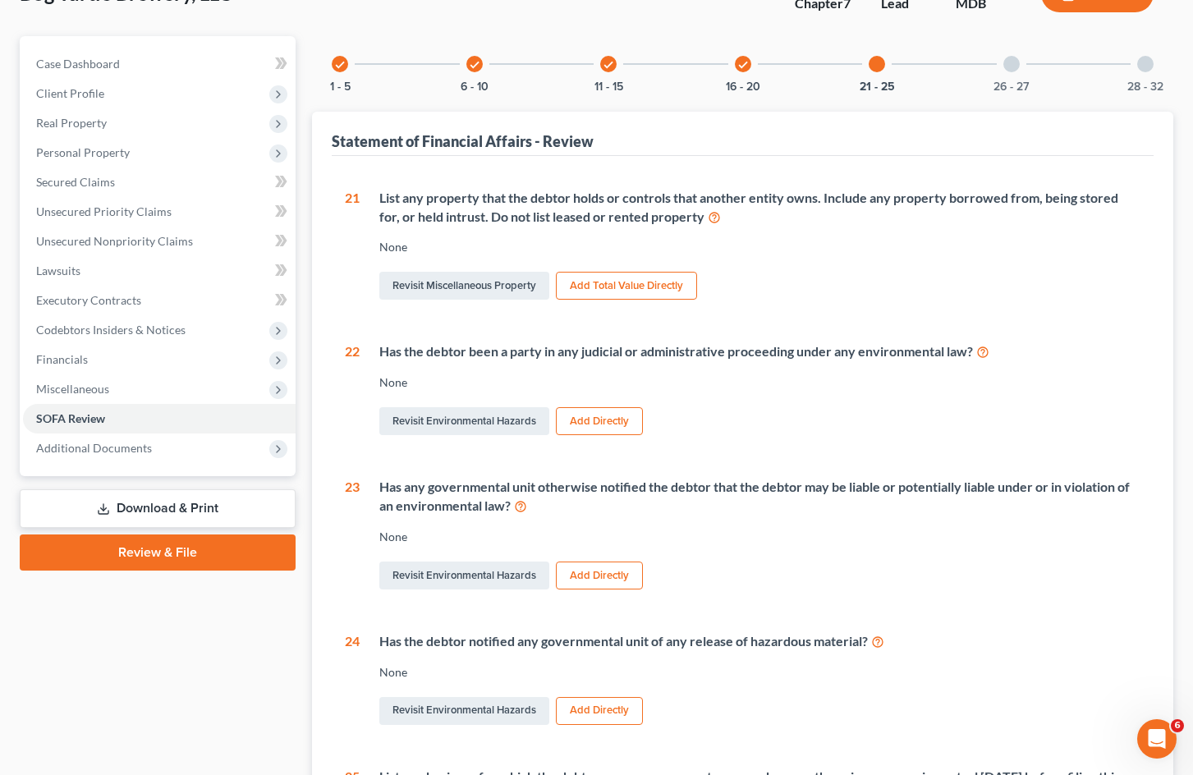
scroll to position [164, 0]
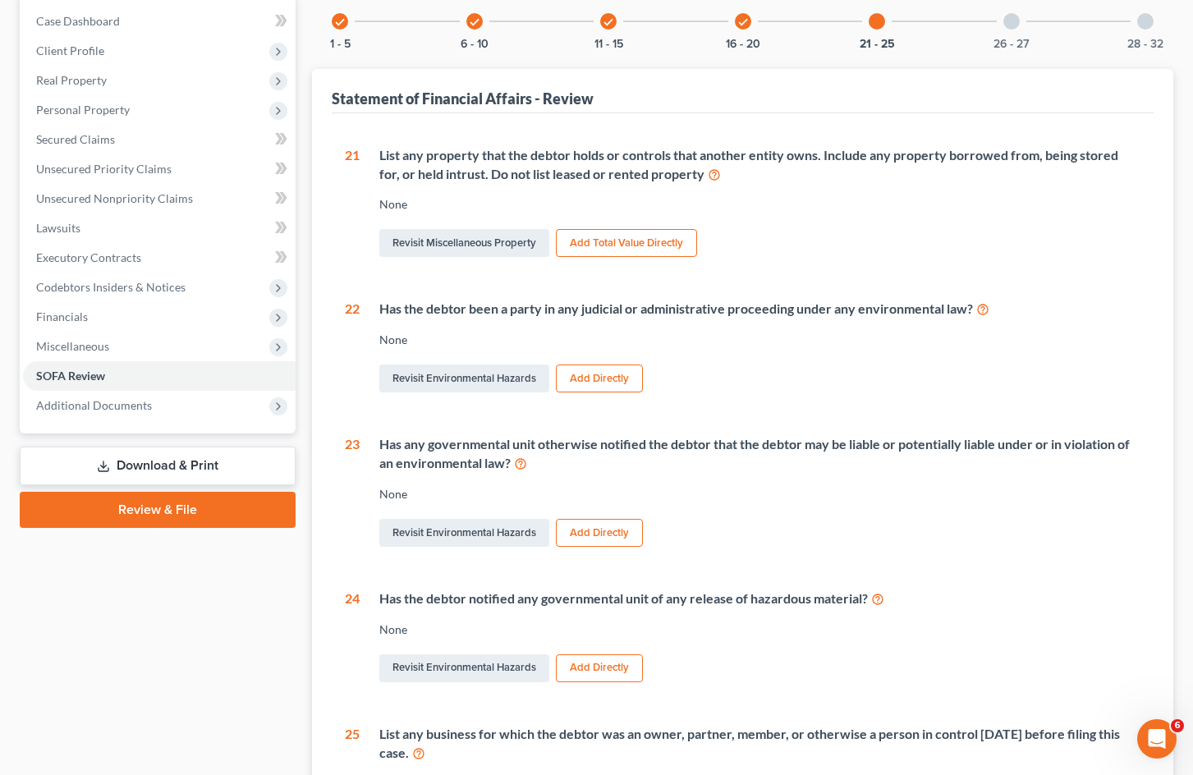
click at [907, 241] on div "Revisit Miscellaneous Property Add Total Value Directly" at bounding box center [759, 243] width 761 height 34
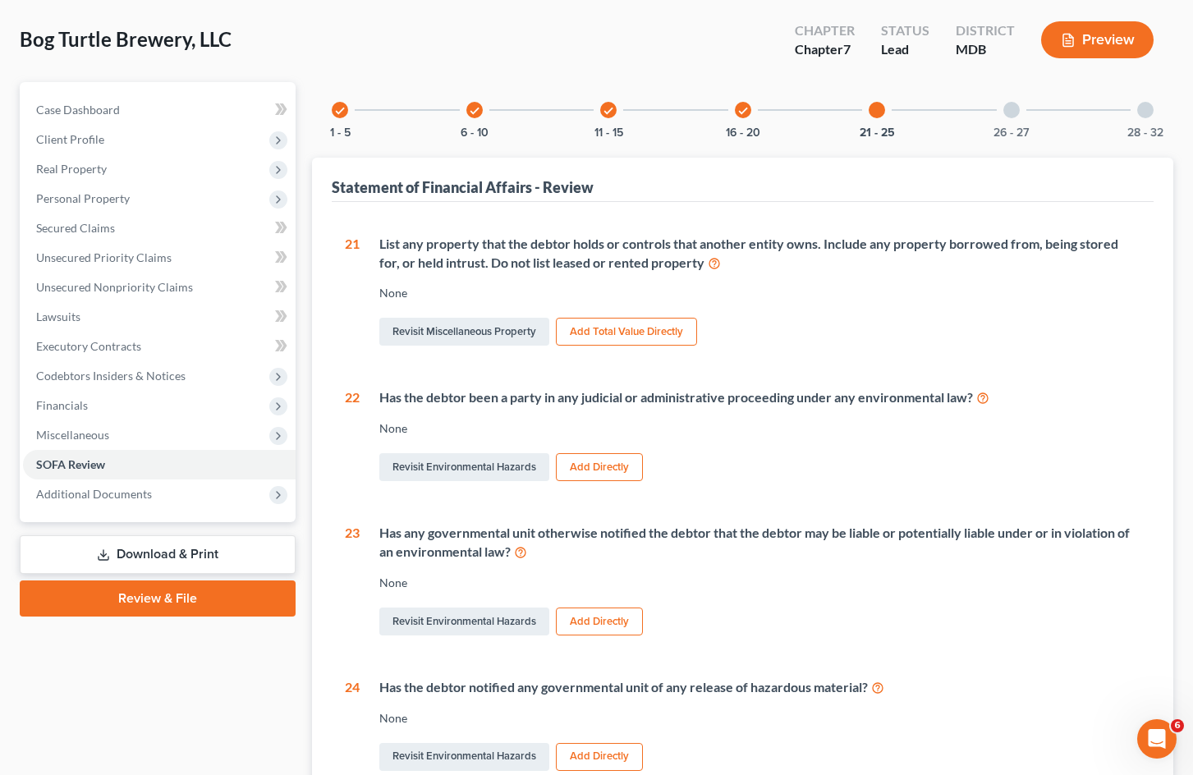
scroll to position [75, 0]
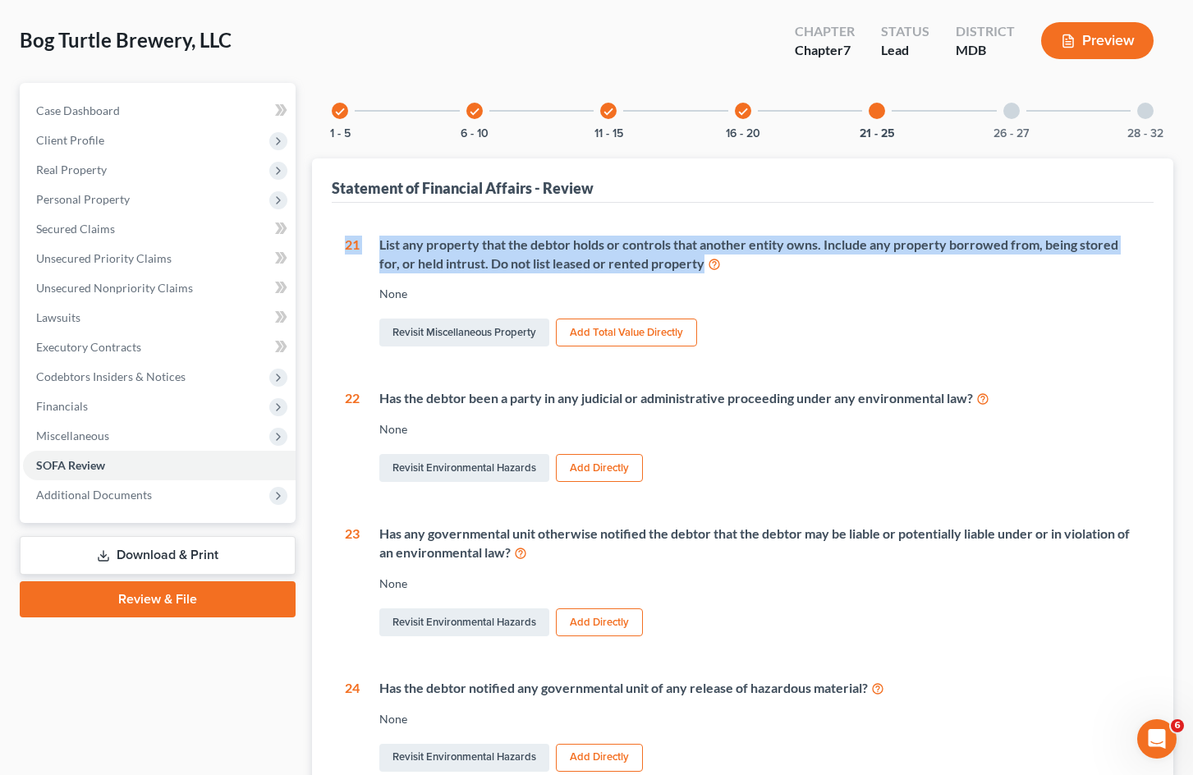
drag, startPoint x: 336, startPoint y: 240, endPoint x: 701, endPoint y: 264, distance: 366.2
click at [701, 264] on div "1 Gross revenue from business Start Date End Date Operating a Business Other So…" at bounding box center [743, 596] width 822 height 786
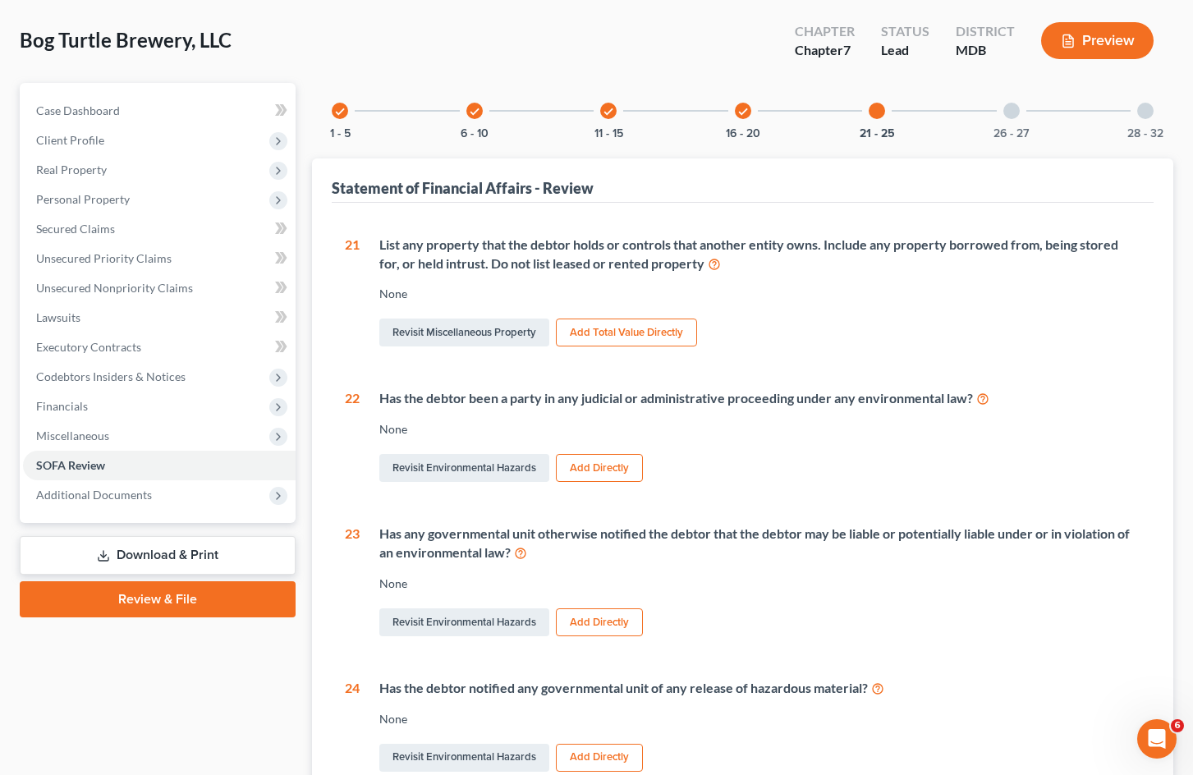
click at [881, 332] on div "Revisit Miscellaneous Property Add Total Value Directly" at bounding box center [759, 332] width 761 height 34
click at [708, 264] on icon at bounding box center [714, 263] width 13 height 16
click at [469, 338] on link "Revisit Miscellaneous Property" at bounding box center [464, 333] width 170 height 28
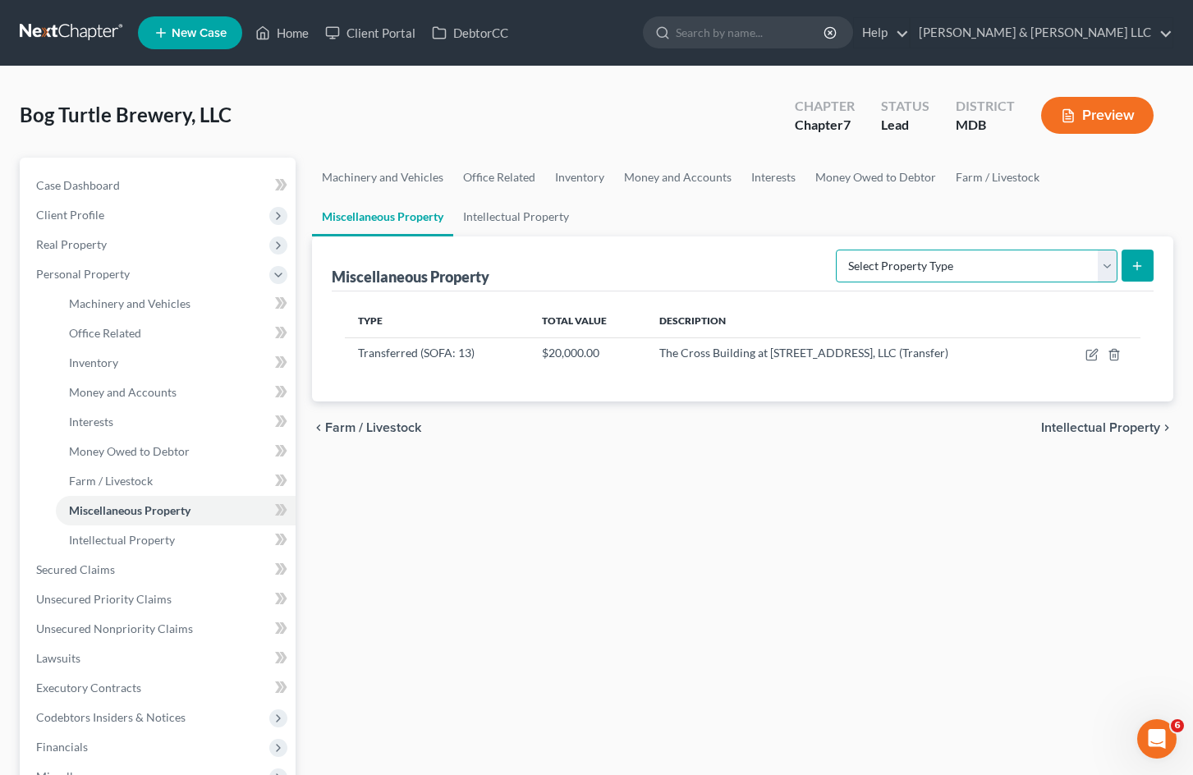
click at [986, 269] on select "Select Property Type Assigned for Creditor Benefit [DATE] (SOFA: 8) Assigned to…" at bounding box center [977, 266] width 282 height 33
click at [836, 250] on select "Select Property Type Assigned for Creditor Benefit [DATE] (SOFA: 8) Assigned to…" at bounding box center [977, 266] width 282 height 33
drag, startPoint x: 1098, startPoint y: 269, endPoint x: 1043, endPoint y: 282, distance: 56.4
click at [1099, 269] on select "Select Property Type Assigned for Creditor Benefit [DATE] (SOFA: 8) Assigned to…" at bounding box center [977, 266] width 282 height 33
click at [836, 250] on select "Select Property Type Assigned for Creditor Benefit [DATE] (SOFA: 8) Assigned to…" at bounding box center [977, 266] width 282 height 33
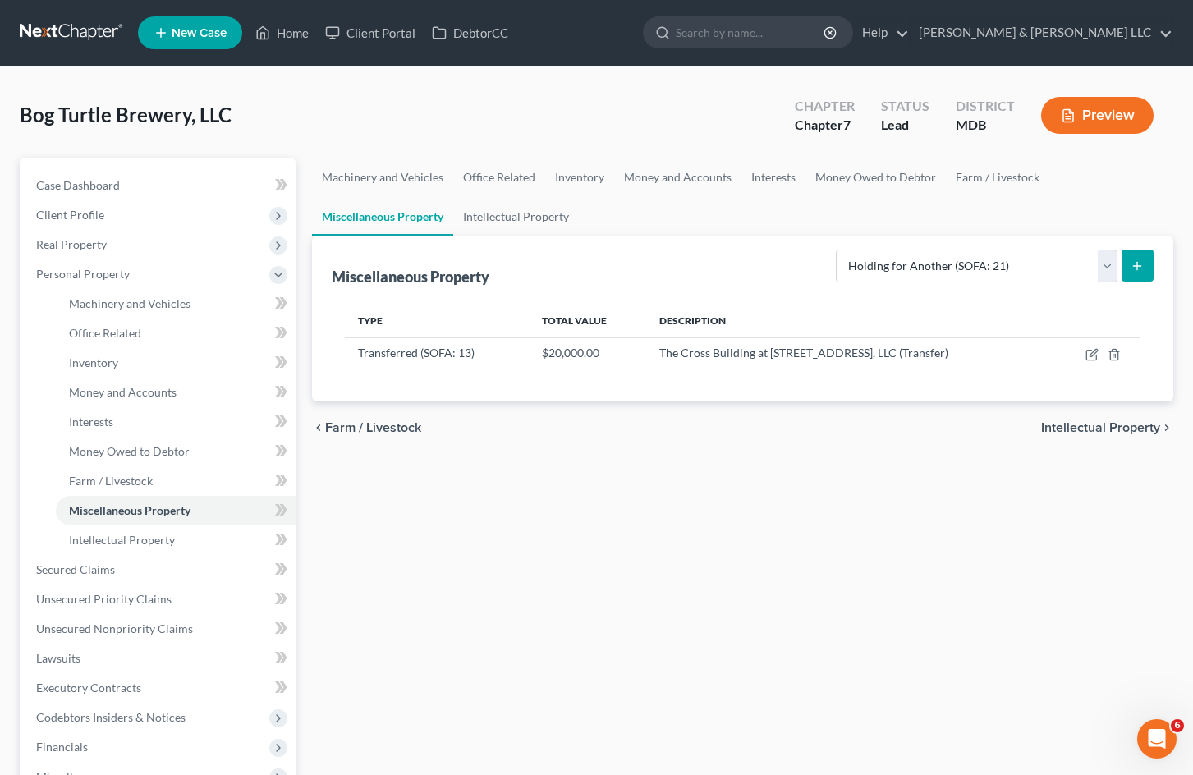
click at [1143, 264] on icon "submit" at bounding box center [1137, 265] width 13 height 13
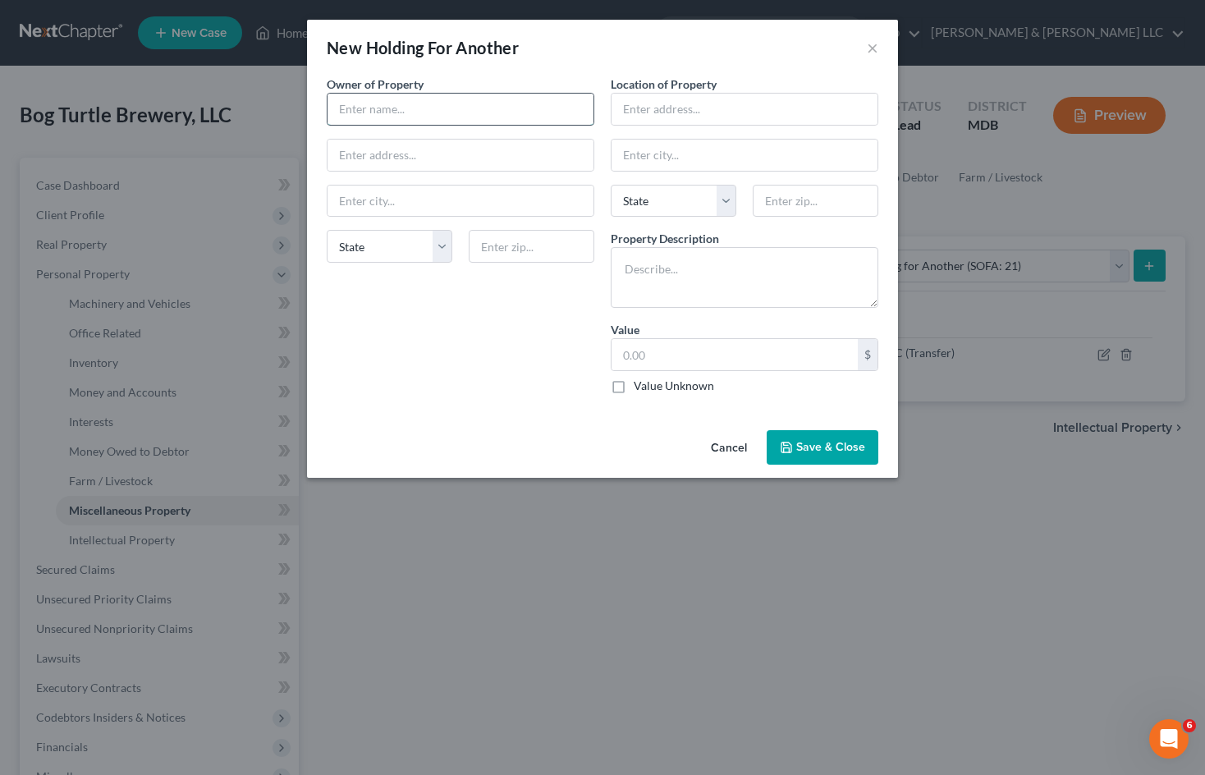
click at [549, 113] on input "text" at bounding box center [461, 109] width 266 height 31
click at [454, 113] on input "text" at bounding box center [461, 109] width 266 height 31
click at [380, 107] on input "Cintas" at bounding box center [461, 109] width 266 height 31
click at [661, 108] on input "text" at bounding box center [745, 109] width 266 height 31
click at [544, 161] on input "text" at bounding box center [461, 155] width 266 height 31
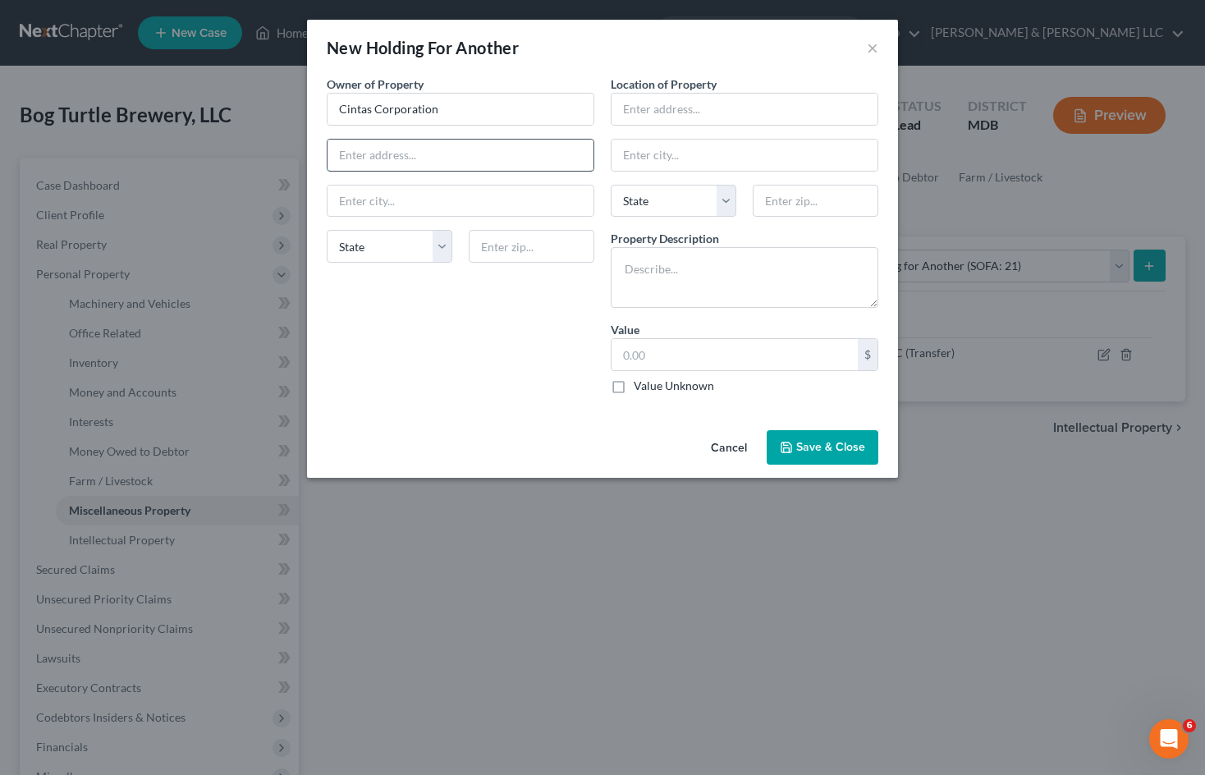
click at [545, 159] on input "text" at bounding box center [461, 155] width 266 height 31
click at [484, 202] on input "text" at bounding box center [461, 201] width 266 height 31
click at [484, 158] on input "#0100 0100" at bounding box center [461, 155] width 266 height 31
click at [698, 105] on input "text" at bounding box center [745, 109] width 266 height 31
click at [821, 158] on input "text" at bounding box center [745, 155] width 266 height 31
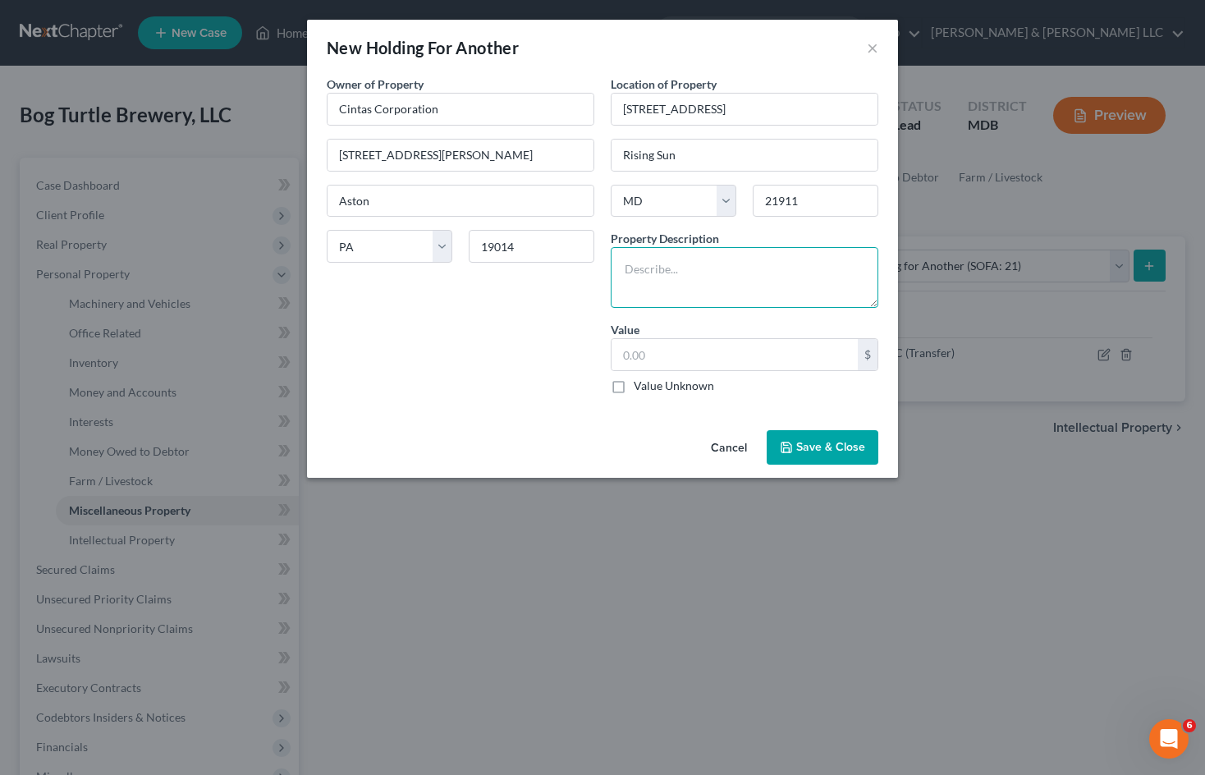
click at [723, 271] on textarea at bounding box center [745, 277] width 268 height 61
click at [634, 381] on label "Value Unknown" at bounding box center [674, 386] width 80 height 16
click at [640, 381] on input "Value Unknown" at bounding box center [645, 383] width 11 height 11
click at [629, 267] on textarea "Linens" at bounding box center [745, 277] width 268 height 61
drag, startPoint x: 725, startPoint y: 271, endPoint x: 814, endPoint y: 461, distance: 209.4
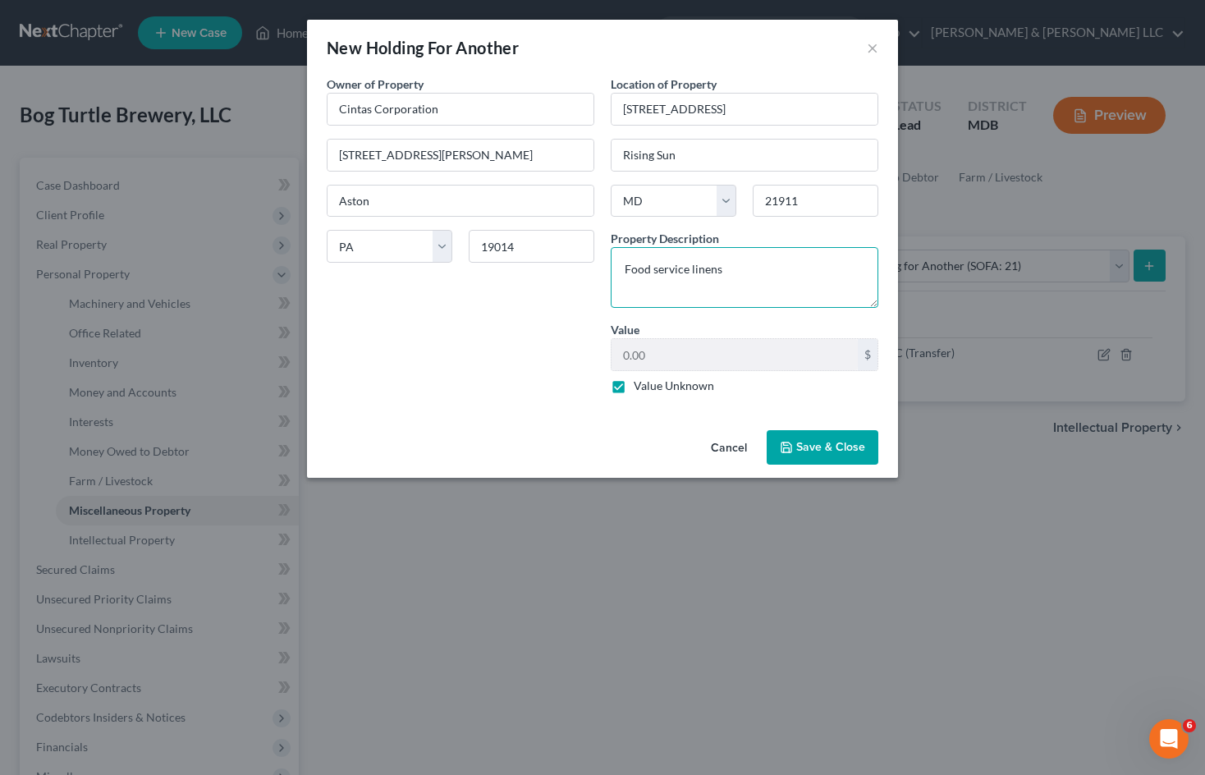
click at [726, 271] on textarea "Food service linens" at bounding box center [745, 277] width 268 height 61
click at [838, 444] on span "Save & Close" at bounding box center [830, 447] width 69 height 14
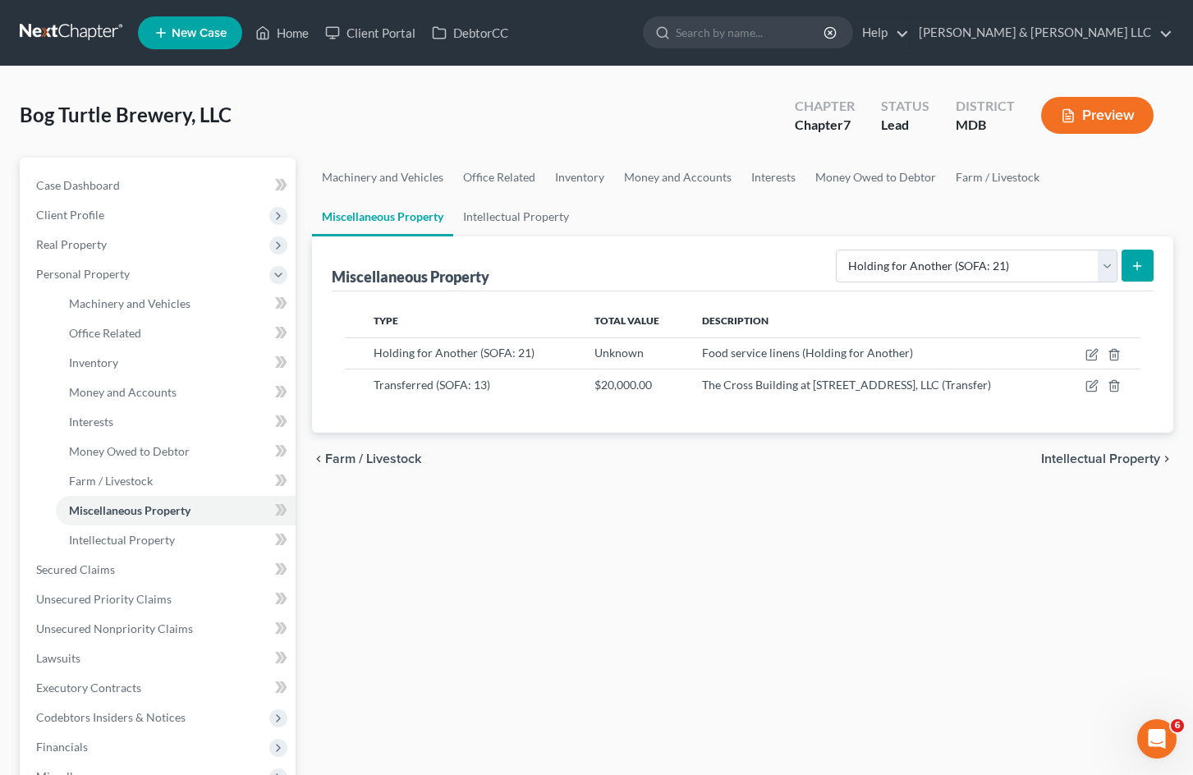
click at [1133, 262] on icon "submit" at bounding box center [1137, 265] width 13 height 13
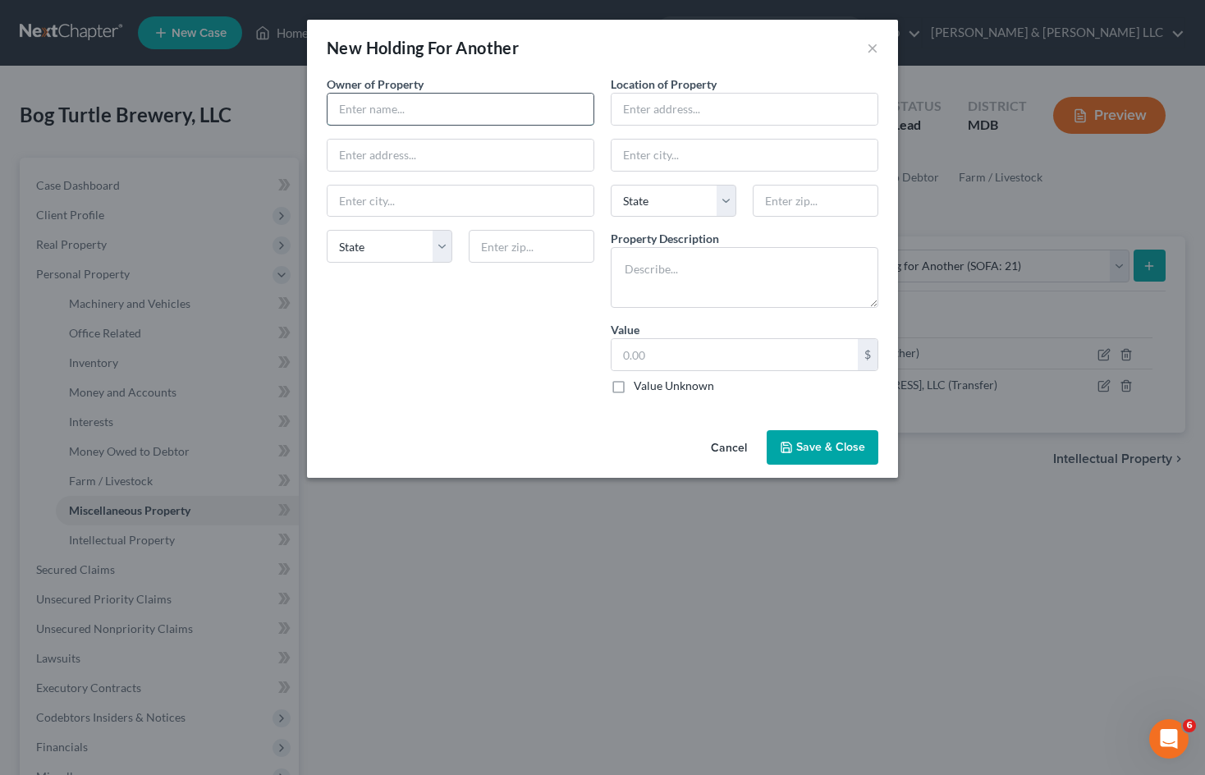
click at [485, 121] on input "text" at bounding box center [461, 109] width 266 height 31
click at [683, 269] on textarea at bounding box center [745, 277] width 268 height 61
click at [737, 273] on textarea "Beer line equipment" at bounding box center [745, 277] width 268 height 61
click at [859, 271] on textarea "Beer line equipment, CO2 tanks, gas blend box" at bounding box center [745, 277] width 268 height 61
click at [480, 146] on input "text" at bounding box center [461, 155] width 266 height 31
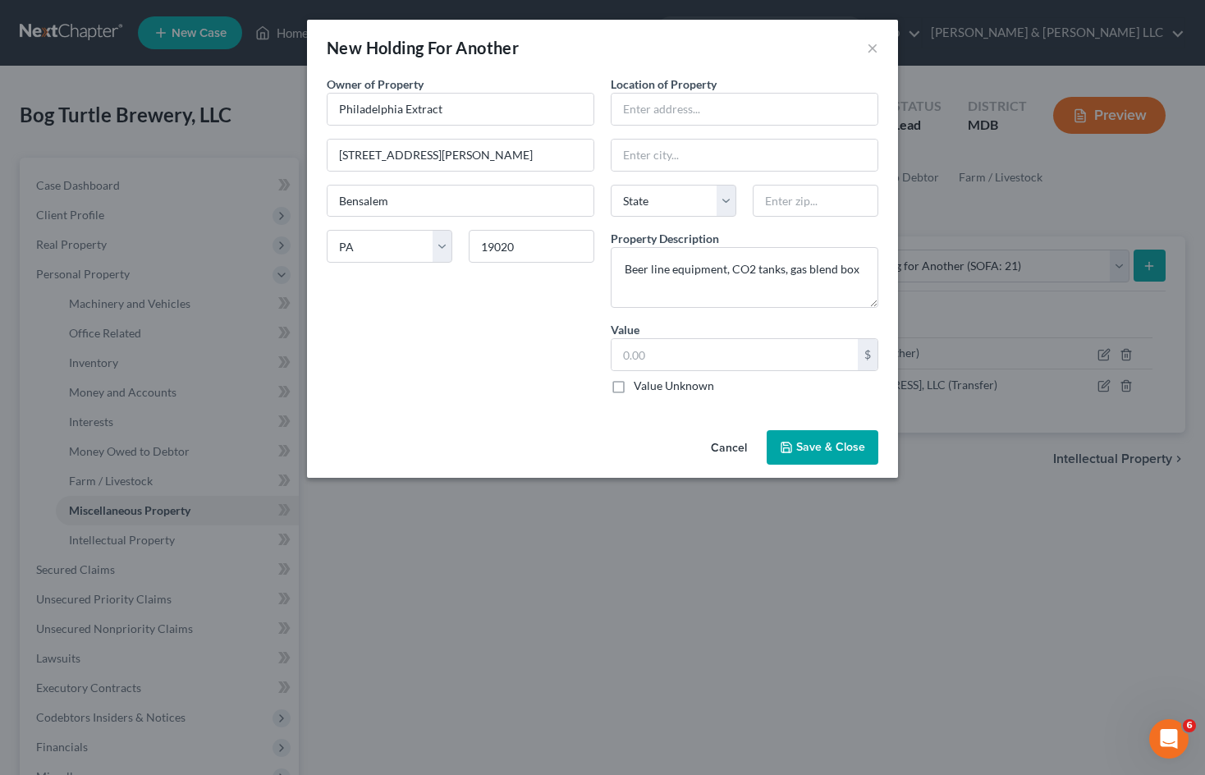
click at [764, 92] on div "Location of Property" at bounding box center [745, 101] width 268 height 50
click at [770, 101] on input "text" at bounding box center [745, 109] width 266 height 31
drag, startPoint x: 770, startPoint y: 100, endPoint x: 734, endPoint y: 64, distance: 51.1
click at [777, 105] on input "text" at bounding box center [745, 109] width 266 height 31
click at [741, 160] on input "text" at bounding box center [745, 155] width 266 height 31
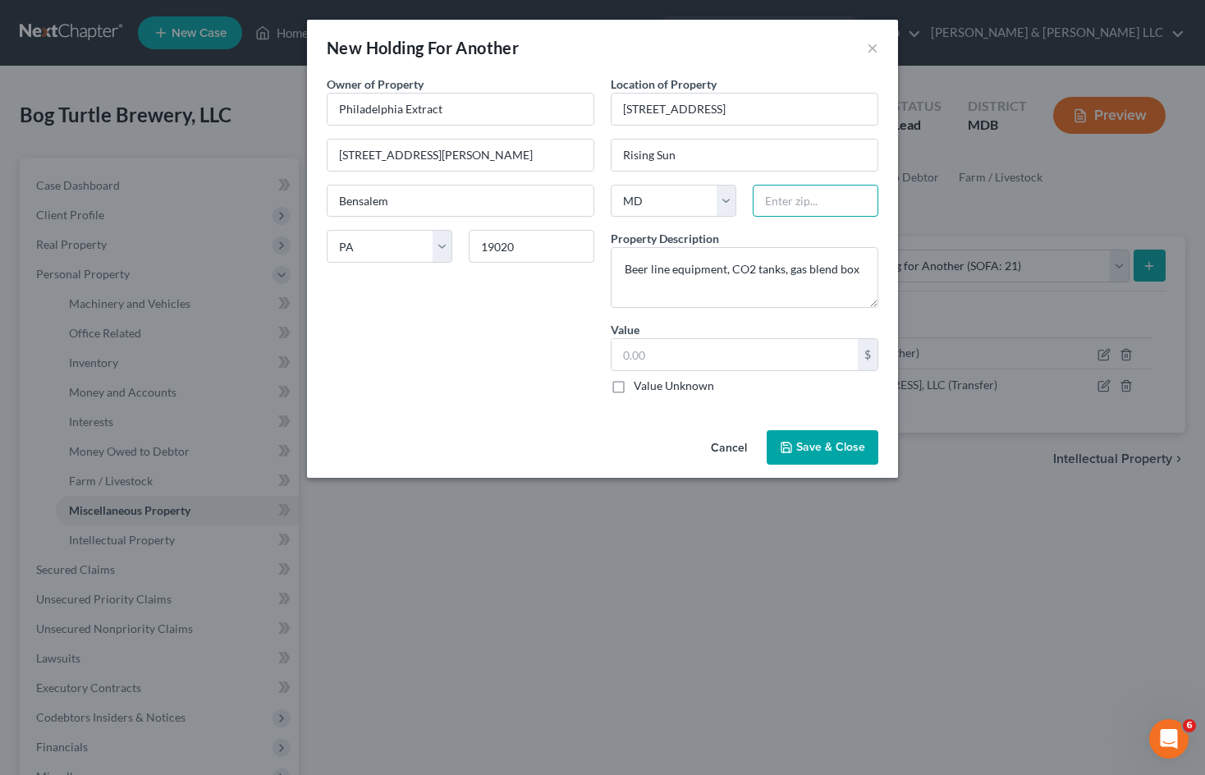
click at [801, 200] on input "text" at bounding box center [816, 201] width 126 height 33
click at [634, 386] on label "Value Unknown" at bounding box center [674, 386] width 80 height 16
click at [640, 386] on input "Value Unknown" at bounding box center [645, 383] width 11 height 11
click at [819, 456] on button "Save & Close" at bounding box center [823, 447] width 112 height 34
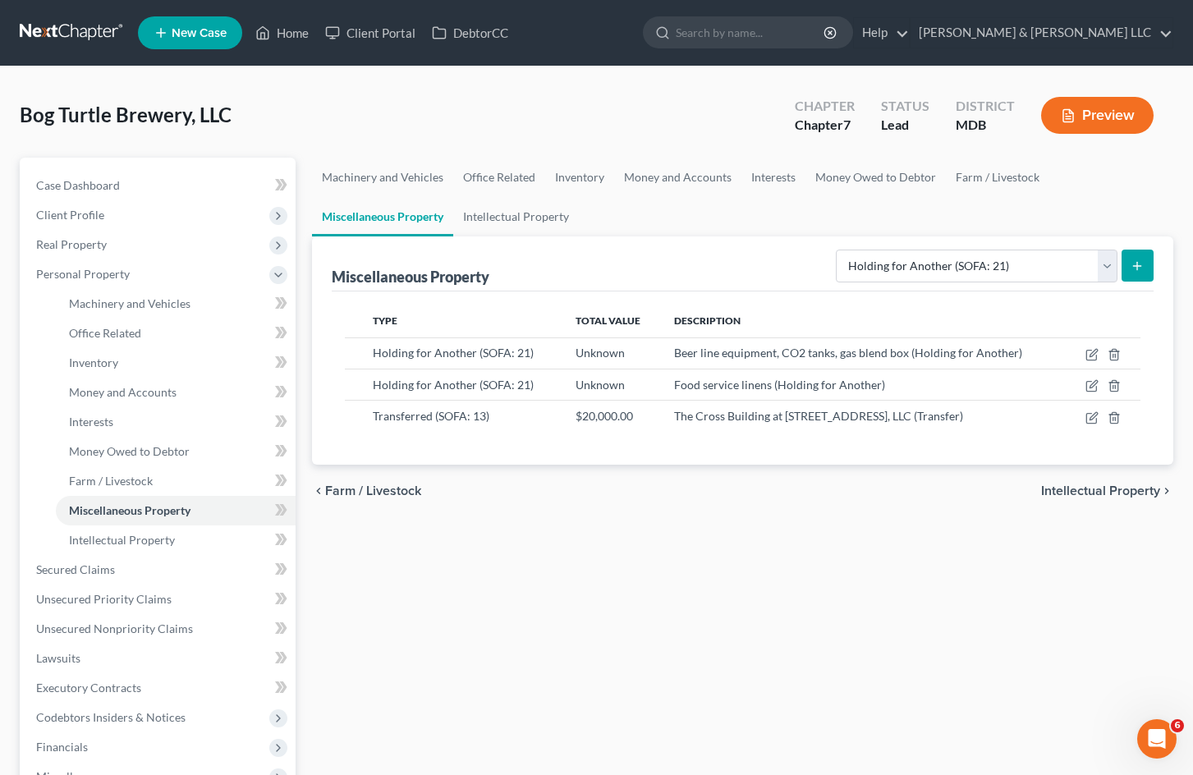
click at [1141, 264] on icon "submit" at bounding box center [1137, 265] width 13 height 13
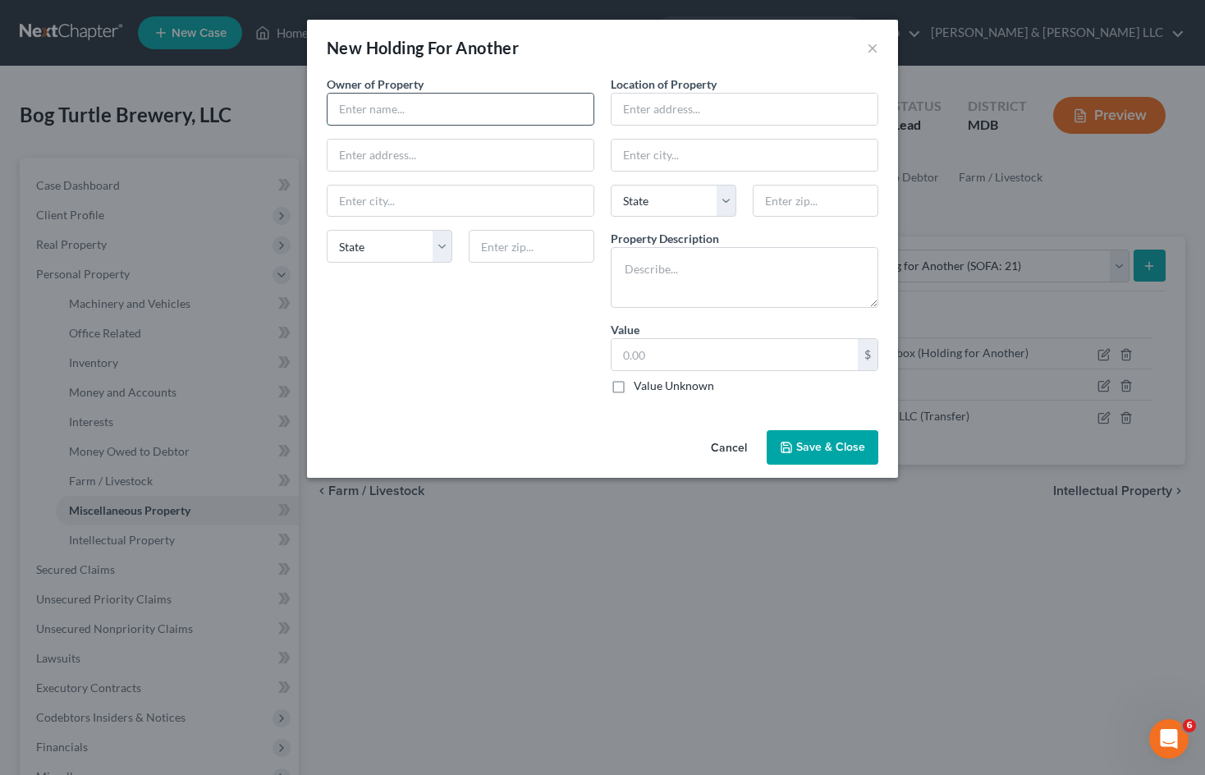
click at [366, 108] on input "text" at bounding box center [461, 109] width 266 height 31
click at [438, 118] on input "[PERSON_NAME]" at bounding box center [461, 109] width 266 height 31
click at [635, 113] on input "text" at bounding box center [745, 109] width 266 height 31
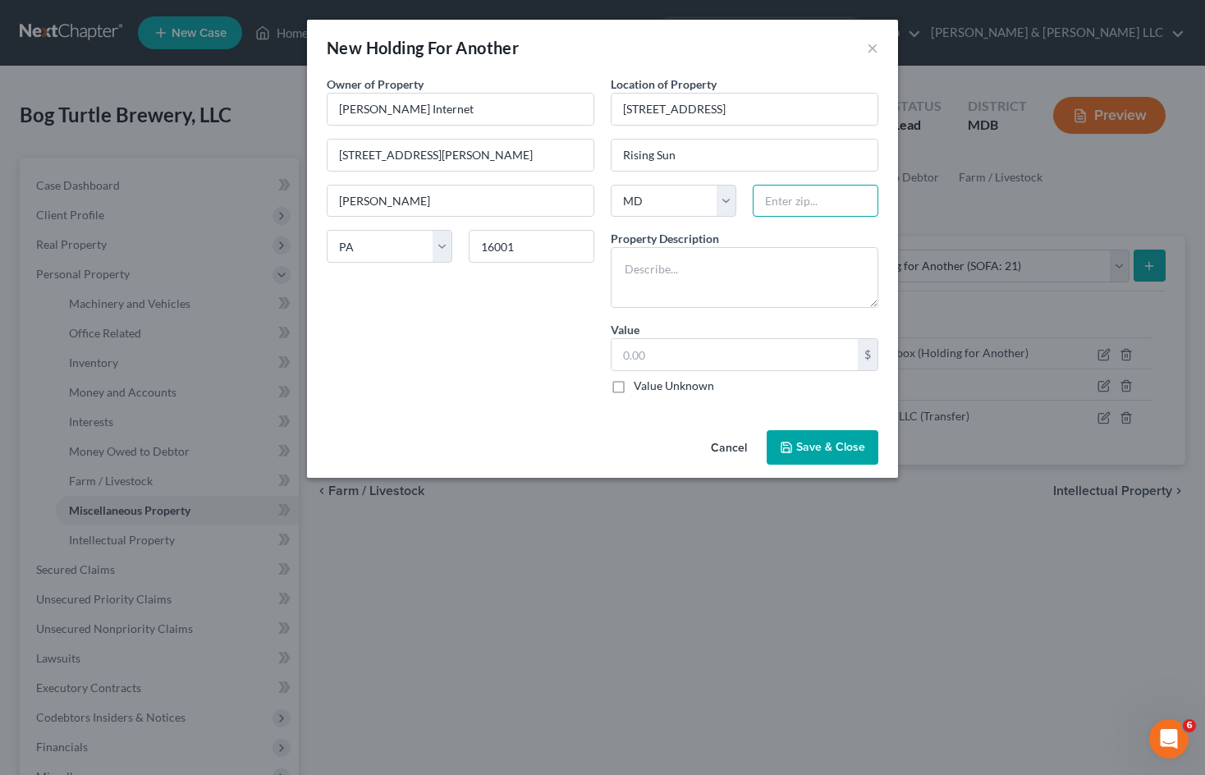
click at [783, 196] on input "text" at bounding box center [816, 201] width 126 height 33
click at [678, 274] on textarea at bounding box center [745, 277] width 268 height 61
drag, startPoint x: 621, startPoint y: 388, endPoint x: 1191, endPoint y: 428, distance: 572.0
click at [634, 388] on label "Value Unknown" at bounding box center [674, 386] width 80 height 16
click at [640, 388] on input "Value Unknown" at bounding box center [645, 383] width 11 height 11
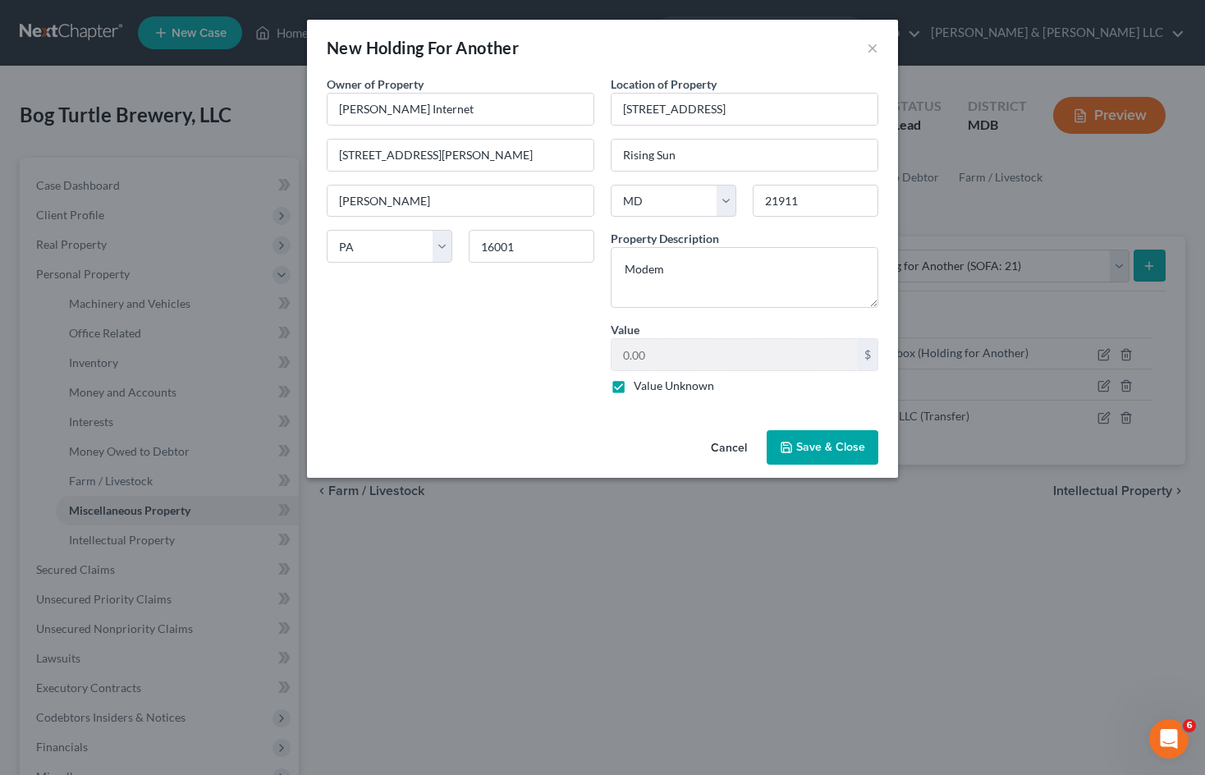
click at [849, 439] on button "Save & Close" at bounding box center [823, 447] width 112 height 34
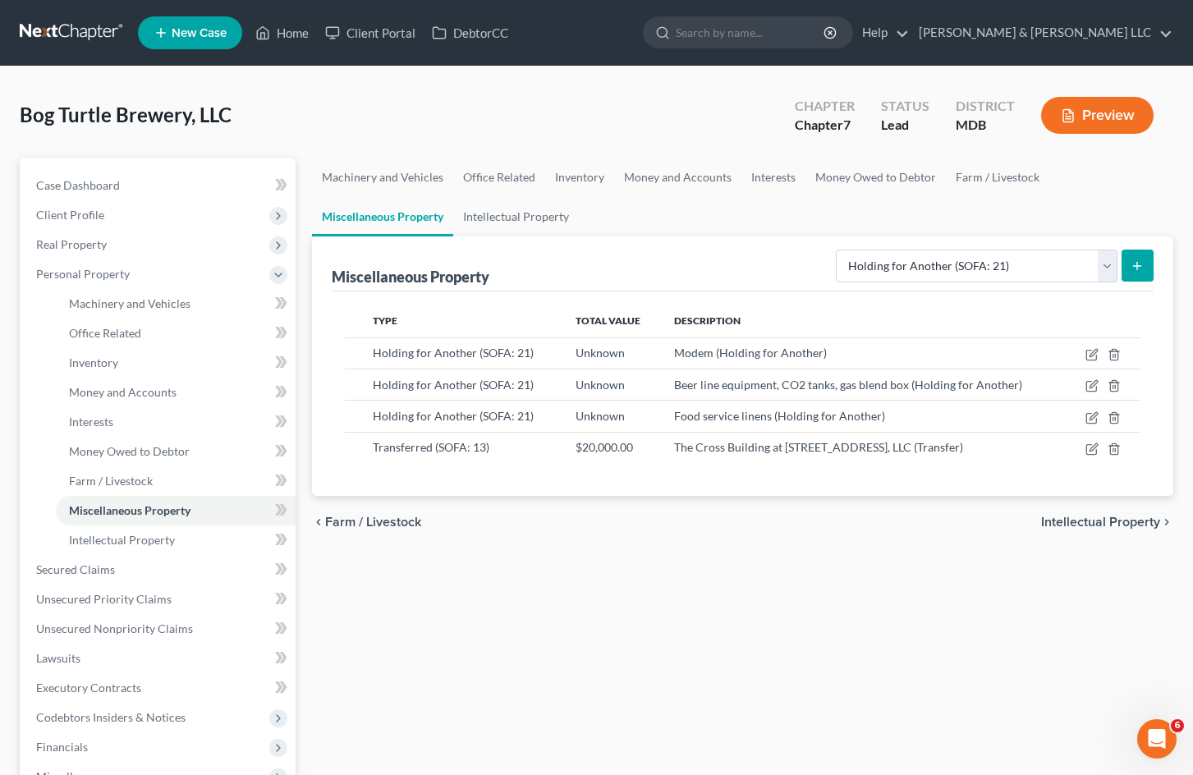
click at [1141, 263] on icon "submit" at bounding box center [1137, 265] width 13 height 13
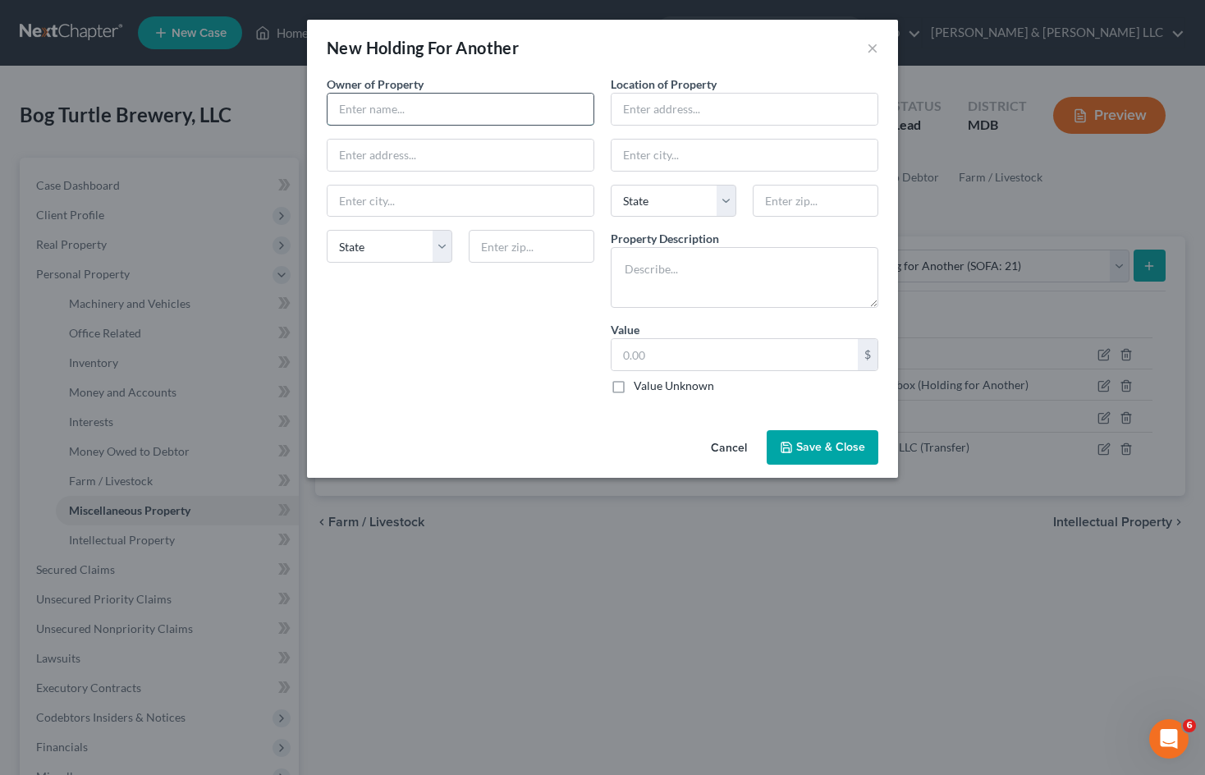
click at [393, 104] on input "text" at bounding box center [461, 109] width 266 height 31
click at [741, 99] on input "text" at bounding box center [745, 109] width 266 height 31
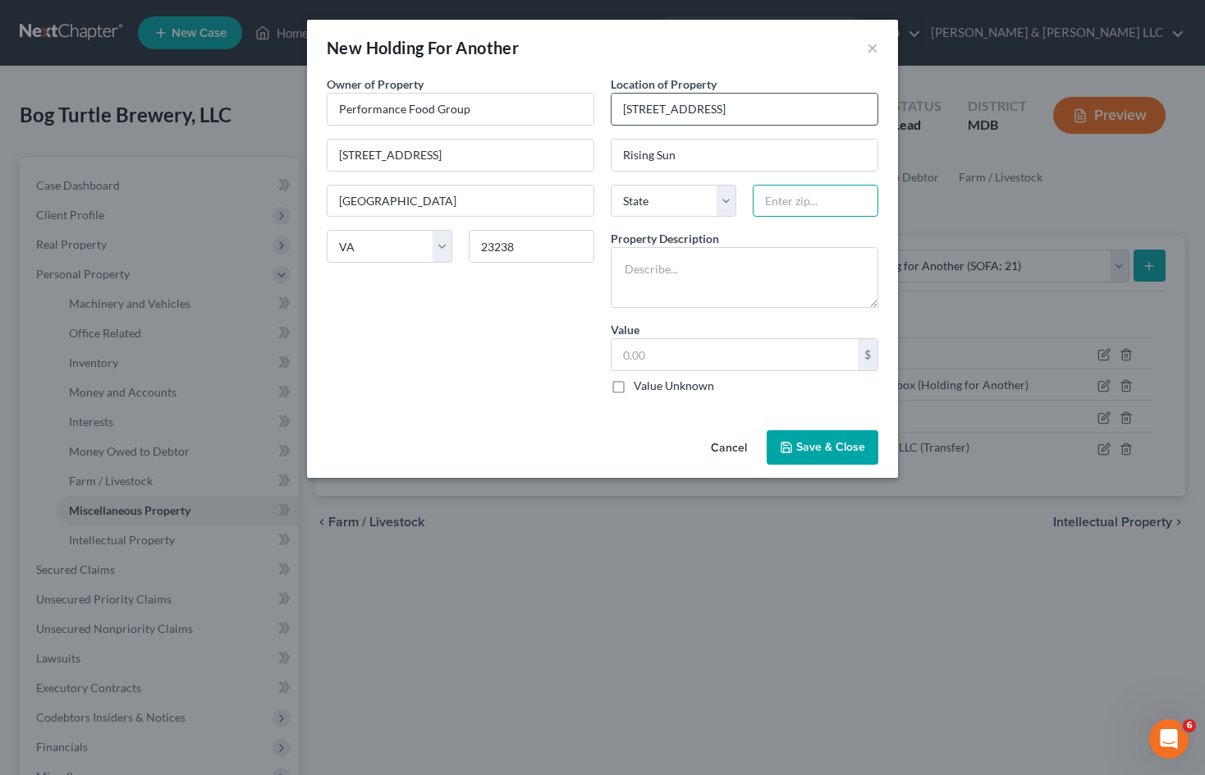
paste input "21911"
click at [686, 286] on textarea at bounding box center [745, 277] width 268 height 61
click at [634, 387] on label "Value Unknown" at bounding box center [674, 386] width 80 height 16
click at [640, 387] on input "Value Unknown" at bounding box center [645, 383] width 11 height 11
click at [828, 448] on span "Save & Close" at bounding box center [830, 447] width 69 height 14
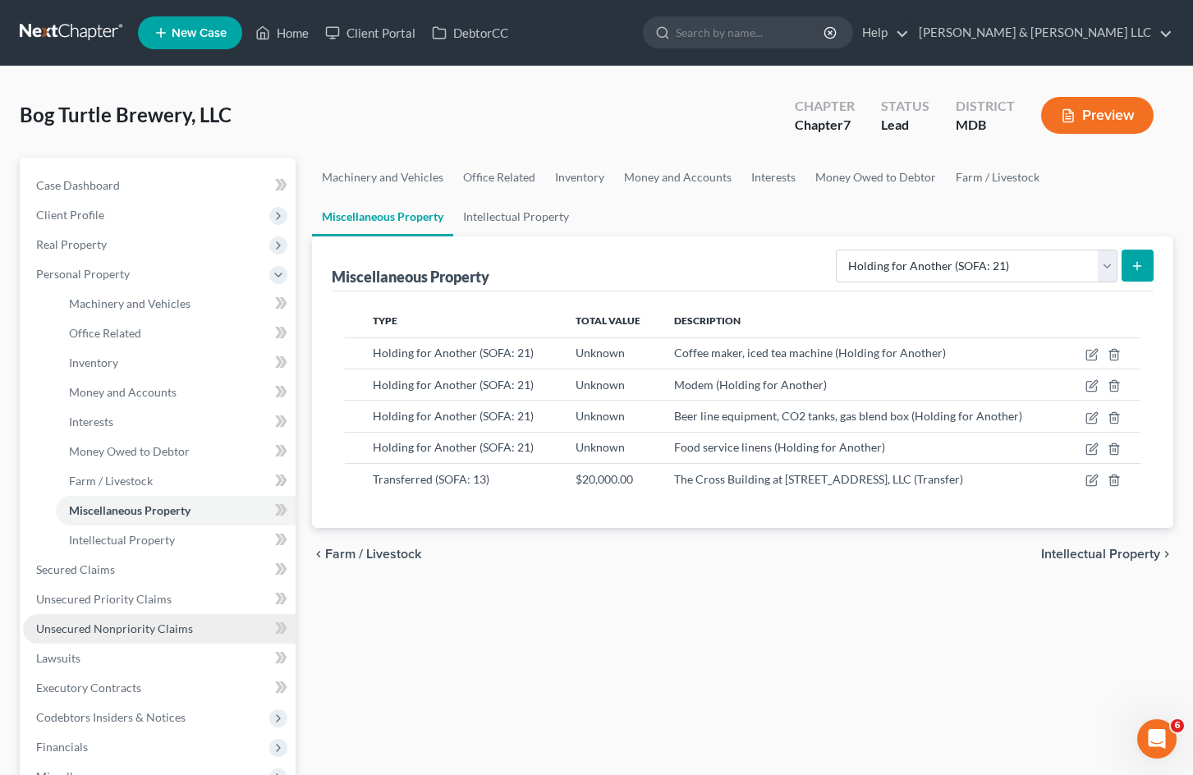
click at [149, 636] on link "Unsecured Nonpriority Claims" at bounding box center [159, 629] width 273 height 30
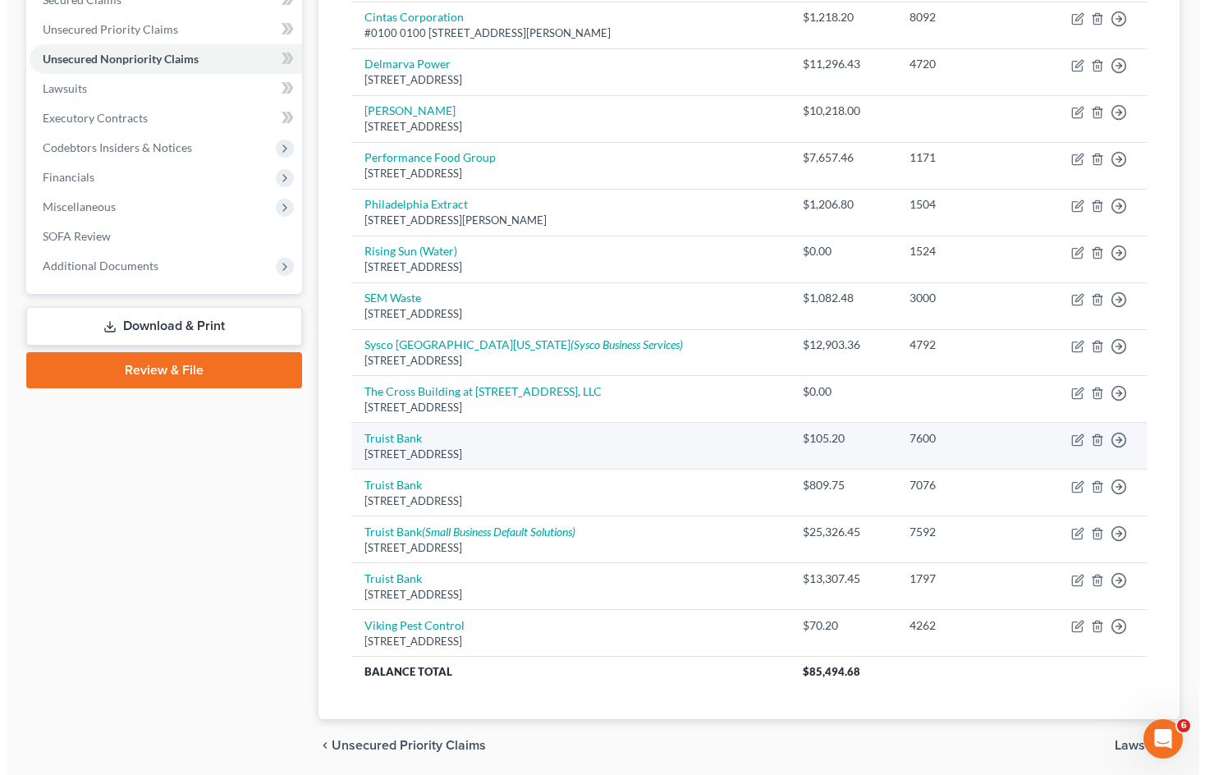
scroll to position [328, 0]
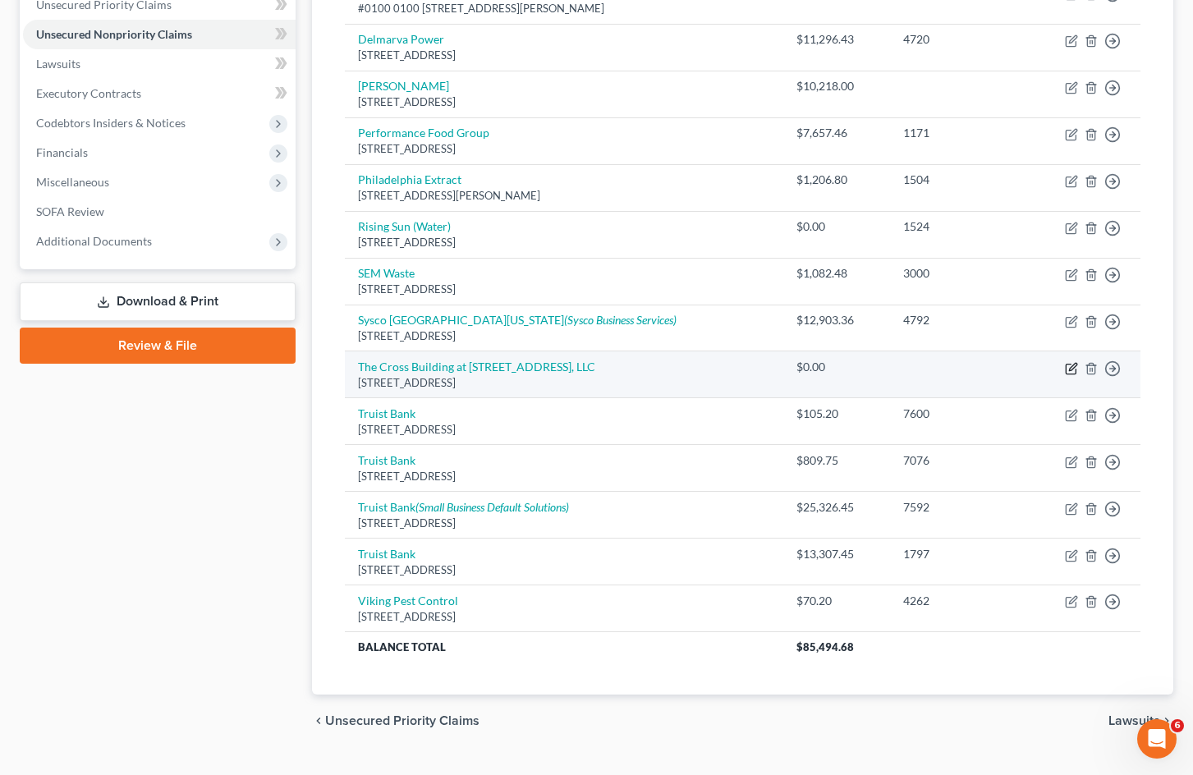
click at [1068, 373] on icon "button" at bounding box center [1071, 368] width 13 height 13
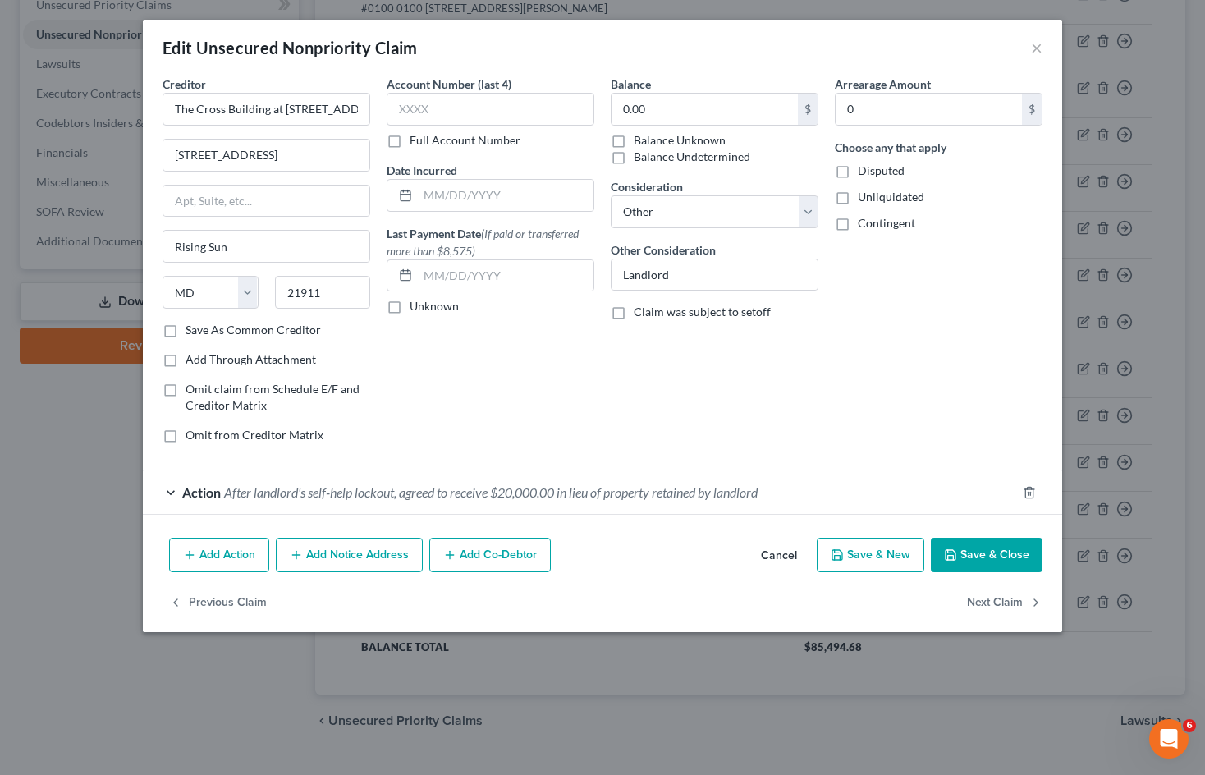
click at [605, 496] on span "After landlord's self-help lockout, agreed to receive $20,000.00 in lieu of pro…" at bounding box center [491, 492] width 534 height 16
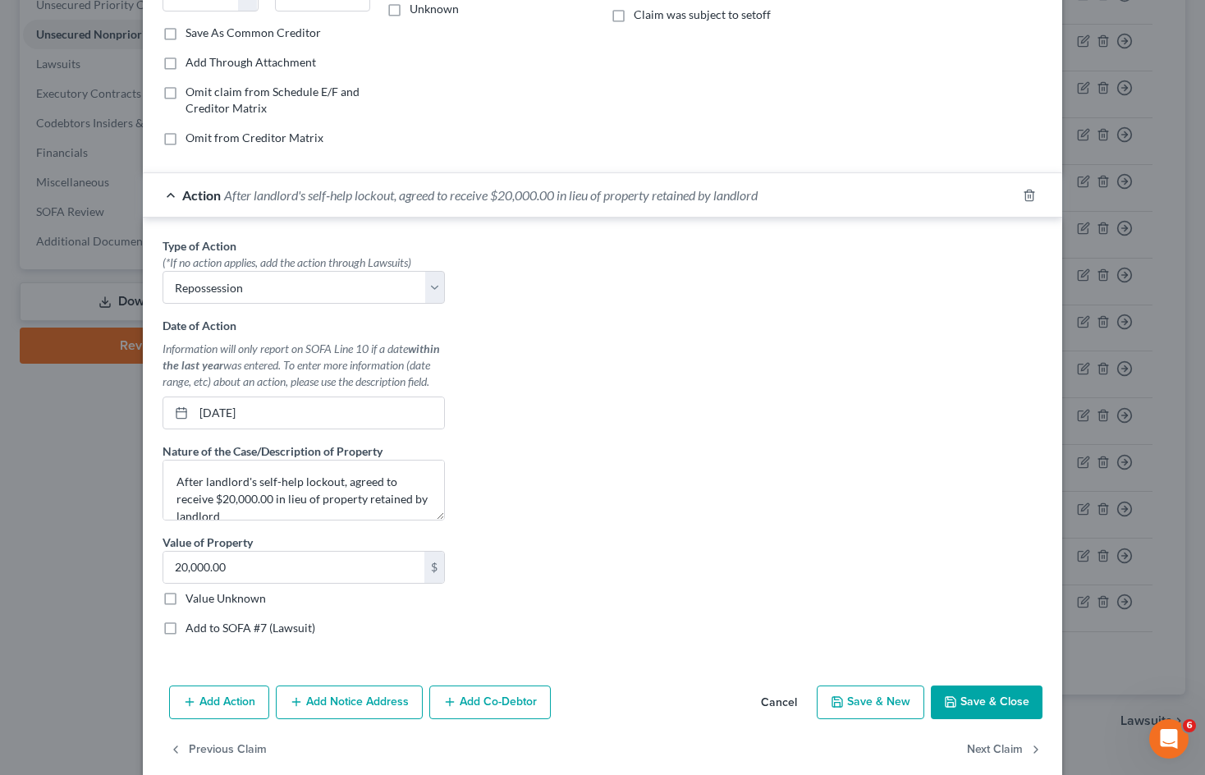
scroll to position [322, 0]
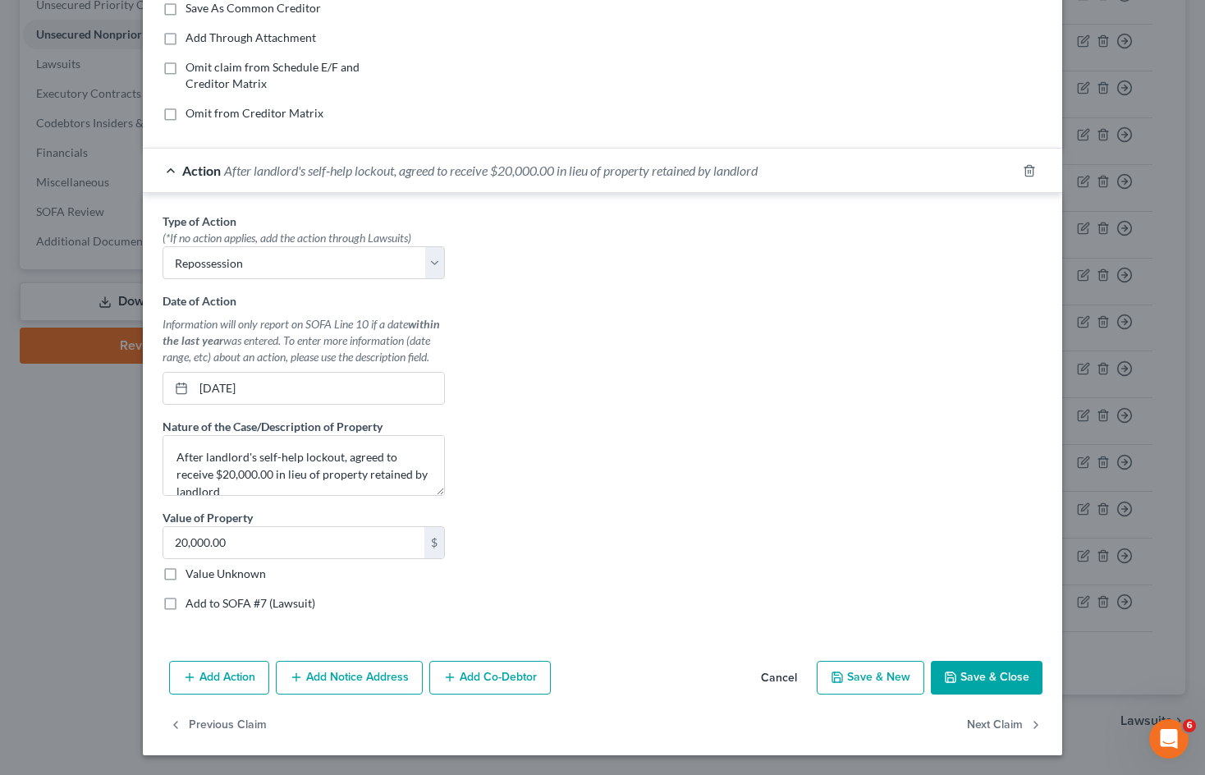
click at [783, 677] on button "Cancel" at bounding box center [779, 679] width 62 height 33
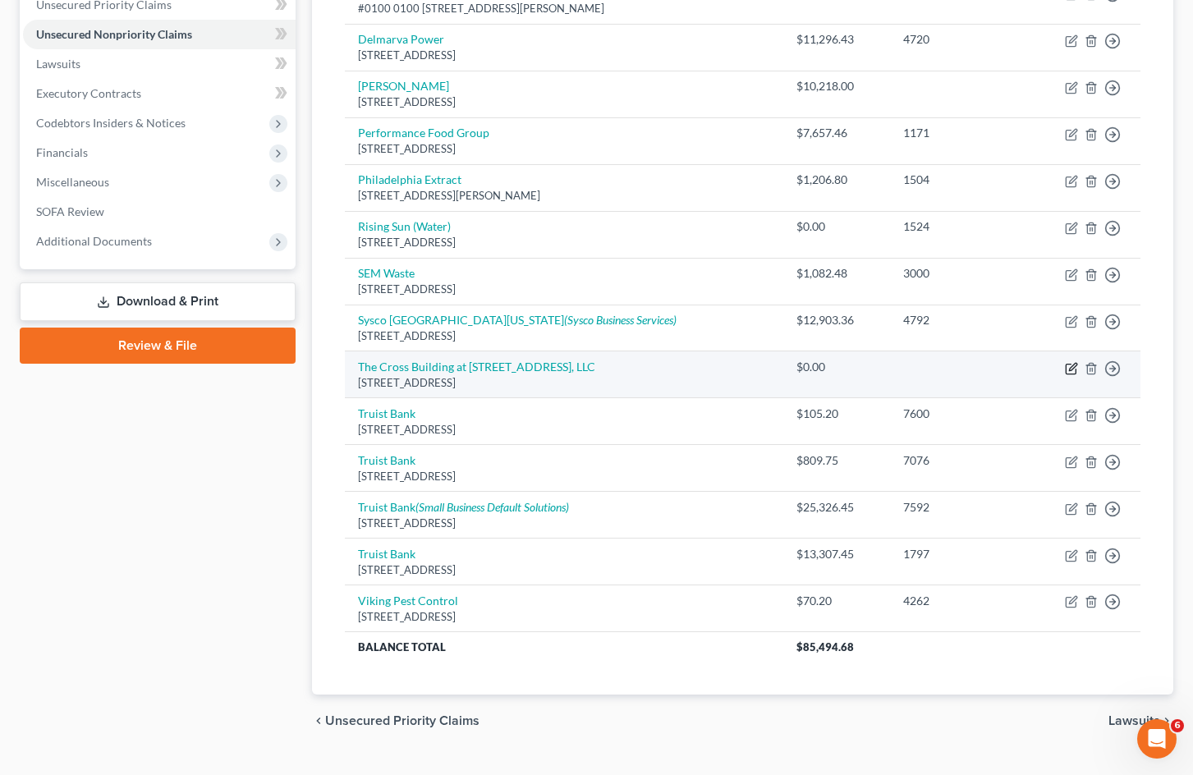
click at [1071, 365] on icon "button" at bounding box center [1071, 368] width 13 height 13
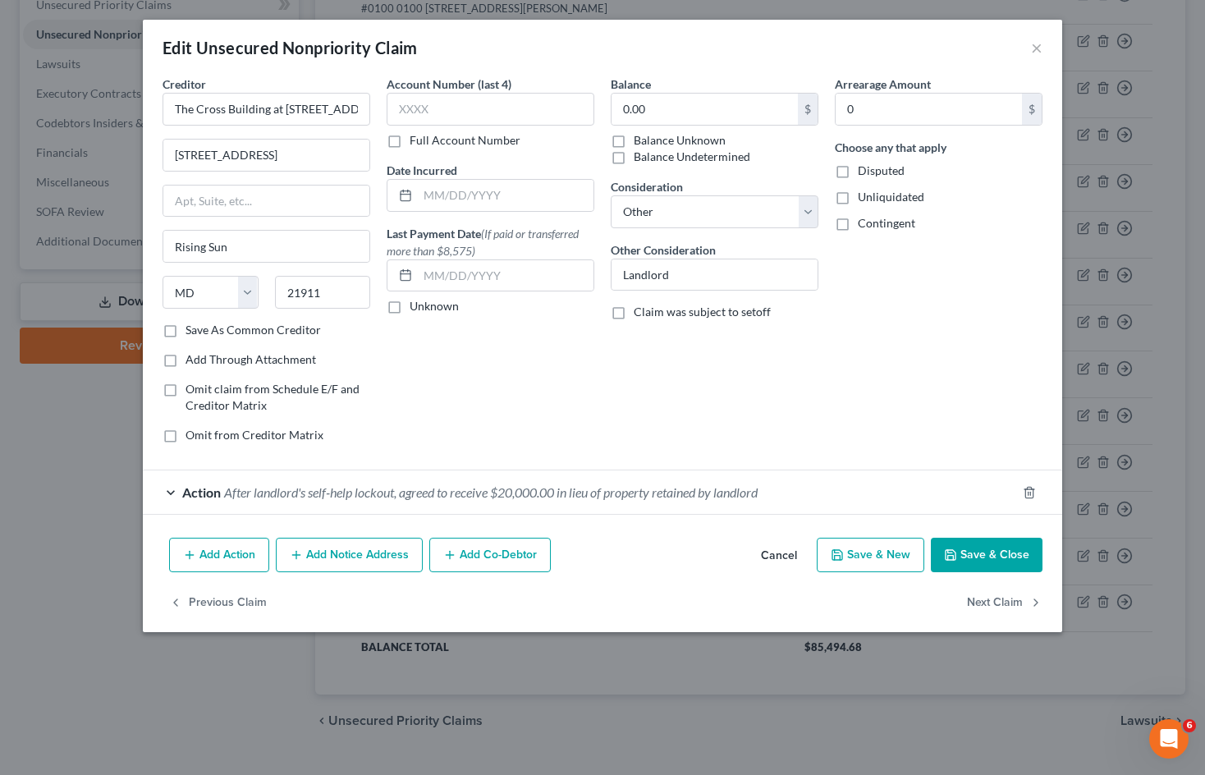
click at [264, 494] on span "After landlord's self-help lockout, agreed to receive $20,000.00 in lieu of pro…" at bounding box center [491, 492] width 534 height 16
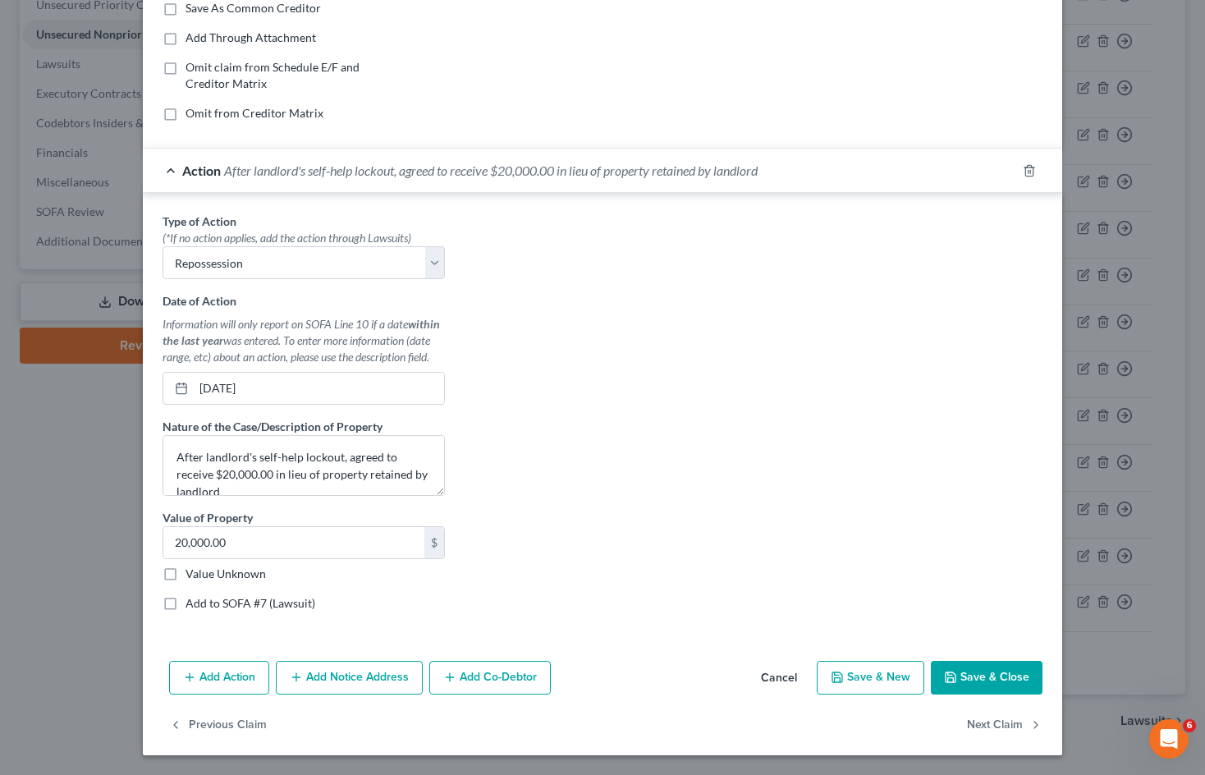
click at [769, 676] on button "Cancel" at bounding box center [779, 679] width 62 height 33
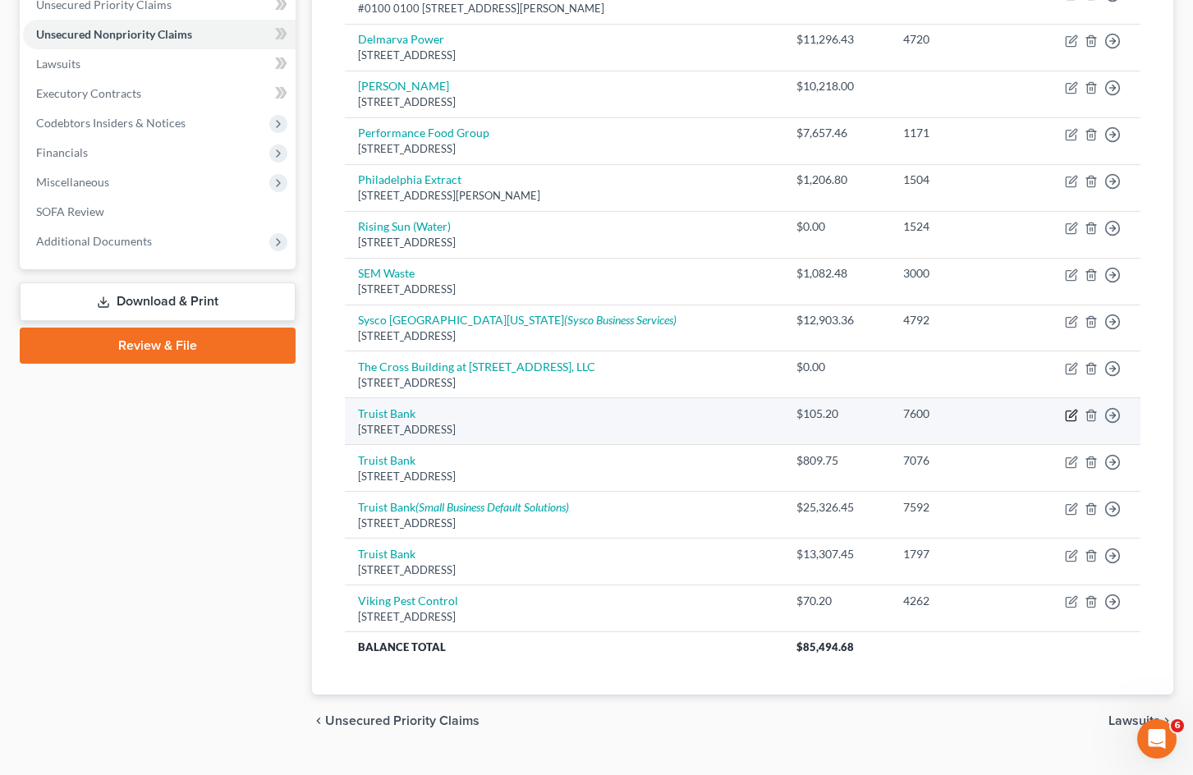
click at [1067, 414] on icon "button" at bounding box center [1071, 416] width 10 height 10
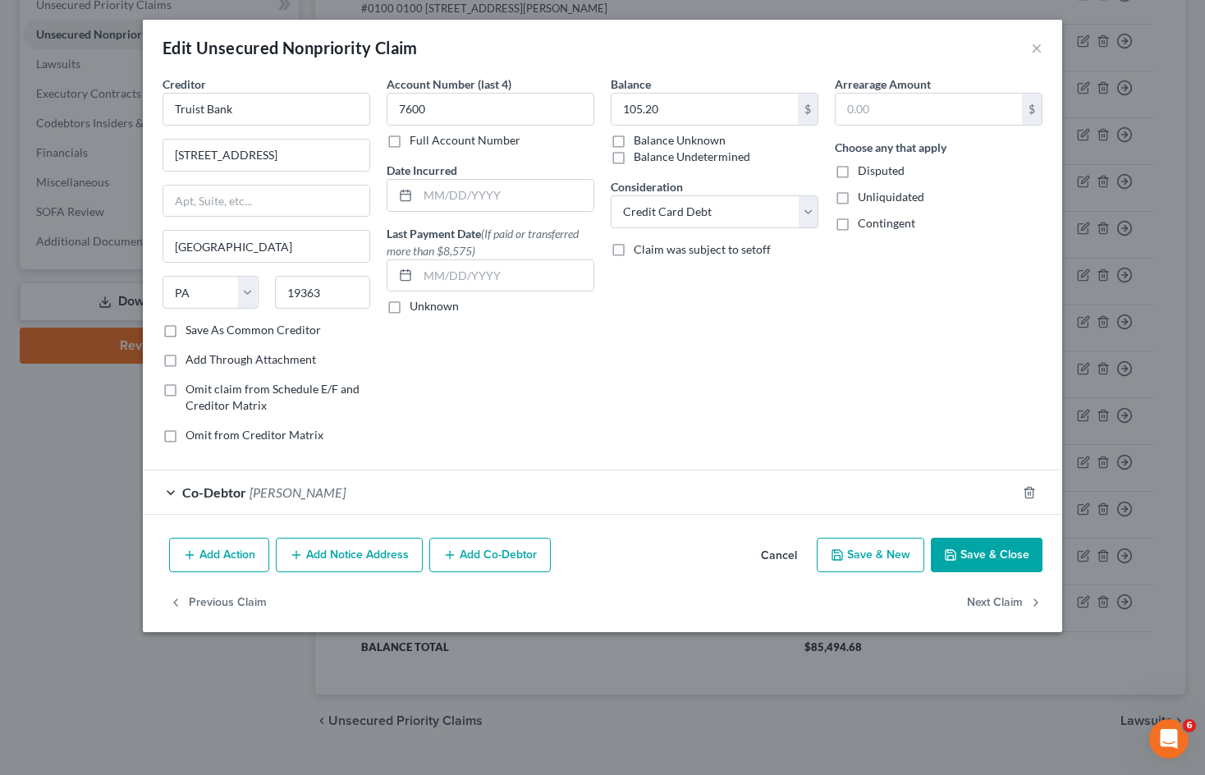
click at [755, 485] on div "Co-Debtor [PERSON_NAME]" at bounding box center [580, 492] width 874 height 44
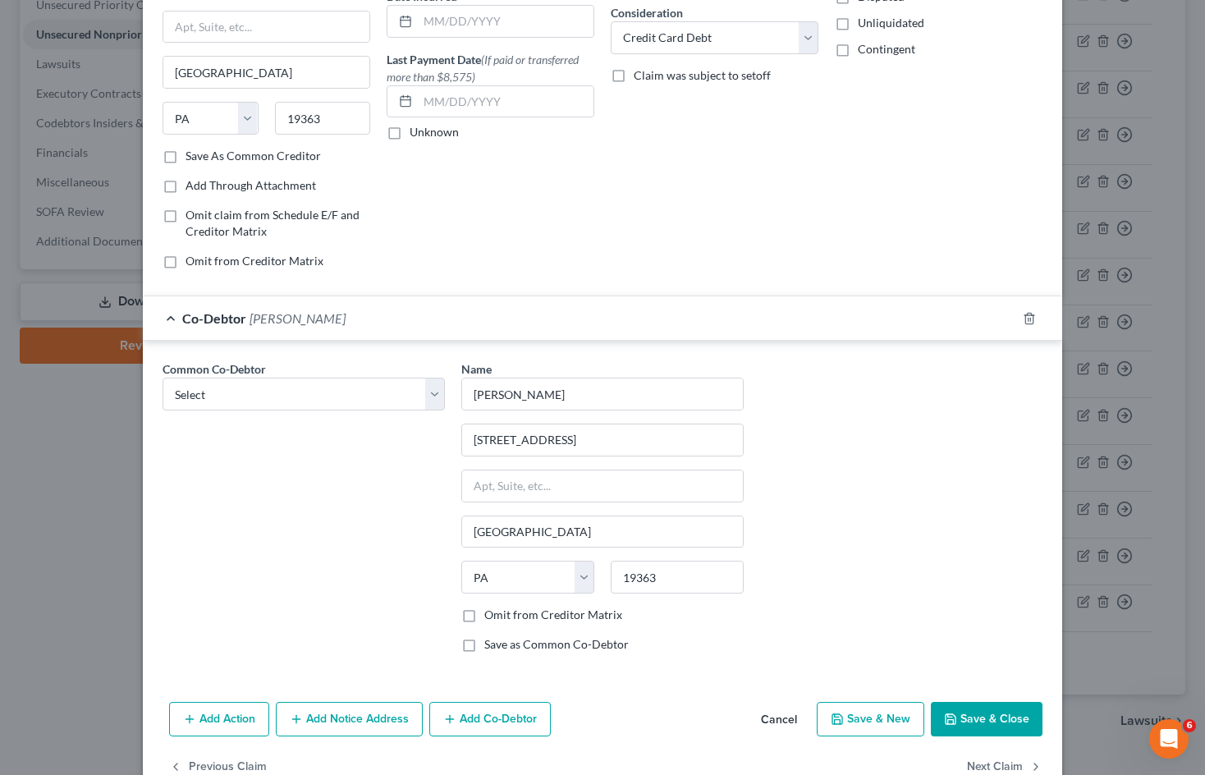
scroll to position [215, 0]
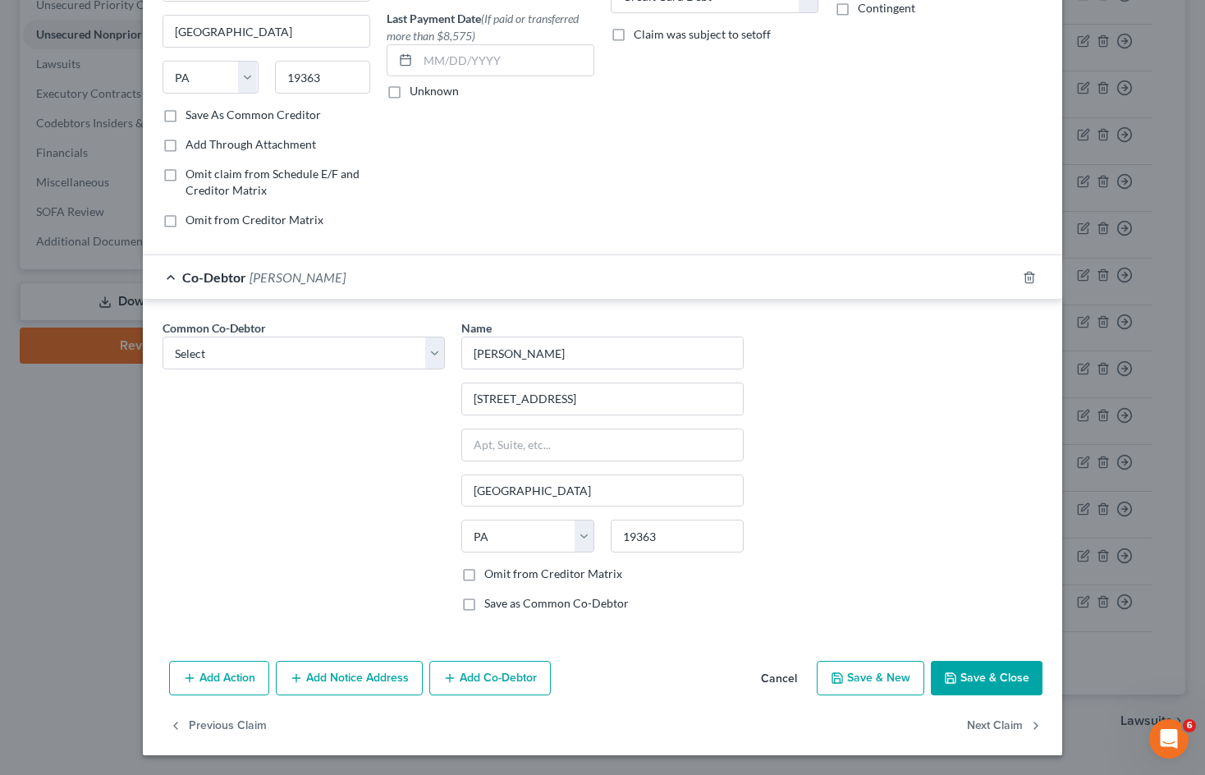
click at [545, 294] on div "Co-Debtor [PERSON_NAME]" at bounding box center [580, 277] width 874 height 44
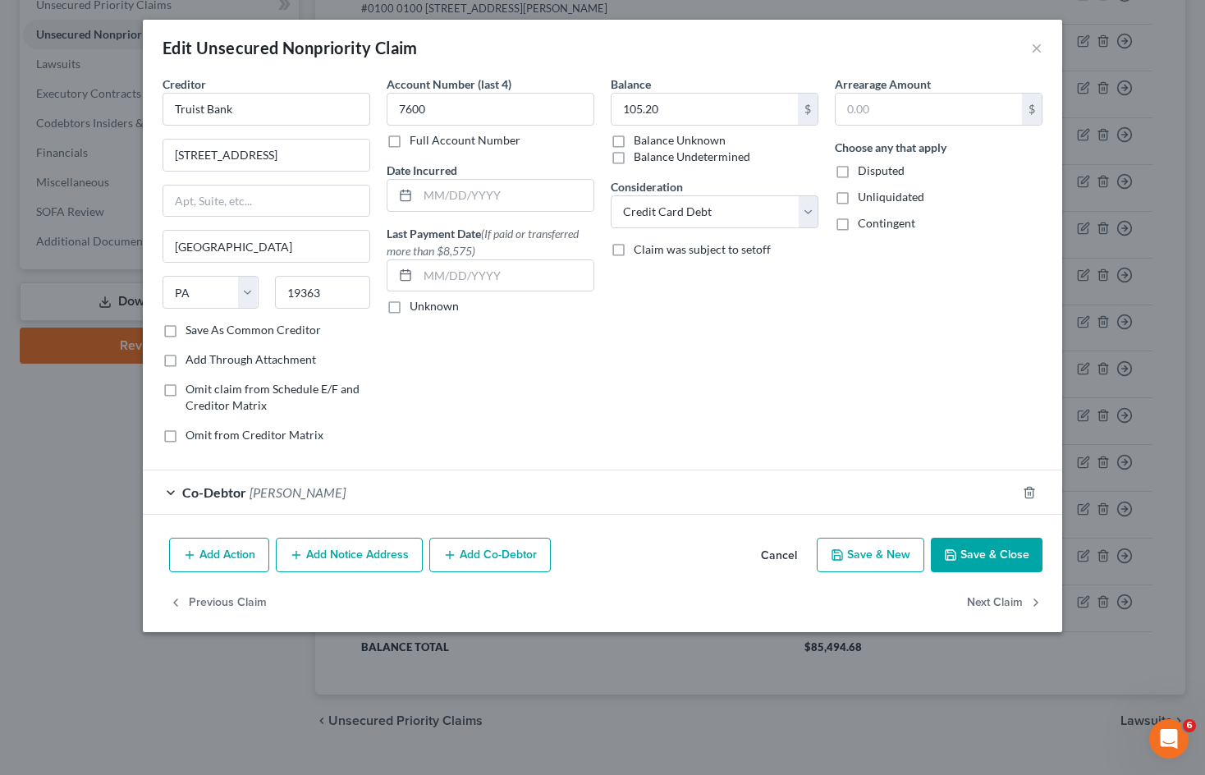
scroll to position [0, 0]
click at [780, 552] on button "Cancel" at bounding box center [779, 555] width 62 height 33
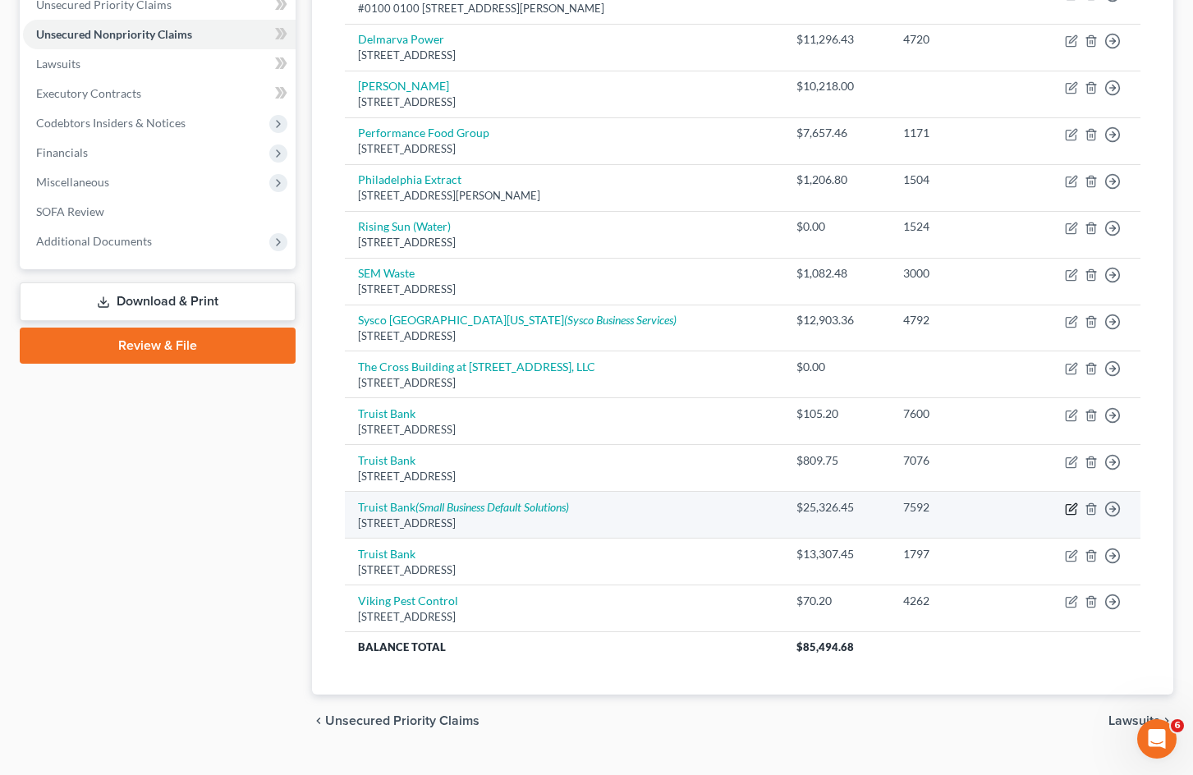
click at [1066, 504] on icon "button" at bounding box center [1071, 509] width 13 height 13
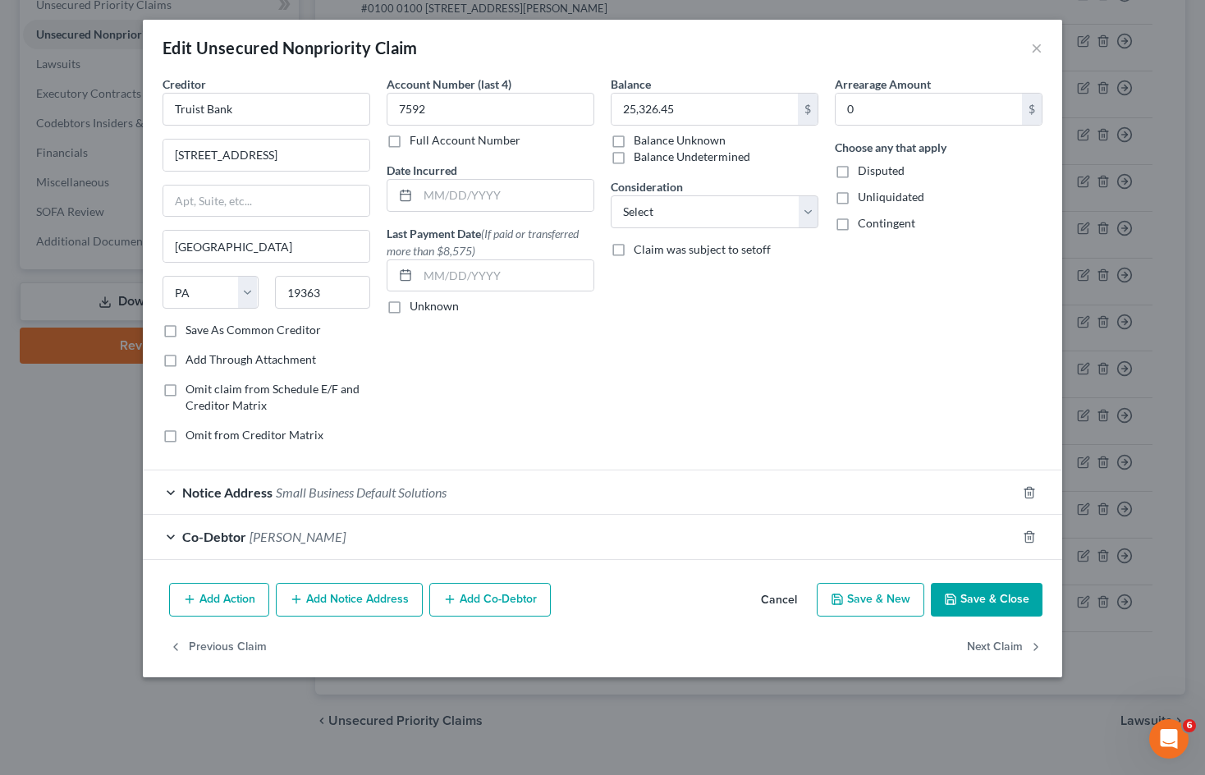
click at [418, 494] on span "Small Business Default Solutions" at bounding box center [361, 492] width 171 height 16
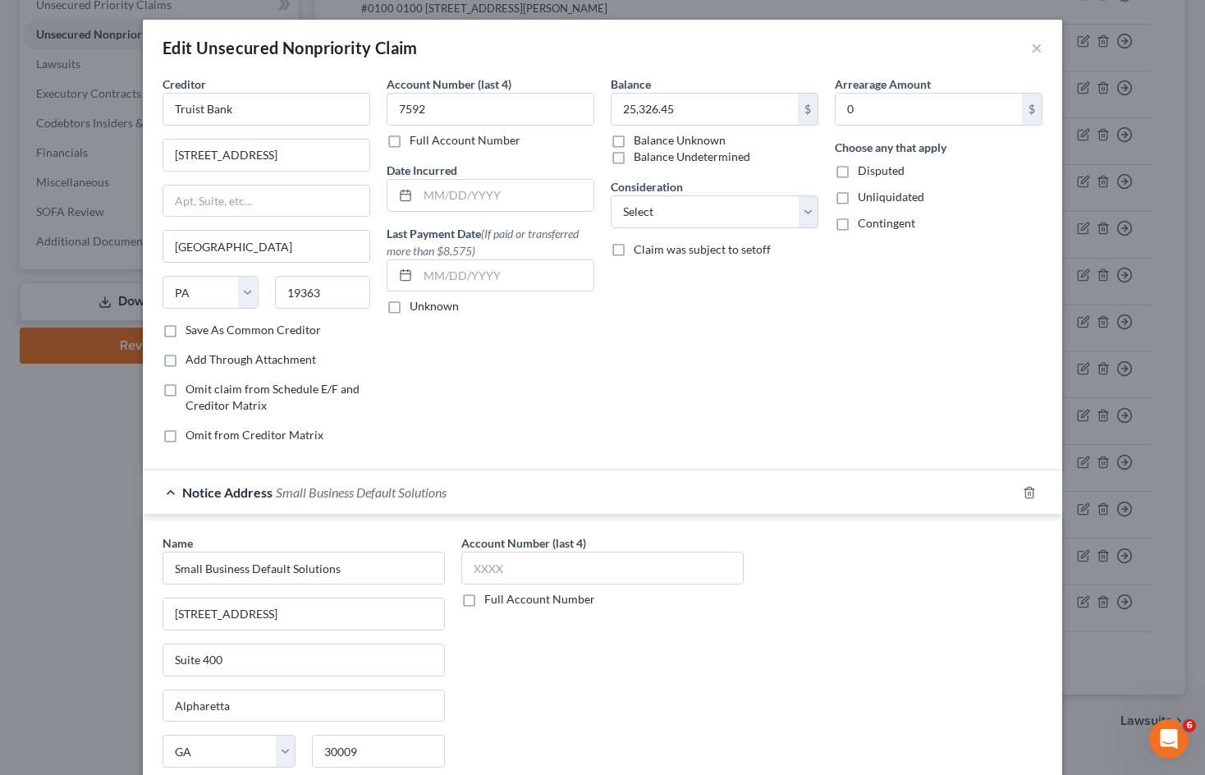
click at [342, 492] on span "Small Business Default Solutions" at bounding box center [361, 492] width 171 height 16
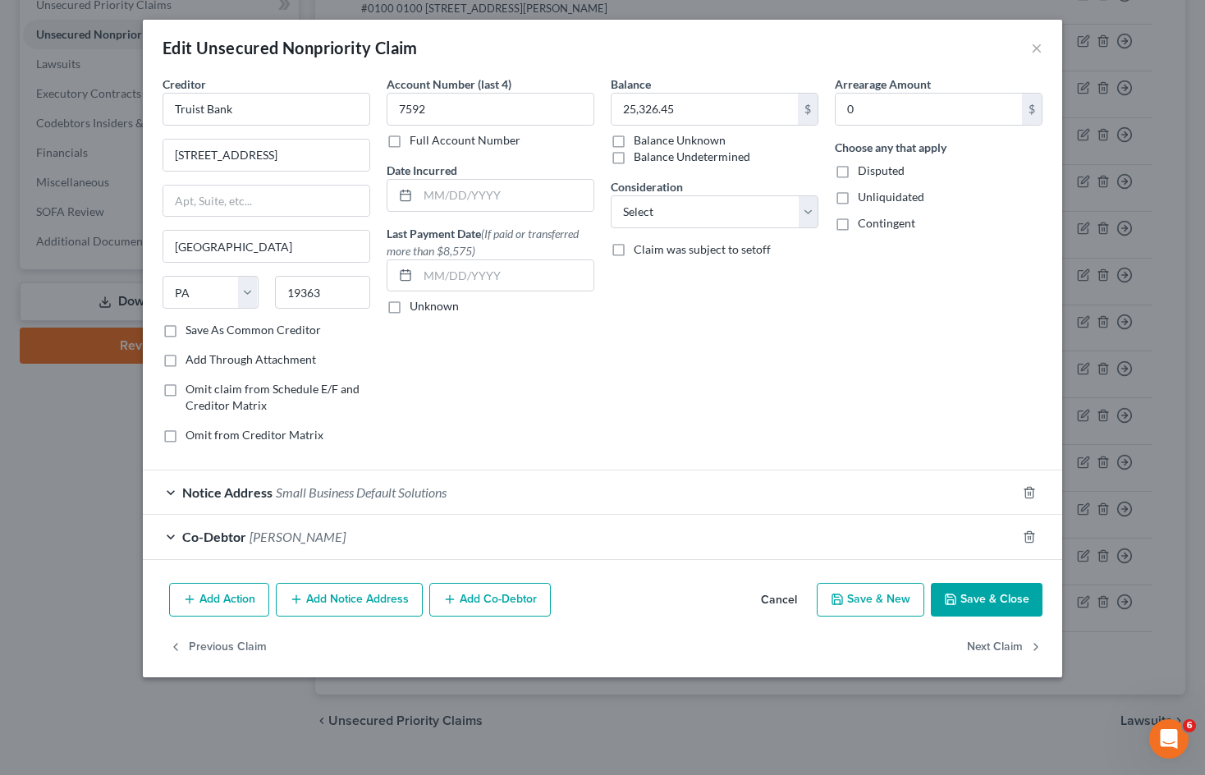
click at [487, 530] on div "Co-Debtor [PERSON_NAME]" at bounding box center [580, 537] width 874 height 44
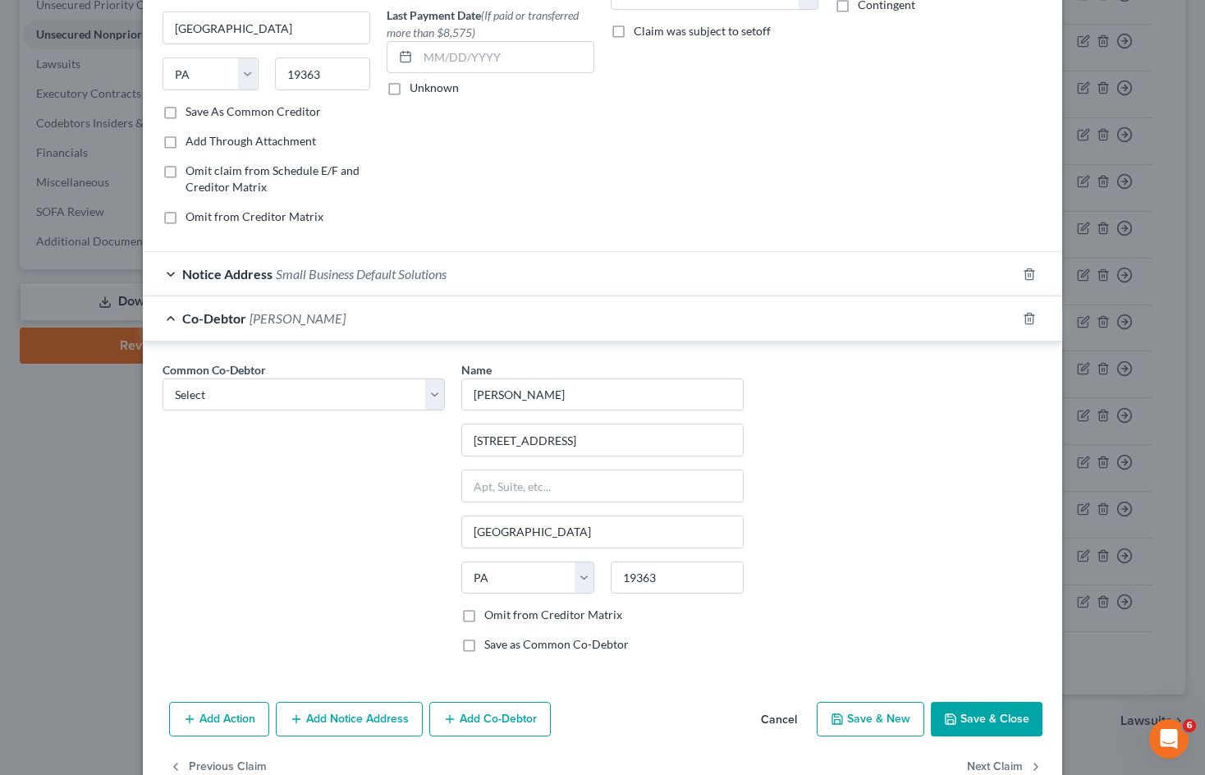
scroll to position [246, 0]
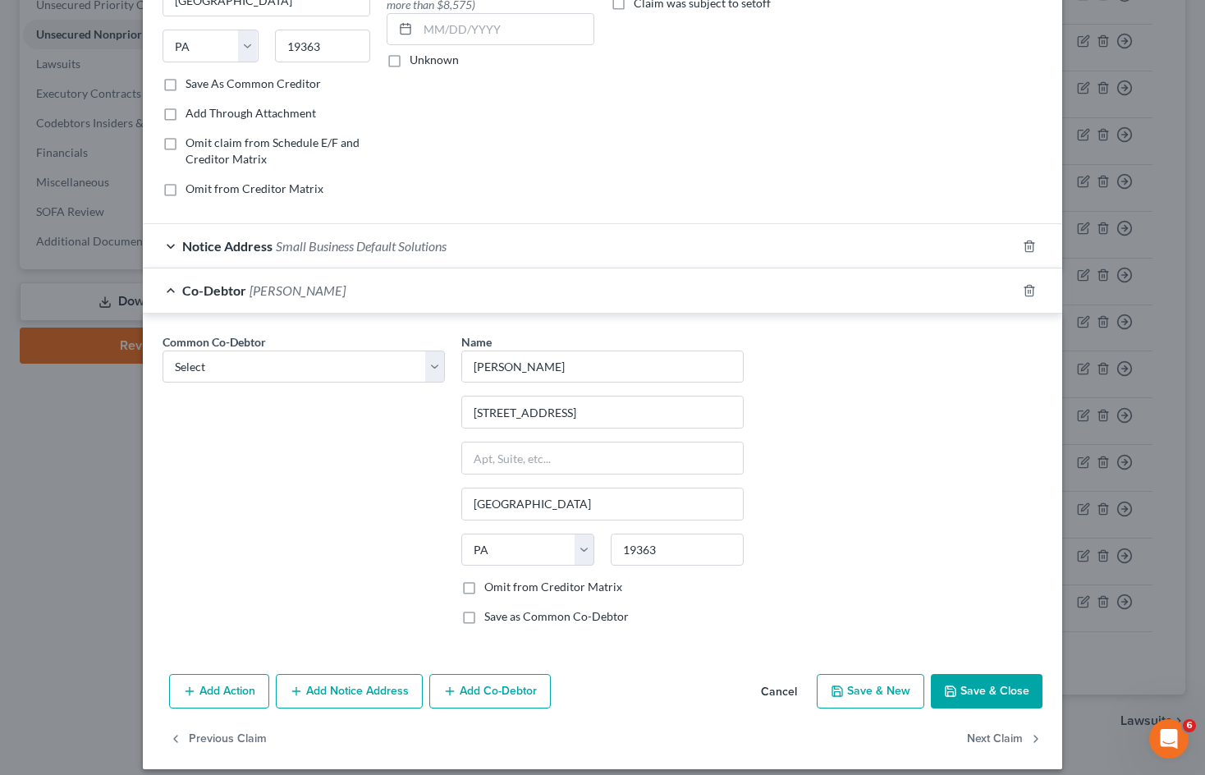
click at [337, 296] on div "Co-Debtor [PERSON_NAME]" at bounding box center [580, 291] width 874 height 44
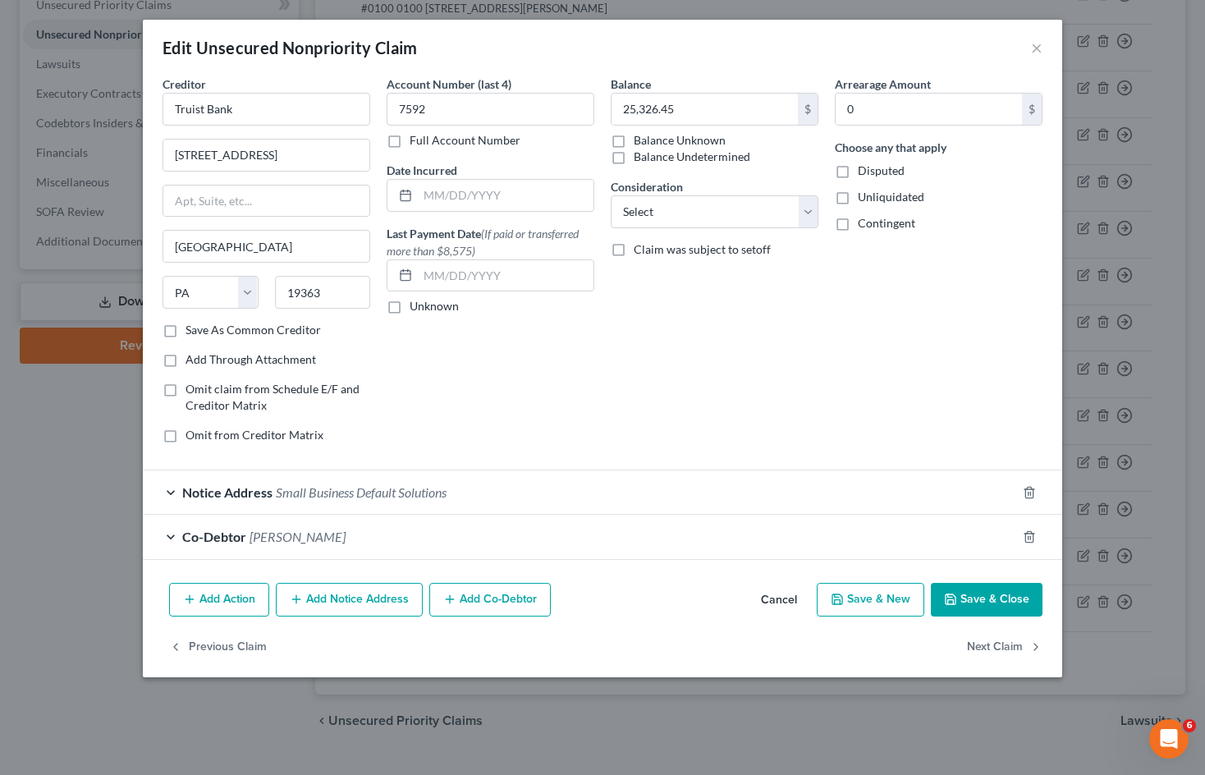
scroll to position [0, 0]
click at [510, 601] on button "Add Co-Debtor" at bounding box center [490, 600] width 122 height 34
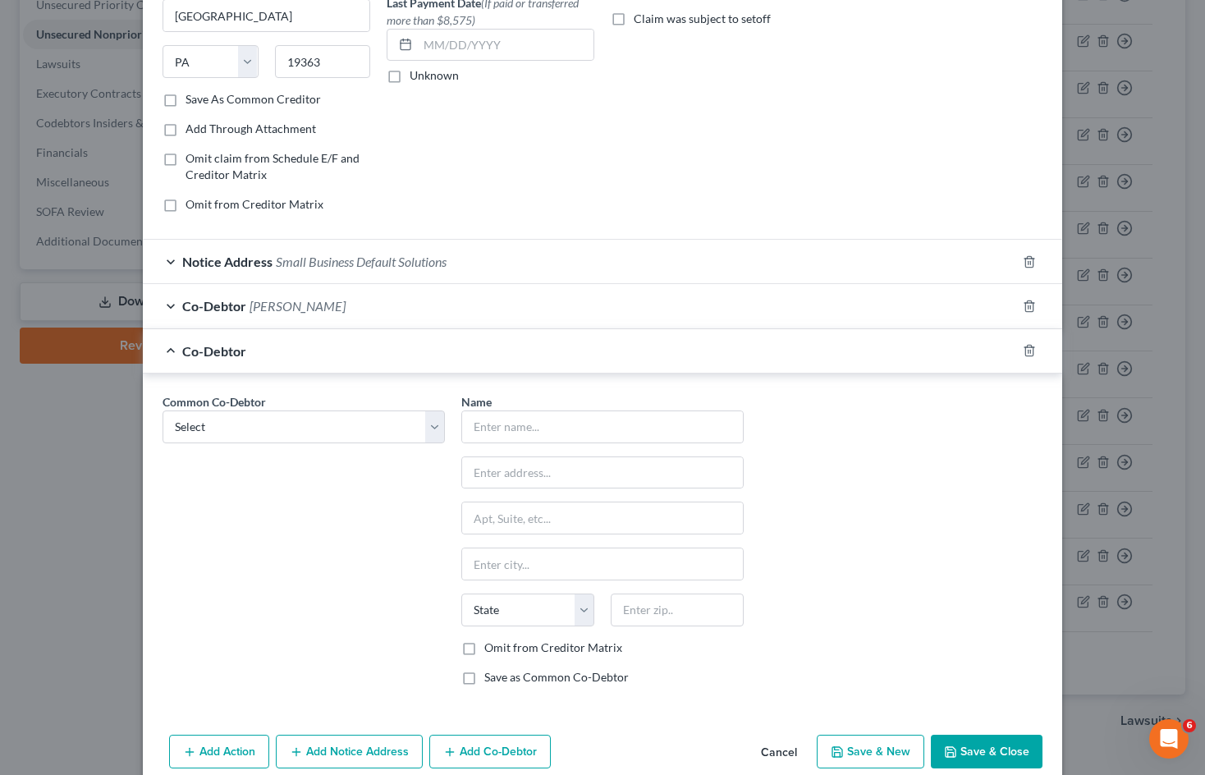
scroll to position [246, 0]
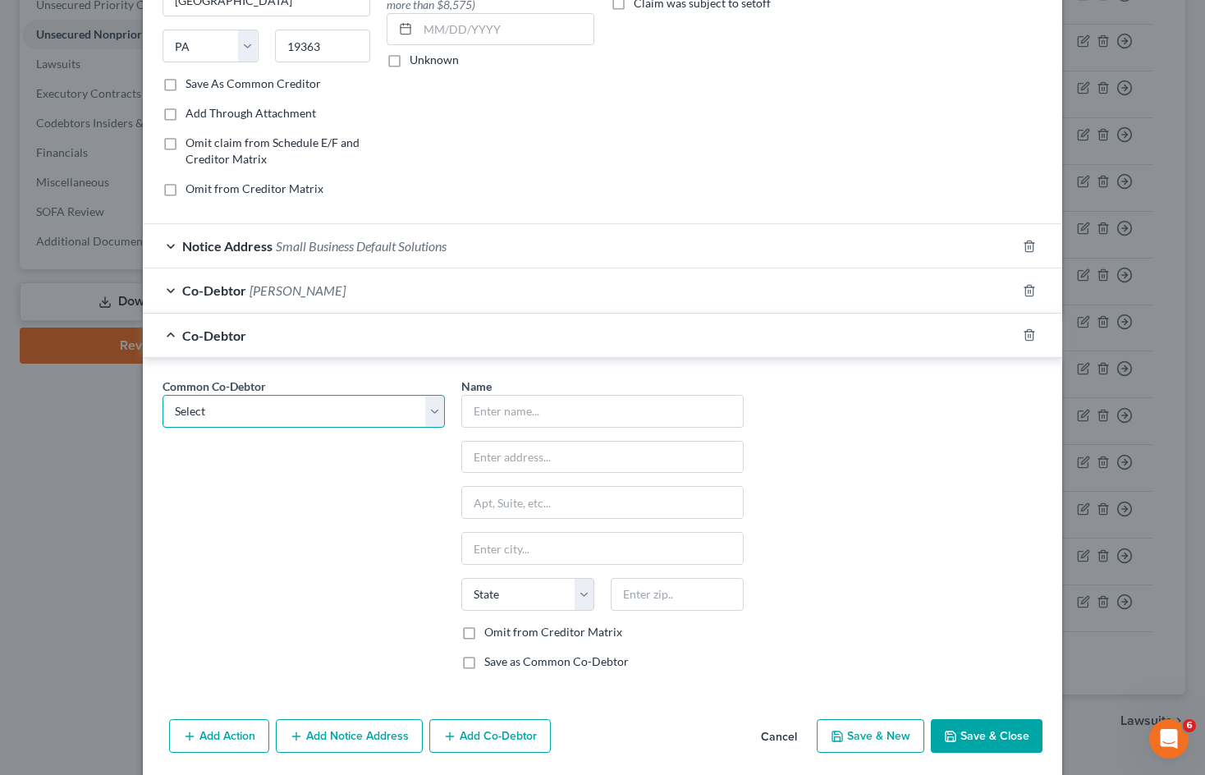
drag, startPoint x: 422, startPoint y: 416, endPoint x: 406, endPoint y: 427, distance: 18.9
click at [422, 416] on select "Select [PERSON_NAME] [PERSON_NAME]" at bounding box center [304, 411] width 282 height 33
click at [163, 395] on select "Select [PERSON_NAME] [PERSON_NAME]" at bounding box center [304, 411] width 282 height 33
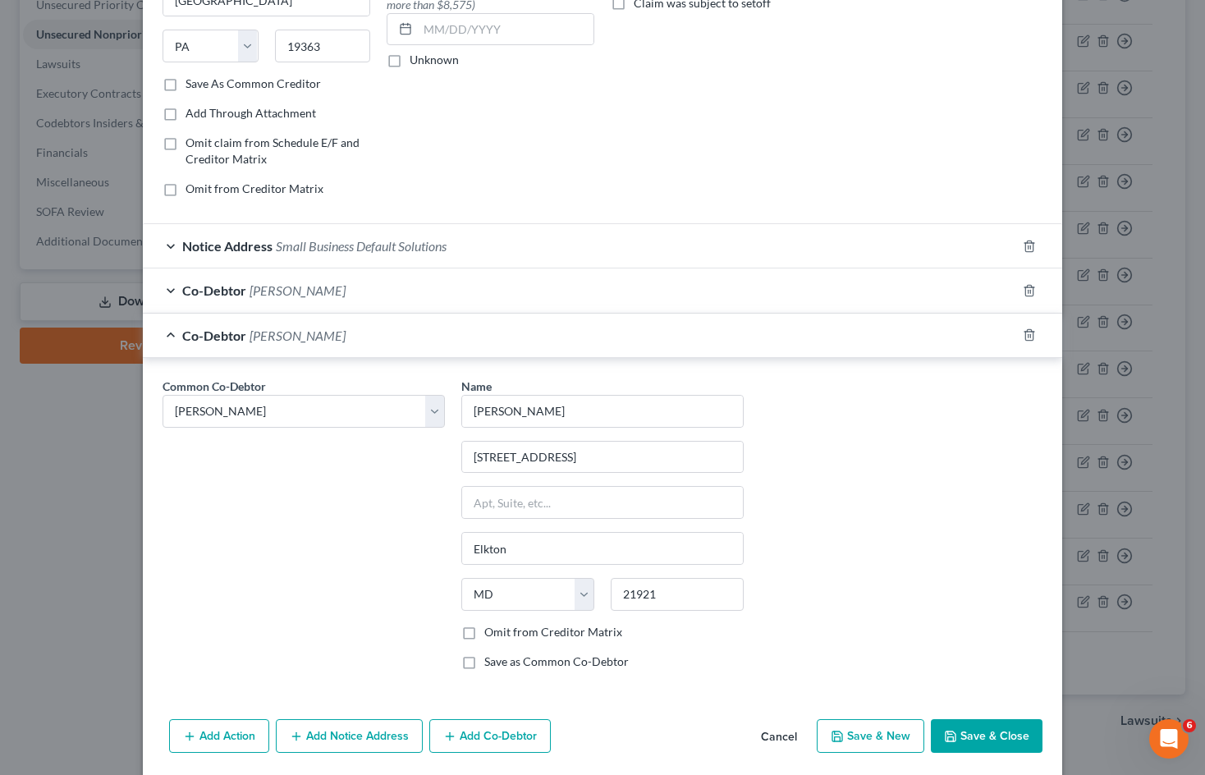
click at [985, 726] on button "Save & Close" at bounding box center [987, 736] width 112 height 34
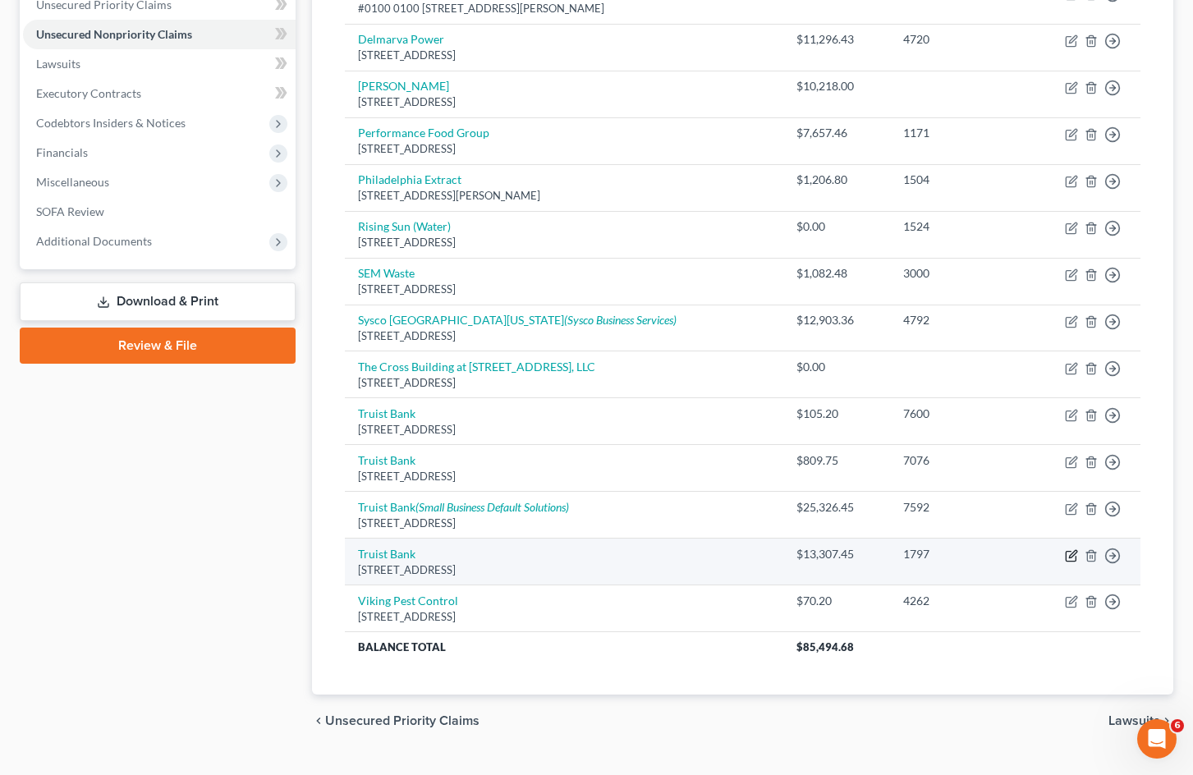
click at [1072, 562] on icon "button" at bounding box center [1071, 555] width 13 height 13
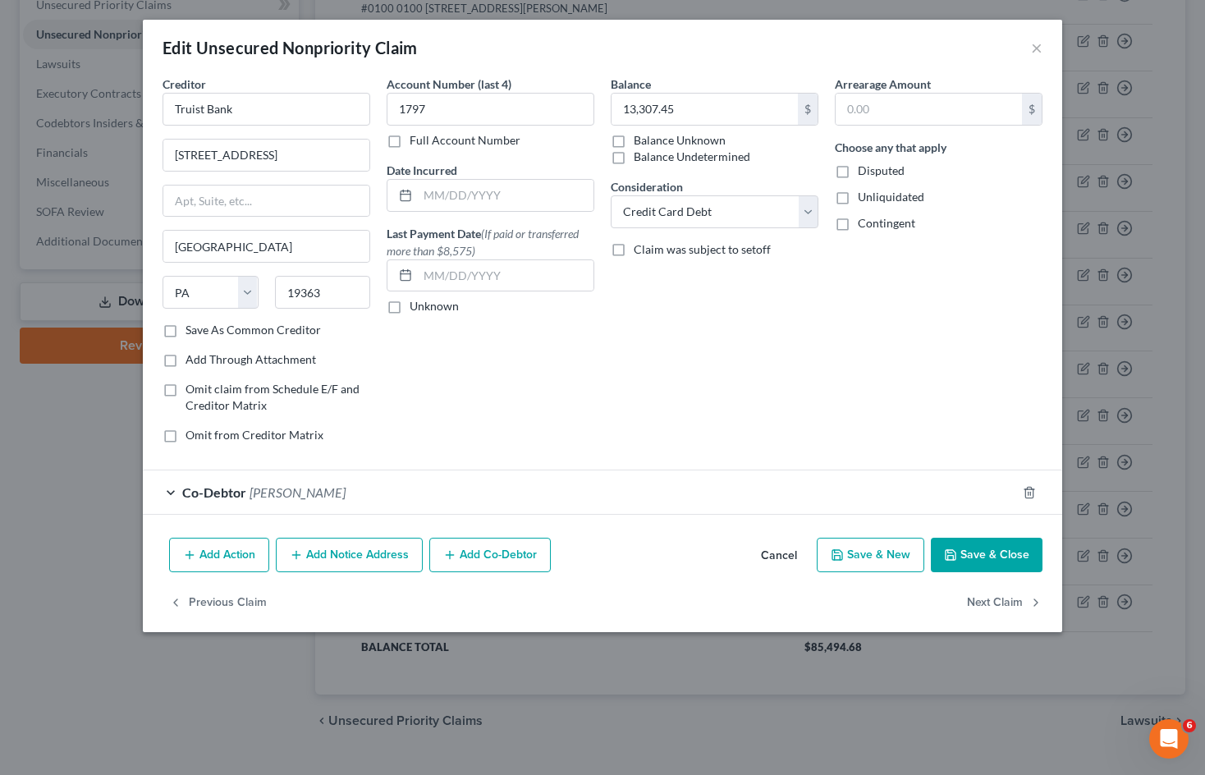
click at [732, 489] on div "Co-Debtor [PERSON_NAME]" at bounding box center [580, 492] width 874 height 44
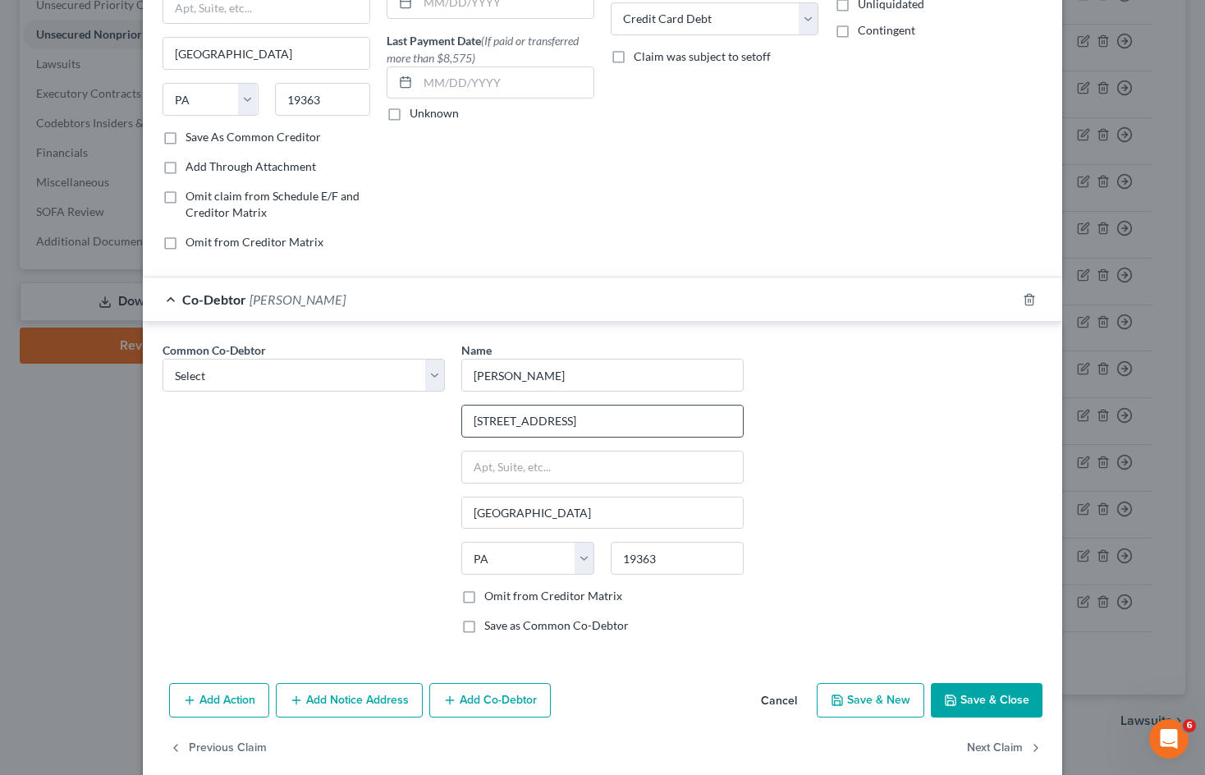
scroll to position [215, 0]
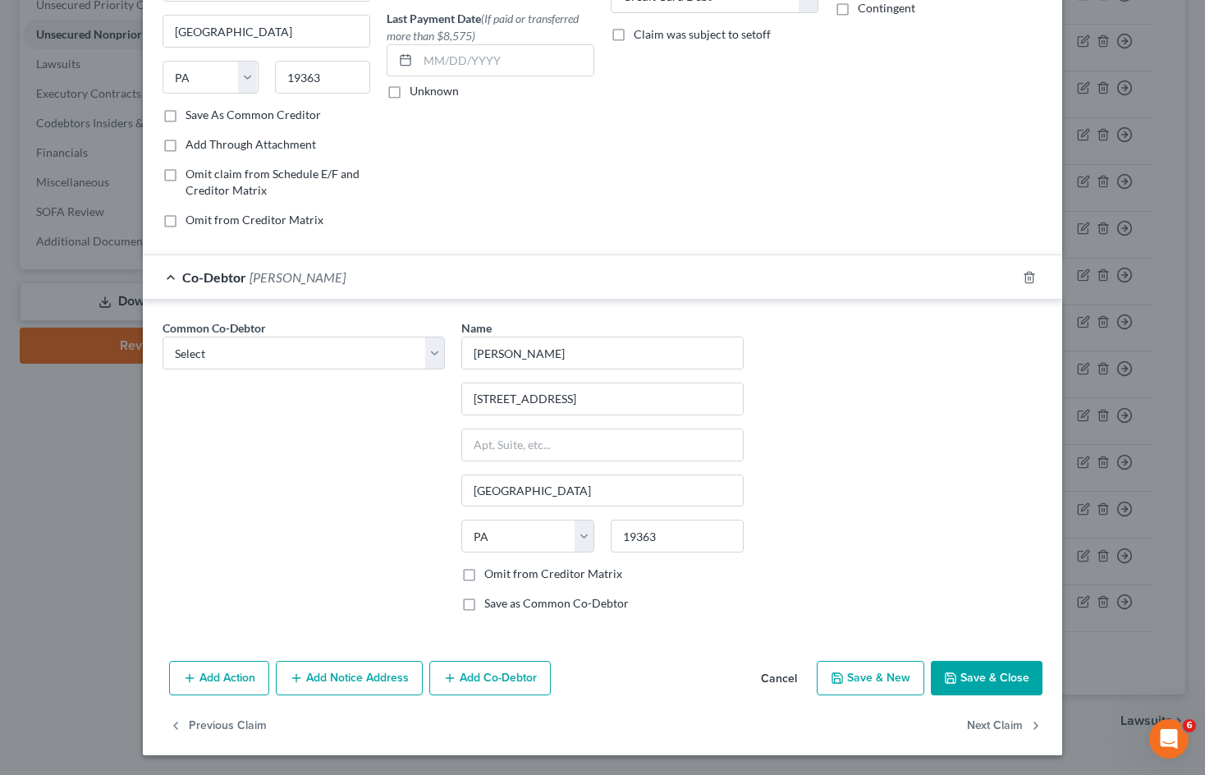
click at [510, 681] on button "Add Co-Debtor" at bounding box center [490, 678] width 122 height 34
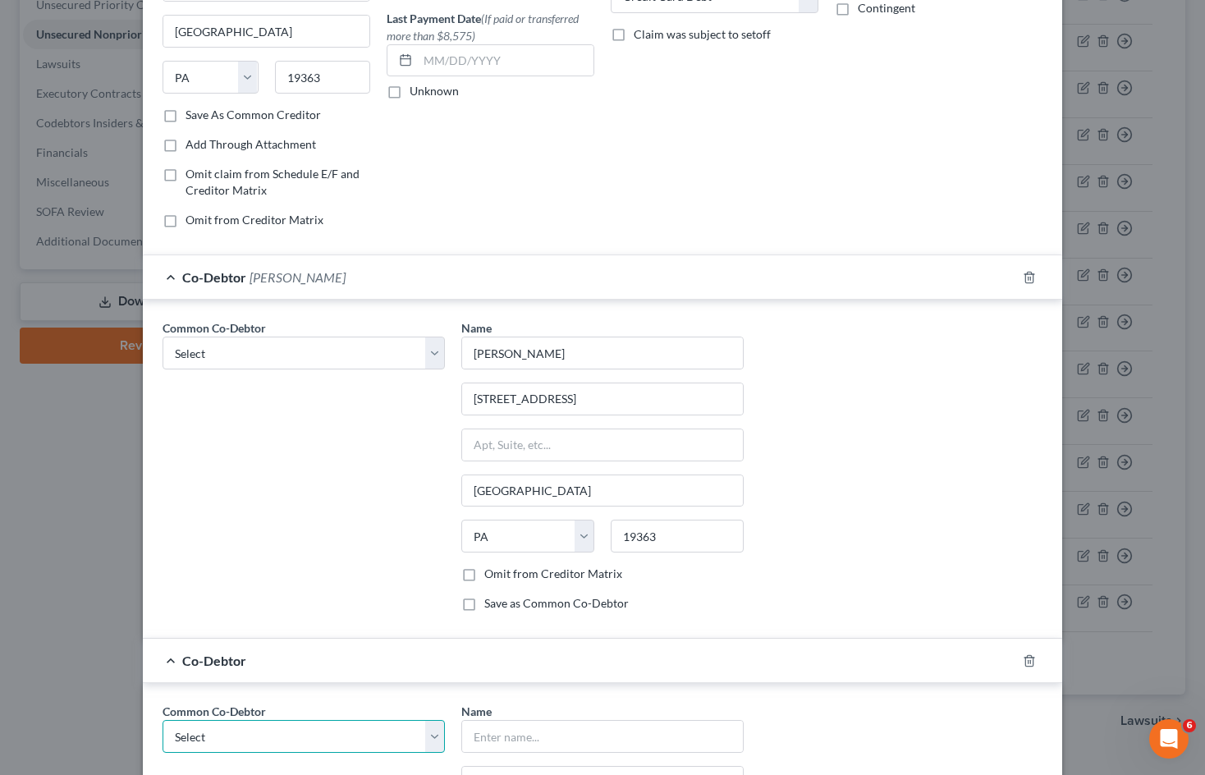
drag, startPoint x: 423, startPoint y: 731, endPoint x: 304, endPoint y: 481, distance: 276.6
click at [423, 731] on select "Select [PERSON_NAME] [PERSON_NAME]" at bounding box center [304, 736] width 282 height 33
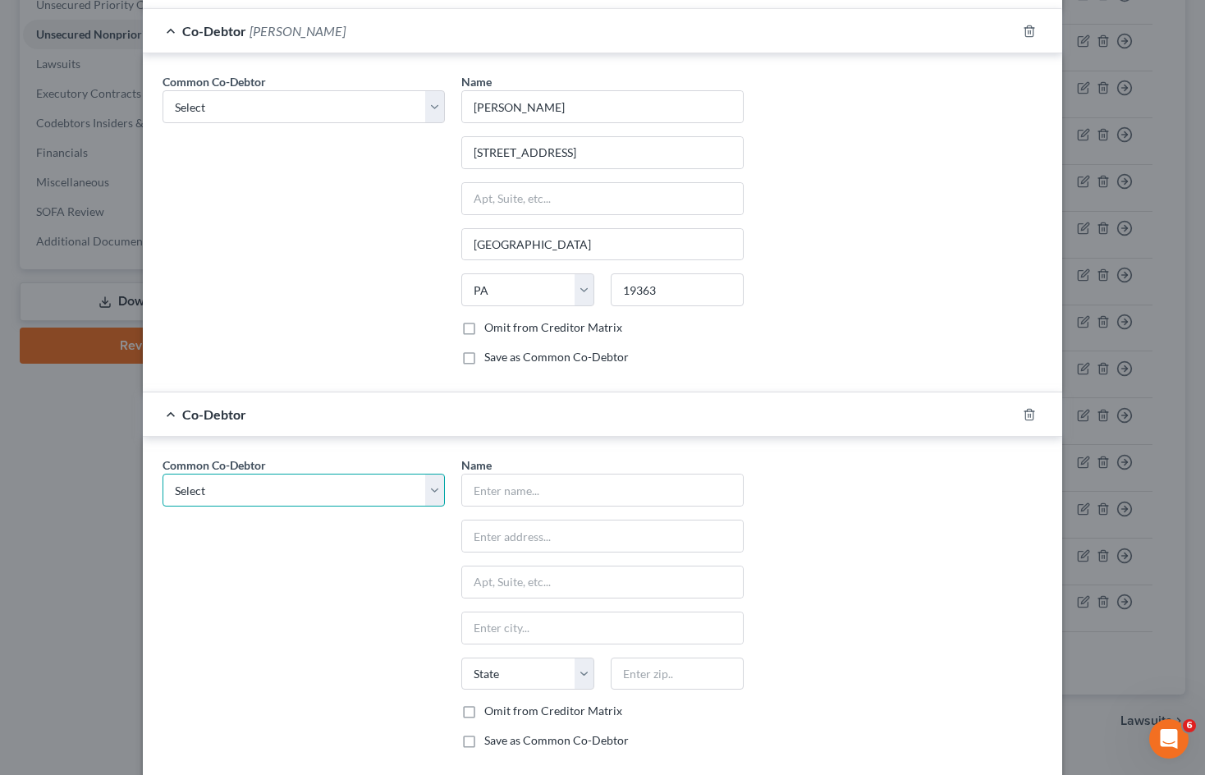
click at [331, 484] on select "Select [PERSON_NAME] [PERSON_NAME]" at bounding box center [304, 490] width 282 height 33
click at [163, 474] on select "Select [PERSON_NAME] [PERSON_NAME]" at bounding box center [304, 490] width 282 height 33
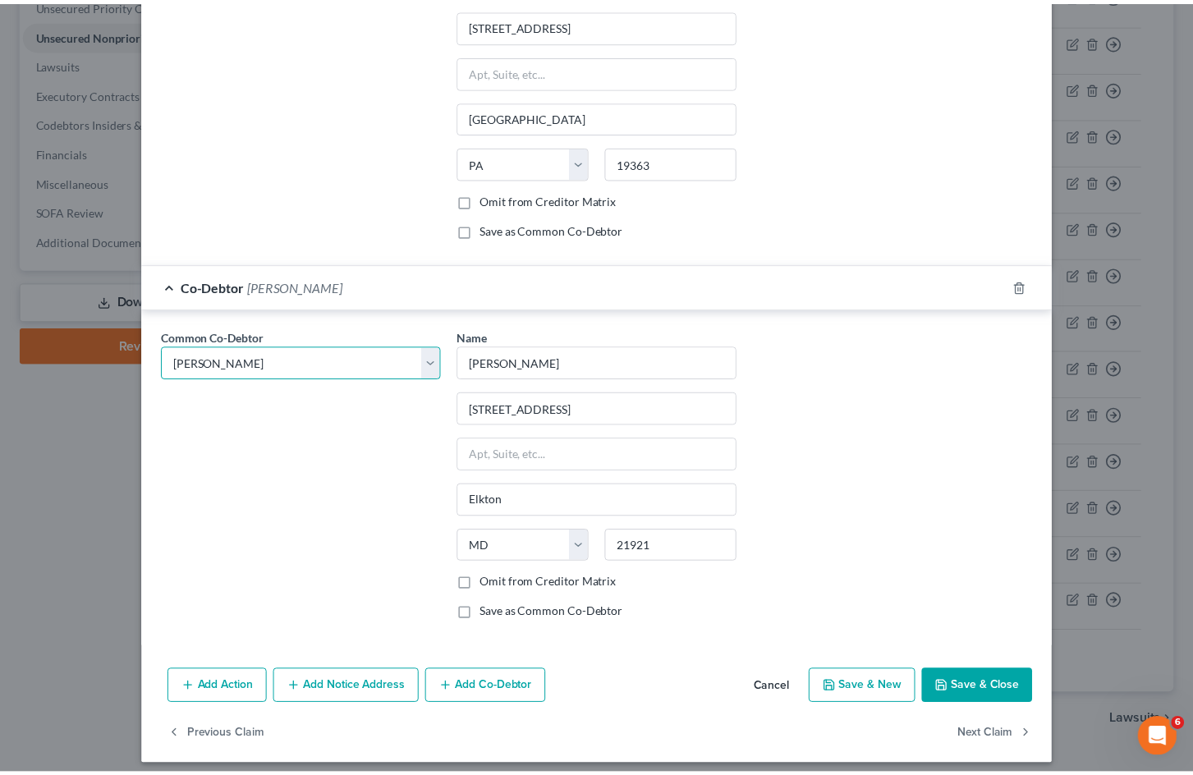
scroll to position [599, 0]
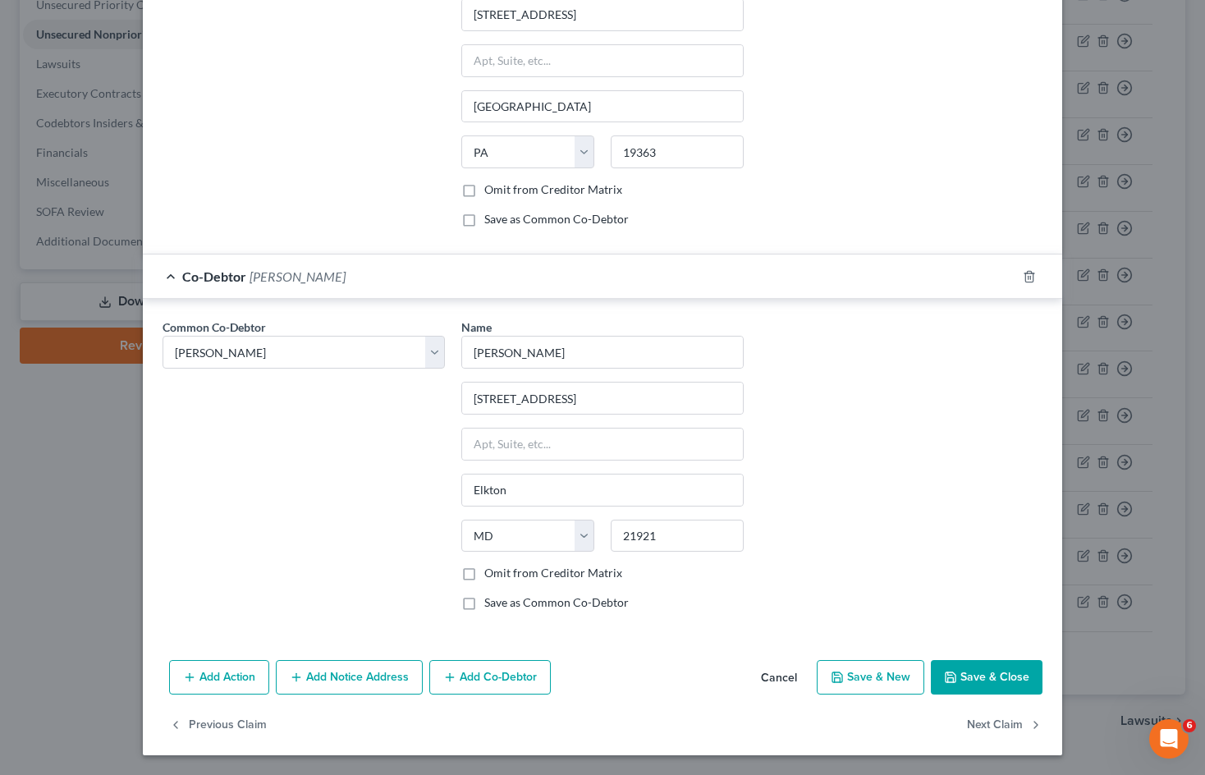
click at [987, 682] on button "Save & Close" at bounding box center [987, 677] width 112 height 34
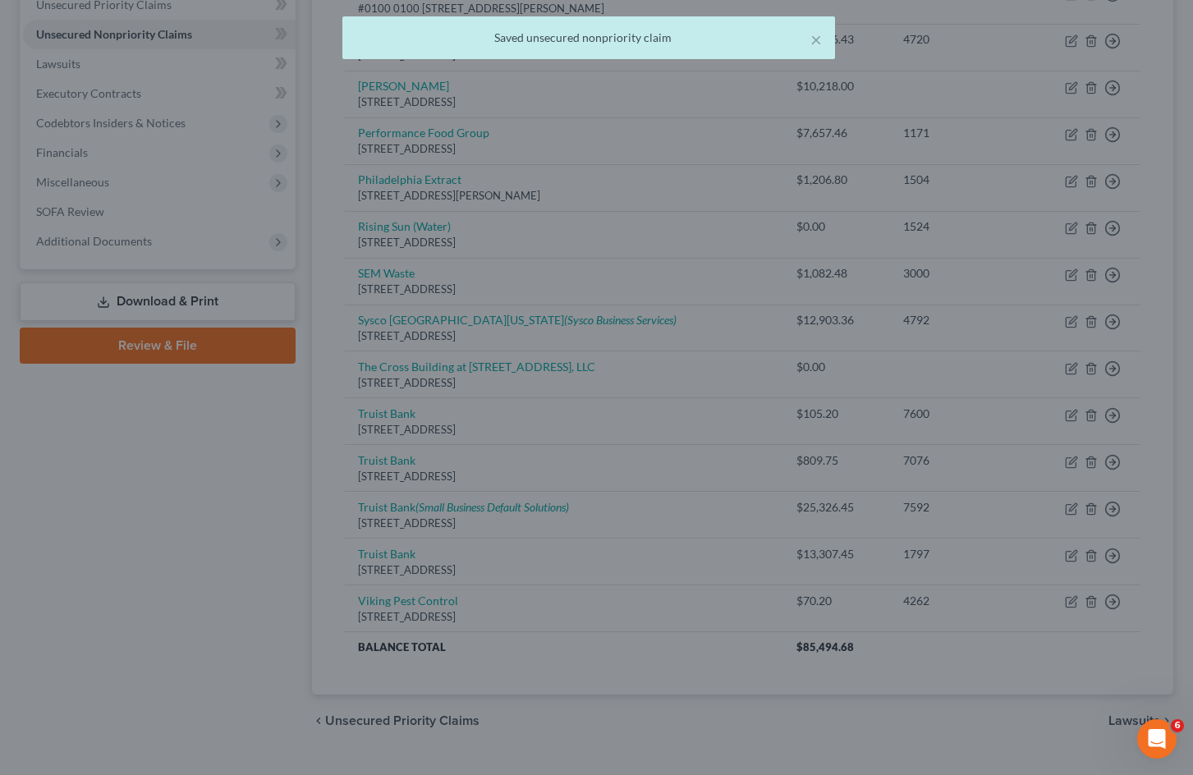
scroll to position [0, 0]
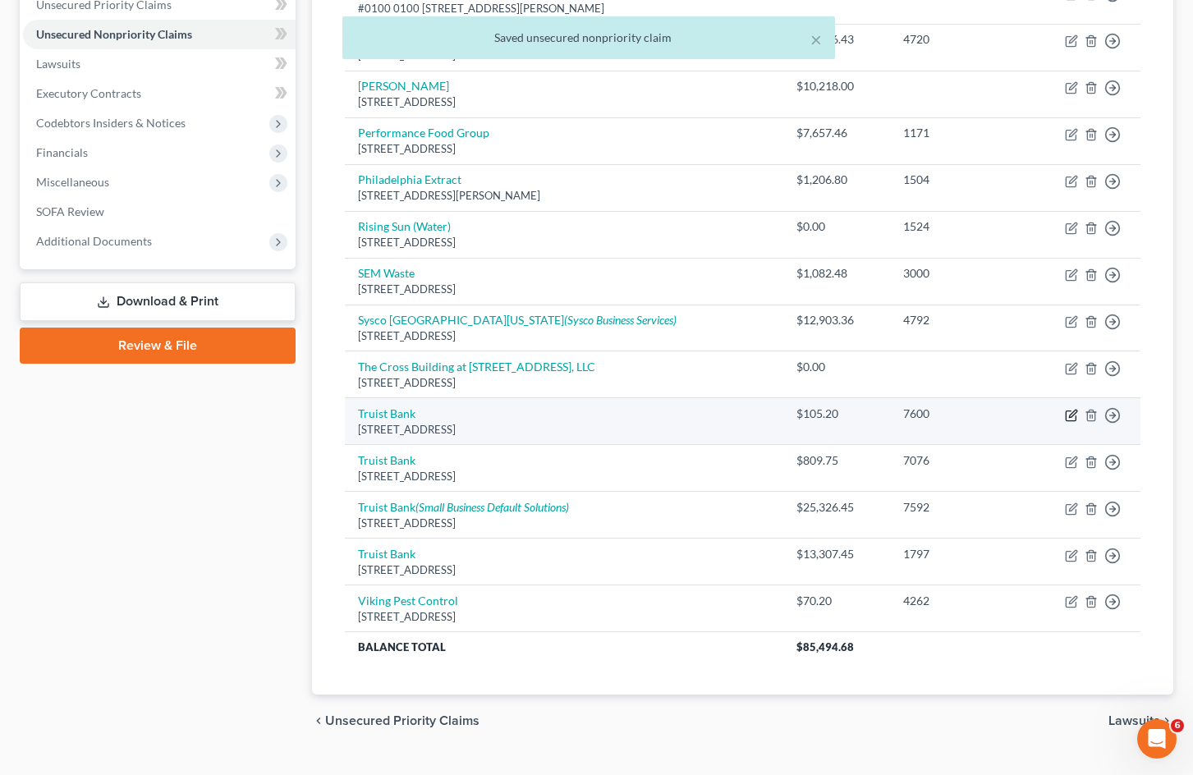
click at [1071, 417] on icon "button" at bounding box center [1072, 413] width 7 height 7
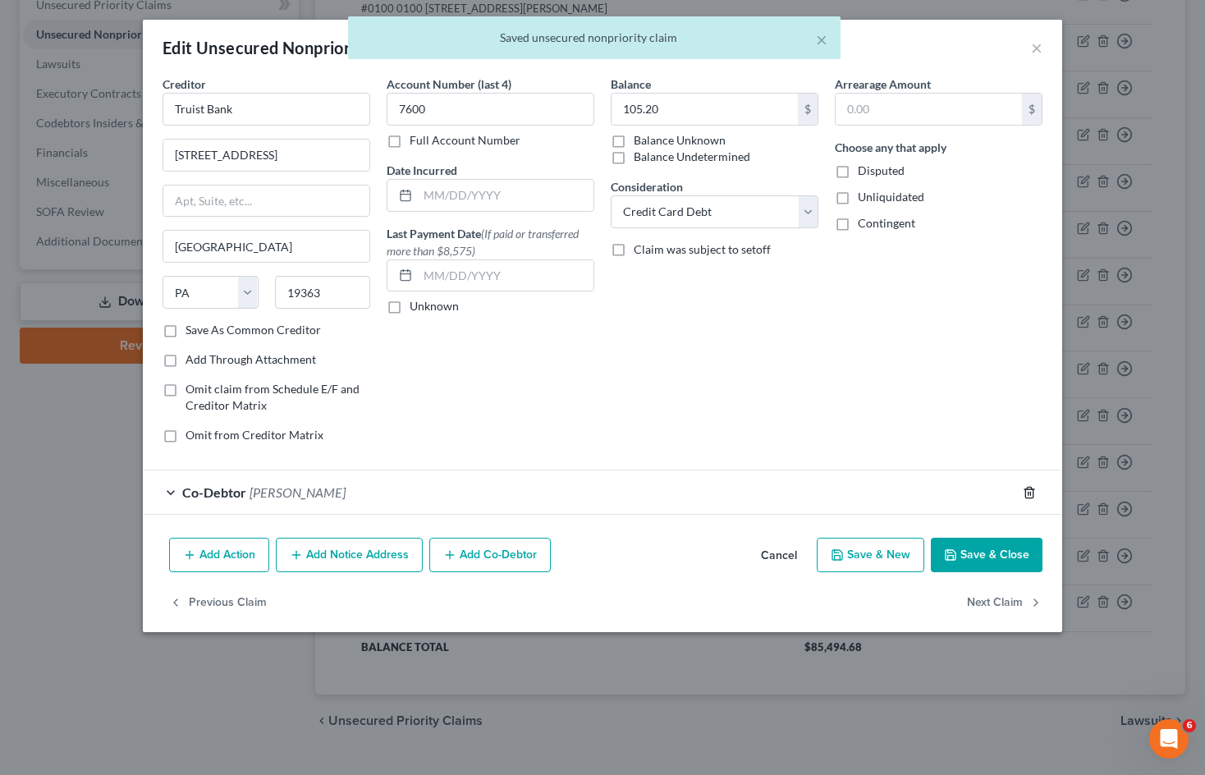
click at [1027, 489] on icon "button" at bounding box center [1029, 492] width 7 height 11
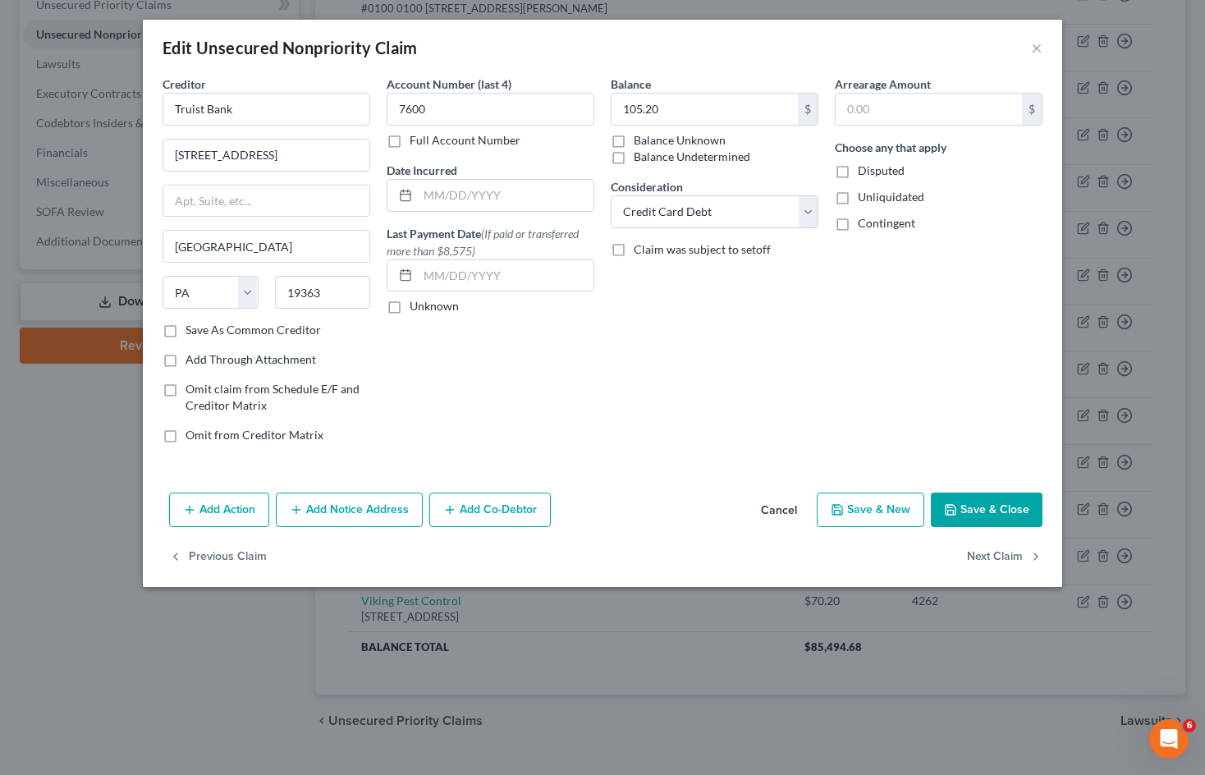
click at [985, 506] on button "Save & Close" at bounding box center [987, 510] width 112 height 34
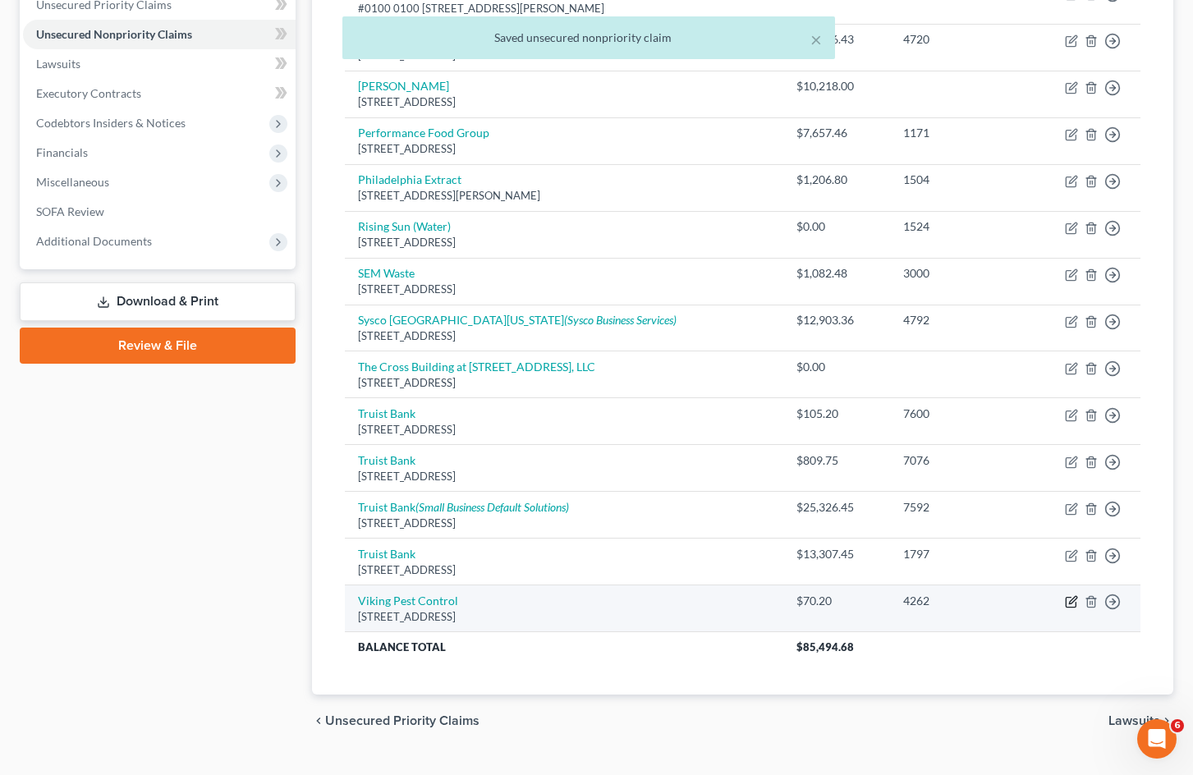
click at [1071, 599] on icon "button" at bounding box center [1071, 601] width 13 height 13
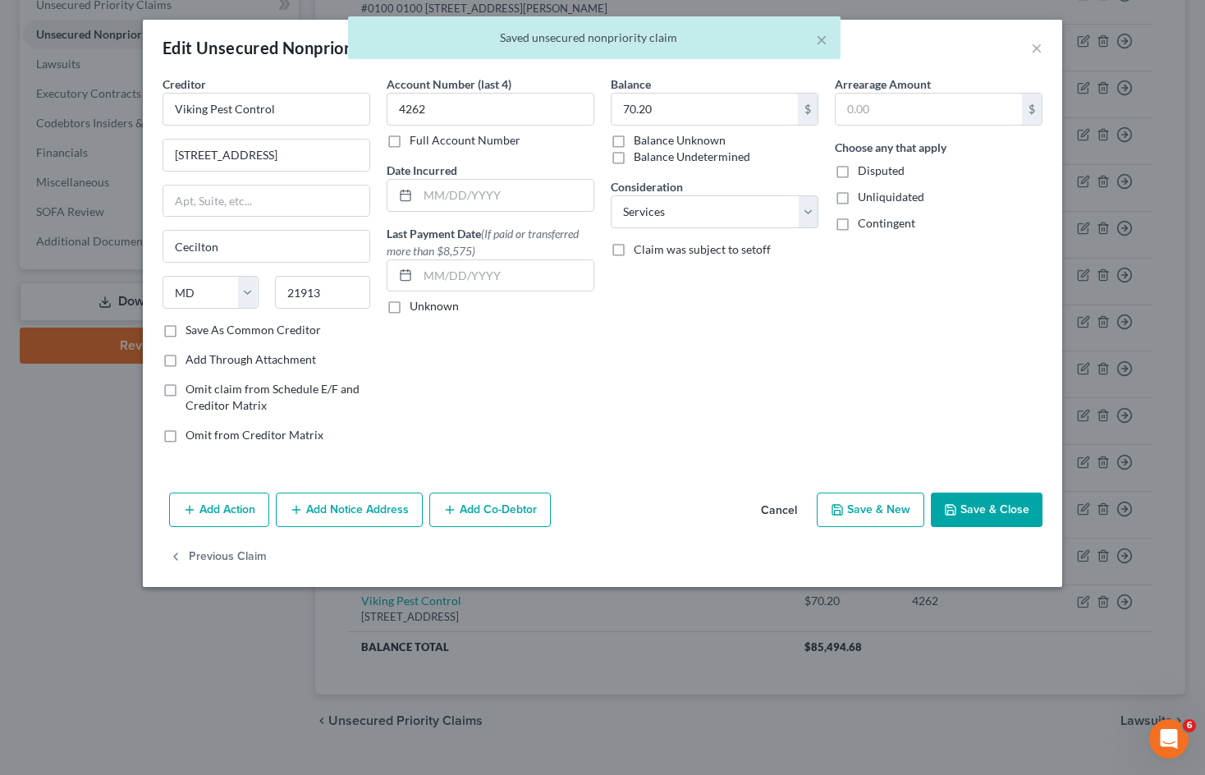
click at [784, 507] on button "Cancel" at bounding box center [779, 510] width 62 height 33
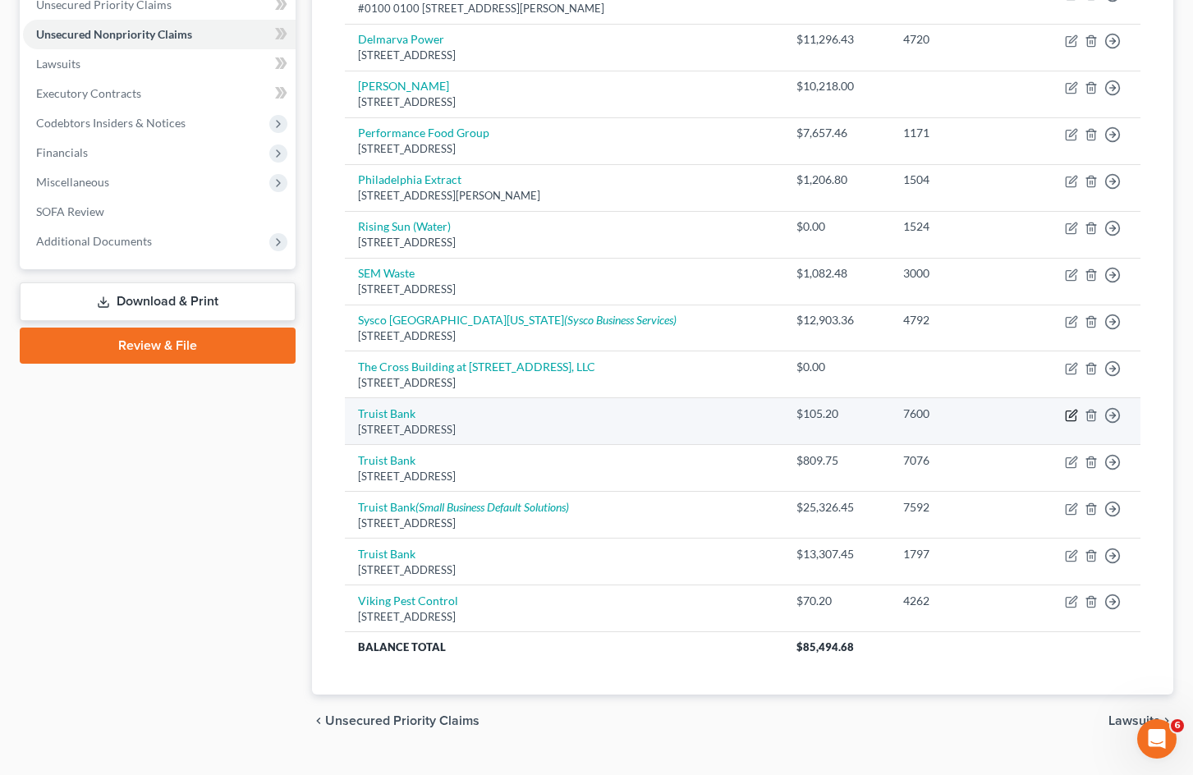
click at [1070, 418] on icon "button" at bounding box center [1071, 415] width 13 height 13
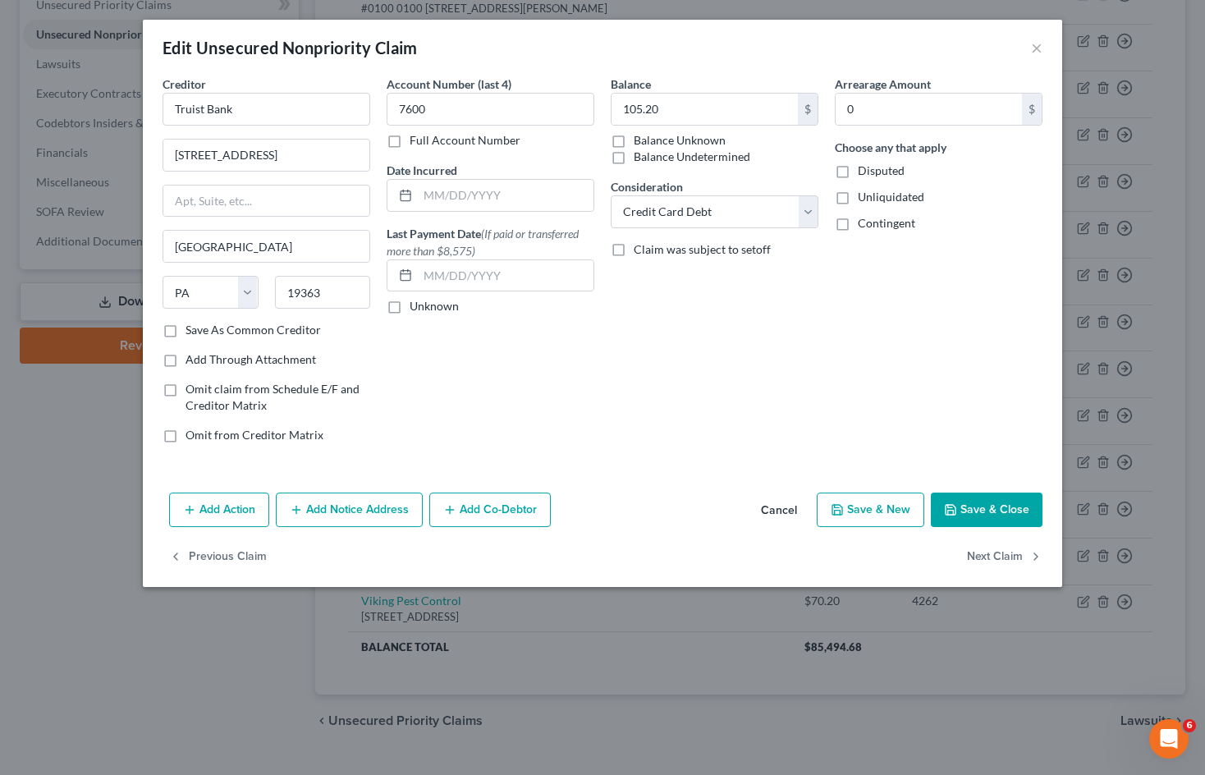
click at [785, 508] on button "Cancel" at bounding box center [779, 510] width 62 height 33
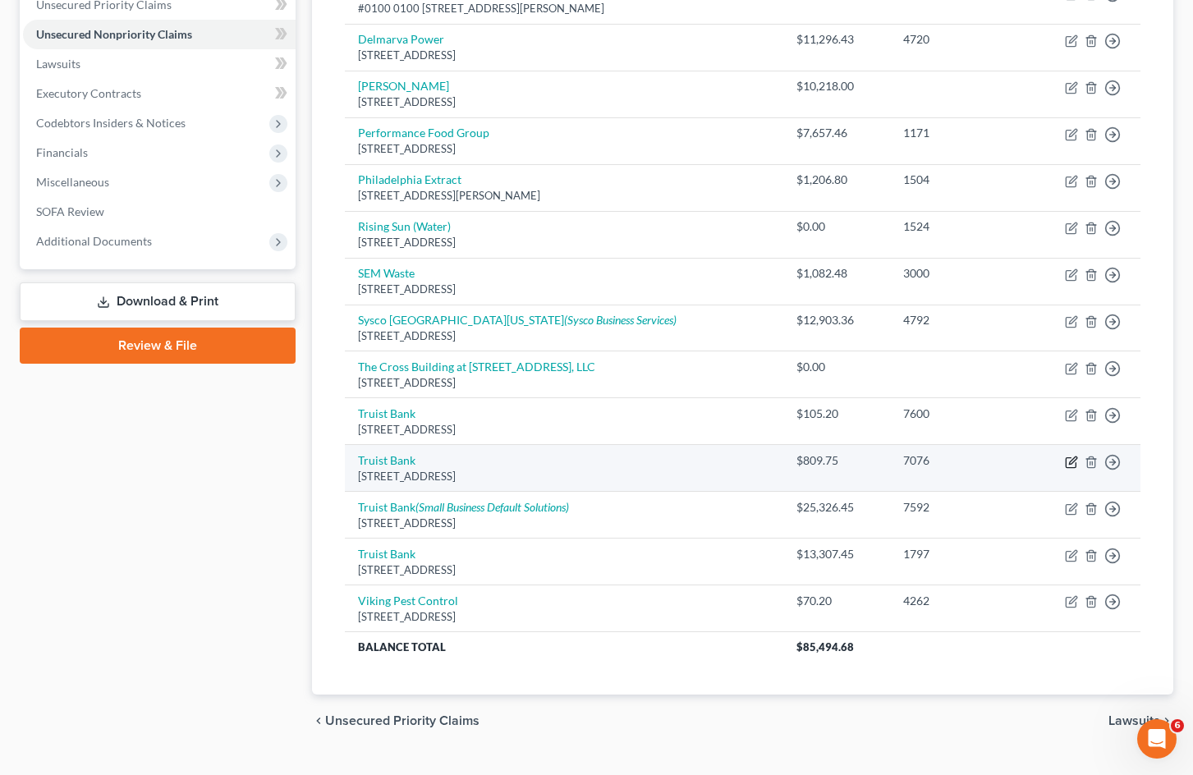
click at [1069, 462] on icon "button" at bounding box center [1071, 462] width 13 height 13
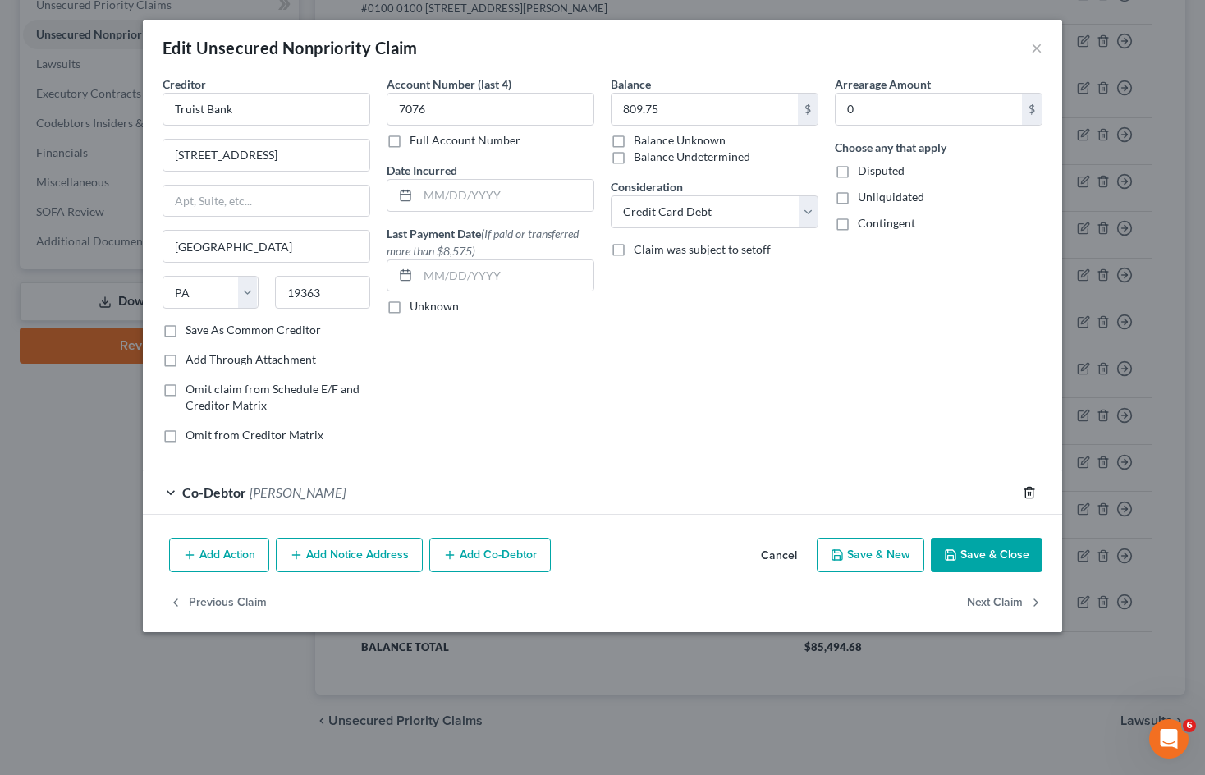
click at [1030, 492] on line "button" at bounding box center [1030, 493] width 0 height 3
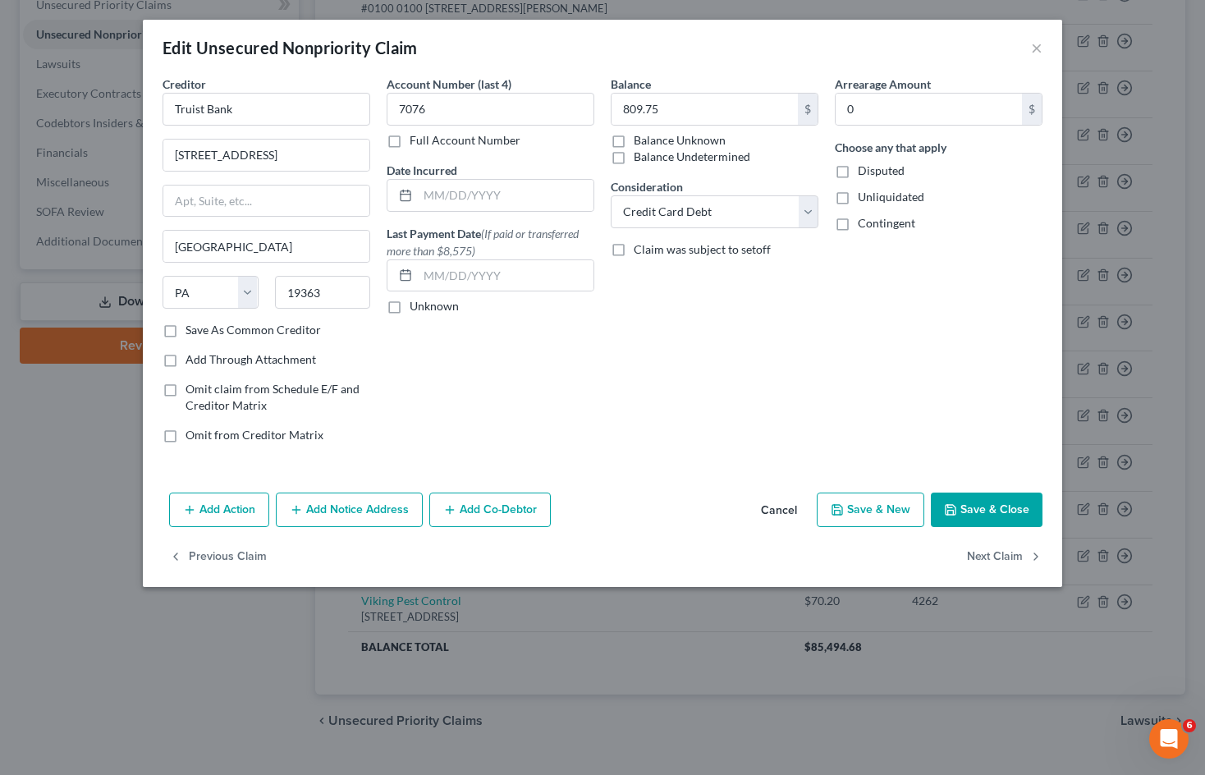
click at [995, 508] on button "Save & Close" at bounding box center [987, 510] width 112 height 34
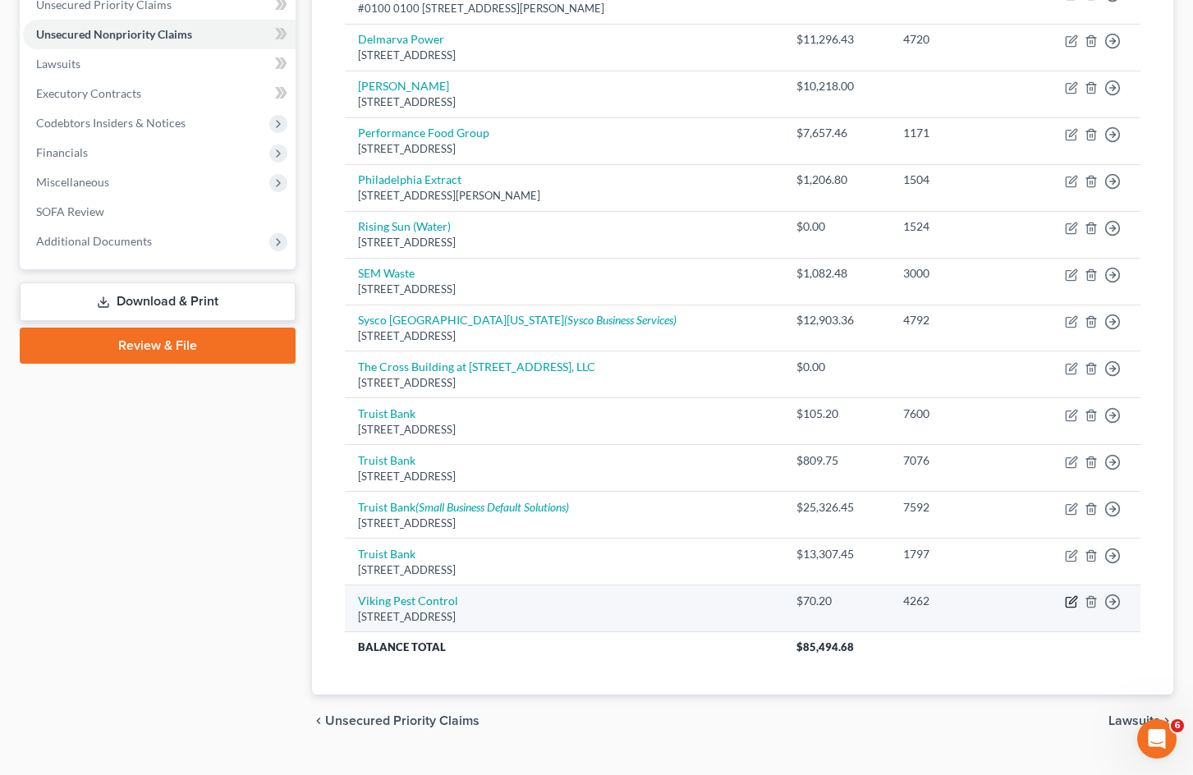
click at [1070, 604] on icon "button" at bounding box center [1072, 600] width 7 height 7
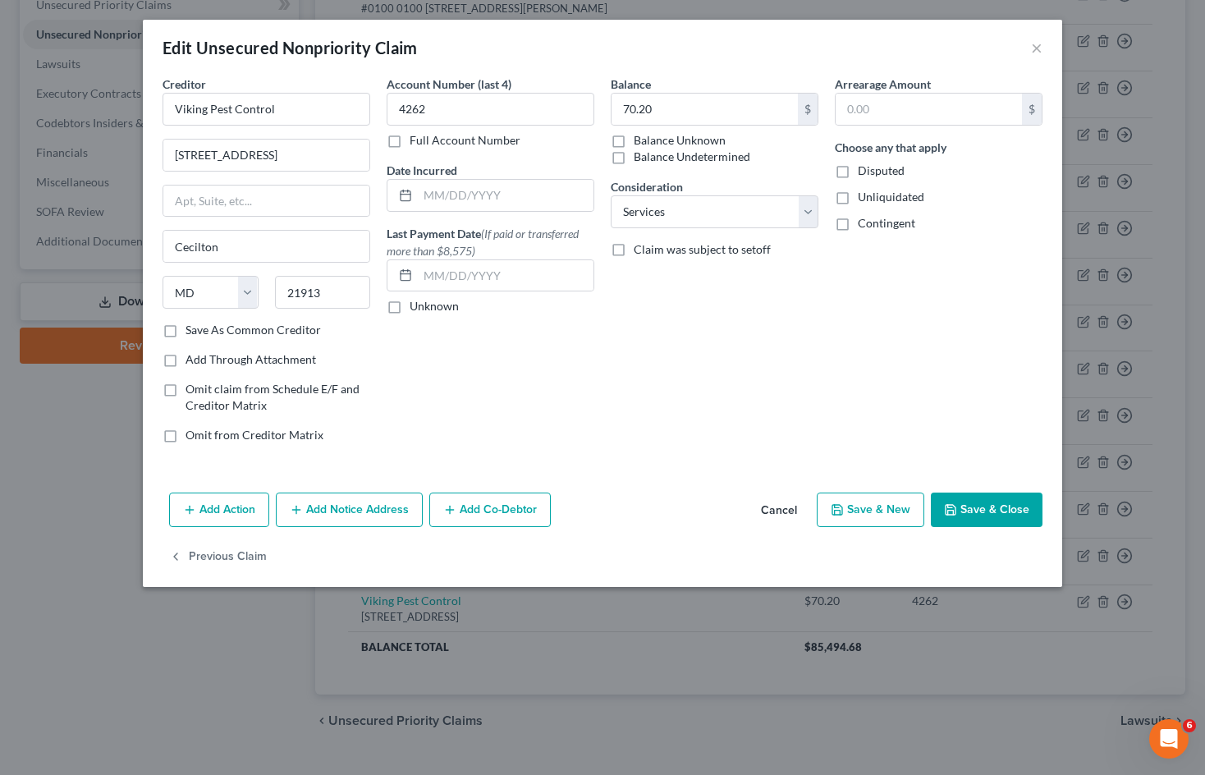
click at [779, 510] on button "Cancel" at bounding box center [779, 510] width 62 height 33
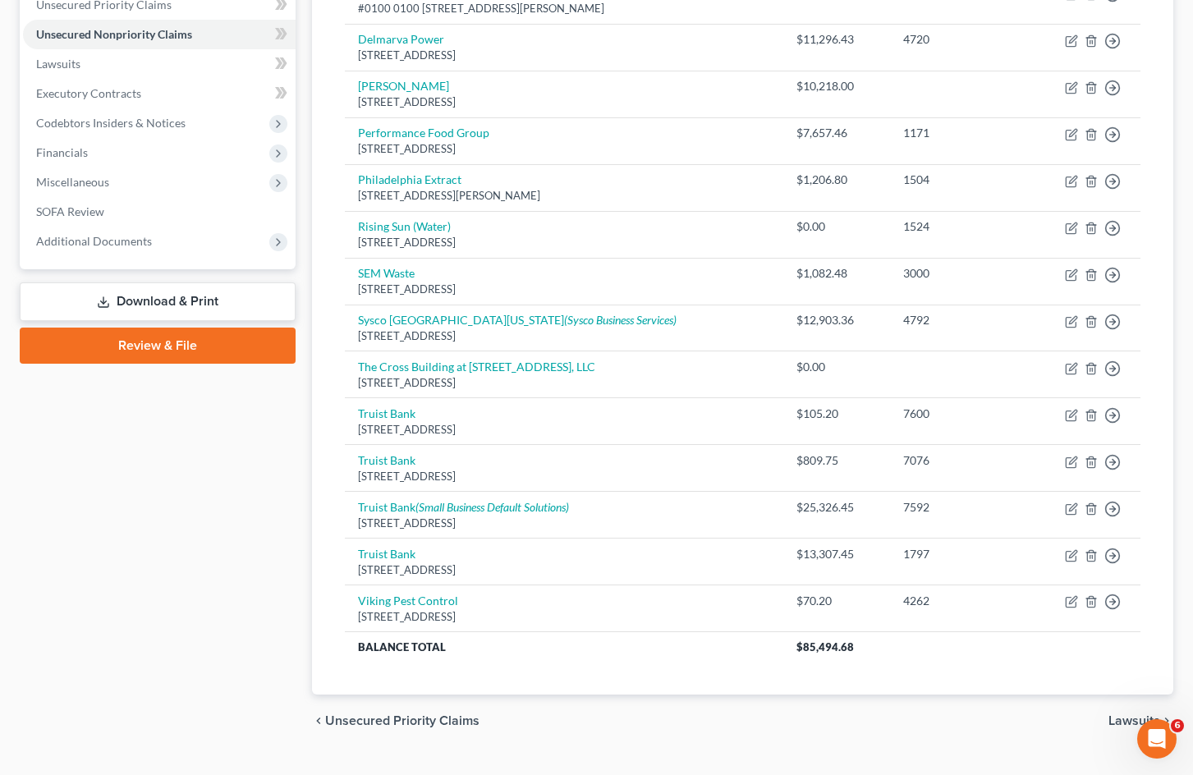
drag, startPoint x: 253, startPoint y: 509, endPoint x: 269, endPoint y: 510, distance: 16.4
click at [254, 509] on div "Case Dashboard Payments Invoices Payments Payments Credit Report Client Profile" at bounding box center [157, 288] width 292 height 918
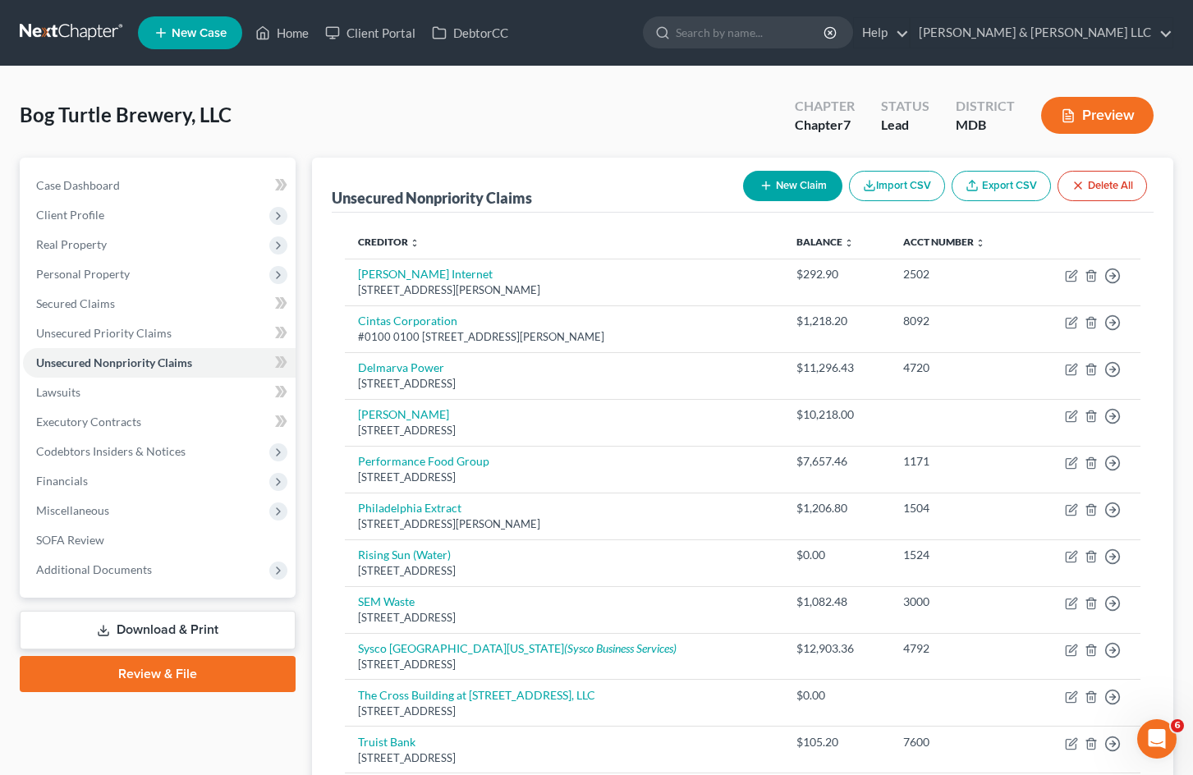
click at [570, 135] on div "Bog Turtle Brewery, LLC Upgraded Chapter Chapter 7 Status Lead District MDB Pre…" at bounding box center [597, 121] width 1154 height 71
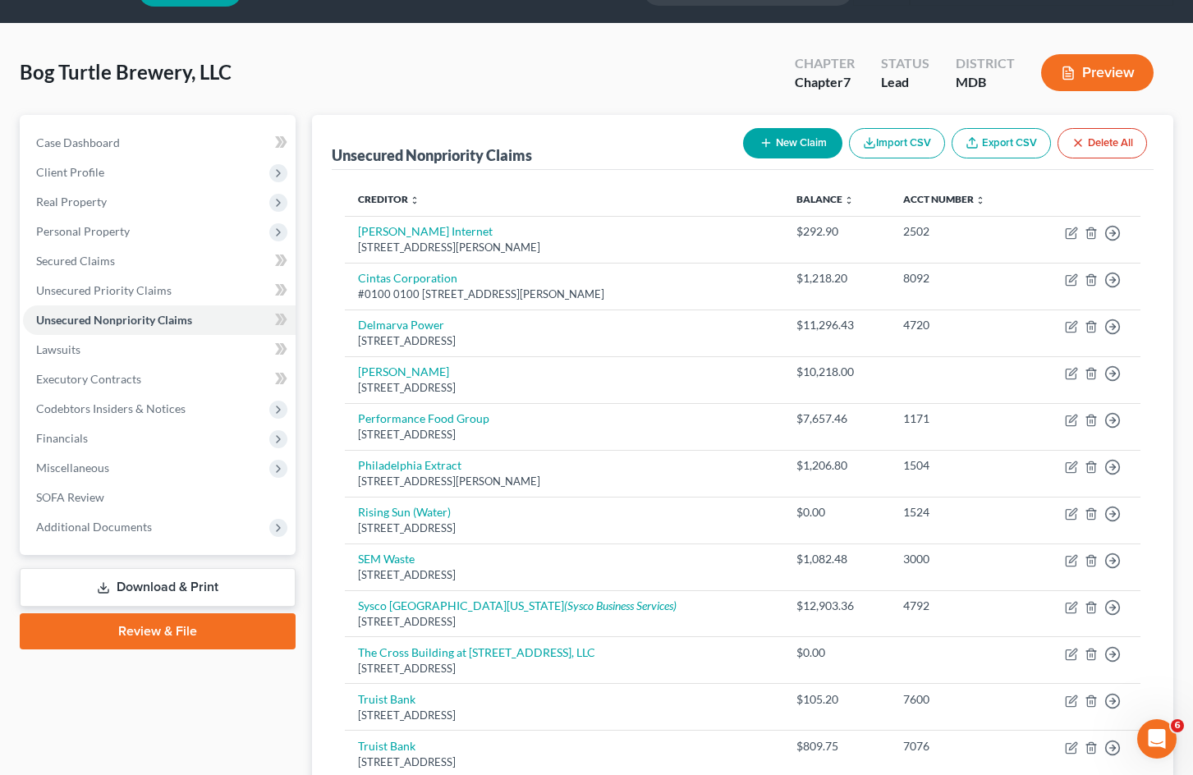
scroll to position [82, 0]
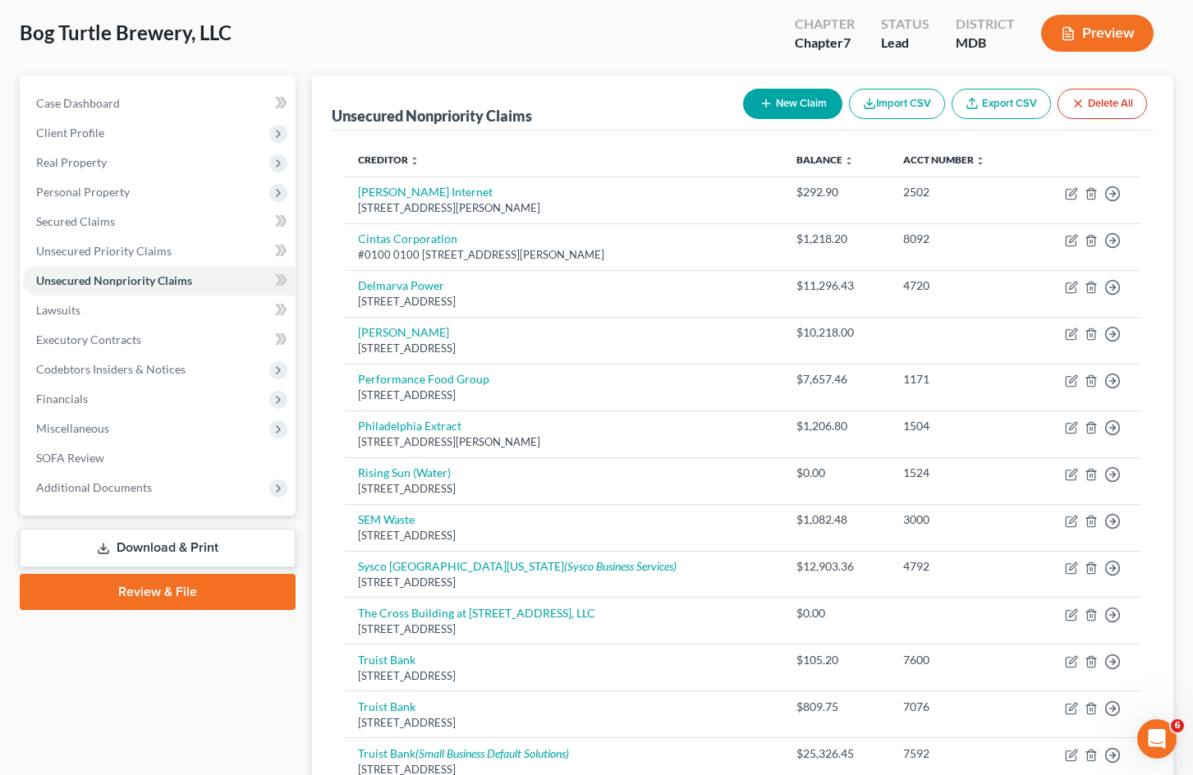
click at [812, 105] on button "New Claim" at bounding box center [792, 104] width 99 height 30
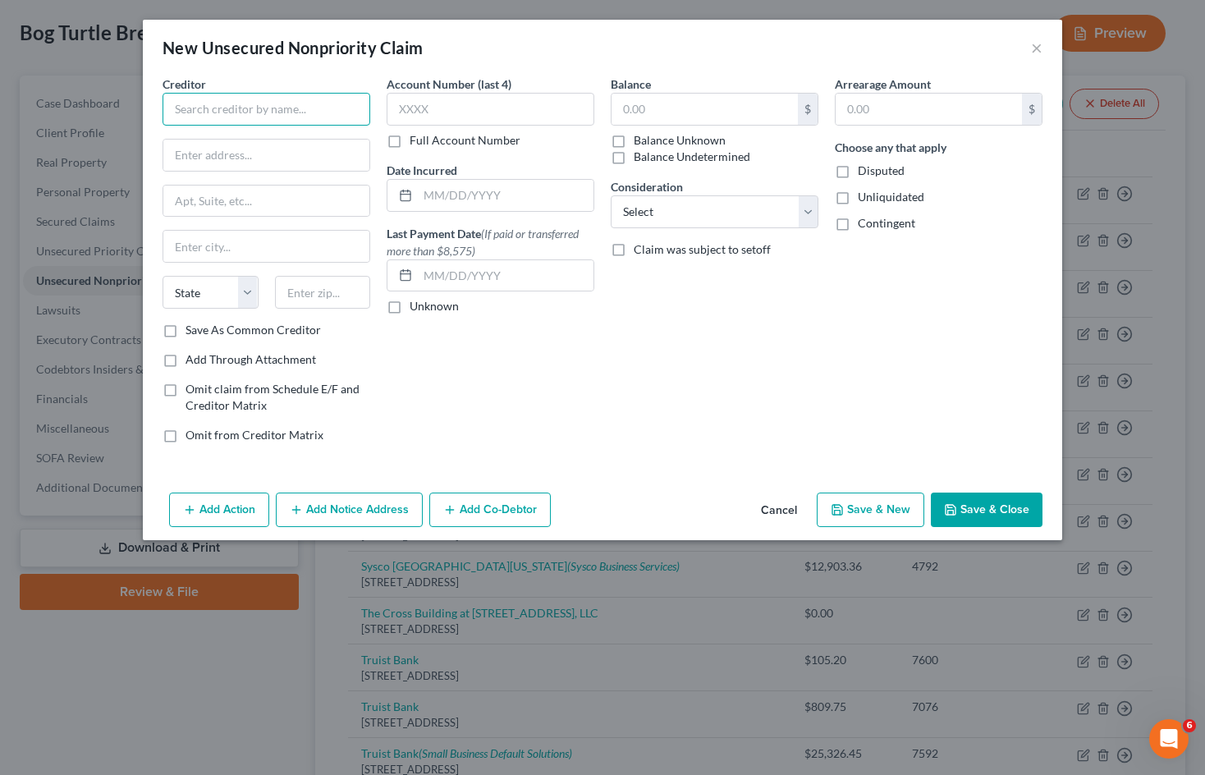
click at [297, 108] on input "text" at bounding box center [267, 109] width 208 height 33
click at [273, 158] on input "text" at bounding box center [266, 155] width 206 height 31
click at [320, 299] on input "text" at bounding box center [323, 292] width 96 height 33
click at [708, 360] on div "Balance $ Balance Unknown Balance Undetermined $ Balance Unknown Consideration …" at bounding box center [715, 266] width 224 height 381
click at [697, 85] on div "Balance $ Balance Unknown Balance Undetermined $ Balance Unknown" at bounding box center [715, 121] width 208 height 90
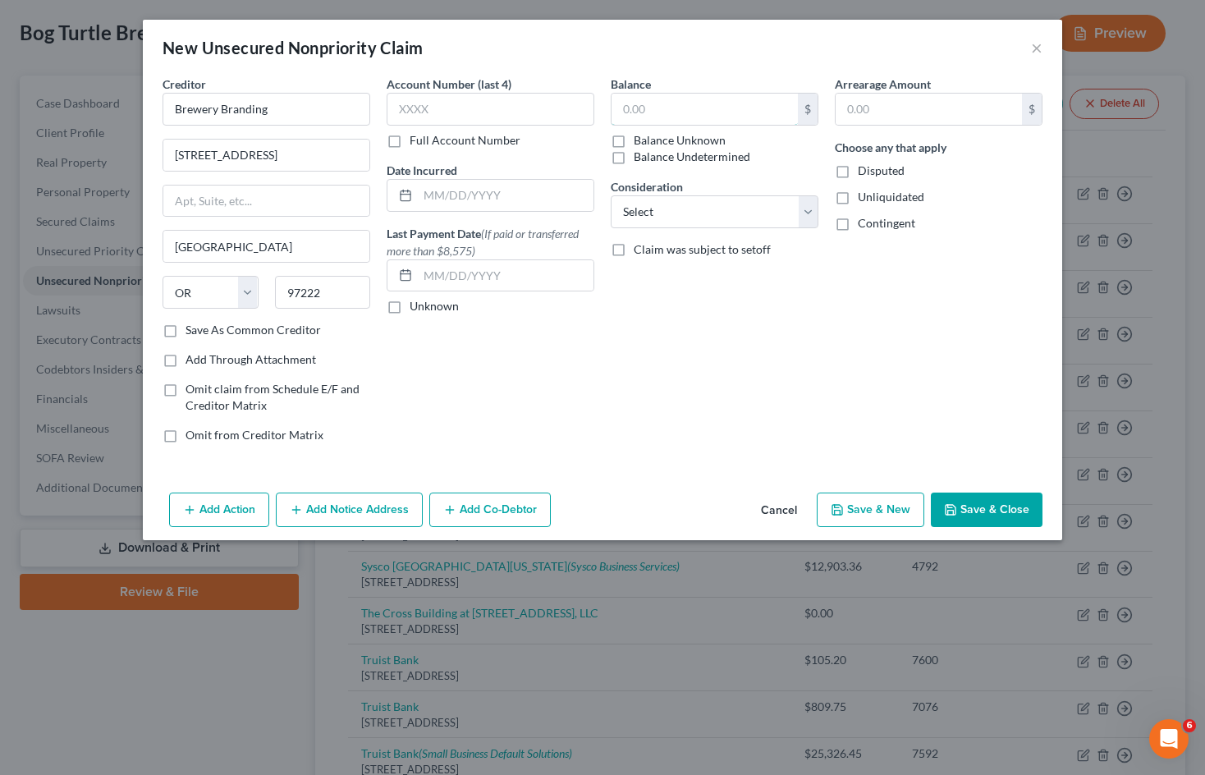
click at [693, 99] on input "text" at bounding box center [705, 109] width 186 height 31
click at [698, 108] on input "text" at bounding box center [705, 109] width 186 height 31
click at [314, 111] on input "Brewery Branding" at bounding box center [267, 109] width 208 height 33
click at [682, 109] on input "text" at bounding box center [705, 109] width 186 height 31
click at [634, 104] on input "text" at bounding box center [705, 109] width 186 height 31
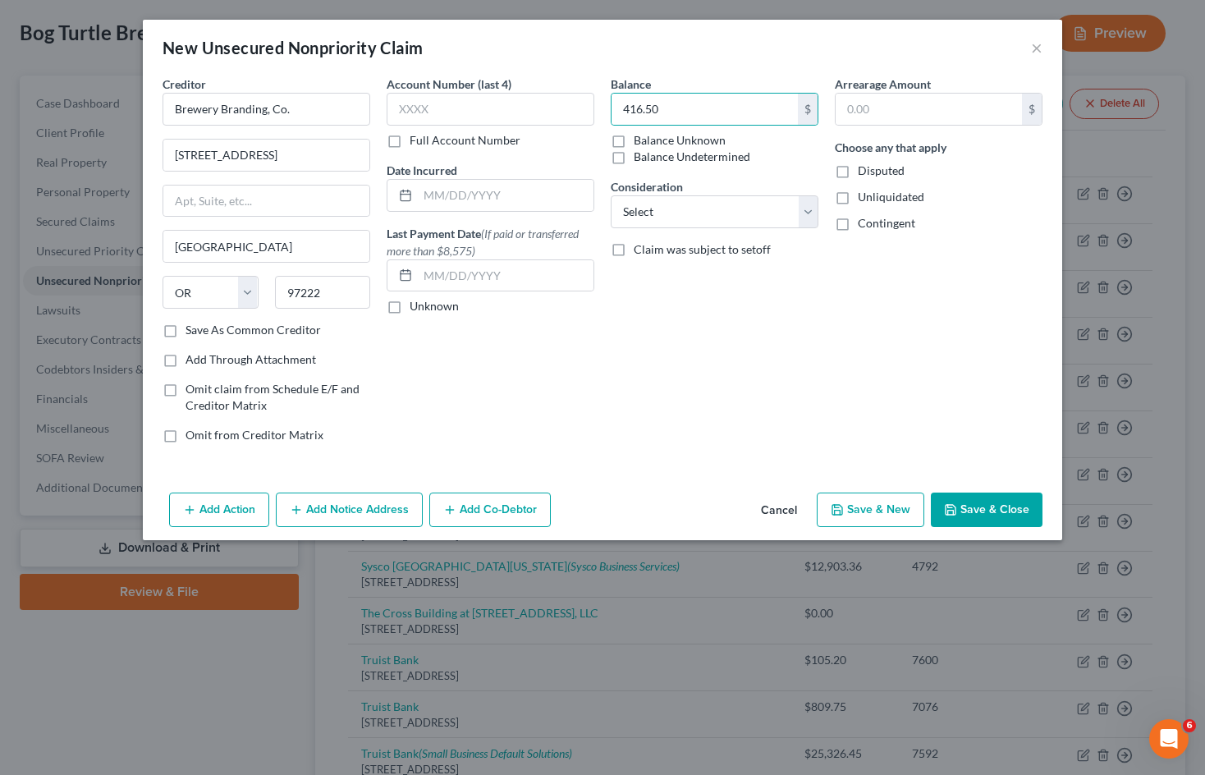
click at [989, 513] on button "Save & Close" at bounding box center [987, 510] width 112 height 34
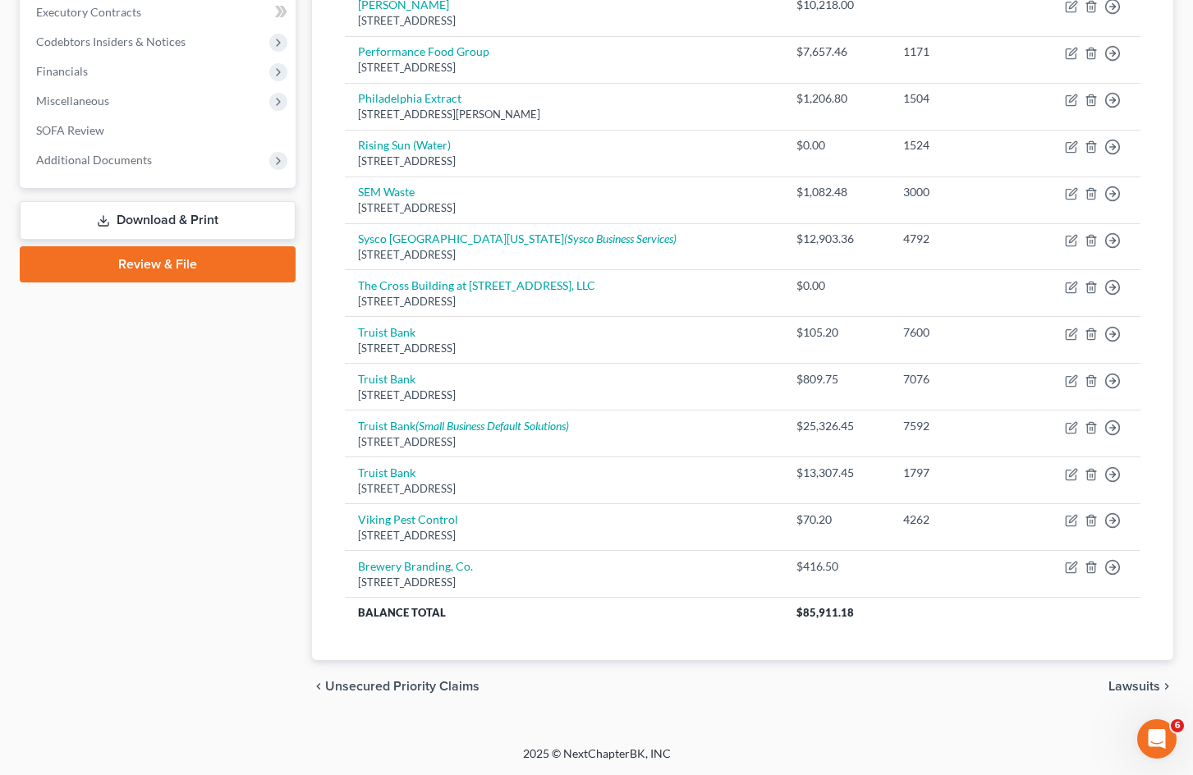
scroll to position [0, 0]
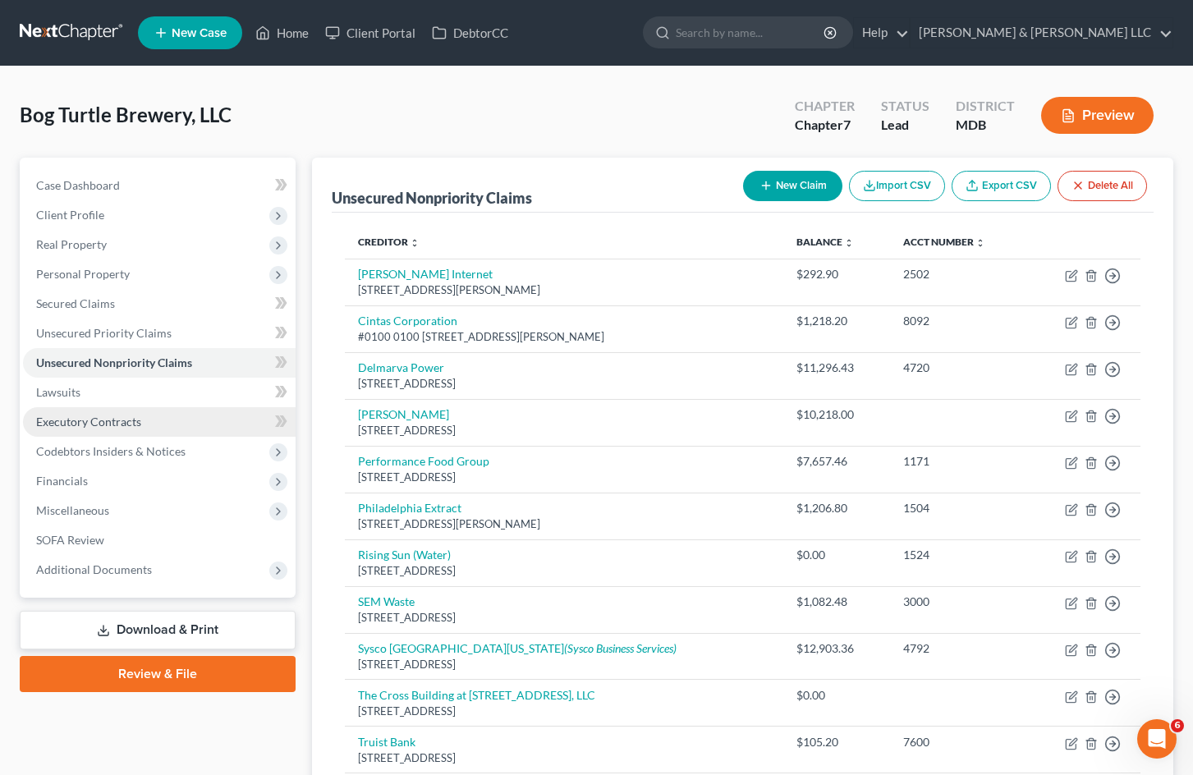
click at [140, 430] on link "Executory Contracts" at bounding box center [159, 422] width 273 height 30
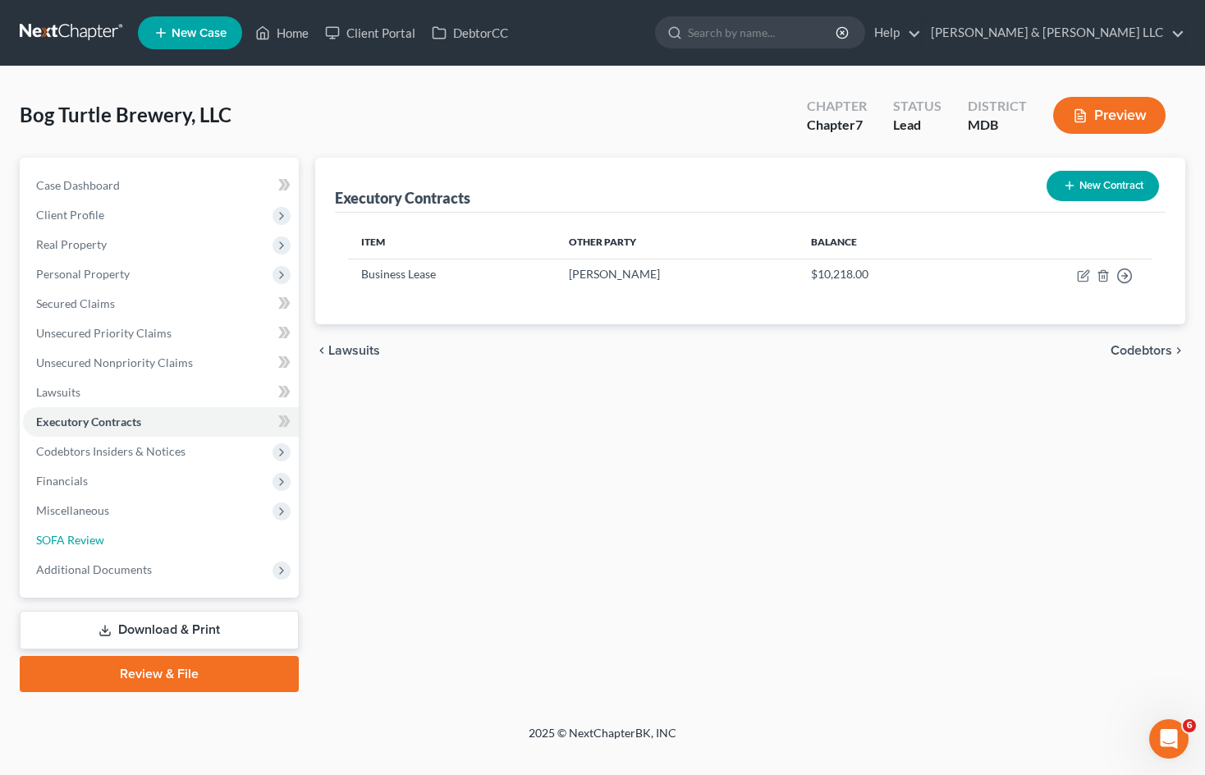
click at [138, 532] on link "SOFA Review" at bounding box center [161, 541] width 276 height 30
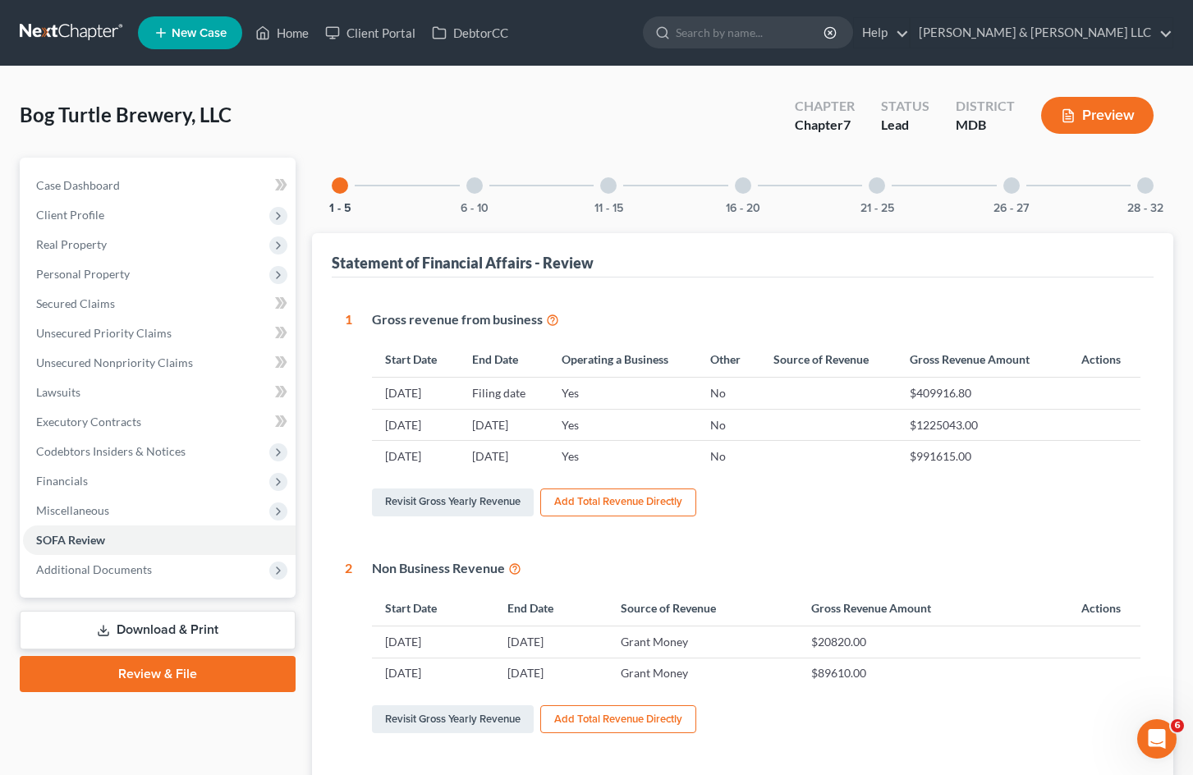
drag, startPoint x: 1002, startPoint y: 186, endPoint x: 1056, endPoint y: 177, distance: 54.9
click at [1004, 186] on div "26 - 27" at bounding box center [1012, 186] width 56 height 56
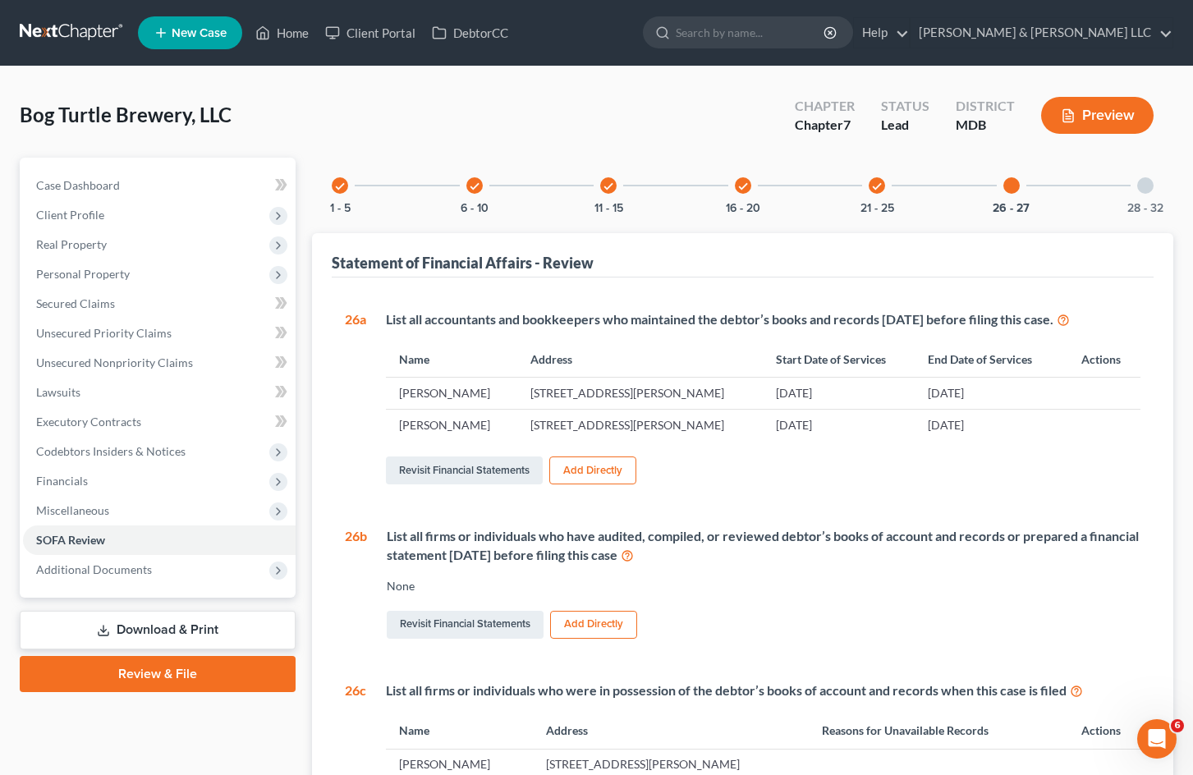
click at [1149, 186] on div at bounding box center [1145, 185] width 16 height 16
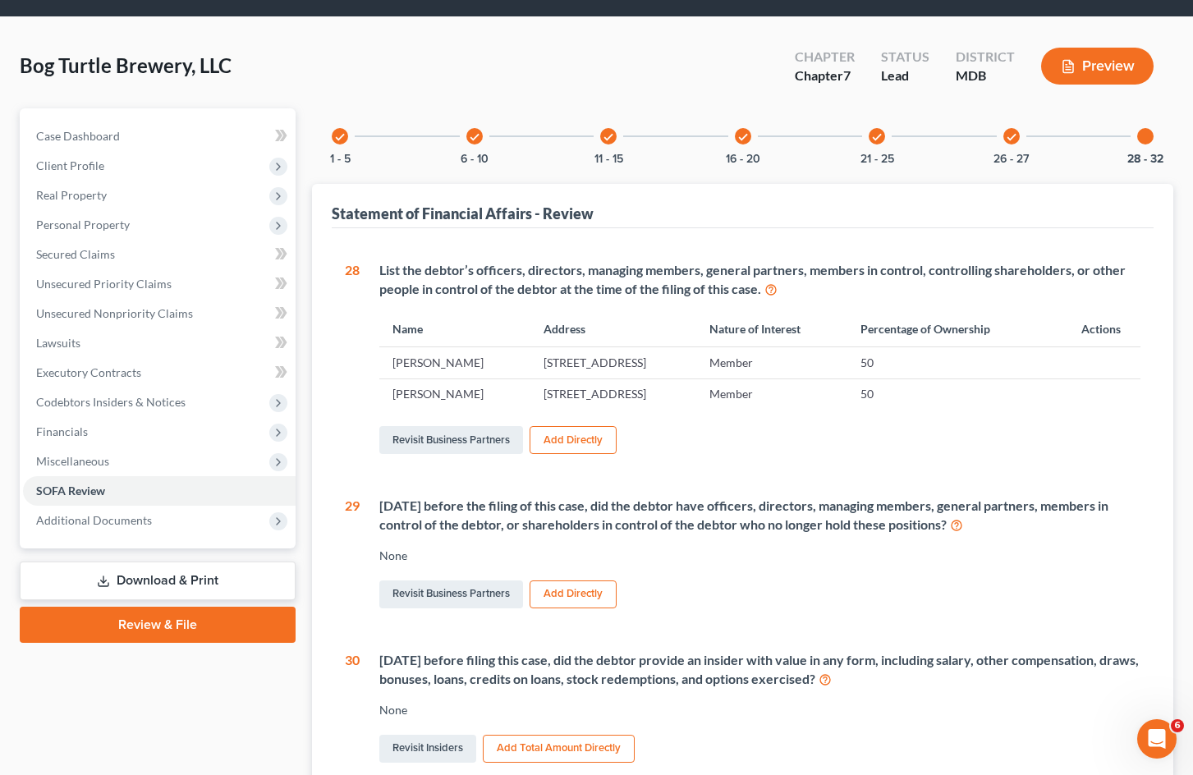
scroll to position [42, 0]
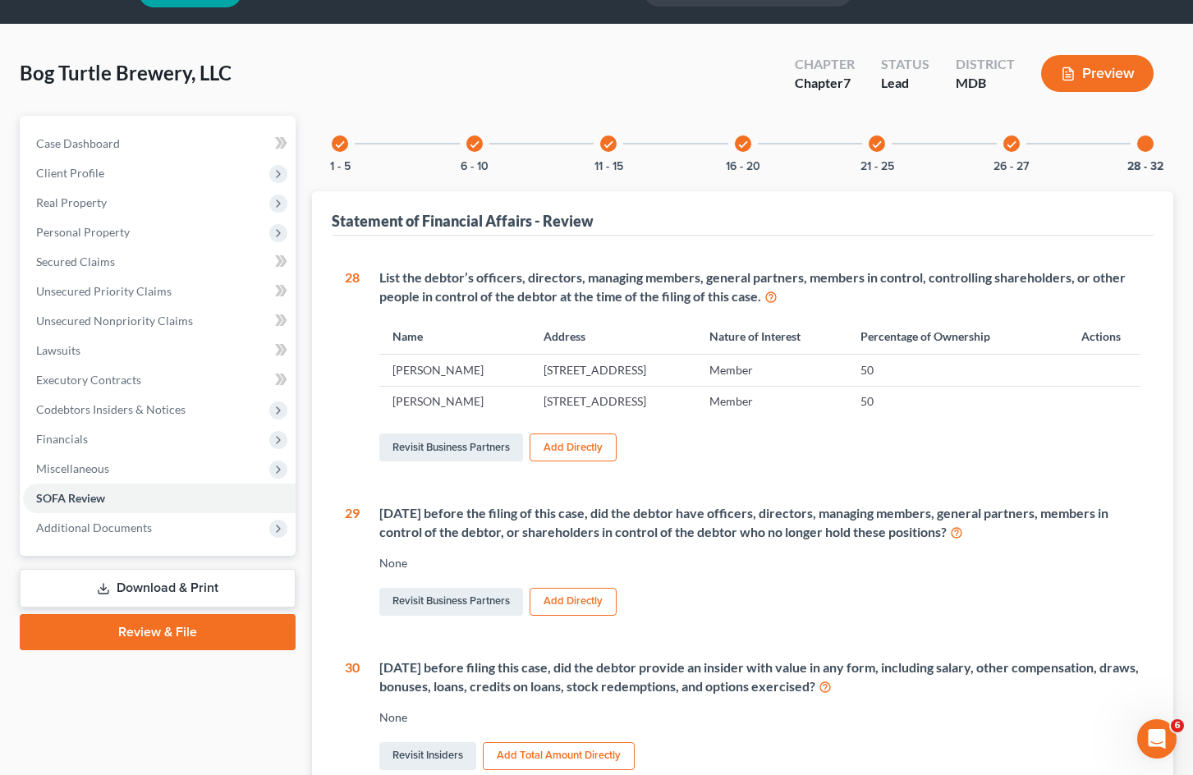
click at [1014, 139] on icon "check" at bounding box center [1011, 144] width 11 height 11
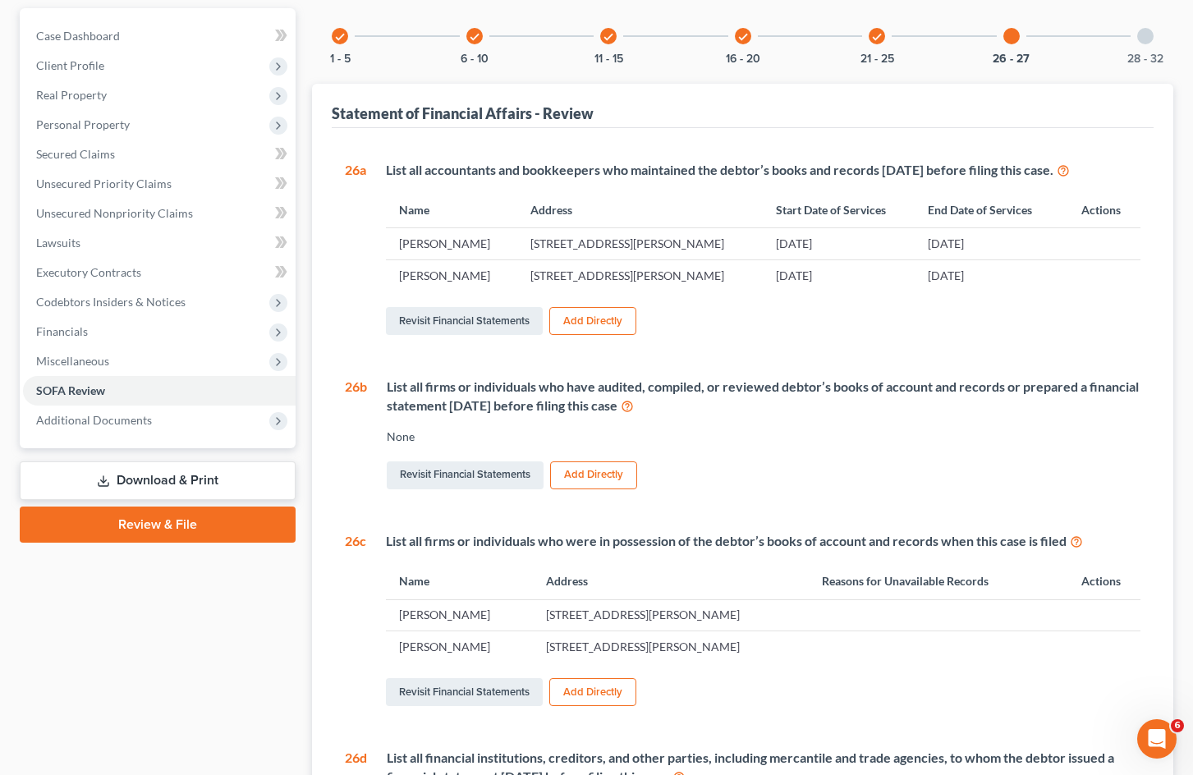
scroll to position [0, 0]
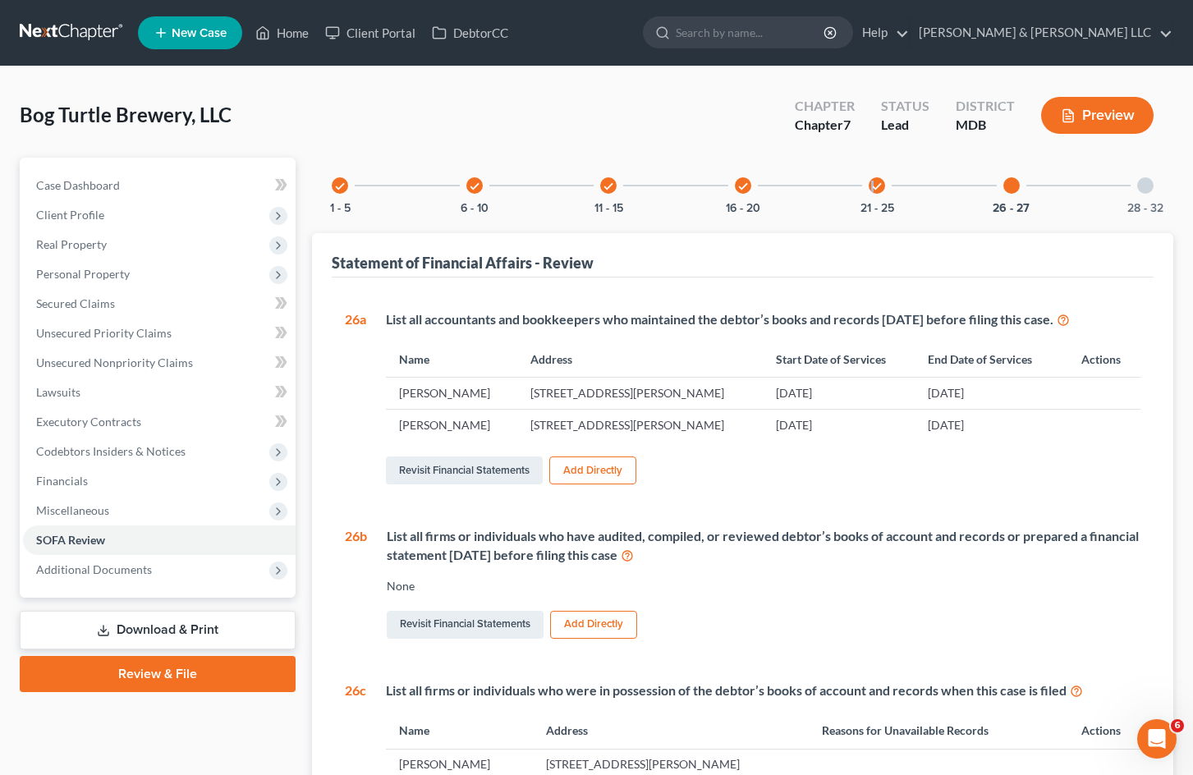
click at [873, 181] on icon "check" at bounding box center [876, 186] width 11 height 11
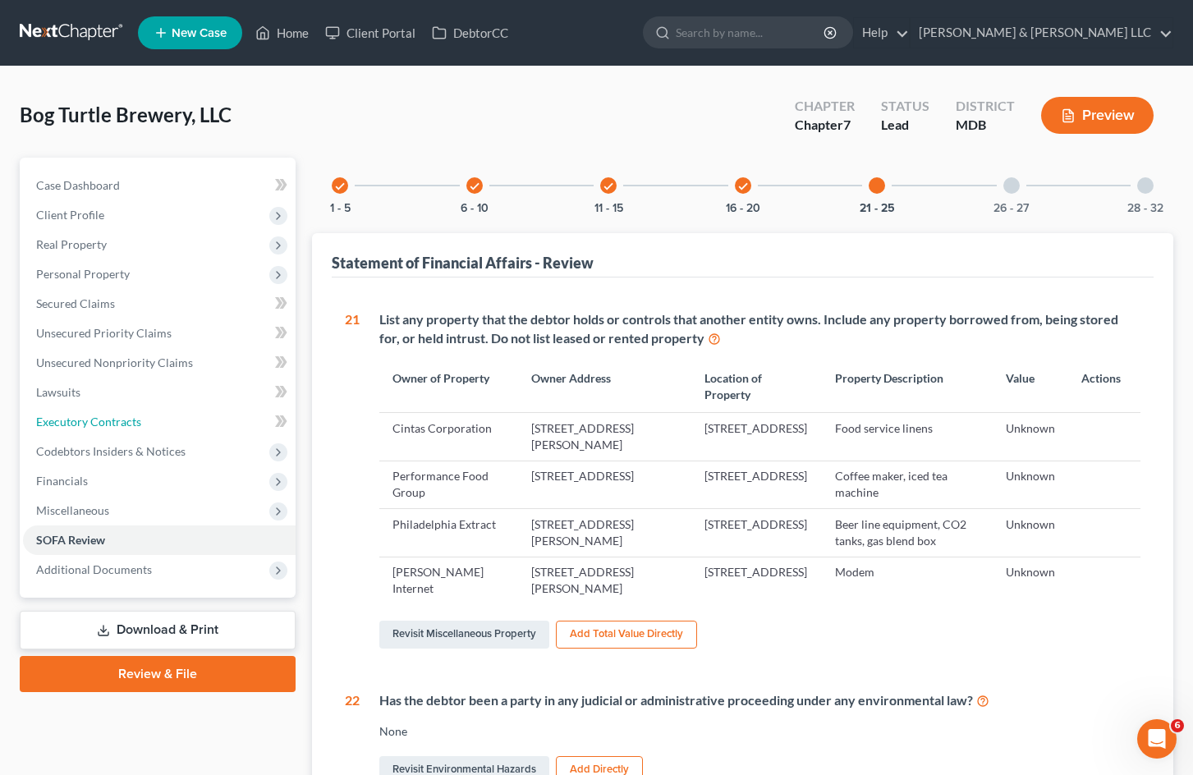
drag, startPoint x: 135, startPoint y: 415, endPoint x: 955, endPoint y: 357, distance: 822.3
click at [135, 415] on span "Executory Contracts" at bounding box center [88, 422] width 105 height 14
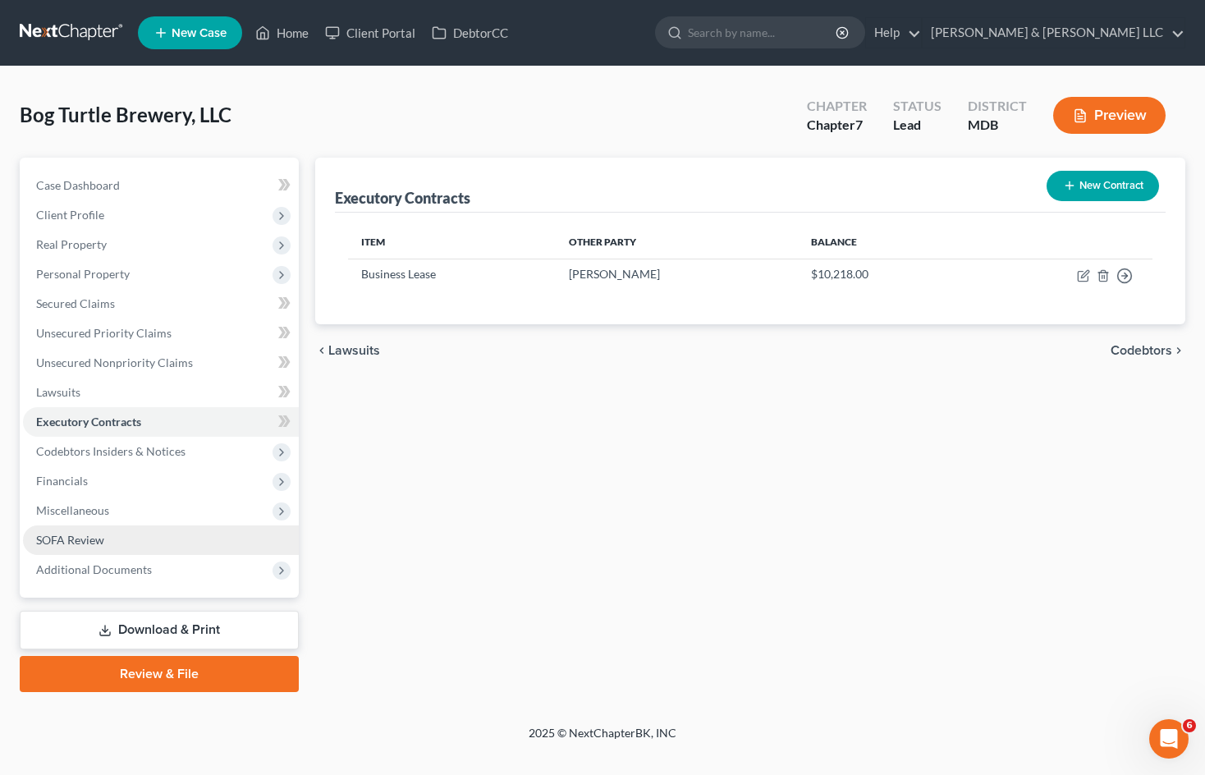
click at [132, 545] on link "SOFA Review" at bounding box center [161, 541] width 276 height 30
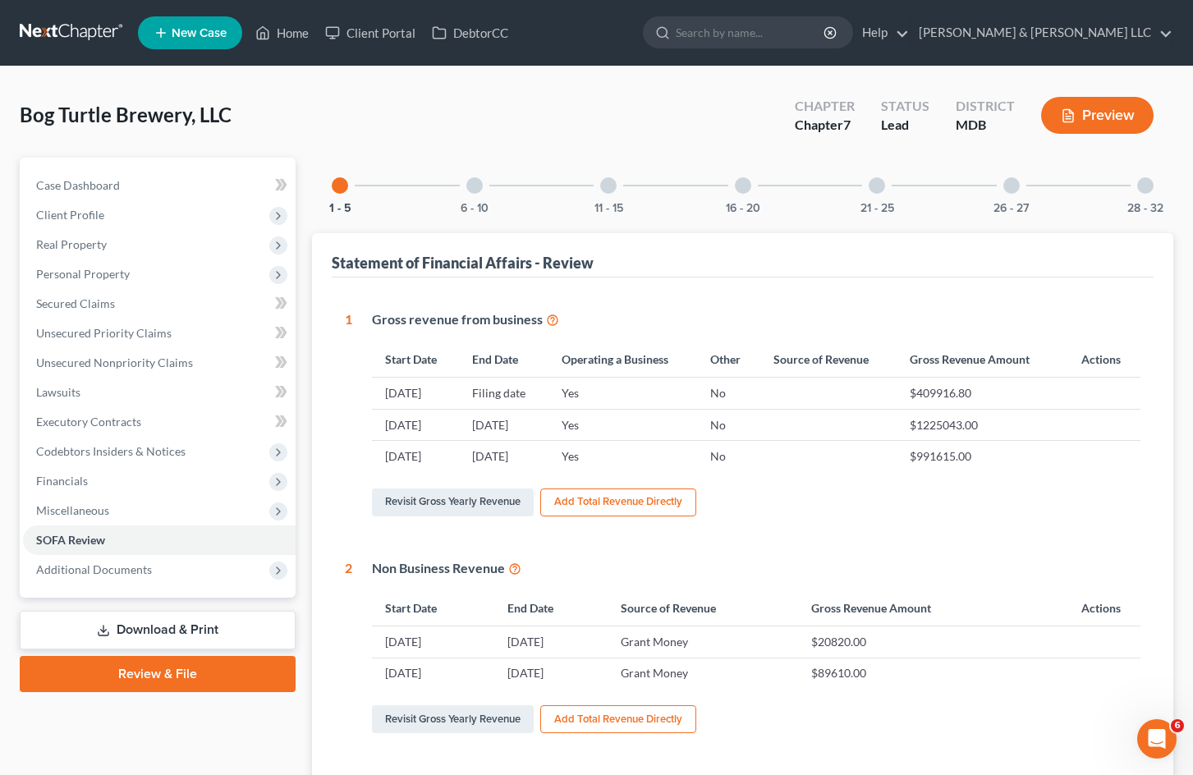
click at [746, 188] on div at bounding box center [743, 185] width 16 height 16
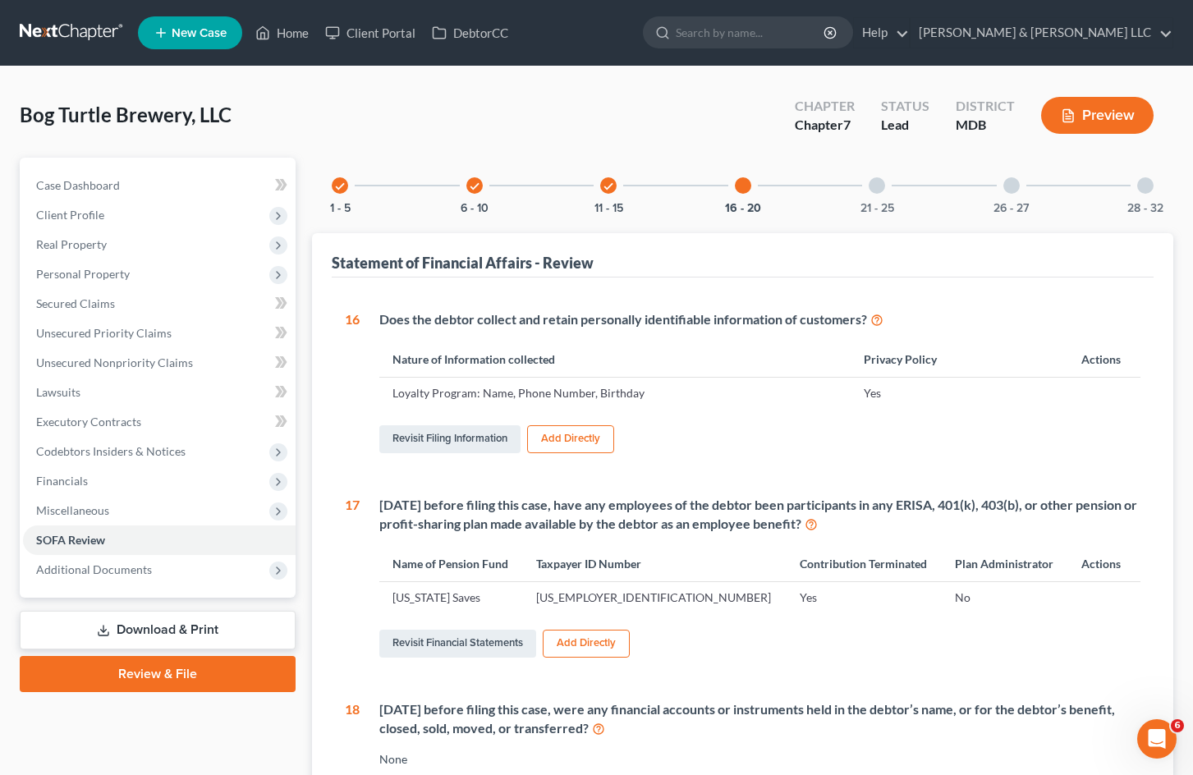
click at [874, 188] on div at bounding box center [877, 185] width 16 height 16
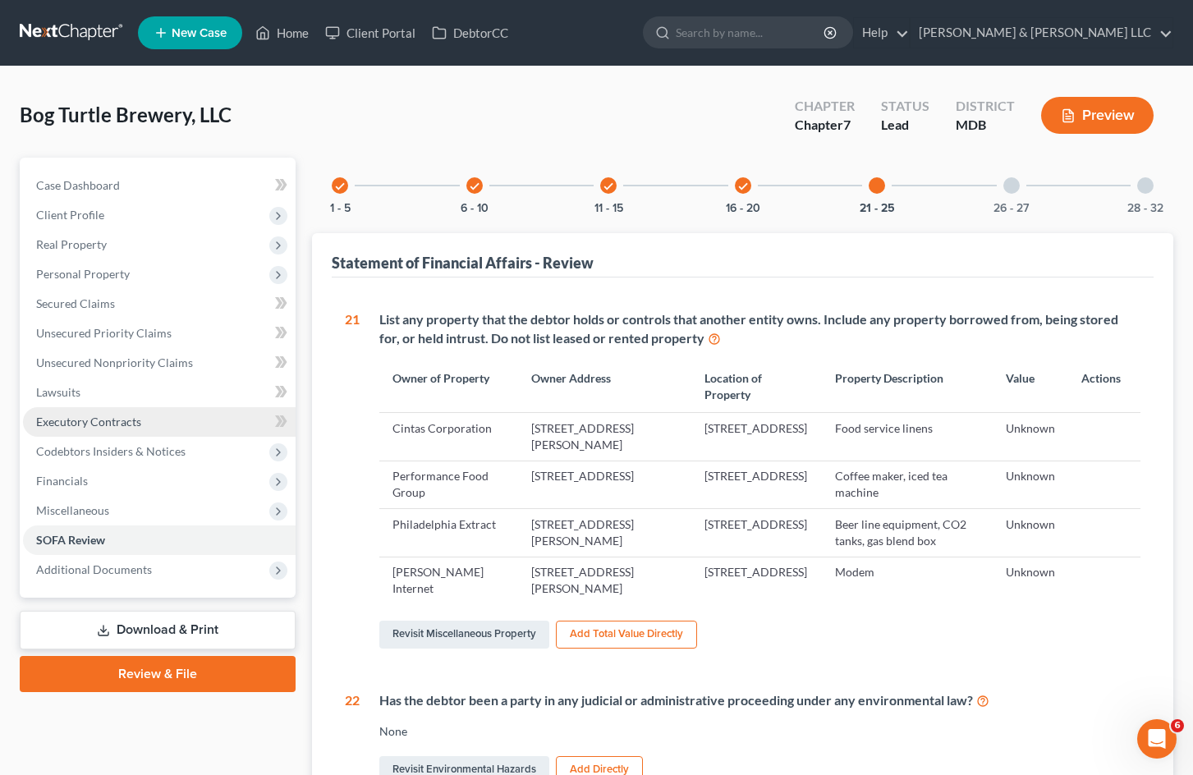
drag, startPoint x: 176, startPoint y: 413, endPoint x: 184, endPoint y: 409, distance: 9.2
click at [176, 412] on link "Executory Contracts" at bounding box center [159, 422] width 273 height 30
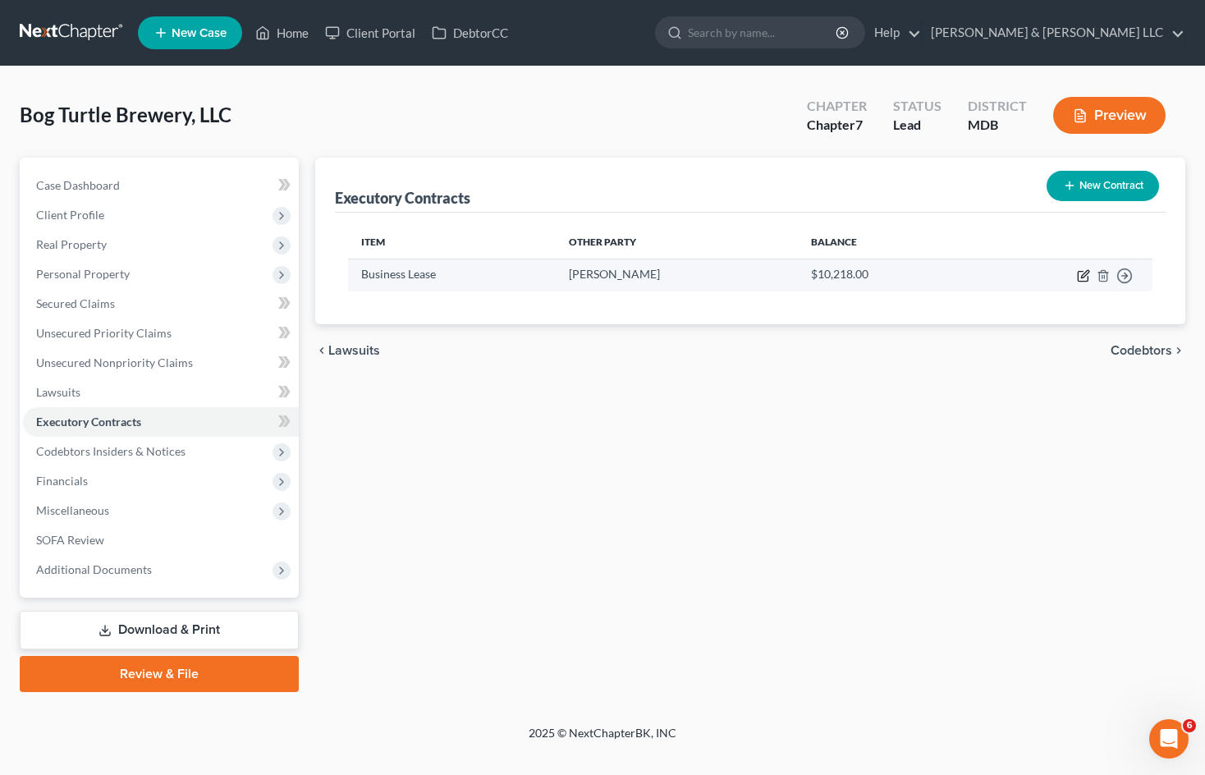
click at [1081, 275] on icon "button" at bounding box center [1083, 275] width 13 height 13
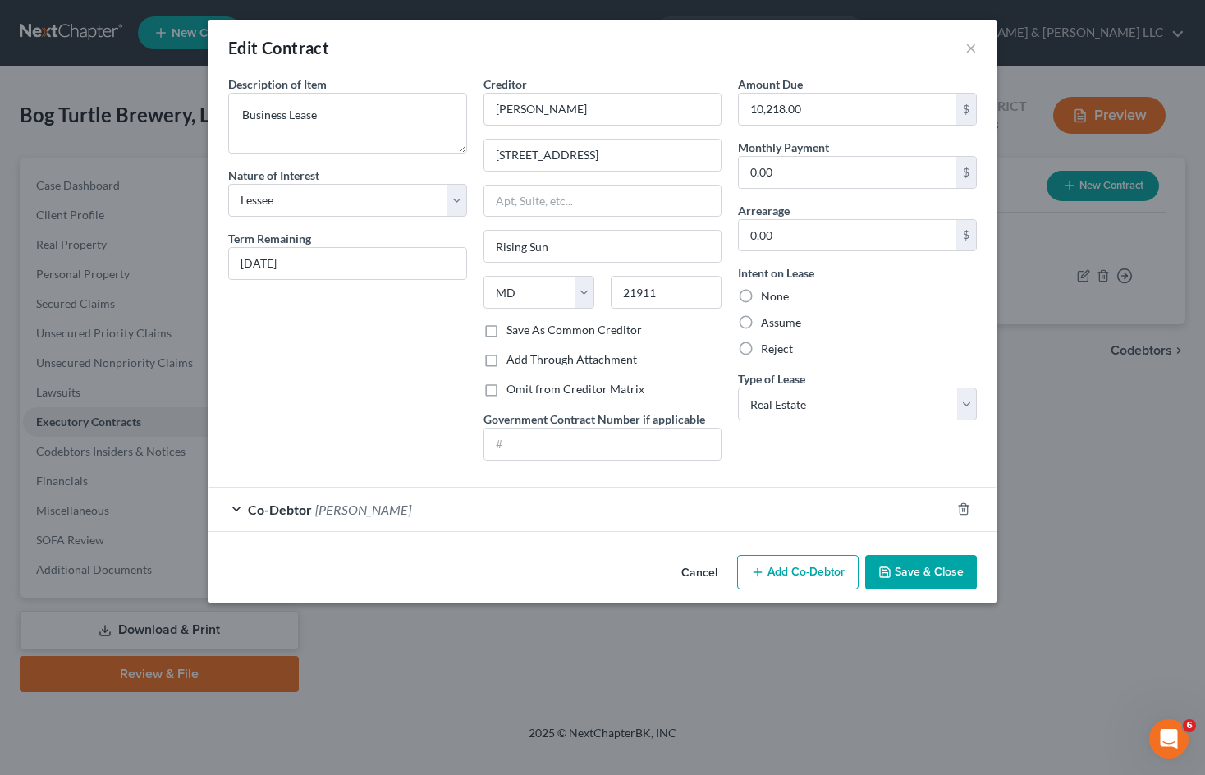
click at [703, 568] on button "Cancel" at bounding box center [699, 573] width 62 height 33
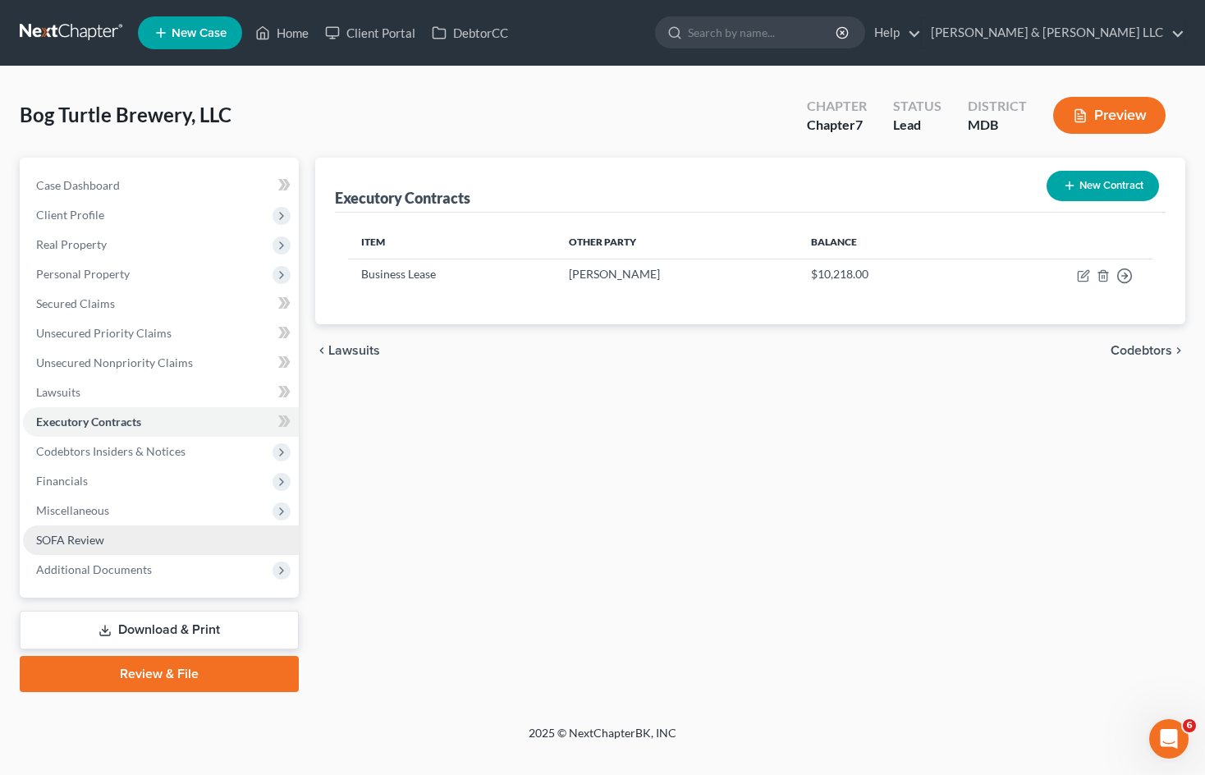
drag, startPoint x: 112, startPoint y: 530, endPoint x: 584, endPoint y: 511, distance: 471.7
click at [112, 530] on link "SOFA Review" at bounding box center [161, 541] width 276 height 30
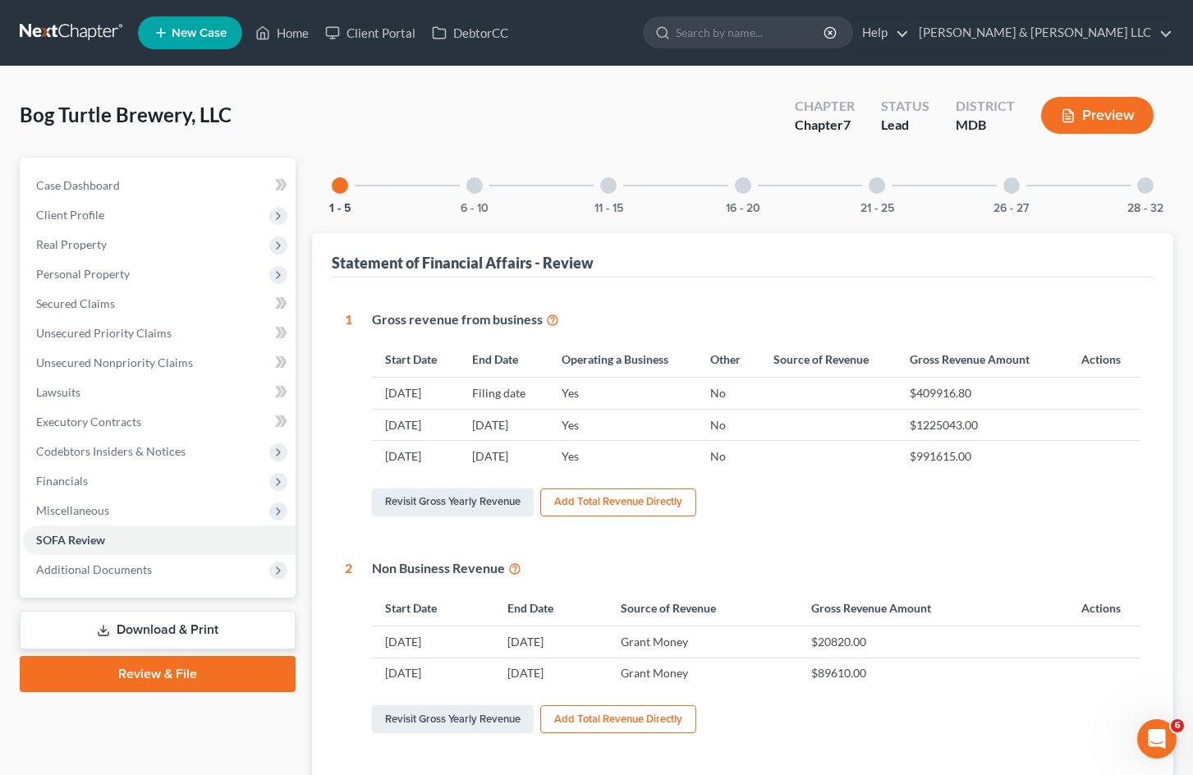
click at [745, 199] on div "16 - 20" at bounding box center [743, 186] width 56 height 56
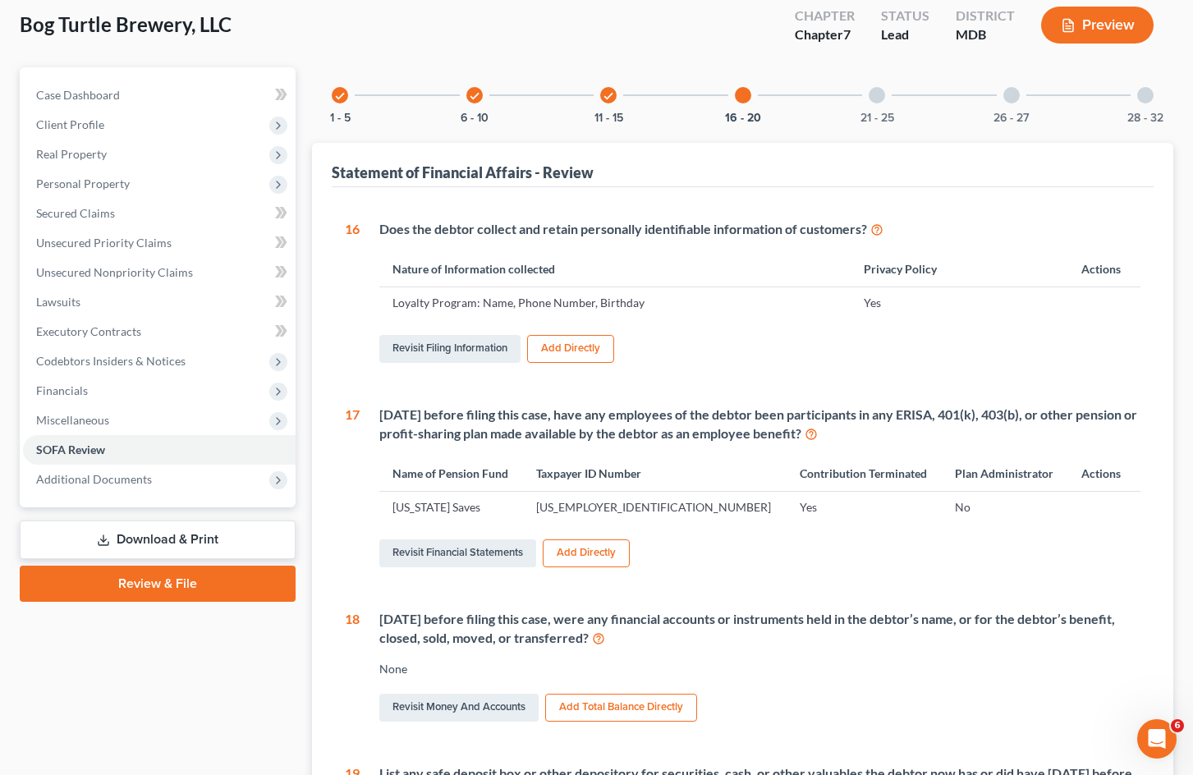
scroll to position [30, 0]
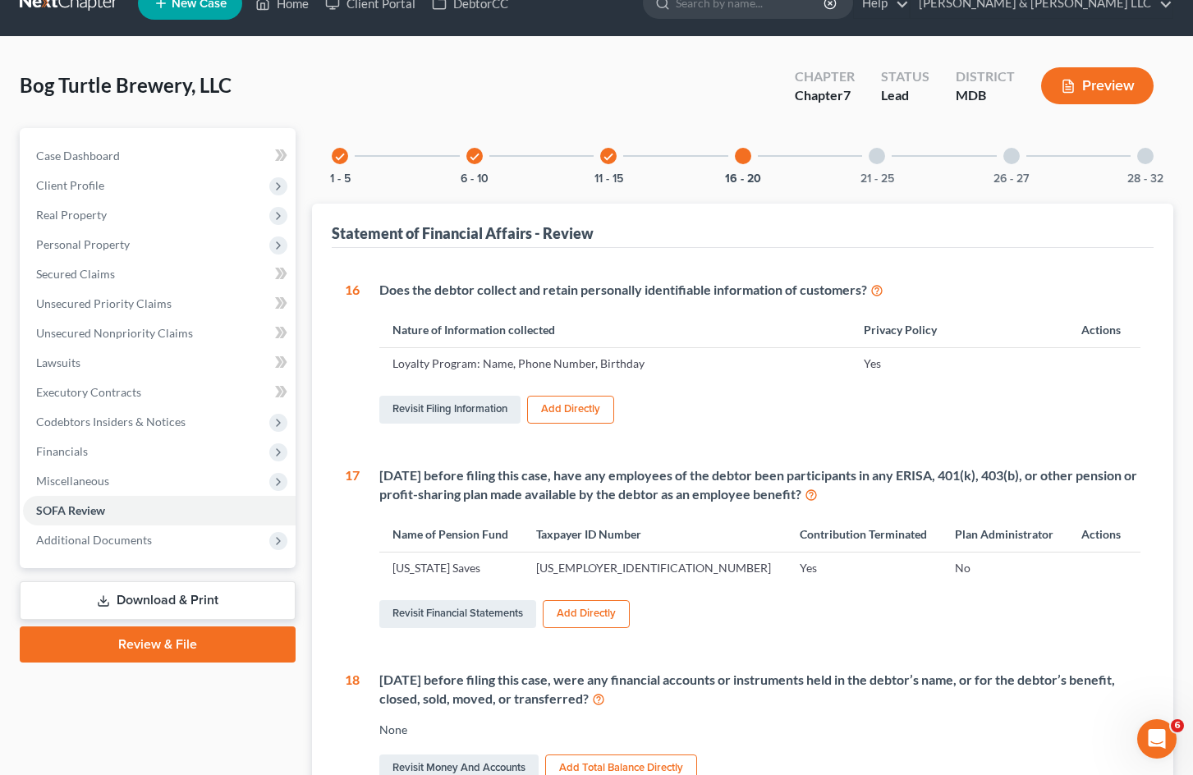
click at [875, 154] on div at bounding box center [877, 156] width 16 height 16
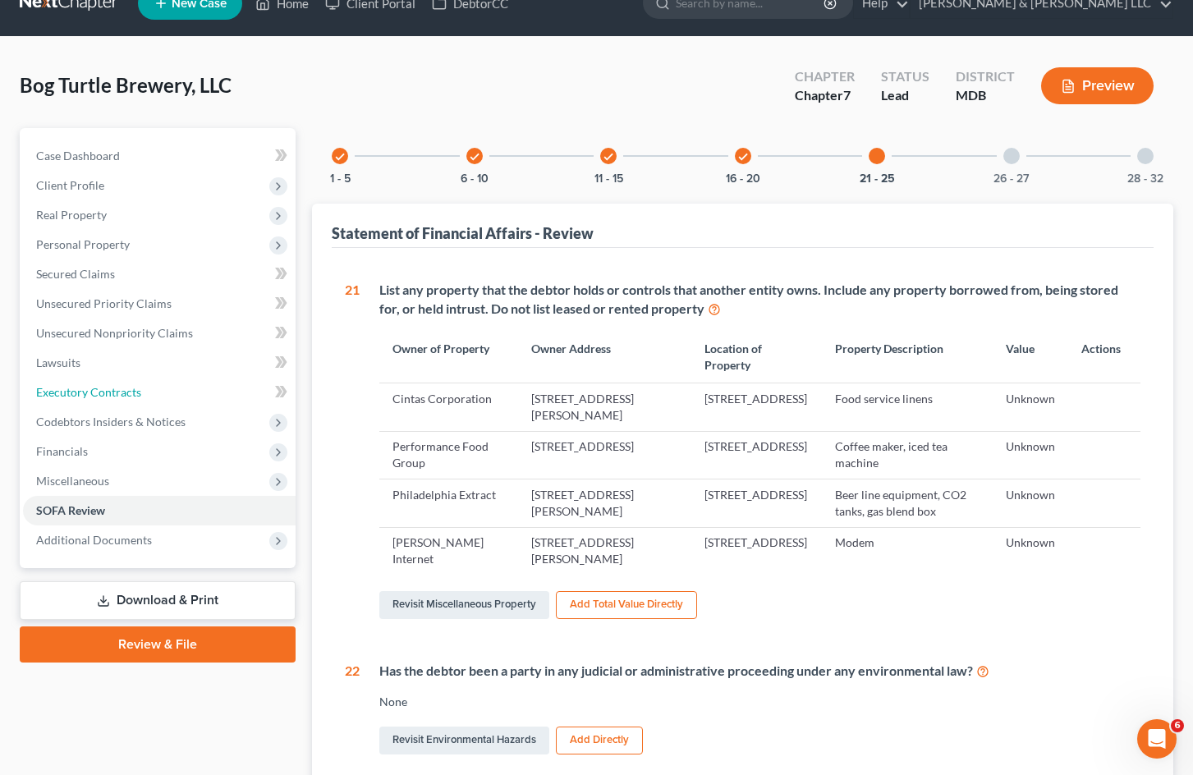
drag, startPoint x: 130, startPoint y: 398, endPoint x: 995, endPoint y: 152, distance: 899.8
click at [130, 398] on span "Executory Contracts" at bounding box center [88, 392] width 105 height 14
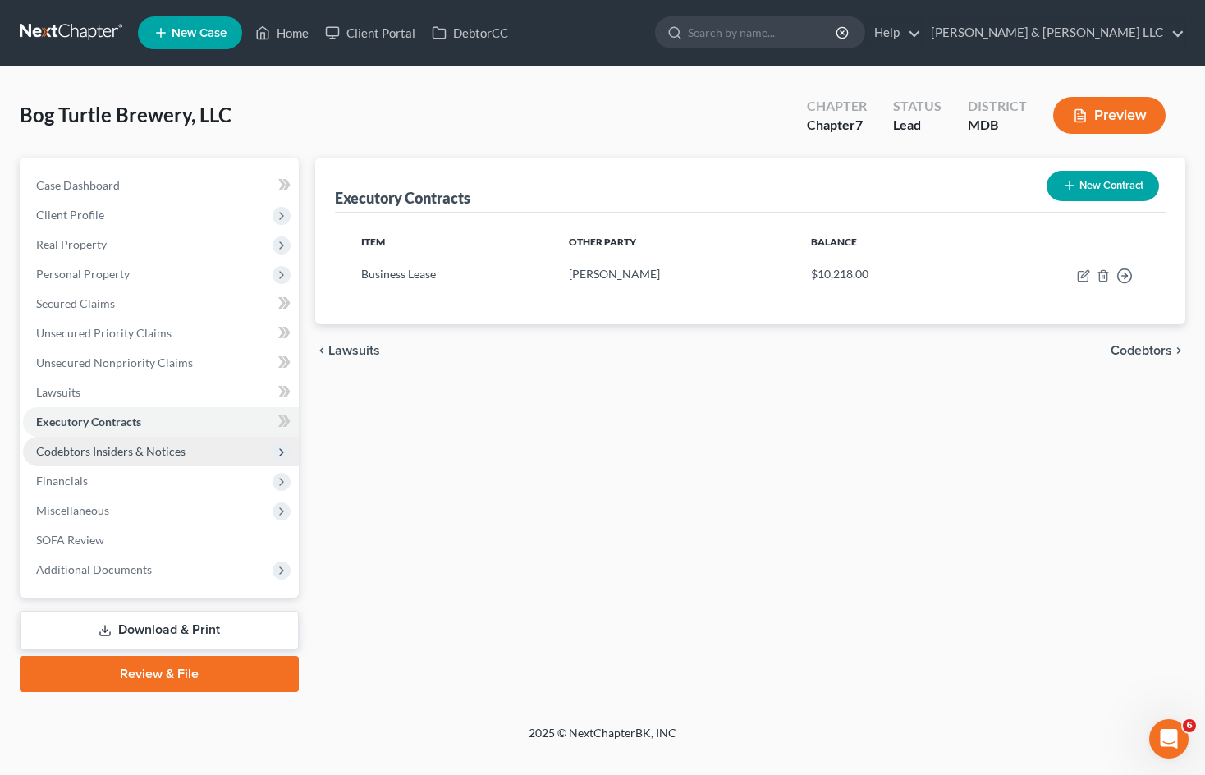
click at [145, 452] on span "Codebtors Insiders & Notices" at bounding box center [110, 451] width 149 height 14
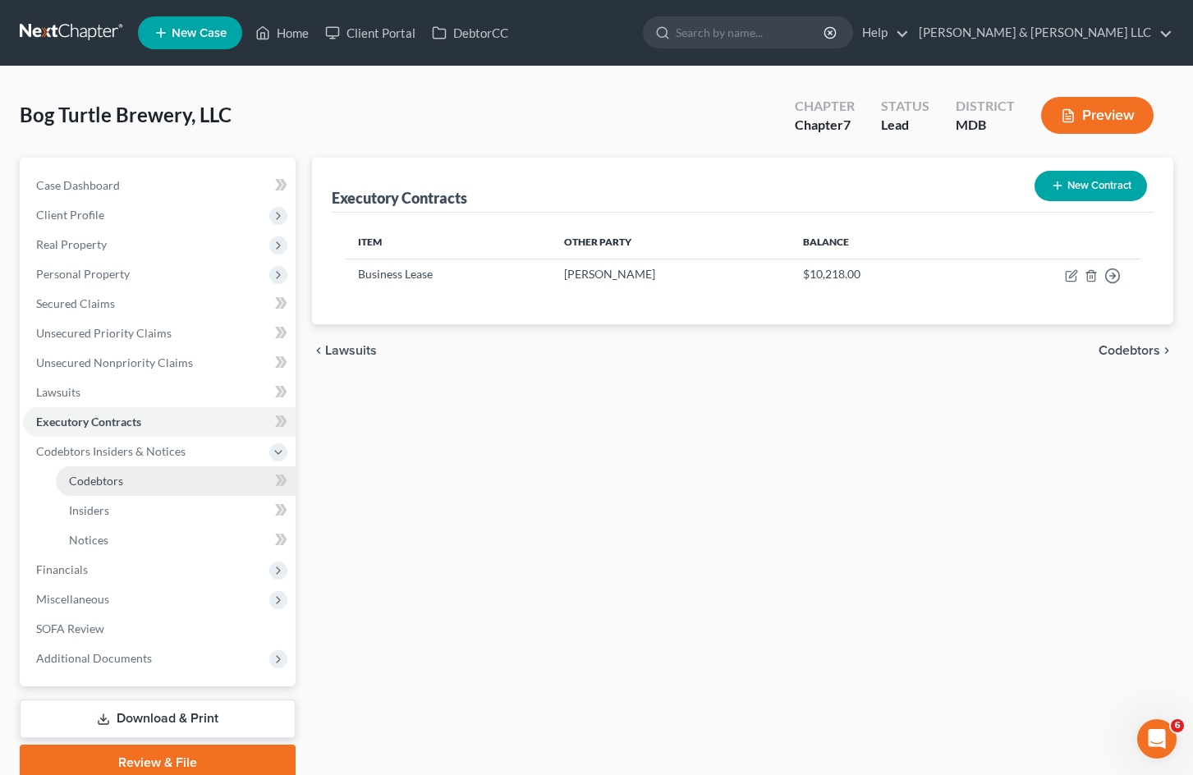
click at [190, 480] on link "Codebtors" at bounding box center [176, 481] width 240 height 30
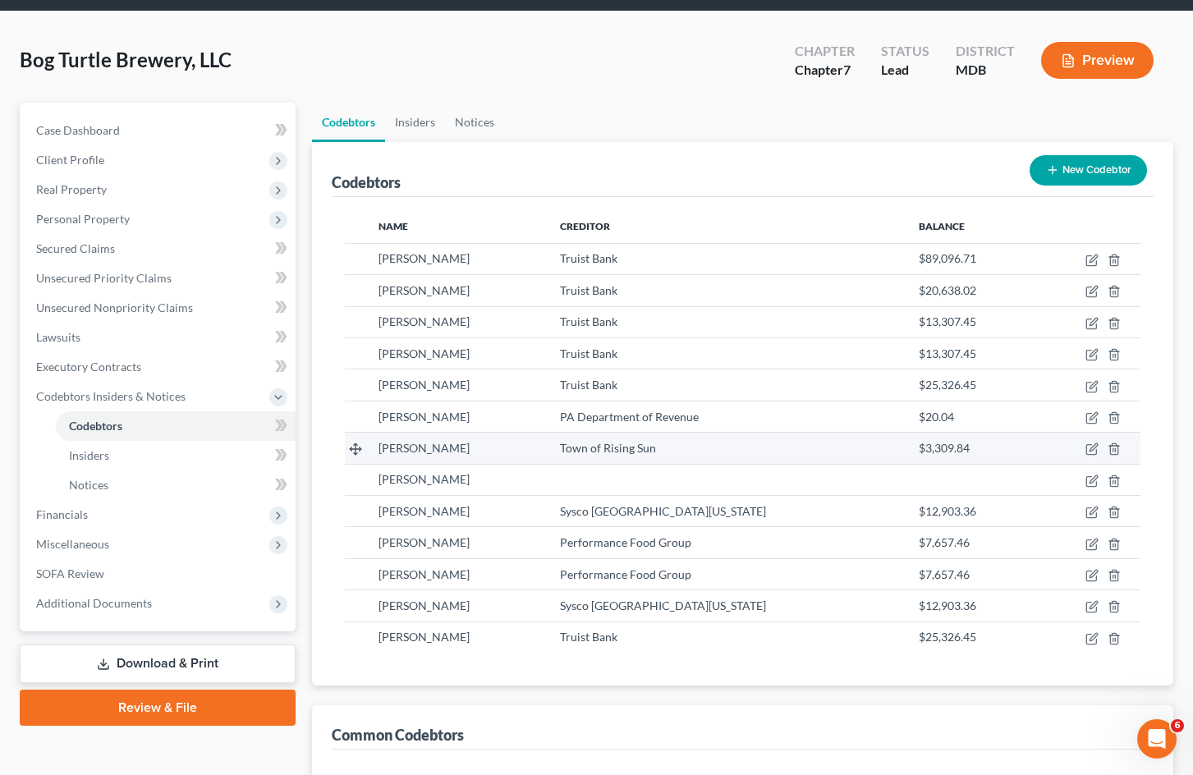
scroll to position [82, 0]
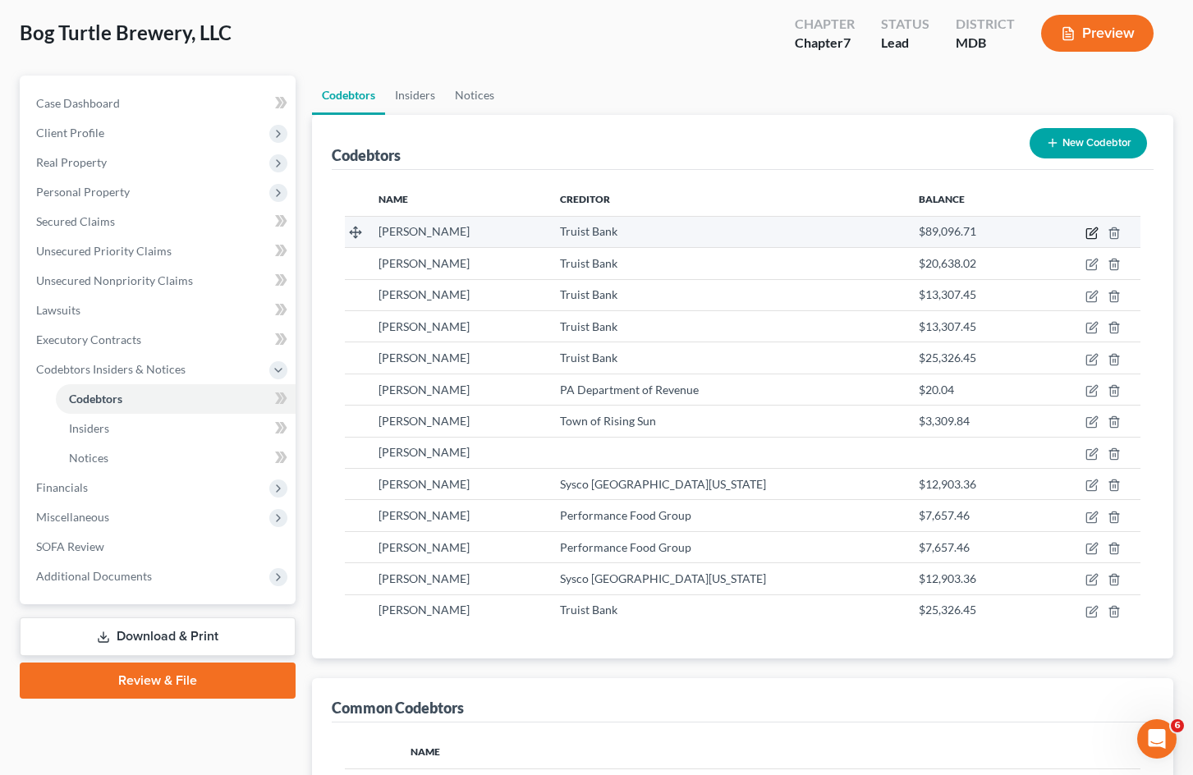
click at [1092, 235] on icon "button" at bounding box center [1093, 230] width 7 height 7
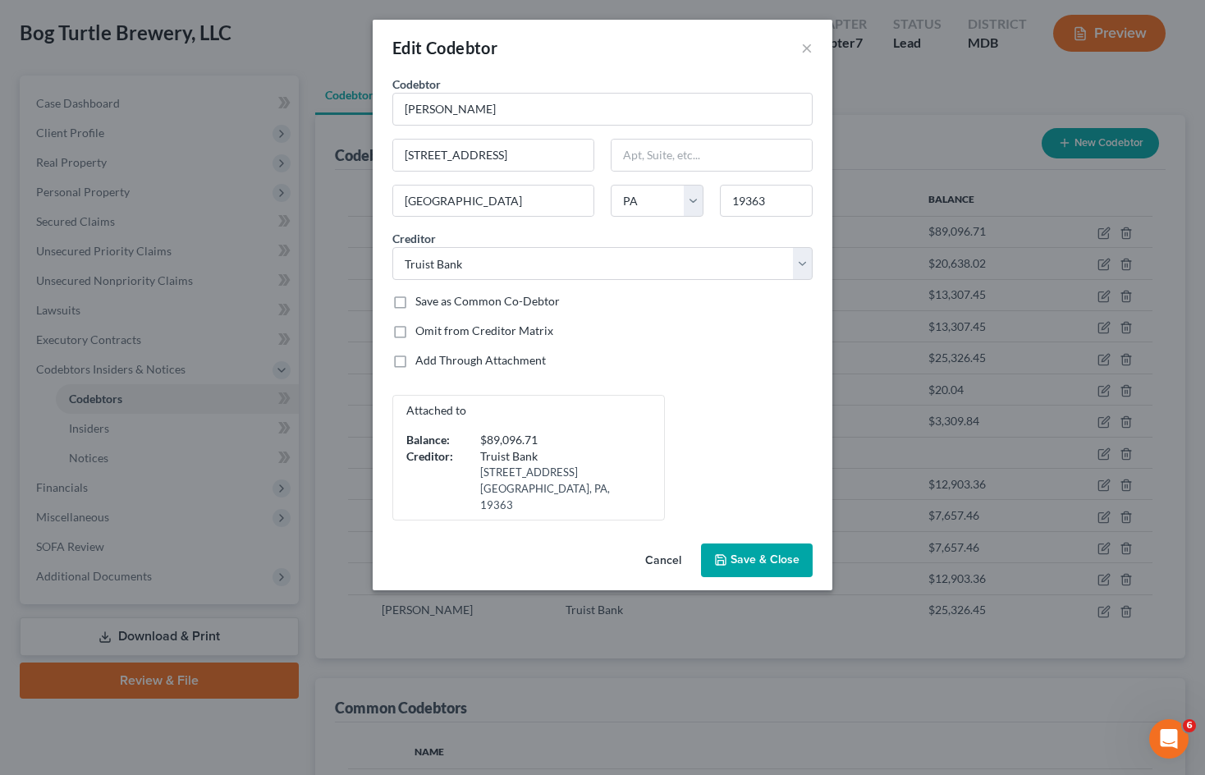
click at [660, 545] on button "Cancel" at bounding box center [663, 561] width 62 height 33
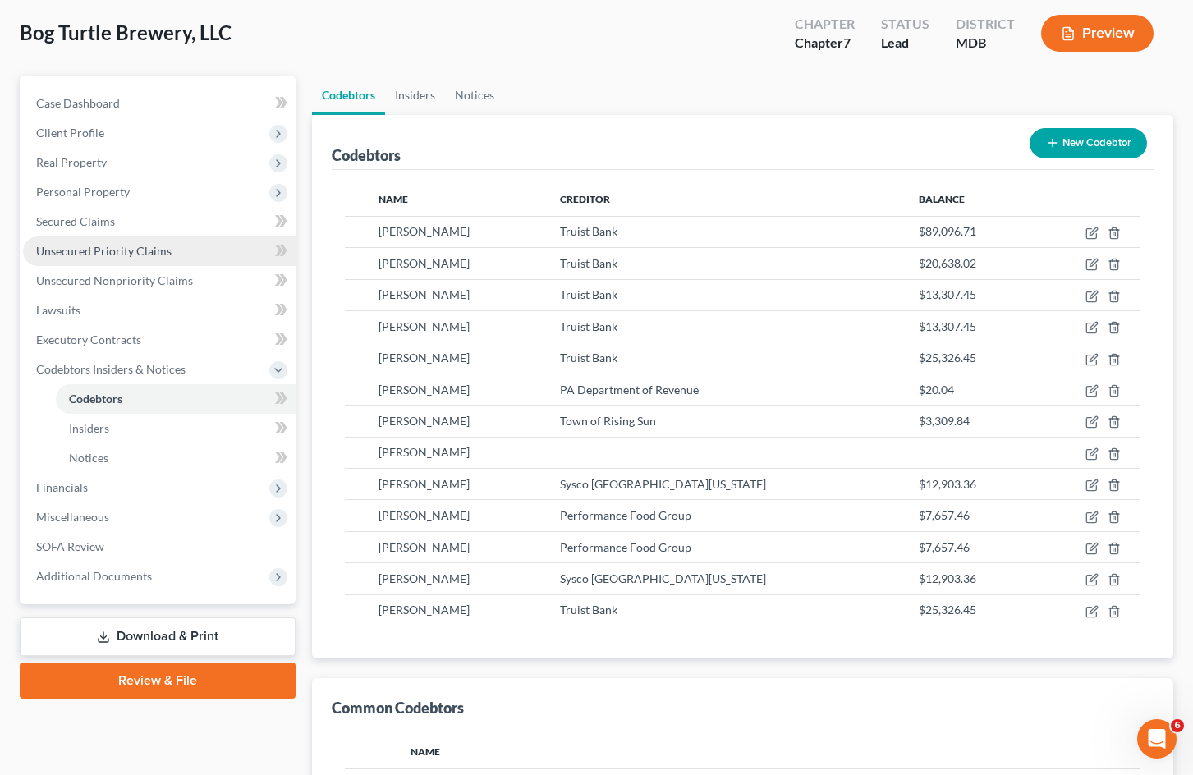
click at [172, 258] on link "Unsecured Priority Claims" at bounding box center [159, 251] width 273 height 30
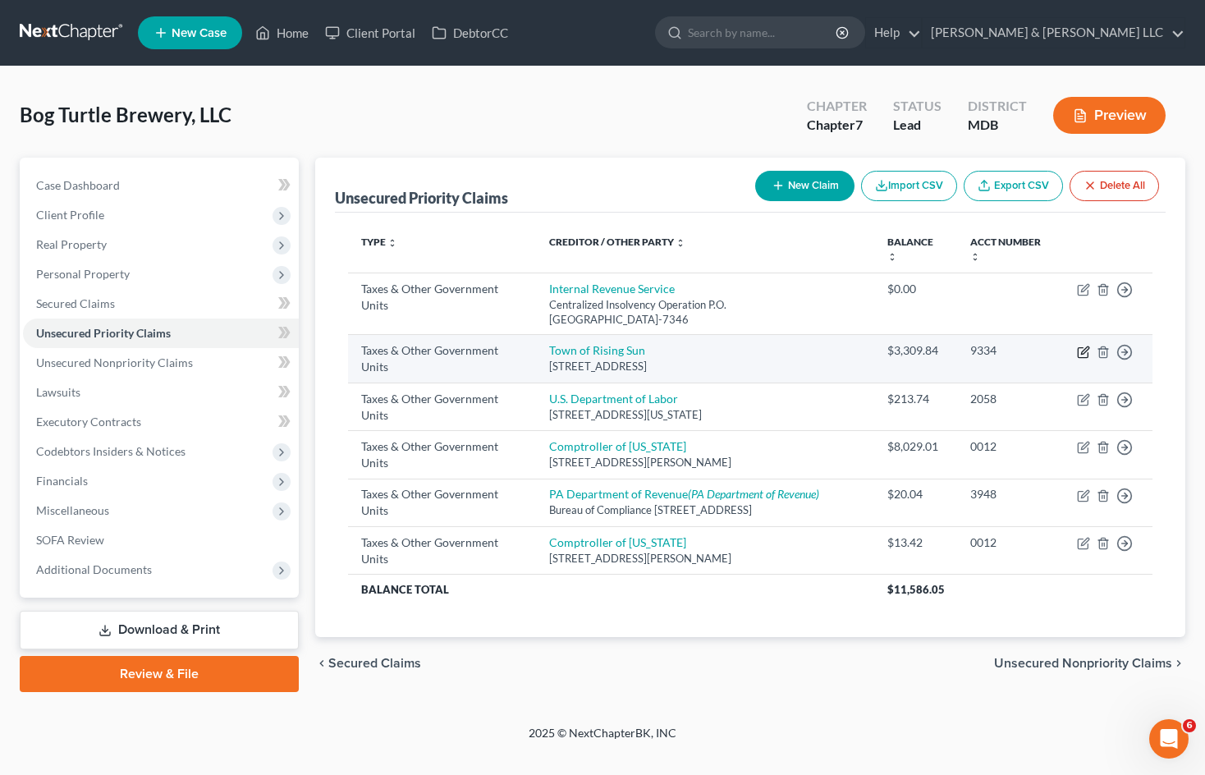
click at [1081, 356] on icon "button" at bounding box center [1083, 352] width 13 height 13
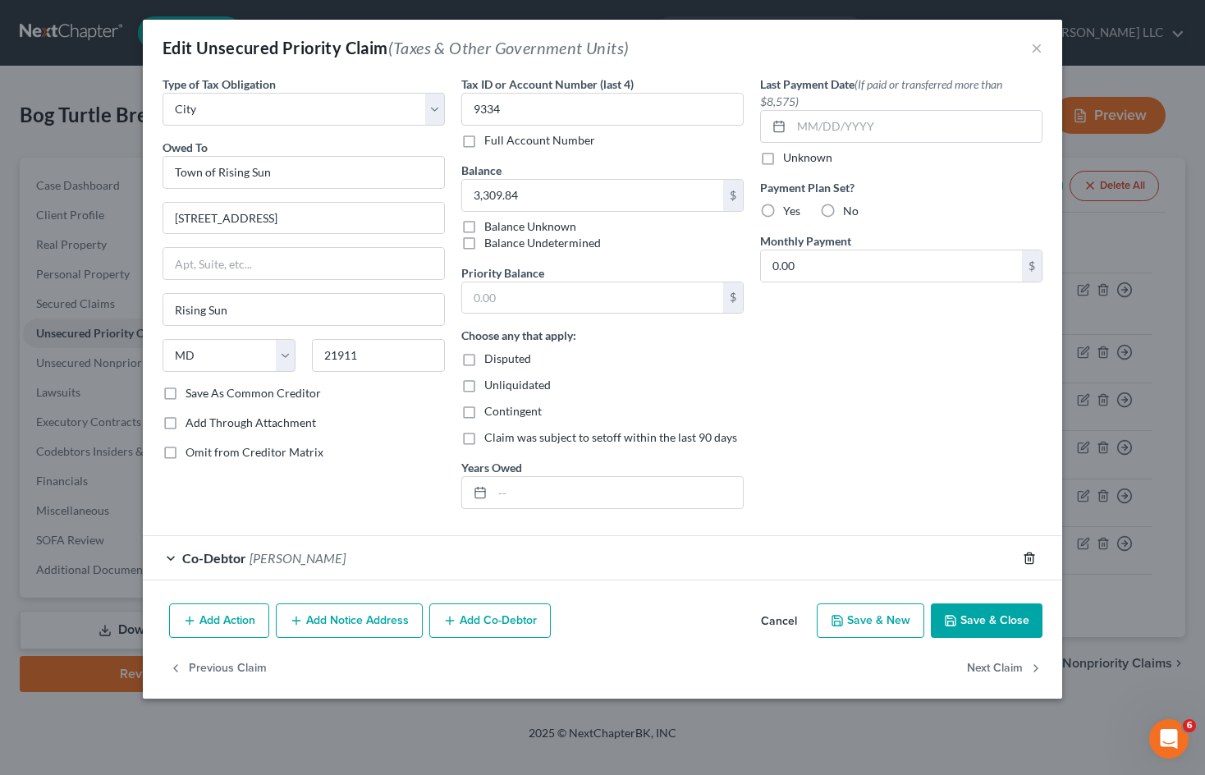
click at [1030, 556] on icon "button" at bounding box center [1029, 558] width 13 height 13
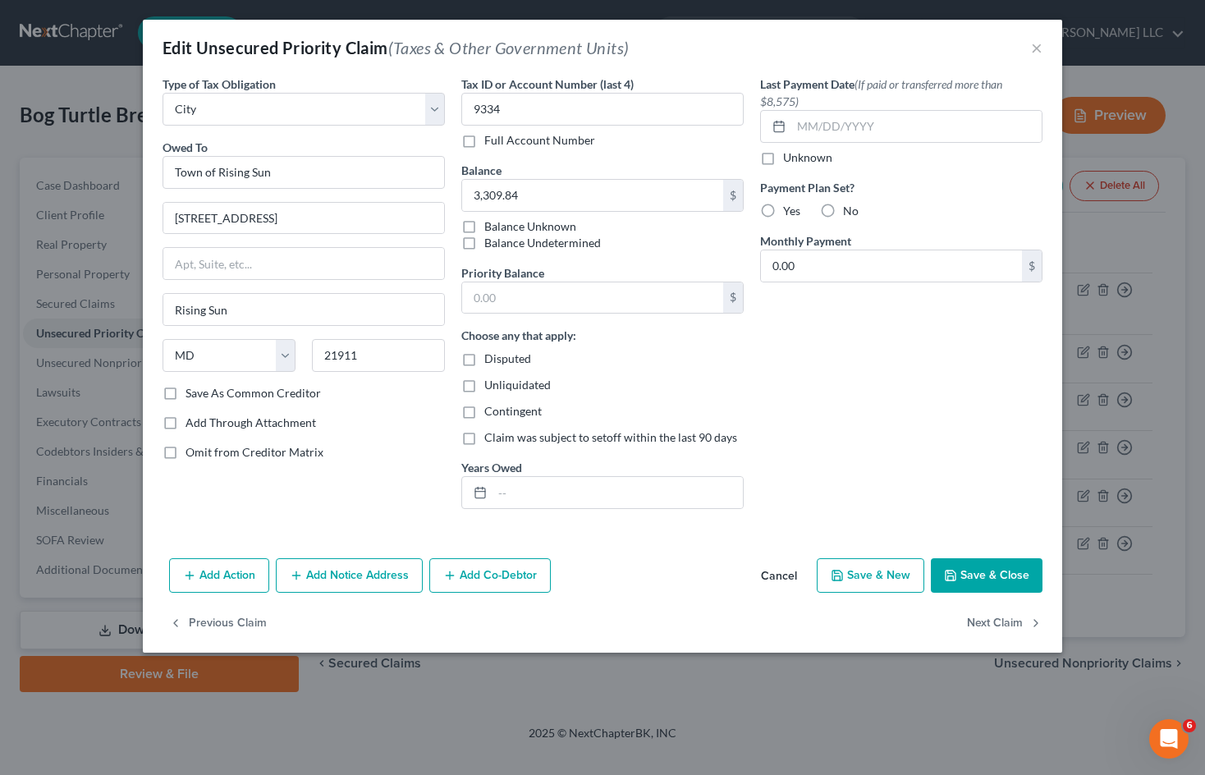
click at [962, 571] on button "Save & Close" at bounding box center [987, 575] width 112 height 34
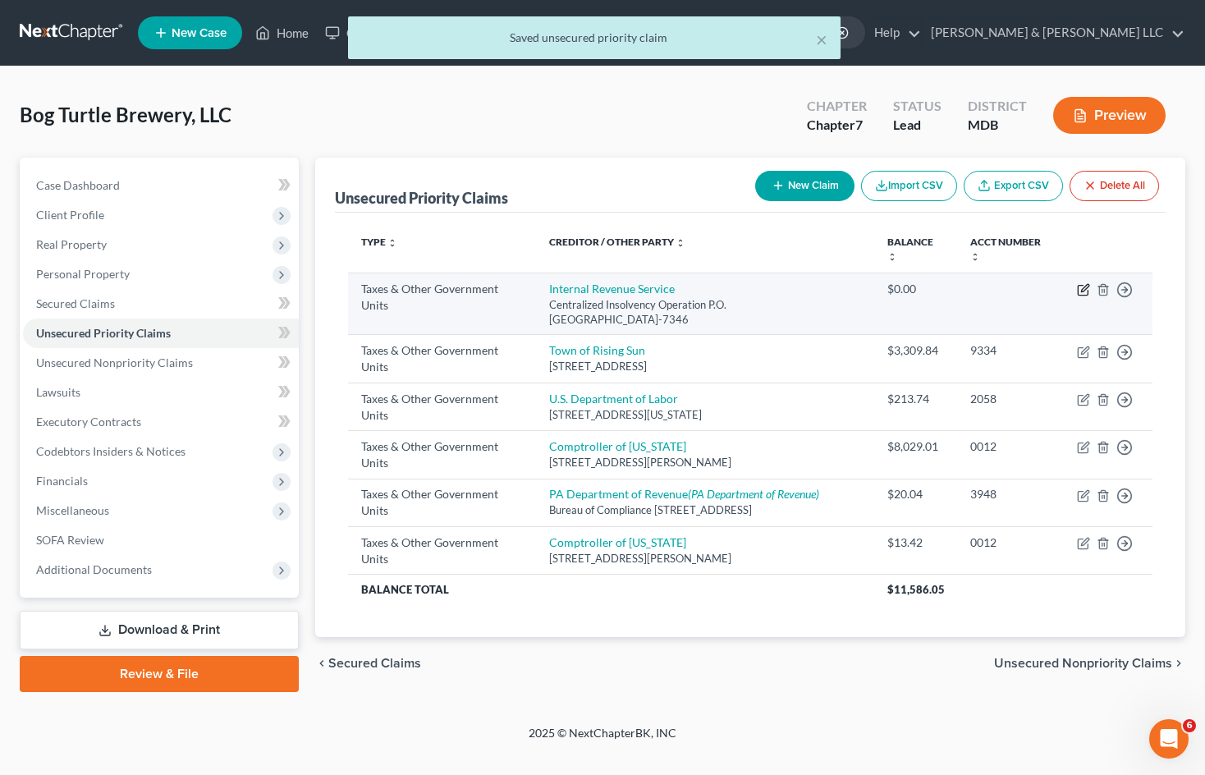
click at [1082, 294] on icon "button" at bounding box center [1083, 289] width 13 height 13
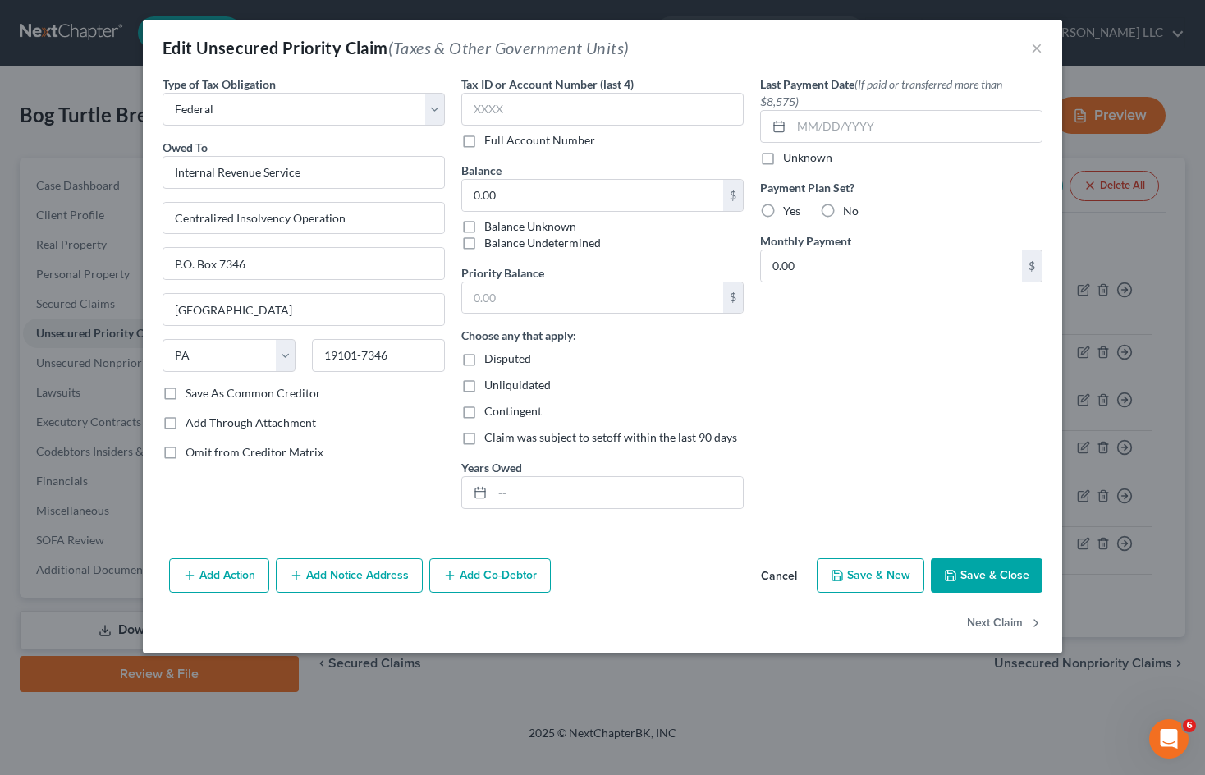
click at [777, 572] on button "Cancel" at bounding box center [779, 576] width 62 height 33
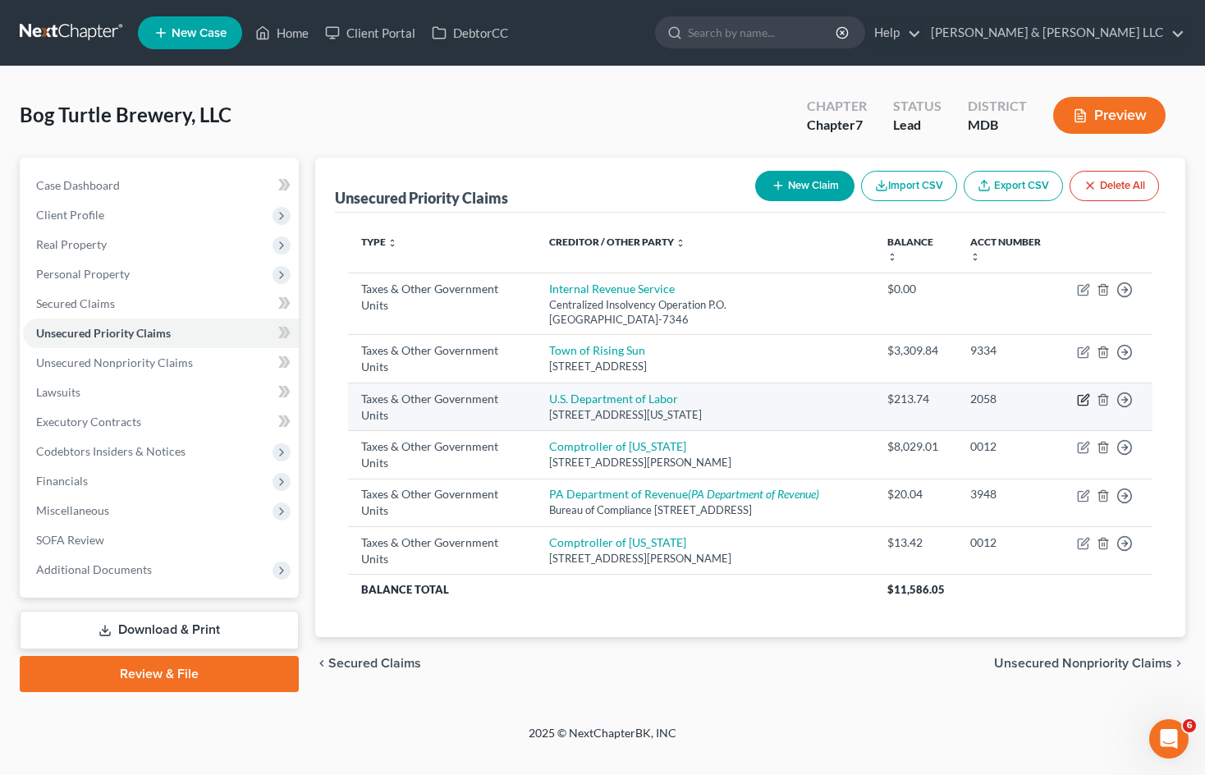
click at [1083, 404] on icon "button" at bounding box center [1083, 399] width 13 height 13
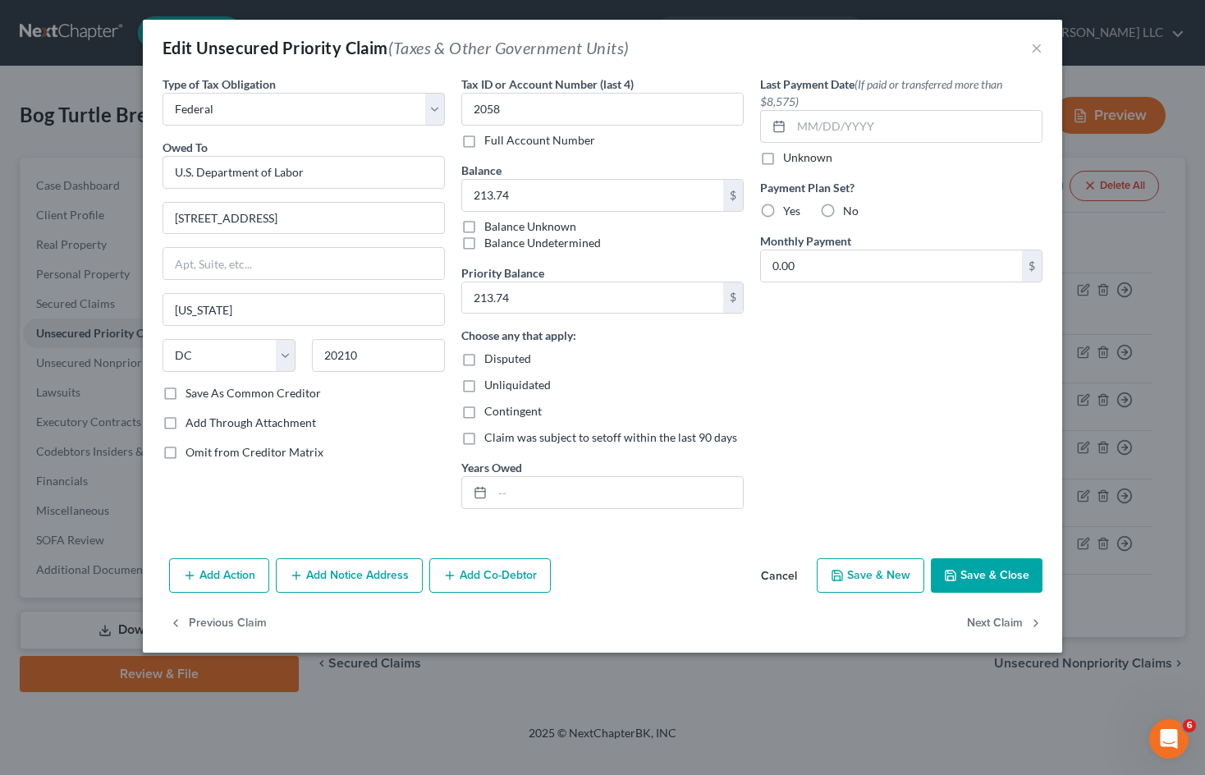
click at [782, 579] on button "Cancel" at bounding box center [779, 576] width 62 height 33
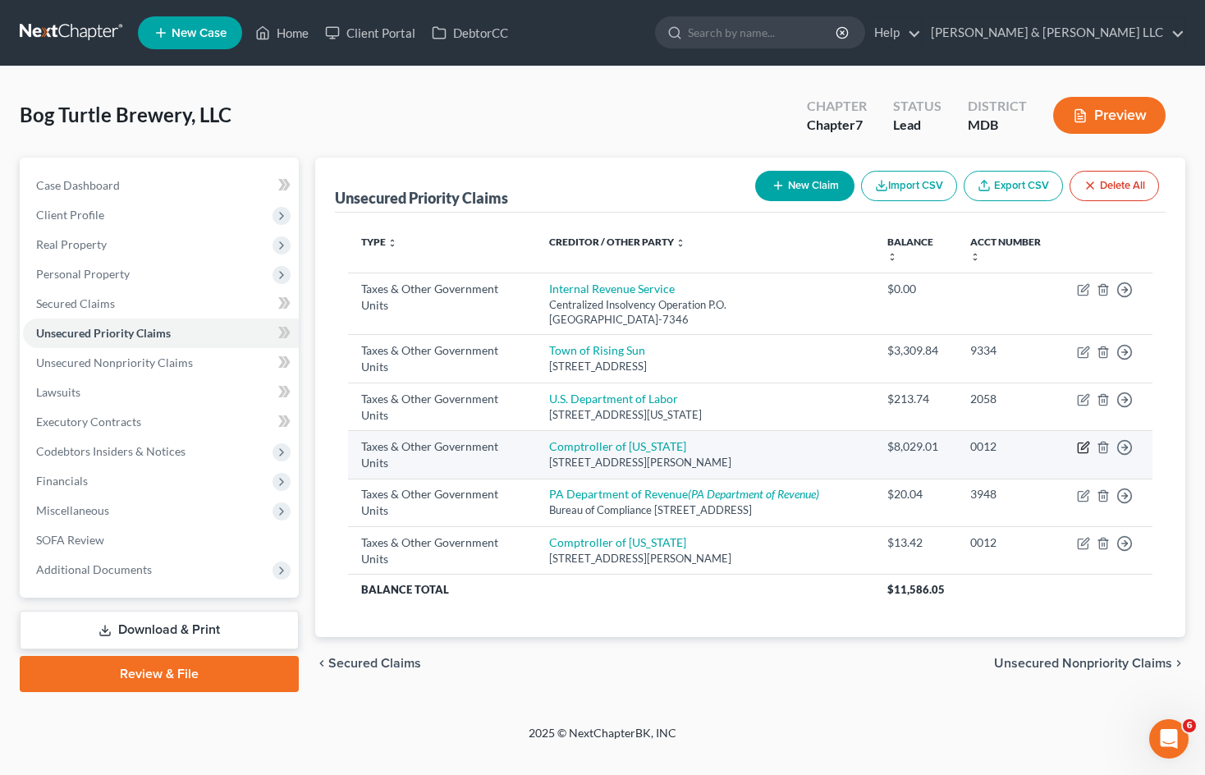
click at [1077, 450] on icon "button" at bounding box center [1083, 447] width 13 height 13
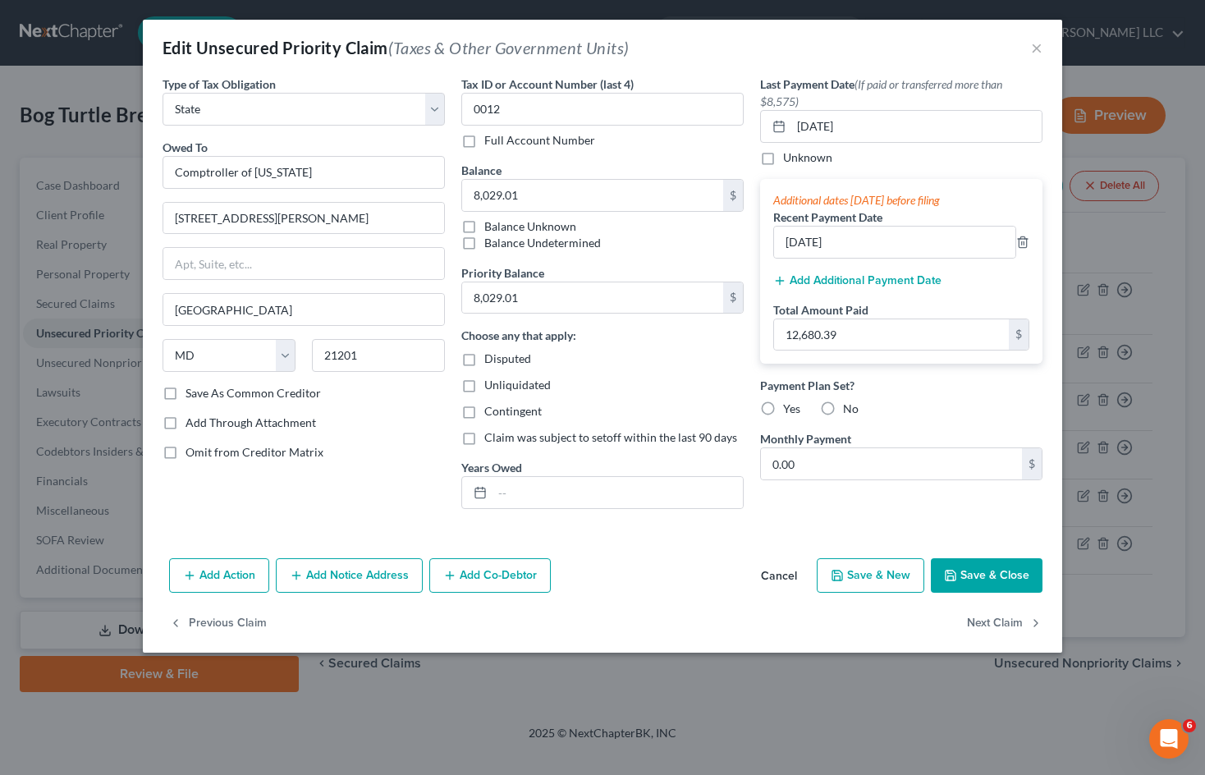
click at [773, 580] on button "Cancel" at bounding box center [779, 576] width 62 height 33
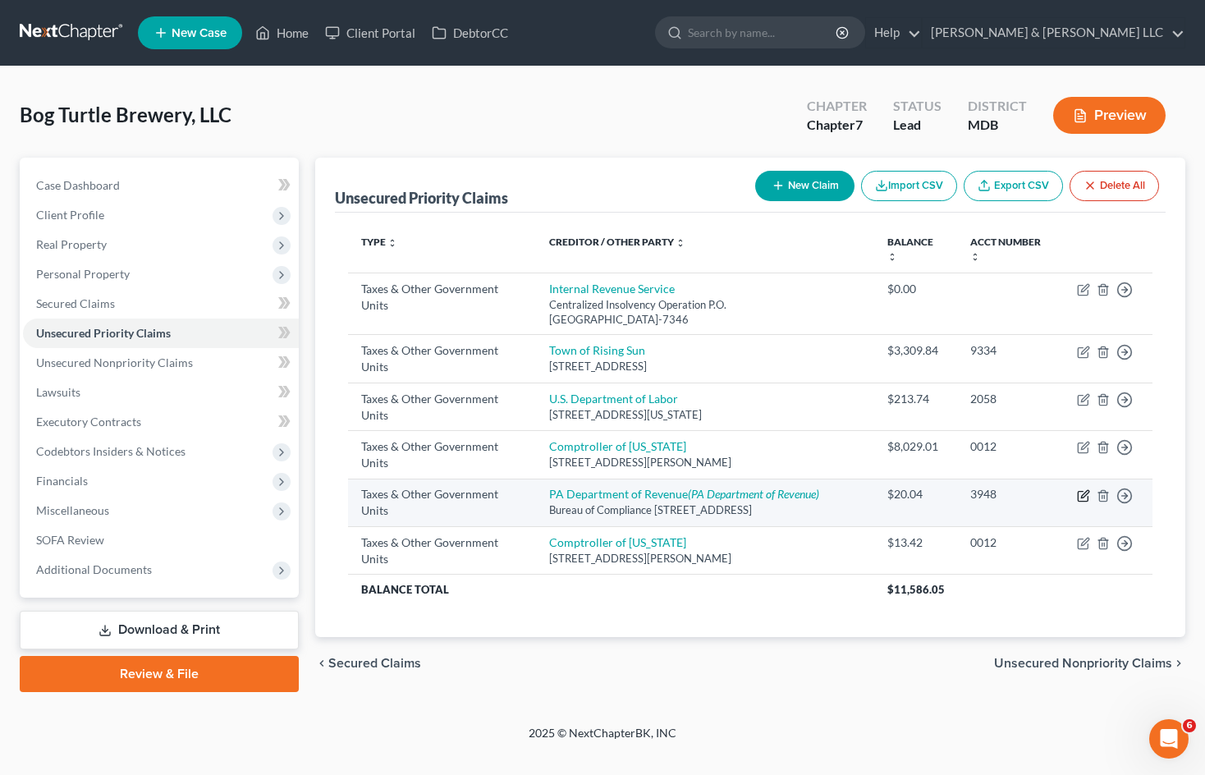
click at [1085, 496] on icon "button" at bounding box center [1084, 493] width 7 height 7
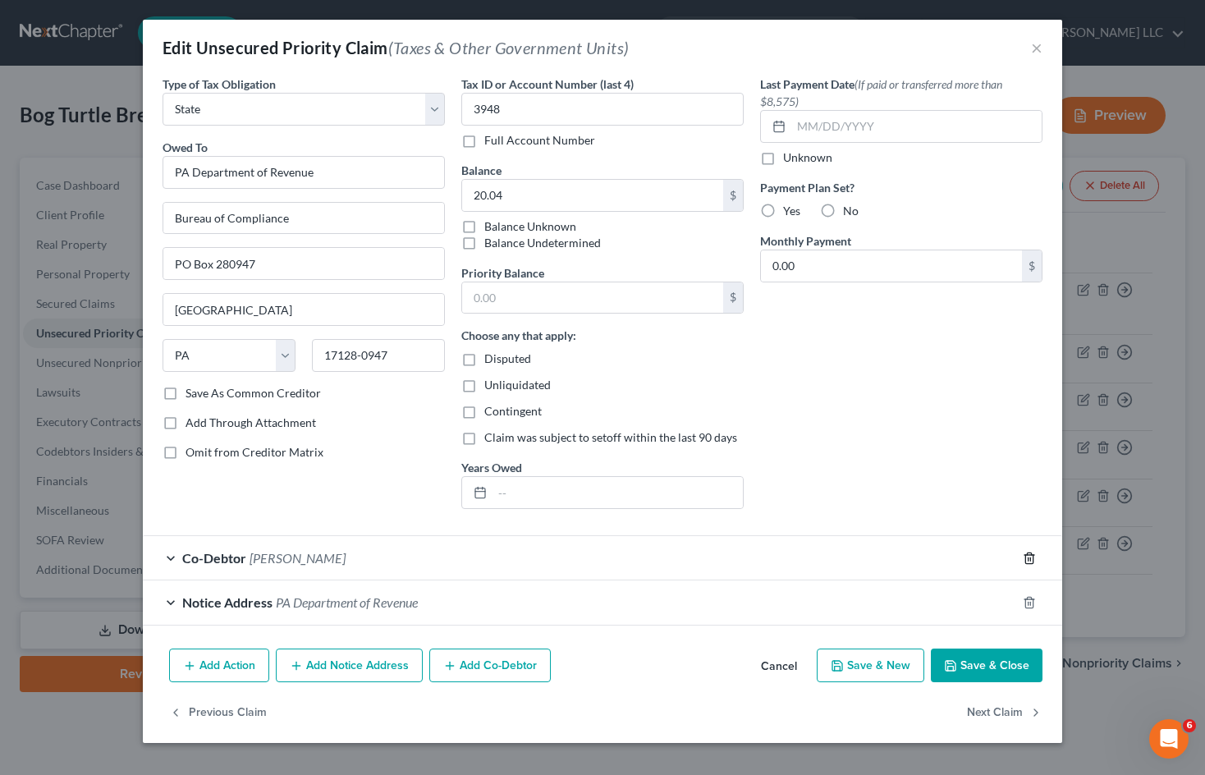
click at [1027, 560] on icon "button" at bounding box center [1029, 558] width 13 height 13
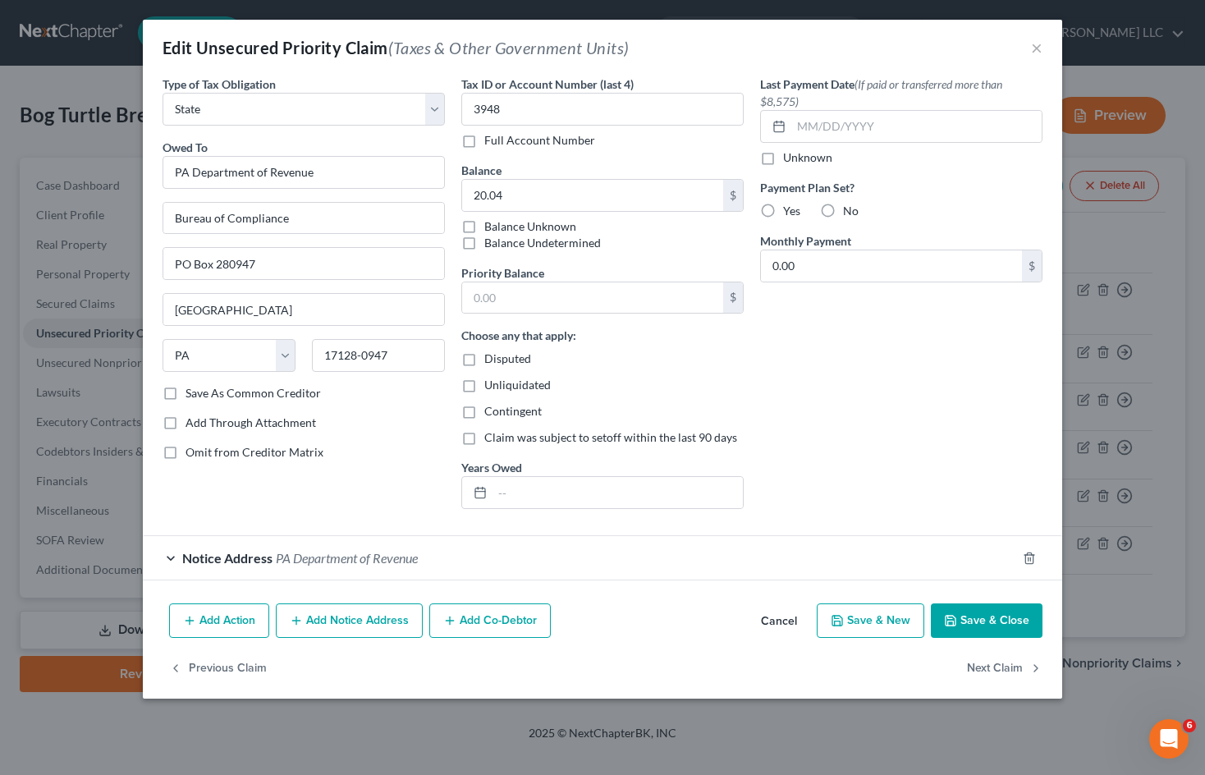
click at [993, 621] on button "Save & Close" at bounding box center [987, 621] width 112 height 34
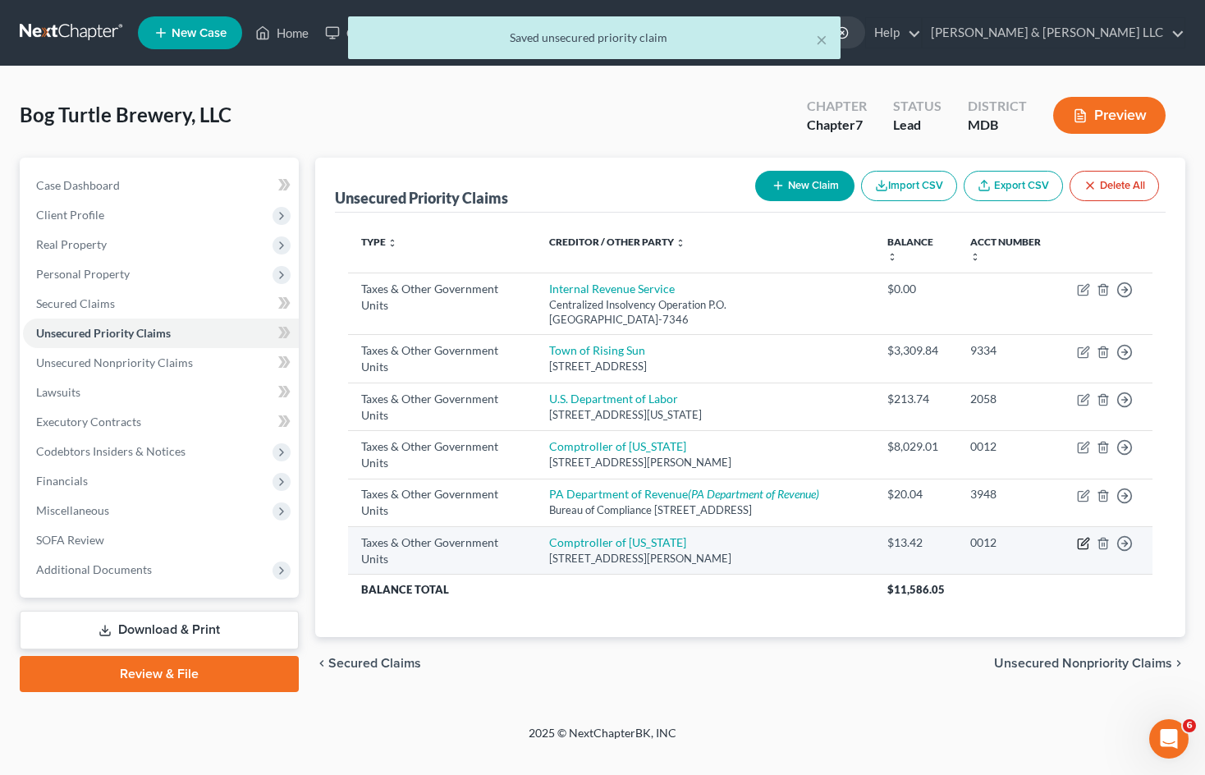
click at [1079, 550] on icon "button" at bounding box center [1083, 543] width 13 height 13
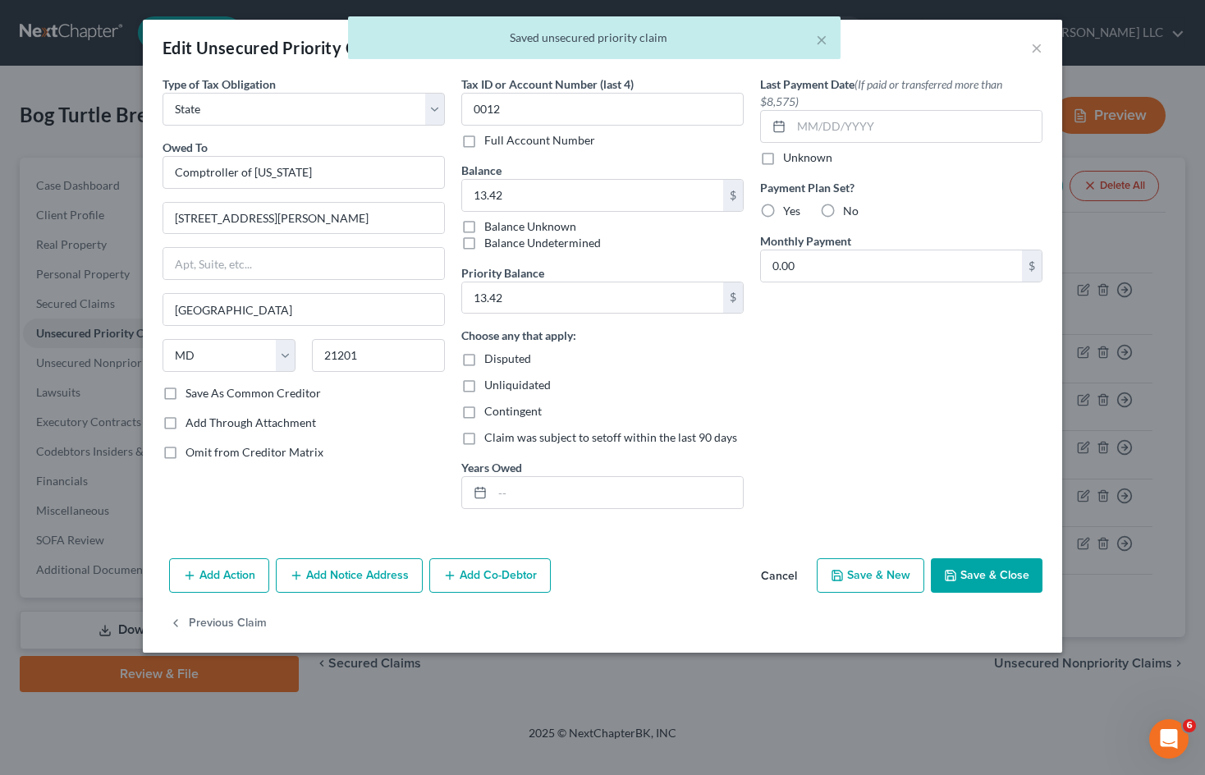
click at [788, 567] on button "Cancel" at bounding box center [779, 576] width 62 height 33
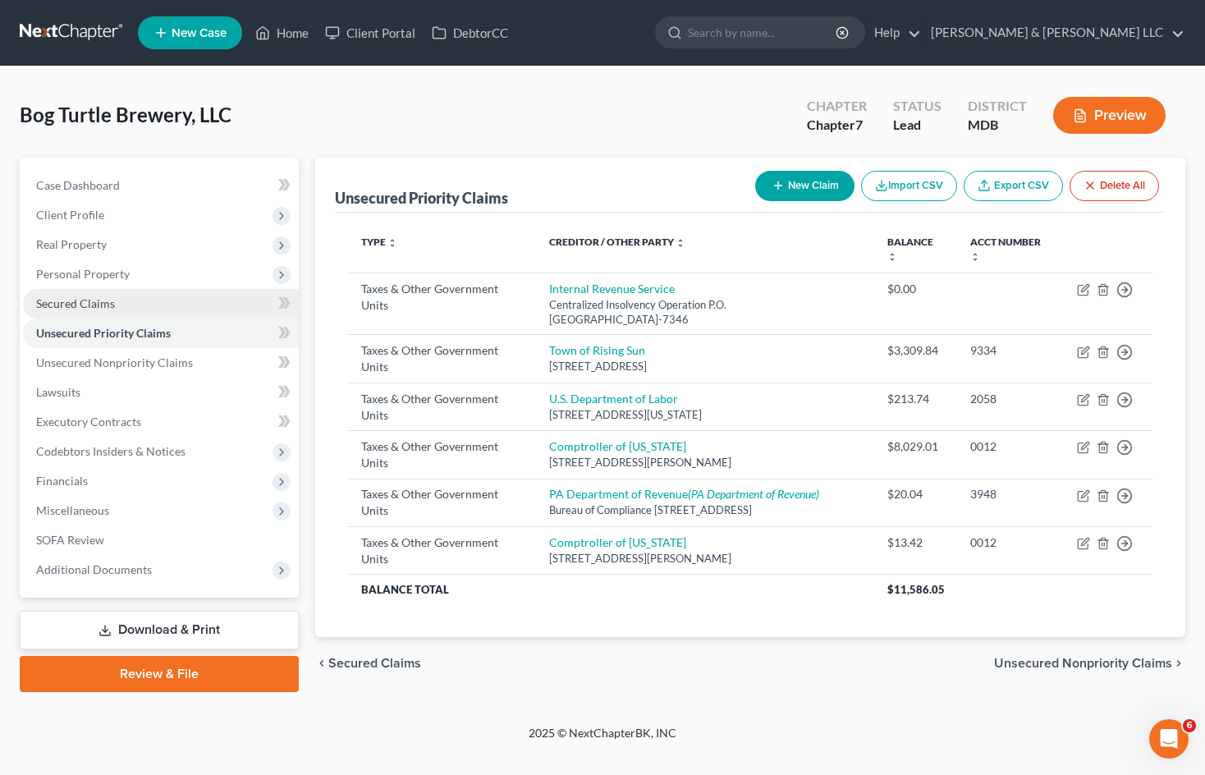
click at [200, 306] on link "Secured Claims" at bounding box center [161, 304] width 276 height 30
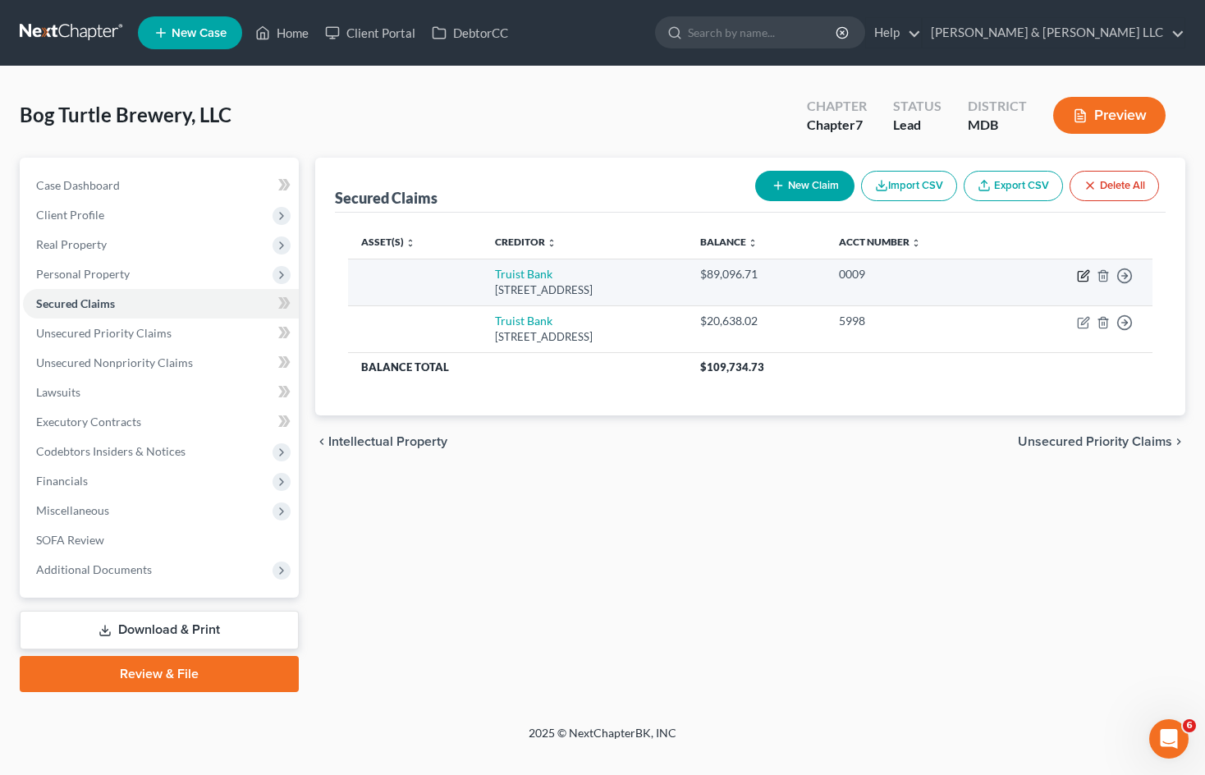
click at [1084, 277] on icon "button" at bounding box center [1084, 273] width 7 height 7
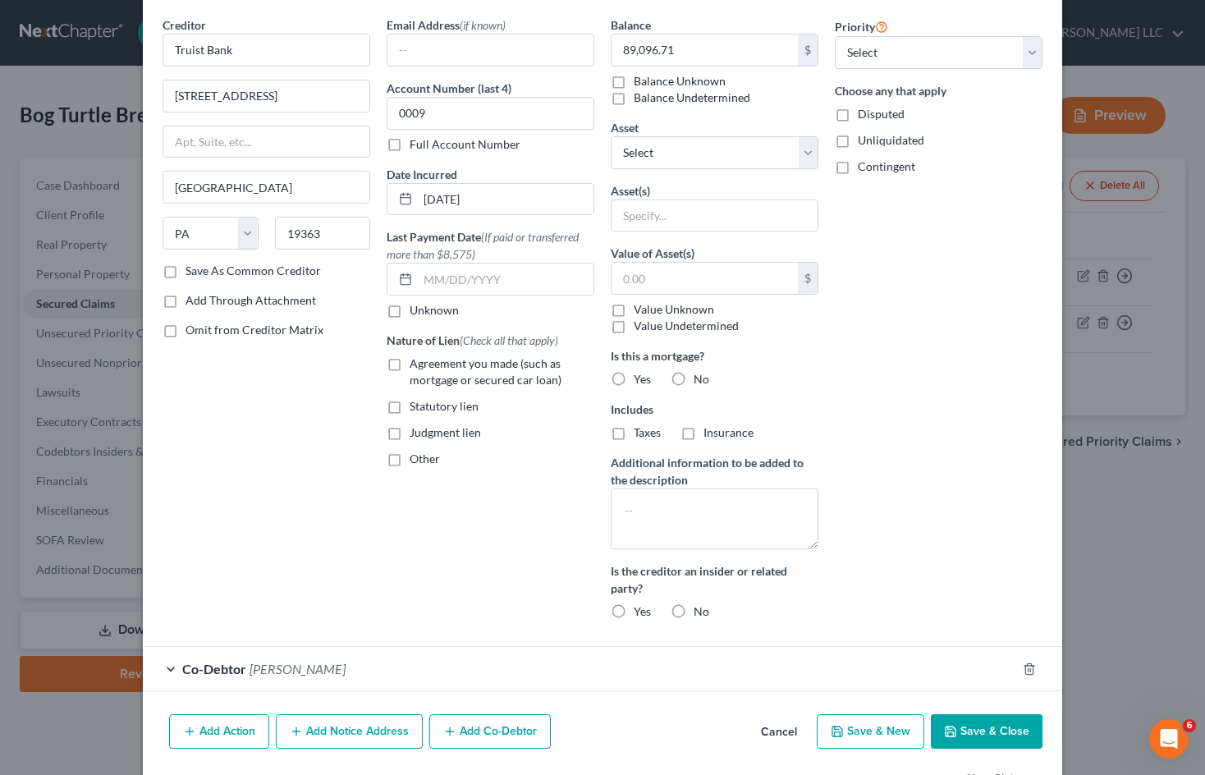
scroll to position [113, 0]
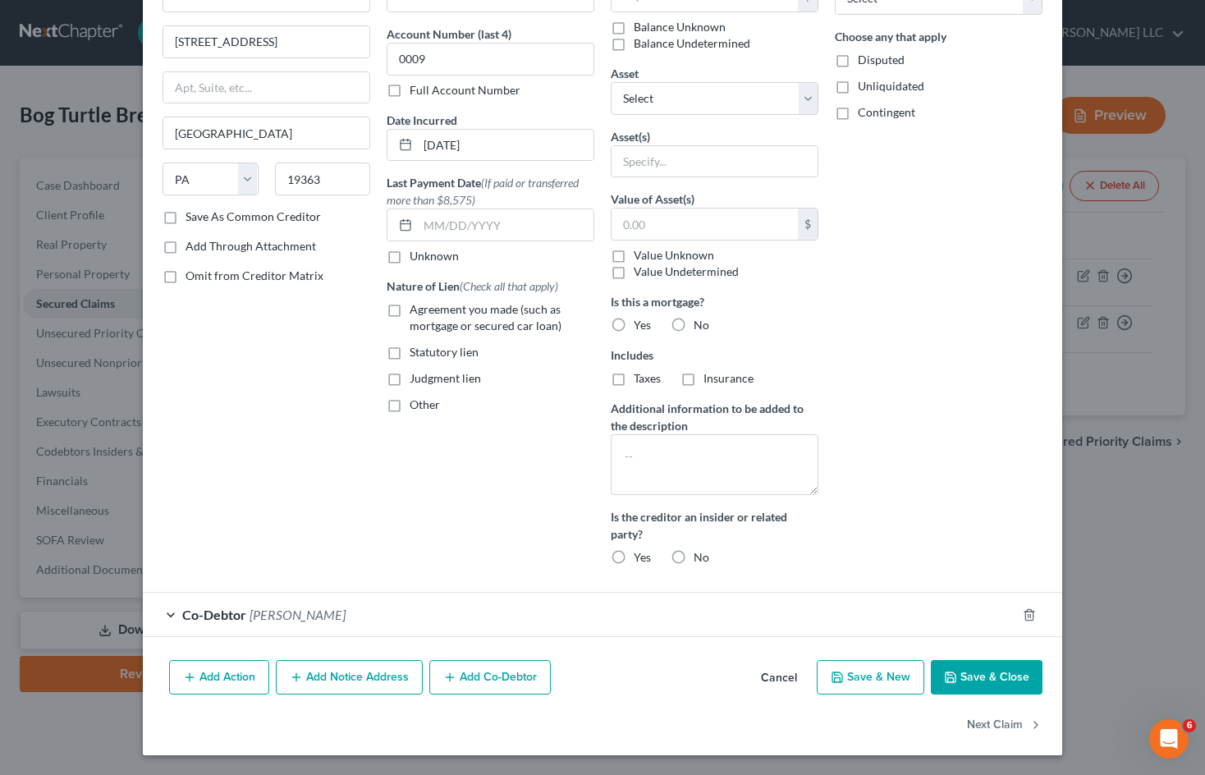
click at [497, 677] on button "Add Co-Debtor" at bounding box center [490, 677] width 122 height 34
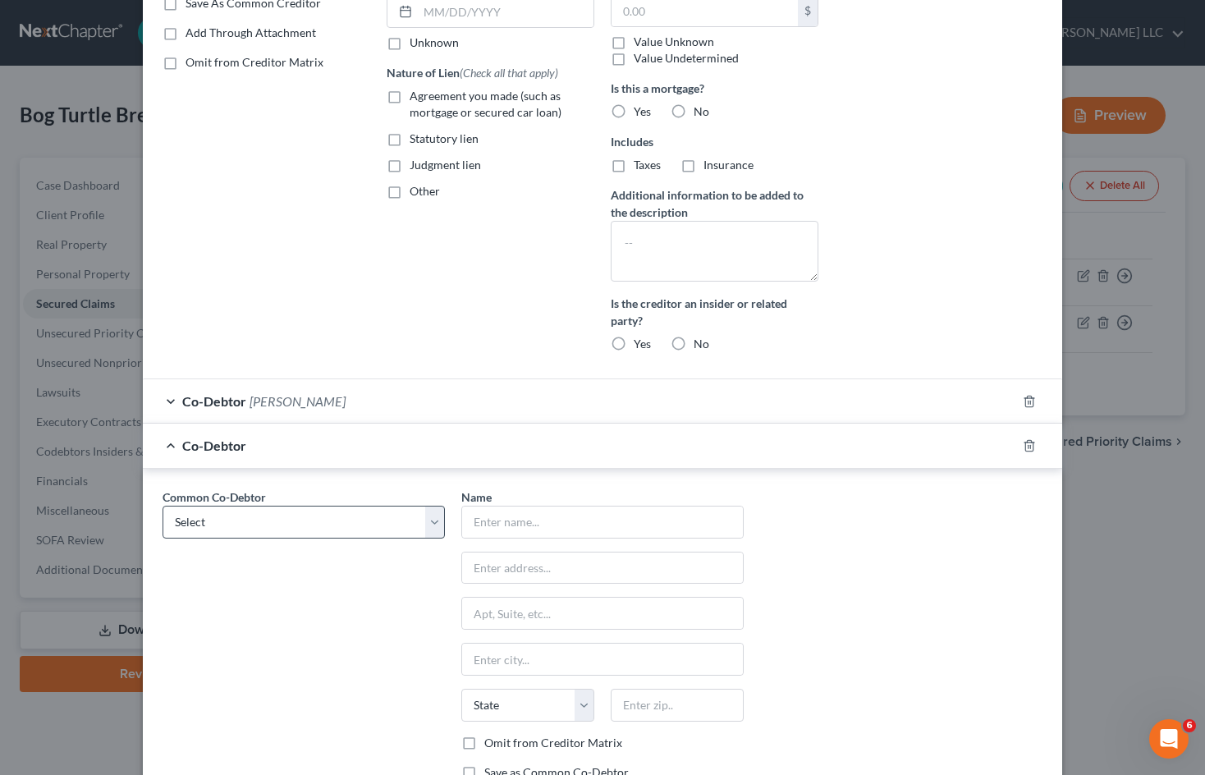
scroll to position [360, 0]
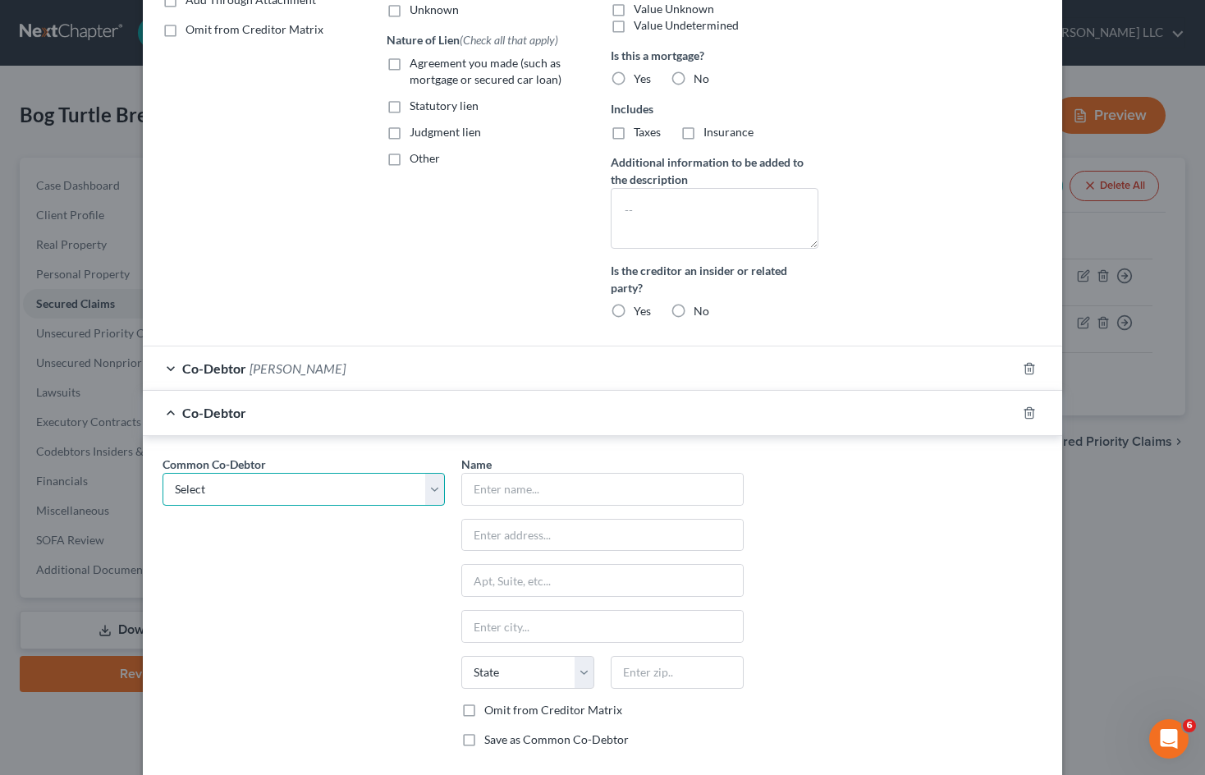
click at [426, 484] on select "Select [PERSON_NAME] [PERSON_NAME]" at bounding box center [304, 489] width 282 height 33
click at [163, 473] on select "Select [PERSON_NAME] [PERSON_NAME]" at bounding box center [304, 489] width 282 height 33
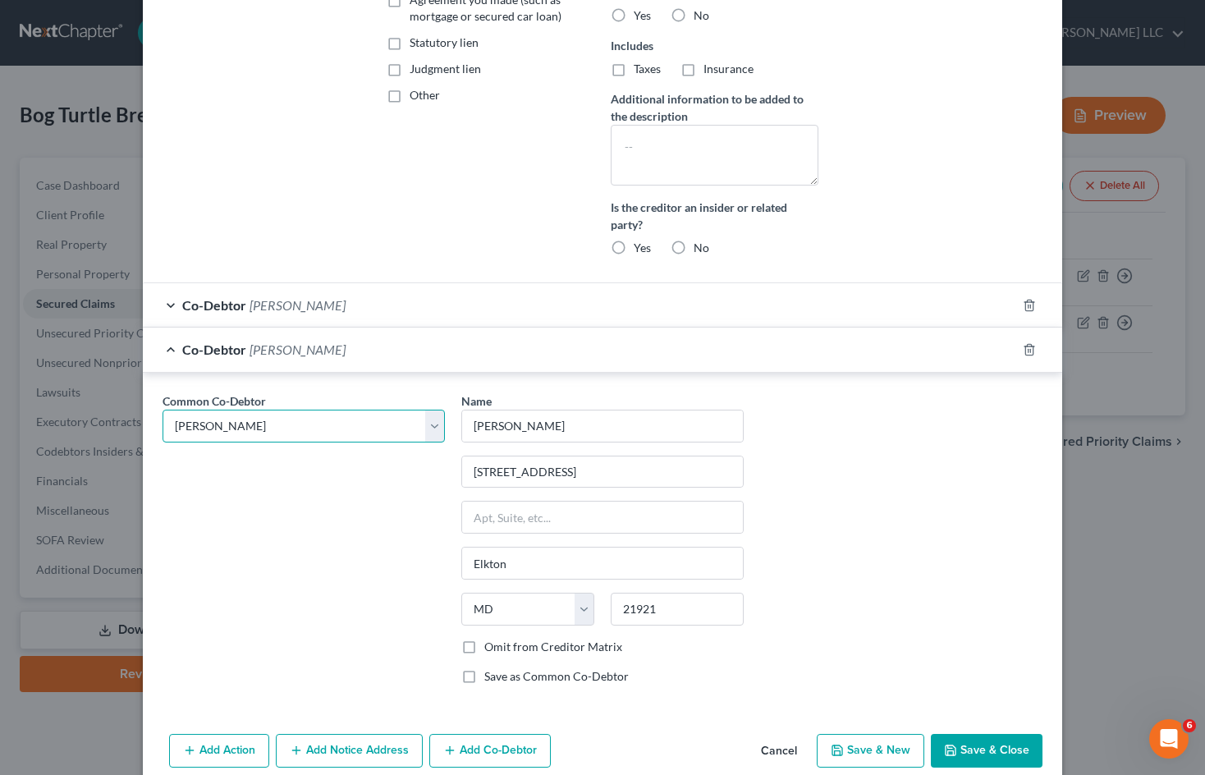
scroll to position [496, 0]
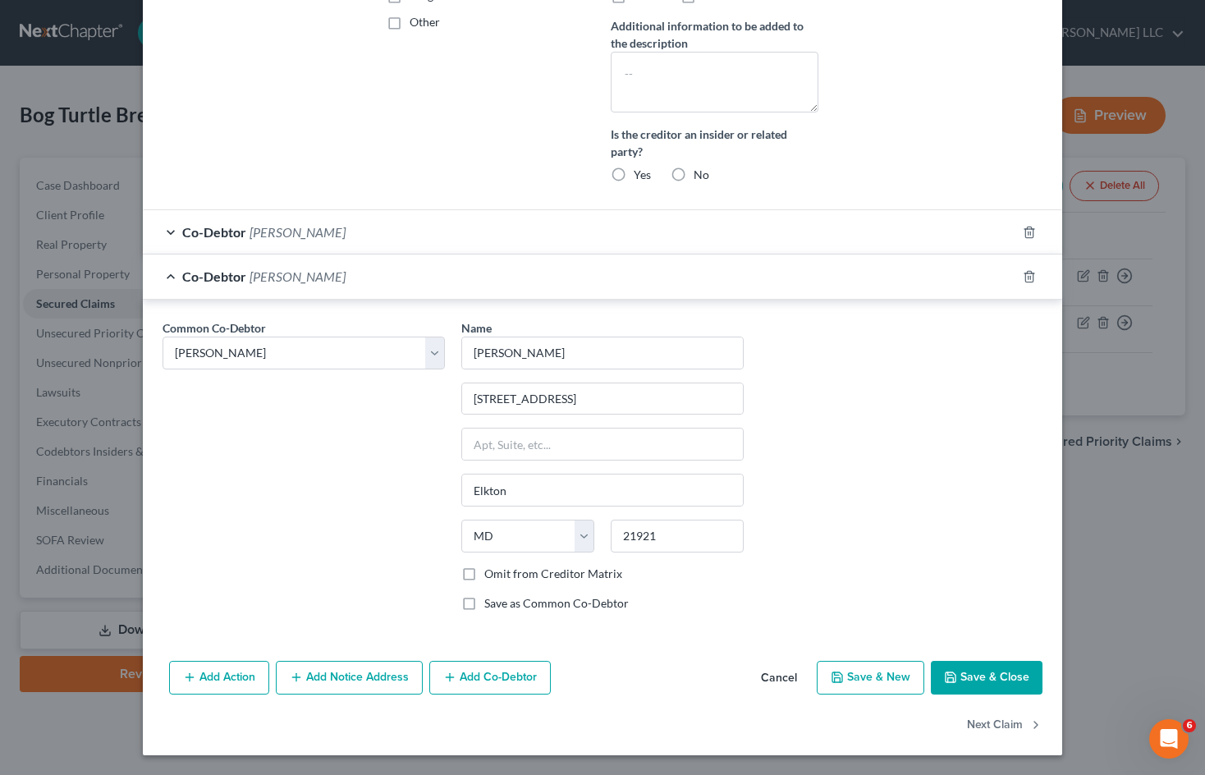
click at [989, 674] on button "Save & Close" at bounding box center [987, 678] width 112 height 34
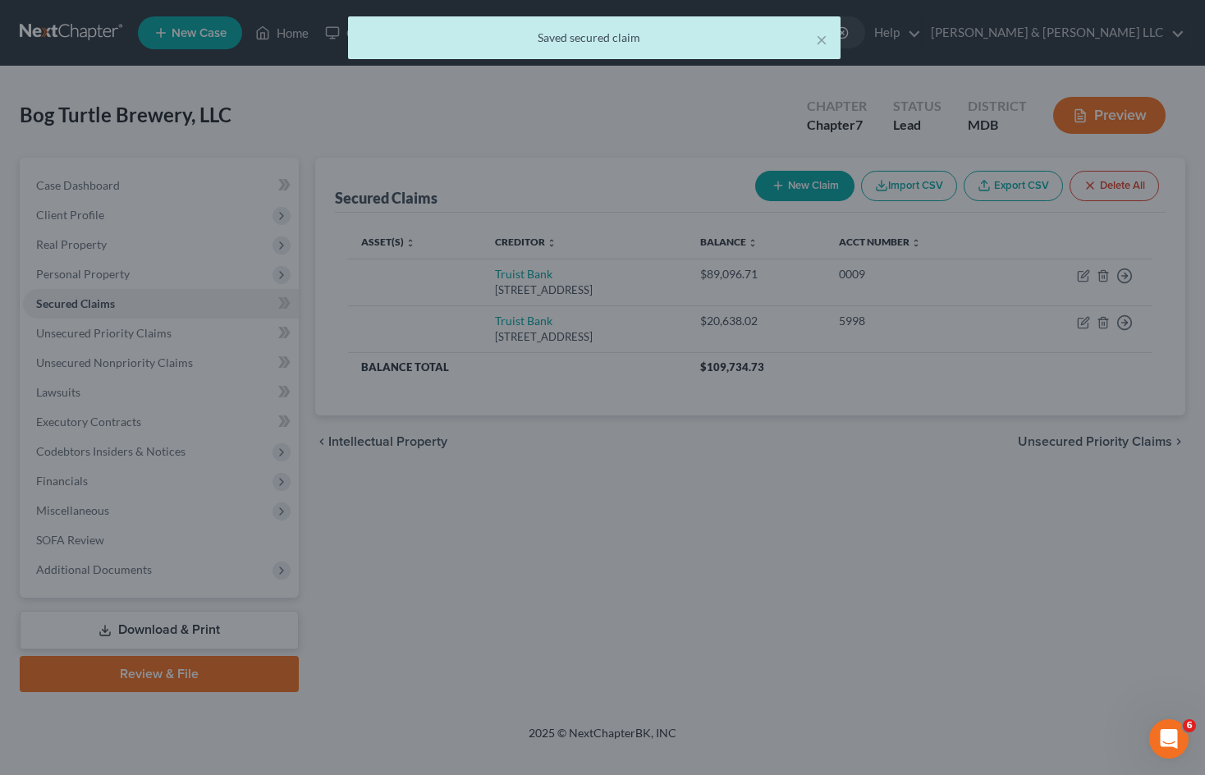
scroll to position [0, 0]
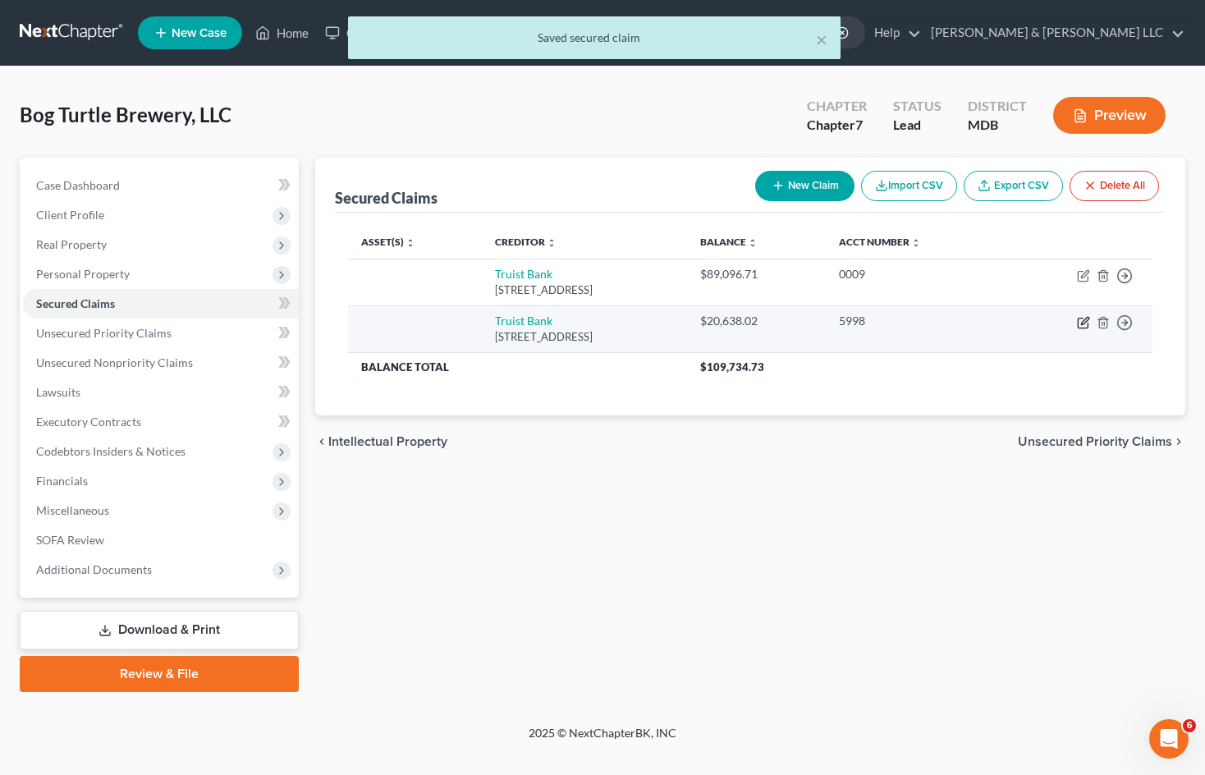
click at [1078, 323] on icon "button" at bounding box center [1083, 324] width 10 height 10
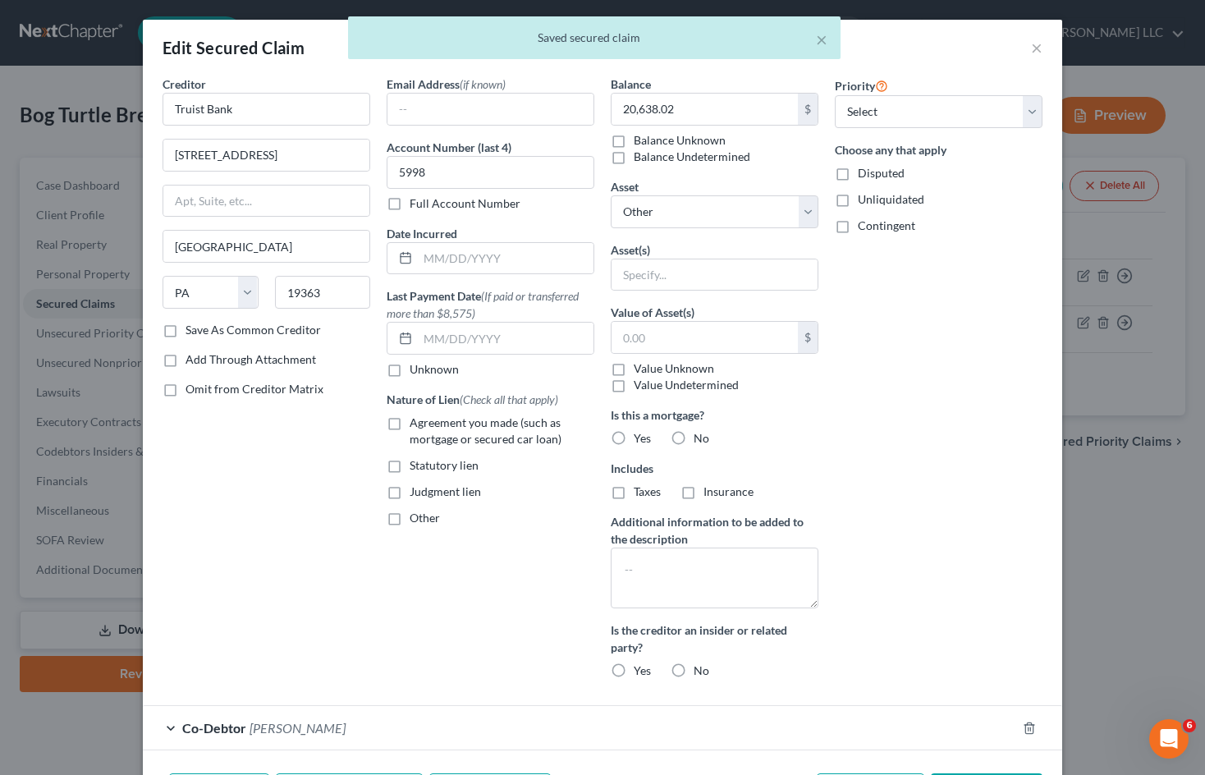
scroll to position [113, 0]
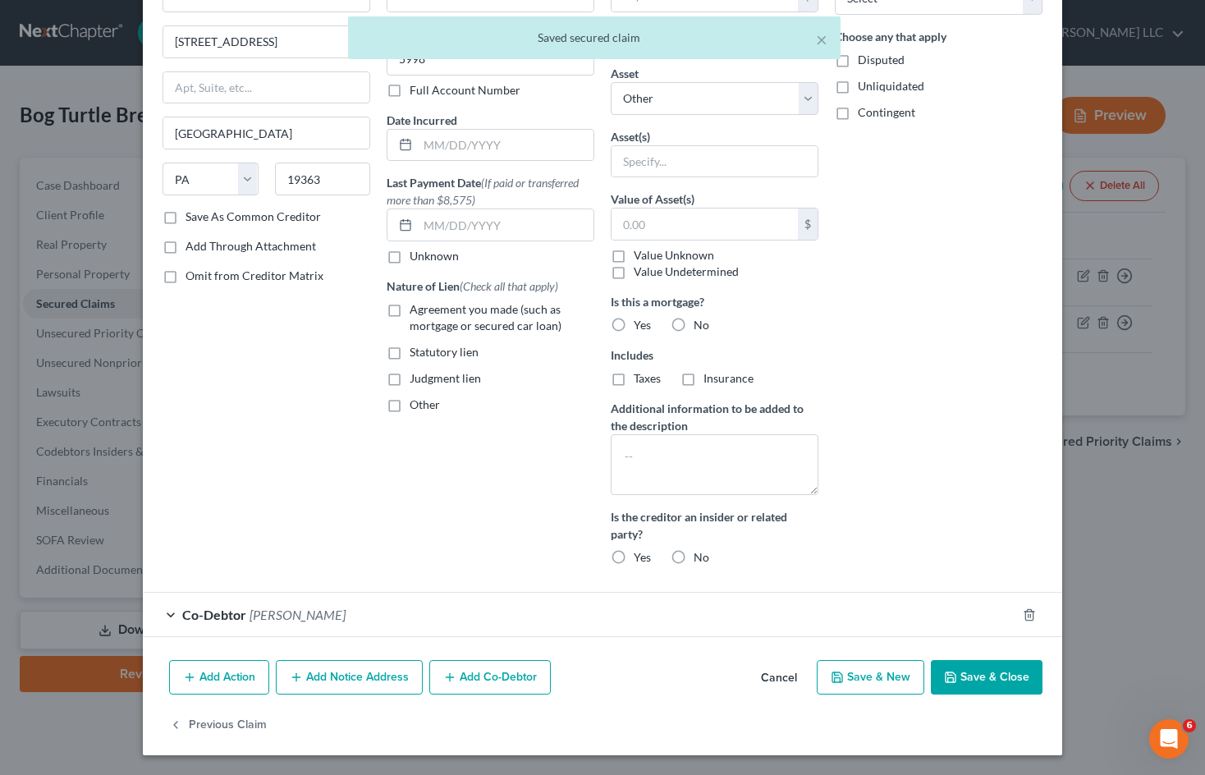
click at [490, 675] on button "Add Co-Debtor" at bounding box center [490, 677] width 122 height 34
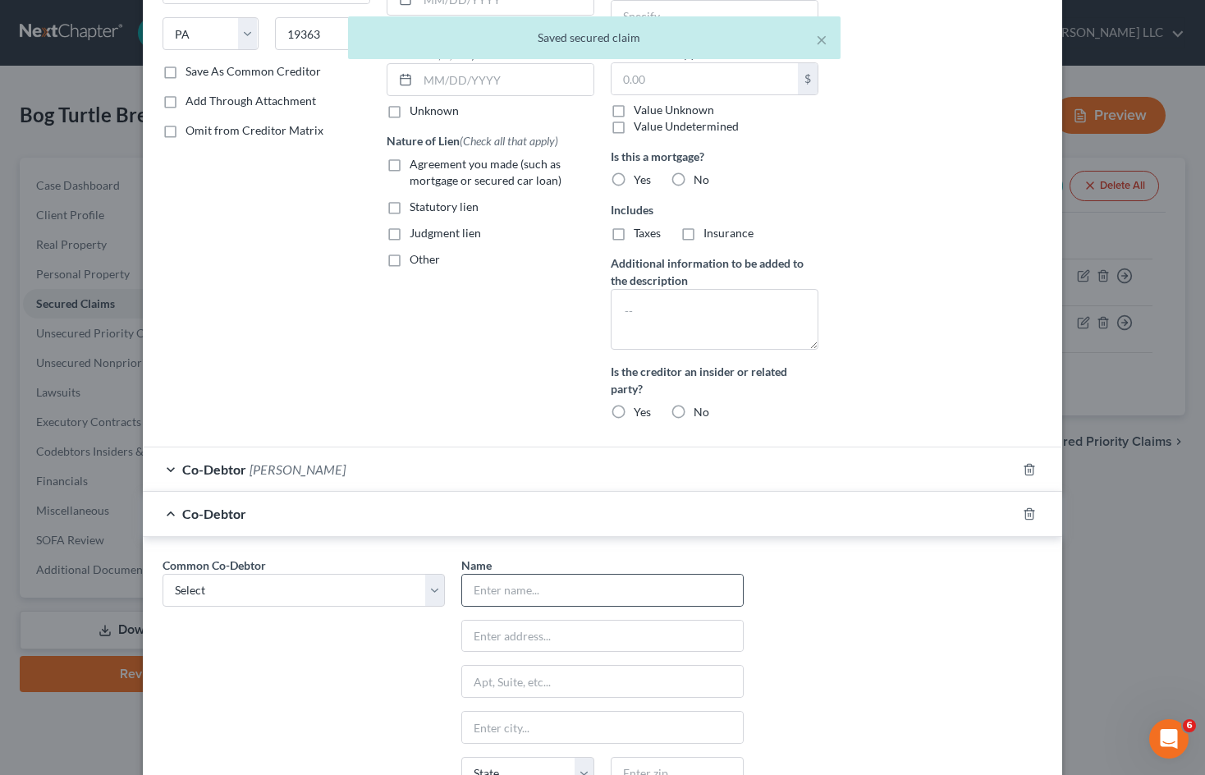
scroll to position [360, 0]
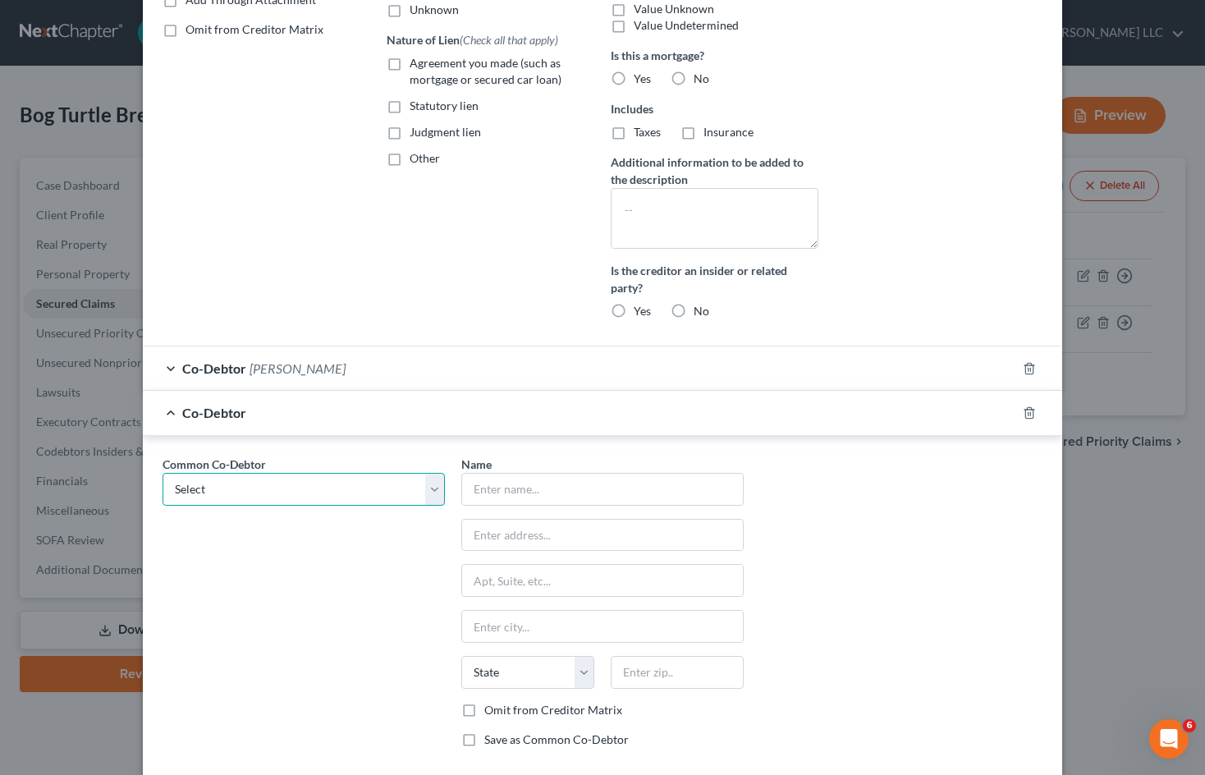
click at [430, 492] on select "Select [PERSON_NAME] [PERSON_NAME]" at bounding box center [304, 489] width 282 height 33
click at [163, 473] on select "Select [PERSON_NAME] [PERSON_NAME]" at bounding box center [304, 489] width 282 height 33
click at [917, 535] on div "Common Co-Debtor Select [PERSON_NAME] [PERSON_NAME] Name * [PERSON_NAME] 138 Ro…" at bounding box center [602, 608] width 897 height 305
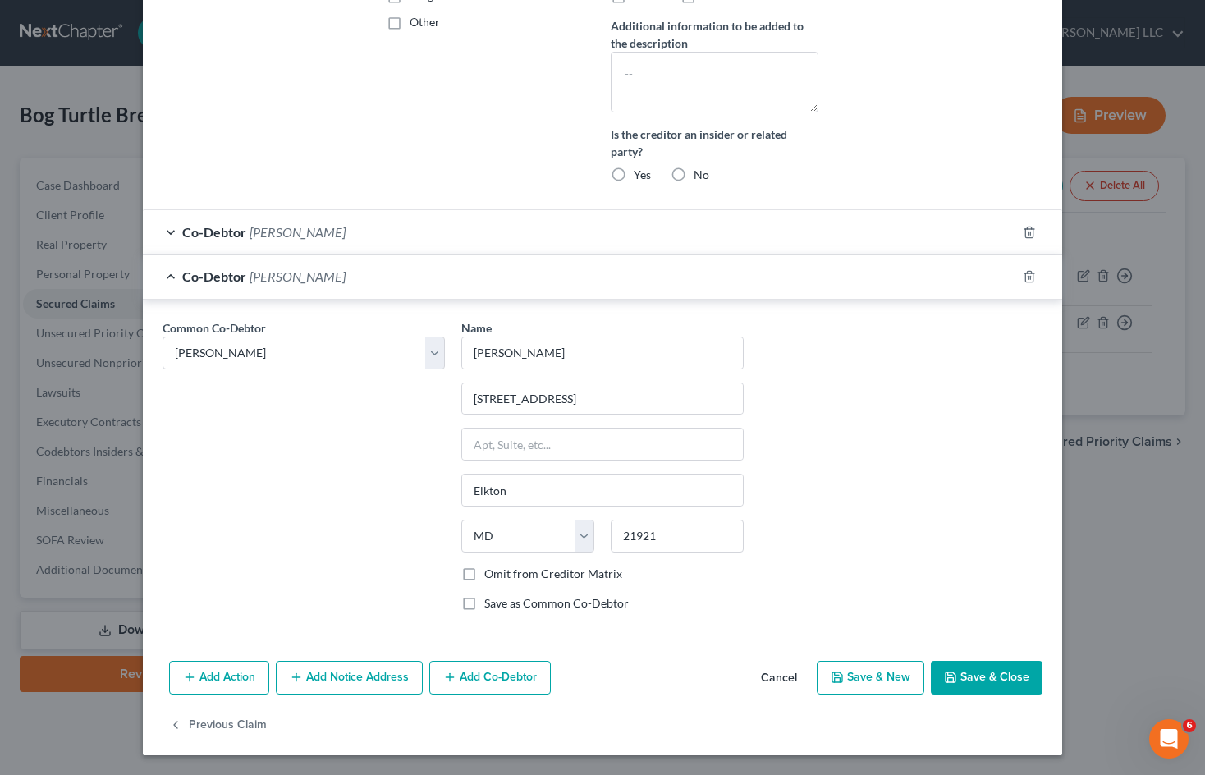
click at [990, 668] on button "Save & Close" at bounding box center [987, 678] width 112 height 34
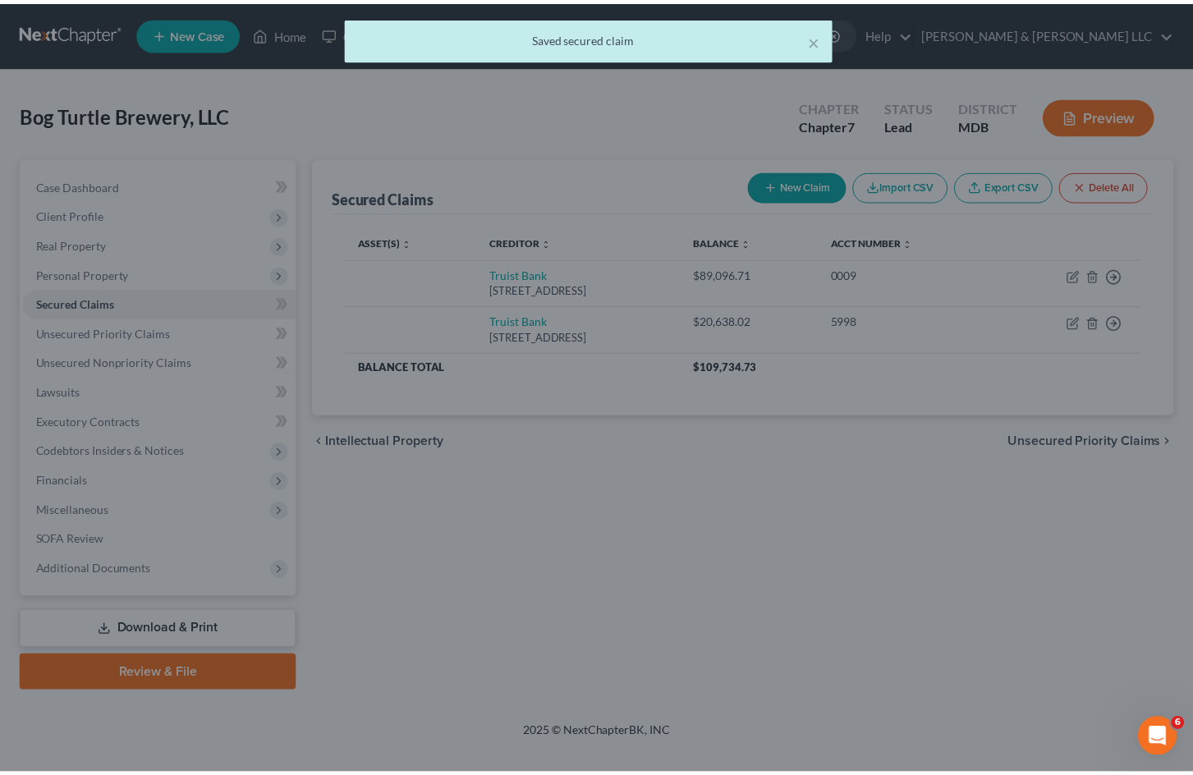
scroll to position [0, 0]
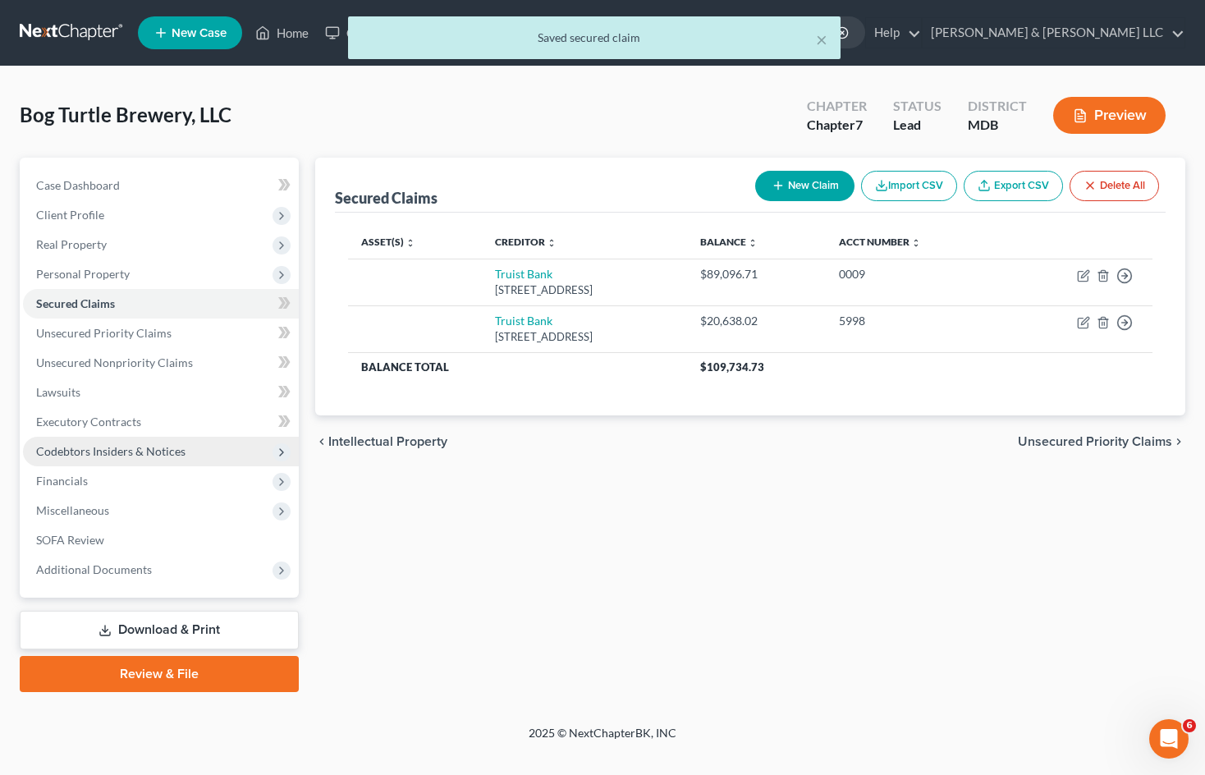
click at [122, 442] on span "Codebtors Insiders & Notices" at bounding box center [161, 452] width 276 height 30
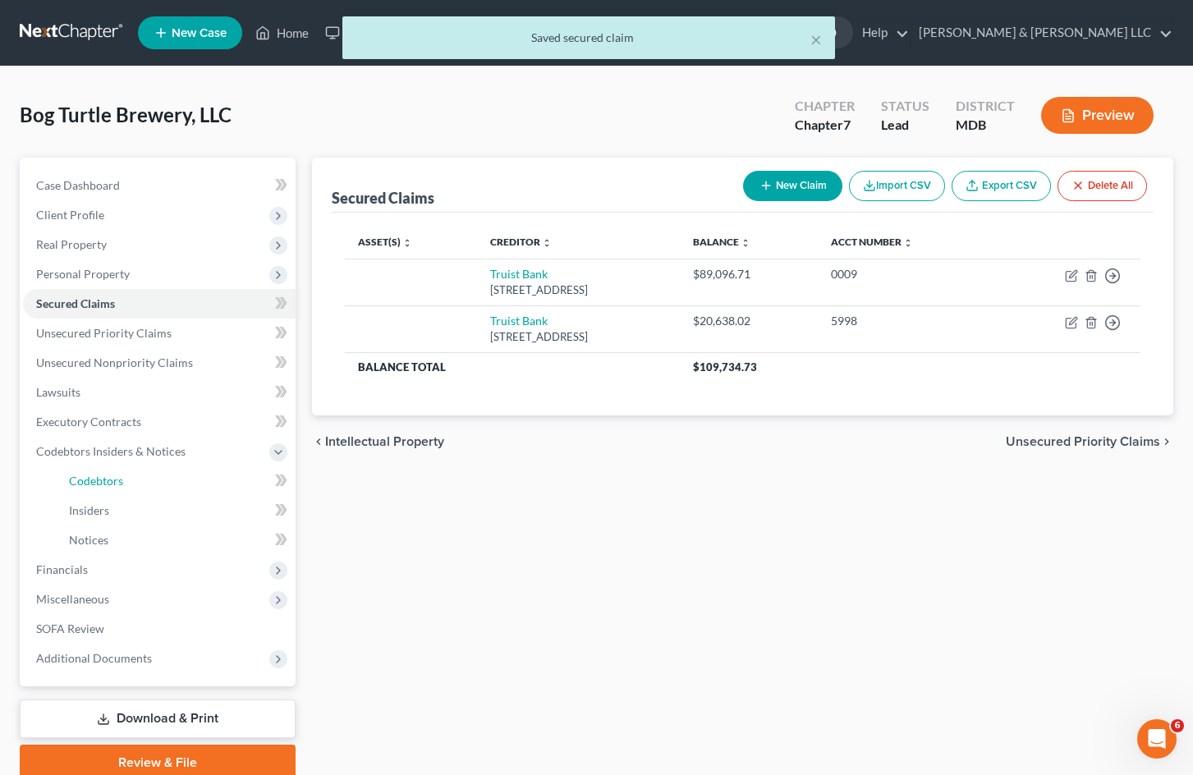
drag, startPoint x: 135, startPoint y: 482, endPoint x: 1120, endPoint y: 492, distance: 984.6
click at [135, 482] on link "Codebtors" at bounding box center [176, 481] width 240 height 30
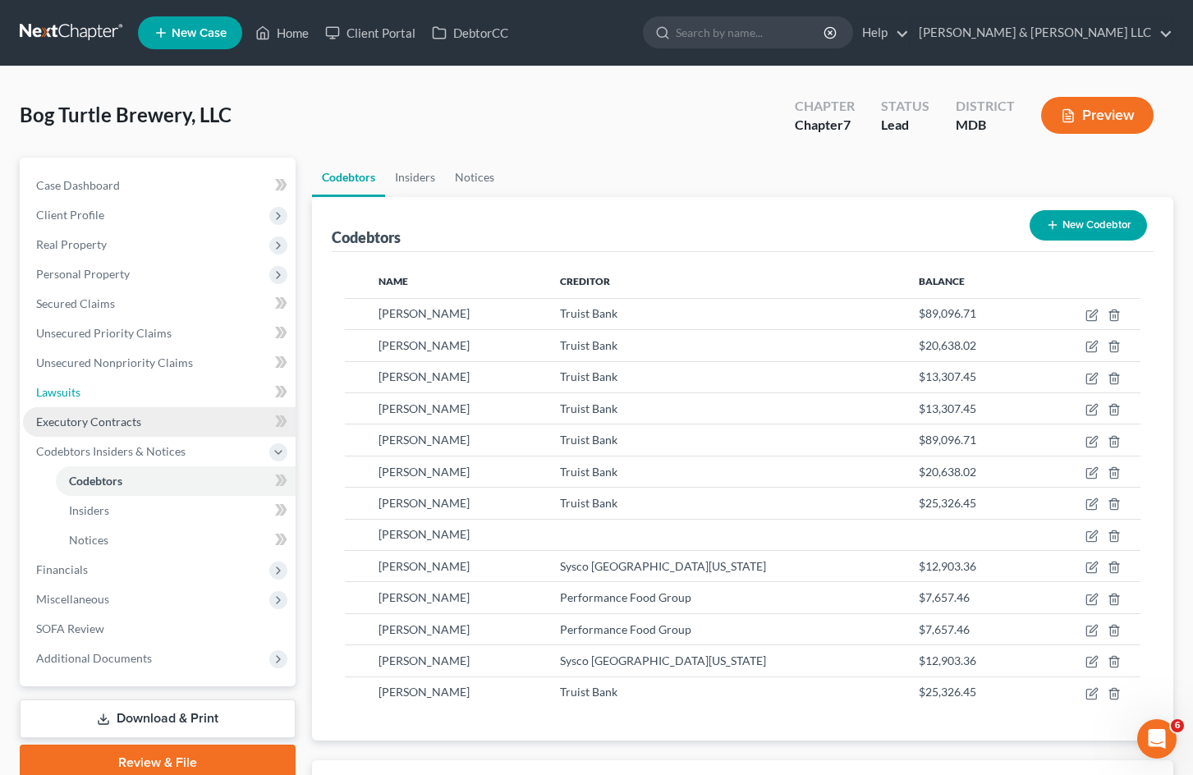
drag, startPoint x: 89, startPoint y: 397, endPoint x: 116, endPoint y: 415, distance: 32.6
click at [89, 397] on link "Lawsuits" at bounding box center [159, 393] width 273 height 30
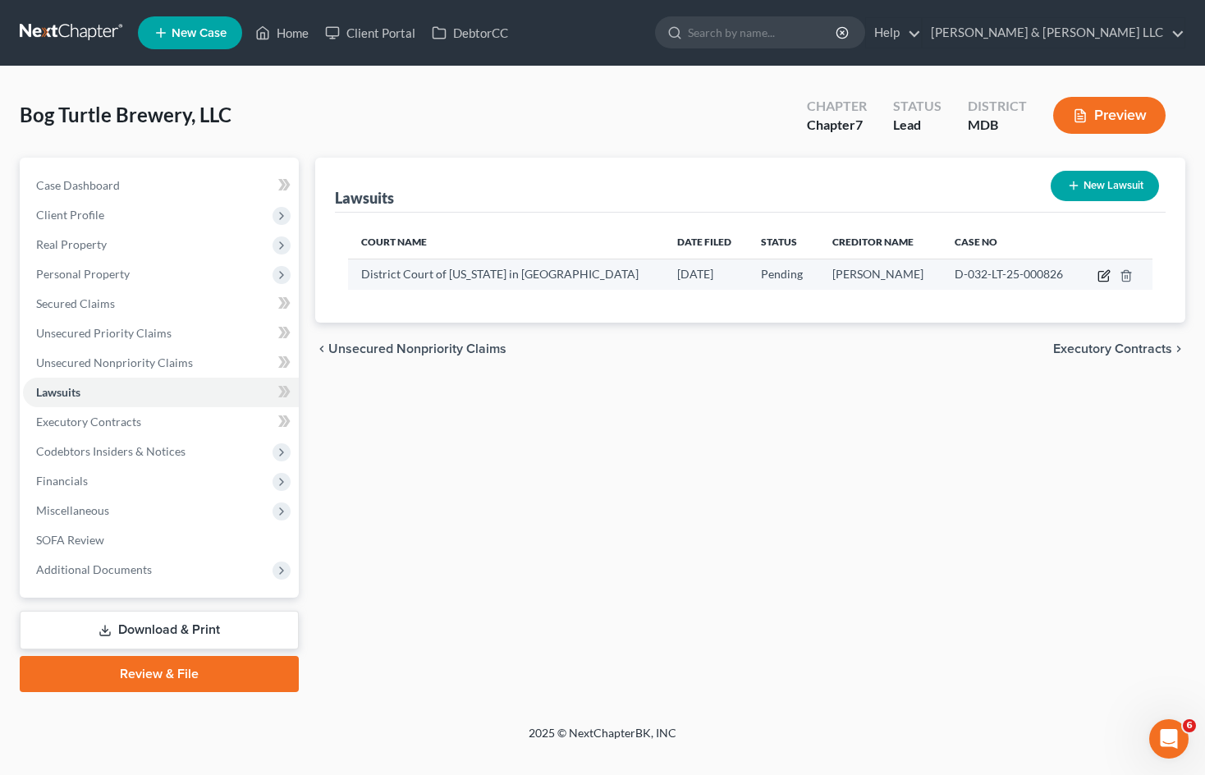
click at [1105, 274] on icon "button" at bounding box center [1104, 275] width 13 height 13
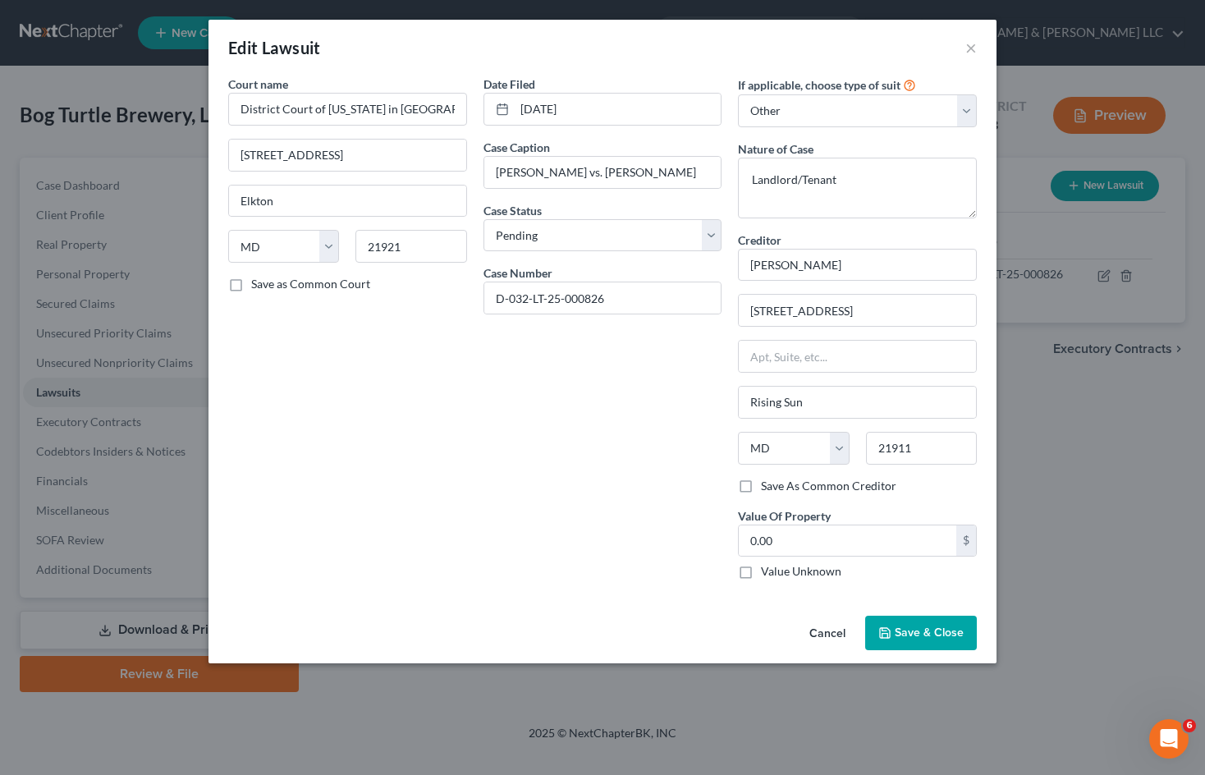
click at [827, 636] on button "Cancel" at bounding box center [827, 633] width 62 height 33
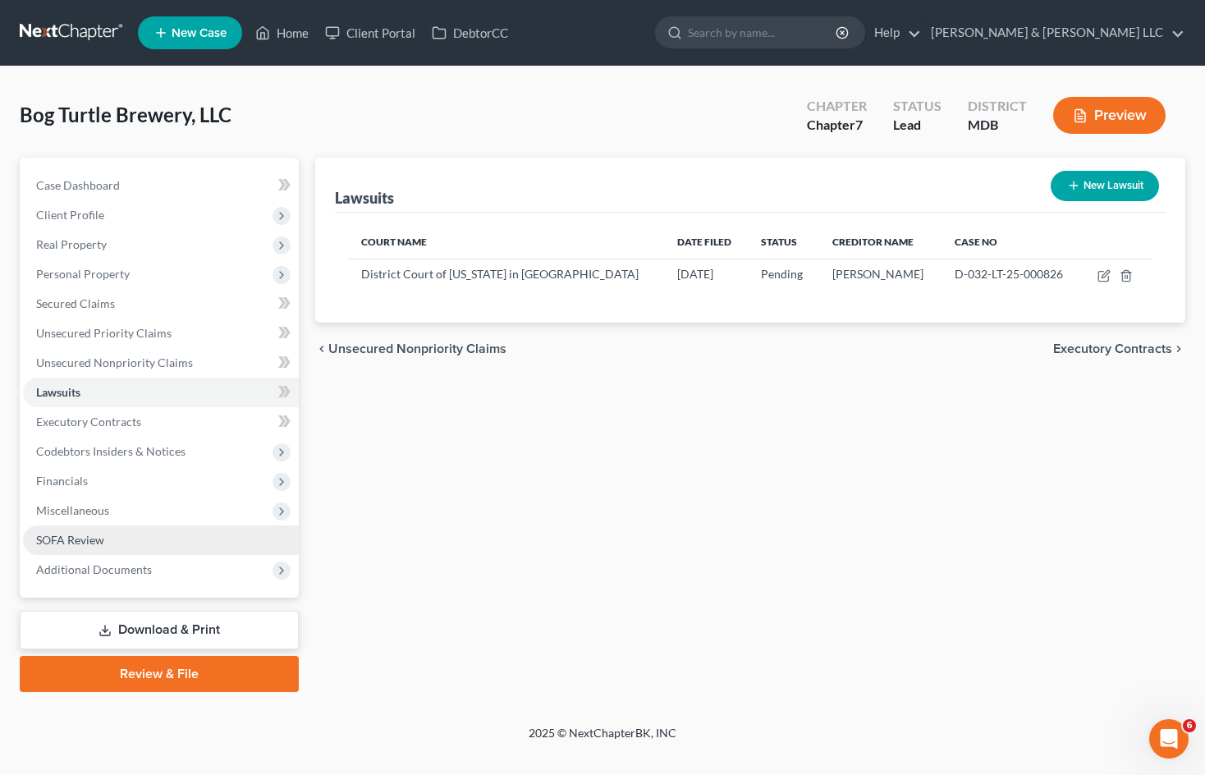
click at [113, 530] on link "SOFA Review" at bounding box center [161, 541] width 276 height 30
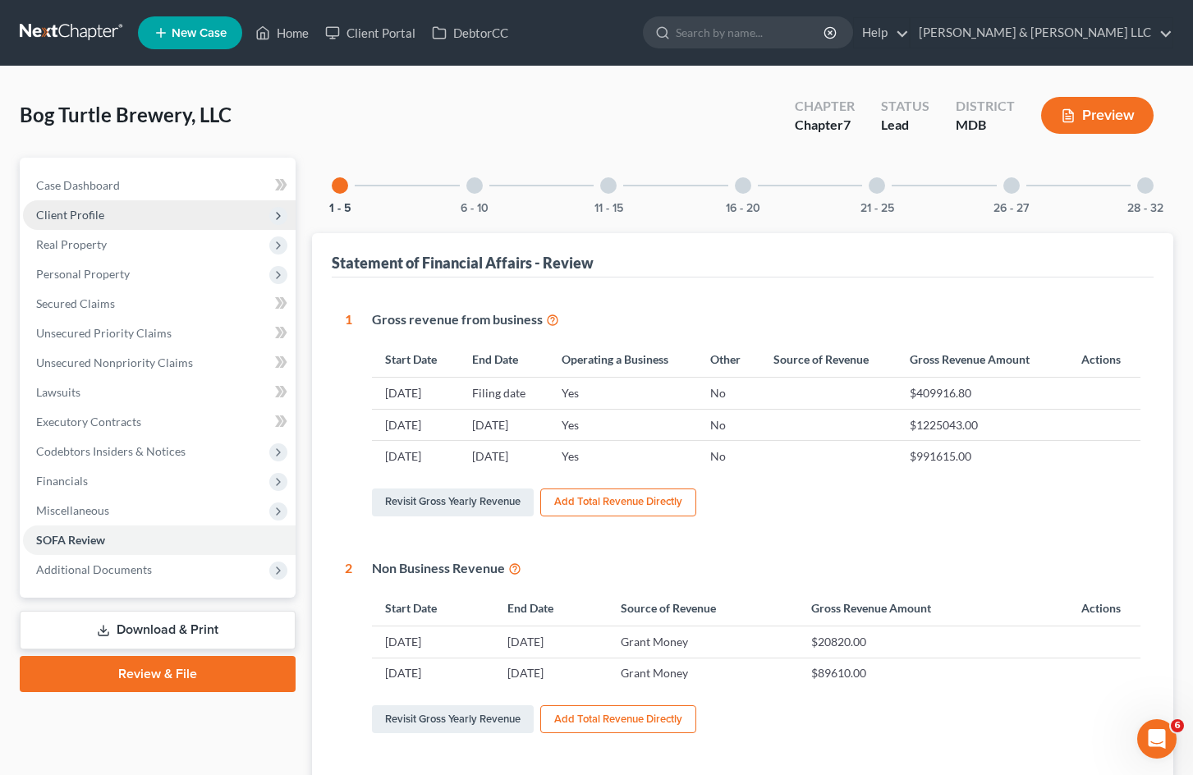
click at [143, 220] on span "Client Profile" at bounding box center [159, 215] width 273 height 30
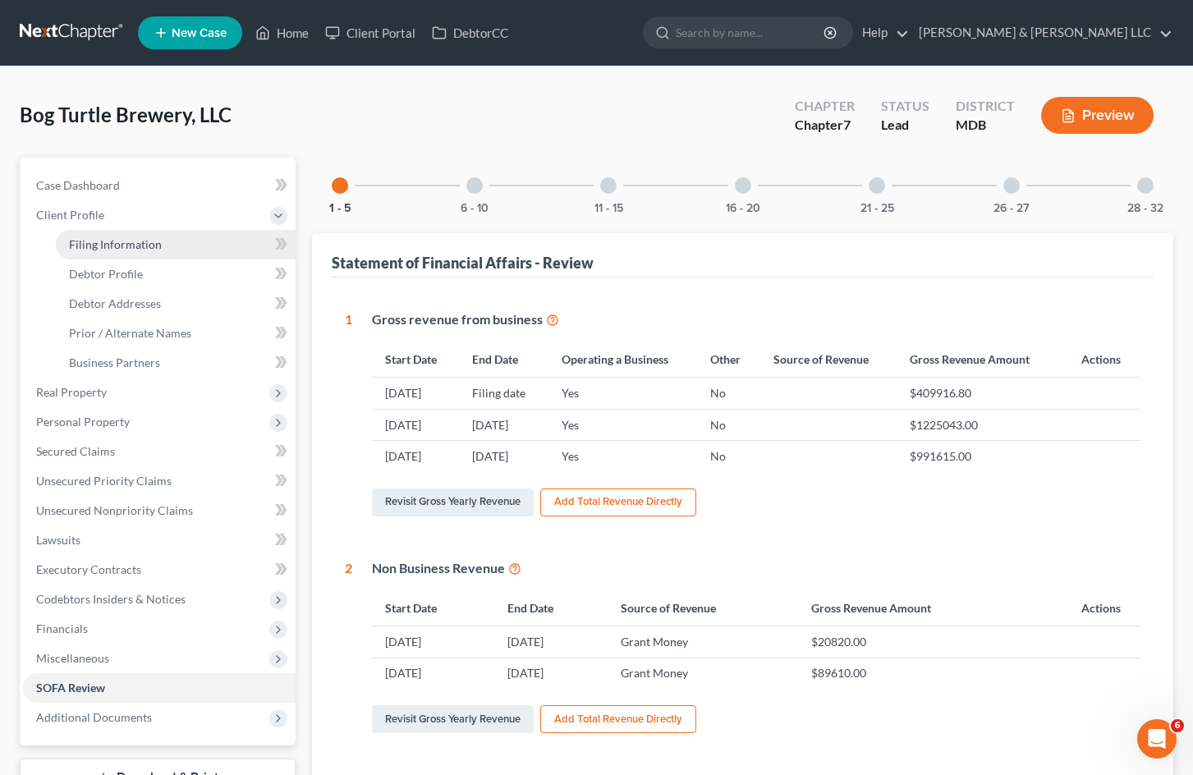
click at [175, 245] on link "Filing Information" at bounding box center [176, 245] width 240 height 30
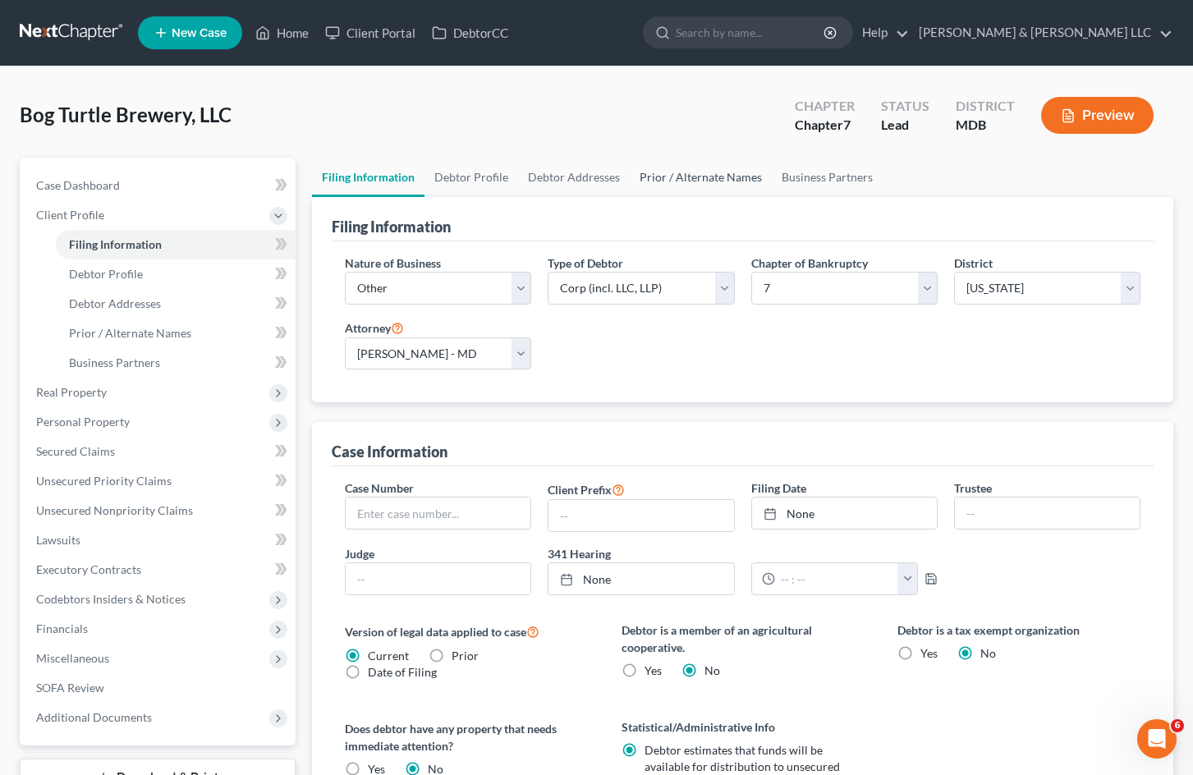
click at [674, 181] on link "Prior / Alternate Names" at bounding box center [701, 177] width 142 height 39
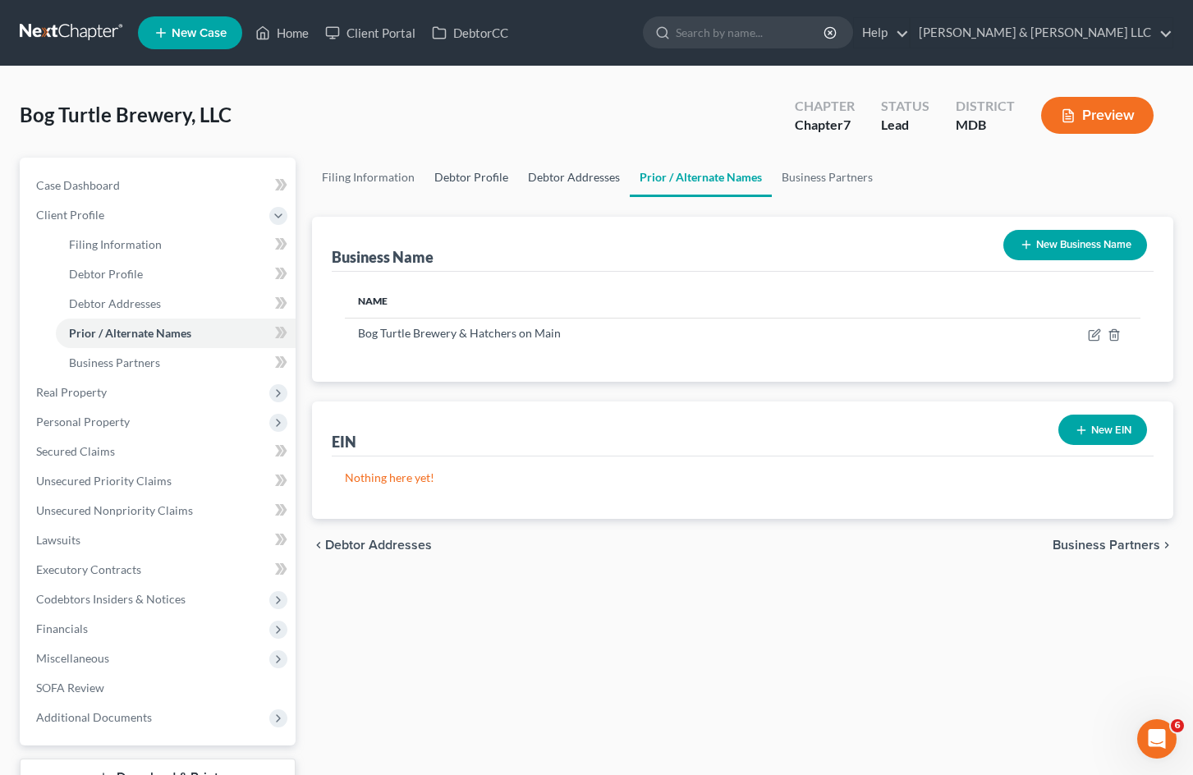
drag, startPoint x: 480, startPoint y: 182, endPoint x: 568, endPoint y: 177, distance: 88.0
click at [480, 183] on link "Debtor Profile" at bounding box center [472, 177] width 94 height 39
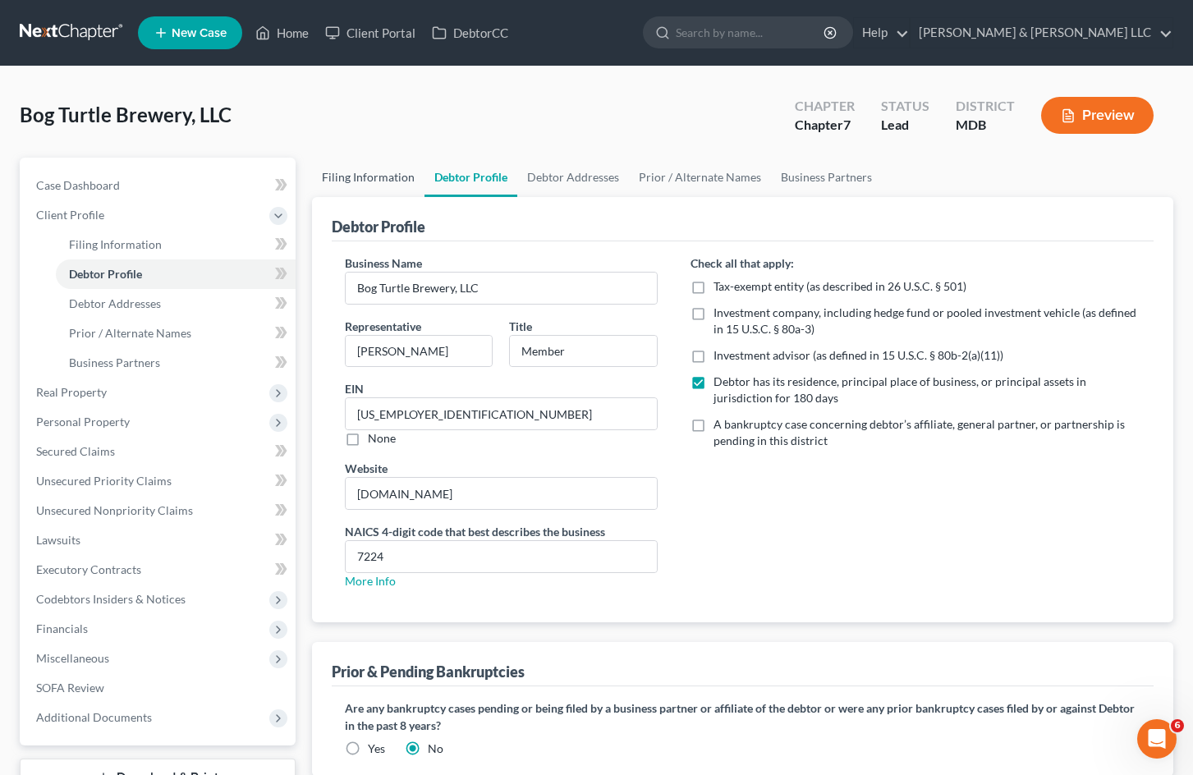
click at [385, 176] on link "Filing Information" at bounding box center [368, 177] width 112 height 39
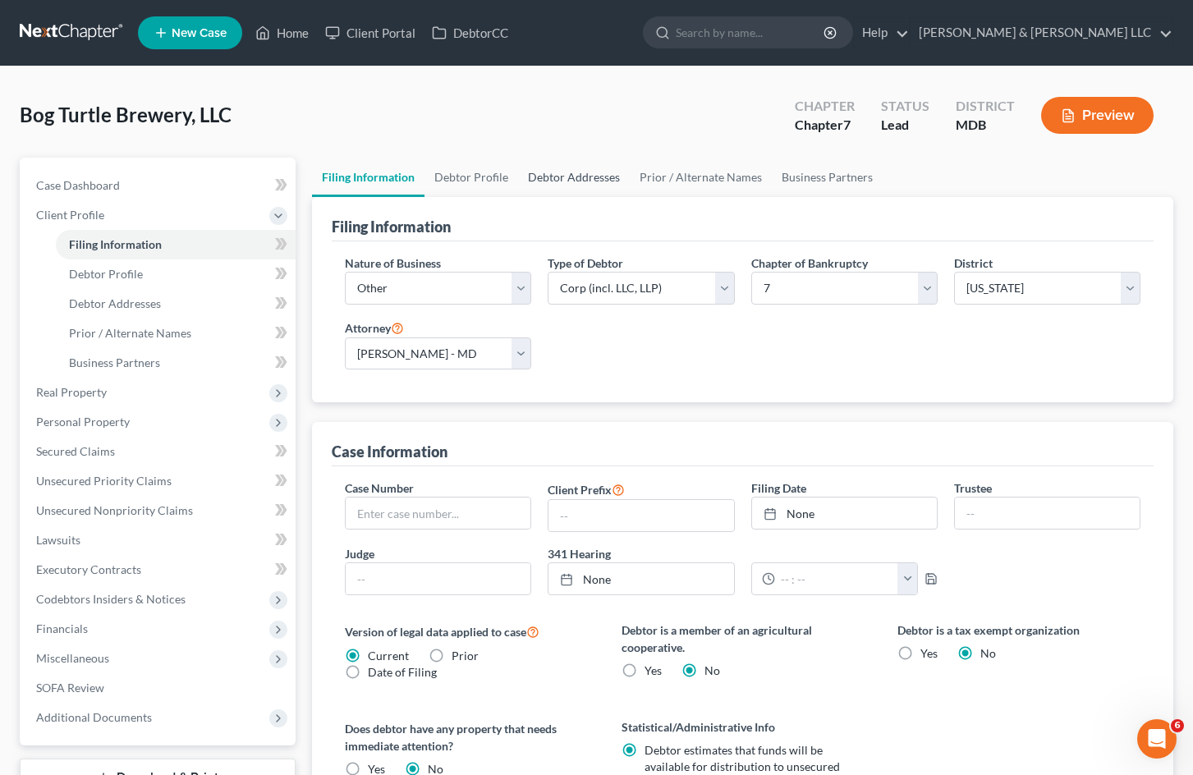
click at [563, 161] on link "Debtor Addresses" at bounding box center [574, 177] width 112 height 39
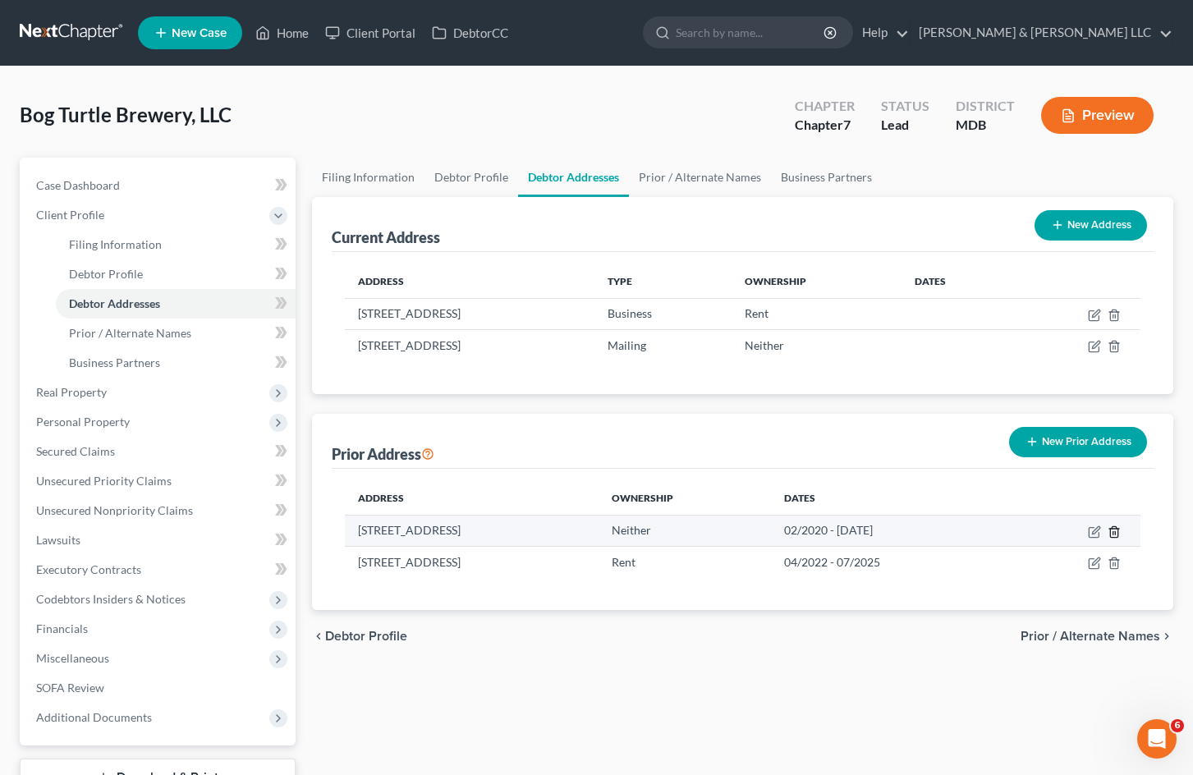
click at [1118, 532] on icon "button" at bounding box center [1113, 531] width 7 height 11
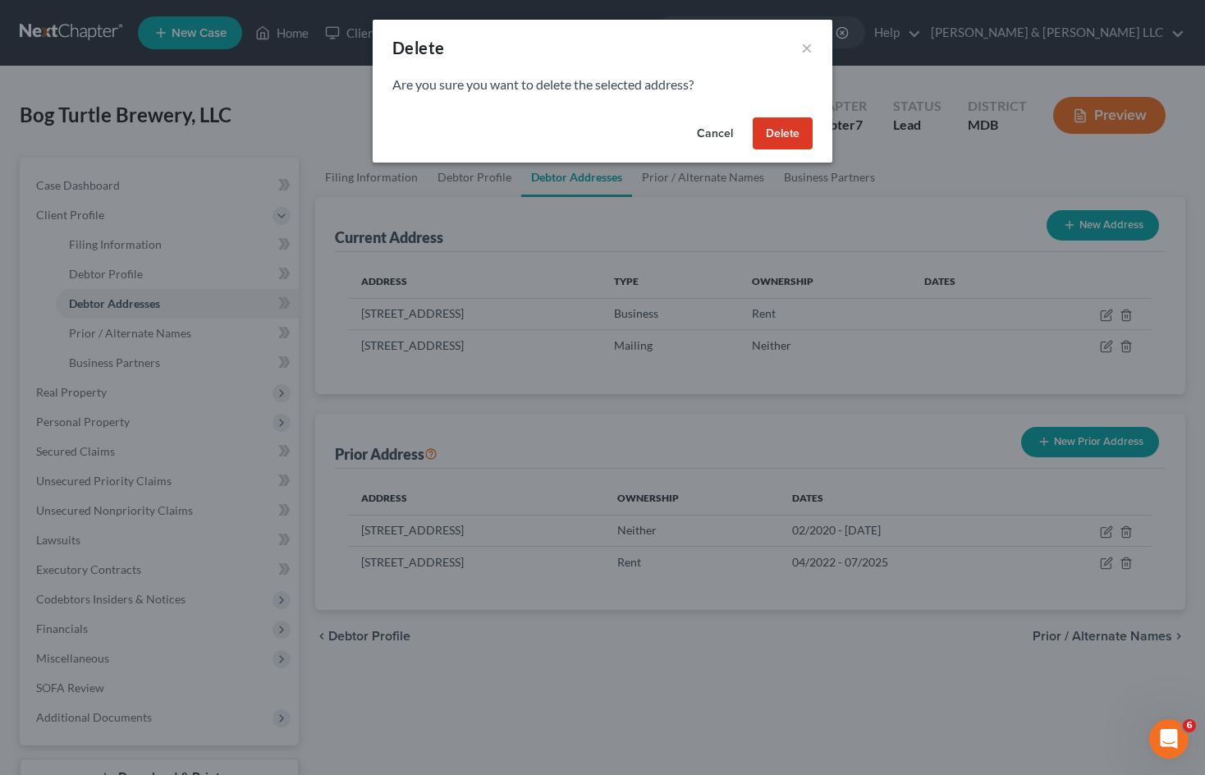
click at [796, 136] on button "Delete" at bounding box center [783, 133] width 60 height 33
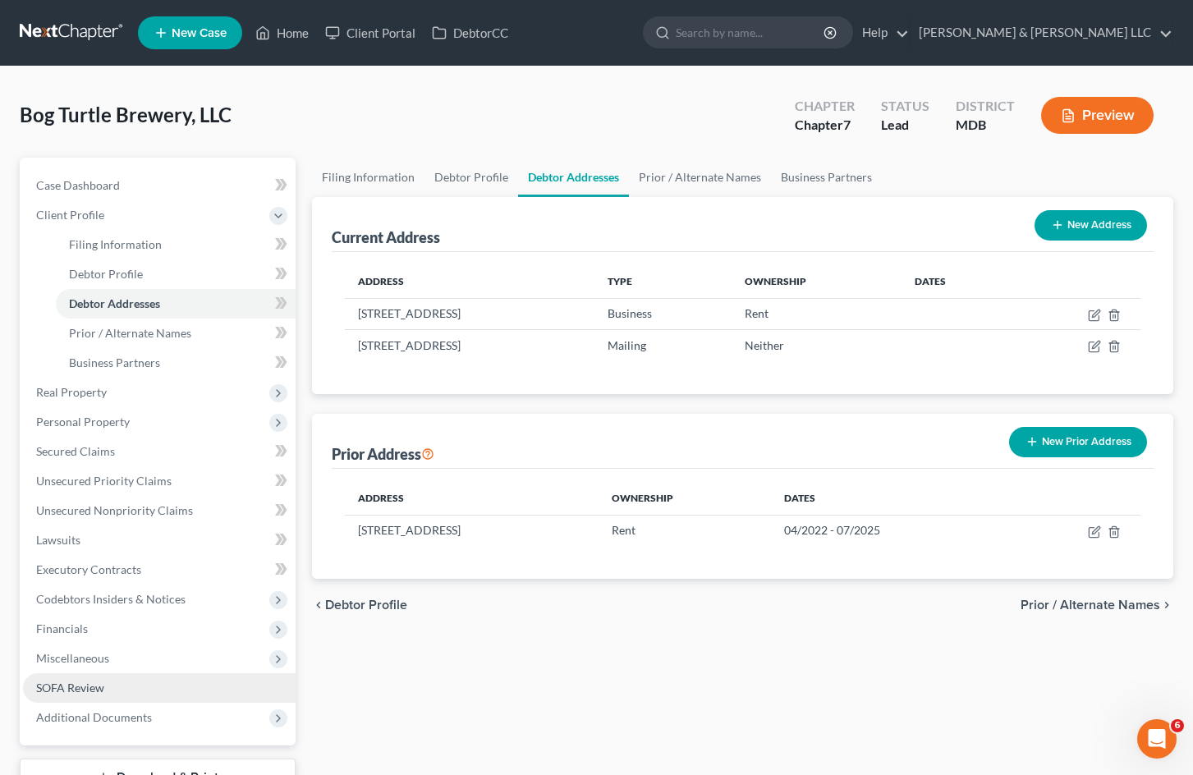
click at [180, 691] on link "SOFA Review" at bounding box center [159, 688] width 273 height 30
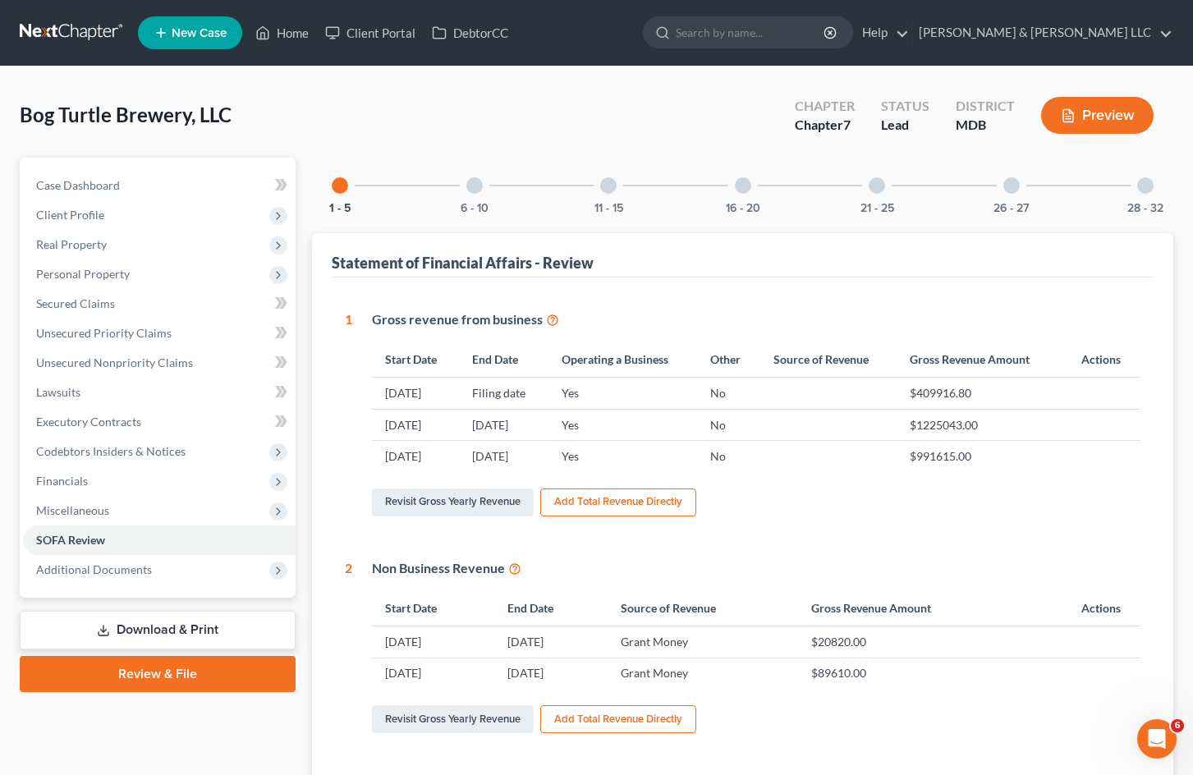
click at [746, 190] on div at bounding box center [743, 185] width 16 height 16
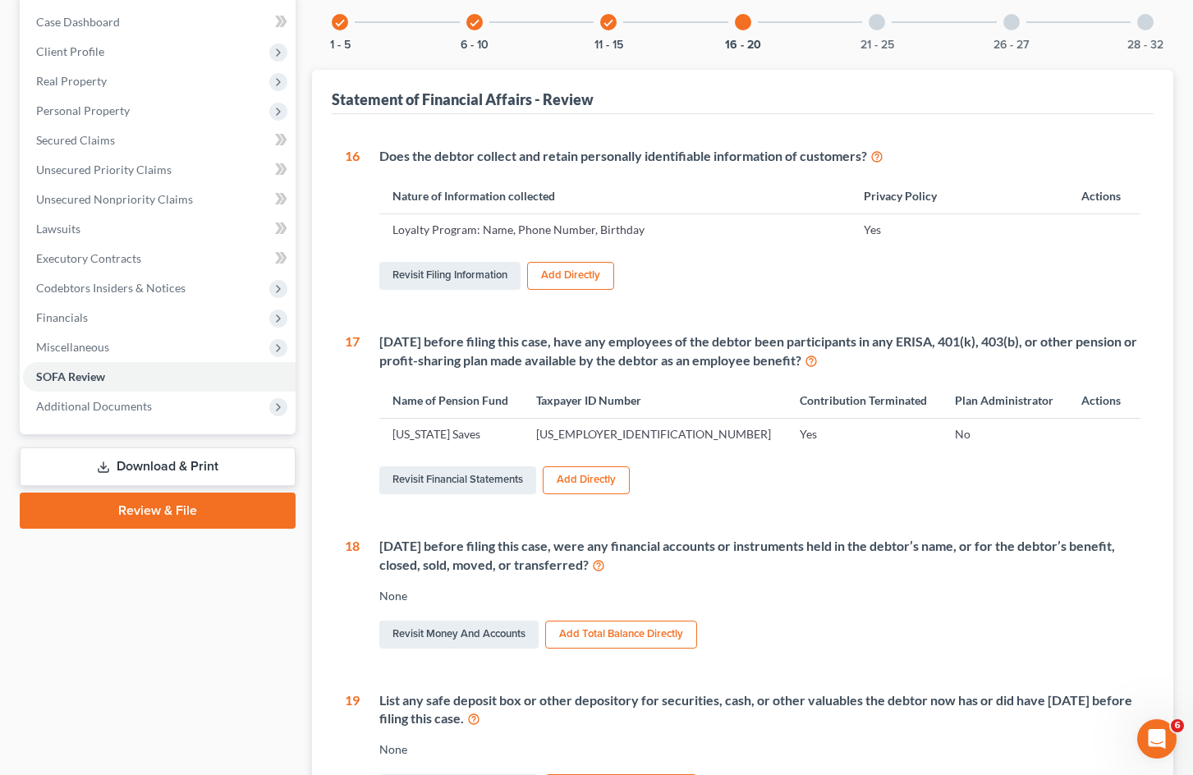
scroll to position [164, 0]
click at [489, 479] on link "Revisit Financial Statements" at bounding box center [457, 480] width 157 height 28
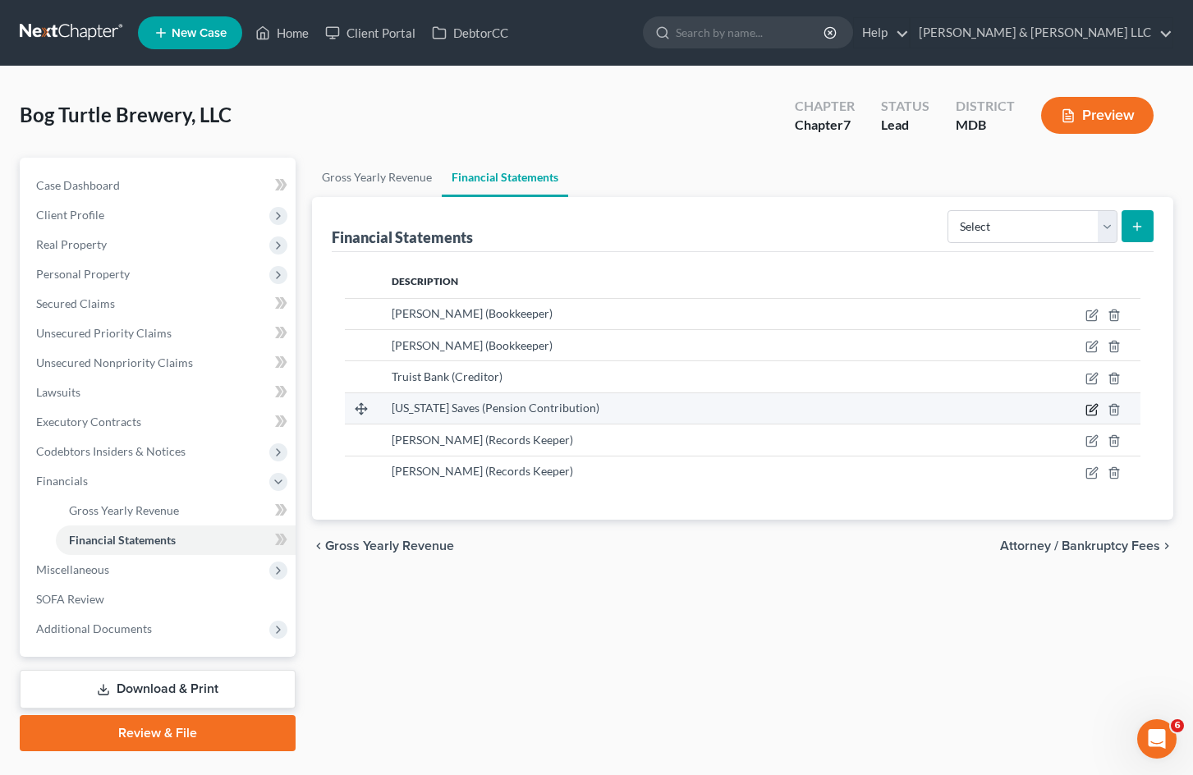
click at [1089, 411] on icon "button" at bounding box center [1092, 409] width 13 height 13
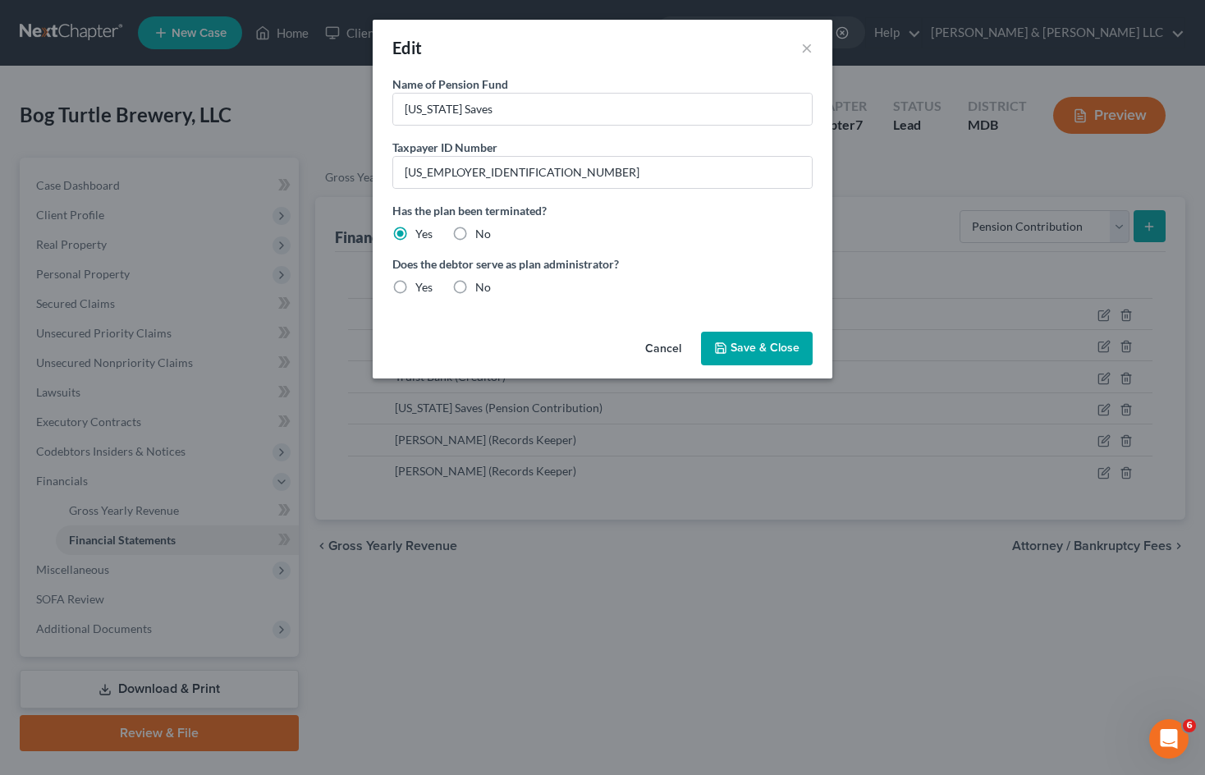
click at [475, 289] on label "No" at bounding box center [483, 287] width 16 height 16
click at [482, 289] on input "No" at bounding box center [487, 284] width 11 height 11
click at [766, 356] on button "Save & Close" at bounding box center [757, 349] width 112 height 34
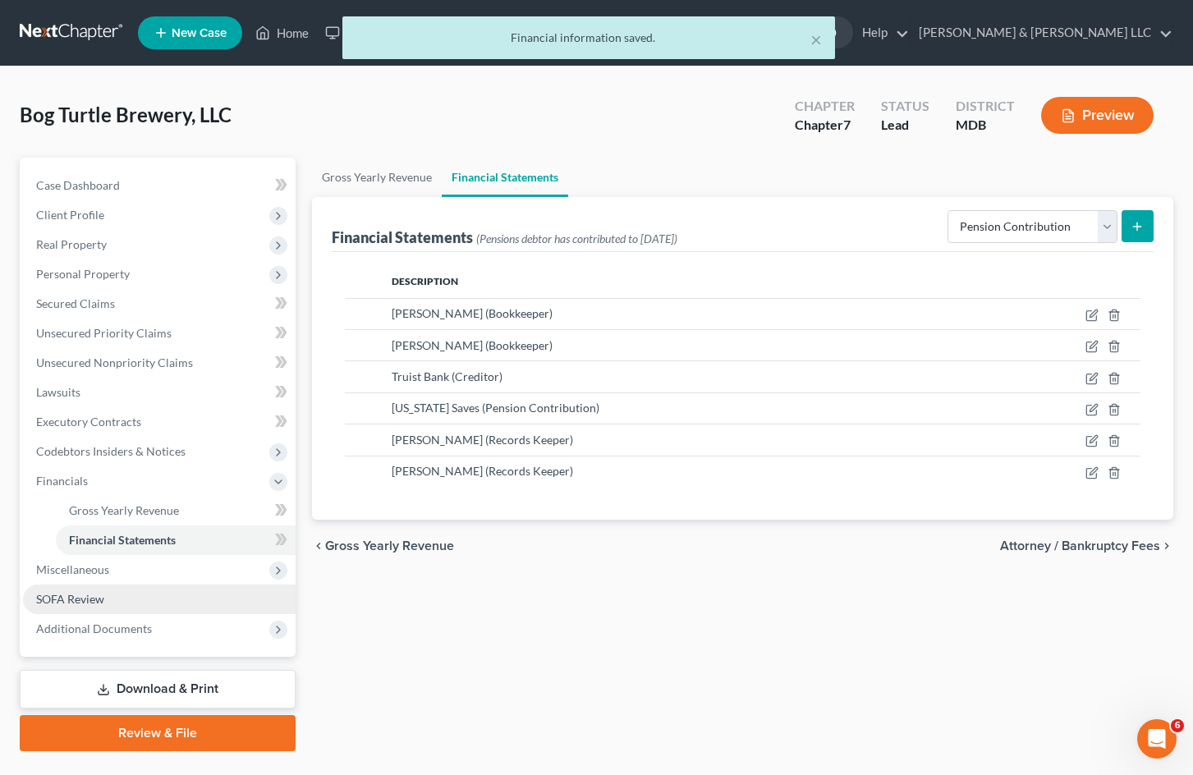
click at [137, 600] on link "SOFA Review" at bounding box center [159, 600] width 273 height 30
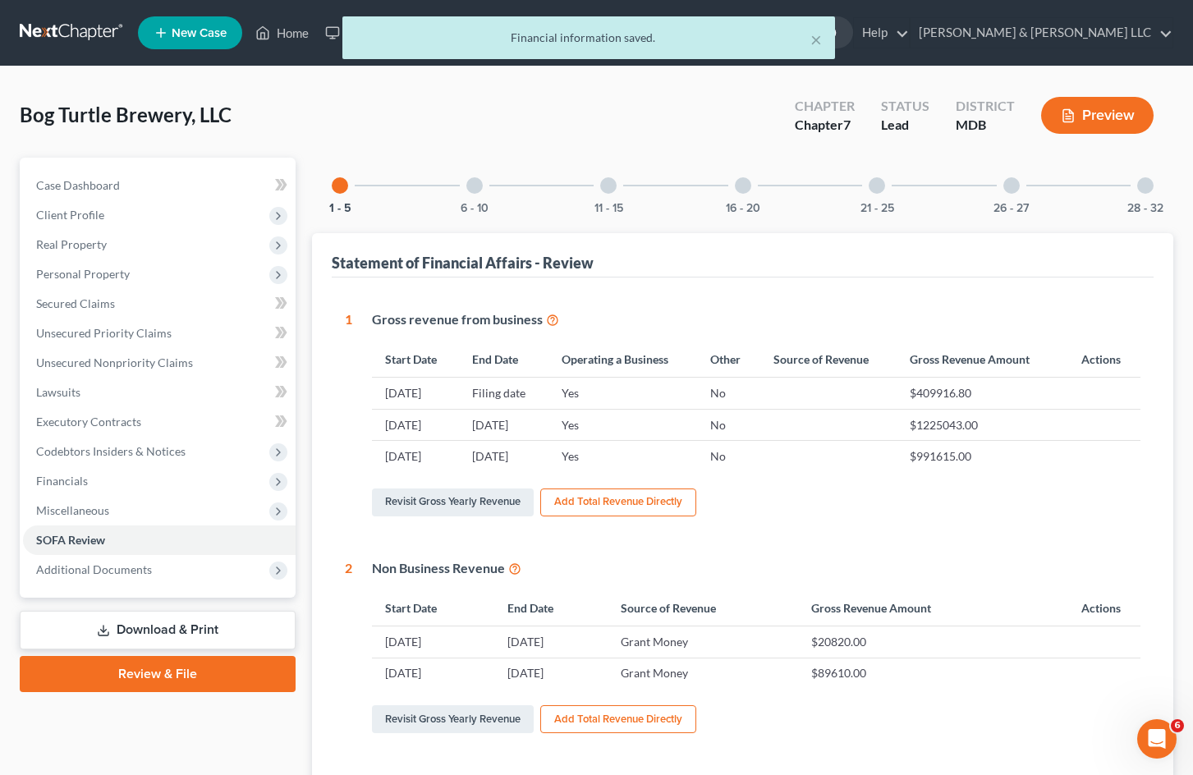
click at [1109, 112] on button "Preview" at bounding box center [1097, 115] width 112 height 37
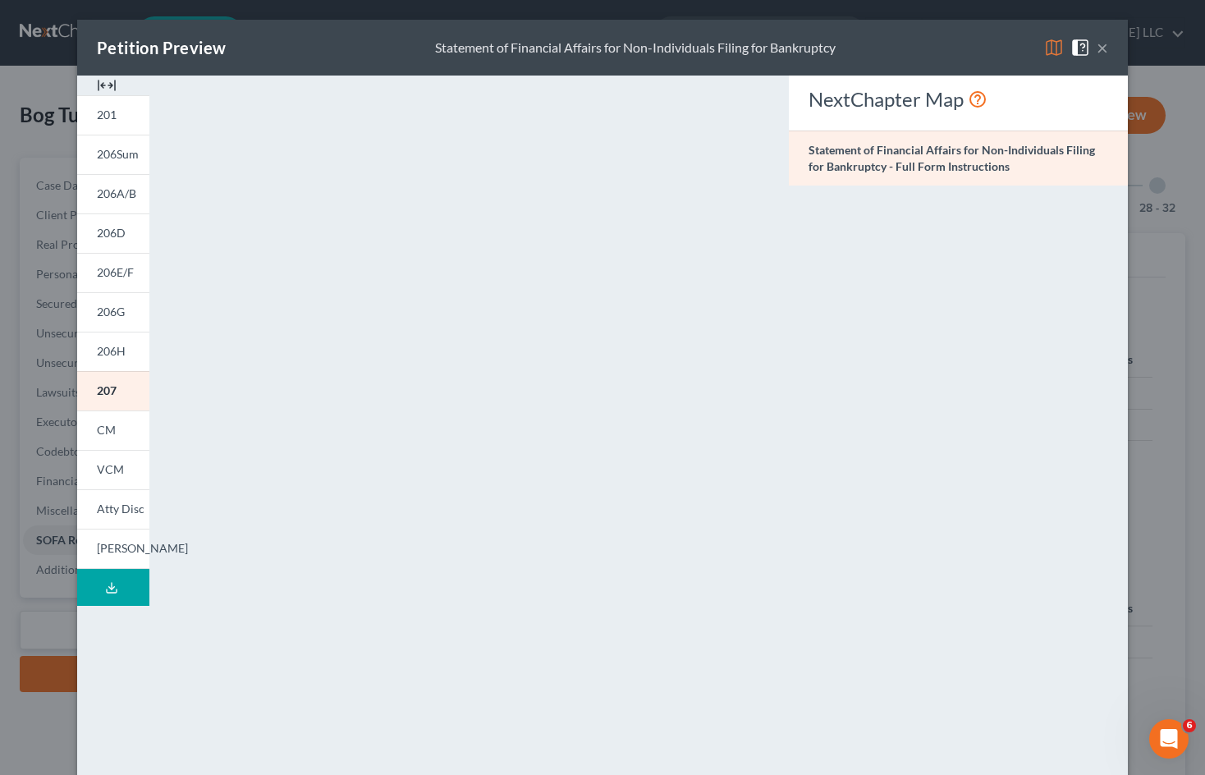
click at [1099, 50] on button "×" at bounding box center [1102, 48] width 11 height 20
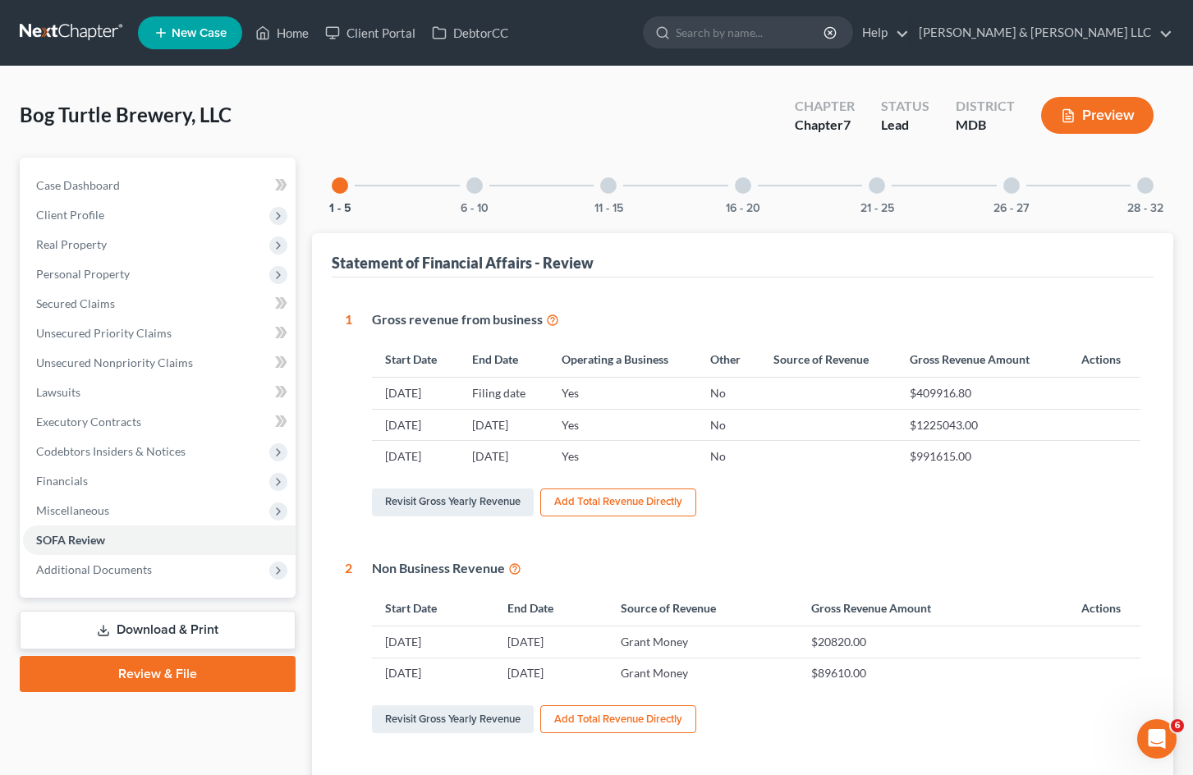
click at [744, 190] on div at bounding box center [743, 185] width 16 height 16
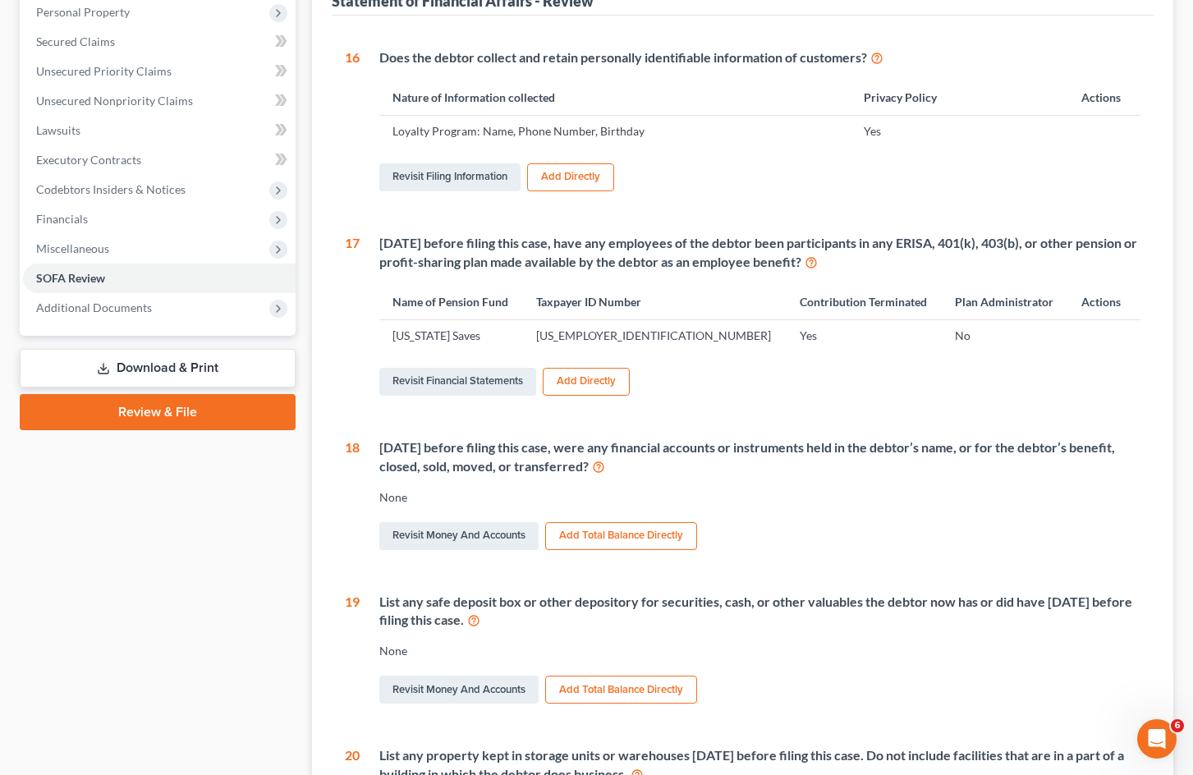
scroll to position [246, 0]
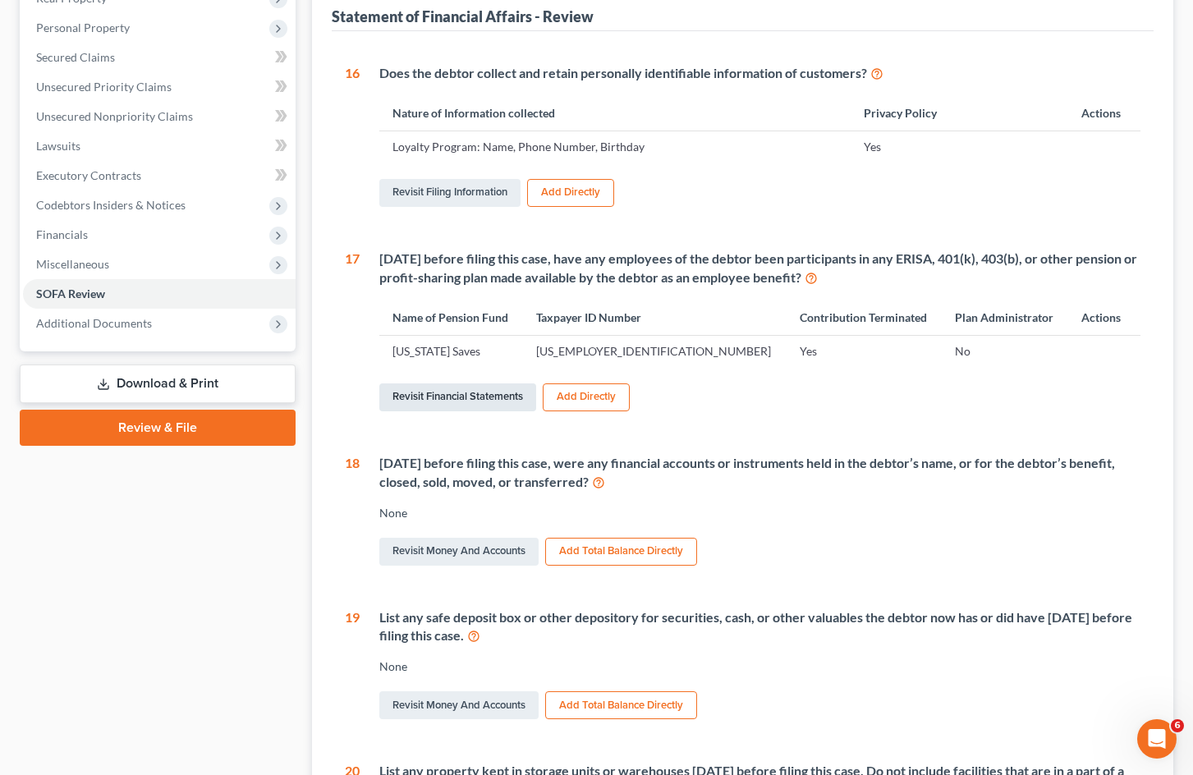
click at [462, 401] on link "Revisit Financial Statements" at bounding box center [457, 397] width 157 height 28
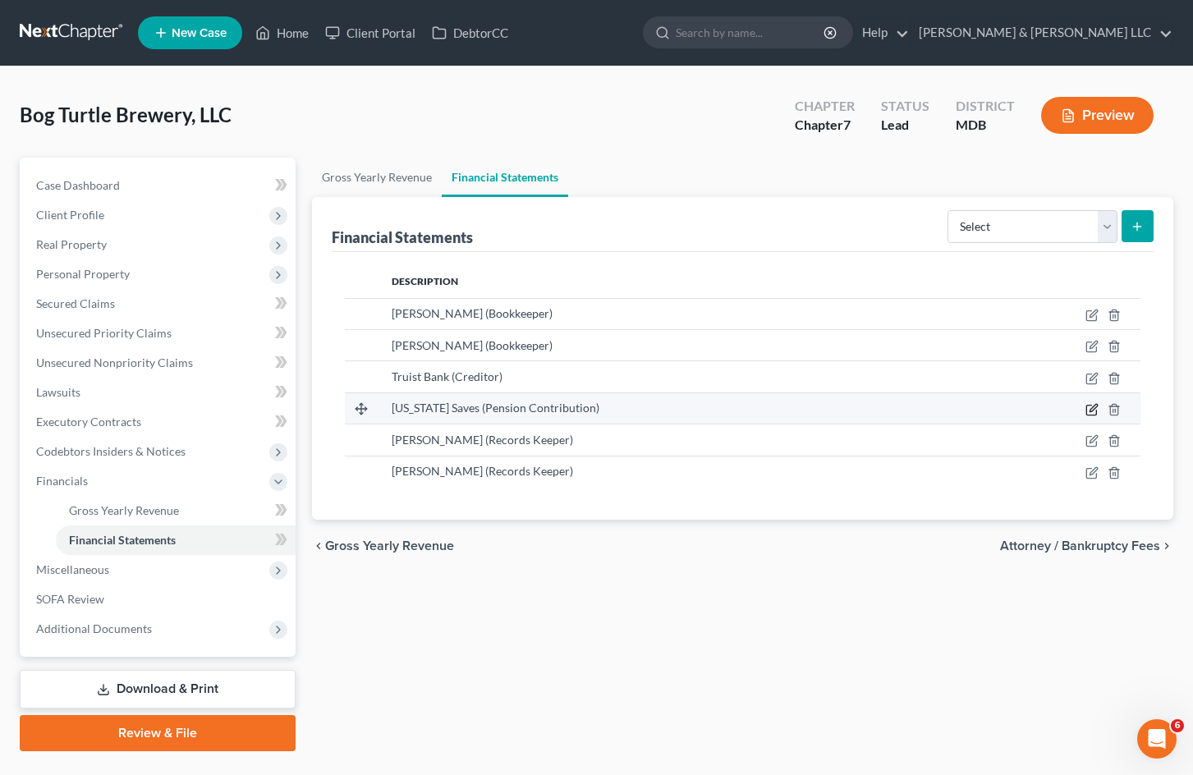
click at [1093, 410] on icon "button" at bounding box center [1092, 409] width 13 height 13
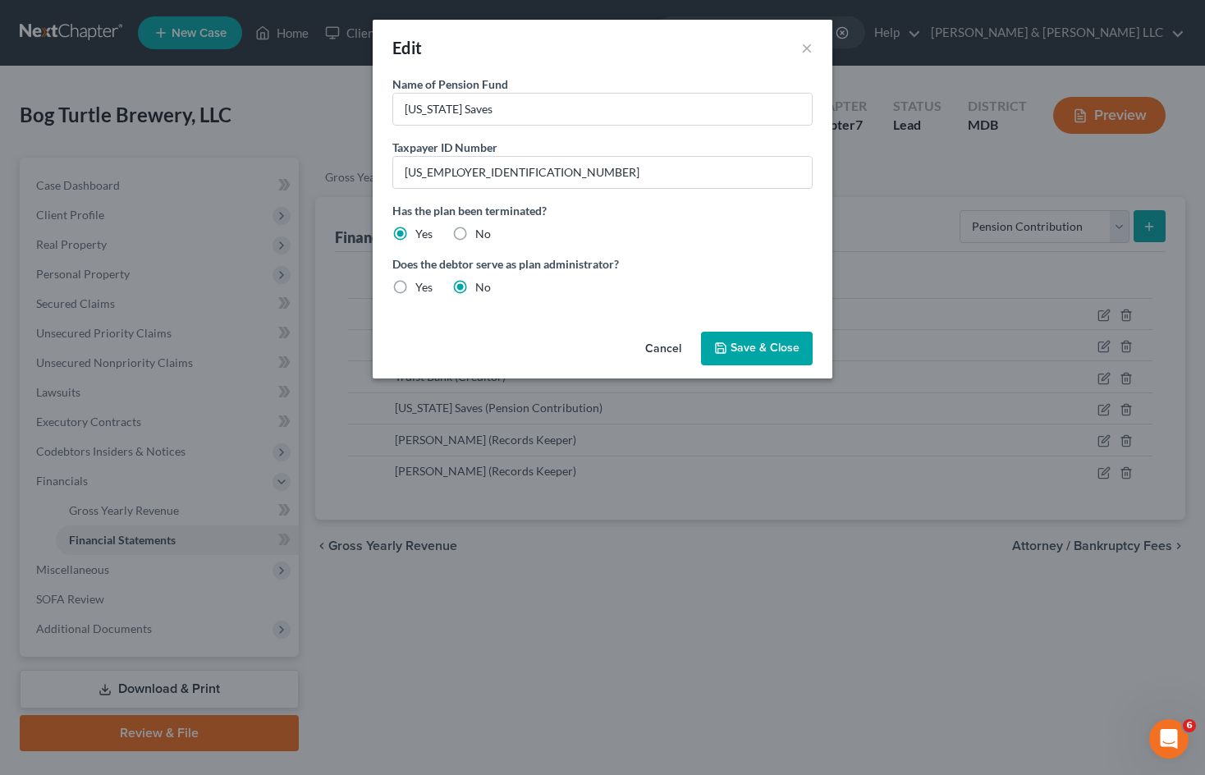
drag, startPoint x: 653, startPoint y: 350, endPoint x: 470, endPoint y: 282, distance: 194.3
click at [653, 350] on button "Cancel" at bounding box center [663, 349] width 62 height 33
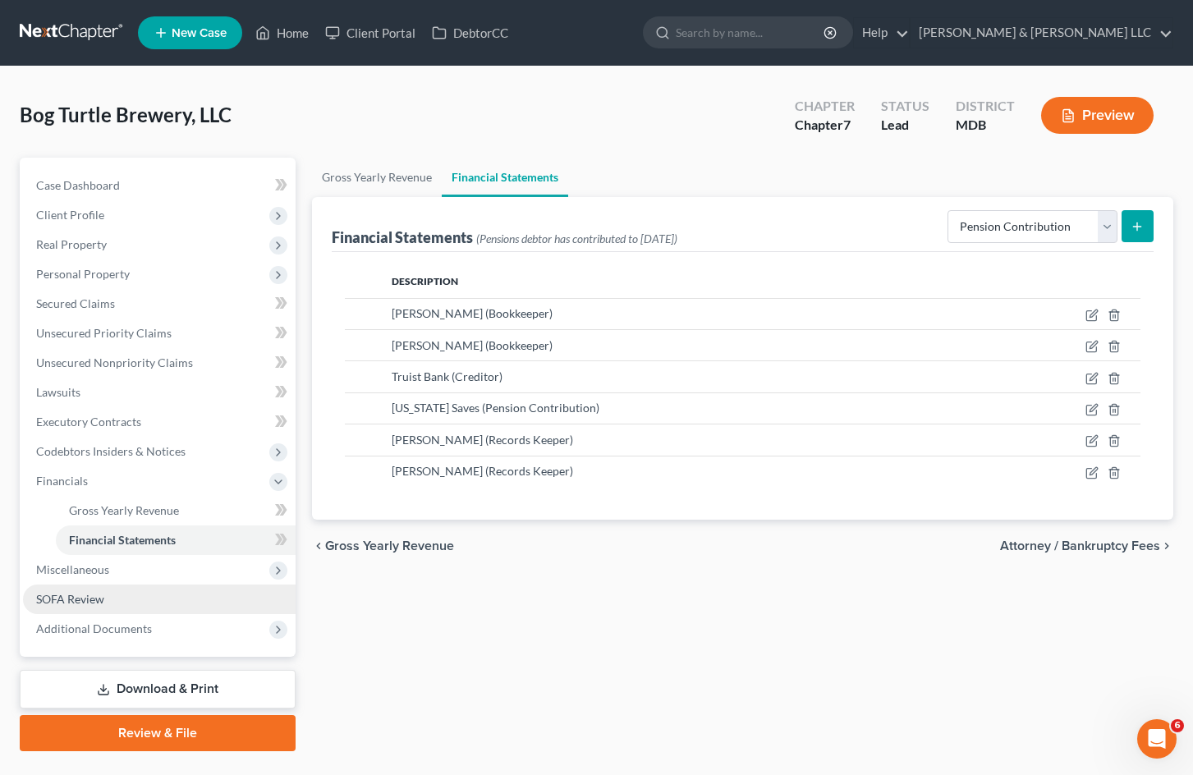
click at [112, 594] on link "SOFA Review" at bounding box center [159, 600] width 273 height 30
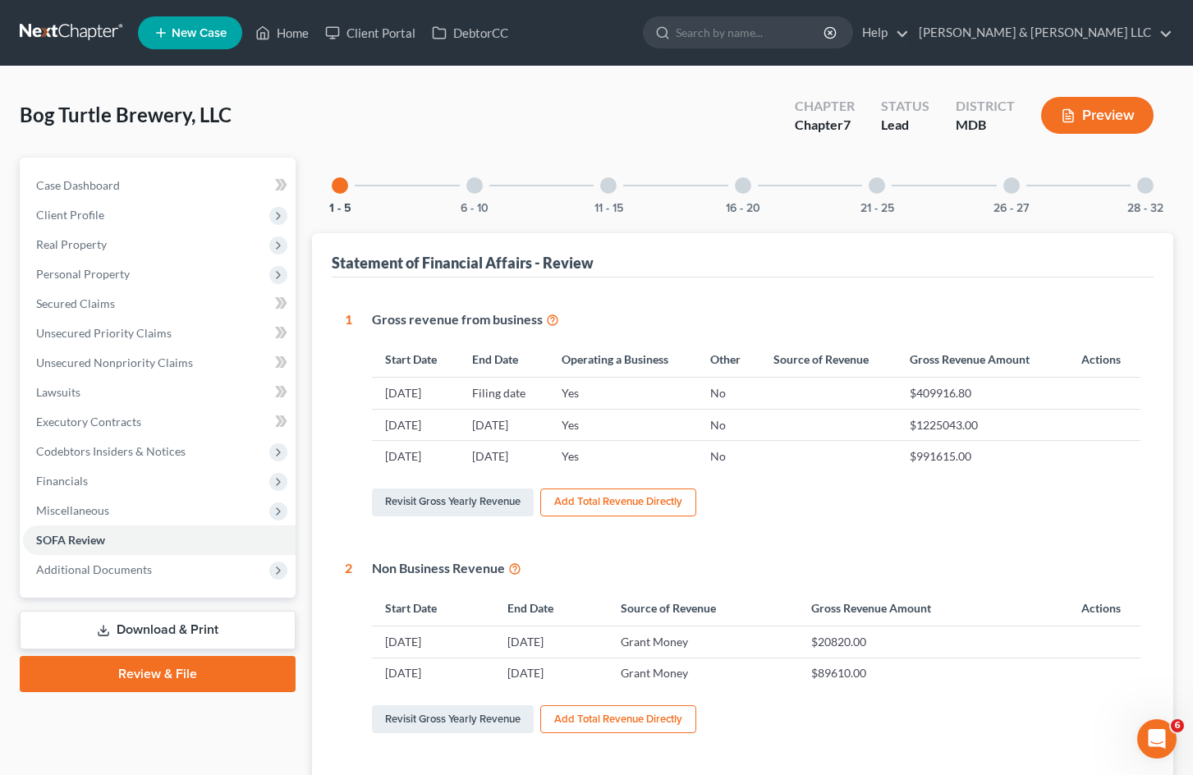
click at [885, 178] on div "21 - 25" at bounding box center [877, 186] width 56 height 56
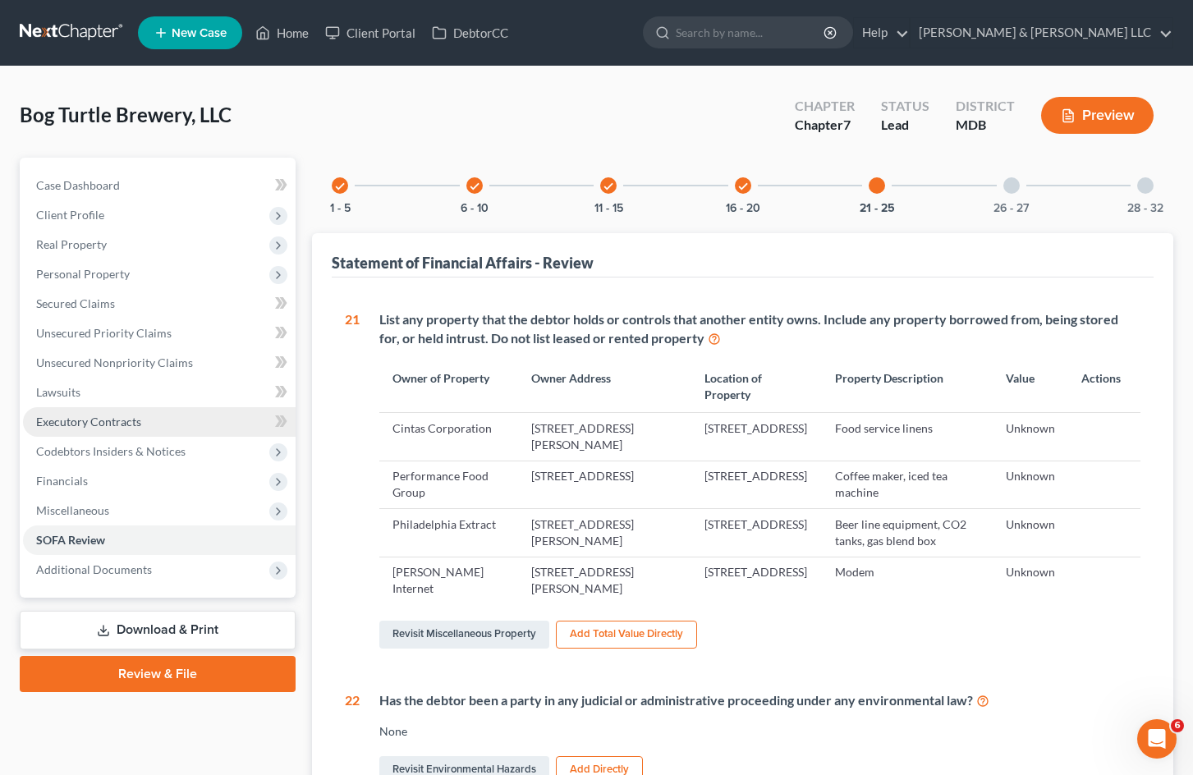
click at [185, 429] on link "Executory Contracts" at bounding box center [159, 422] width 273 height 30
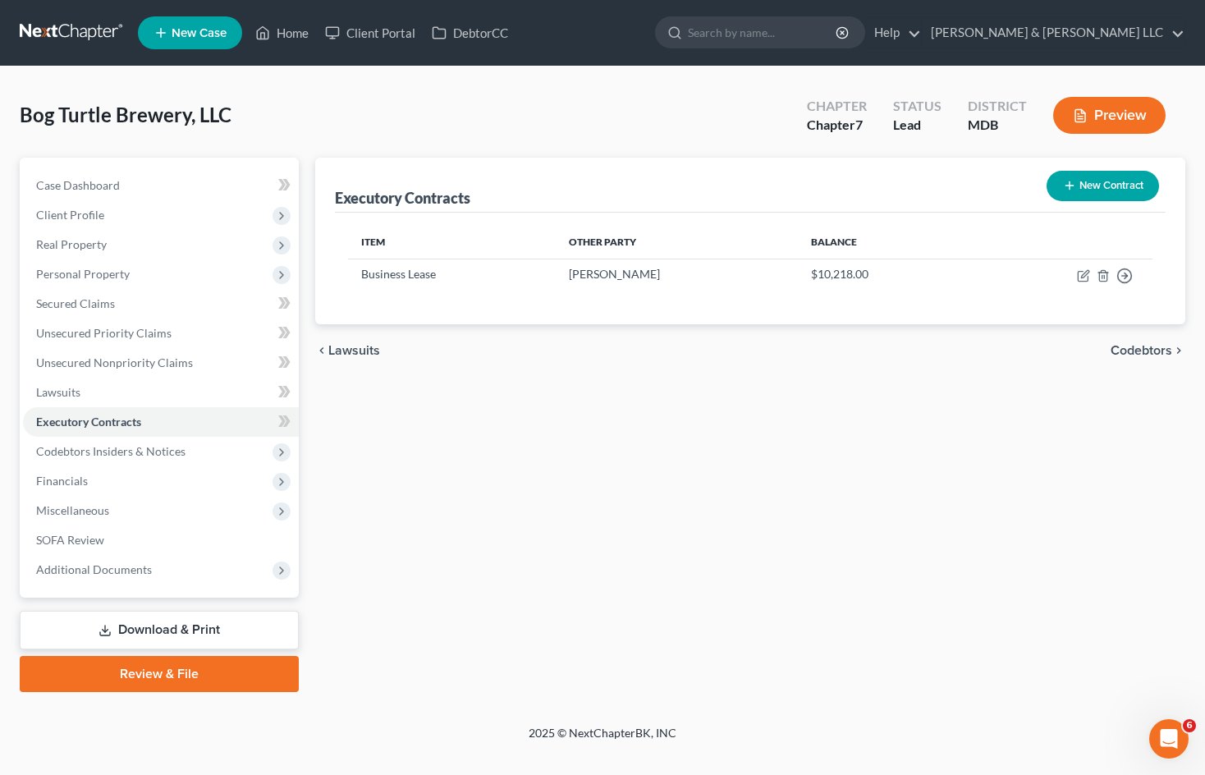
click at [1101, 181] on button "New Contract" at bounding box center [1103, 186] width 112 height 30
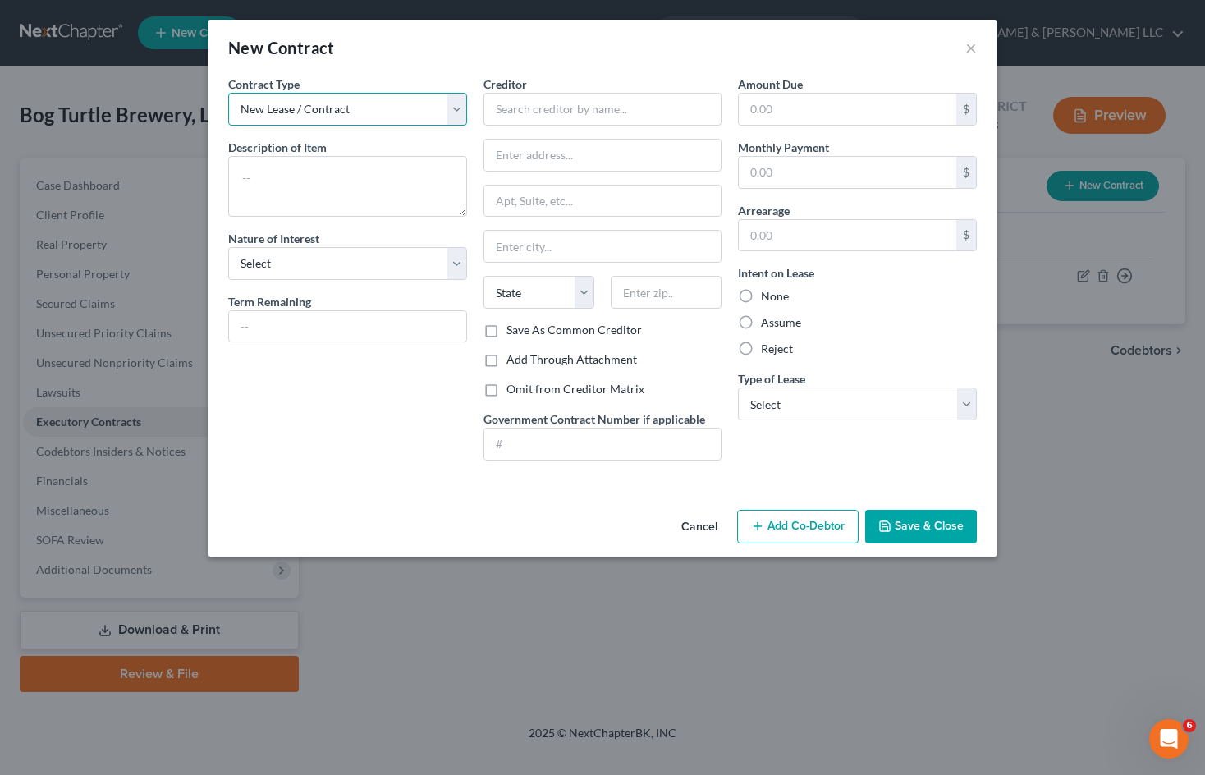
click at [411, 107] on select "New Lease / Contract New Timeshare" at bounding box center [347, 109] width 239 height 33
click at [444, 103] on select "New Lease / Contract New Timeshare" at bounding box center [347, 109] width 239 height 33
click at [531, 108] on input "text" at bounding box center [603, 109] width 239 height 33
click at [632, 115] on input "text" at bounding box center [603, 109] width 239 height 33
click at [851, 458] on div "Amount Due $ Monthly Payment $ Arrearage $ Intent on Lease None Assume Reject T…" at bounding box center [857, 275] width 255 height 398
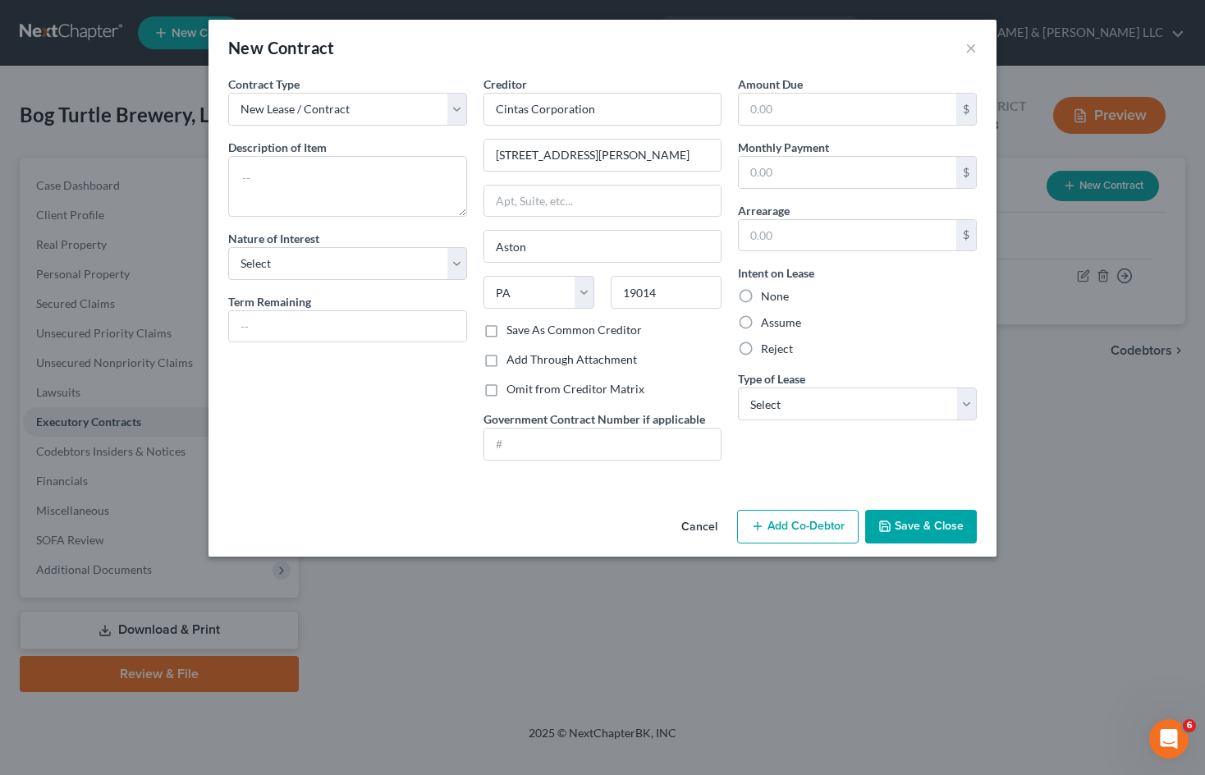
click at [761, 350] on label "Reject" at bounding box center [777, 349] width 32 height 16
click at [768, 350] on input "Reject" at bounding box center [773, 346] width 11 height 11
drag, startPoint x: 865, startPoint y: 345, endPoint x: 886, endPoint y: 392, distance: 51.9
click at [865, 345] on div "Reject" at bounding box center [857, 349] width 239 height 16
click at [907, 405] on select "Select Real Estate Car Other" at bounding box center [857, 404] width 239 height 33
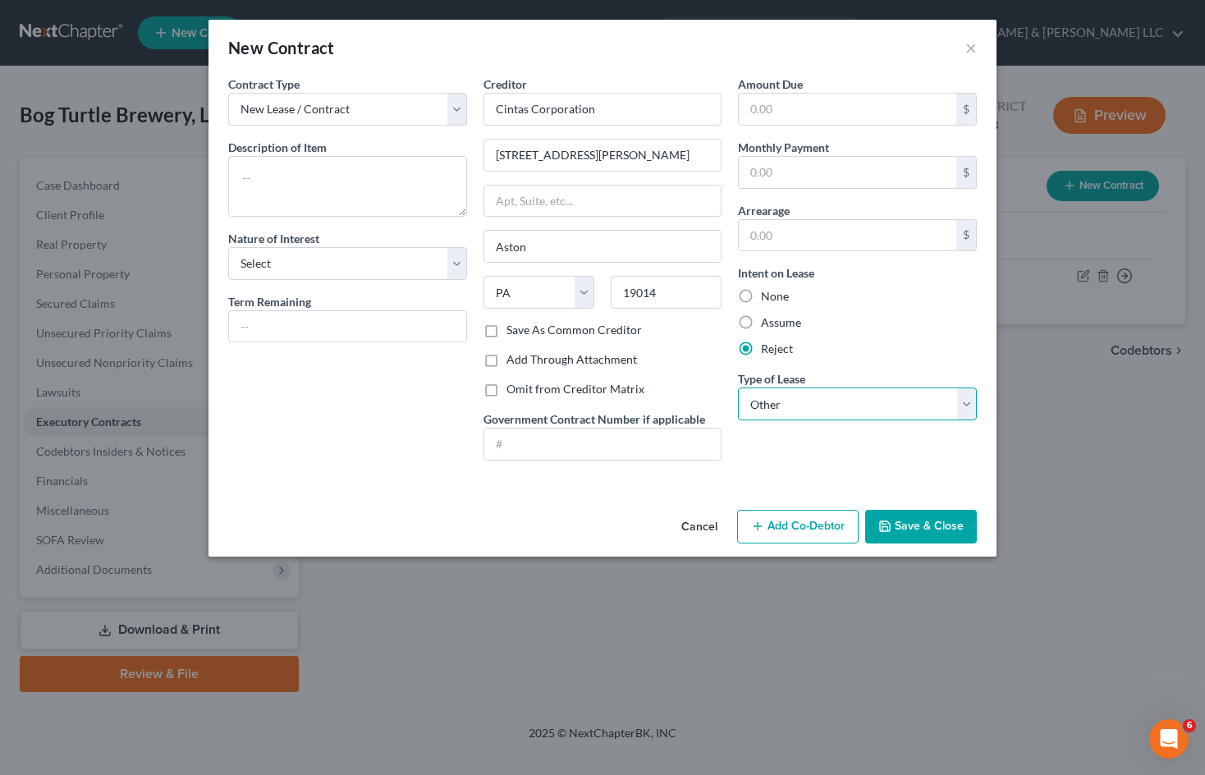
click at [738, 388] on select "Select Real Estate Car Other" at bounding box center [857, 404] width 239 height 33
click at [452, 262] on select "Select Purchaser Agent Lessor Lessee" at bounding box center [347, 263] width 239 height 33
drag, startPoint x: 452, startPoint y: 261, endPoint x: 429, endPoint y: 190, distance: 75.0
click at [452, 261] on select "Select Purchaser Agent Lessor Lessee" at bounding box center [347, 263] width 239 height 33
drag, startPoint x: 425, startPoint y: 172, endPoint x: 452, endPoint y: 135, distance: 46.3
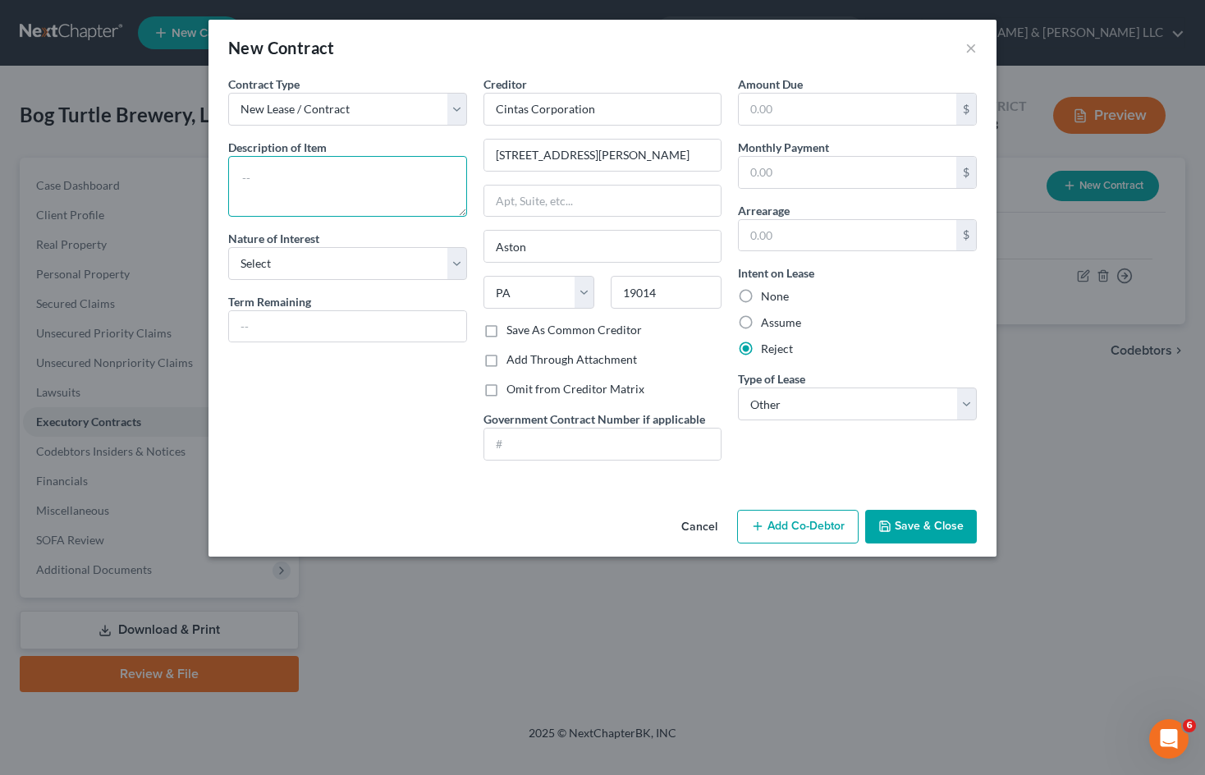
click at [425, 173] on textarea at bounding box center [347, 186] width 239 height 61
click at [918, 519] on button "Save & Close" at bounding box center [921, 527] width 112 height 34
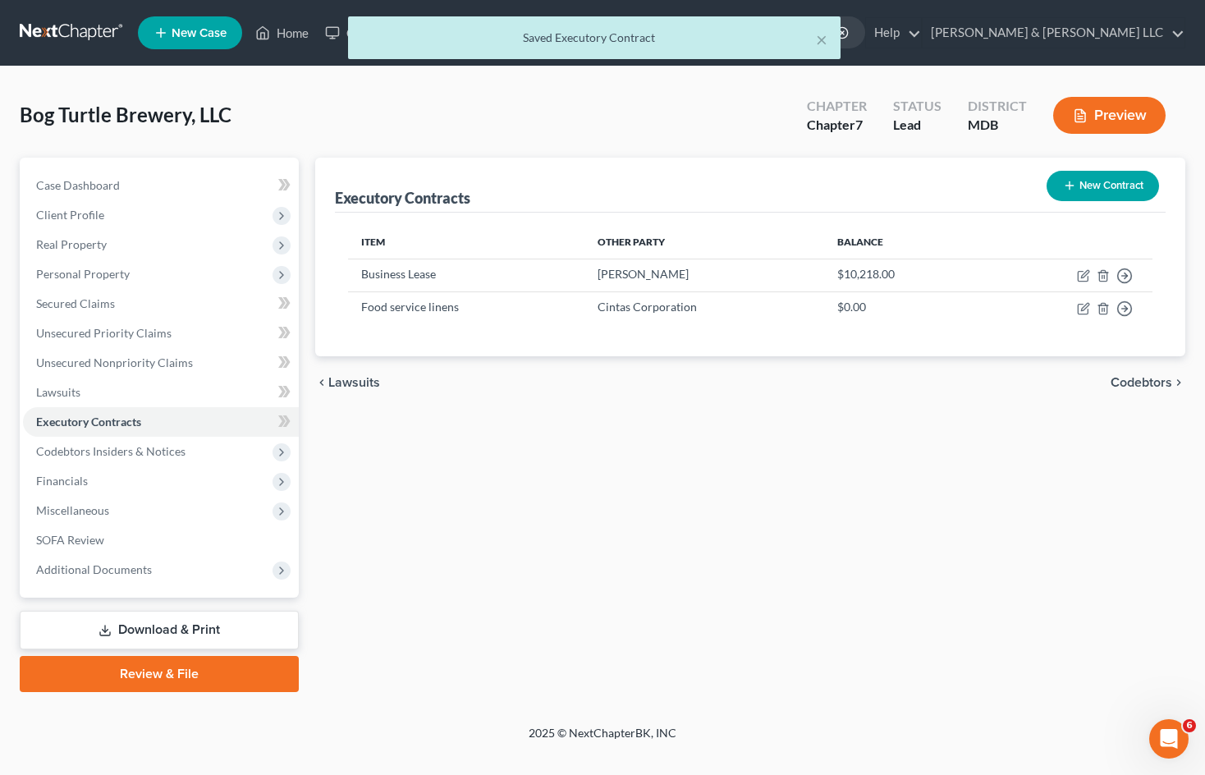
click at [1101, 186] on button "New Contract" at bounding box center [1103, 186] width 112 height 30
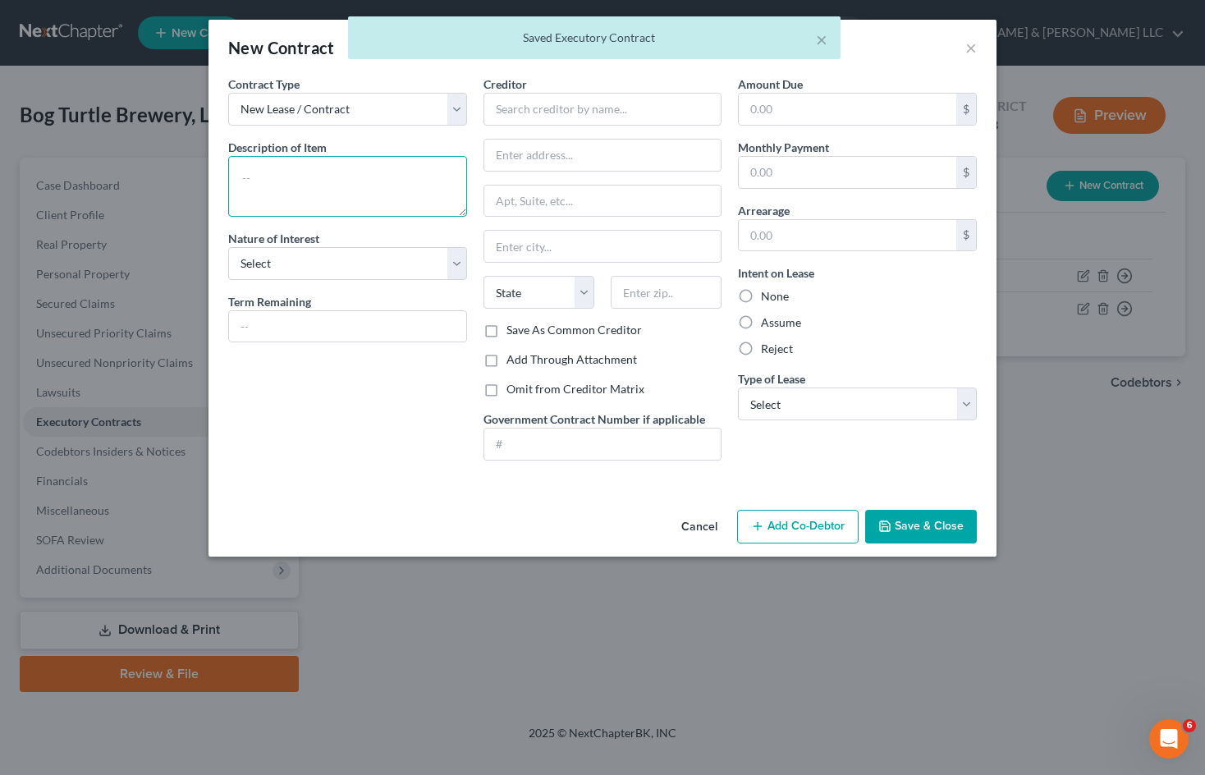
click at [397, 165] on textarea at bounding box center [347, 186] width 239 height 61
click at [541, 94] on input "text" at bounding box center [603, 109] width 239 height 33
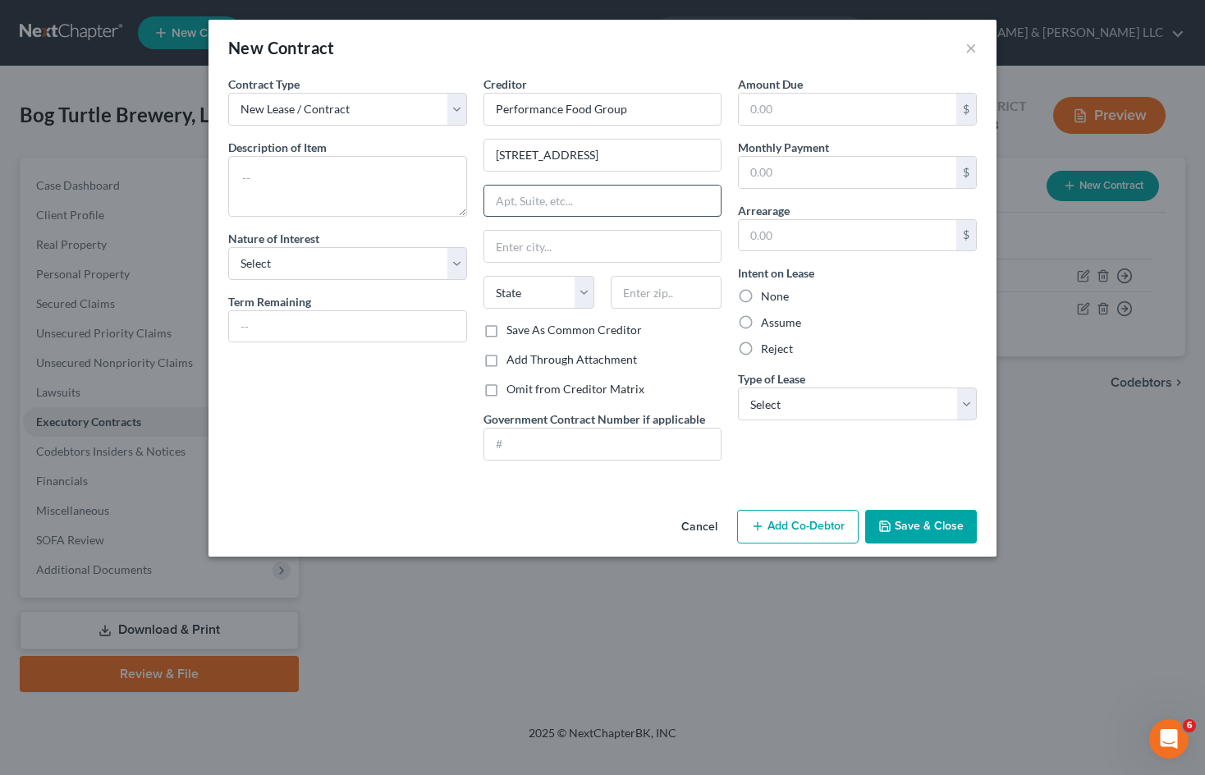
click at [567, 193] on input "text" at bounding box center [602, 201] width 237 height 31
click at [398, 383] on div "Contract Type New Lease / Contract New Timeshare Description of non-residential…" at bounding box center [347, 275] width 255 height 398
drag, startPoint x: 659, startPoint y: 294, endPoint x: 718, endPoint y: 262, distance: 66.5
click at [659, 294] on input "text" at bounding box center [666, 292] width 111 height 33
click at [409, 413] on div "Contract Type New Lease / Contract New Timeshare Description of non-residential…" at bounding box center [347, 275] width 255 height 398
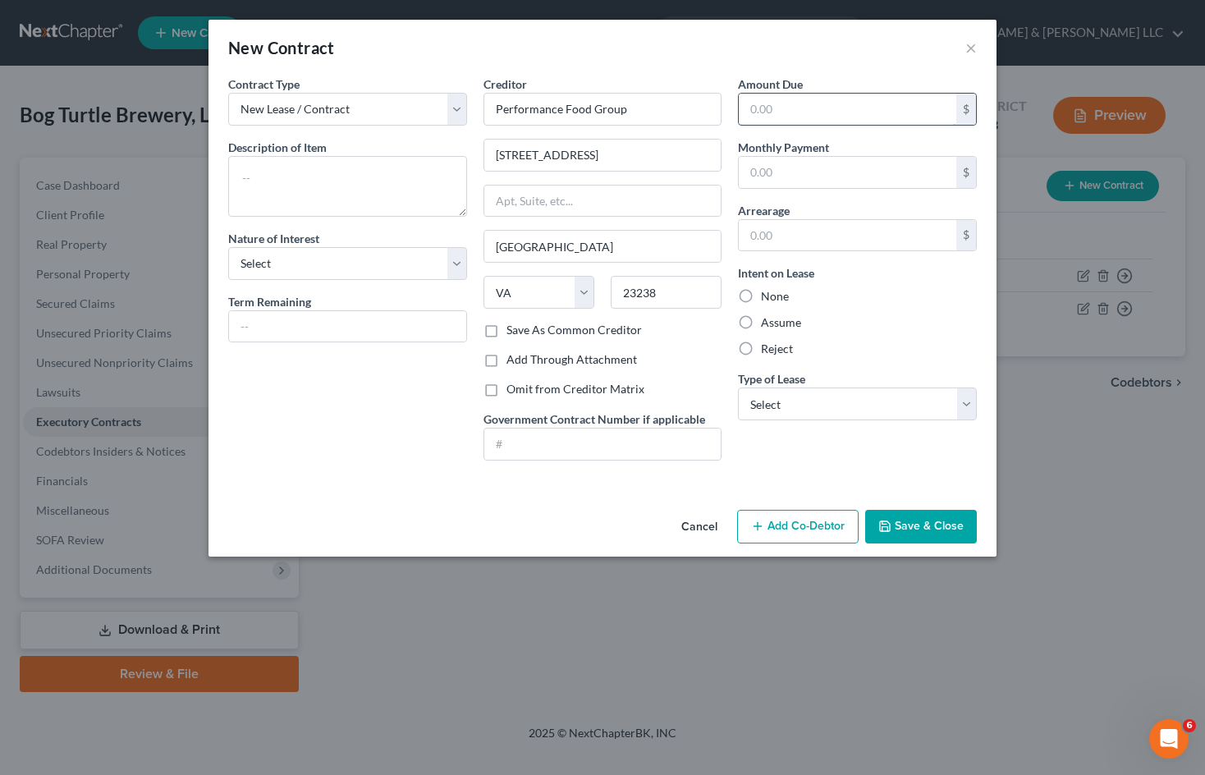
click at [817, 107] on input "text" at bounding box center [848, 109] width 218 height 31
click at [861, 35] on div "New Contract ×" at bounding box center [603, 48] width 788 height 56
click at [420, 256] on select "Select Purchaser Agent Lessor Lessee" at bounding box center [347, 263] width 239 height 33
drag, startPoint x: 419, startPoint y: 258, endPoint x: 815, endPoint y: 1, distance: 472.6
click at [419, 258] on select "Select Purchaser Agent Lessor Lessee" at bounding box center [347, 263] width 239 height 33
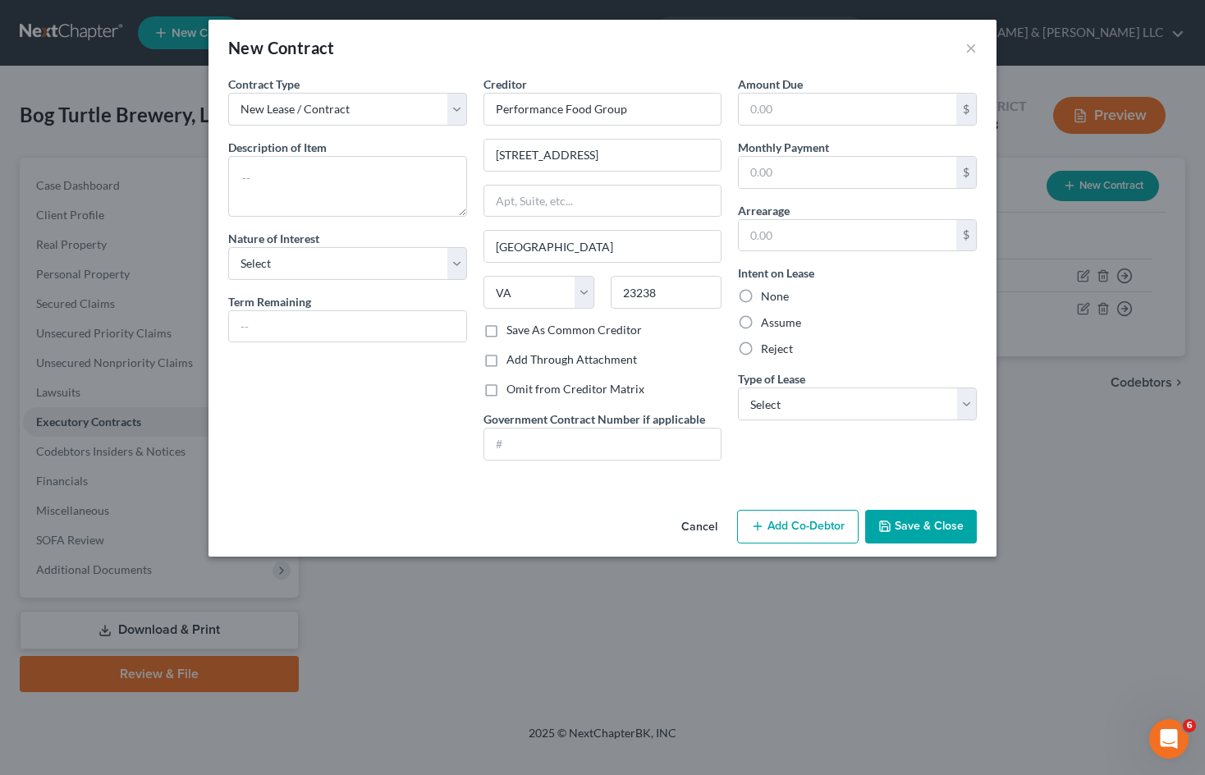
click at [824, 47] on div "New Contract ×" at bounding box center [603, 48] width 788 height 56
click at [761, 352] on label "Reject" at bounding box center [777, 349] width 32 height 16
click at [768, 351] on input "Reject" at bounding box center [773, 346] width 11 height 11
click at [374, 180] on textarea at bounding box center [347, 186] width 239 height 61
click at [937, 533] on button "Save & Close" at bounding box center [921, 527] width 112 height 34
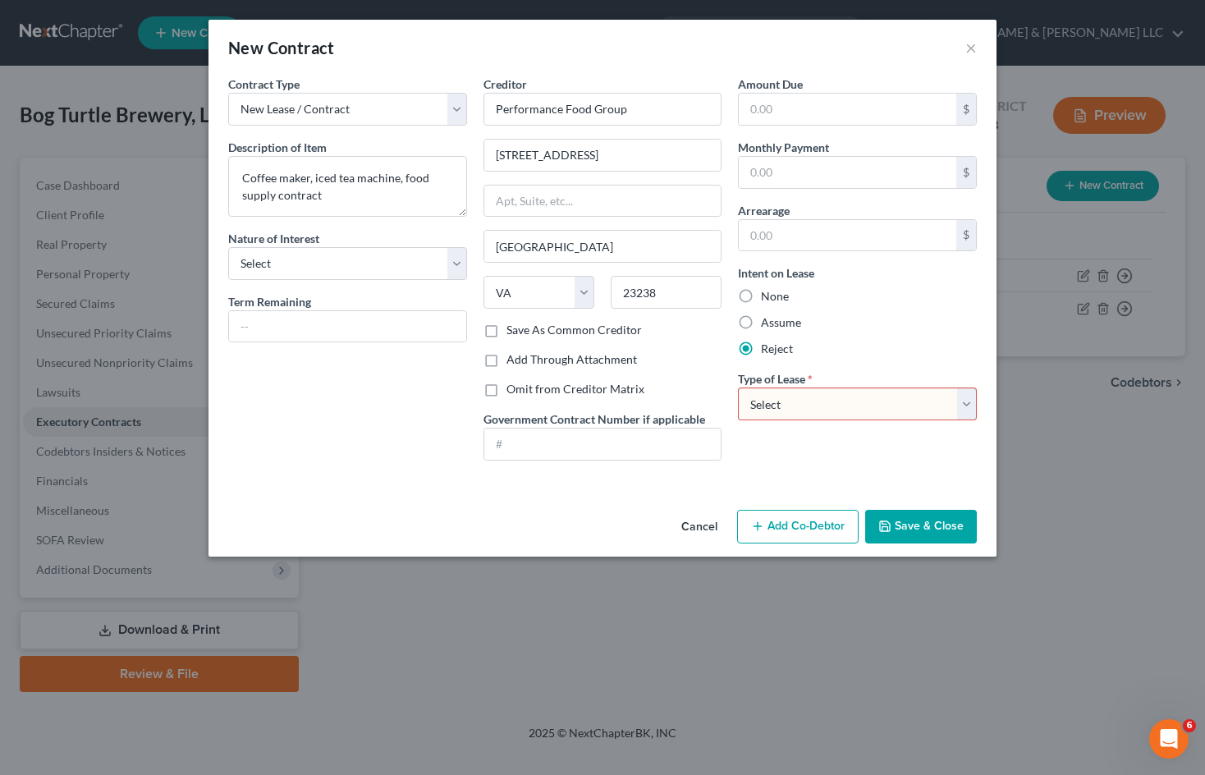
drag, startPoint x: 850, startPoint y: 411, endPoint x: 840, endPoint y: 420, distance: 12.8
click at [851, 411] on select "Select Real Estate Car Other" at bounding box center [857, 404] width 239 height 33
click at [738, 388] on select "Select Real Estate Car Other" at bounding box center [857, 404] width 239 height 33
click at [892, 448] on div "Amount Due $ Monthly Payment $ Arrearage $ Intent on Lease None Assume Reject T…" at bounding box center [857, 275] width 255 height 398
click at [923, 521] on button "Save & Close" at bounding box center [921, 527] width 112 height 34
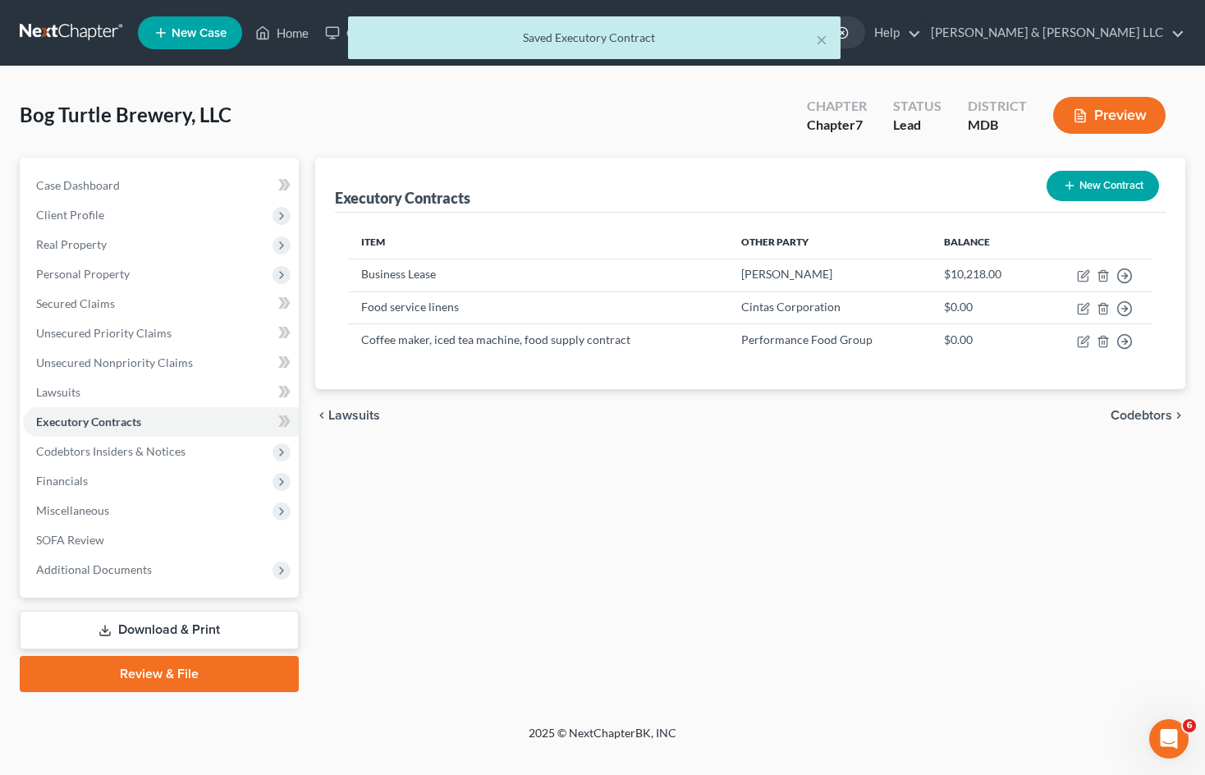
click at [1104, 192] on button "New Contract" at bounding box center [1103, 186] width 112 height 30
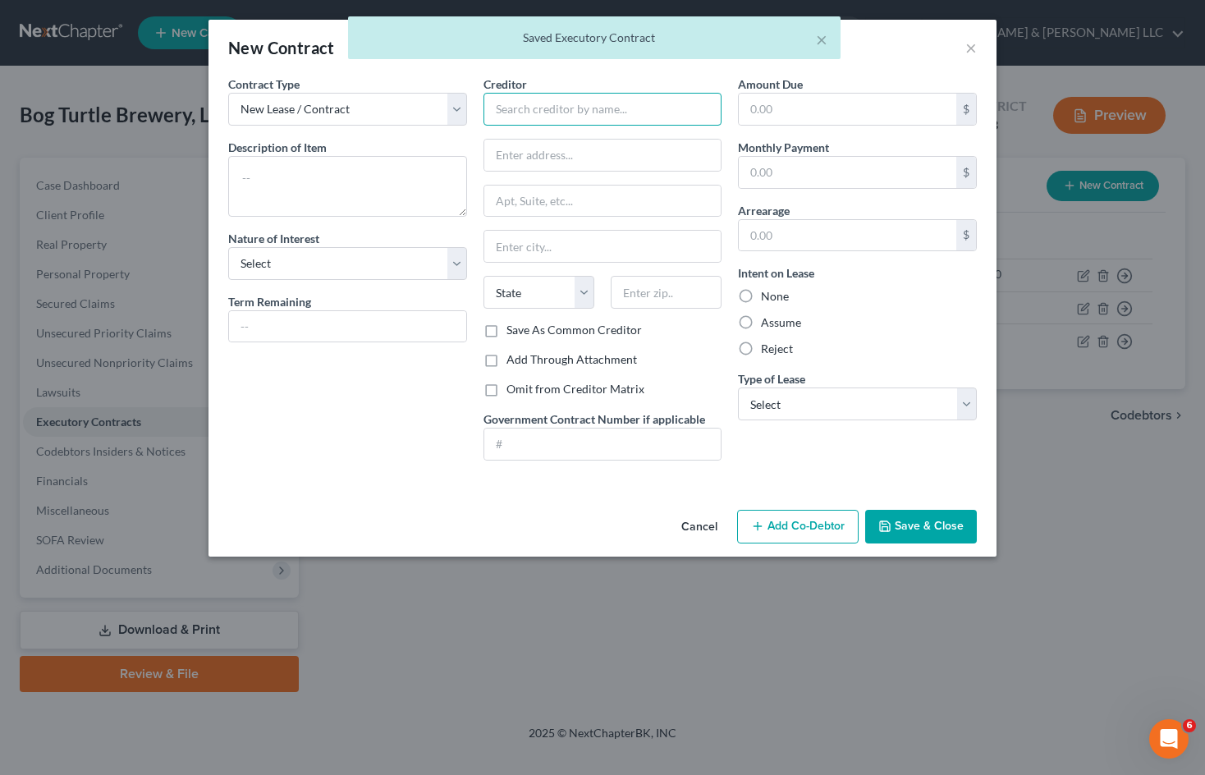
click at [528, 108] on input "text" at bounding box center [603, 109] width 239 height 33
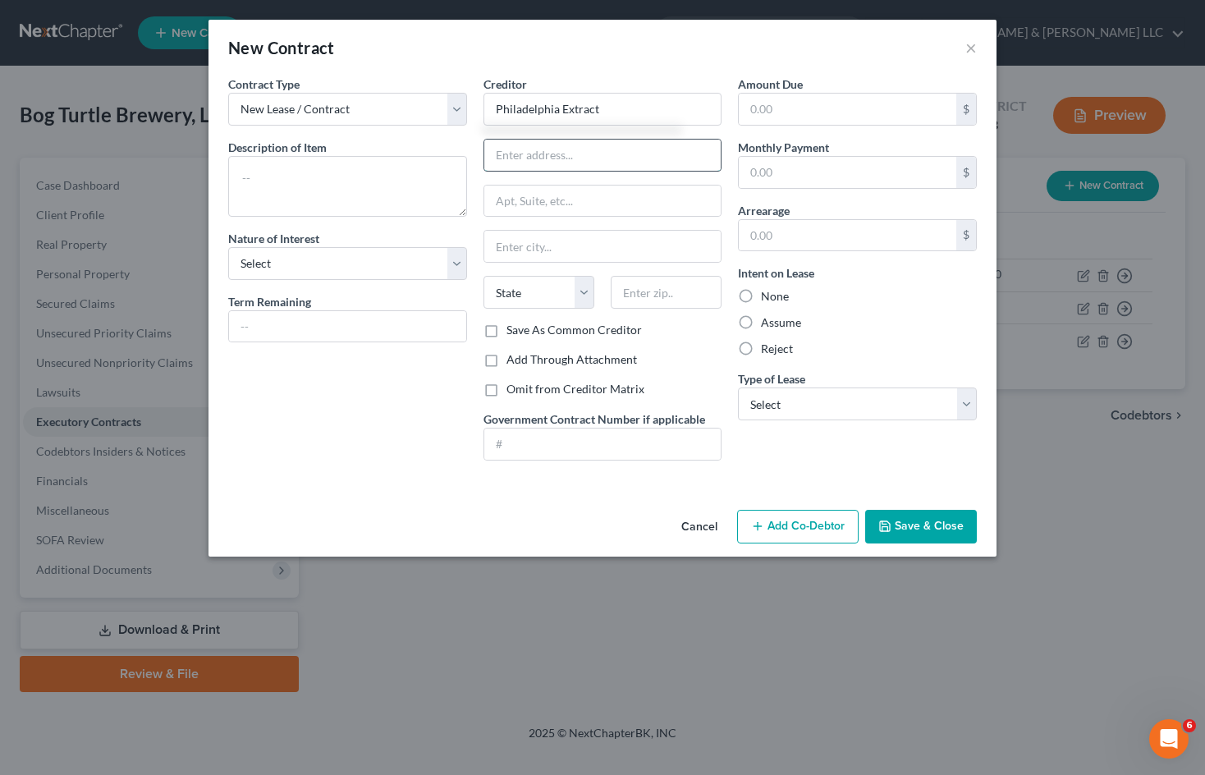
click at [573, 170] on input "text" at bounding box center [602, 155] width 237 height 31
drag, startPoint x: 664, startPoint y: 292, endPoint x: 675, endPoint y: 283, distance: 14.0
click at [664, 292] on input "text" at bounding box center [666, 292] width 111 height 33
drag, startPoint x: 401, startPoint y: 416, endPoint x: 572, endPoint y: 422, distance: 171.7
click at [402, 415] on div "Contract Type New Lease / Contract New Timeshare Description of non-residential…" at bounding box center [347, 275] width 255 height 398
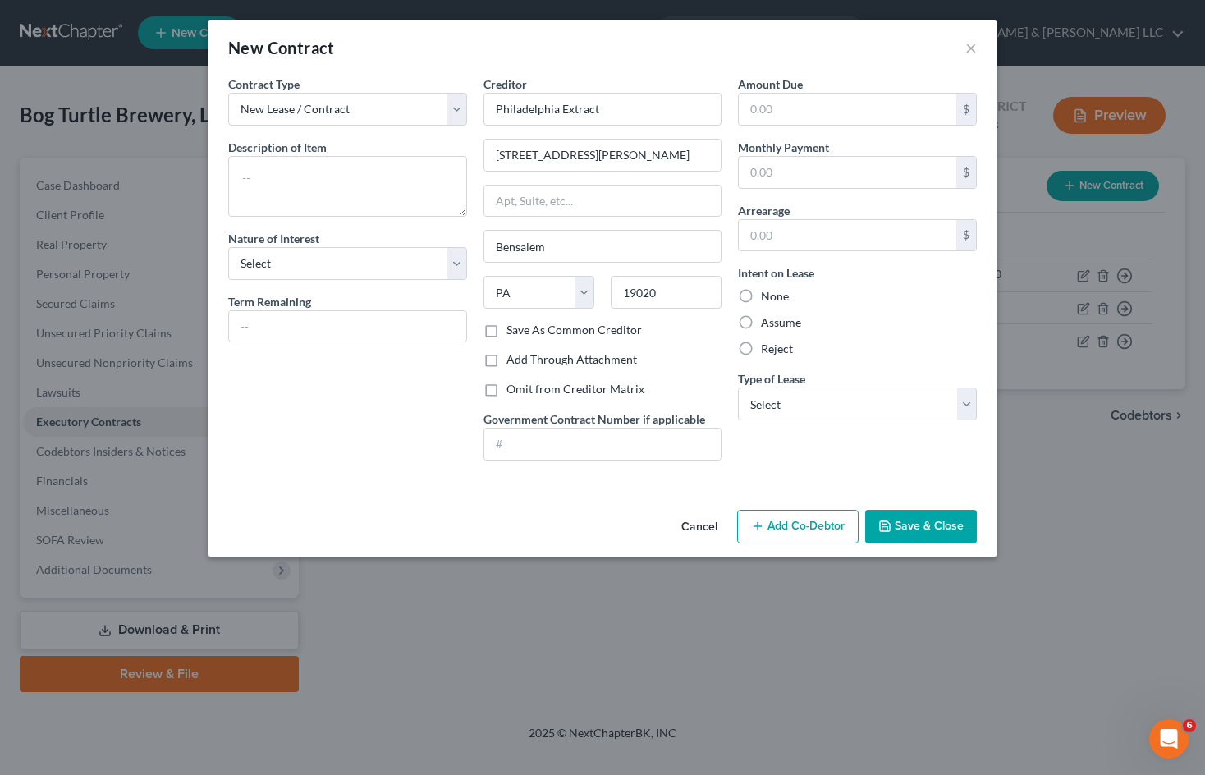
click at [761, 346] on label "Reject" at bounding box center [777, 349] width 32 height 16
click at [768, 346] on input "Reject" at bounding box center [773, 346] width 11 height 11
click at [911, 402] on select "Select Real Estate Car Other" at bounding box center [857, 404] width 239 height 33
click at [738, 388] on select "Select Real Estate Car Other" at bounding box center [857, 404] width 239 height 33
click at [310, 168] on textarea at bounding box center [347, 186] width 239 height 61
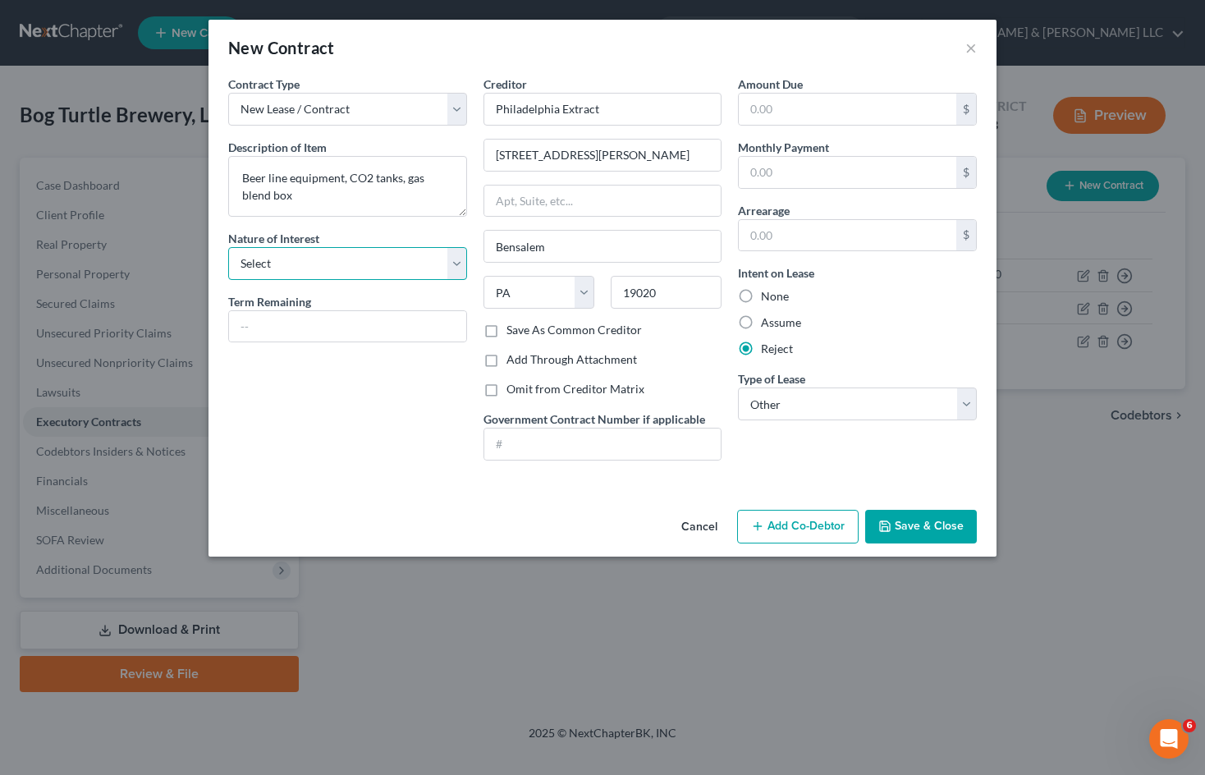
drag, startPoint x: 410, startPoint y: 273, endPoint x: 420, endPoint y: 263, distance: 15.1
click at [410, 273] on select "Select Purchaser Agent Lessor Lessee" at bounding box center [347, 263] width 239 height 33
click at [421, 262] on select "Select Purchaser Agent Lessor Lessee" at bounding box center [347, 263] width 239 height 33
click at [924, 533] on button "Save & Close" at bounding box center [921, 527] width 112 height 34
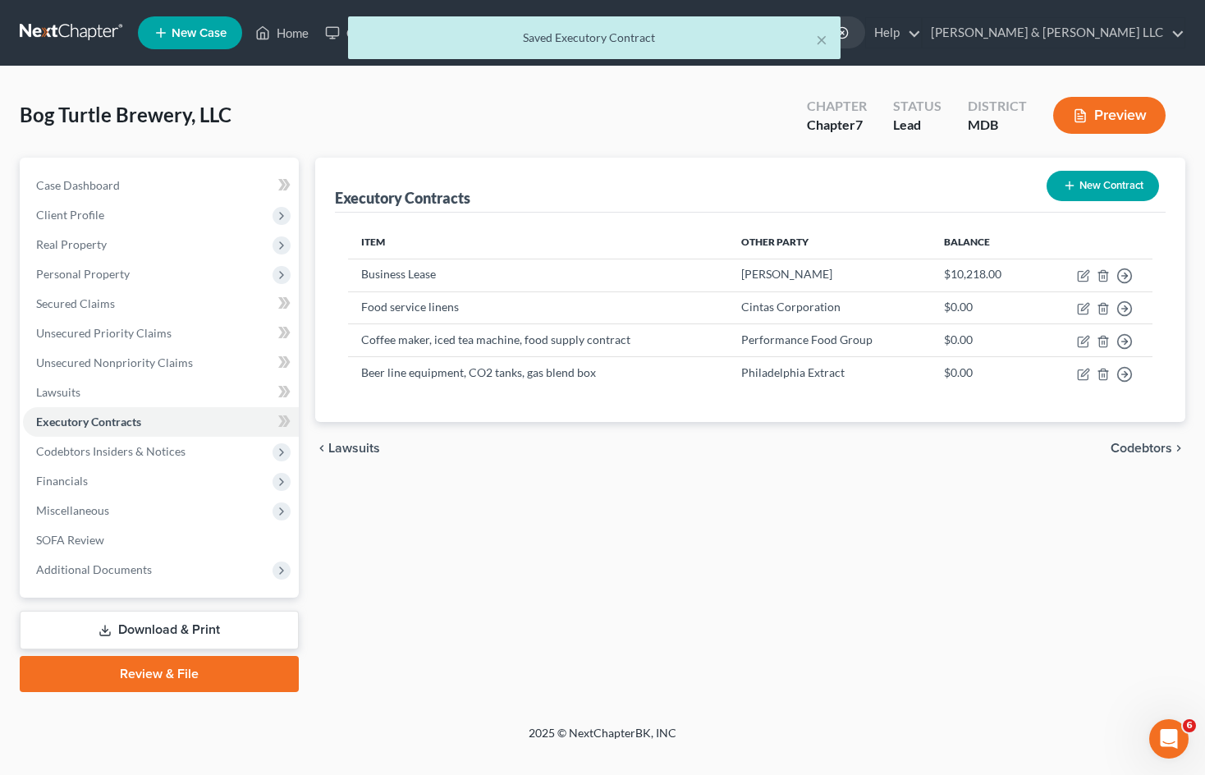
click at [1097, 192] on button "New Contract" at bounding box center [1103, 186] width 112 height 30
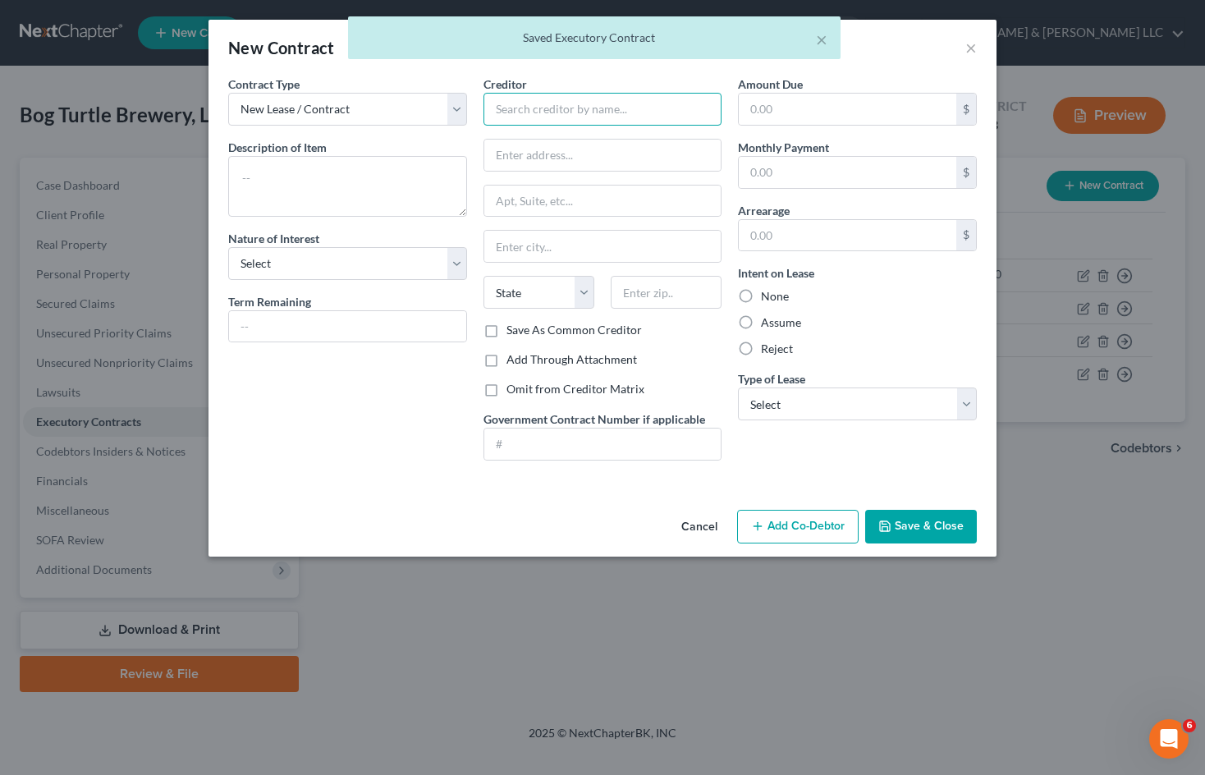
click at [542, 111] on input "text" at bounding box center [603, 109] width 239 height 33
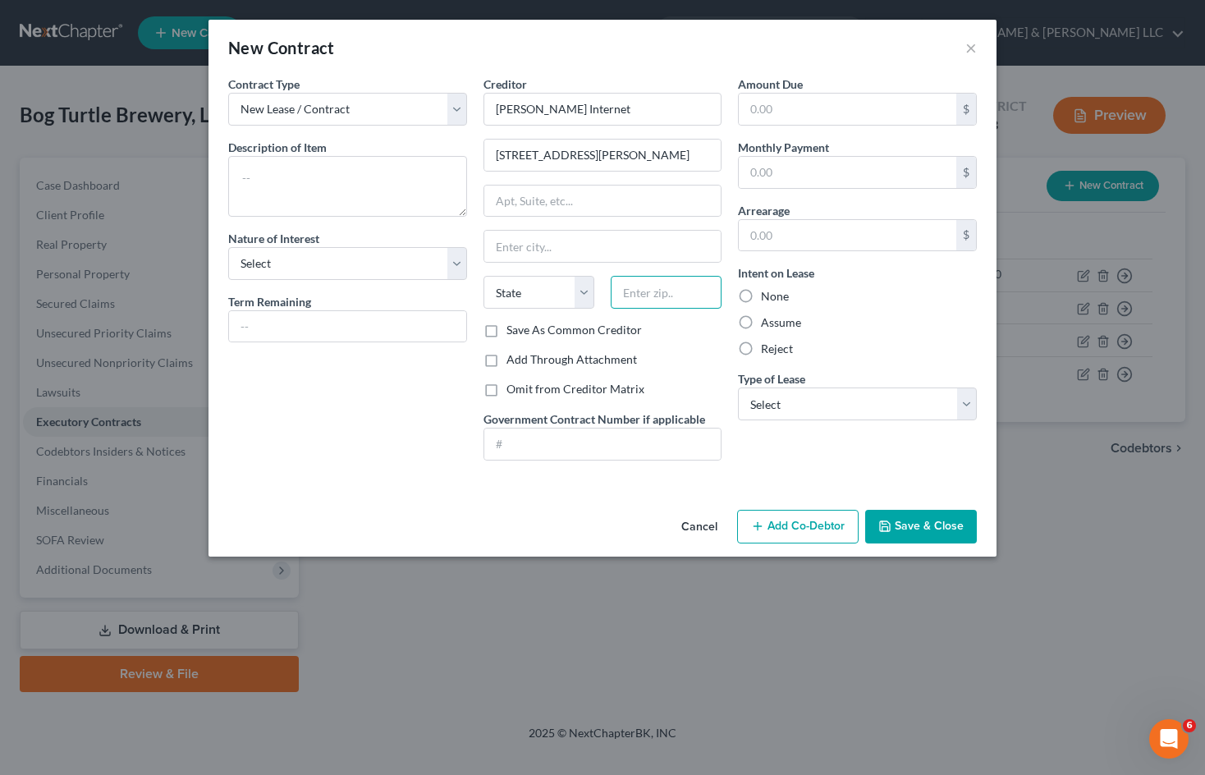
click at [699, 286] on input "text" at bounding box center [666, 292] width 111 height 33
click at [761, 351] on label "Reject" at bounding box center [777, 349] width 32 height 16
click at [768, 351] on input "Reject" at bounding box center [773, 346] width 11 height 11
drag, startPoint x: 824, startPoint y: 407, endPoint x: 813, endPoint y: 420, distance: 16.3
click at [824, 407] on select "Select Real Estate Car Other" at bounding box center [857, 404] width 239 height 33
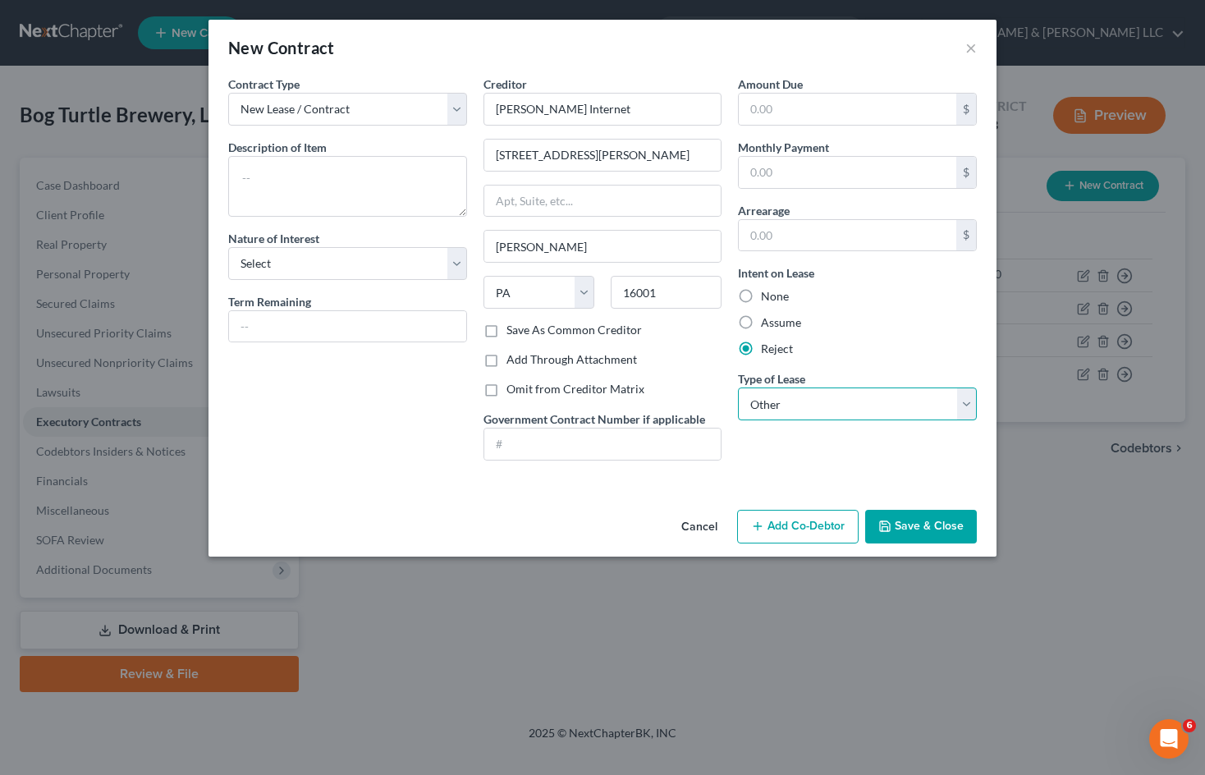
click at [738, 388] on select "Select Real Estate Car Other" at bounding box center [857, 404] width 239 height 33
click at [406, 194] on textarea at bounding box center [347, 186] width 239 height 61
click at [909, 521] on button "Save & Close" at bounding box center [921, 527] width 112 height 34
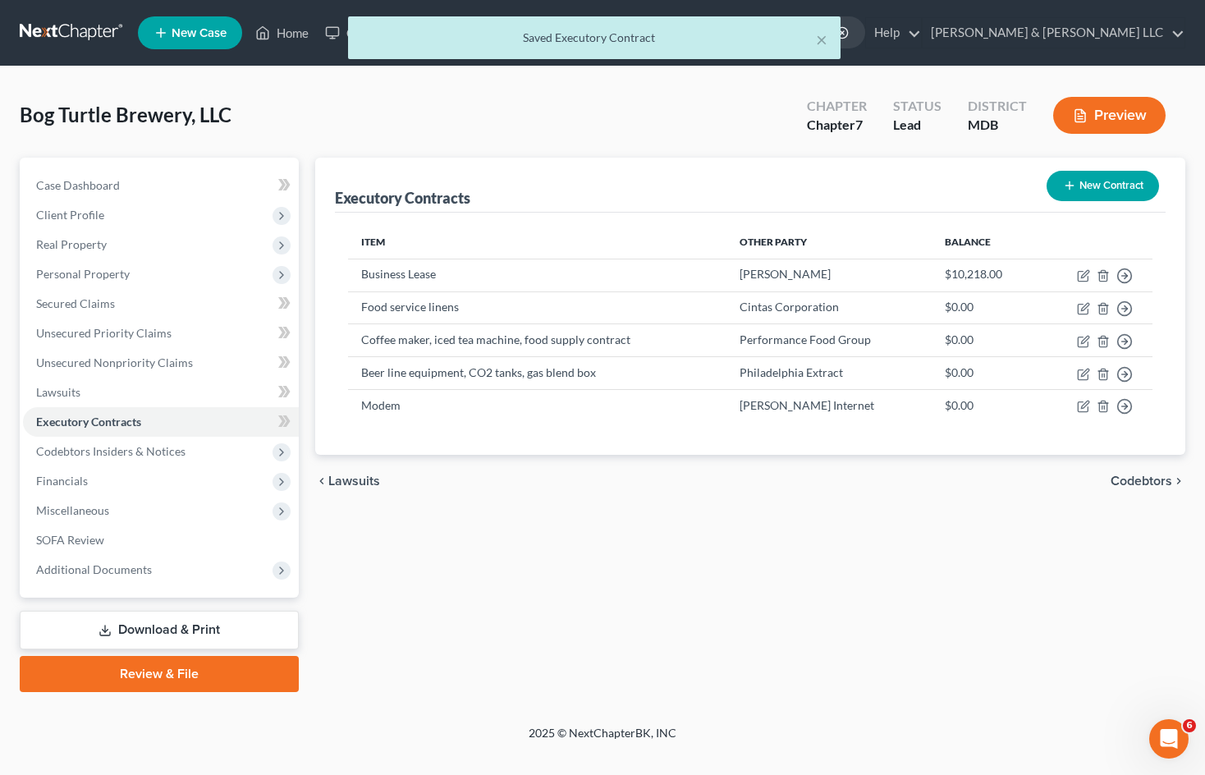
click at [935, 567] on div "Executory Contracts New Contract Item Other Party Balance Business Lease [PERSO…" at bounding box center [750, 425] width 887 height 535
click at [690, 694] on div "Petition Navigation Case Dashboard Payments Invoices Payments Payments Credit R…" at bounding box center [603, 432] width 1166 height 548
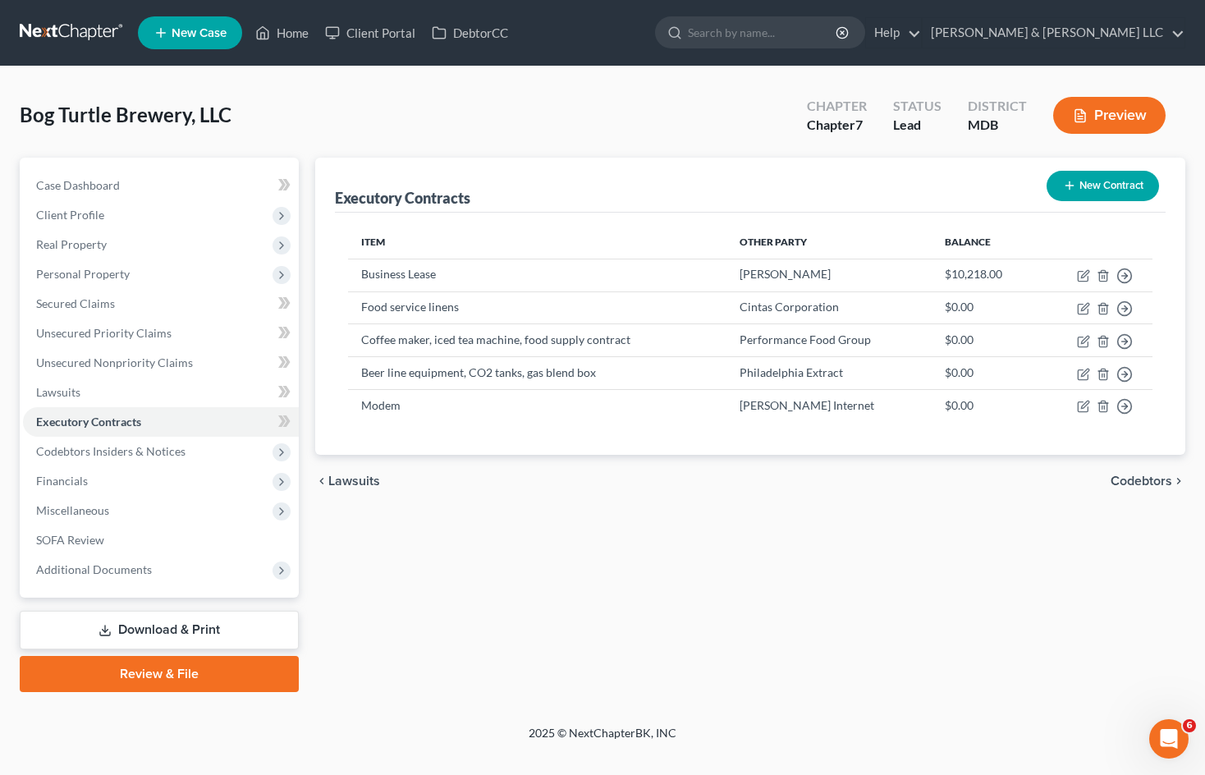
click at [875, 522] on div "Executory Contracts New Contract Item Other Party Balance Business Lease [PERSO…" at bounding box center [750, 425] width 887 height 535
click at [788, 596] on div "Executory Contracts New Contract Item Other Party Balance Business Lease [PERSO…" at bounding box center [750, 425] width 887 height 535
click at [900, 549] on div "Executory Contracts New Contract Item Other Party Balance Business Lease [PERSO…" at bounding box center [750, 425] width 887 height 535
click at [743, 588] on div "Executory Contracts New Contract Item Other Party Balance Business Lease [PERSO…" at bounding box center [750, 425] width 887 height 535
click at [882, 580] on div "Executory Contracts New Contract Item Other Party Balance Business Lease [PERSO…" at bounding box center [750, 425] width 887 height 535
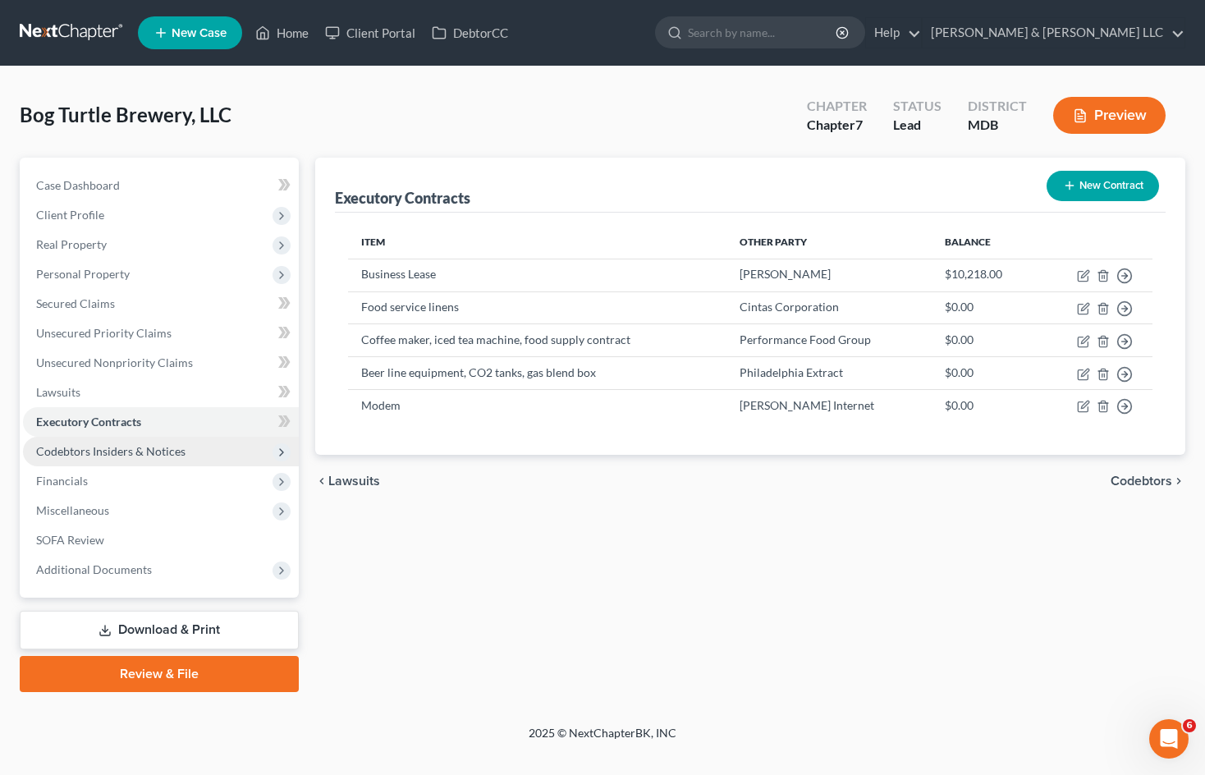
click at [167, 454] on span "Codebtors Insiders & Notices" at bounding box center [110, 451] width 149 height 14
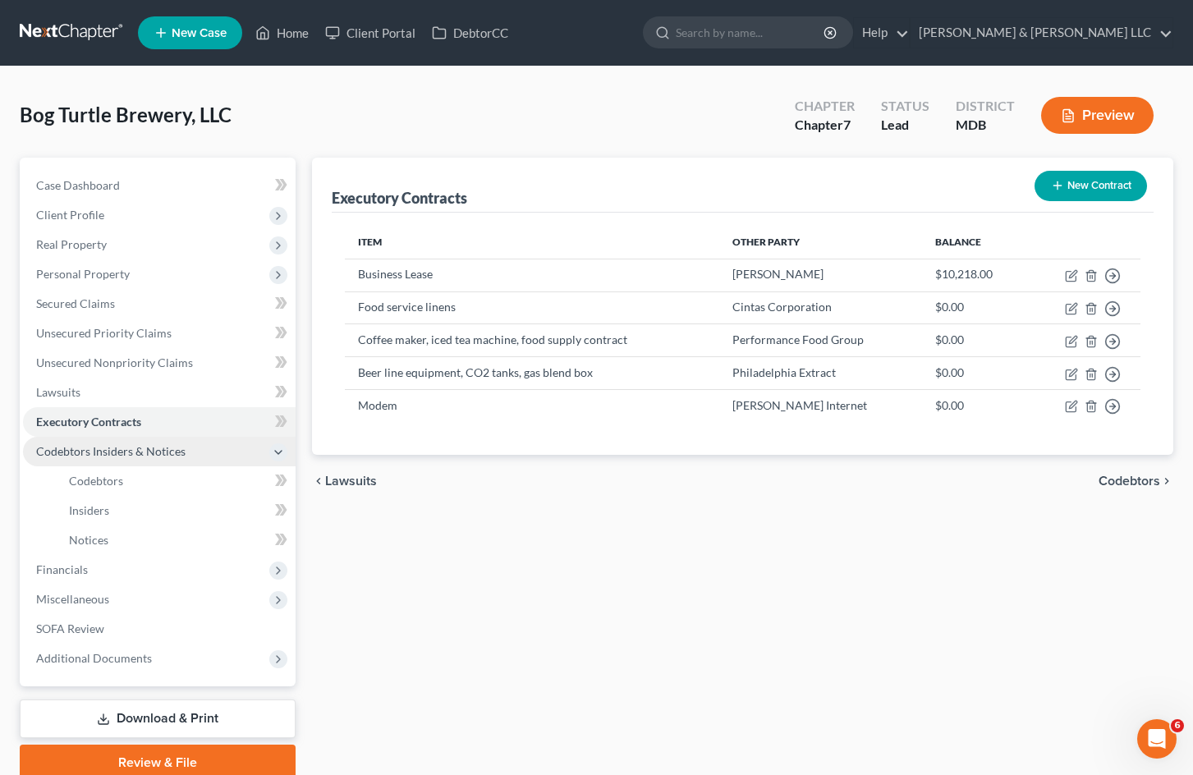
click at [173, 455] on span "Codebtors Insiders & Notices" at bounding box center [110, 451] width 149 height 14
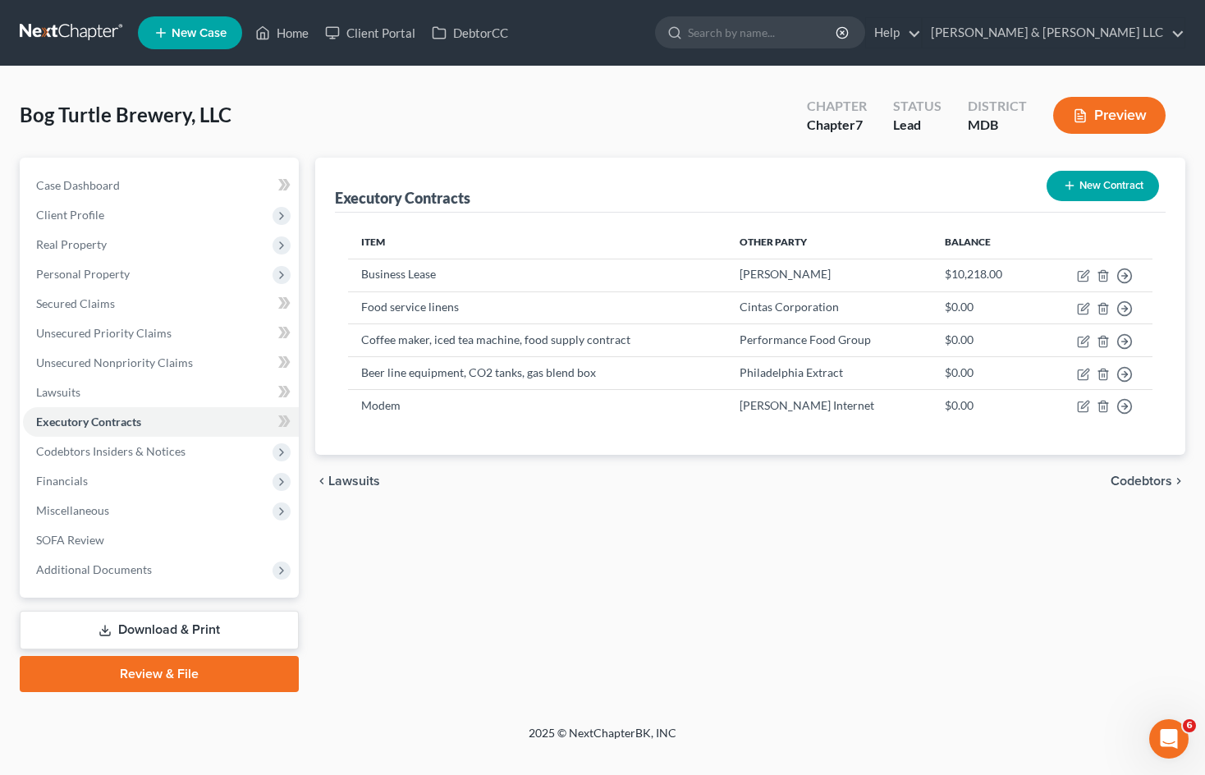
click at [680, 521] on div "Executory Contracts New Contract Item Other Party Balance Business Lease [PERSO…" at bounding box center [750, 425] width 887 height 535
click at [223, 629] on link "Download & Print" at bounding box center [159, 630] width 279 height 39
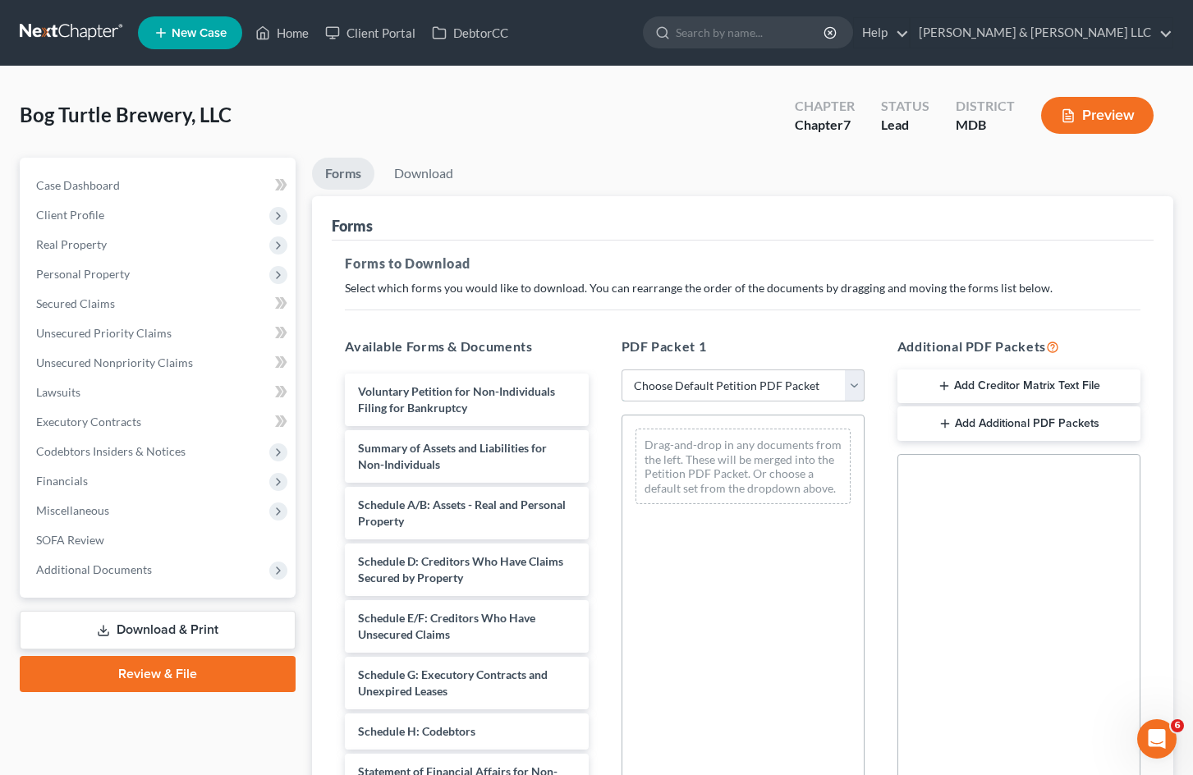
drag, startPoint x: 825, startPoint y: 383, endPoint x: 811, endPoint y: 401, distance: 22.2
click at [825, 383] on select "Choose Default Petition PDF Packet Complete Bankruptcy Petition (all forms and …" at bounding box center [743, 386] width 243 height 33
click at [622, 370] on select "Choose Default Petition PDF Packet Complete Bankruptcy Petition (all forms and …" at bounding box center [743, 386] width 243 height 33
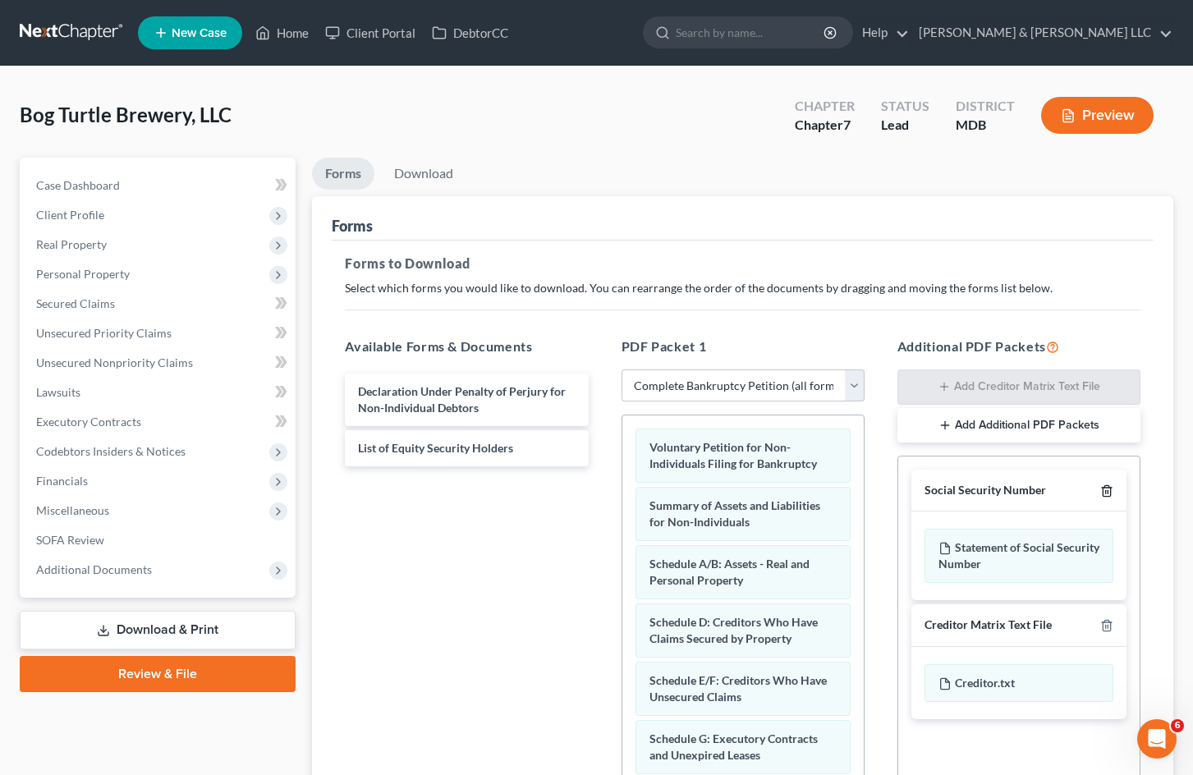
click at [1104, 490] on icon "button" at bounding box center [1106, 490] width 7 height 11
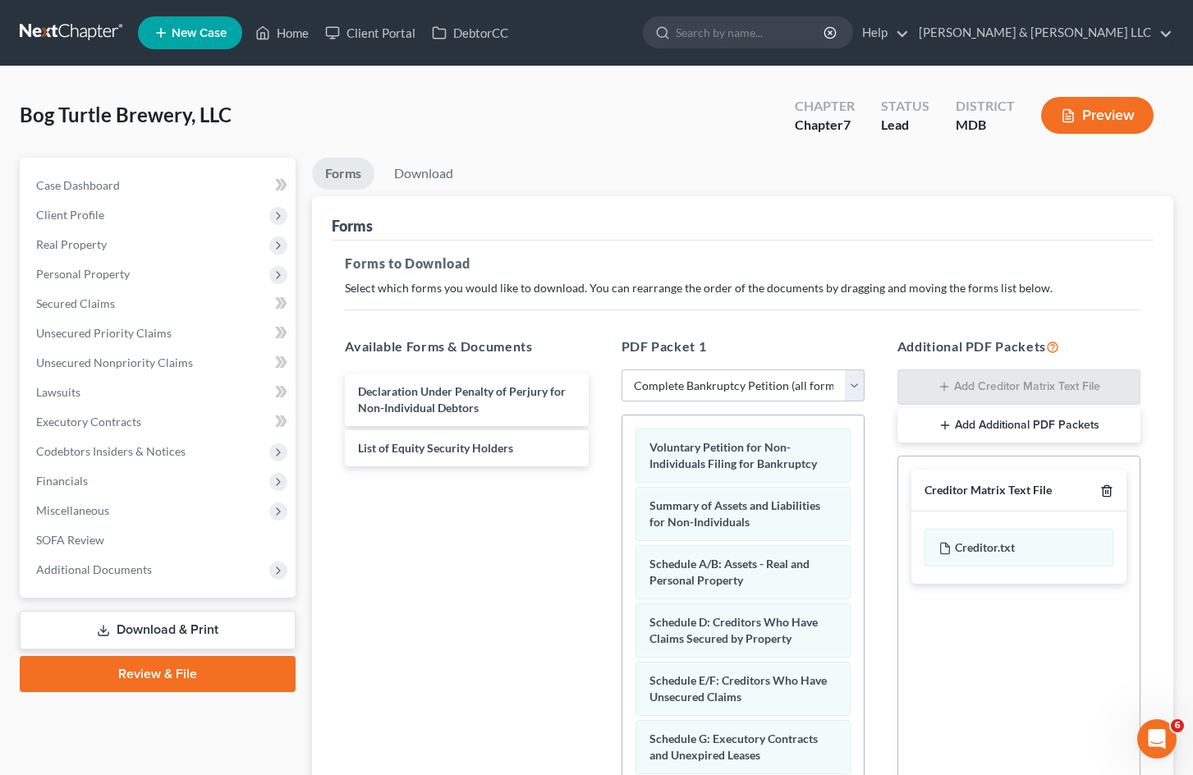
click at [1104, 490] on icon "button" at bounding box center [1106, 490] width 7 height 11
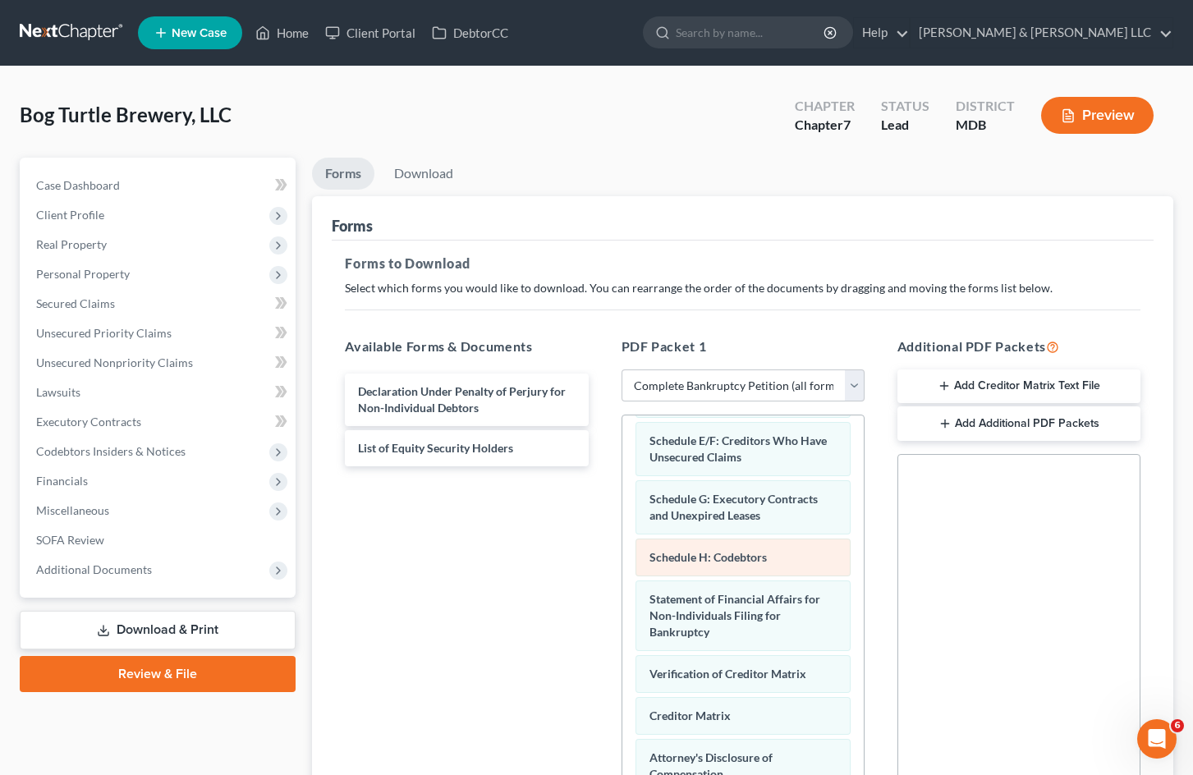
scroll to position [275, 0]
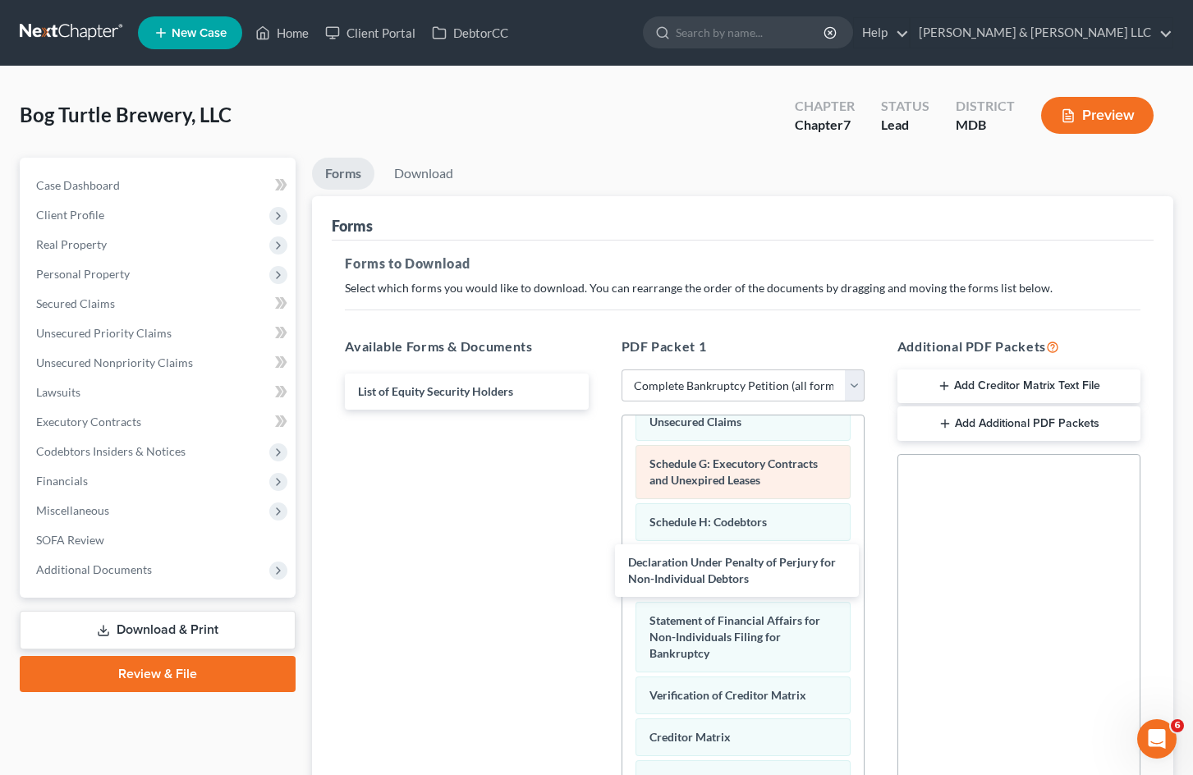
drag, startPoint x: 490, startPoint y: 397, endPoint x: 750, endPoint y: 496, distance: 278.6
click at [601, 410] on div "Declaration Under Penalty of Perjury for Non-Individual Debtors Declaration Und…" at bounding box center [466, 392] width 269 height 36
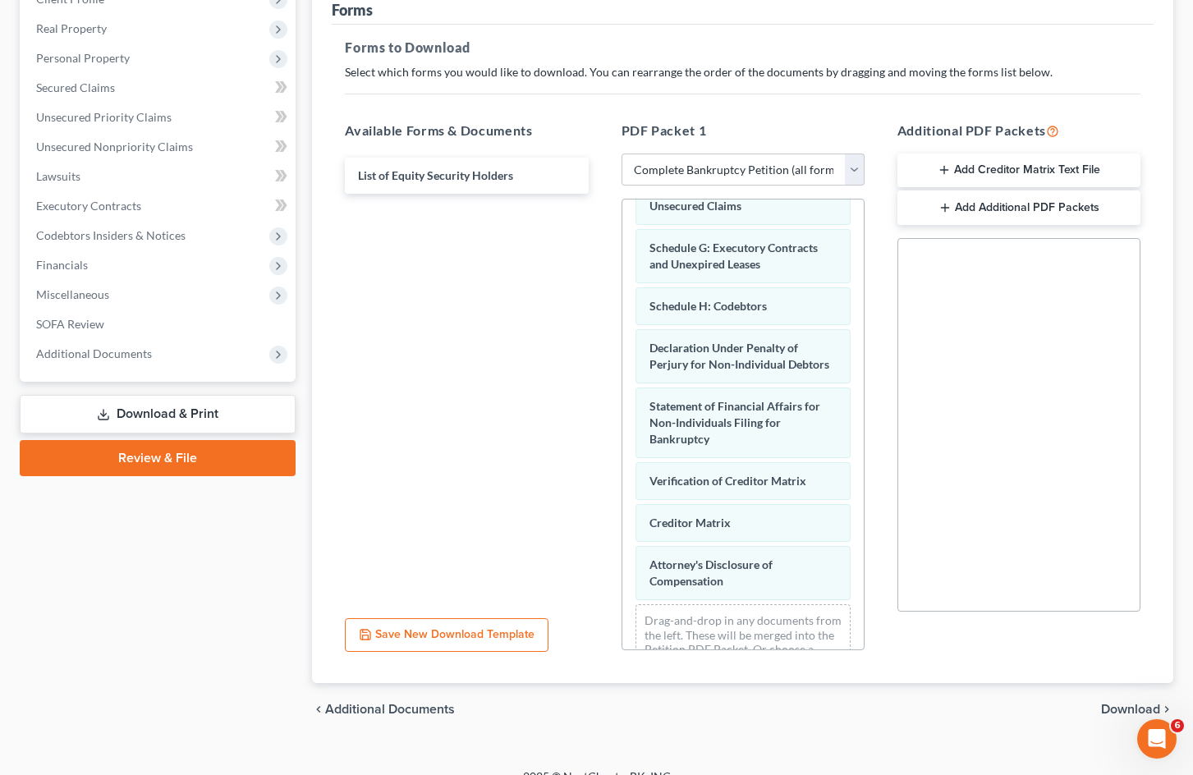
scroll to position [239, 0]
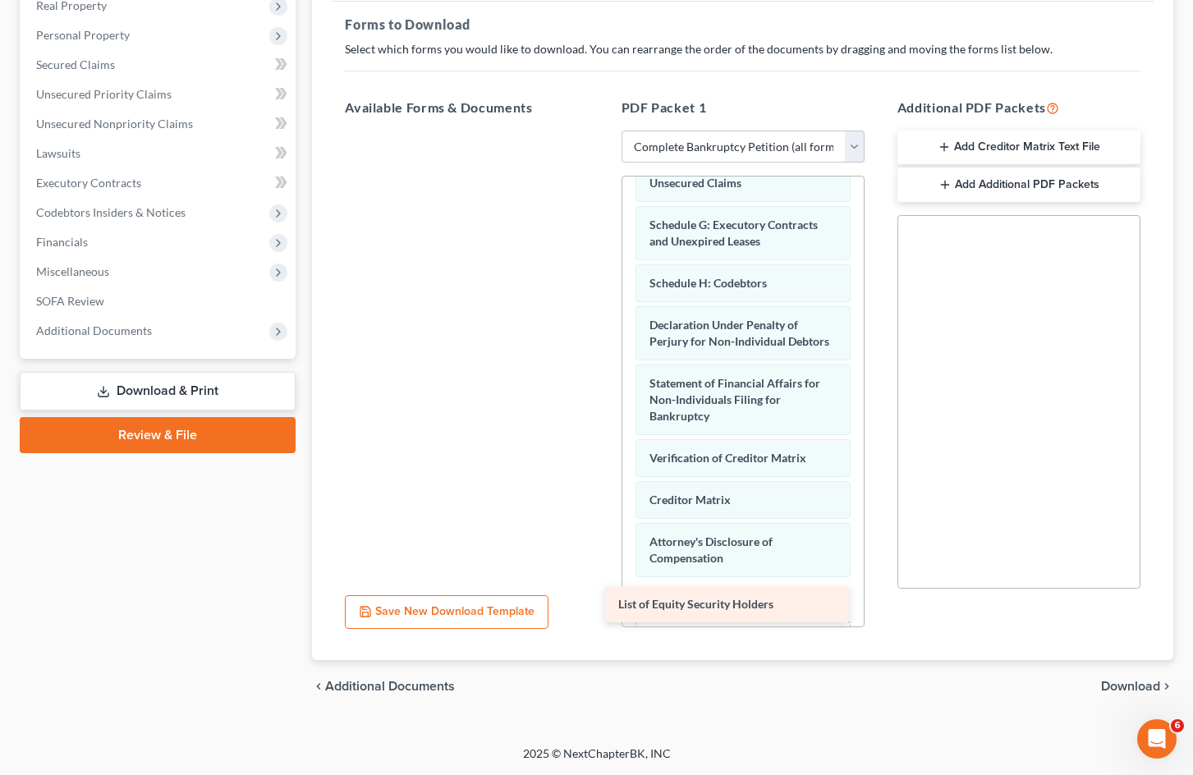
drag, startPoint x: 496, startPoint y: 150, endPoint x: 756, endPoint y: 602, distance: 521.3
click at [601, 131] on div "List of Equity Security Holders List of Equity Security Holders" at bounding box center [466, 131] width 269 height 0
click at [771, 607] on div "List of Equity Security Holders Voluntary Petition for Non-Individuals Filing f…" at bounding box center [742, 306] width 241 height 810
click at [1101, 680] on span "Download" at bounding box center [1130, 686] width 59 height 13
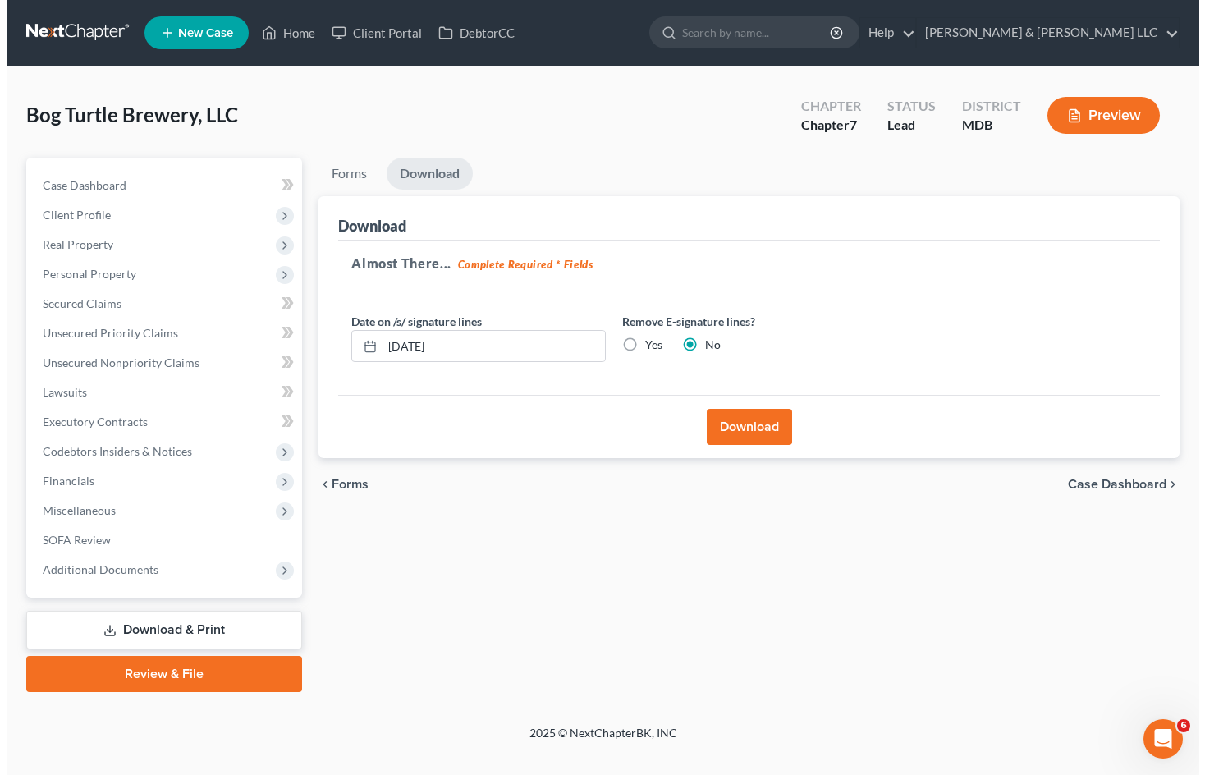
scroll to position [0, 0]
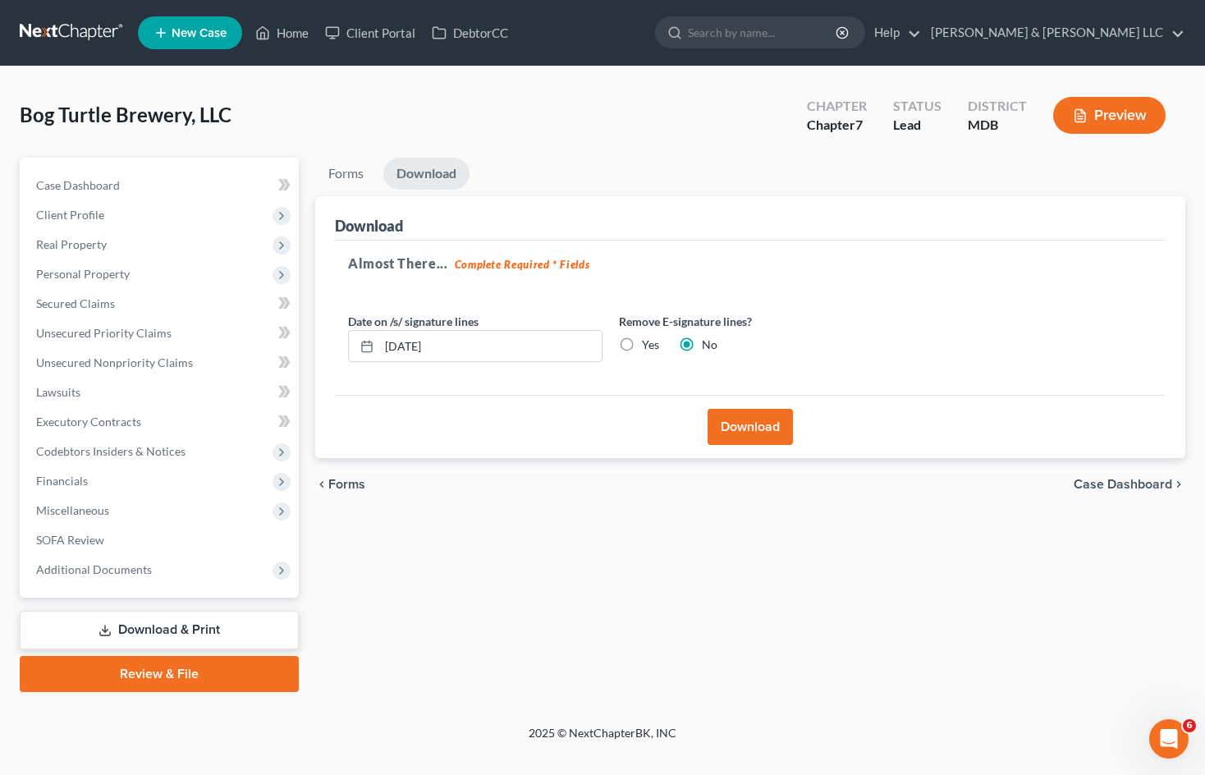
click at [763, 433] on button "Download" at bounding box center [750, 427] width 85 height 36
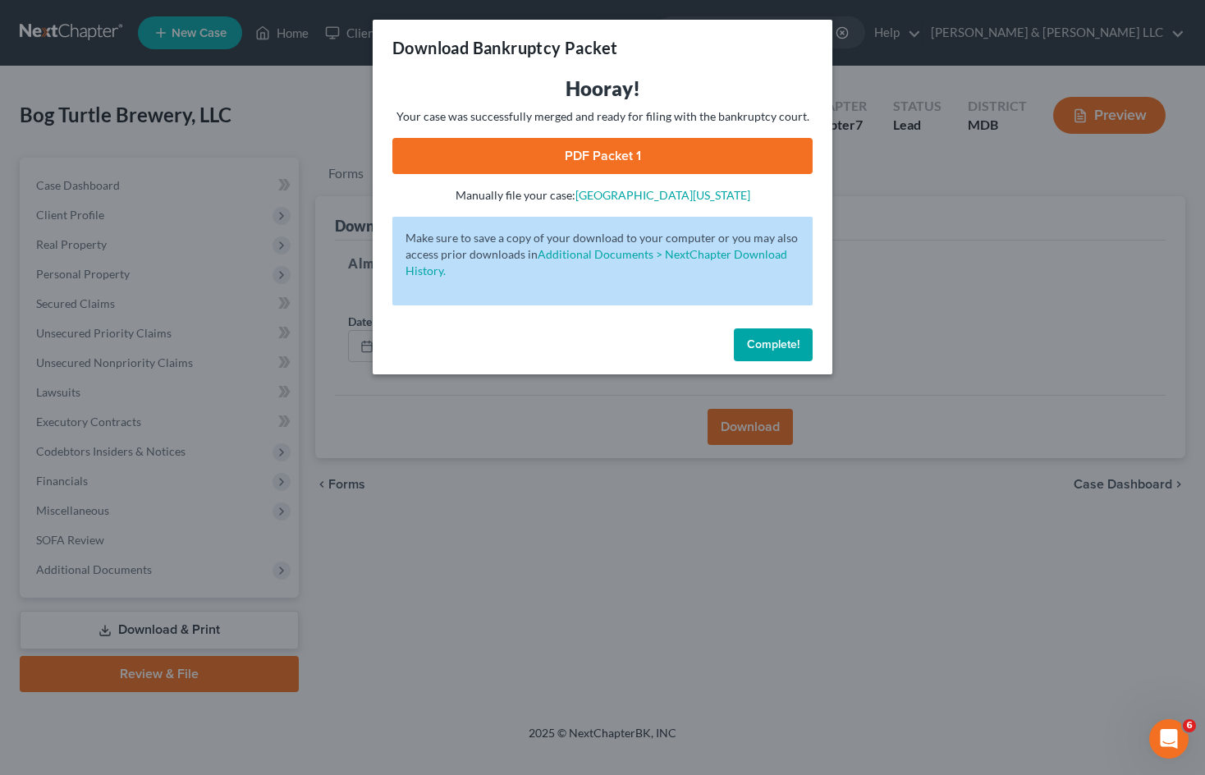
click at [540, 144] on link "PDF Packet 1" at bounding box center [602, 156] width 420 height 36
click at [966, 356] on div "Download Bankruptcy Packet Hooray! Your case was successfully merged and ready …" at bounding box center [602, 387] width 1205 height 775
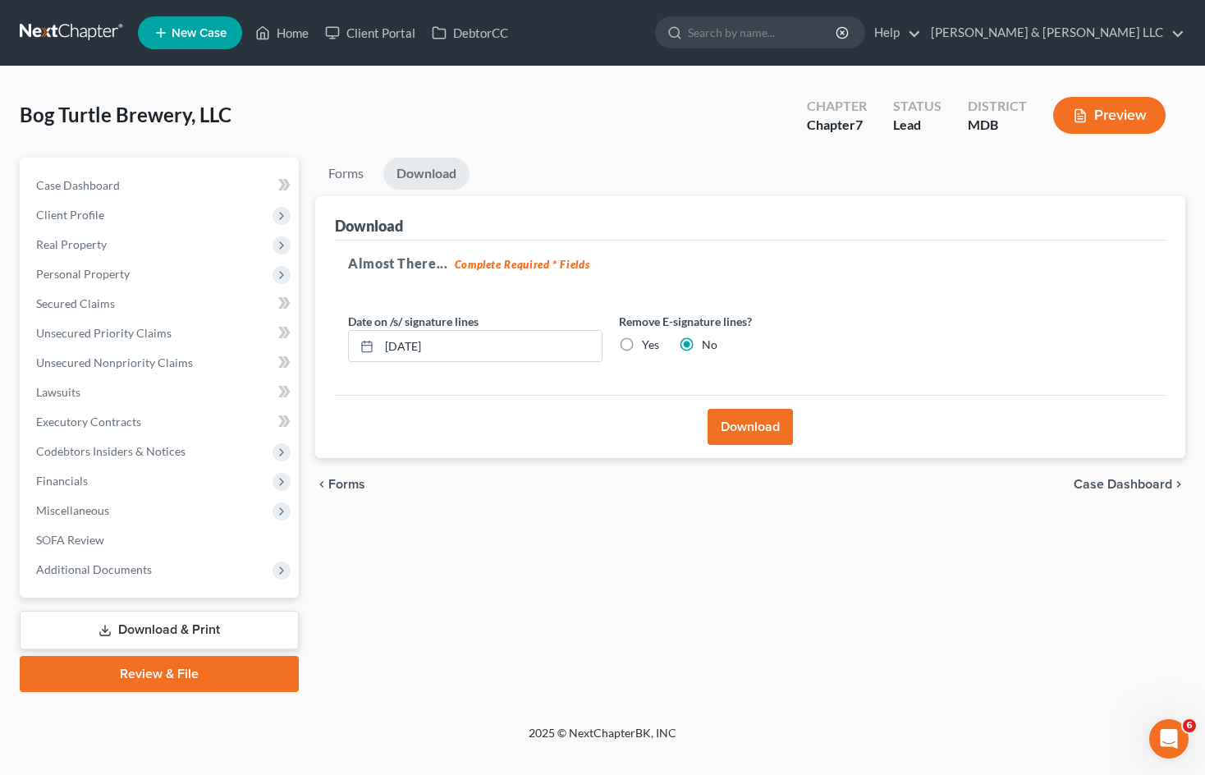
click at [774, 163] on ul "Forms Download" at bounding box center [750, 177] width 870 height 39
click at [714, 117] on div "Bog Turtle Brewery, LLC Upgraded Chapter Chapter 7 Status Lead District MDB Pre…" at bounding box center [603, 121] width 1166 height 71
click at [776, 159] on ul "Forms Download" at bounding box center [750, 177] width 870 height 39
